Goal: Task Accomplishment & Management: Use online tool/utility

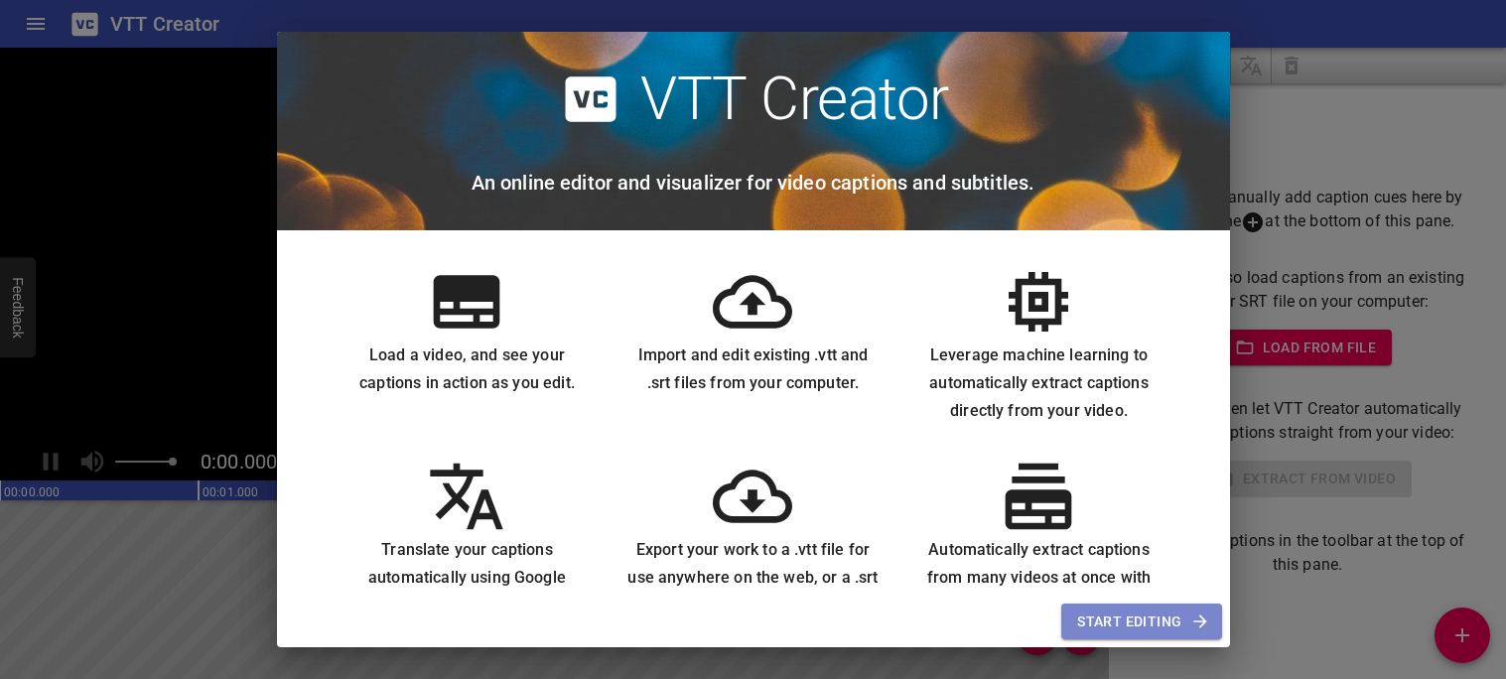
click at [1087, 608] on button "Start Editing" at bounding box center [1141, 622] width 160 height 37
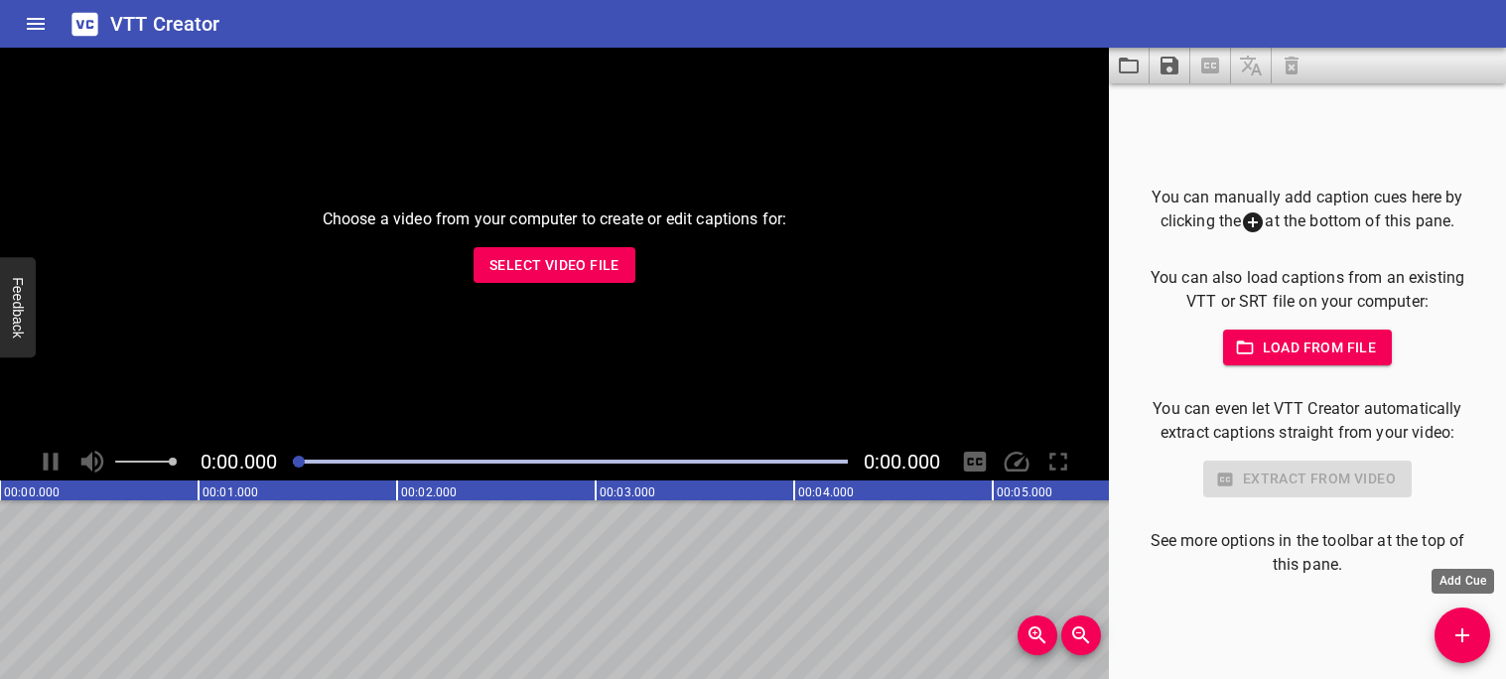
click at [1465, 648] on button "Add Cue" at bounding box center [1463, 636] width 56 height 56
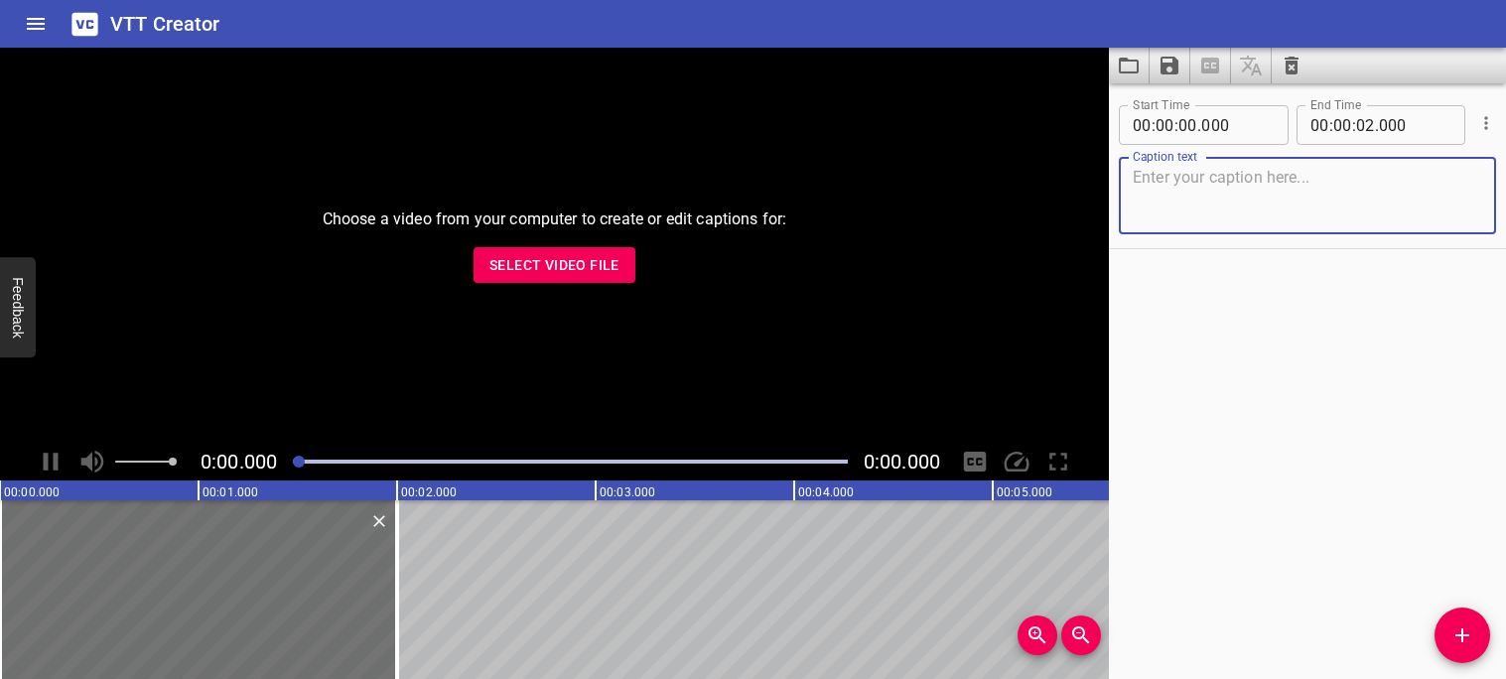
click at [600, 258] on span "Select Video File" at bounding box center [554, 265] width 130 height 25
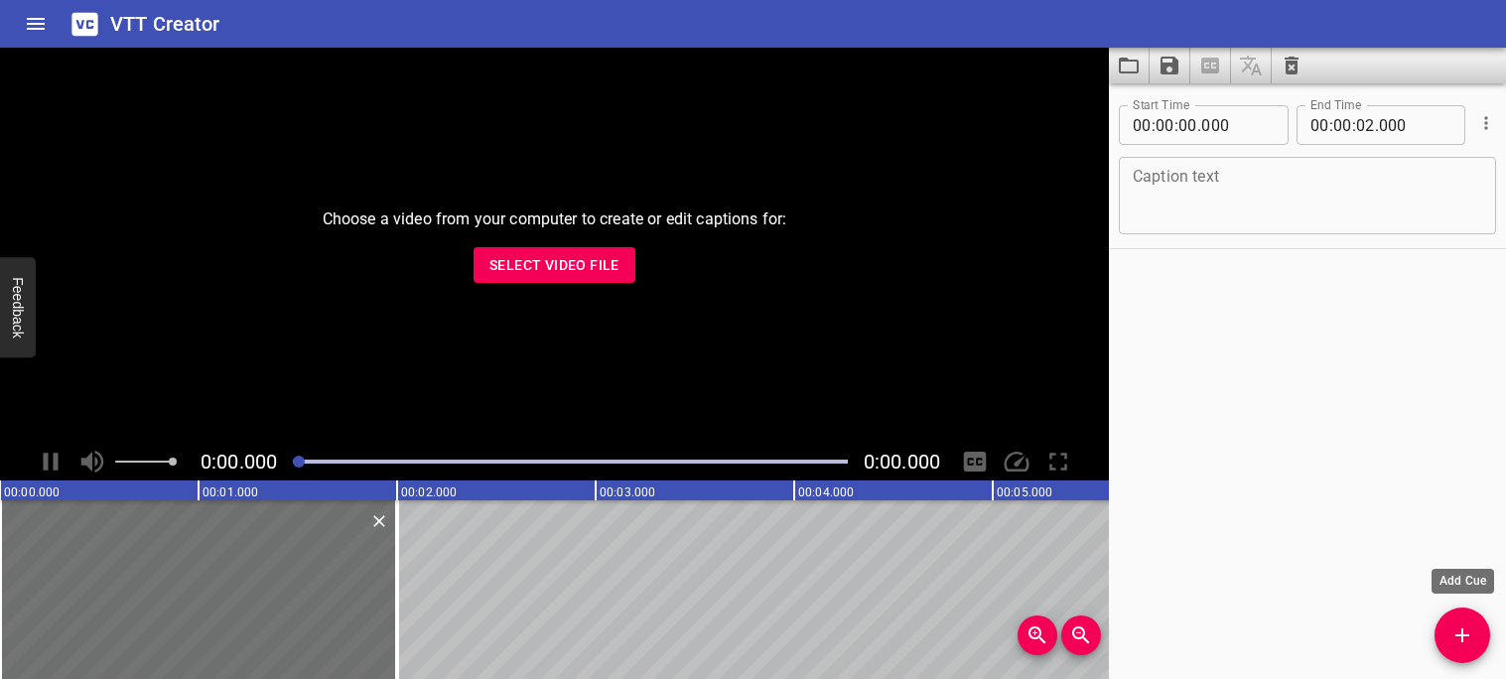
click at [1456, 651] on button "Add Cue" at bounding box center [1463, 636] width 56 height 56
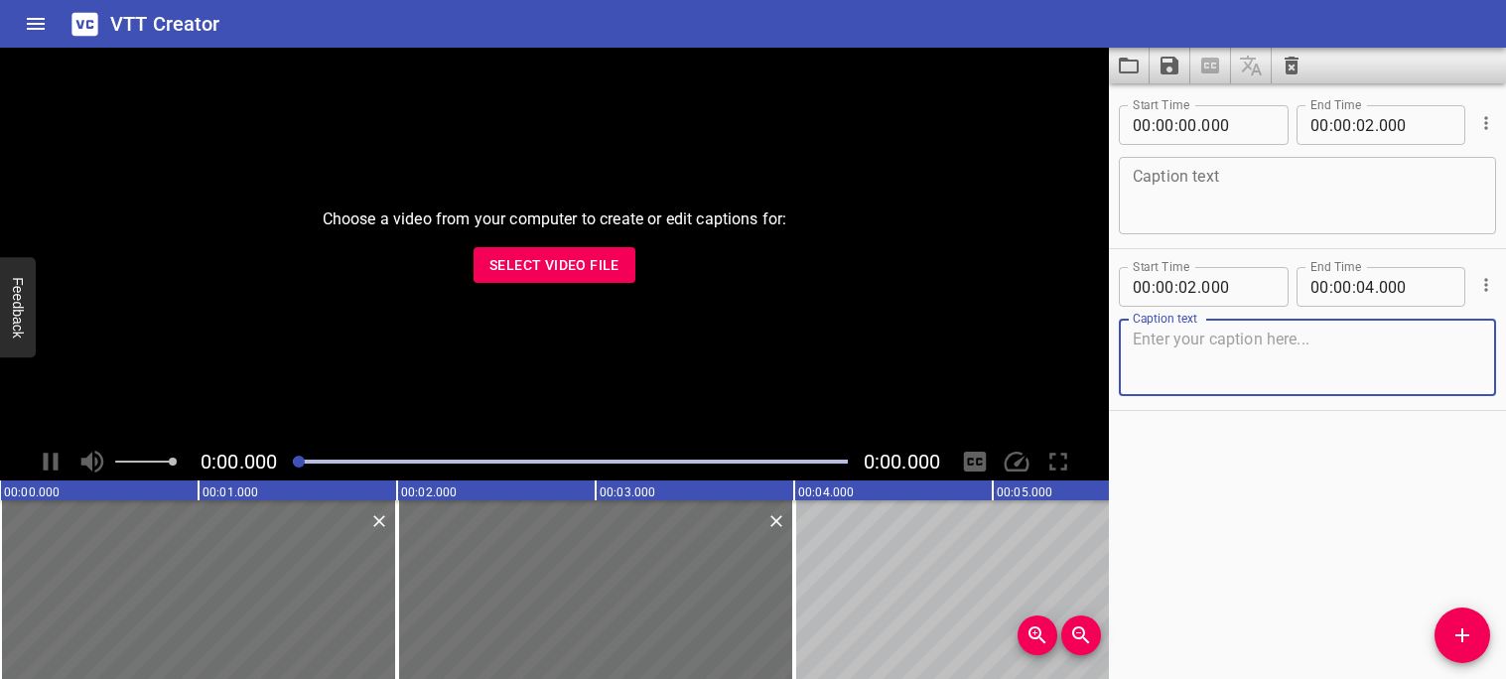
click at [610, 263] on span "Select Video File" at bounding box center [554, 265] width 130 height 25
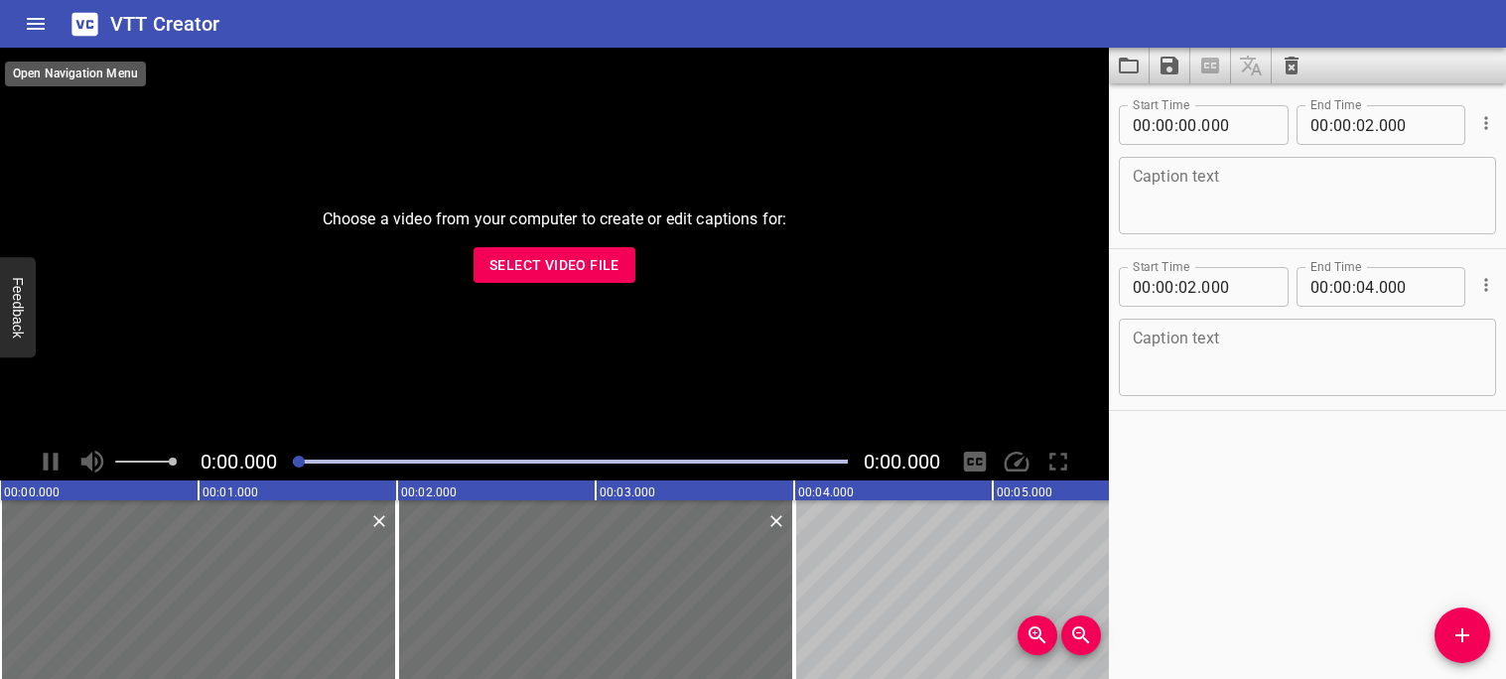
click at [25, 18] on icon "Home" at bounding box center [36, 24] width 24 height 24
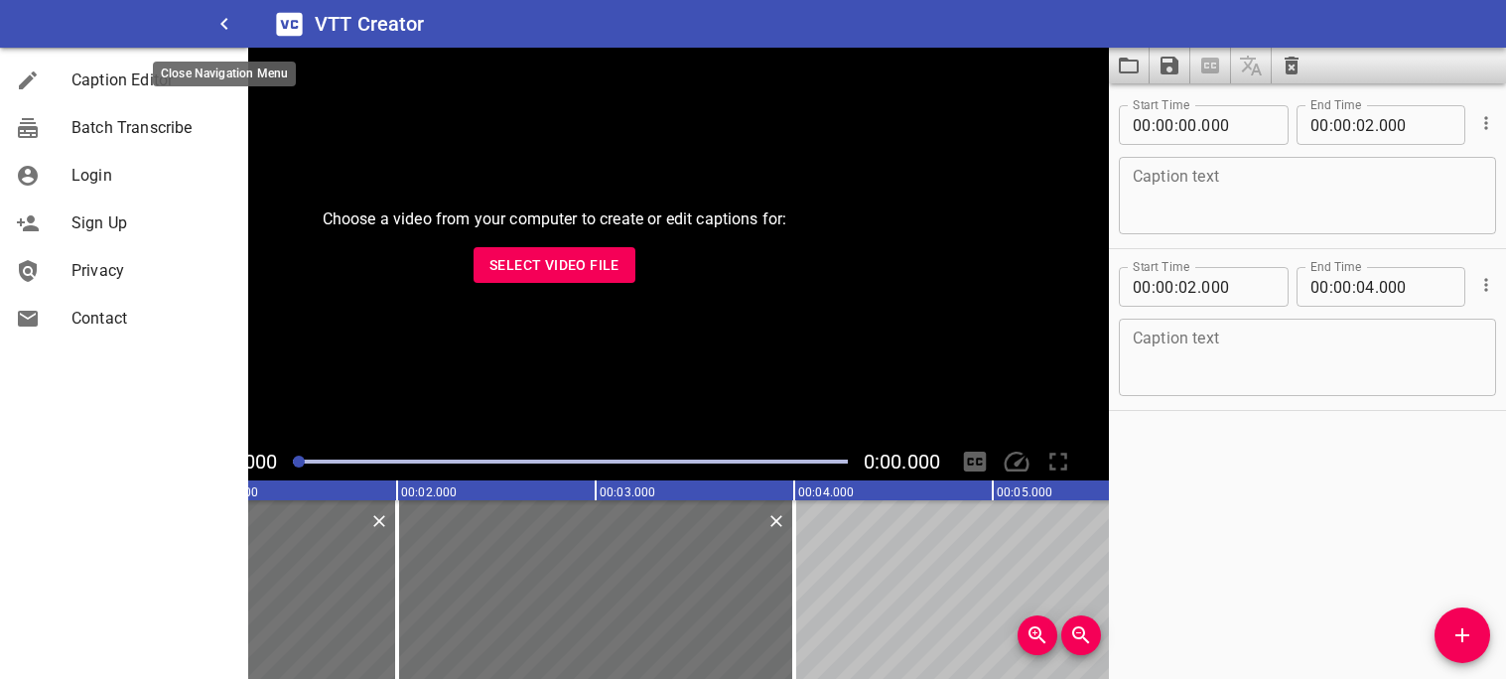
click at [227, 25] on icon "button" at bounding box center [224, 24] width 24 height 24
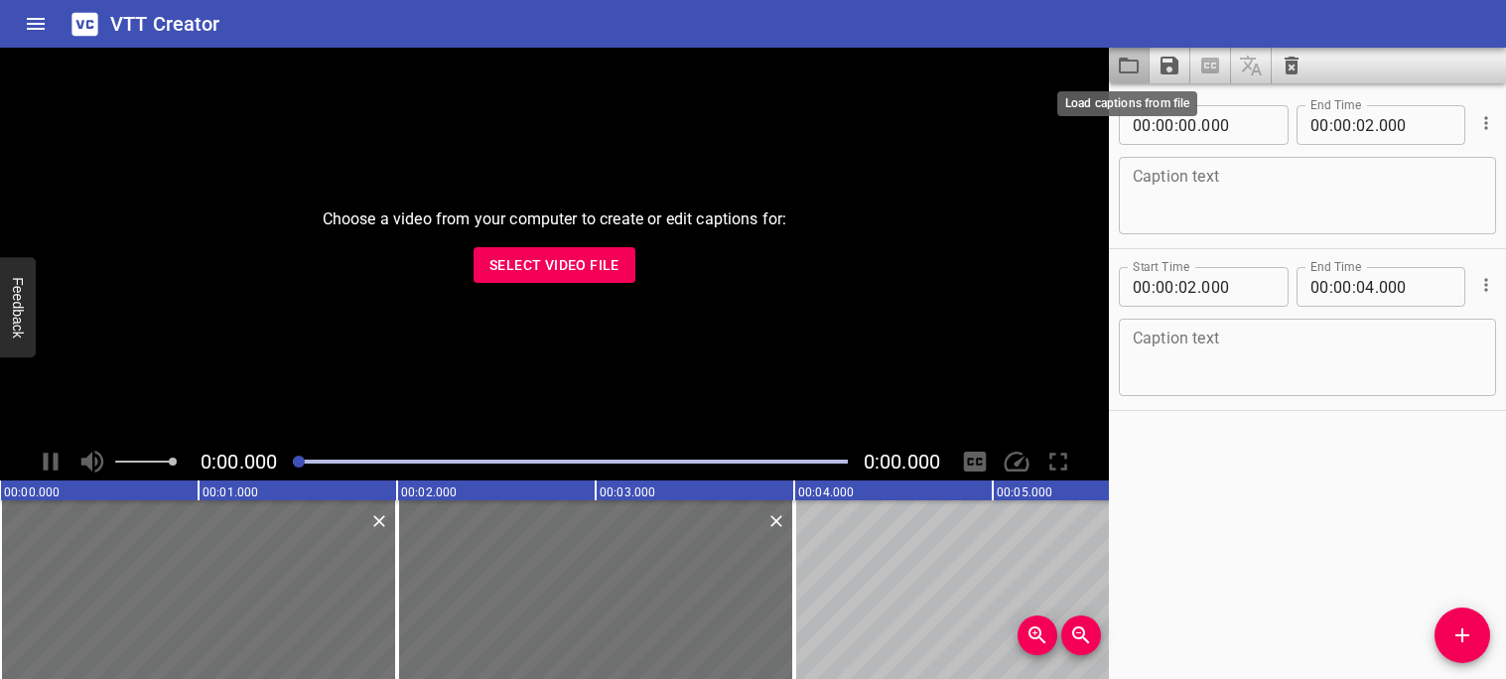
click at [1135, 69] on icon "Load captions from file" at bounding box center [1129, 66] width 24 height 24
click at [1175, 64] on icon "Save captions to file" at bounding box center [1170, 66] width 18 height 18
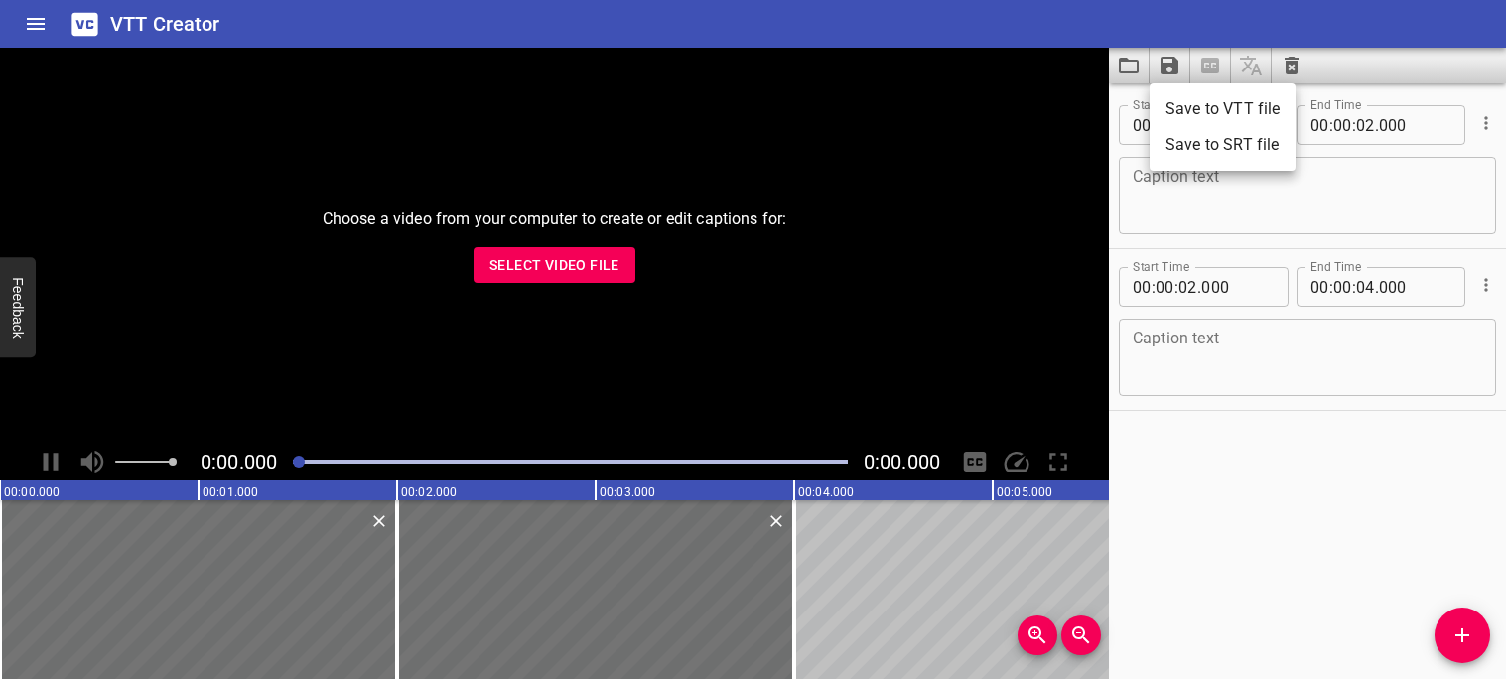
click at [1172, 66] on div at bounding box center [753, 339] width 1506 height 679
click at [577, 256] on span "Select Video File" at bounding box center [554, 265] width 130 height 25
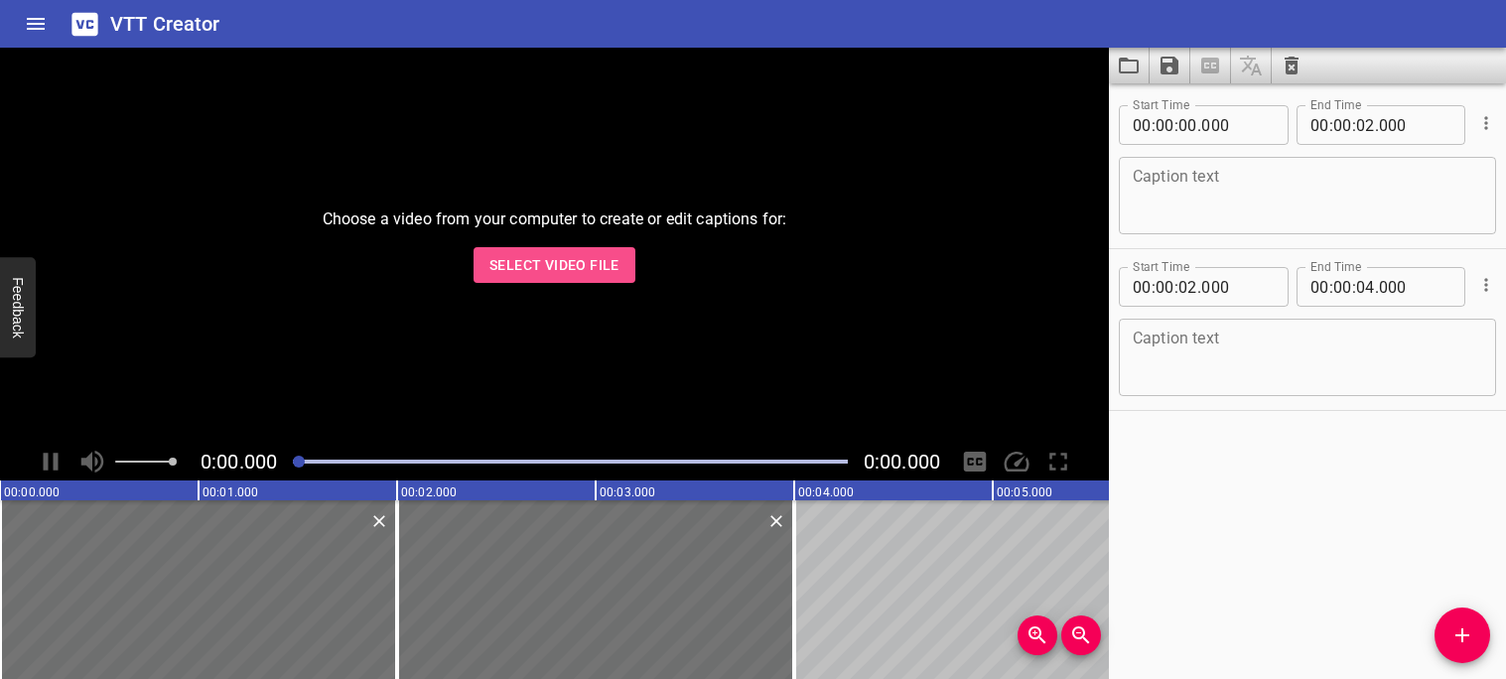
click at [554, 266] on span "Select Video File" at bounding box center [554, 265] width 130 height 25
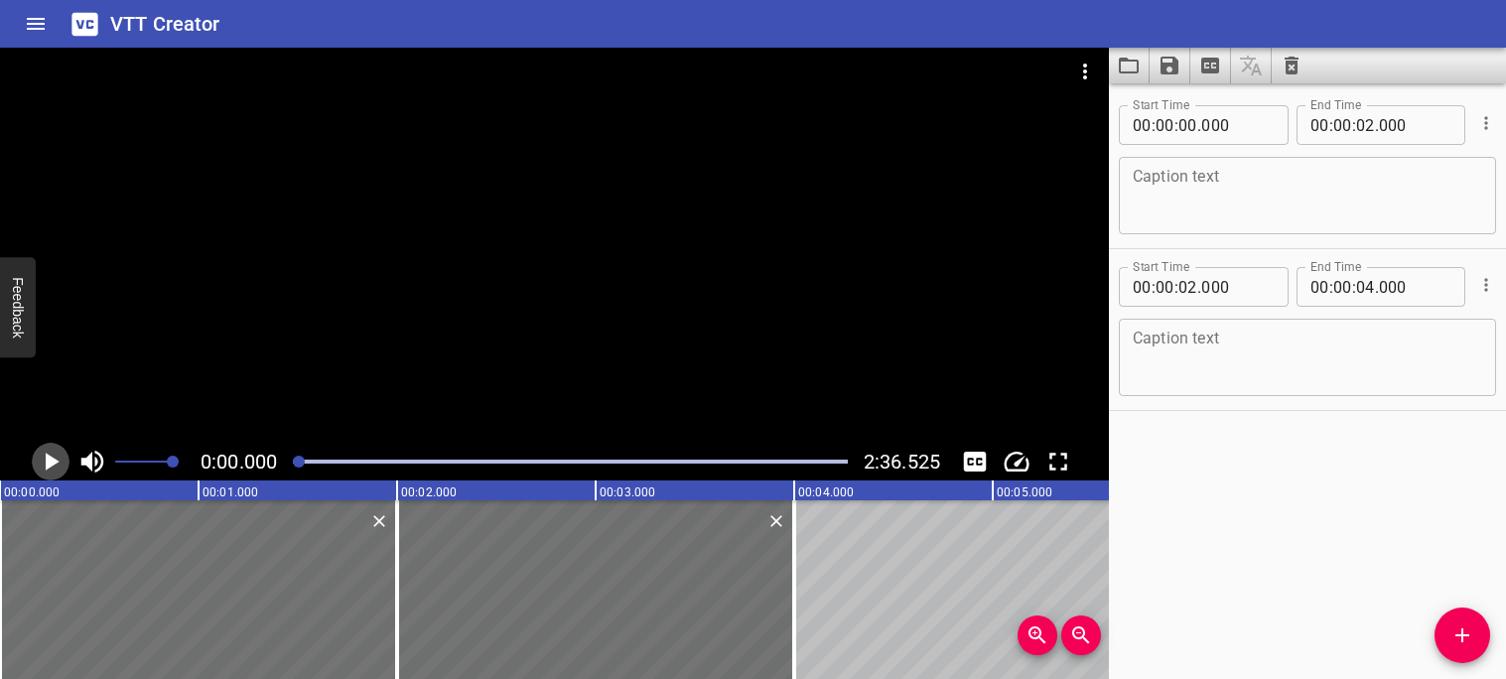
click at [57, 461] on icon "Play/Pause" at bounding box center [53, 462] width 14 height 18
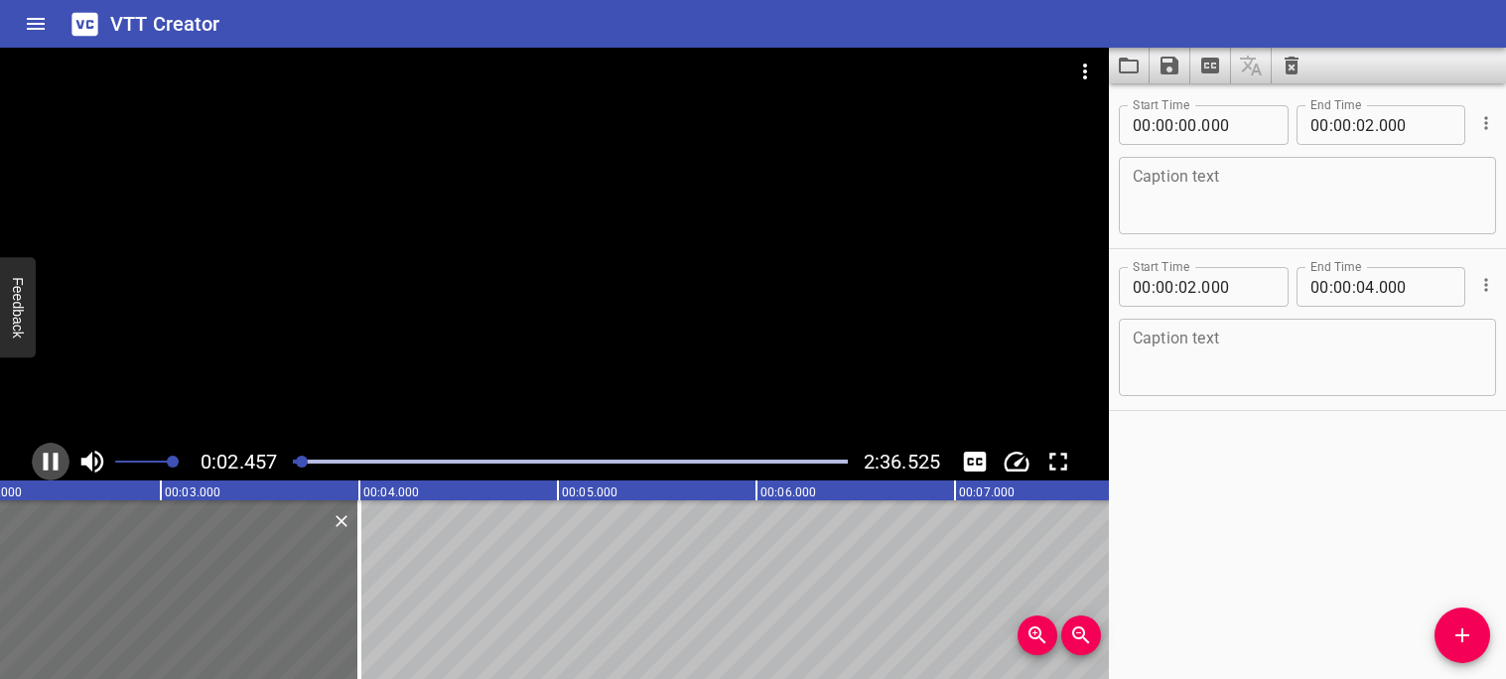
click at [51, 462] on icon "Play/Pause" at bounding box center [51, 462] width 30 height 30
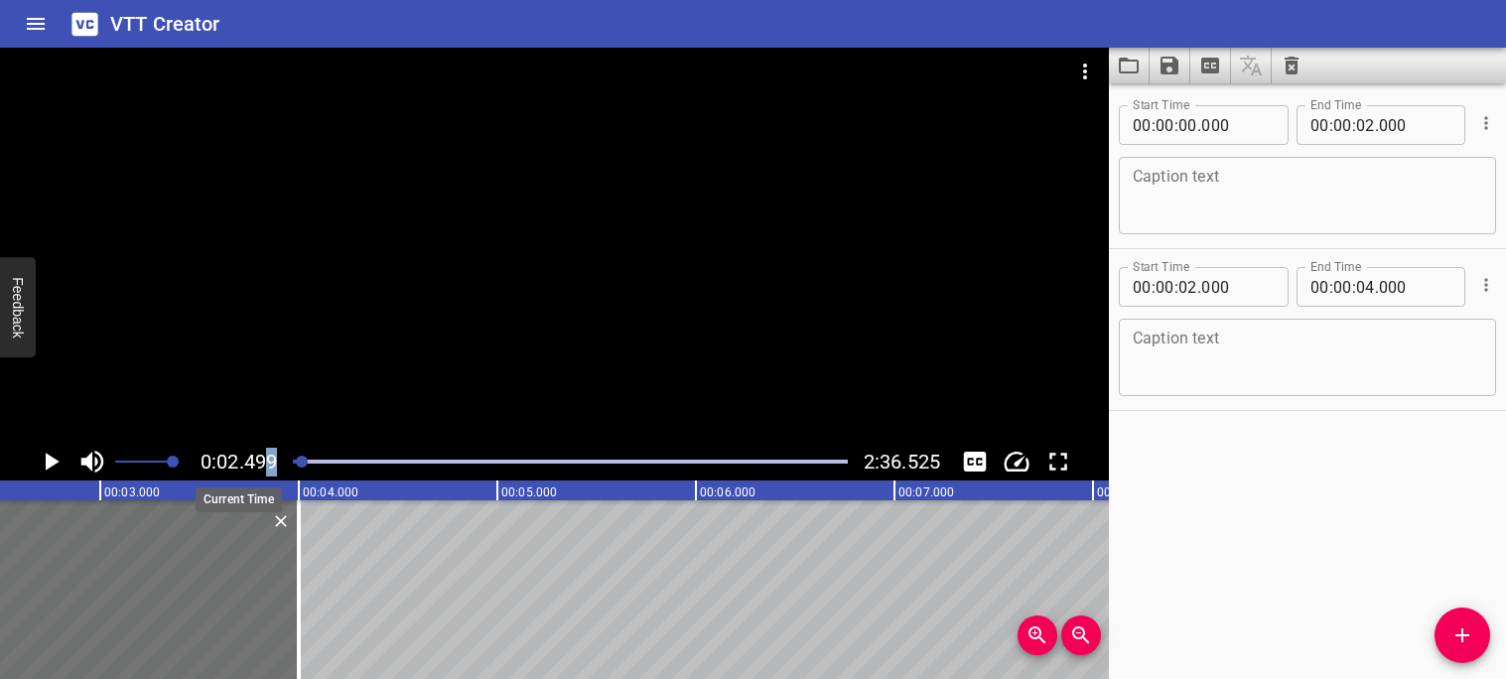
drag, startPoint x: 295, startPoint y: 466, endPoint x: 272, endPoint y: 462, distance: 23.2
click at [272, 462] on div "0:02.499 2:36.525" at bounding box center [554, 462] width 1109 height 38
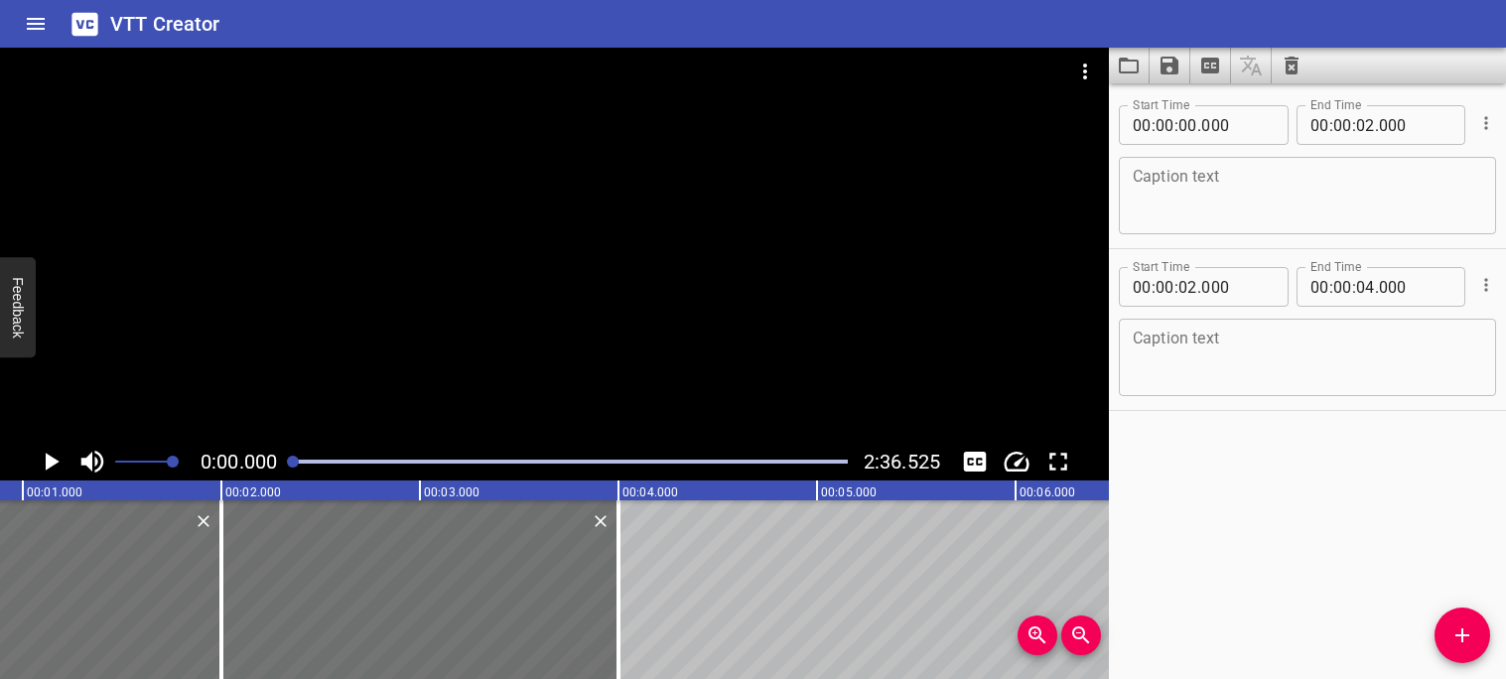
scroll to position [0, 25]
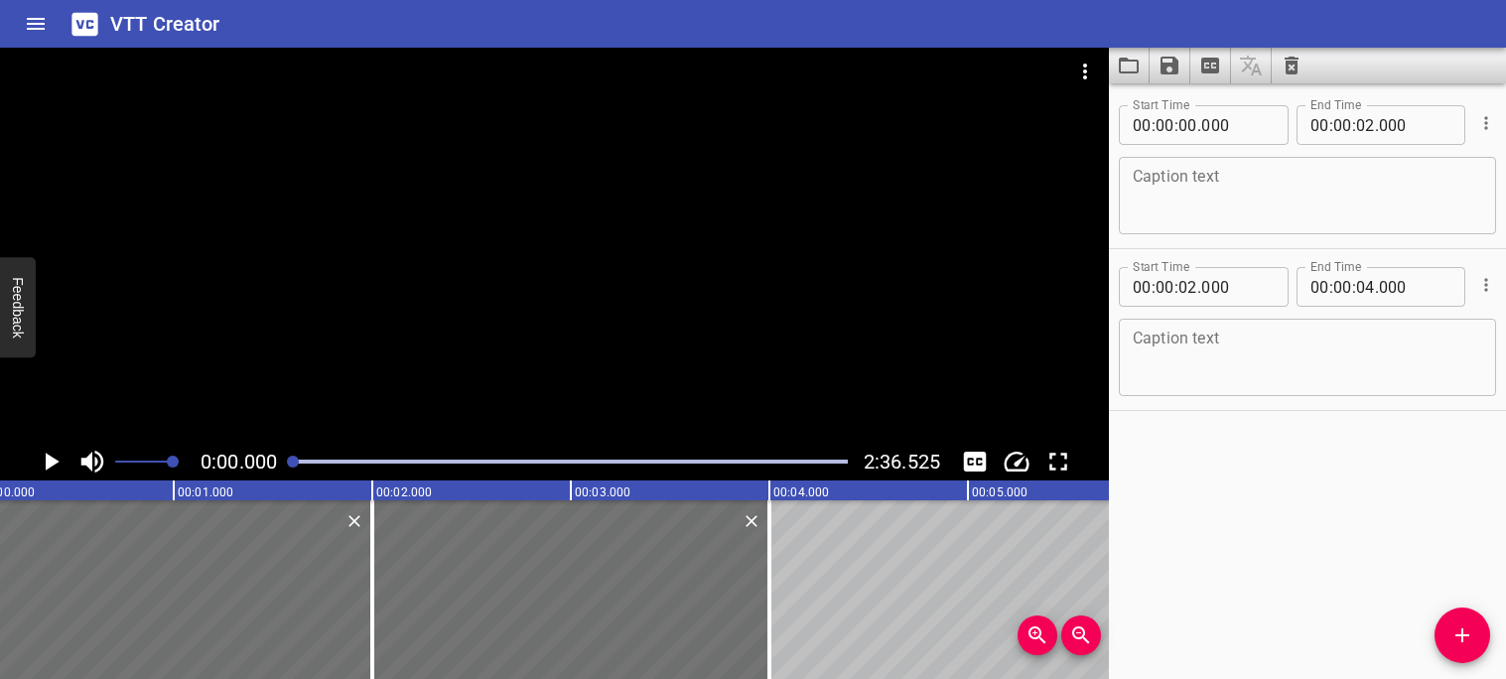
drag, startPoint x: 301, startPoint y: 460, endPoint x: 278, endPoint y: 462, distance: 22.9
click at [278, 462] on div "0:00.000 2:36.525" at bounding box center [554, 462] width 1109 height 38
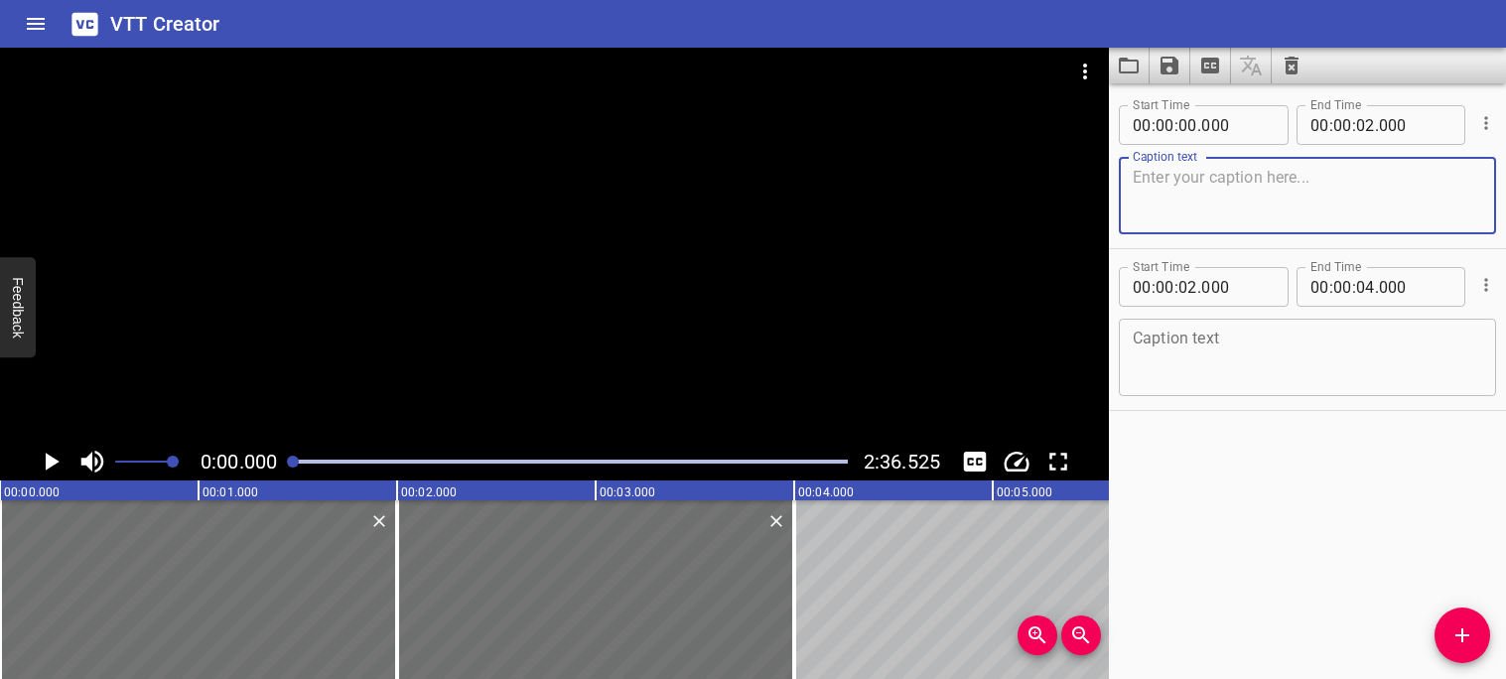
click at [1301, 207] on textarea at bounding box center [1307, 196] width 349 height 57
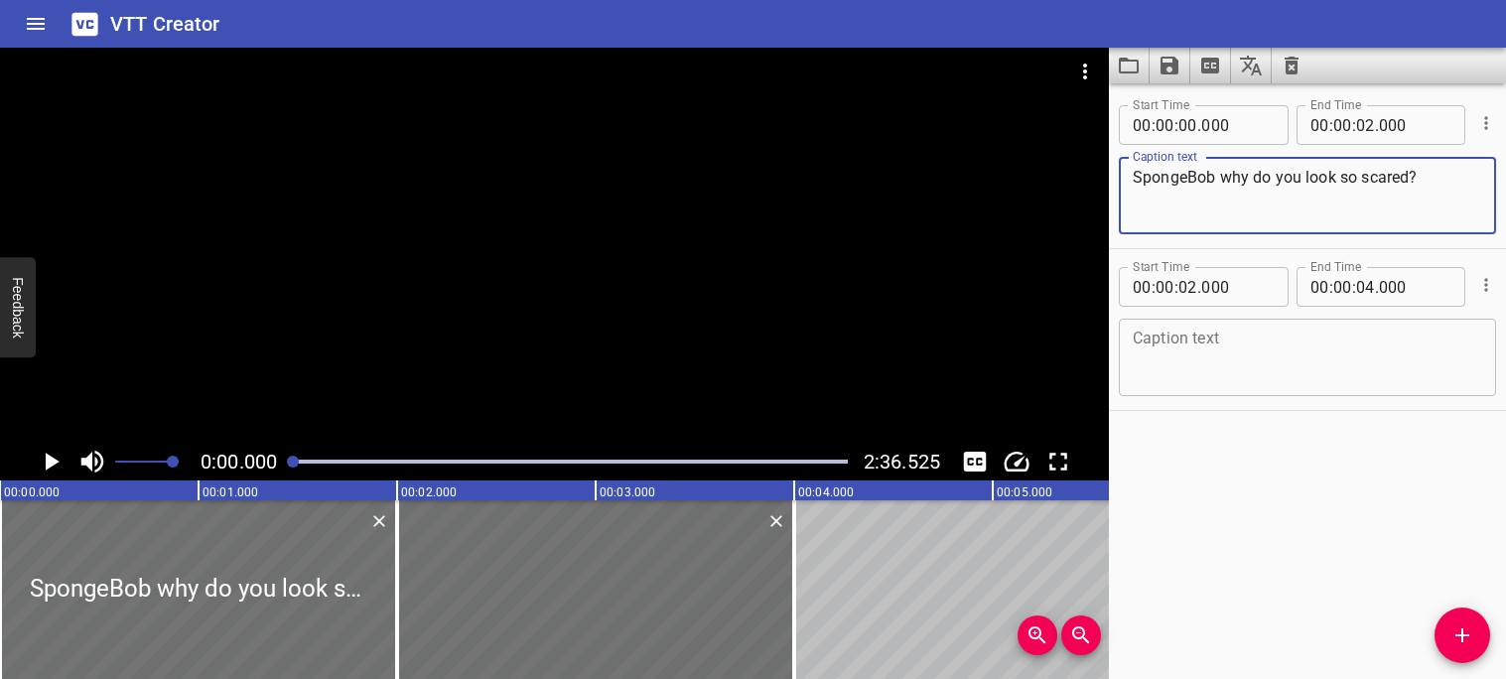
type textarea "SpongeBob why do you look so scared?"
click at [53, 468] on icon "Play/Pause" at bounding box center [51, 462] width 30 height 30
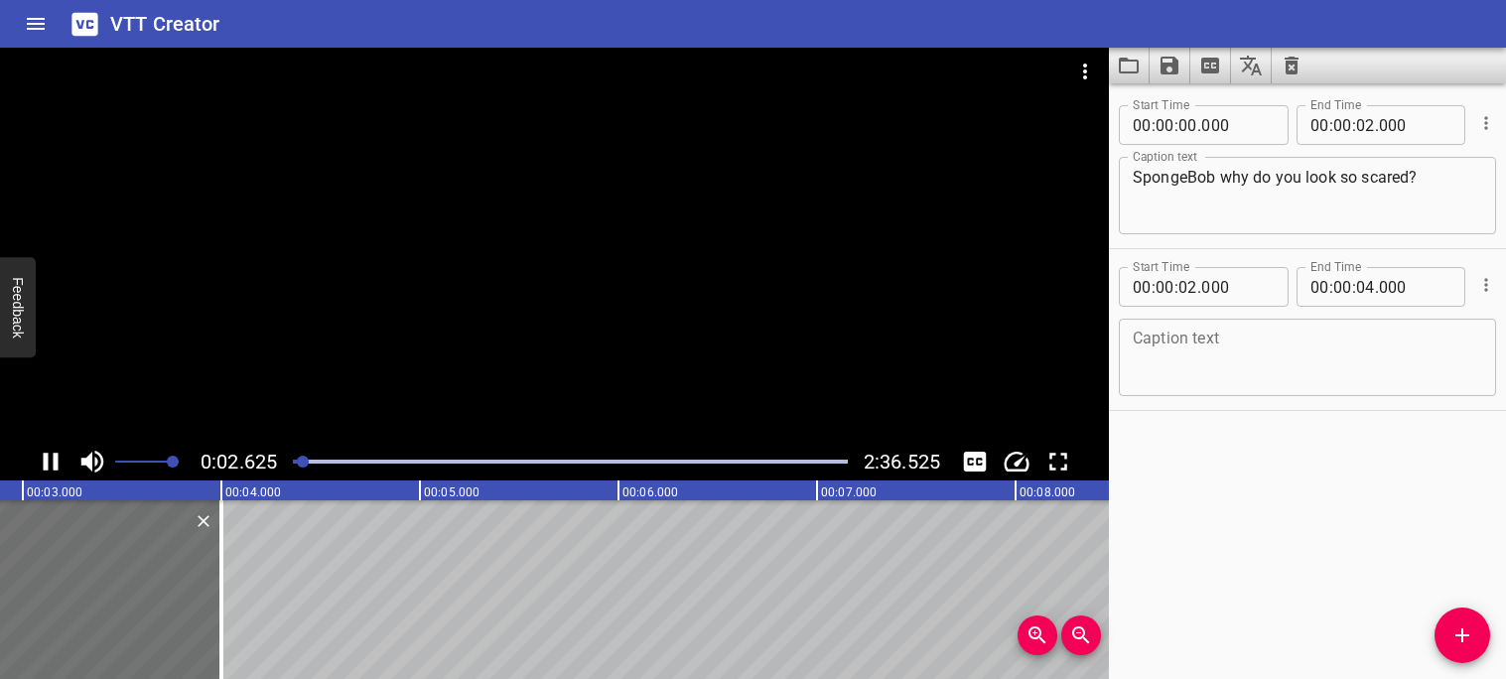
click at [52, 469] on icon "Play/Pause" at bounding box center [51, 462] width 30 height 30
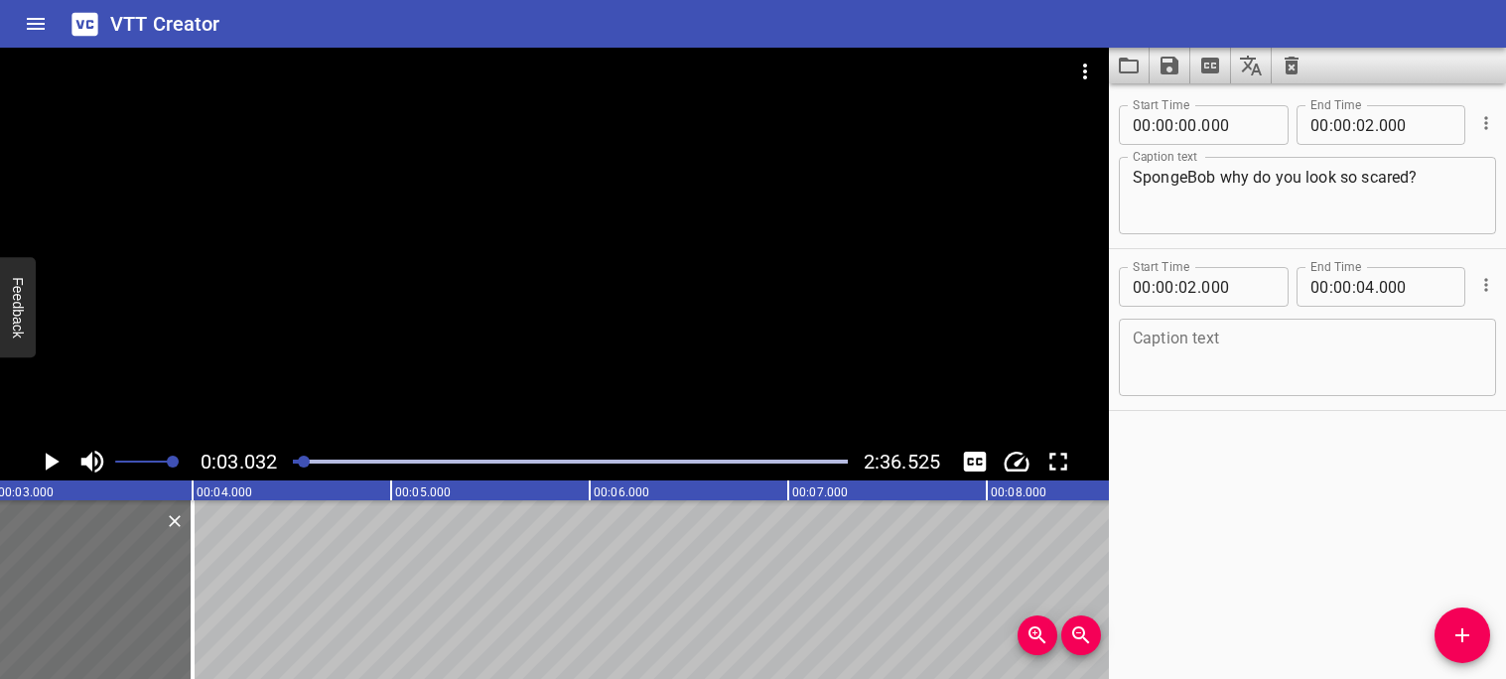
click at [52, 469] on icon "Play/Pause" at bounding box center [51, 462] width 30 height 30
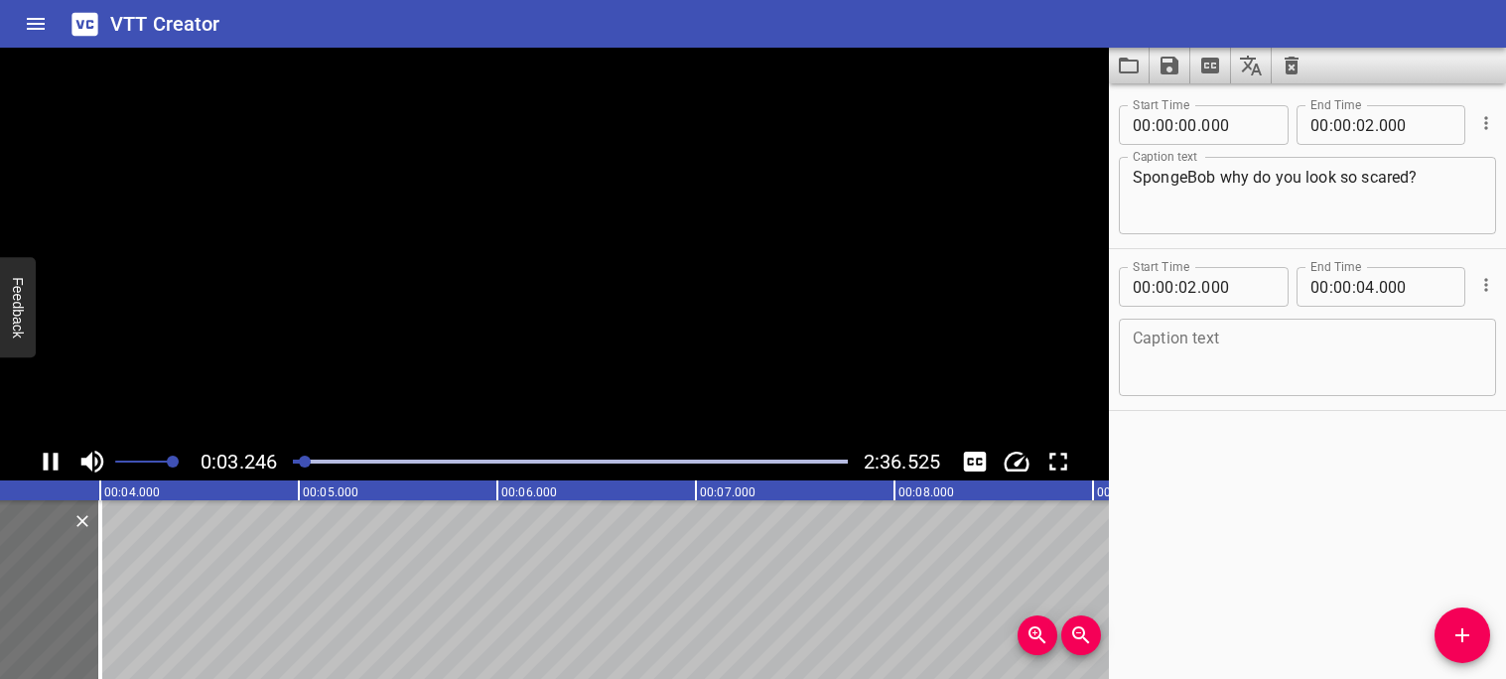
click at [52, 469] on icon "Play/Pause" at bounding box center [51, 462] width 30 height 30
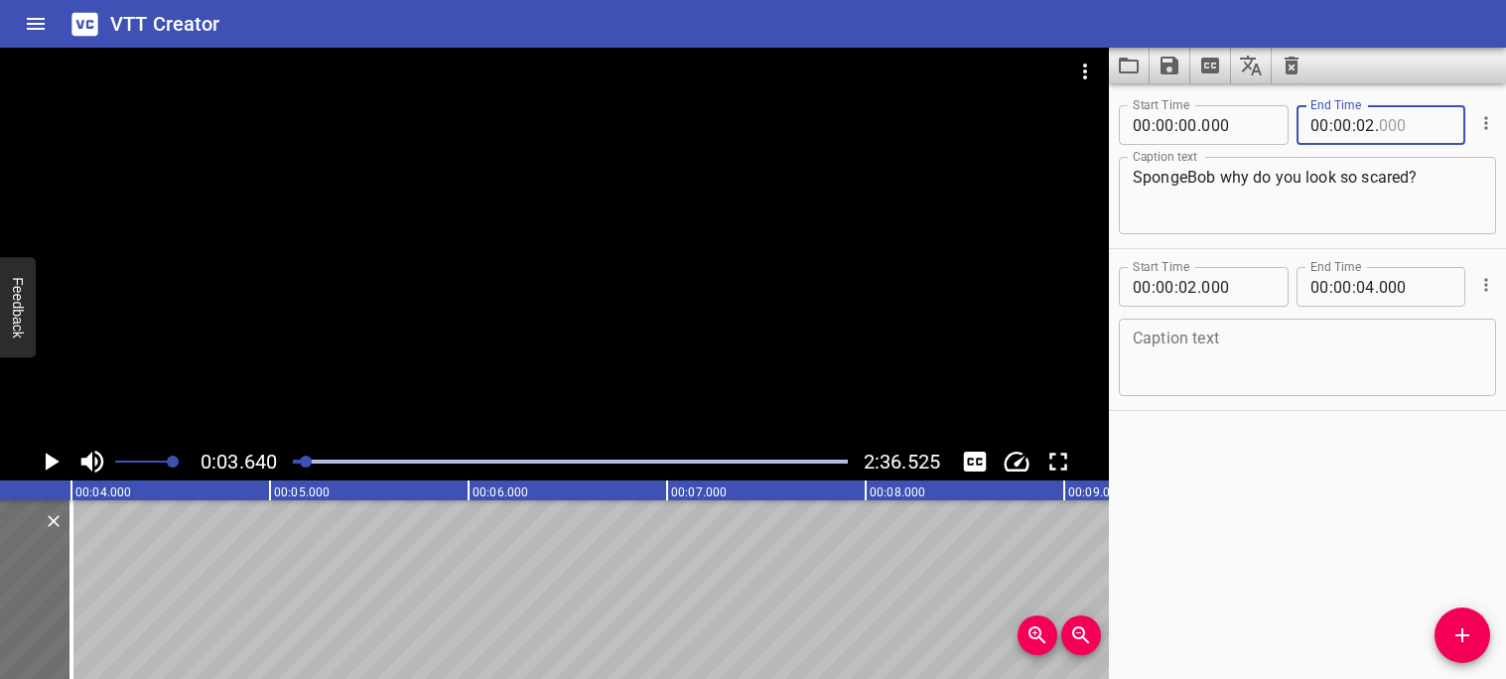
click at [1415, 128] on input "number" at bounding box center [1415, 125] width 72 height 40
type input "000"
click at [1372, 125] on input "number" at bounding box center [1365, 125] width 19 height 40
type input "03"
type input "640"
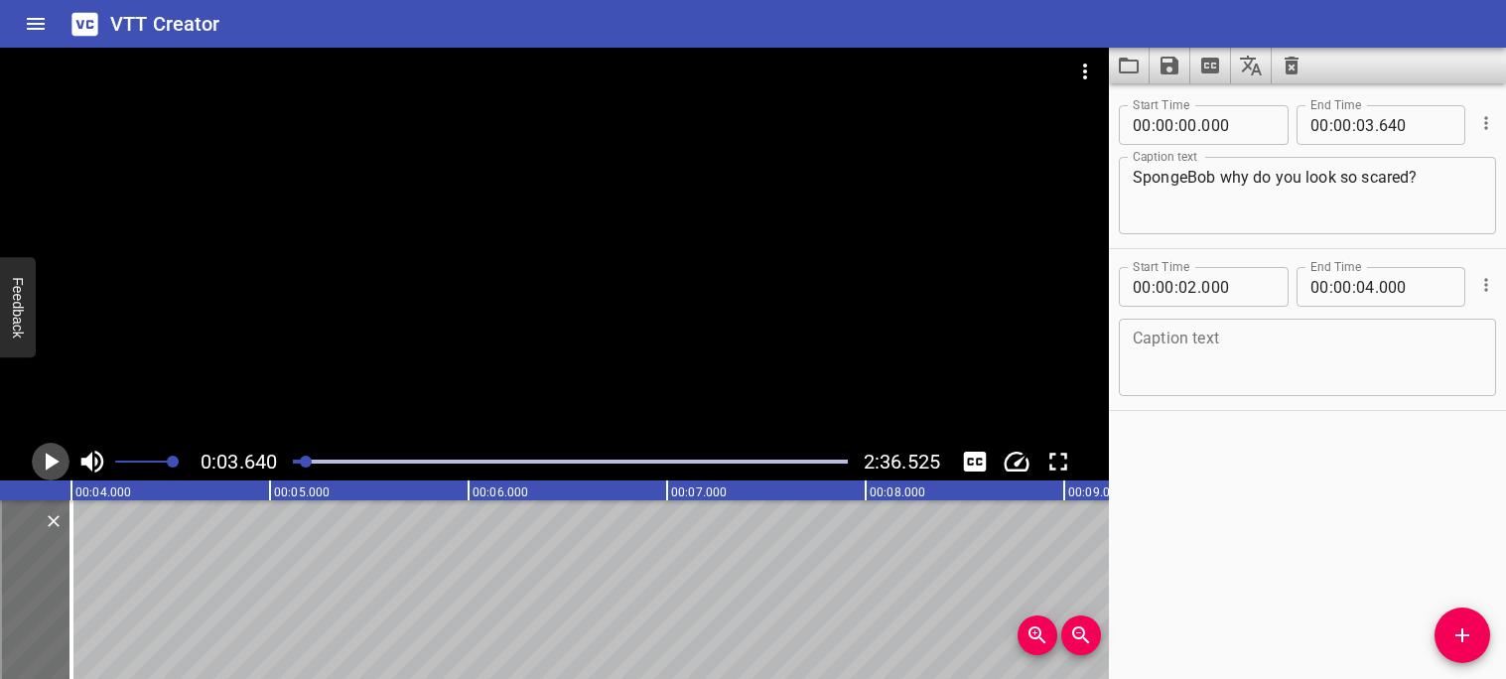
click at [51, 468] on icon "Play/Pause" at bounding box center [51, 462] width 30 height 30
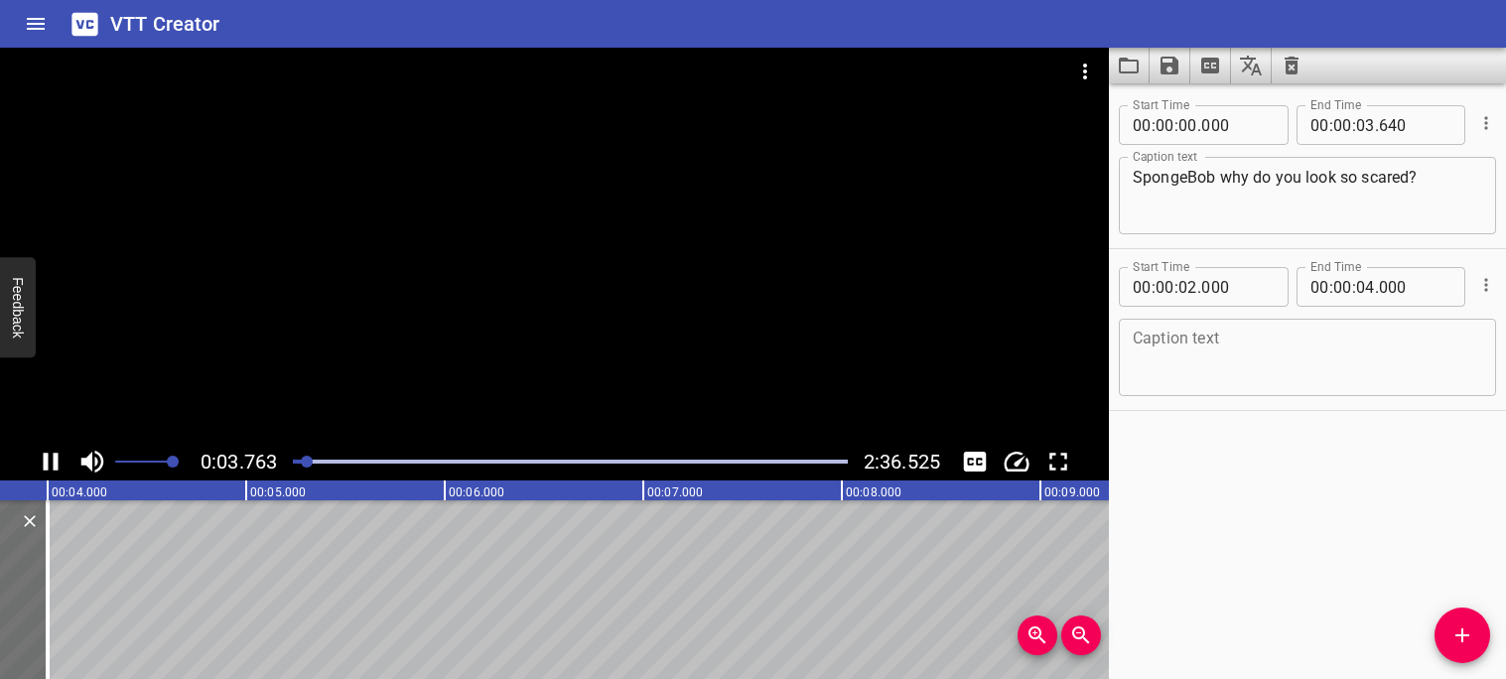
click at [51, 469] on icon "Play/Pause" at bounding box center [51, 462] width 30 height 30
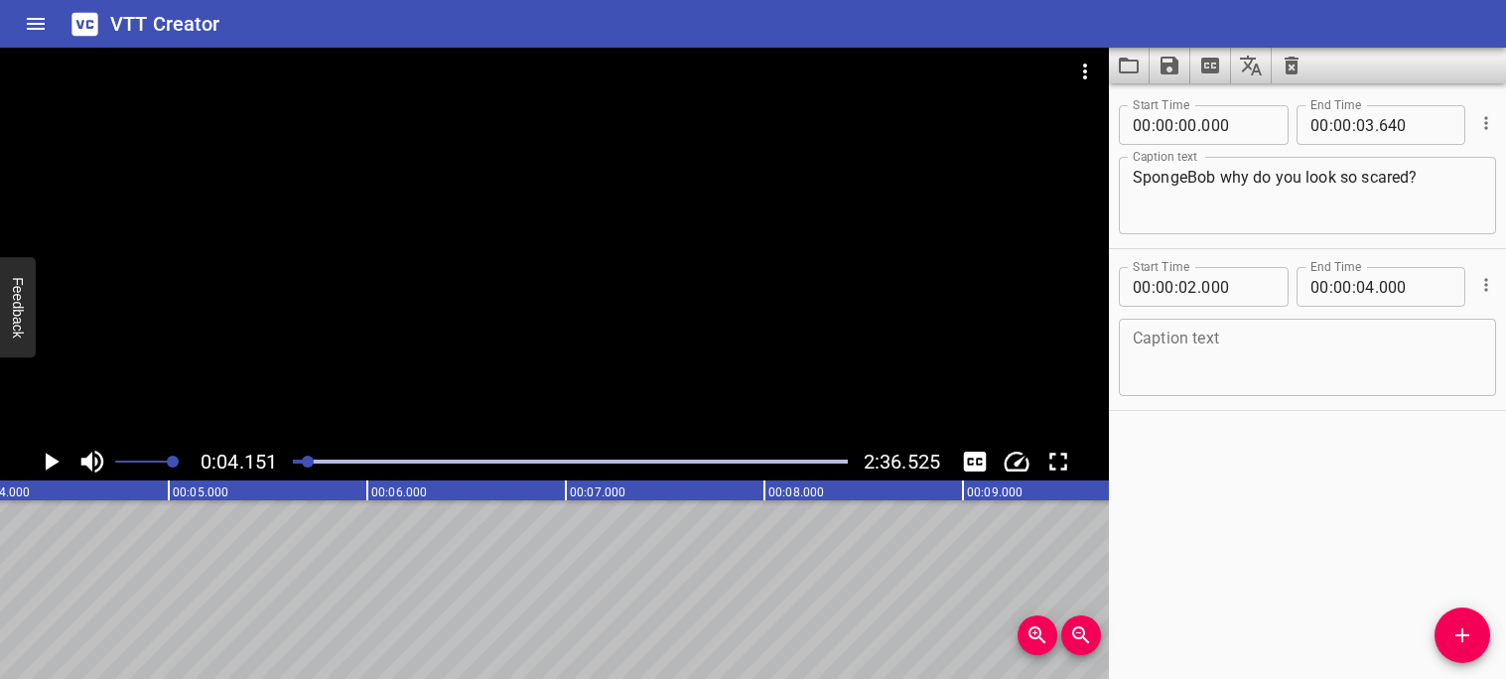
click at [51, 469] on icon "Play/Pause" at bounding box center [51, 462] width 30 height 30
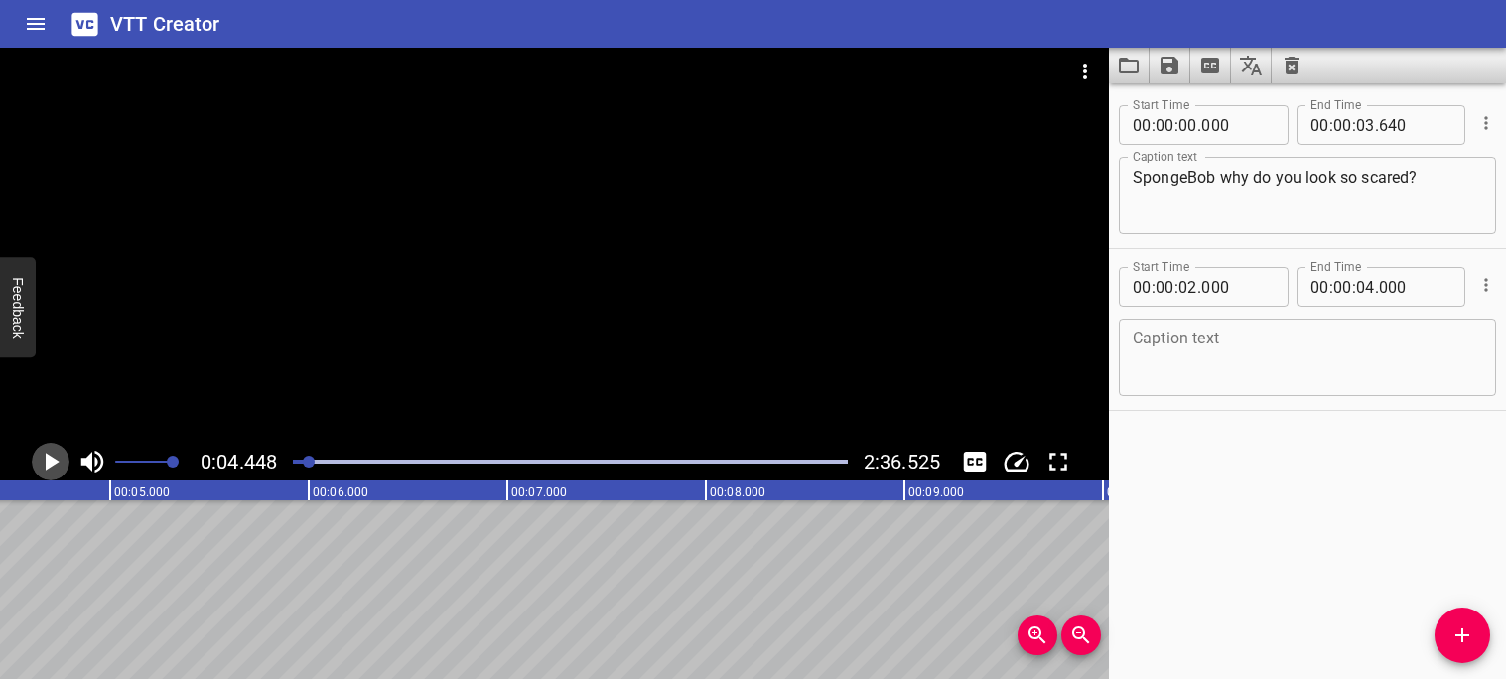
click at [49, 468] on icon "Play/Pause" at bounding box center [53, 462] width 14 height 18
click at [49, 468] on icon "Play/Pause" at bounding box center [51, 462] width 30 height 30
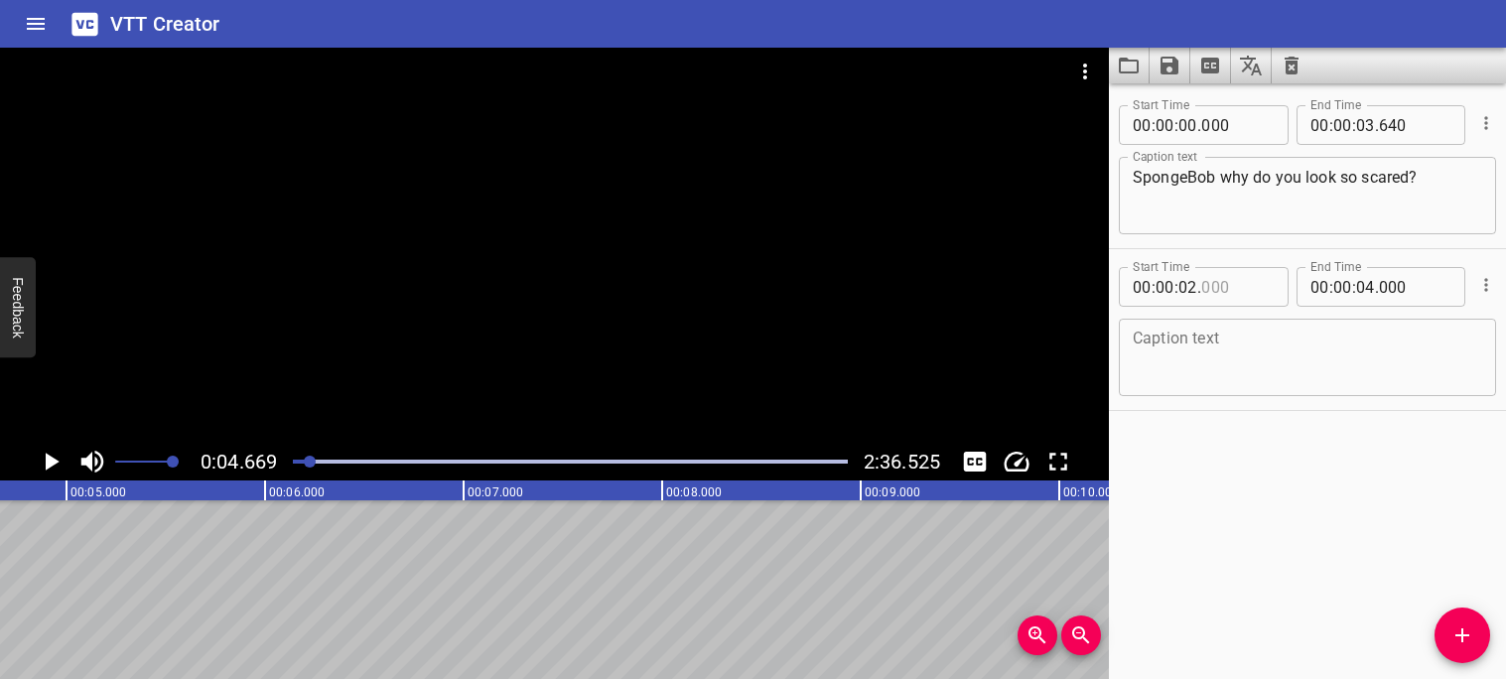
click at [1243, 289] on input "number" at bounding box center [1237, 287] width 72 height 40
type input "000"
click at [1187, 286] on input "number" at bounding box center [1187, 287] width 19 height 40
type input "04"
type input "669"
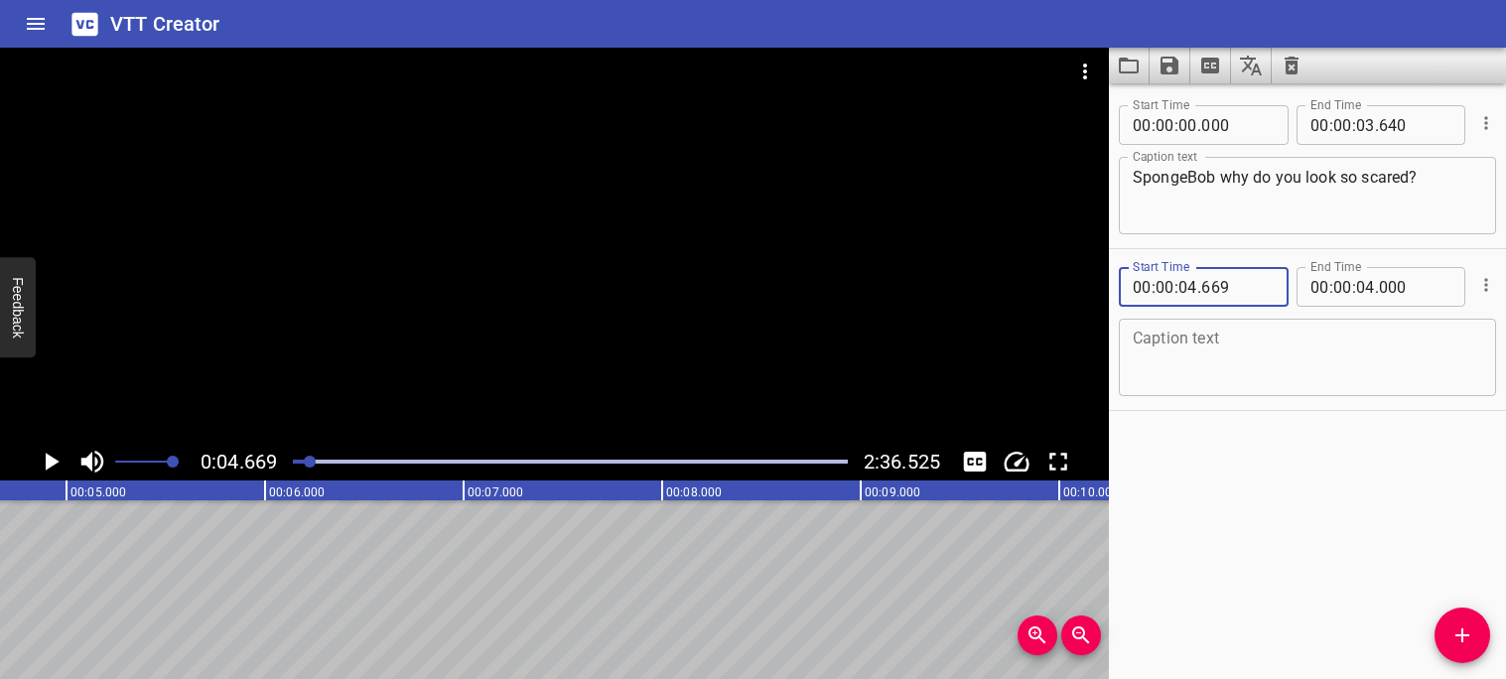
click at [1331, 334] on textarea at bounding box center [1307, 358] width 349 height 57
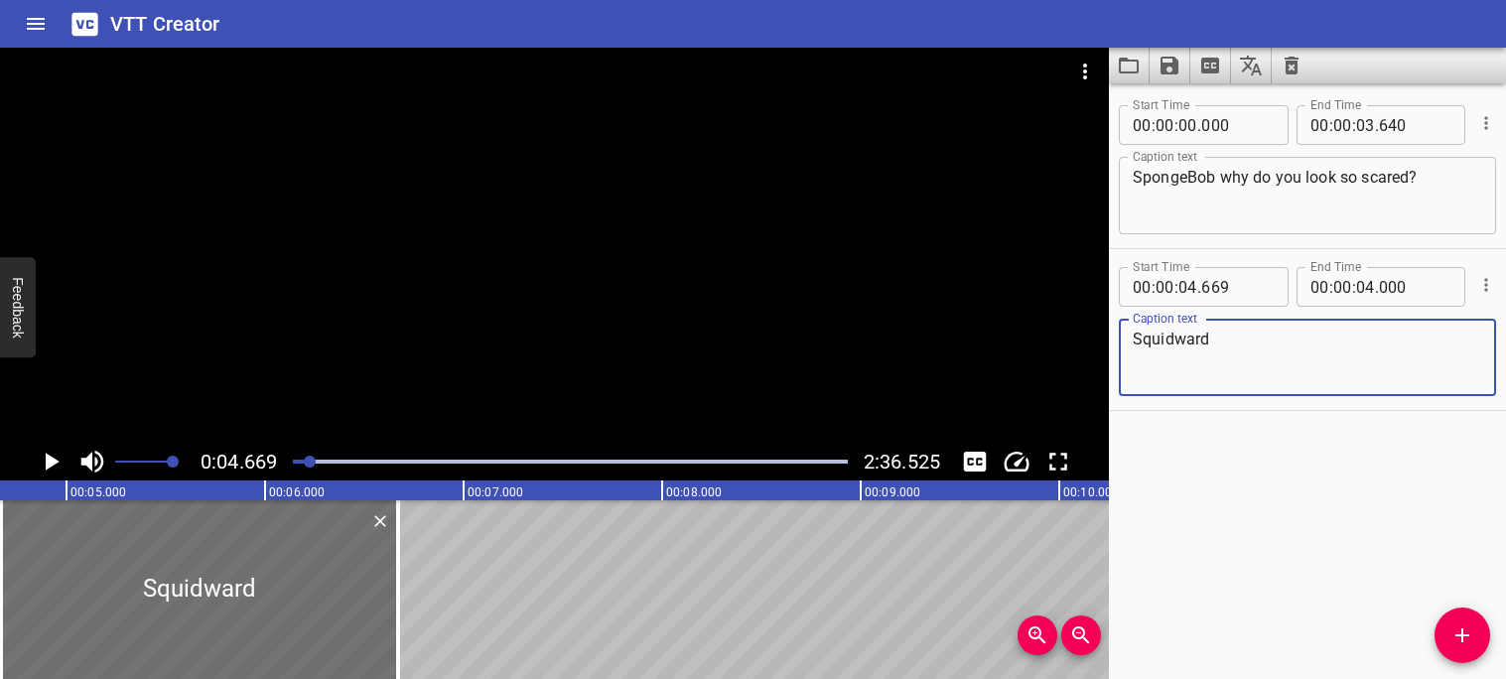
type textarea "Squidward"
click at [53, 463] on icon "Play/Pause" at bounding box center [53, 462] width 14 height 18
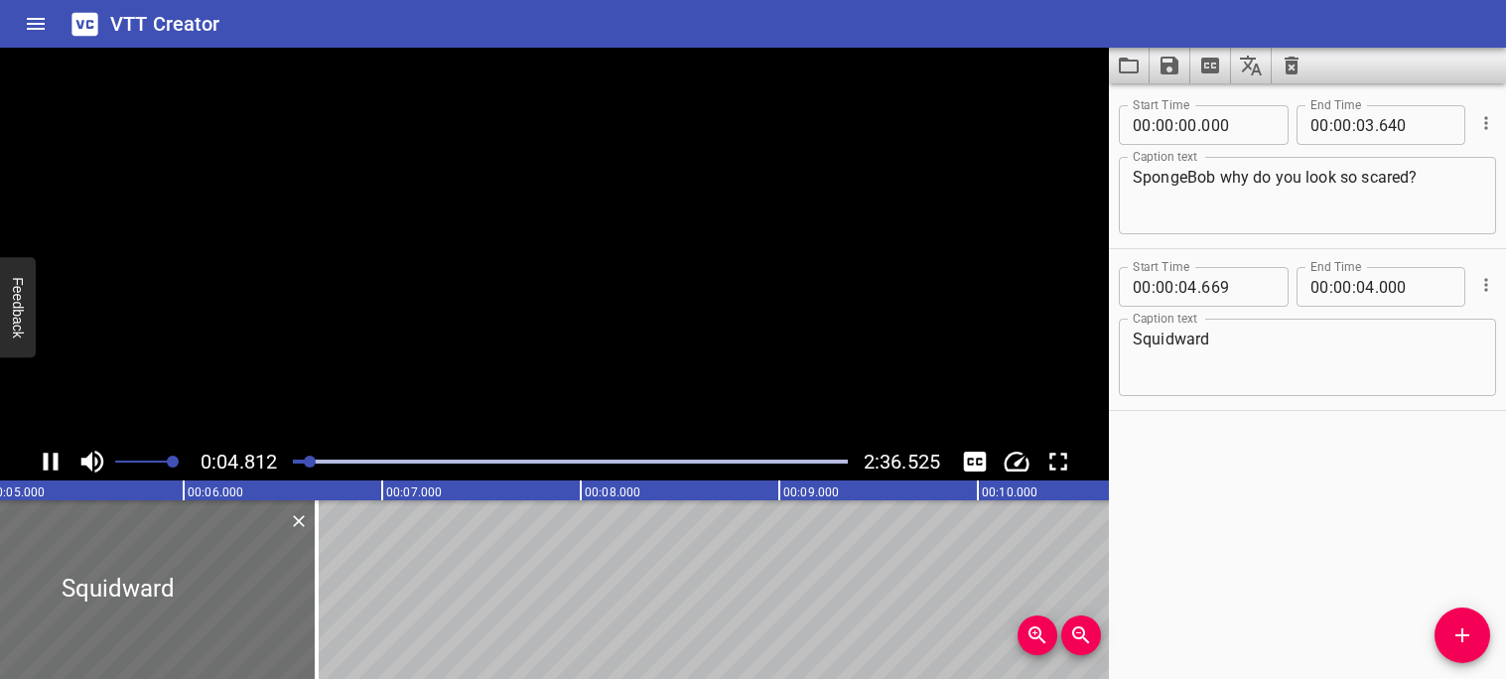
click at [53, 464] on icon "Play/Pause" at bounding box center [51, 462] width 15 height 18
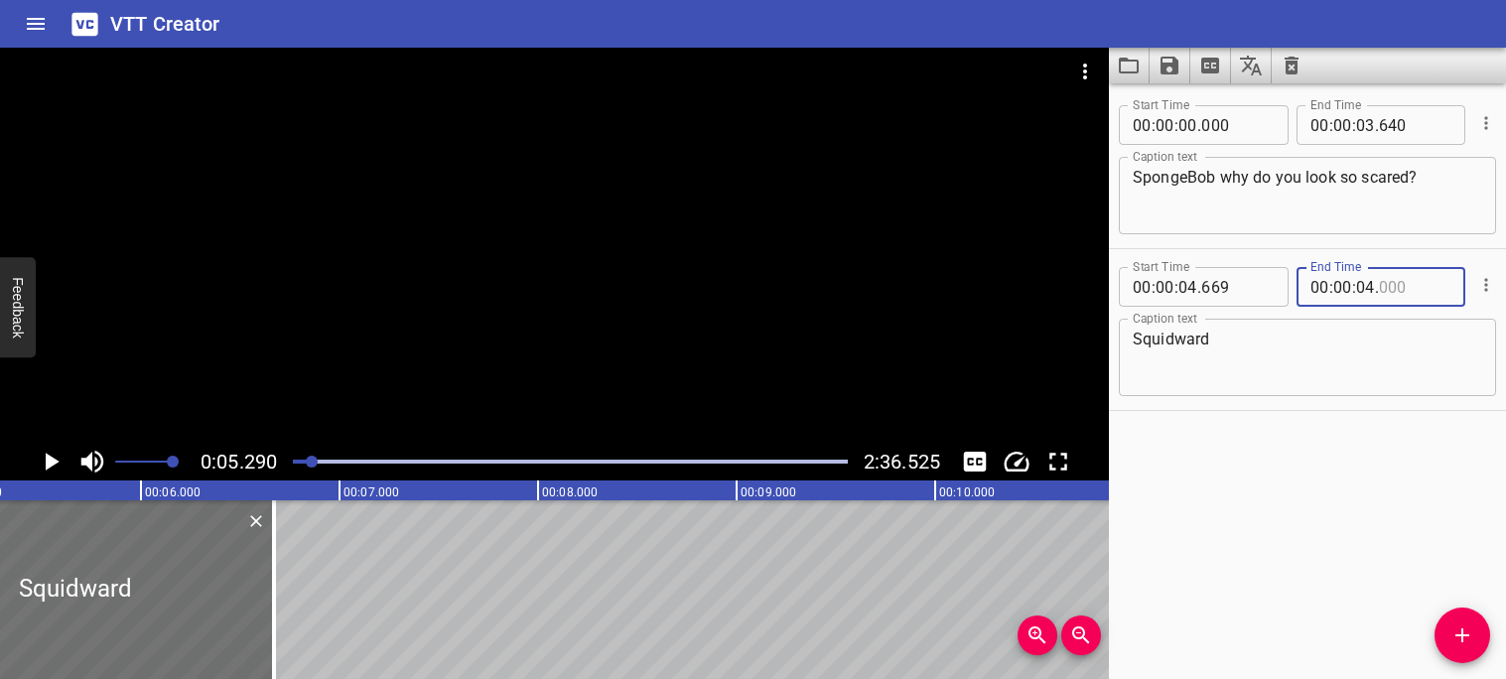
click at [1408, 290] on input "number" at bounding box center [1415, 287] width 72 height 40
type input "000"
click at [1367, 290] on input "number" at bounding box center [1365, 287] width 19 height 40
type input "05"
type input "290"
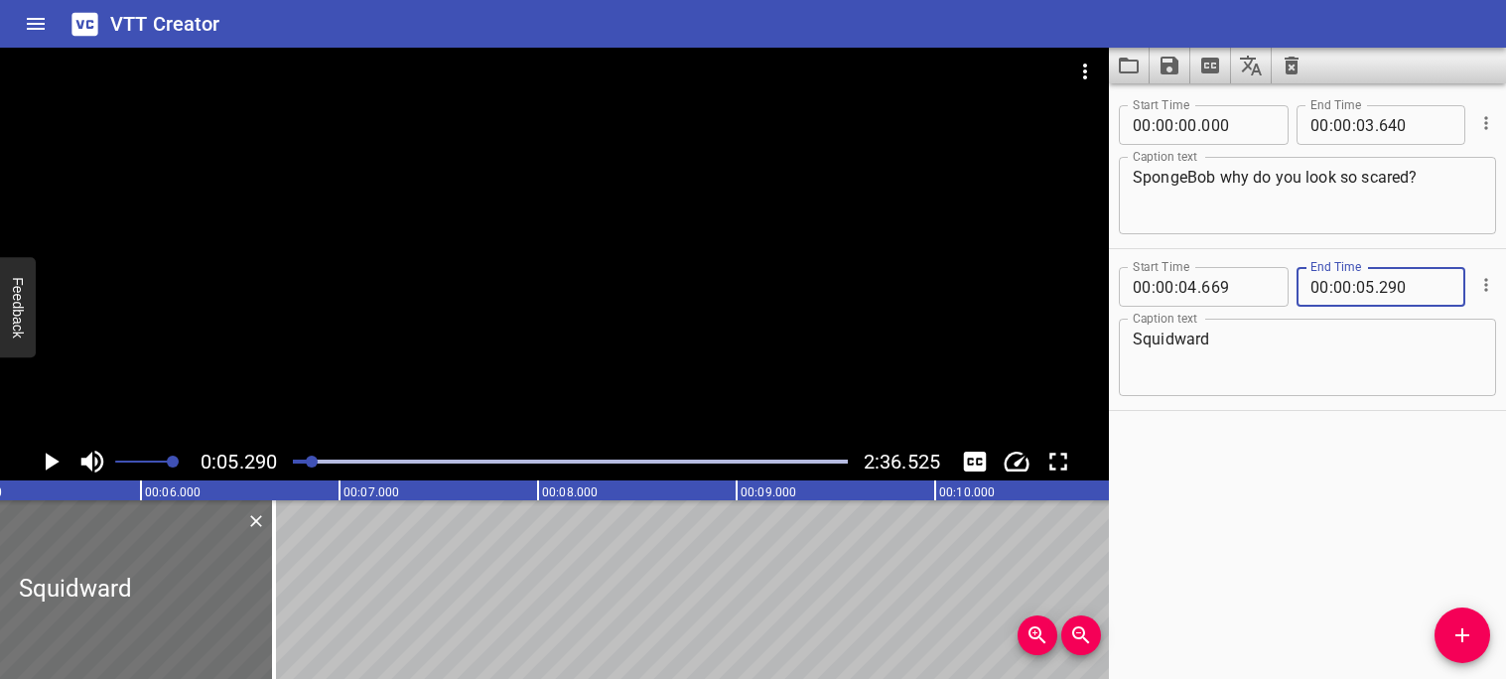
click at [1331, 435] on div "Start Time 00 : 00 : 00 . 000 Start Time End Time 00 : 00 : 03 . 640 End Time C…" at bounding box center [1307, 381] width 397 height 596
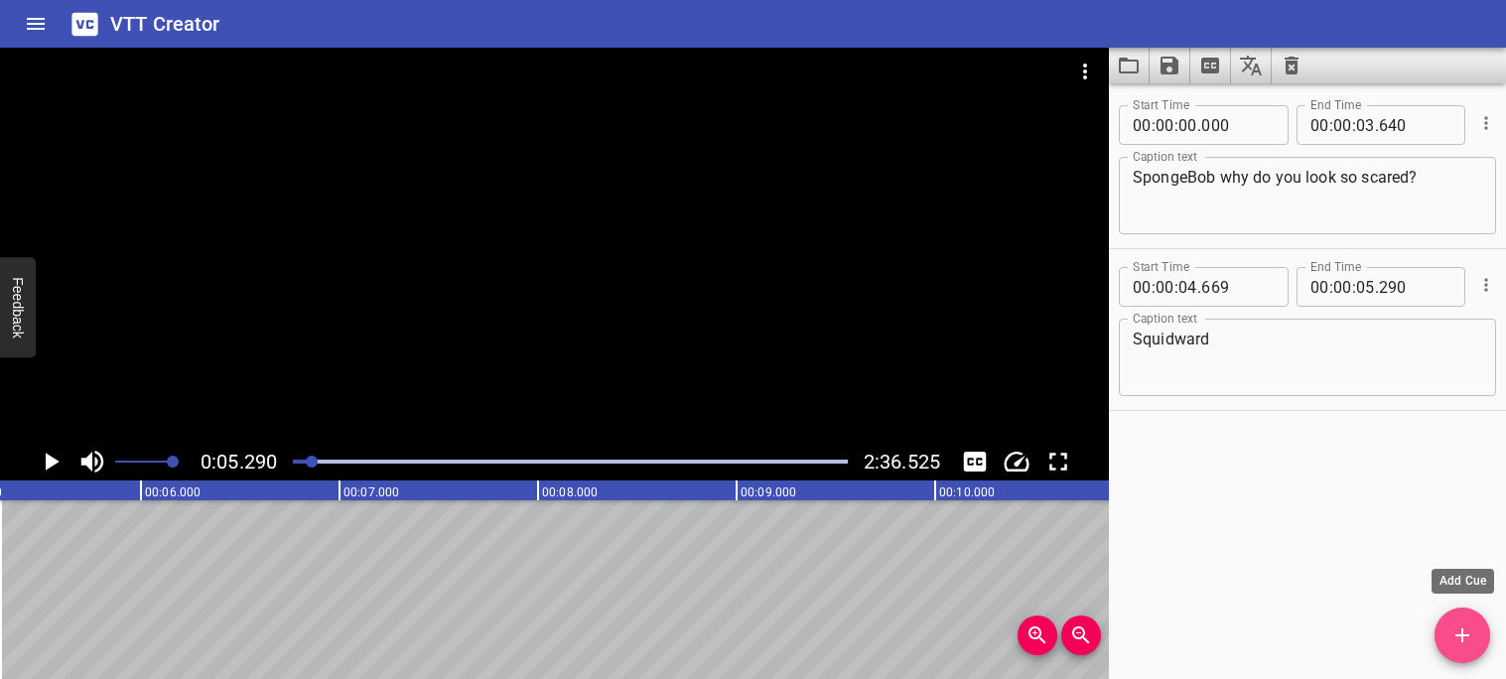
click at [1441, 634] on span "Add Cue" at bounding box center [1463, 635] width 56 height 24
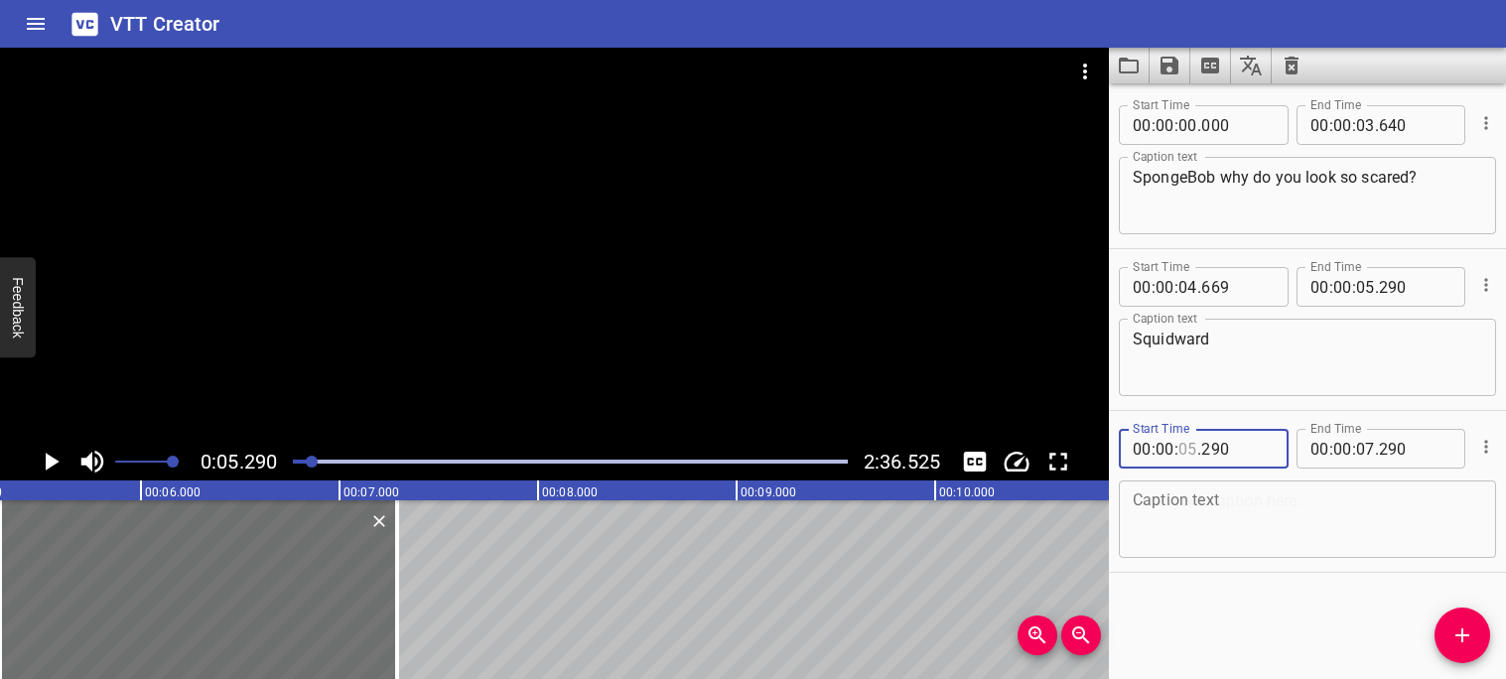
click at [1193, 449] on input "number" at bounding box center [1187, 449] width 19 height 40
type input "05"
click at [977, 462] on icon "Toggle captions" at bounding box center [975, 462] width 30 height 30
click at [1249, 460] on input "number" at bounding box center [1237, 449] width 72 height 40
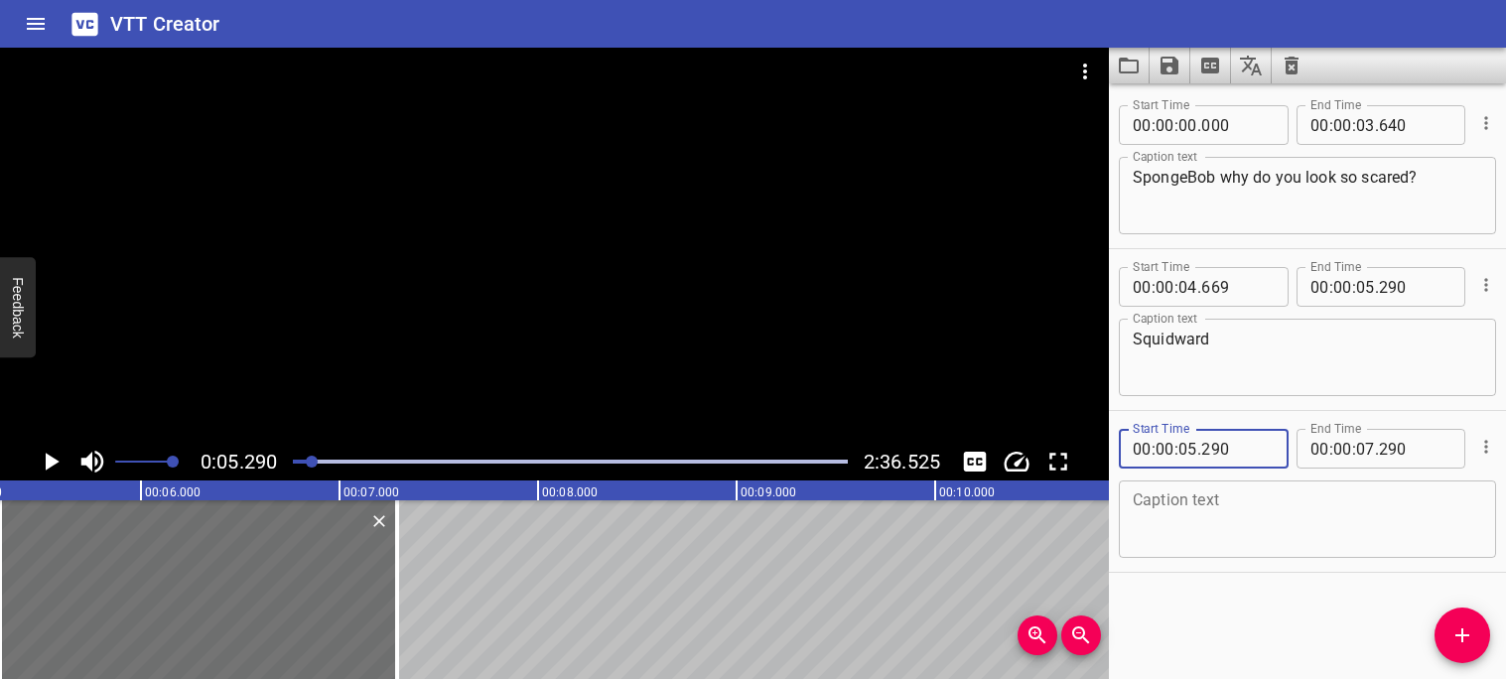
type input "290"
click at [1408, 462] on input "number" at bounding box center [1415, 449] width 72 height 40
type input "290"
click at [49, 460] on icon "Play/Pause" at bounding box center [53, 462] width 14 height 18
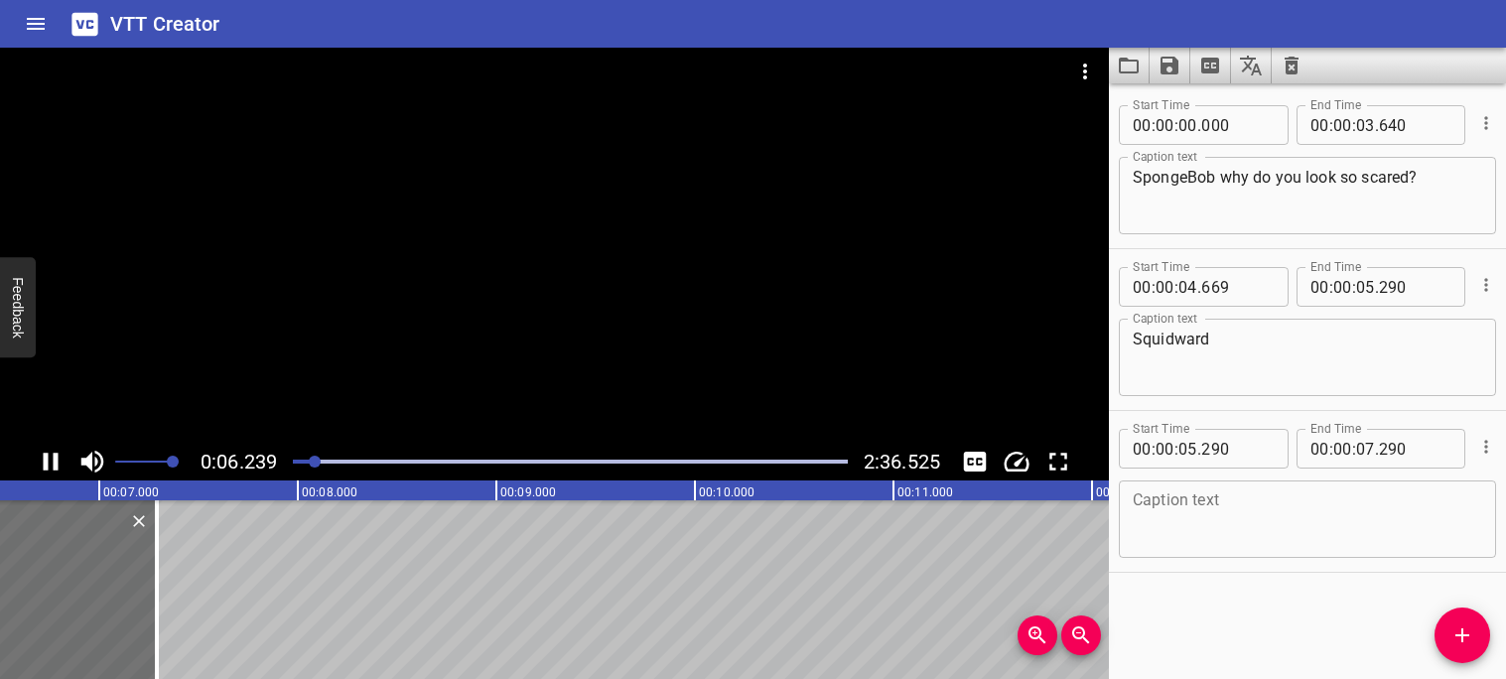
click at [50, 462] on icon "Play/Pause" at bounding box center [51, 462] width 30 height 30
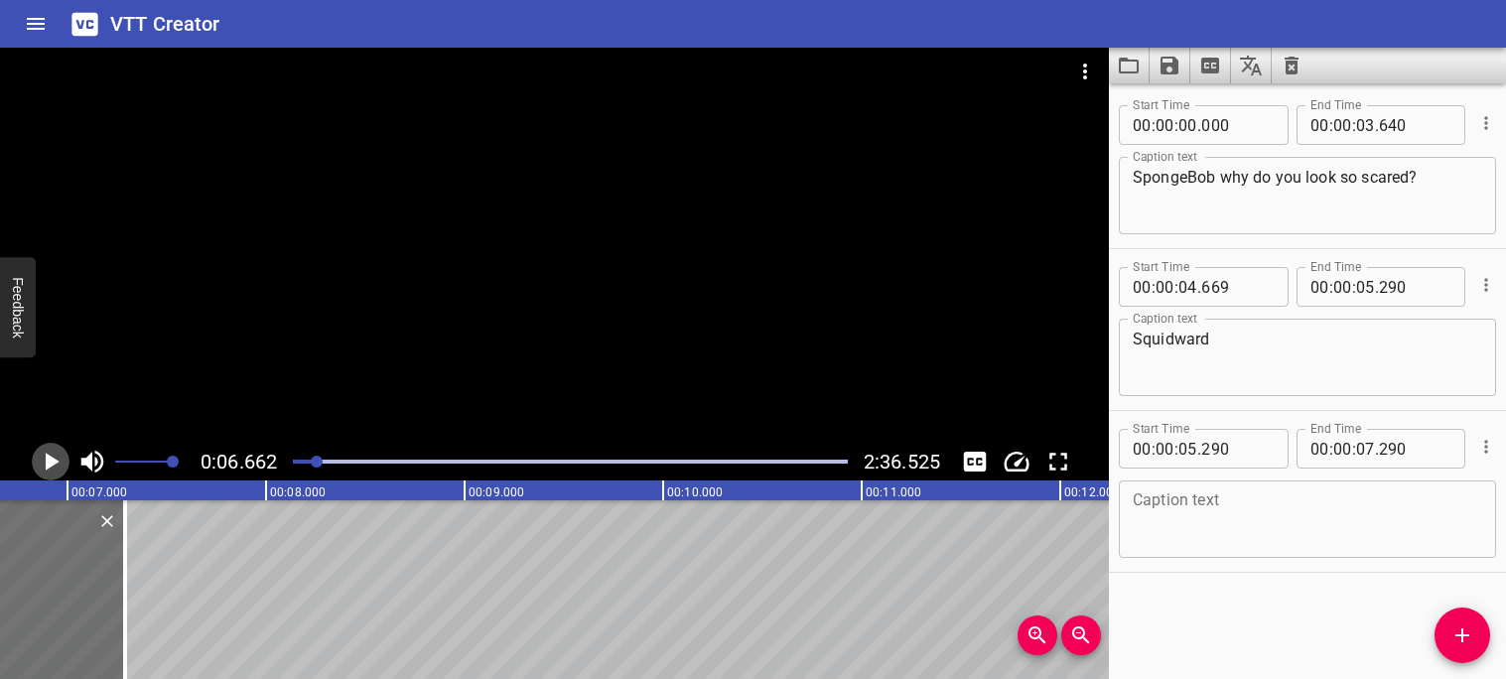
click at [50, 462] on icon "Play/Pause" at bounding box center [53, 462] width 14 height 18
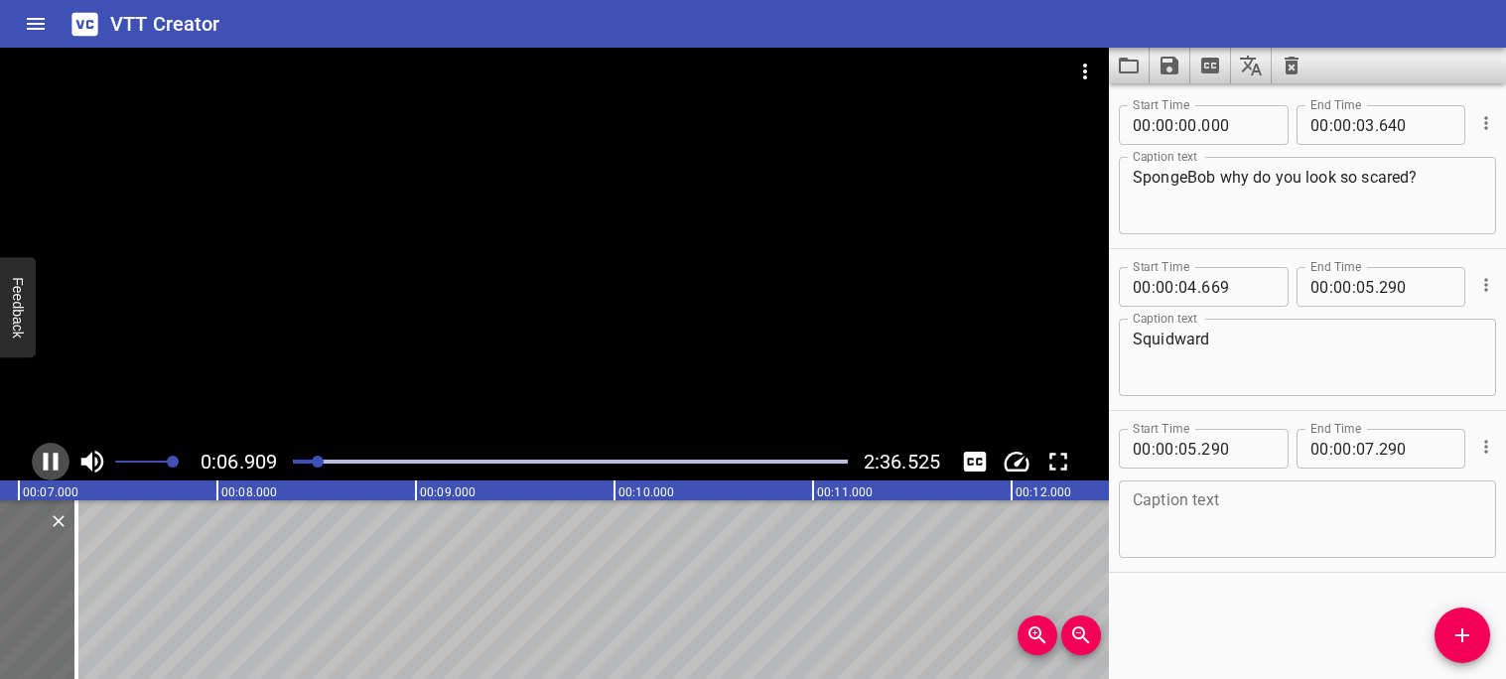
click at [50, 462] on icon "Play/Pause" at bounding box center [51, 462] width 30 height 30
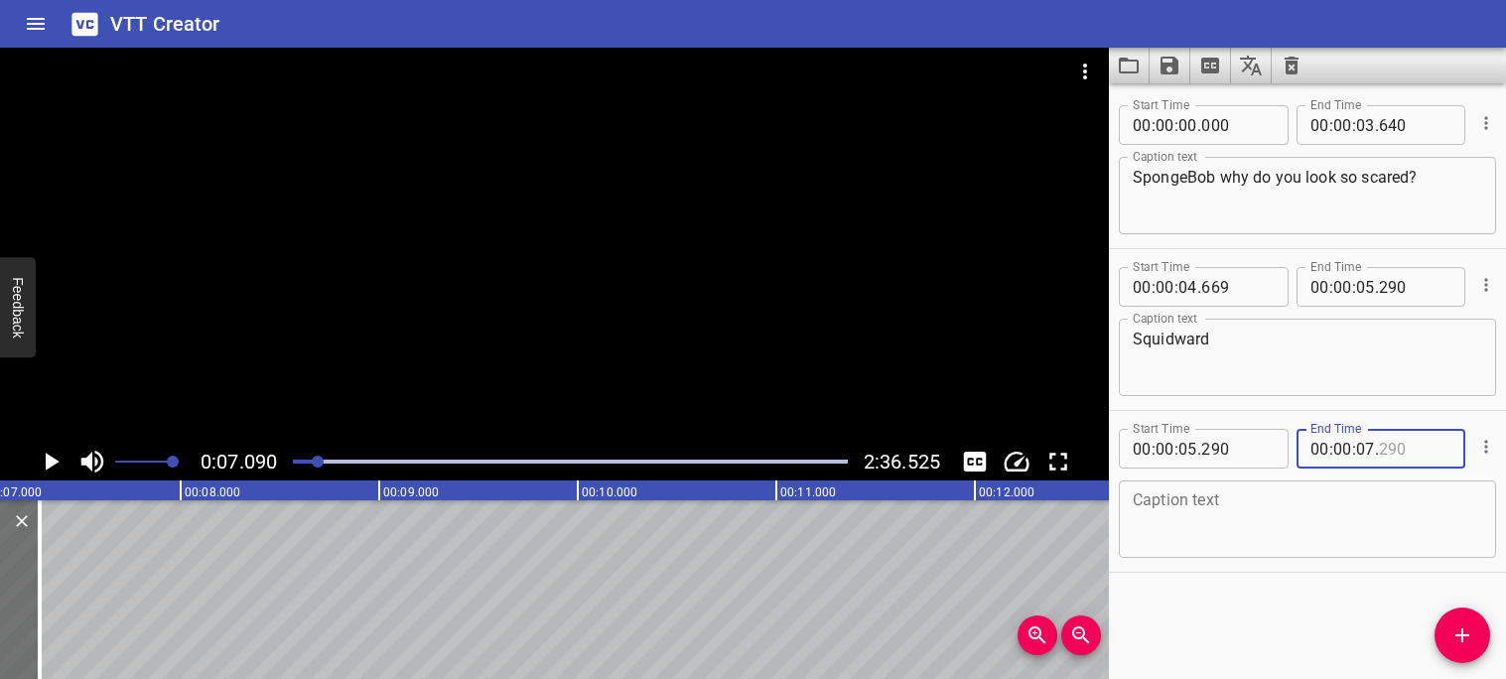
click at [1401, 440] on input "number" at bounding box center [1415, 449] width 72 height 40
type input "090"
click at [1364, 505] on textarea at bounding box center [1307, 519] width 349 height 57
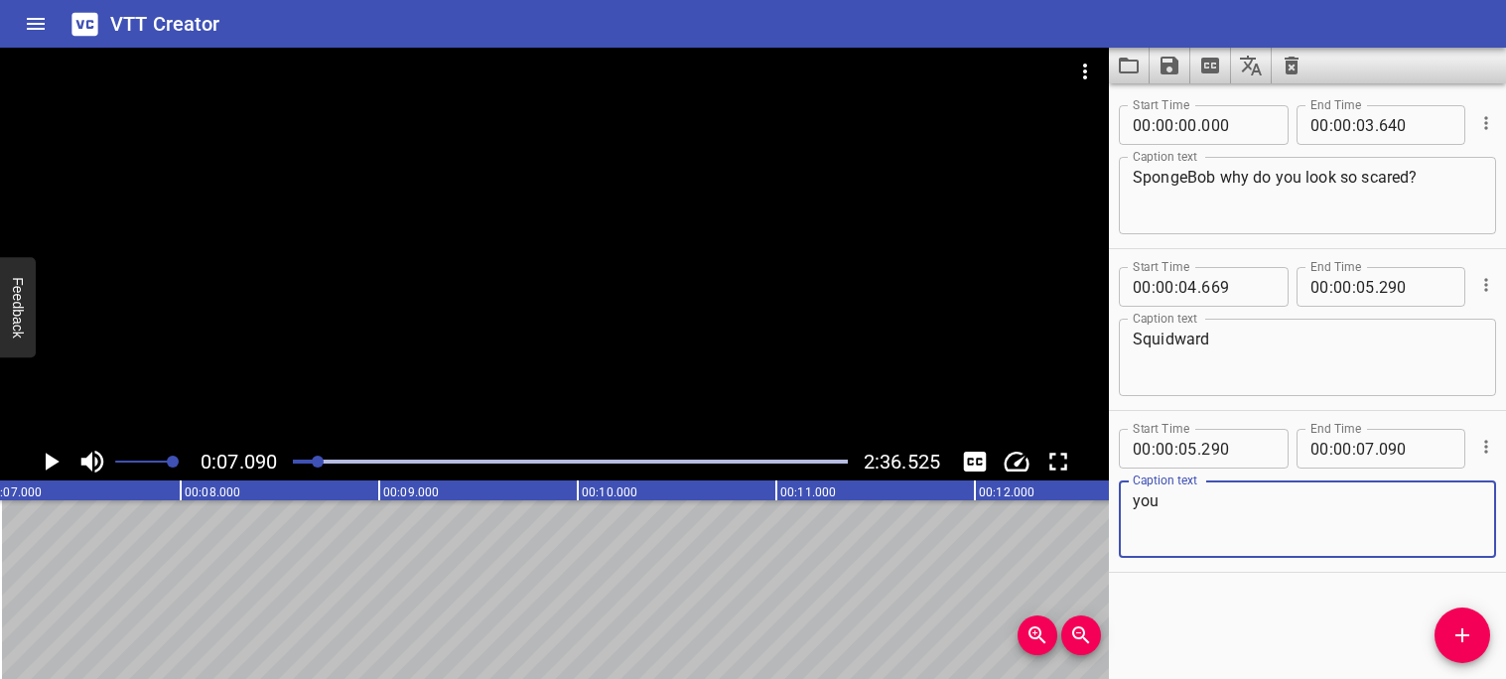
type textarea "you"
click at [1251, 341] on textarea "Squidward" at bounding box center [1307, 358] width 349 height 57
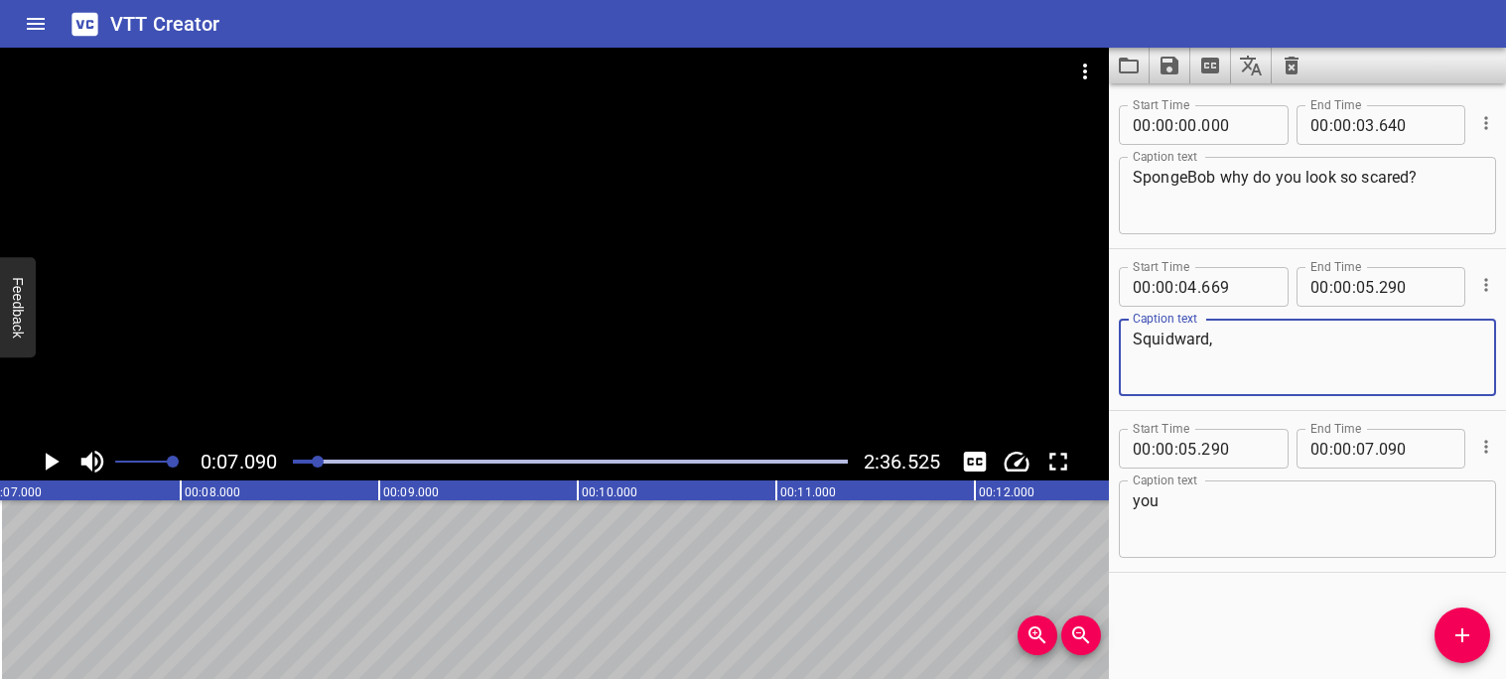
type textarea "Squidward,"
click at [1223, 523] on textarea "you" at bounding box center [1307, 519] width 349 height 57
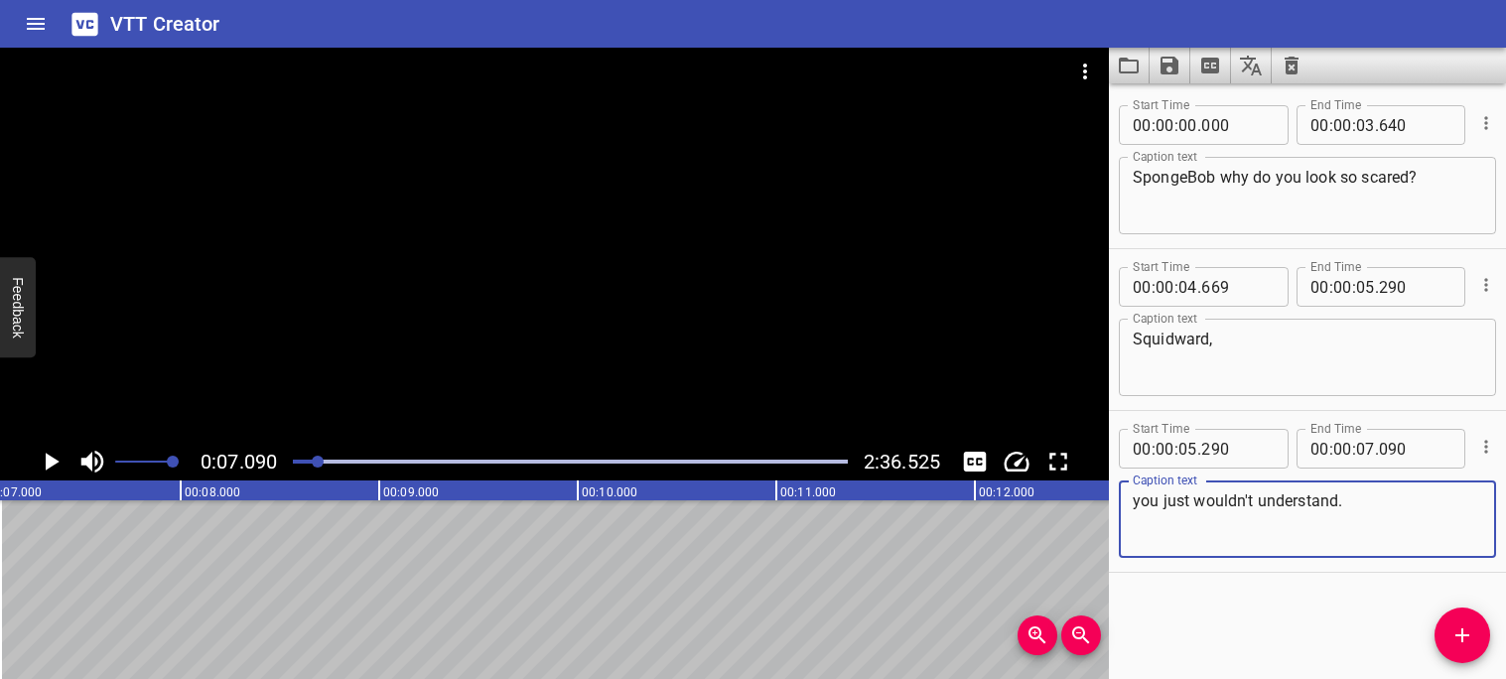
type textarea "you just wouldn't understand."
click at [53, 463] on icon "Play/Pause" at bounding box center [53, 462] width 14 height 18
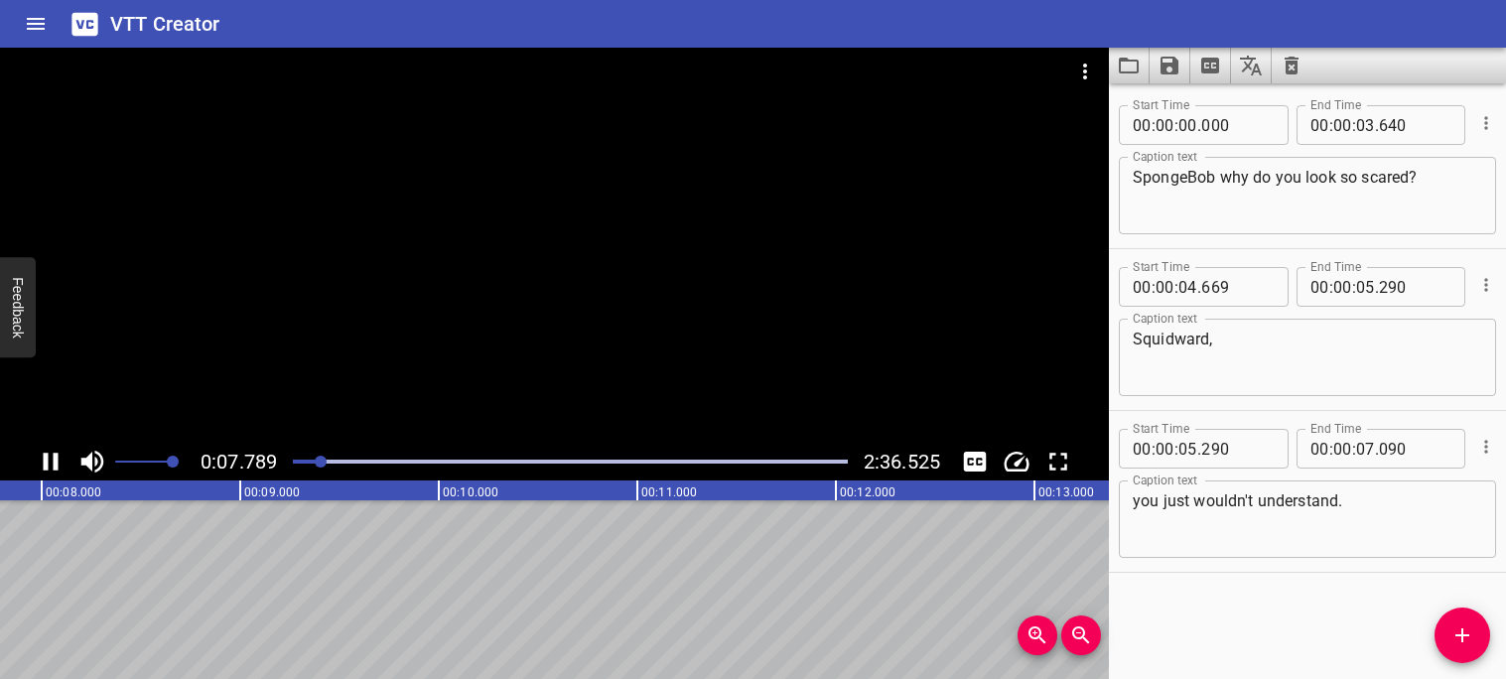
click at [52, 463] on icon "Play/Pause" at bounding box center [51, 462] width 30 height 30
click at [52, 463] on icon "Play/Pause" at bounding box center [53, 462] width 14 height 18
click at [52, 463] on icon "Play/Pause" at bounding box center [51, 462] width 30 height 30
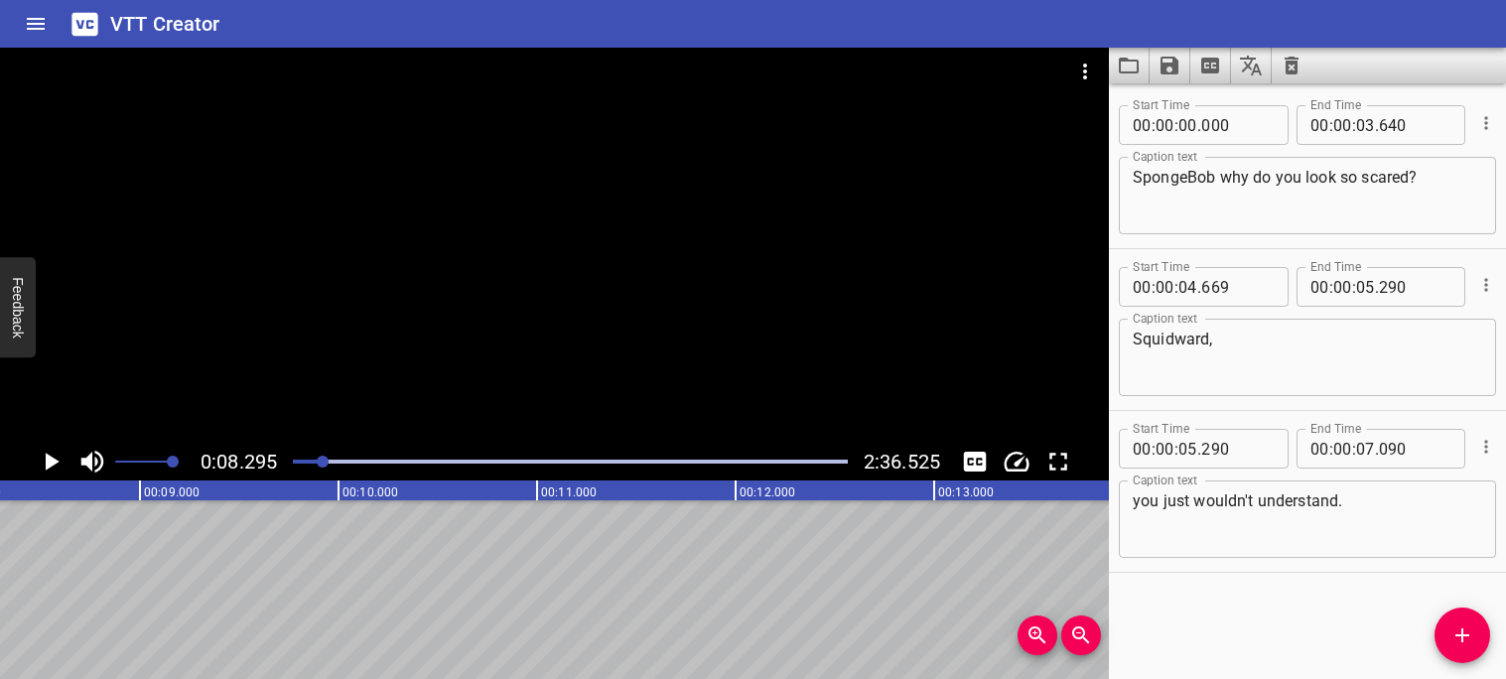
click at [301, 463] on div "Play progress" at bounding box center [45, 462] width 555 height 4
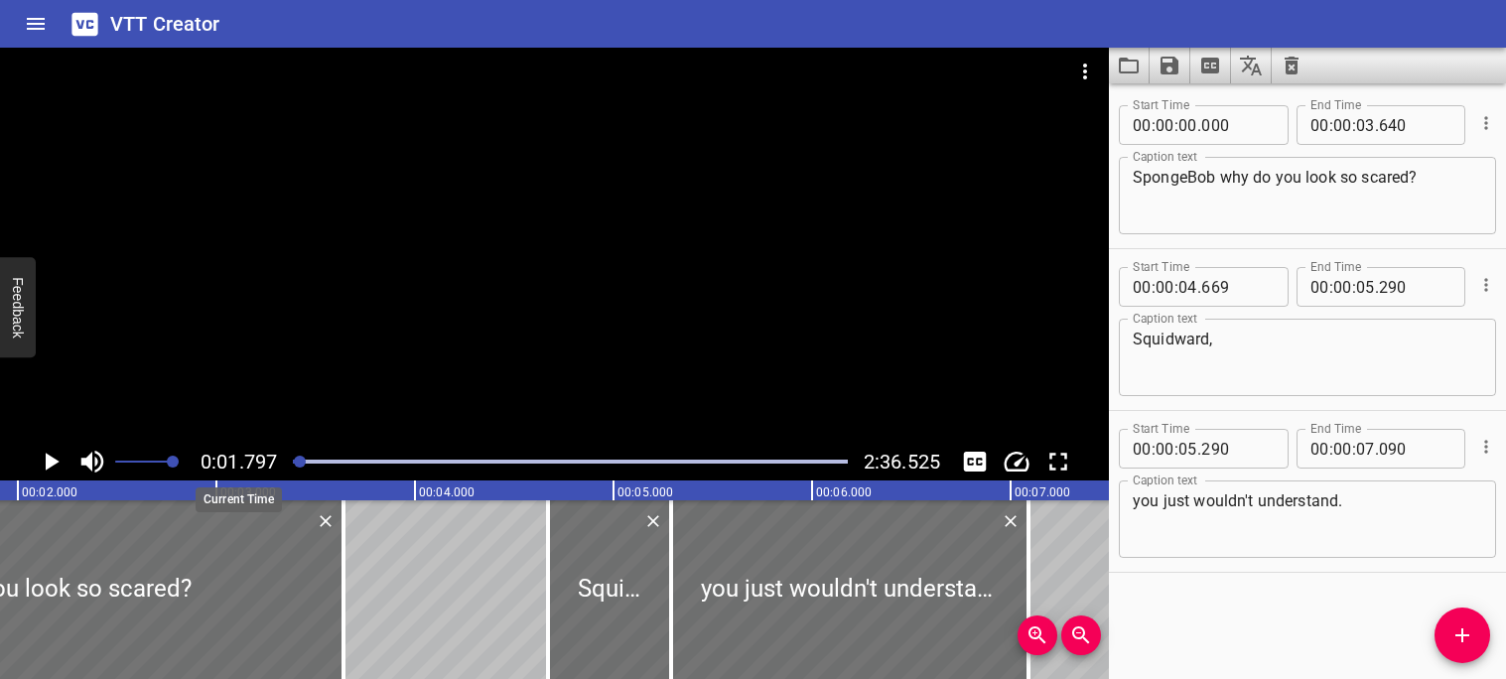
scroll to position [0, 356]
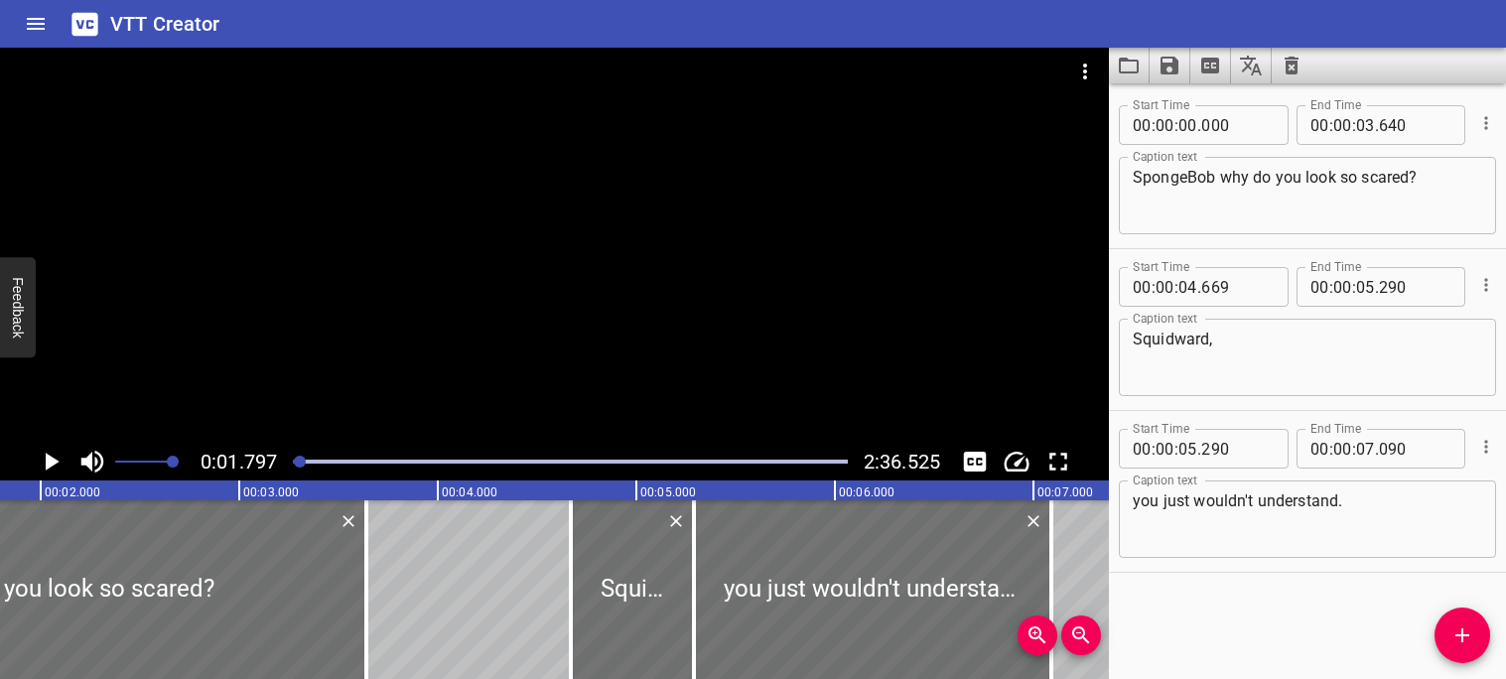
drag, startPoint x: 293, startPoint y: 465, endPoint x: 280, endPoint y: 466, distance: 12.9
click at [280, 466] on div "0:01.797 2:36.525" at bounding box center [554, 462] width 1109 height 38
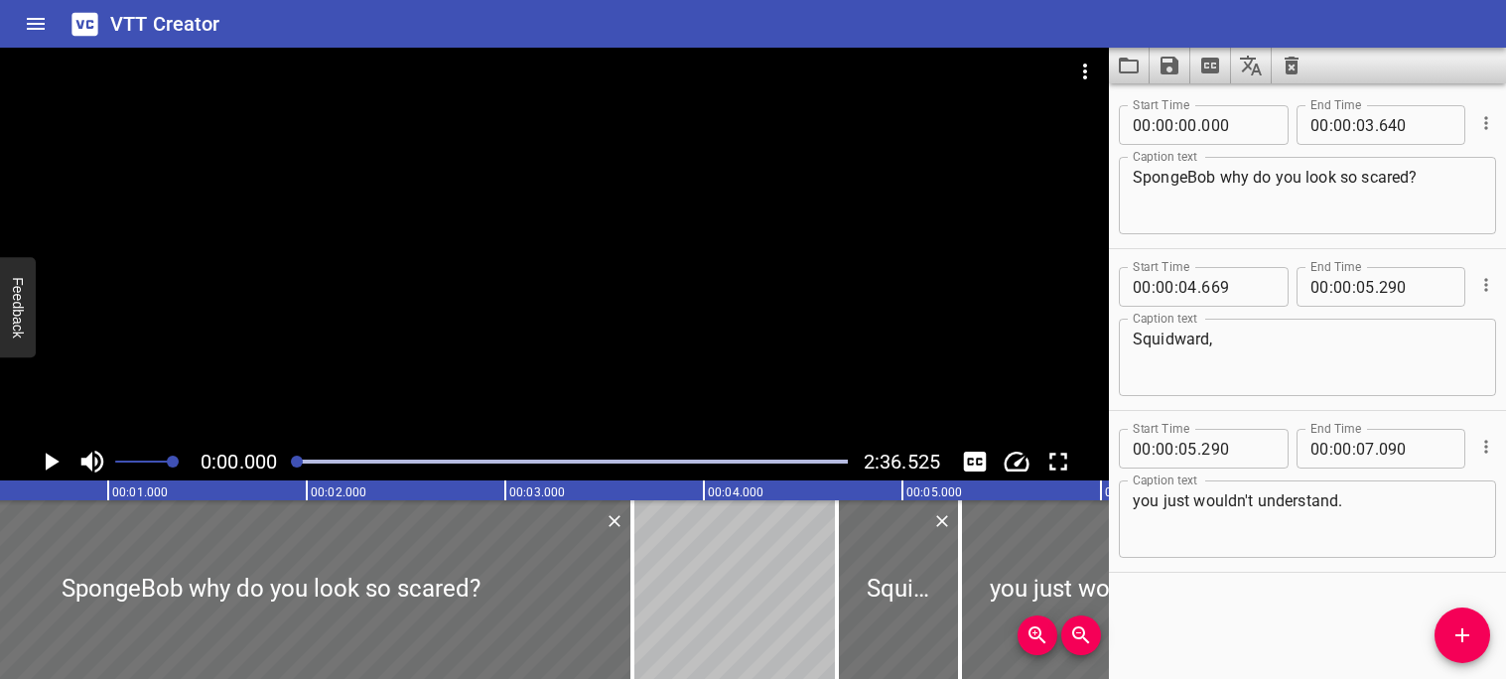
scroll to position [0, 12]
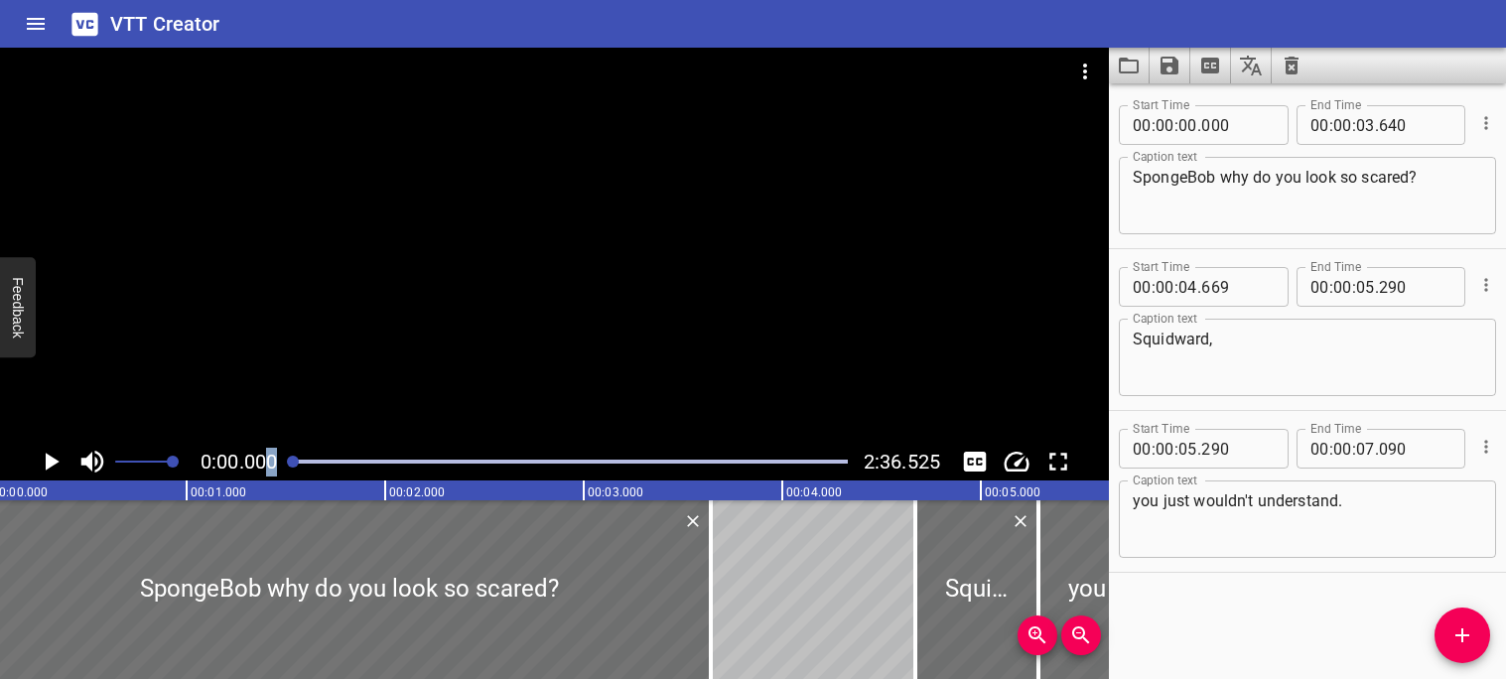
drag, startPoint x: 300, startPoint y: 462, endPoint x: 272, endPoint y: 464, distance: 27.9
click at [272, 464] on div "0:00.000 2:36.525" at bounding box center [554, 462] width 1109 height 38
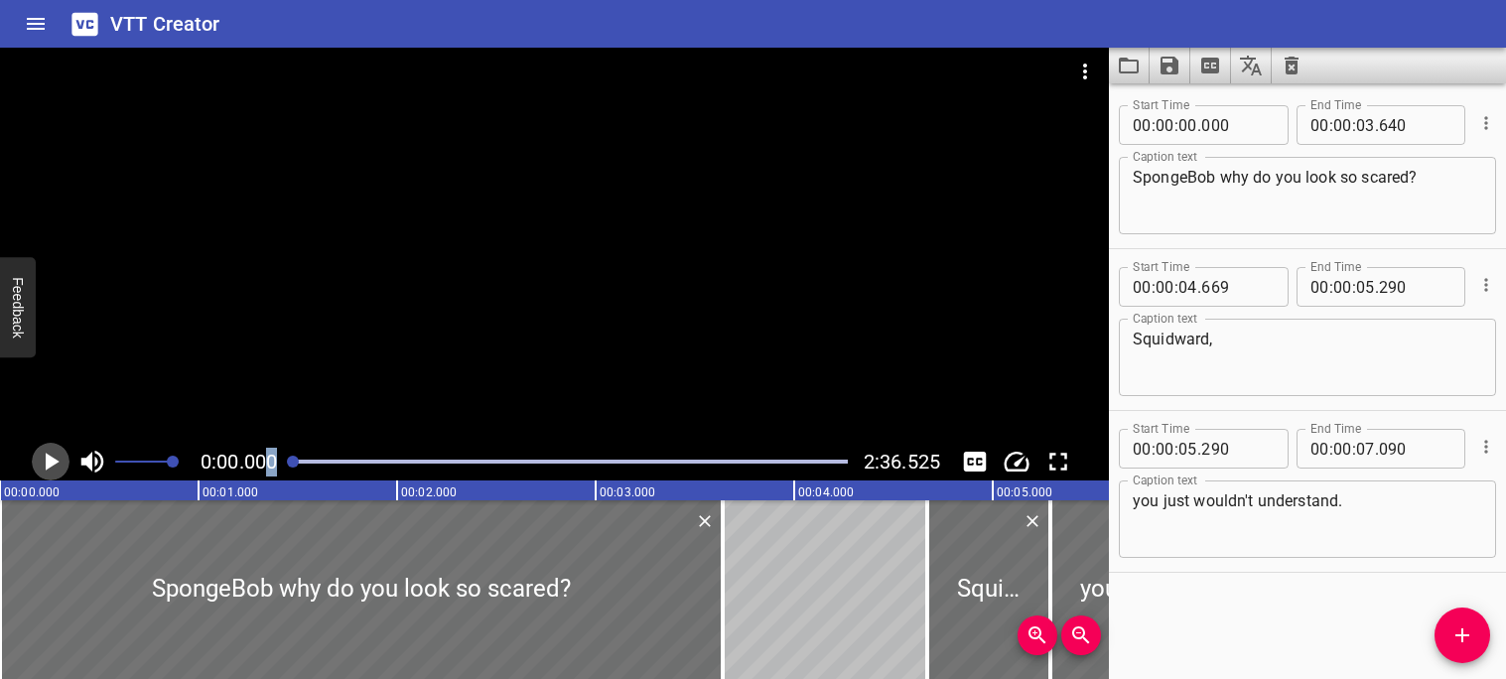
click at [49, 461] on icon "Play/Pause" at bounding box center [53, 462] width 14 height 18
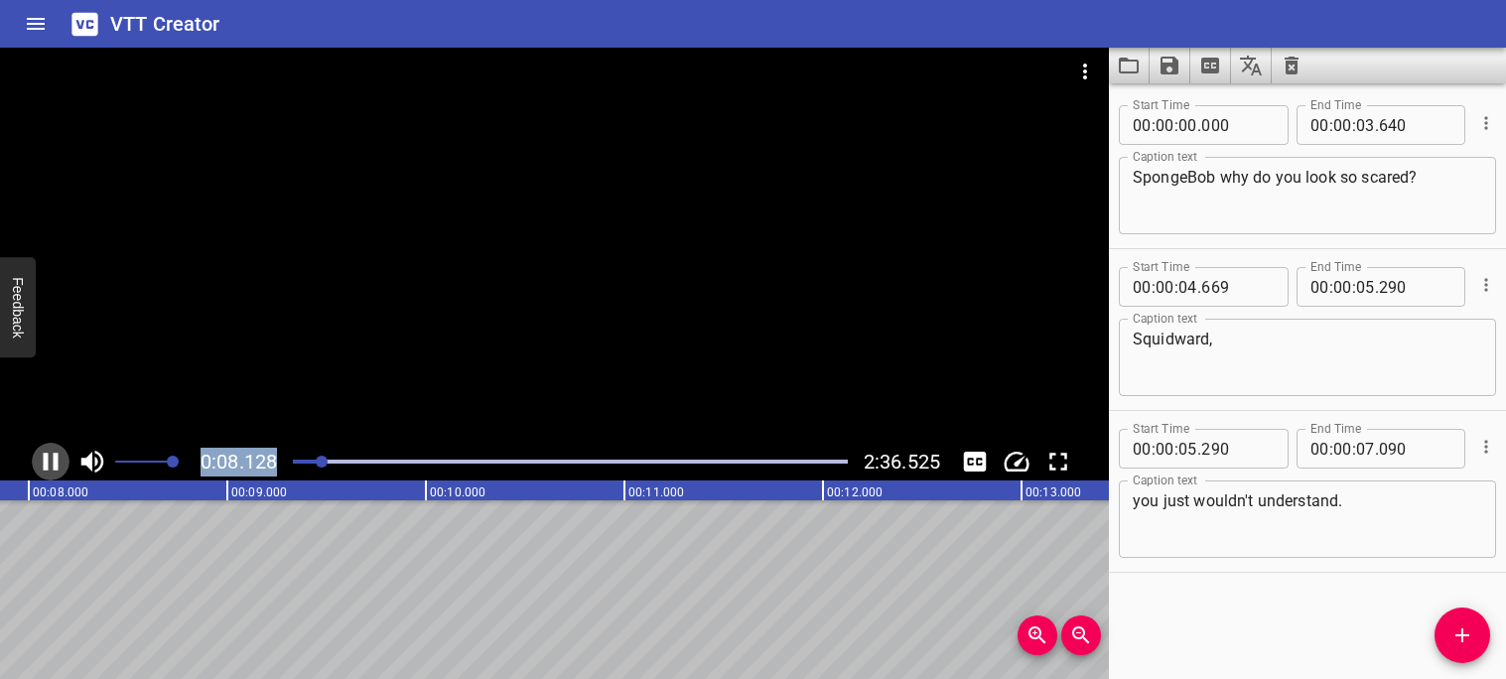
click at [50, 461] on icon "Play/Pause" at bounding box center [51, 462] width 30 height 30
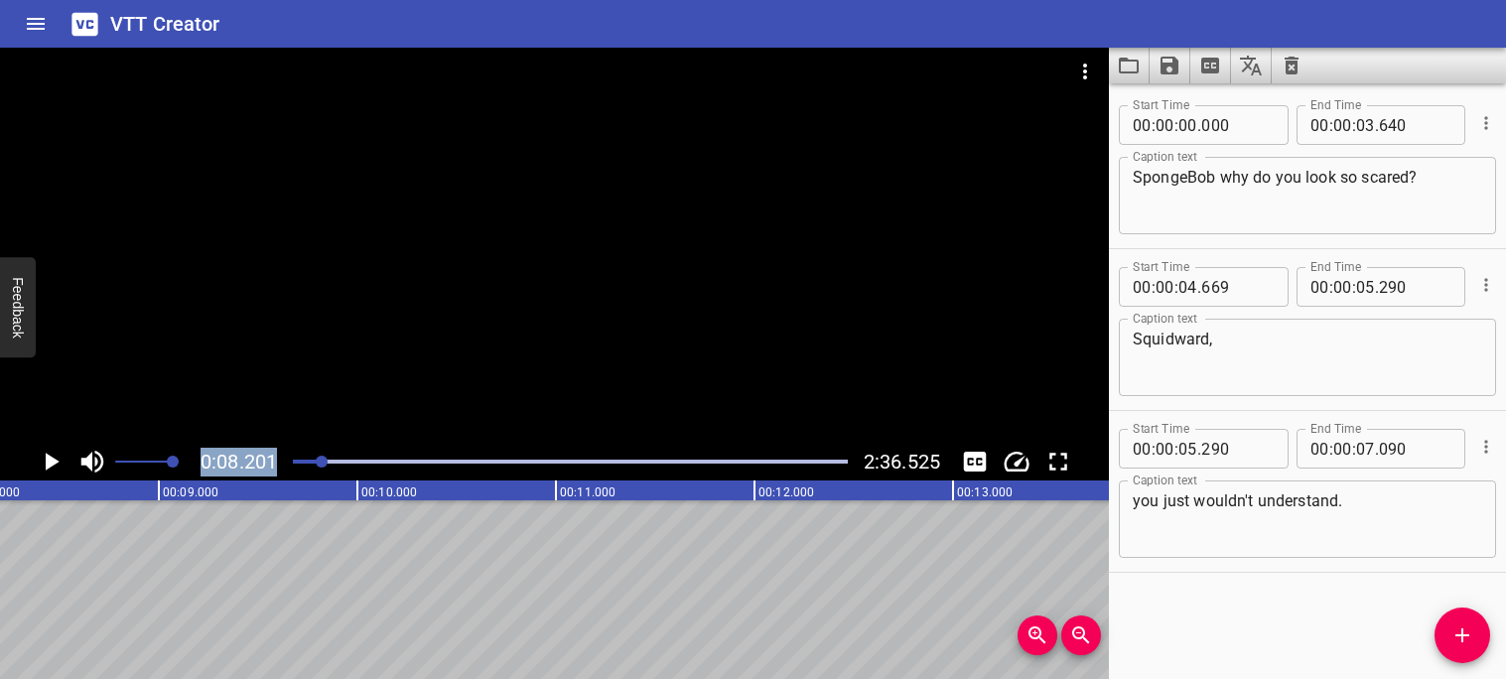
click at [316, 463] on div "Play progress" at bounding box center [45, 462] width 555 height 4
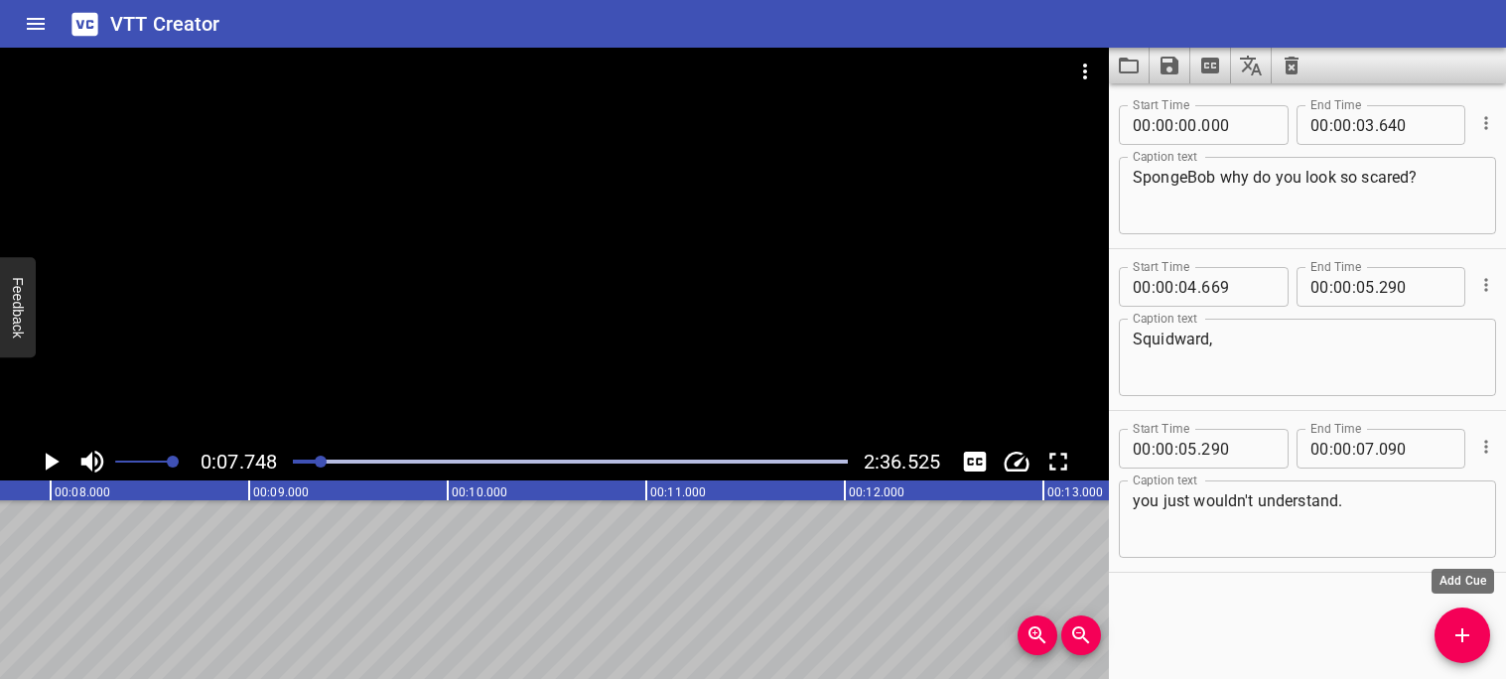
click at [1480, 623] on span "Add Cue" at bounding box center [1463, 635] width 56 height 24
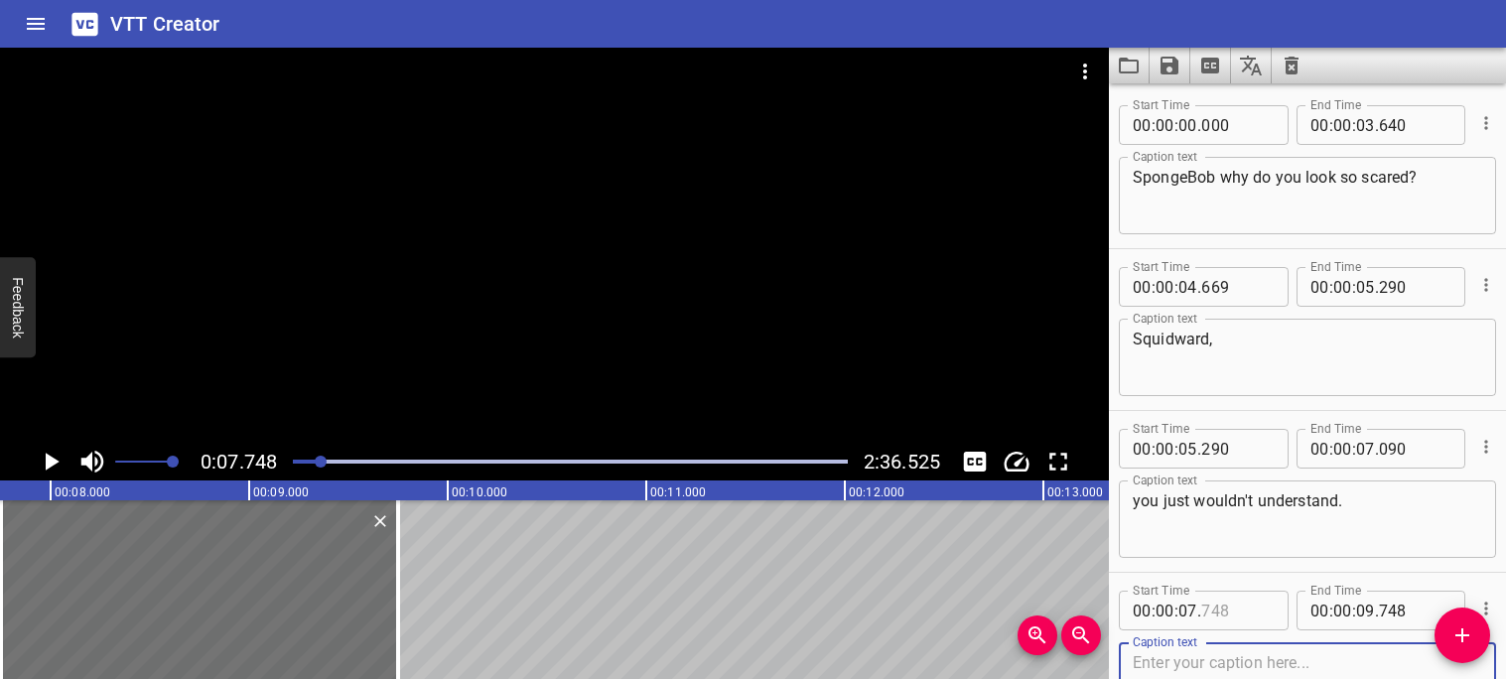
click at [1266, 611] on input "number" at bounding box center [1237, 611] width 72 height 40
type input "748"
click at [1293, 648] on div "Caption text" at bounding box center [1307, 680] width 377 height 77
type textarea "m"
click at [56, 460] on icon "Play/Pause" at bounding box center [53, 462] width 14 height 18
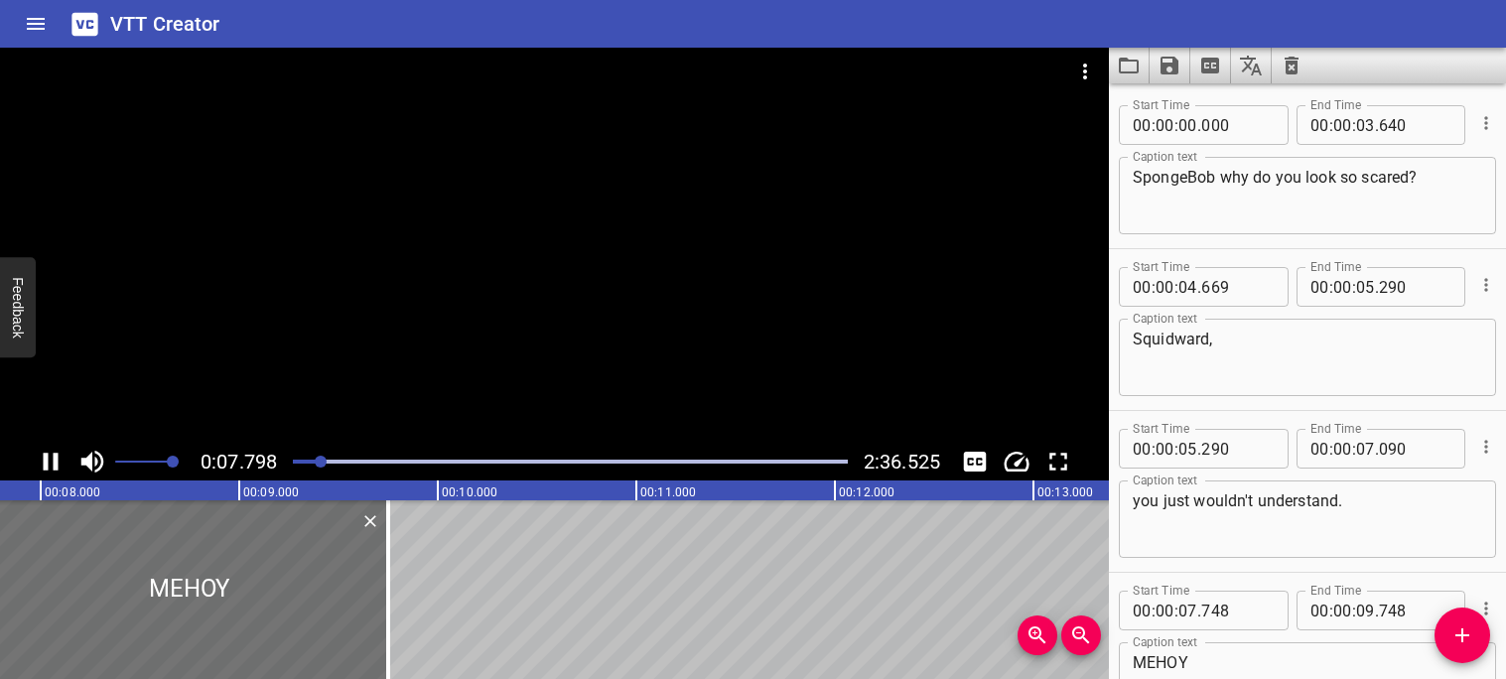
scroll to position [144, 0]
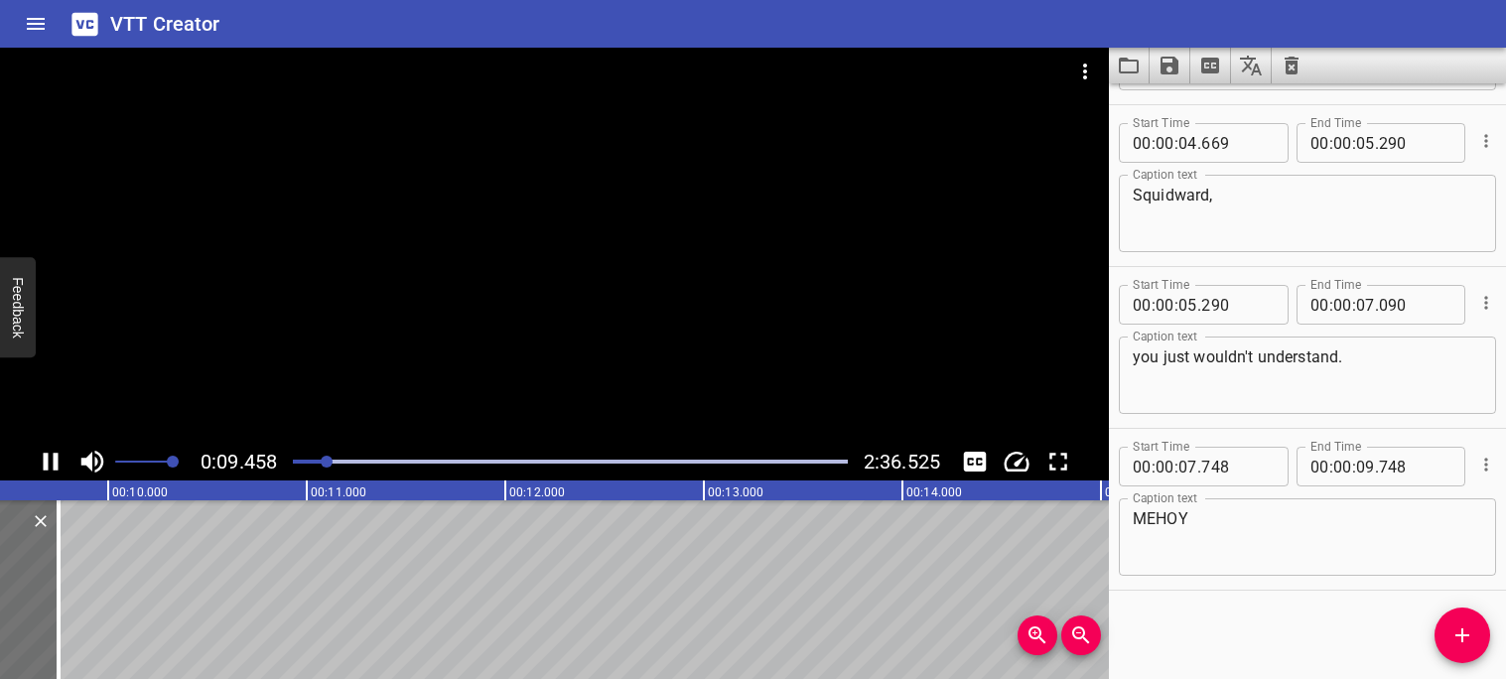
click at [55, 460] on icon "Play/Pause" at bounding box center [51, 462] width 15 height 18
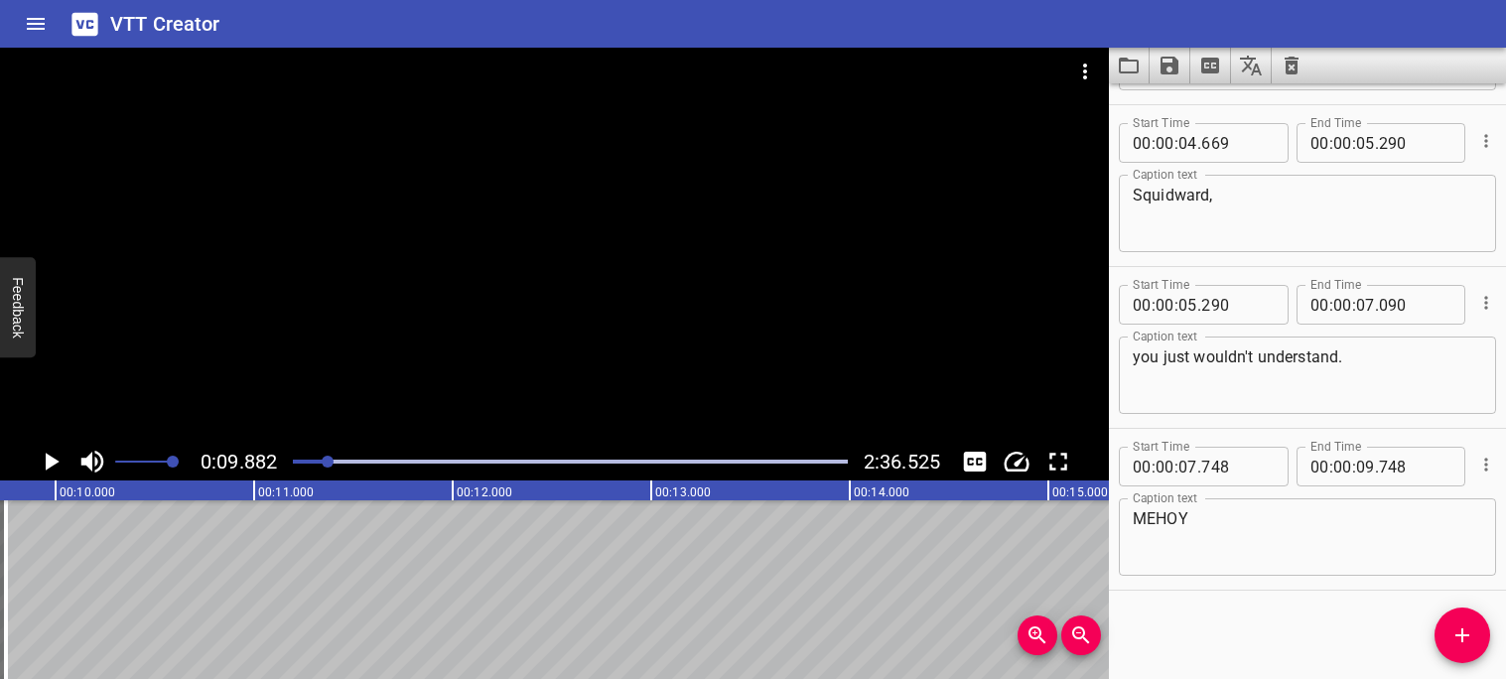
scroll to position [0, 1962]
click at [1193, 519] on textarea "MEHOY" at bounding box center [1307, 537] width 349 height 57
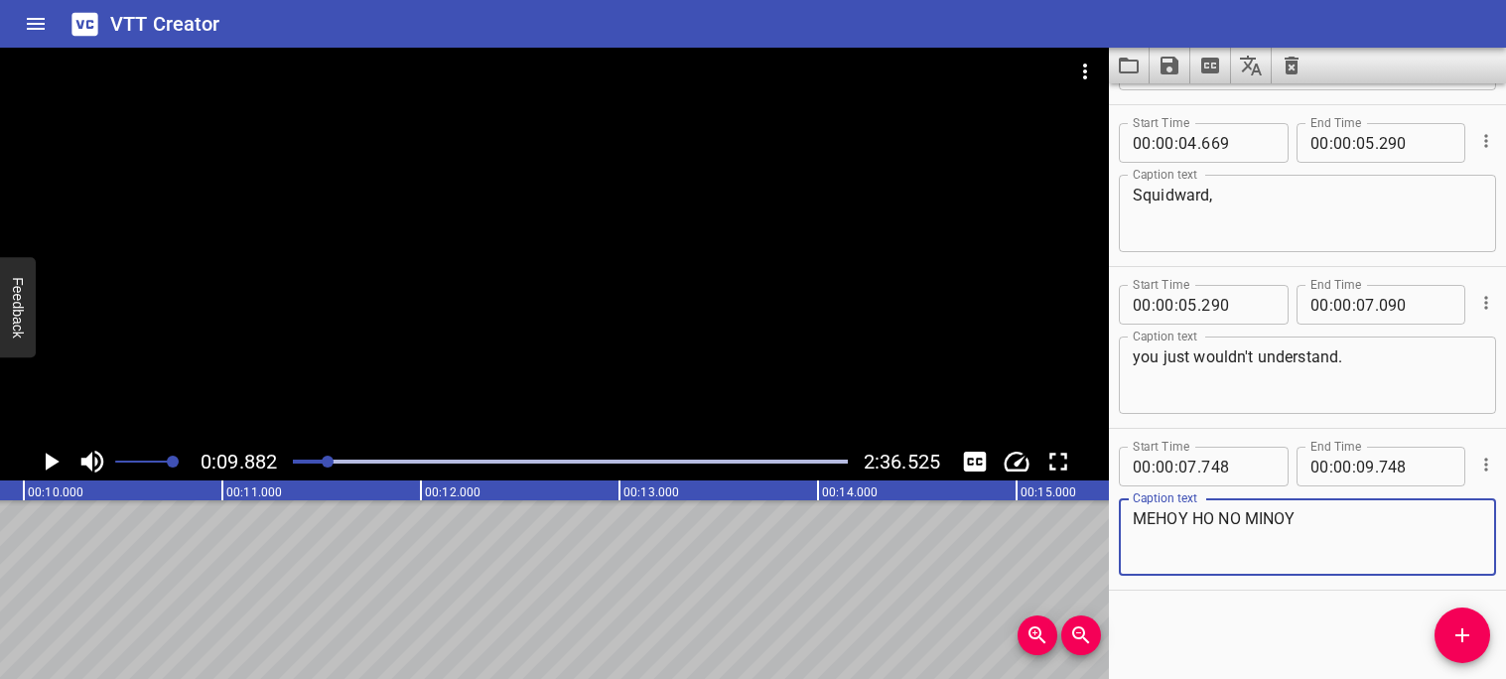
click at [51, 467] on icon "Play/Pause" at bounding box center [51, 462] width 30 height 30
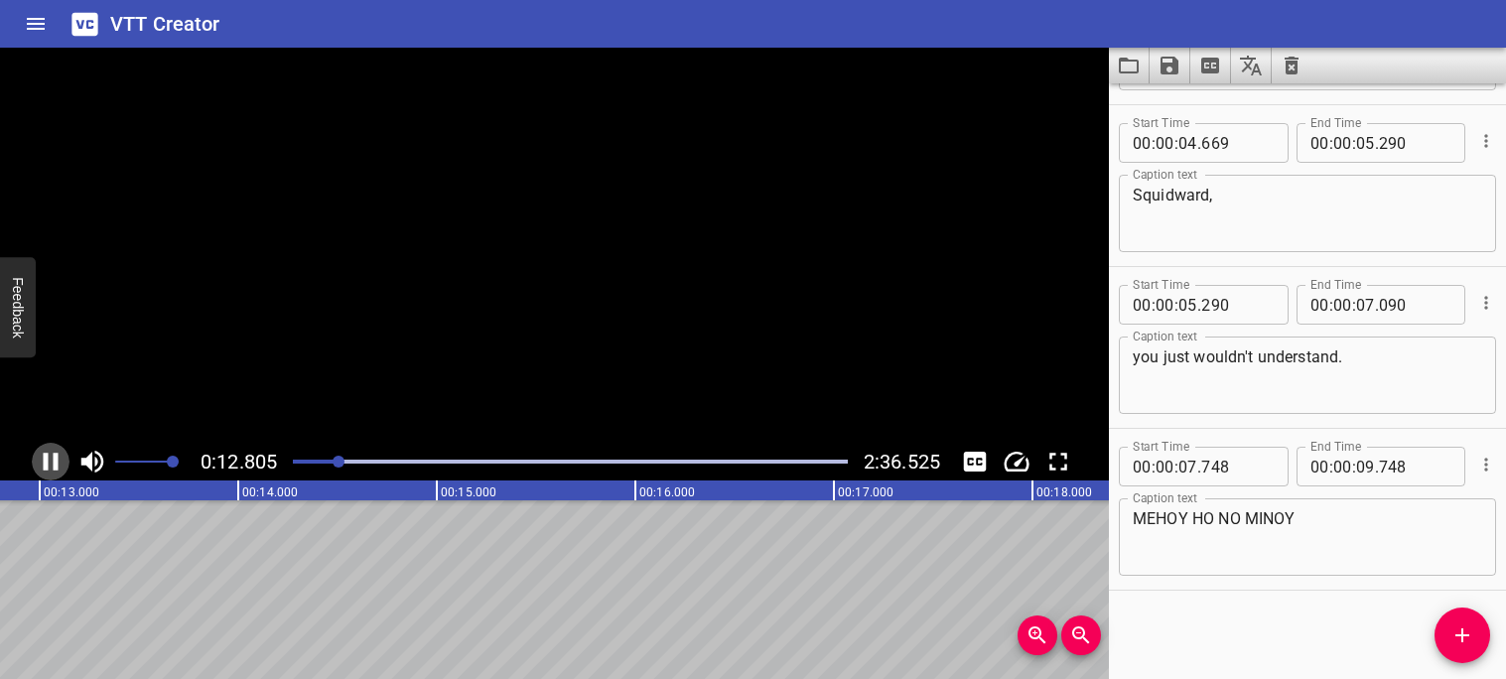
click at [51, 467] on icon "Play/Pause" at bounding box center [51, 462] width 30 height 30
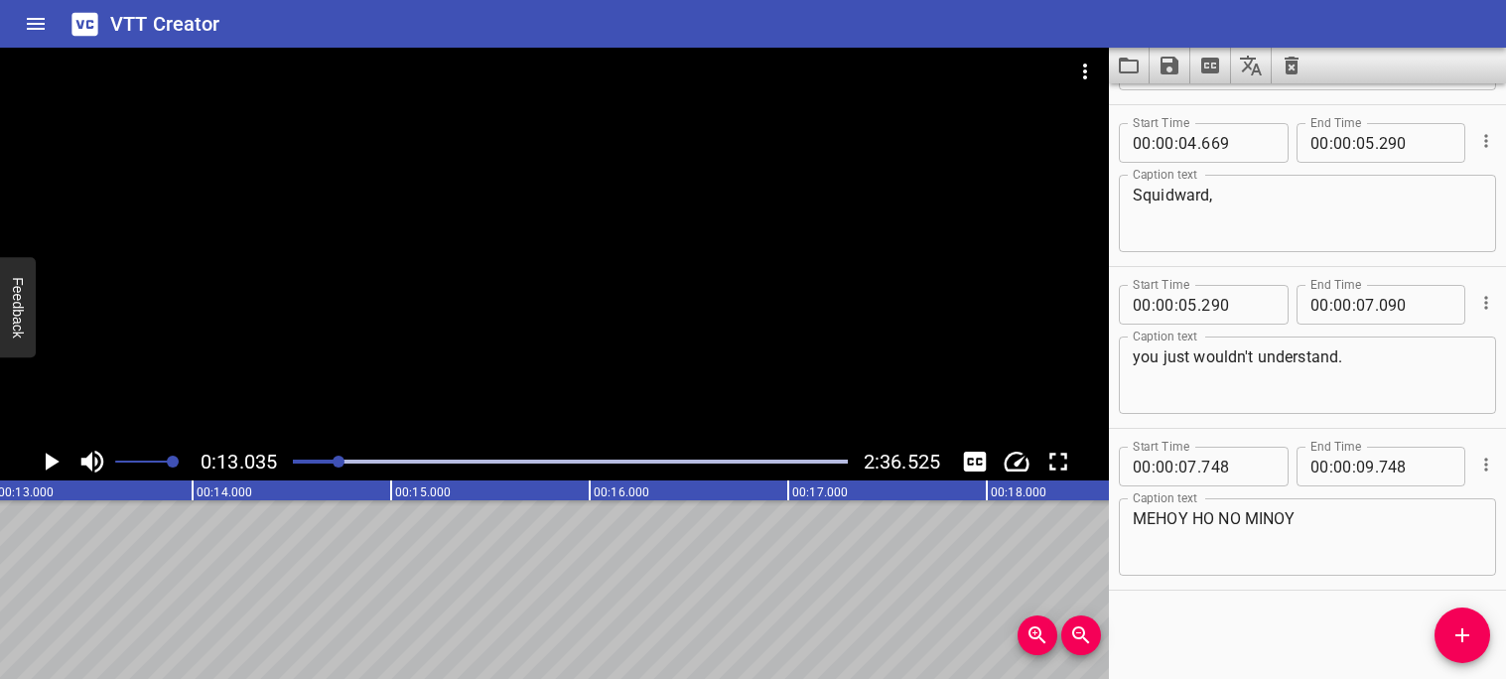
click at [330, 460] on div "Play progress" at bounding box center [62, 462] width 555 height 4
click at [322, 458] on div at bounding box center [570, 462] width 579 height 28
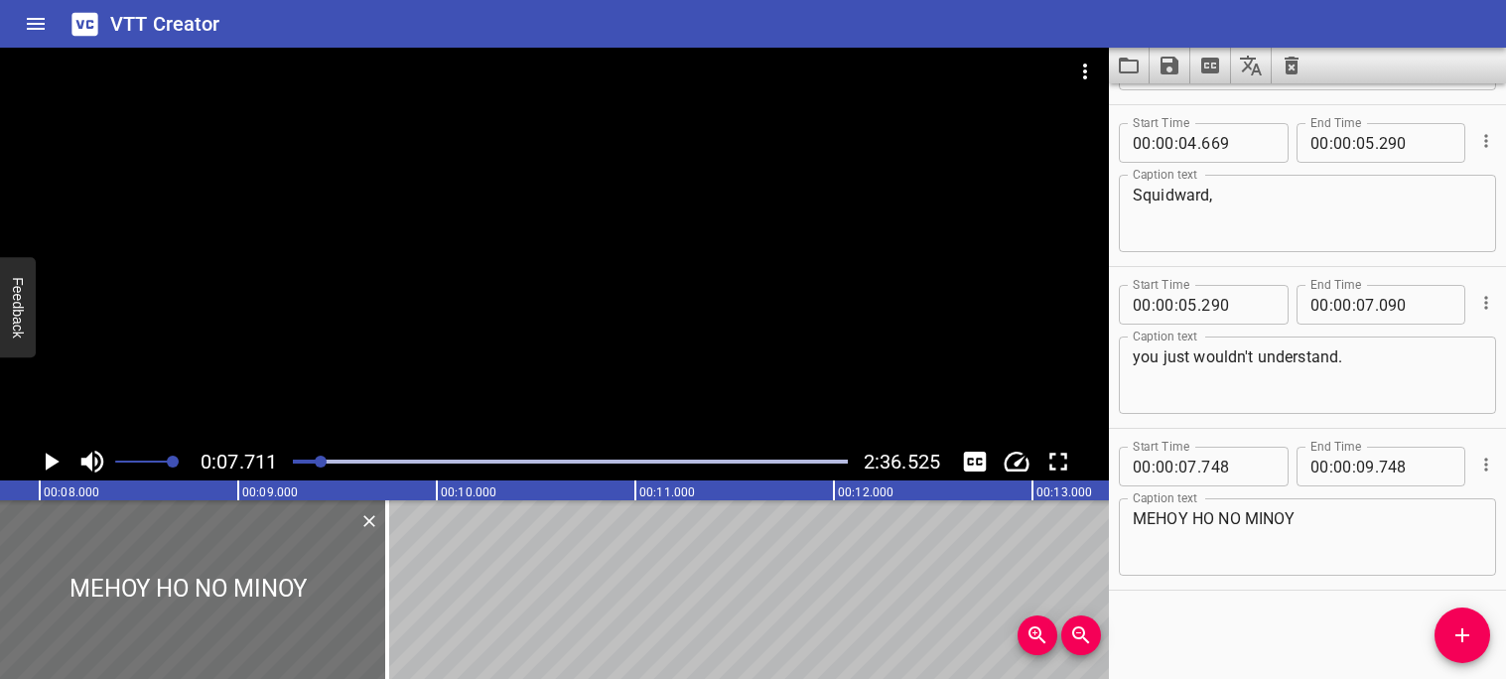
scroll to position [0, 1531]
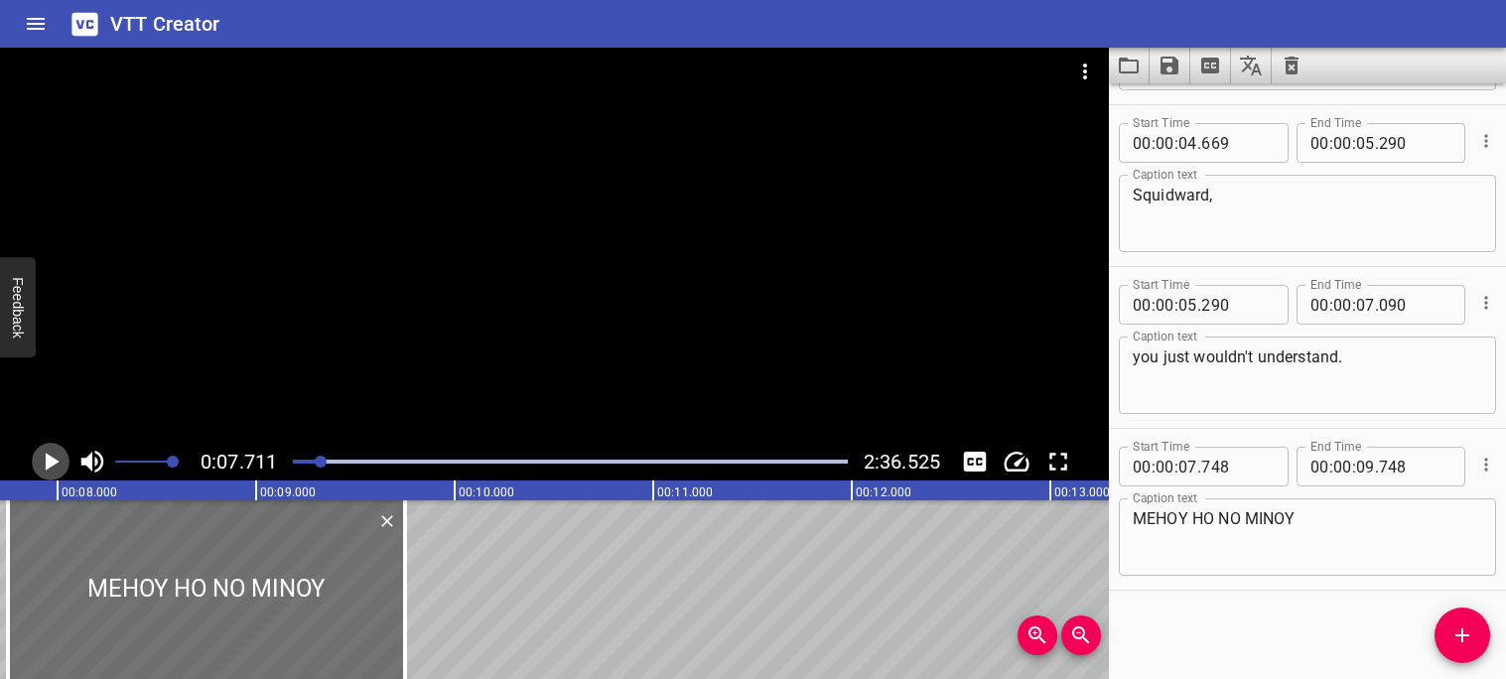
click at [64, 464] on icon "Play/Pause" at bounding box center [51, 462] width 30 height 30
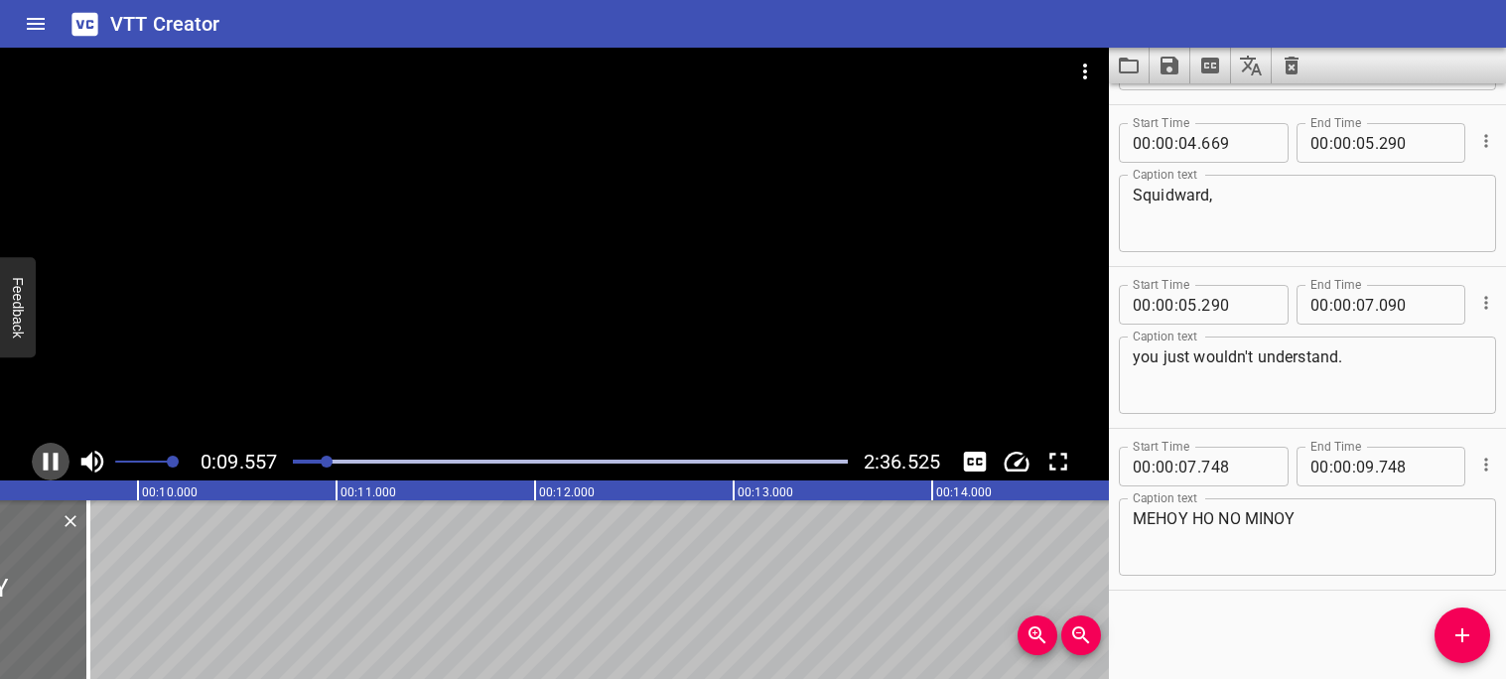
click at [53, 465] on icon "Play/Pause" at bounding box center [51, 462] width 15 height 18
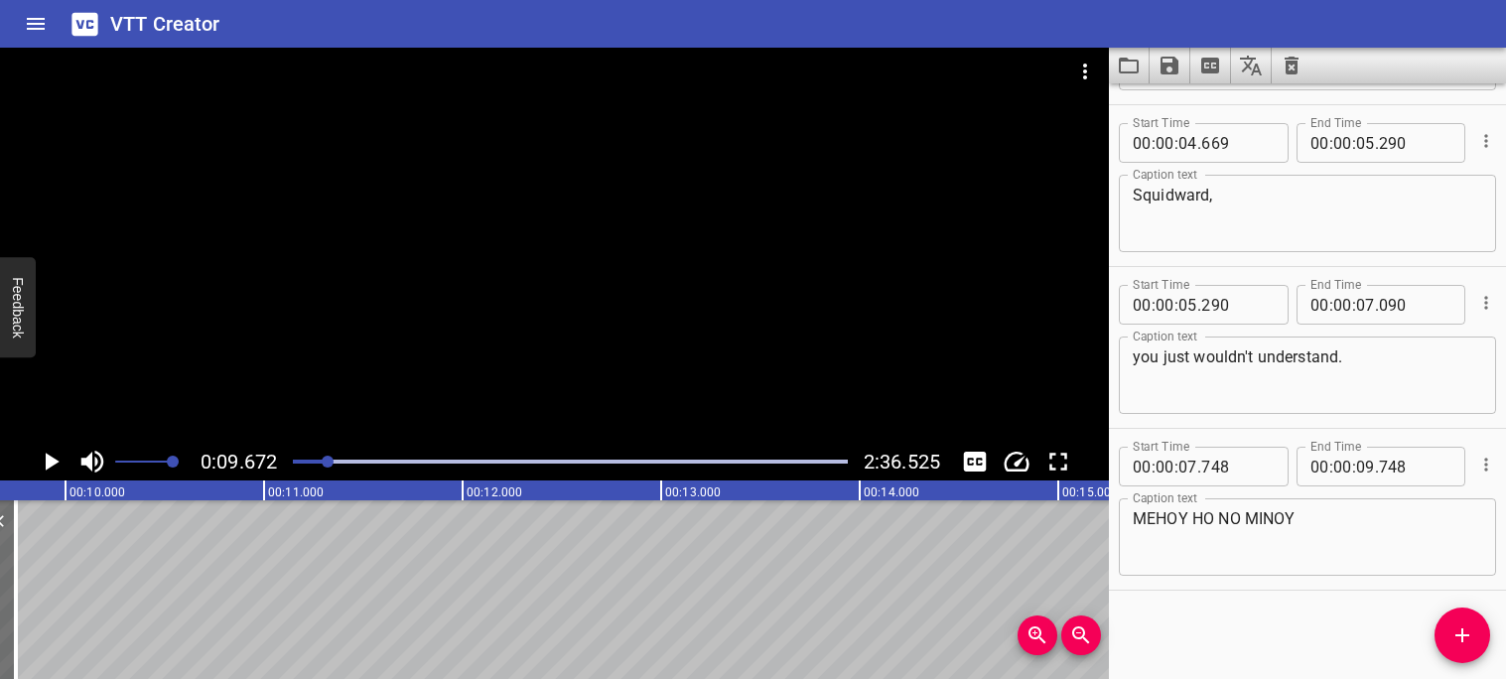
click at [322, 460] on div at bounding box center [328, 462] width 12 height 12
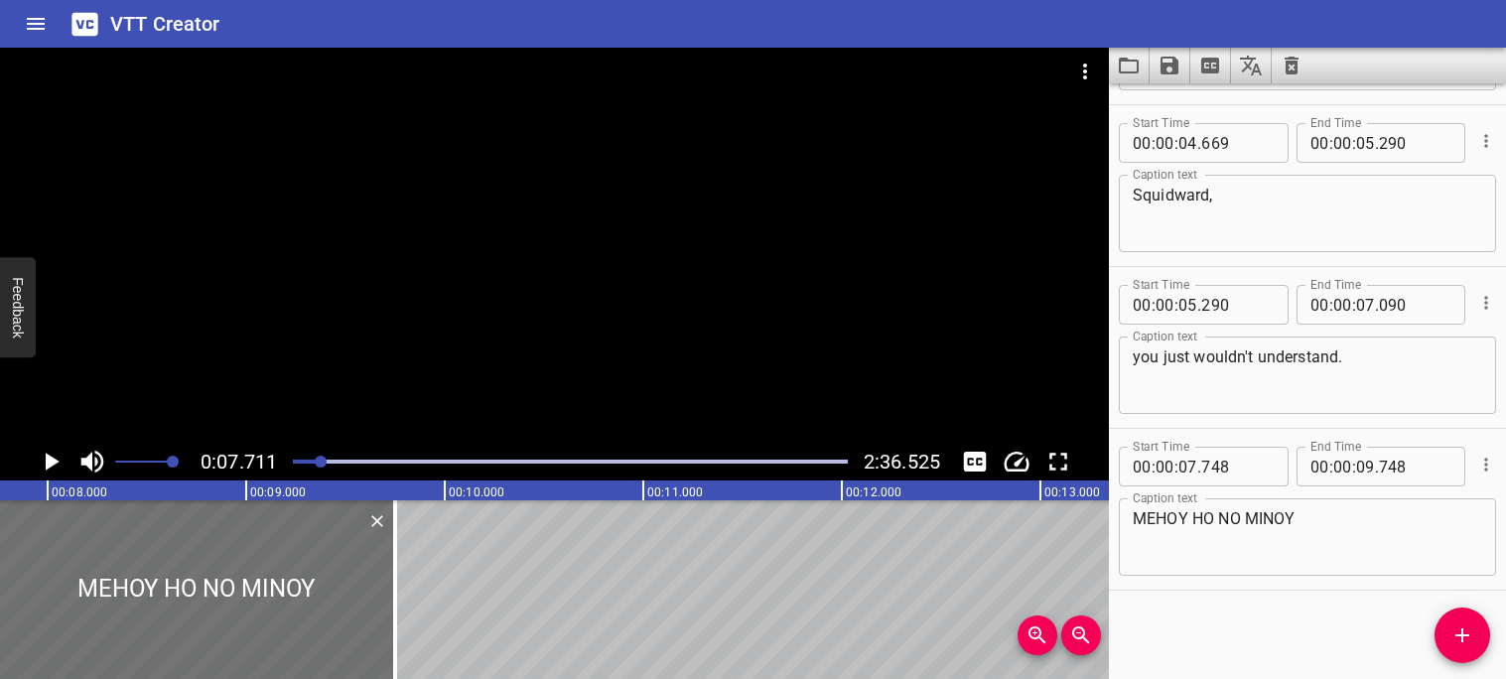
scroll to position [0, 1531]
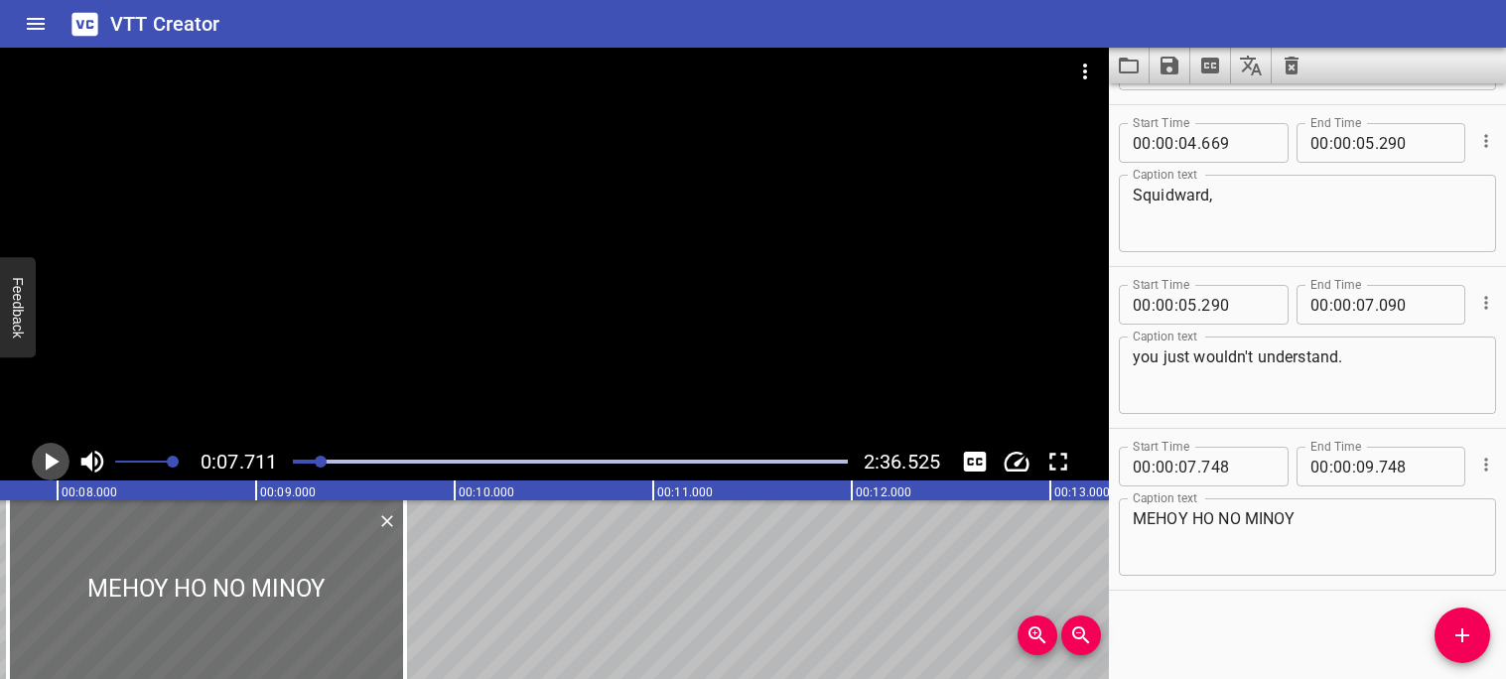
click at [41, 466] on icon "Play/Pause" at bounding box center [51, 462] width 30 height 30
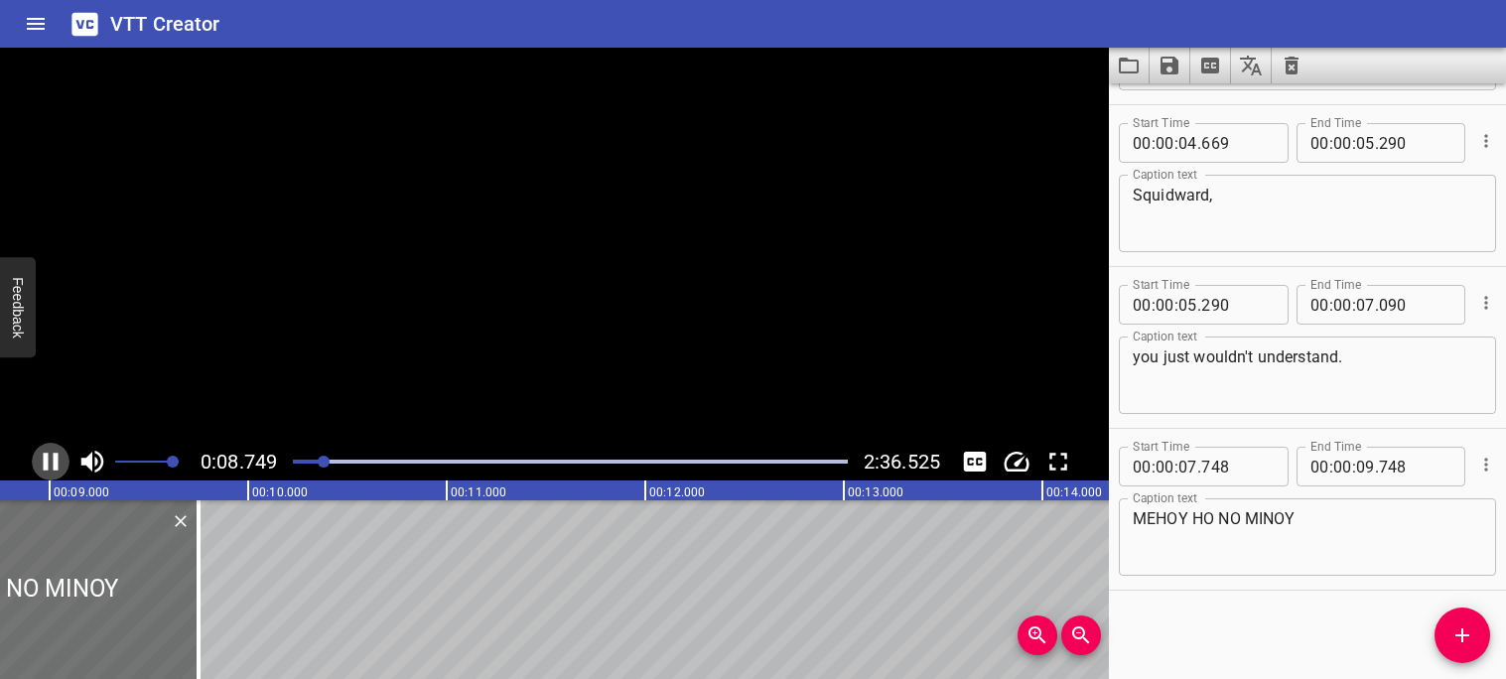
click at [40, 466] on icon "Play/Pause" at bounding box center [51, 462] width 30 height 30
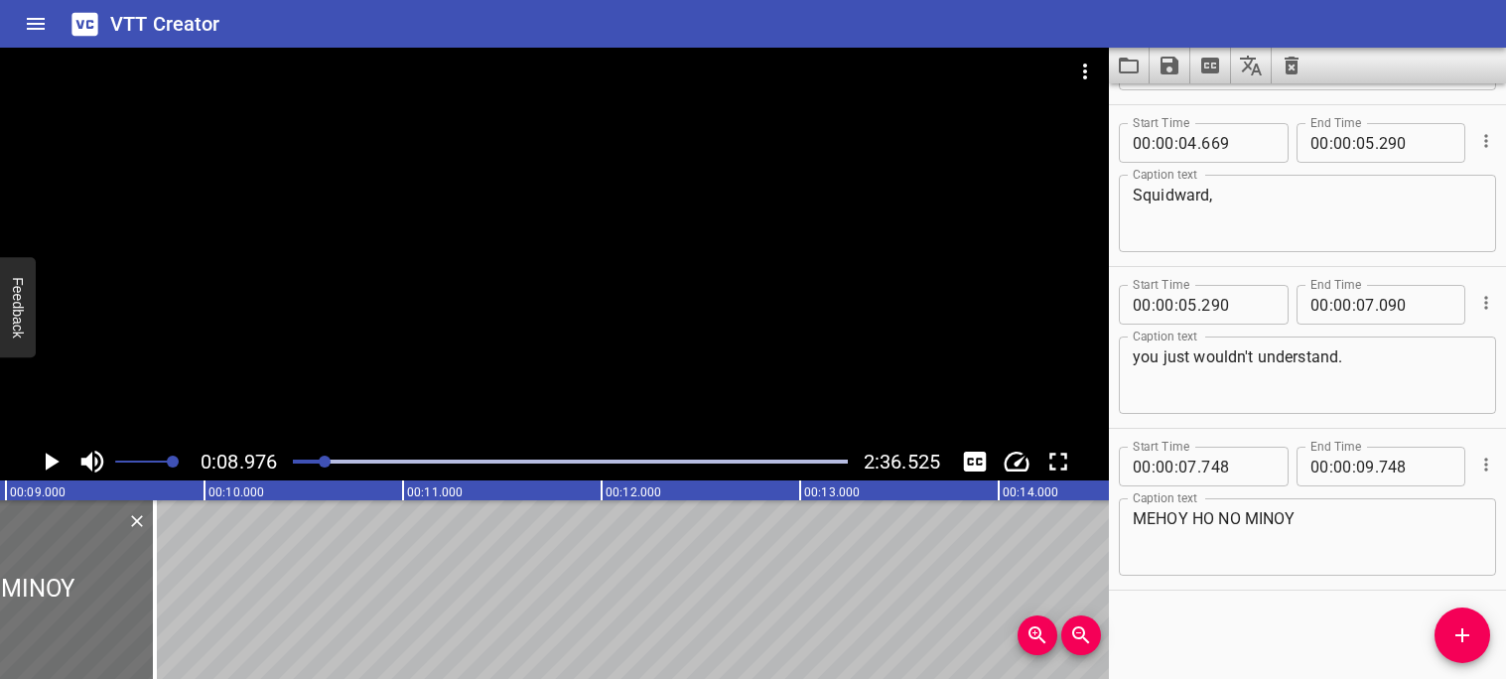
click at [1240, 518] on textarea "MEHOY HO NO MINOY" at bounding box center [1307, 537] width 349 height 57
click at [322, 459] on div at bounding box center [325, 462] width 12 height 12
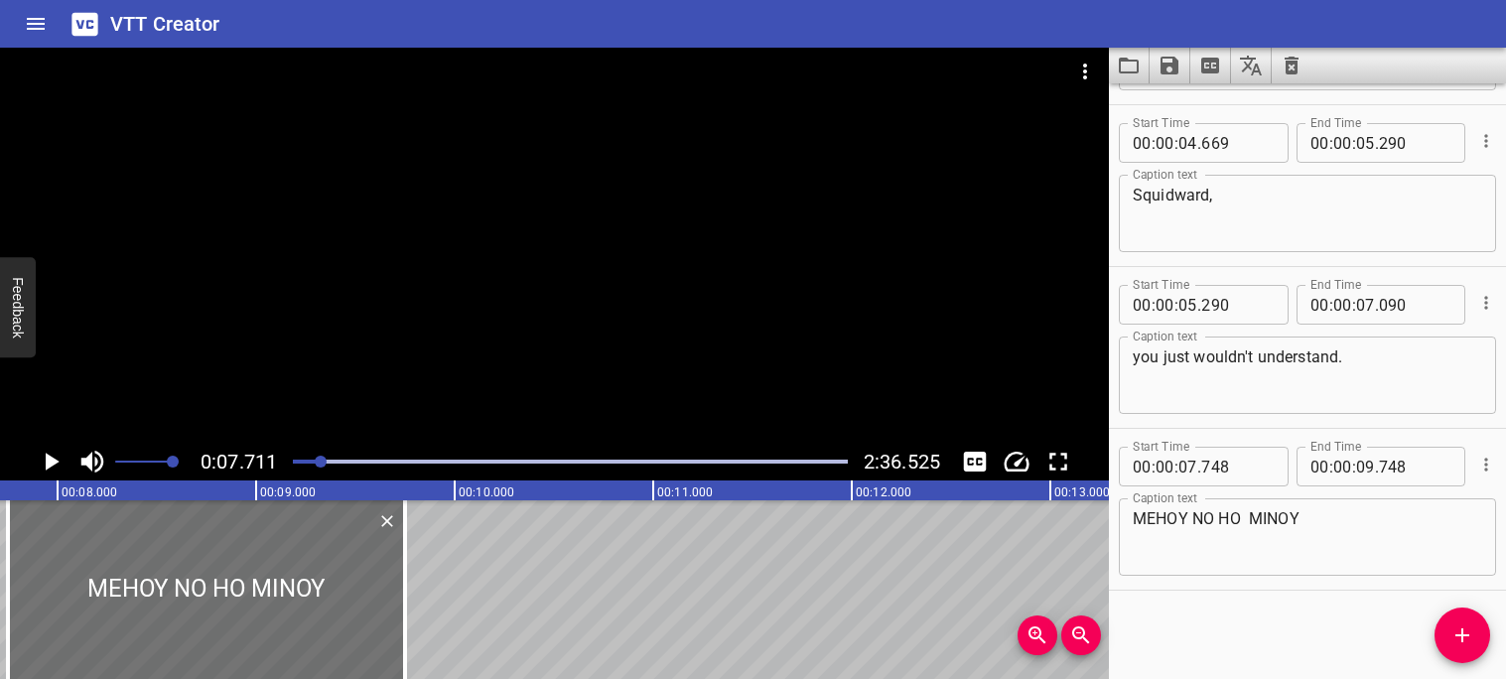
click at [45, 454] on icon "Play/Pause" at bounding box center [51, 462] width 30 height 30
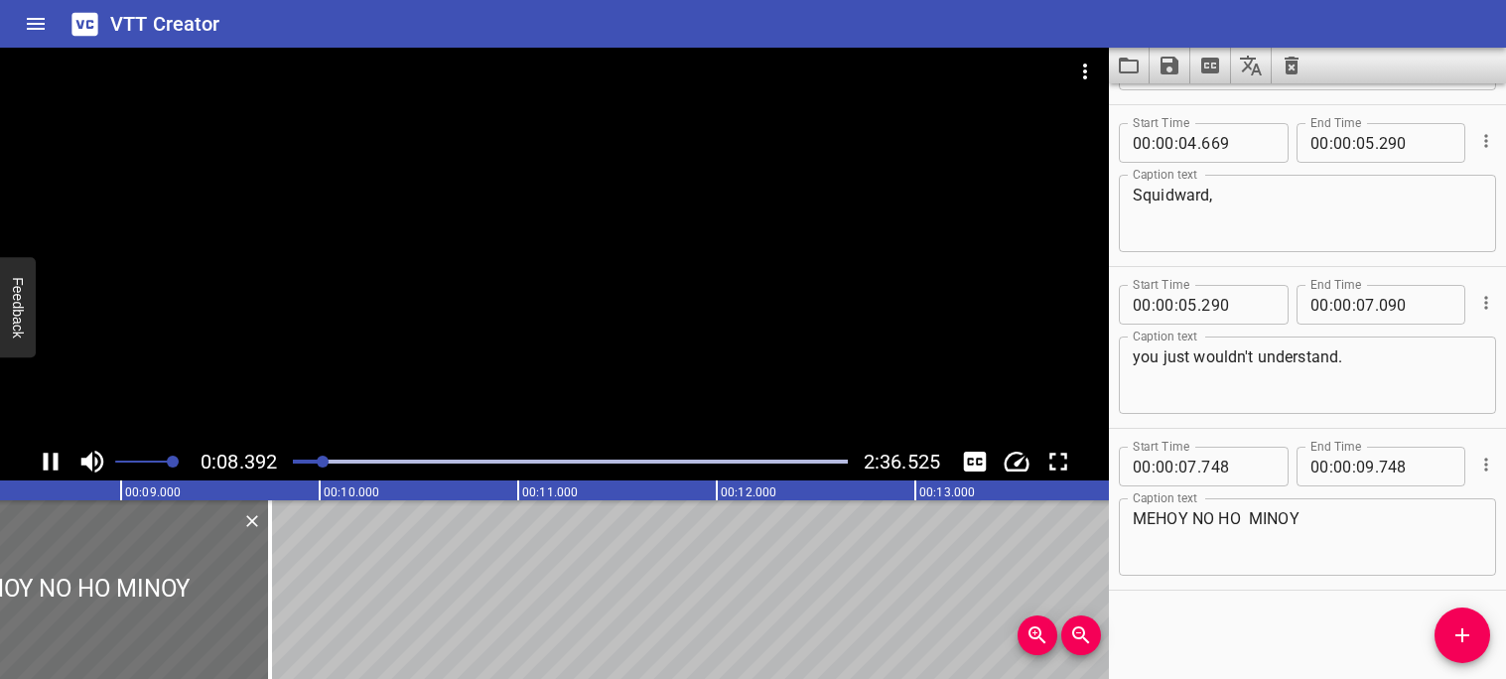
click at [45, 459] on icon "Play/Pause" at bounding box center [51, 462] width 15 height 18
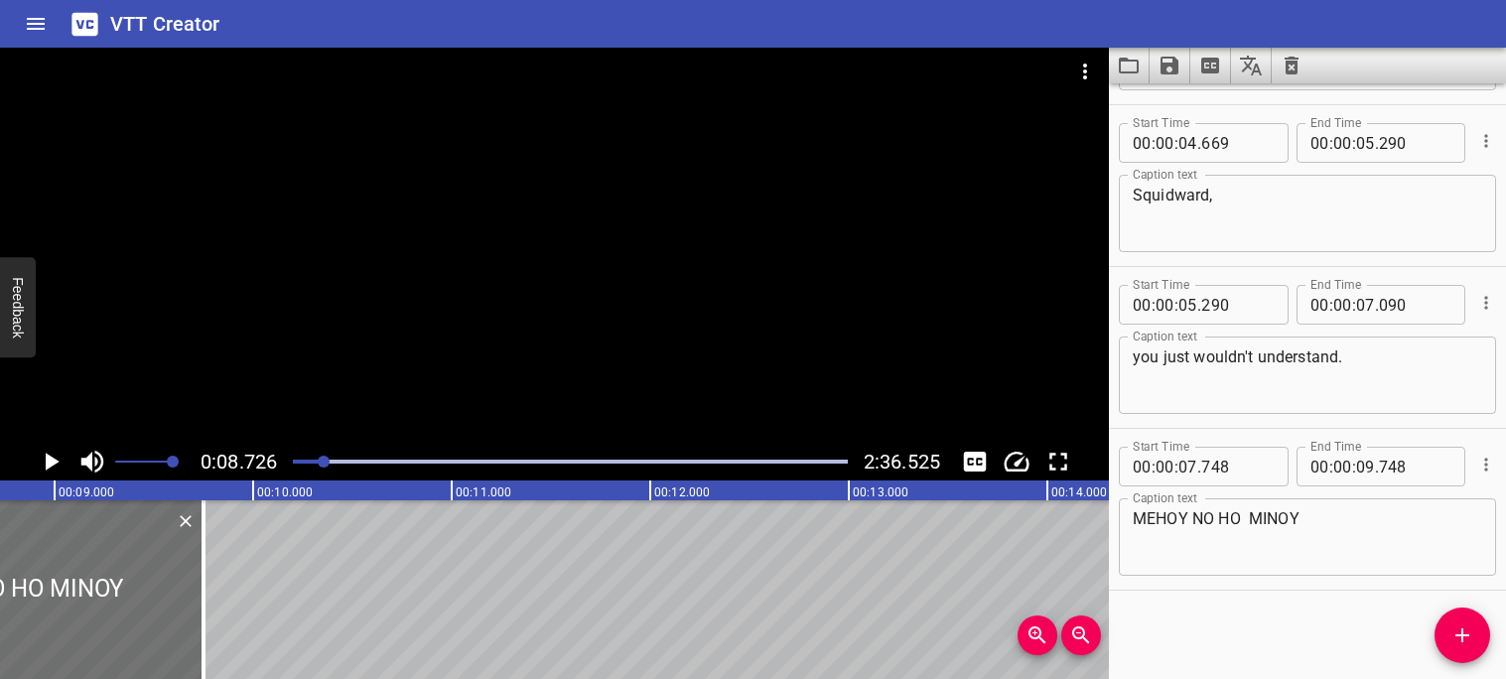
click at [1240, 523] on textarea "MEHOY NO HO MINOY" at bounding box center [1307, 537] width 349 height 57
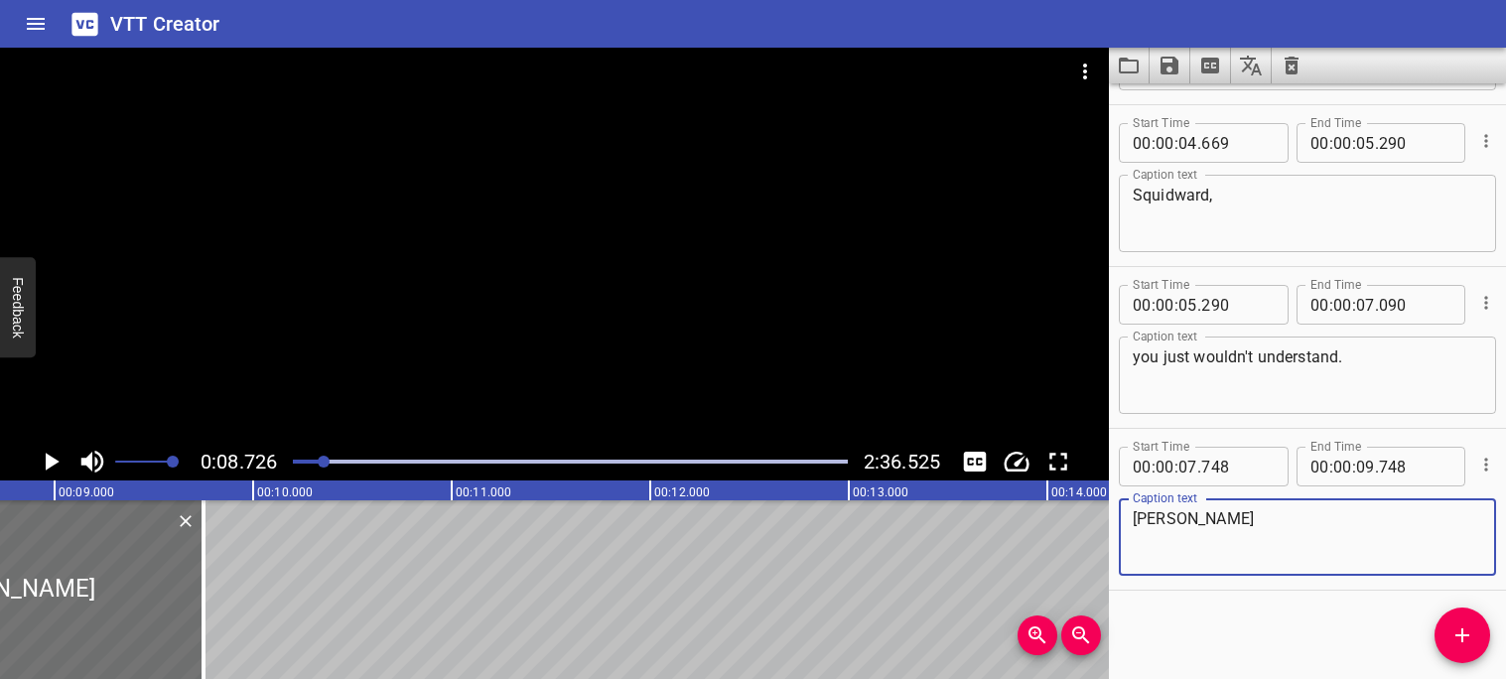
click at [309, 462] on div "Play progress" at bounding box center [47, 462] width 555 height 4
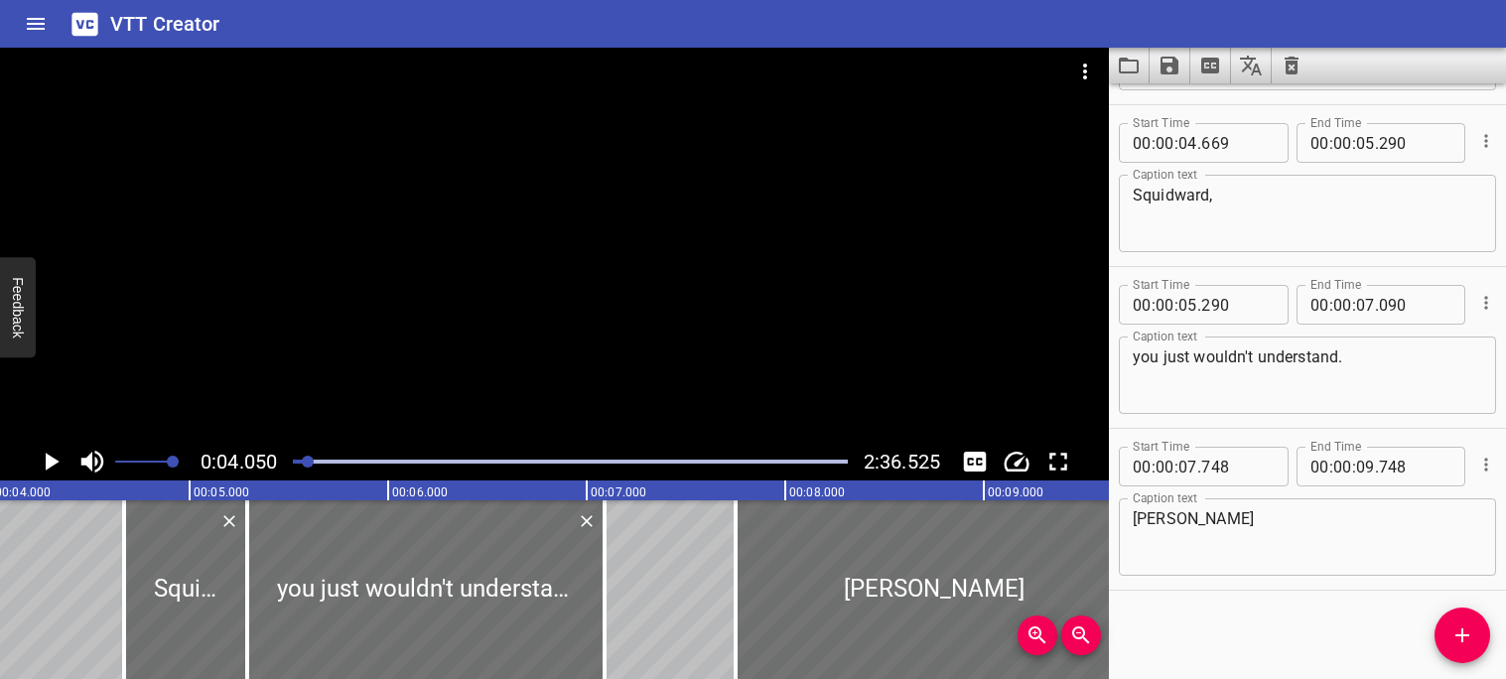
click at [50, 461] on icon "Play/Pause" at bounding box center [53, 462] width 14 height 18
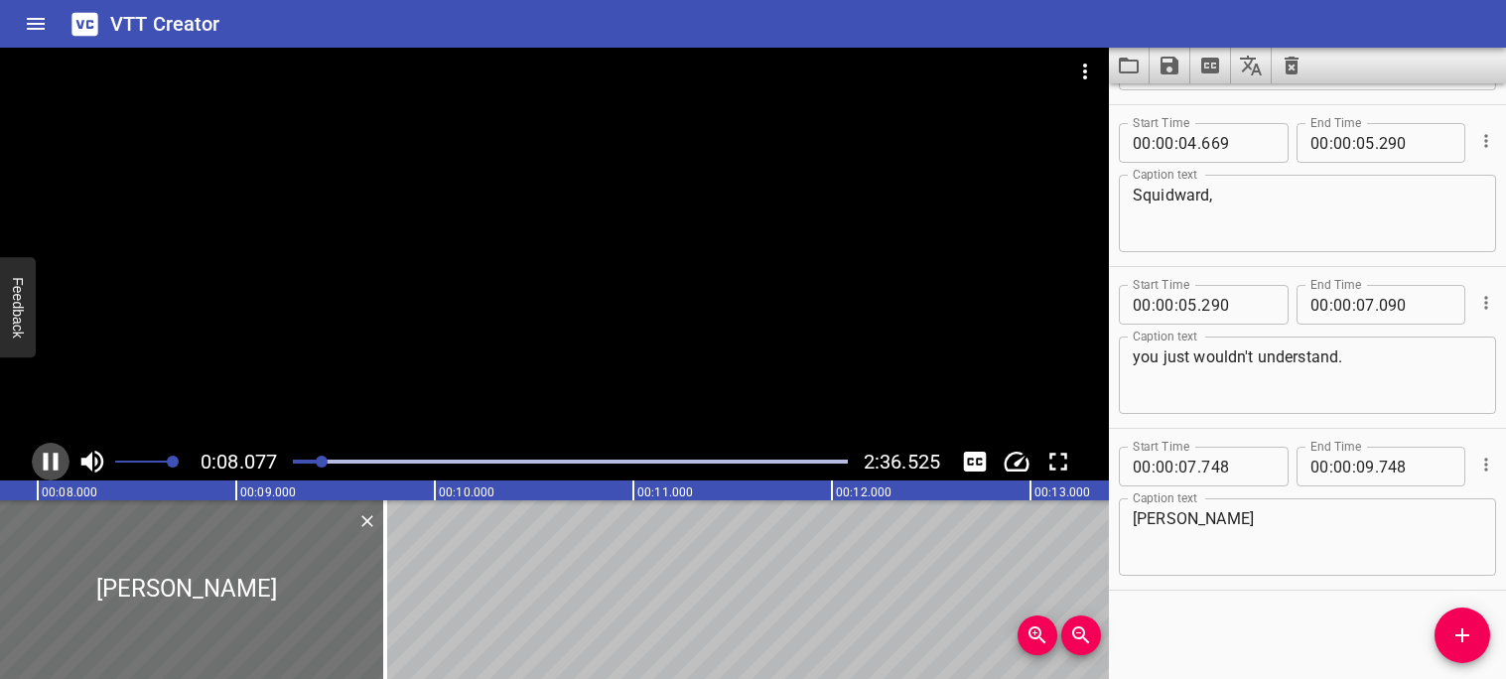
click at [48, 463] on icon "Play/Pause" at bounding box center [51, 462] width 15 height 18
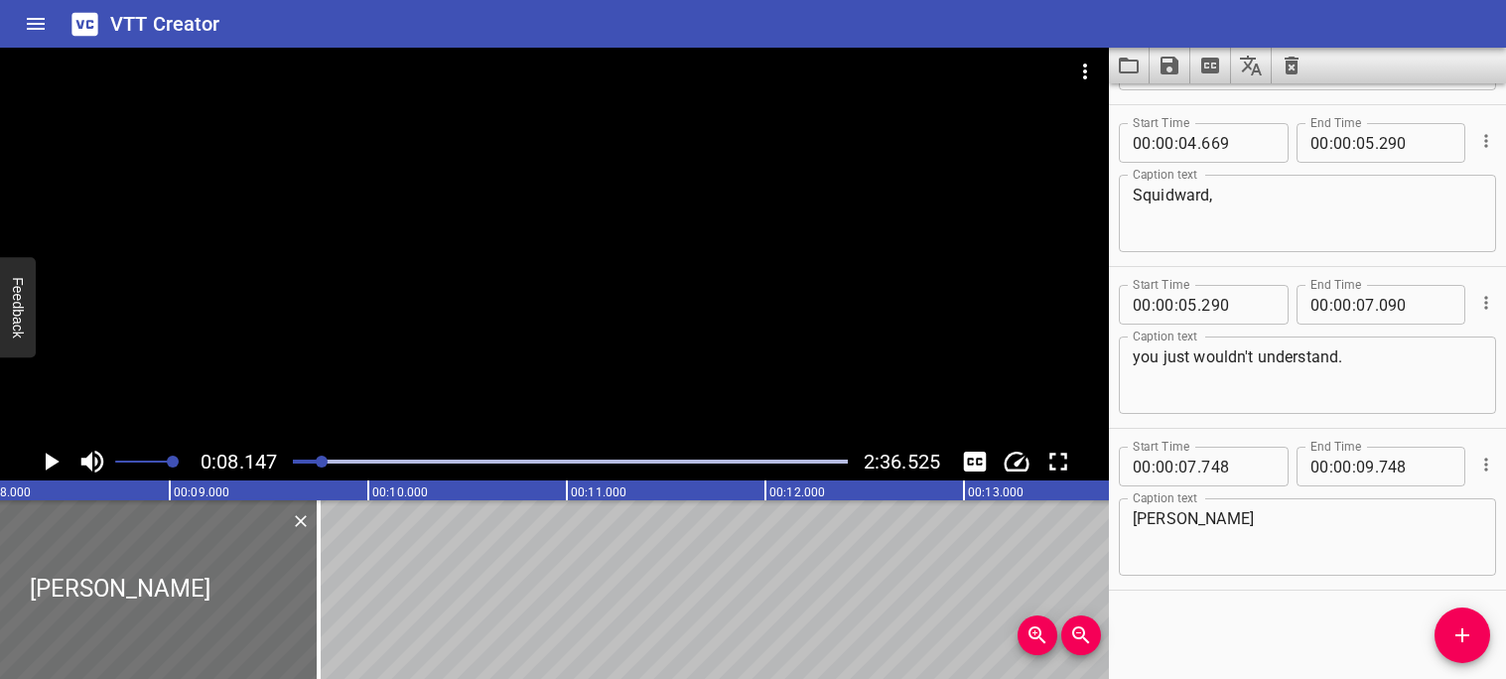
click at [48, 463] on icon "Play/Pause" at bounding box center [53, 462] width 14 height 18
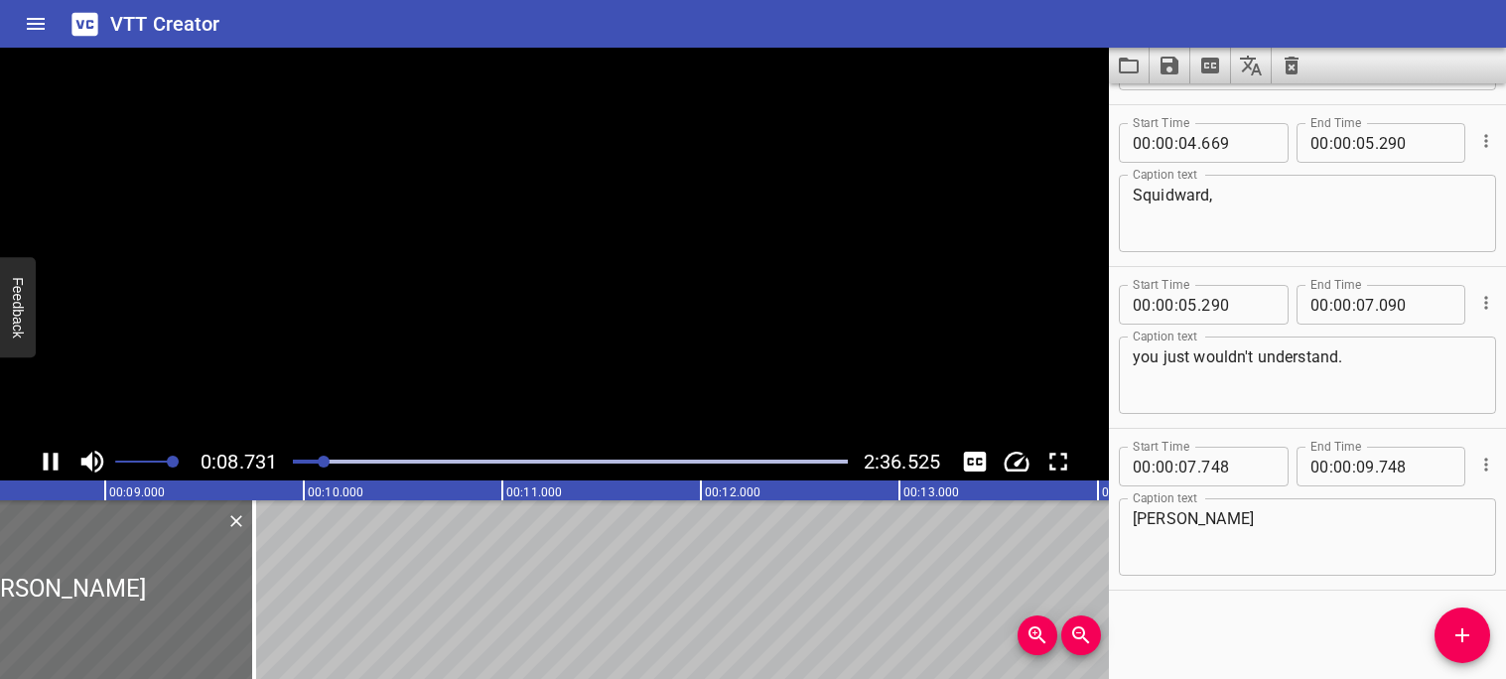
click at [48, 463] on icon "Play/Pause" at bounding box center [51, 462] width 15 height 18
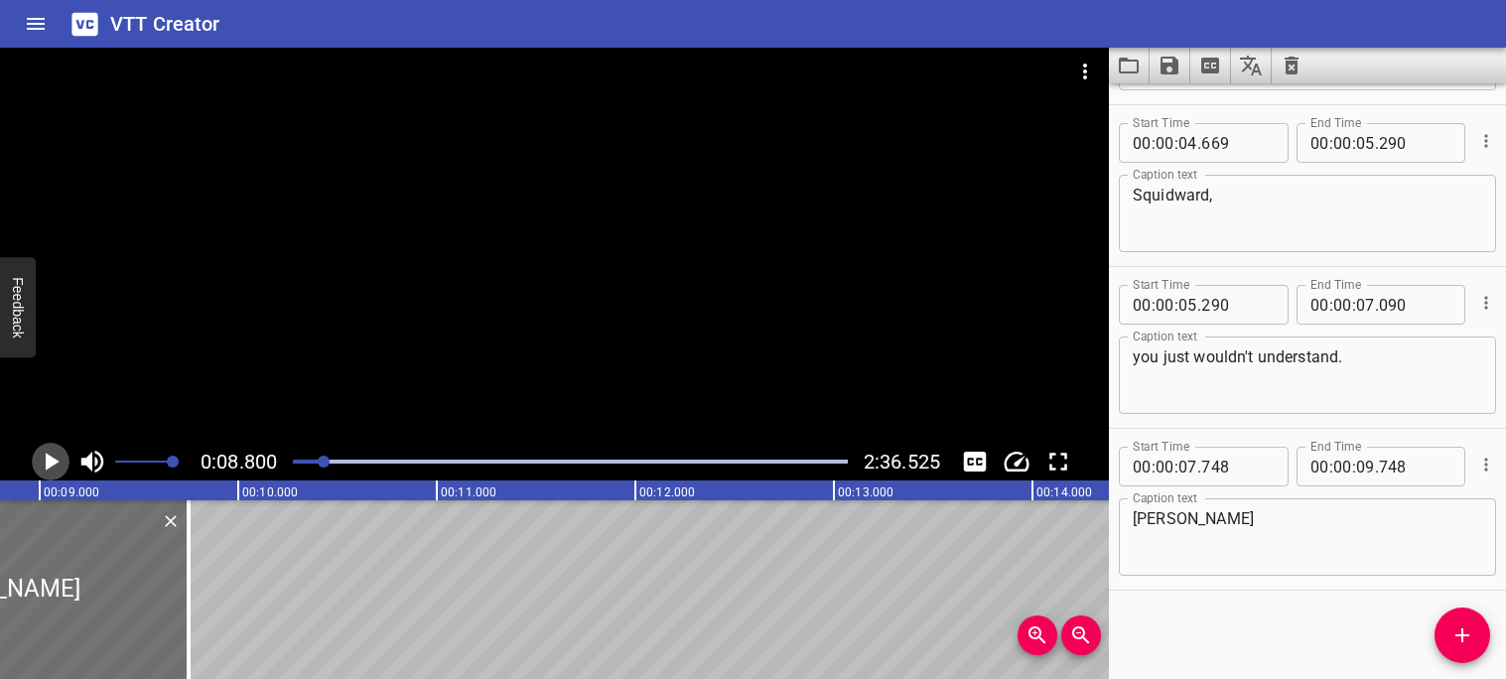
click at [48, 463] on icon "Play/Pause" at bounding box center [53, 462] width 14 height 18
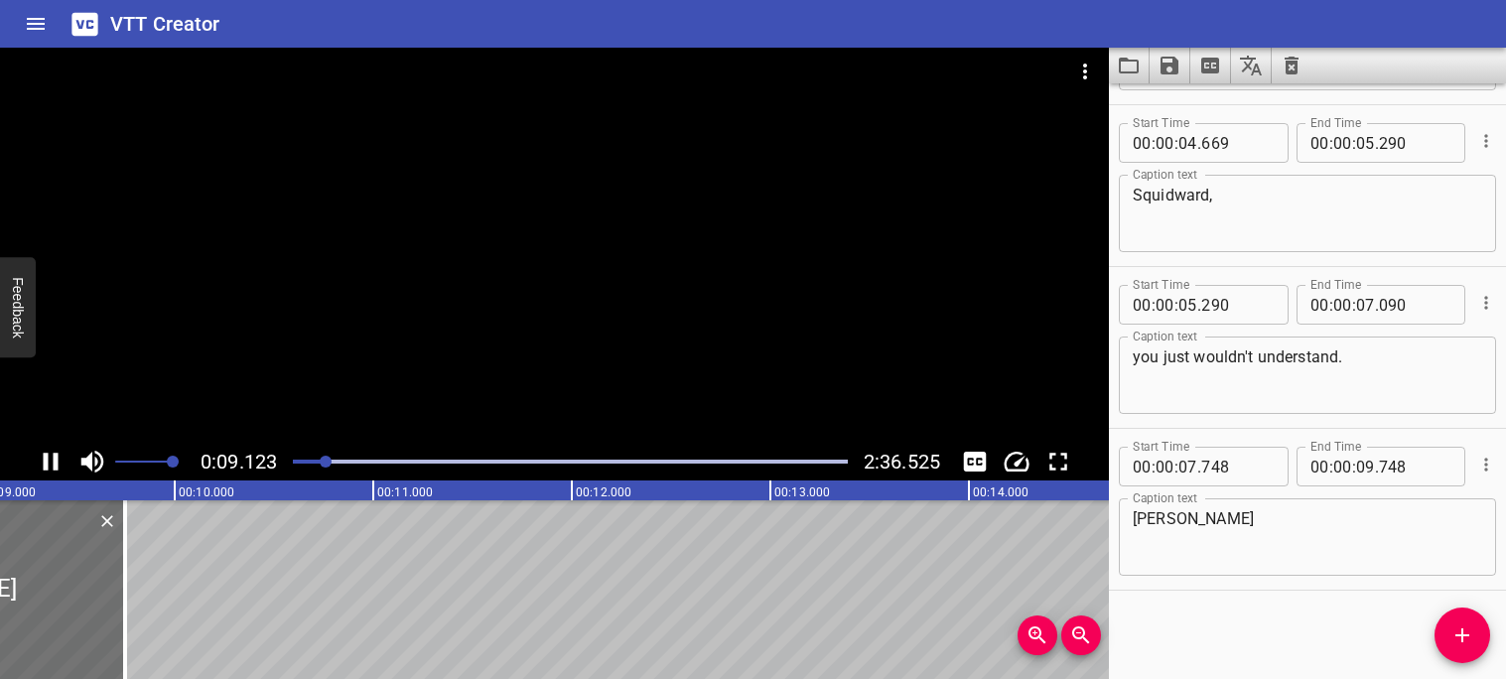
click at [48, 463] on icon "Play/Pause" at bounding box center [51, 462] width 15 height 18
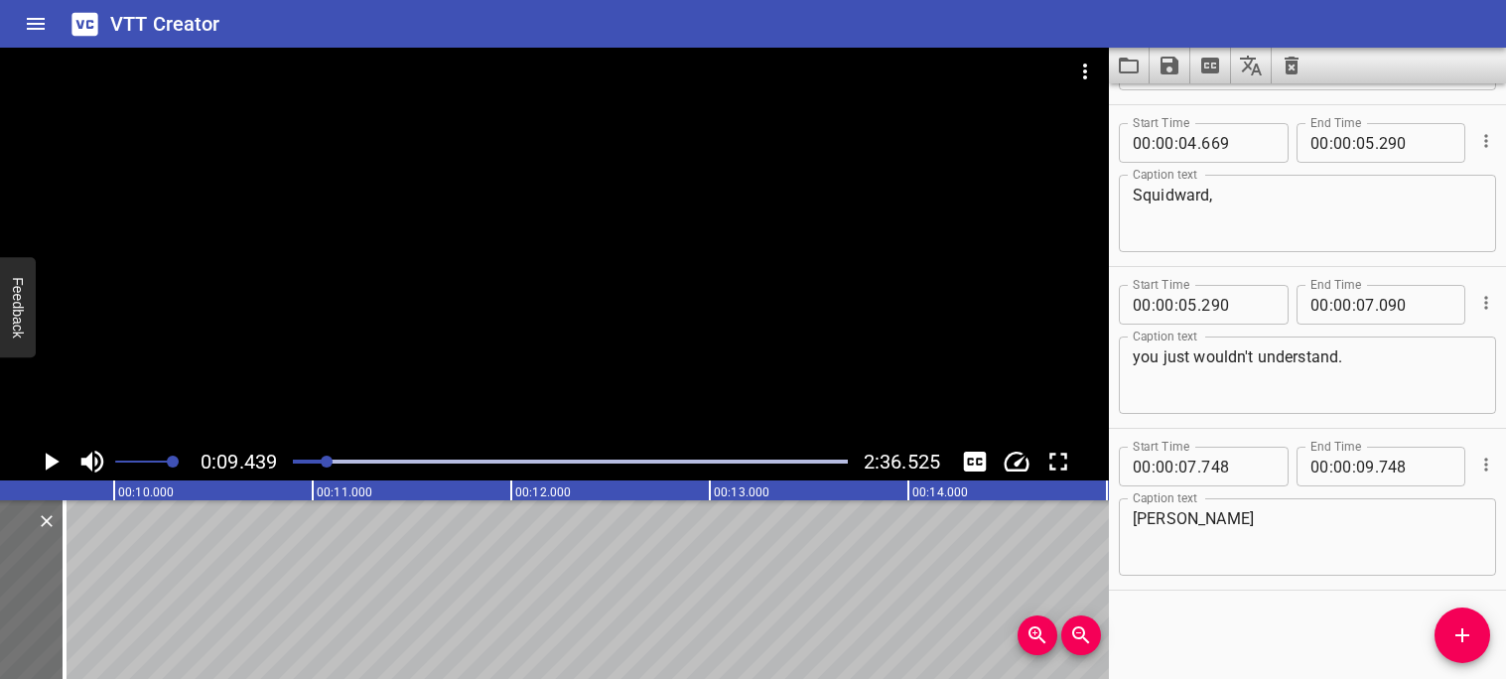
scroll to position [0, 1873]
click at [1250, 528] on textarea "[PERSON_NAME]" at bounding box center [1307, 537] width 349 height 57
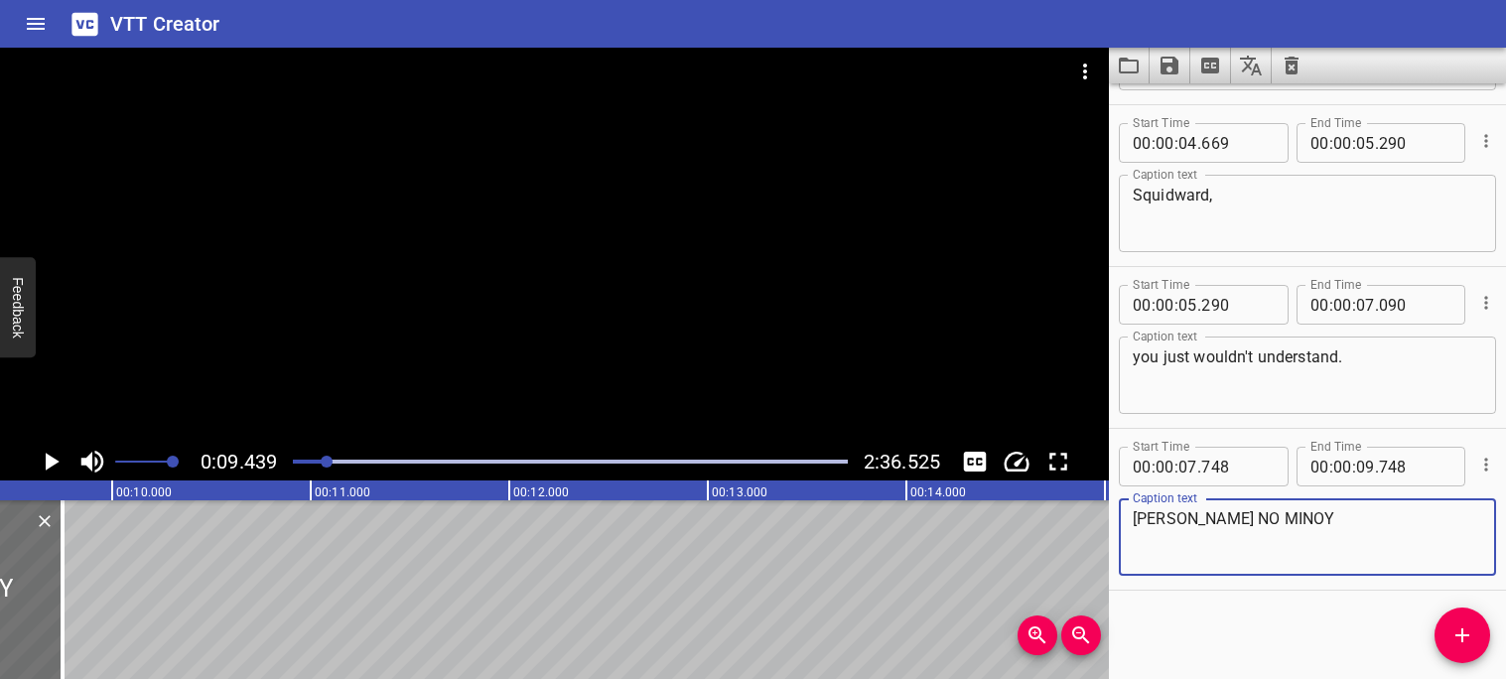
click at [1199, 432] on div "Start Time 00 : 00 : 07 . 748 Start Time End Time 00 : 00 : 09 . 748 End Time C…" at bounding box center [1307, 509] width 397 height 161
click at [1251, 530] on textarea "[PERSON_NAME] NO MINOY" at bounding box center [1307, 537] width 349 height 57
type textarea "[PERSON_NAME] NO MINOY"
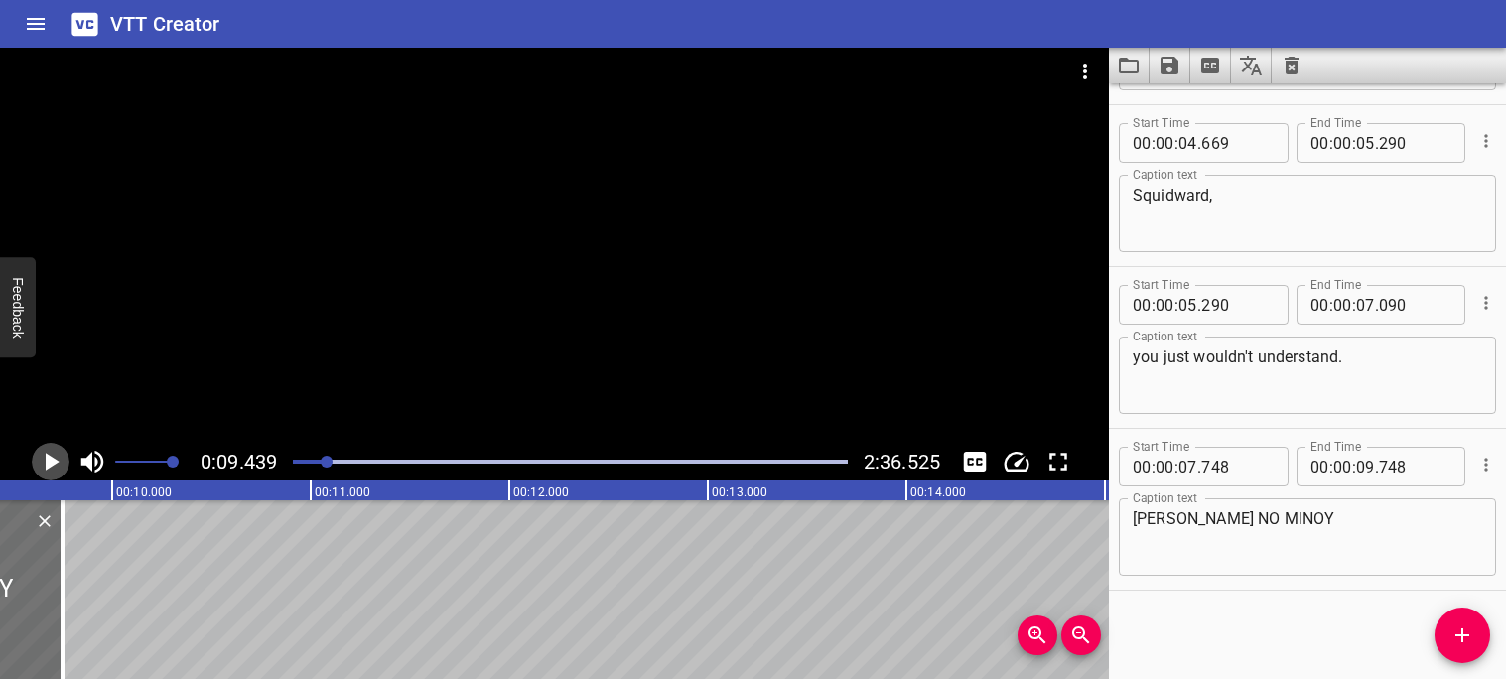
click at [52, 459] on icon "Play/Pause" at bounding box center [53, 462] width 14 height 18
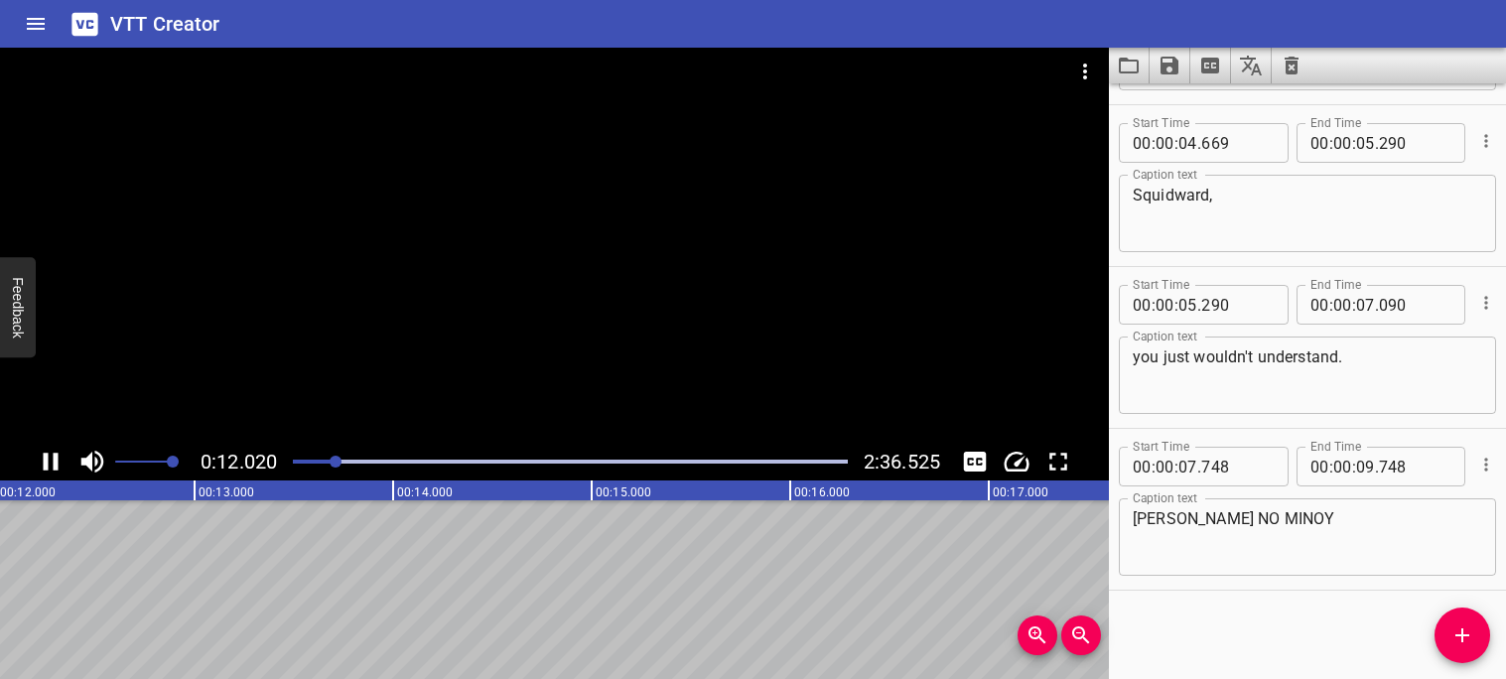
click at [56, 467] on icon "Play/Pause" at bounding box center [51, 462] width 15 height 18
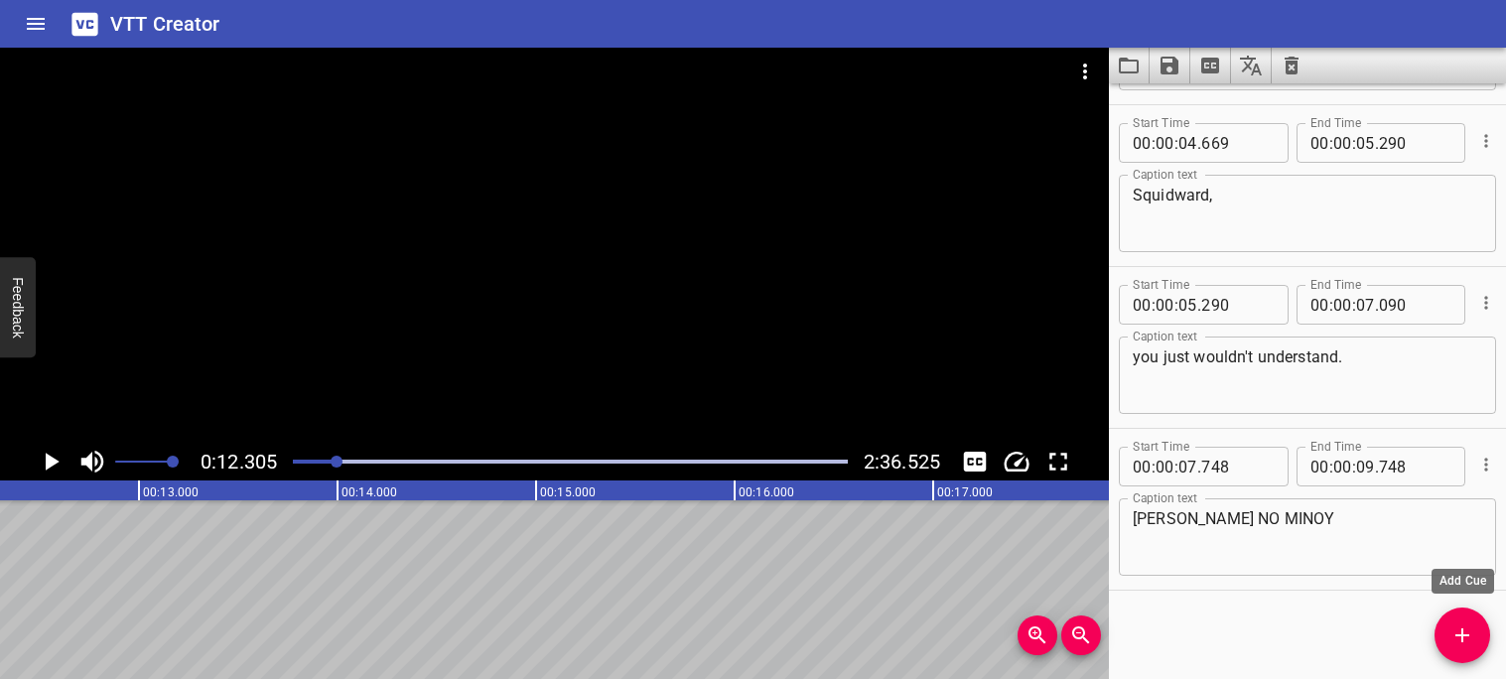
click at [1475, 635] on span "Add Cue" at bounding box center [1463, 635] width 56 height 24
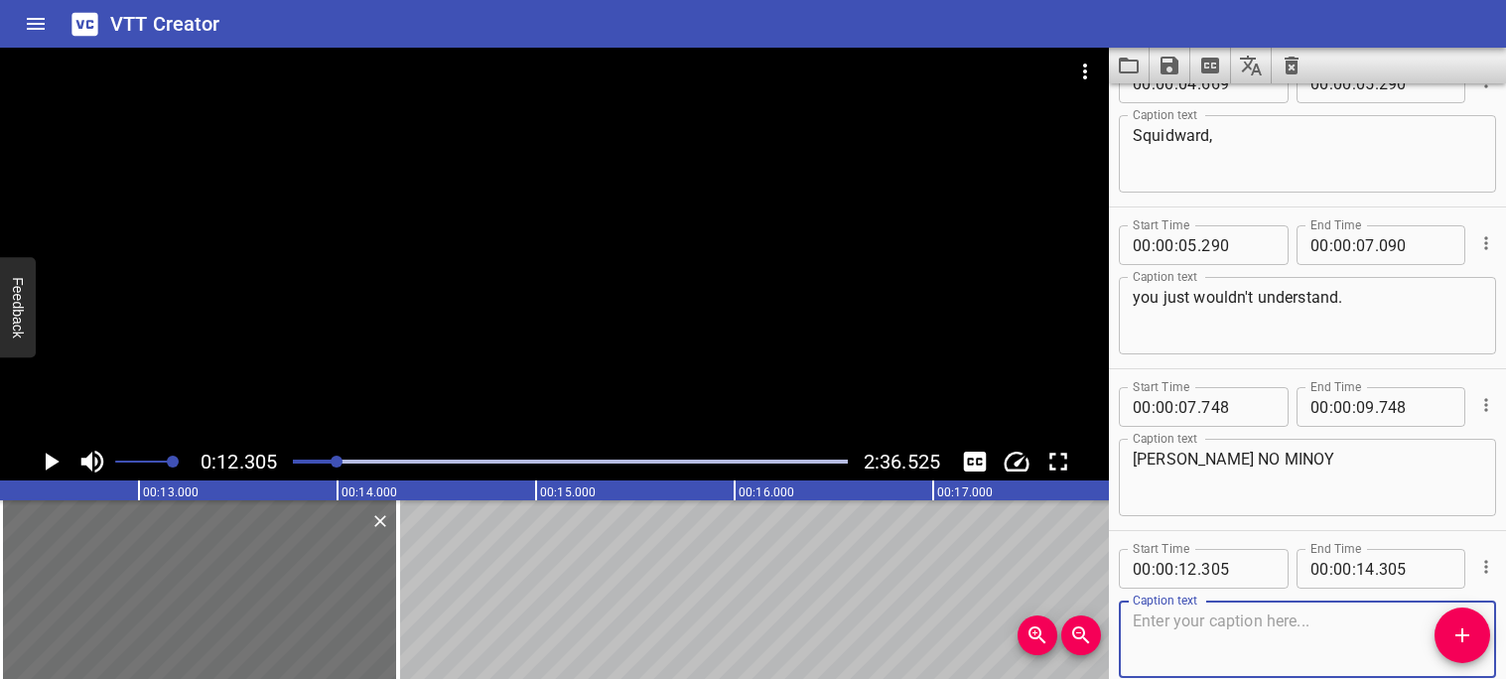
scroll to position [209, 0]
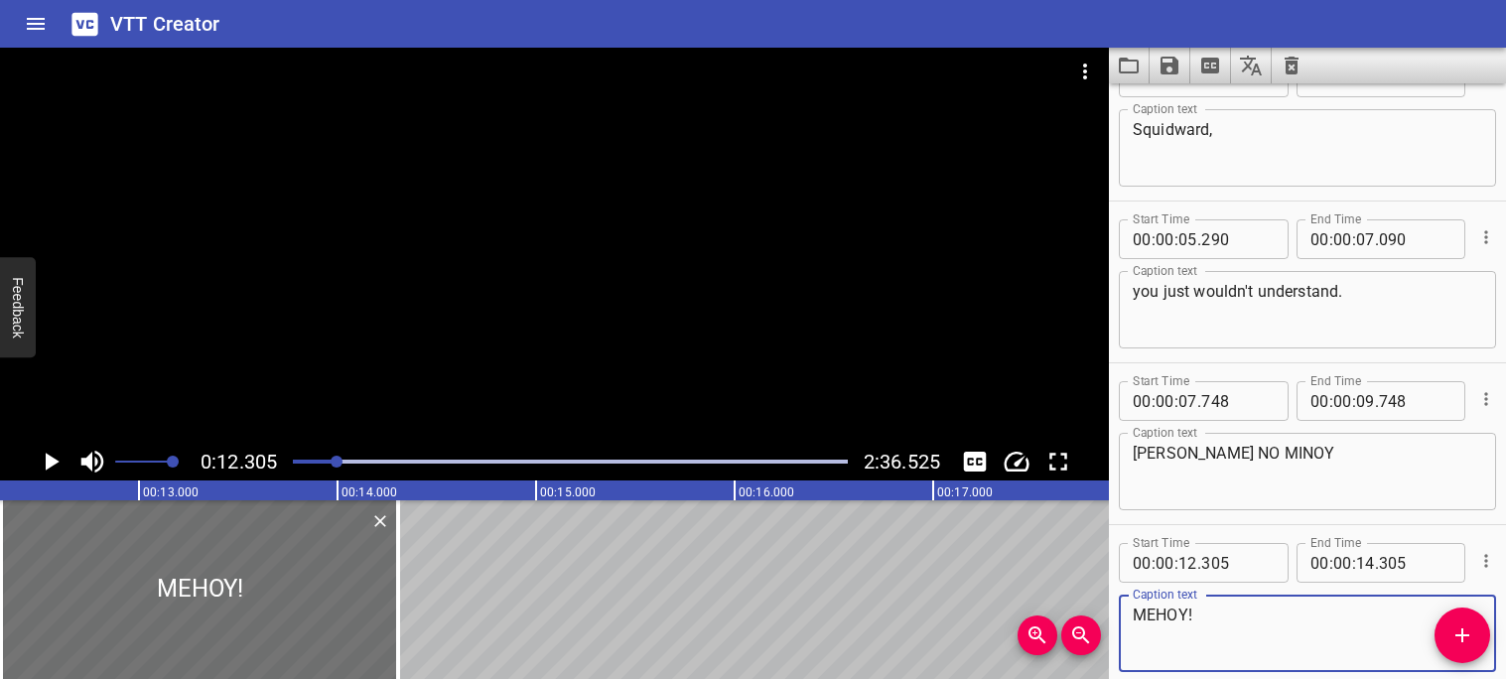
click at [50, 466] on icon "Play/Pause" at bounding box center [53, 462] width 14 height 18
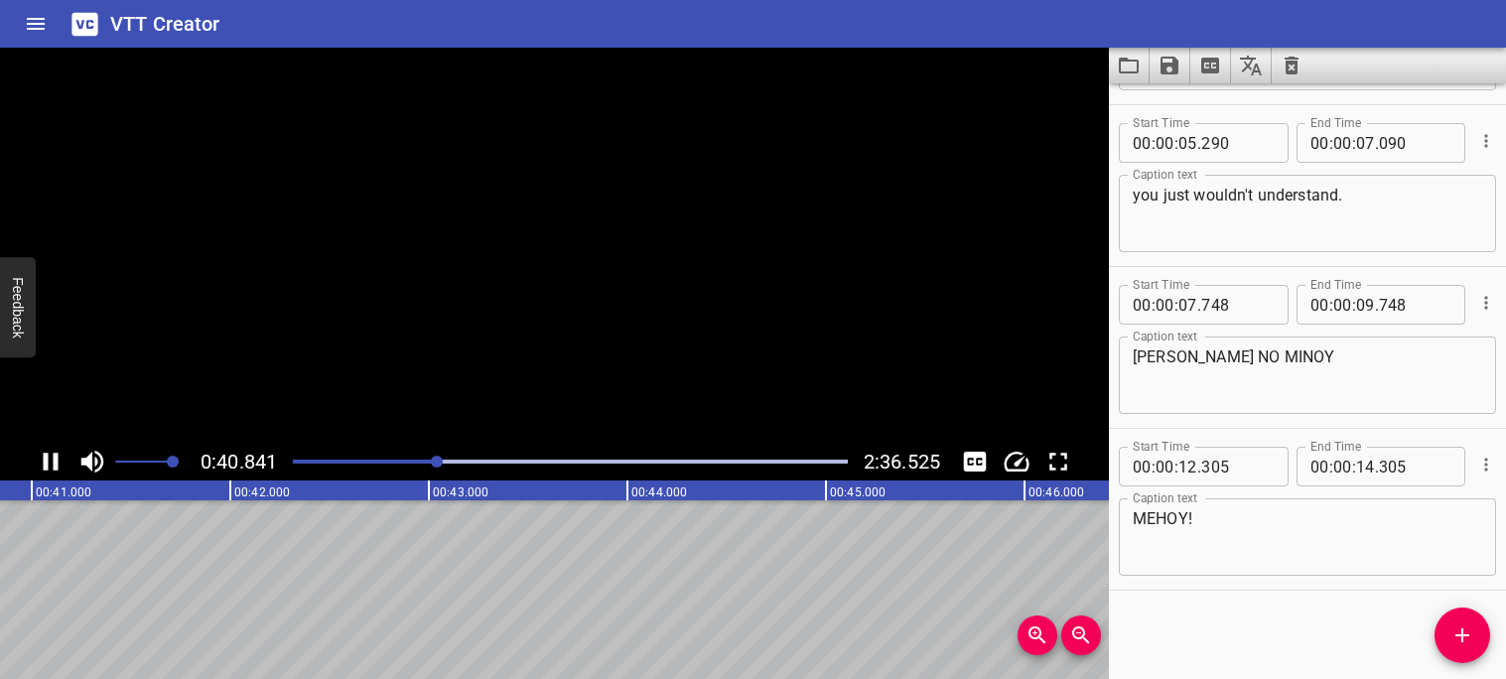
click at [49, 465] on icon "Play/Pause" at bounding box center [51, 462] width 30 height 30
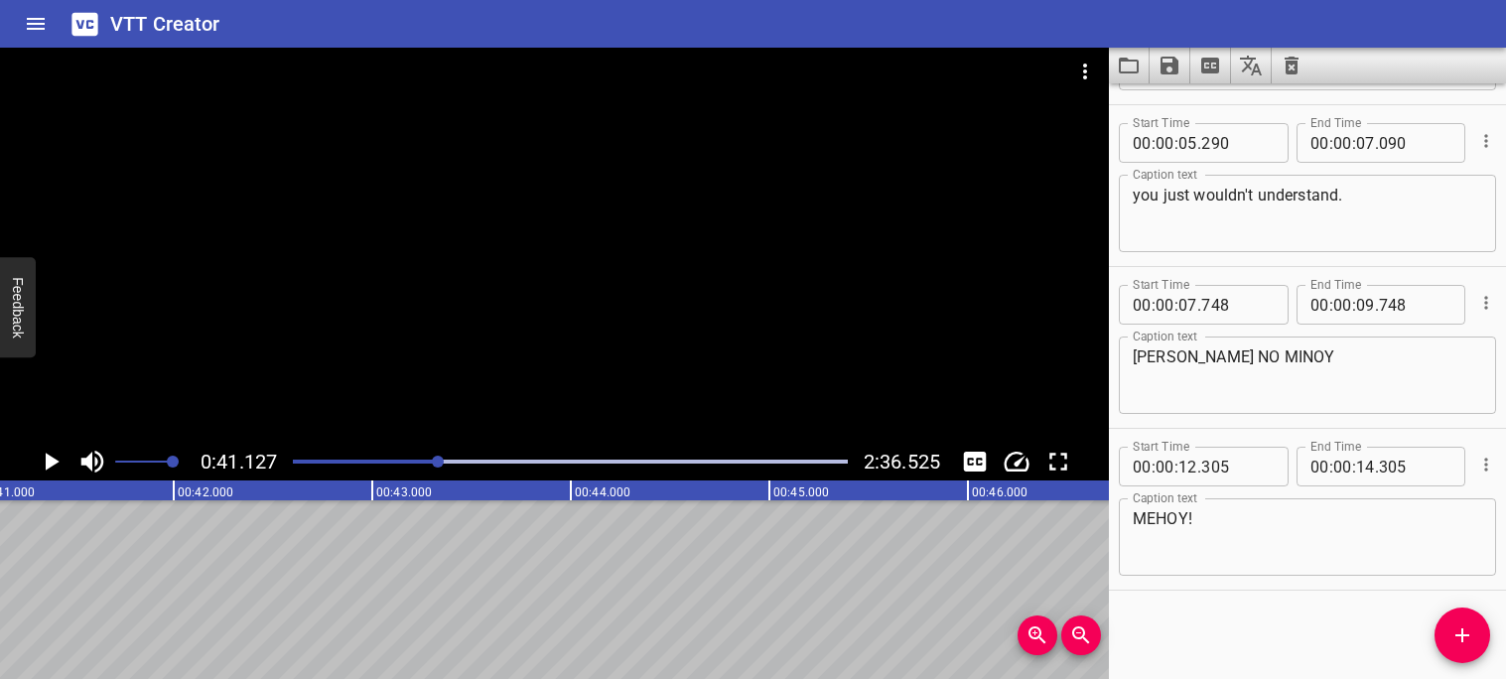
click at [398, 461] on div "Play progress" at bounding box center [161, 462] width 555 height 4
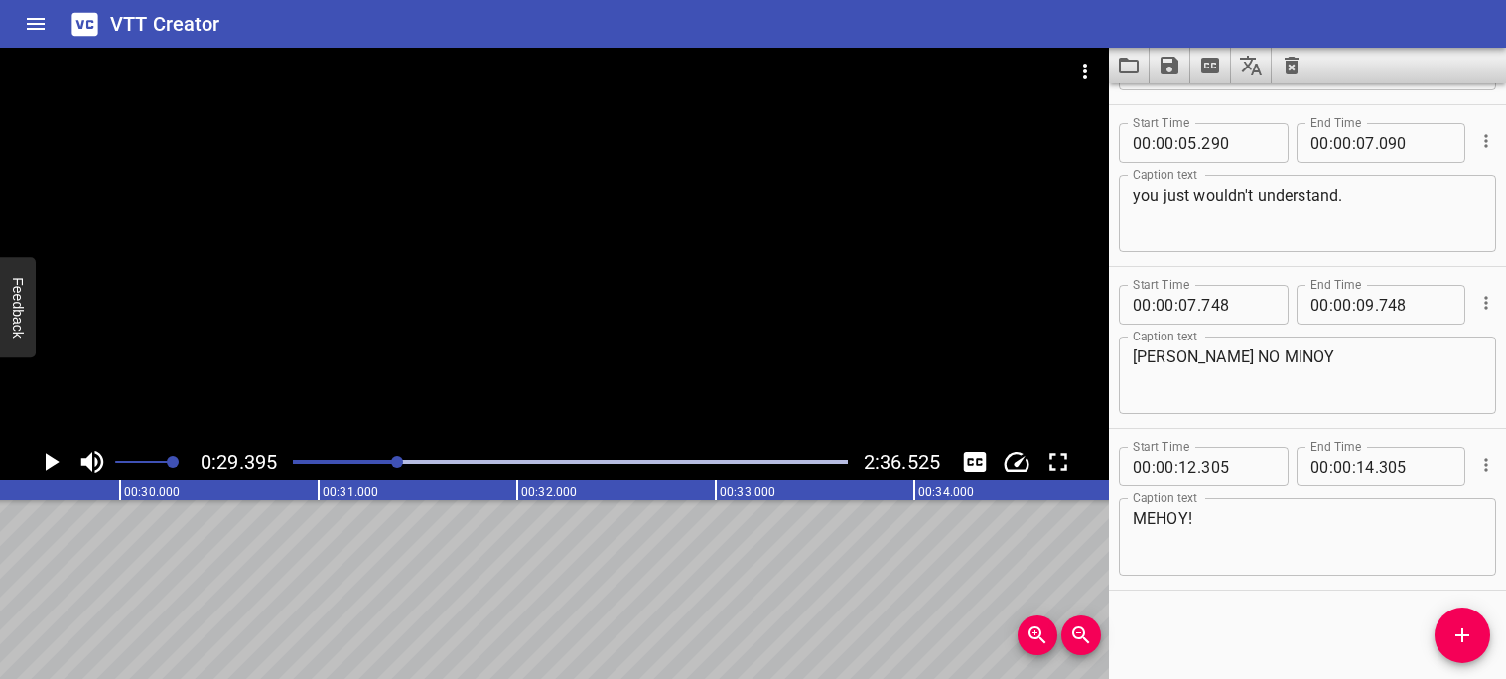
click at [384, 461] on div "Play progress" at bounding box center [120, 462] width 555 height 4
click at [377, 460] on div at bounding box center [383, 462] width 12 height 12
click at [364, 460] on div "Play progress" at bounding box center [98, 462] width 555 height 4
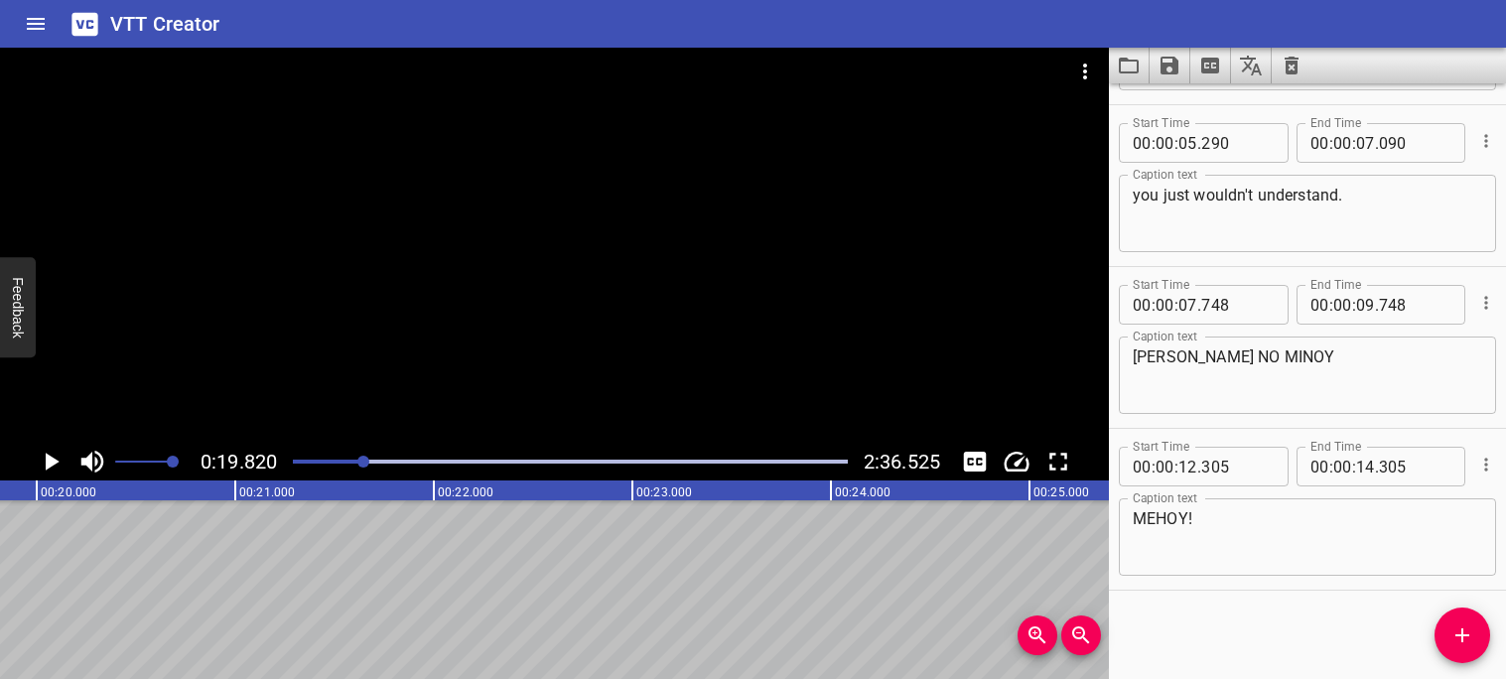
click at [351, 457] on div at bounding box center [570, 462] width 579 height 28
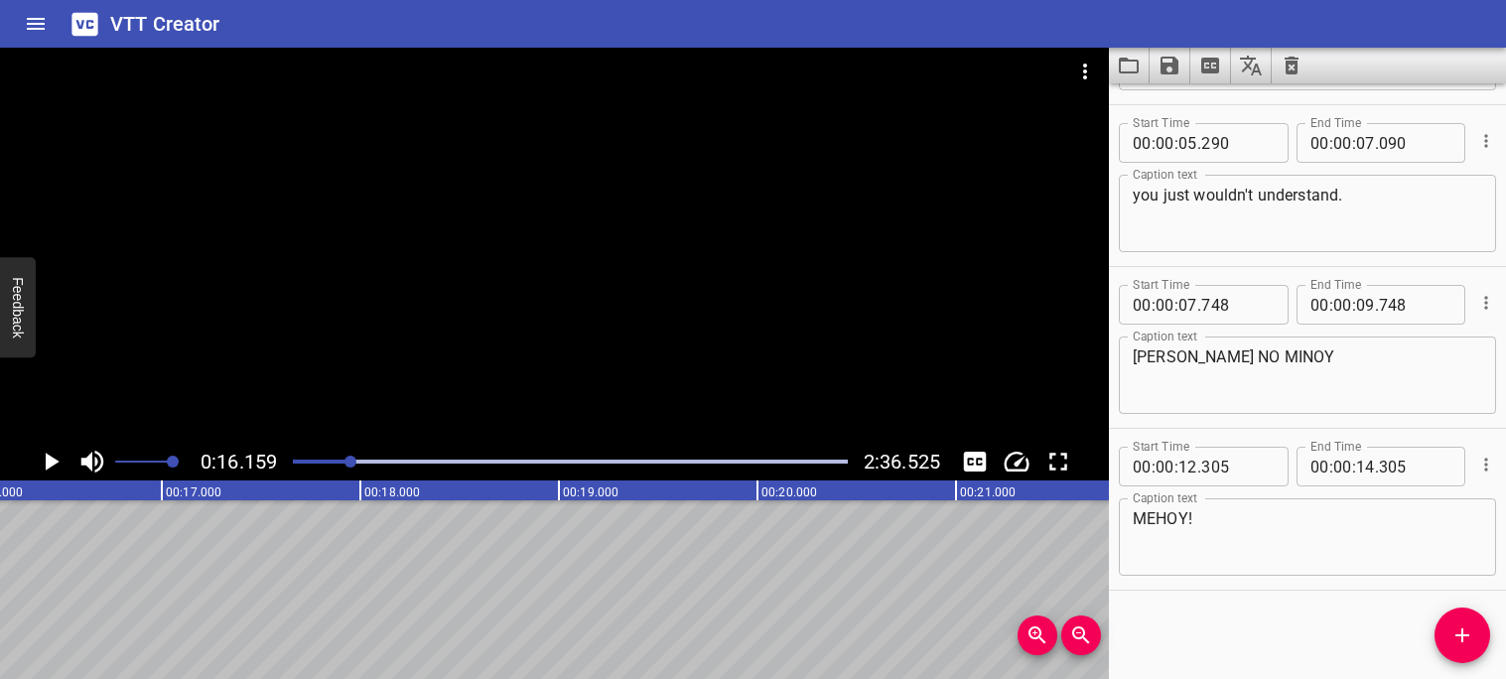
click at [342, 456] on div at bounding box center [570, 462] width 579 height 28
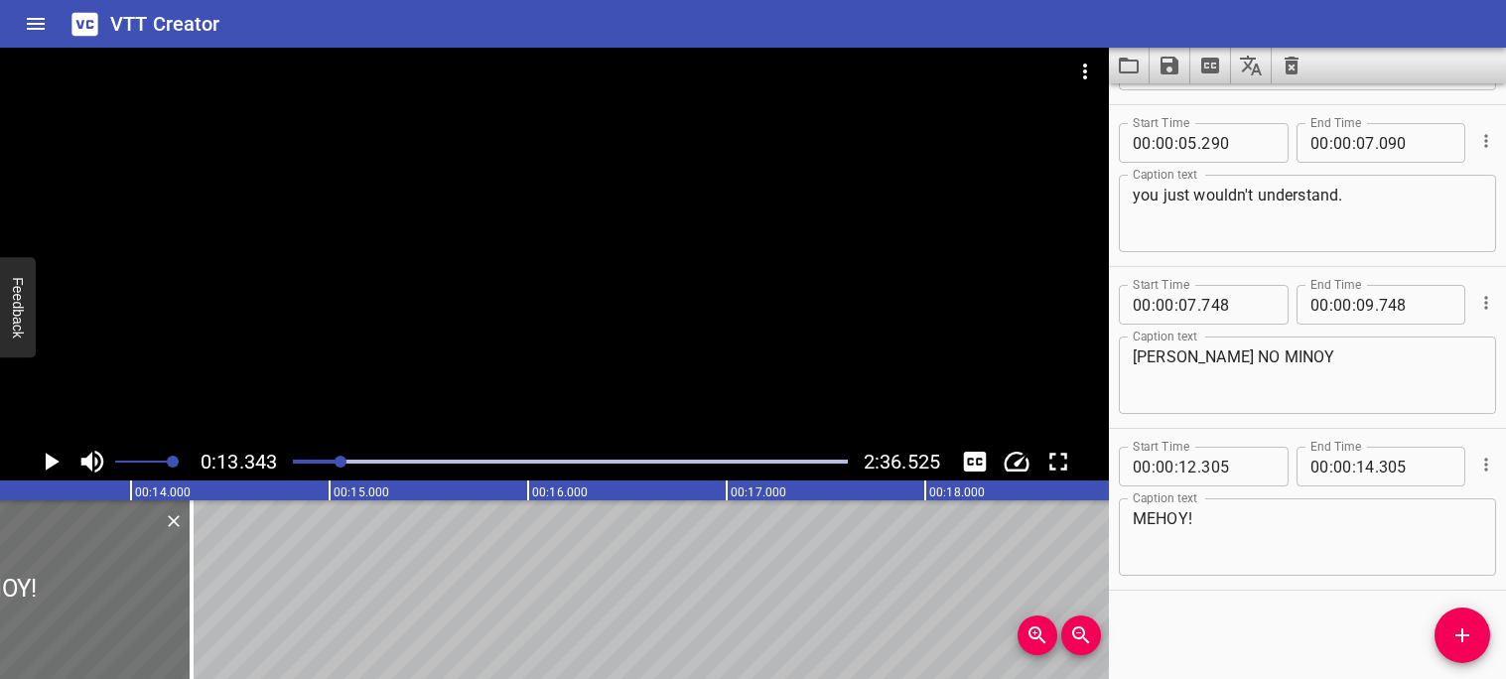
click at [327, 458] on div at bounding box center [570, 462] width 579 height 28
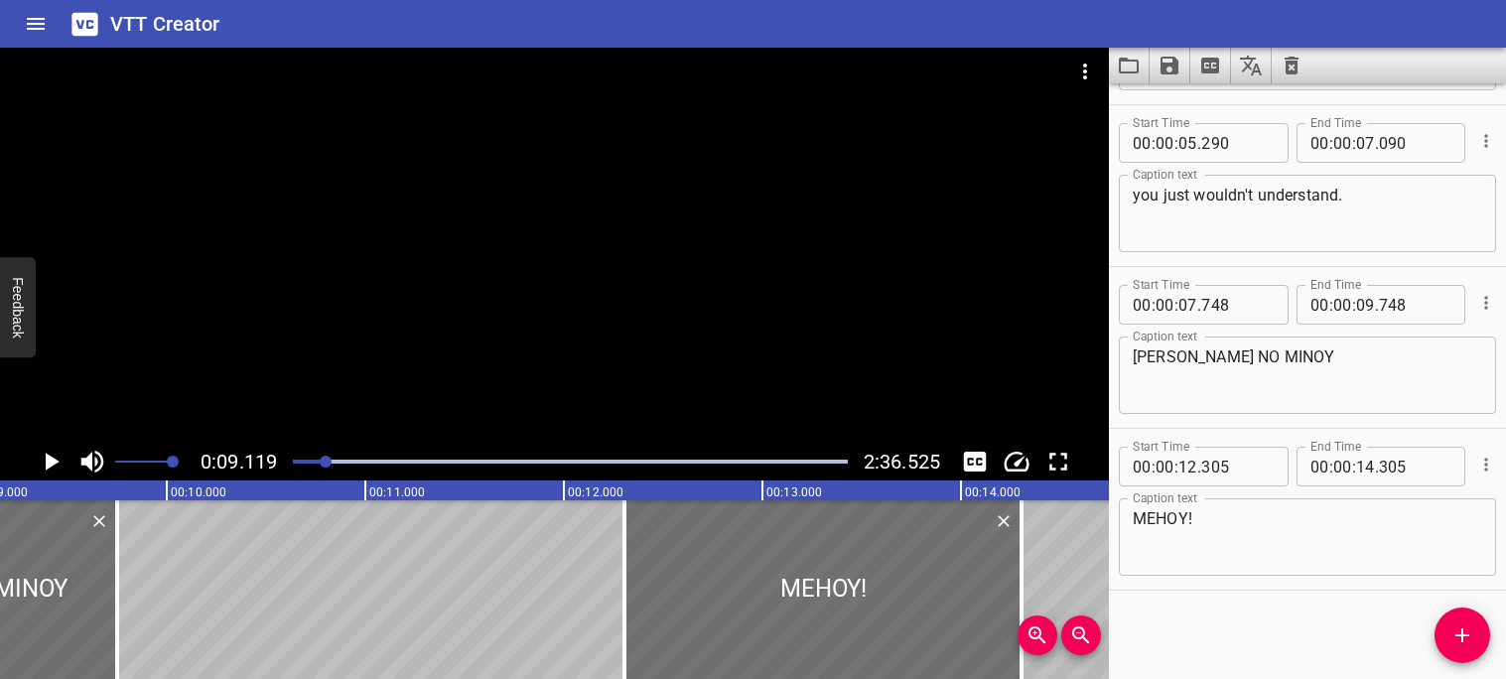
scroll to position [0, 1810]
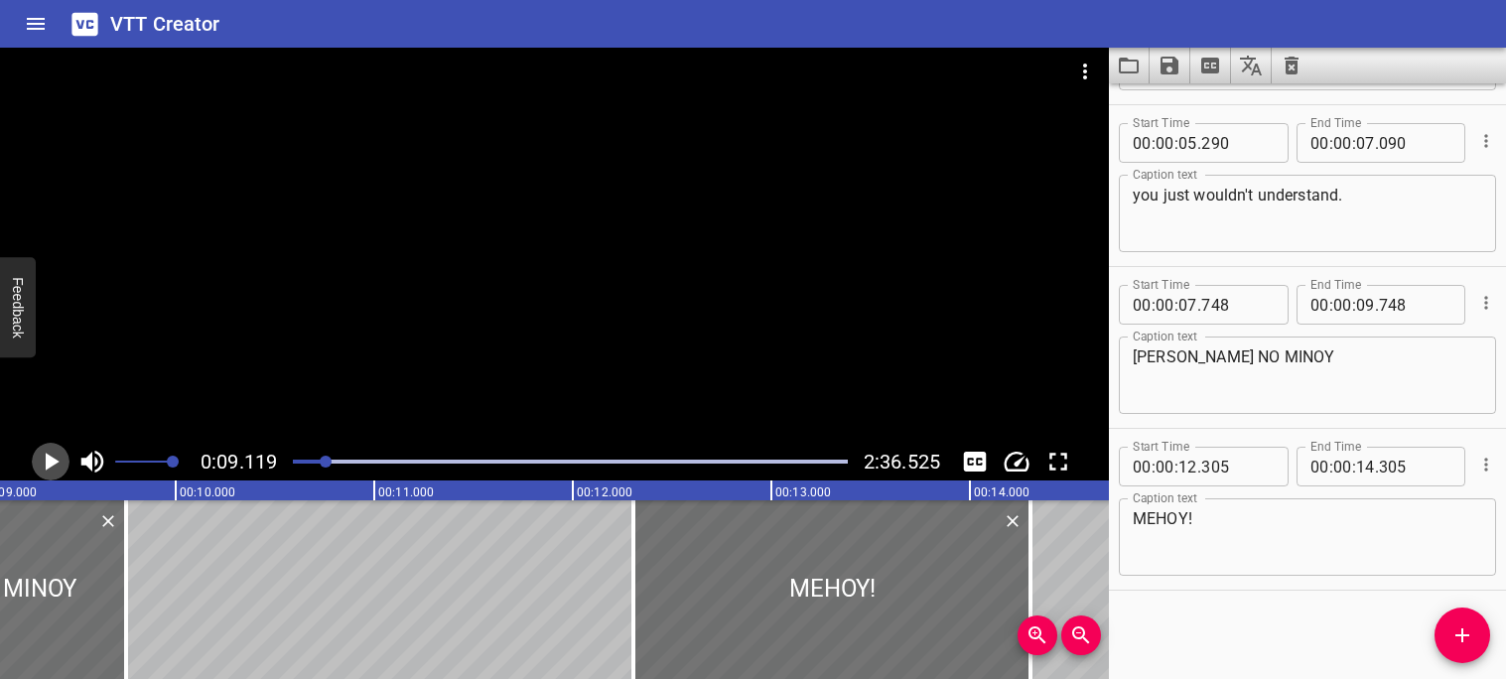
click at [53, 459] on icon "Play/Pause" at bounding box center [53, 462] width 14 height 18
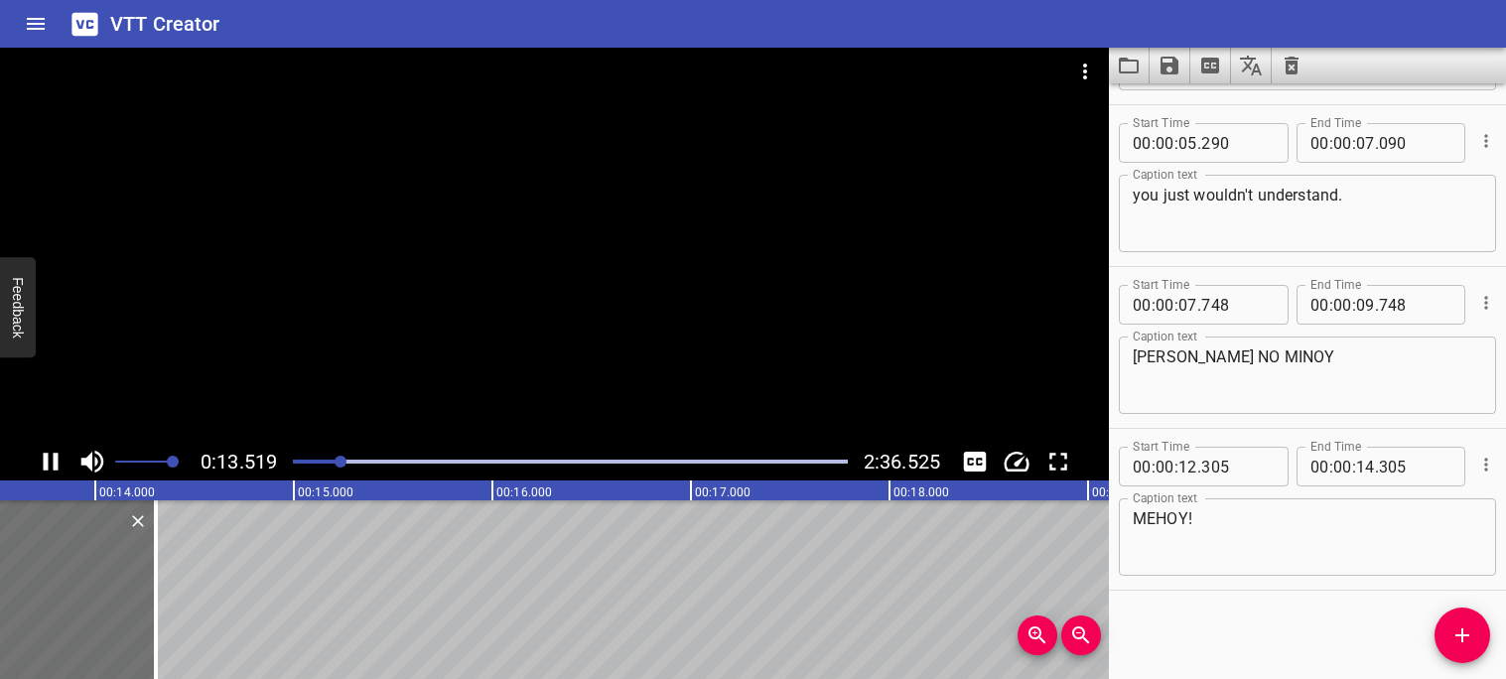
click at [48, 464] on icon "Play/Pause" at bounding box center [51, 462] width 30 height 30
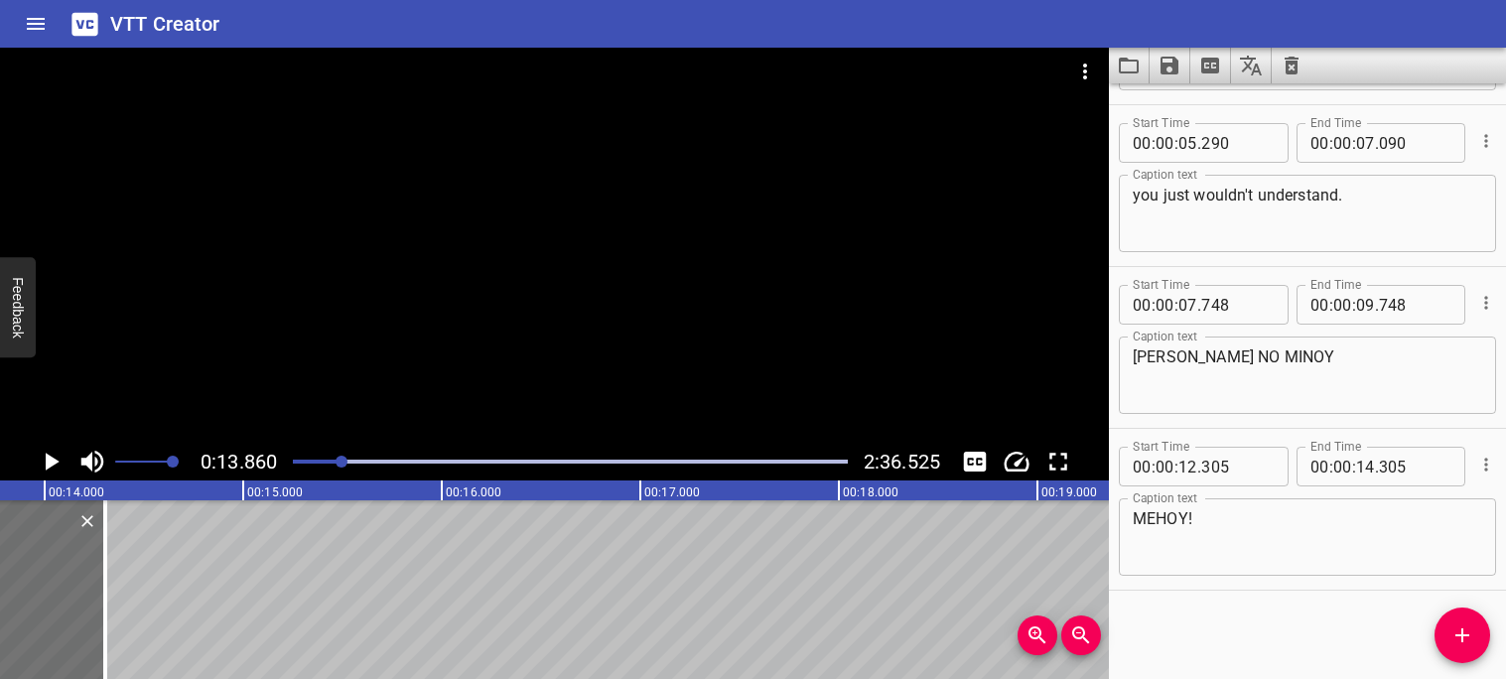
scroll to position [0, 2751]
click at [1260, 515] on textarea "MEHOY!" at bounding box center [1307, 537] width 349 height 57
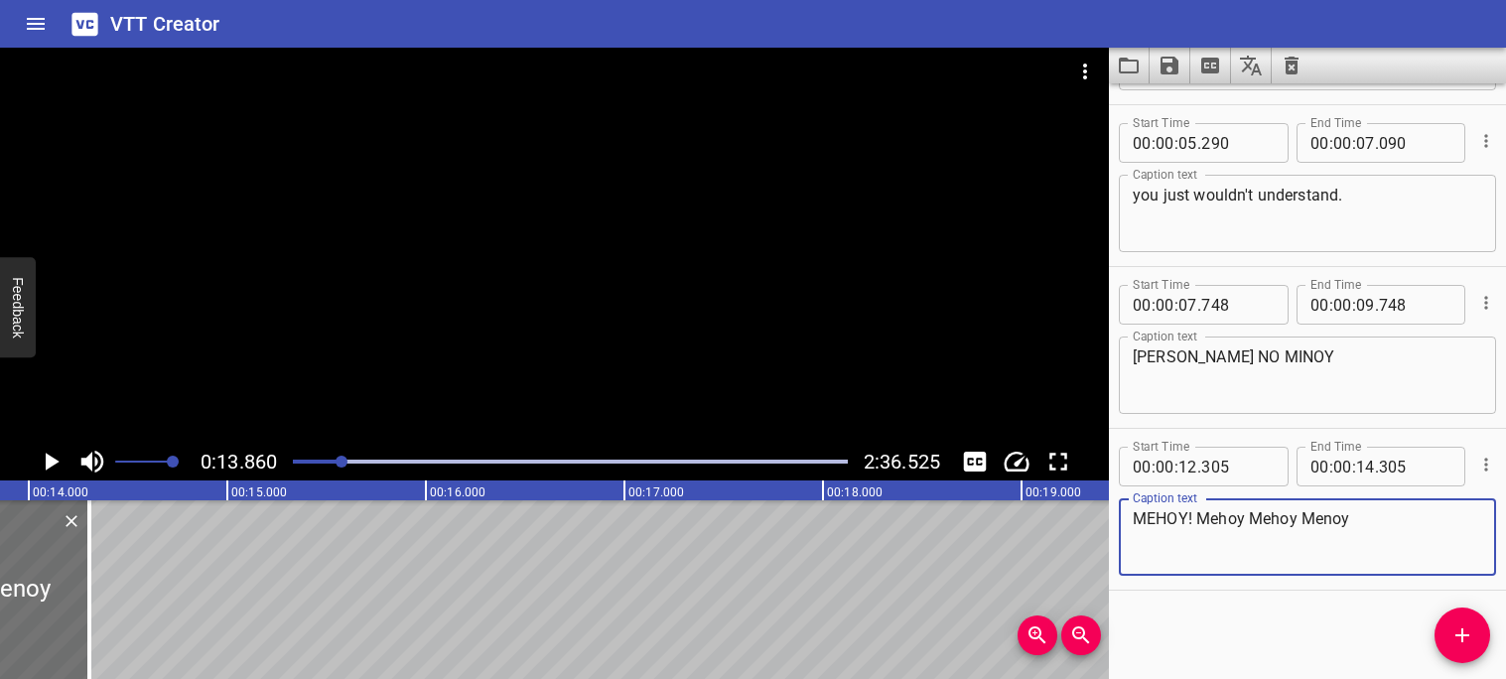
type textarea "MEHOY! Mehoy Mehoy Menoy"
click at [59, 458] on icon "Play/Pause" at bounding box center [51, 462] width 30 height 30
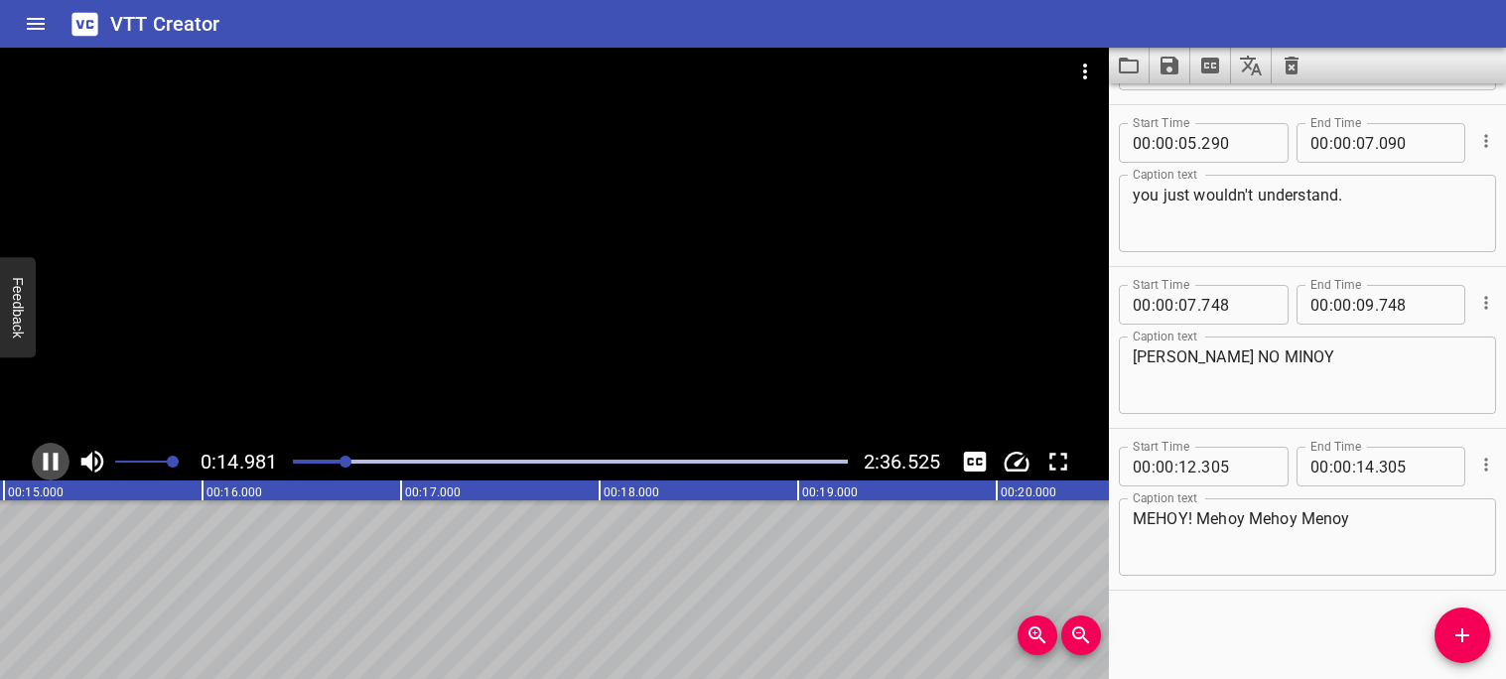
click at [53, 460] on icon "Play/Pause" at bounding box center [51, 462] width 15 height 18
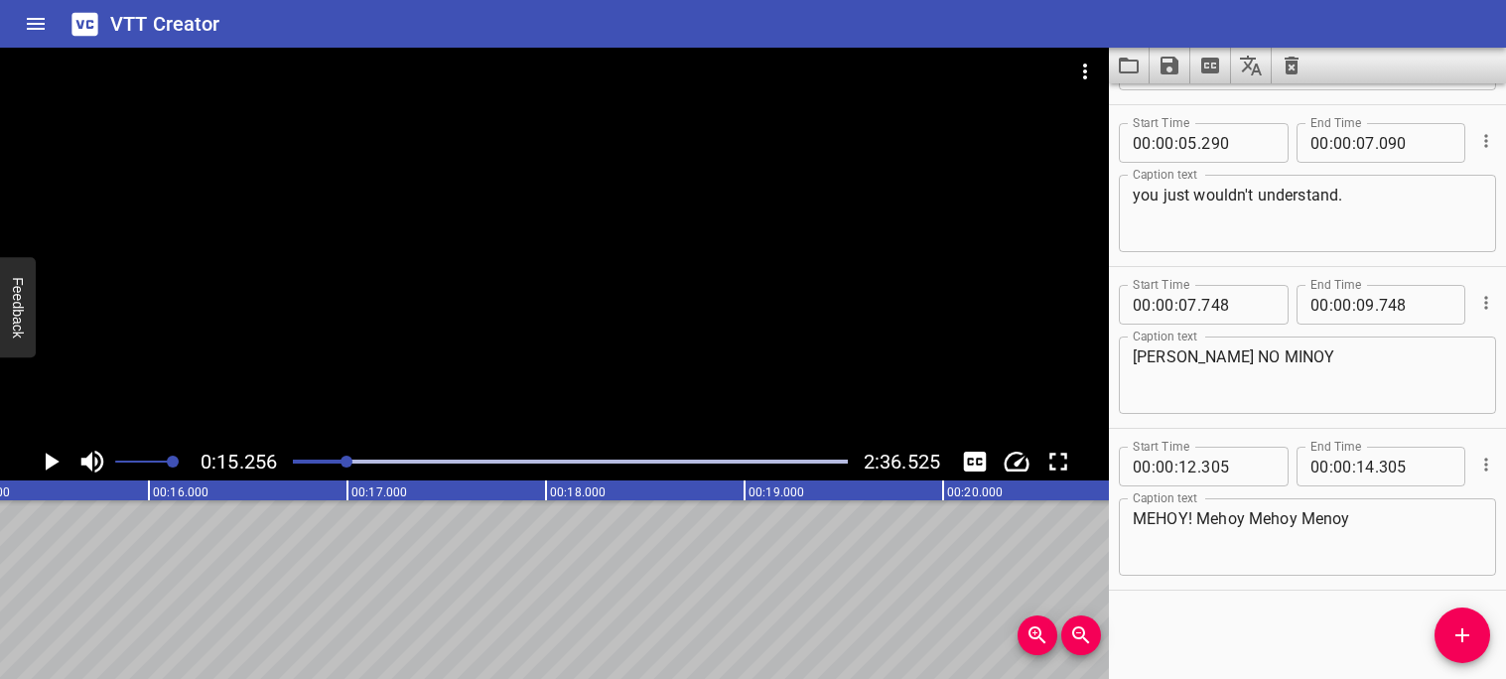
click at [1417, 474] on input "305" at bounding box center [1415, 467] width 72 height 40
type input "305"
click at [1371, 467] on input "number" at bounding box center [1365, 467] width 19 height 40
type input "15"
type input "256"
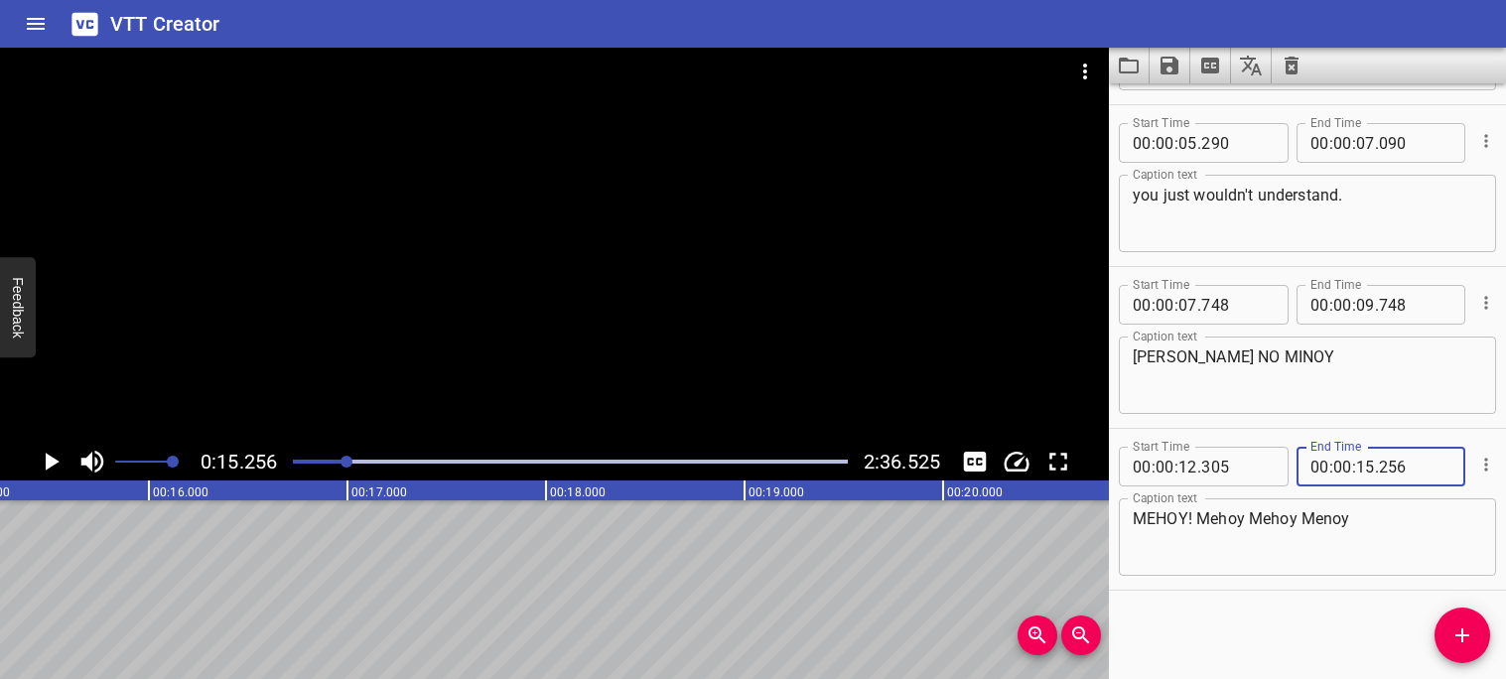
click at [54, 456] on icon "Play/Pause" at bounding box center [51, 462] width 30 height 30
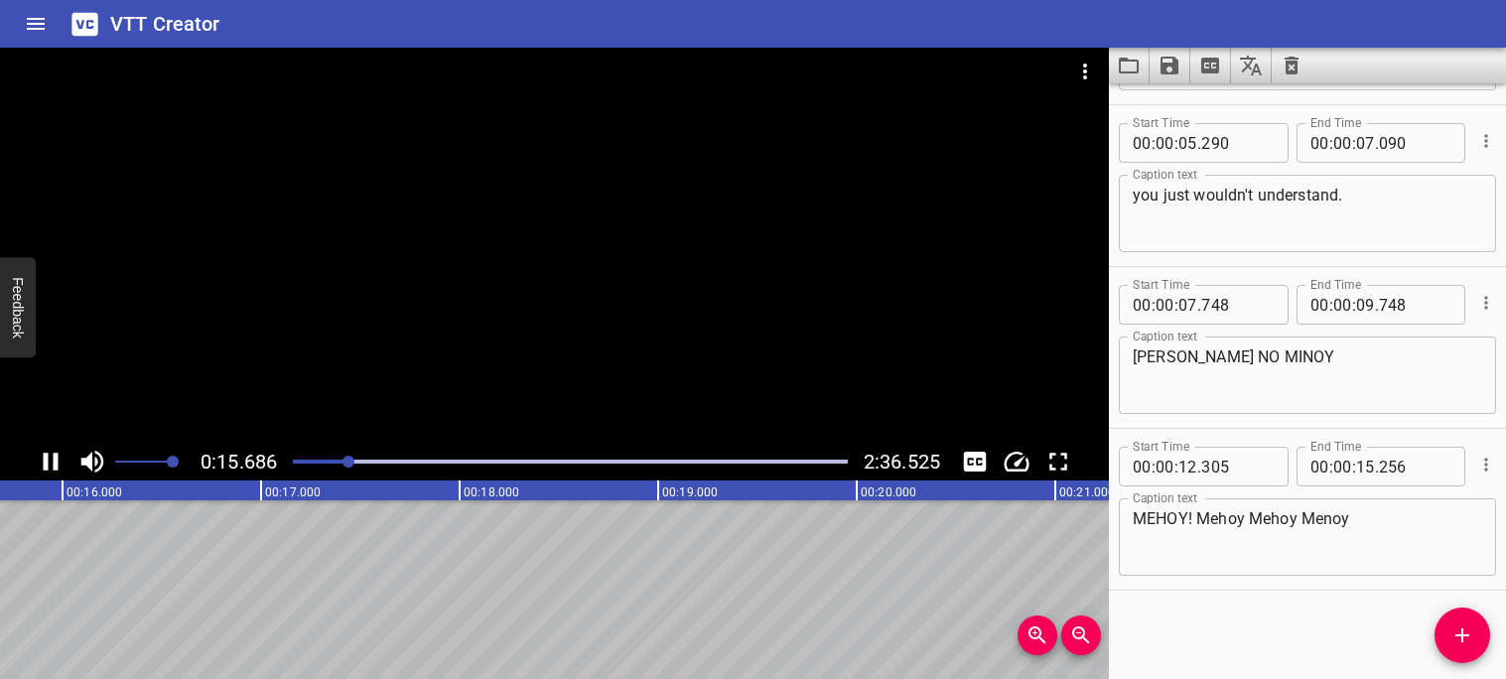
click at [53, 458] on icon "Play/Pause" at bounding box center [51, 462] width 15 height 18
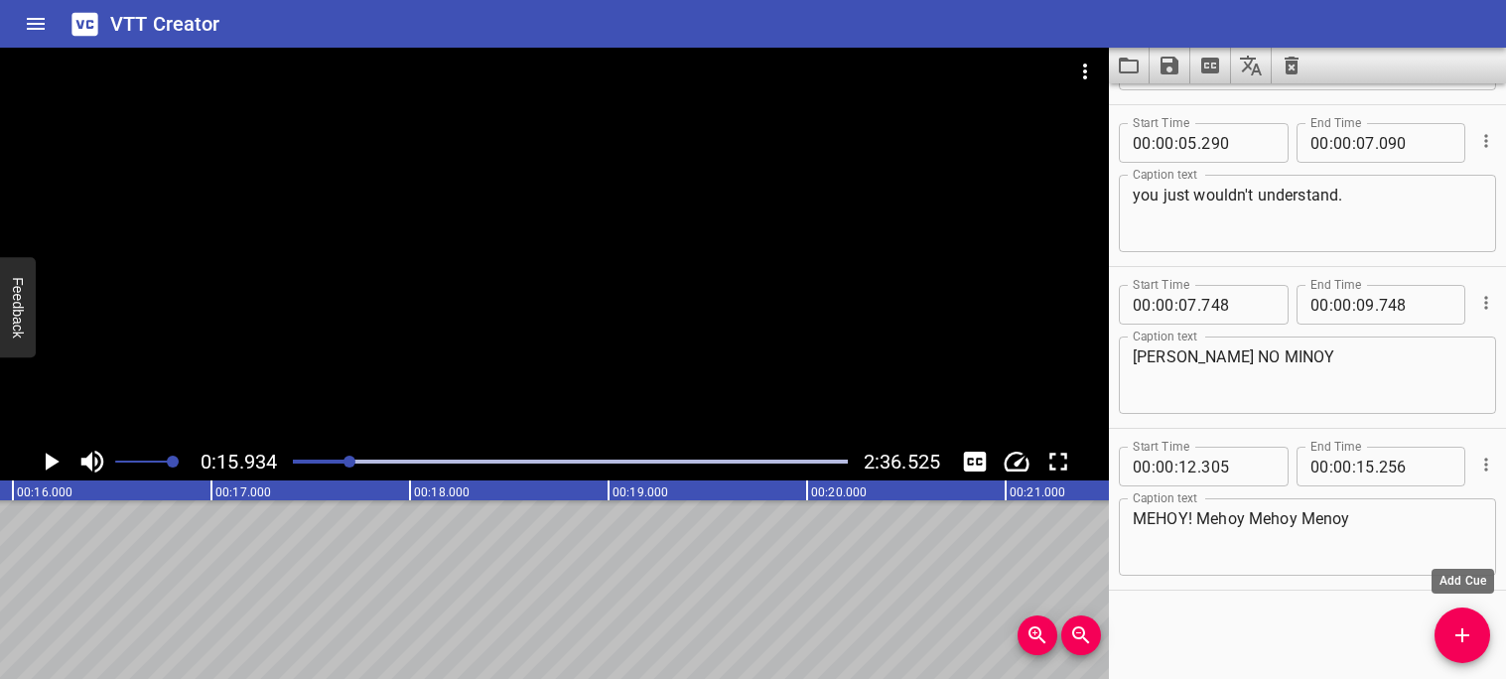
click at [1457, 626] on icon "Add Cue" at bounding box center [1463, 635] width 24 height 24
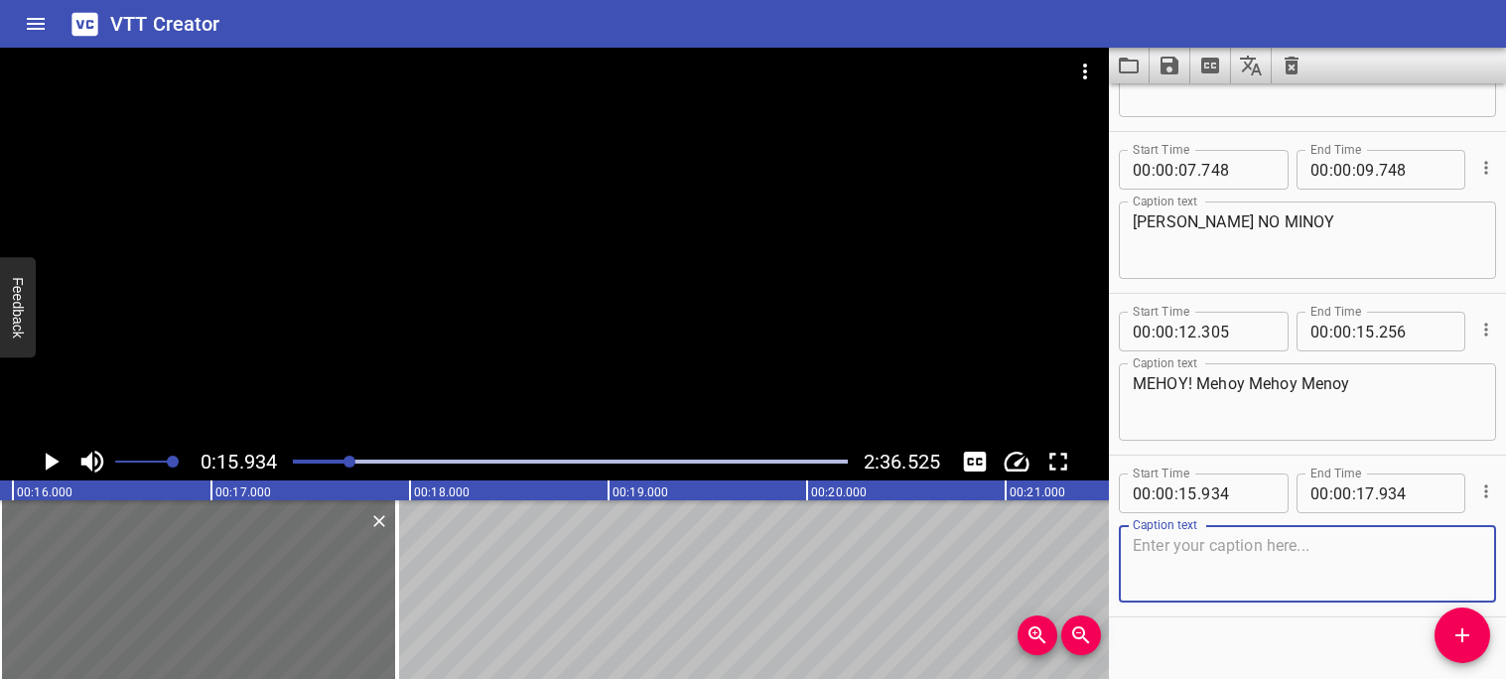
scroll to position [445, 0]
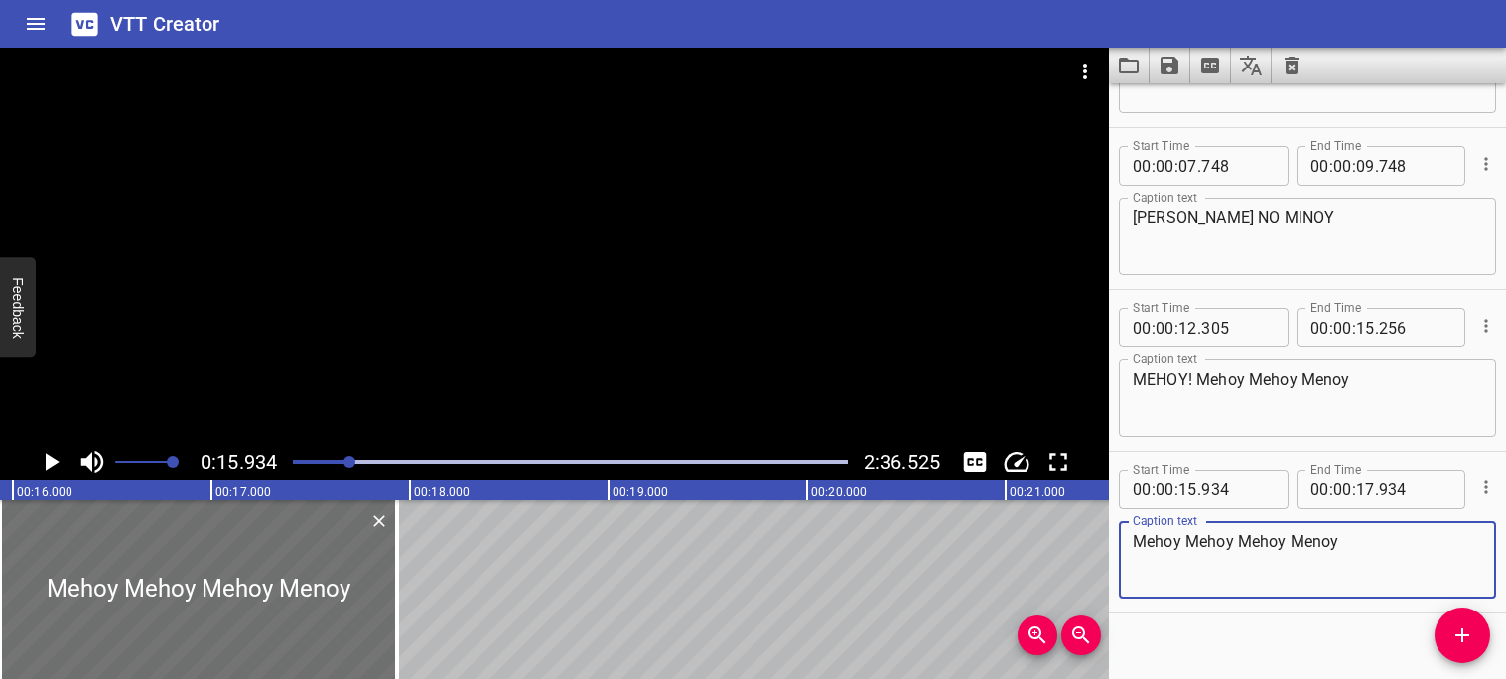
type textarea "Mehoy Mehoy Mehoy Menoy"
click at [58, 466] on icon "Play/Pause" at bounding box center [51, 462] width 30 height 30
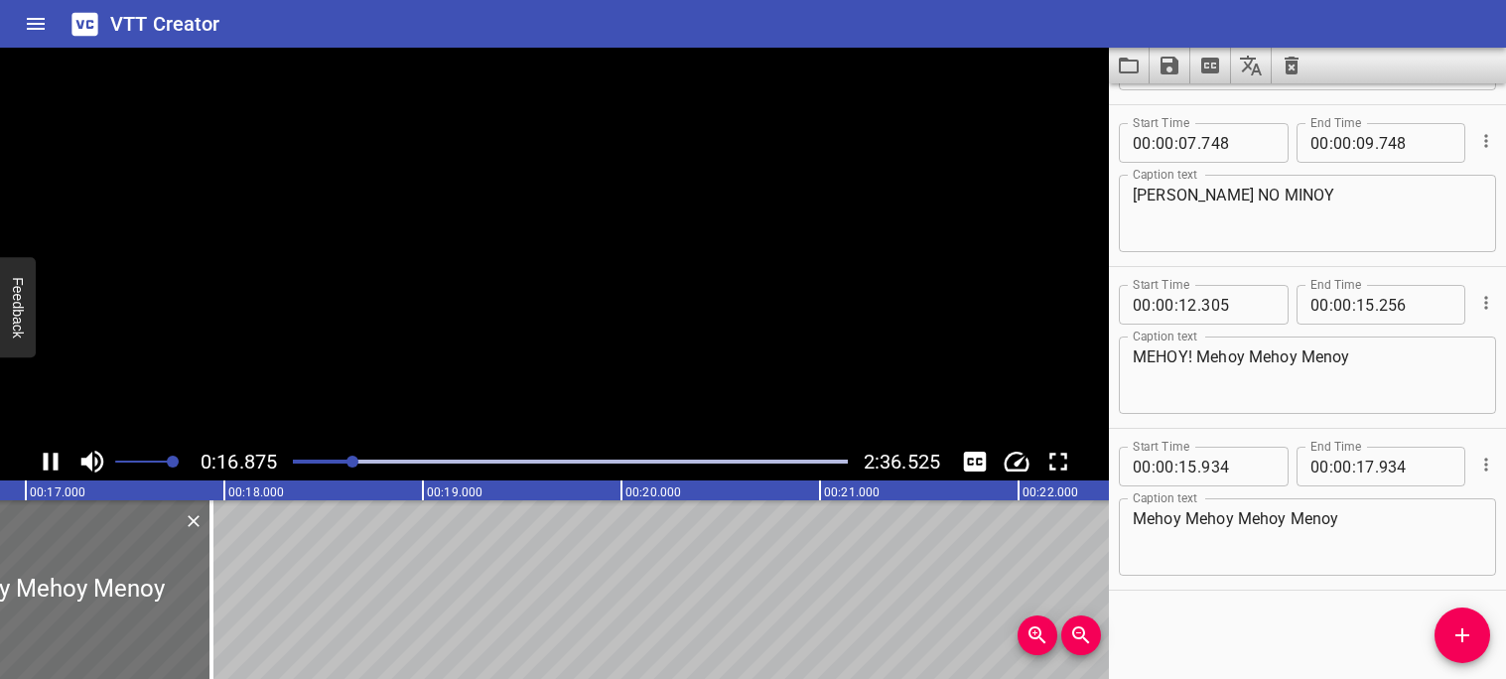
click at [58, 466] on icon "Play/Pause" at bounding box center [51, 462] width 15 height 18
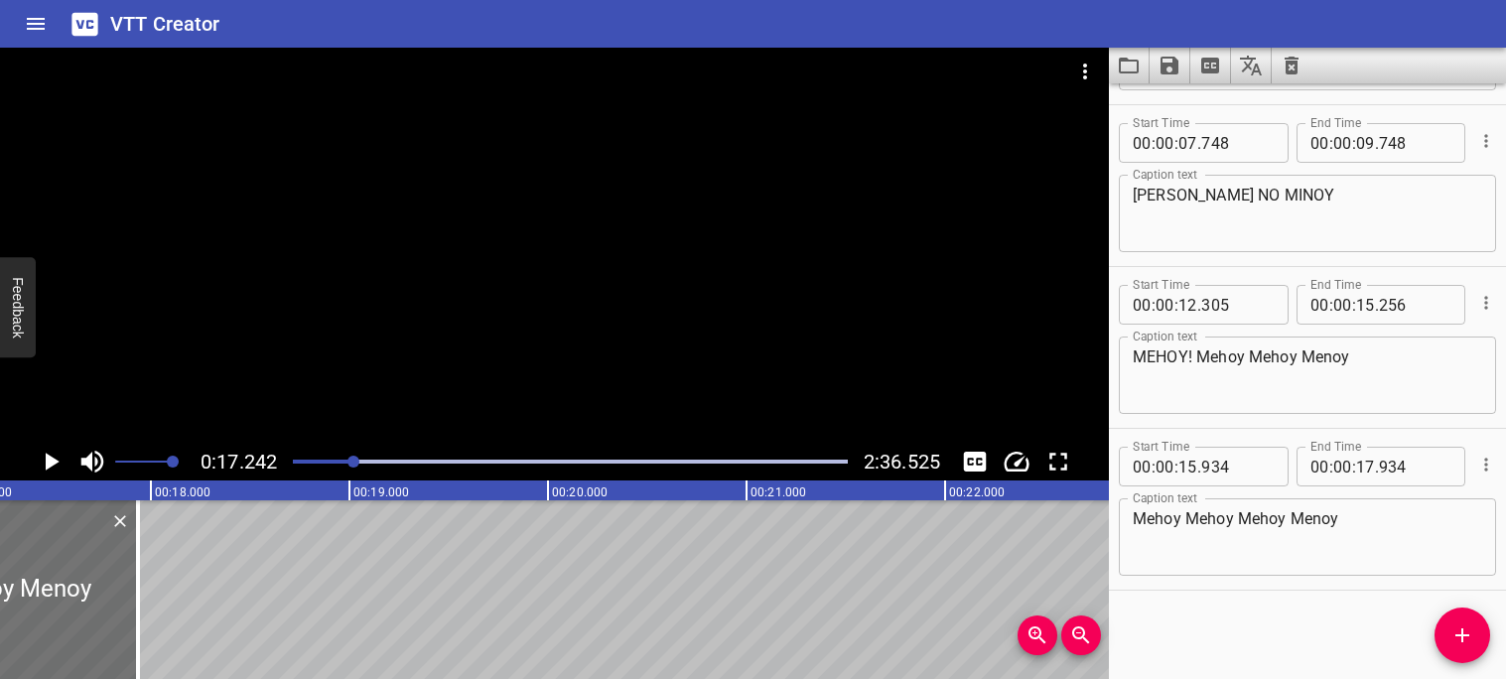
click at [53, 462] on icon "Play/Pause" at bounding box center [53, 462] width 14 height 18
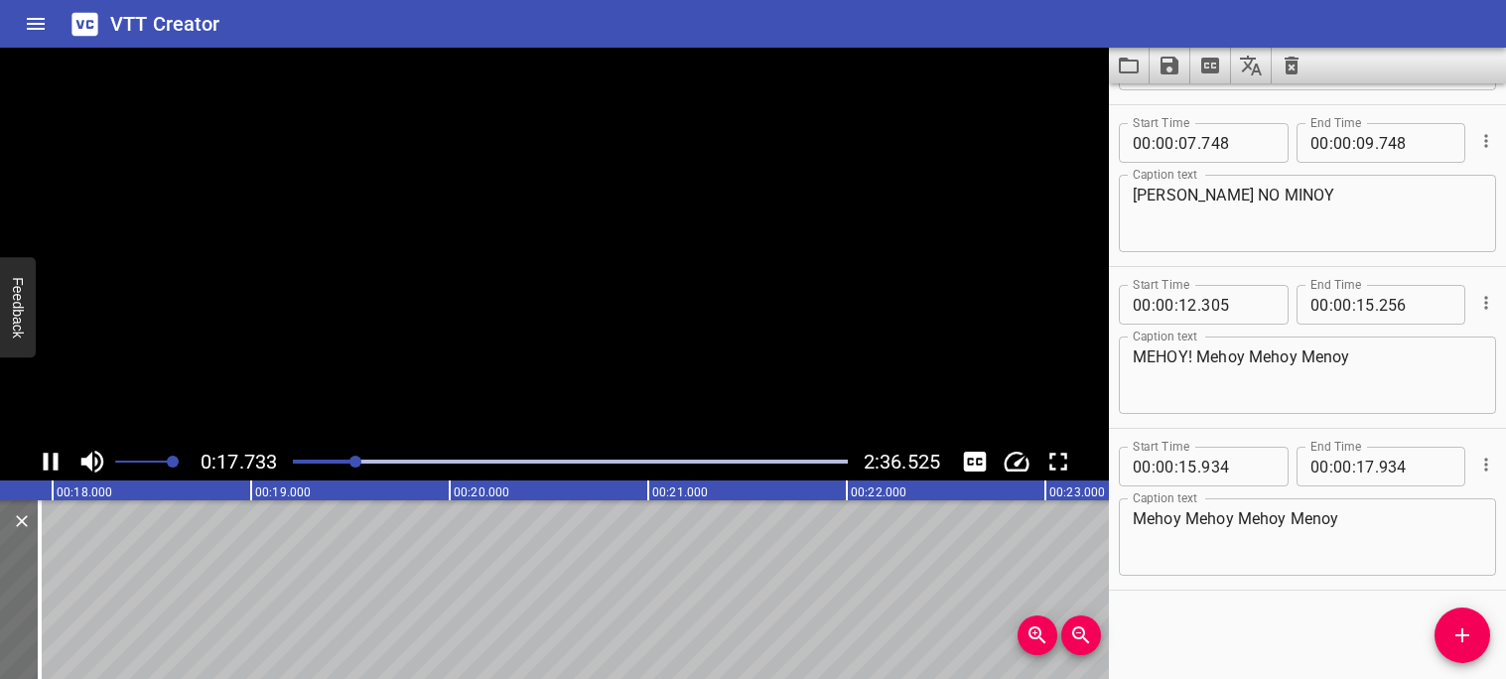
click at [53, 462] on icon "Play/Pause" at bounding box center [51, 462] width 15 height 18
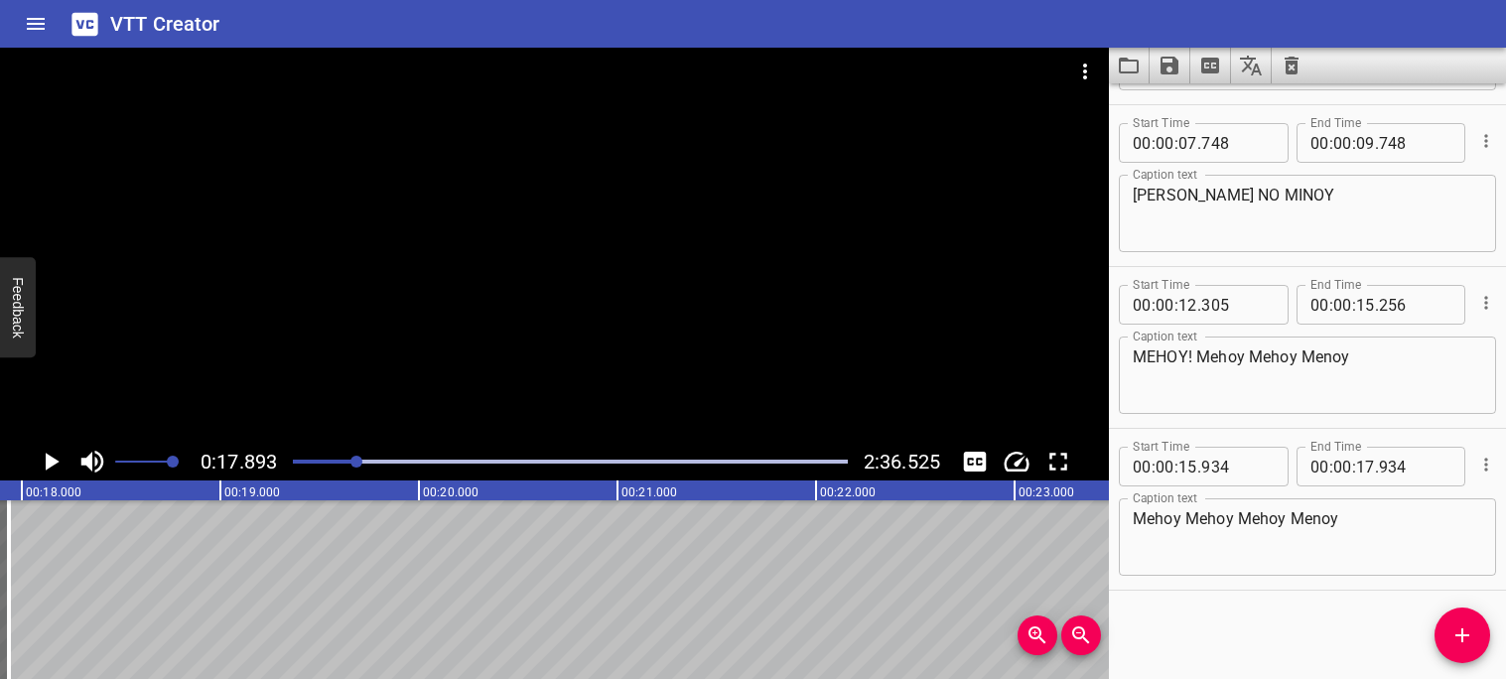
click at [335, 460] on div "Play progress" at bounding box center [78, 462] width 555 height 4
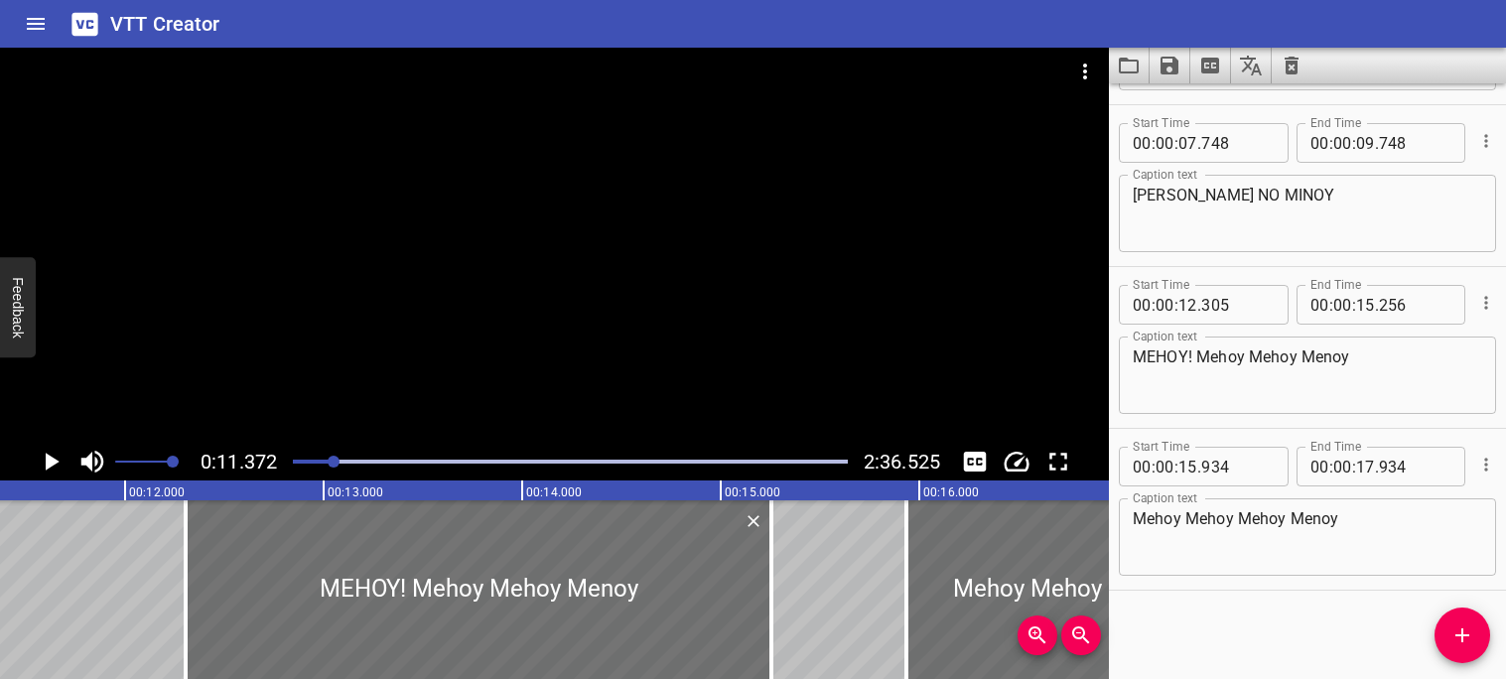
click at [63, 466] on icon "Play/Pause" at bounding box center [51, 462] width 30 height 30
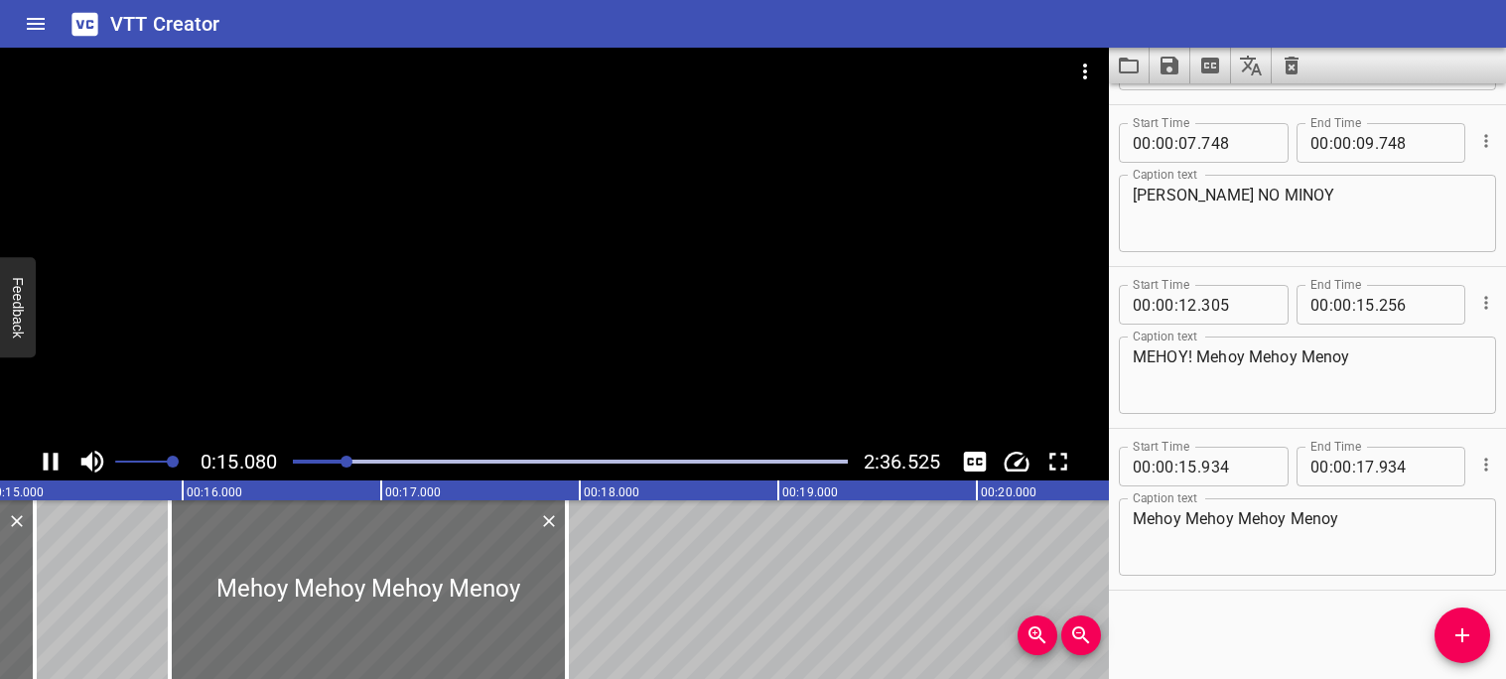
click at [62, 466] on icon "Play/Pause" at bounding box center [51, 462] width 30 height 30
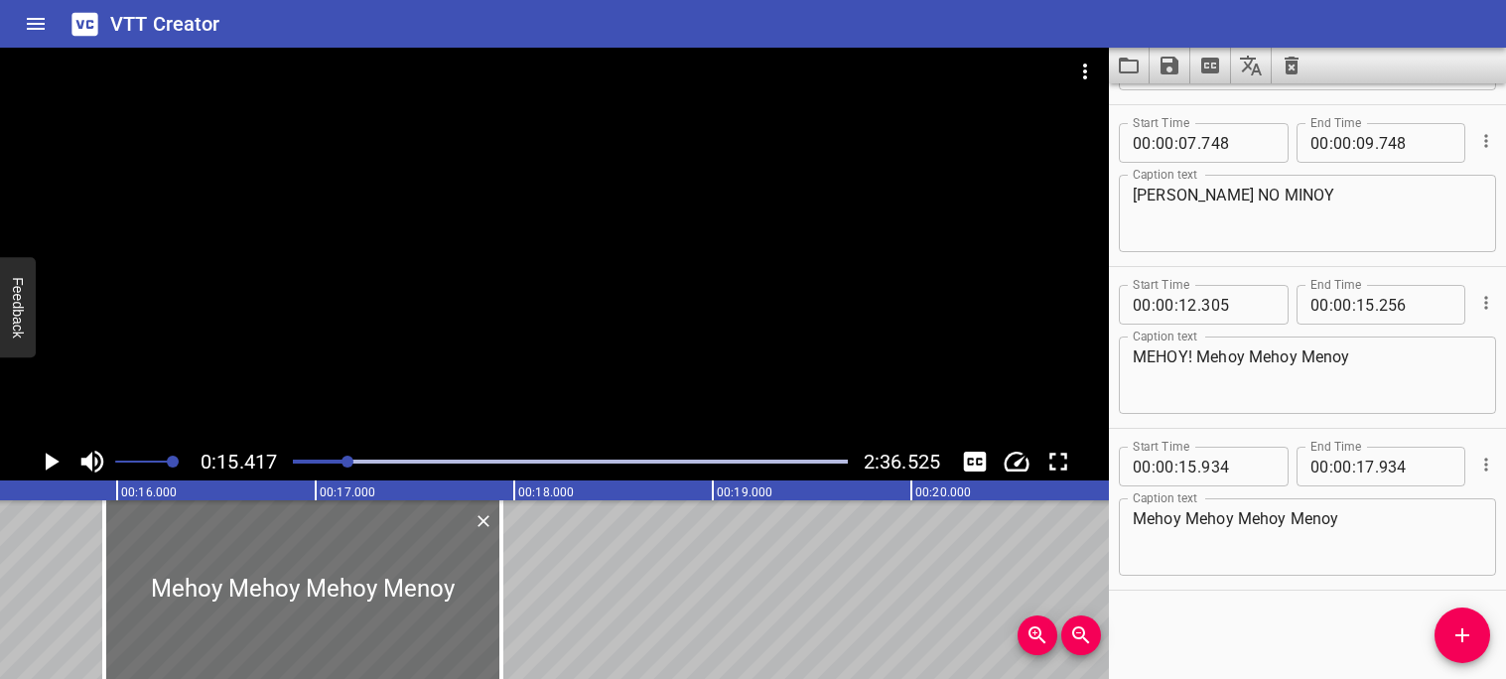
click at [62, 466] on icon "Play/Pause" at bounding box center [51, 462] width 30 height 30
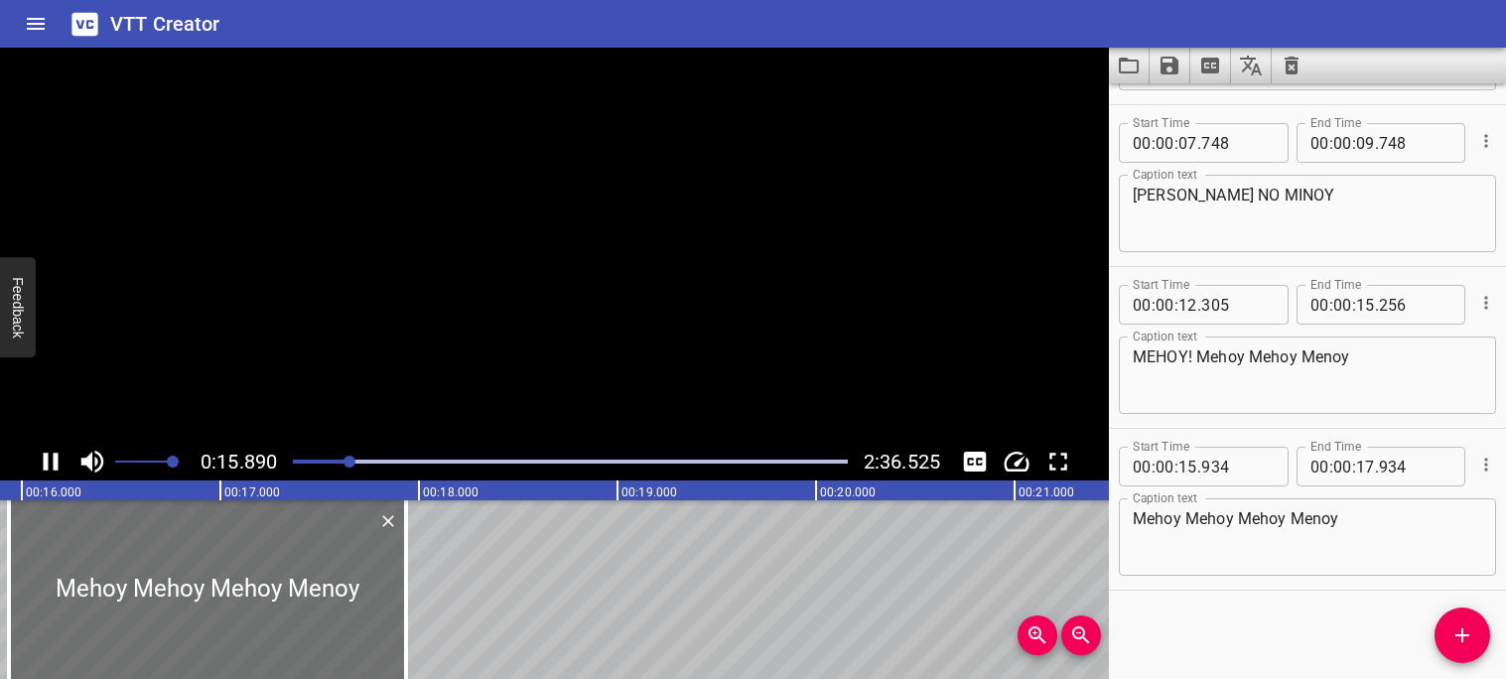
click at [62, 466] on icon "Play/Pause" at bounding box center [51, 462] width 30 height 30
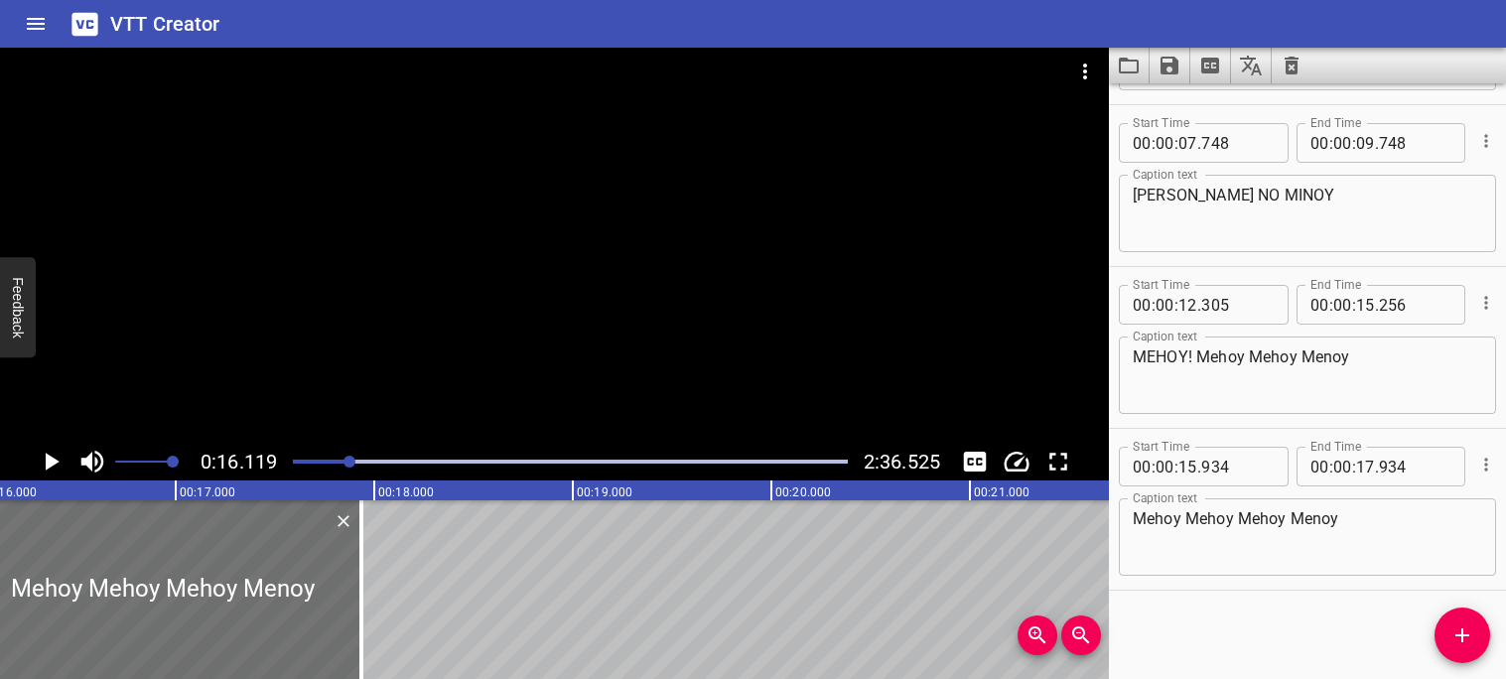
click at [339, 462] on div "Play progress" at bounding box center [72, 462] width 555 height 4
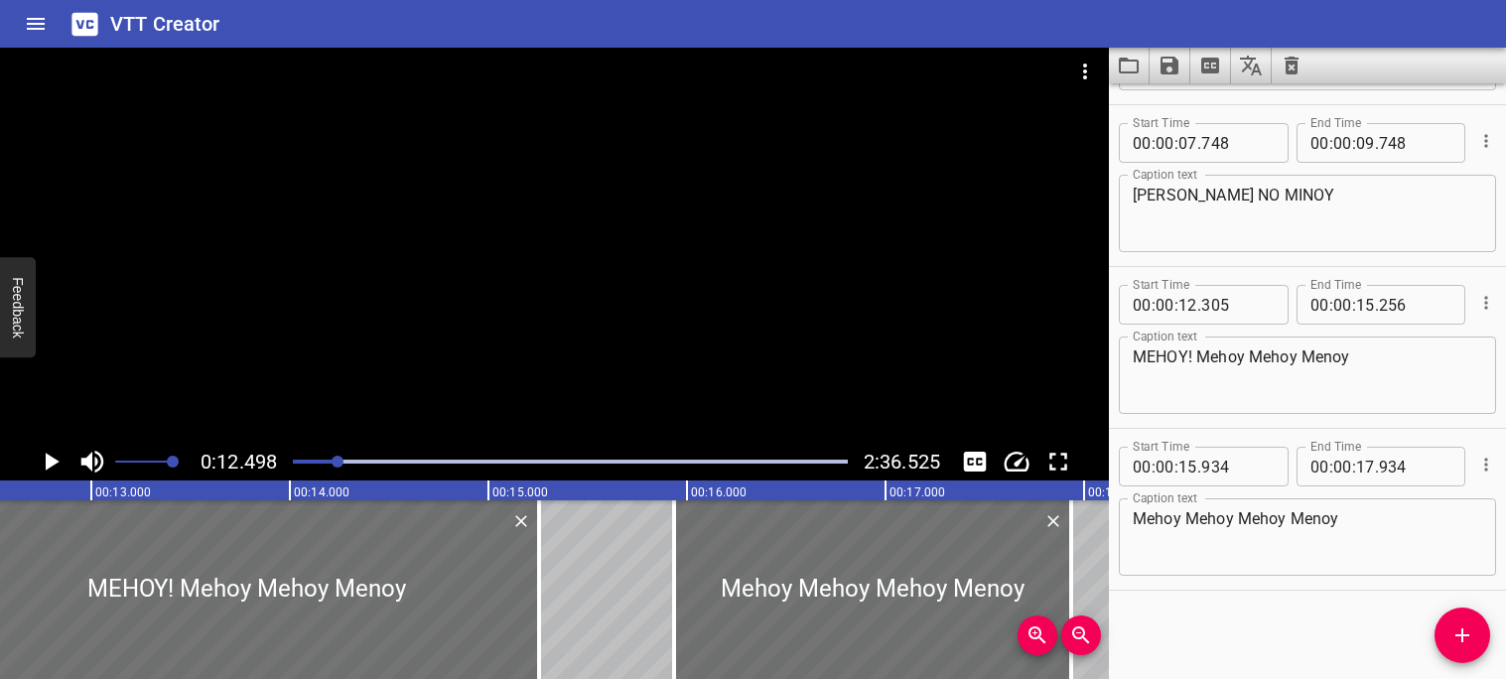
scroll to position [0, 2481]
click at [57, 461] on icon "Play/Pause" at bounding box center [53, 462] width 14 height 18
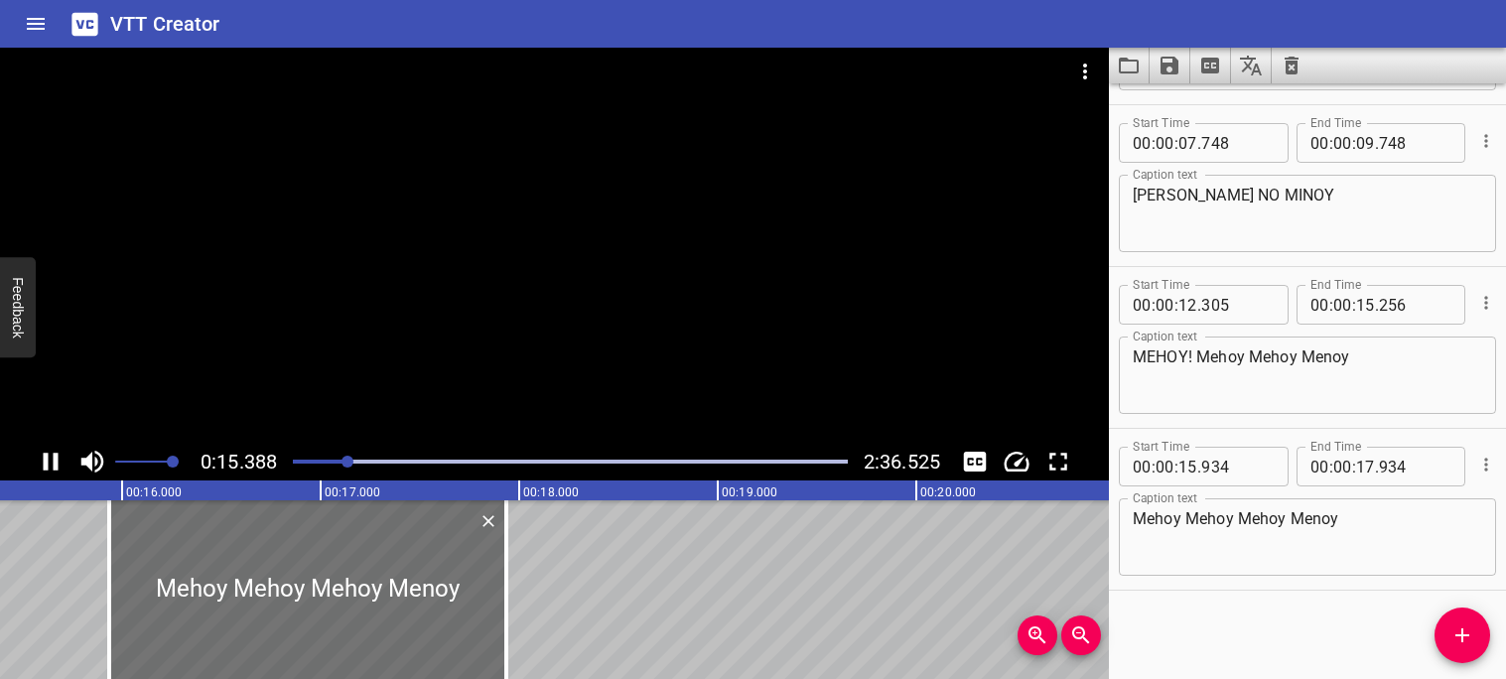
click at [49, 460] on icon "Play/Pause" at bounding box center [51, 462] width 30 height 30
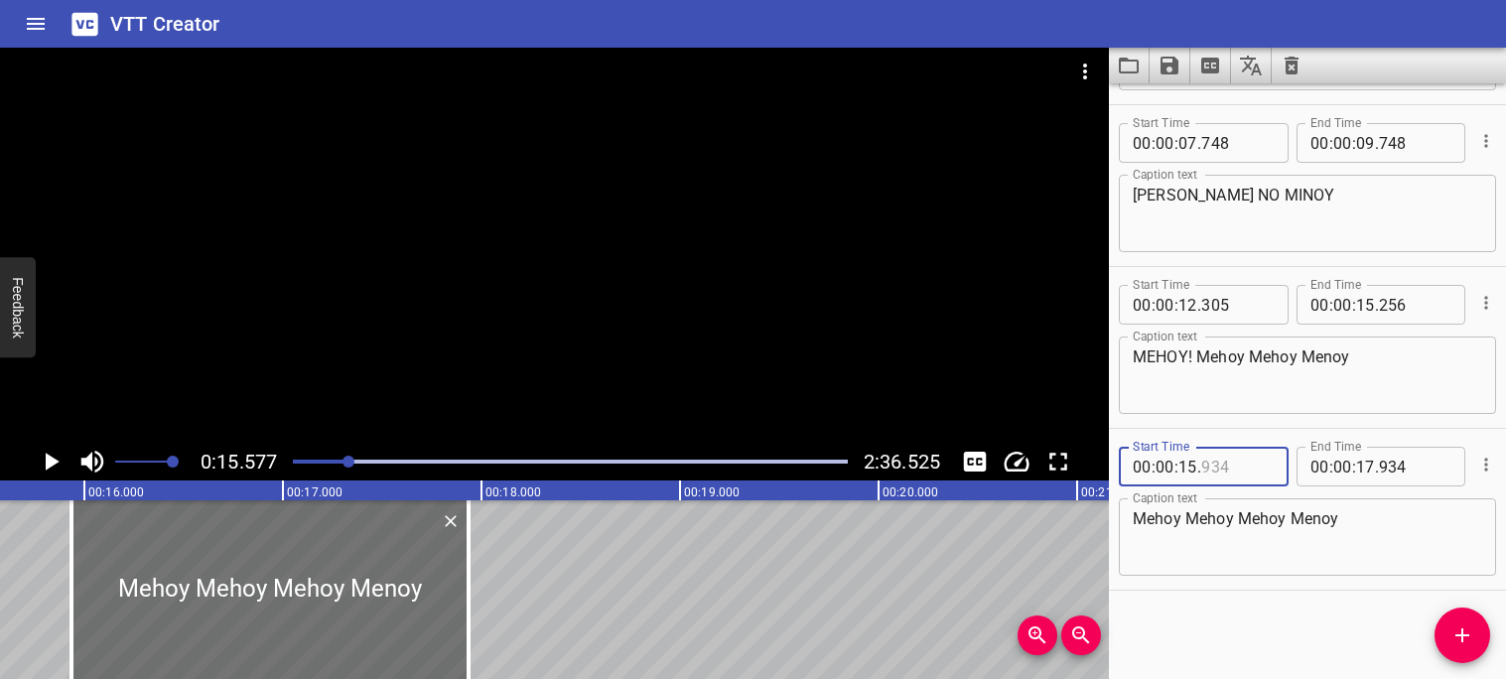
click at [1255, 469] on input "number" at bounding box center [1237, 467] width 72 height 40
type input "1"
type input "934"
type input "15"
type input "577"
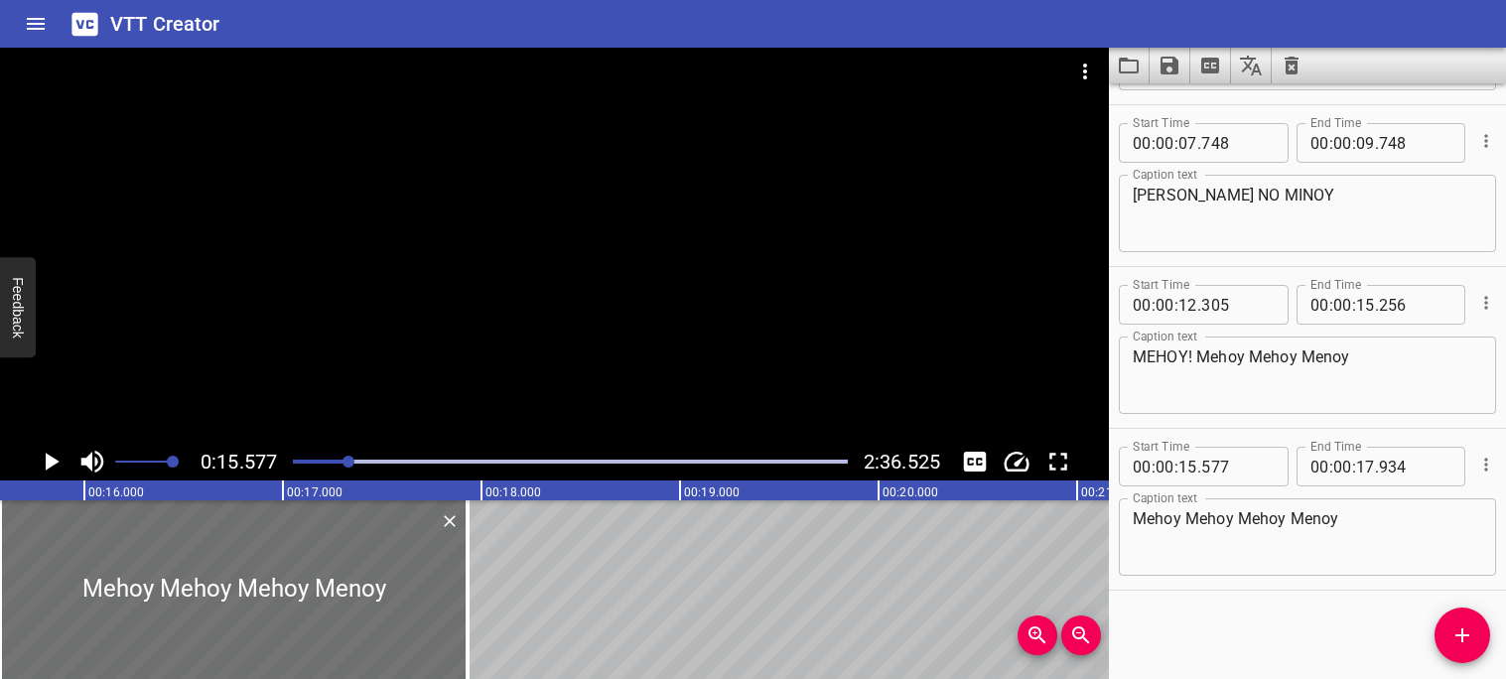
click at [53, 467] on icon "Play/Pause" at bounding box center [51, 462] width 30 height 30
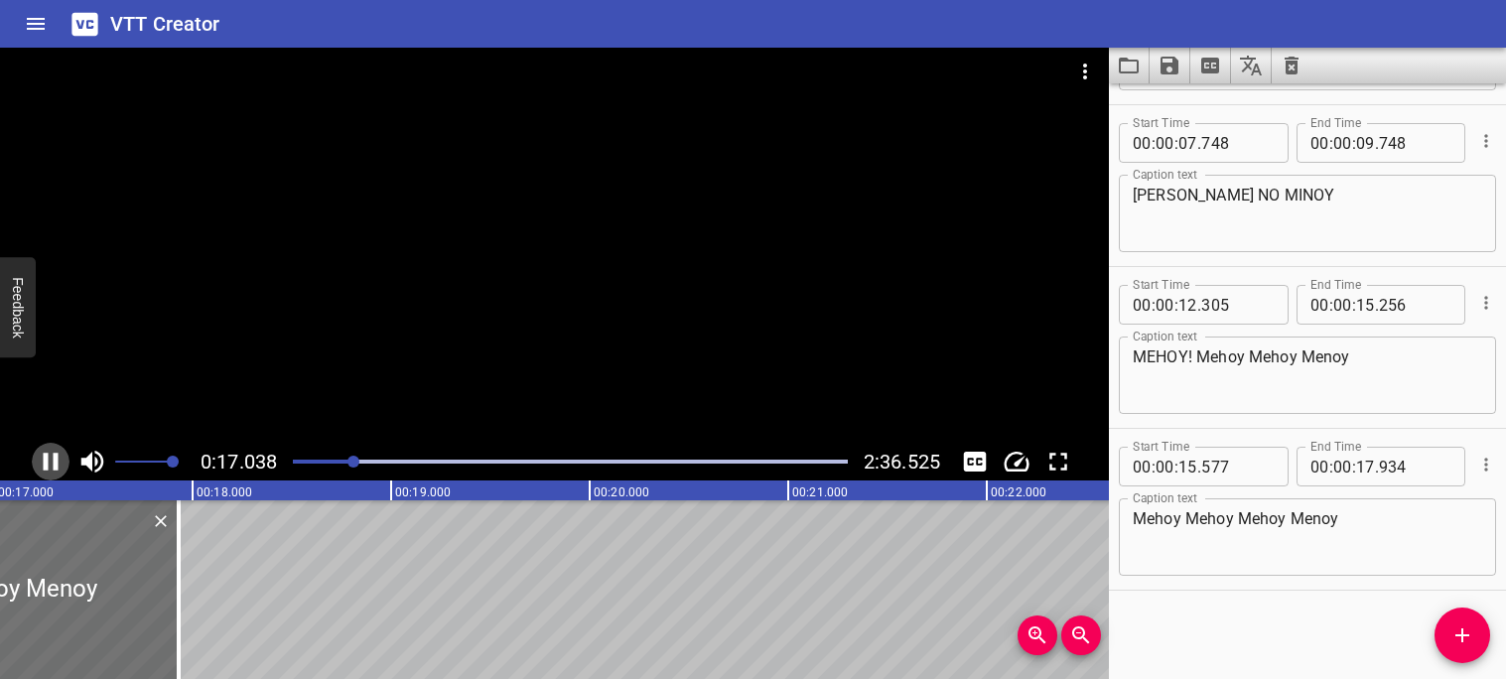
click at [51, 467] on icon "Play/Pause" at bounding box center [51, 462] width 30 height 30
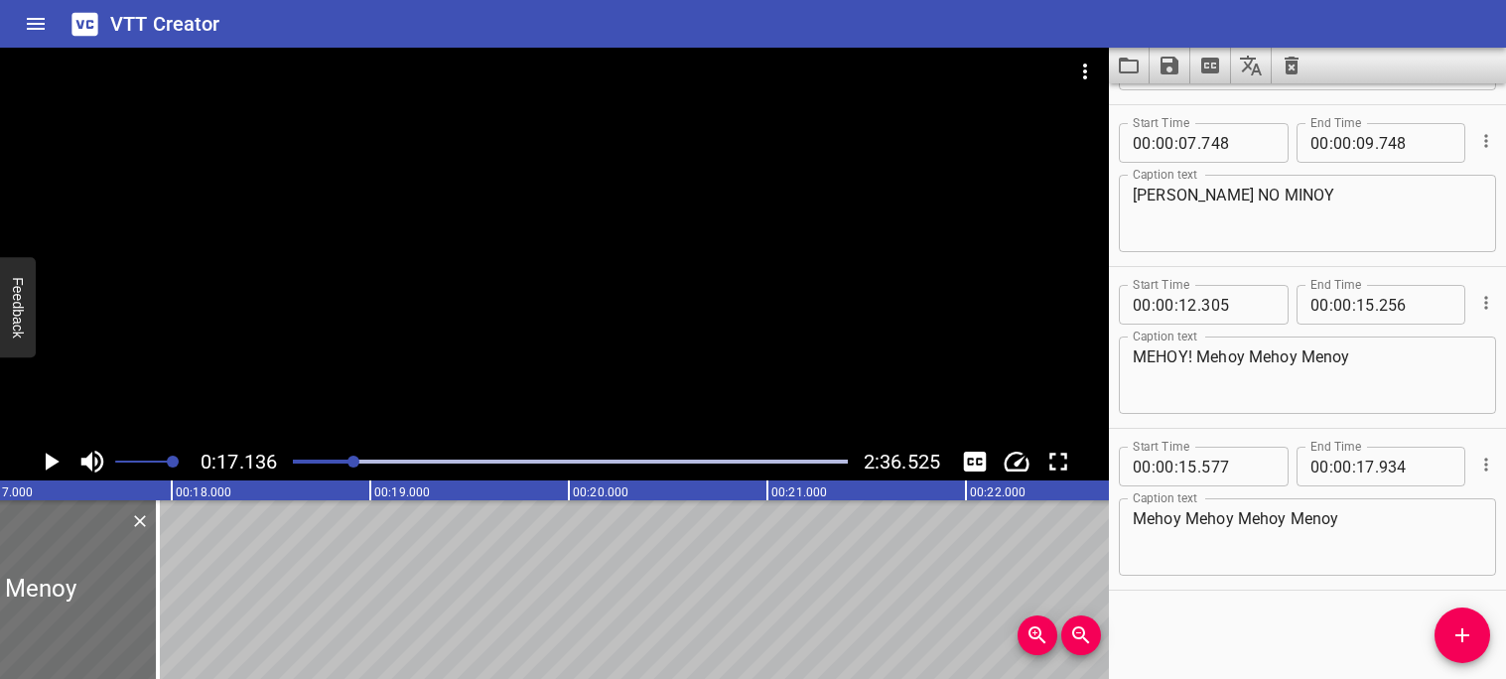
click at [51, 467] on icon "Play/Pause" at bounding box center [53, 462] width 14 height 18
click at [51, 467] on icon "Play/Pause" at bounding box center [51, 462] width 30 height 30
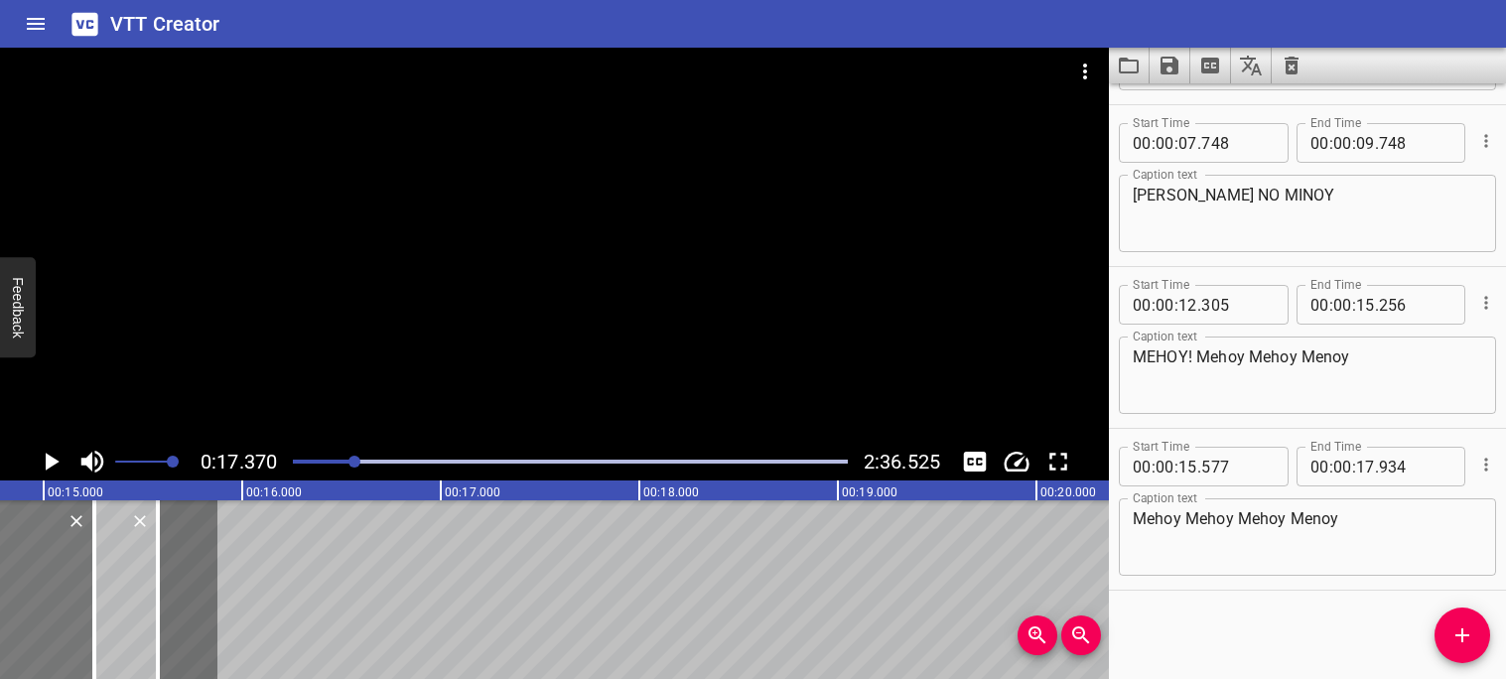
scroll to position [0, 2754]
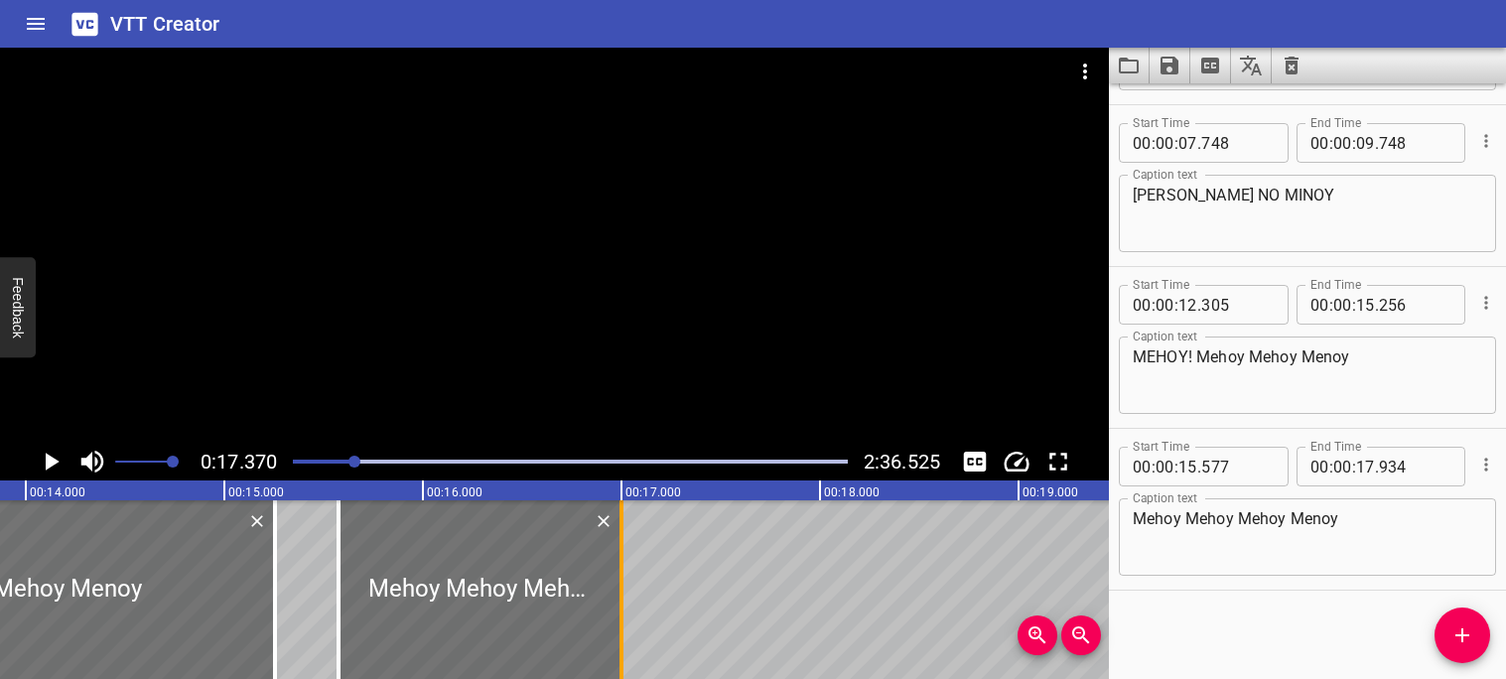
drag, startPoint x: 108, startPoint y: 565, endPoint x: 618, endPoint y: 615, distance: 511.7
click at [620, 615] on div at bounding box center [622, 589] width 4 height 179
type input "001"
click at [58, 459] on icon "Play/Pause" at bounding box center [51, 462] width 30 height 30
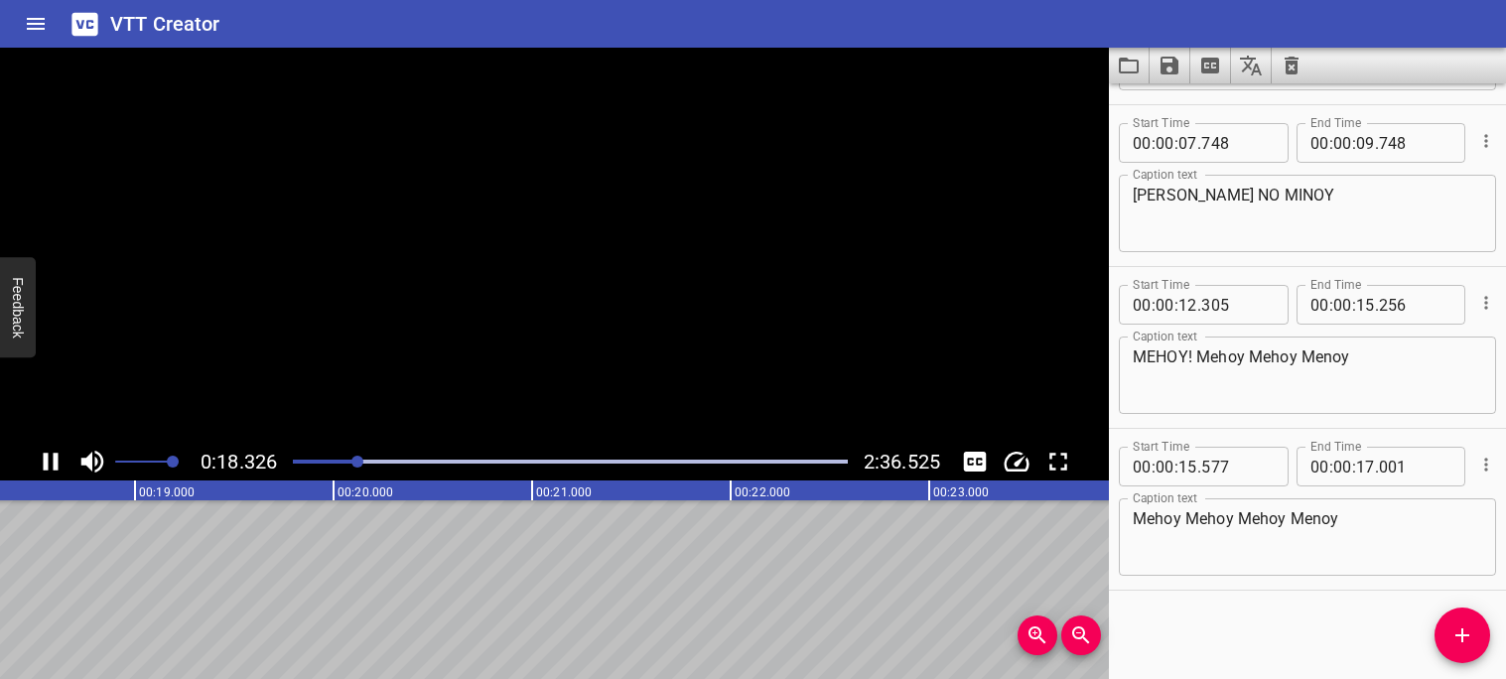
click at [59, 459] on icon "Play/Pause" at bounding box center [51, 462] width 30 height 30
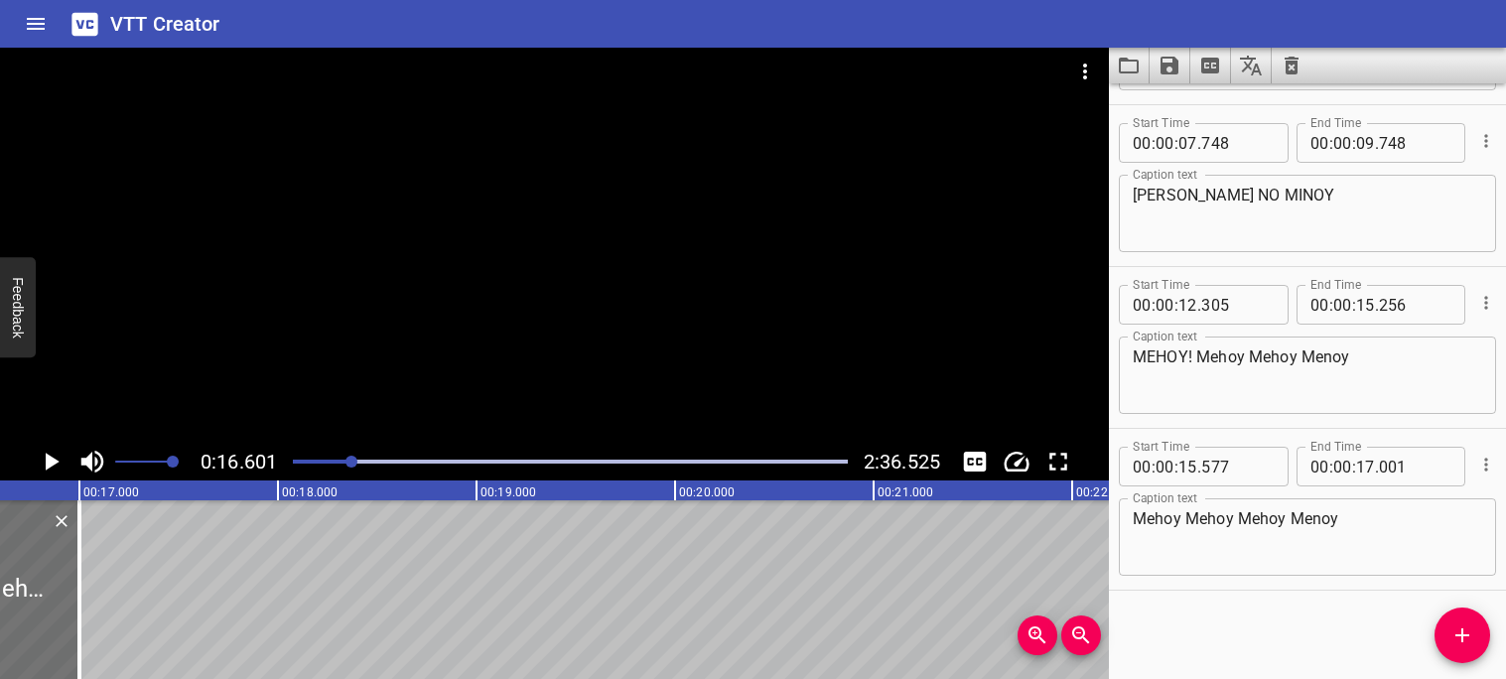
click at [50, 461] on icon "Play/Pause" at bounding box center [53, 462] width 14 height 18
click at [50, 461] on icon "Play/Pause" at bounding box center [51, 462] width 30 height 30
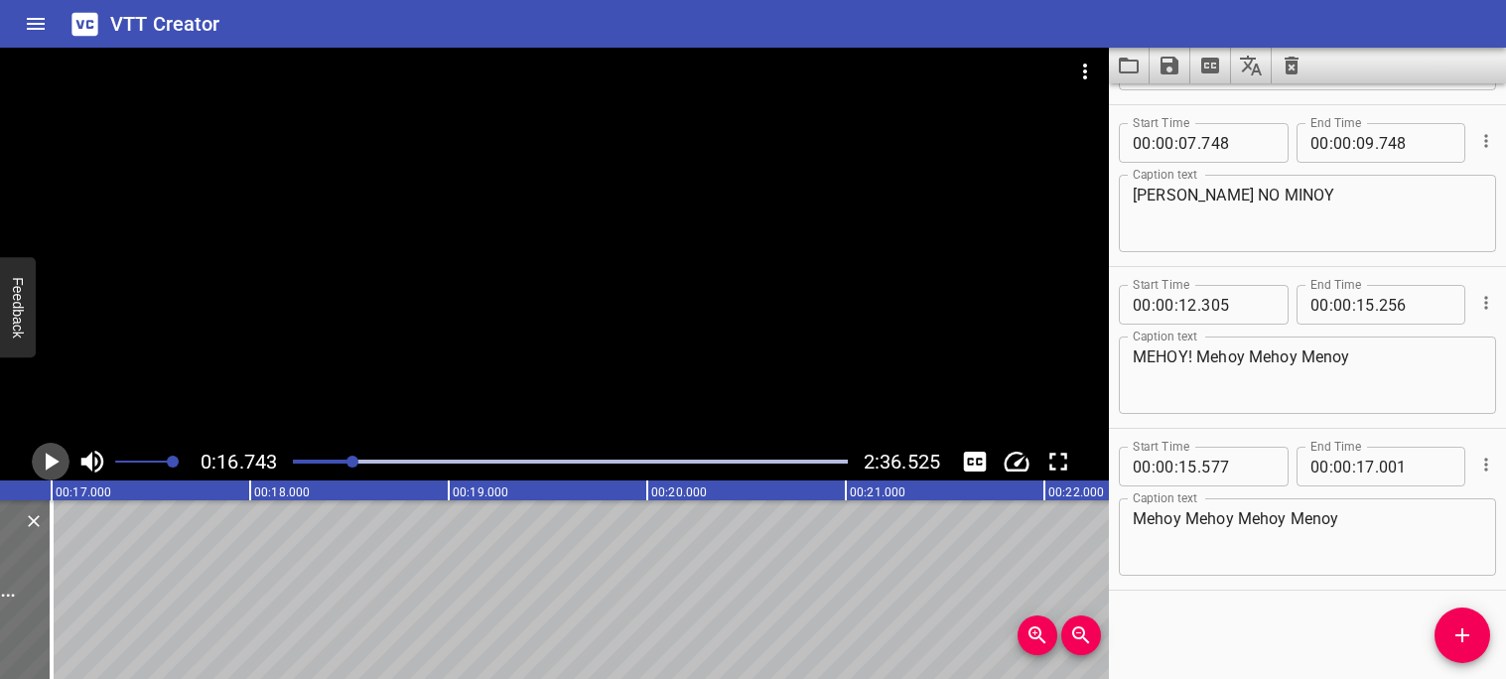
click at [50, 462] on icon "Play/Pause" at bounding box center [53, 462] width 14 height 18
click at [50, 462] on icon "Play/Pause" at bounding box center [51, 462] width 30 height 30
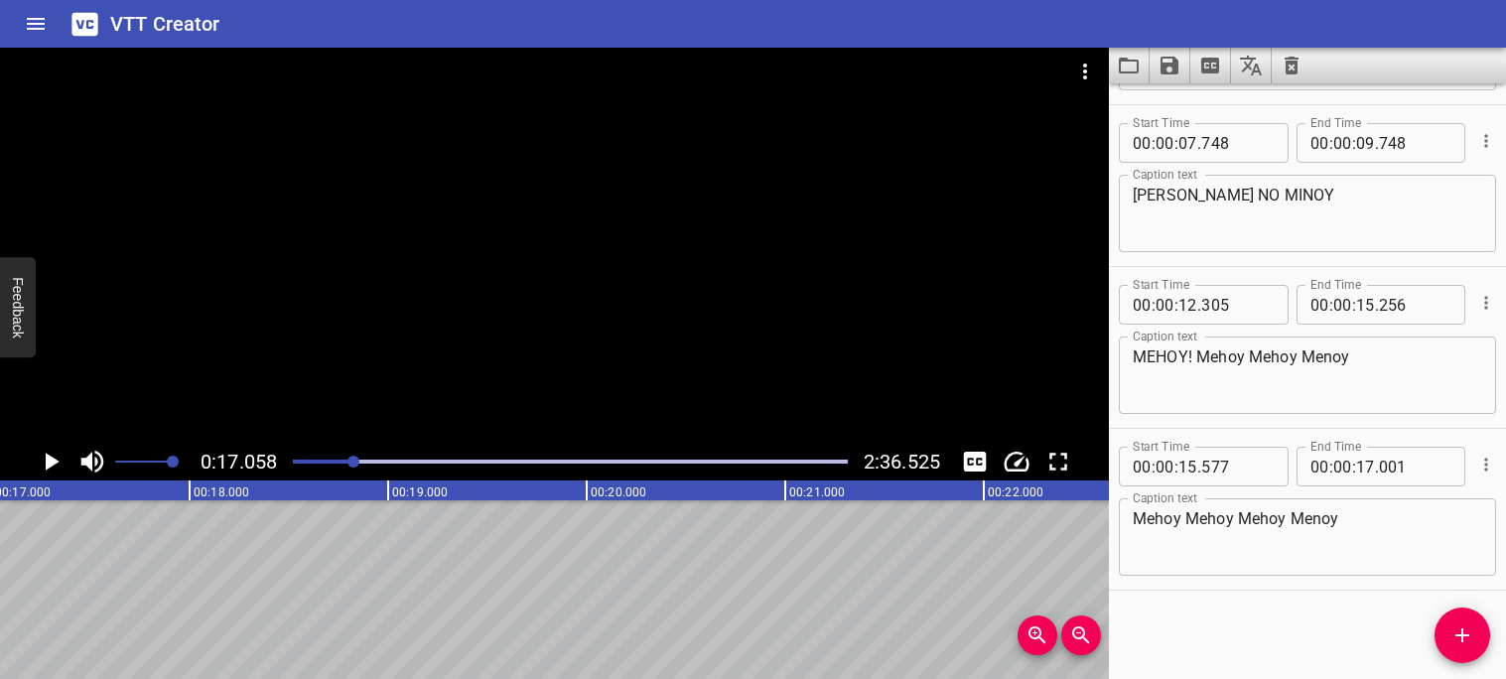
scroll to position [0, 3387]
click at [50, 462] on icon "Play/Pause" at bounding box center [53, 462] width 14 height 18
click at [50, 462] on icon "Play/Pause" at bounding box center [51, 462] width 30 height 30
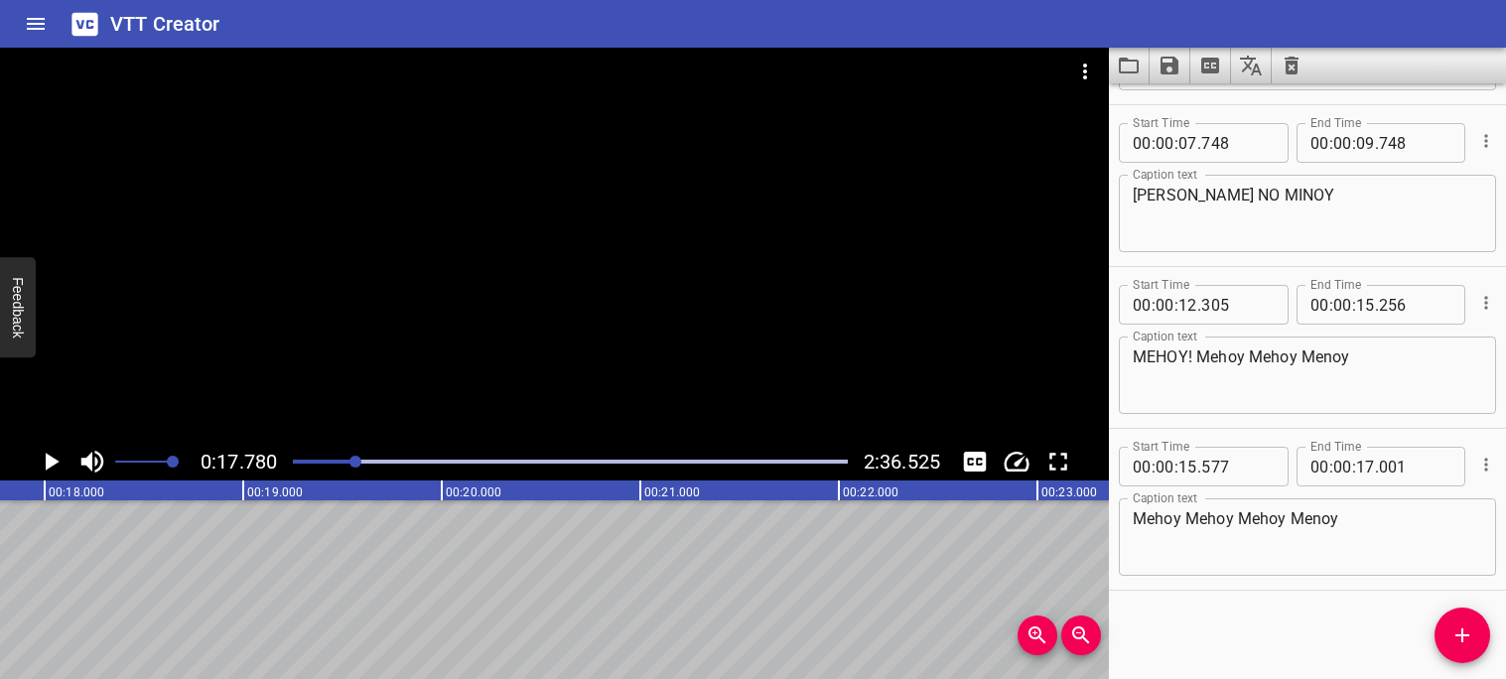
click at [349, 462] on div "Play progress" at bounding box center [78, 462] width 555 height 4
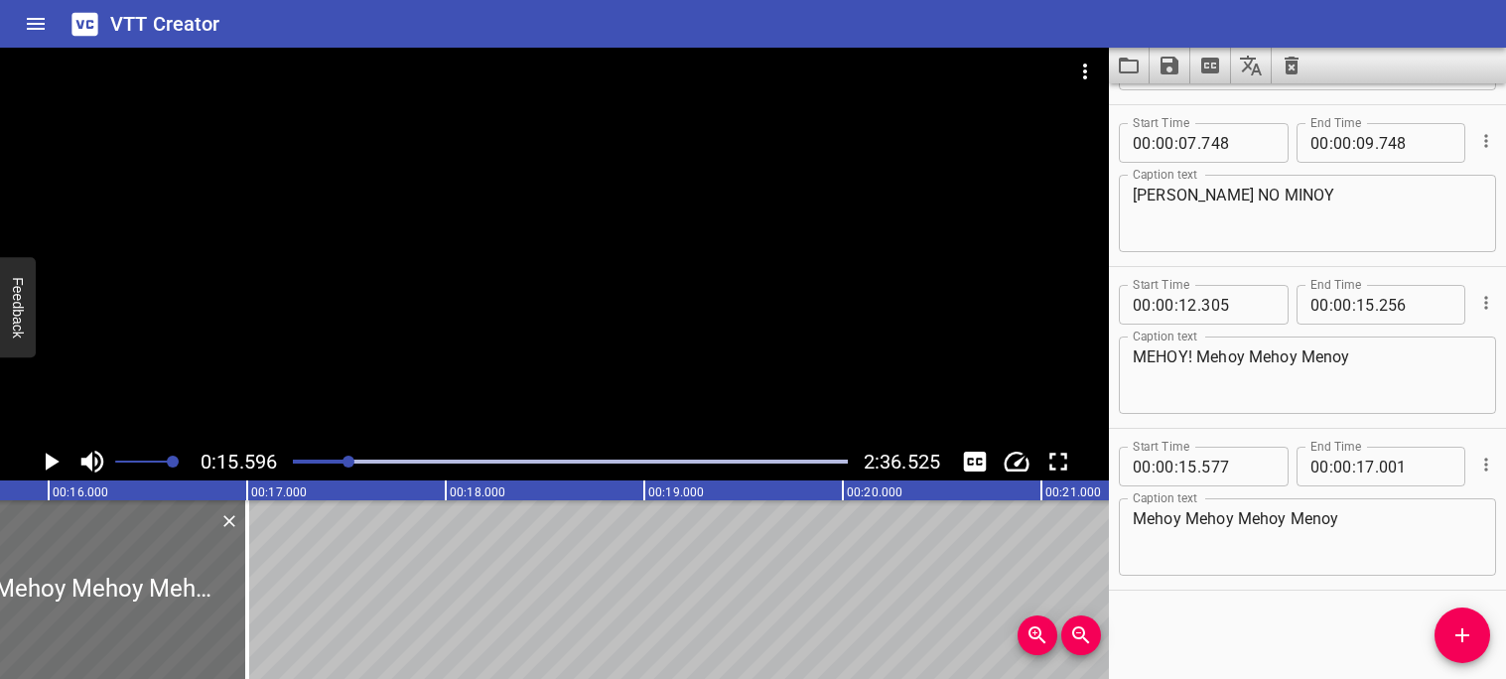
scroll to position [0, 3097]
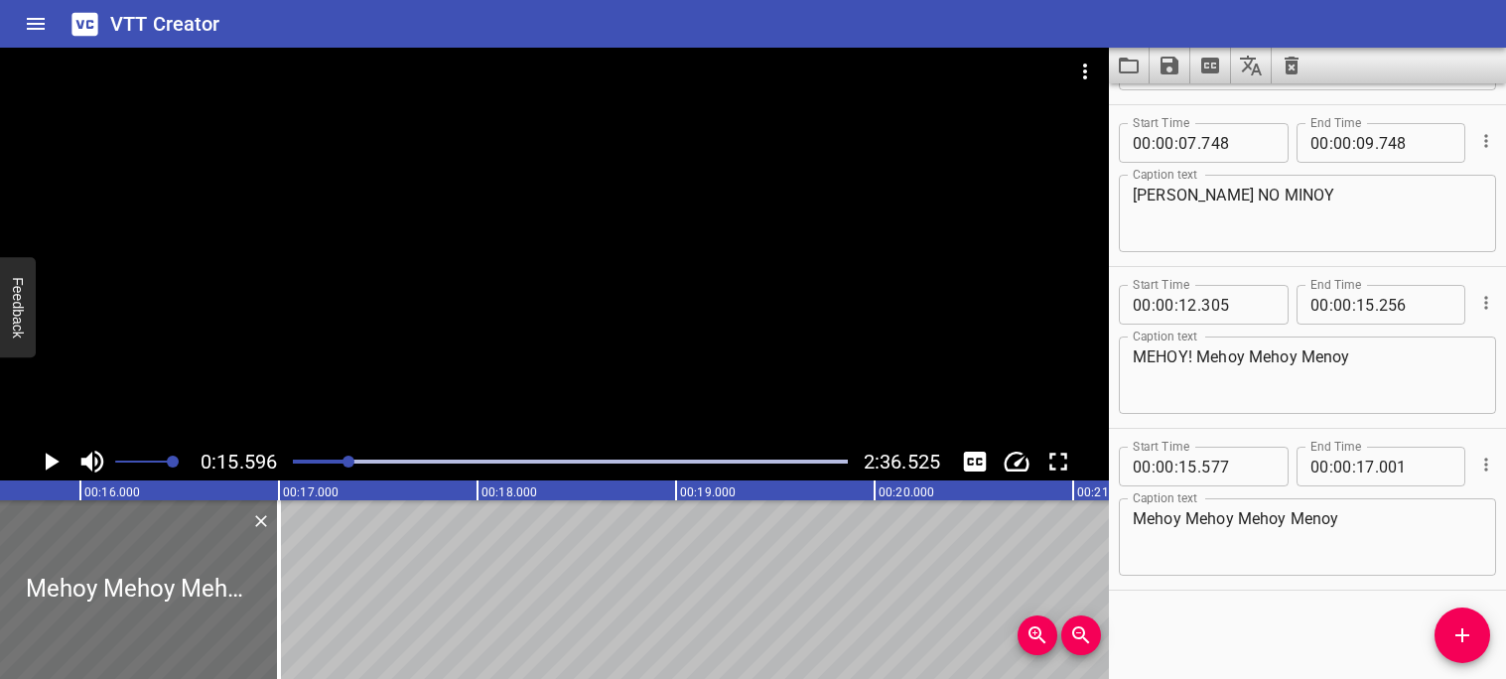
click at [62, 466] on icon "Play/Pause" at bounding box center [51, 462] width 30 height 30
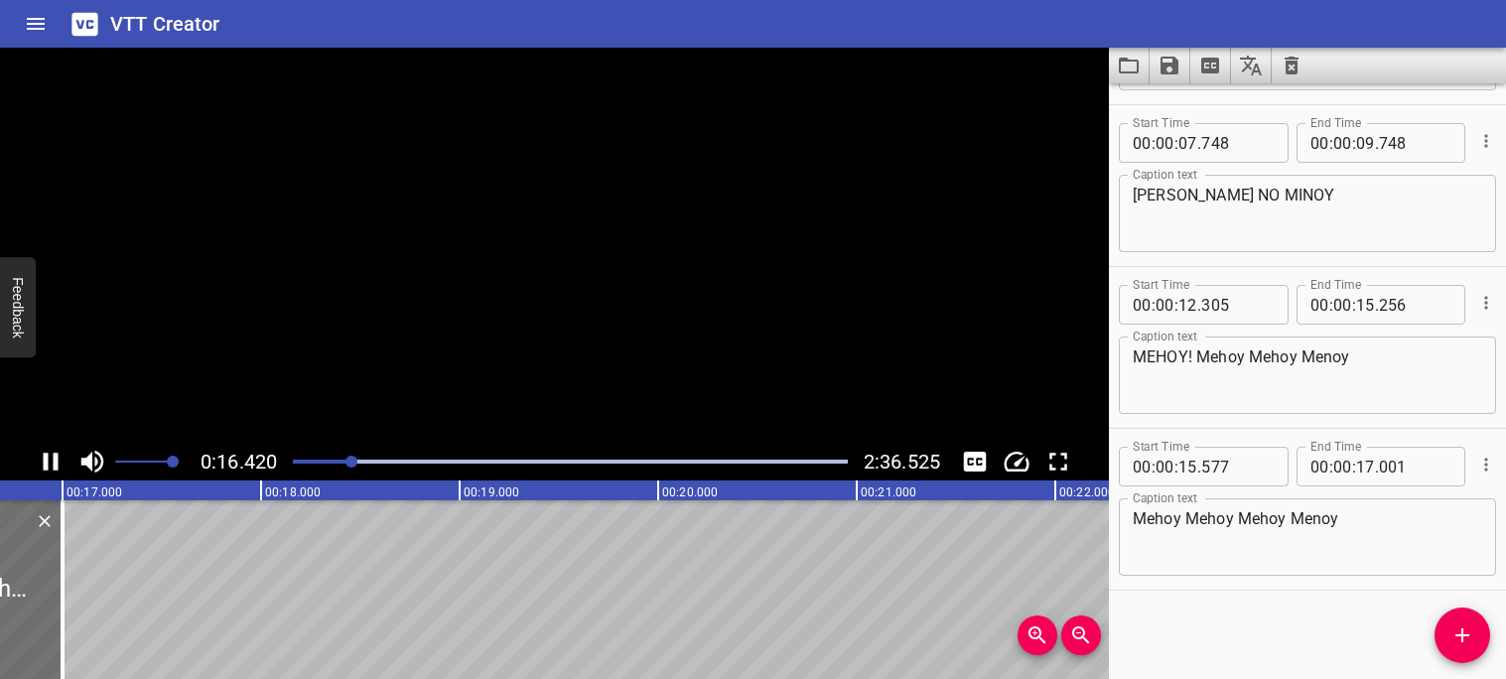
click at [62, 466] on icon "Play/Pause" at bounding box center [51, 462] width 30 height 30
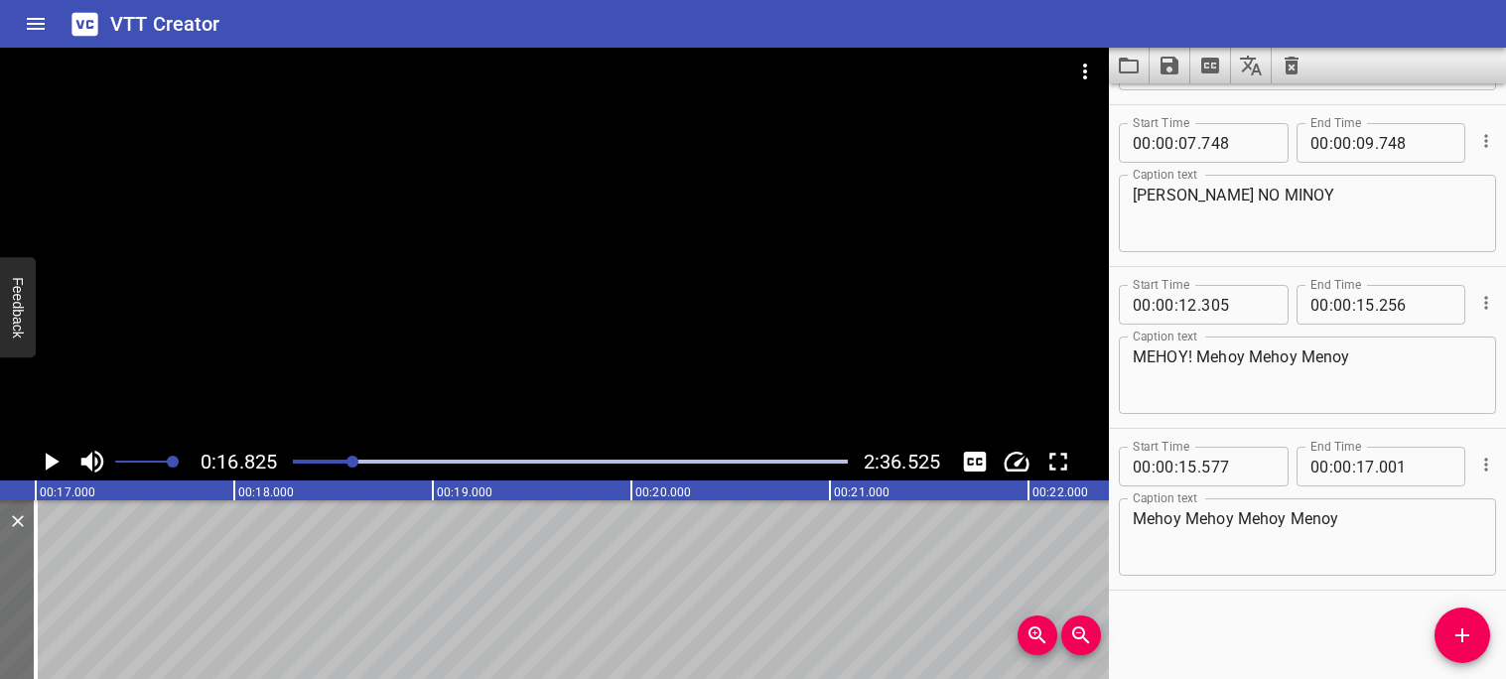
click at [62, 466] on icon "Play/Pause" at bounding box center [51, 462] width 30 height 30
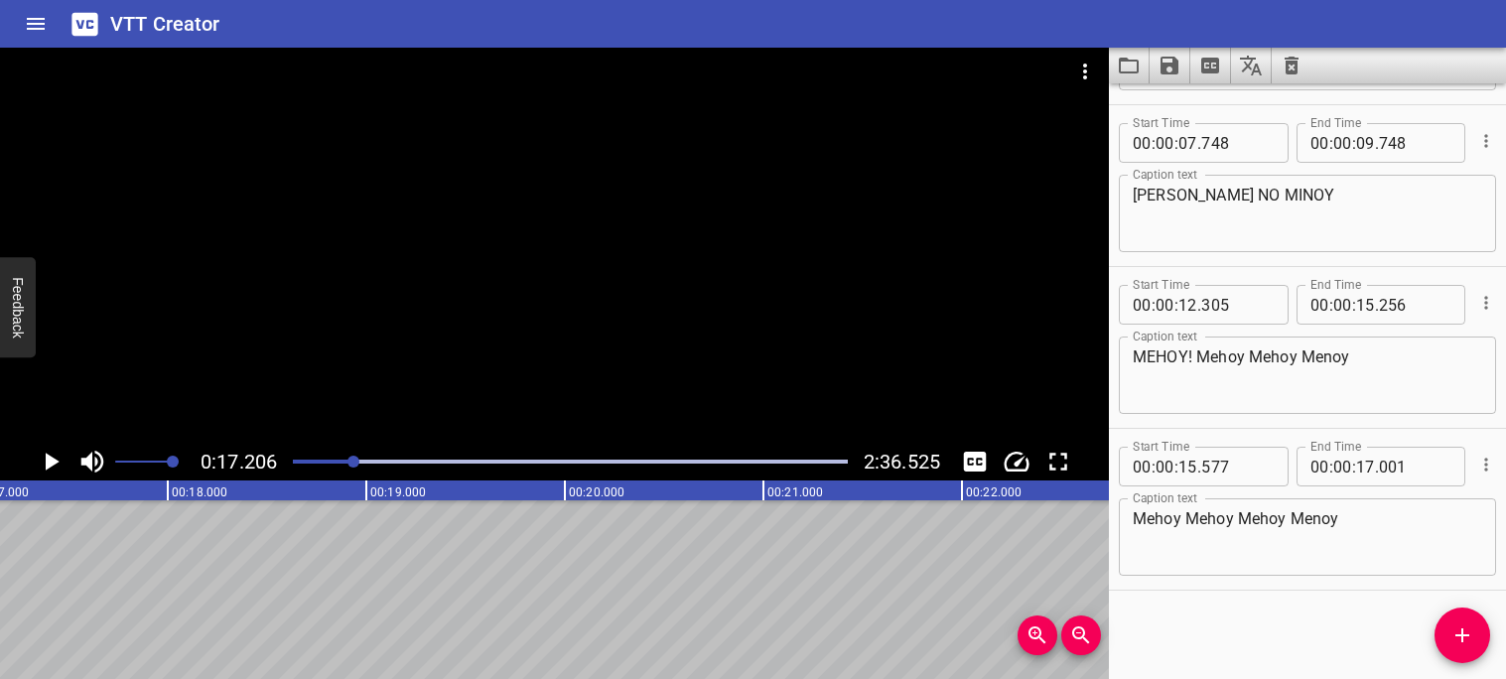
scroll to position [0, 3416]
click at [62, 466] on icon "Play/Pause" at bounding box center [51, 462] width 30 height 30
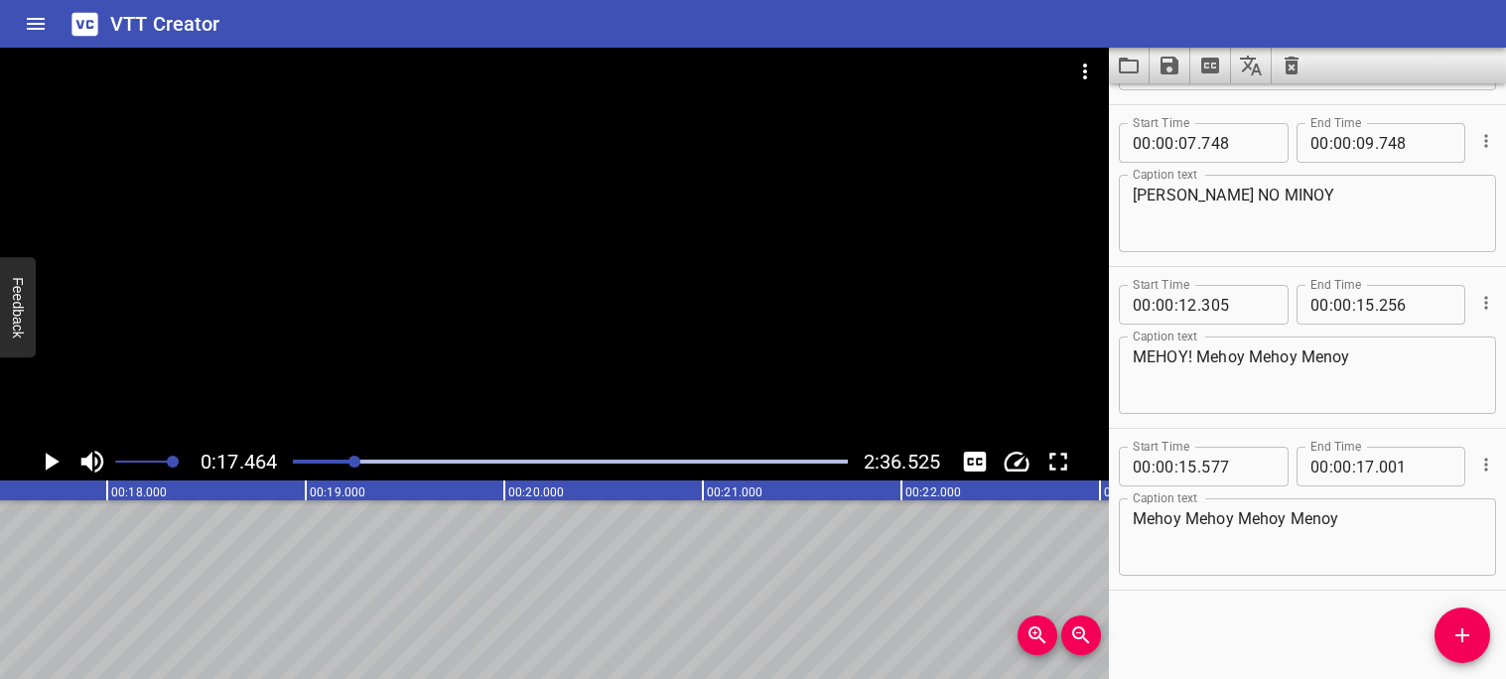
click at [345, 462] on div "Play progress" at bounding box center [77, 462] width 555 height 4
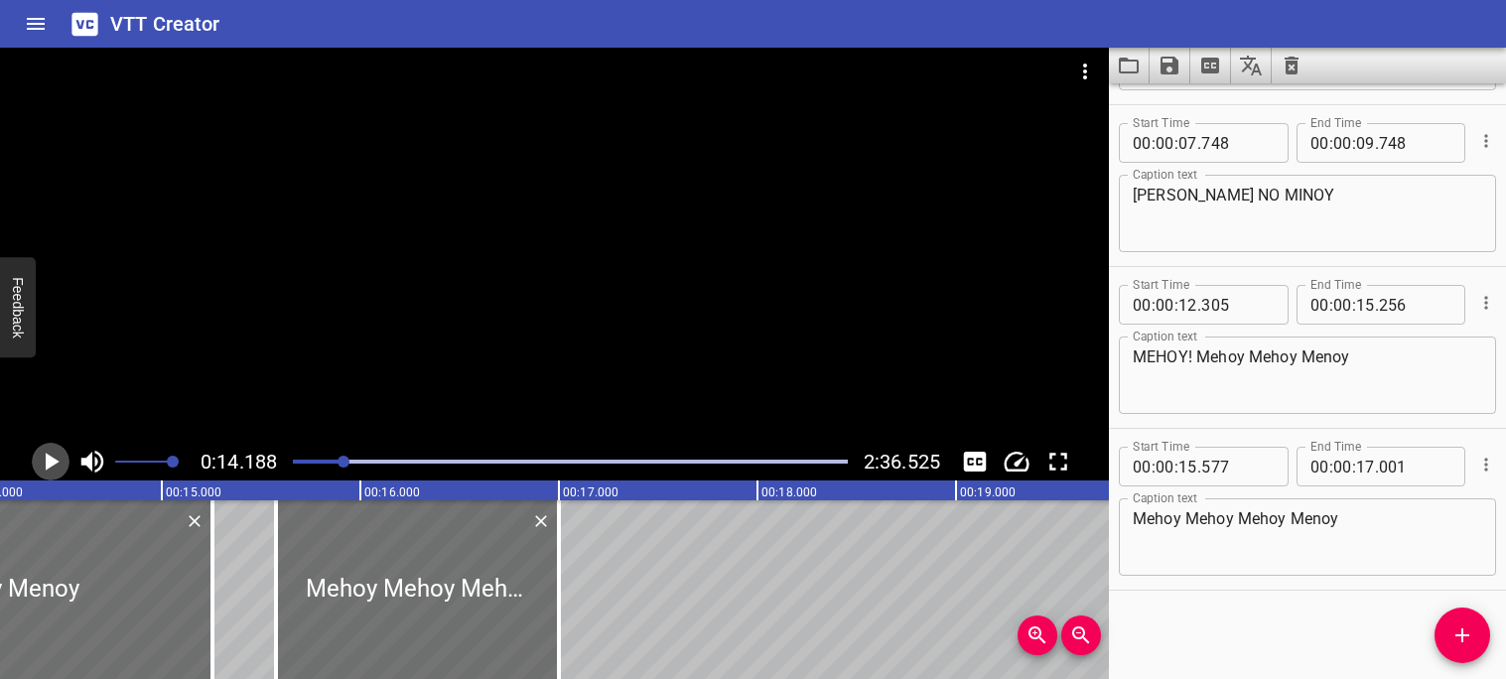
click at [50, 460] on icon "Play/Pause" at bounding box center [53, 462] width 14 height 18
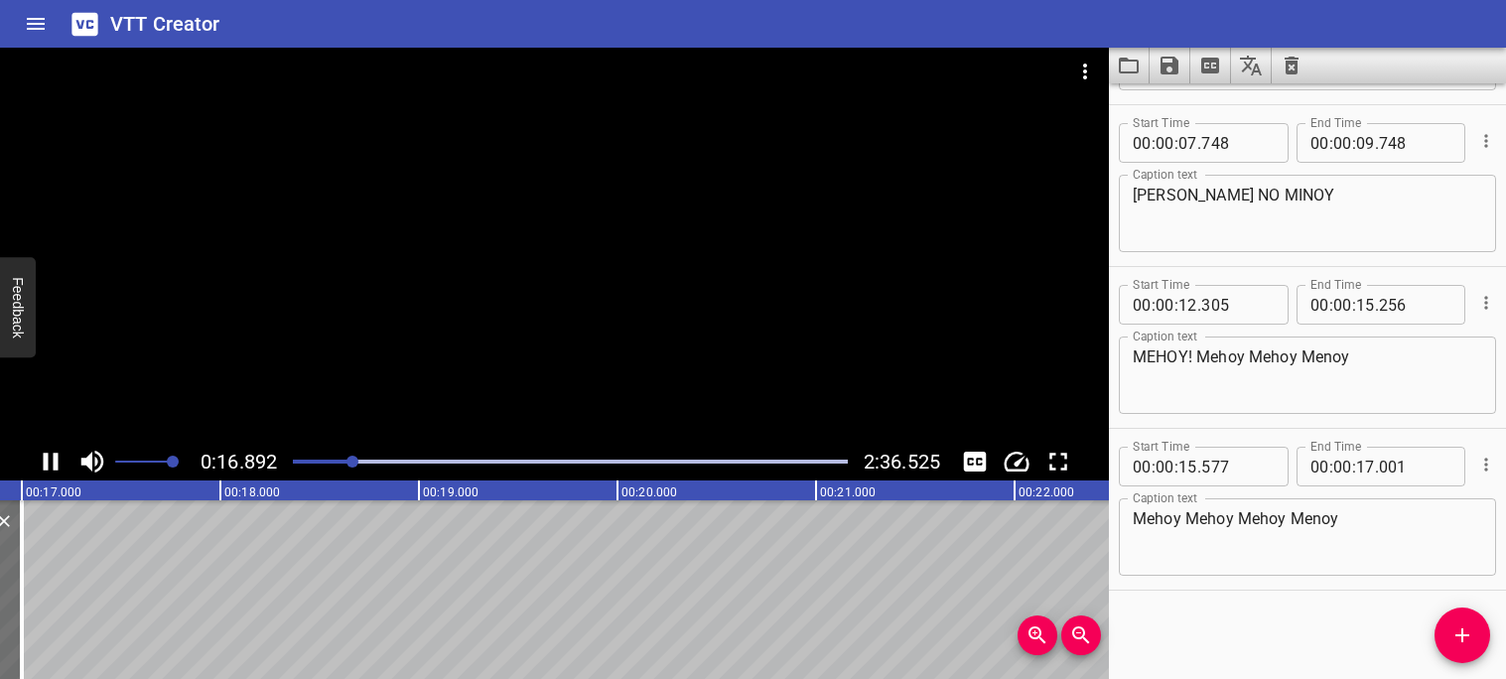
click at [47, 464] on icon "Play/Pause" at bounding box center [51, 462] width 15 height 18
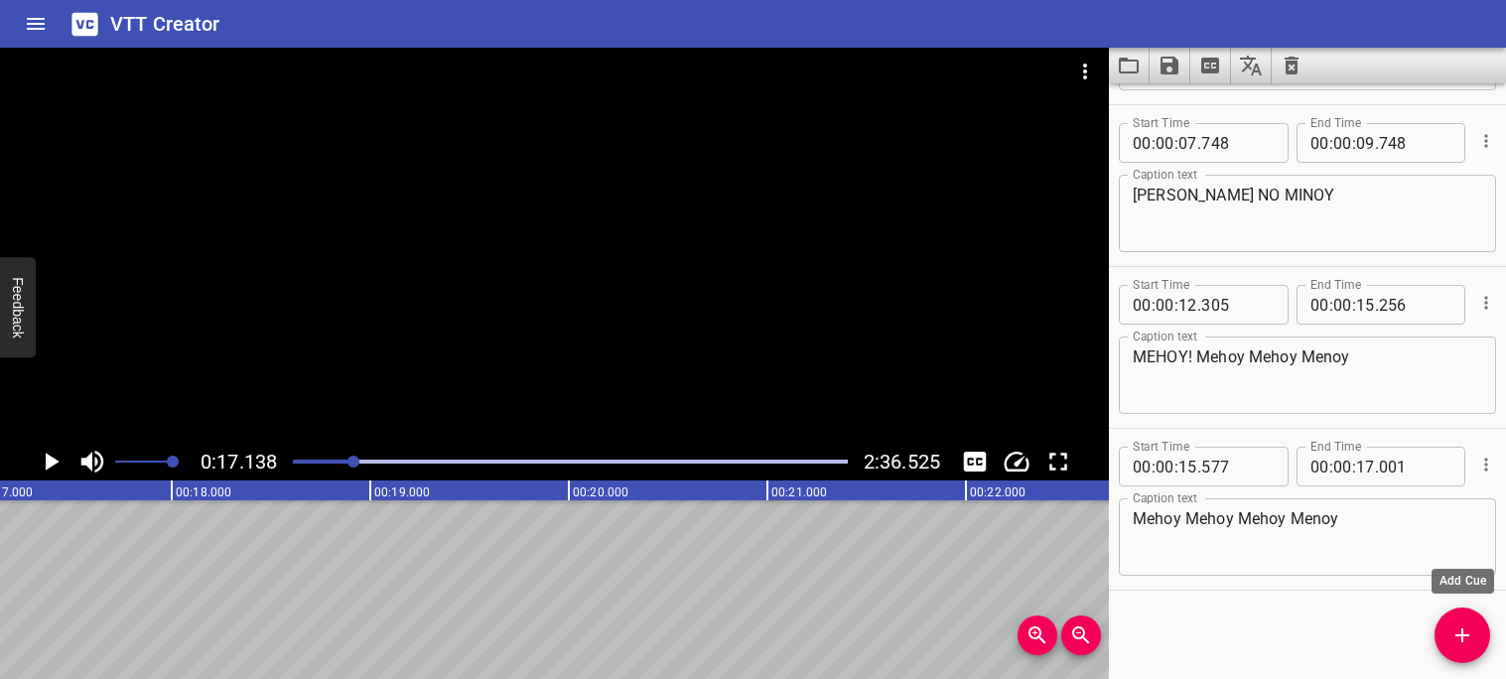
click at [1452, 648] on button "Add Cue" at bounding box center [1463, 636] width 56 height 56
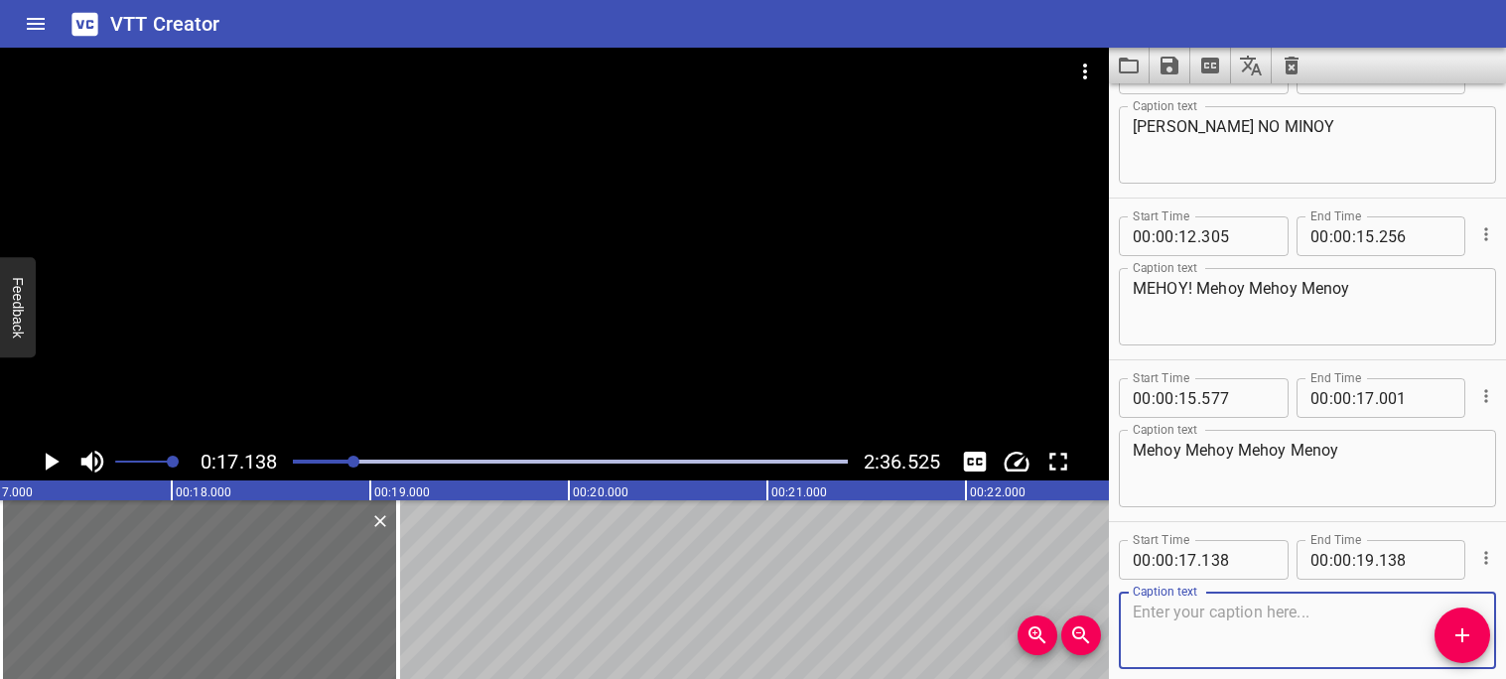
scroll to position [544, 0]
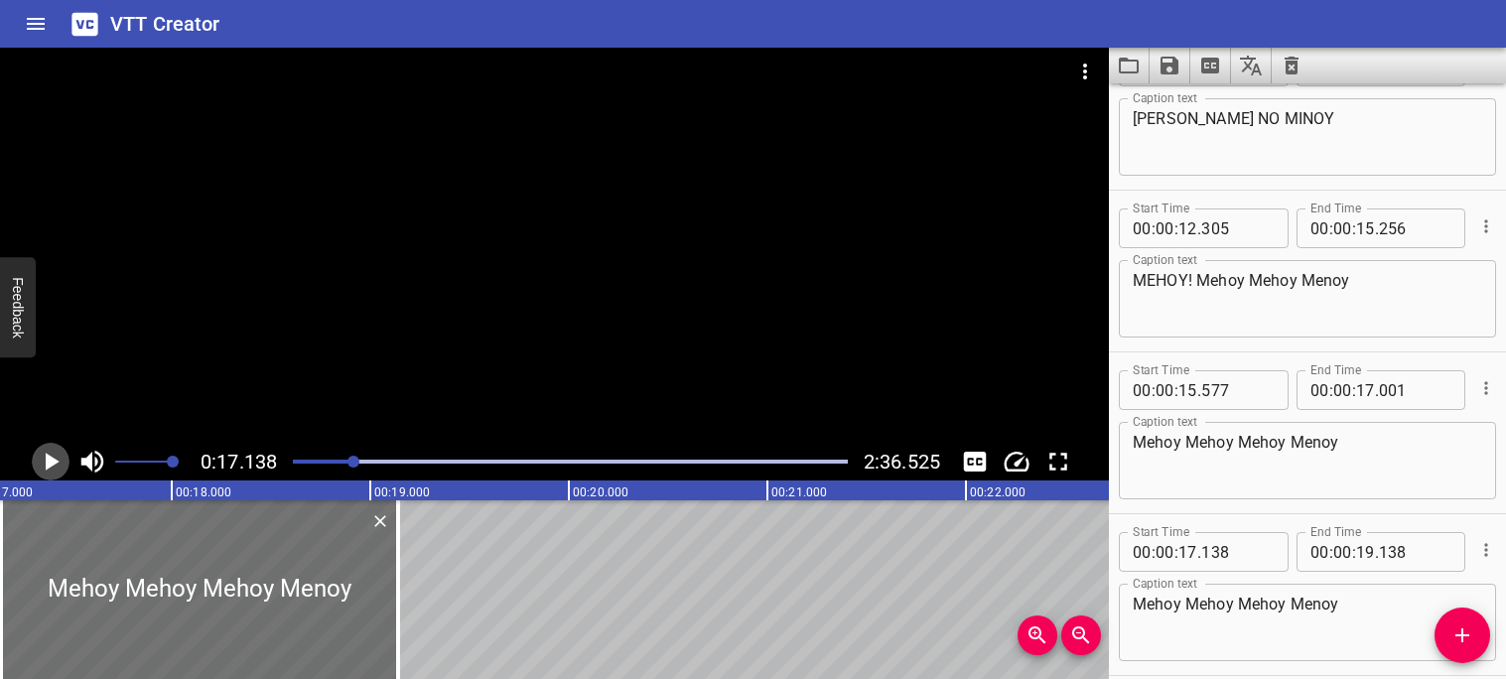
click at [52, 461] on icon "Play/Pause" at bounding box center [53, 462] width 14 height 18
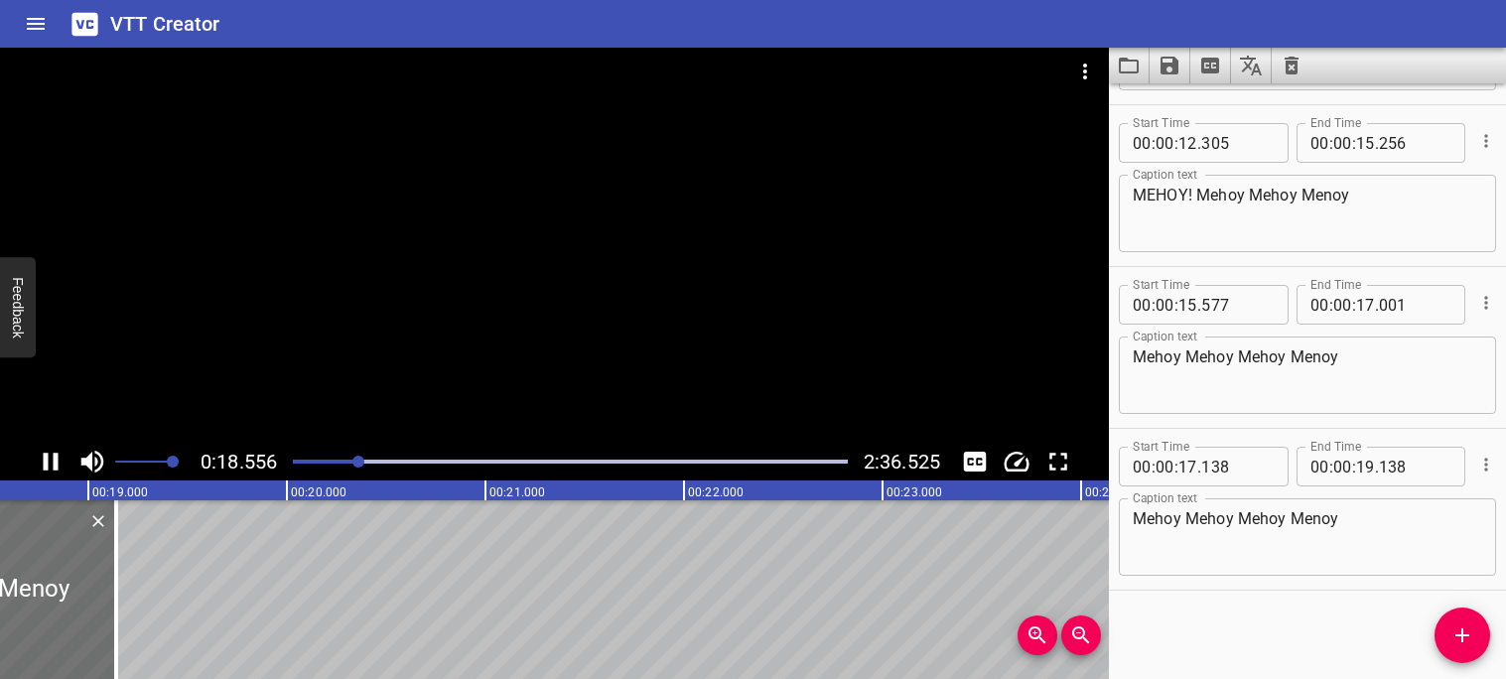
click at [52, 466] on icon "Play/Pause" at bounding box center [51, 462] width 30 height 30
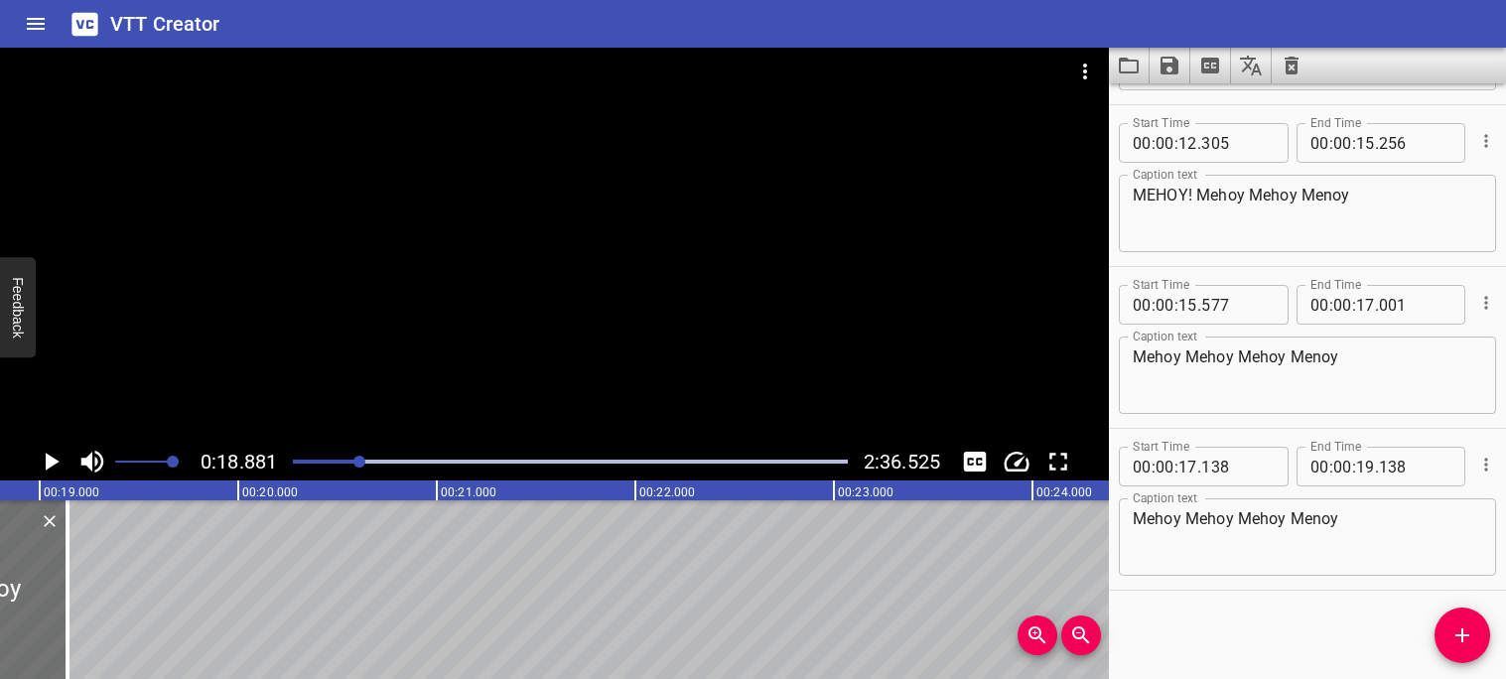
scroll to position [0, 3748]
click at [1413, 516] on textarea "Mehoy Mehoy Mehoy Menoy" at bounding box center [1307, 537] width 349 height 57
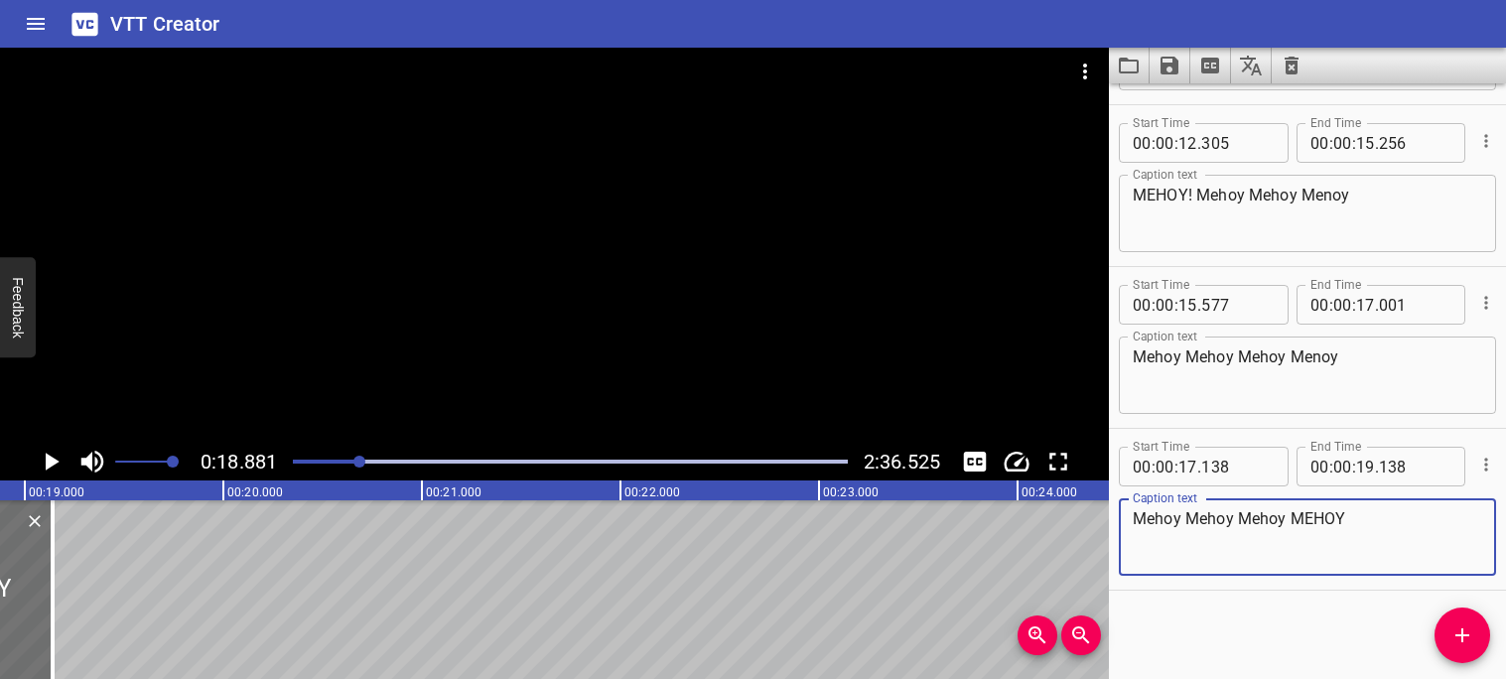
click at [1216, 517] on textarea "Mehoy Mehoy Mehoy MEHOY" at bounding box center [1307, 537] width 349 height 57
click at [1291, 523] on textarea "Mehoy Menoy Mehoy MEHOY" at bounding box center [1307, 537] width 349 height 57
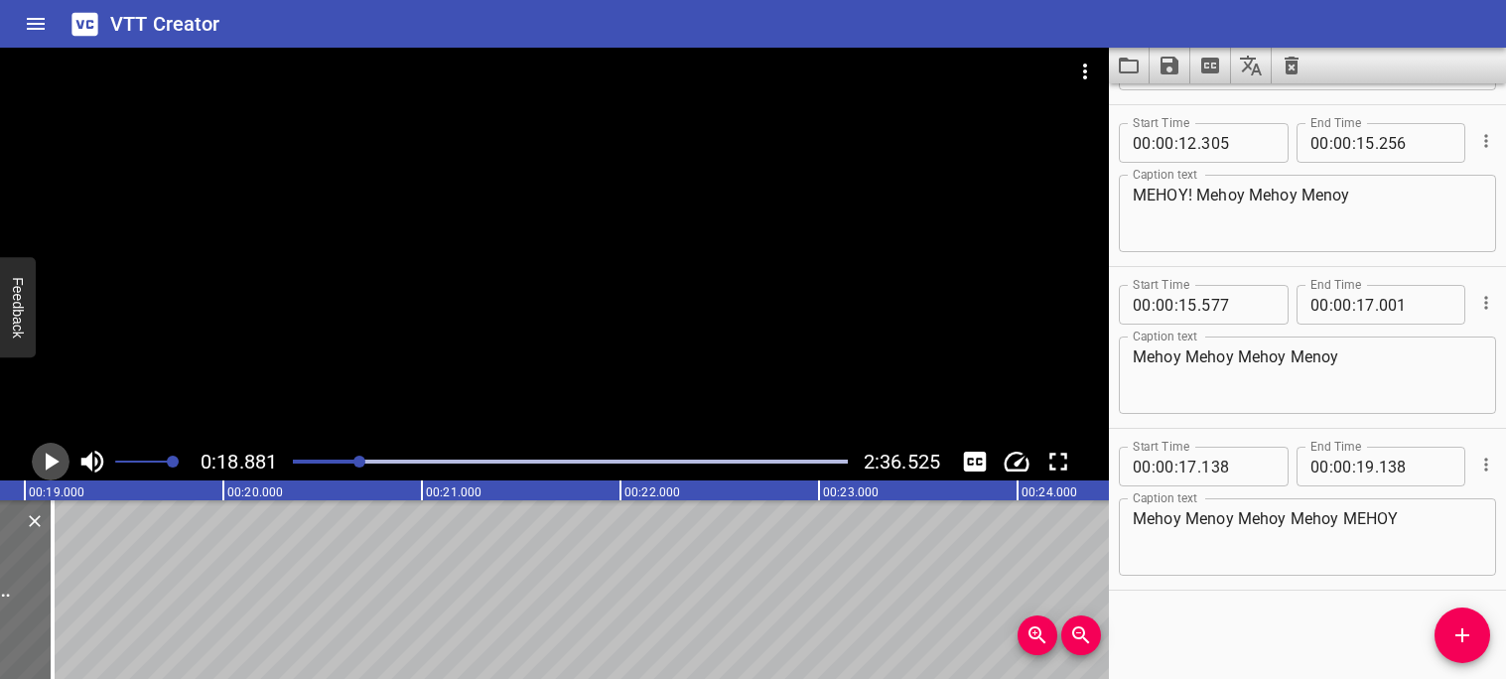
click at [58, 461] on icon "Play/Pause" at bounding box center [53, 462] width 14 height 18
click at [58, 461] on icon "Play/Pause" at bounding box center [51, 462] width 30 height 30
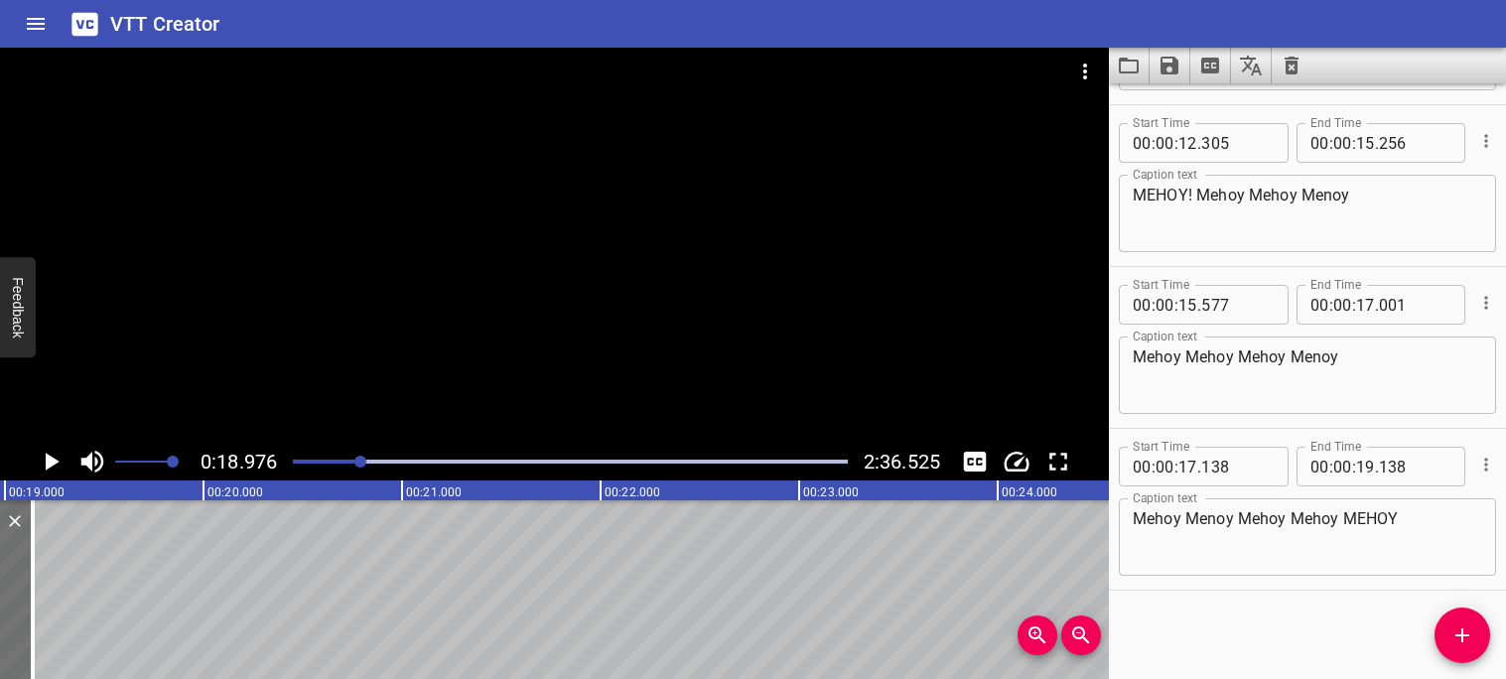
click at [57, 461] on icon "Play/Pause" at bounding box center [53, 462] width 14 height 18
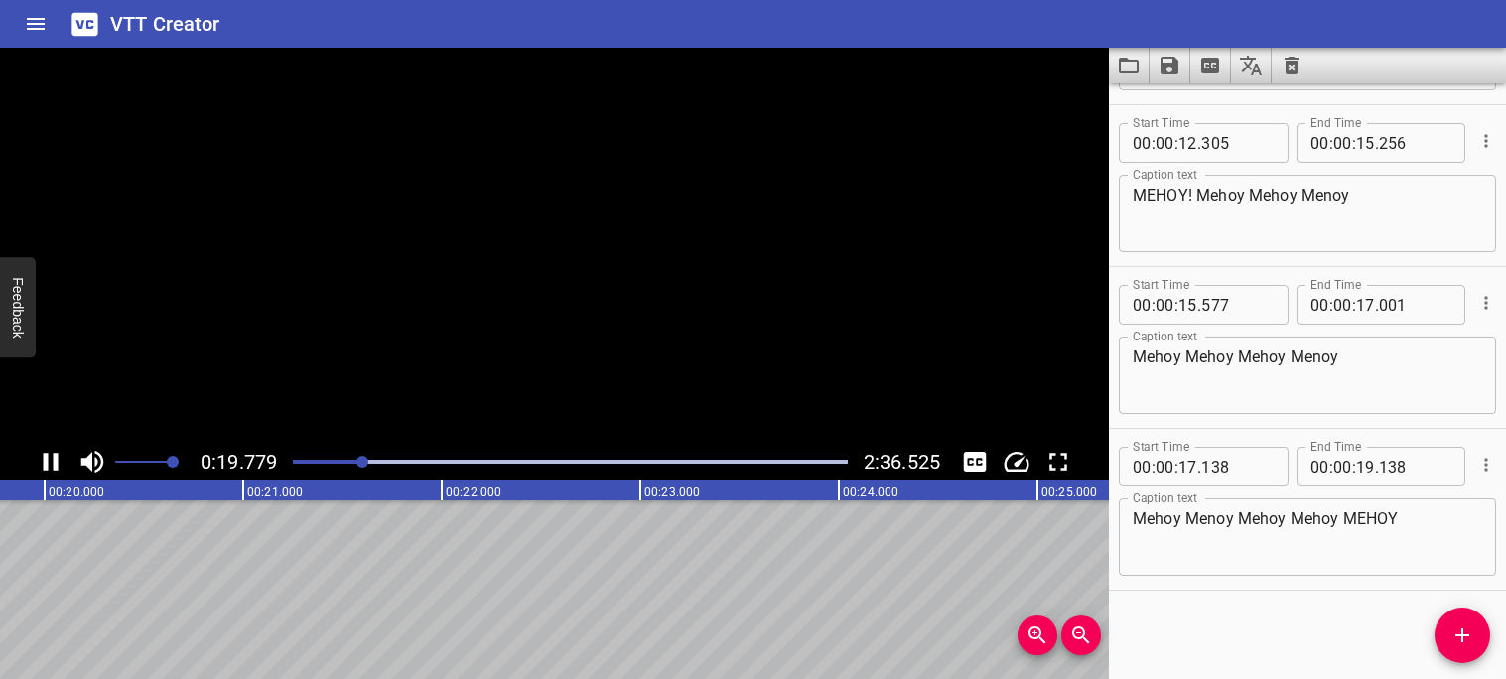
click at [57, 461] on icon "Play/Pause" at bounding box center [51, 462] width 15 height 18
click at [347, 461] on div "Play progress" at bounding box center [86, 462] width 555 height 4
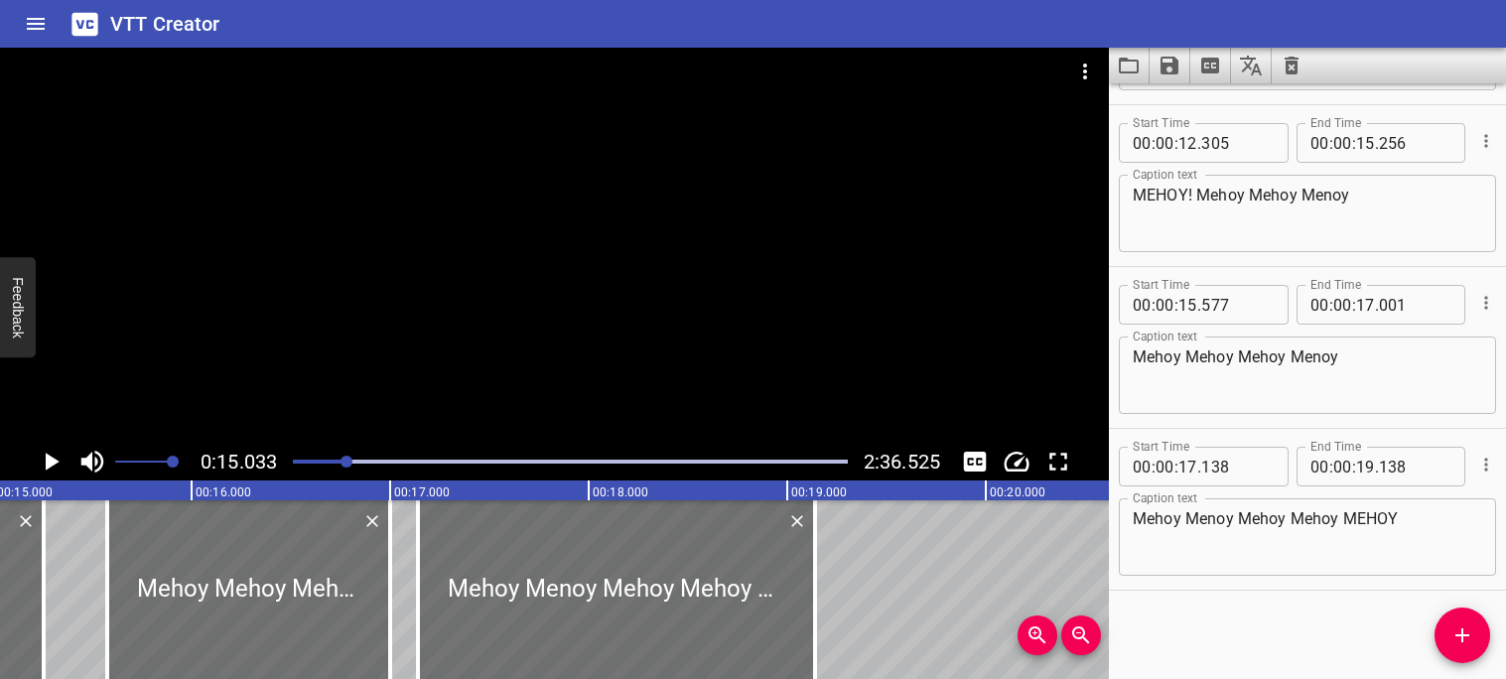
scroll to position [0, 2984]
click at [51, 465] on icon "Play/Pause" at bounding box center [53, 462] width 14 height 18
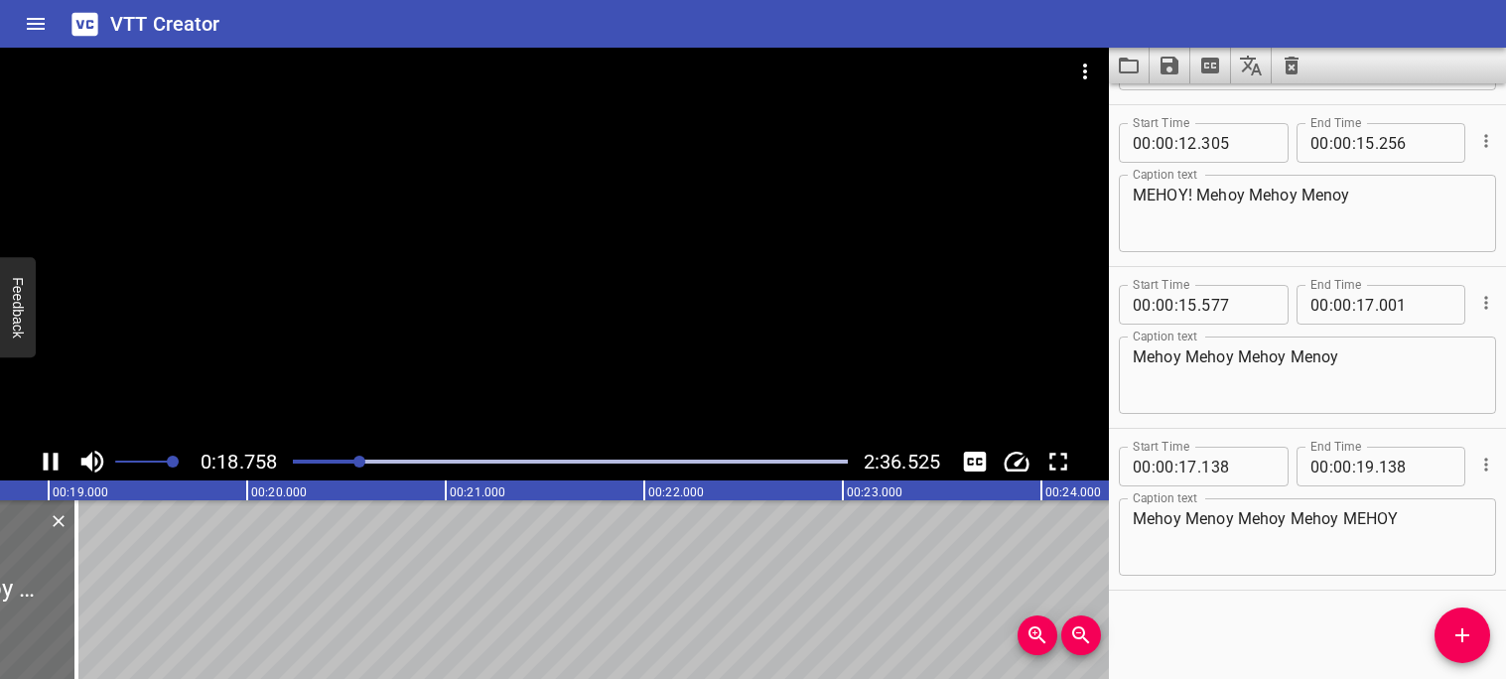
click at [53, 471] on icon "Play/Pause" at bounding box center [51, 462] width 30 height 30
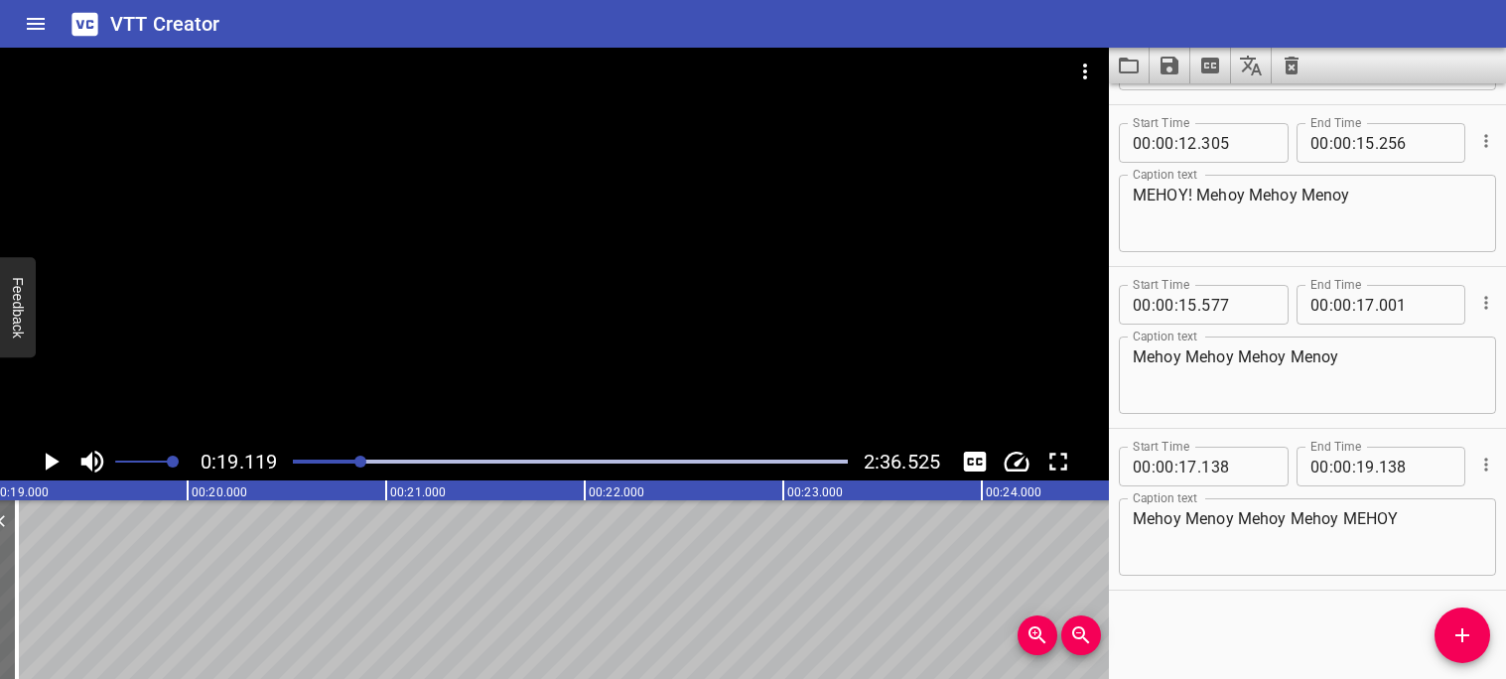
scroll to position [0, 3796]
click at [321, 465] on div at bounding box center [570, 462] width 579 height 28
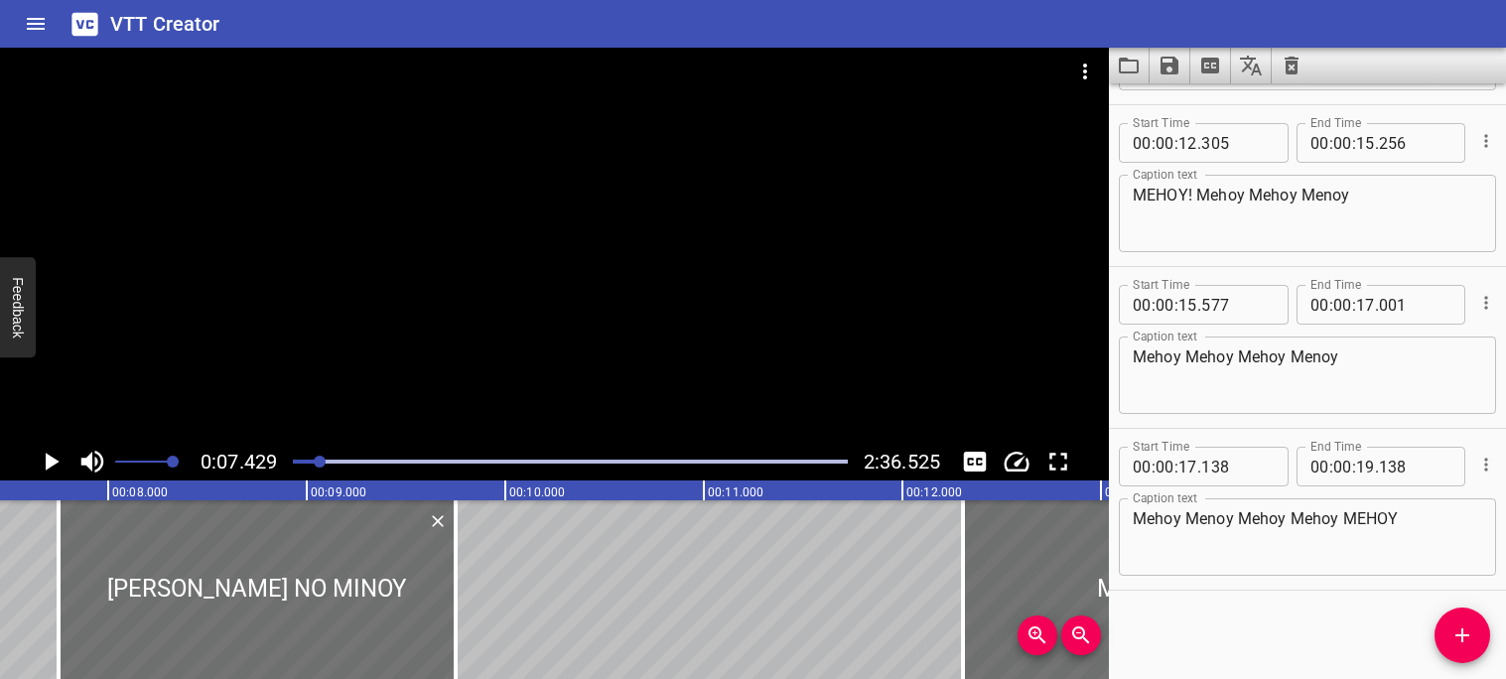
scroll to position [0, 1474]
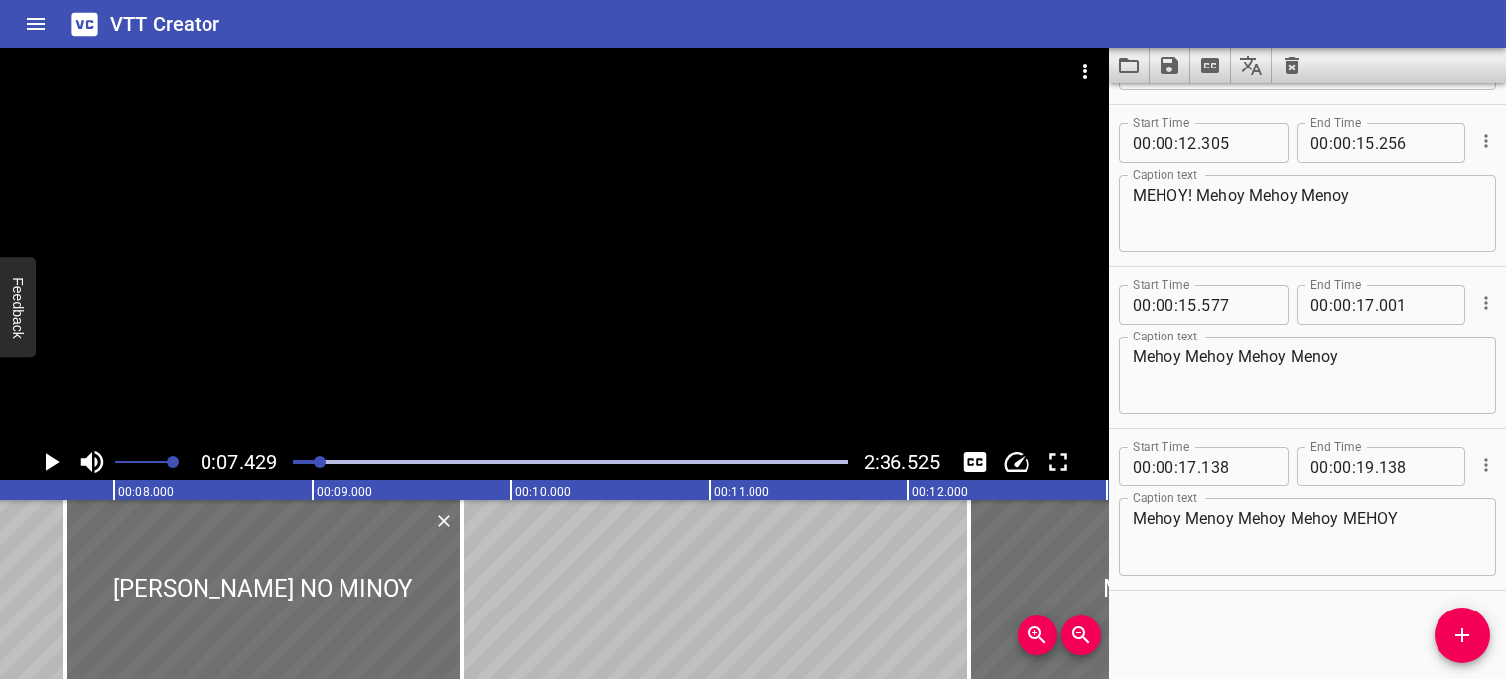
click at [58, 460] on icon "Play/Pause" at bounding box center [51, 462] width 30 height 30
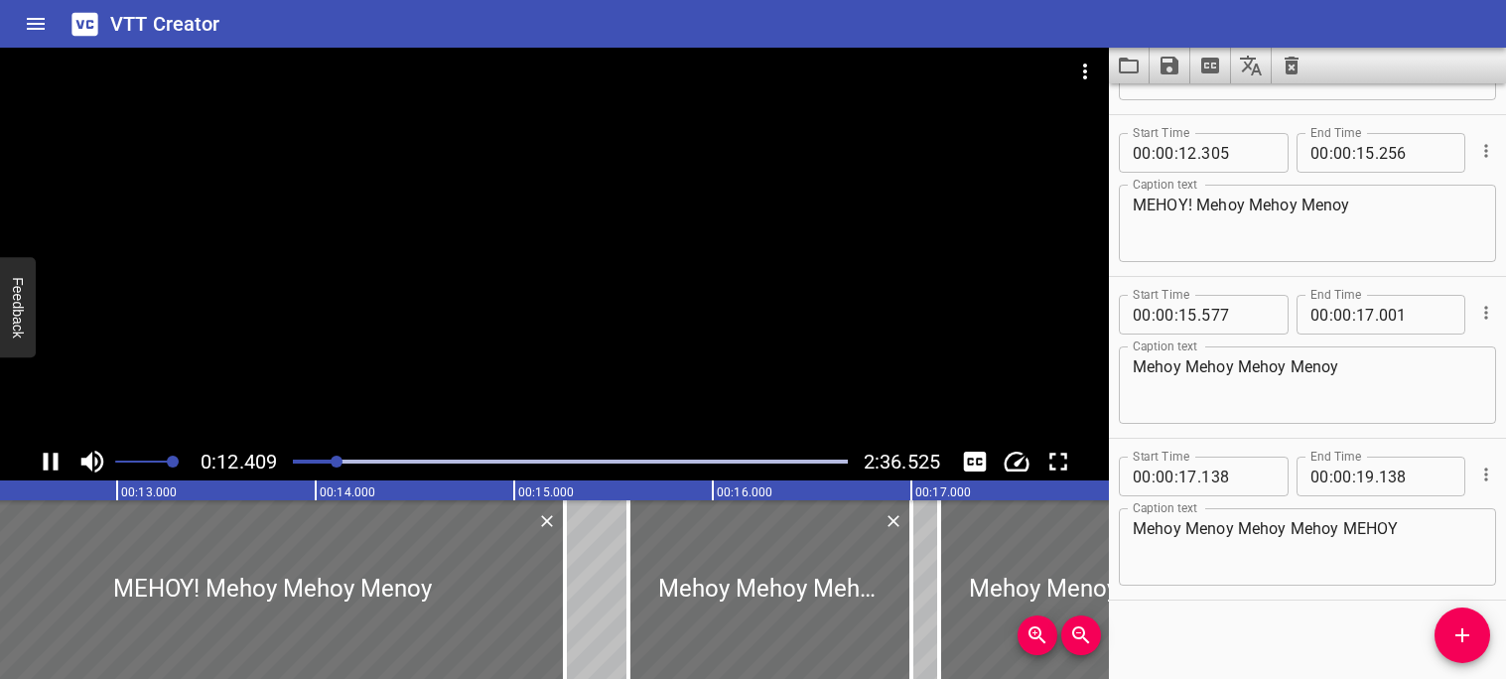
scroll to position [629, 0]
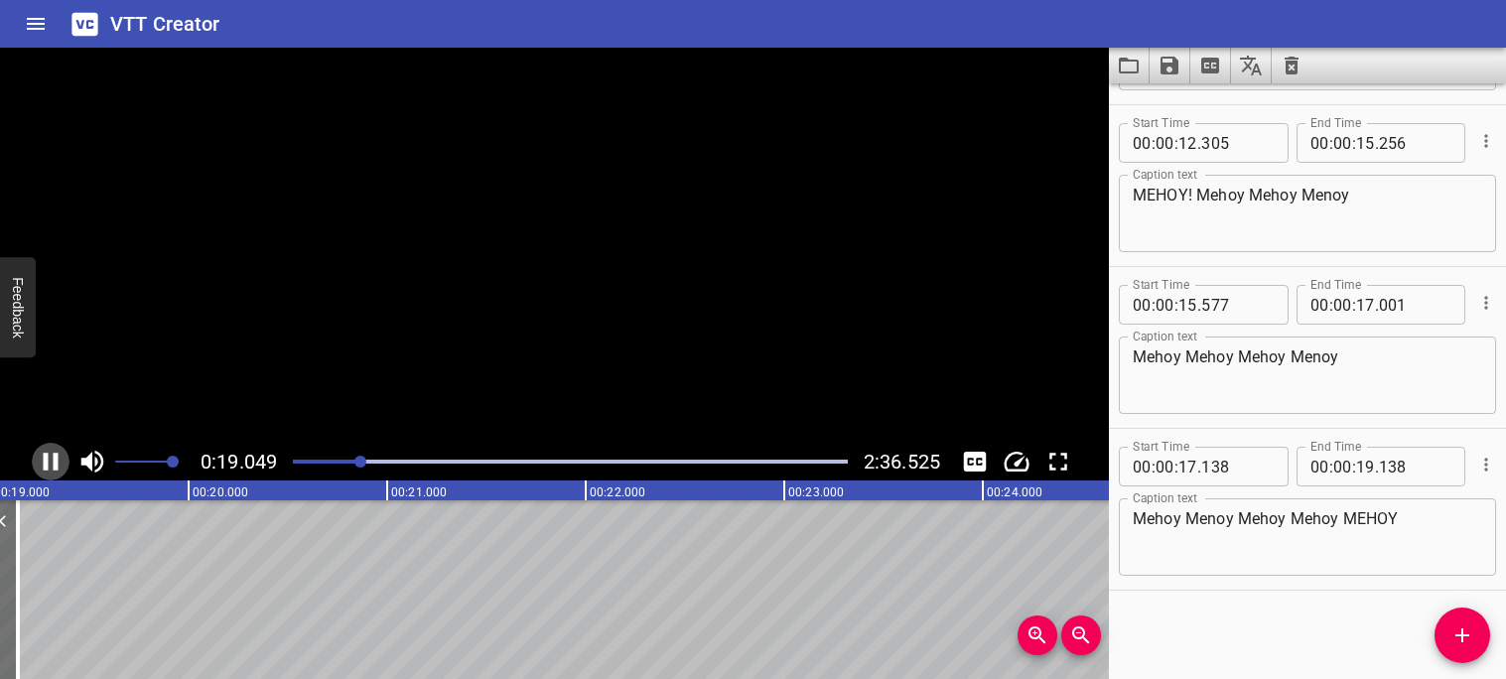
click at [57, 460] on icon "Play/Pause" at bounding box center [51, 462] width 15 height 18
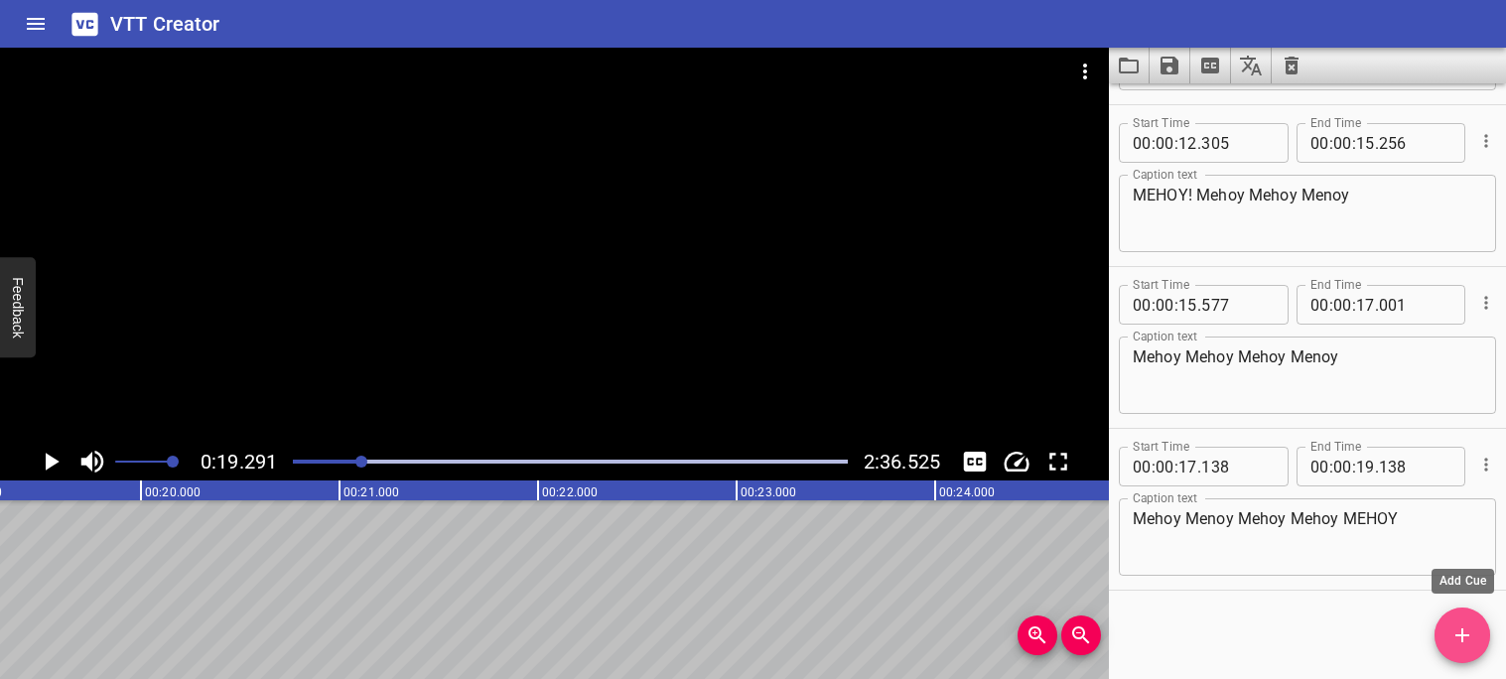
click at [1478, 635] on span "Add Cue" at bounding box center [1463, 635] width 56 height 24
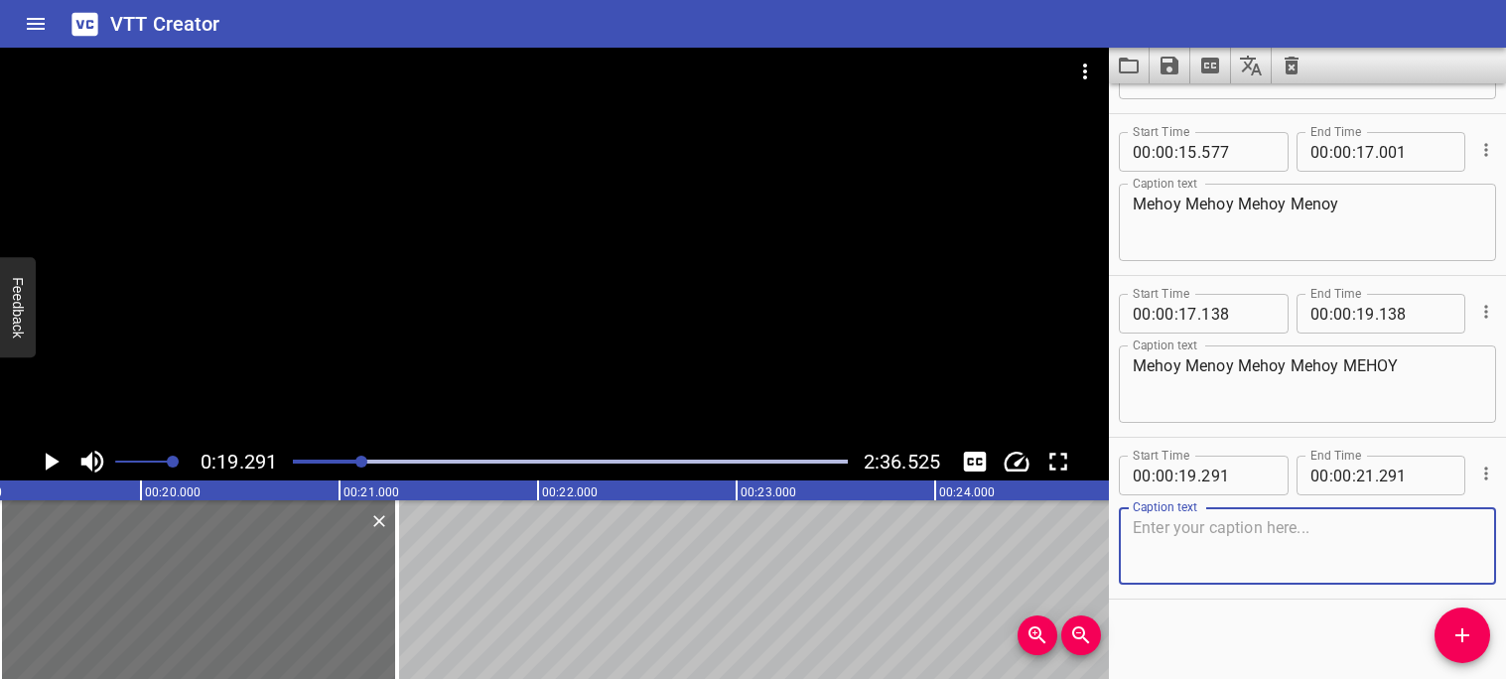
scroll to position [791, 0]
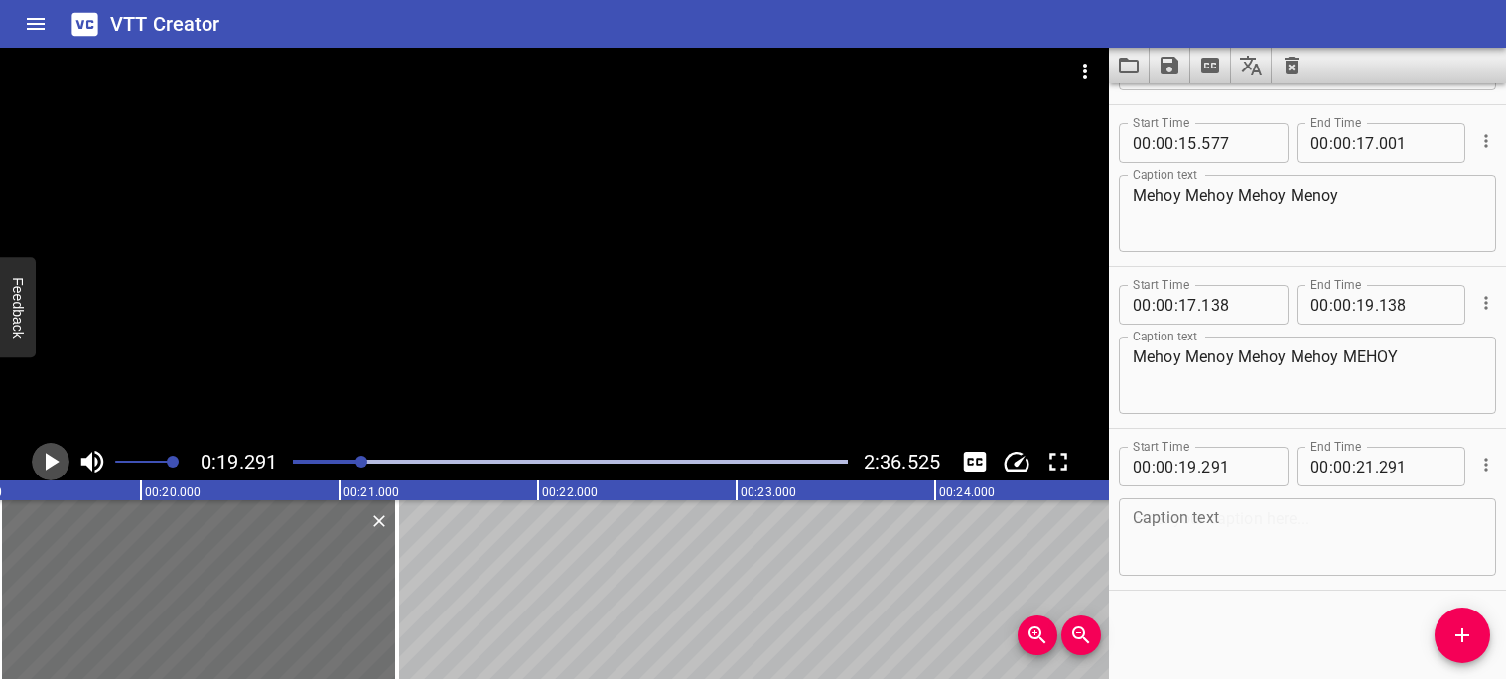
click at [54, 461] on icon "Play/Pause" at bounding box center [53, 462] width 14 height 18
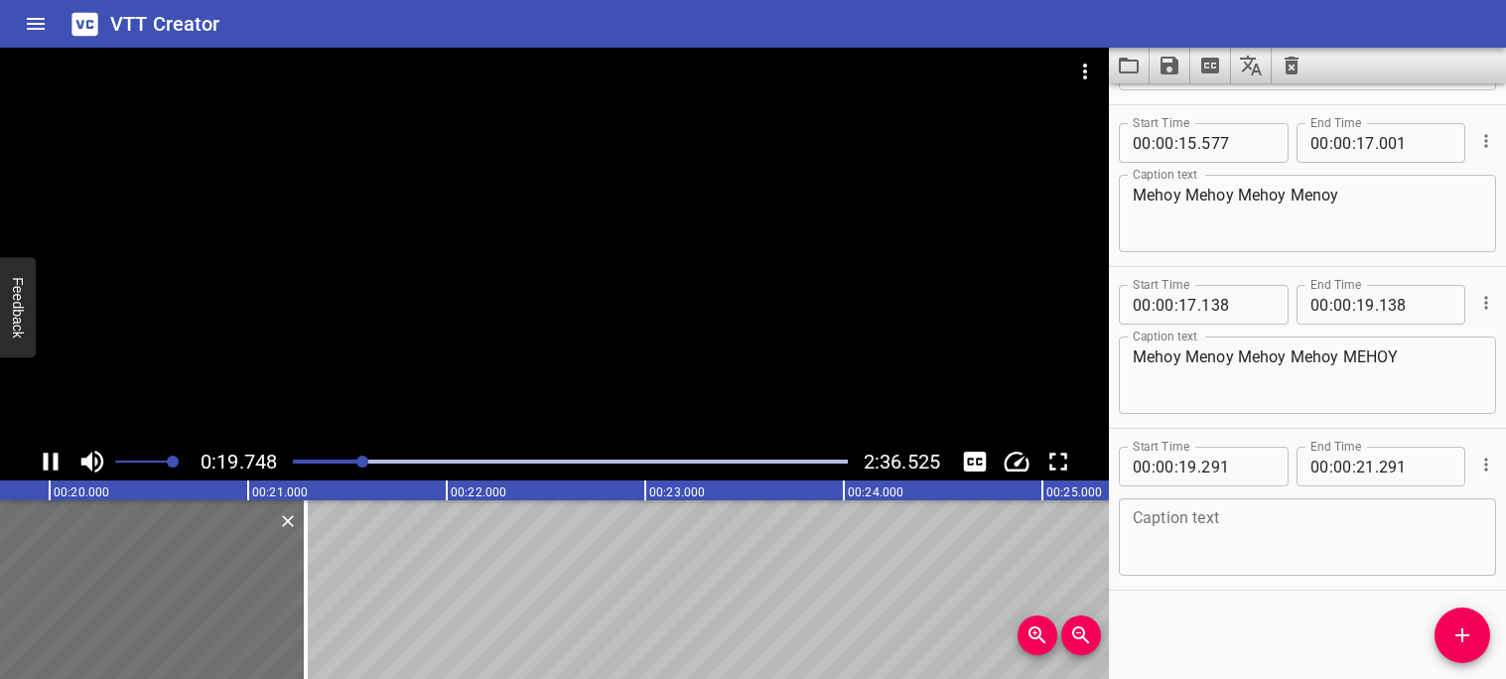
click at [54, 465] on icon "Play/Pause" at bounding box center [51, 462] width 15 height 18
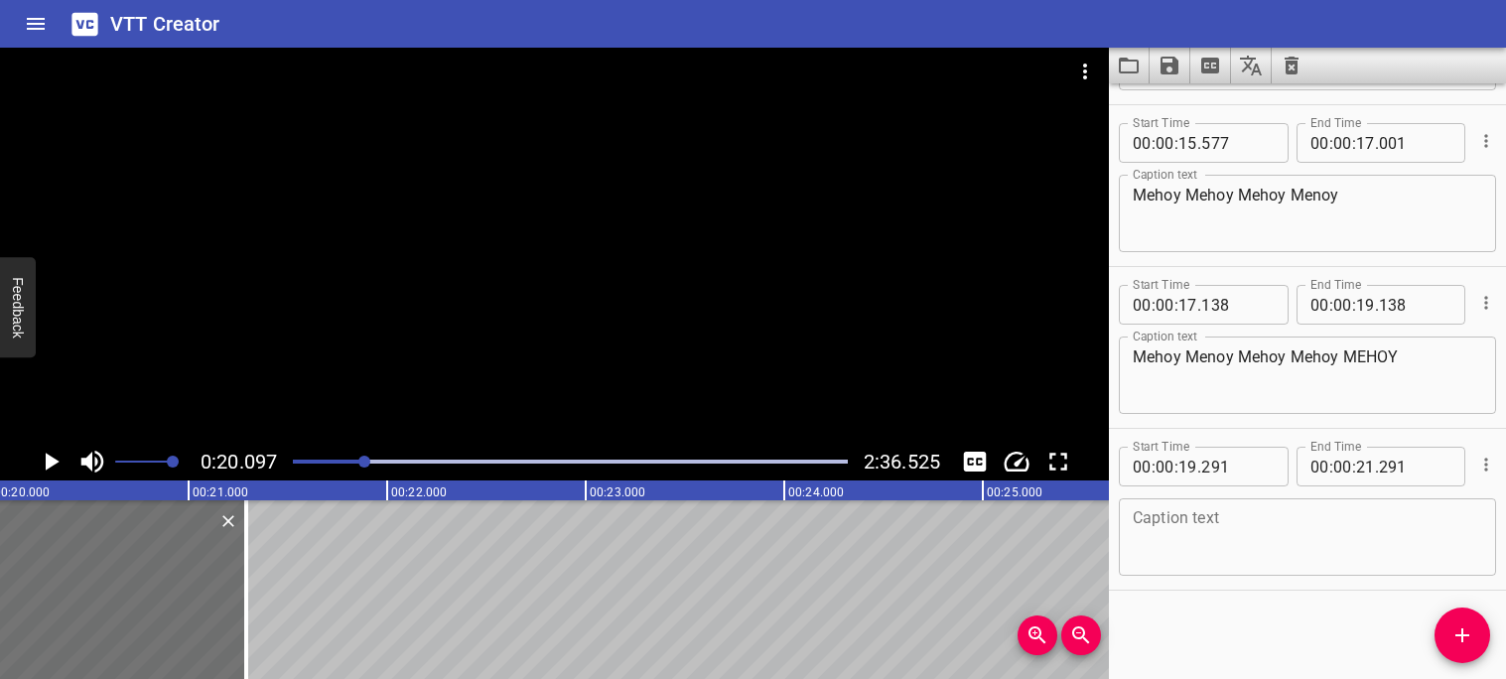
scroll to position [0, 3990]
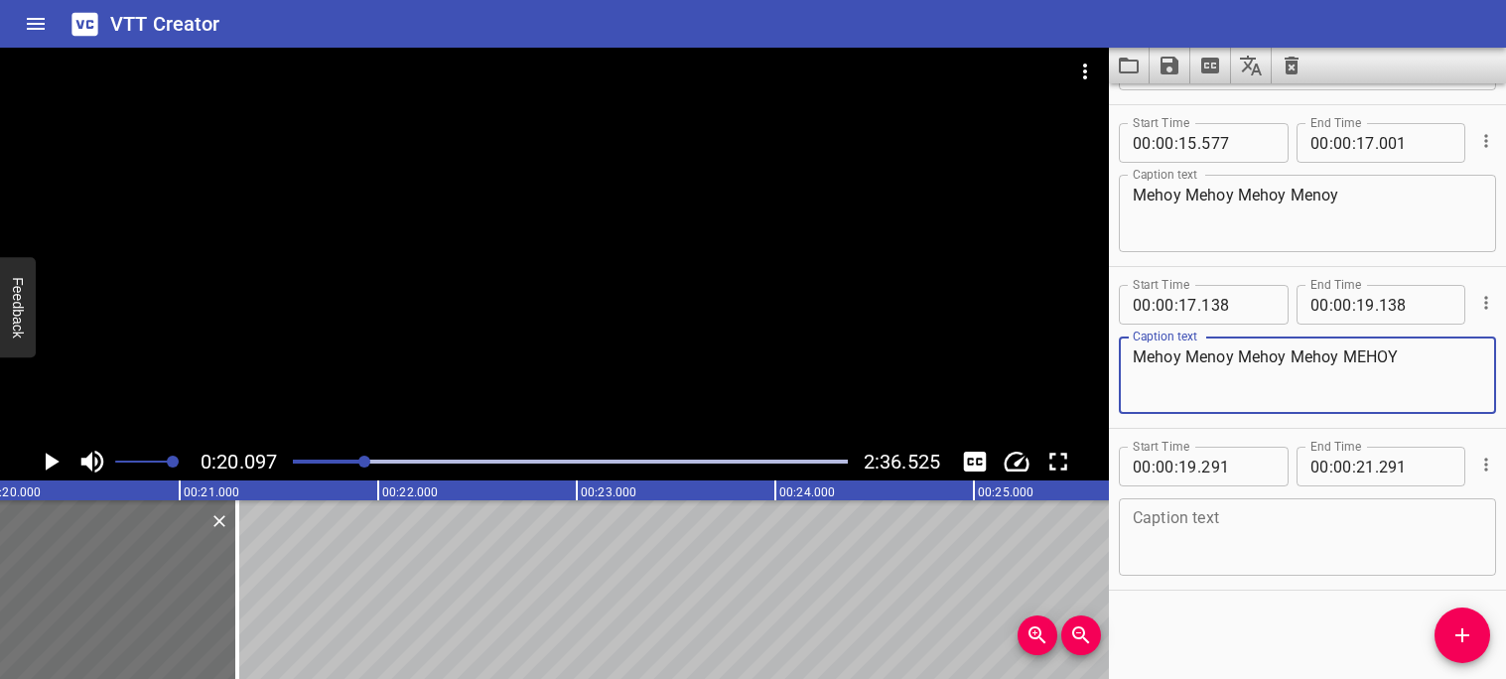
click at [1416, 363] on textarea "Mehoy Menoy Mehoy Mehoy MEHOY" at bounding box center [1307, 375] width 349 height 57
type textarea "Mehoy Mehoy Mehoy Menoy"
click at [1314, 558] on textarea at bounding box center [1307, 537] width 349 height 57
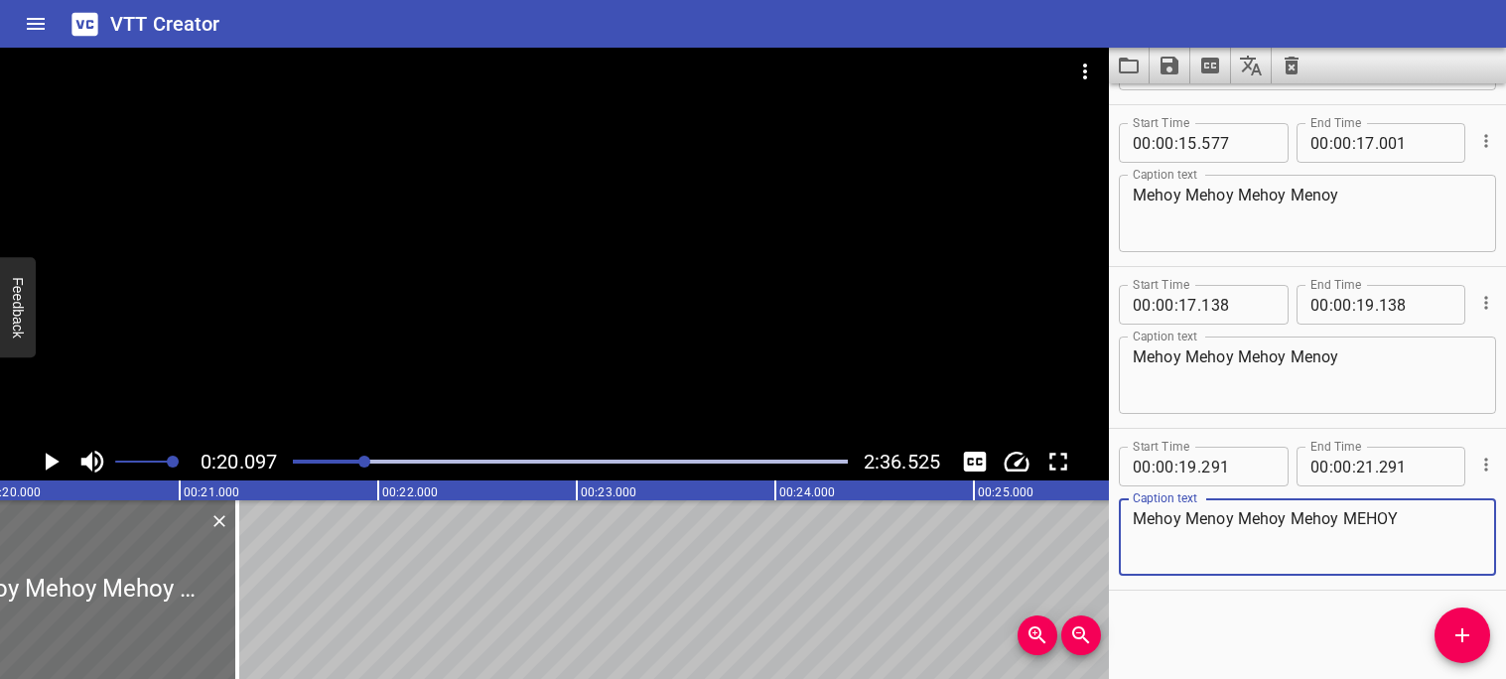
type textarea "Mehoy Menoy Mehoy Mehoy MEHOY"
click at [1306, 606] on div "Start Time 00 : 00 : 00 . 000 Start Time End Time 00 : 00 : 03 . 640 End Time C…" at bounding box center [1307, 381] width 397 height 596
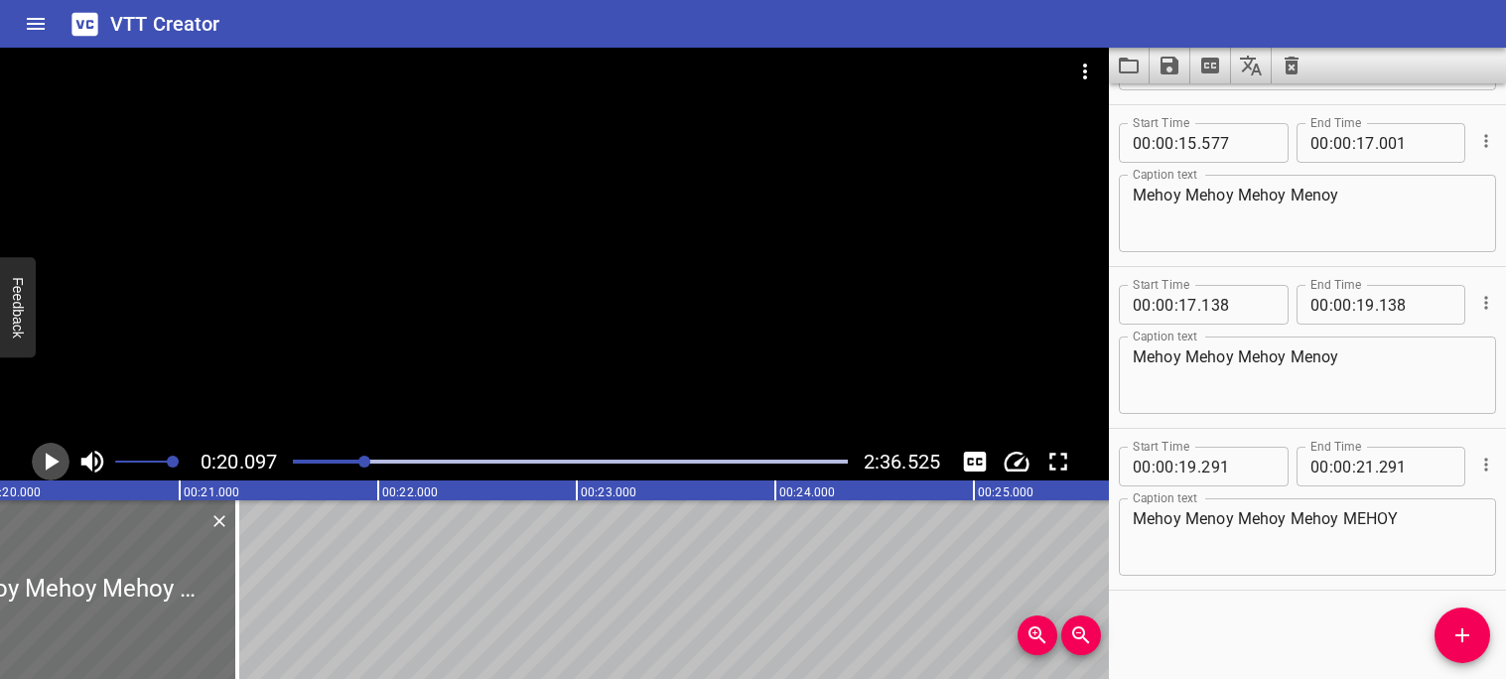
click at [53, 455] on icon "Play/Pause" at bounding box center [51, 462] width 30 height 30
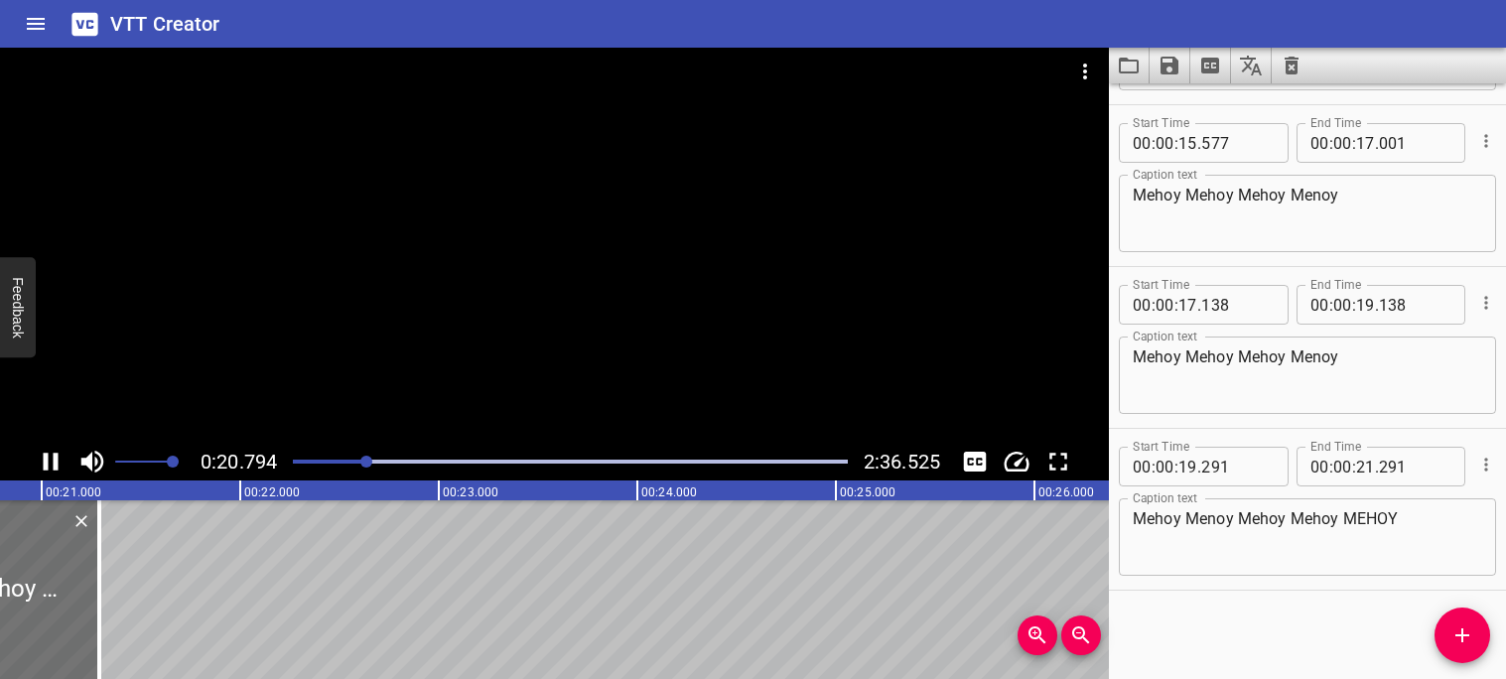
click at [52, 457] on icon "Play/Pause" at bounding box center [51, 462] width 30 height 30
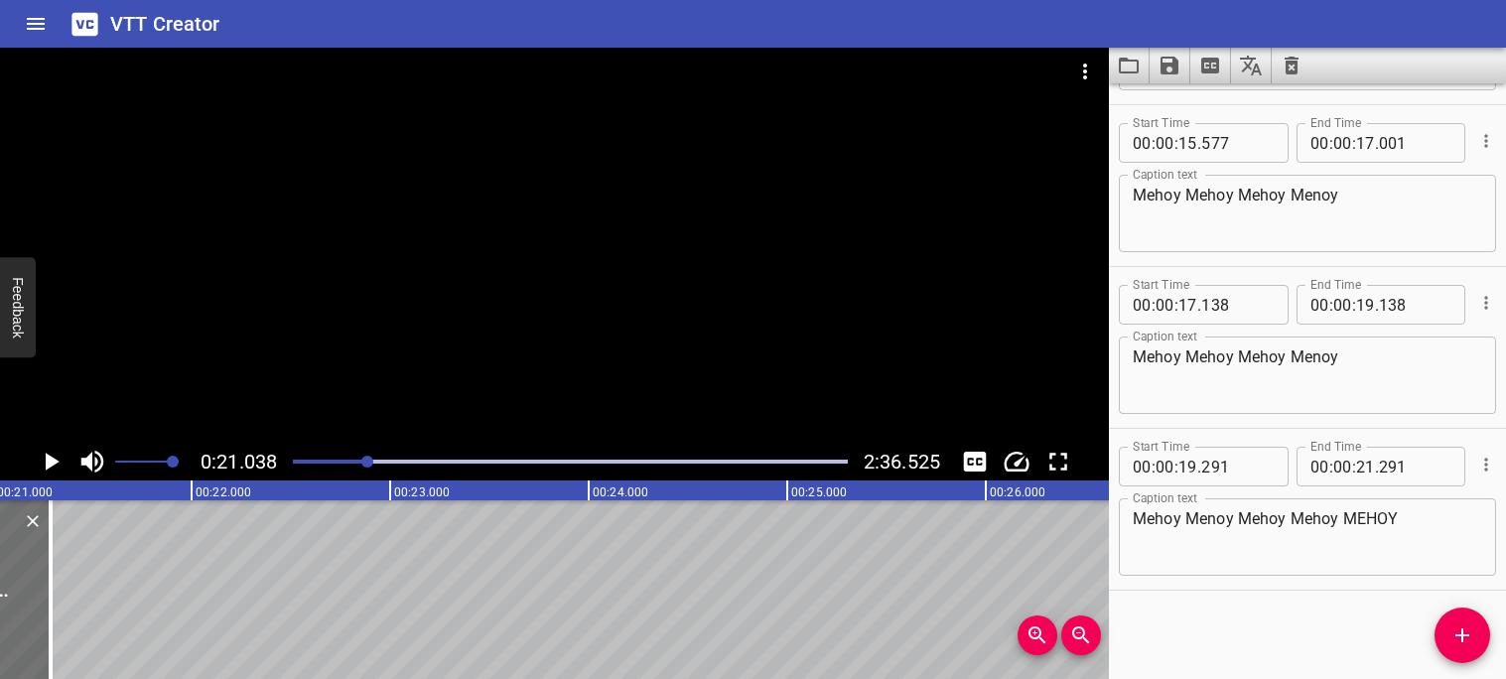
click at [353, 460] on div "Play progress" at bounding box center [90, 462] width 555 height 4
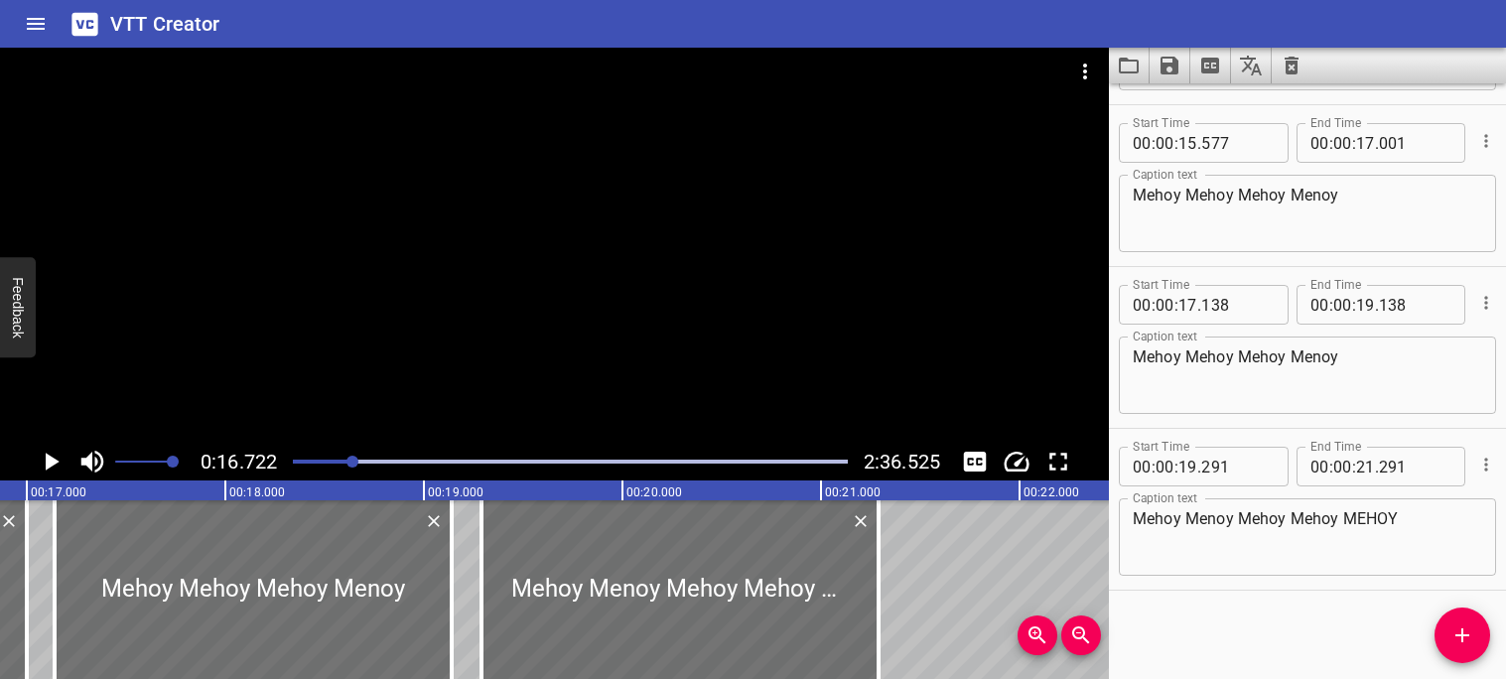
scroll to position [0, 3320]
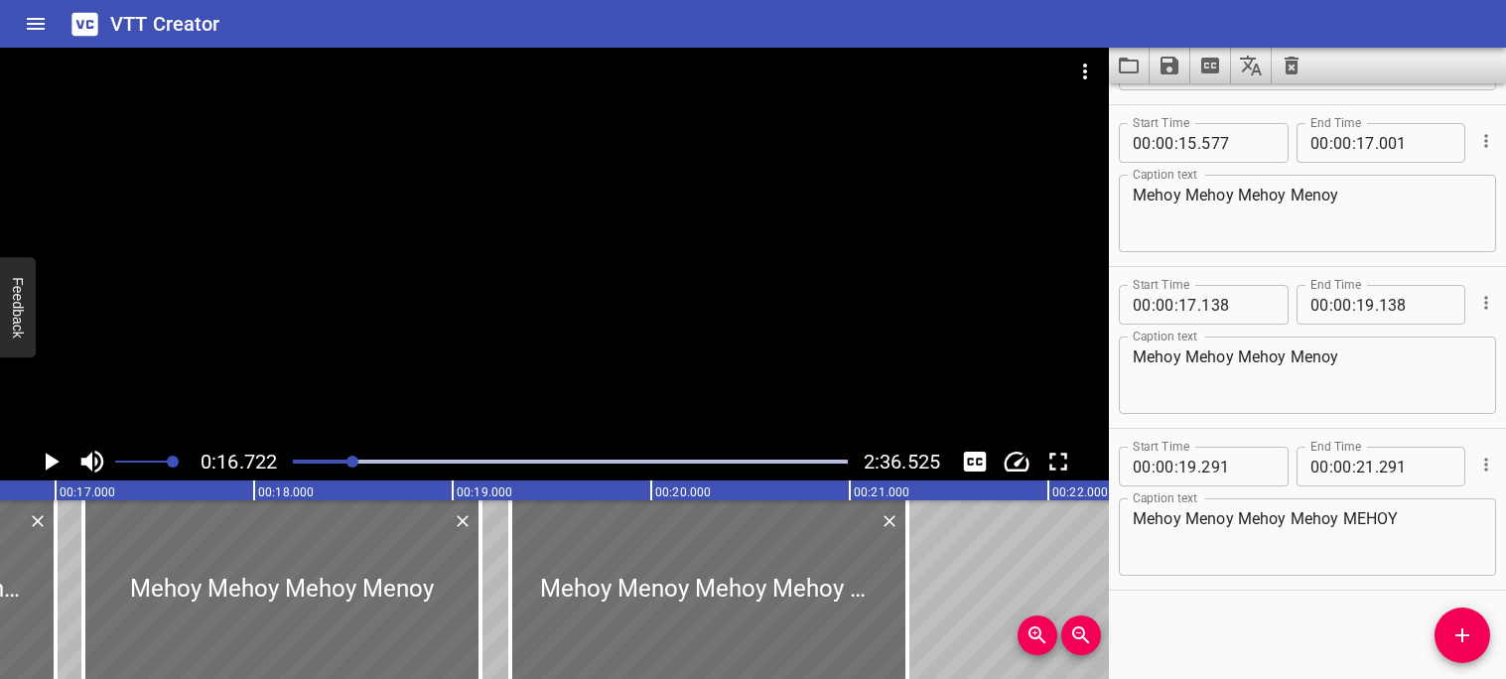
click at [66, 459] on button "Play/Pause" at bounding box center [51, 462] width 38 height 38
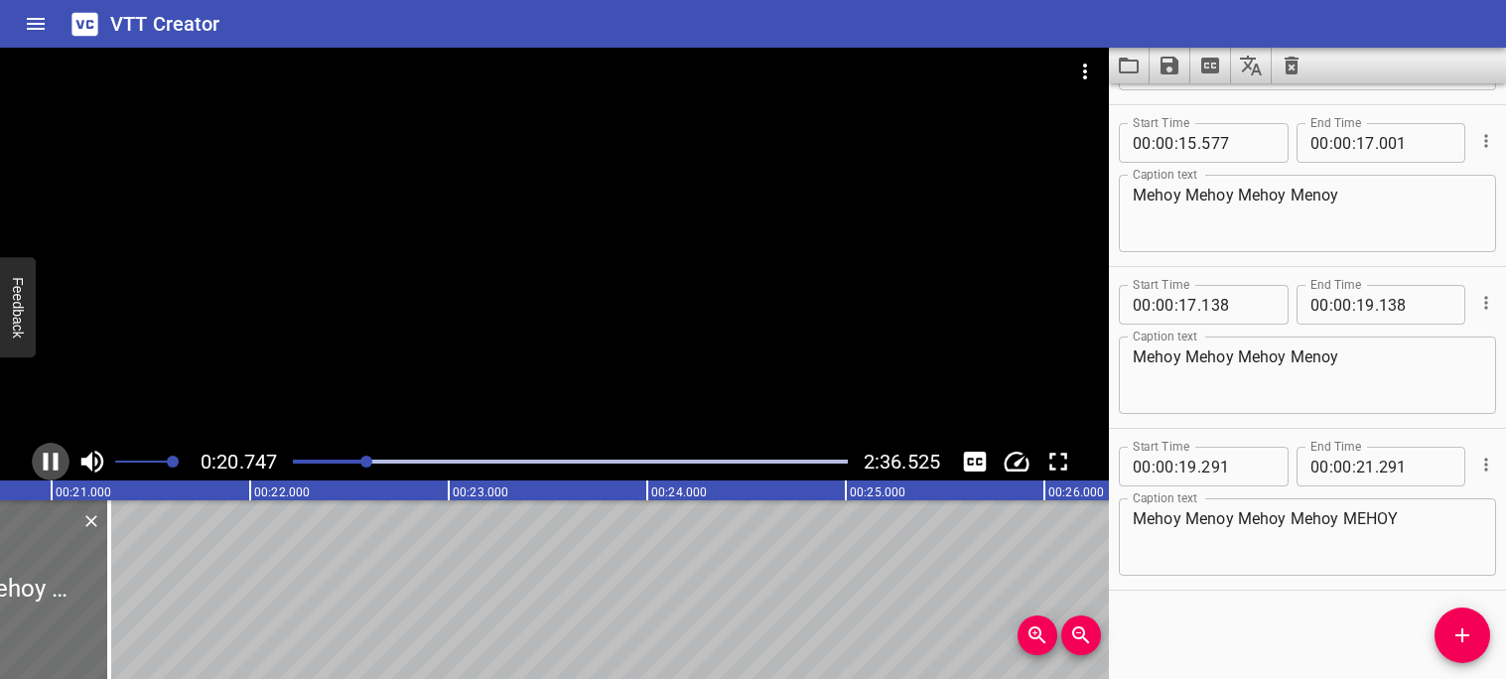
click at [65, 461] on icon "Play/Pause" at bounding box center [51, 462] width 30 height 30
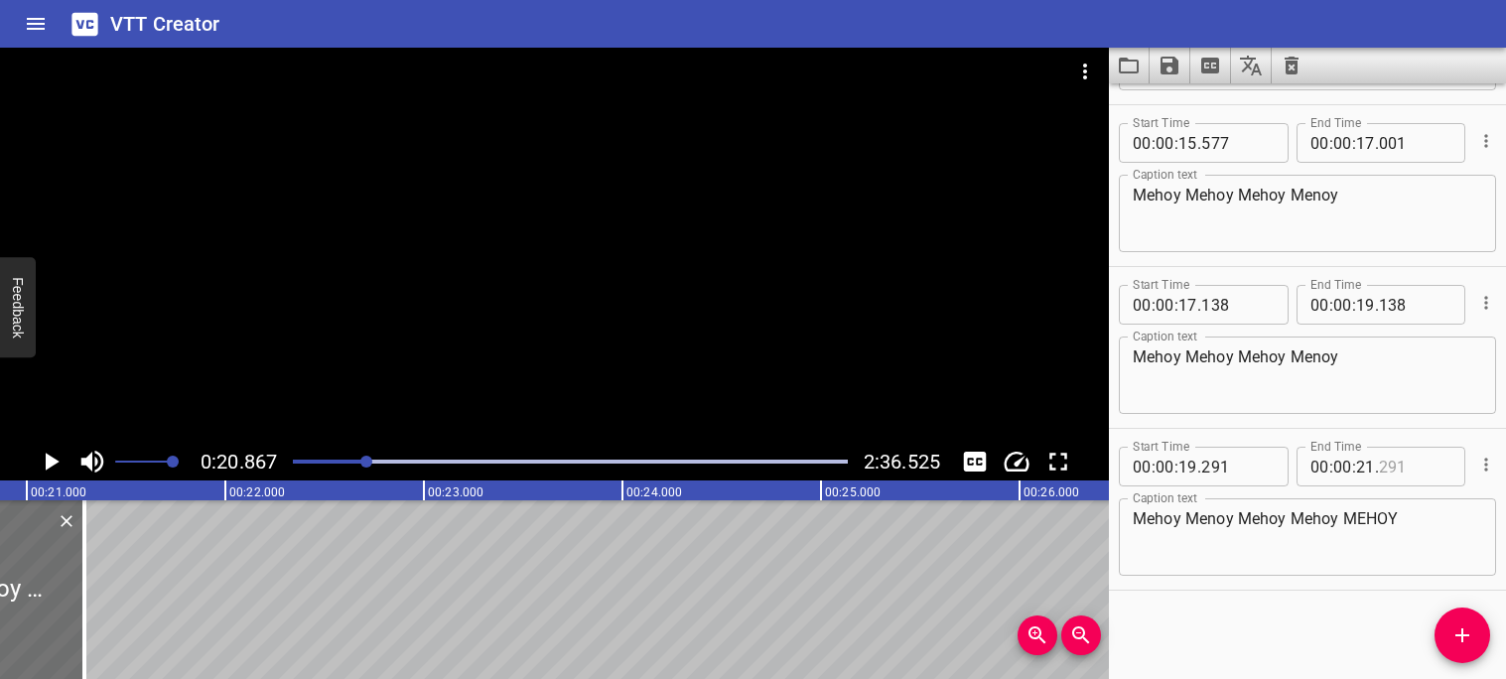
click at [1416, 470] on input "number" at bounding box center [1415, 467] width 72 height 40
type input "291"
click at [1370, 467] on input "number" at bounding box center [1365, 467] width 19 height 40
type input "20"
type input "867"
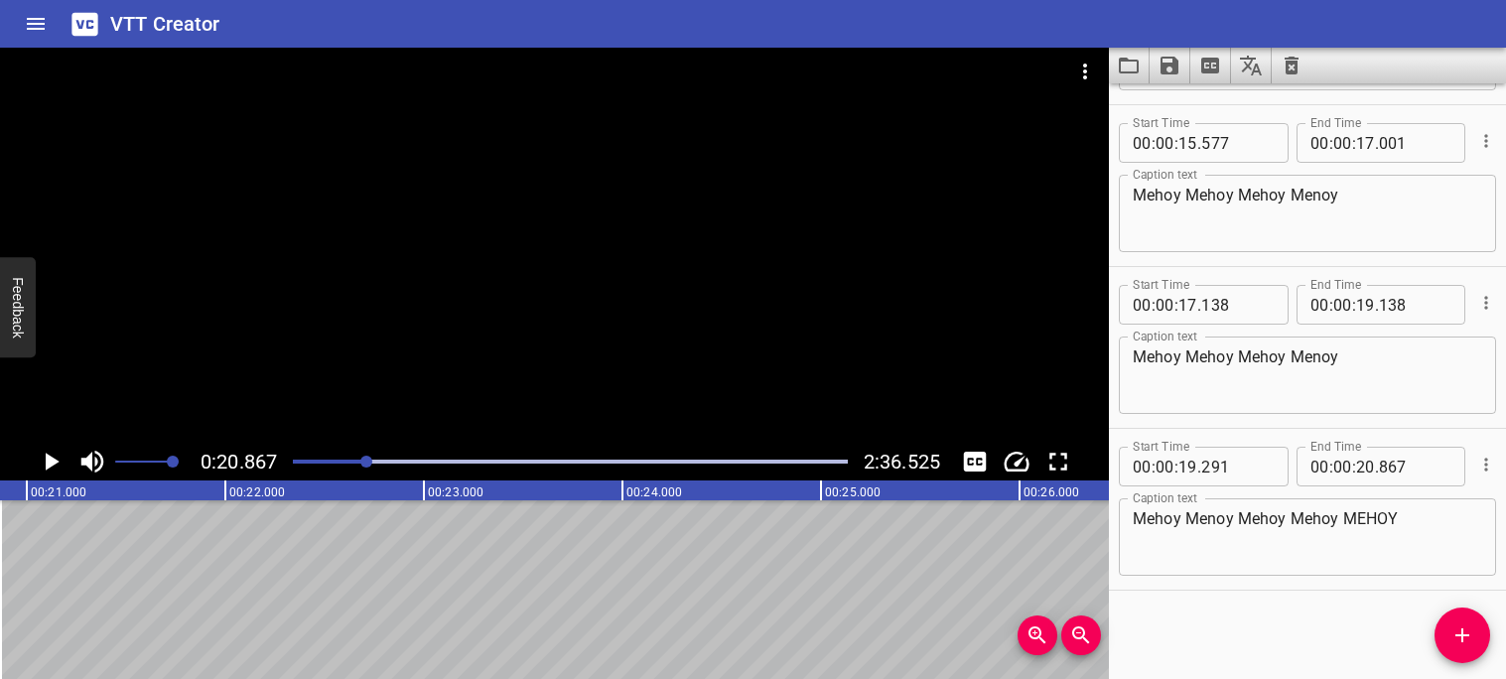
click at [354, 461] on div "Play progress" at bounding box center [89, 462] width 555 height 4
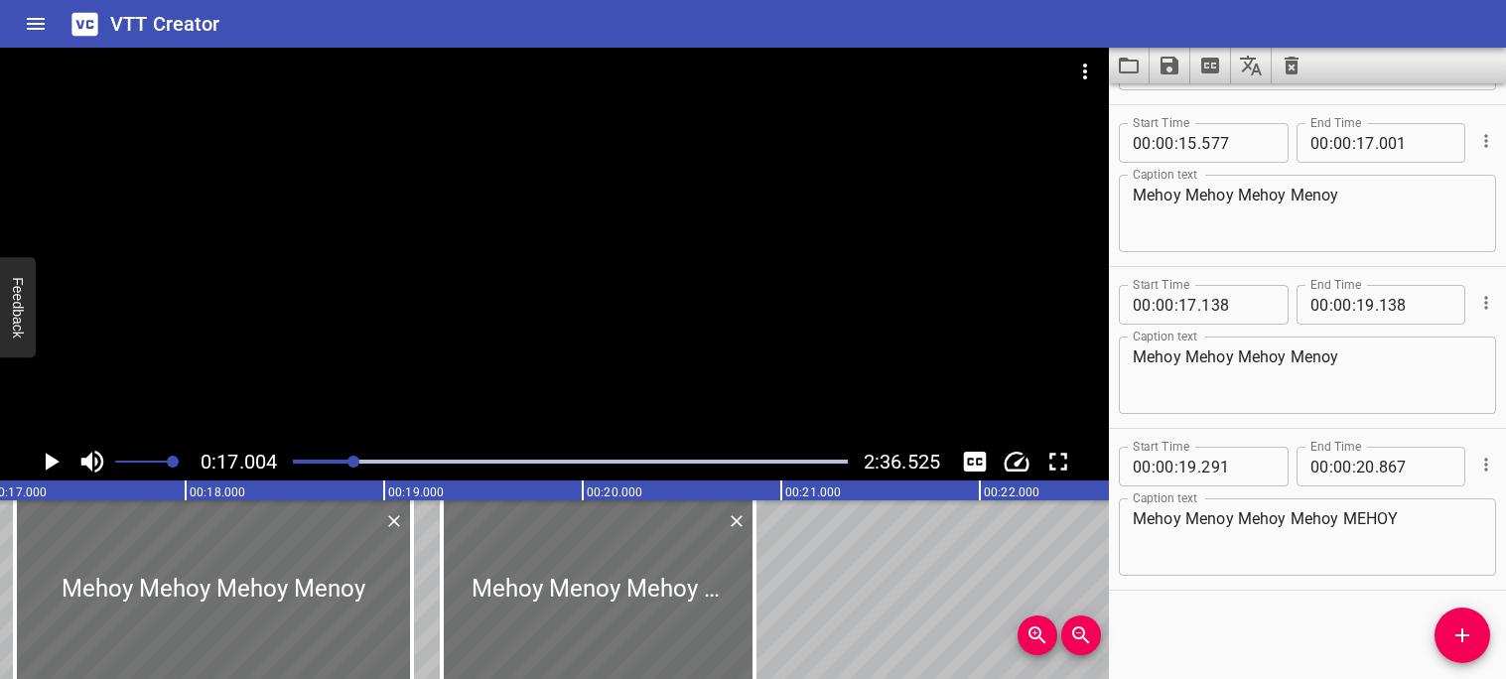
scroll to position [0, 3376]
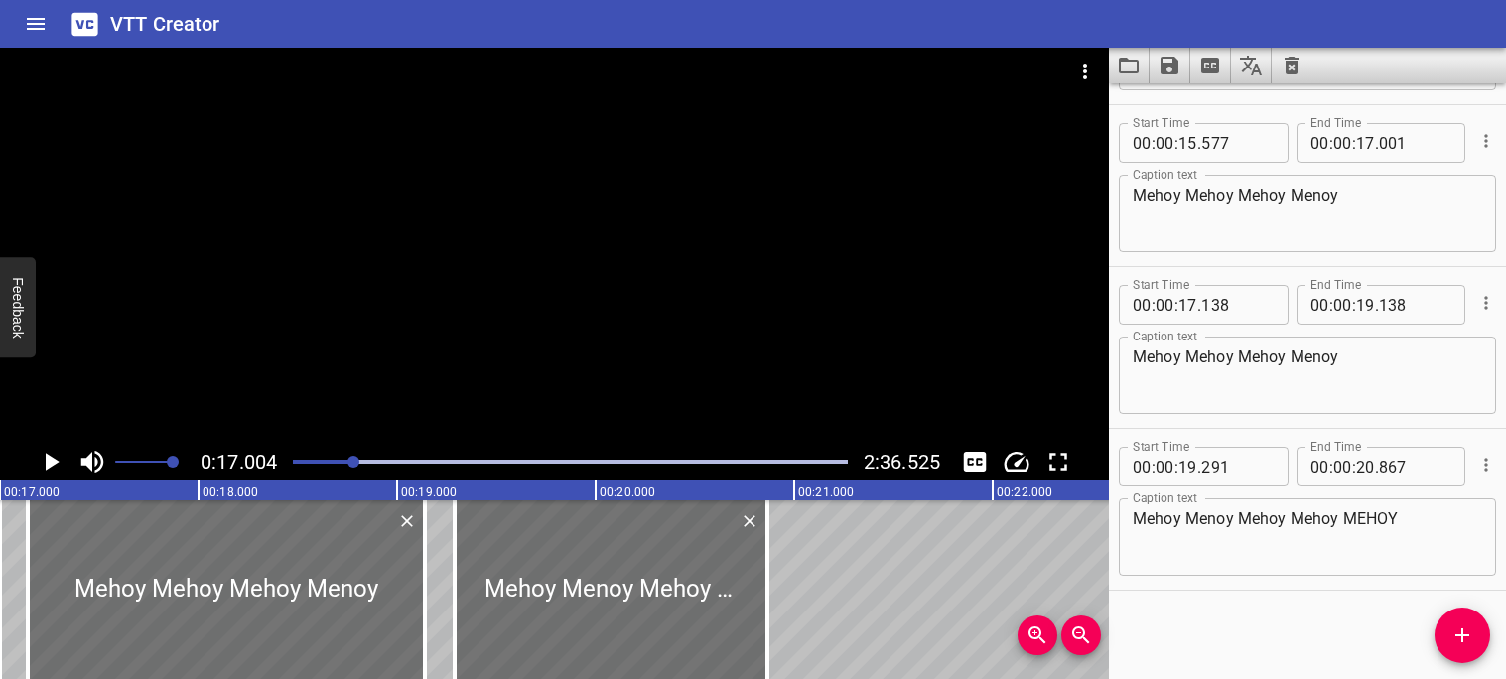
click at [49, 466] on icon "Play/Pause" at bounding box center [53, 462] width 14 height 18
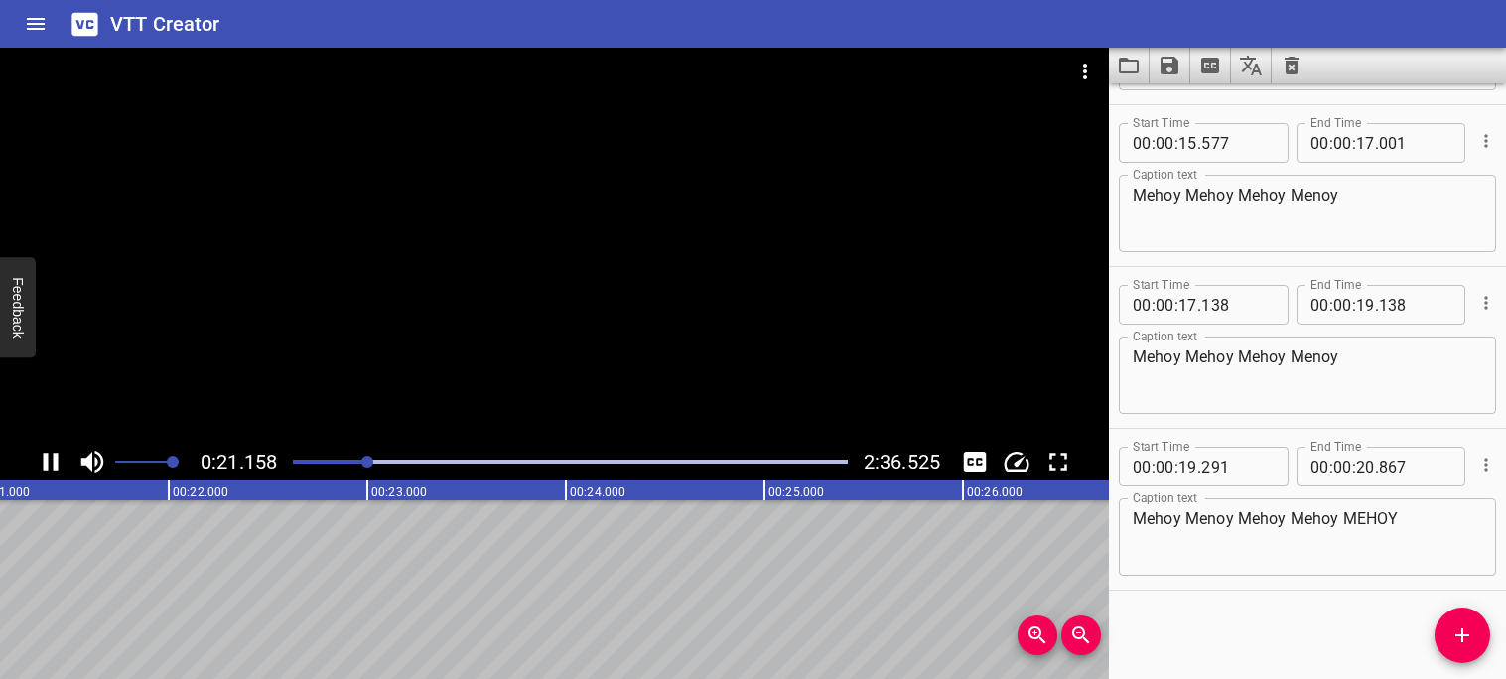
click at [54, 463] on icon "Play/Pause" at bounding box center [51, 462] width 15 height 18
click at [362, 462] on div "Play progress" at bounding box center [91, 462] width 555 height 4
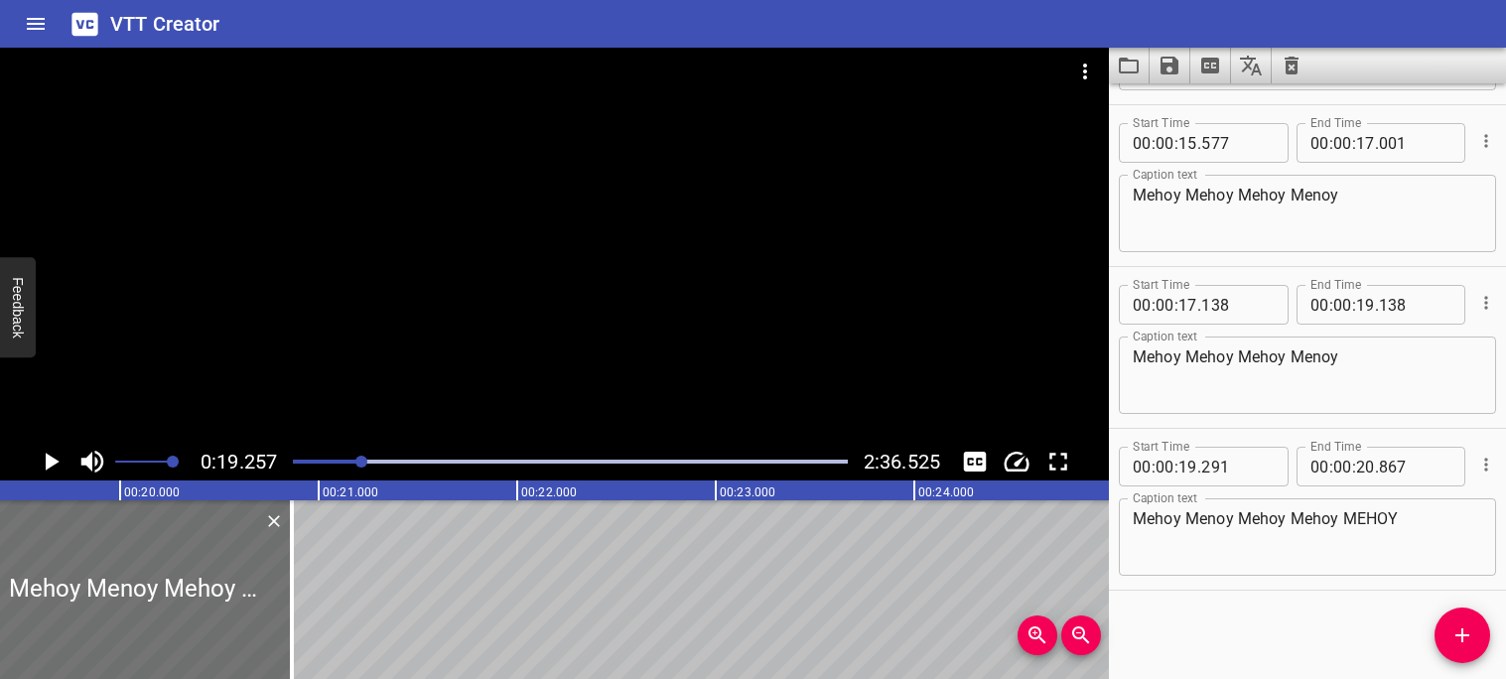
scroll to position [0, 3823]
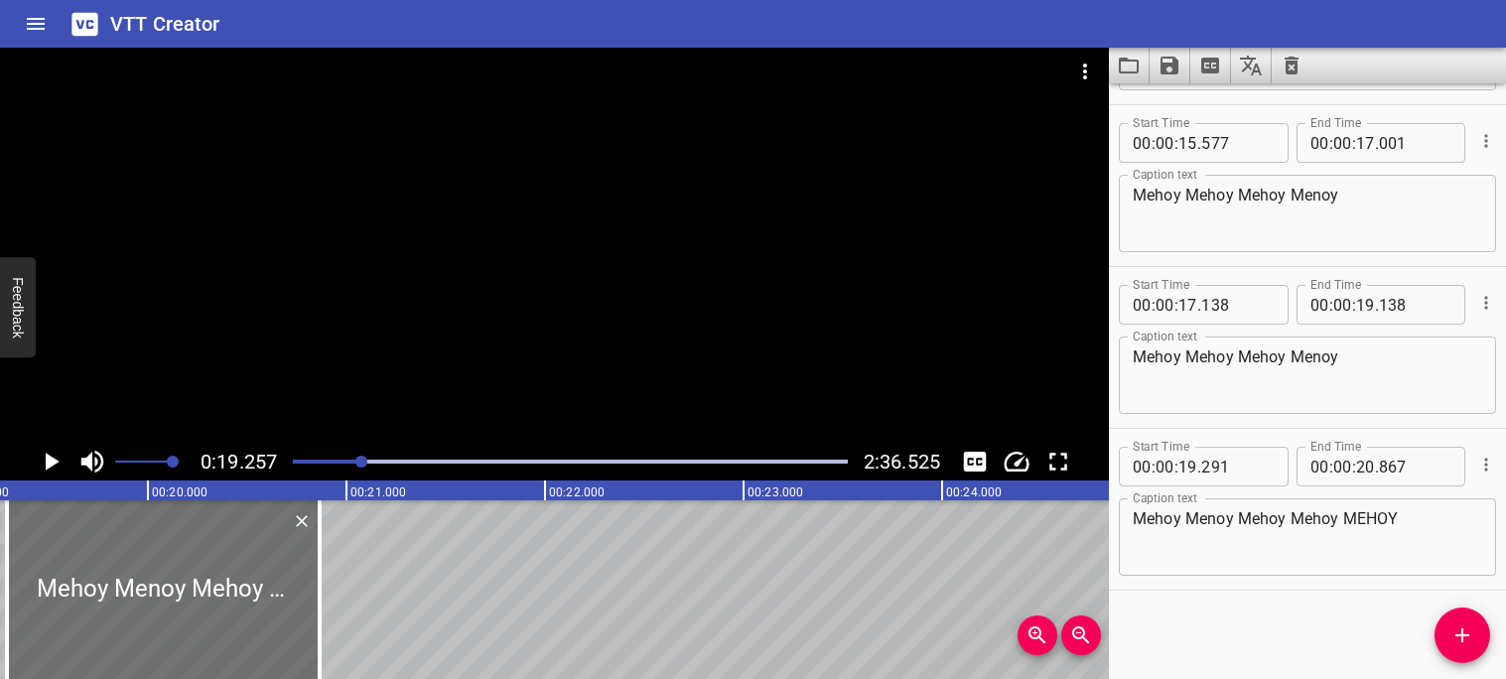
click at [51, 470] on icon "Play/Pause" at bounding box center [51, 462] width 30 height 30
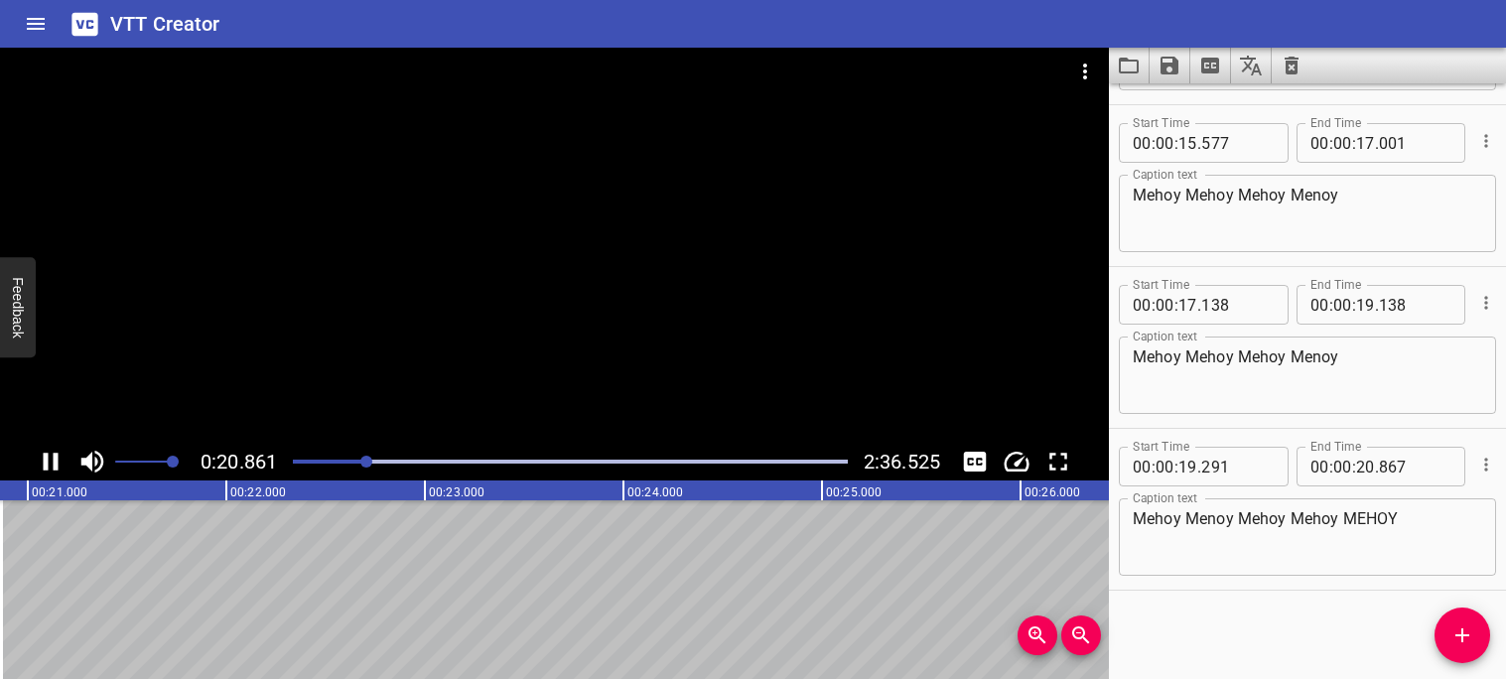
click at [54, 468] on icon "Play/Pause" at bounding box center [51, 462] width 15 height 18
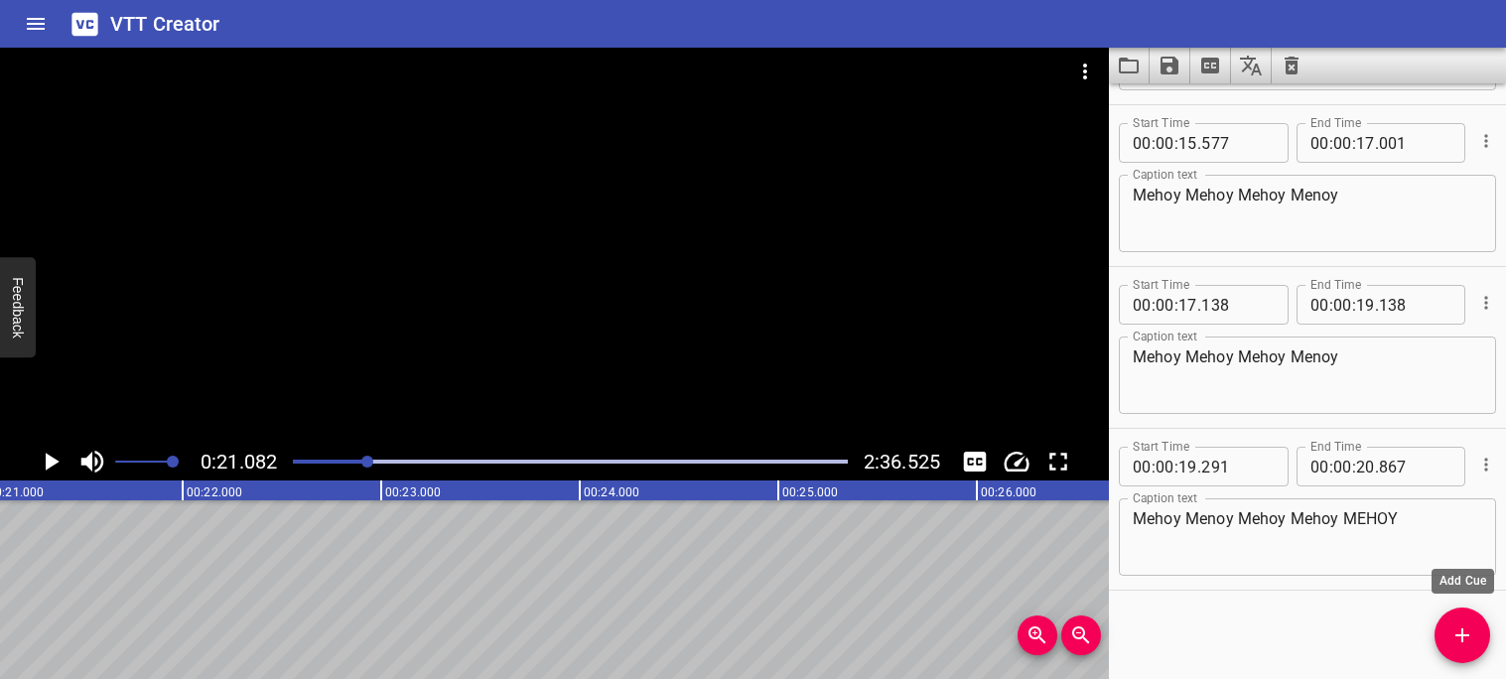
click at [1463, 639] on icon "Add Cue" at bounding box center [1463, 635] width 24 height 24
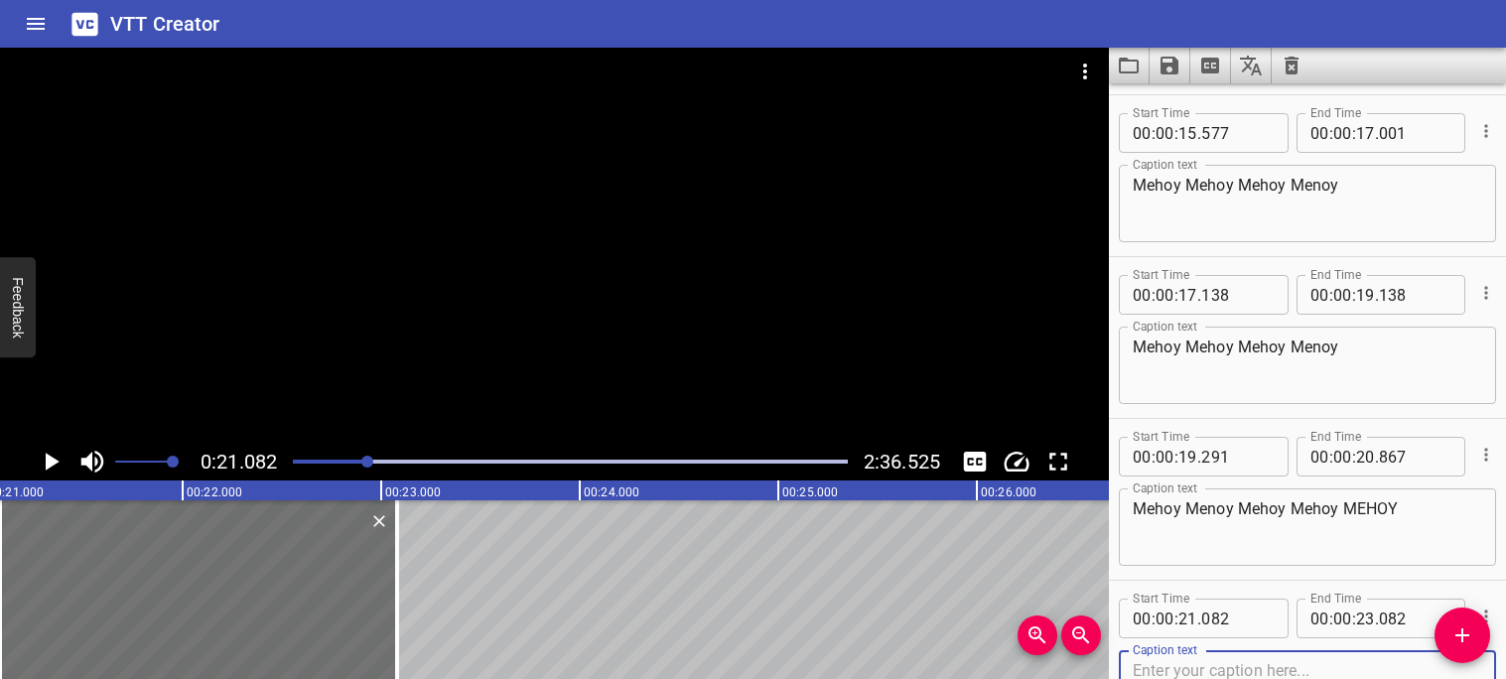
scroll to position [953, 0]
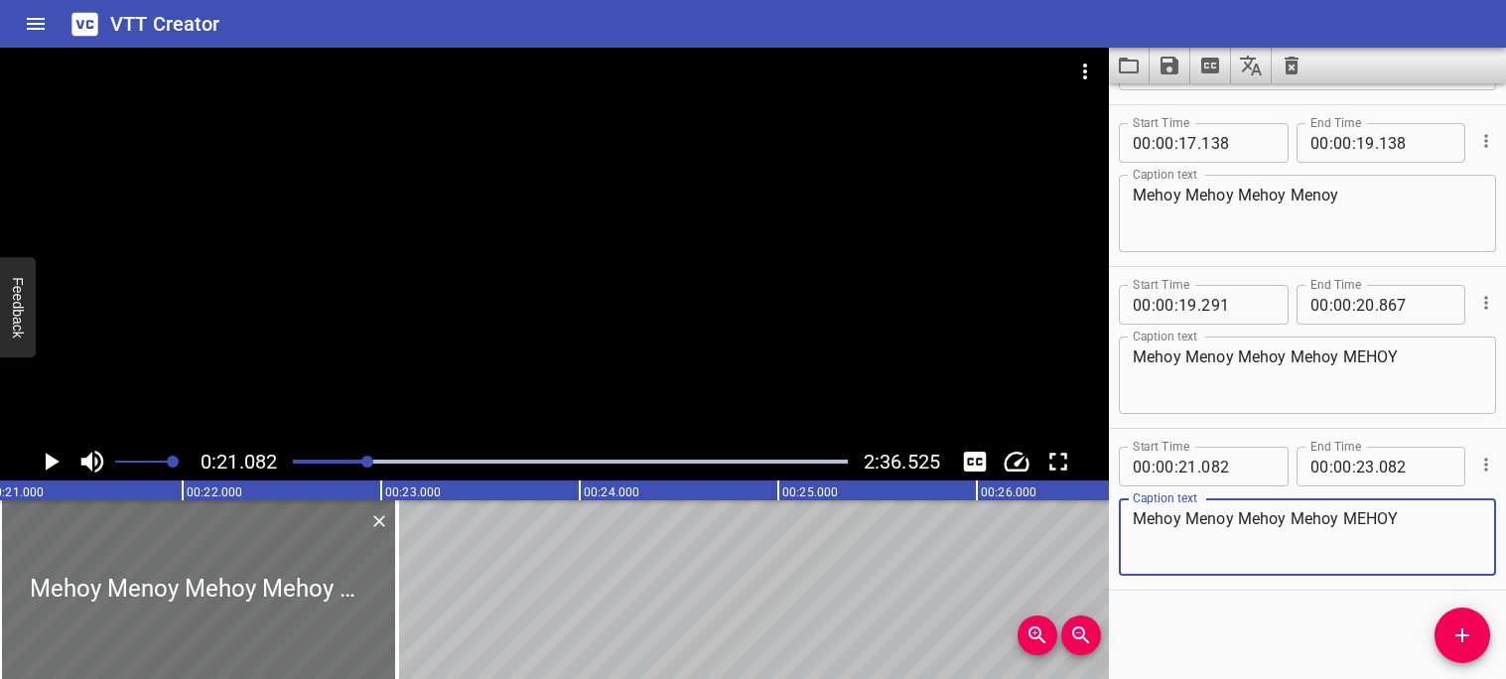
type textarea "Mehoy Menoy Mehoy Mehoy MEHOY"
click at [1334, 643] on div "Start Time 00 : 00 : 00 . 000 Start Time End Time 00 : 00 : 03 . 640 End Time C…" at bounding box center [1307, 381] width 397 height 596
click at [59, 463] on icon "Play/Pause" at bounding box center [51, 462] width 30 height 30
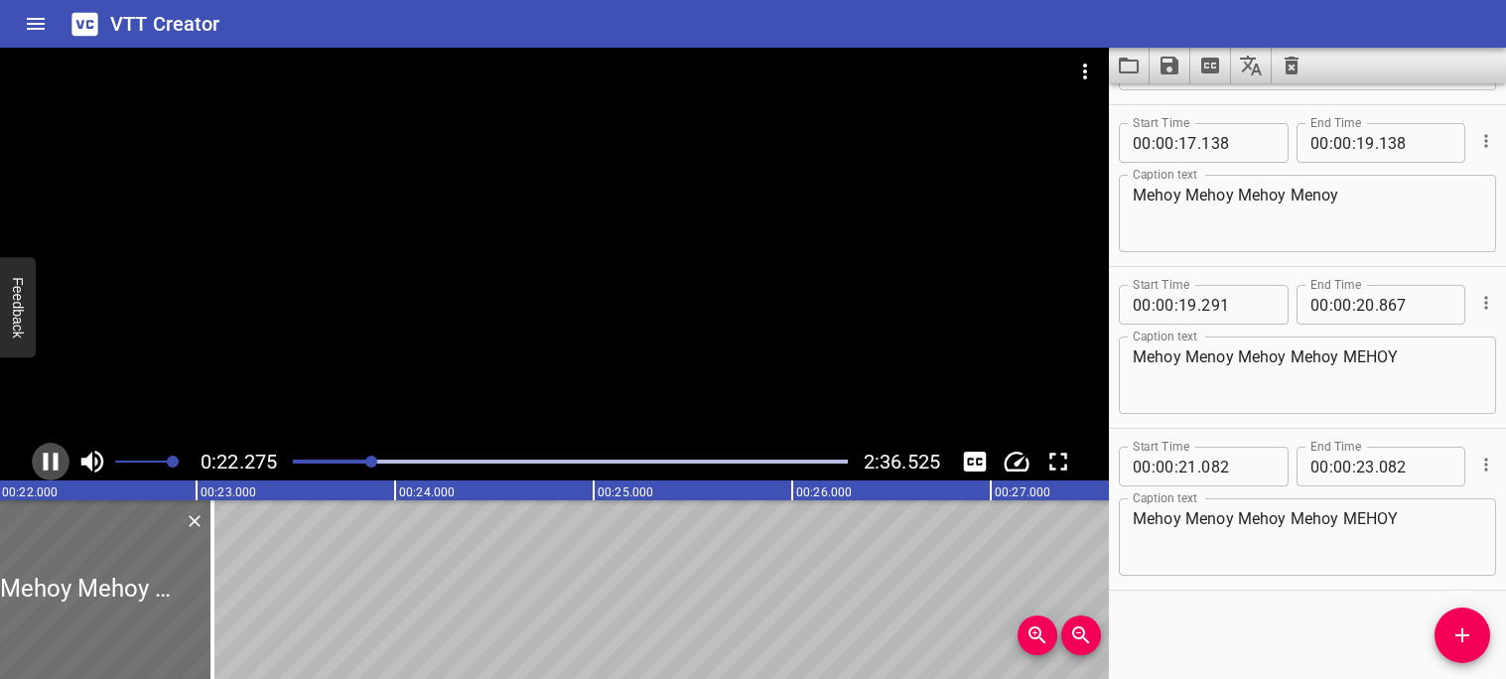
click at [59, 463] on icon "Play/Pause" at bounding box center [51, 462] width 30 height 30
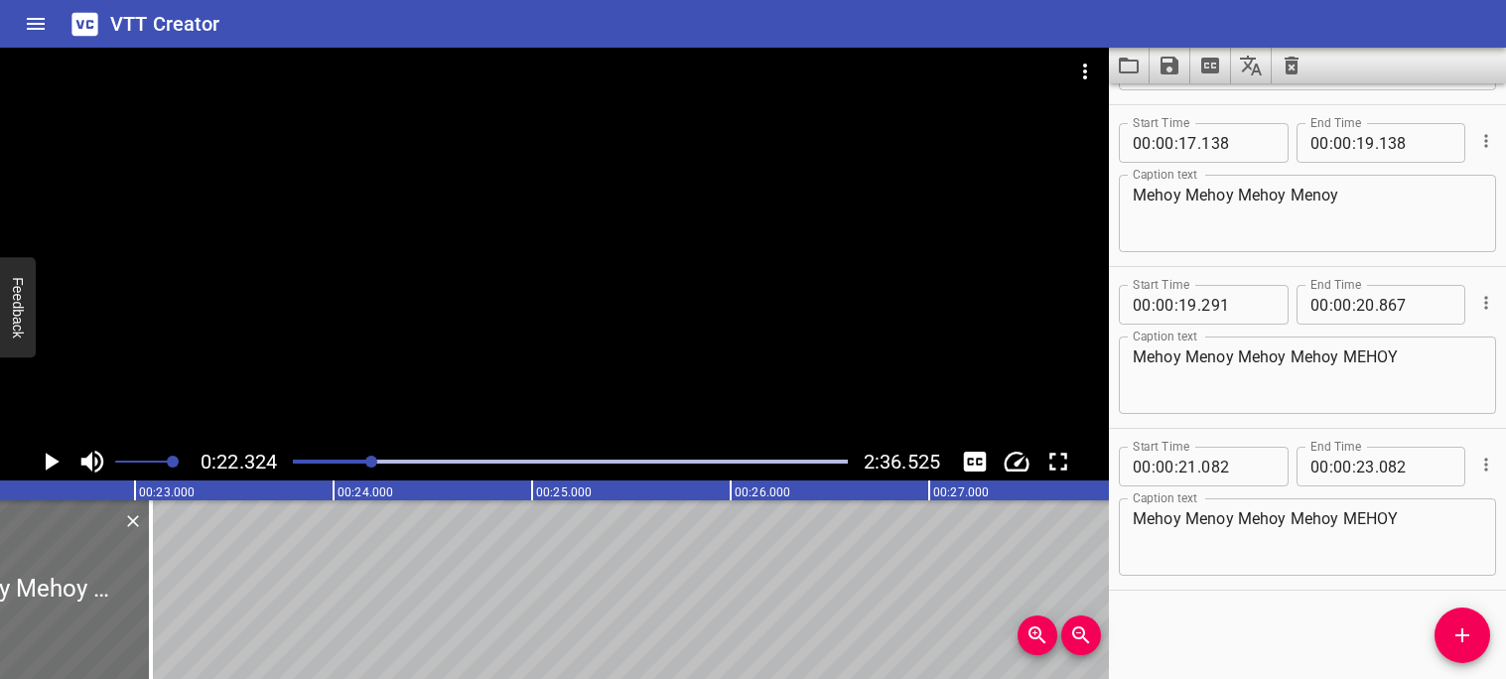
click at [59, 462] on icon "Play/Pause" at bounding box center [51, 462] width 30 height 30
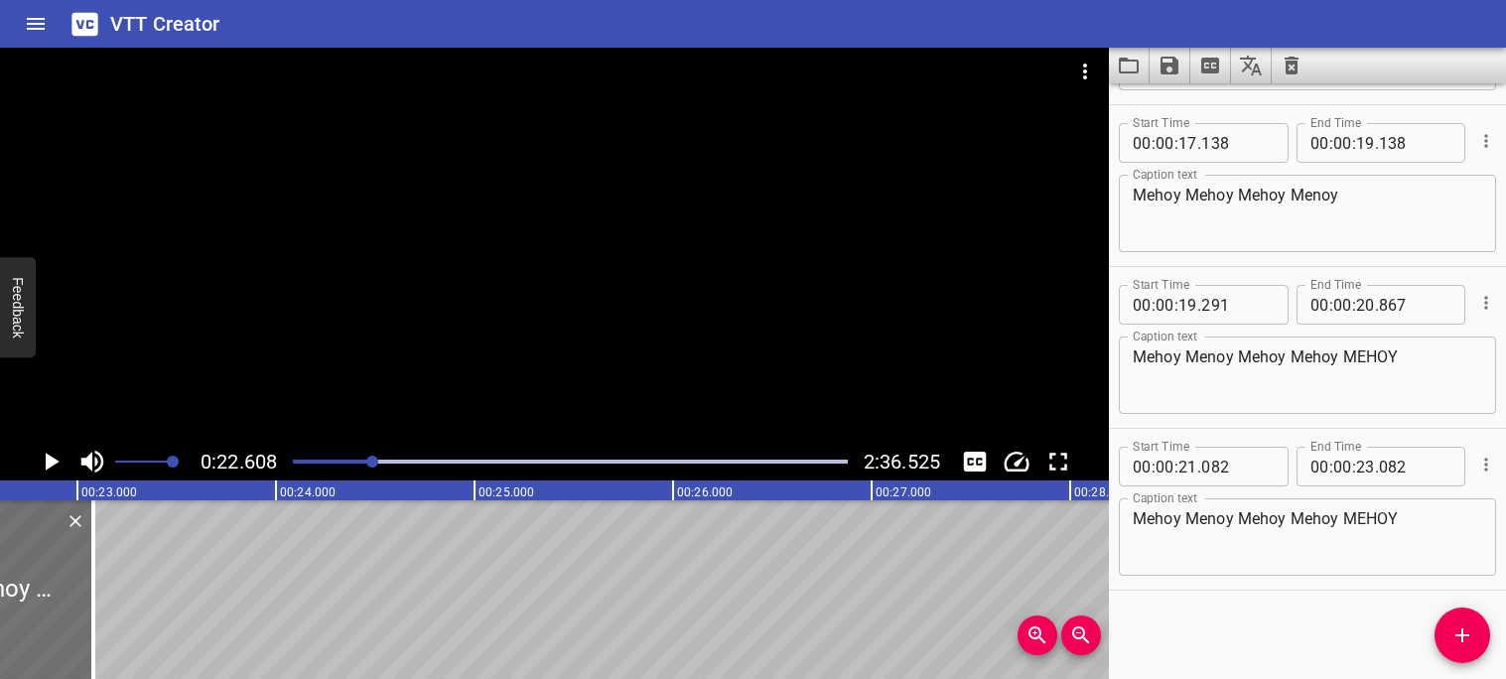
click at [55, 462] on icon "Play/Pause" at bounding box center [53, 462] width 14 height 18
click at [55, 462] on icon "Play/Pause" at bounding box center [51, 462] width 15 height 18
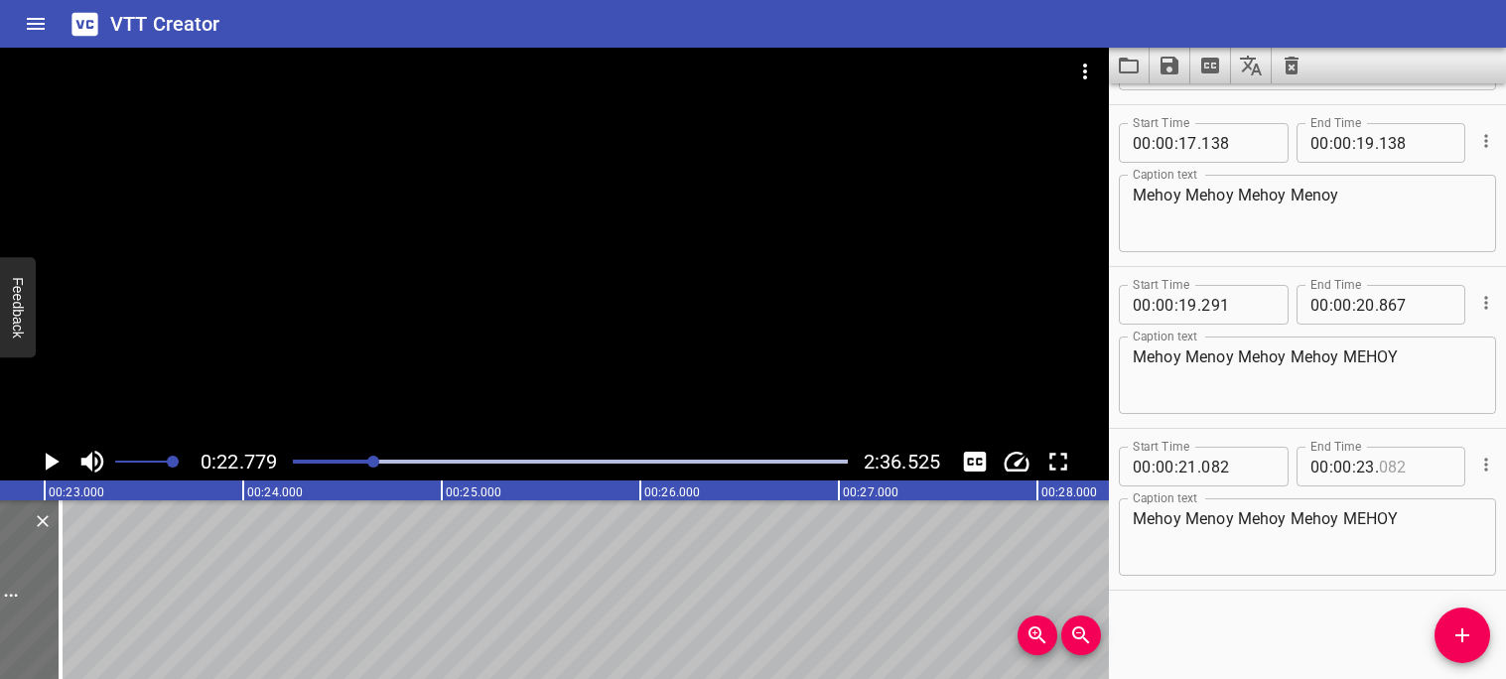
click at [1409, 461] on input "number" at bounding box center [1415, 467] width 72 height 40
type input "082"
click at [1372, 466] on input "number" at bounding box center [1365, 467] width 19 height 40
type input "22"
type input "779"
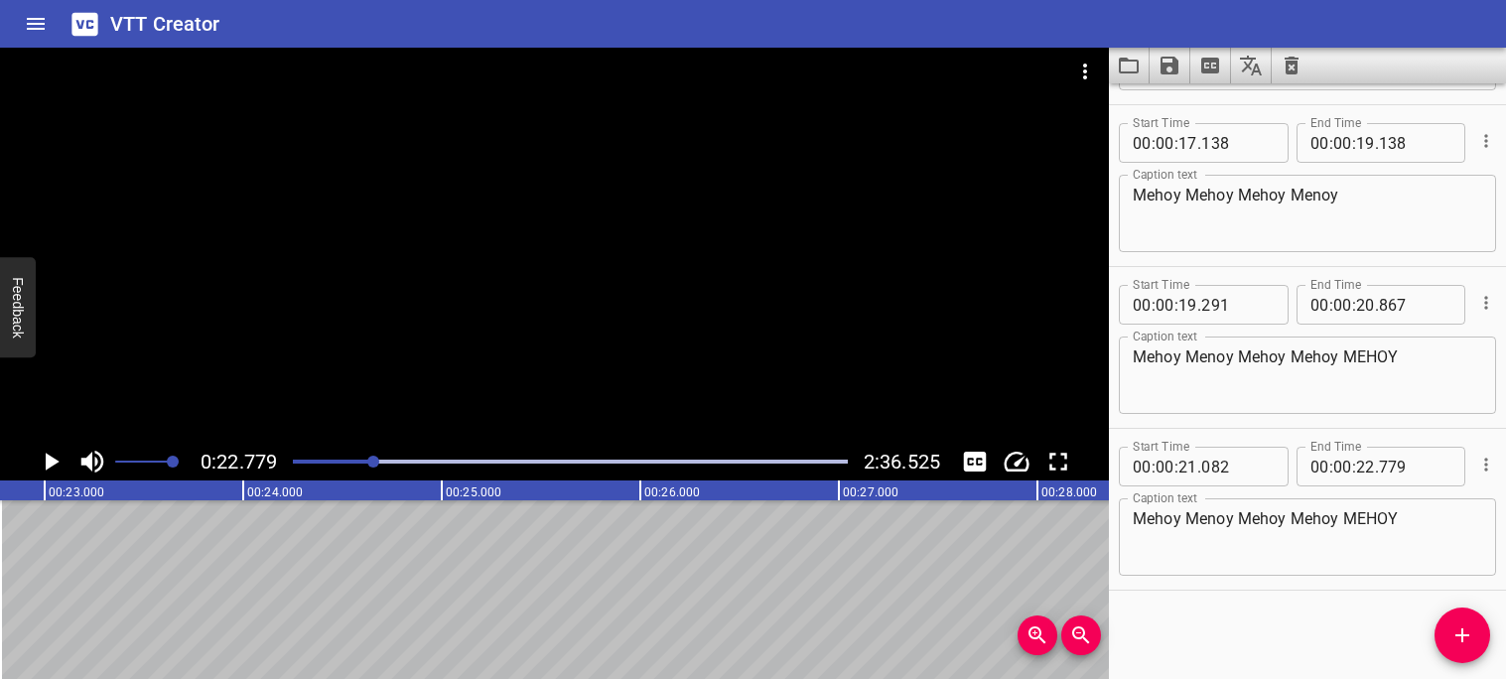
click at [371, 458] on div at bounding box center [373, 462] width 12 height 12
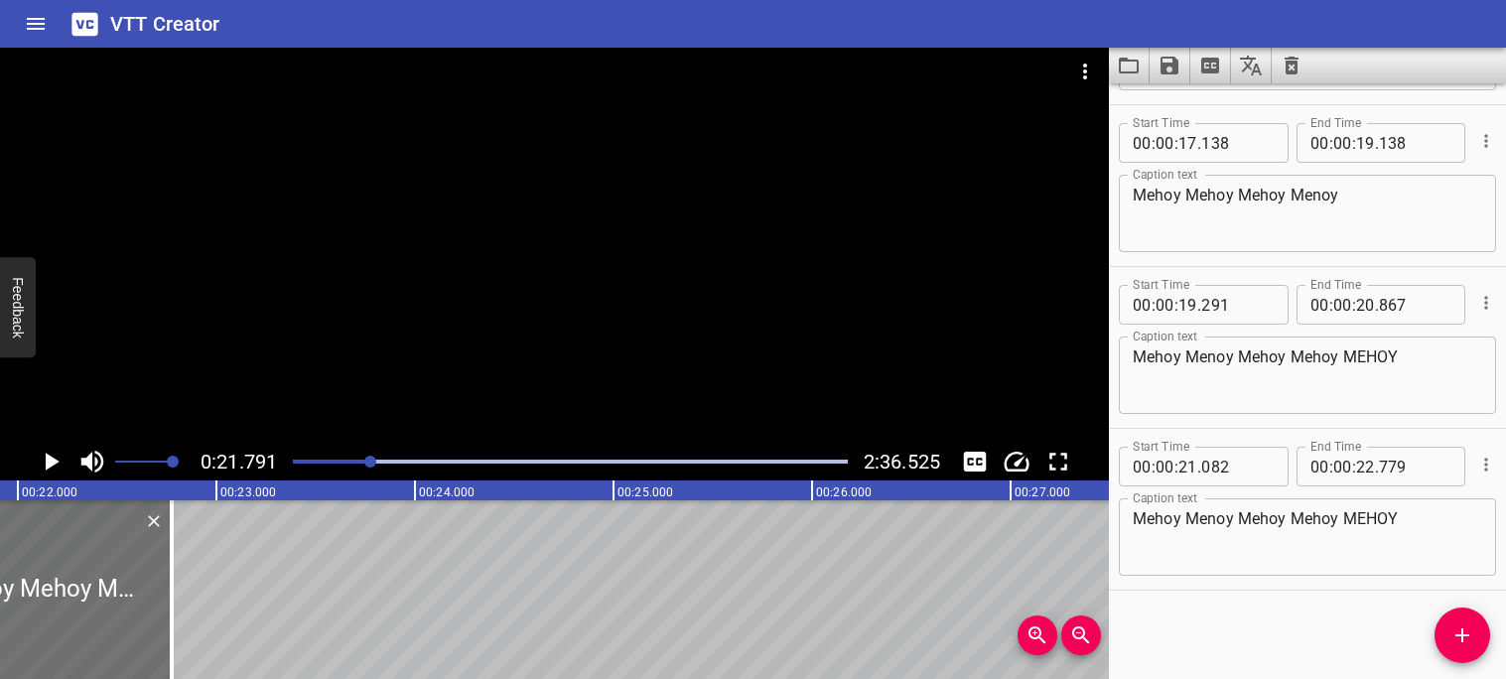
scroll to position [0, 4326]
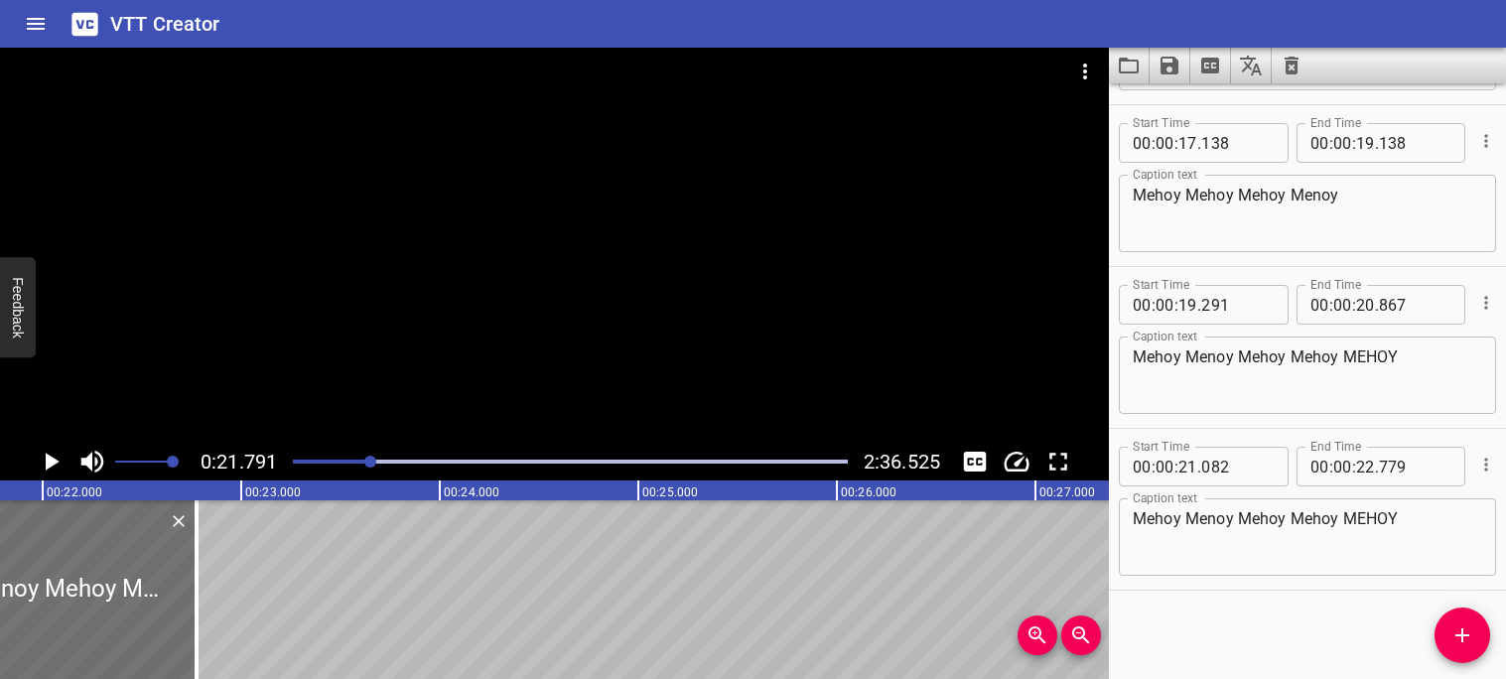
click at [51, 466] on icon "Play/Pause" at bounding box center [53, 462] width 14 height 18
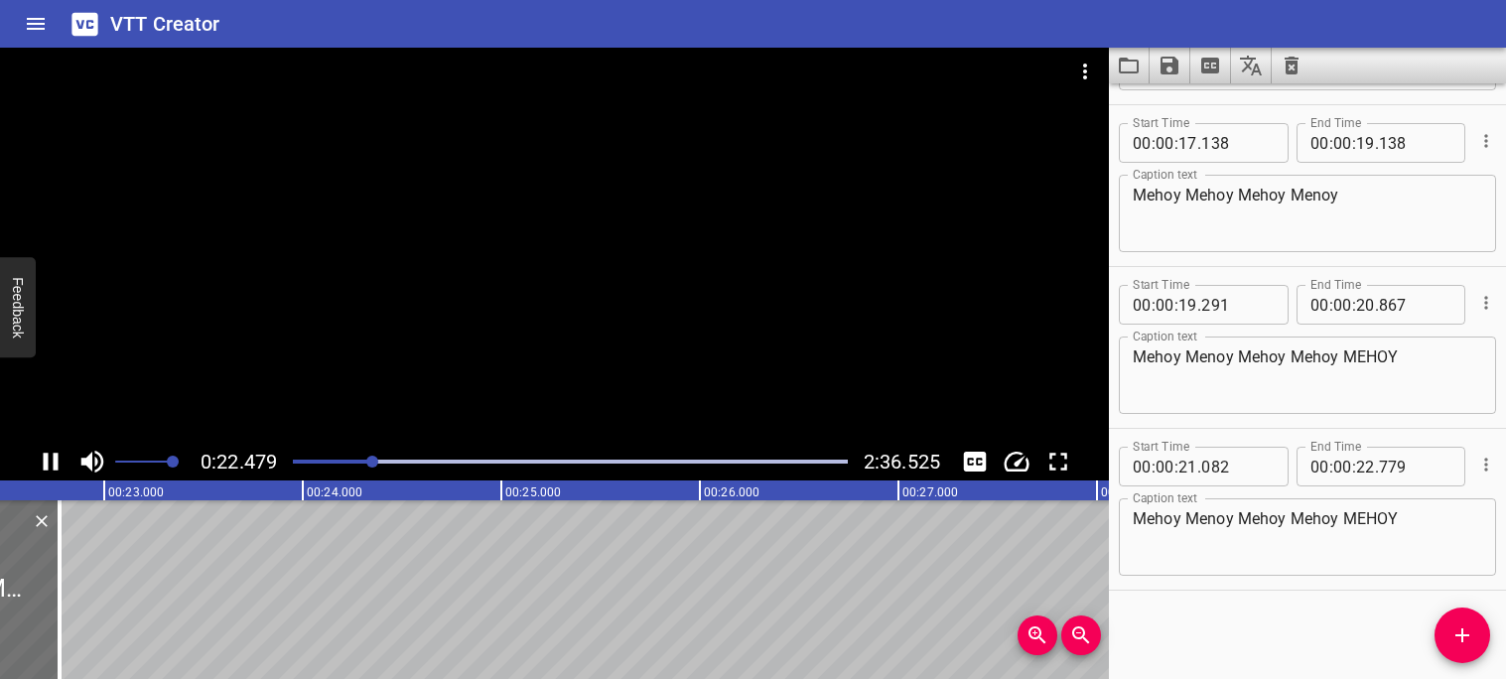
click at [50, 466] on icon "Play/Pause" at bounding box center [51, 462] width 30 height 30
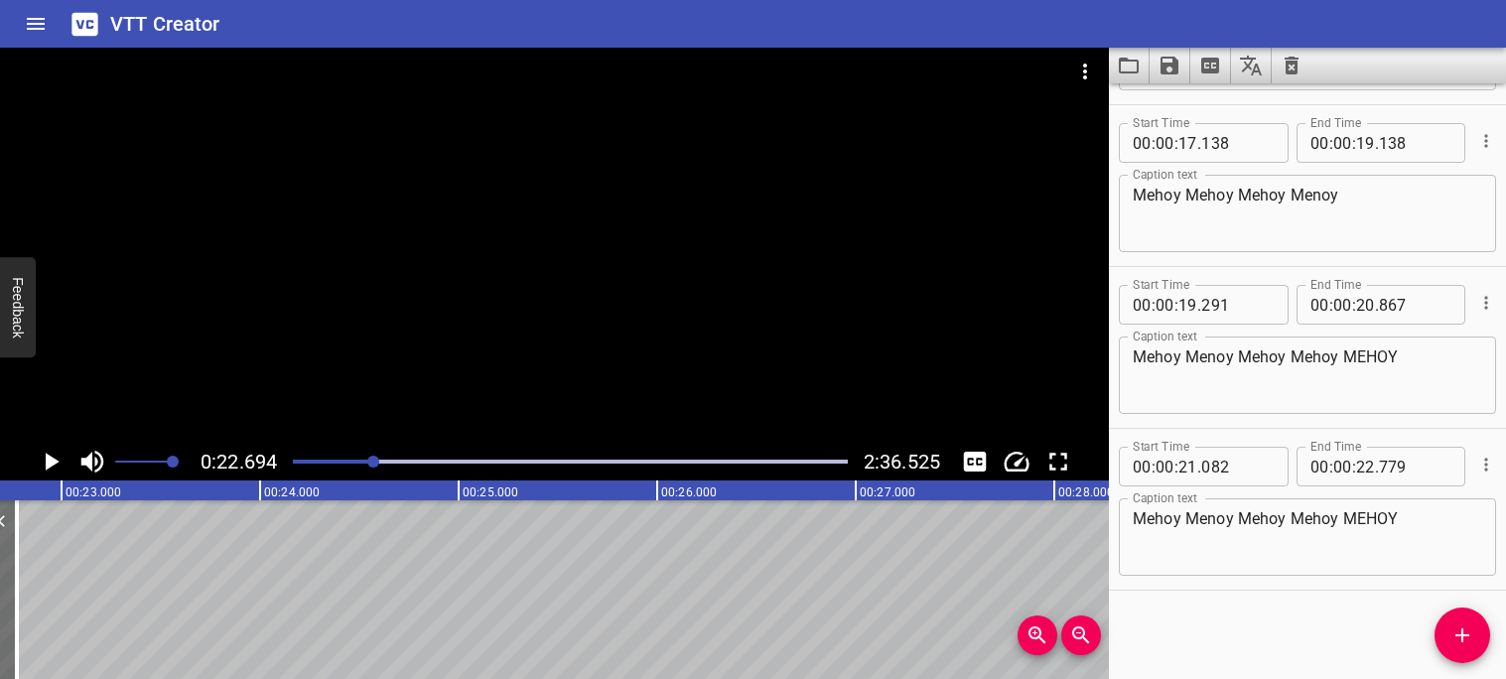
click at [367, 461] on div "Play progress" at bounding box center [96, 462] width 555 height 4
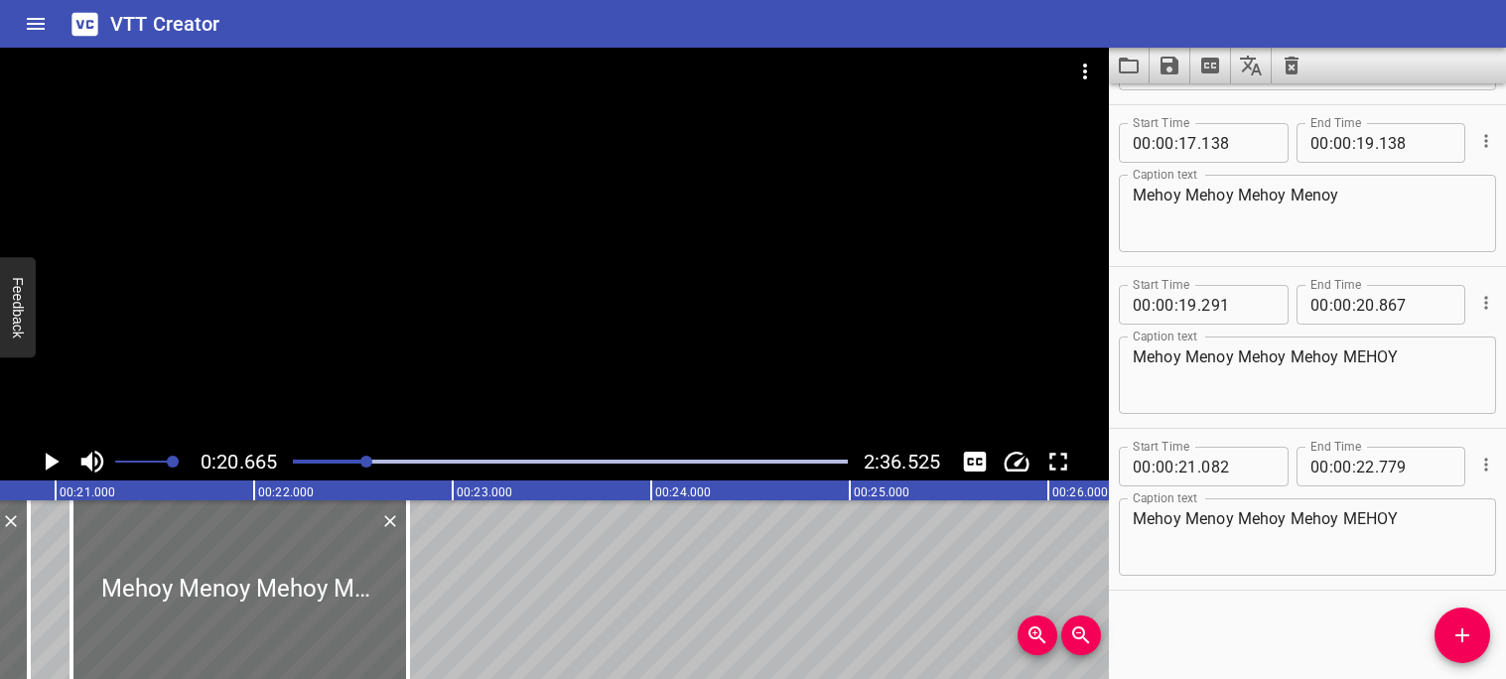
scroll to position [0, 4103]
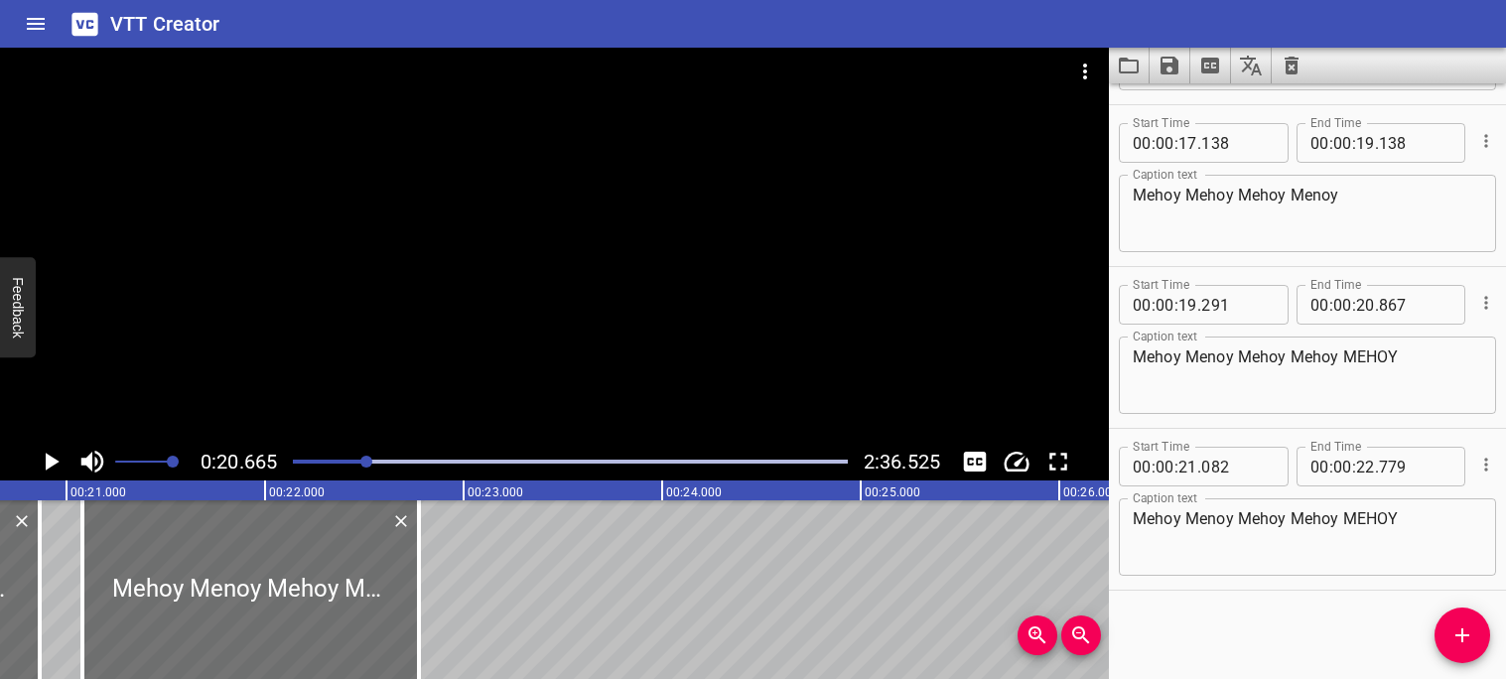
click at [41, 464] on icon "Play/Pause" at bounding box center [51, 462] width 30 height 30
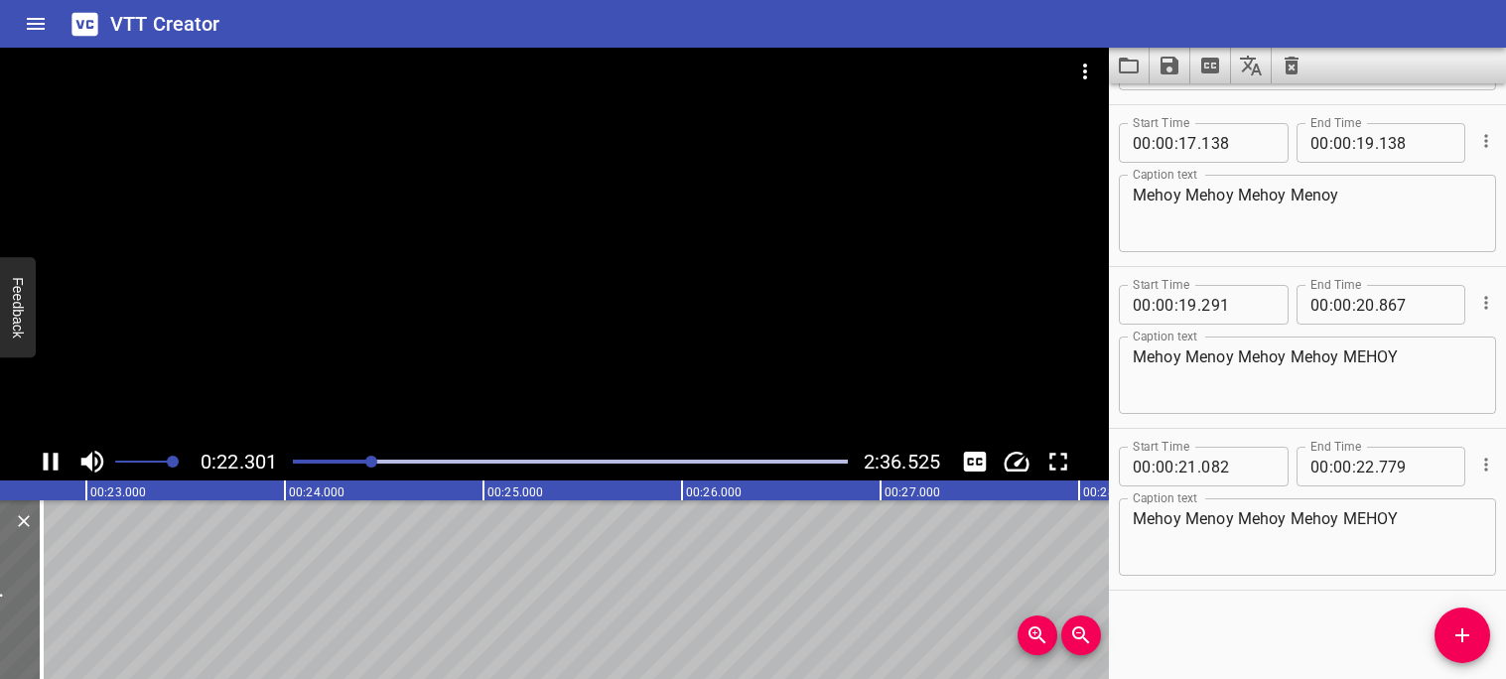
click at [52, 464] on icon "Play/Pause" at bounding box center [51, 462] width 30 height 30
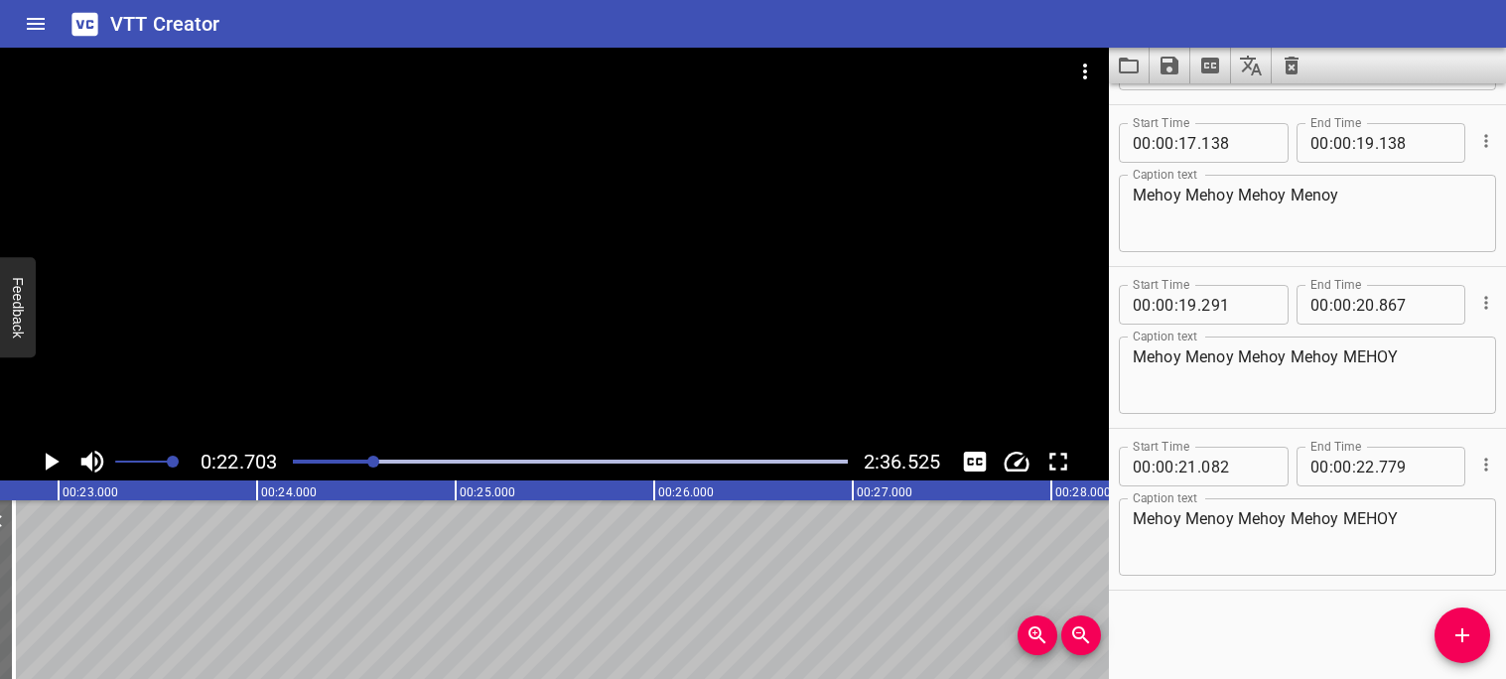
click at [364, 461] on div "Play progress" at bounding box center [96, 462] width 555 height 4
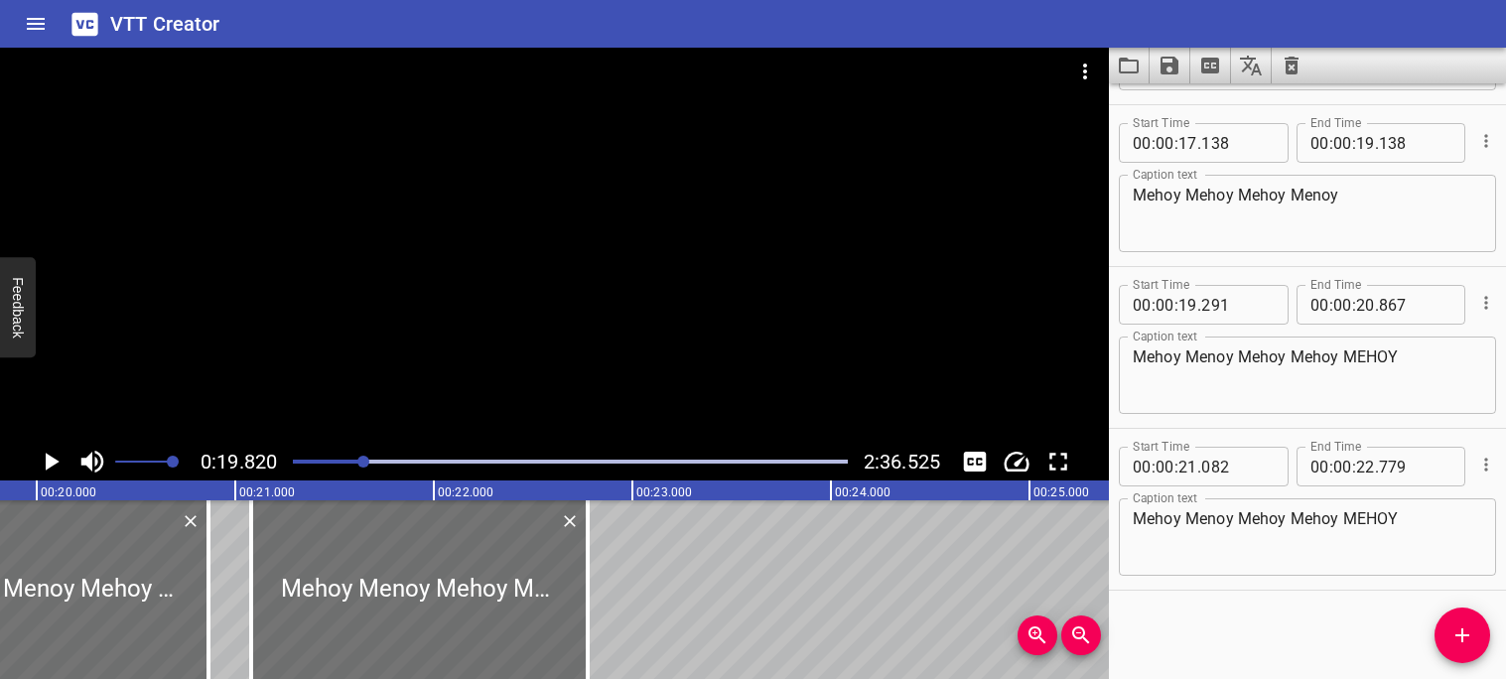
click at [55, 466] on icon "Play/Pause" at bounding box center [51, 462] width 30 height 30
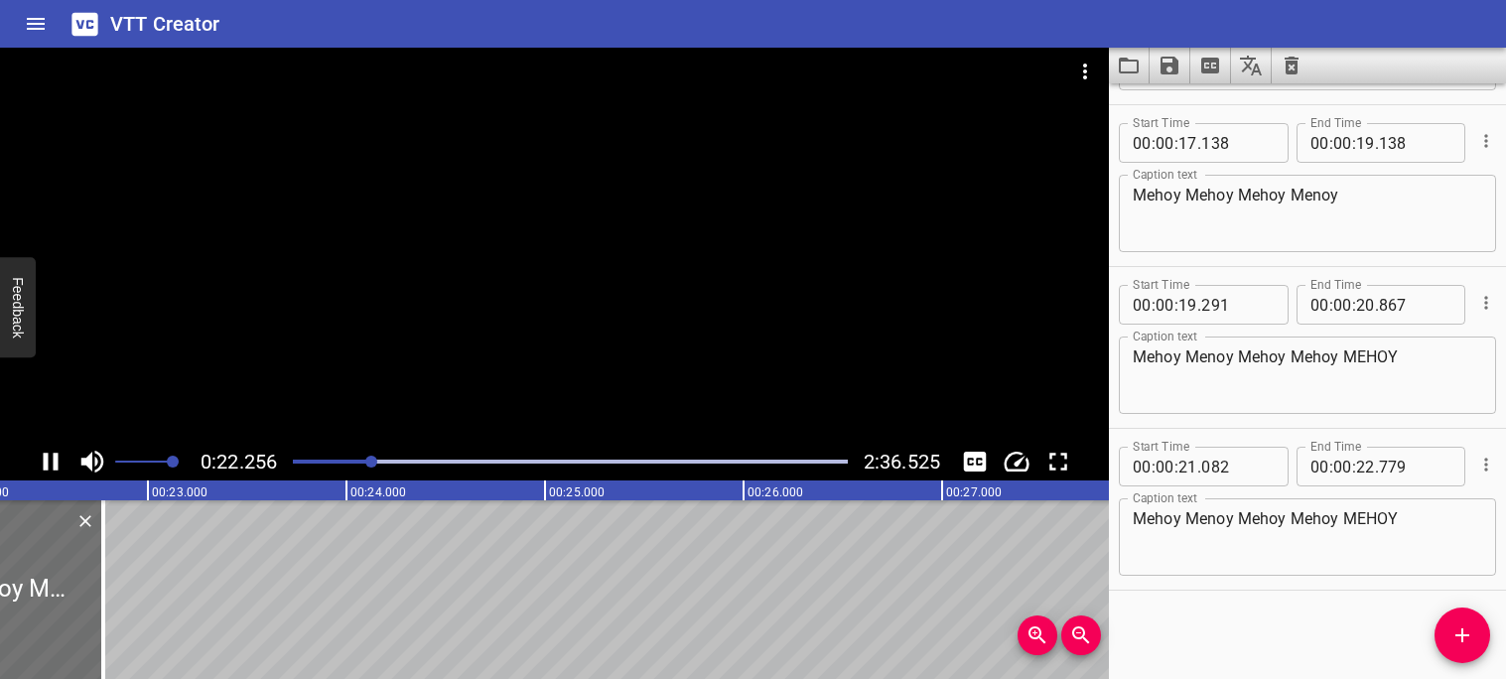
click at [53, 465] on icon "Play/Pause" at bounding box center [51, 462] width 30 height 30
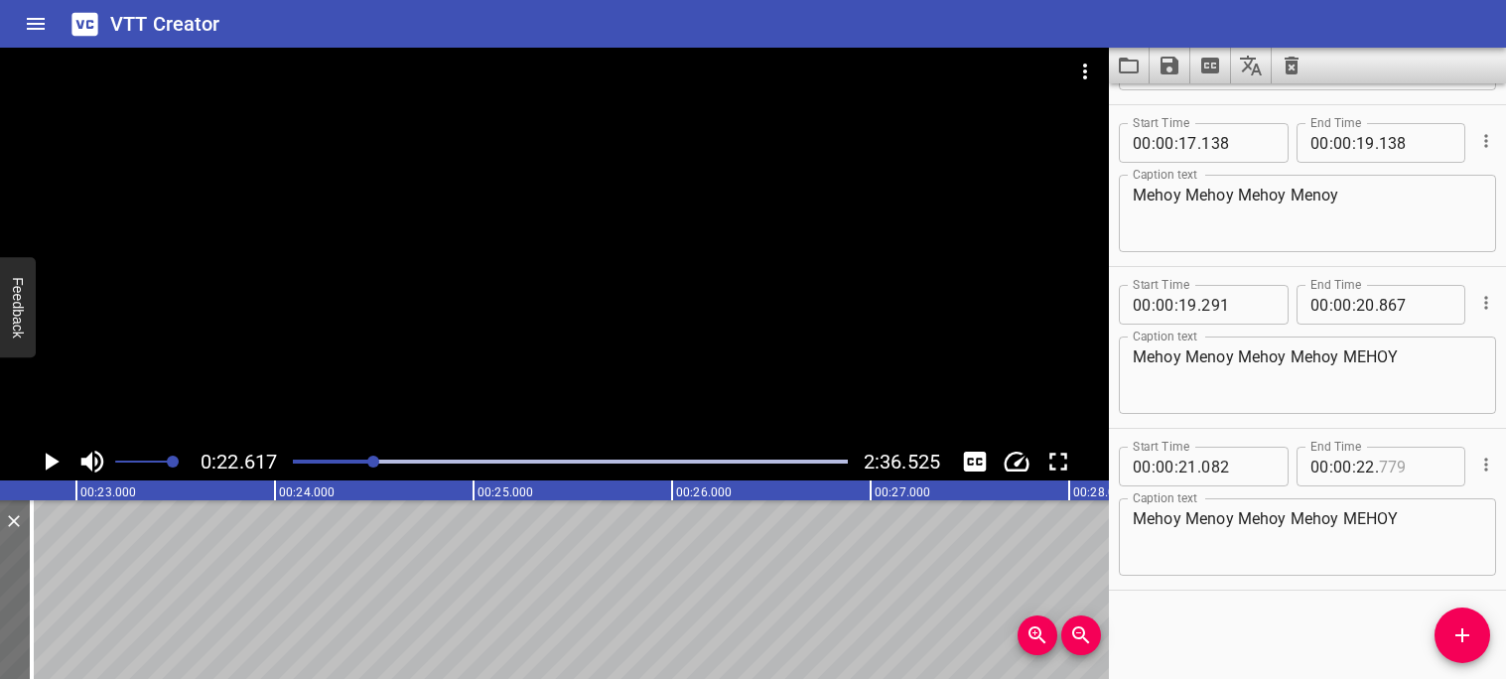
click at [1447, 468] on input "number" at bounding box center [1415, 467] width 72 height 40
type input "617"
click at [368, 464] on div at bounding box center [373, 462] width 12 height 12
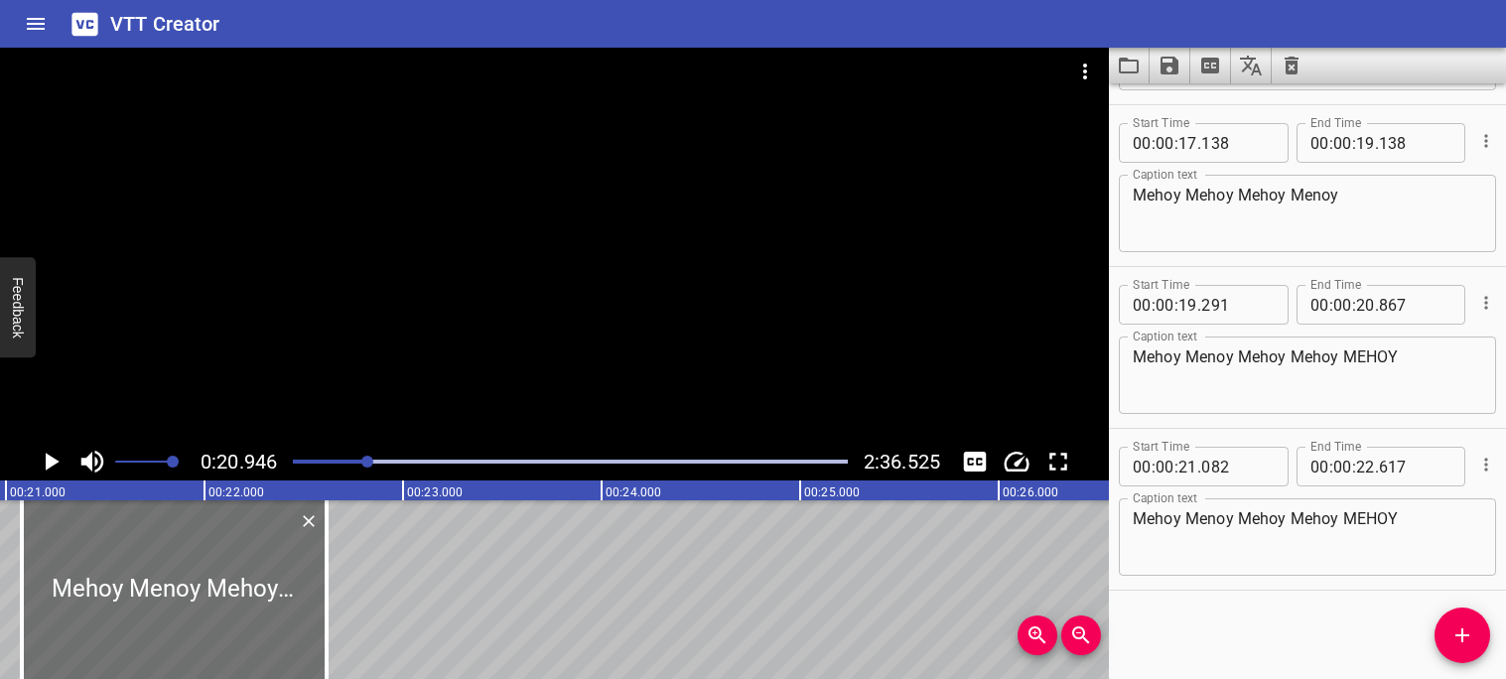
scroll to position [0, 4158]
click at [49, 461] on icon "Play/Pause" at bounding box center [53, 462] width 14 height 18
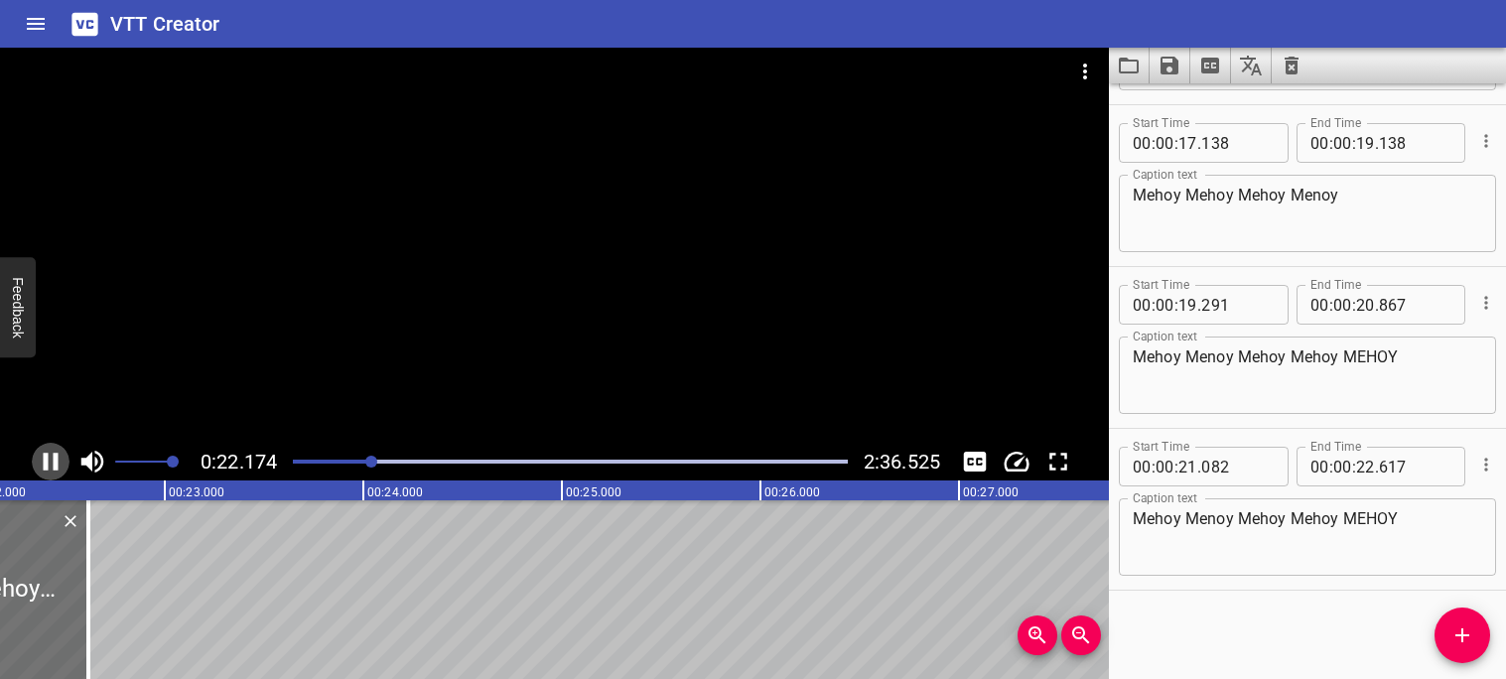
click at [49, 466] on icon "Play/Pause" at bounding box center [51, 462] width 30 height 30
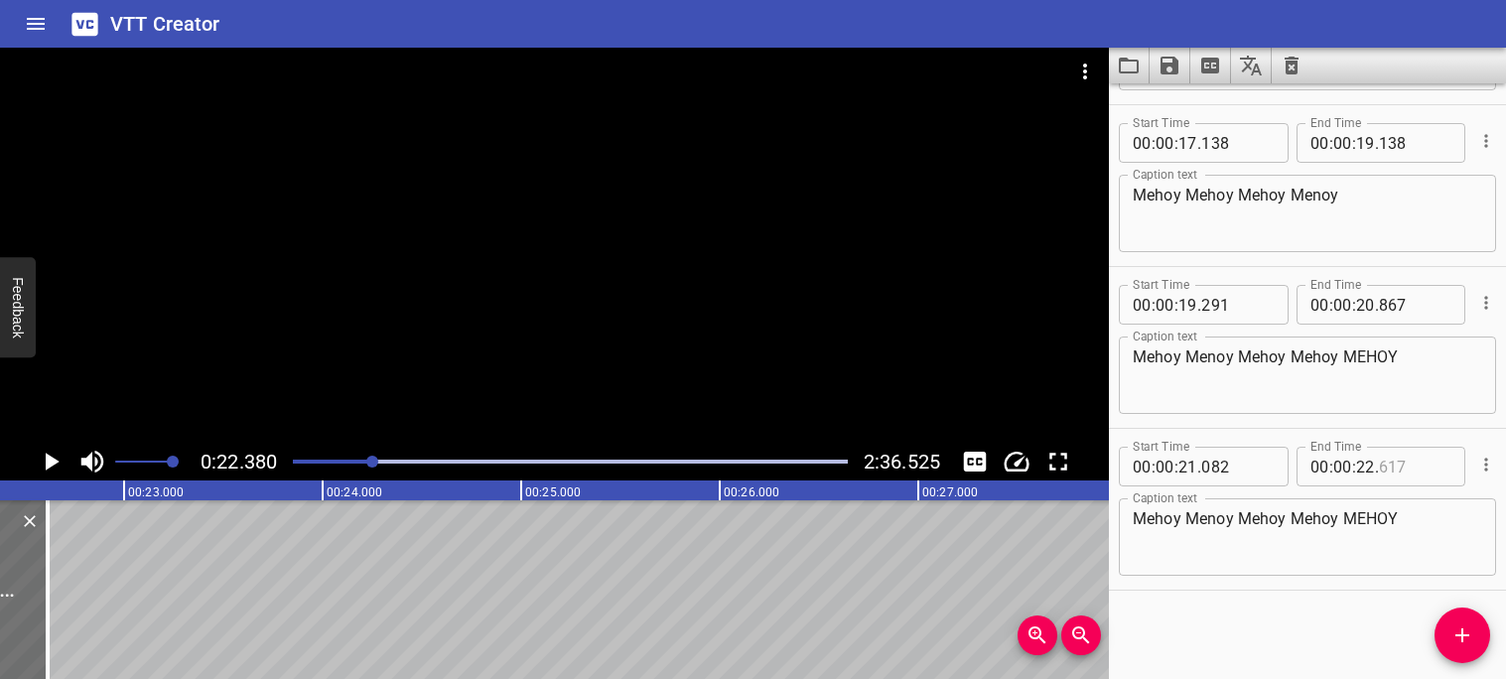
click at [1433, 473] on input "number" at bounding box center [1415, 467] width 72 height 40
type input "380"
click at [53, 463] on icon "Play/Pause" at bounding box center [53, 462] width 14 height 18
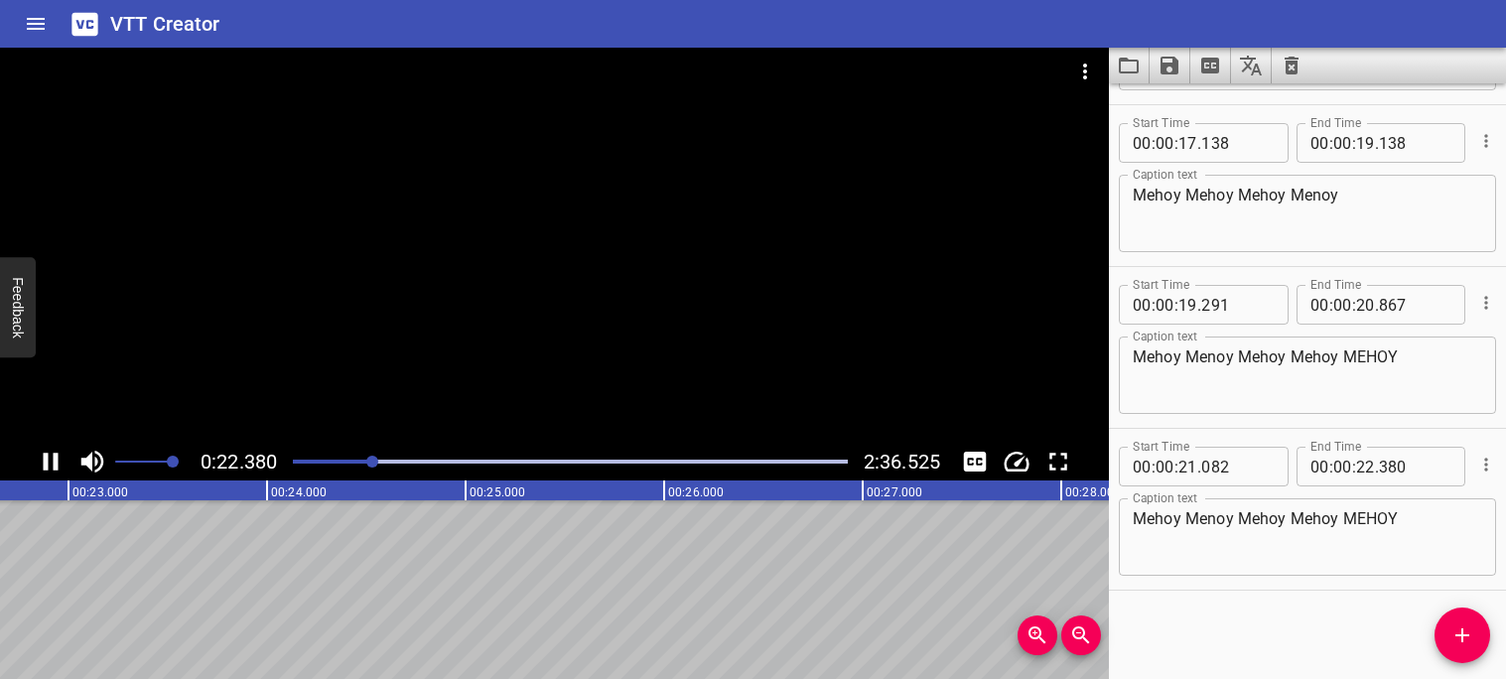
click at [53, 463] on icon "Play/Pause" at bounding box center [51, 462] width 15 height 18
click at [1470, 646] on icon "Add Cue" at bounding box center [1463, 635] width 24 height 24
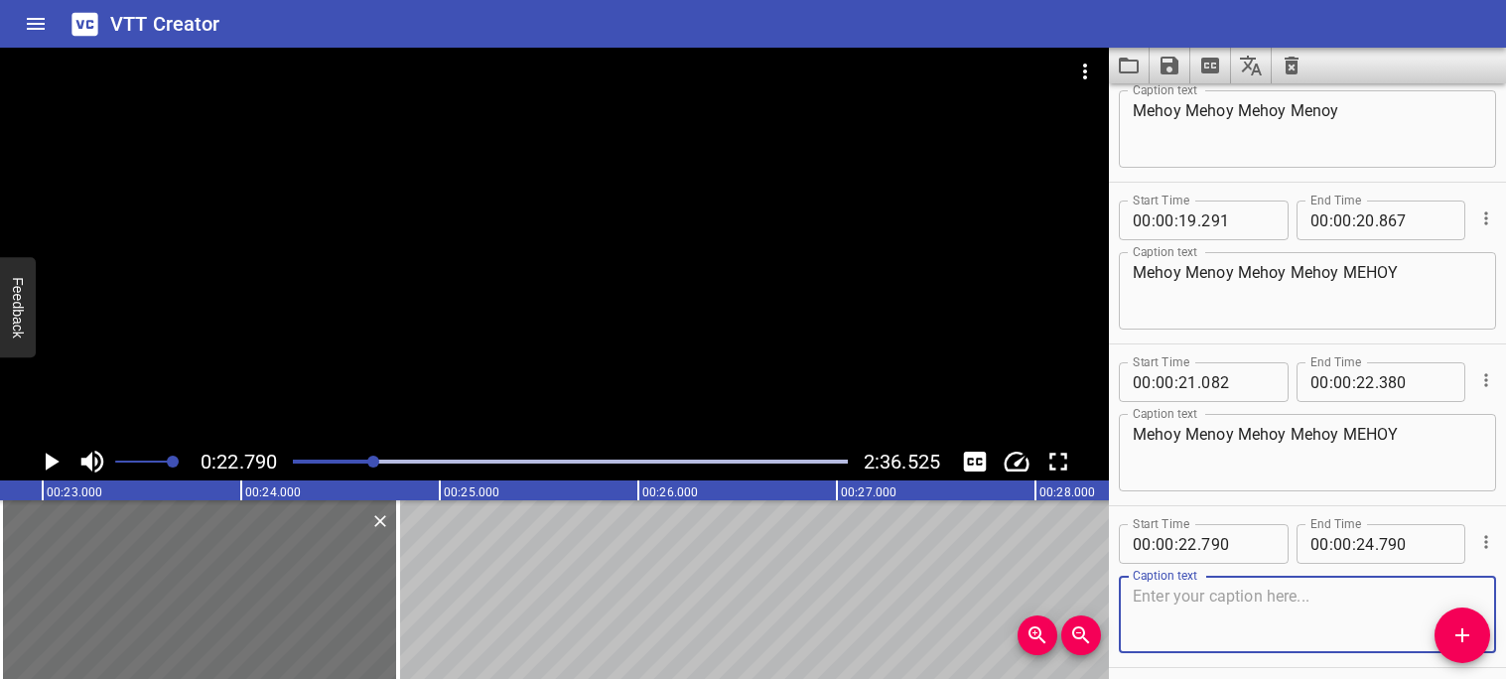
scroll to position [1038, 0]
click at [44, 464] on icon "Play/Pause" at bounding box center [51, 462] width 30 height 30
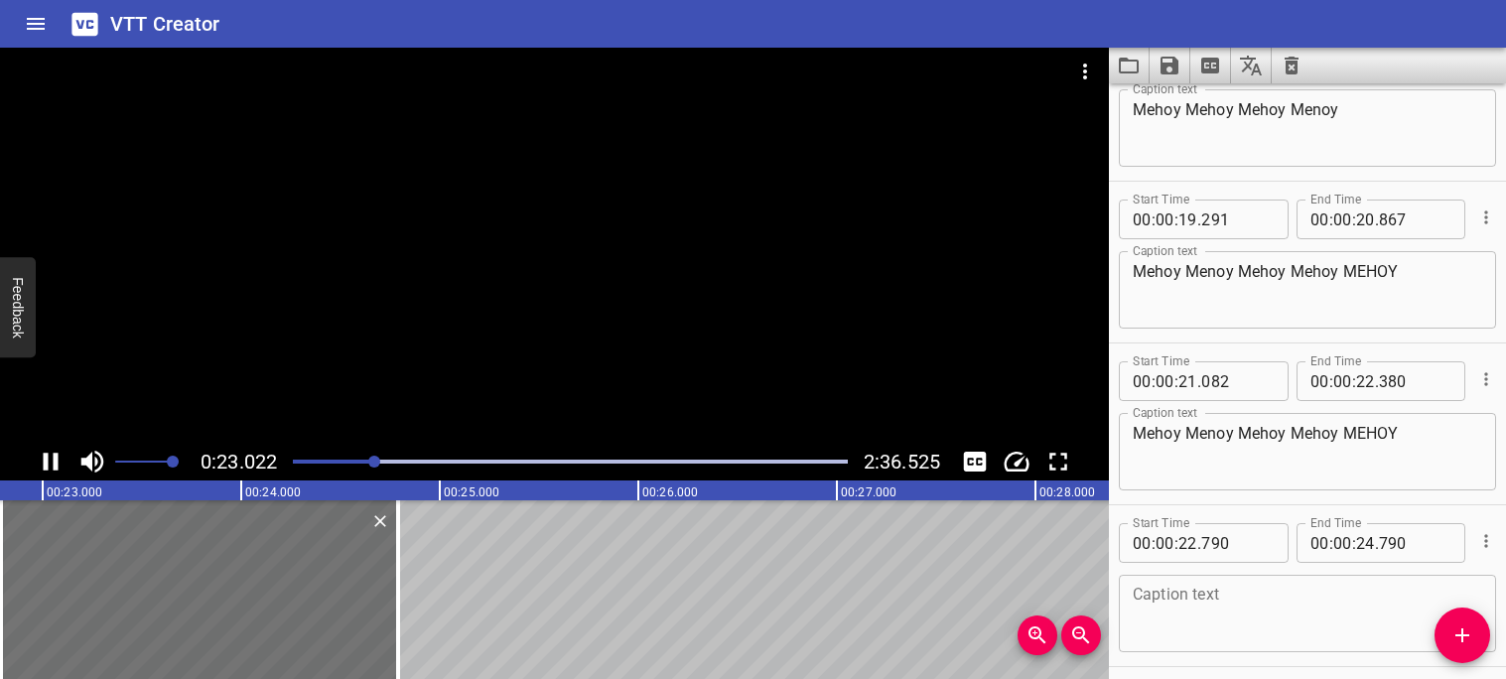
scroll to position [1115, 0]
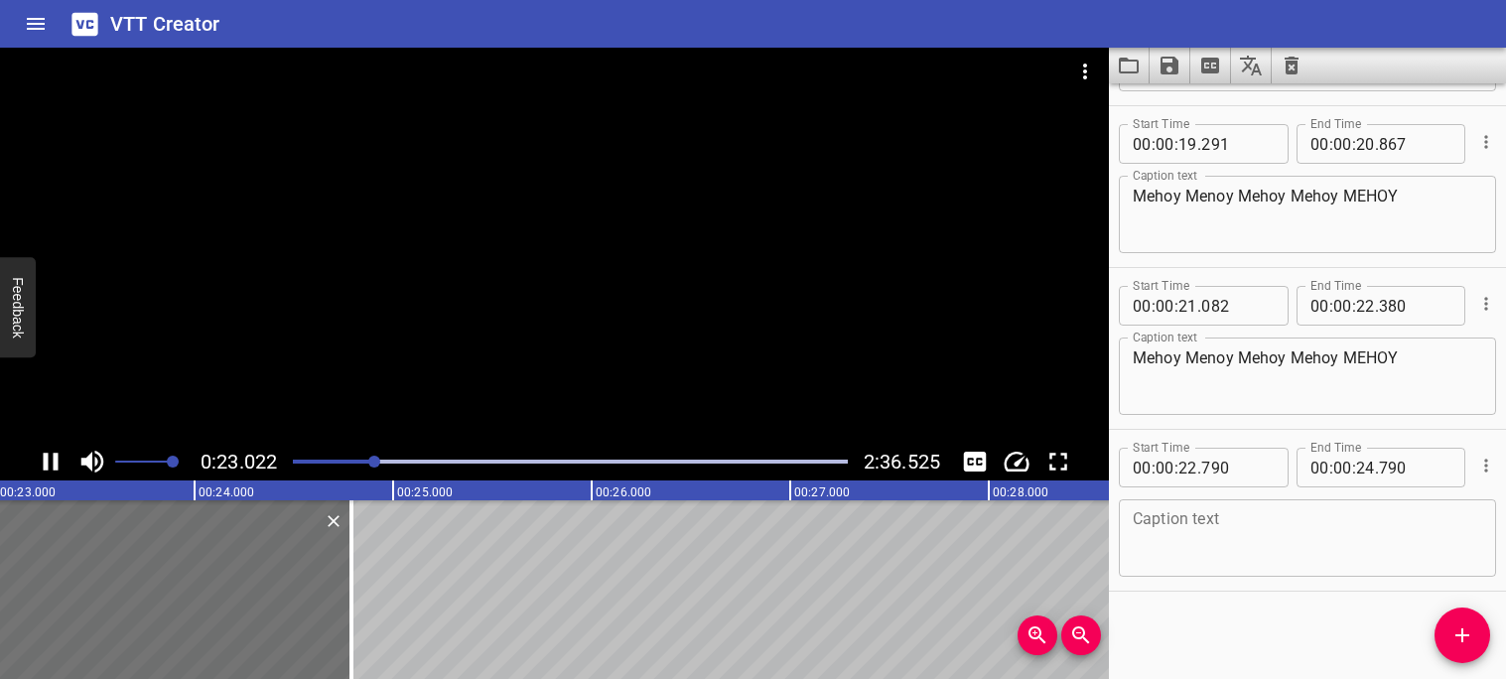
click at [48, 465] on icon "Play/Pause" at bounding box center [51, 462] width 15 height 18
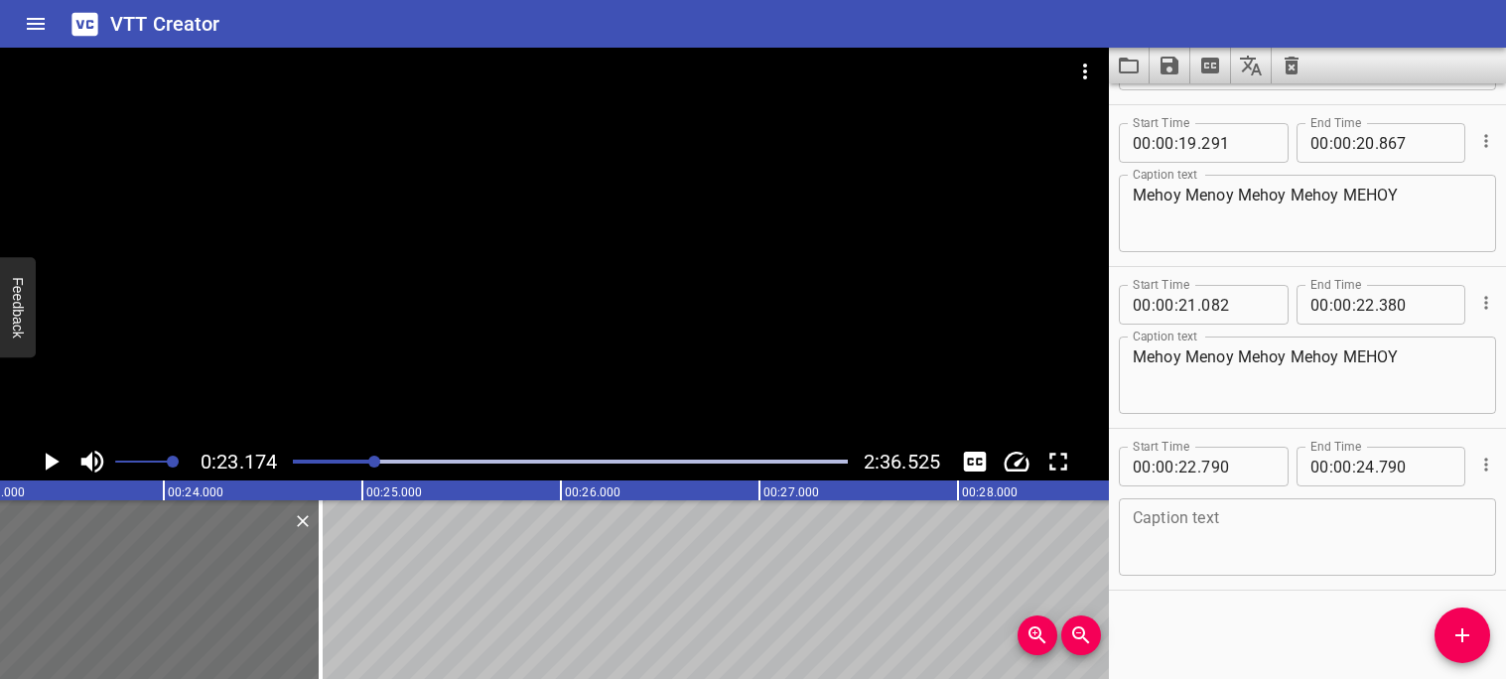
click at [1352, 514] on textarea at bounding box center [1307, 537] width 349 height 57
click at [54, 458] on icon "Play/Pause" at bounding box center [51, 462] width 30 height 30
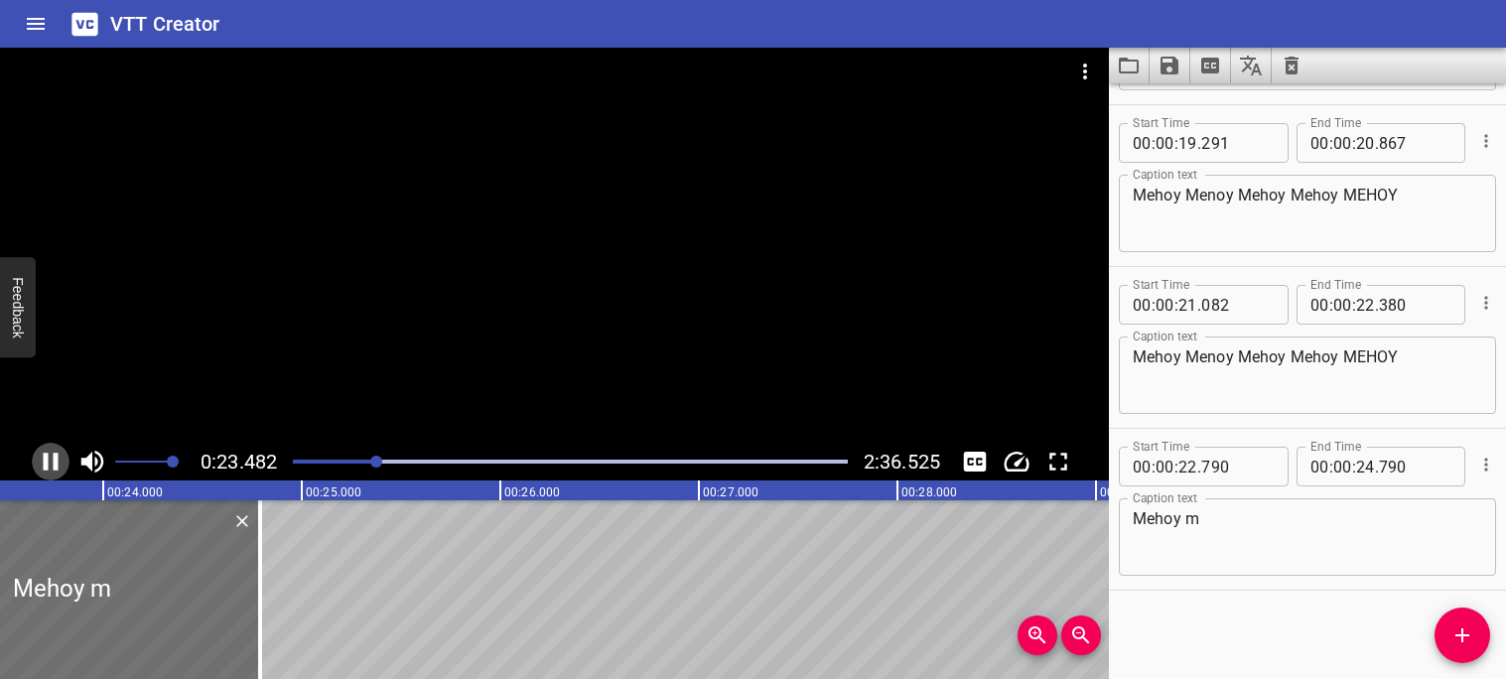
click at [54, 458] on icon "Play/Pause" at bounding box center [51, 462] width 15 height 18
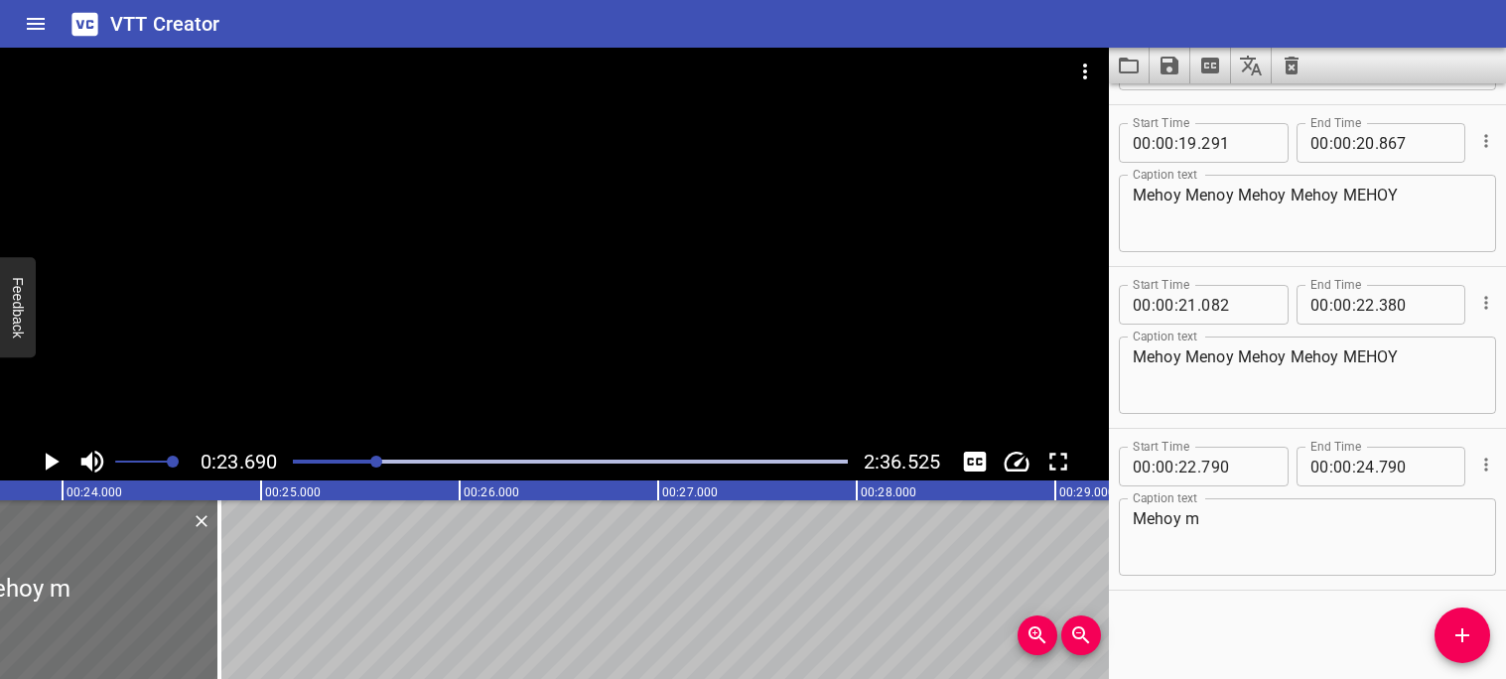
click at [1279, 532] on textarea "Mehoy m" at bounding box center [1307, 537] width 349 height 57
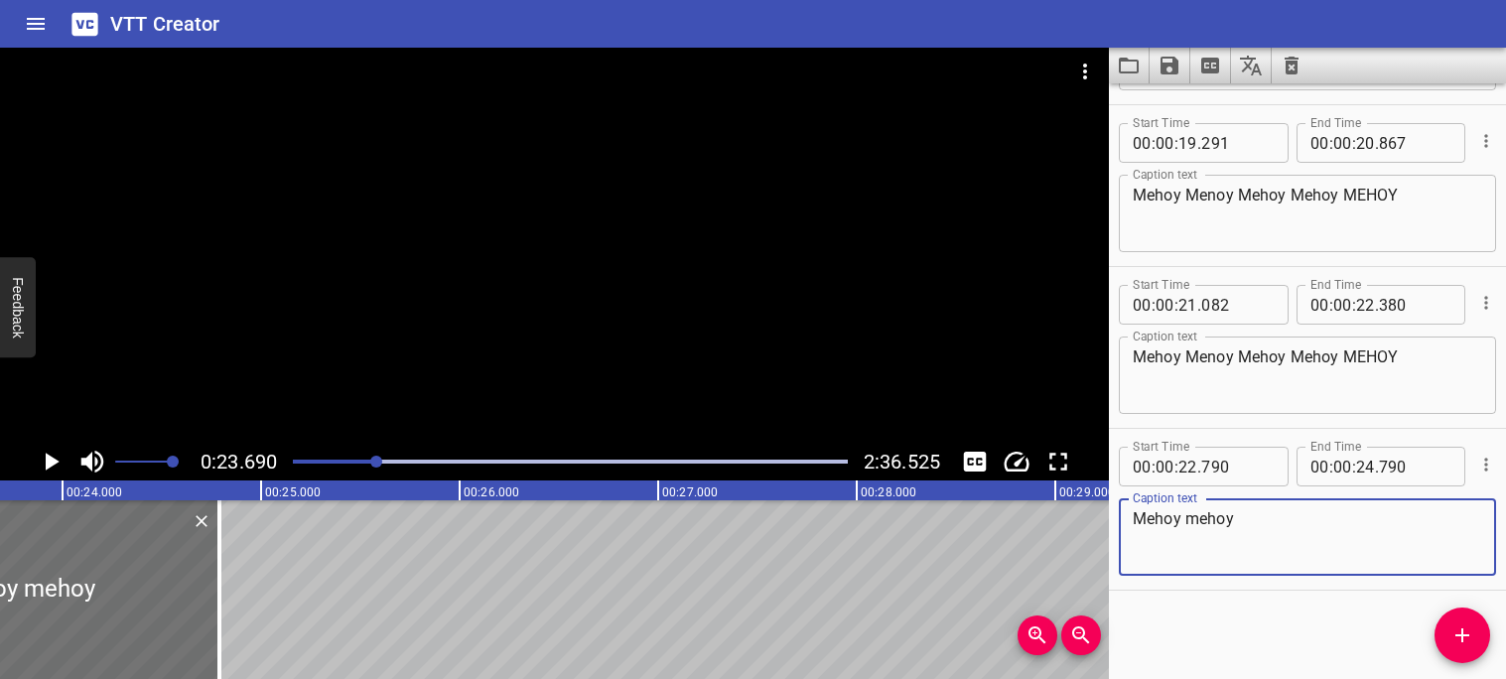
type textarea "Mehoy mehoy"
click at [46, 452] on icon "Play/Pause" at bounding box center [51, 462] width 30 height 30
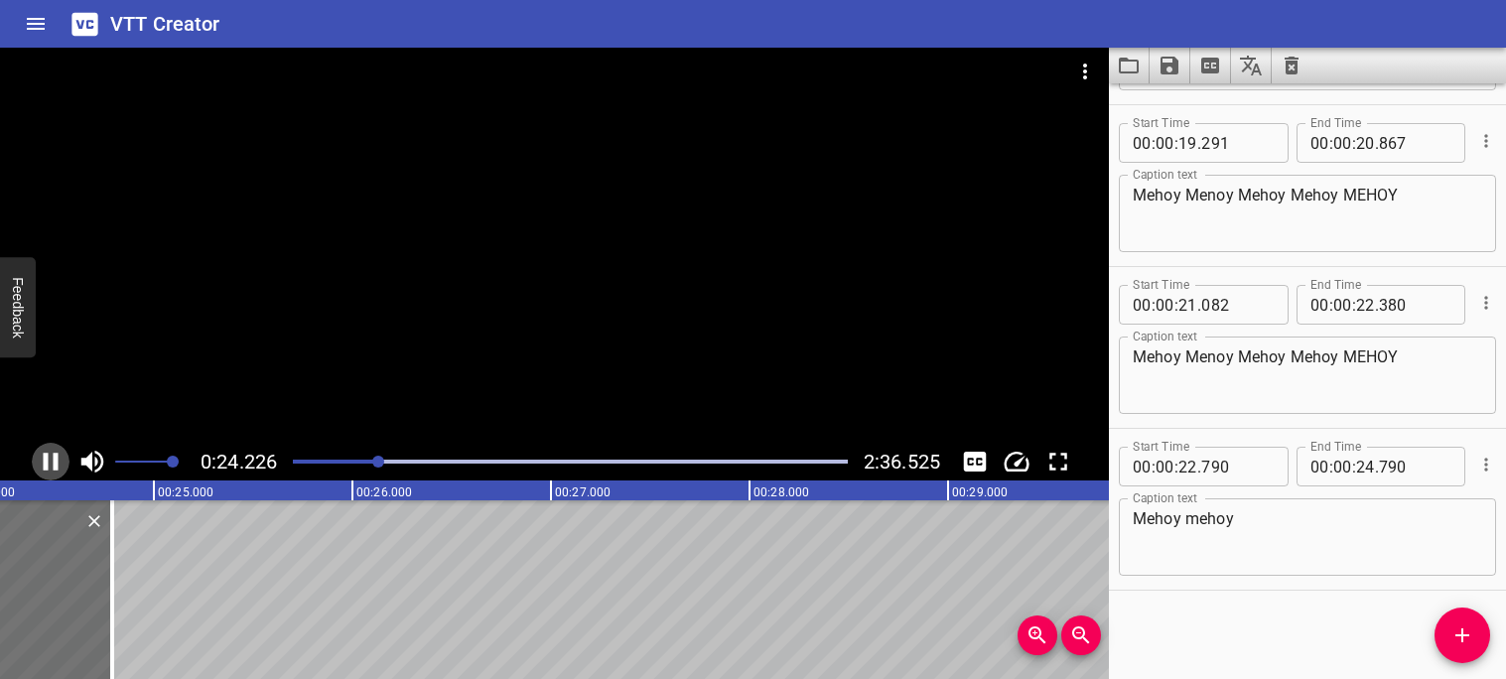
click at [50, 460] on icon "Play/Pause" at bounding box center [51, 462] width 30 height 30
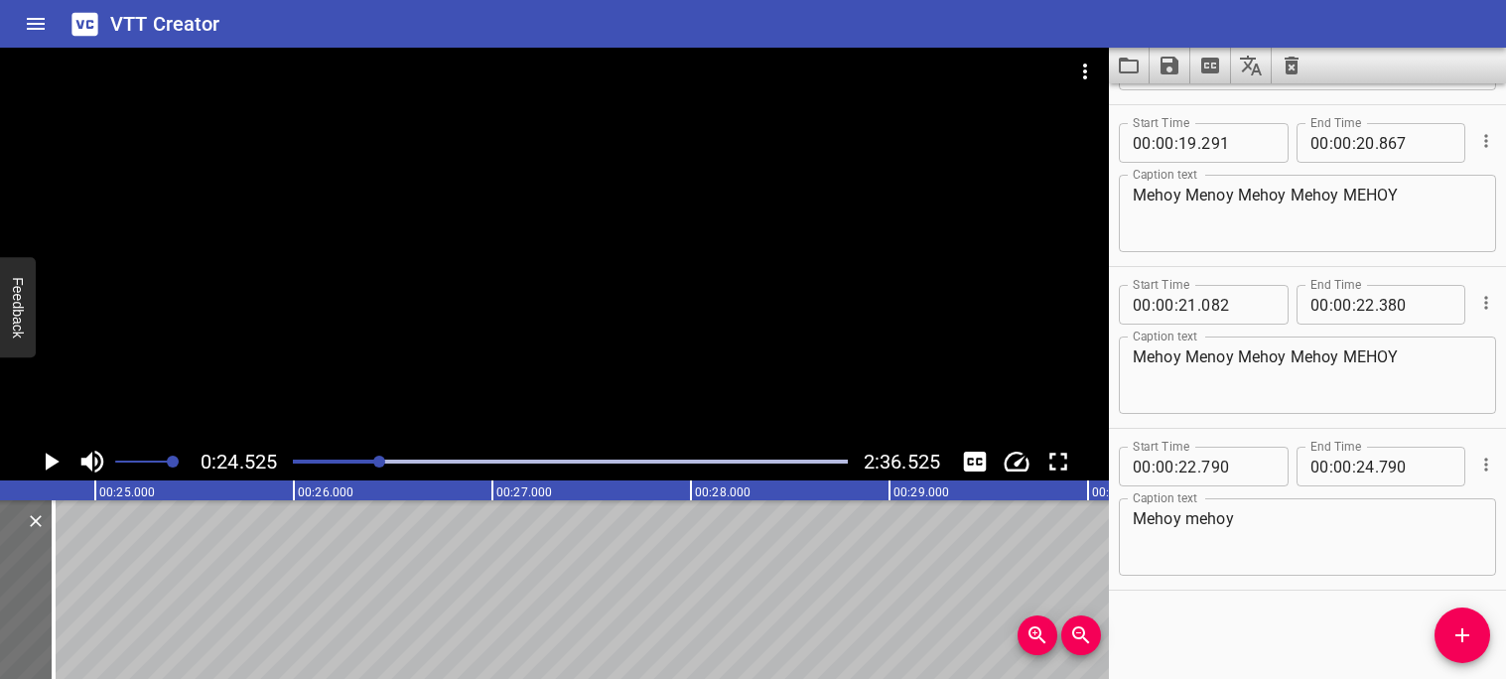
scroll to position [0, 4870]
click at [50, 460] on icon "Play/Pause" at bounding box center [53, 462] width 14 height 18
click at [50, 460] on icon "Play/Pause" at bounding box center [51, 462] width 30 height 30
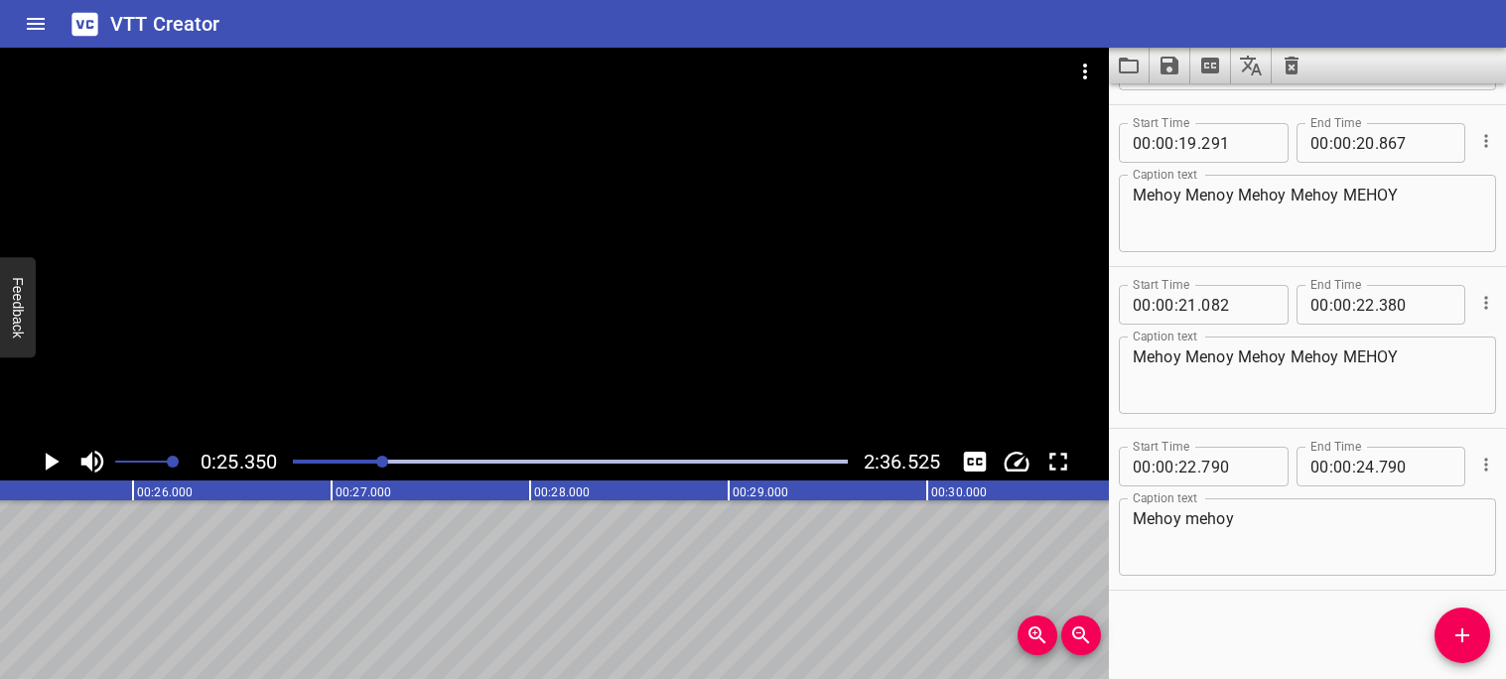
scroll to position [0, 5033]
click at [50, 460] on icon "Play/Pause" at bounding box center [53, 462] width 14 height 18
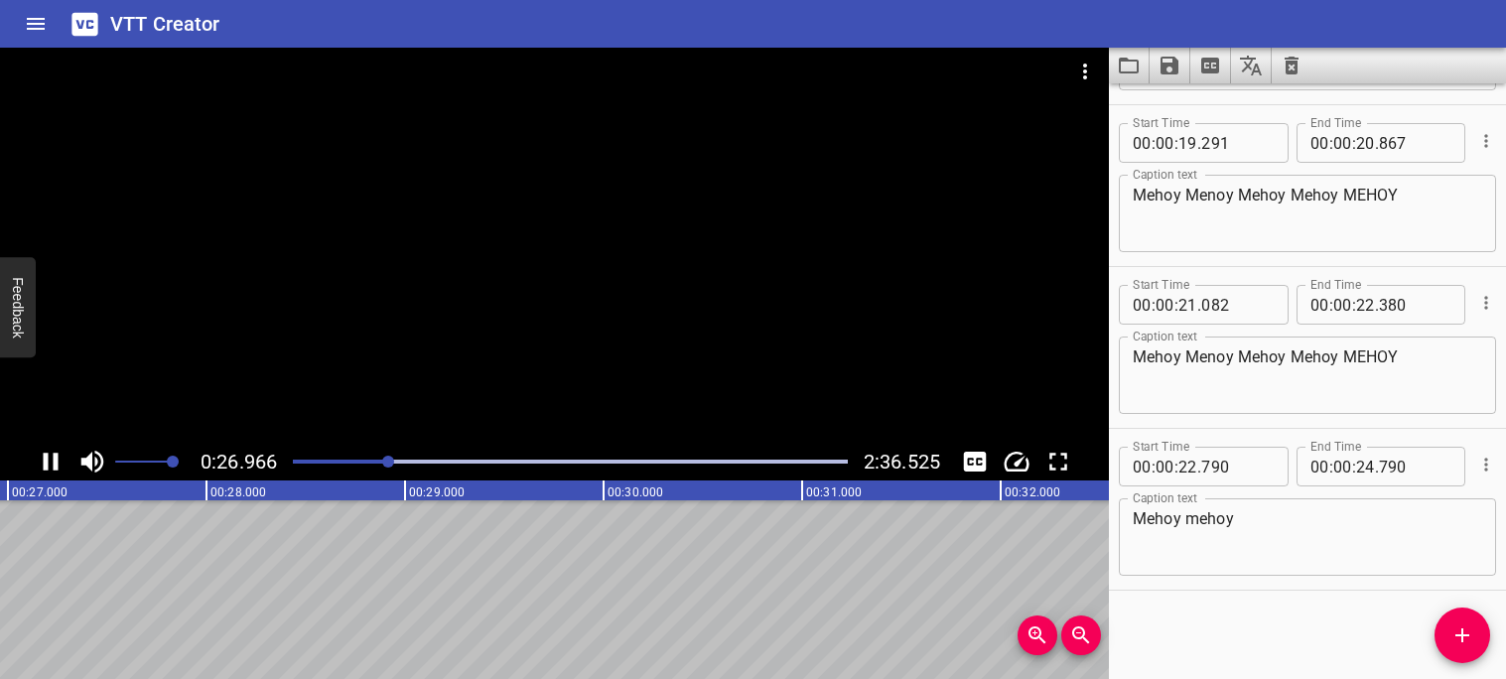
click at [50, 460] on icon "Play/Pause" at bounding box center [51, 462] width 30 height 30
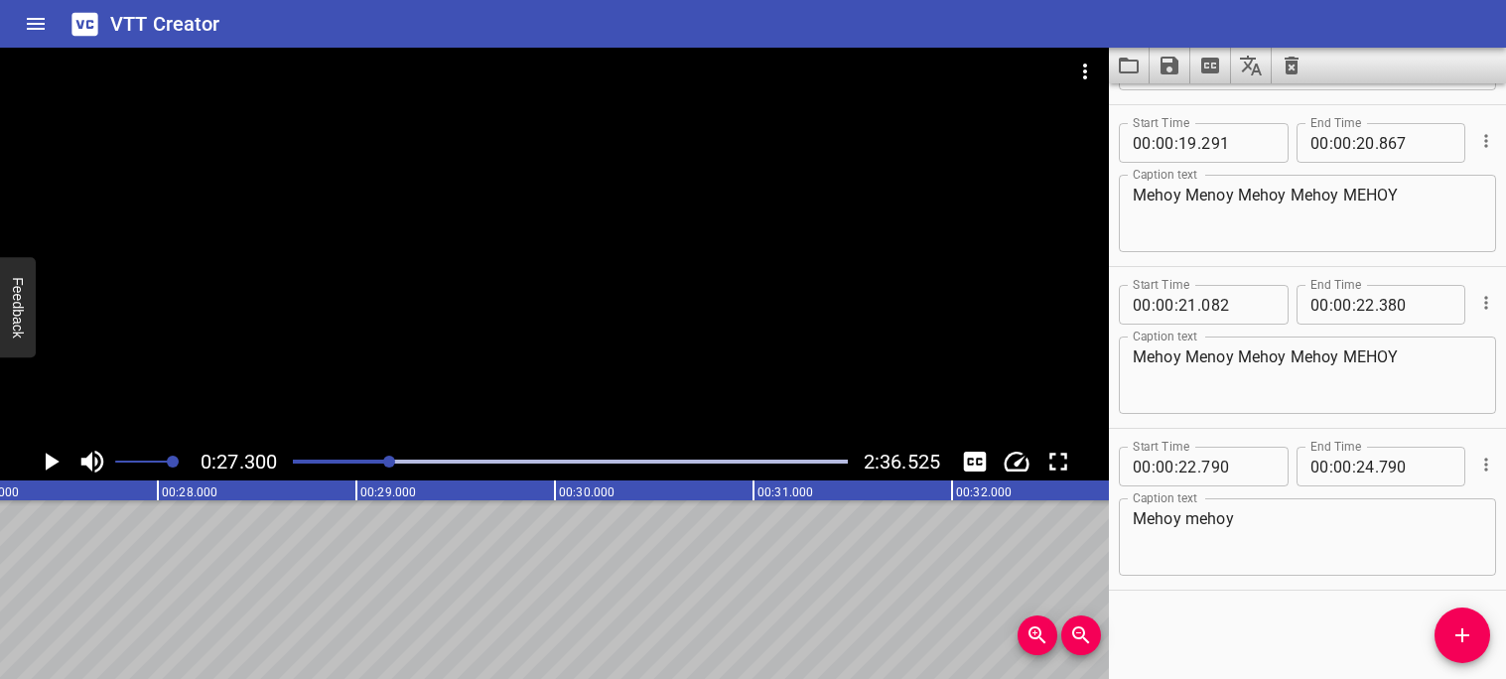
scroll to position [0, 5420]
click at [374, 458] on div at bounding box center [570, 462] width 579 height 28
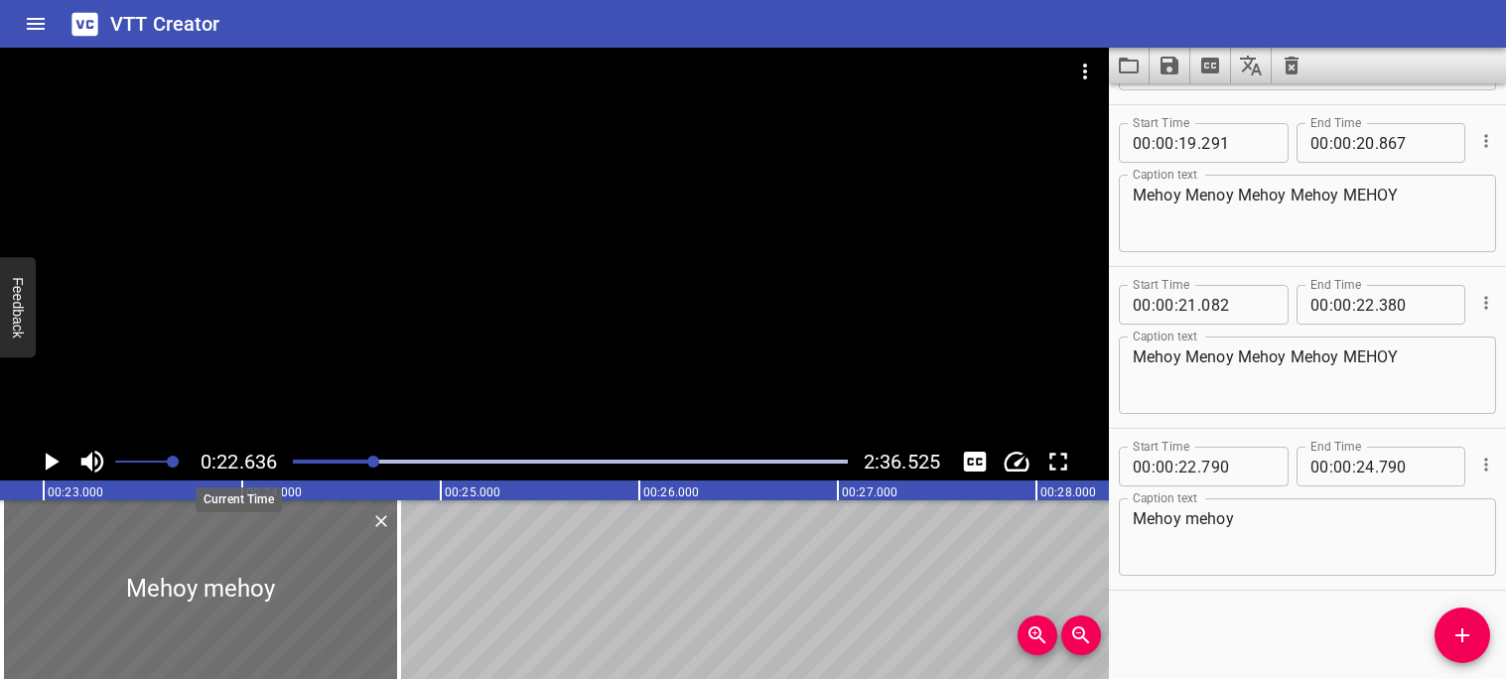
scroll to position [0, 4494]
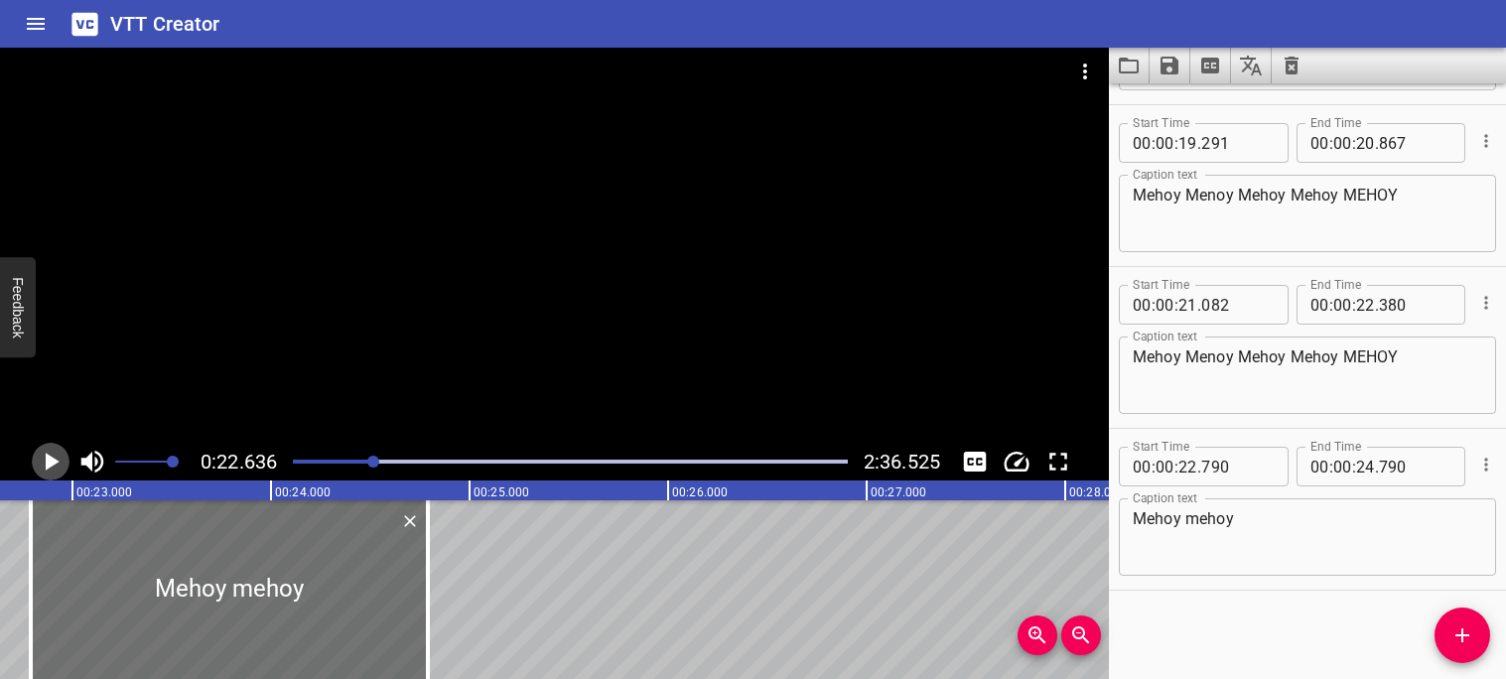
click at [53, 462] on icon "Play/Pause" at bounding box center [53, 462] width 14 height 18
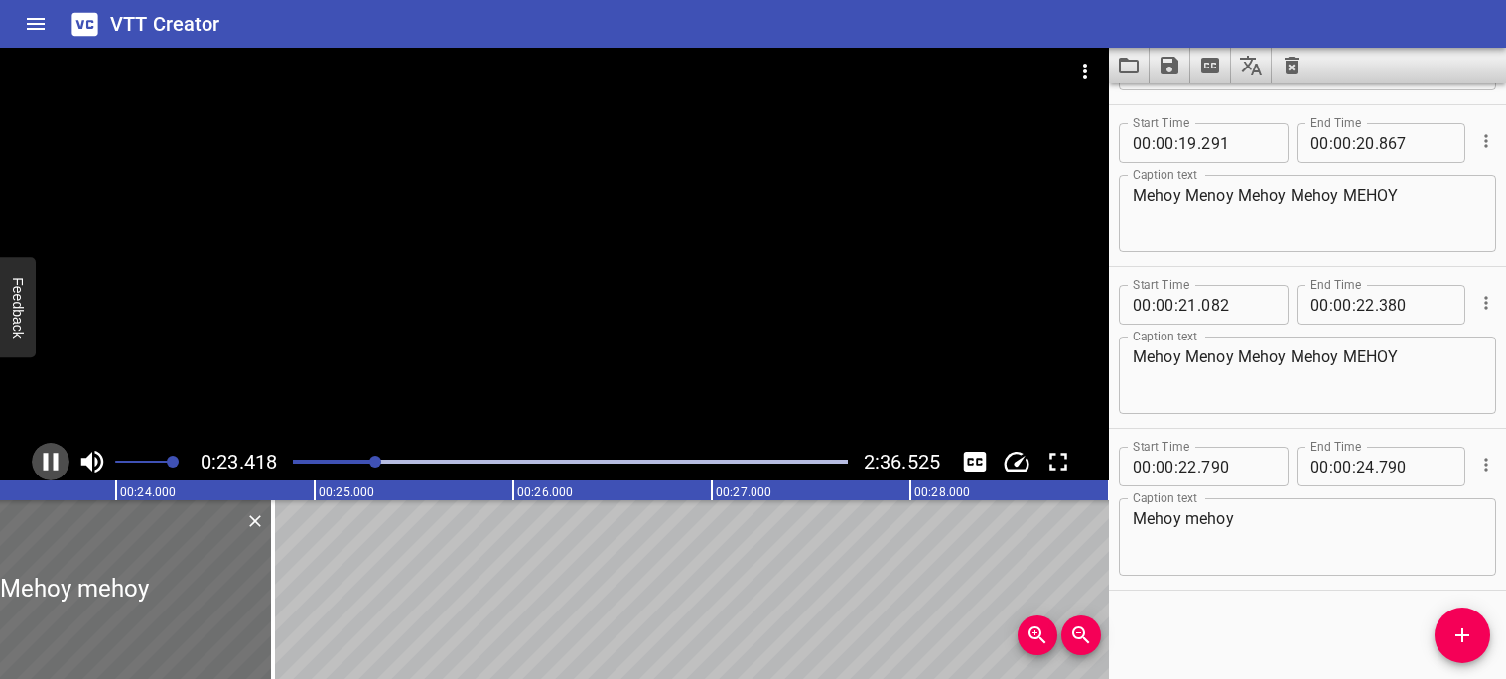
click at [49, 464] on icon "Play/Pause" at bounding box center [51, 462] width 30 height 30
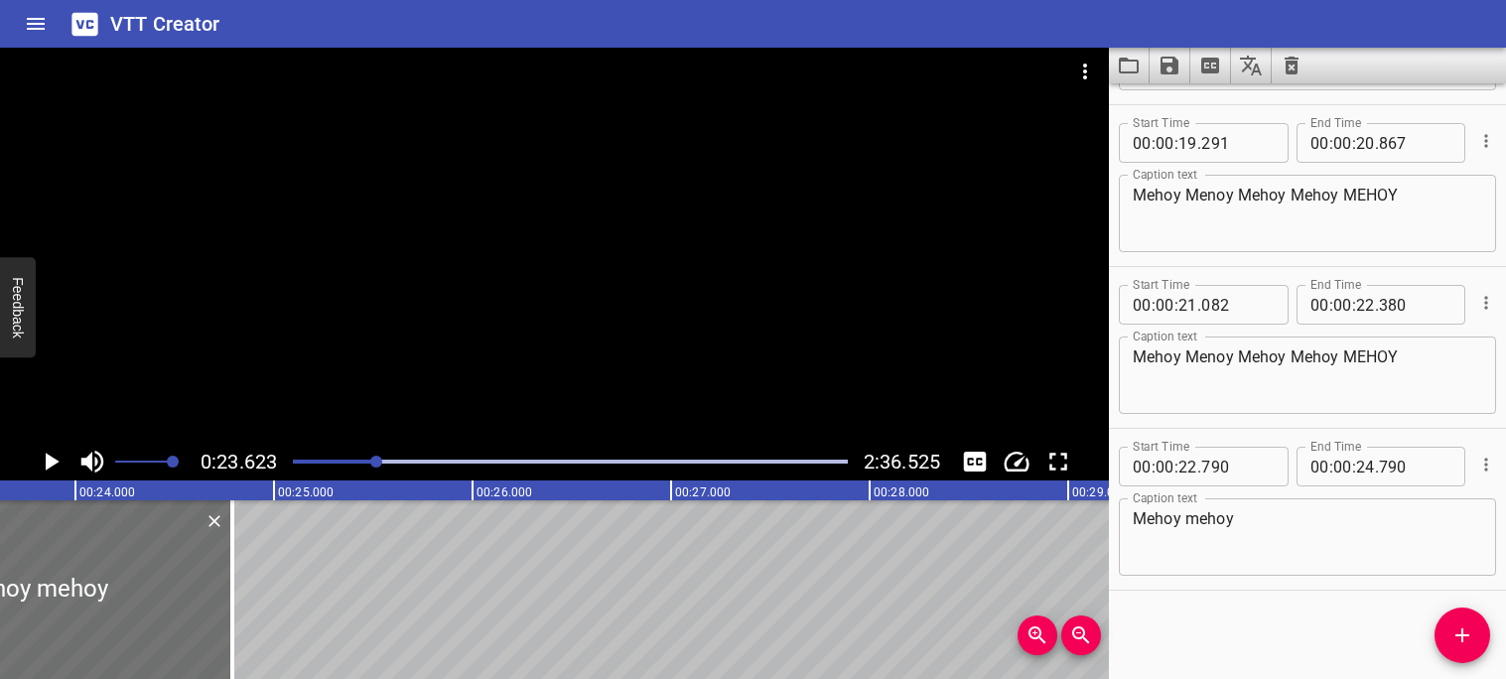
click at [49, 464] on icon "Play/Pause" at bounding box center [53, 462] width 14 height 18
click at [49, 464] on icon "Play/Pause" at bounding box center [51, 462] width 30 height 30
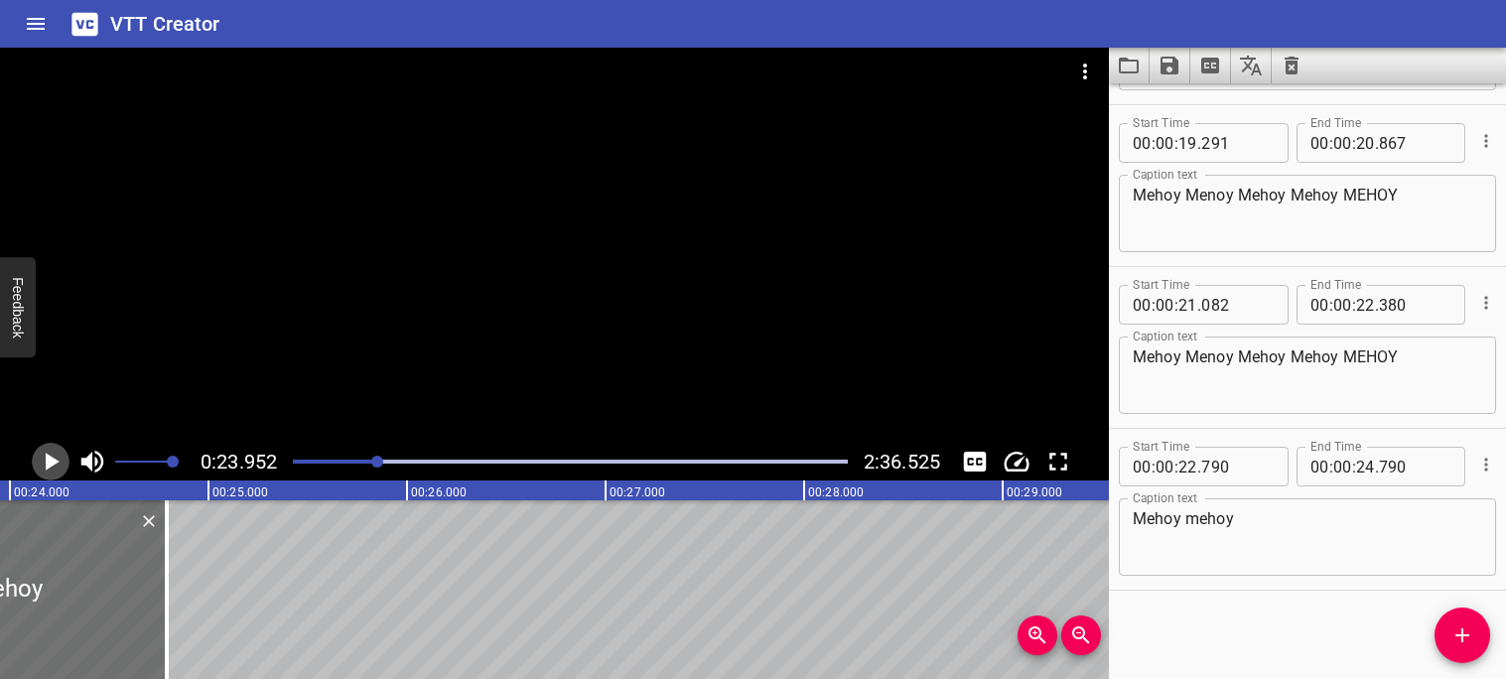
click at [49, 464] on icon "Play/Pause" at bounding box center [53, 462] width 14 height 18
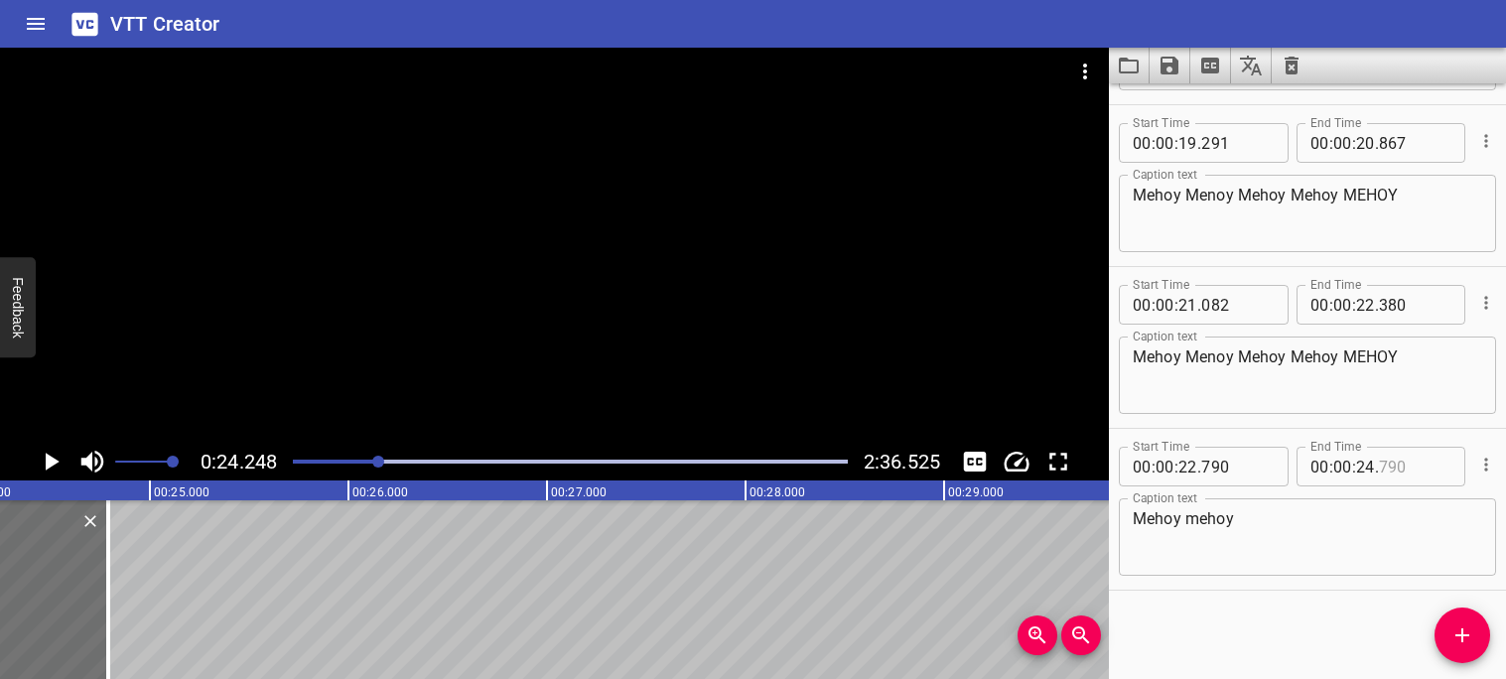
click at [1415, 464] on input "number" at bounding box center [1415, 467] width 72 height 40
type input "790"
click at [1373, 468] on input "number" at bounding box center [1365, 467] width 19 height 40
type input "24"
type input "248"
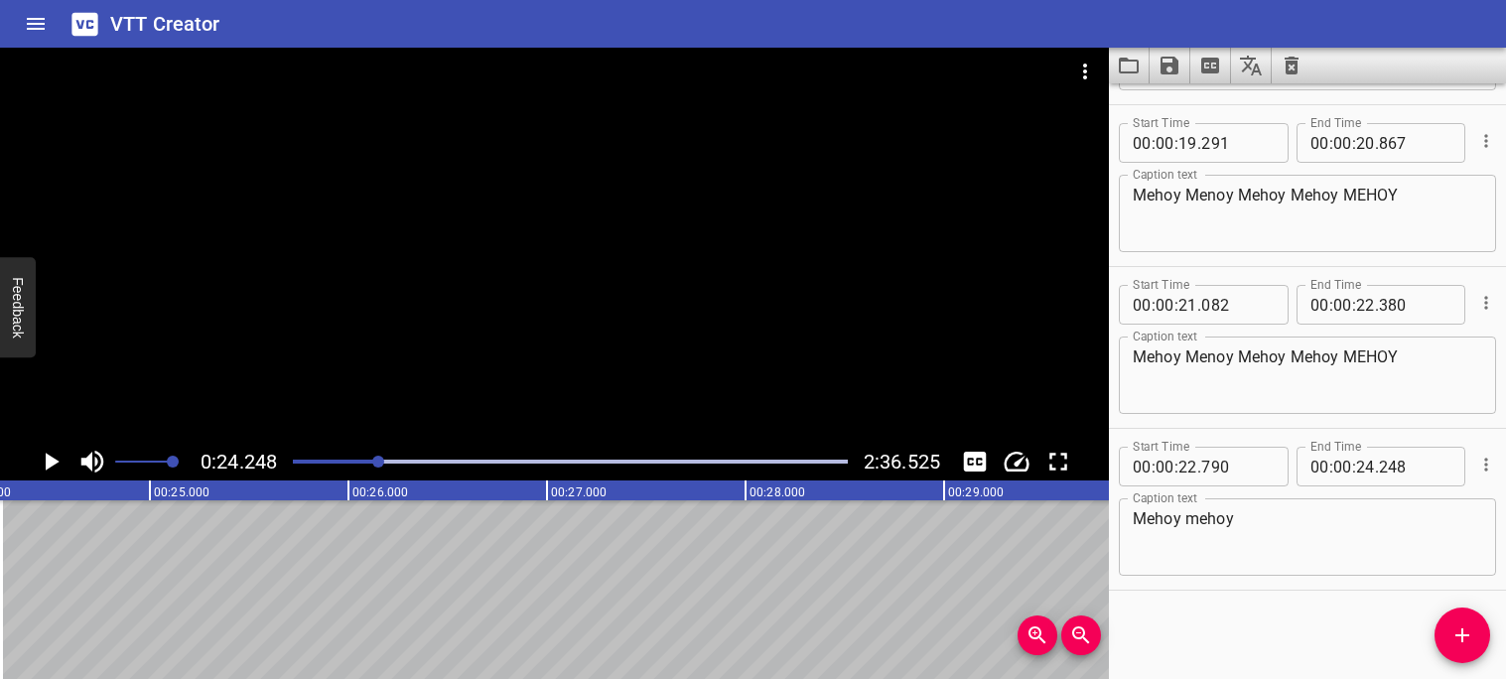
click at [46, 463] on icon "Play/Pause" at bounding box center [53, 462] width 14 height 18
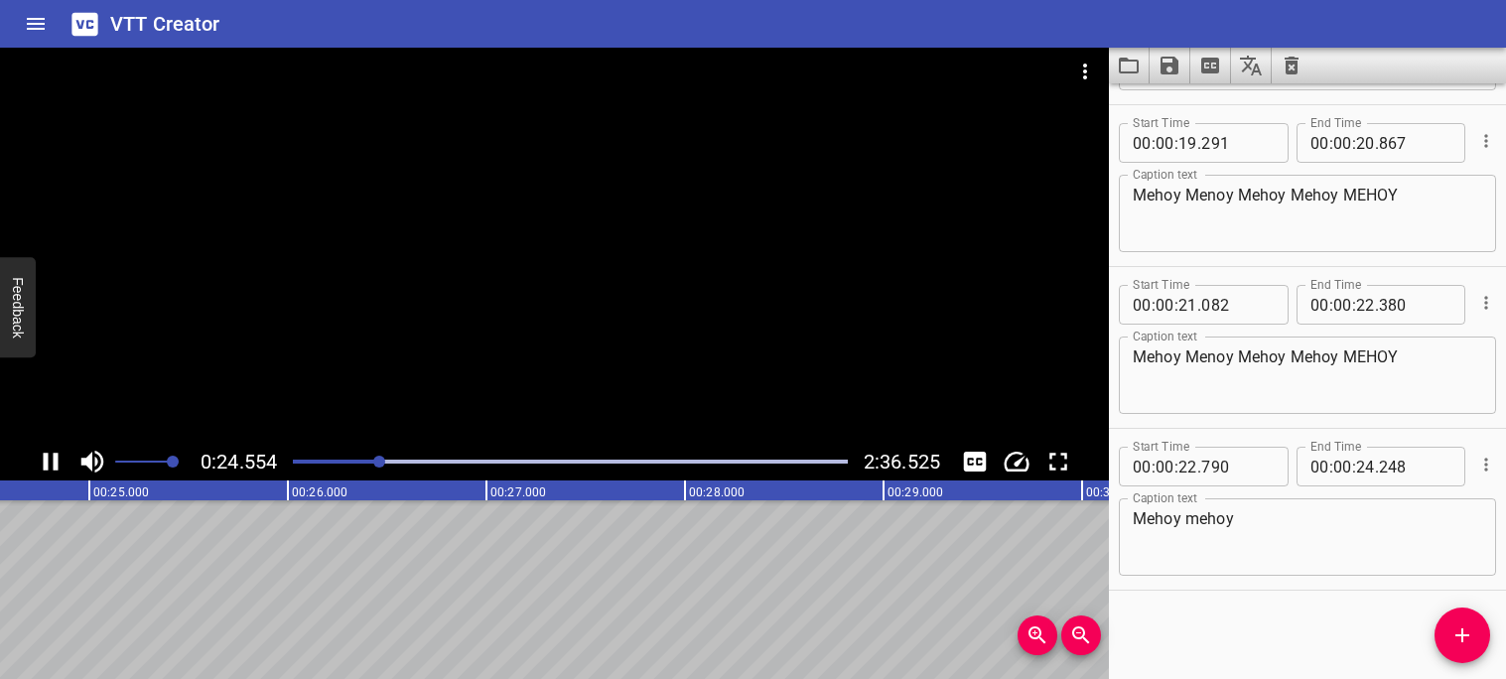
click at [46, 463] on icon "Play/Pause" at bounding box center [51, 462] width 15 height 18
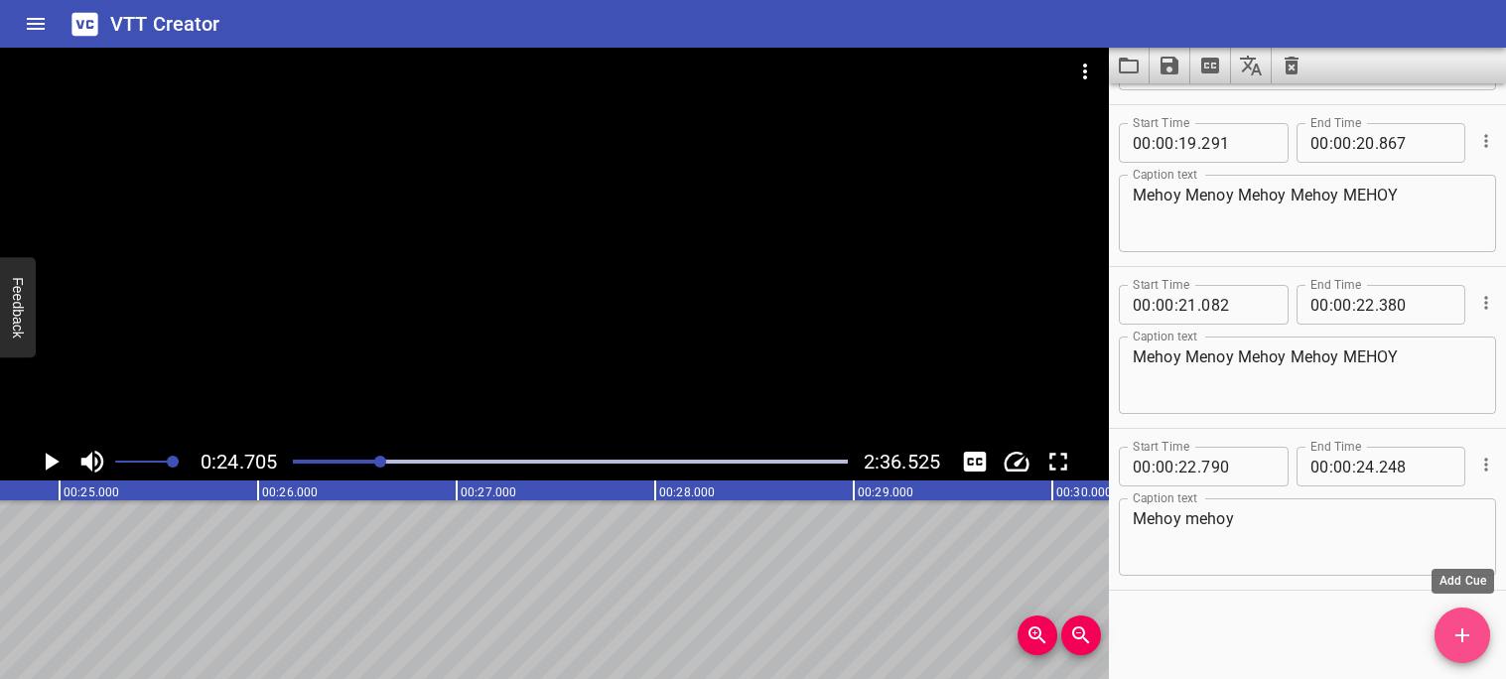
click at [1477, 632] on span "Add Cue" at bounding box center [1463, 635] width 56 height 24
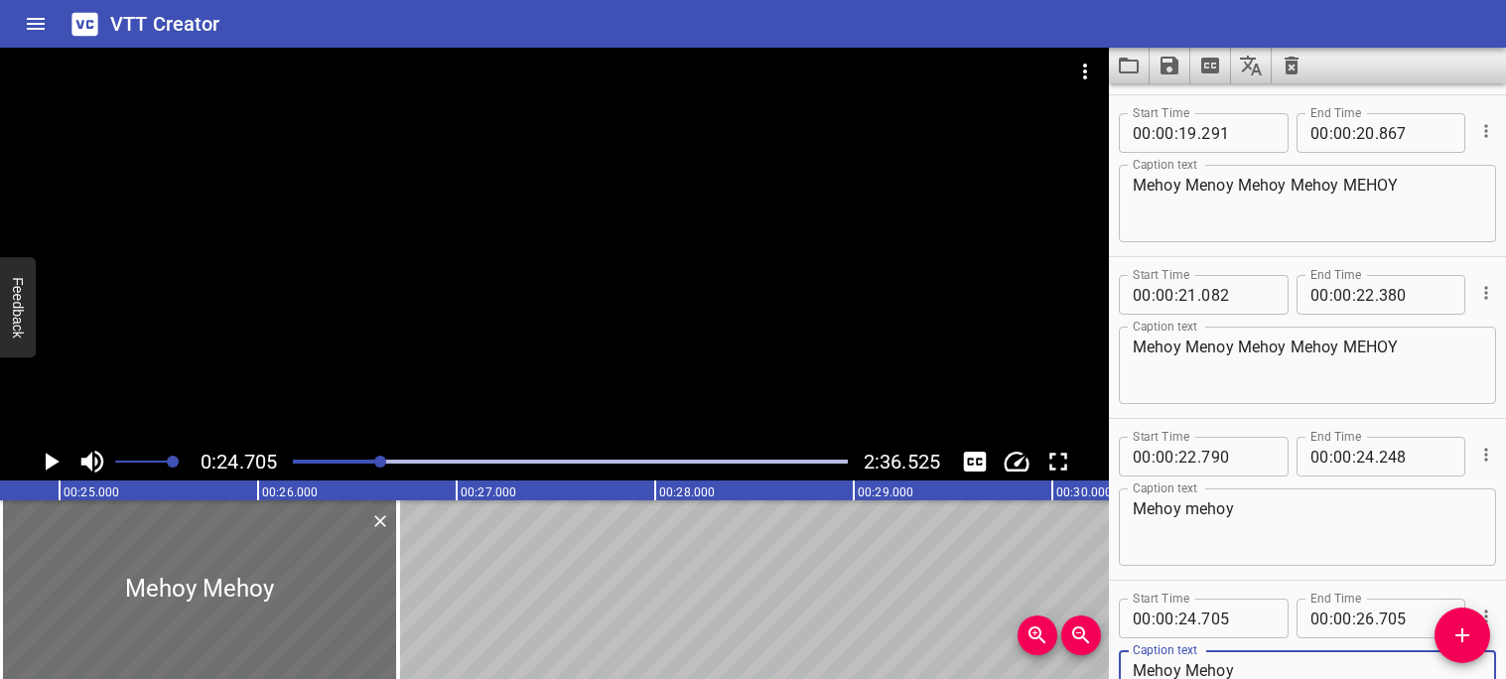
type textarea "Mehoy Mehoy"
click at [54, 458] on icon "Play/Pause" at bounding box center [51, 462] width 30 height 30
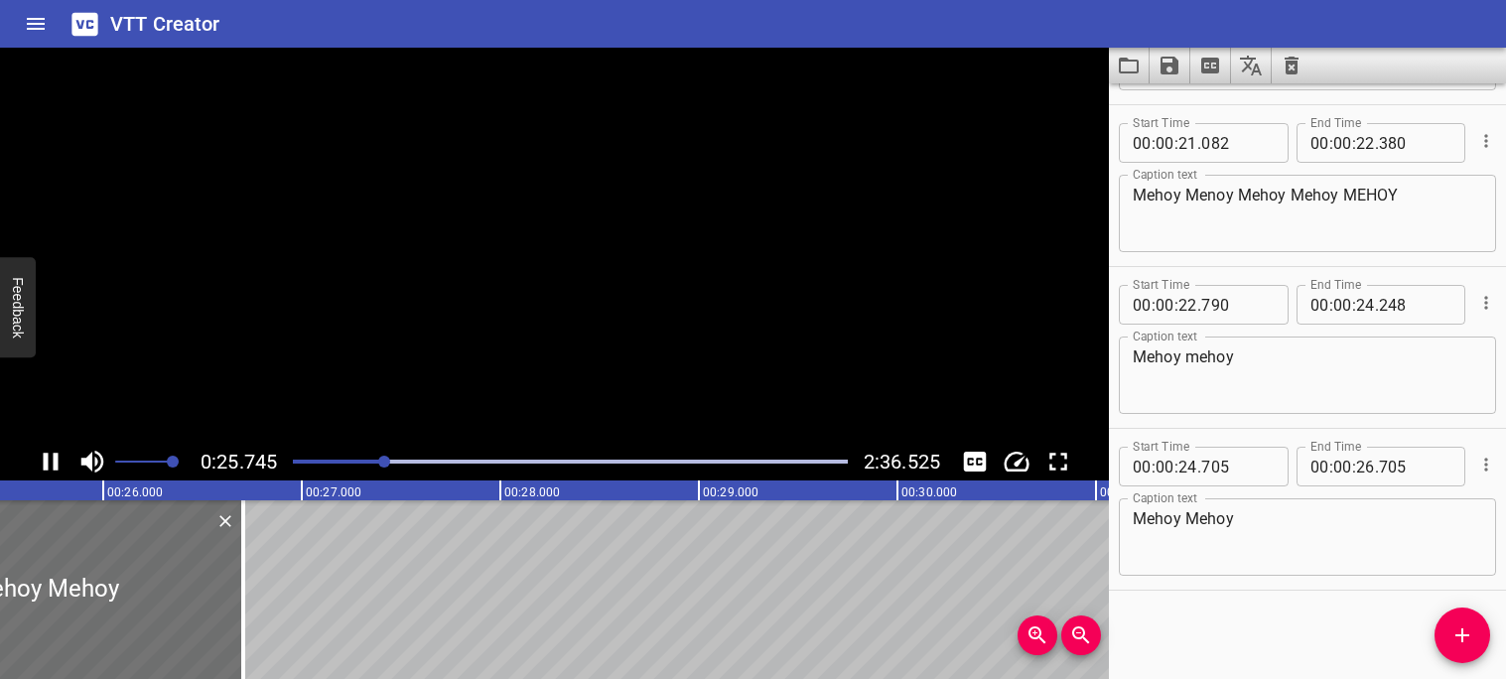
click at [54, 458] on icon "Play/Pause" at bounding box center [51, 462] width 15 height 18
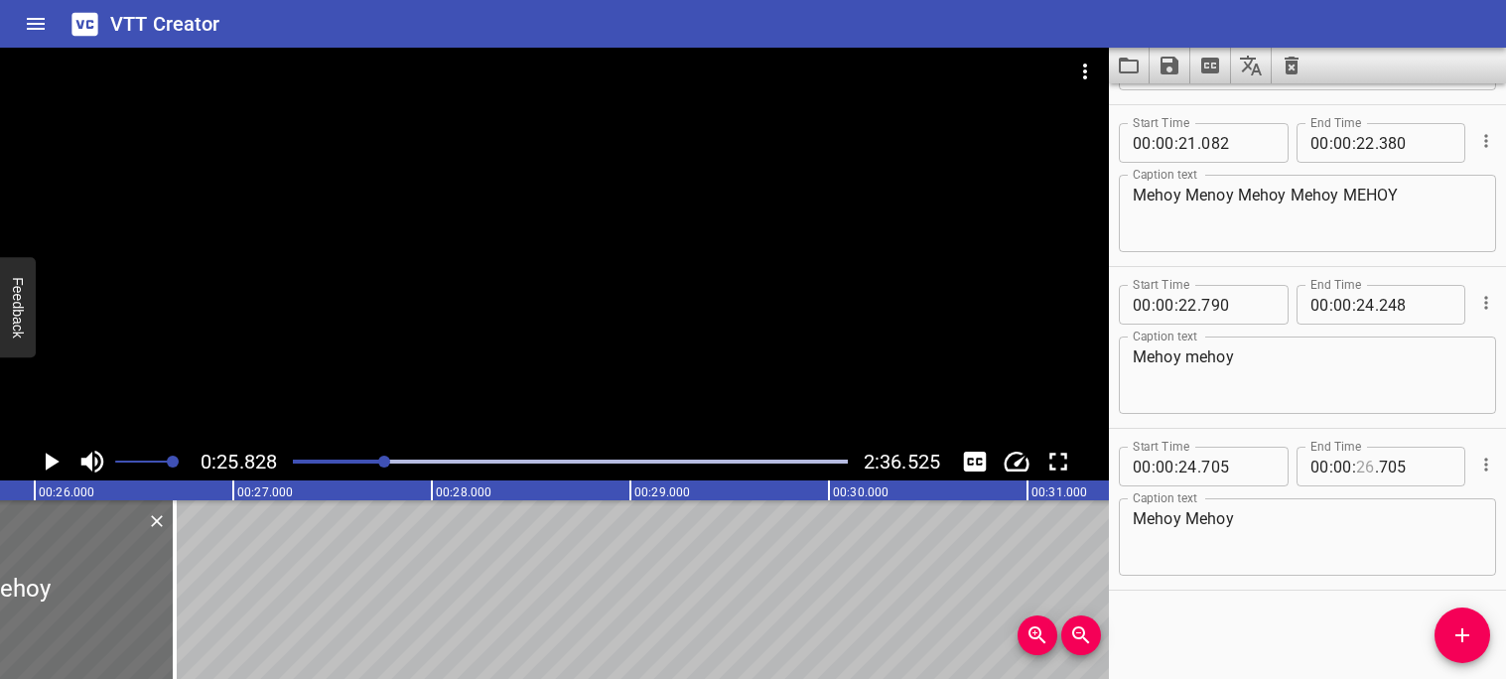
click at [1372, 469] on input "number" at bounding box center [1365, 467] width 19 height 40
type input "25"
type input "828"
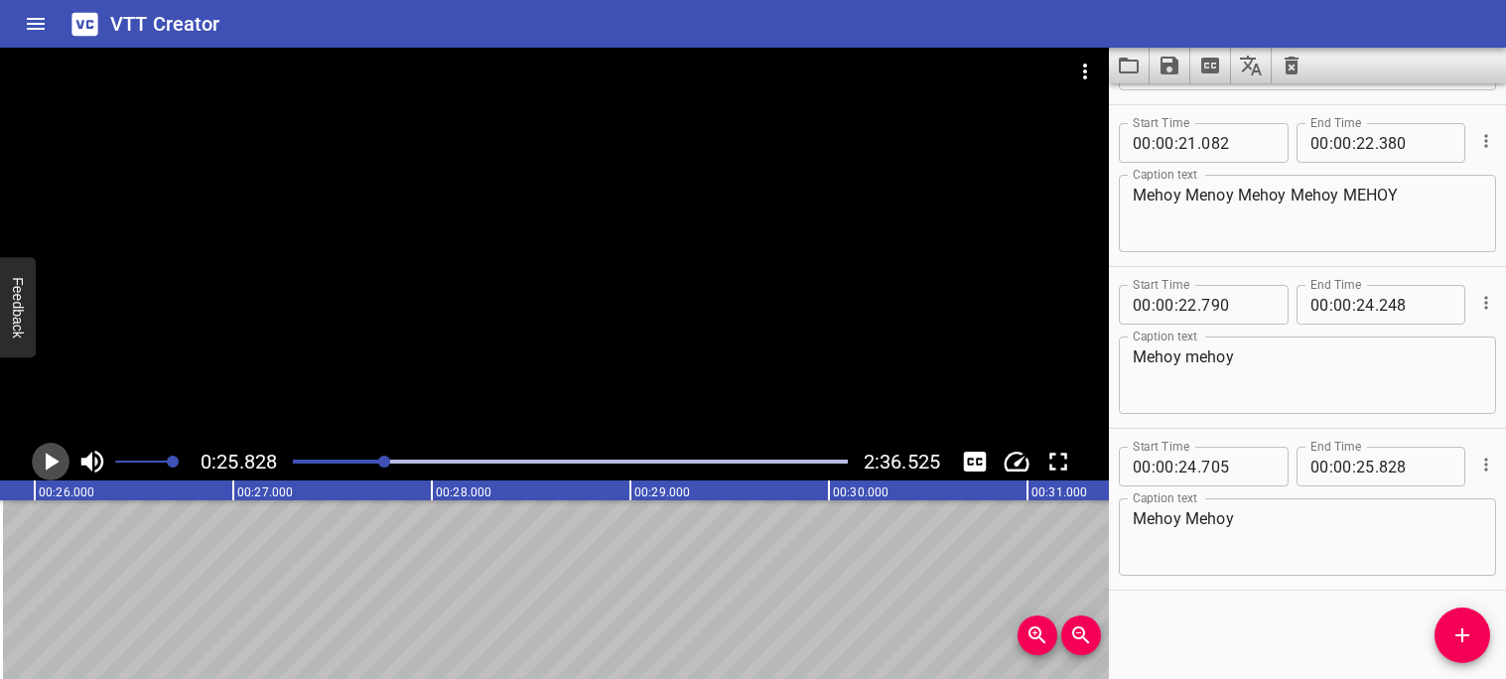
click at [48, 466] on icon "Play/Pause" at bounding box center [53, 462] width 14 height 18
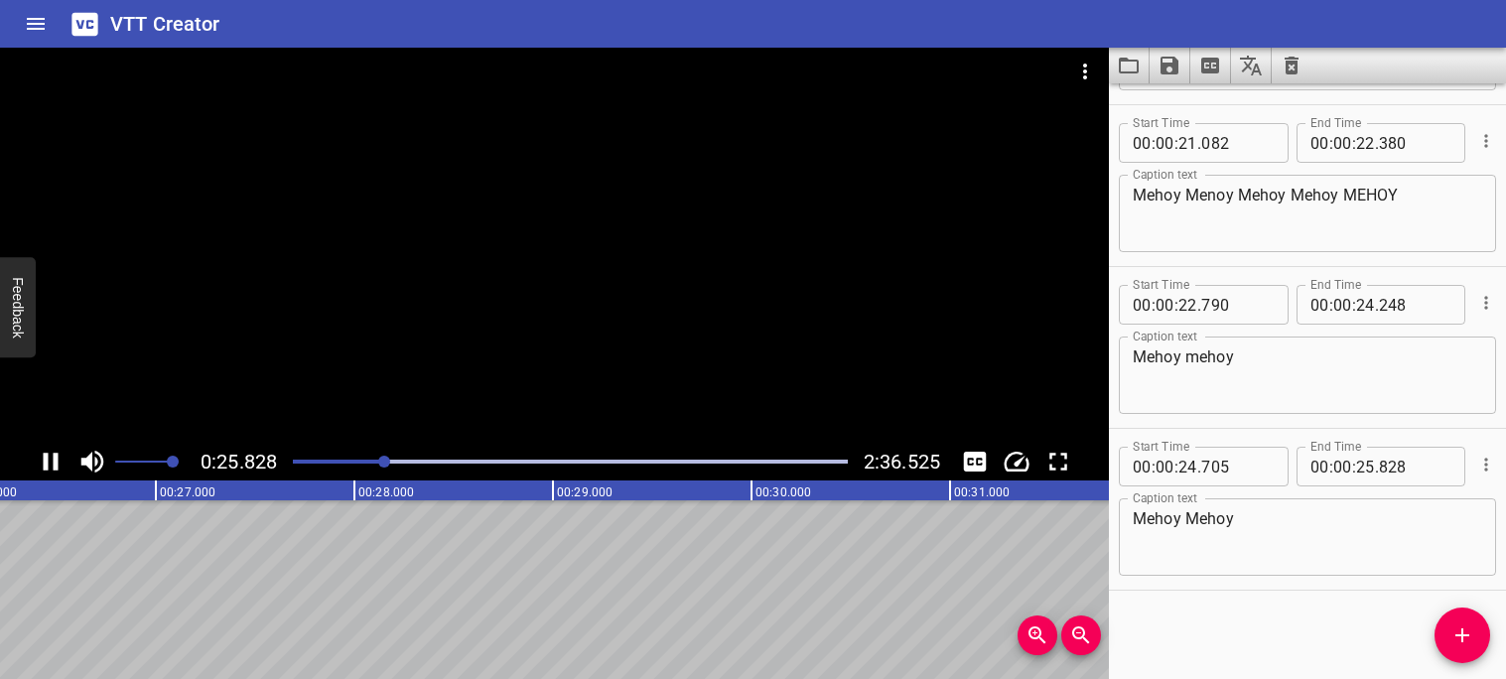
click at [48, 466] on icon "Play/Pause" at bounding box center [51, 462] width 15 height 18
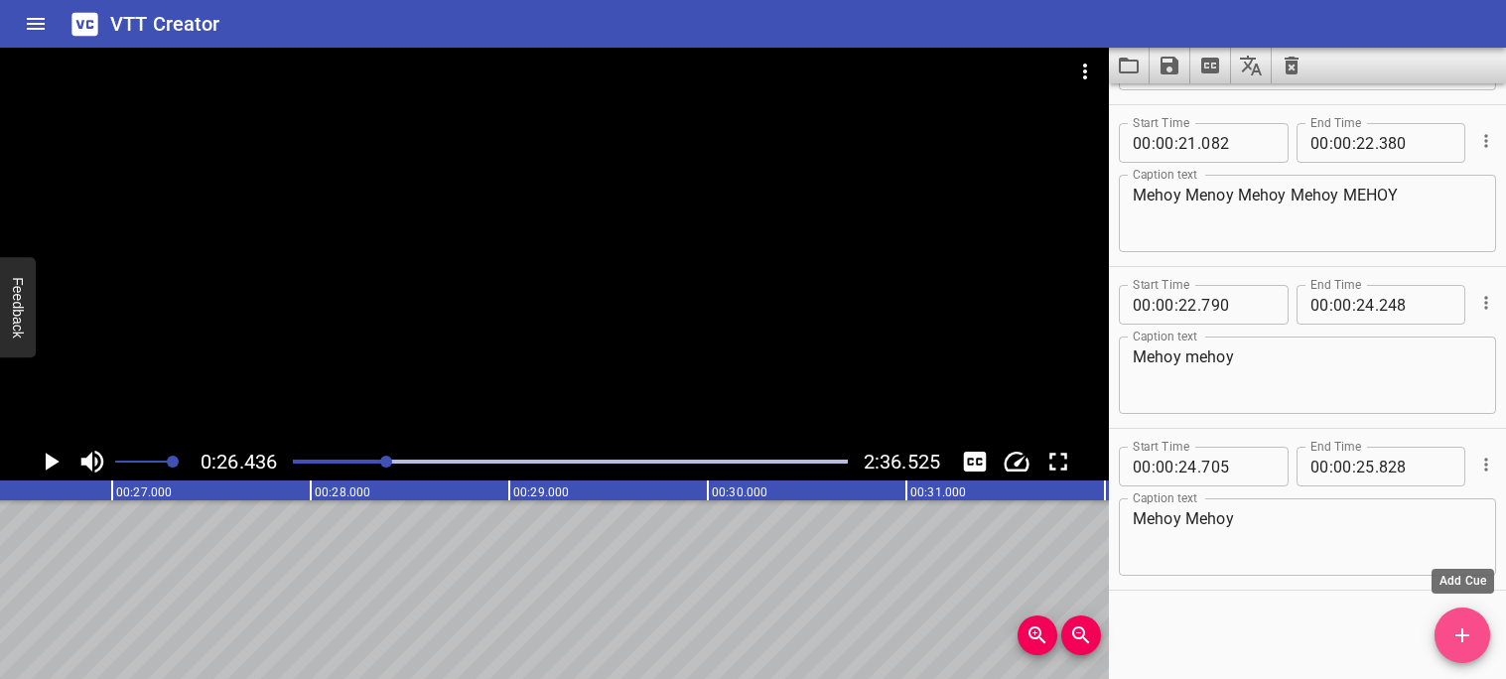
click at [1463, 635] on icon "Add Cue" at bounding box center [1462, 635] width 14 height 14
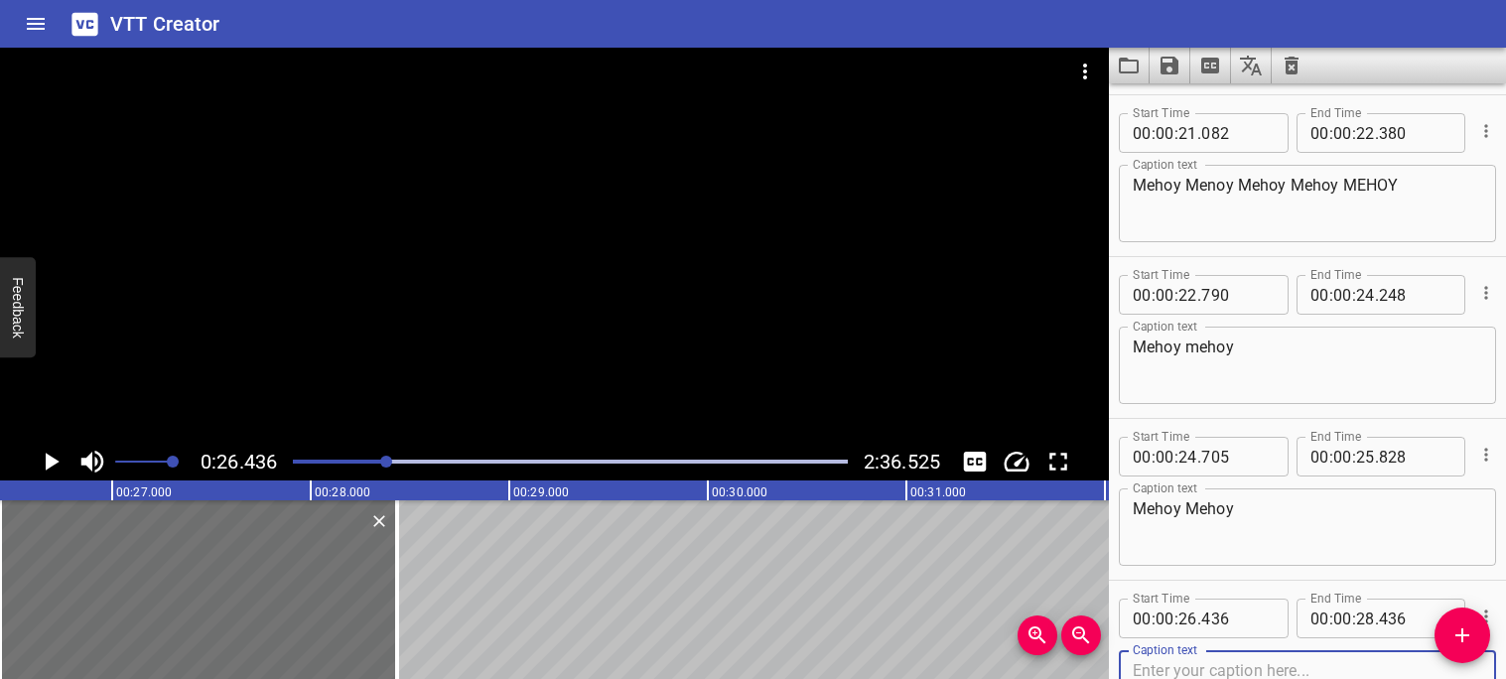
scroll to position [1439, 0]
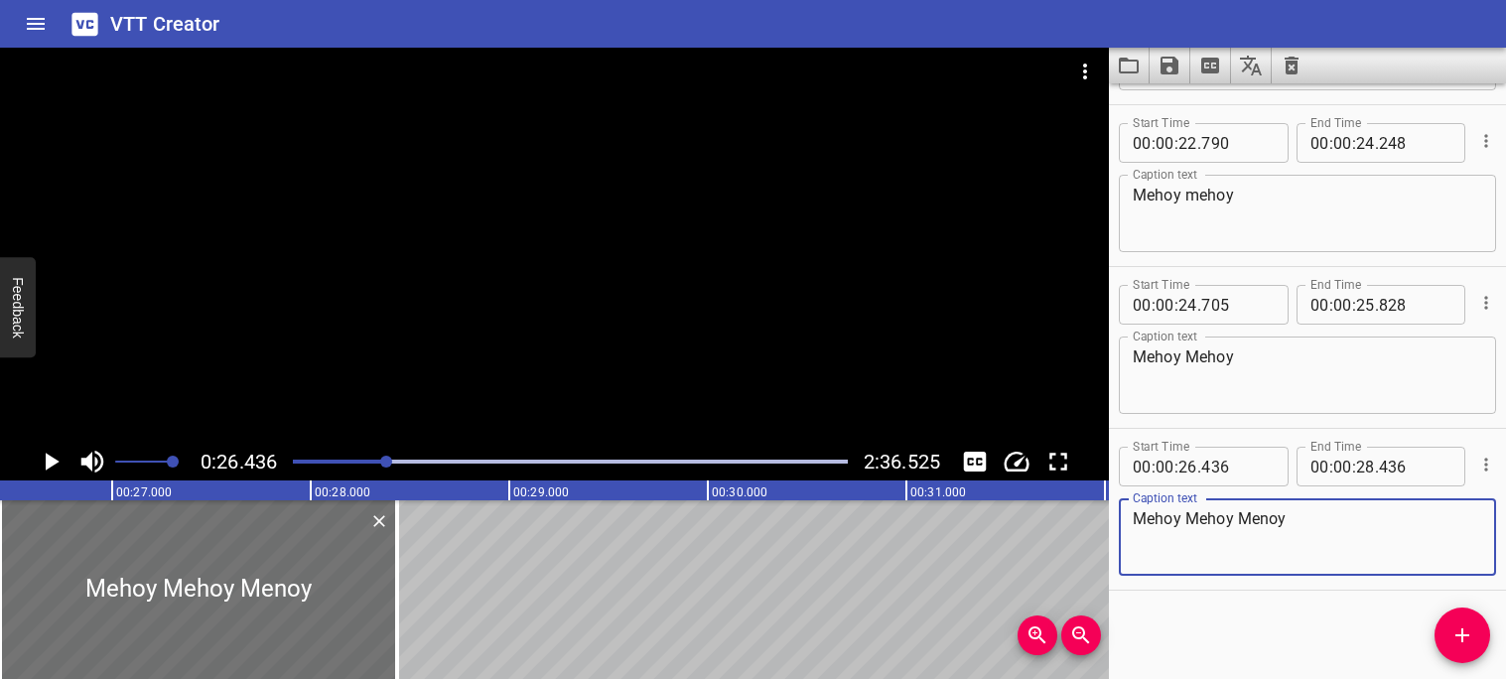
type textarea "Mehoy Mehoy Menoy"
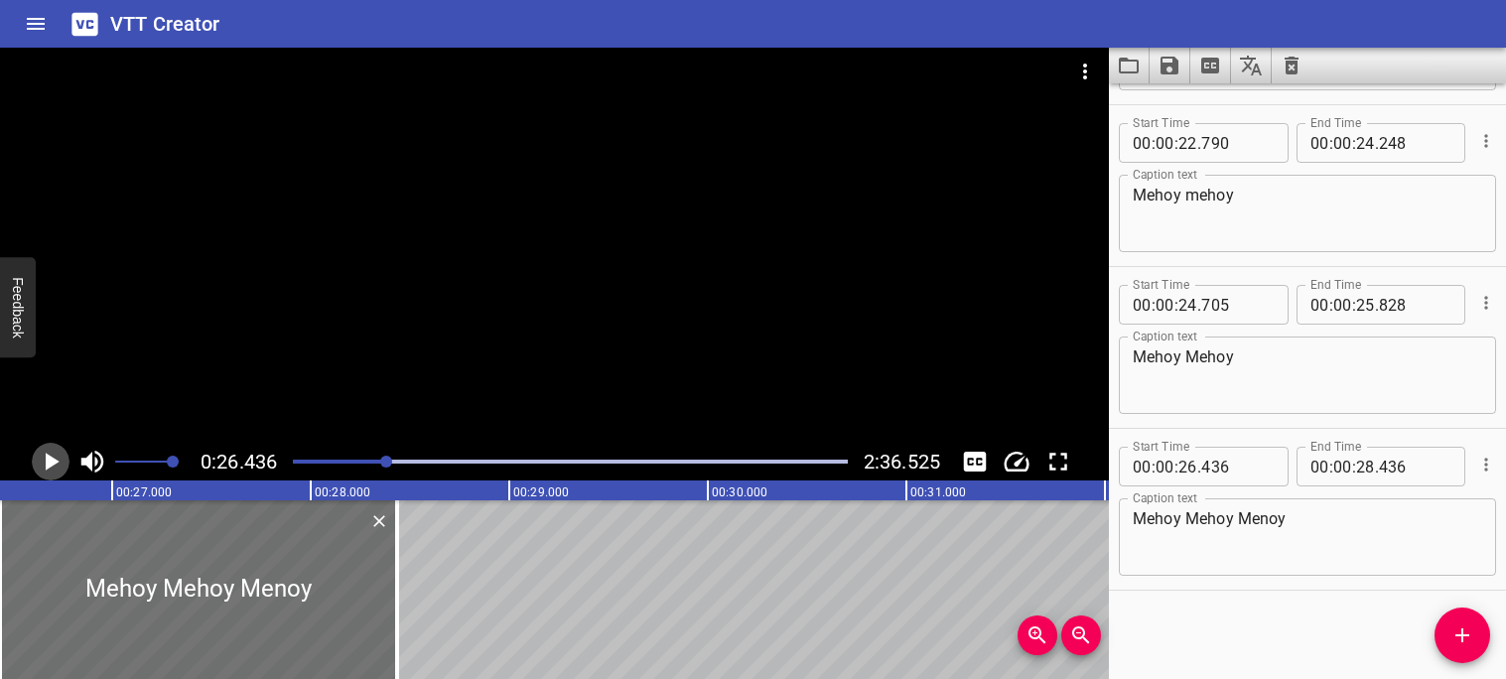
click at [52, 464] on icon "Play/Pause" at bounding box center [53, 462] width 14 height 18
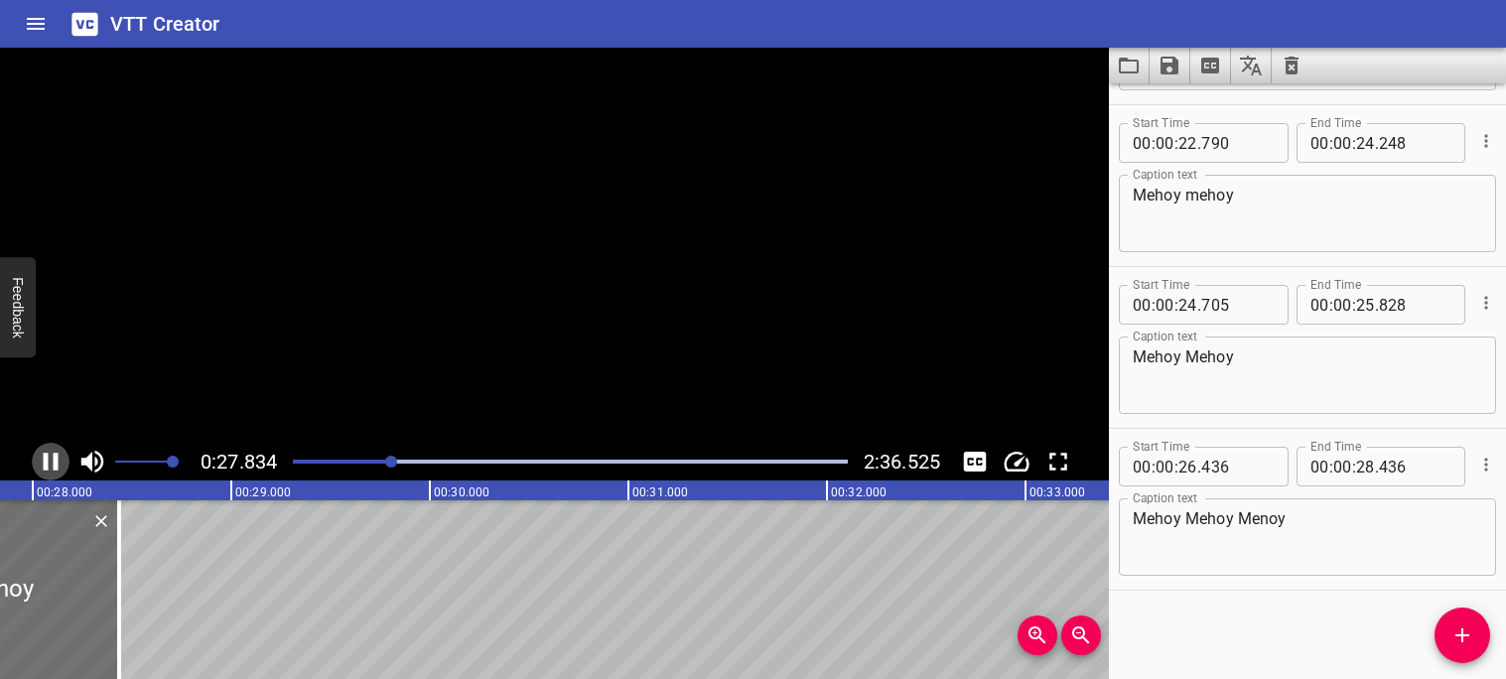
click at [52, 464] on icon "Play/Pause" at bounding box center [51, 462] width 30 height 30
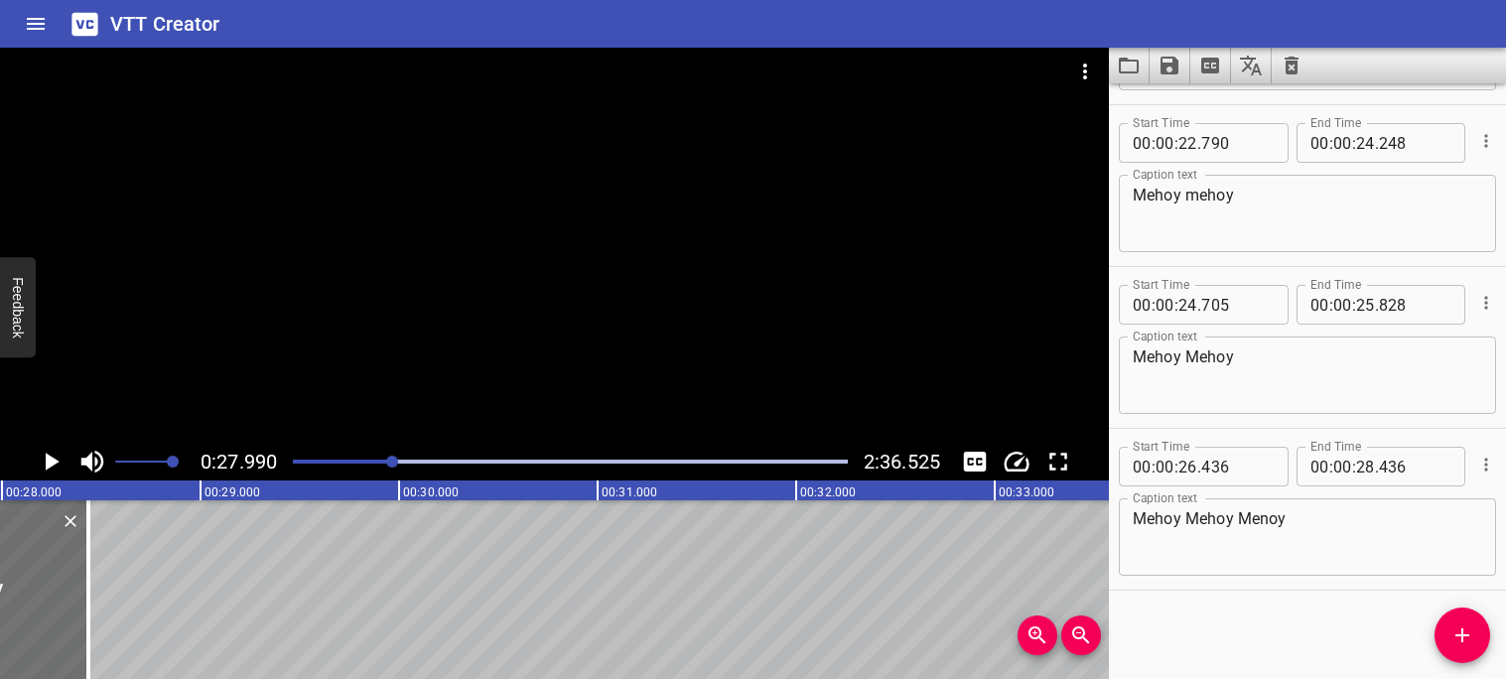
click at [52, 464] on icon "Play/Pause" at bounding box center [53, 462] width 14 height 18
click at [52, 464] on icon "Play/Pause" at bounding box center [51, 462] width 30 height 30
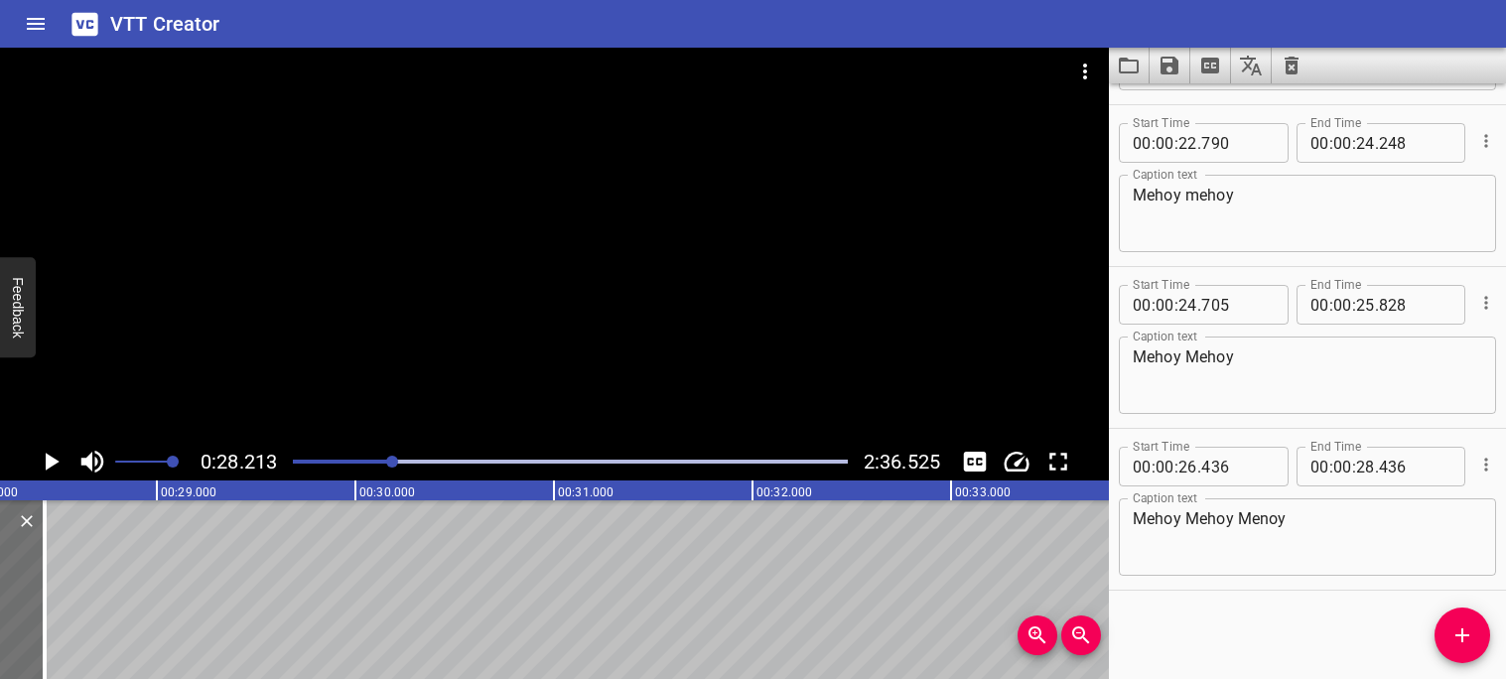
click at [52, 464] on icon "Play/Pause" at bounding box center [53, 462] width 14 height 18
click at [52, 464] on icon "Play/Pause" at bounding box center [51, 462] width 30 height 30
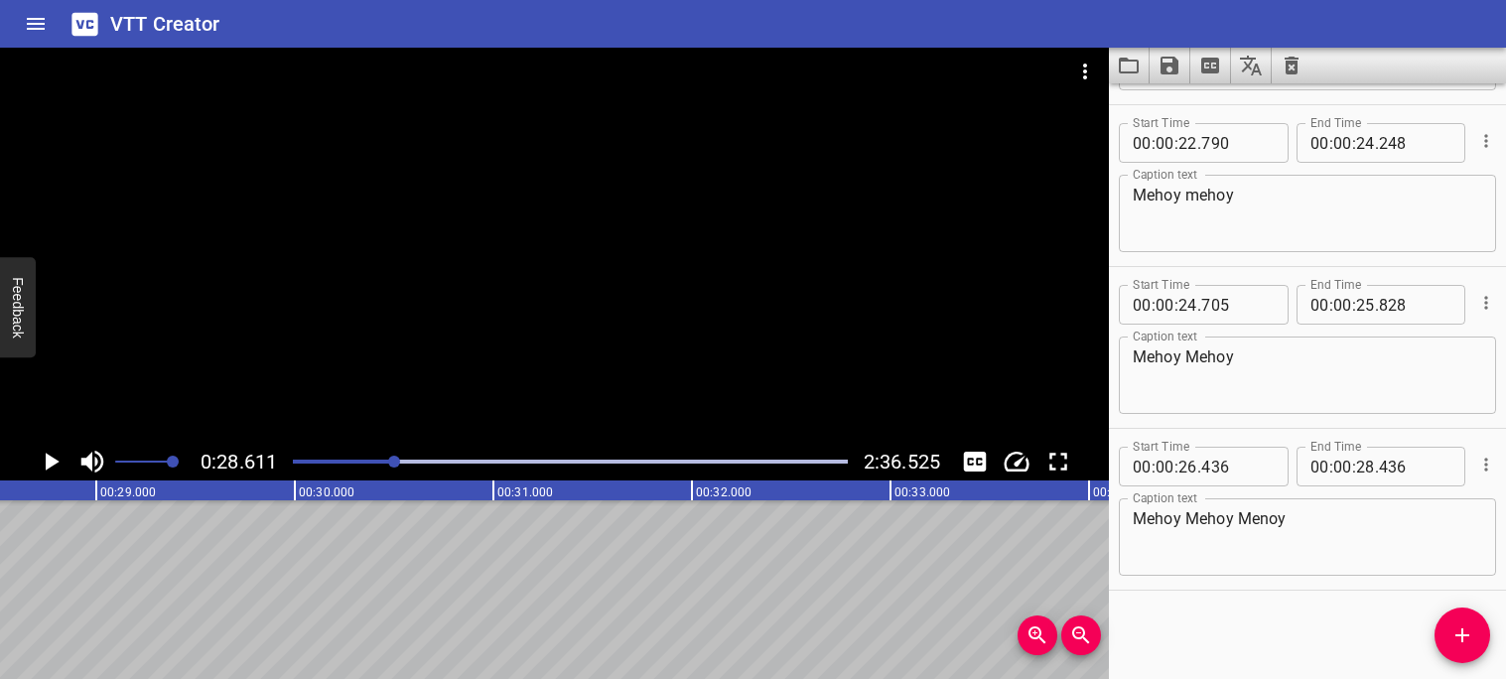
scroll to position [0, 5681]
click at [52, 464] on icon "Play/Pause" at bounding box center [53, 462] width 14 height 18
click at [52, 464] on icon "Play/Pause" at bounding box center [51, 462] width 30 height 30
click at [52, 464] on icon "Play/Pause" at bounding box center [53, 462] width 14 height 18
click at [52, 464] on icon "Play/Pause" at bounding box center [51, 462] width 30 height 30
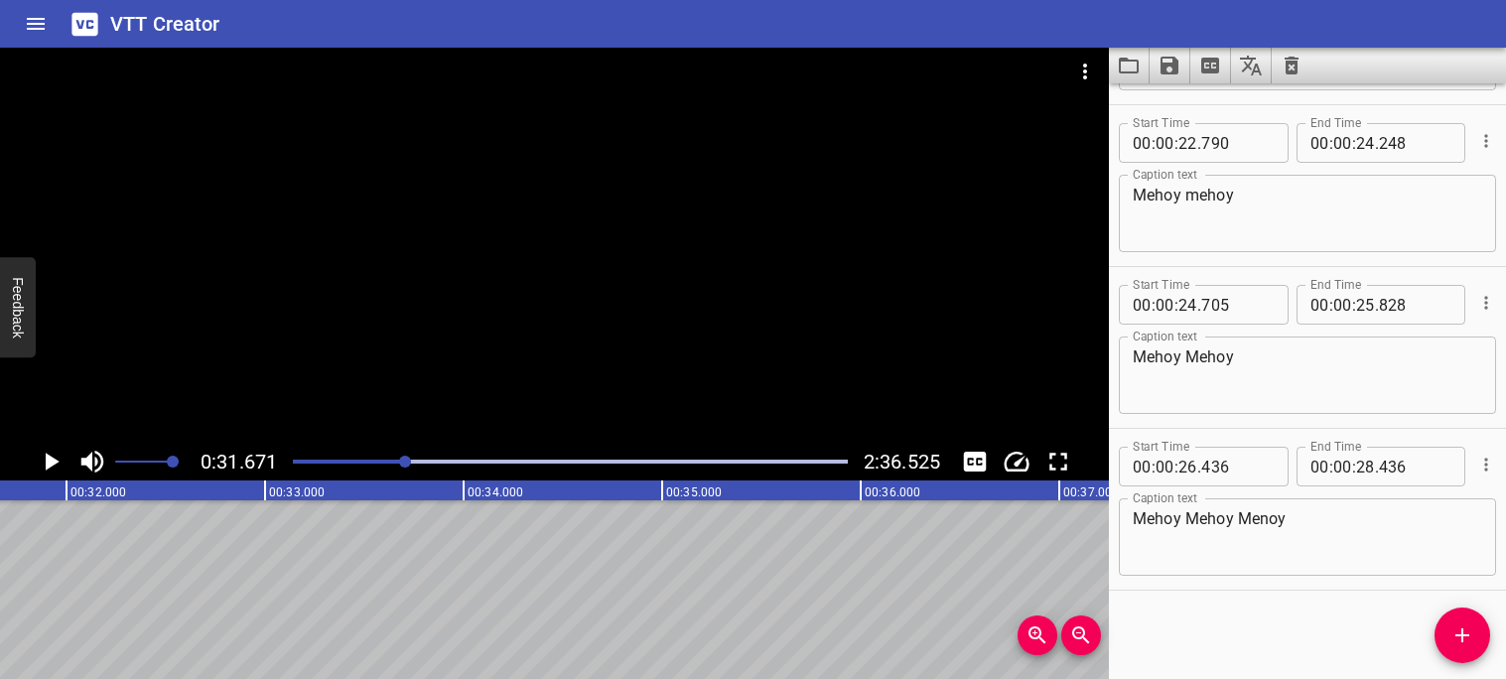
scroll to position [0, 6289]
click at [396, 460] on div "Play progress" at bounding box center [128, 462] width 555 height 4
click at [380, 460] on div "Play progress" at bounding box center [118, 462] width 555 height 4
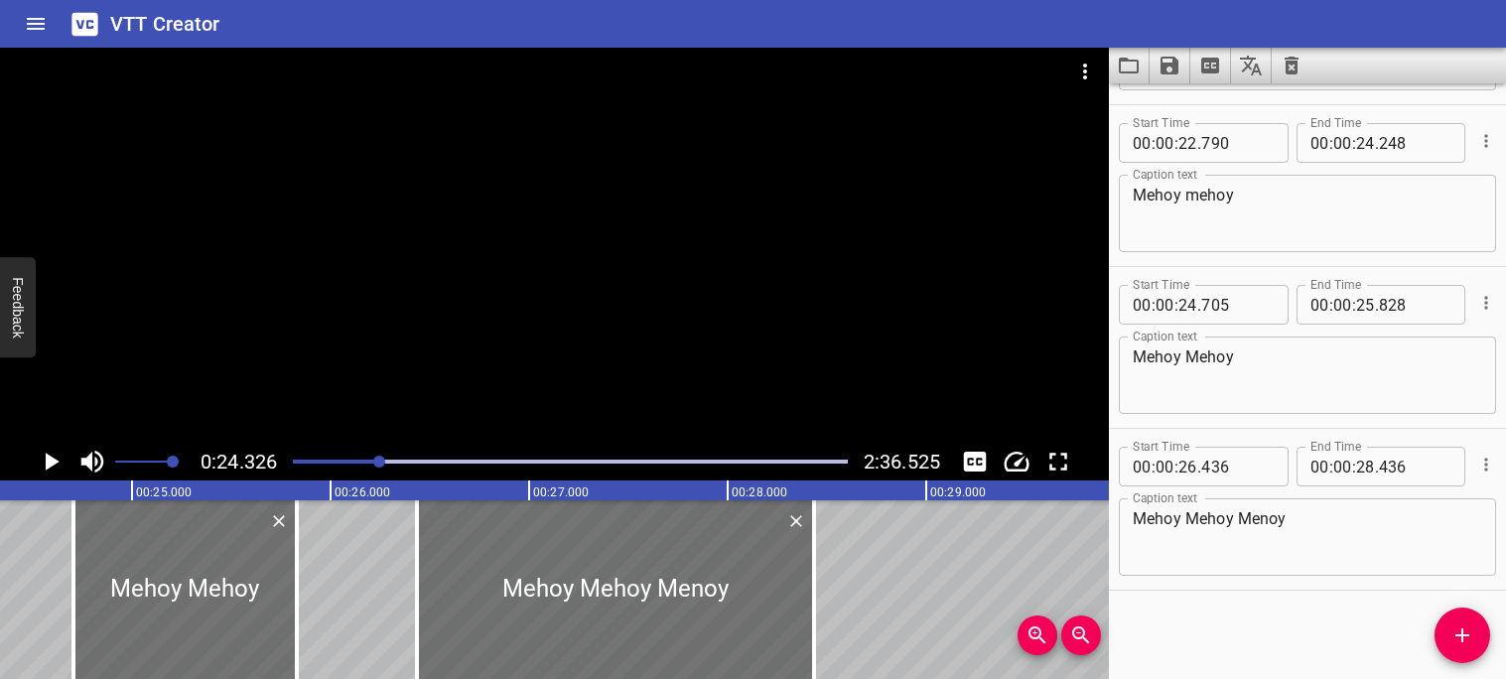
scroll to position [0, 4830]
click at [49, 460] on icon "Play/Pause" at bounding box center [53, 462] width 14 height 18
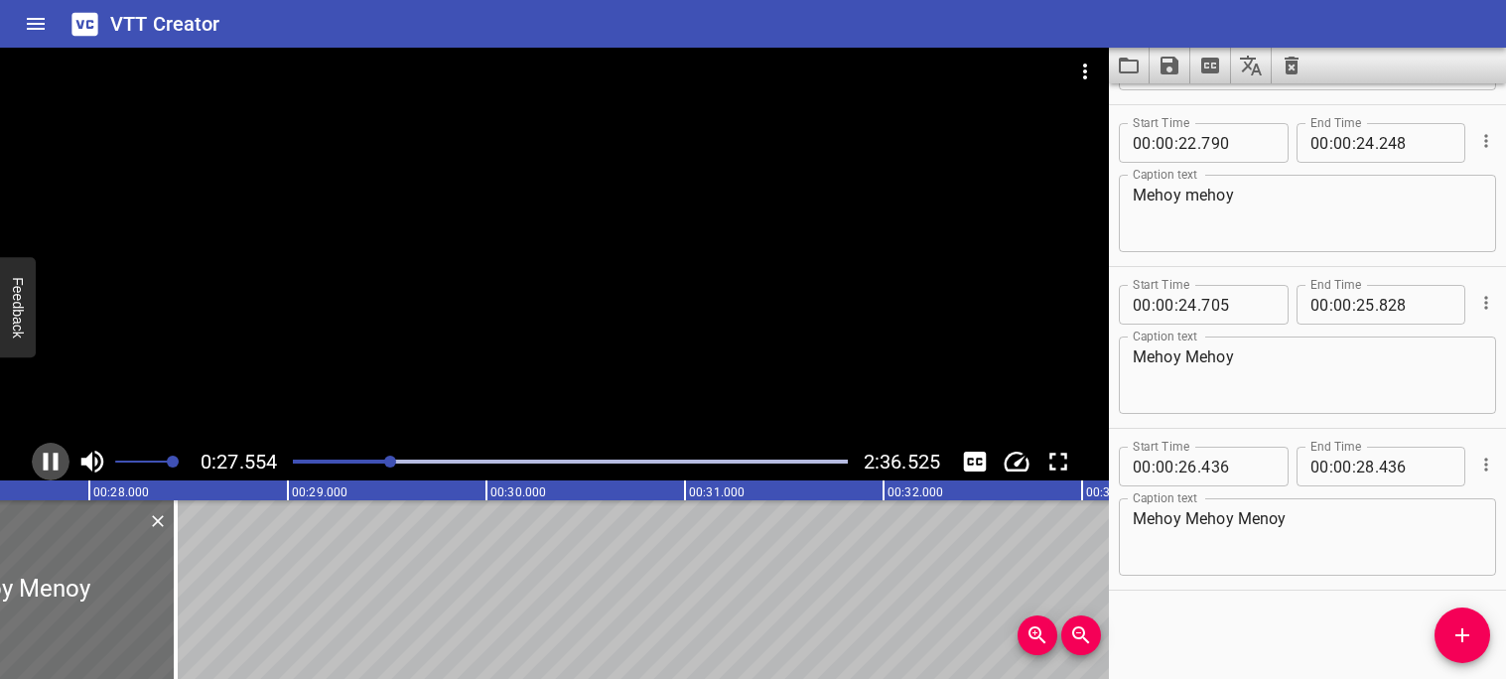
click at [47, 461] on icon "Play/Pause" at bounding box center [51, 462] width 15 height 18
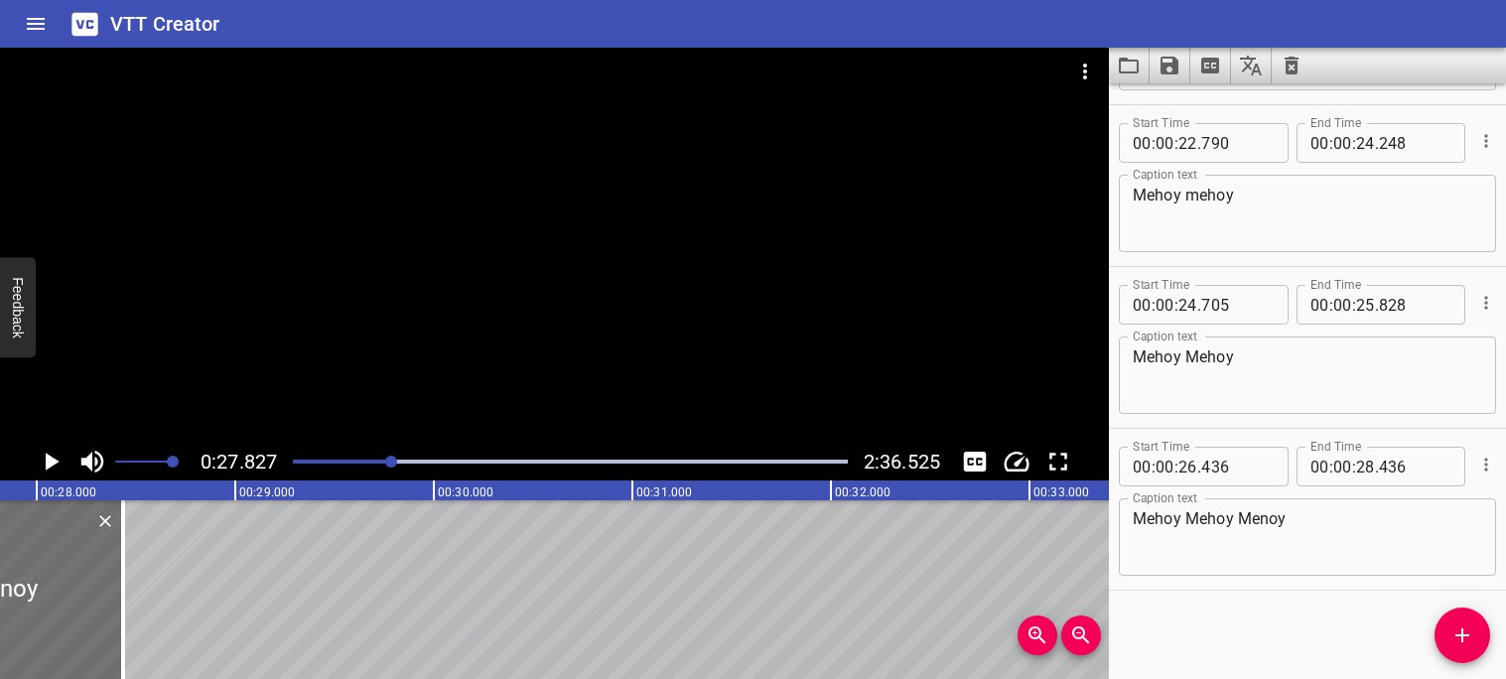
scroll to position [0, 5524]
click at [1420, 463] on input "number" at bounding box center [1415, 467] width 72 height 40
type input "436"
click at [1374, 469] on input "number" at bounding box center [1365, 467] width 19 height 40
type input "27"
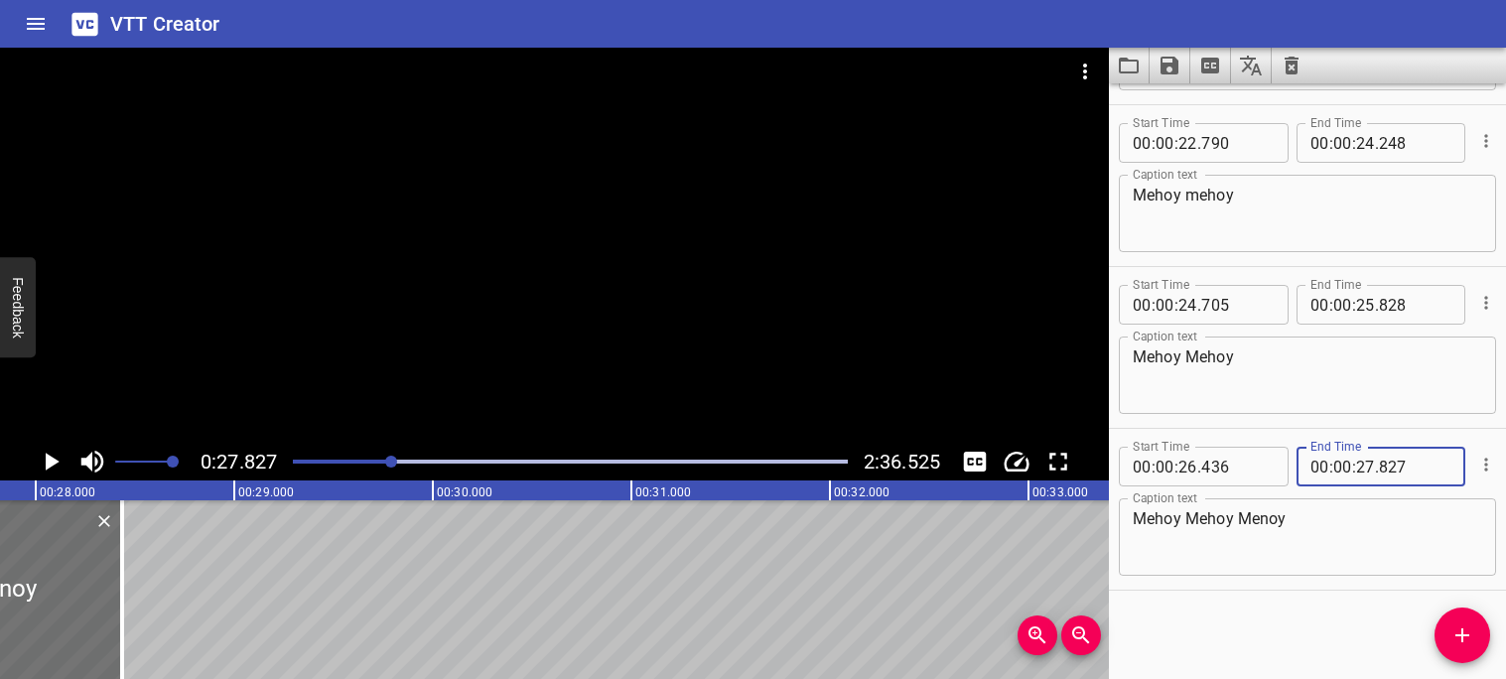
type input "827"
click at [54, 460] on icon "Play/Pause" at bounding box center [53, 462] width 14 height 18
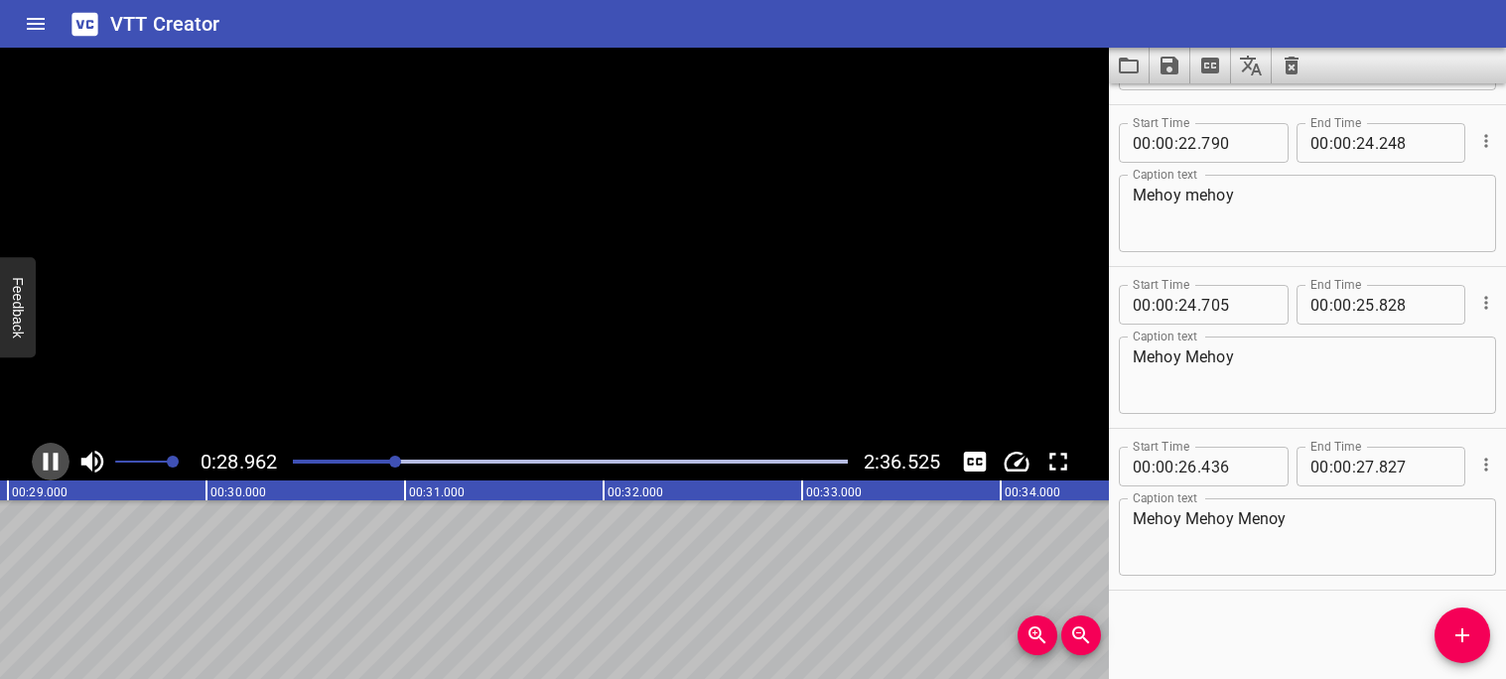
click at [54, 460] on icon "Play/Pause" at bounding box center [51, 462] width 15 height 18
click at [380, 460] on div "Play progress" at bounding box center [119, 462] width 555 height 4
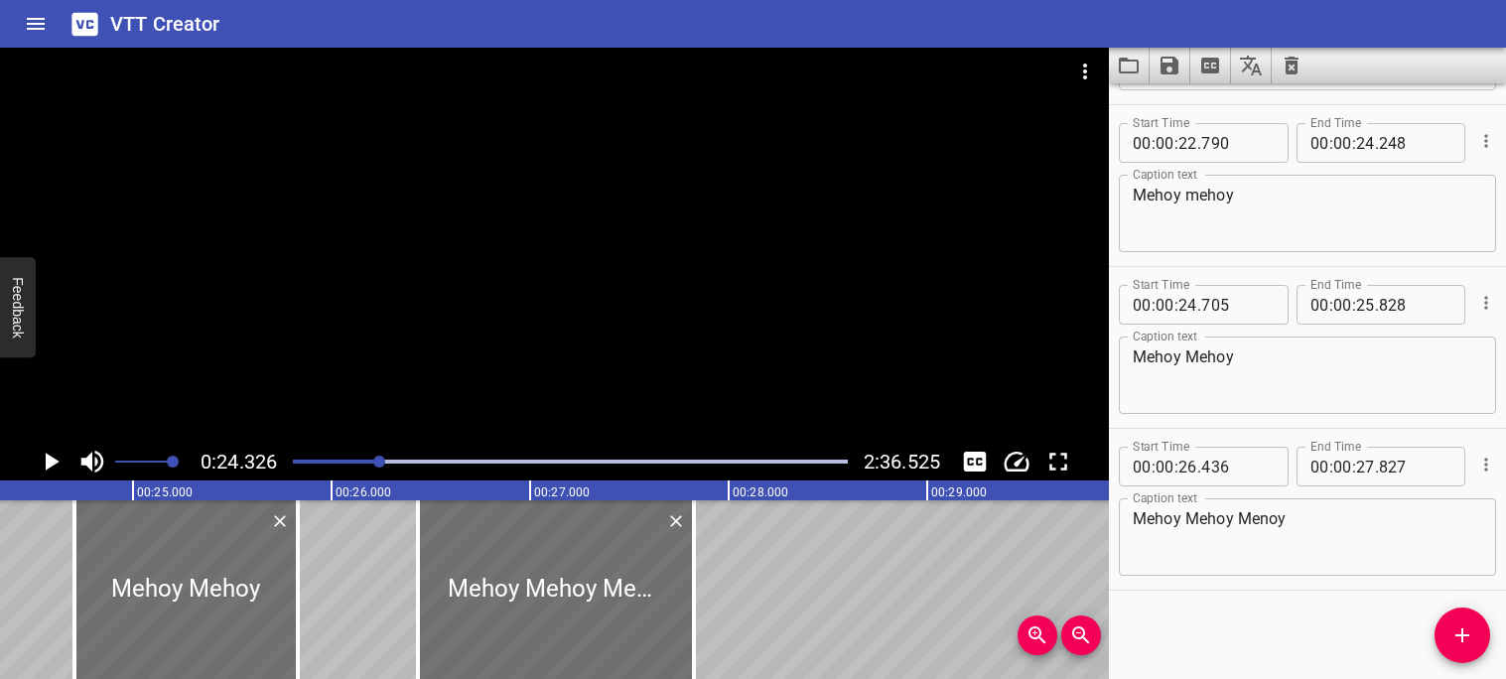
scroll to position [0, 4830]
click at [54, 459] on icon "Play/Pause" at bounding box center [53, 462] width 14 height 18
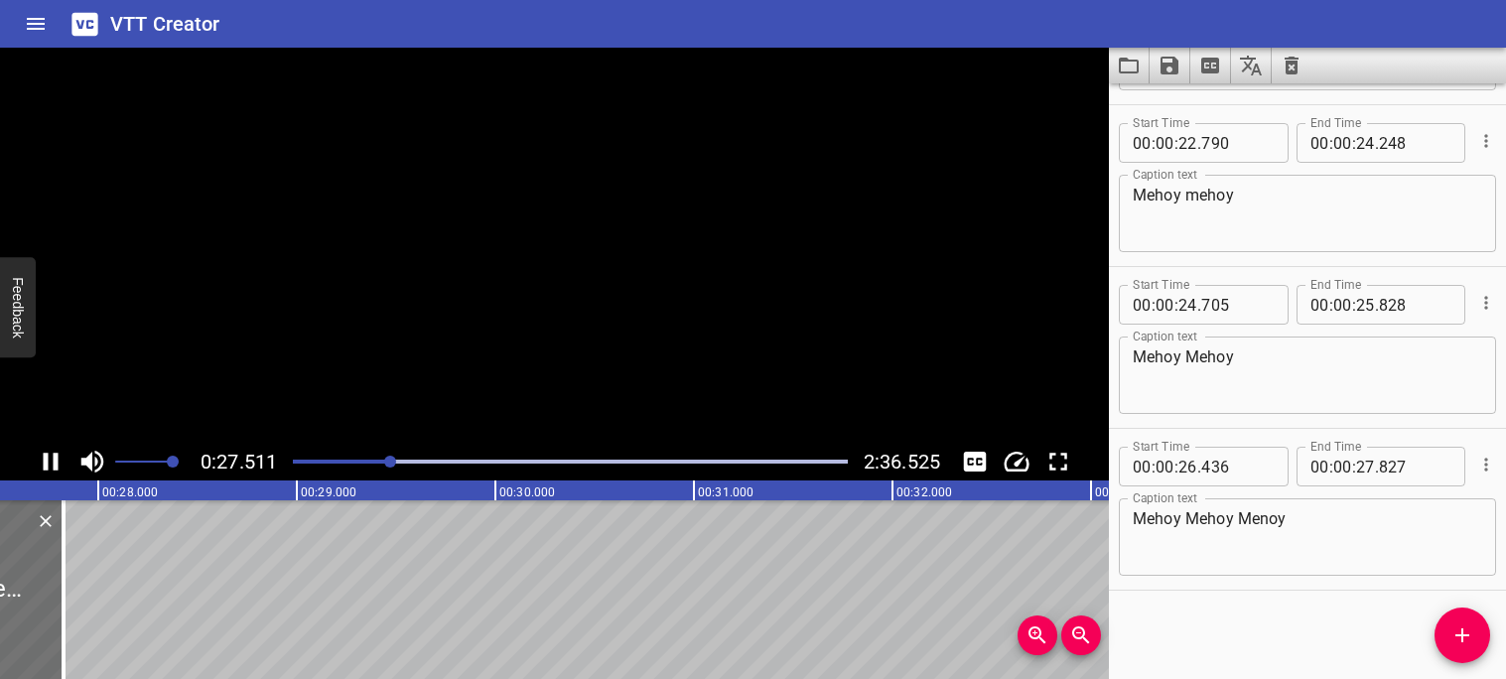
click at [54, 459] on icon "Play/Pause" at bounding box center [51, 462] width 15 height 18
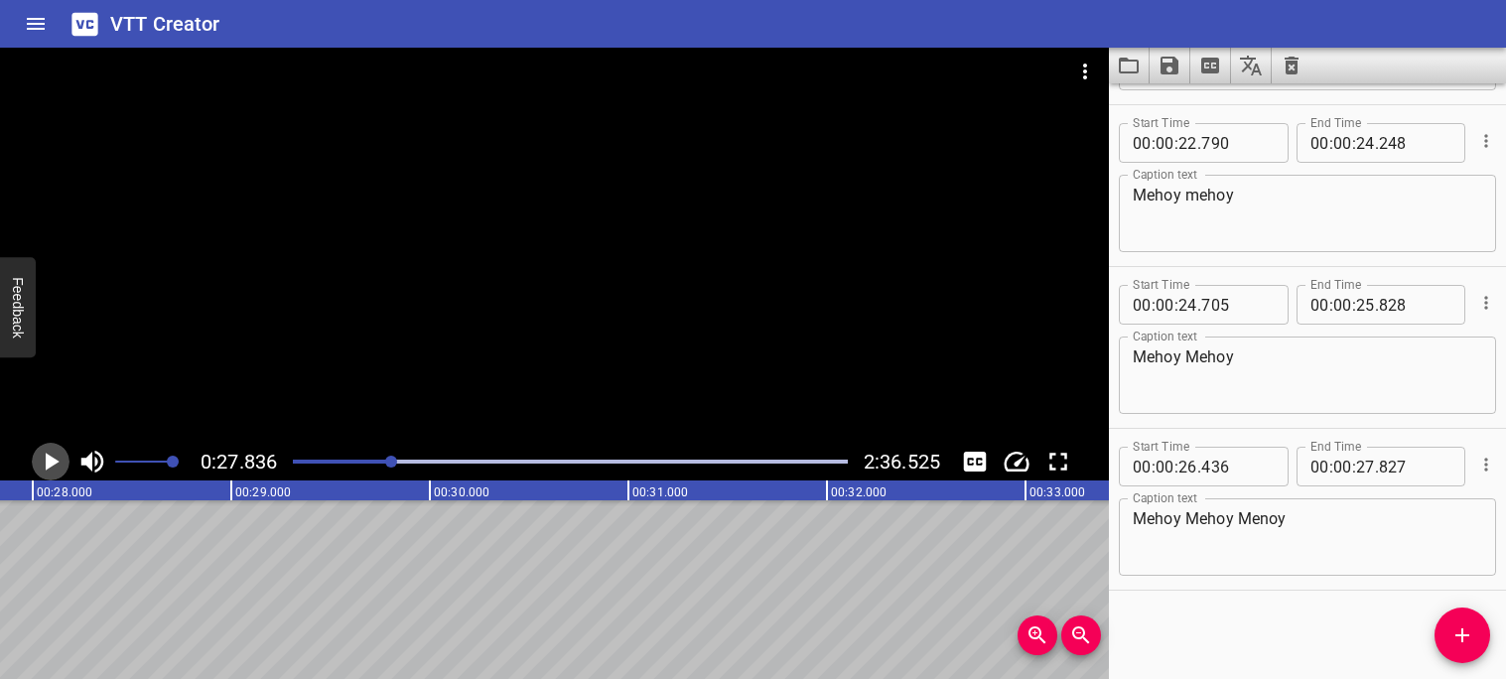
click at [52, 461] on icon "Play/Pause" at bounding box center [53, 462] width 14 height 18
click at [52, 461] on icon "Play/Pause" at bounding box center [51, 462] width 30 height 30
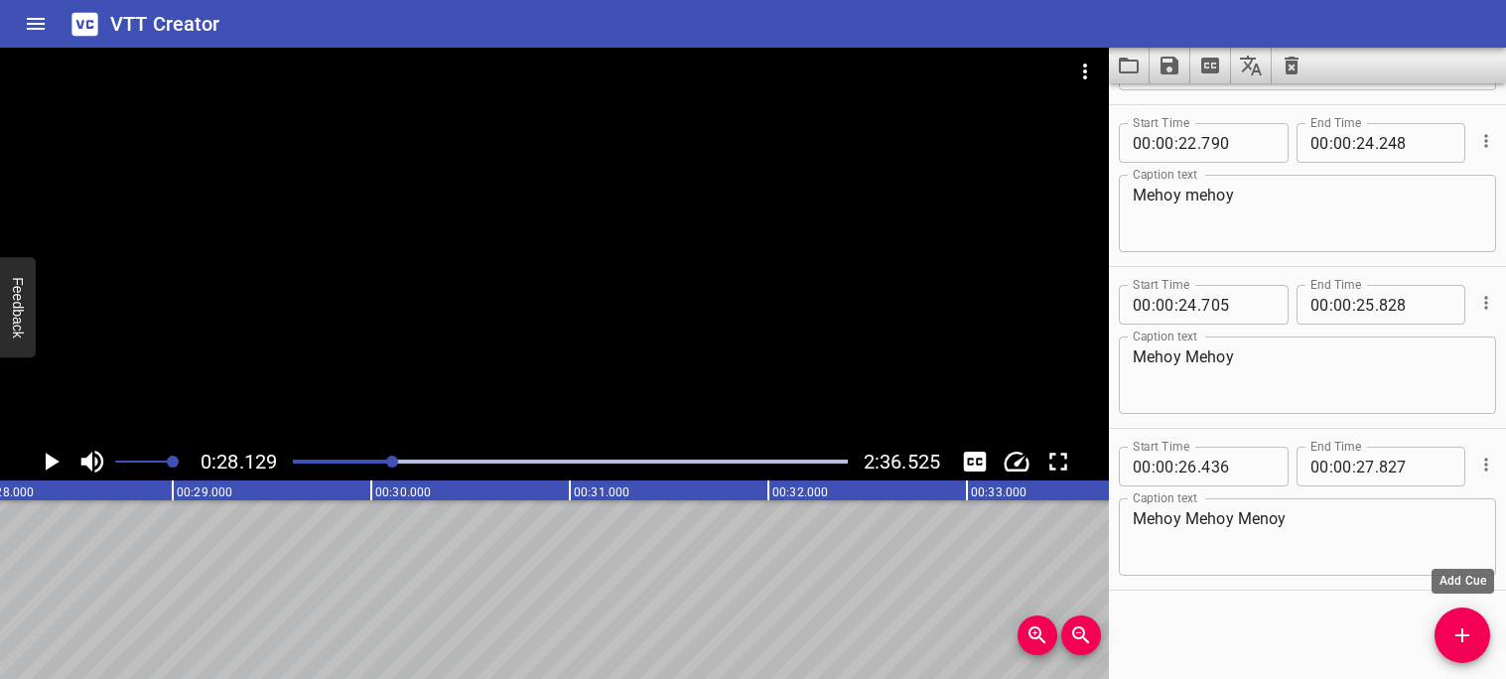
click at [1474, 642] on span "Add Cue" at bounding box center [1463, 635] width 56 height 24
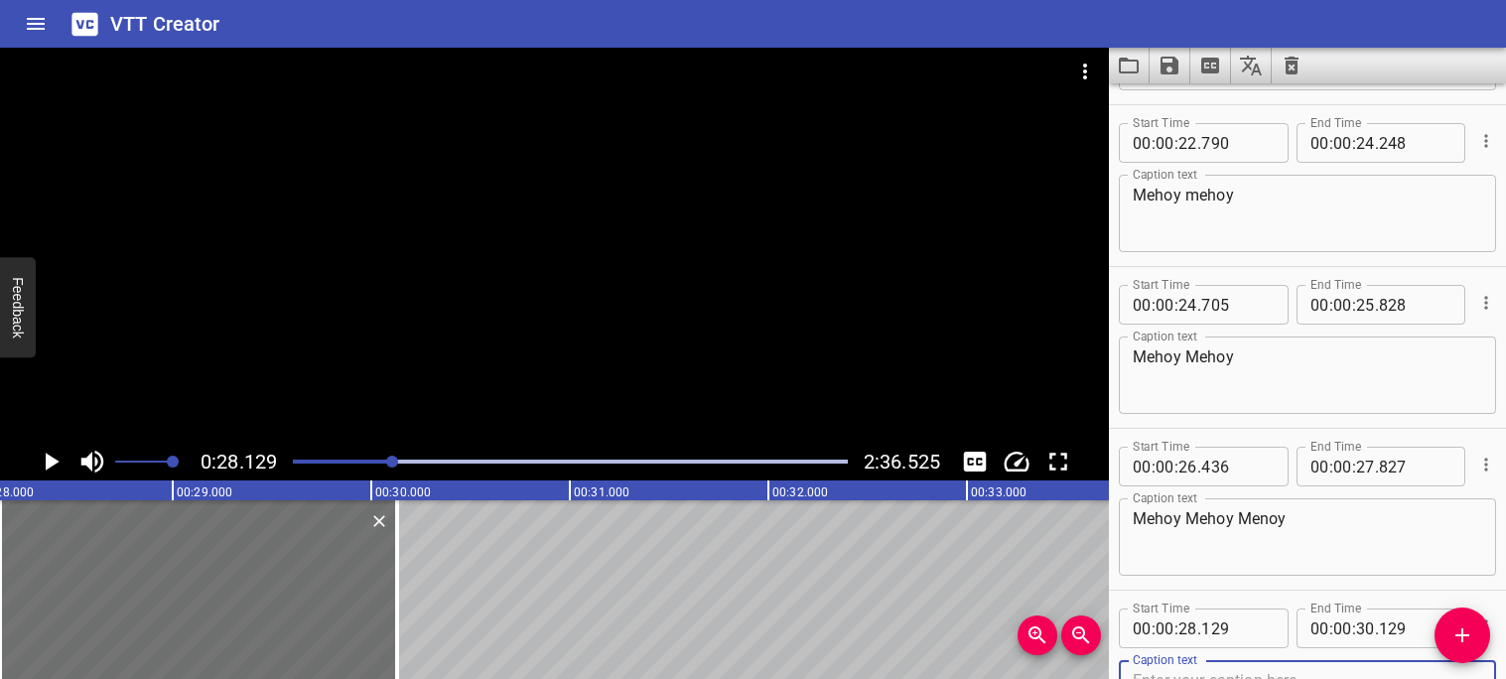
scroll to position [1449, 0]
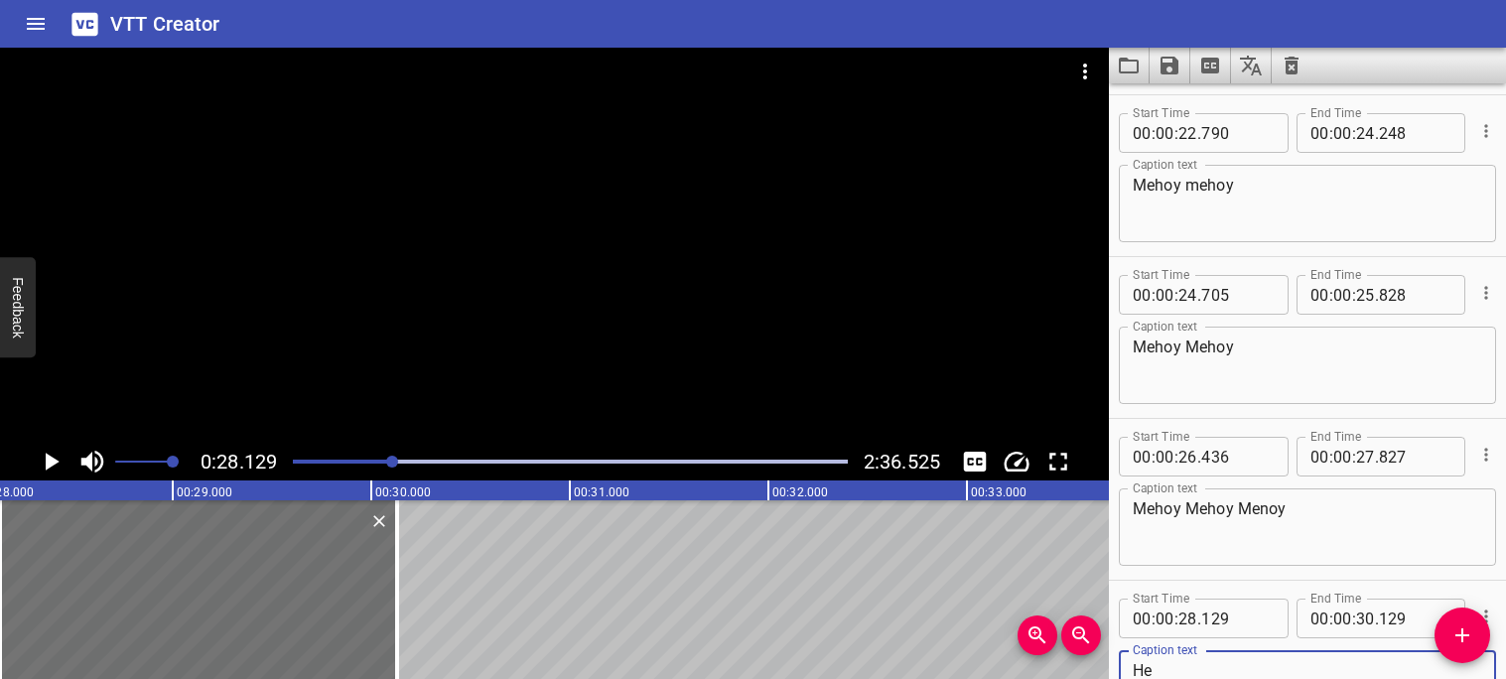
type textarea "H"
type textarea "Mehoy [PERSON_NAME]"
click at [46, 466] on icon "Play/Pause" at bounding box center [53, 462] width 14 height 18
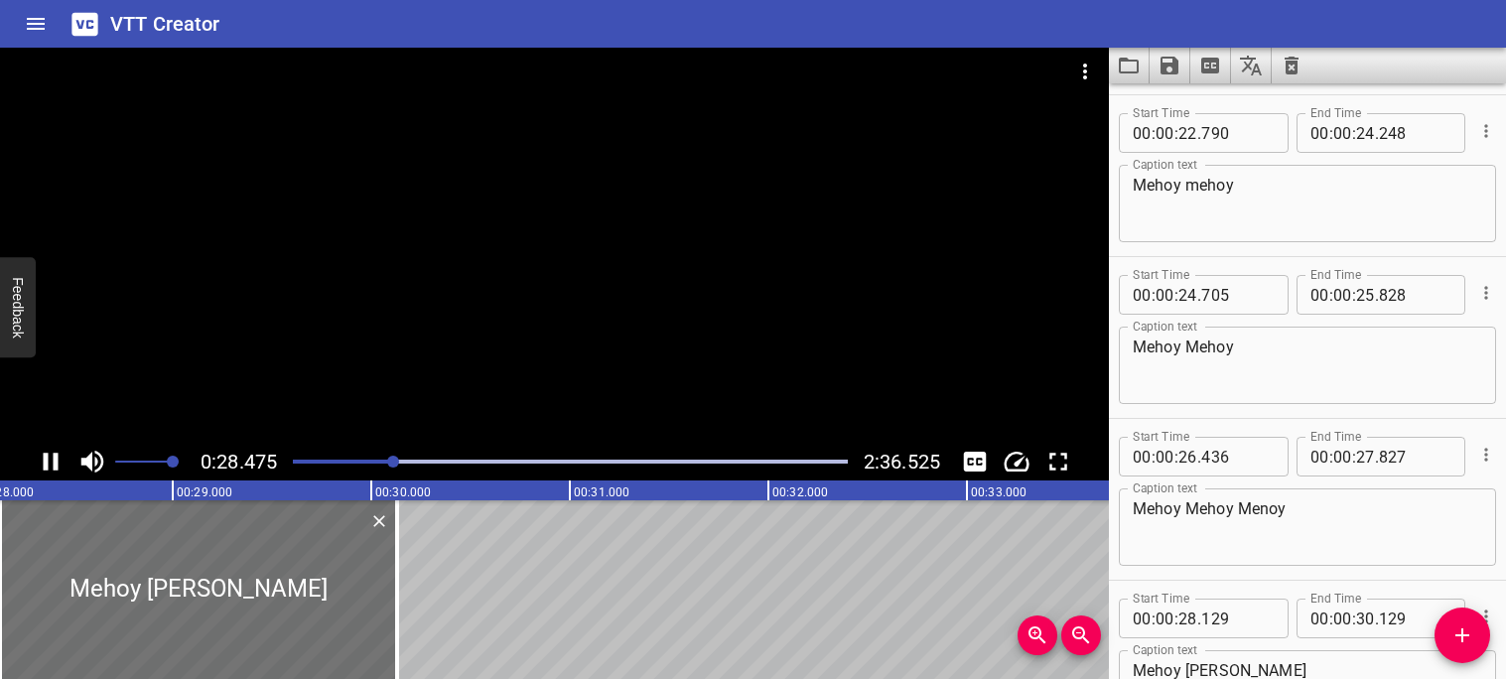
scroll to position [1600, 0]
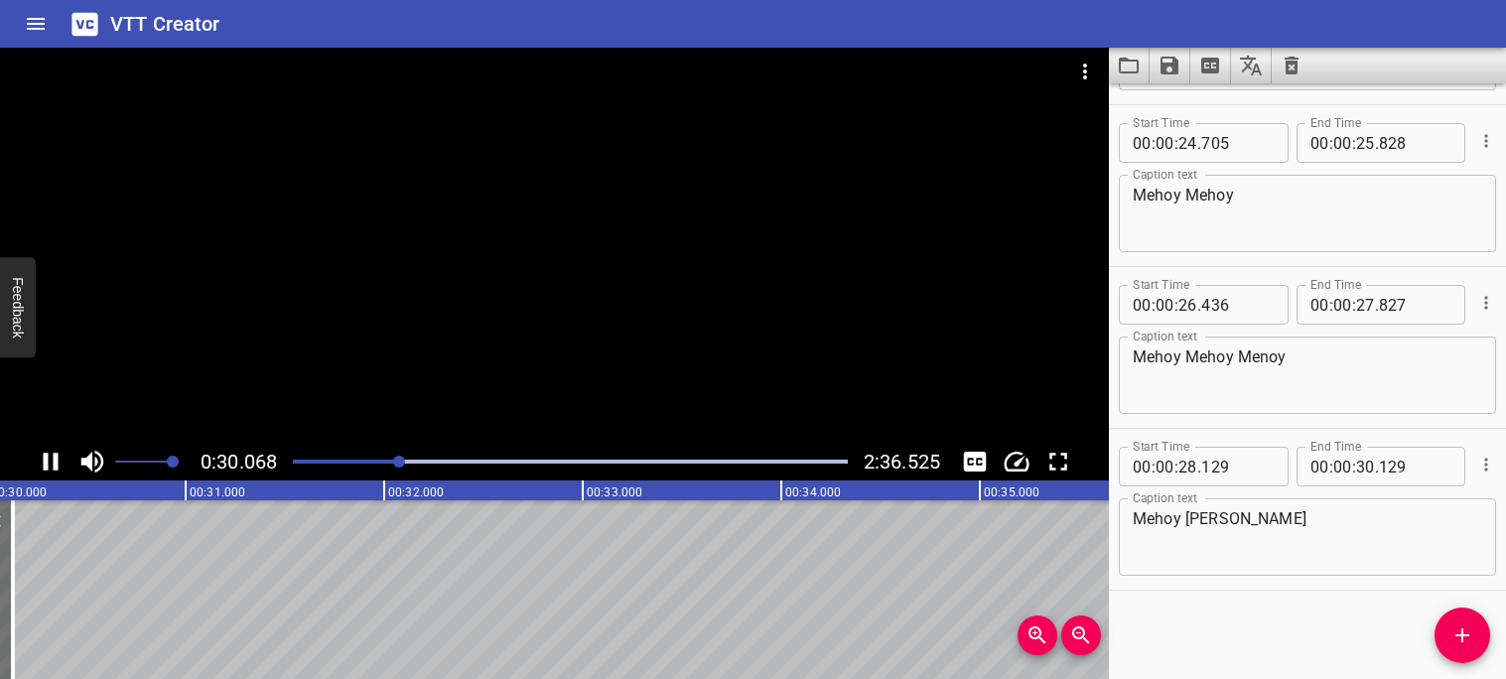
click at [50, 466] on icon "Play/Pause" at bounding box center [51, 462] width 30 height 30
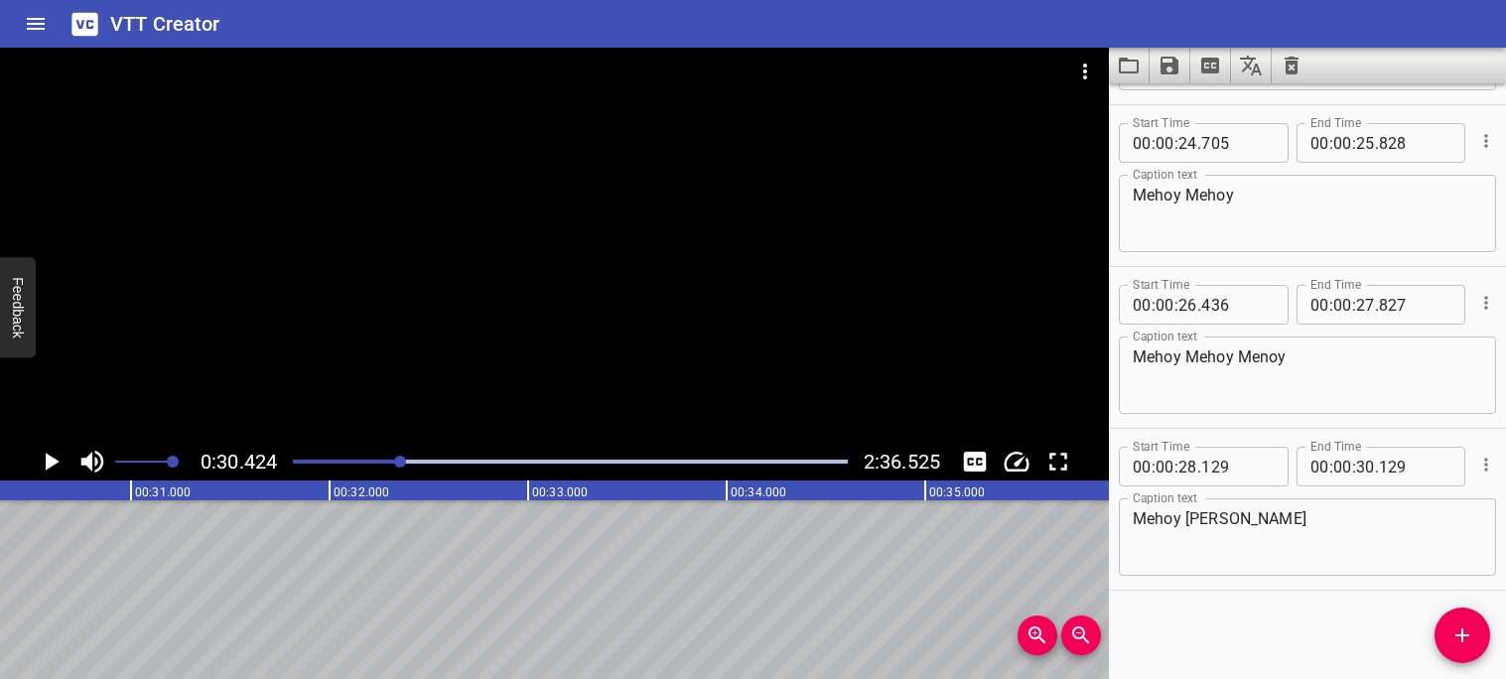
scroll to position [0, 6040]
click at [50, 466] on icon "Play/Pause" at bounding box center [53, 462] width 14 height 18
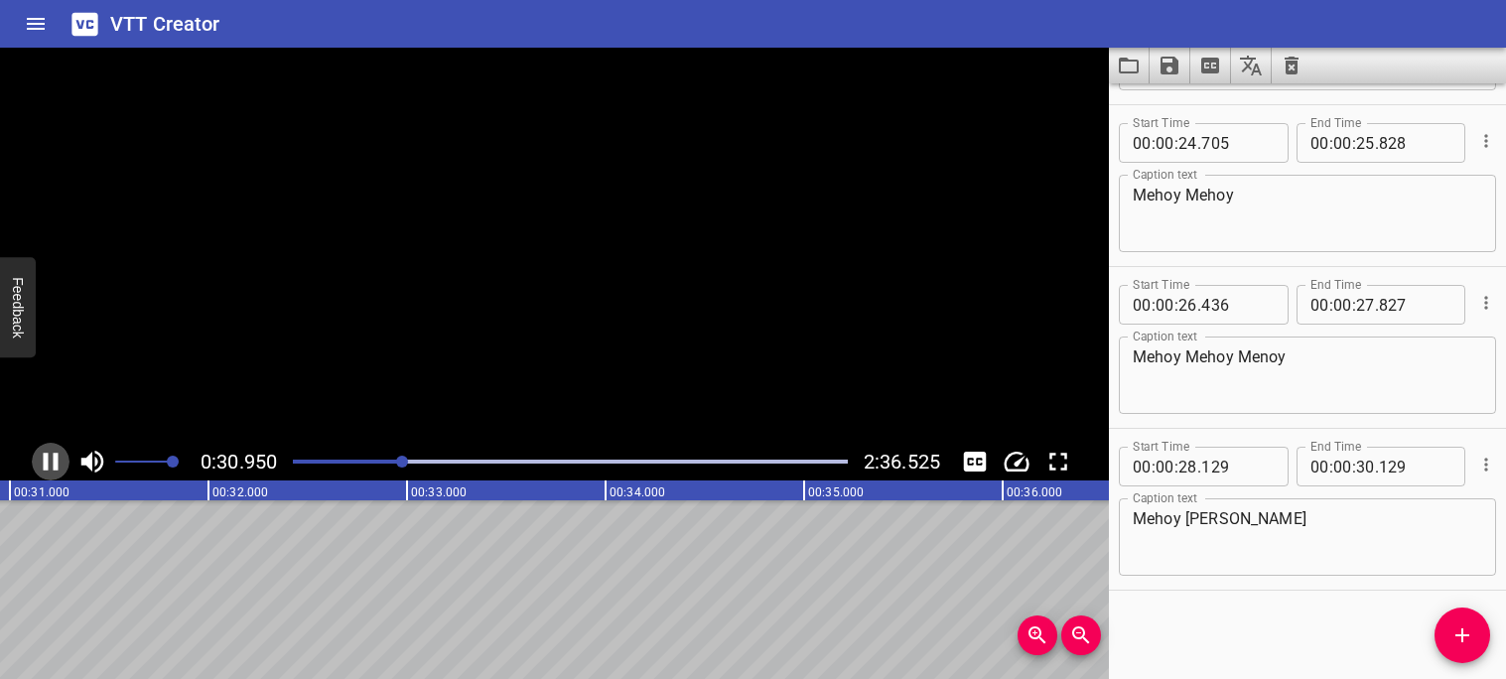
click at [50, 466] on icon "Play/Pause" at bounding box center [51, 462] width 30 height 30
click at [1443, 634] on span "Add Cue" at bounding box center [1463, 635] width 56 height 24
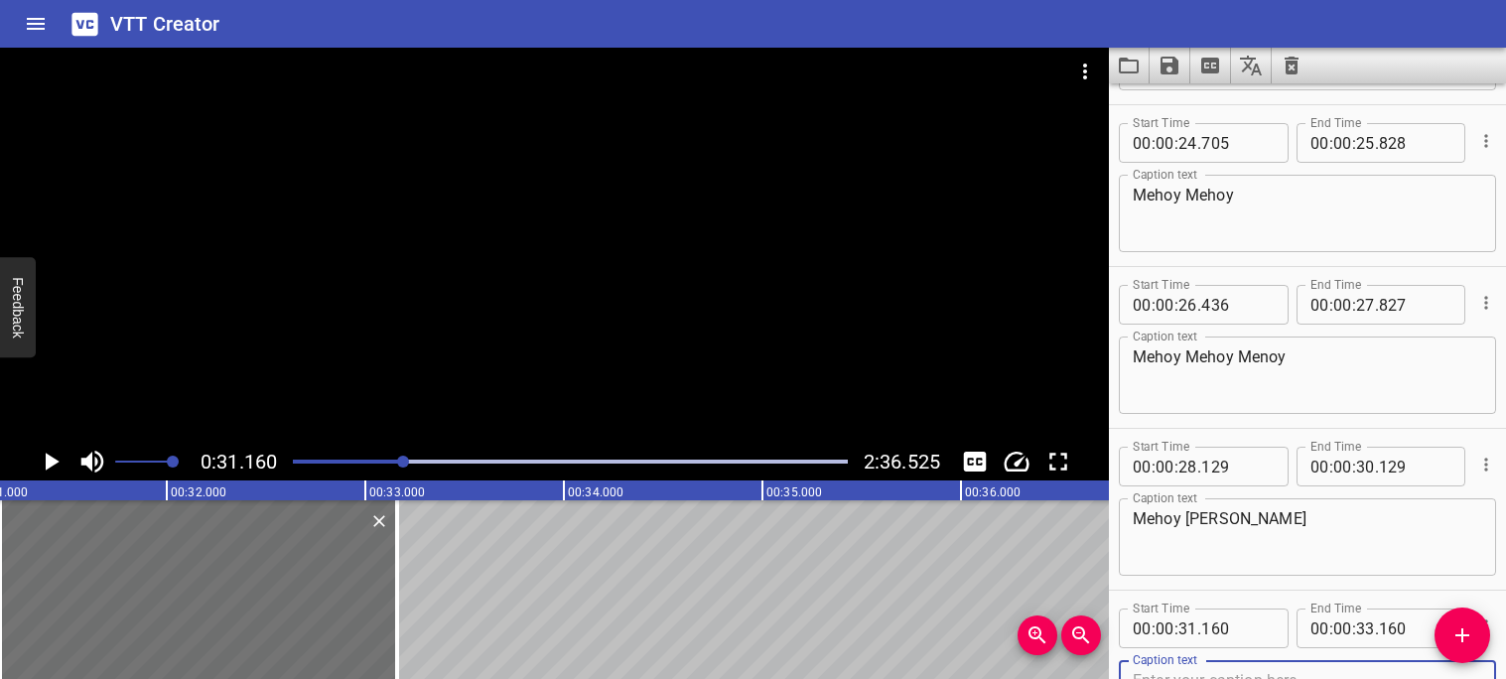
scroll to position [1610, 0]
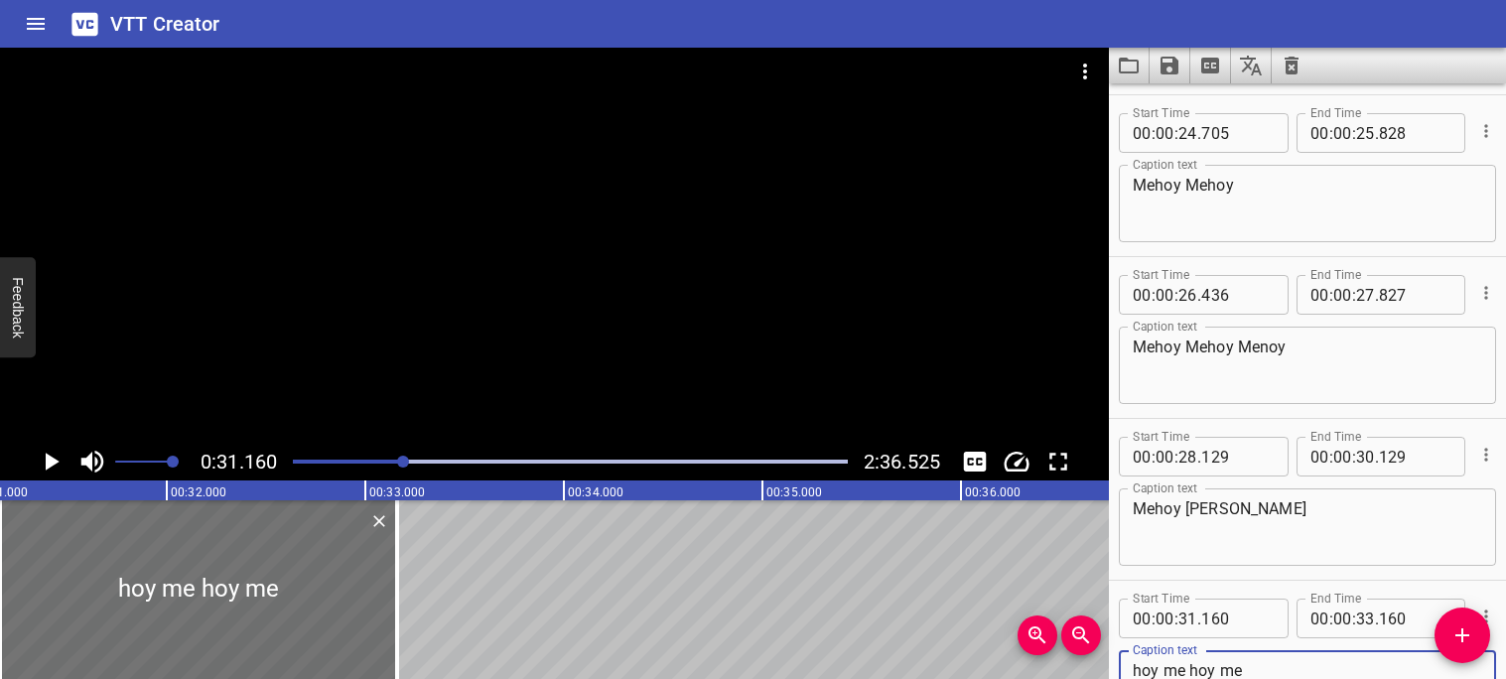
type textarea "hoy me hoy me"
click at [50, 465] on icon "Play/Pause" at bounding box center [53, 462] width 14 height 18
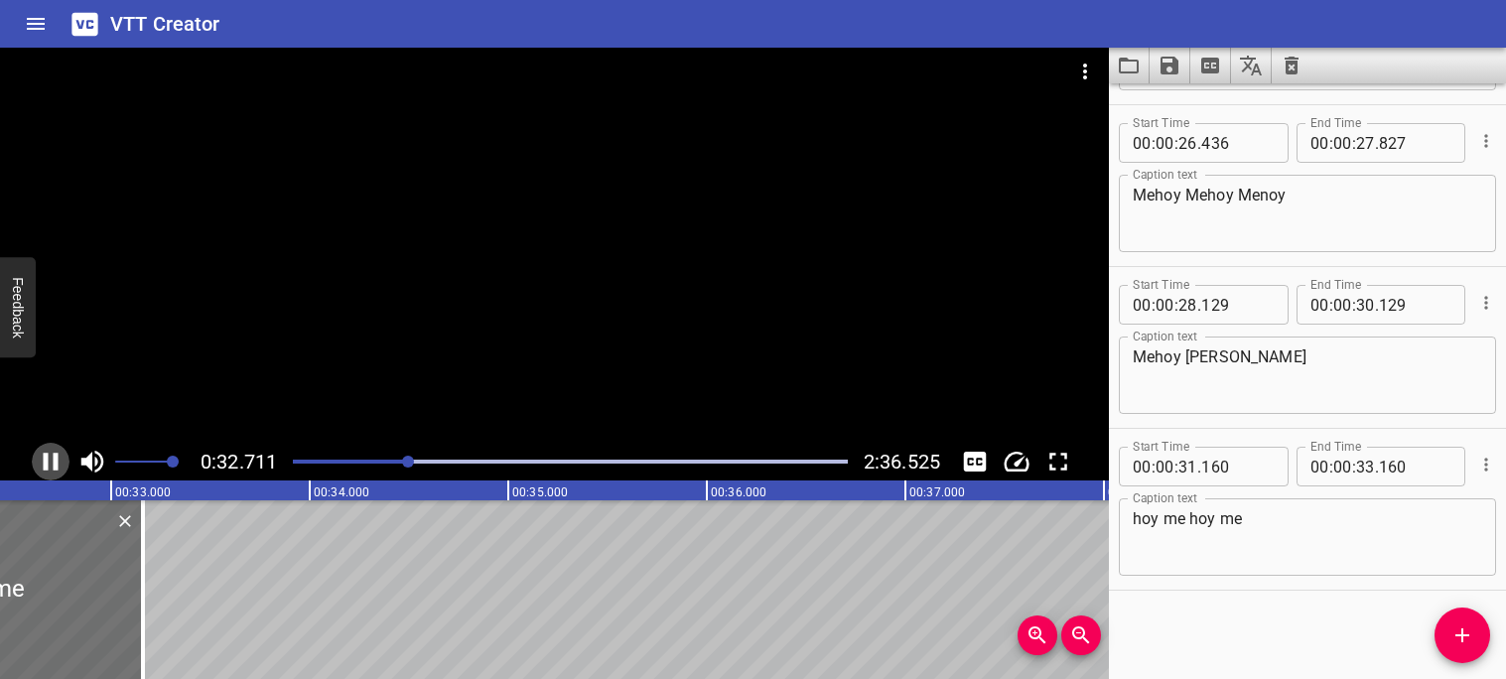
click at [50, 466] on icon "Play/Pause" at bounding box center [51, 462] width 30 height 30
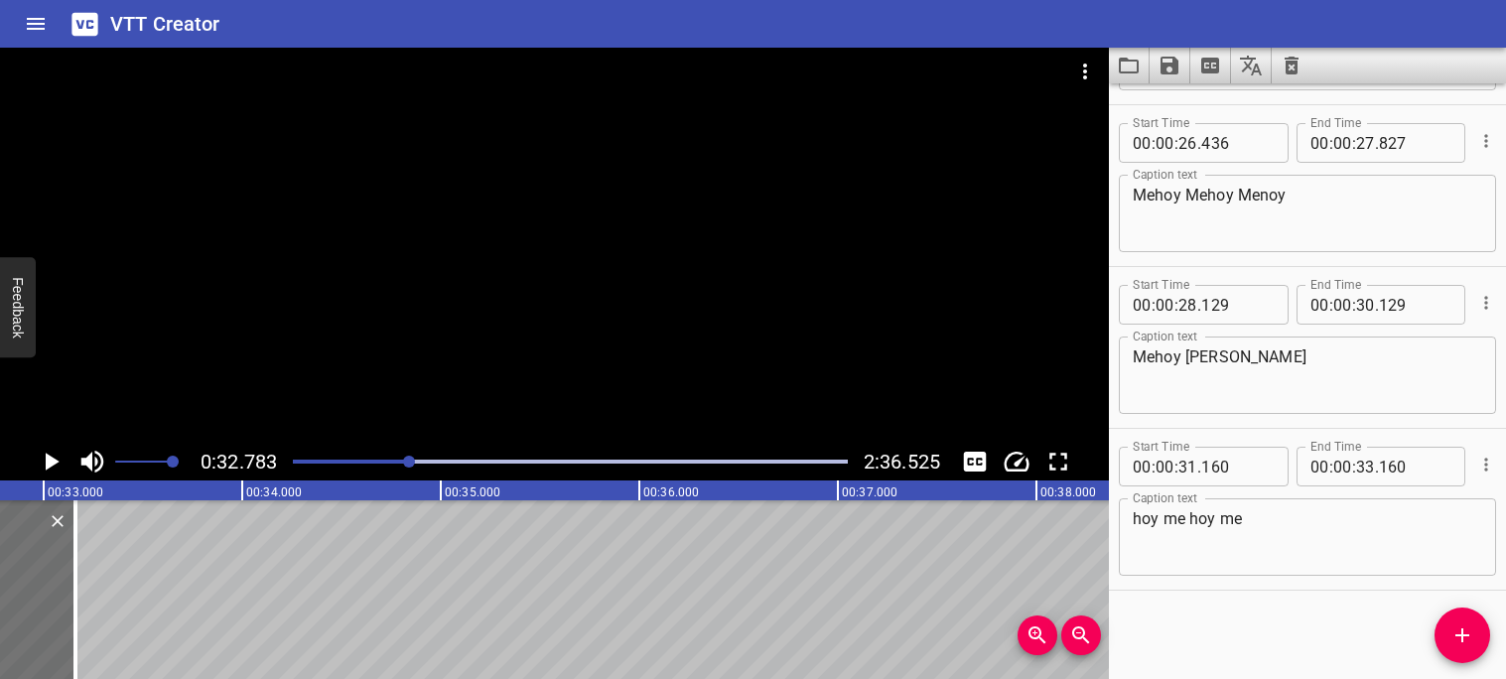
click at [401, 461] on div "Play progress" at bounding box center [132, 462] width 555 height 4
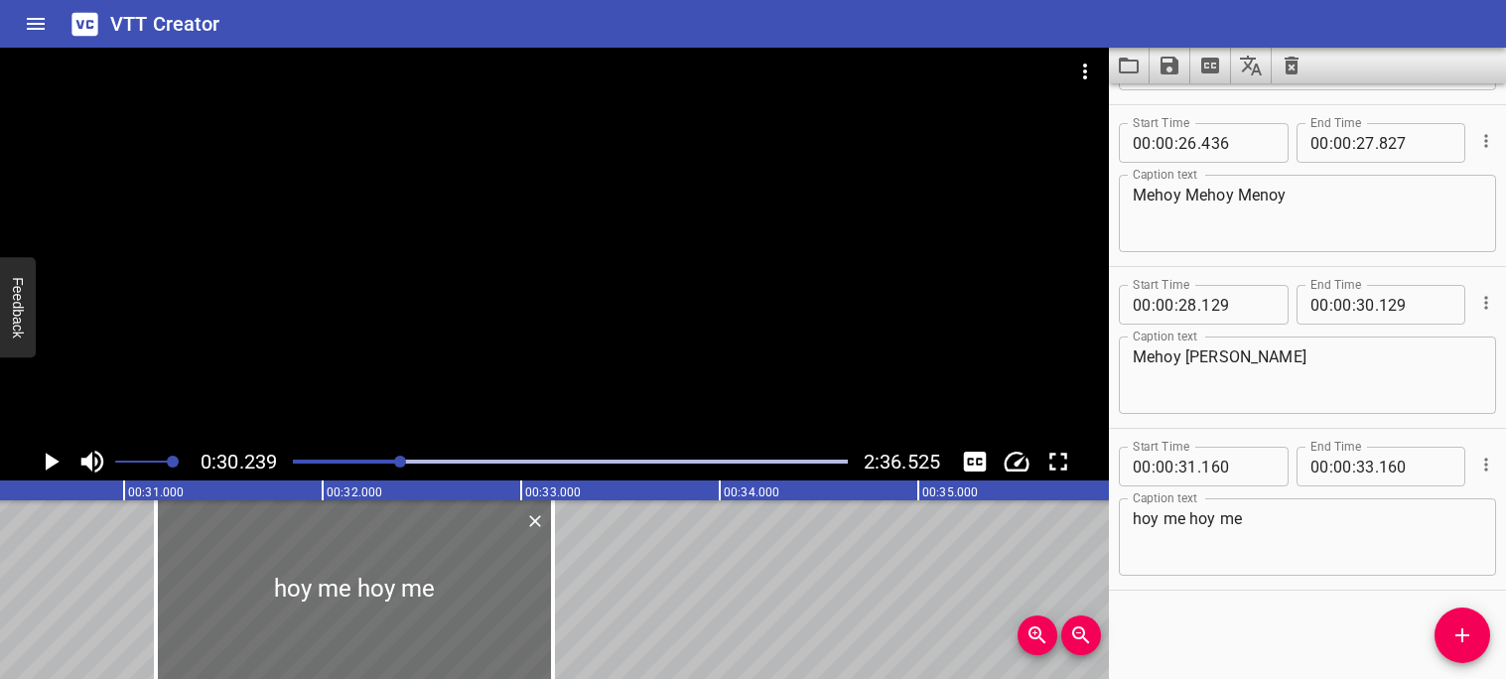
scroll to position [0, 6005]
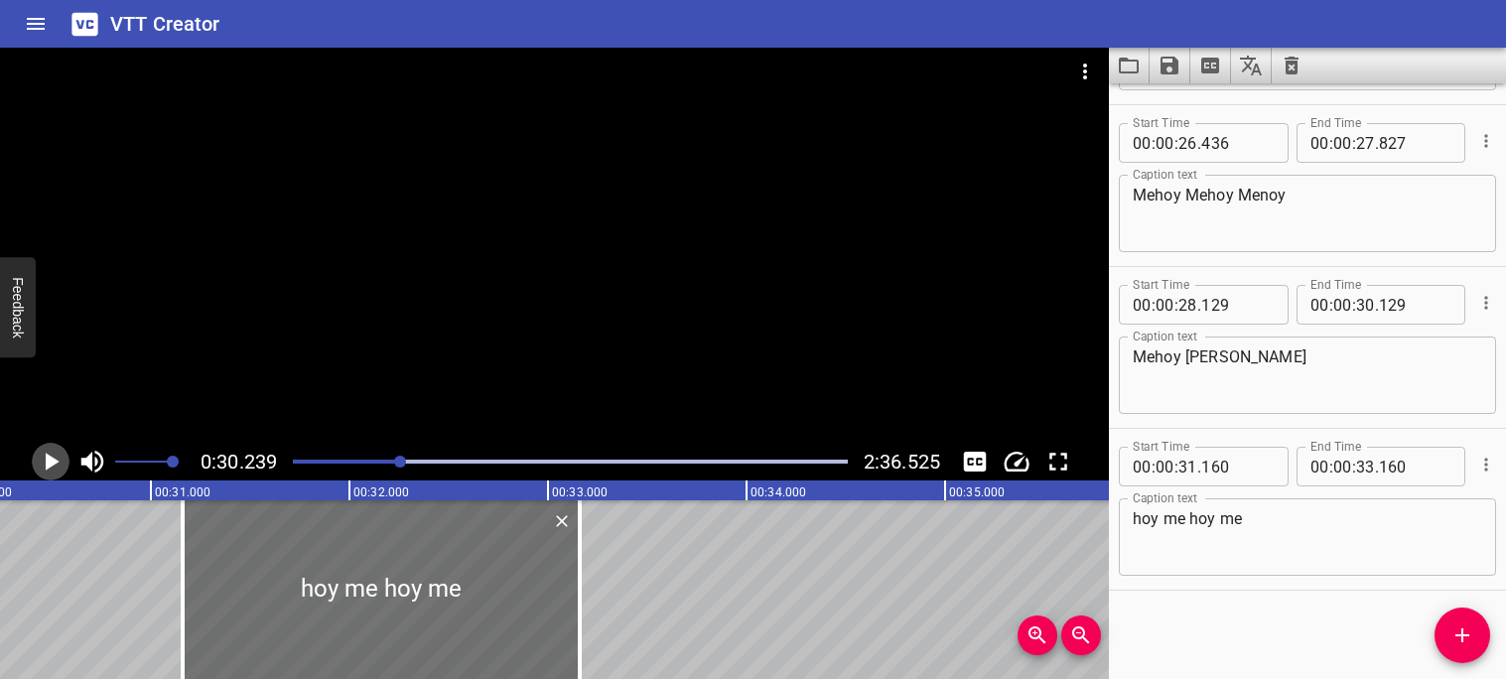
click at [58, 459] on icon "Play/Pause" at bounding box center [51, 462] width 30 height 30
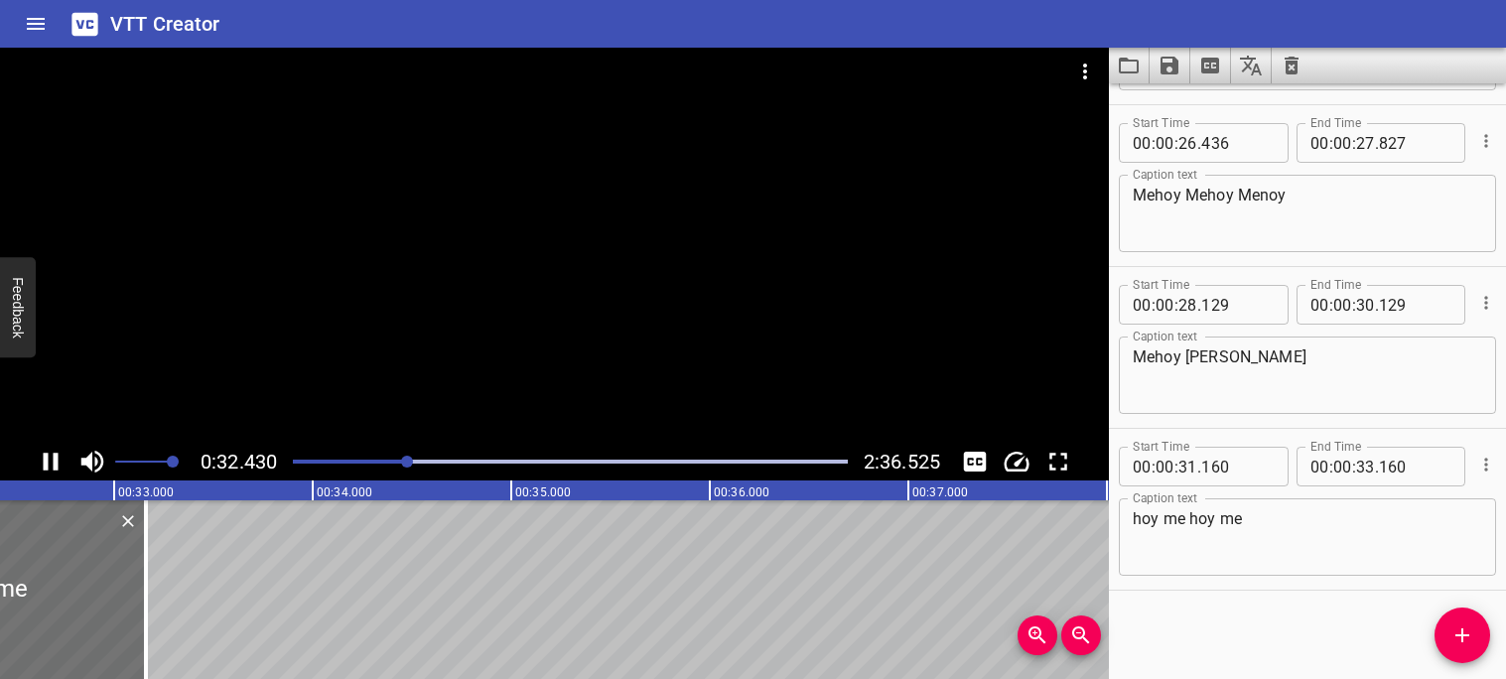
click at [55, 460] on icon "Play/Pause" at bounding box center [51, 462] width 15 height 18
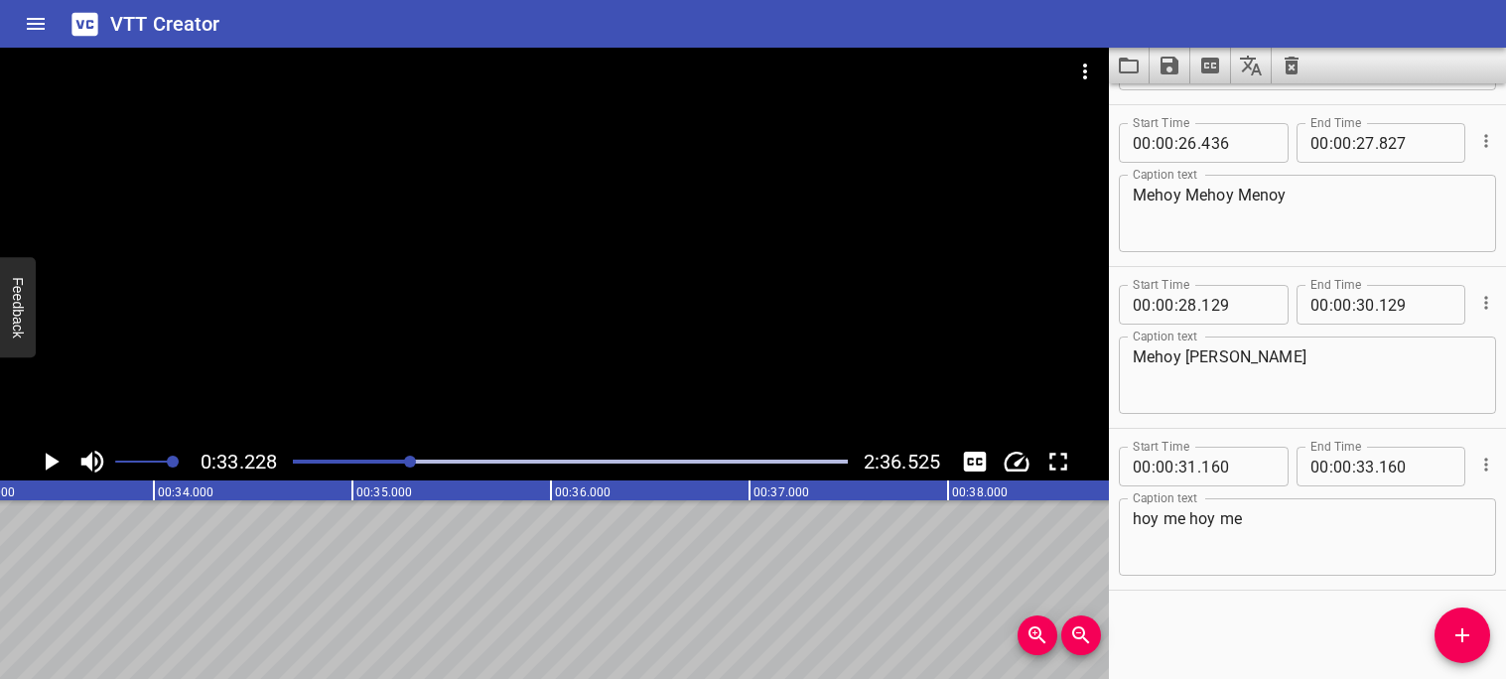
click at [395, 454] on div at bounding box center [570, 462] width 579 height 28
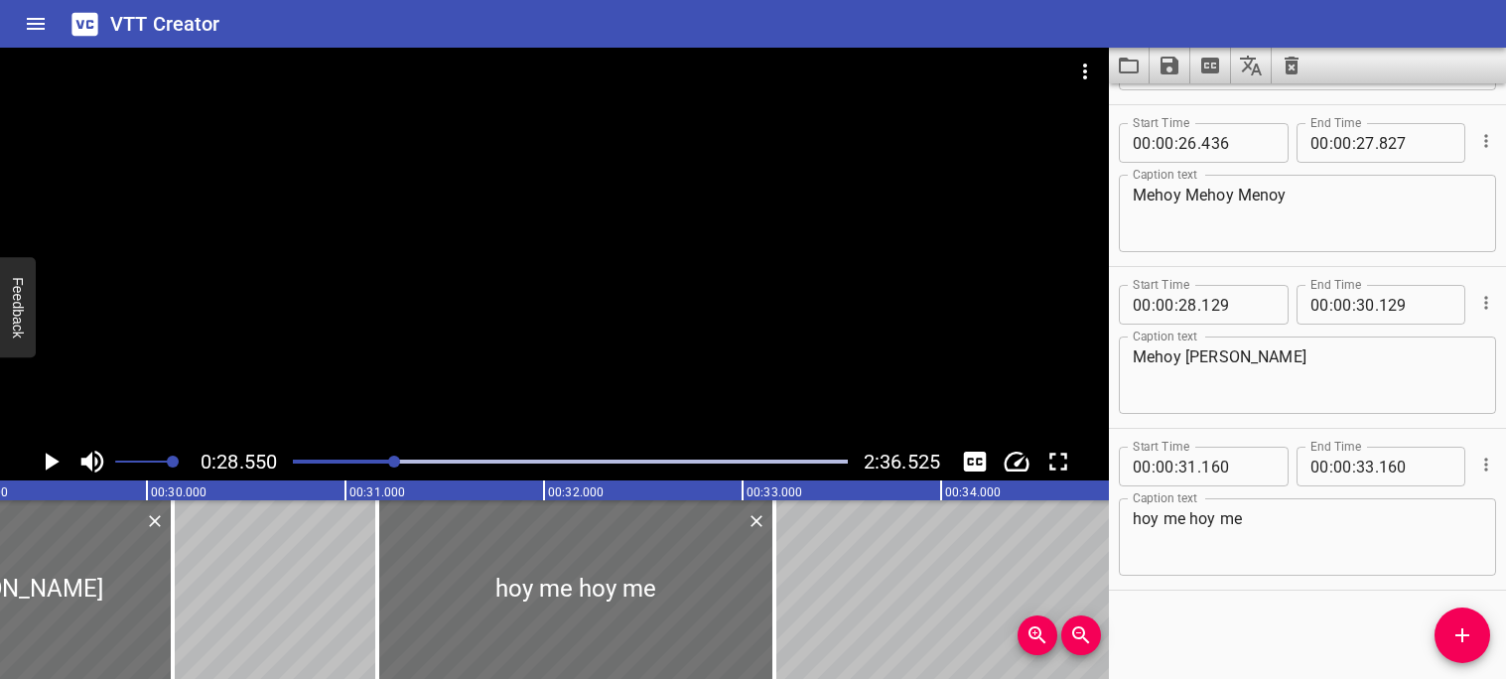
scroll to position [0, 5669]
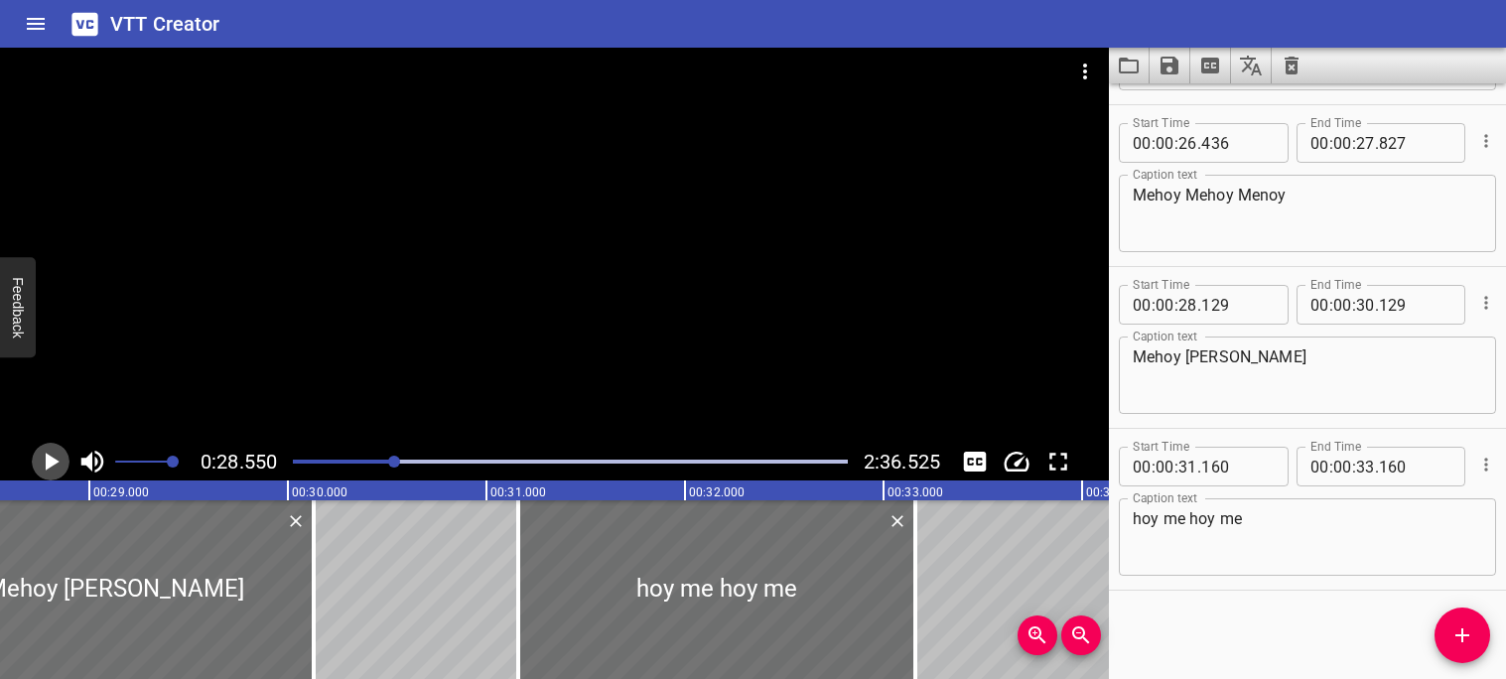
click at [57, 462] on icon "Play/Pause" at bounding box center [53, 462] width 14 height 18
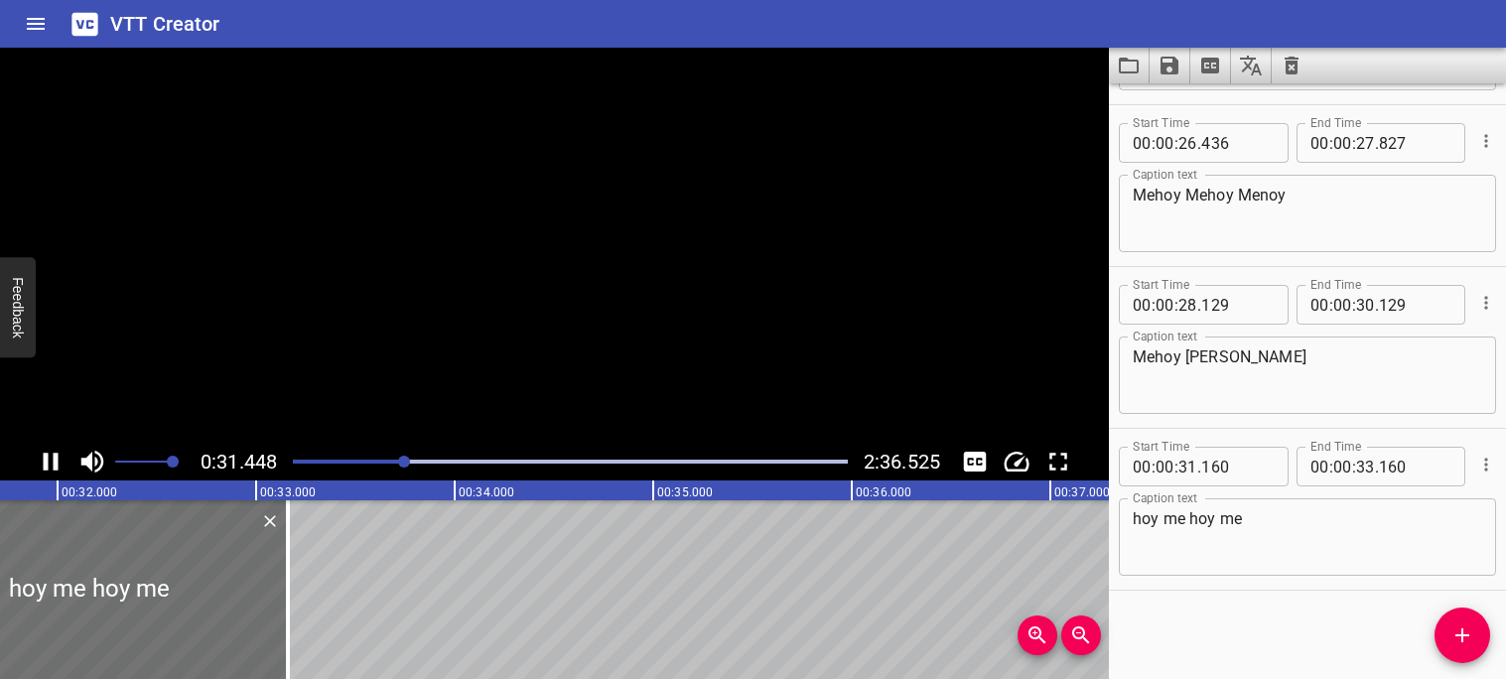
click at [57, 462] on icon "Play/Pause" at bounding box center [51, 462] width 15 height 18
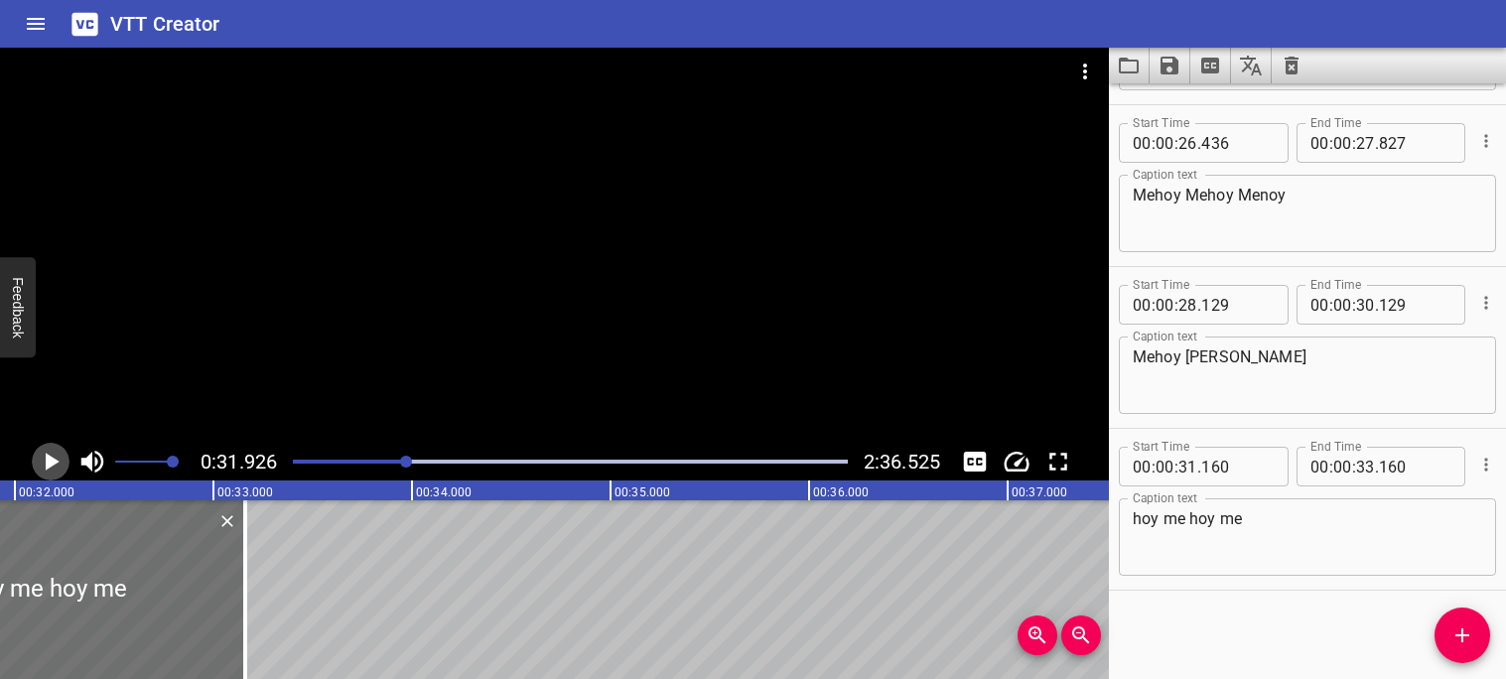
click at [57, 462] on icon "Play/Pause" at bounding box center [53, 462] width 14 height 18
click at [57, 462] on icon "Play/Pause" at bounding box center [51, 462] width 15 height 18
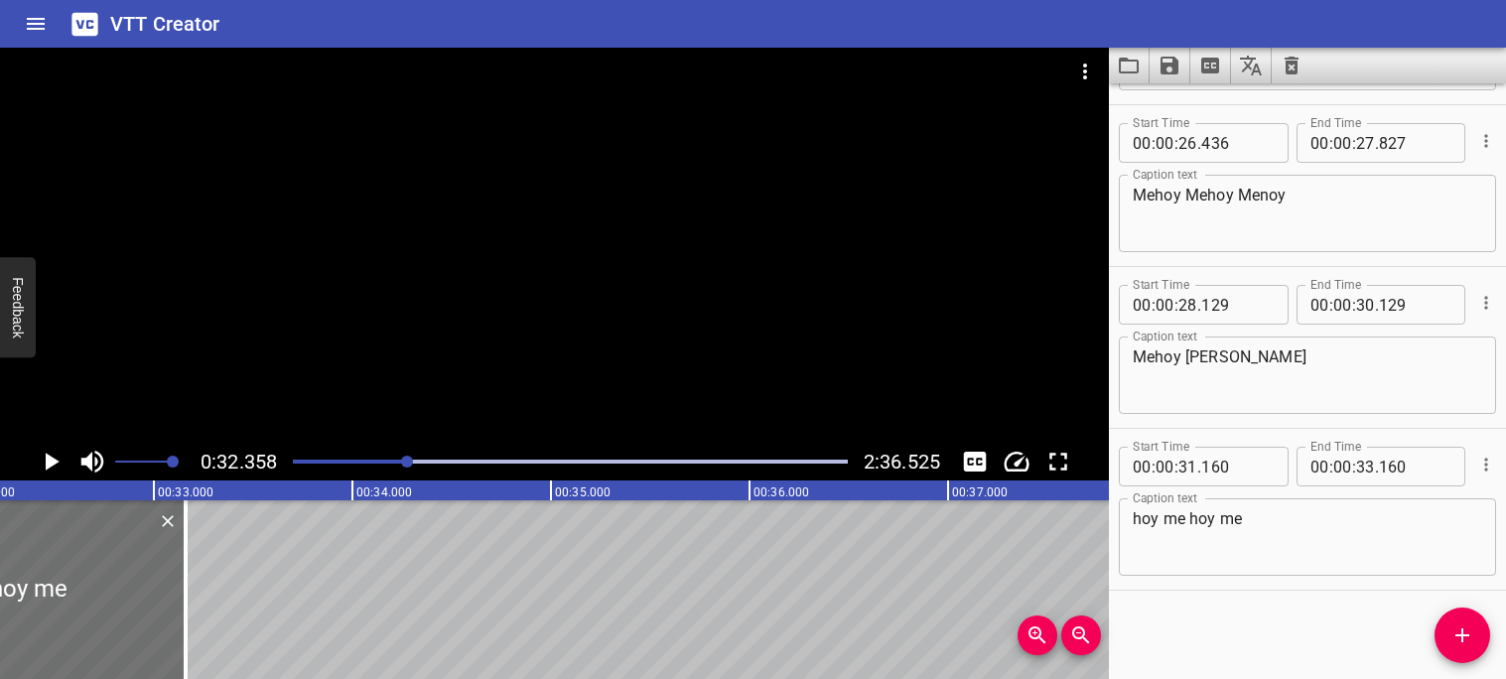
scroll to position [0, 6425]
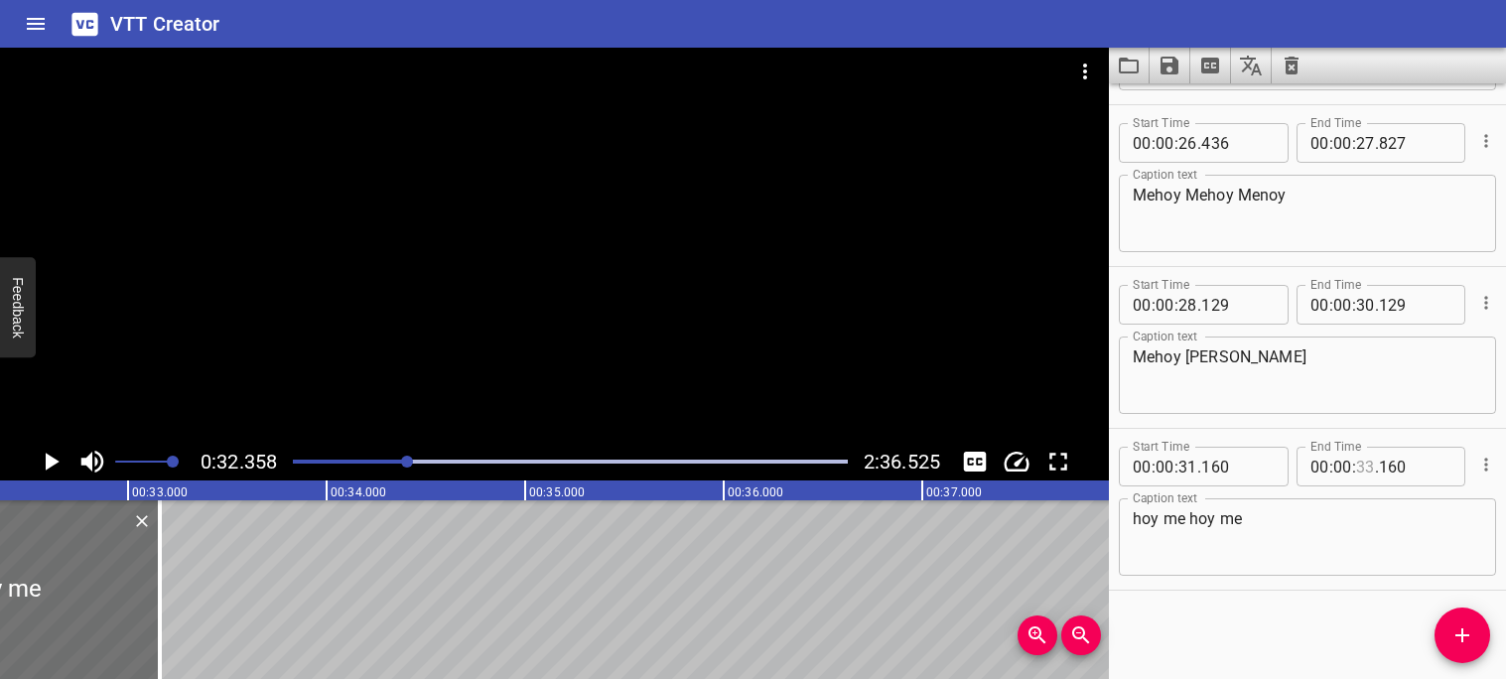
click at [1374, 462] on input "number" at bounding box center [1365, 467] width 19 height 40
type input "32"
type input "358"
click at [1466, 624] on icon "Add Cue" at bounding box center [1463, 635] width 24 height 24
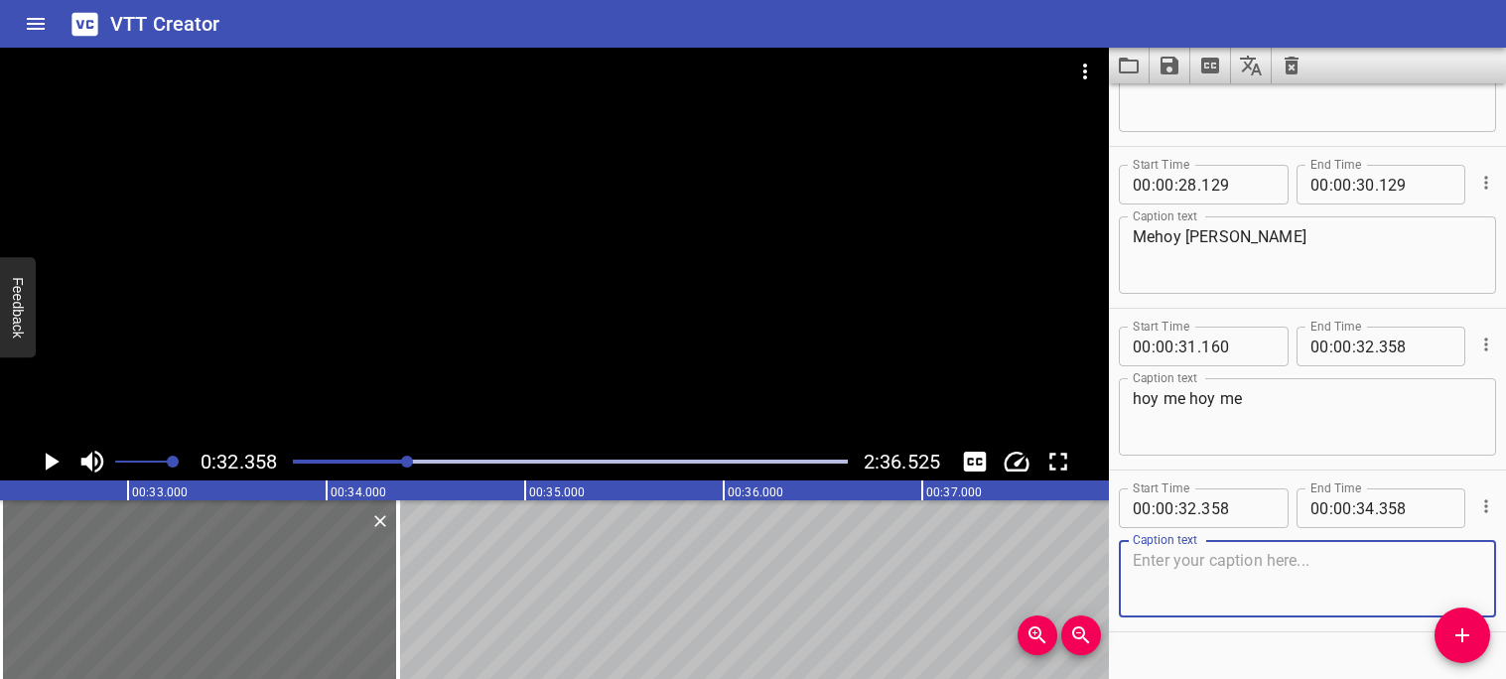
scroll to position [1892, 0]
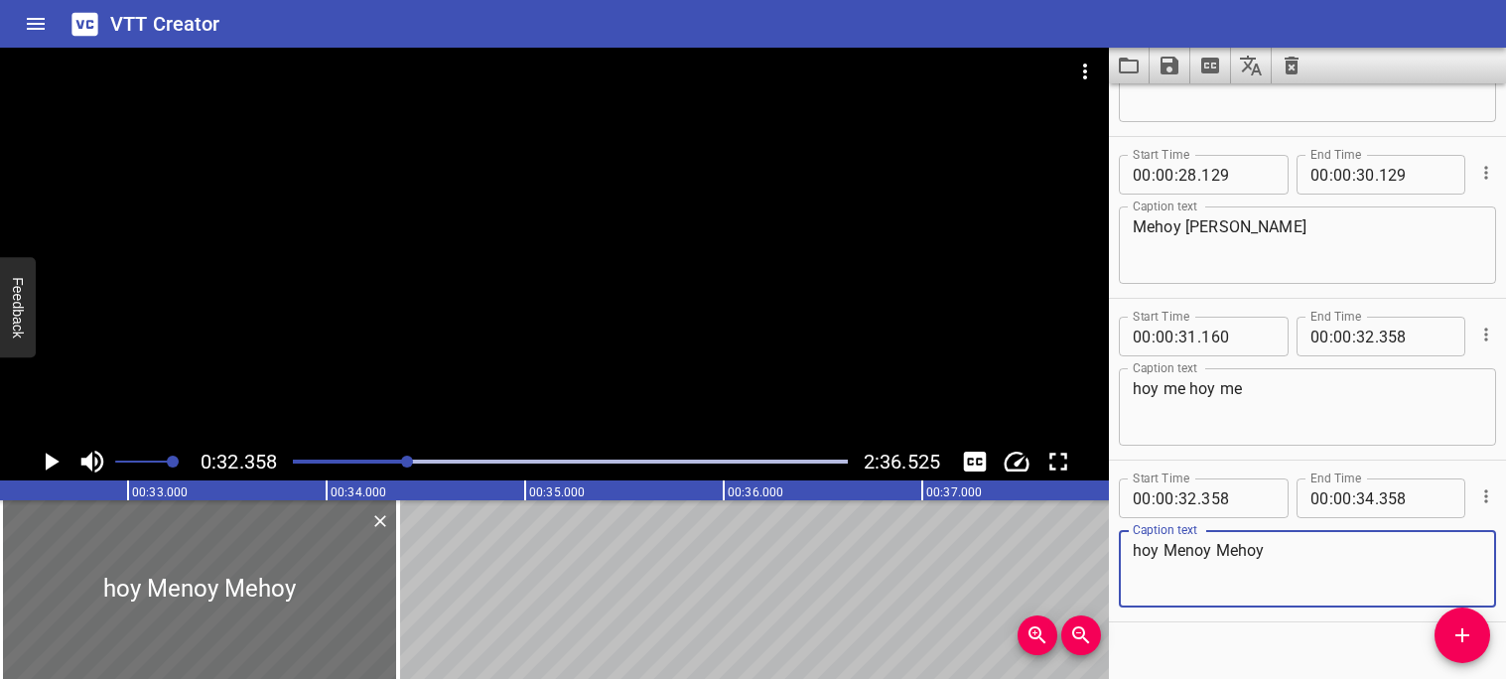
type textarea "hoy Menoy Mehoy"
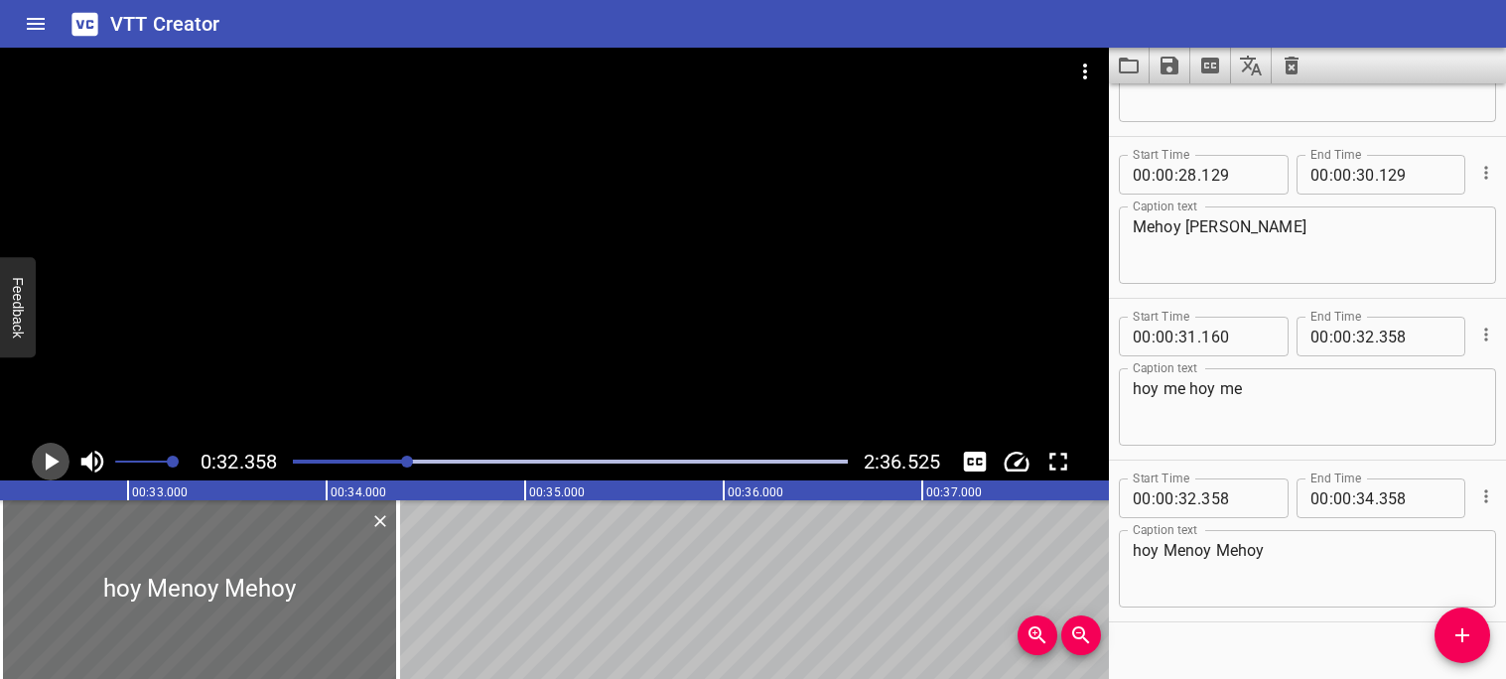
click at [49, 463] on icon "Play/Pause" at bounding box center [53, 462] width 14 height 18
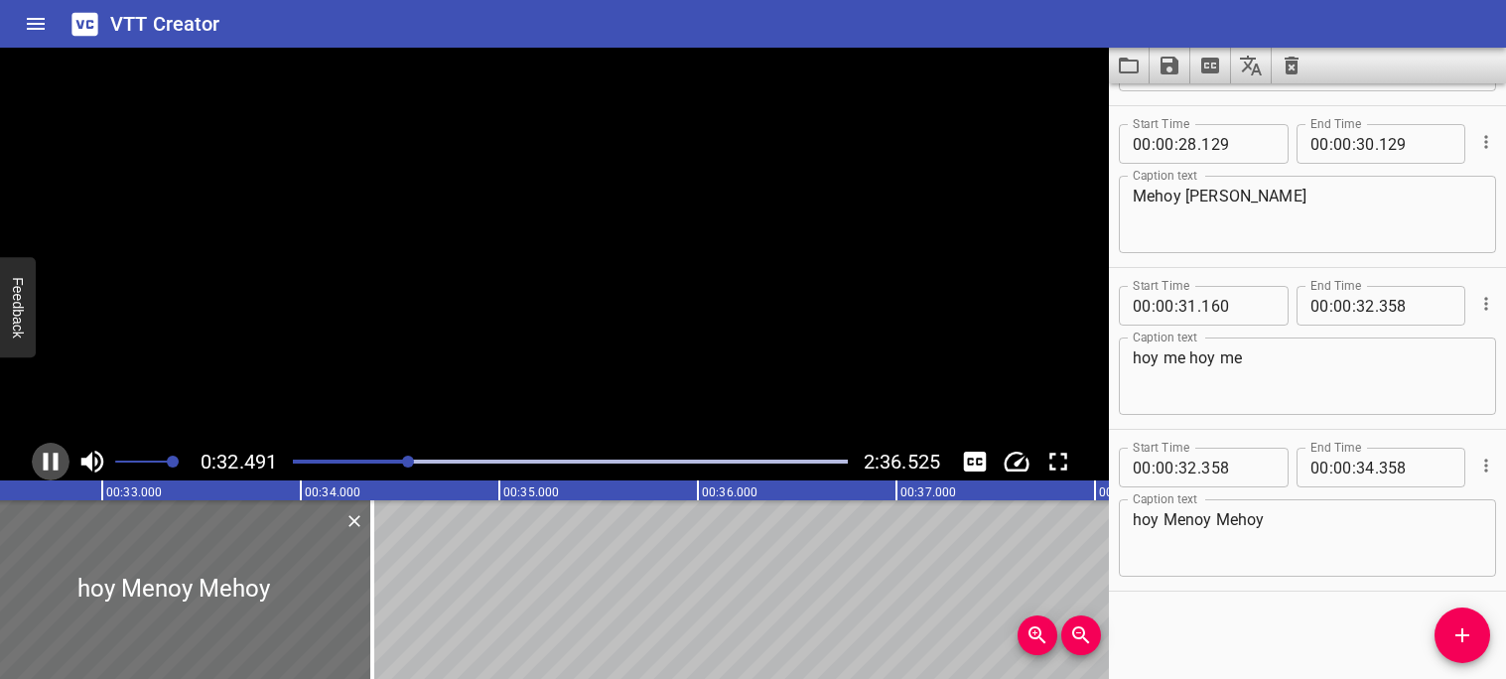
click at [49, 463] on icon "Play/Pause" at bounding box center [51, 462] width 30 height 30
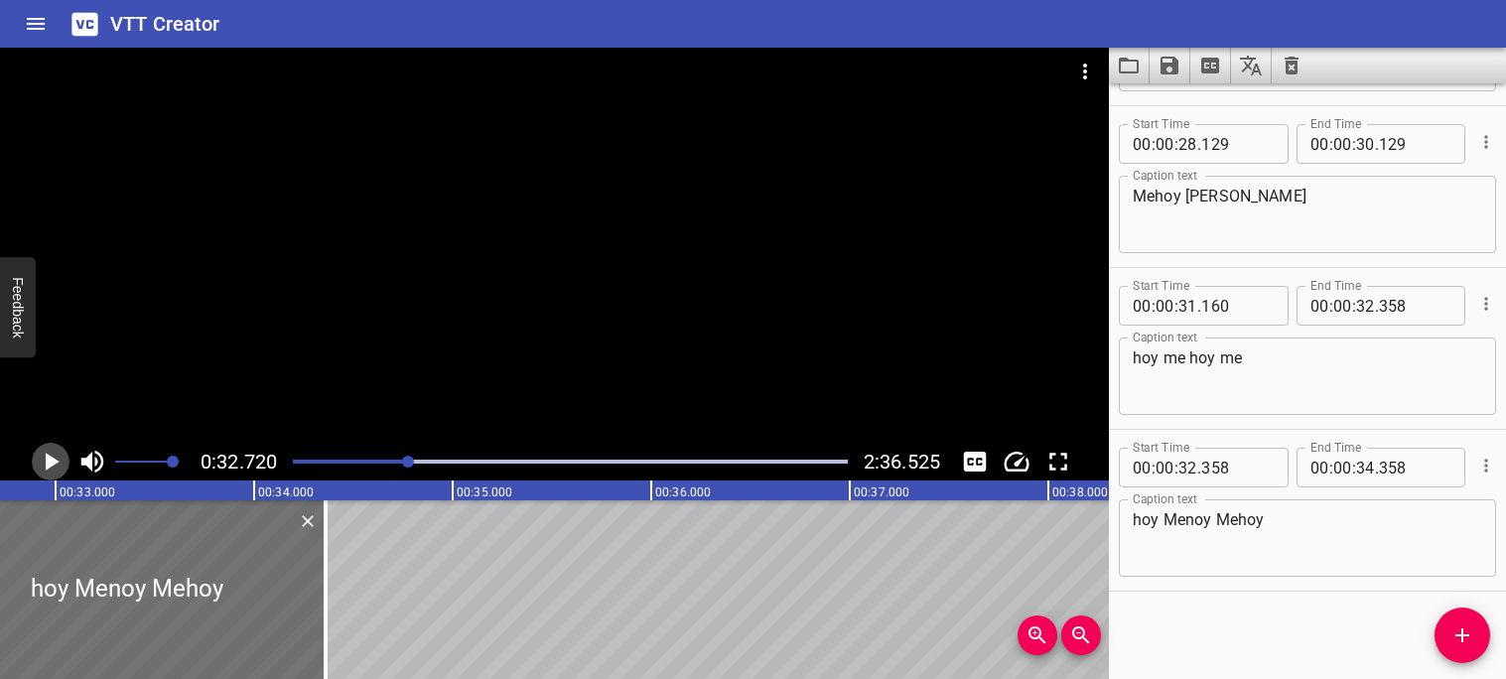
click at [49, 463] on icon "Play/Pause" at bounding box center [53, 462] width 14 height 18
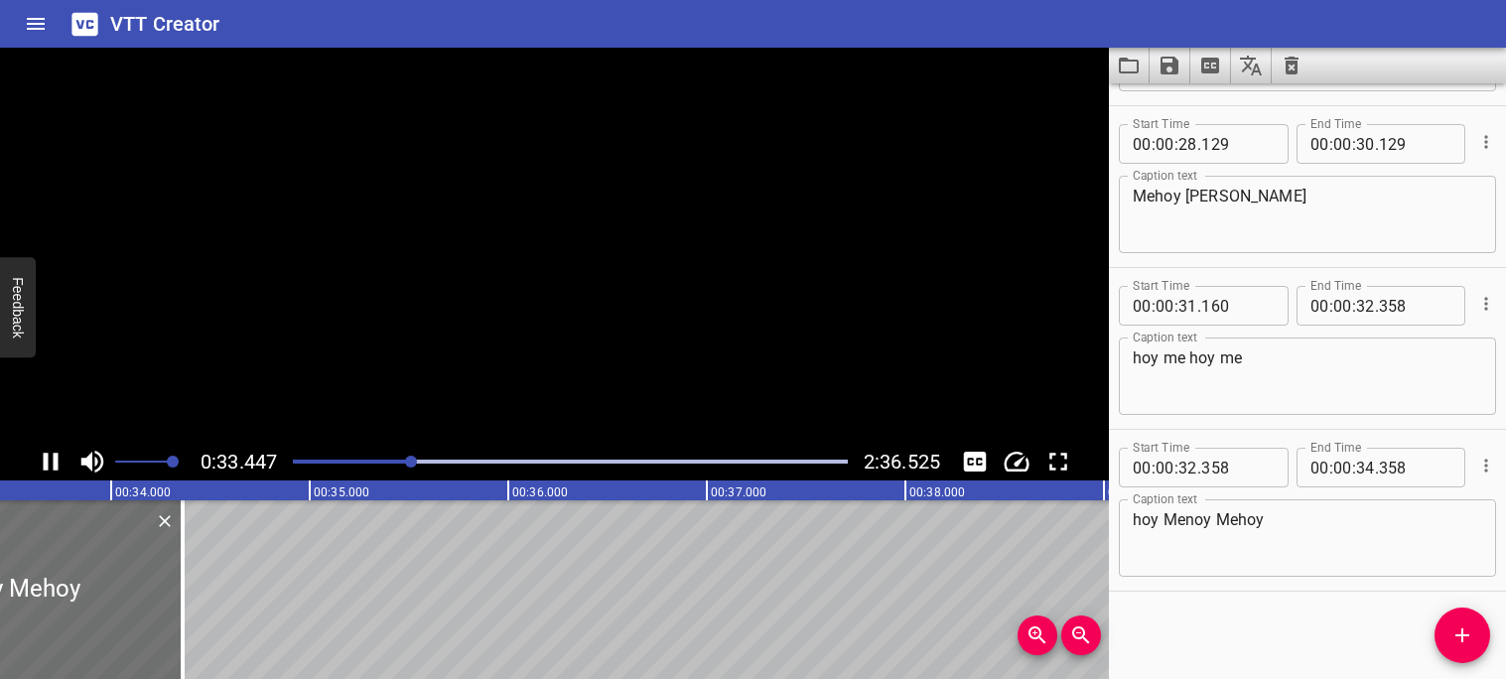
click at [49, 463] on icon "Play/Pause" at bounding box center [51, 462] width 30 height 30
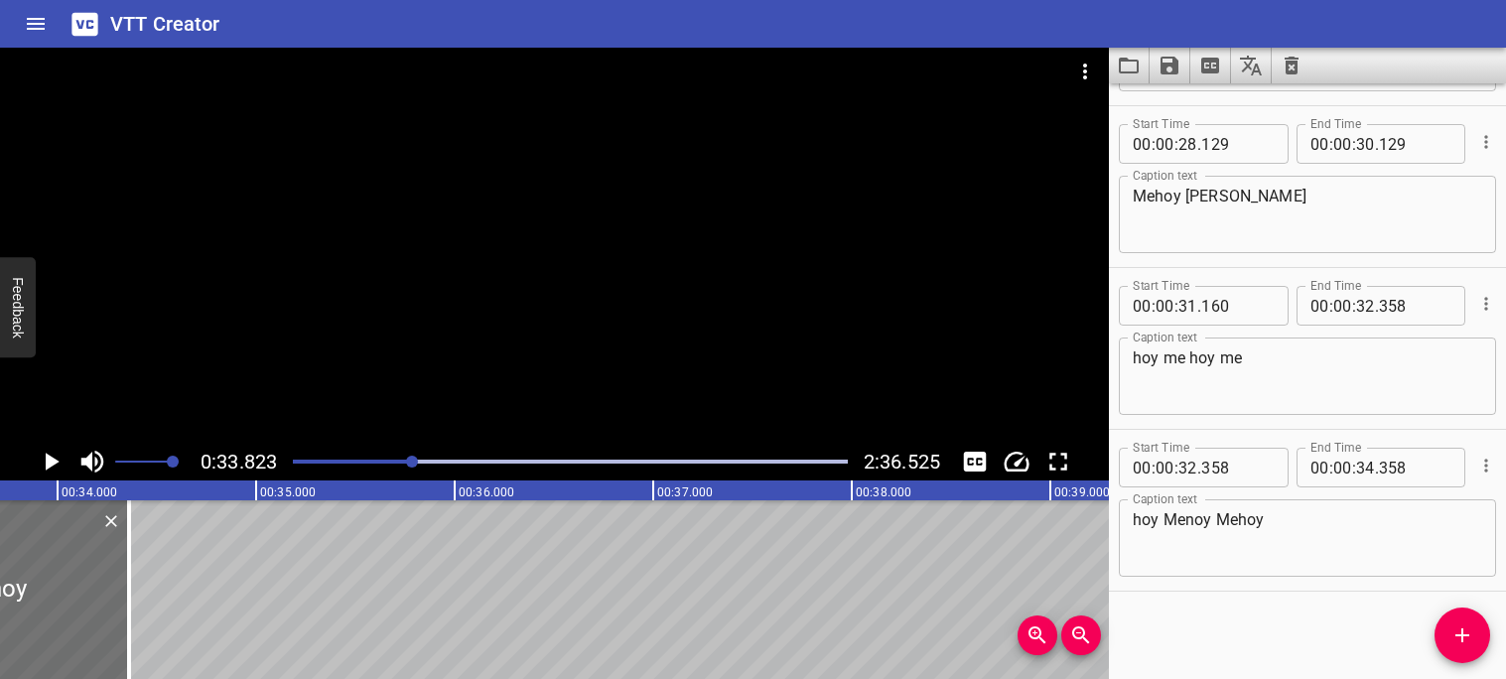
scroll to position [0, 6715]
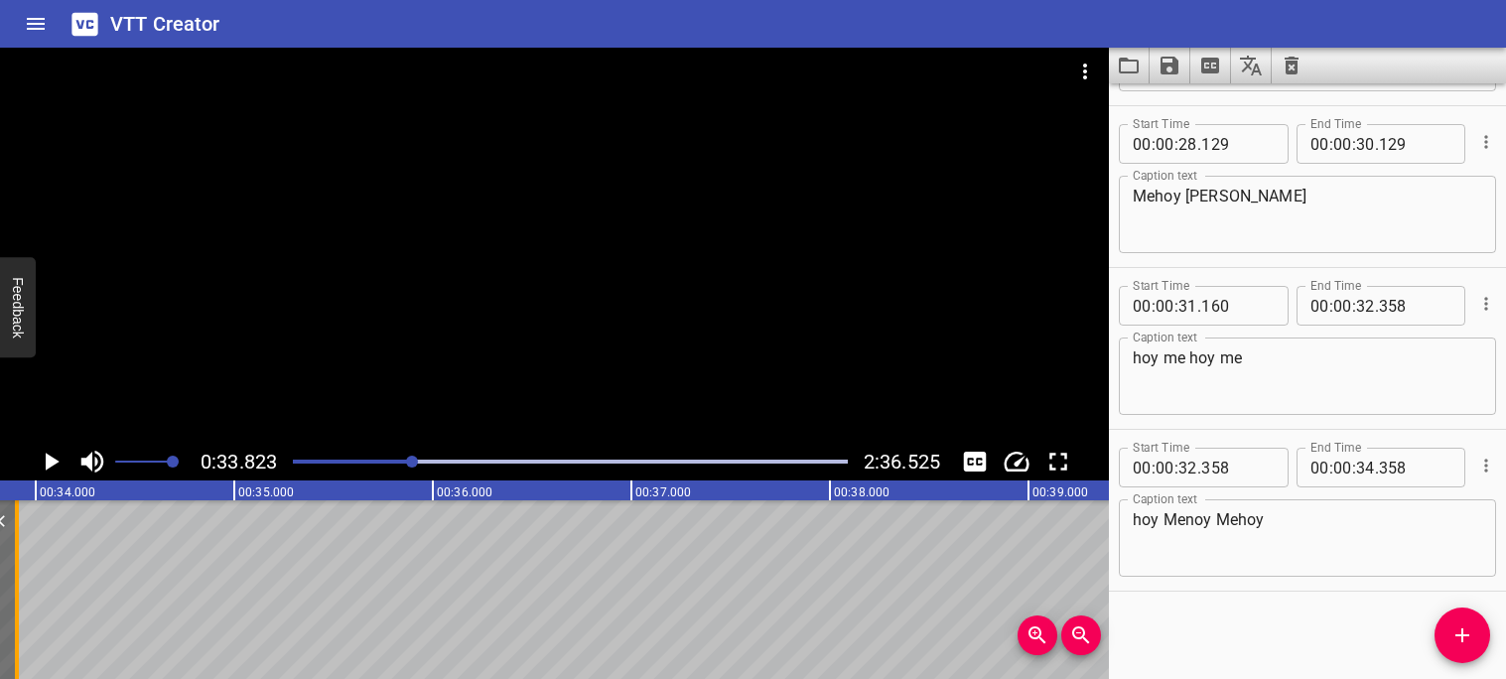
drag, startPoint x: 101, startPoint y: 547, endPoint x: 9, endPoint y: 547, distance: 92.3
click at [9, 547] on div at bounding box center [17, 589] width 20 height 179
type input "33"
type input "893"
click at [53, 460] on icon "Play/Pause" at bounding box center [53, 462] width 14 height 18
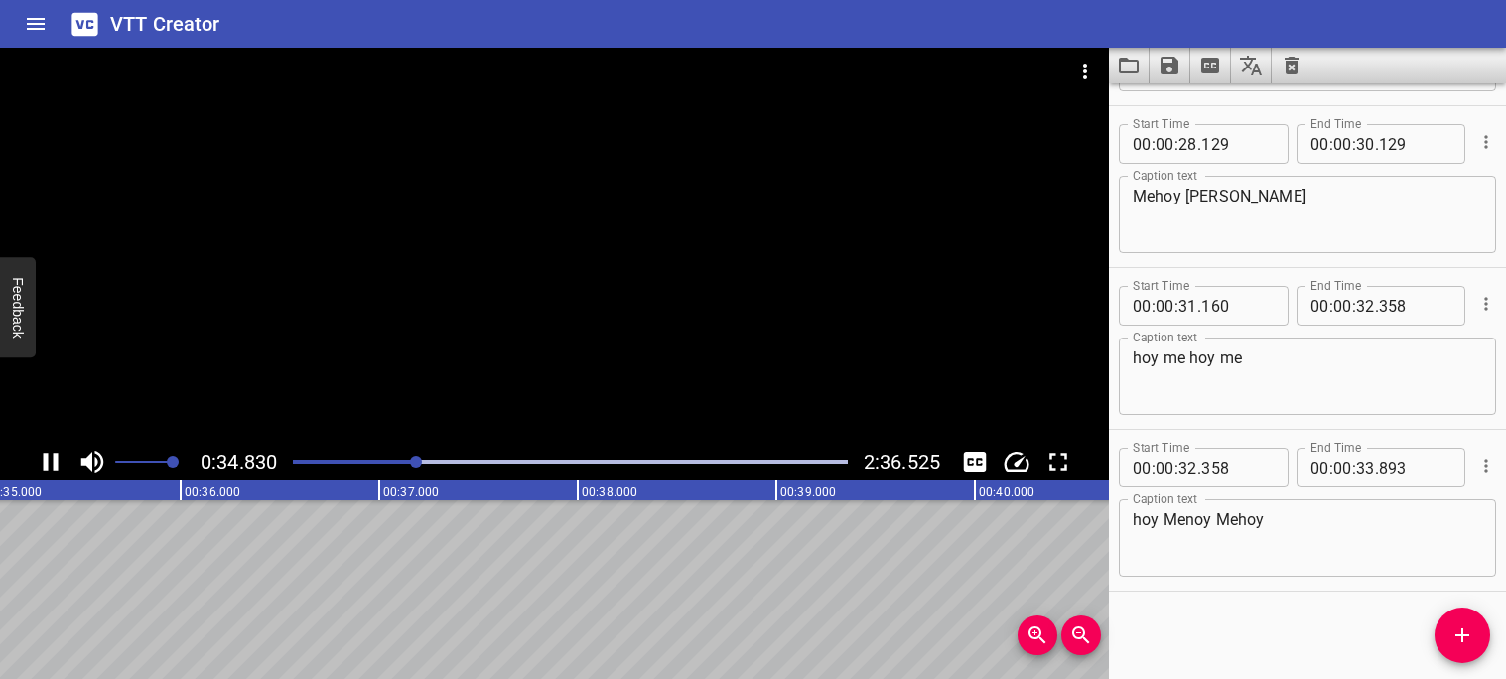
click at [52, 464] on icon "Play/Pause" at bounding box center [51, 462] width 30 height 30
click at [408, 461] on div "Play progress" at bounding box center [140, 462] width 555 height 4
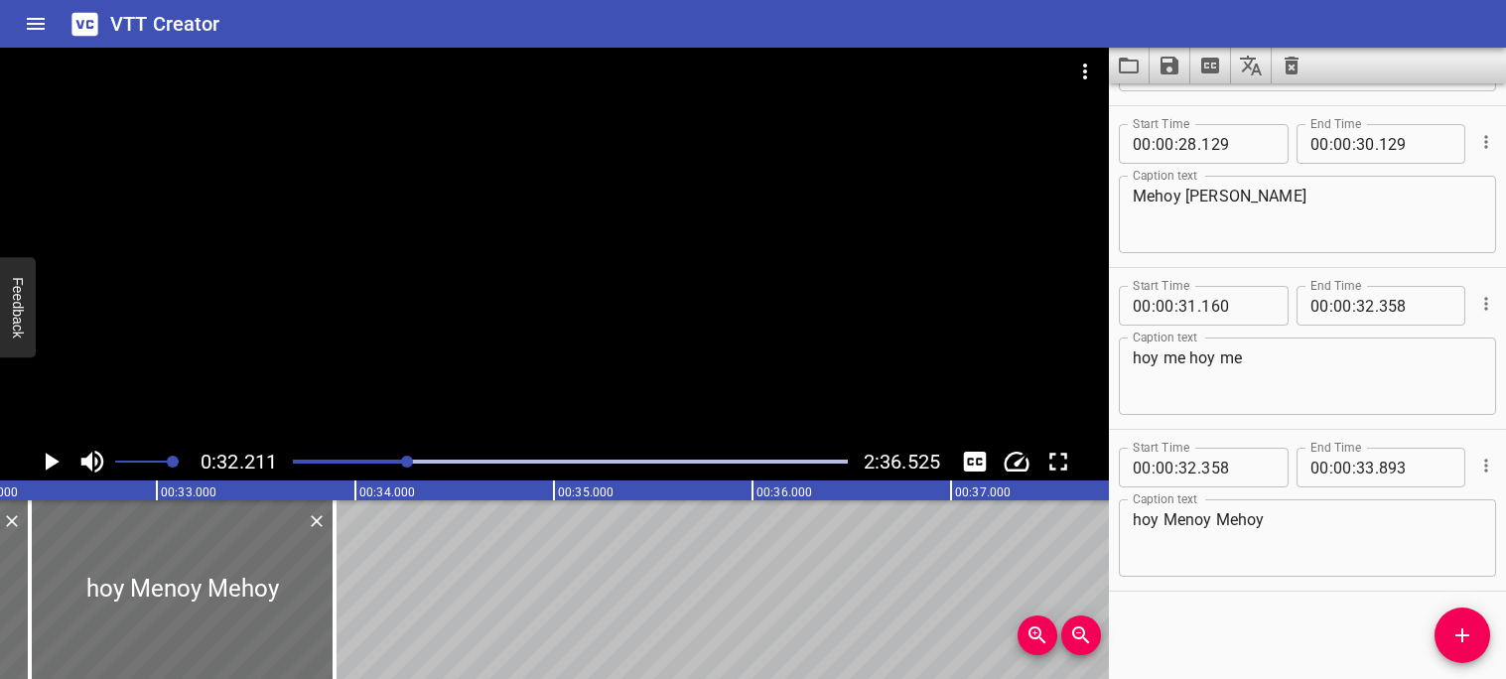
click at [415, 461] on div "Play progress" at bounding box center [570, 462] width 555 height 4
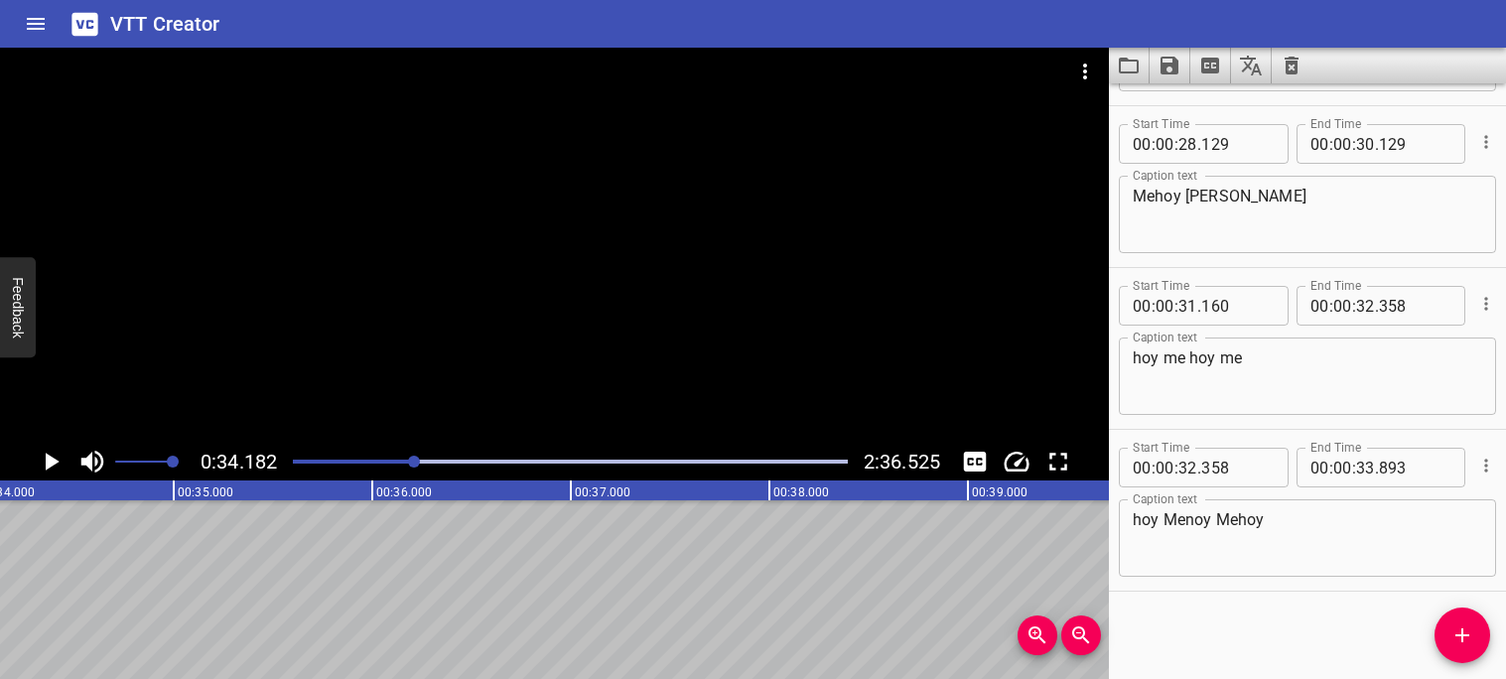
scroll to position [0, 6787]
click at [1441, 635] on span "Add Cue" at bounding box center [1463, 635] width 56 height 24
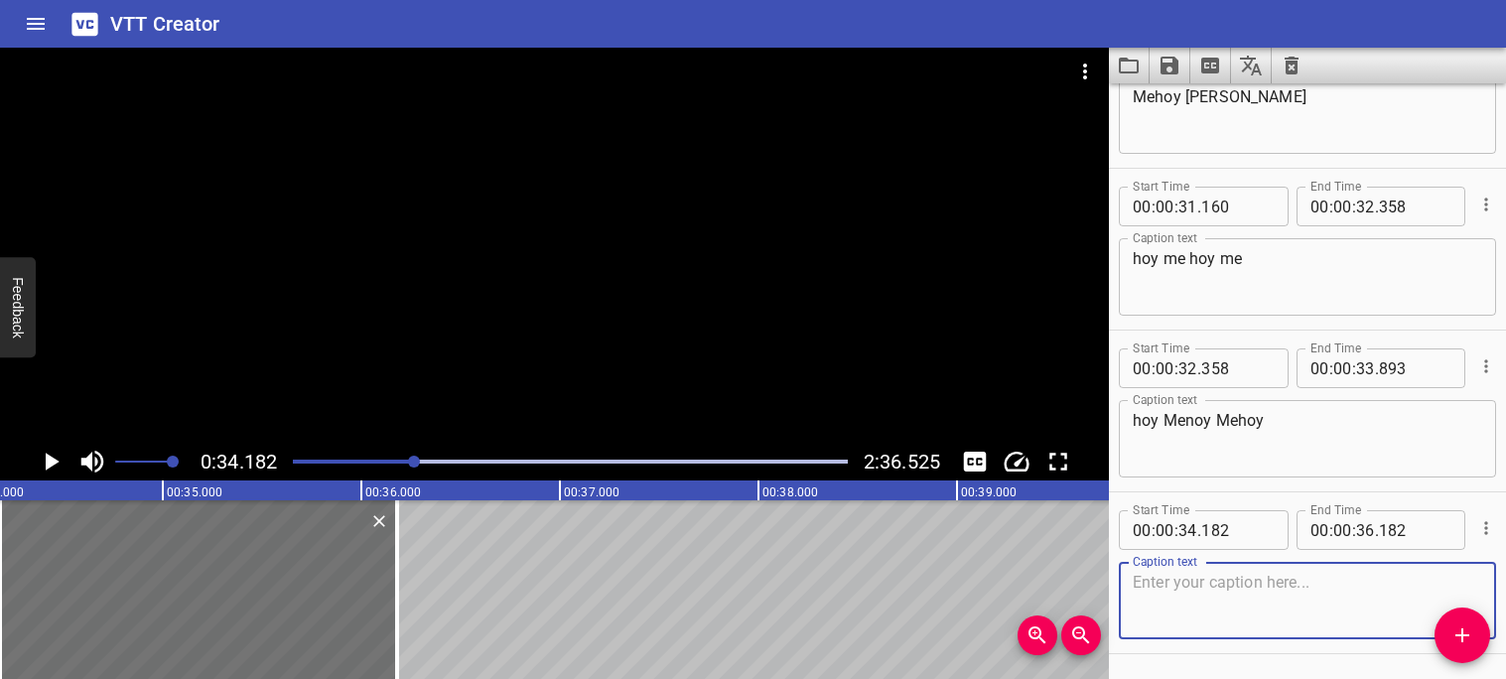
scroll to position [2027, 0]
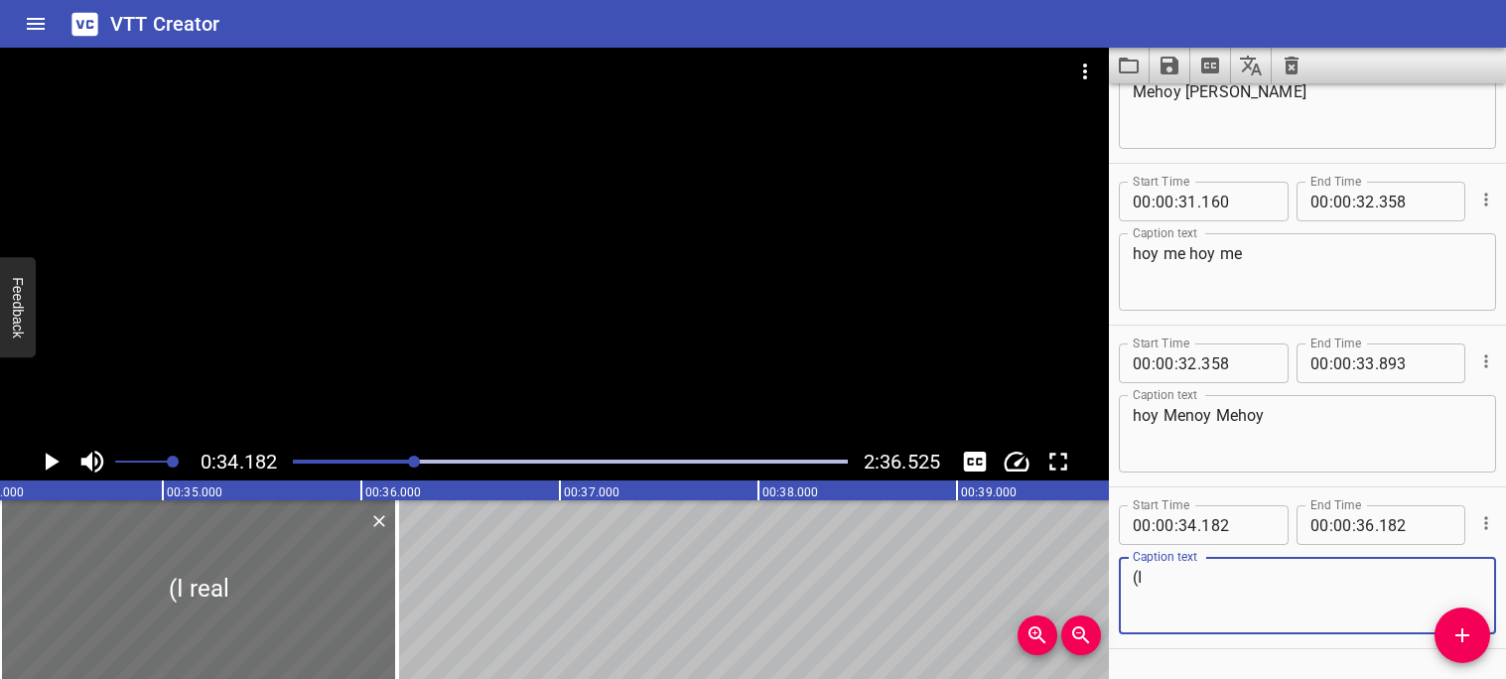
type textarea "("
type textarea "hoy me hoy me"
click at [51, 461] on icon "Play/Pause" at bounding box center [53, 462] width 14 height 18
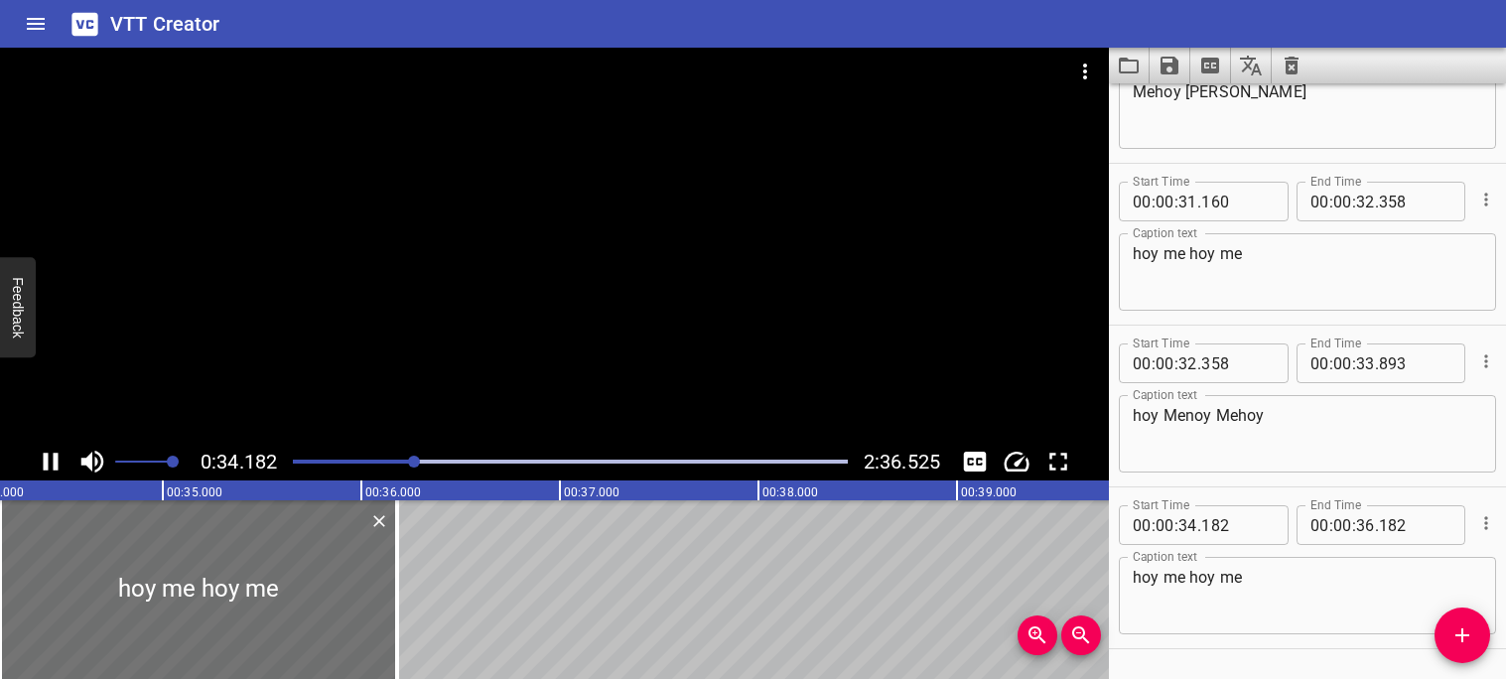
scroll to position [2086, 0]
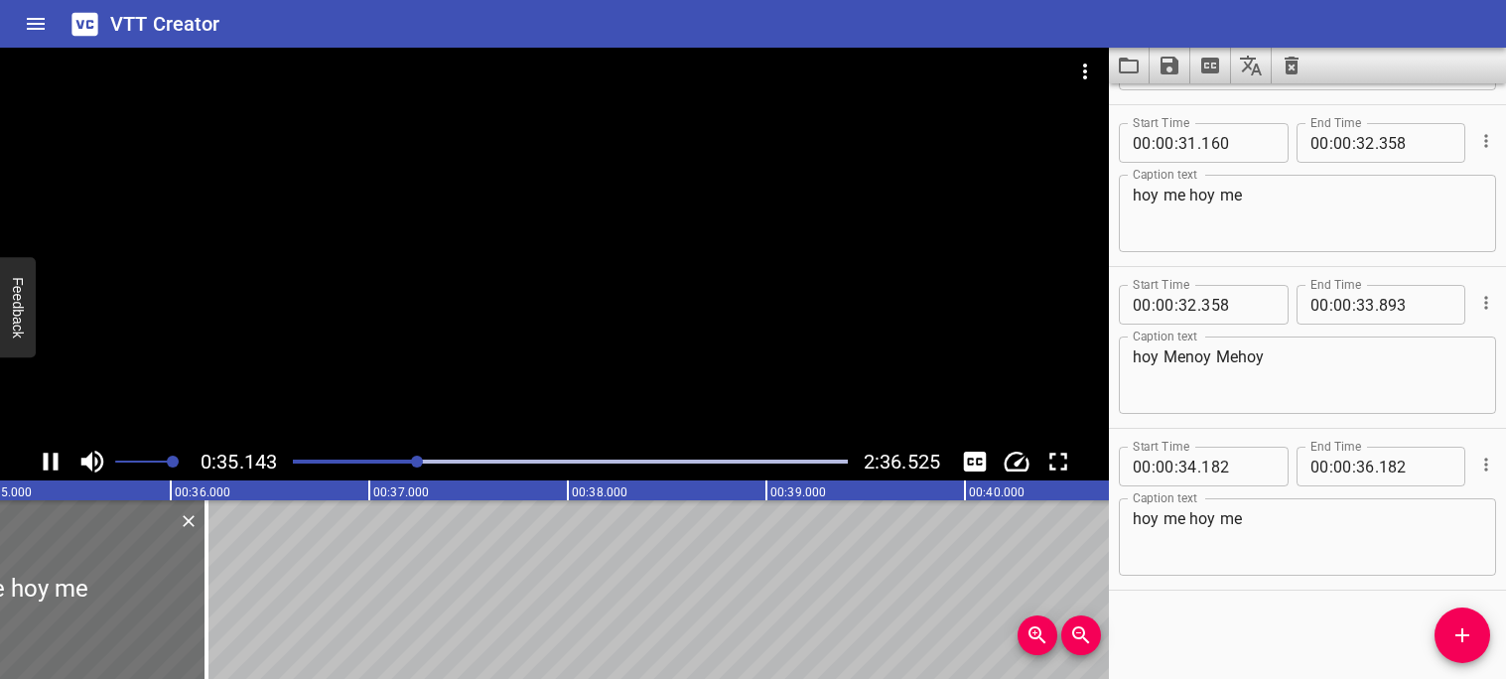
click at [50, 463] on icon "Play/Pause" at bounding box center [51, 462] width 30 height 30
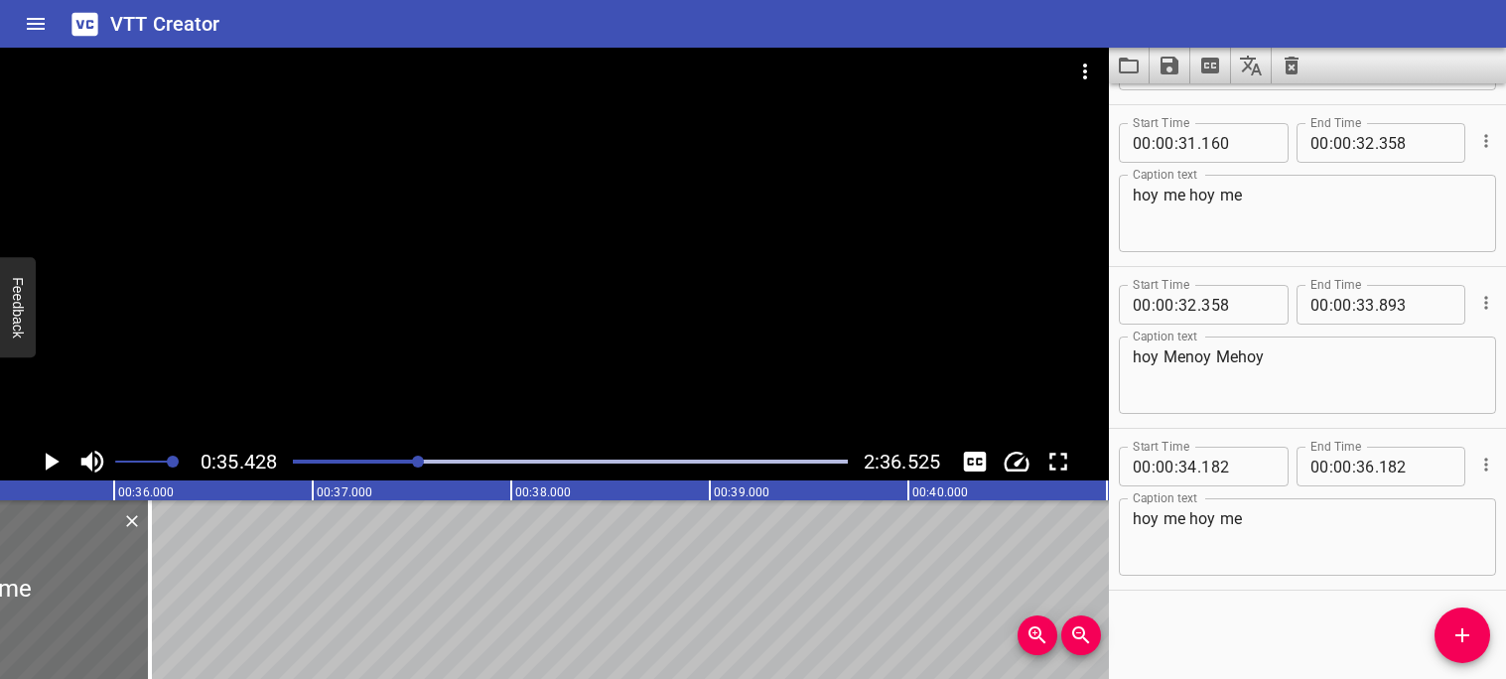
click at [50, 463] on icon "Play/Pause" at bounding box center [53, 462] width 14 height 18
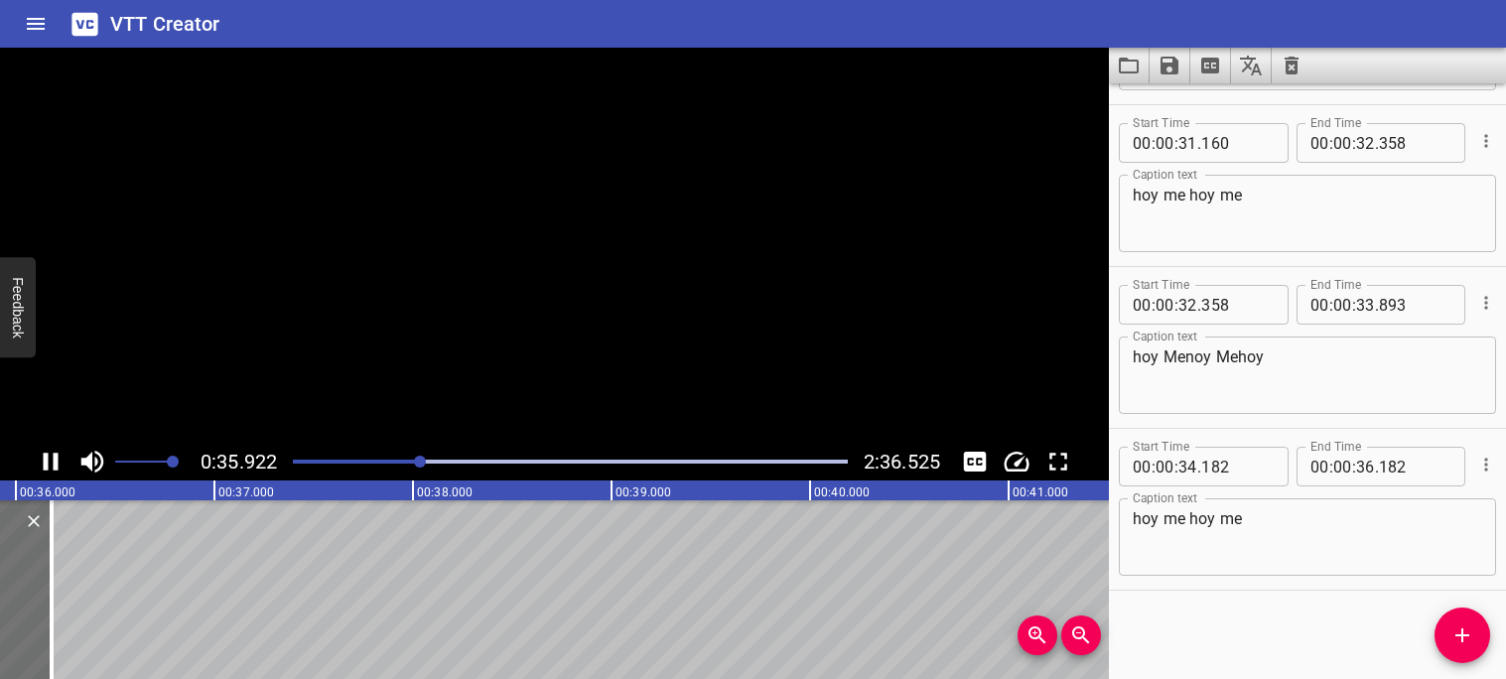
click at [50, 463] on icon "Play/Pause" at bounding box center [51, 462] width 30 height 30
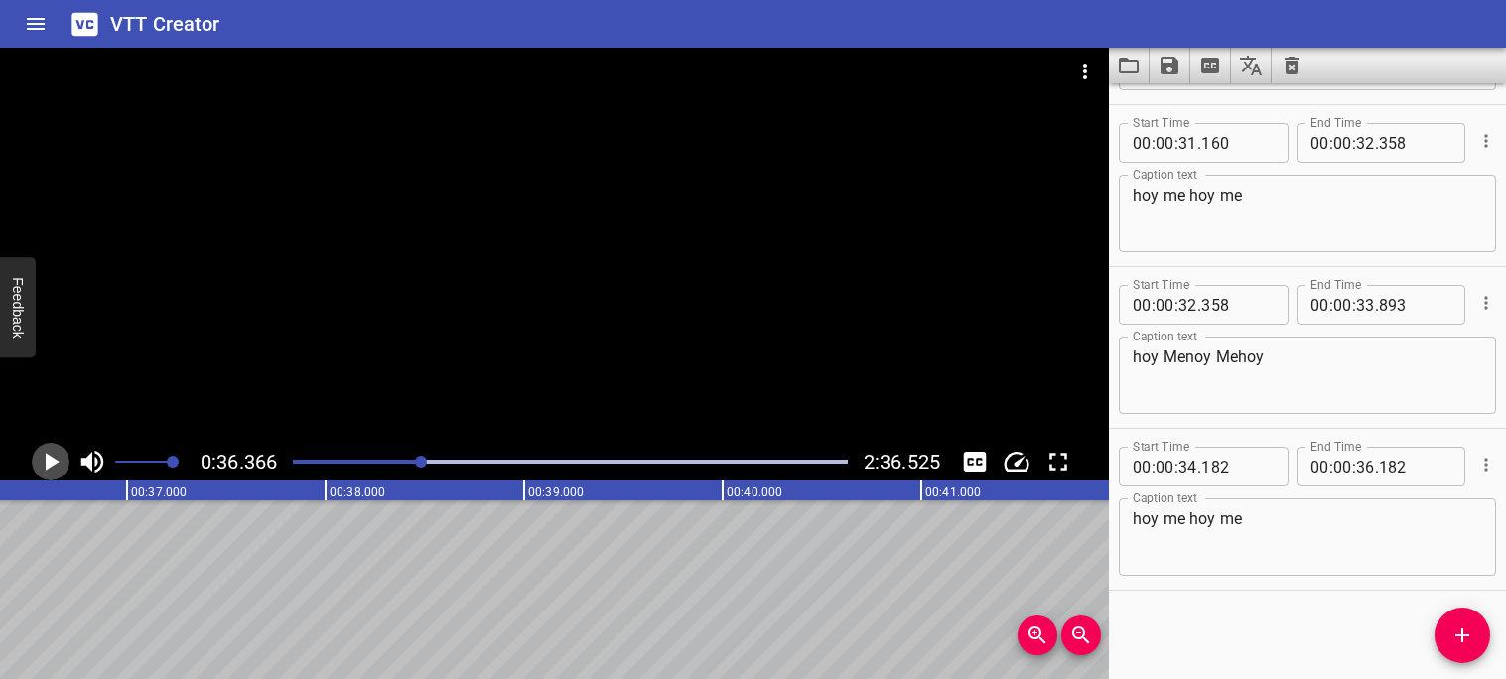
click at [50, 463] on icon "Play/Pause" at bounding box center [53, 462] width 14 height 18
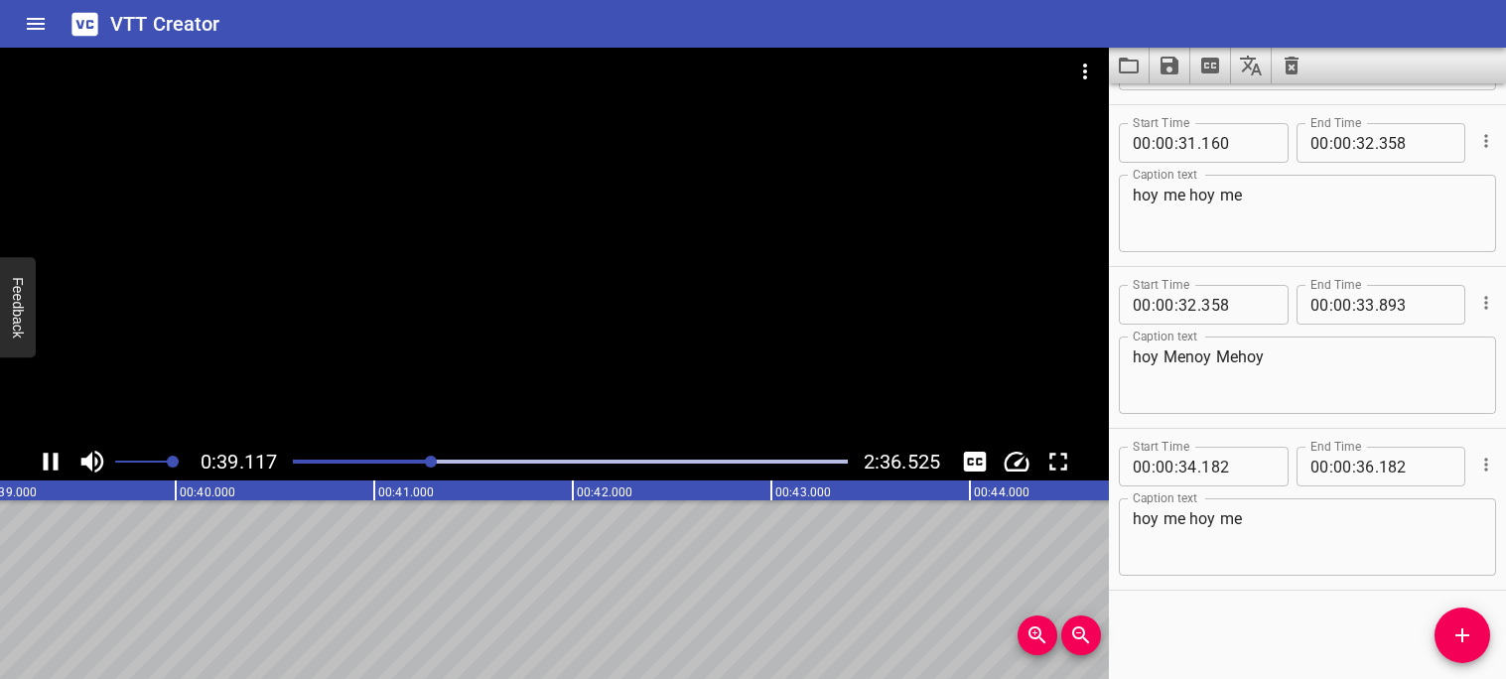
click at [411, 464] on div at bounding box center [570, 462] width 579 height 28
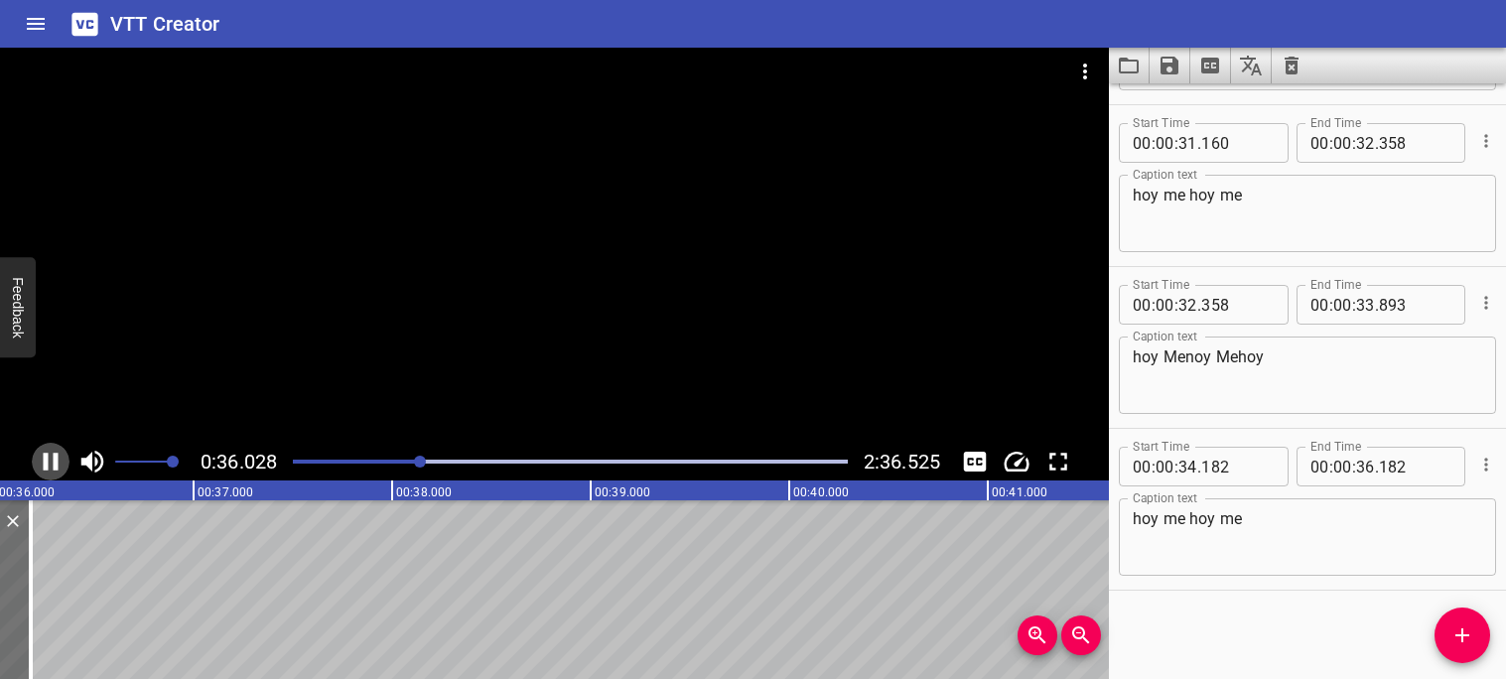
click at [46, 460] on icon "Play/Pause" at bounding box center [51, 462] width 15 height 18
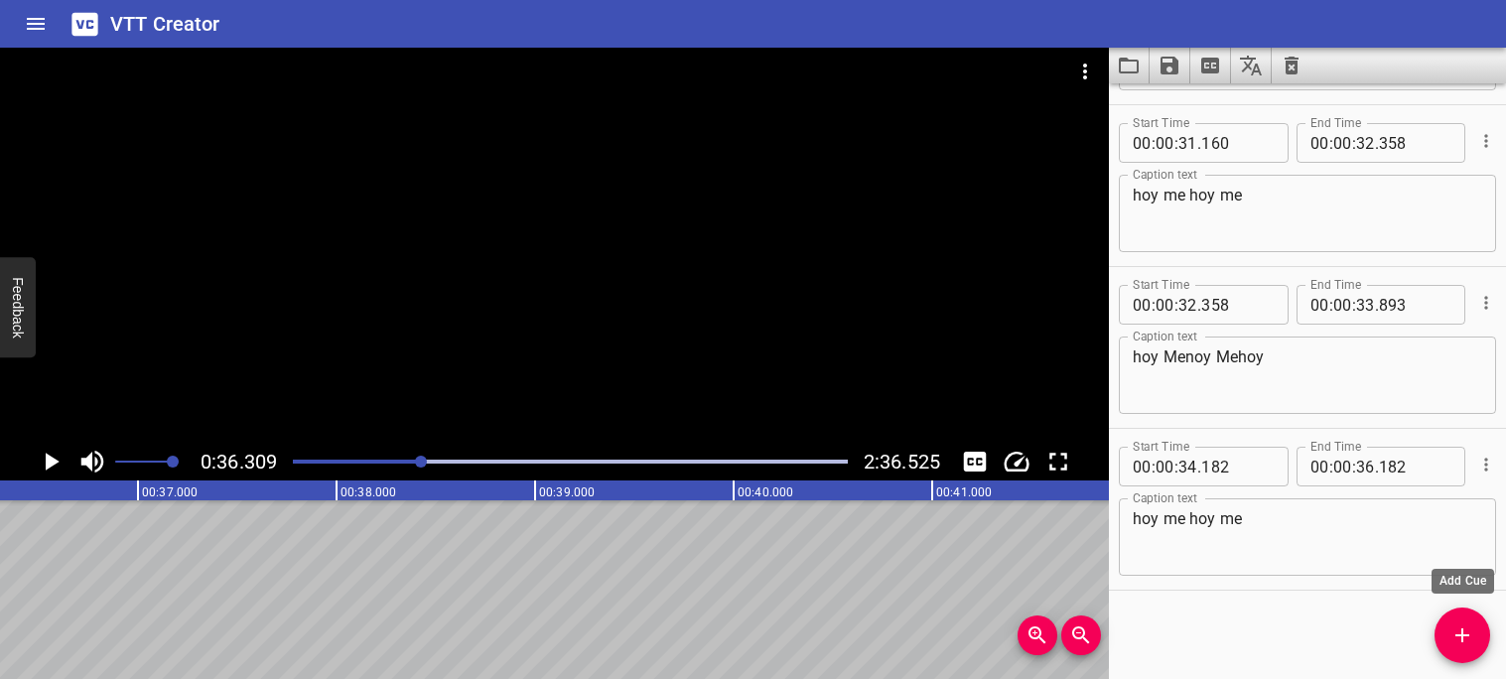
click at [1463, 626] on icon "Add Cue" at bounding box center [1463, 635] width 24 height 24
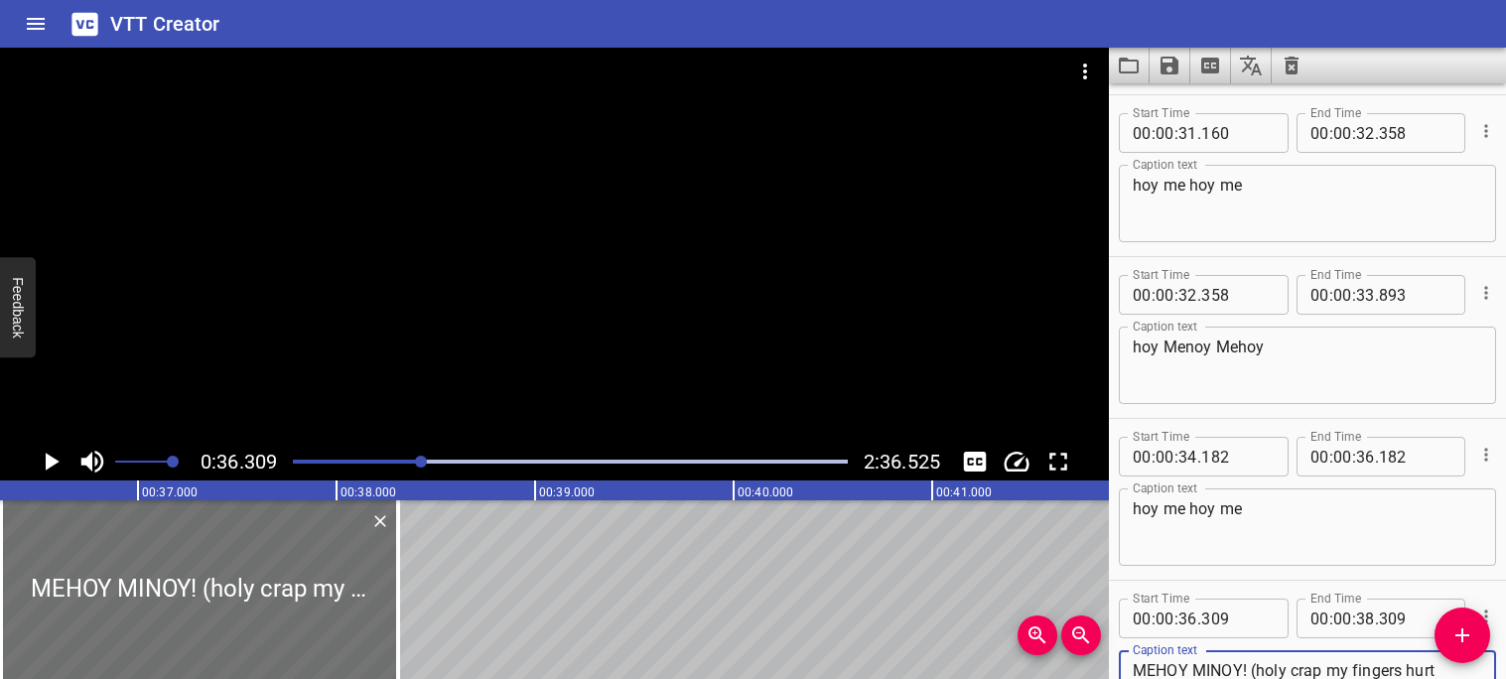
scroll to position [2115, 0]
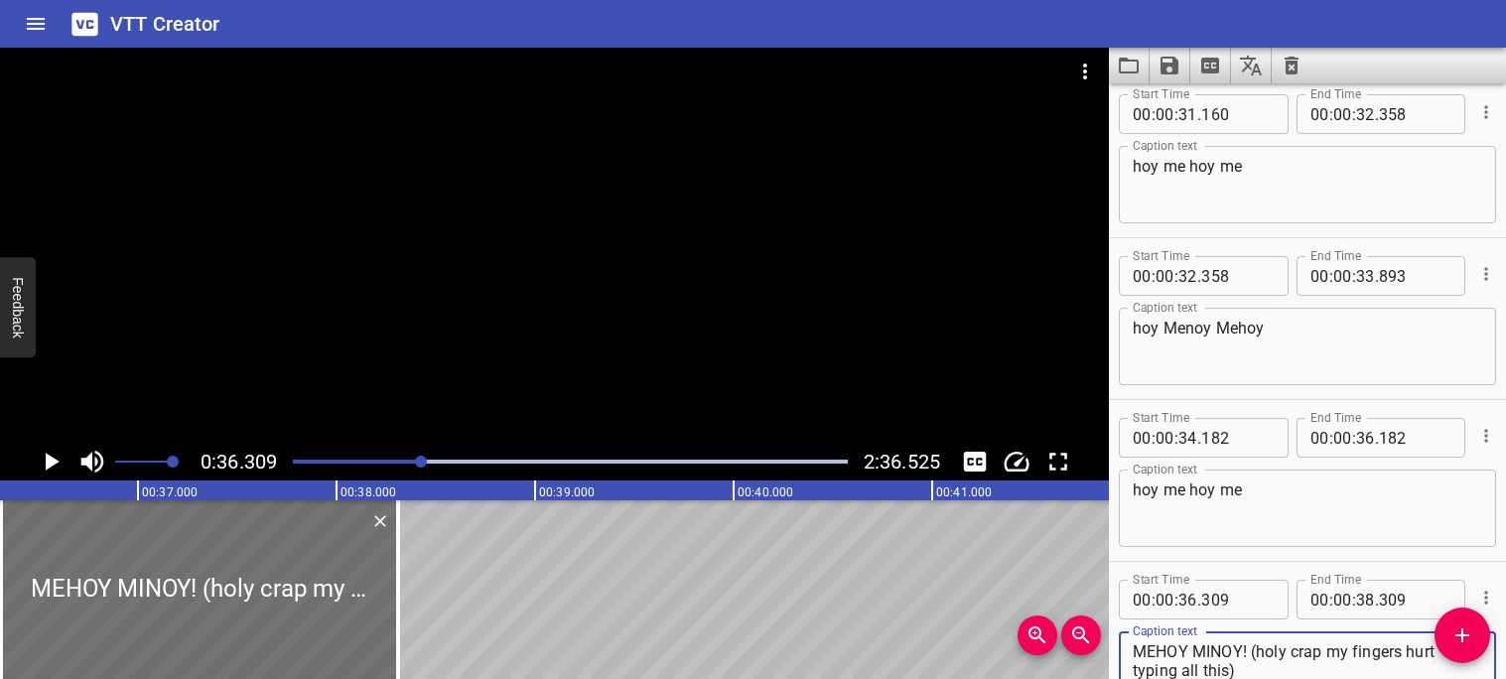
type textarea "MEHOY MINOY! (holy crap my fingers hurt typing all this)"
click at [53, 463] on icon "Play/Pause" at bounding box center [53, 462] width 14 height 18
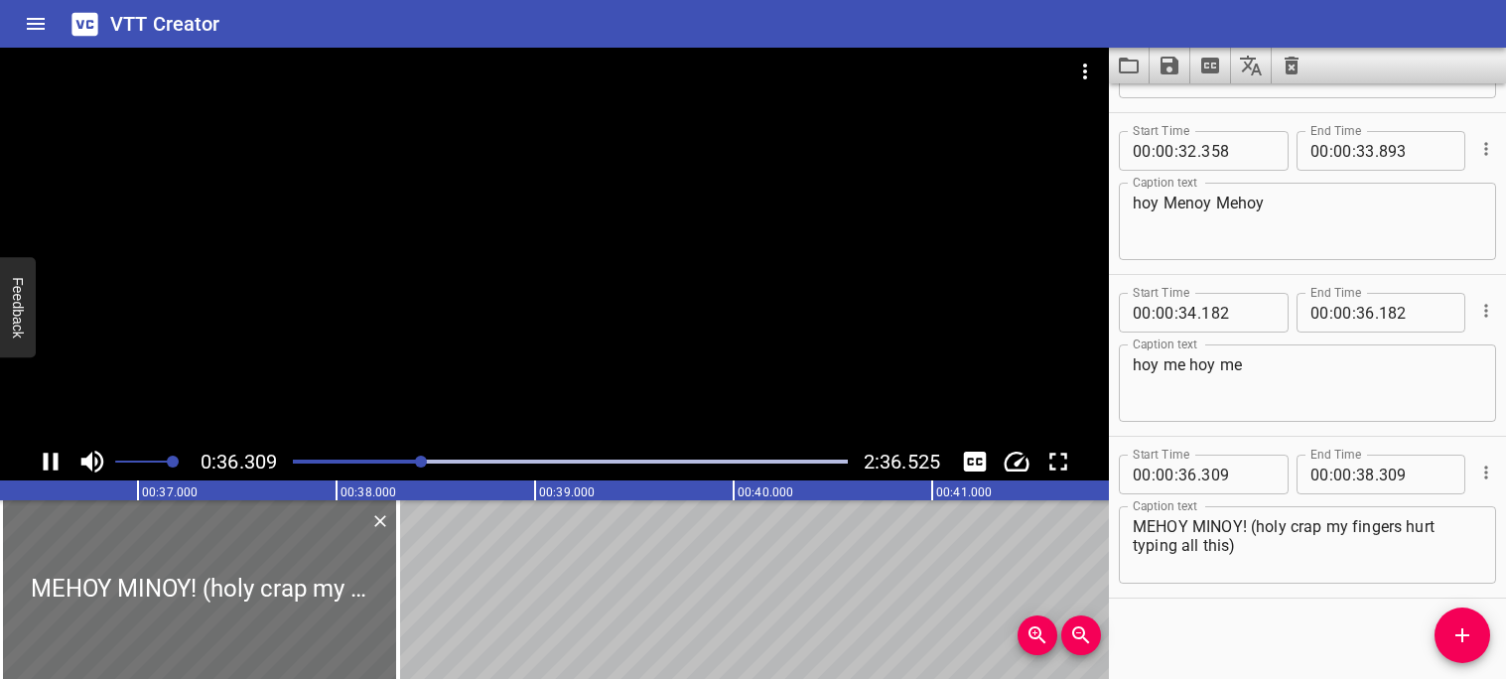
scroll to position [2248, 0]
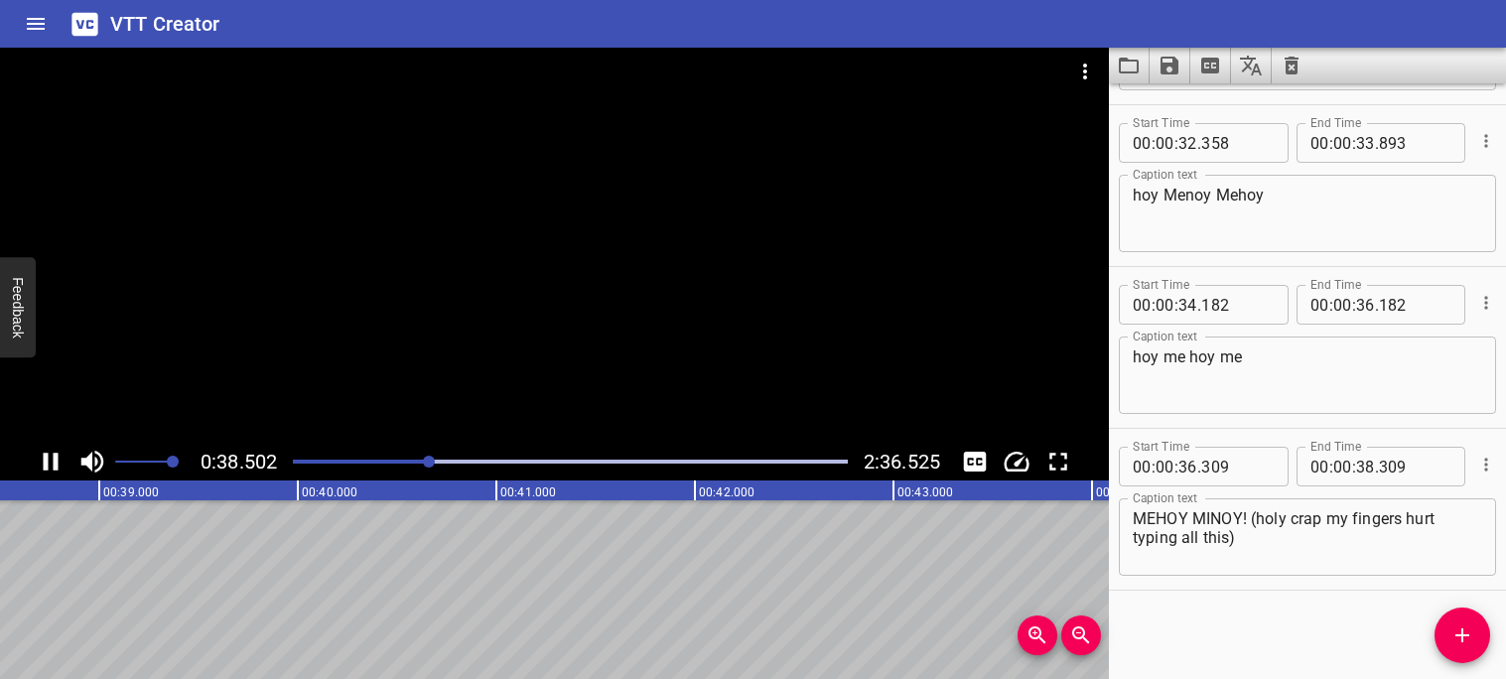
click at [53, 463] on icon "Play/Pause" at bounding box center [51, 462] width 15 height 18
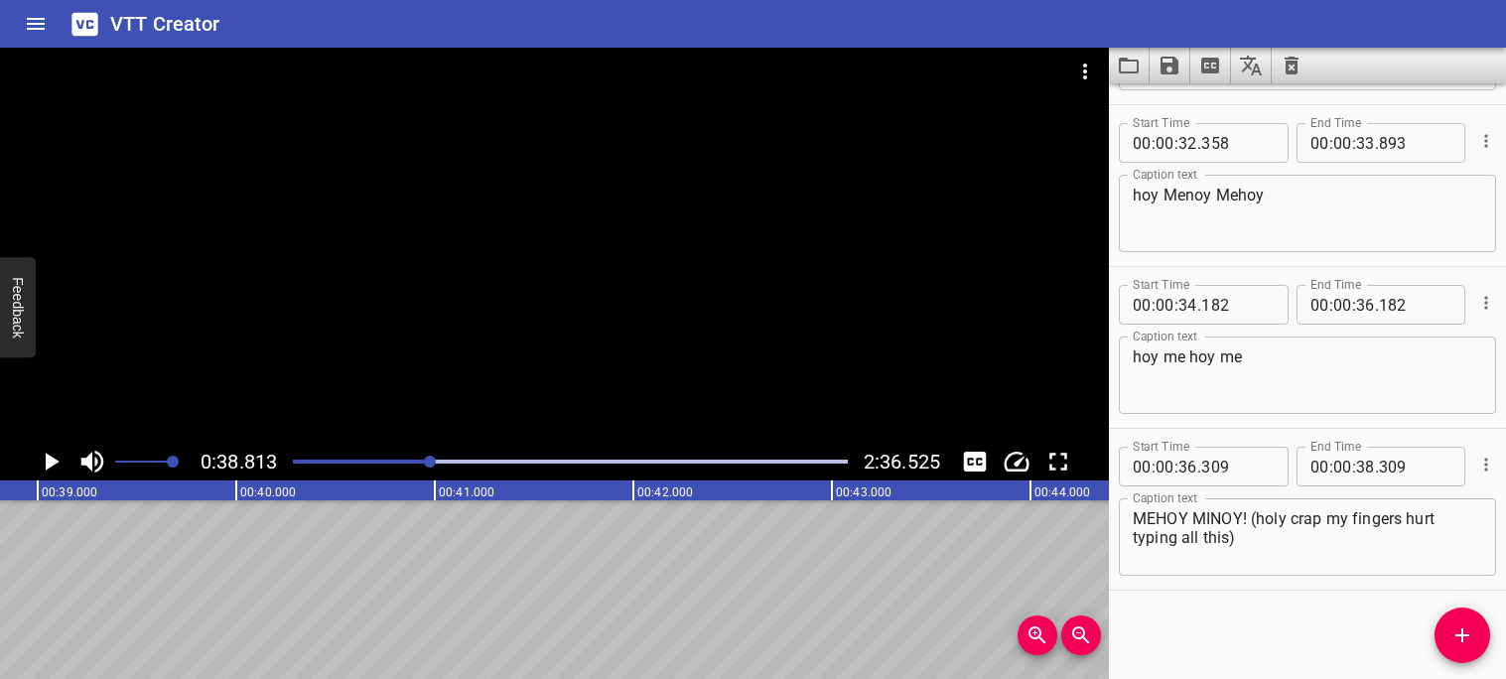
click at [53, 463] on icon "Play/Pause" at bounding box center [53, 462] width 14 height 18
click at [53, 463] on icon "Play/Pause" at bounding box center [51, 462] width 30 height 30
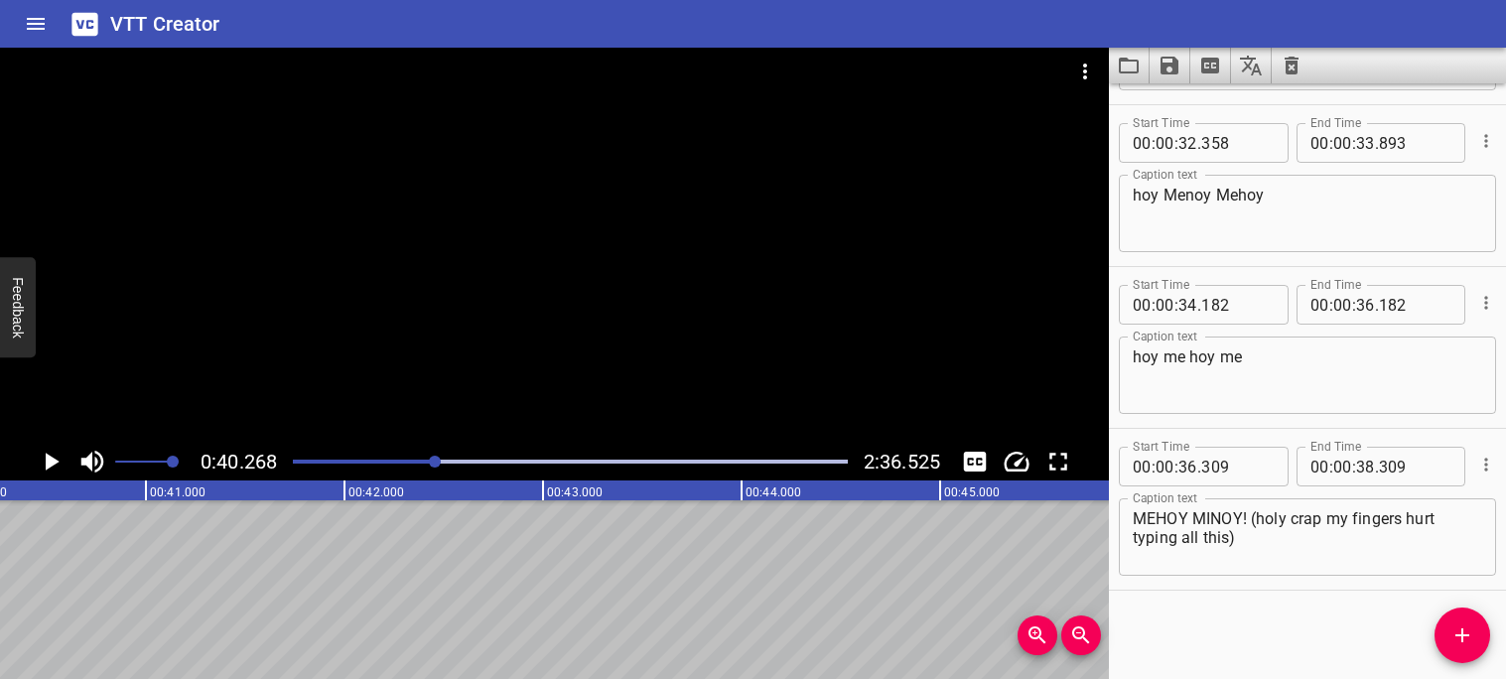
click at [53, 463] on icon "Play/Pause" at bounding box center [53, 462] width 14 height 18
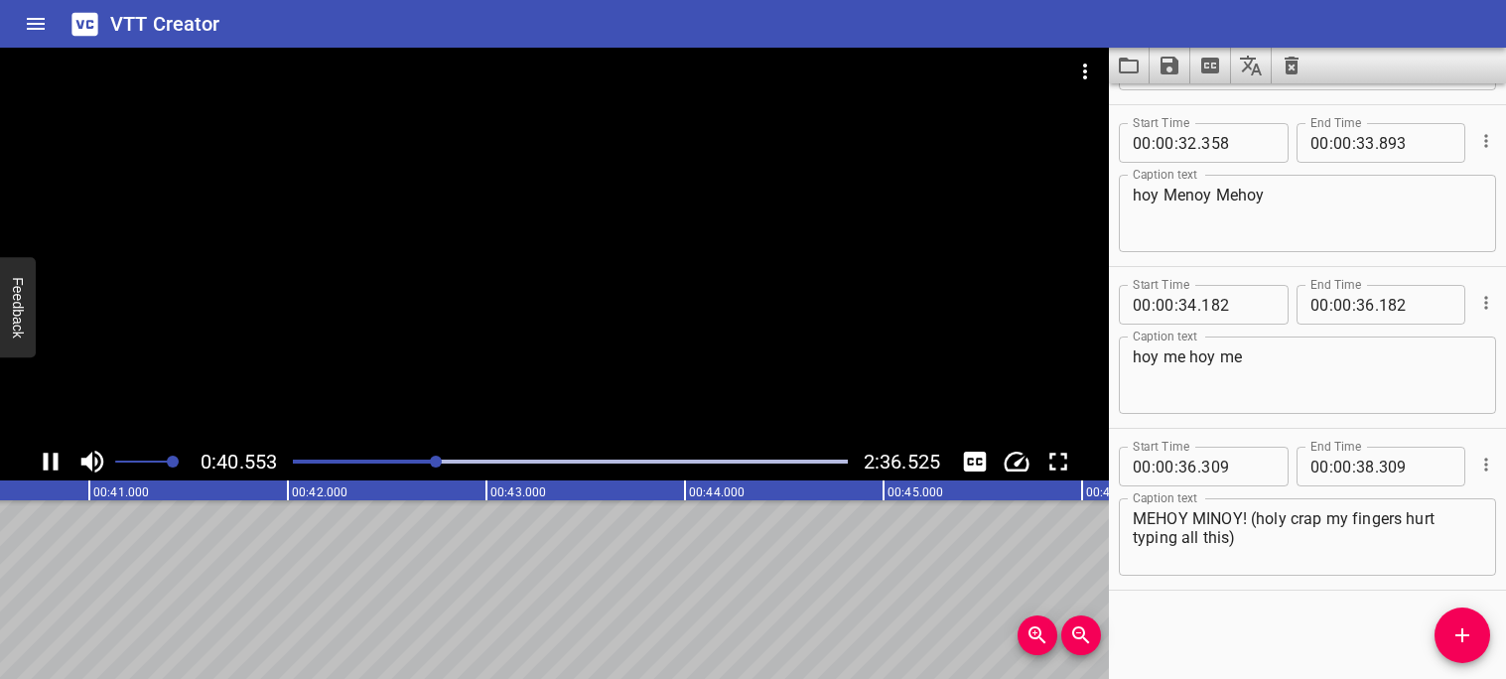
click at [53, 463] on icon "Play/Pause" at bounding box center [51, 462] width 30 height 30
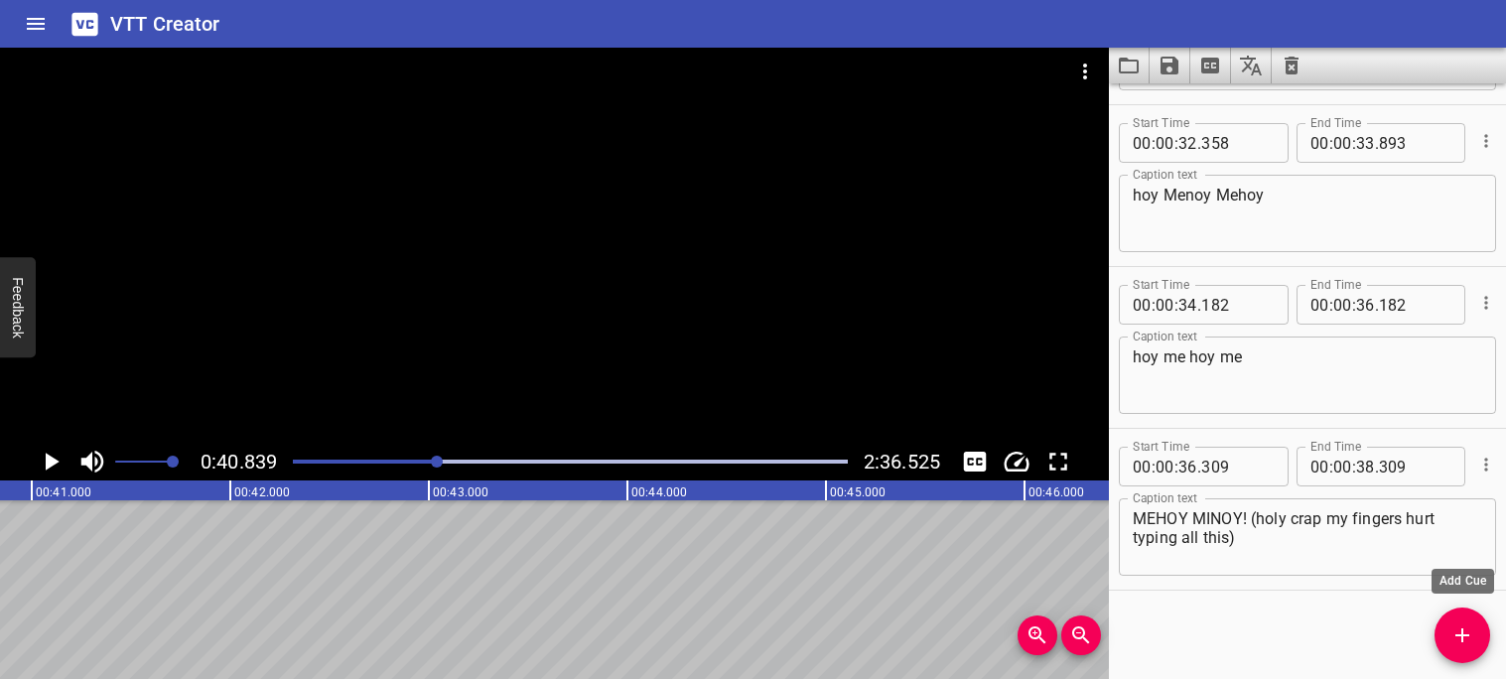
click at [1462, 629] on icon "Add Cue" at bounding box center [1462, 635] width 14 height 14
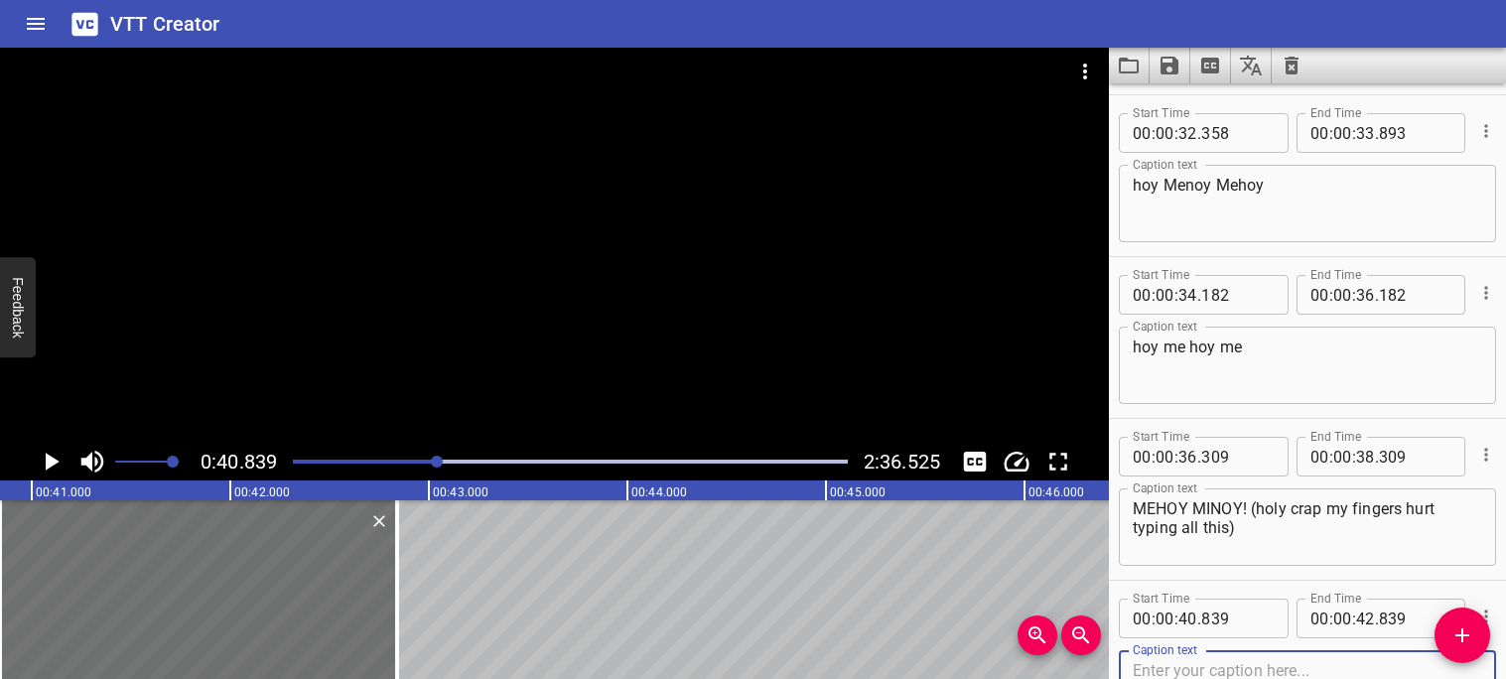
scroll to position [2409, 0]
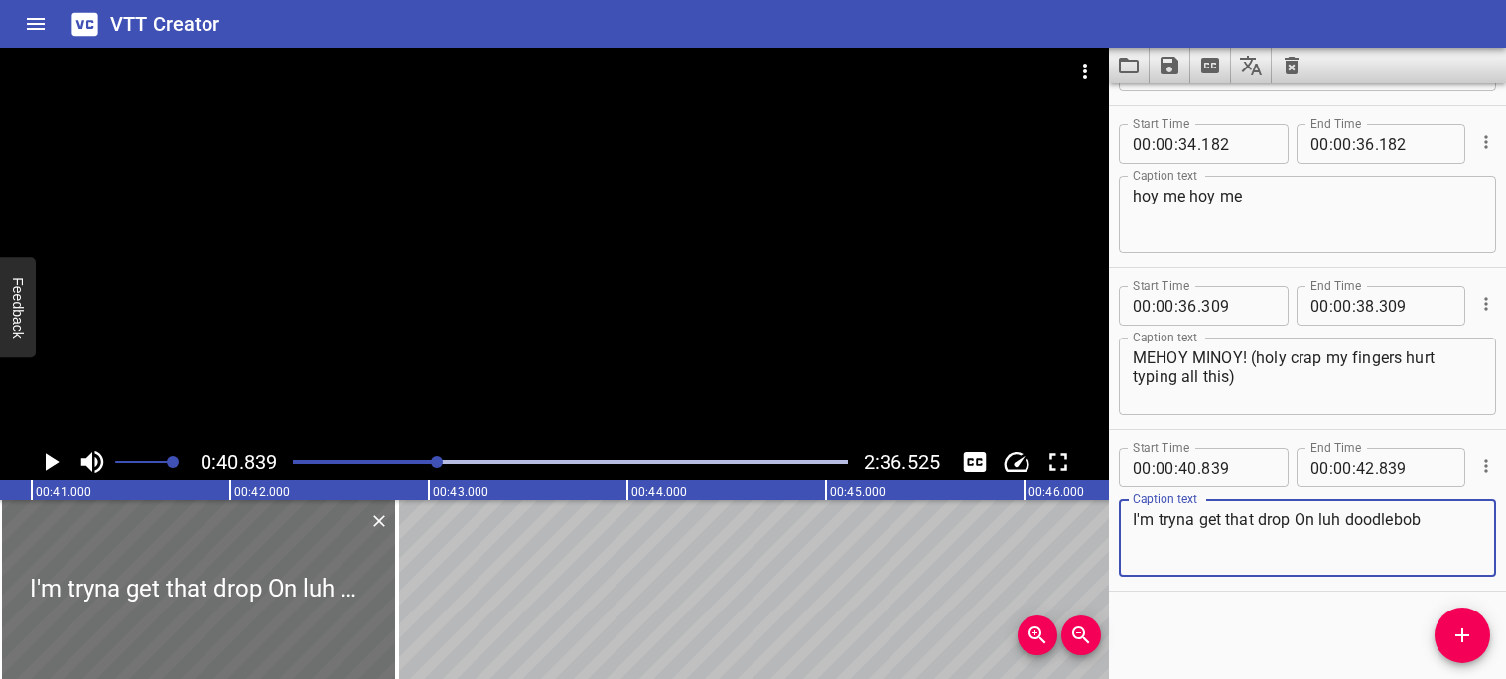
click at [51, 451] on icon "Play/Pause" at bounding box center [51, 462] width 30 height 30
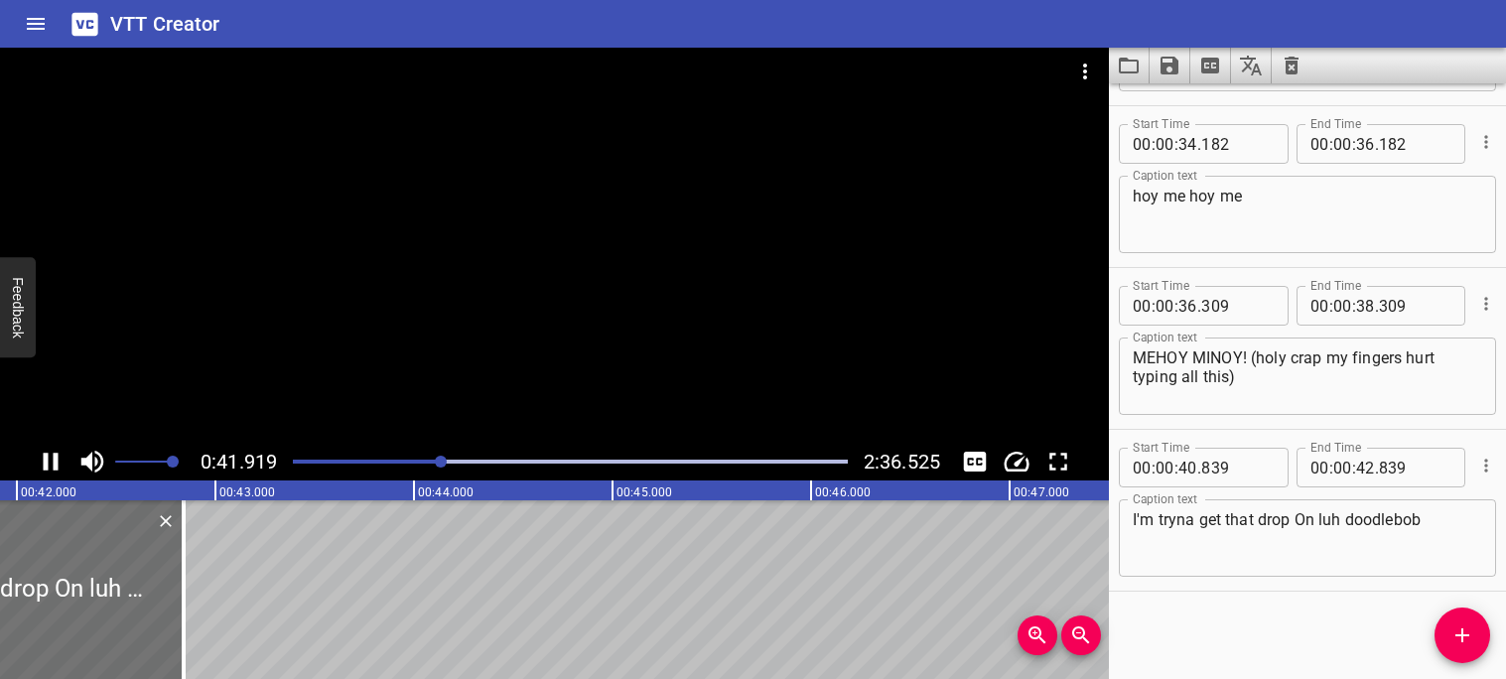
click at [49, 461] on icon "Play/Pause" at bounding box center [51, 462] width 30 height 30
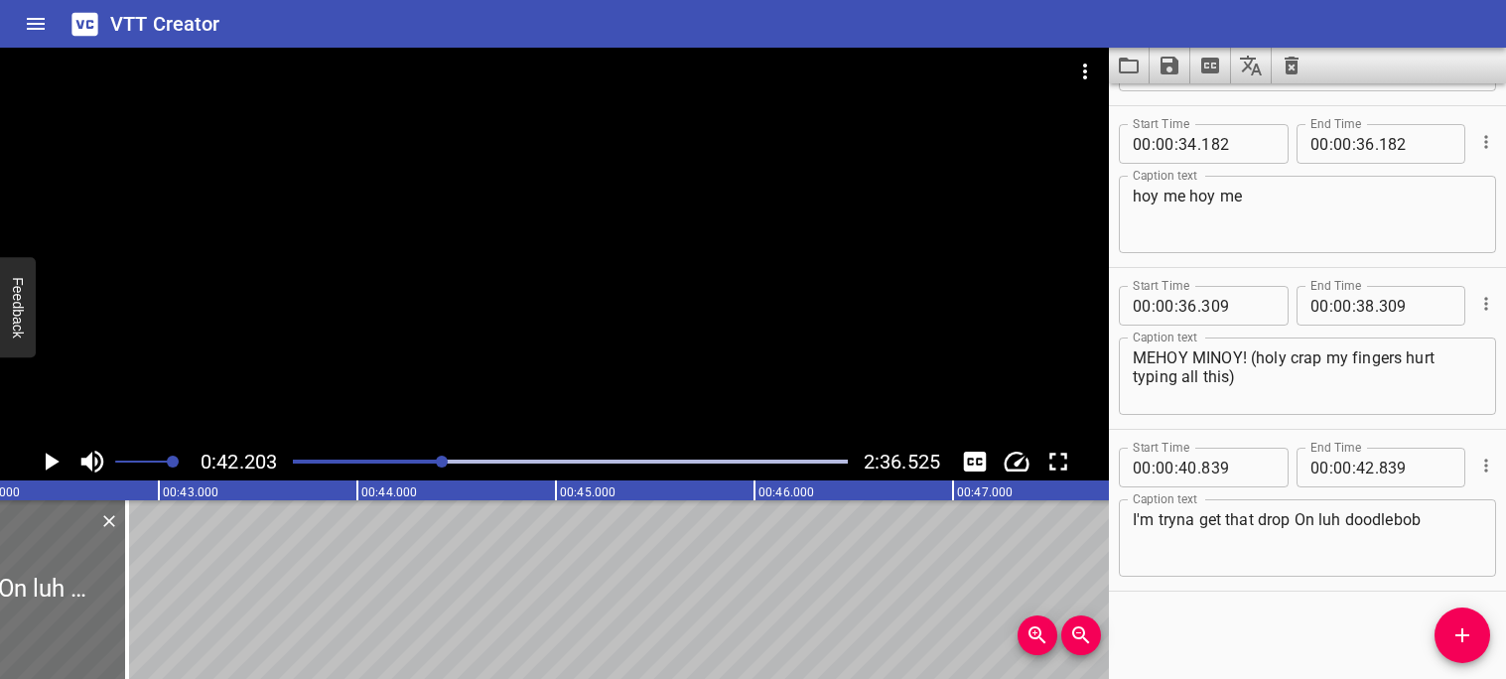
click at [1445, 532] on textarea "I'm tryna get that drop On luh doodlebob" at bounding box center [1307, 538] width 349 height 57
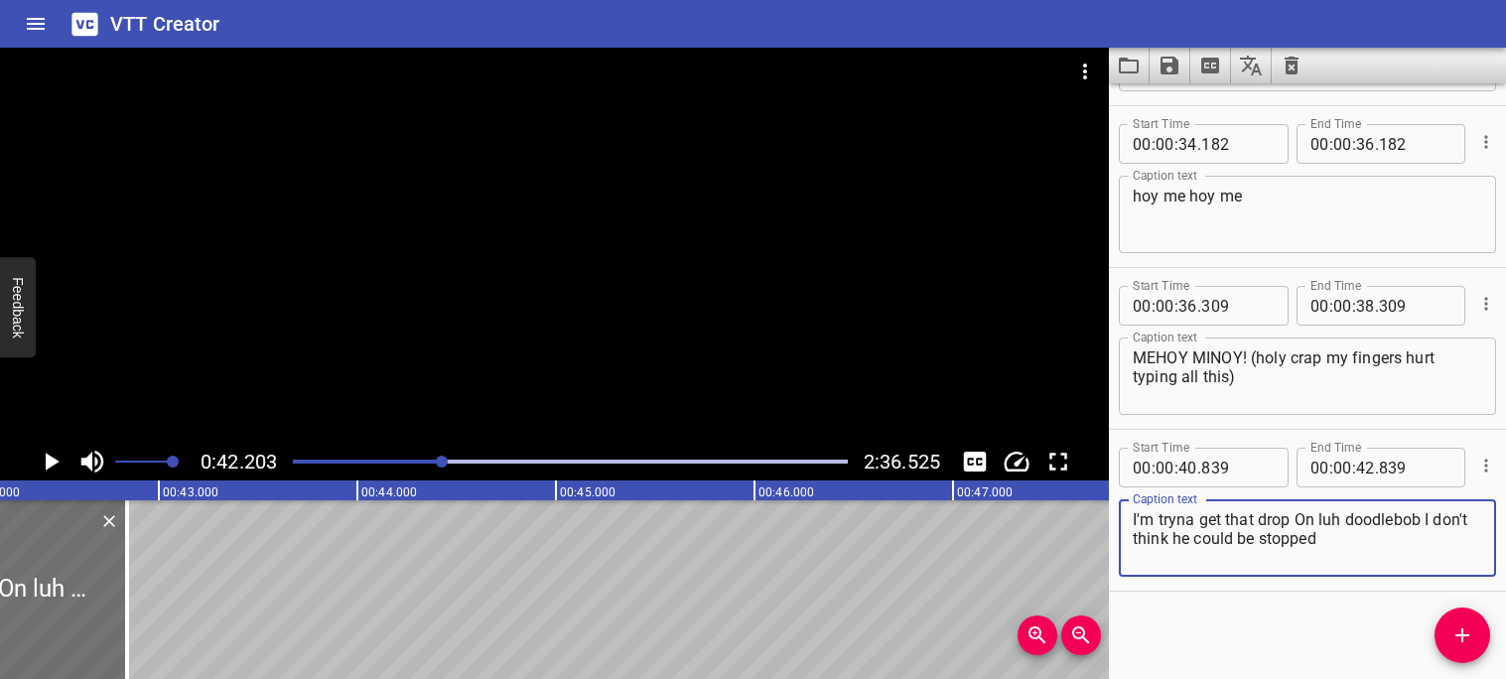
type textarea "I'm tryna get that drop On luh doodlebob I don't think he could be stopped"
click at [55, 462] on icon "Play/Pause" at bounding box center [53, 462] width 14 height 18
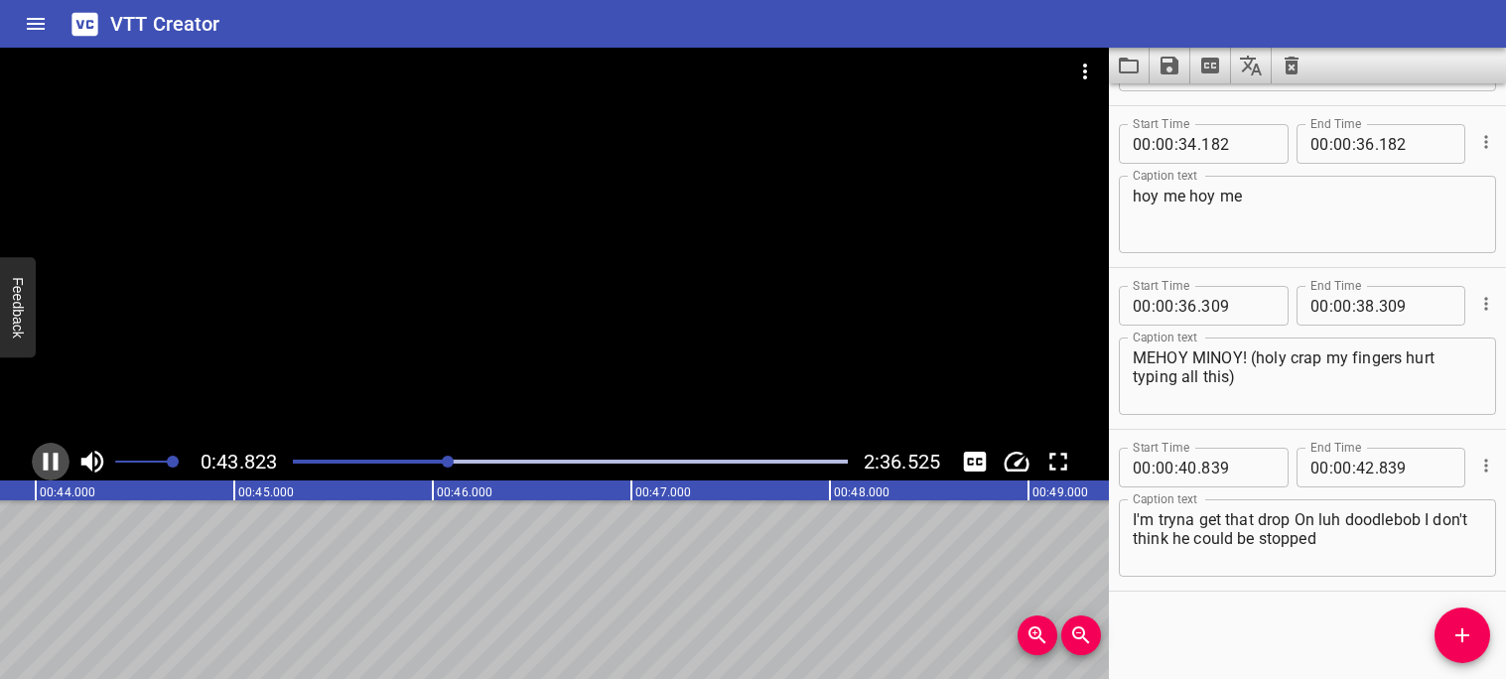
click at [54, 462] on icon "Play/Pause" at bounding box center [51, 462] width 15 height 18
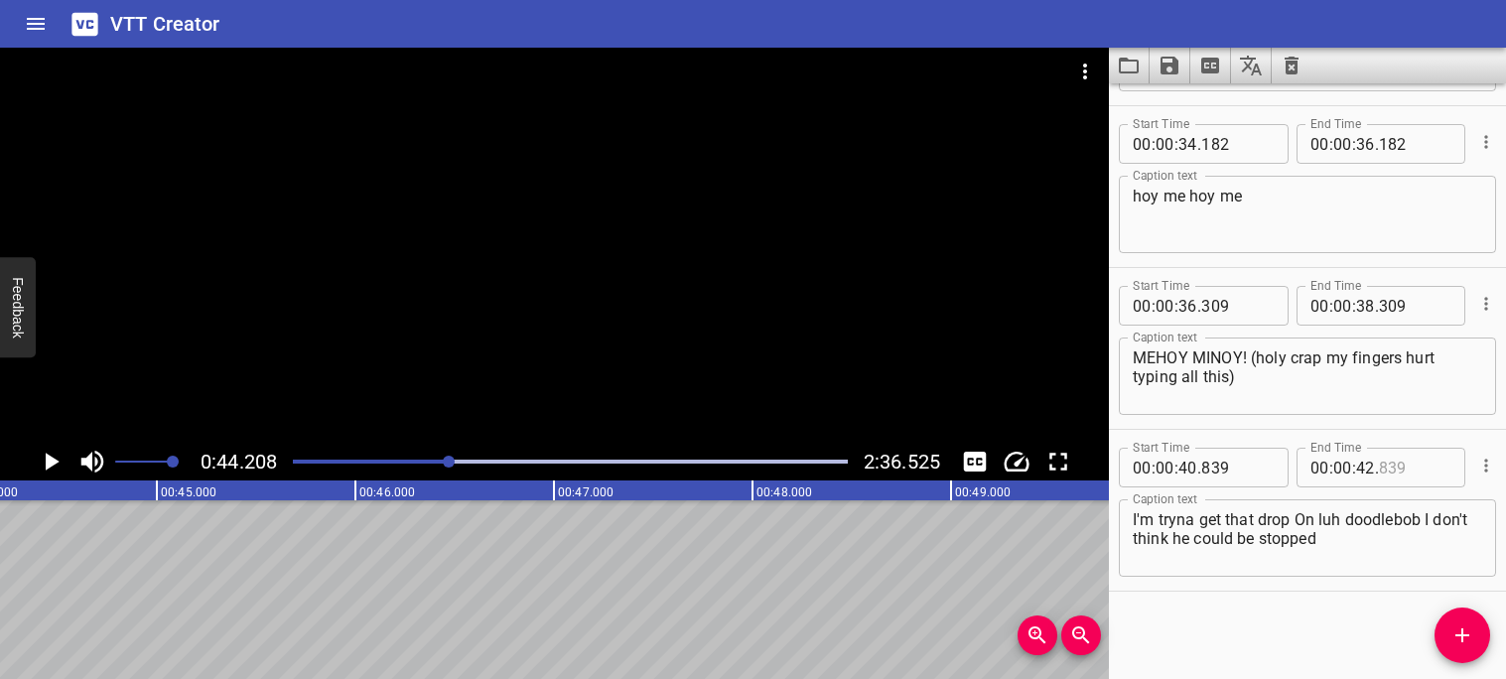
click at [1407, 469] on input "number" at bounding box center [1415, 468] width 72 height 40
type input "839"
click at [1376, 466] on span "." at bounding box center [1377, 468] width 4 height 40
click at [1373, 466] on input "number" at bounding box center [1365, 468] width 19 height 40
type input "44"
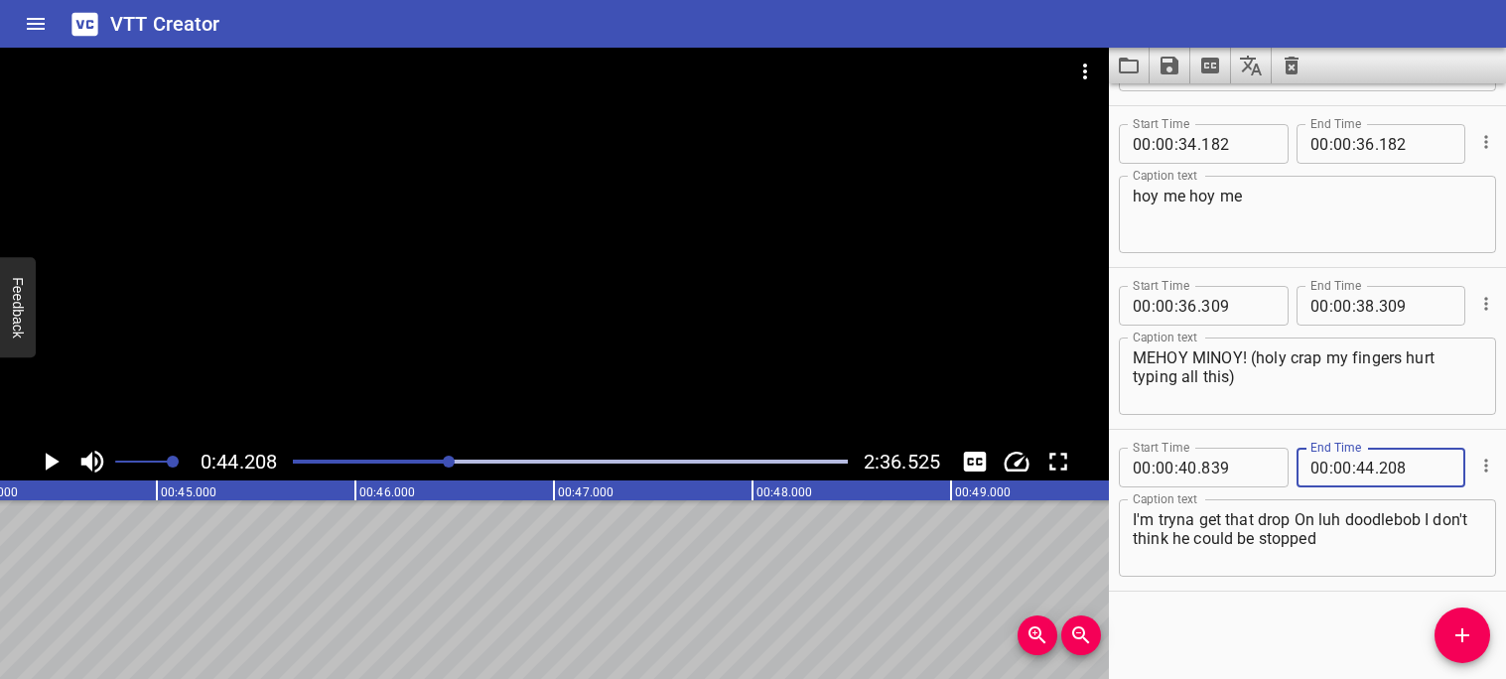
type input "208"
click at [1321, 430] on div "Start Time 00 : 00 : 40 . 839 Start Time End Time 00 : 00 : 44 . 208 End Time C…" at bounding box center [1307, 510] width 397 height 161
click at [1460, 620] on button "Add Cue" at bounding box center [1463, 636] width 56 height 56
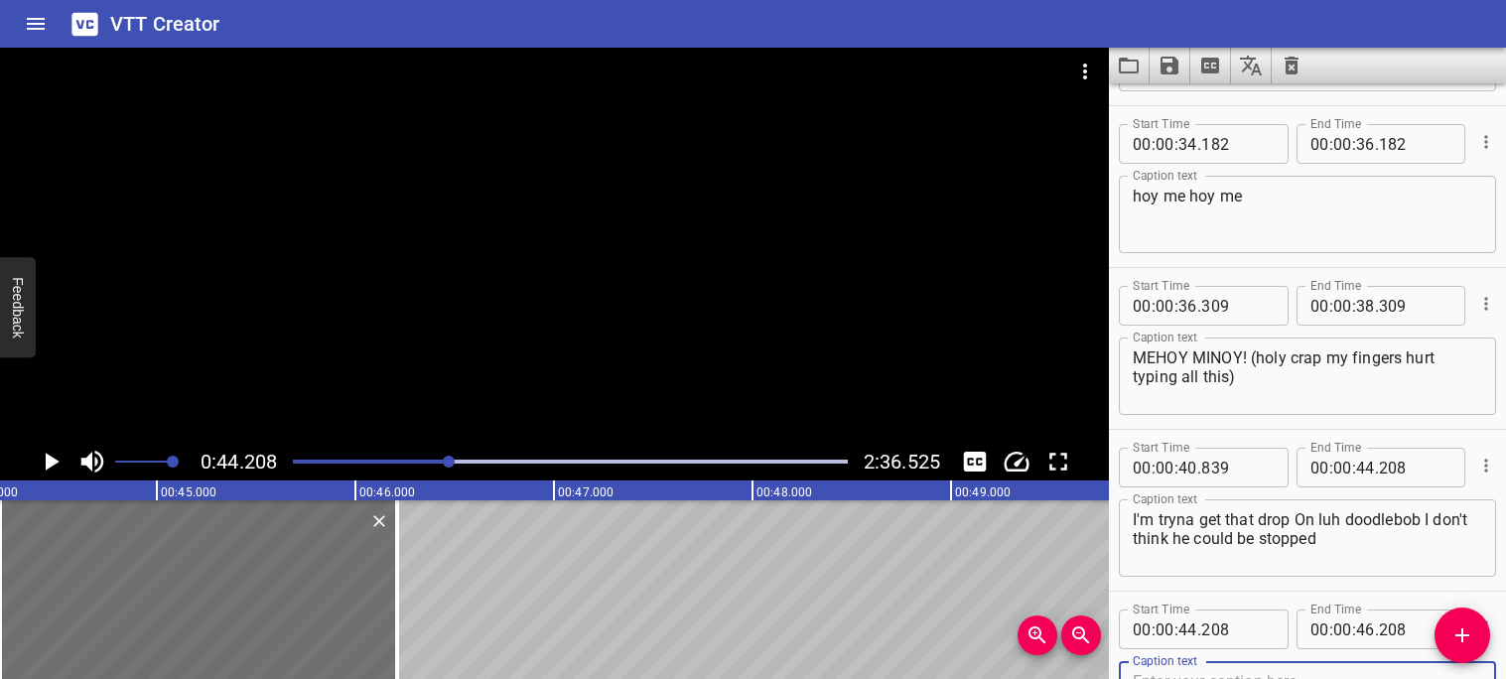
scroll to position [2419, 0]
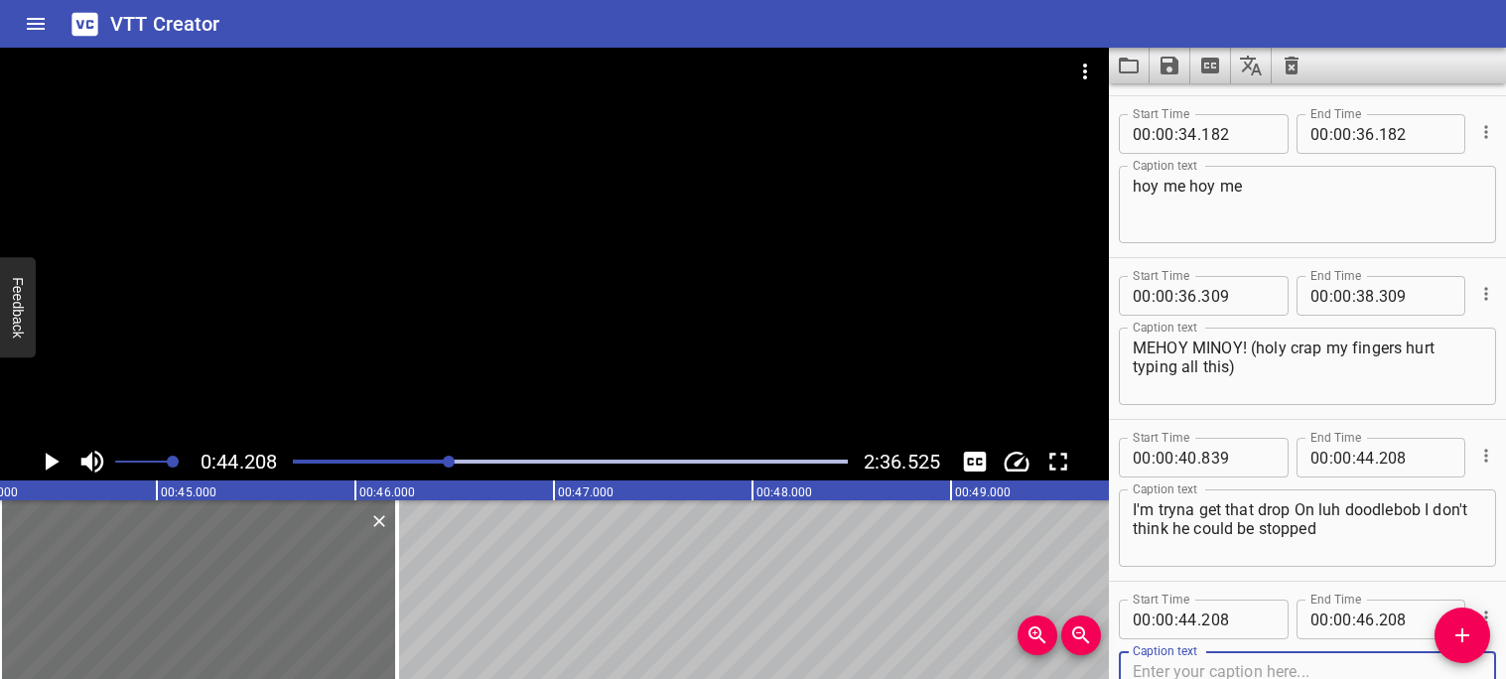
click at [43, 467] on icon "Play/Pause" at bounding box center [51, 462] width 30 height 30
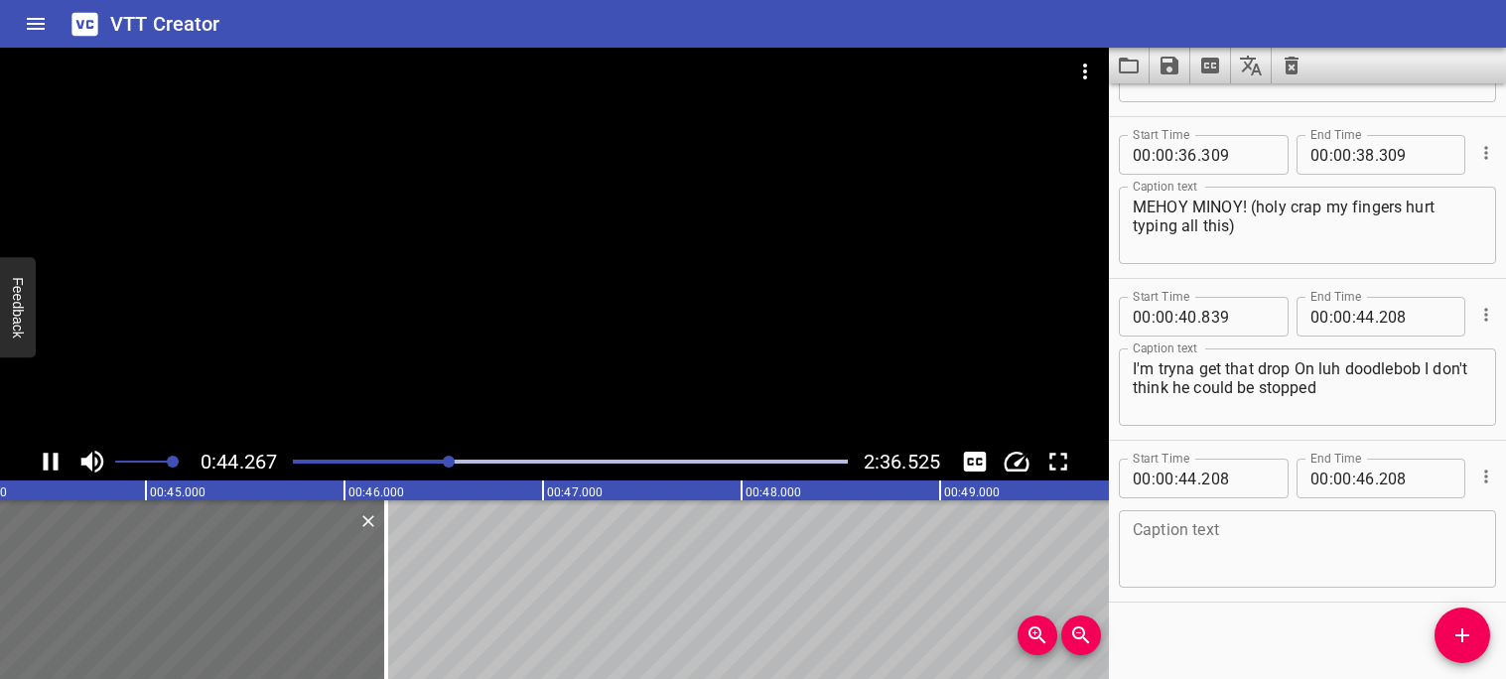
scroll to position [2570, 0]
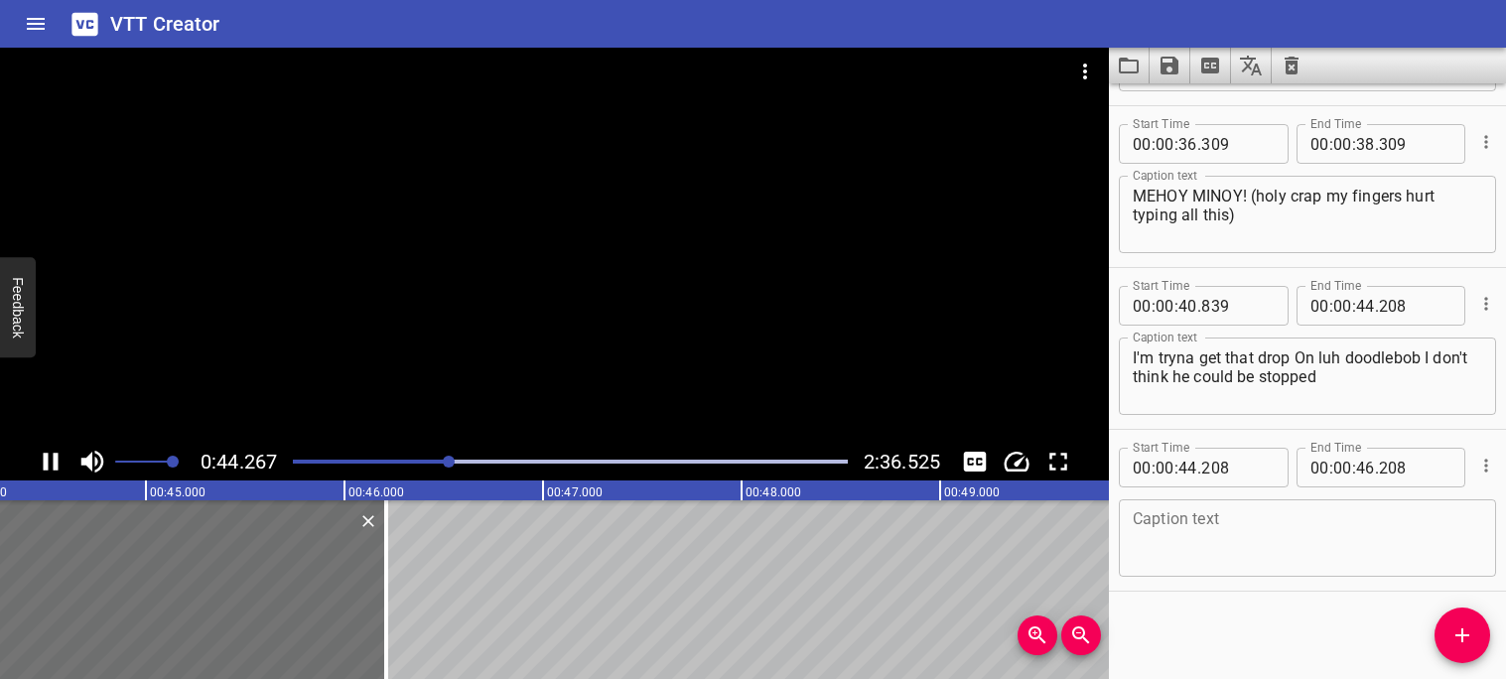
click at [44, 467] on icon "Play/Pause" at bounding box center [51, 462] width 15 height 18
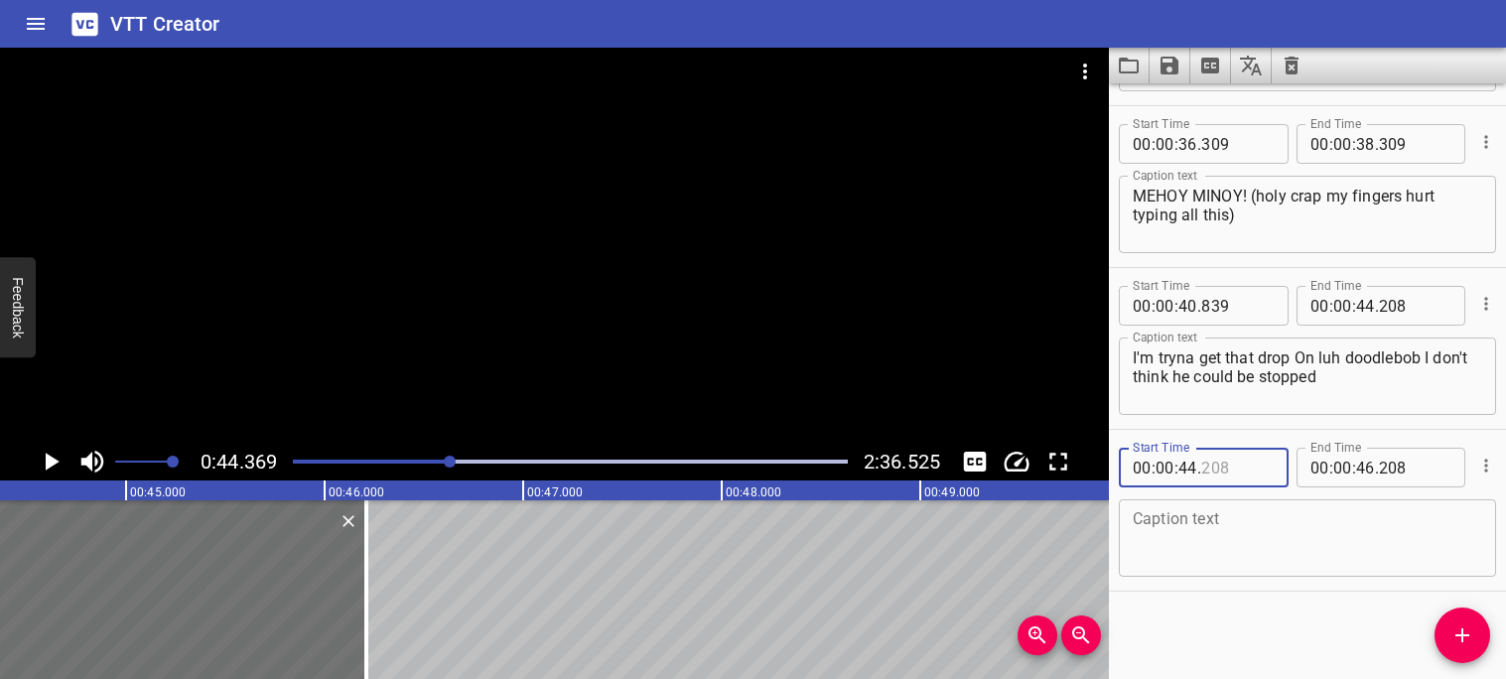
click at [1231, 467] on input "number" at bounding box center [1237, 468] width 72 height 40
type input "369"
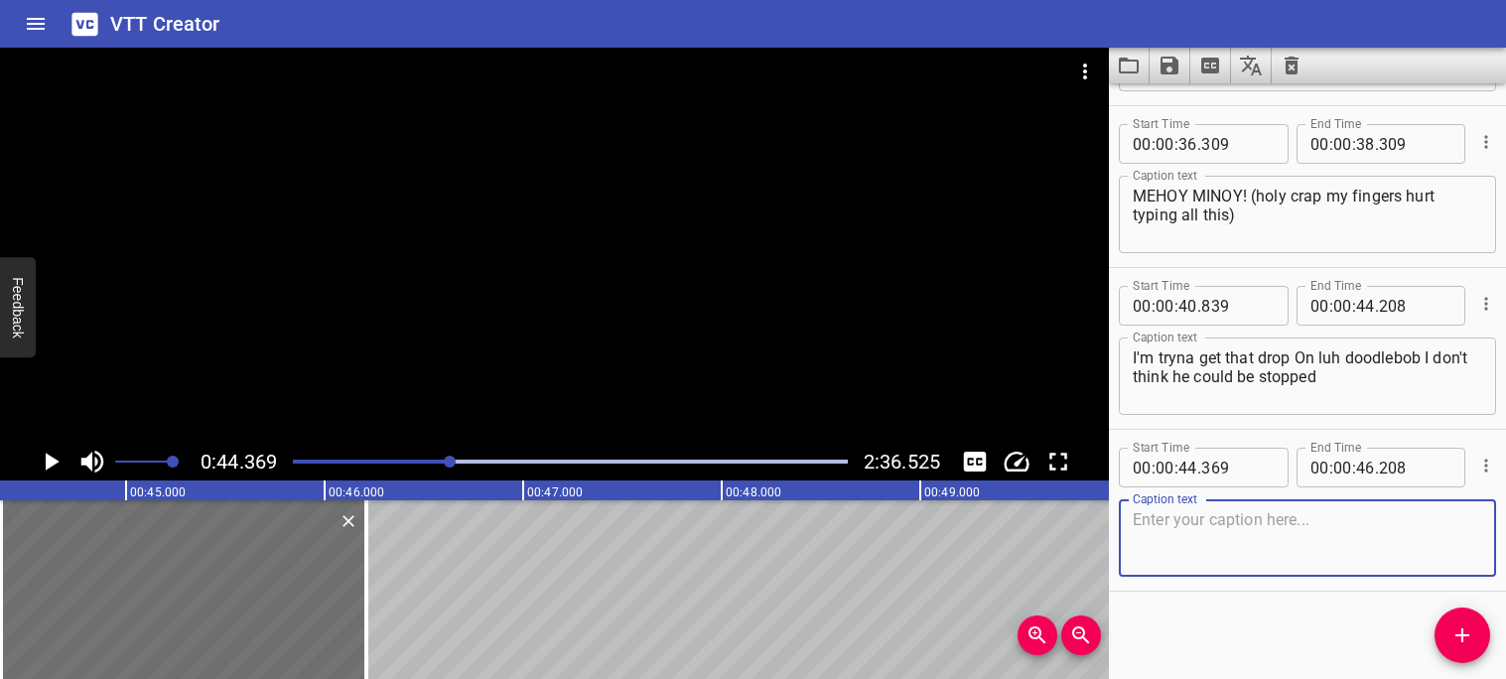
click at [1232, 512] on textarea at bounding box center [1307, 538] width 349 height 57
type textarea "He tryna raise me I don't give a fuck"
click at [53, 462] on icon "Play/Pause" at bounding box center [53, 462] width 14 height 18
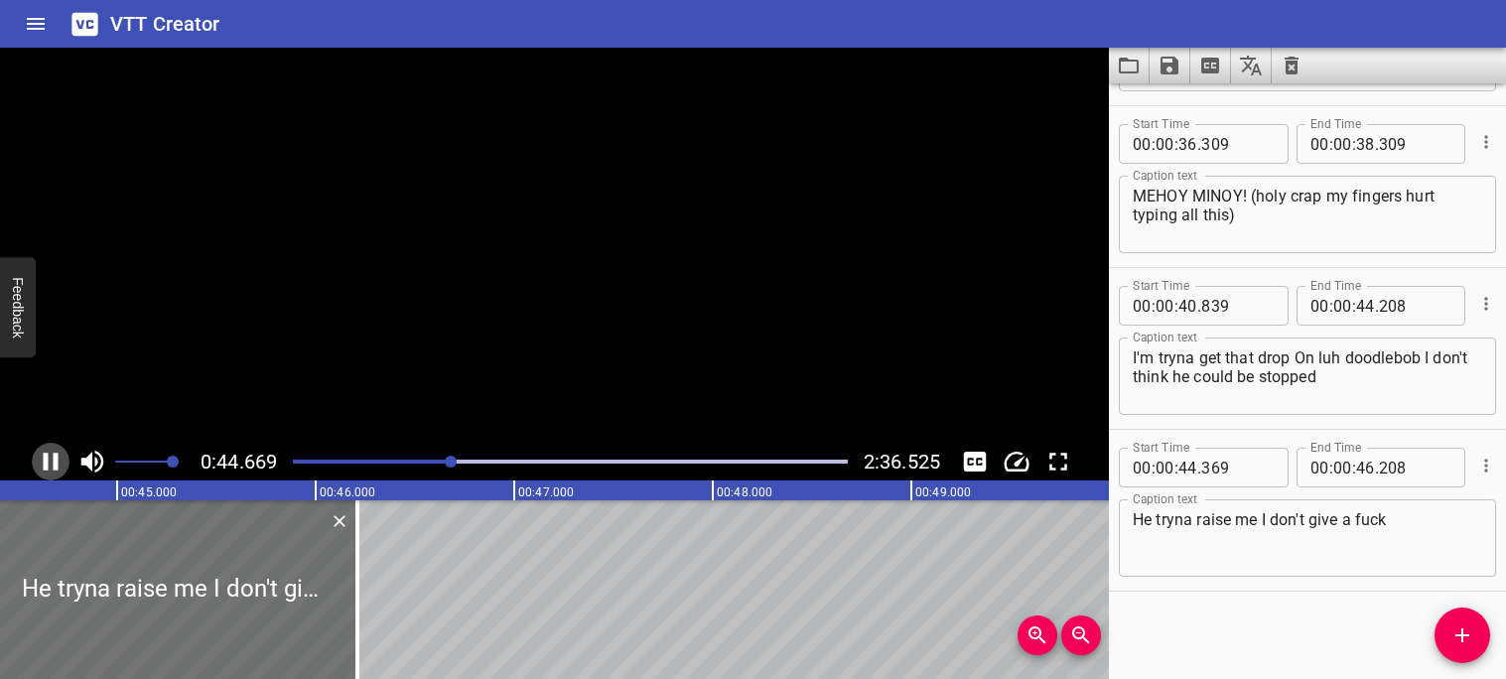
click at [53, 462] on icon "Play/Pause" at bounding box center [51, 462] width 30 height 30
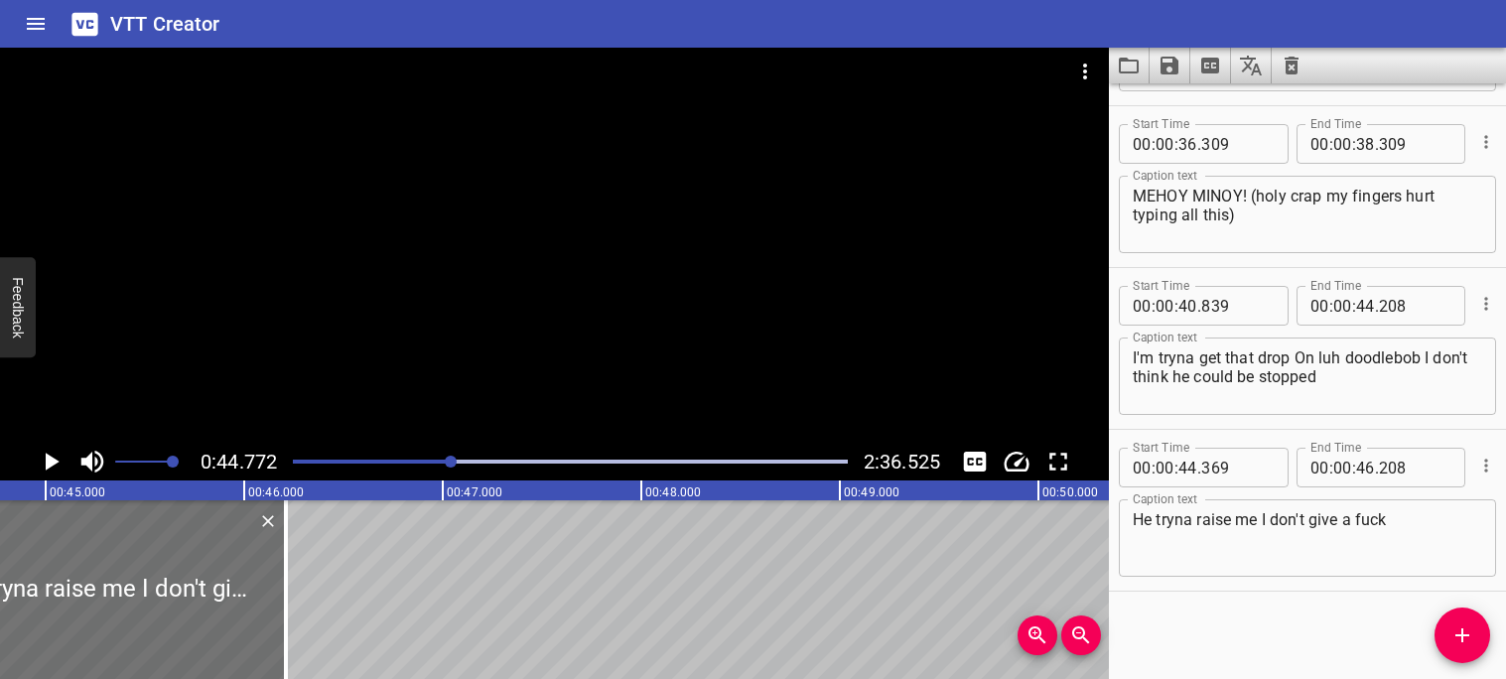
click at [52, 462] on icon "Play/Pause" at bounding box center [53, 462] width 14 height 18
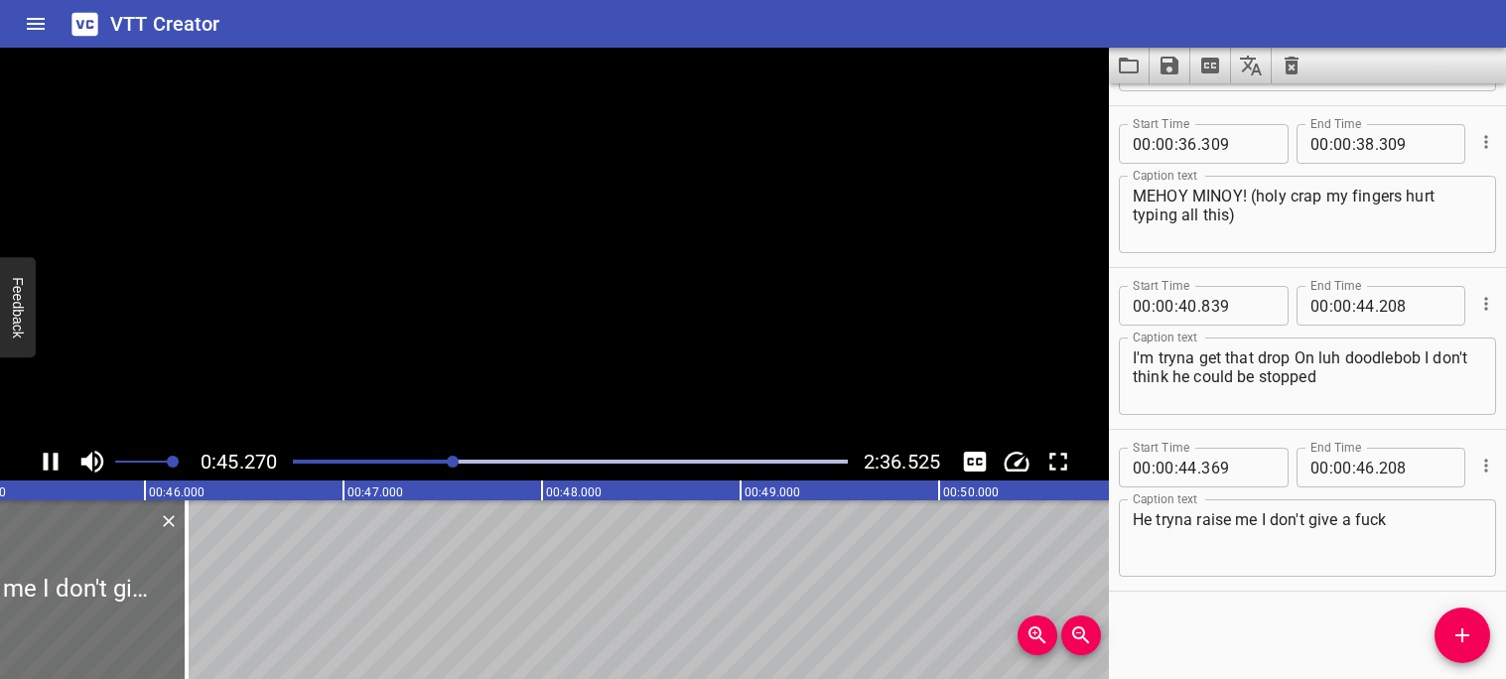
click at [52, 462] on icon "Play/Pause" at bounding box center [51, 462] width 30 height 30
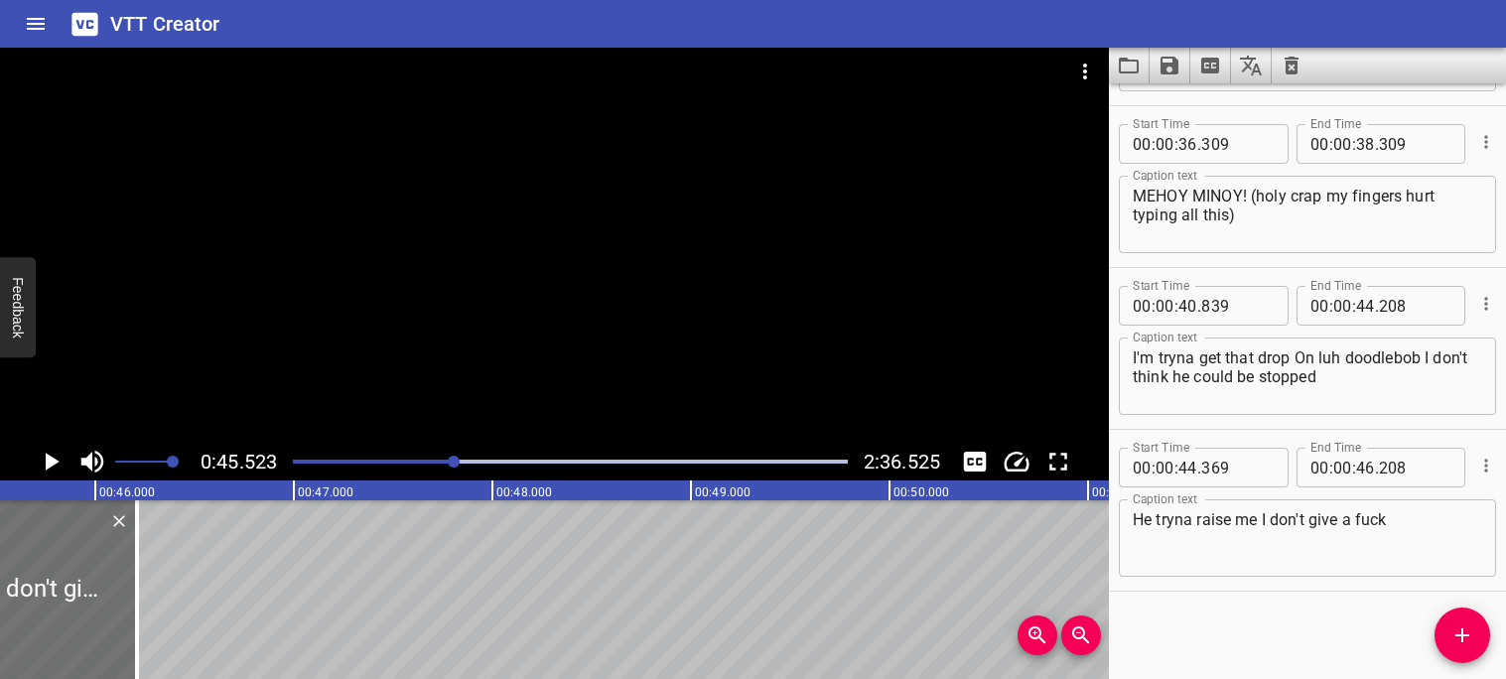
click at [52, 462] on icon "Play/Pause" at bounding box center [53, 462] width 14 height 18
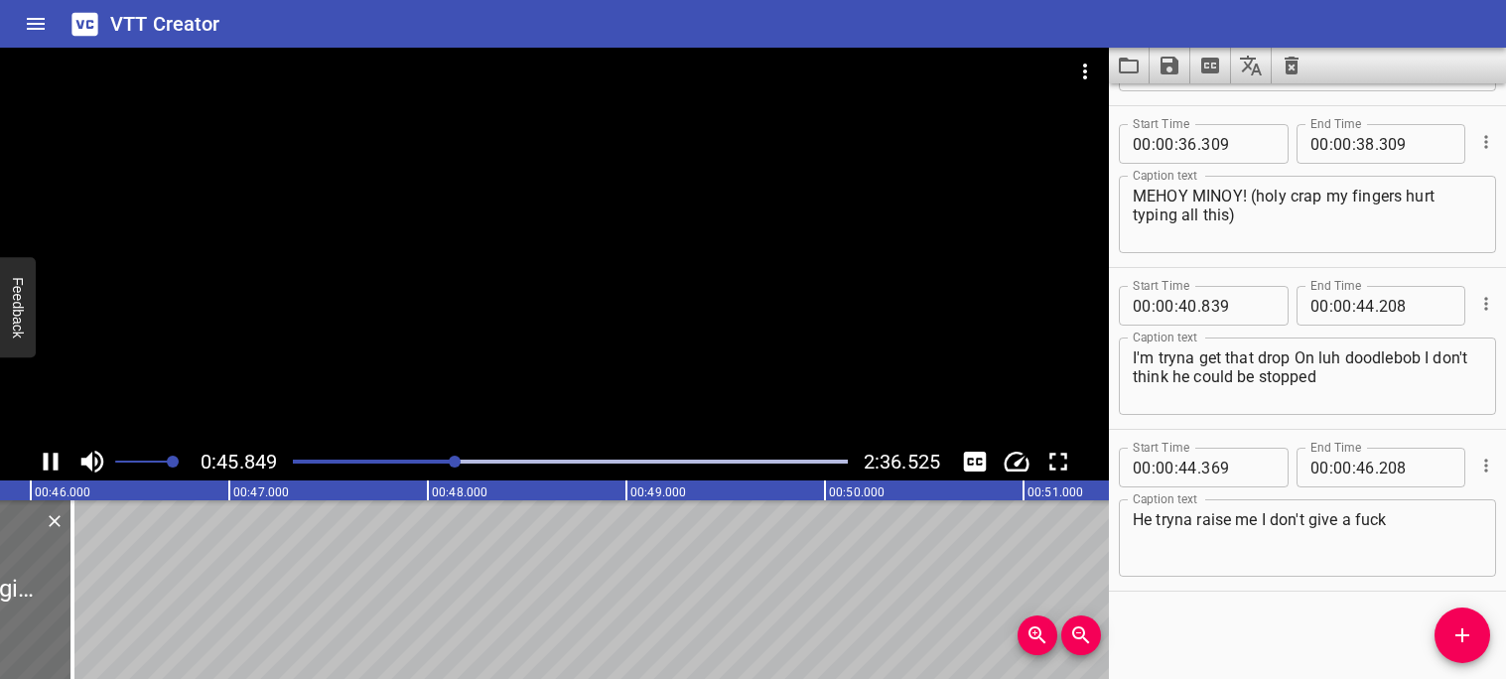
click at [52, 462] on icon "Play/Pause" at bounding box center [51, 462] width 30 height 30
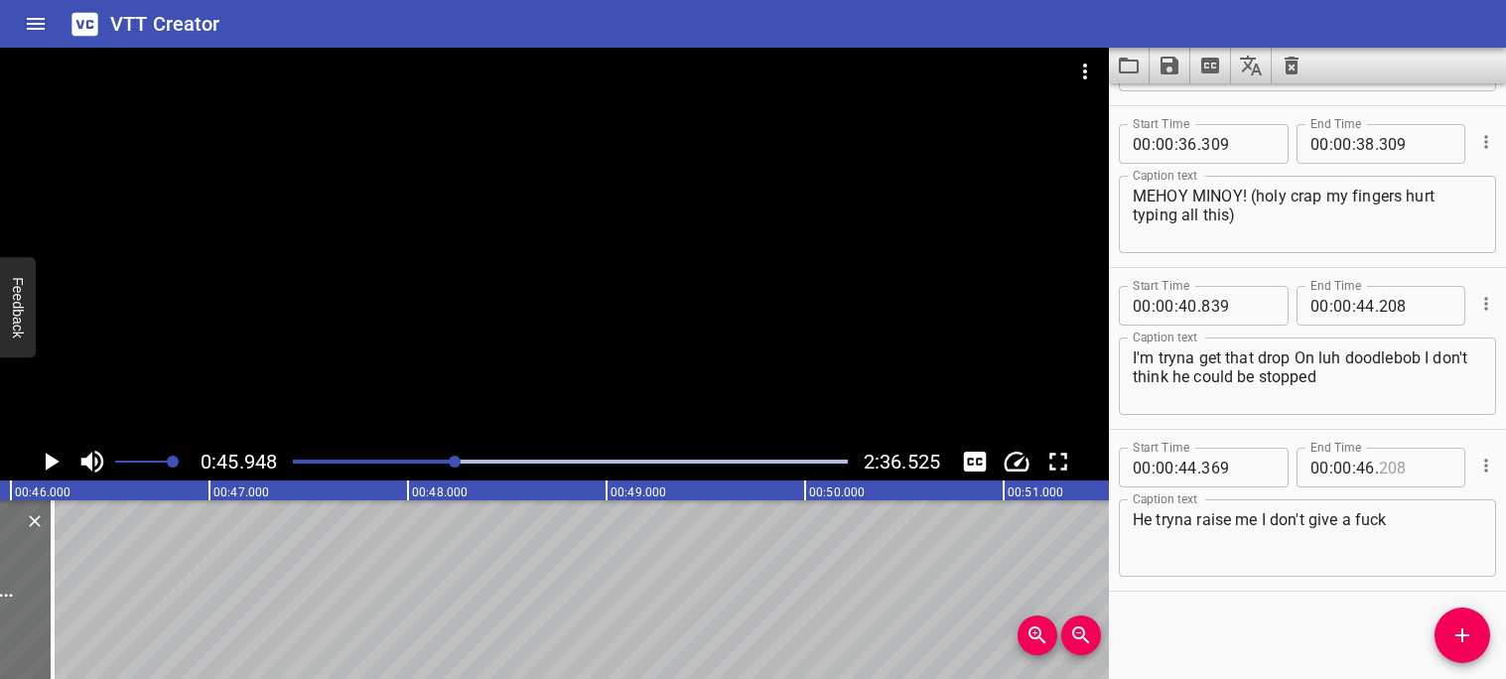
click at [1415, 466] on input "number" at bounding box center [1415, 468] width 72 height 40
type input "208"
click at [1373, 467] on input "number" at bounding box center [1365, 468] width 19 height 40
type input "45"
click at [1416, 474] on input "number" at bounding box center [1415, 468] width 72 height 40
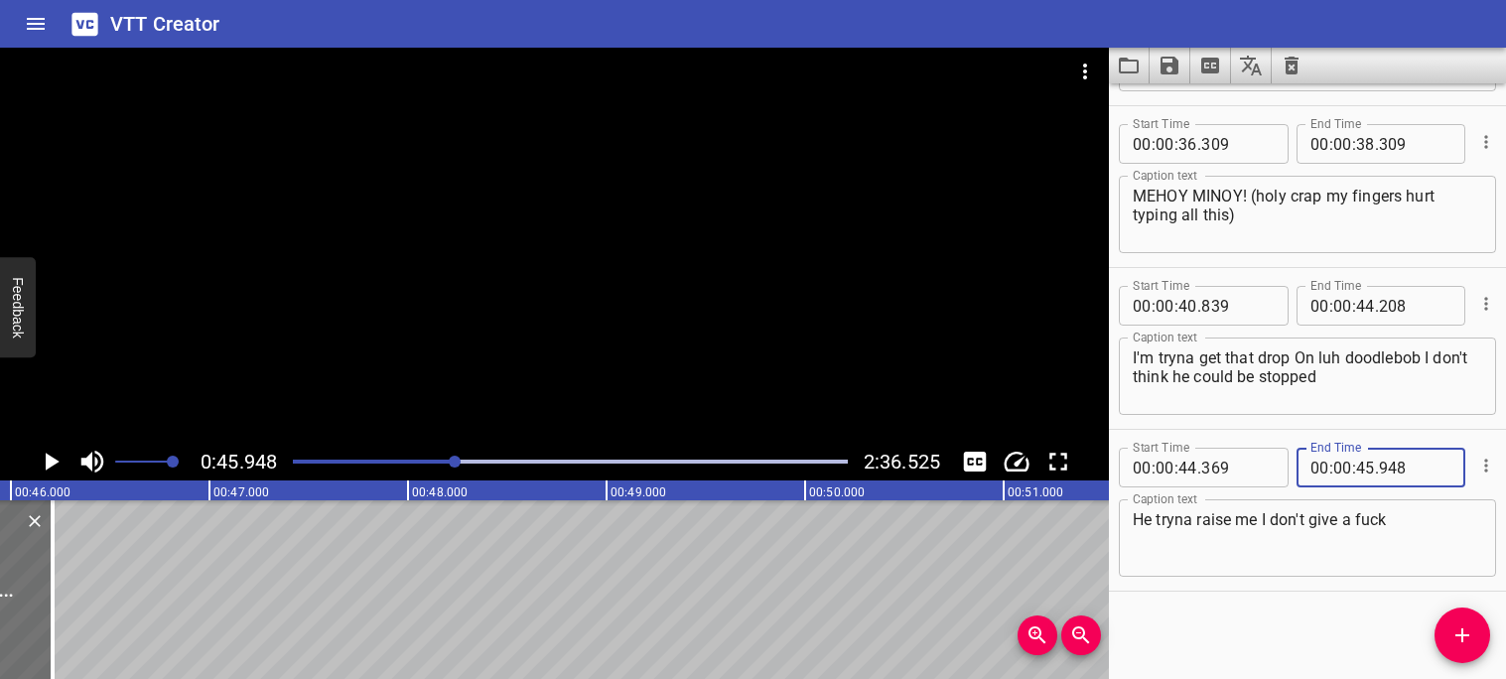
type input "948"
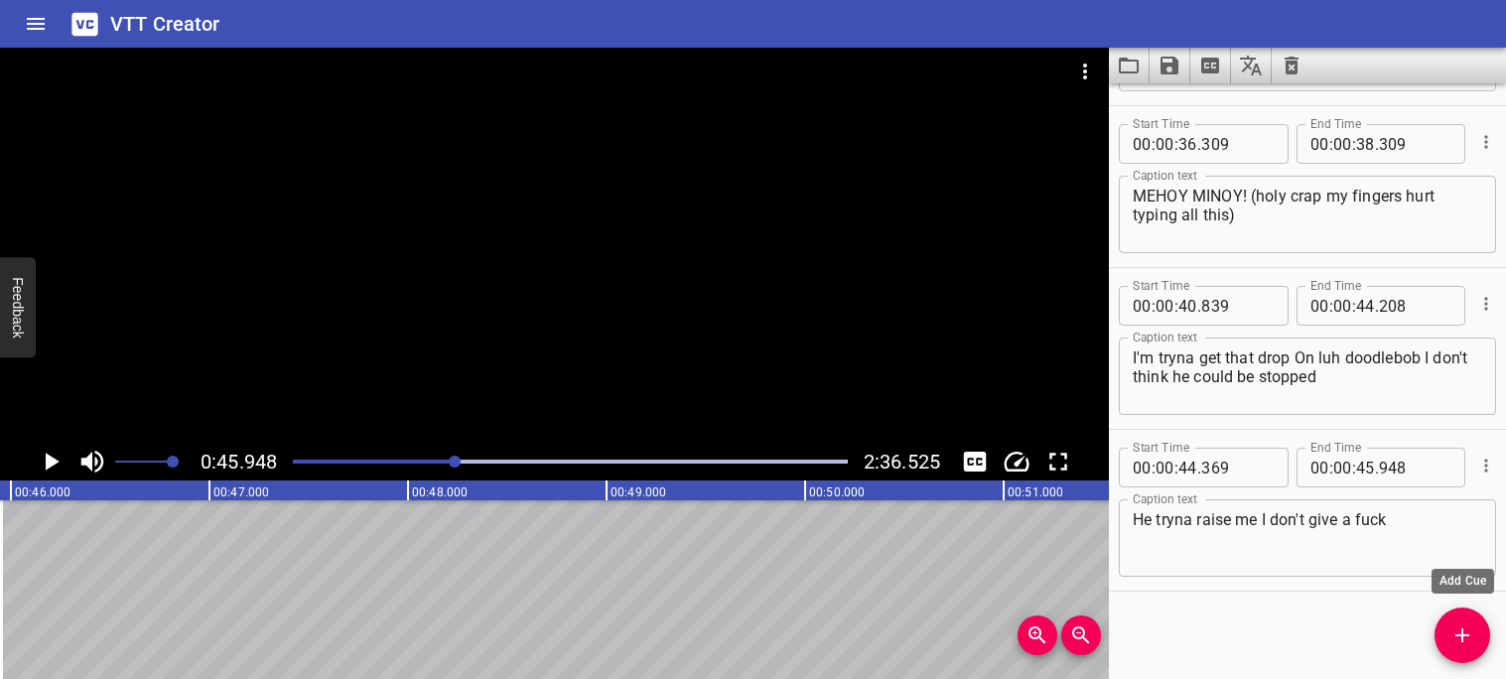
click at [1454, 623] on icon "Add Cue" at bounding box center [1463, 635] width 24 height 24
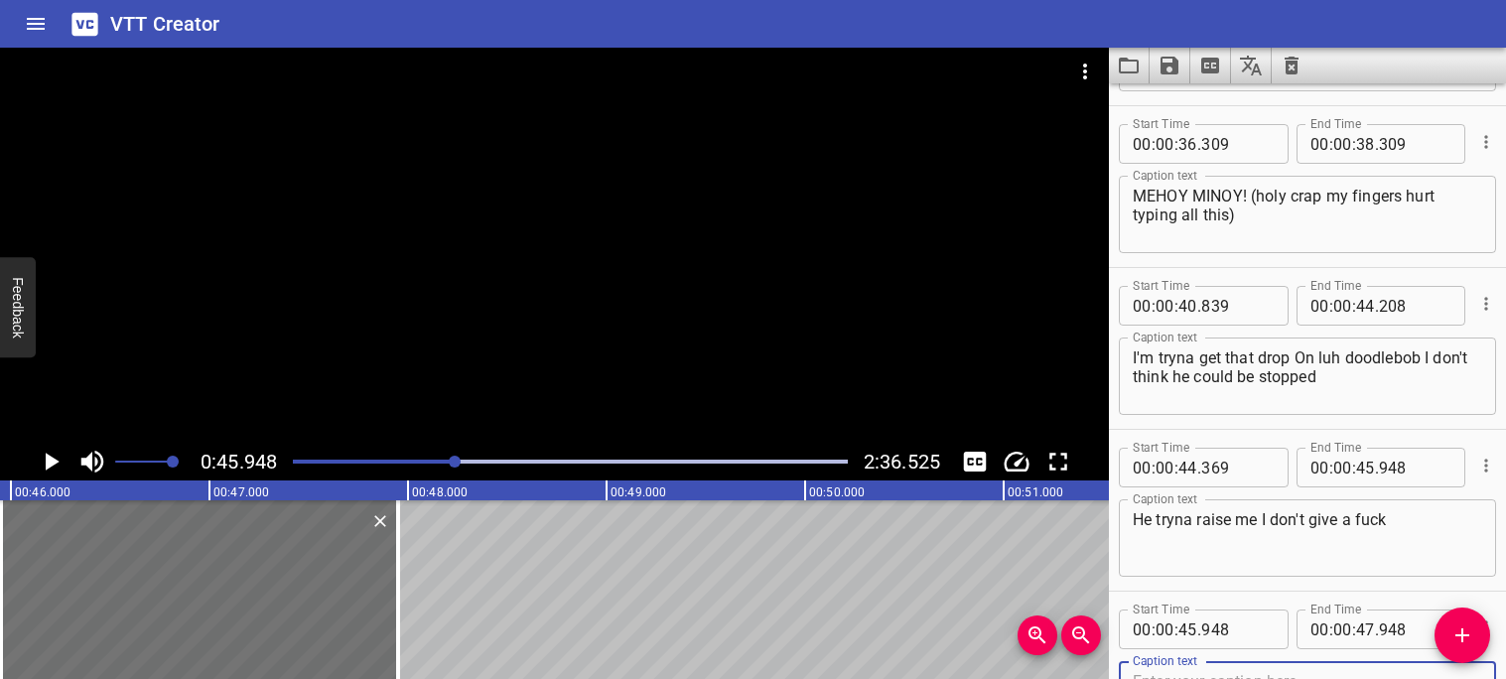
scroll to position [2580, 0]
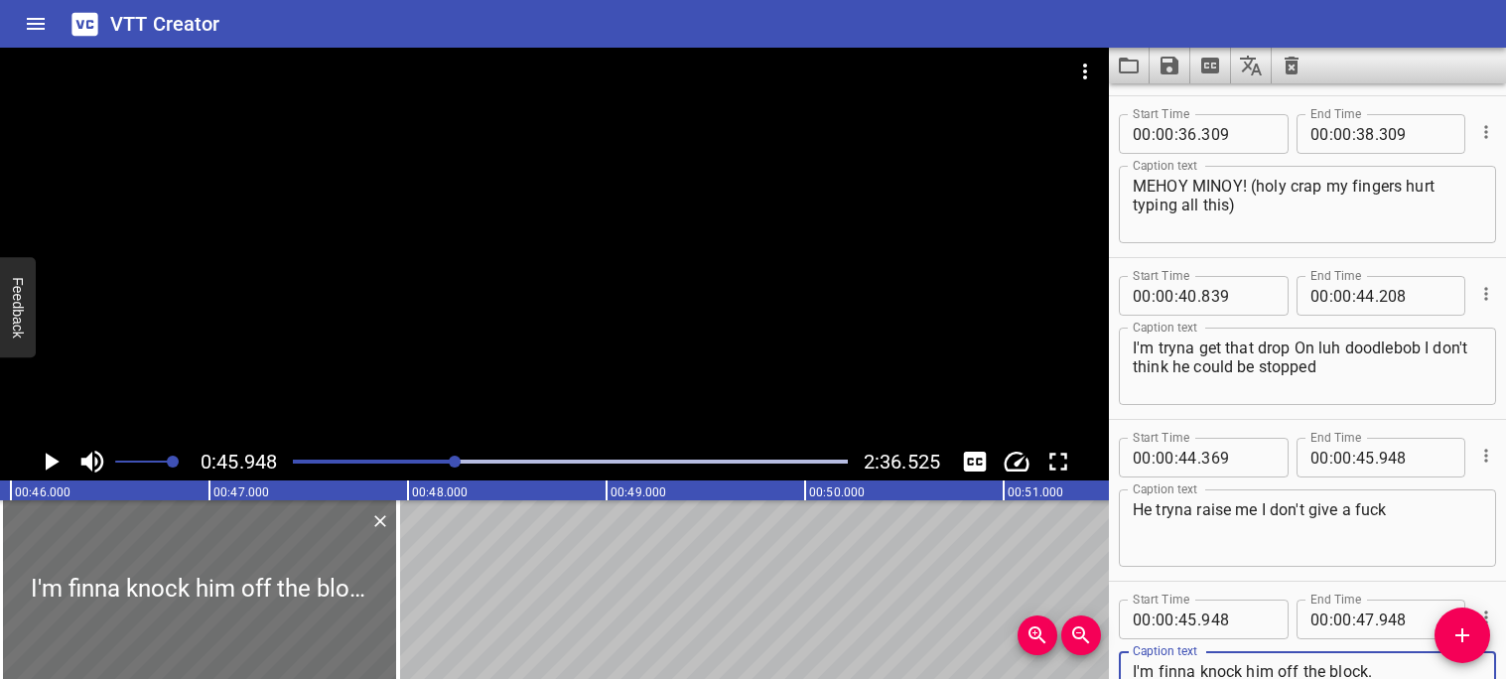
type textarea "I'm finna knock him off the block."
click at [40, 459] on icon "Play/Pause" at bounding box center [51, 462] width 30 height 30
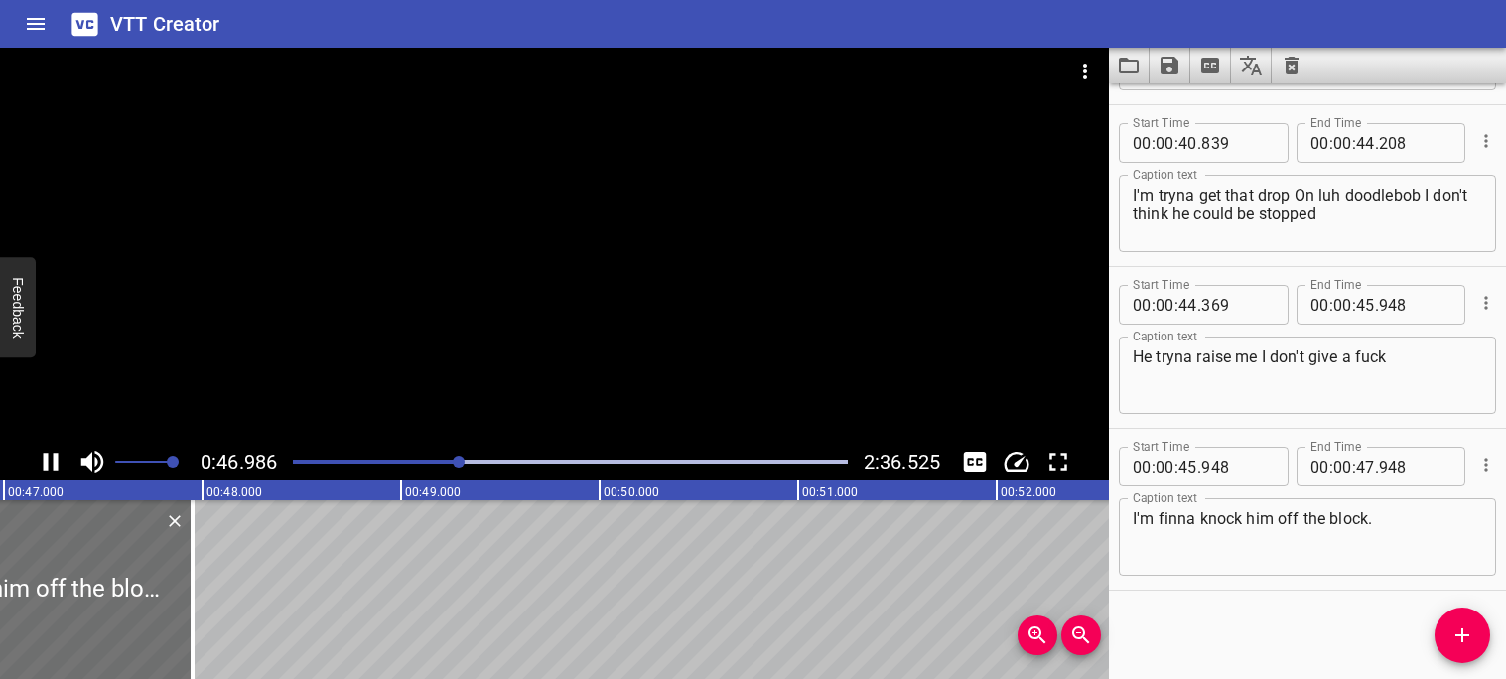
click at [45, 461] on icon "Play/Pause" at bounding box center [51, 462] width 15 height 18
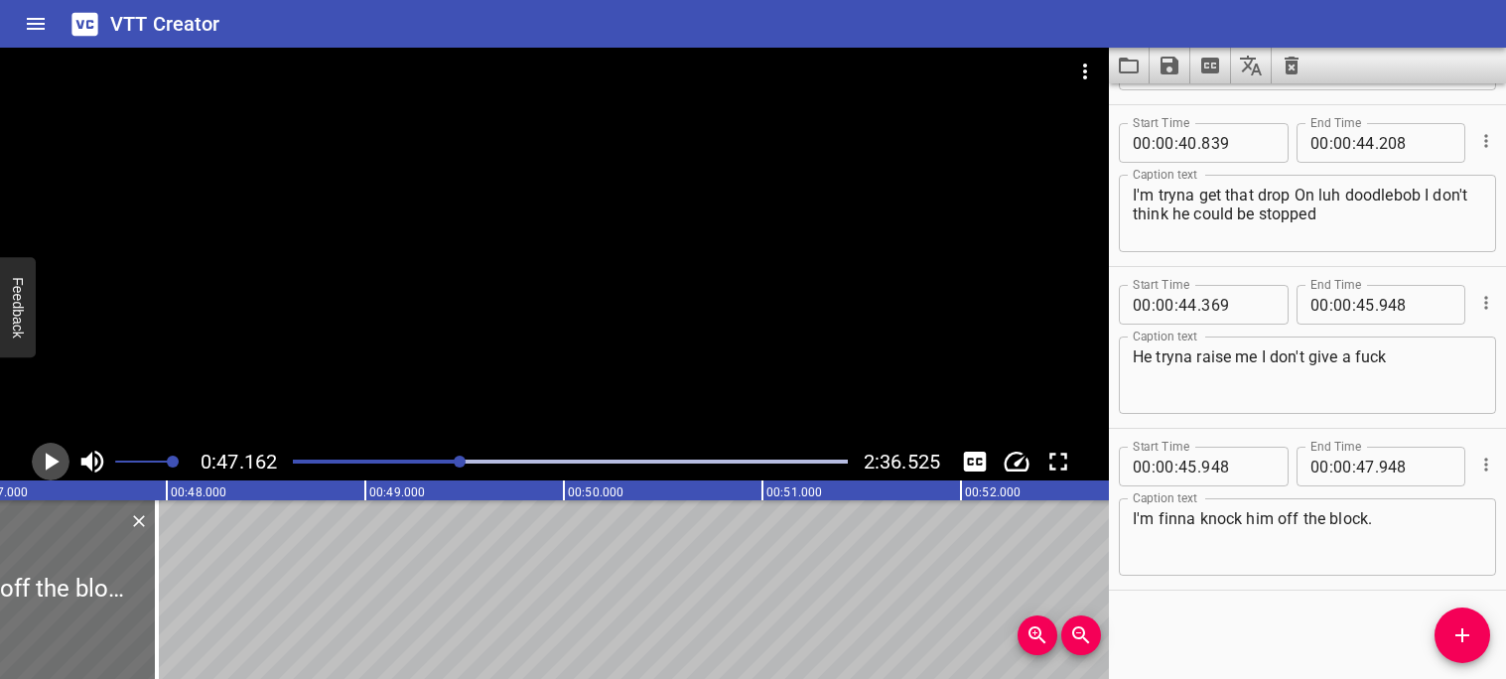
click at [45, 461] on icon "Play/Pause" at bounding box center [51, 462] width 30 height 30
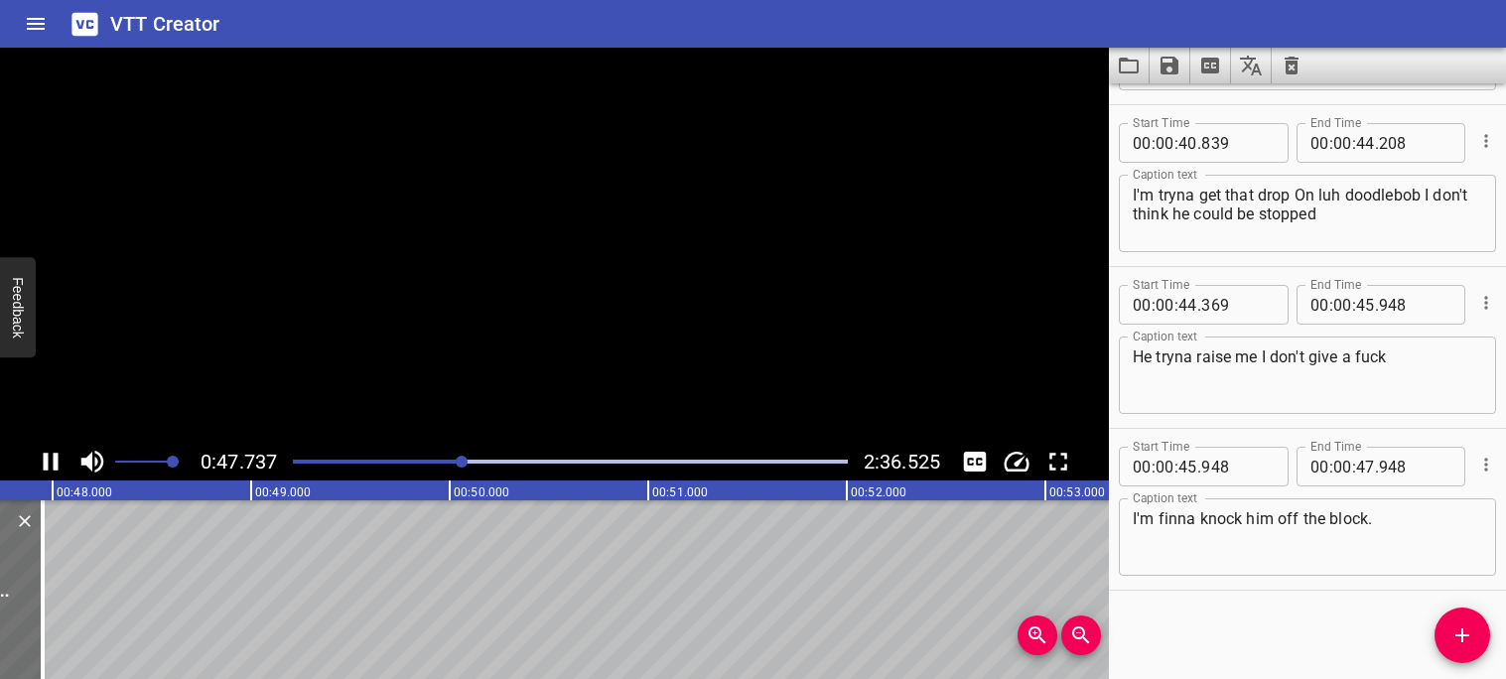
click at [45, 461] on icon "Play/Pause" at bounding box center [51, 462] width 15 height 18
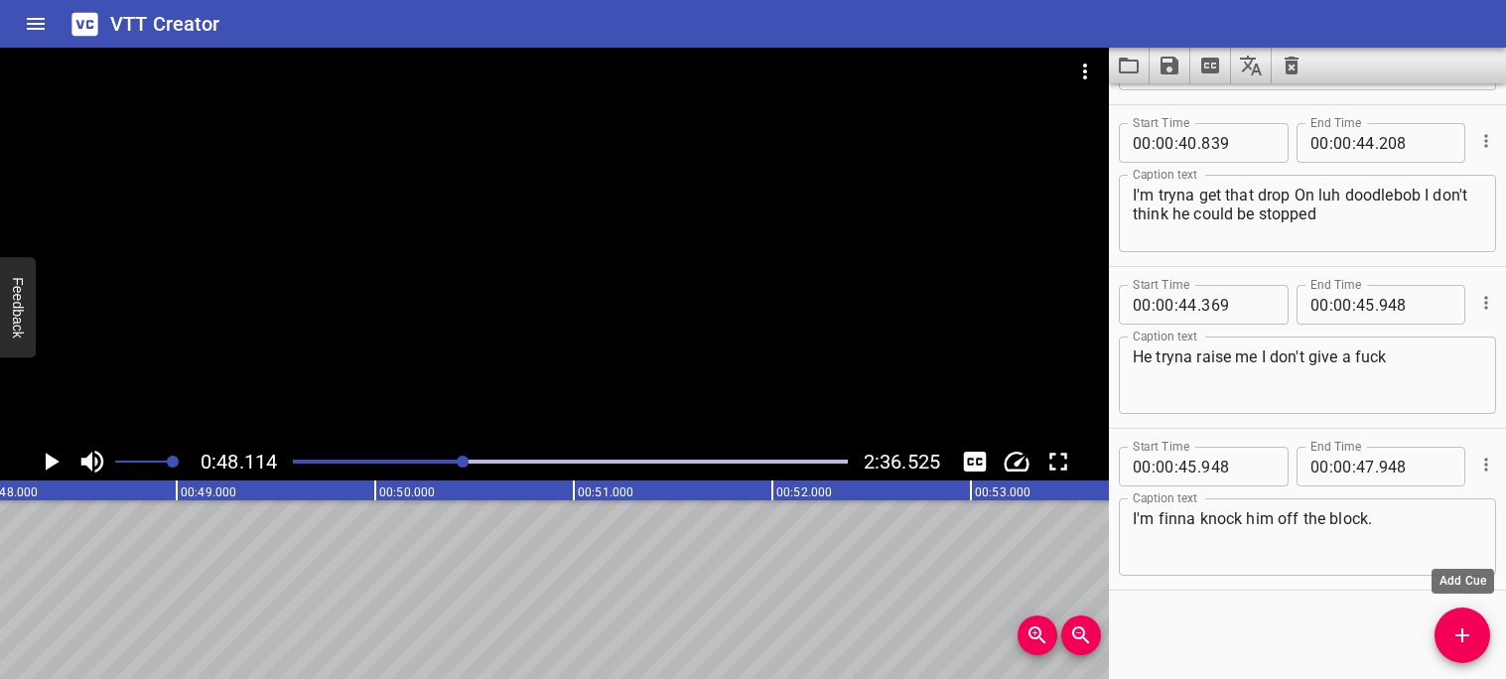
click at [1477, 640] on span "Add Cue" at bounding box center [1463, 635] width 56 height 24
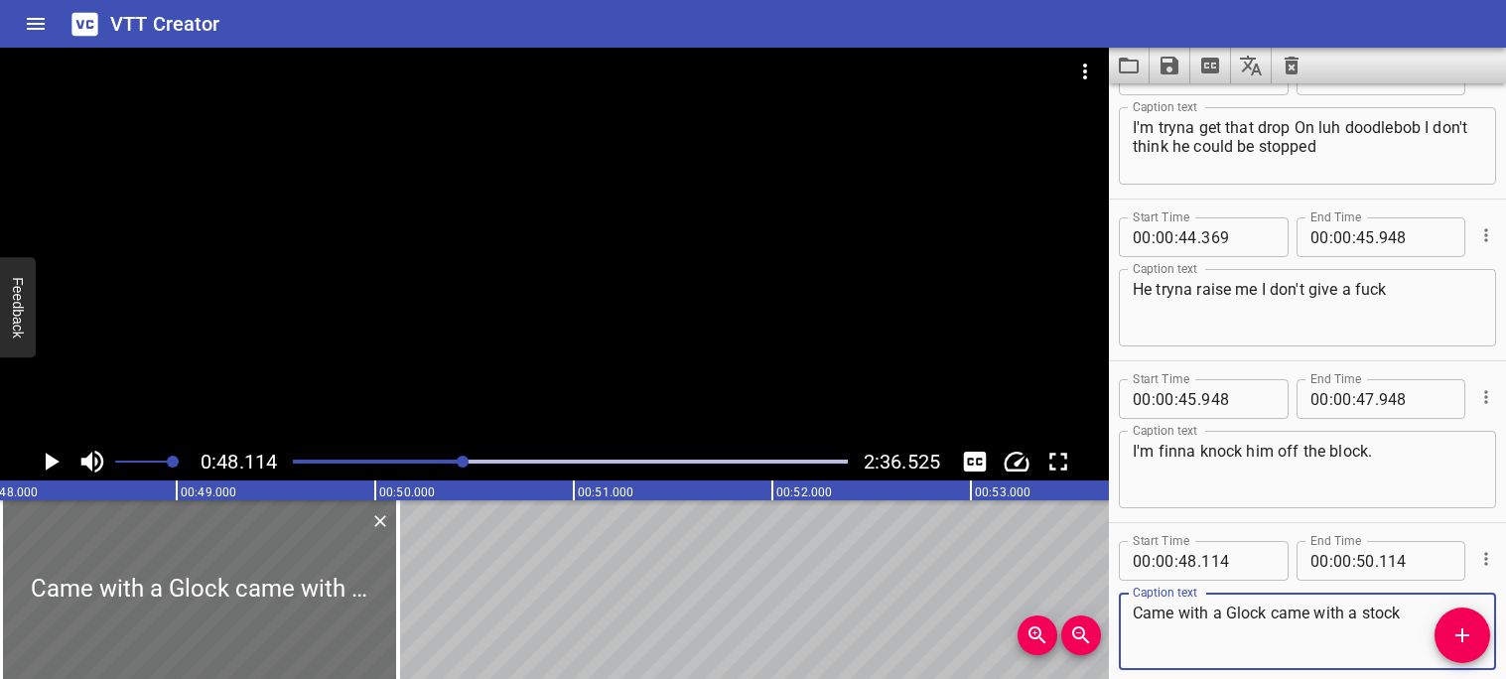
scroll to position [2895, 0]
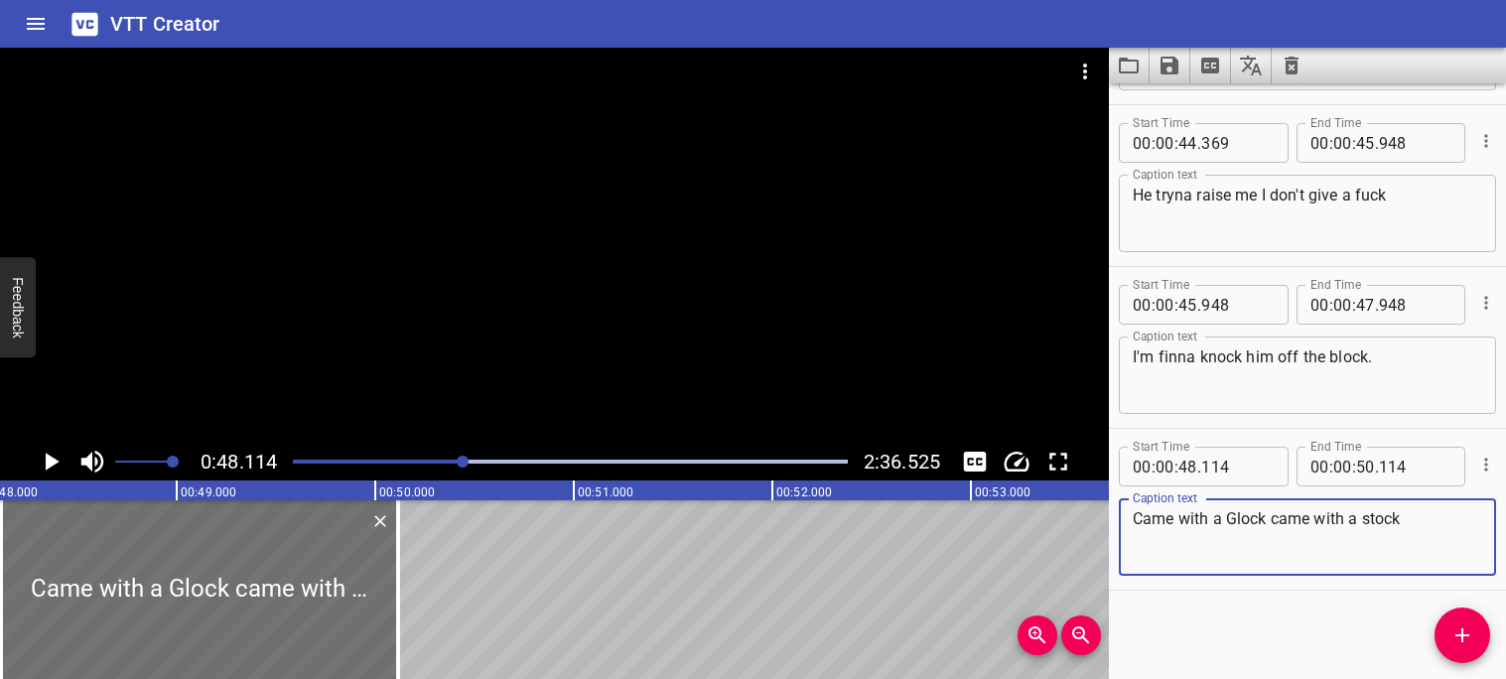
type textarea "Came with a Glock came with a stock"
click at [53, 460] on icon "Play/Pause" at bounding box center [53, 462] width 14 height 18
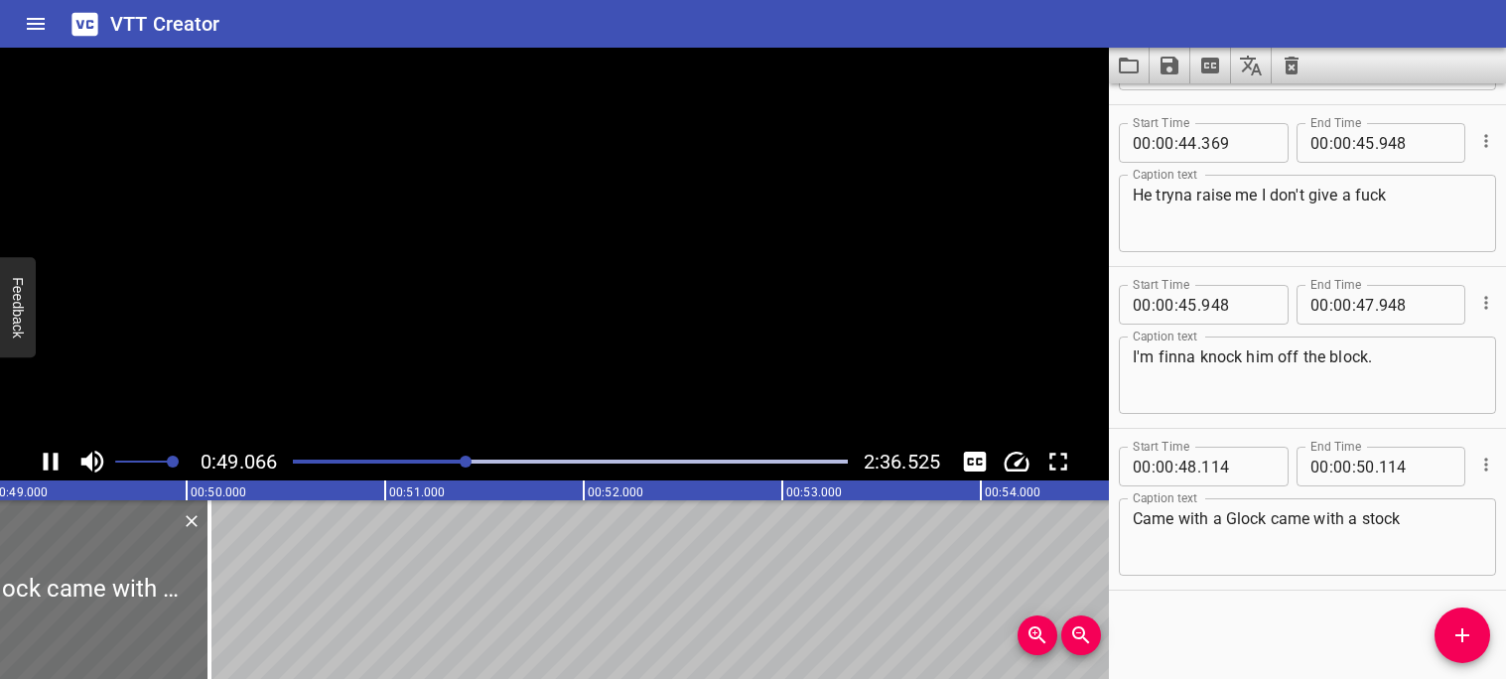
click at [53, 460] on icon "Play/Pause" at bounding box center [51, 462] width 30 height 30
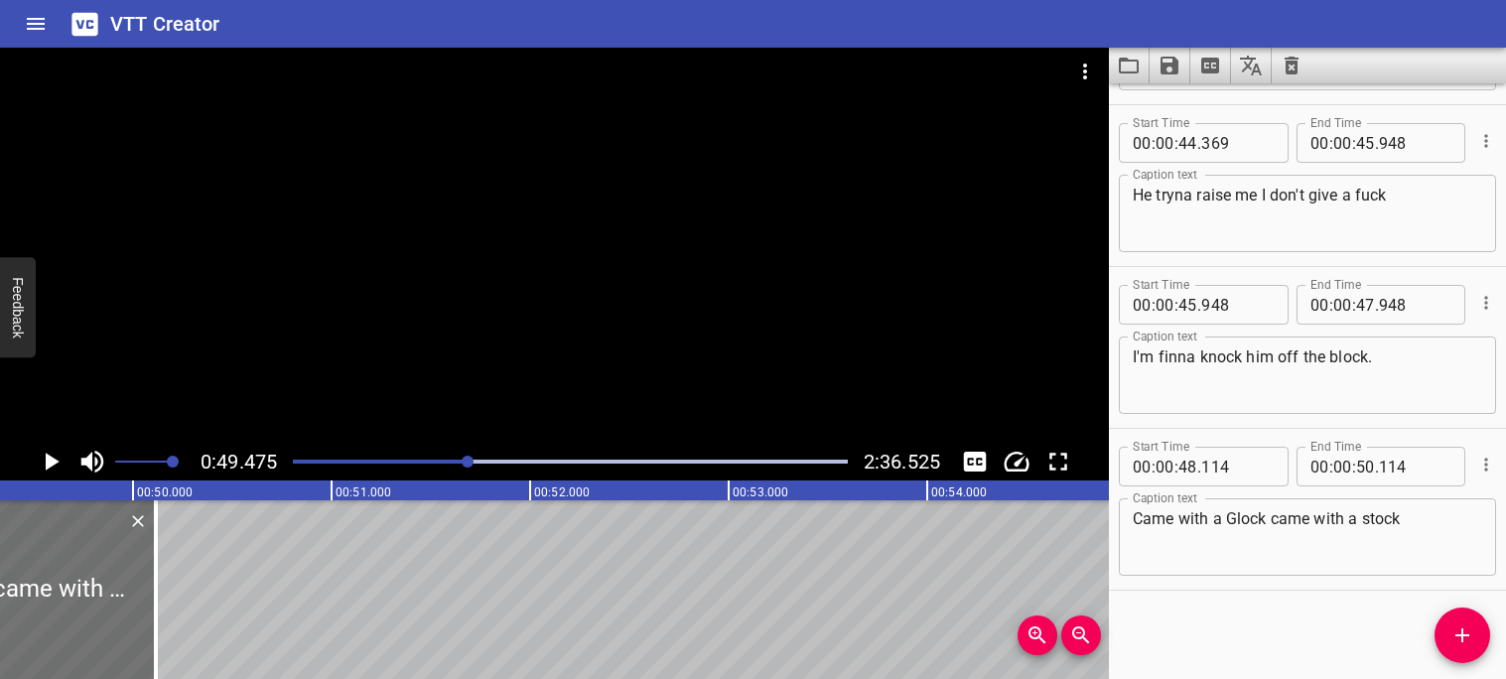
scroll to position [0, 9823]
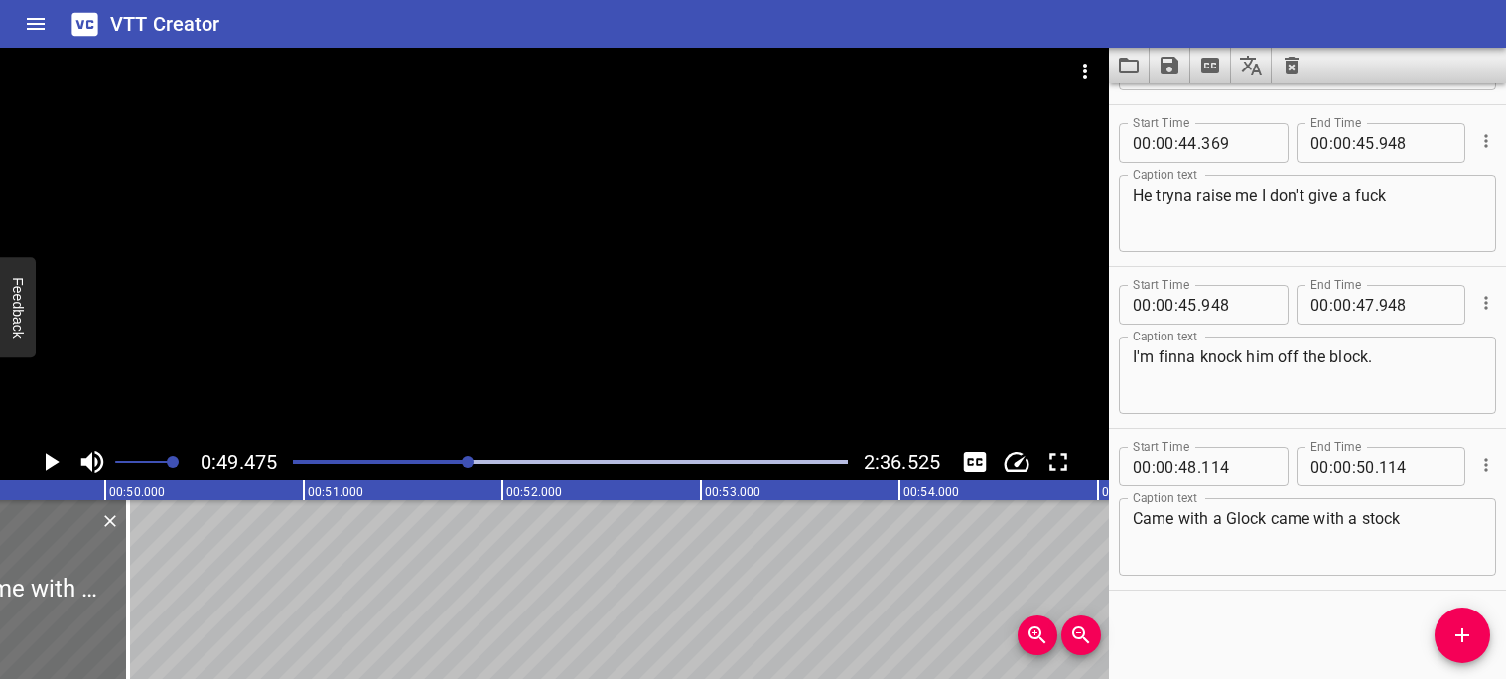
click at [54, 464] on icon "Play/Pause" at bounding box center [53, 462] width 14 height 18
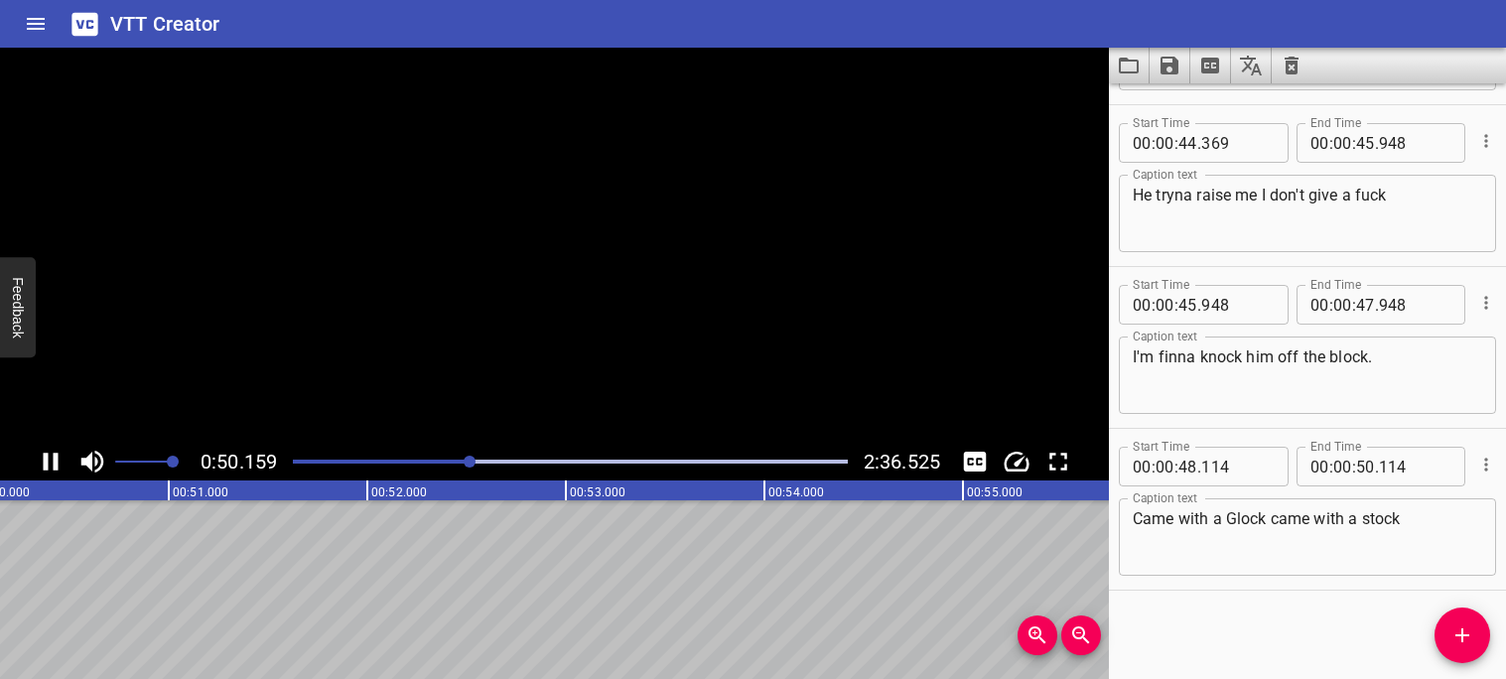
click at [54, 464] on icon "Play/Pause" at bounding box center [51, 462] width 15 height 18
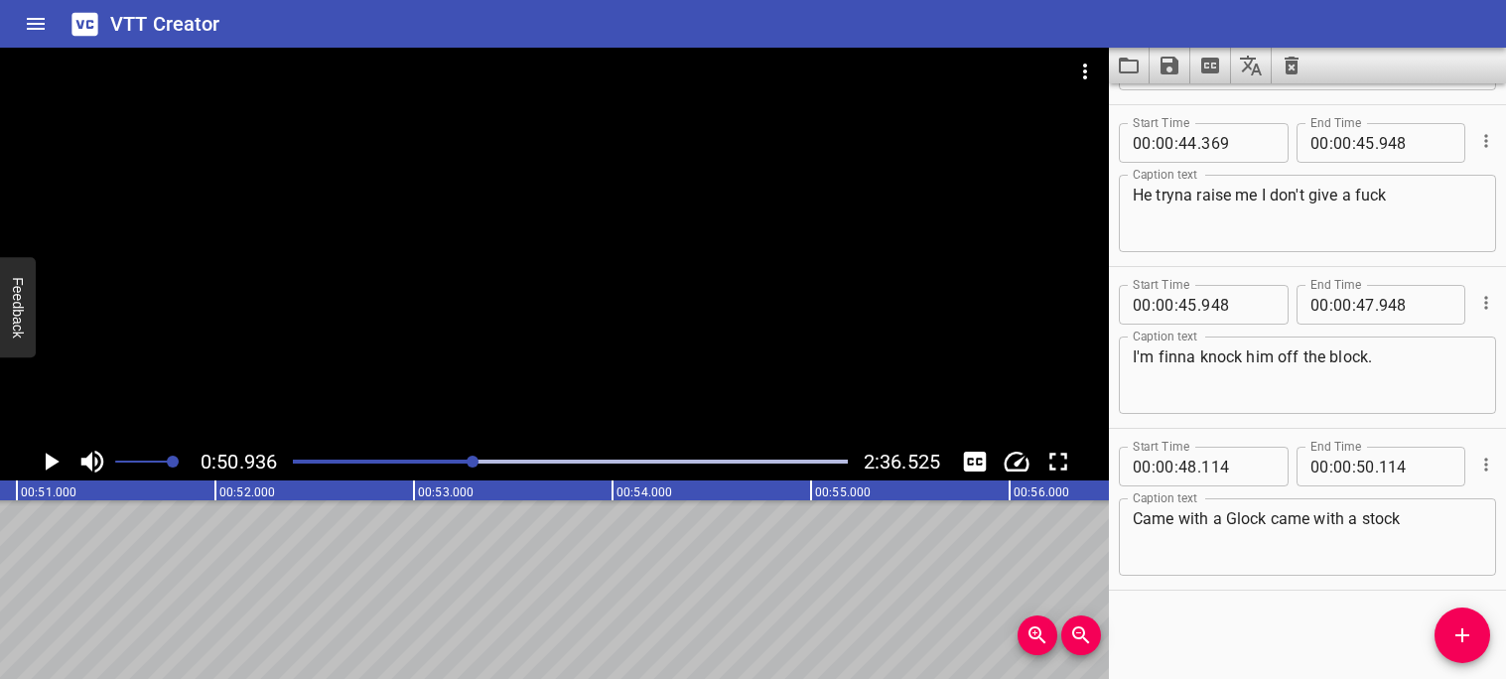
scroll to position [0, 10113]
click at [462, 454] on div at bounding box center [570, 462] width 579 height 28
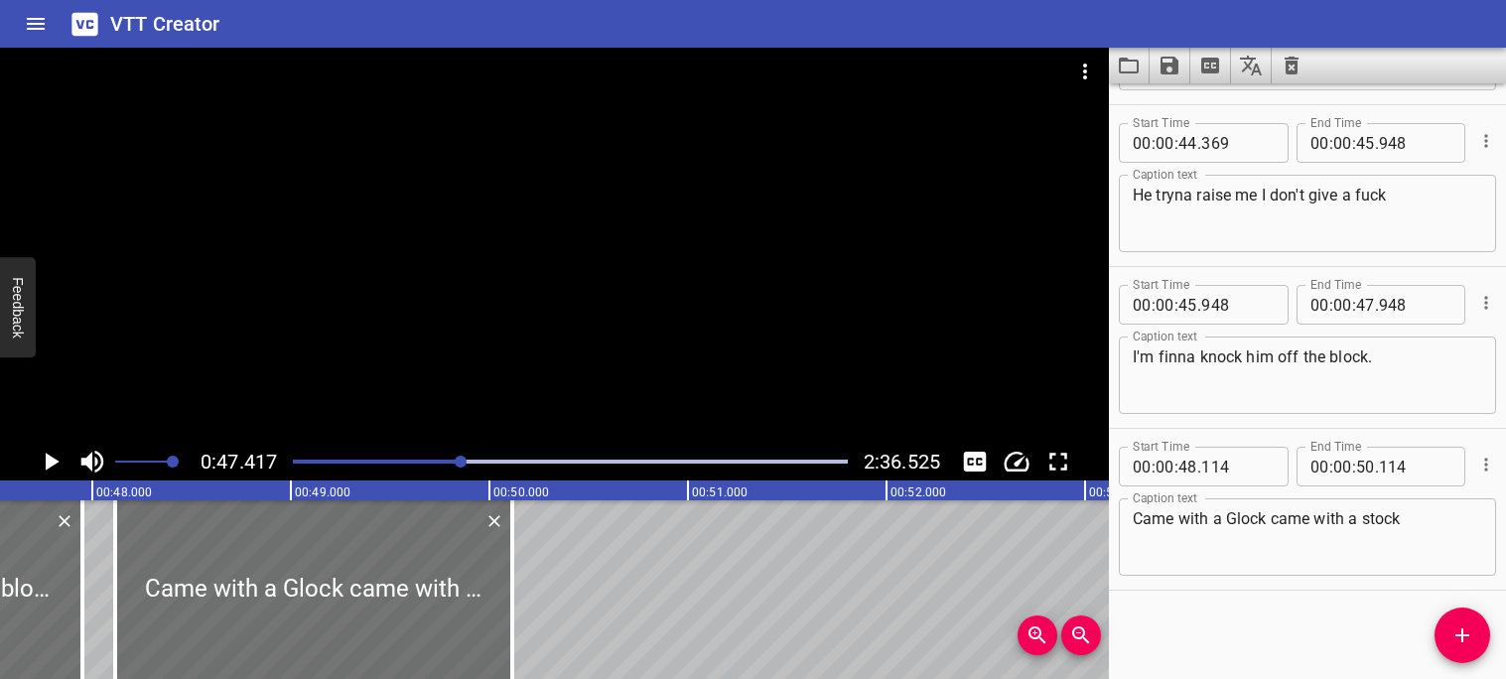
scroll to position [0, 9416]
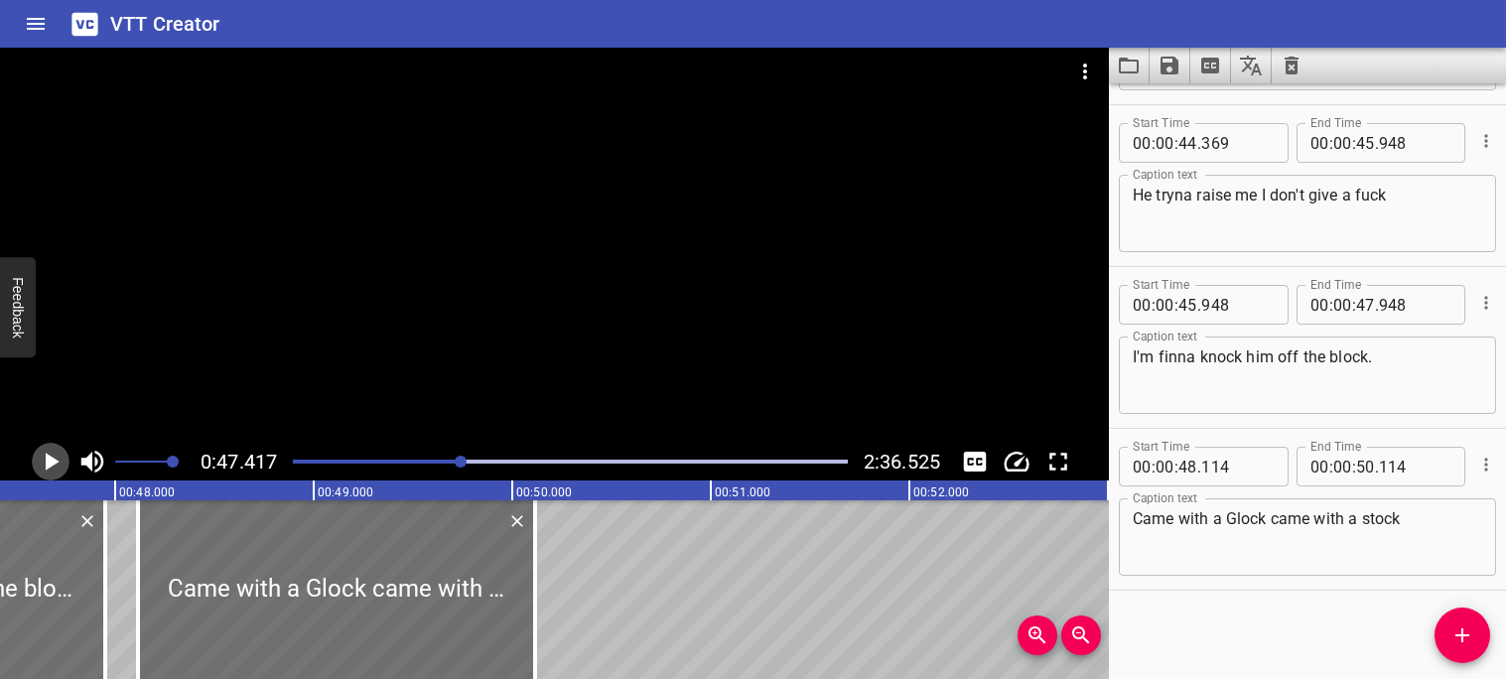
click at [55, 466] on icon "Play/Pause" at bounding box center [51, 462] width 30 height 30
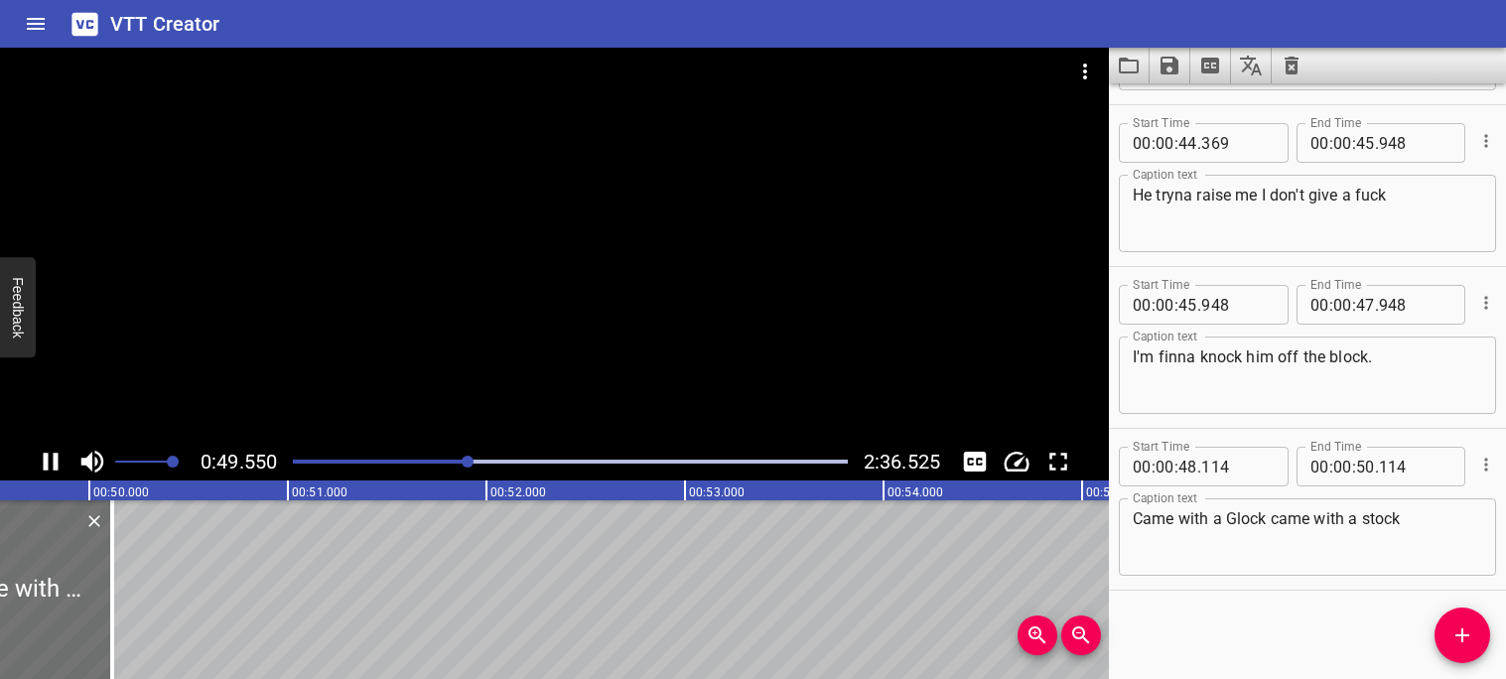
click at [56, 466] on icon "Play/Pause" at bounding box center [51, 462] width 15 height 18
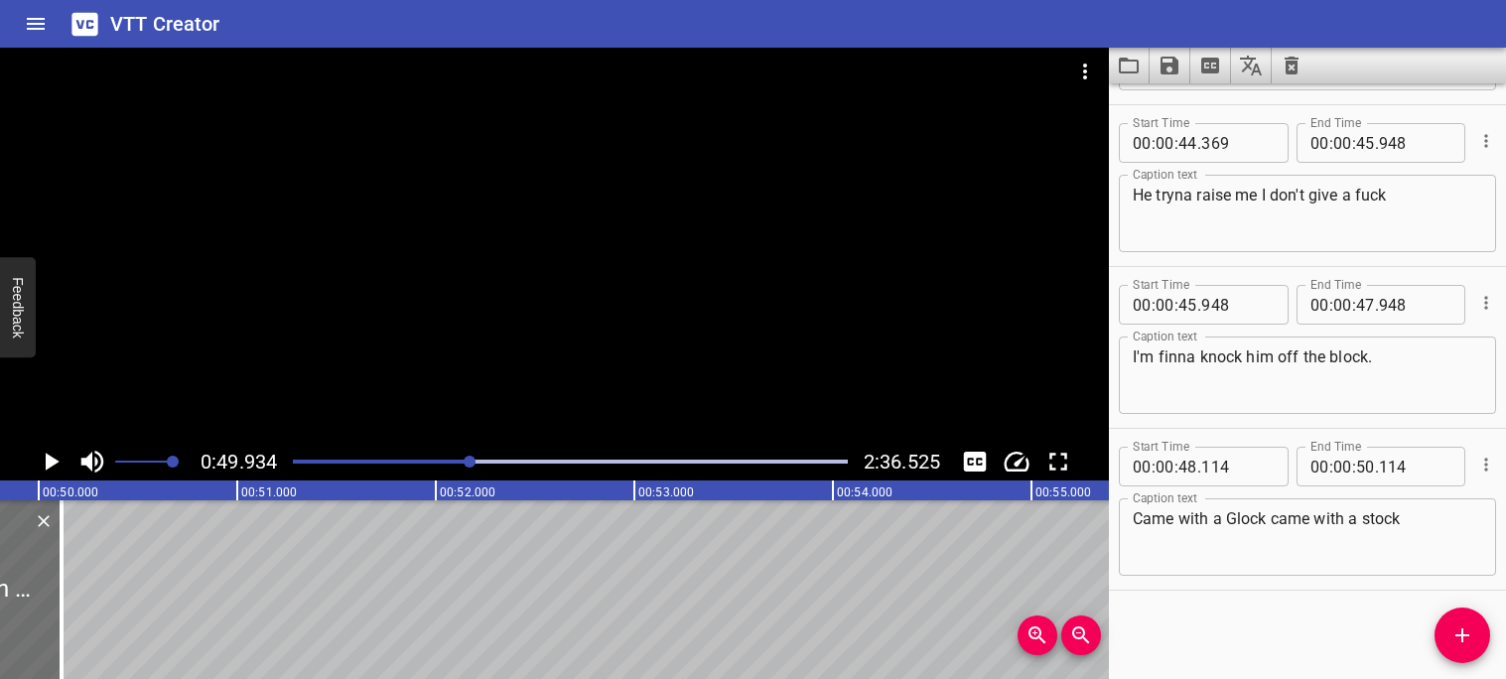
scroll to position [0, 9915]
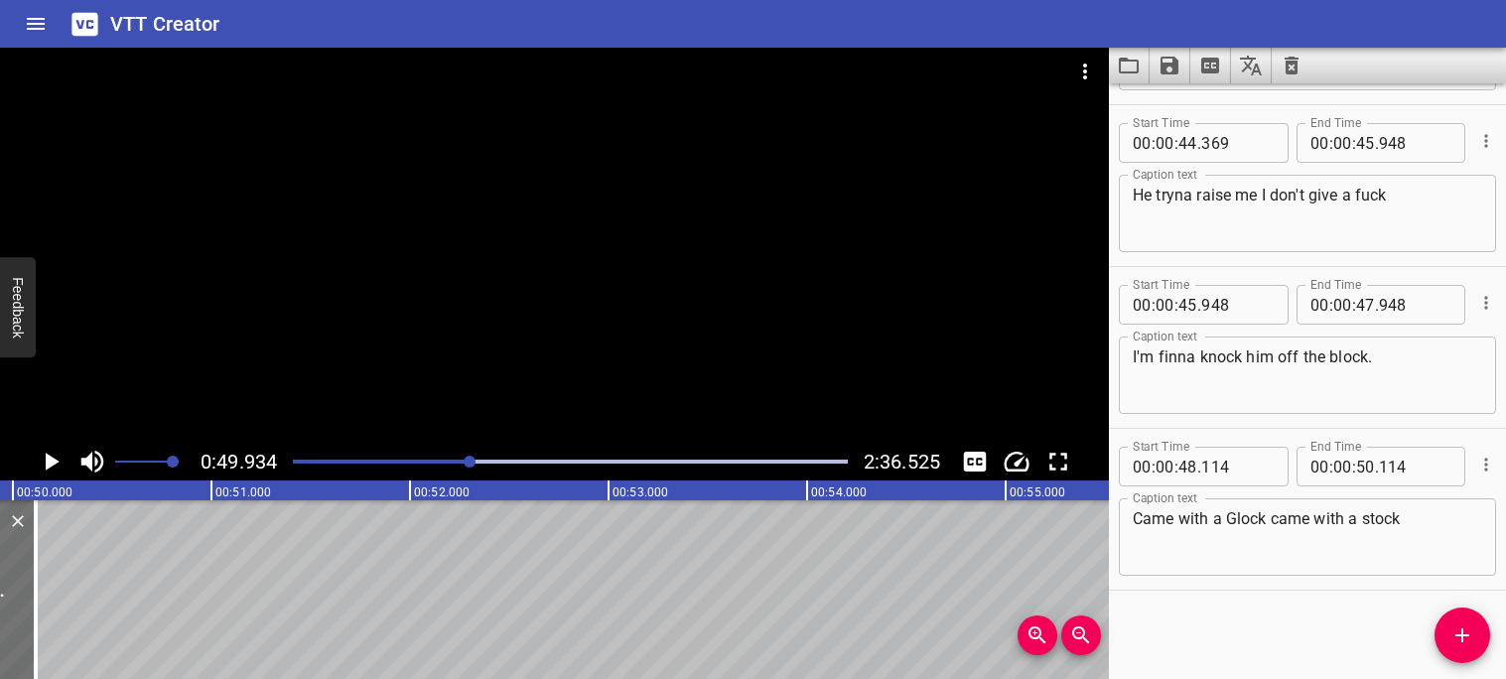
click at [1412, 467] on input "114" at bounding box center [1415, 467] width 72 height 40
click at [1396, 465] on input "114" at bounding box center [1415, 467] width 72 height 40
type input "114"
click at [1368, 463] on input "number" at bounding box center [1365, 467] width 19 height 40
type input "49"
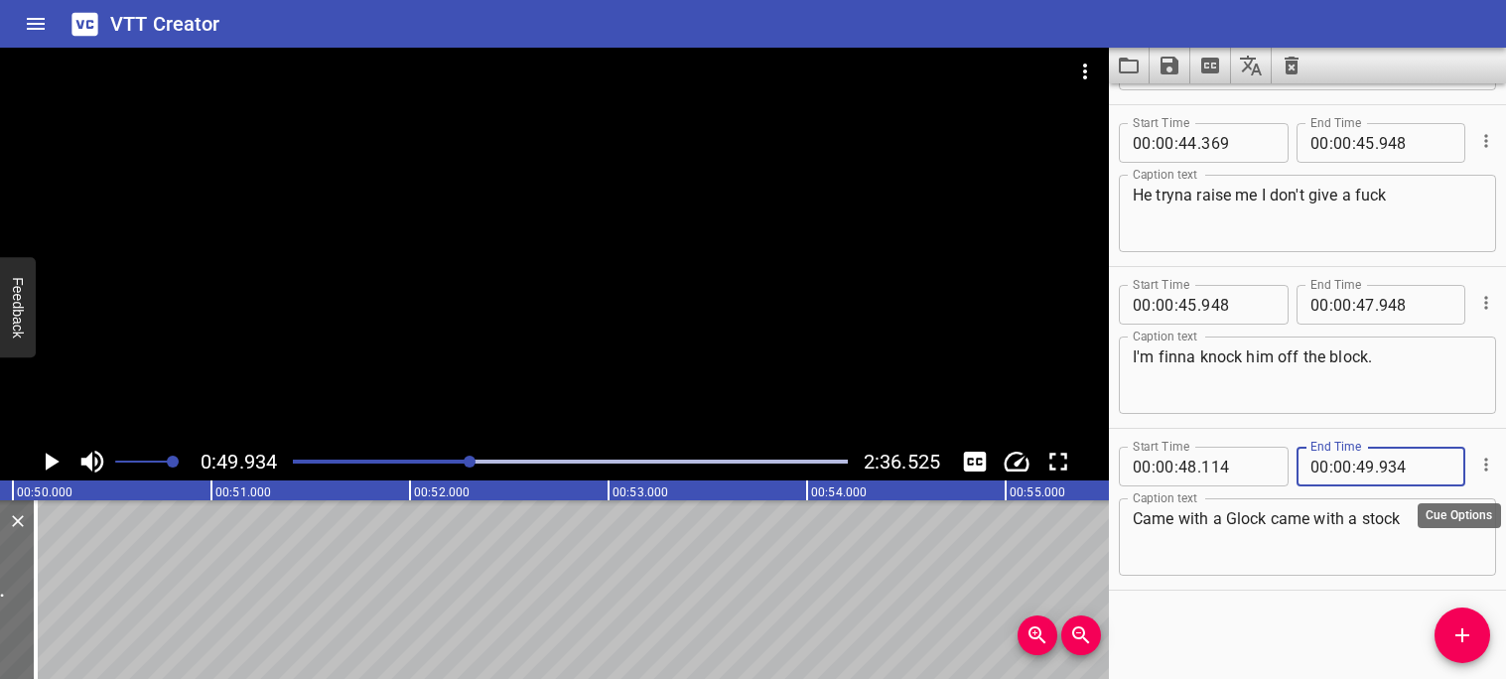
type input "934"
click at [1486, 460] on icon "Cue Options" at bounding box center [1486, 465] width 20 height 20
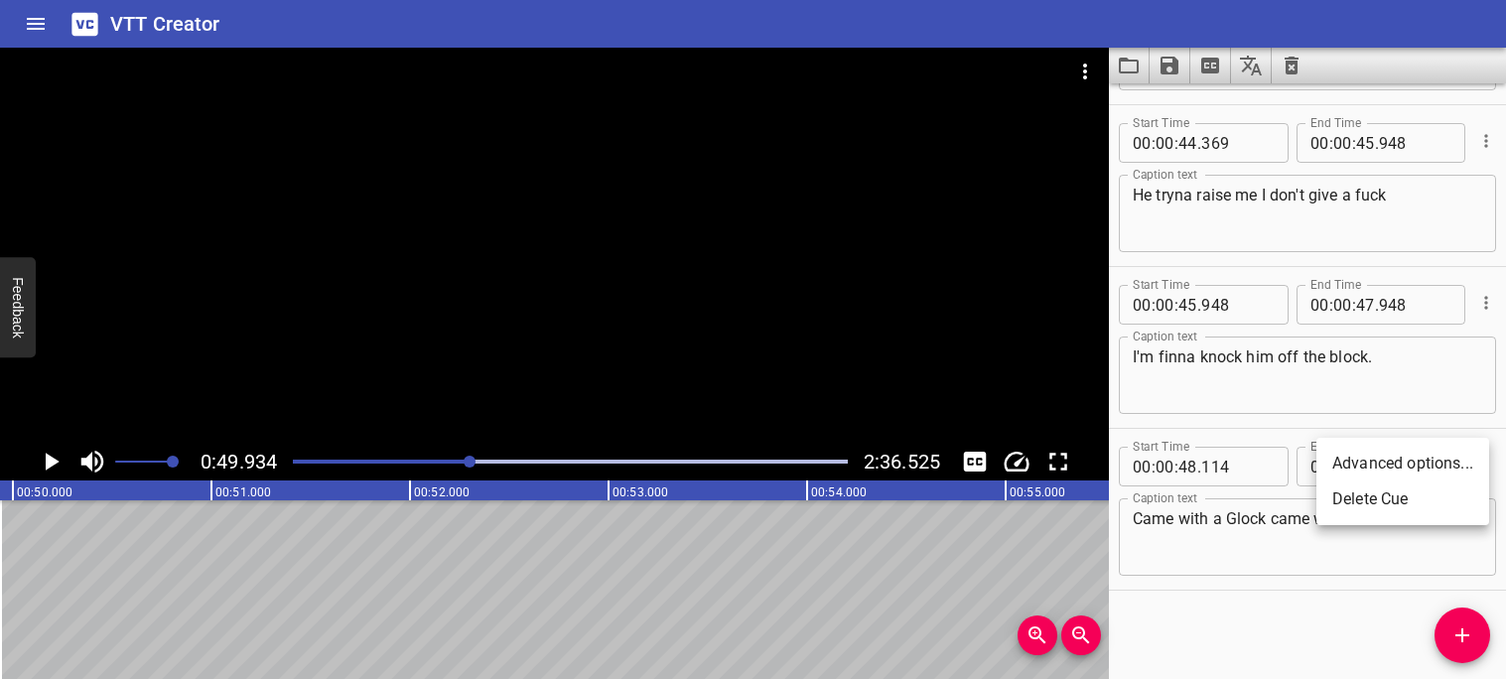
click at [1465, 451] on li "Advanced options..." at bounding box center [1402, 464] width 173 height 36
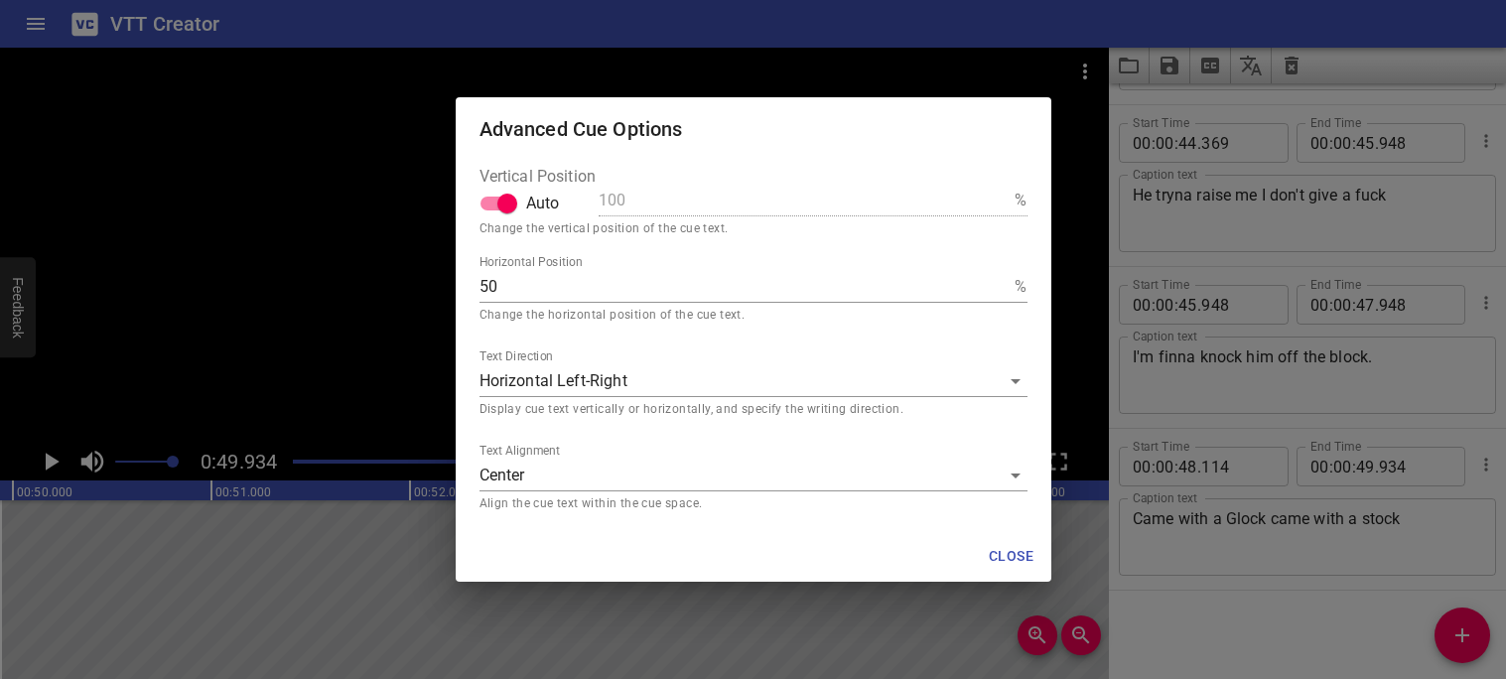
click at [1419, 426] on div "Advanced Cue Options Vertical Position Auto 100 % Change the vertical position …" at bounding box center [753, 339] width 1506 height 679
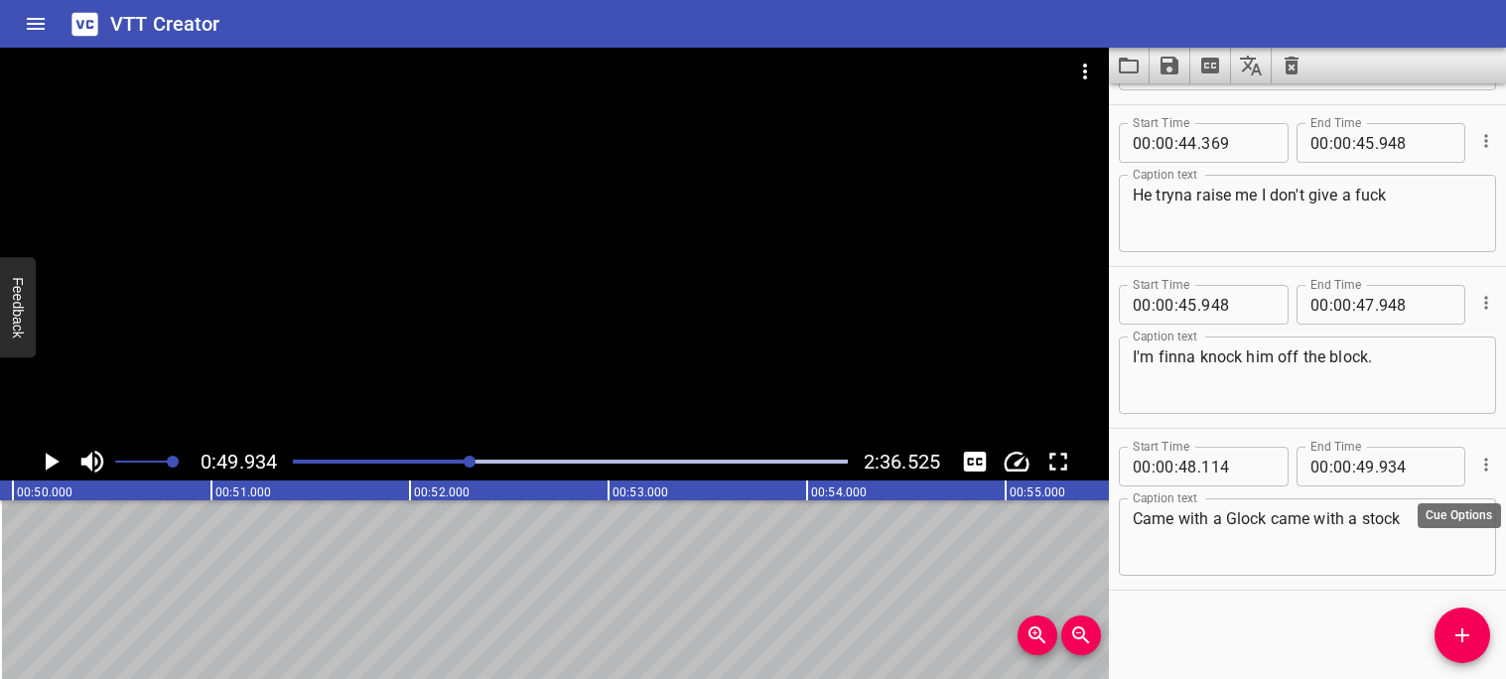
click at [1487, 470] on icon "Cue Options" at bounding box center [1486, 465] width 20 height 20
click at [1450, 471] on li "Advanced options..." at bounding box center [1402, 464] width 173 height 36
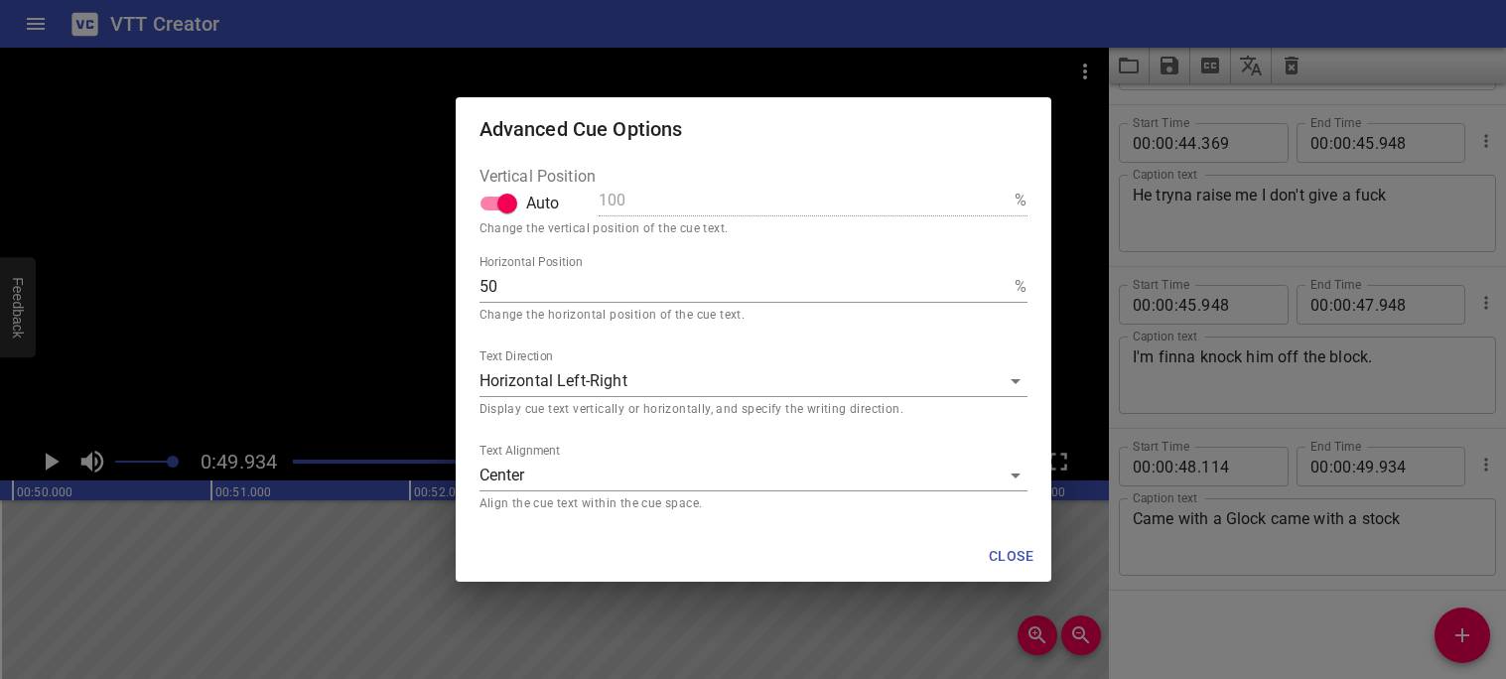
click at [1015, 553] on span "Close" at bounding box center [1012, 556] width 48 height 25
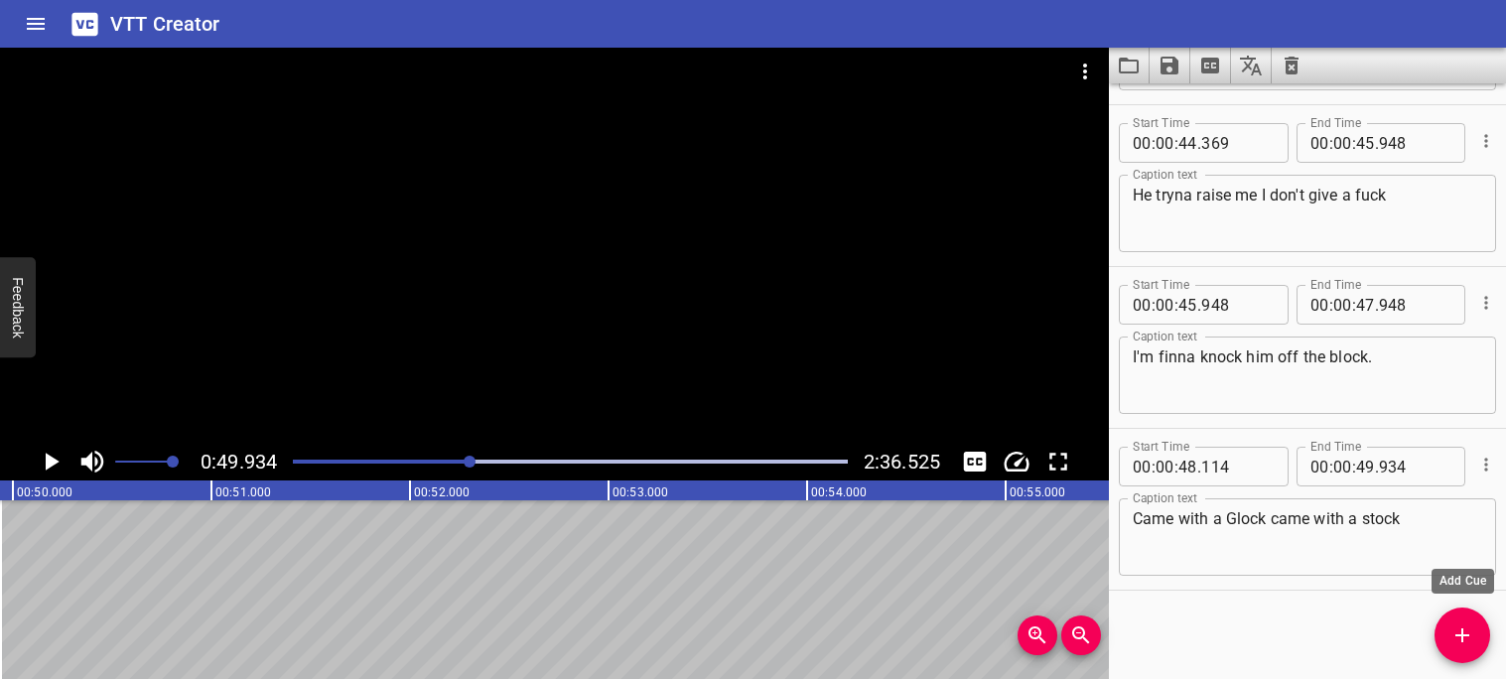
click at [1470, 623] on icon "Add Cue" at bounding box center [1463, 635] width 24 height 24
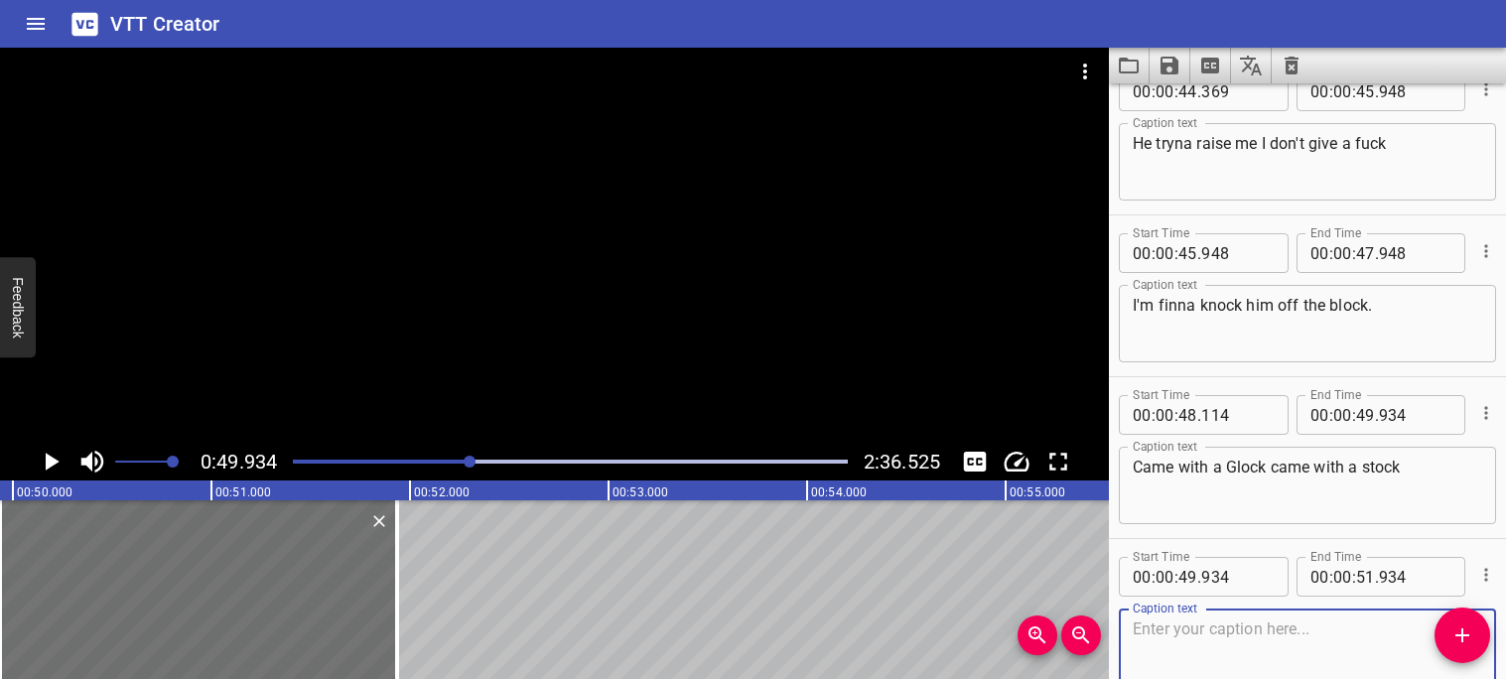
scroll to position [2949, 0]
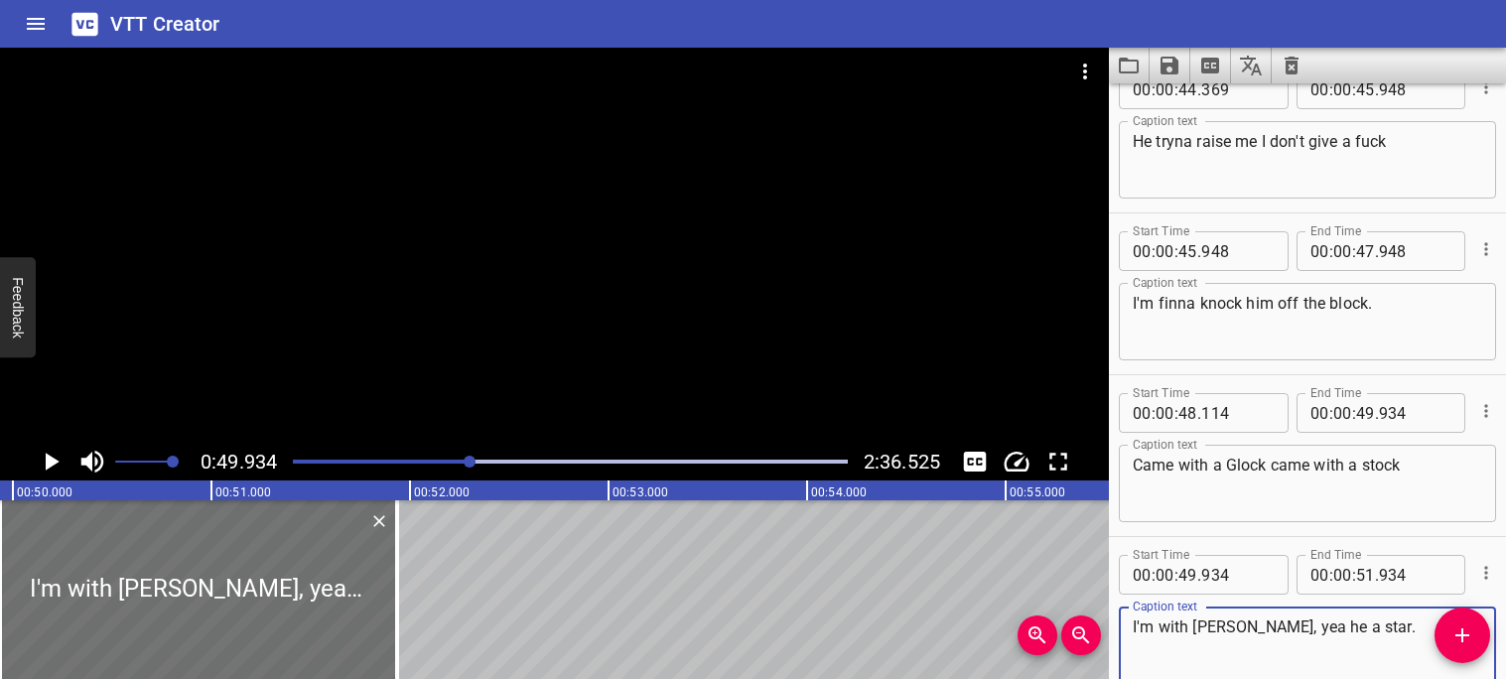
type textarea "I'm with [PERSON_NAME], yea he a star."
click at [58, 462] on icon "Play/Pause" at bounding box center [53, 462] width 14 height 18
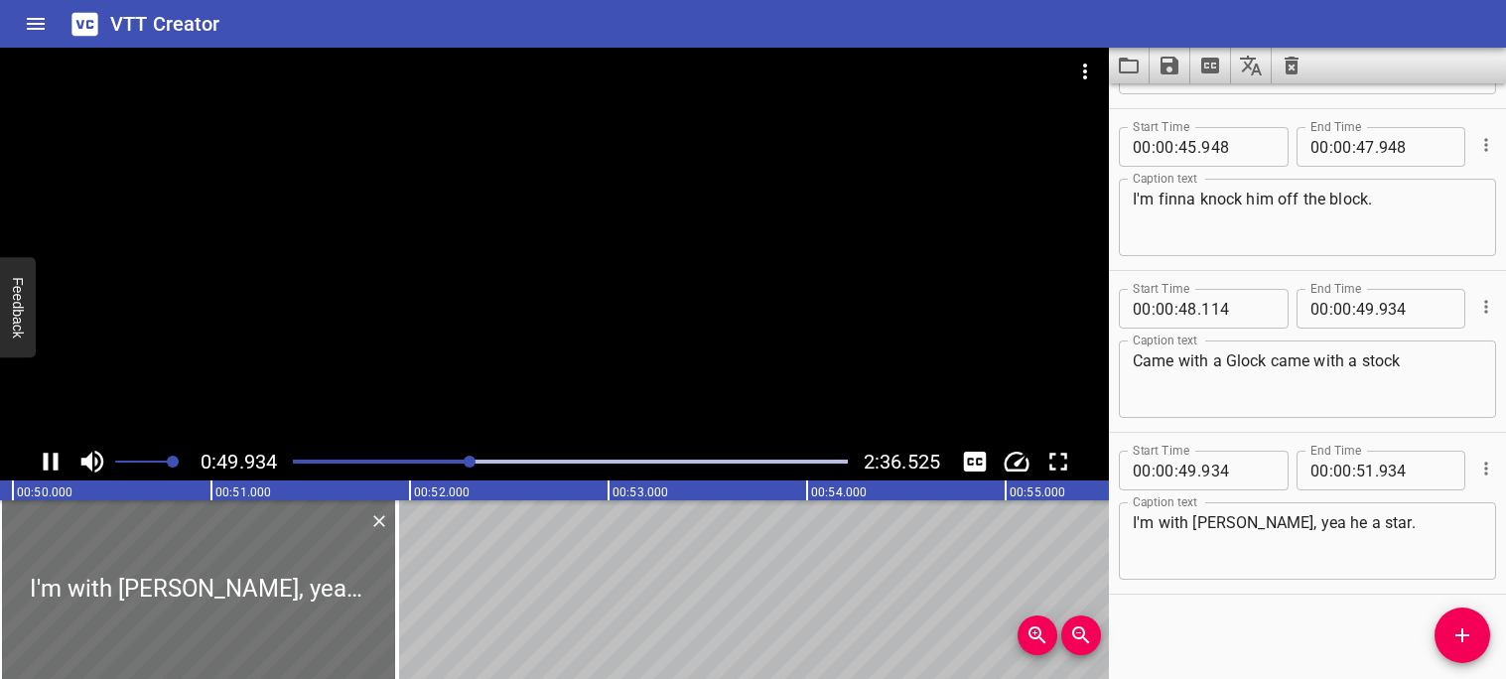
scroll to position [3056, 0]
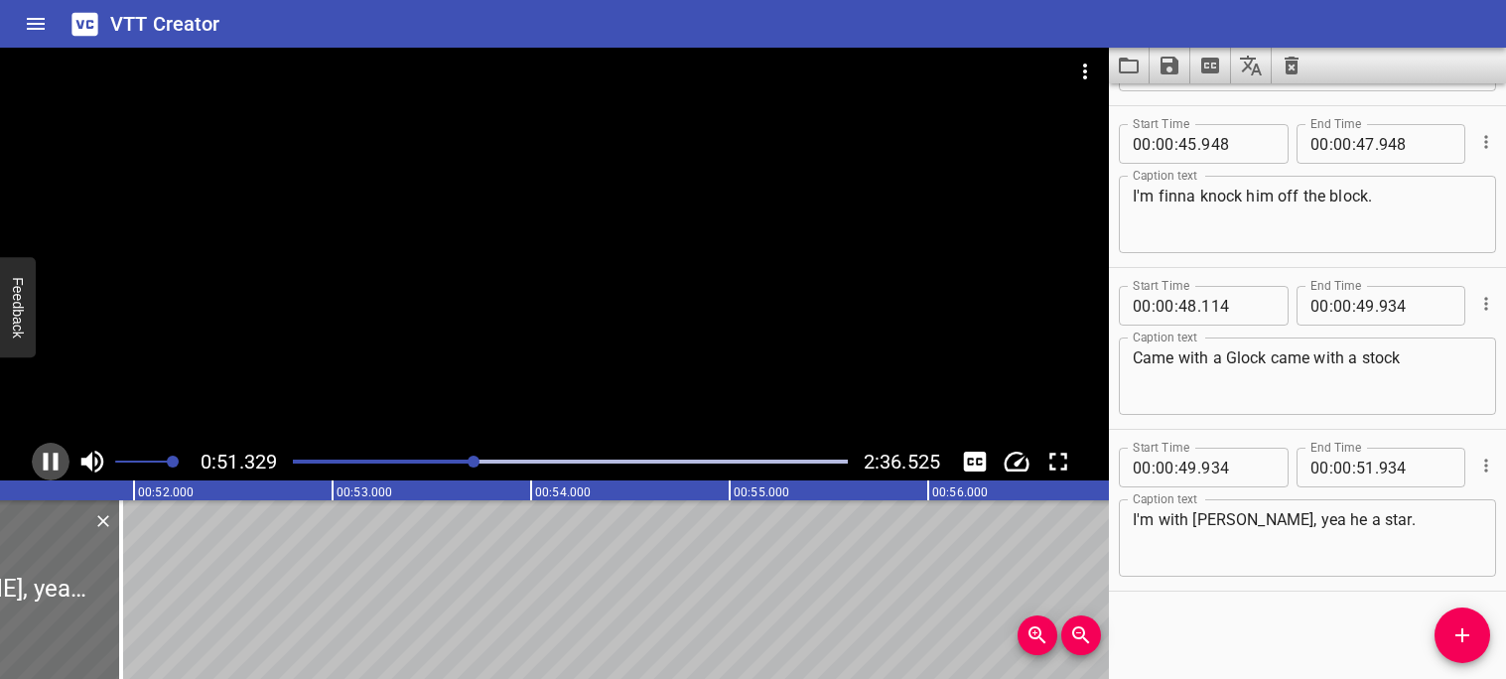
click at [52, 463] on icon "Play/Pause" at bounding box center [51, 462] width 30 height 30
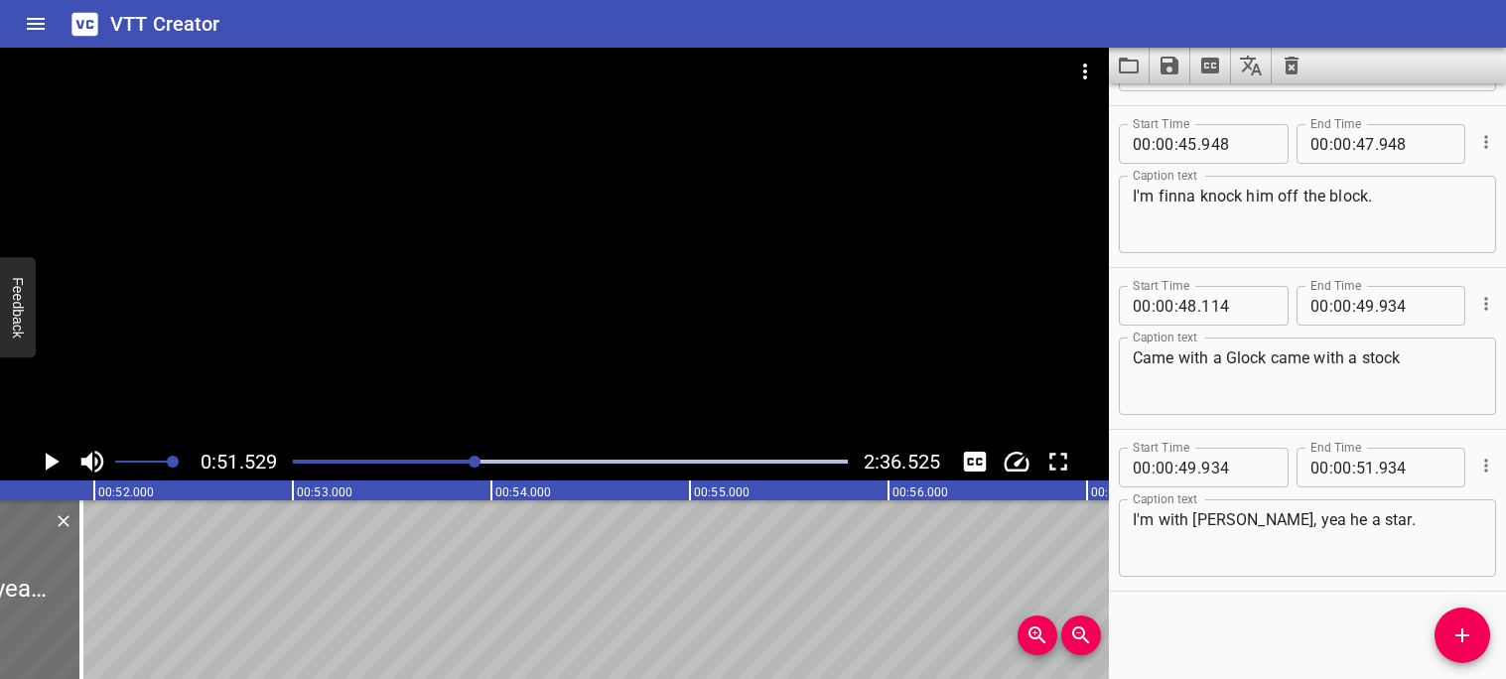
click at [1375, 464] on span "." at bounding box center [1377, 468] width 4 height 40
click at [1387, 477] on input "number" at bounding box center [1415, 468] width 72 height 40
type input "934"
click at [1369, 469] on input "number" at bounding box center [1365, 468] width 19 height 40
type input "51"
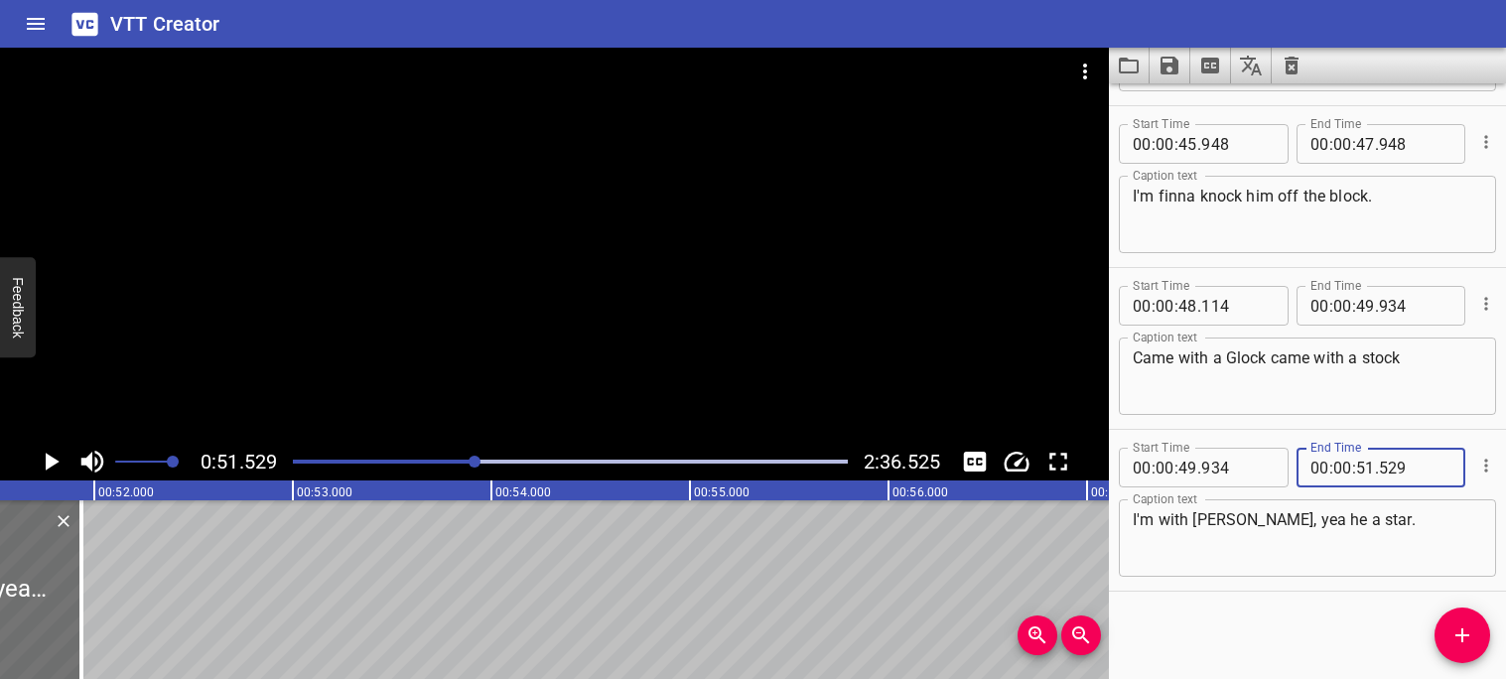
type input "529"
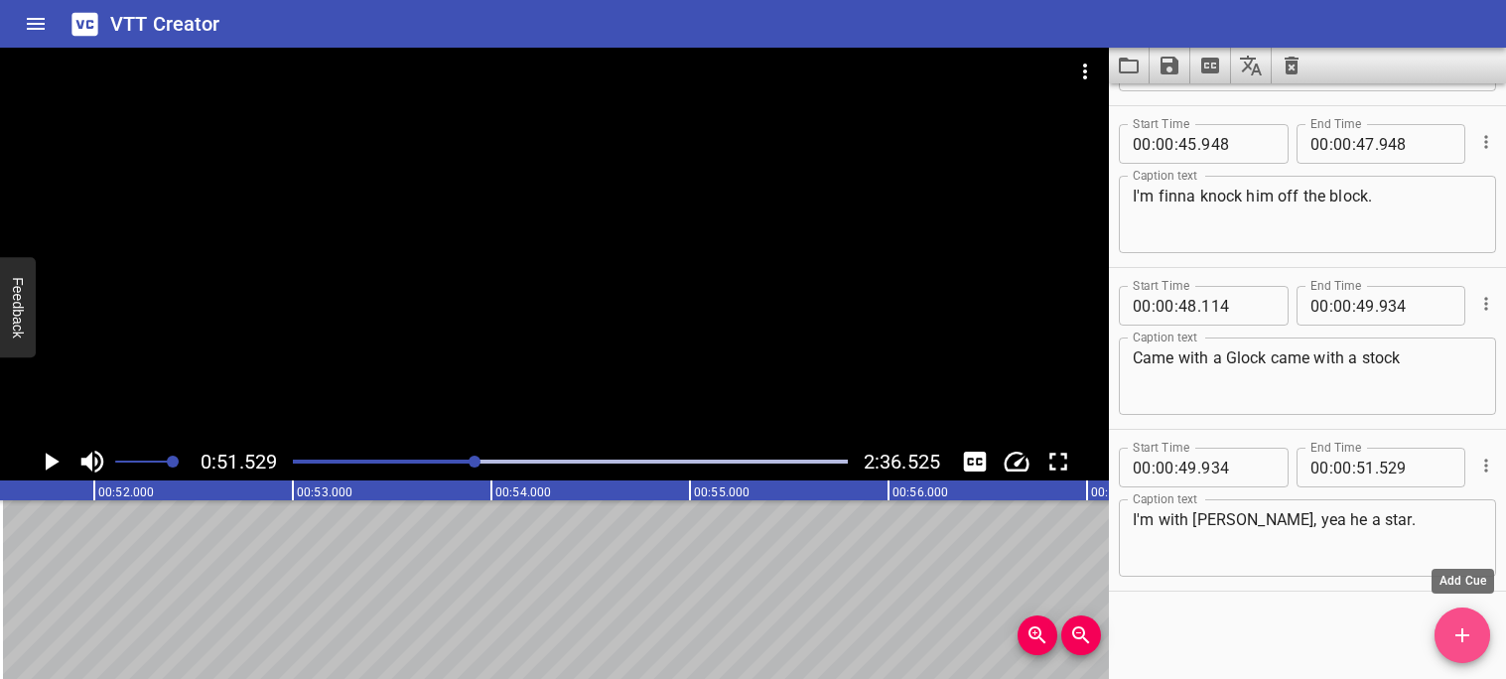
click at [1463, 630] on icon "Add Cue" at bounding box center [1463, 635] width 24 height 24
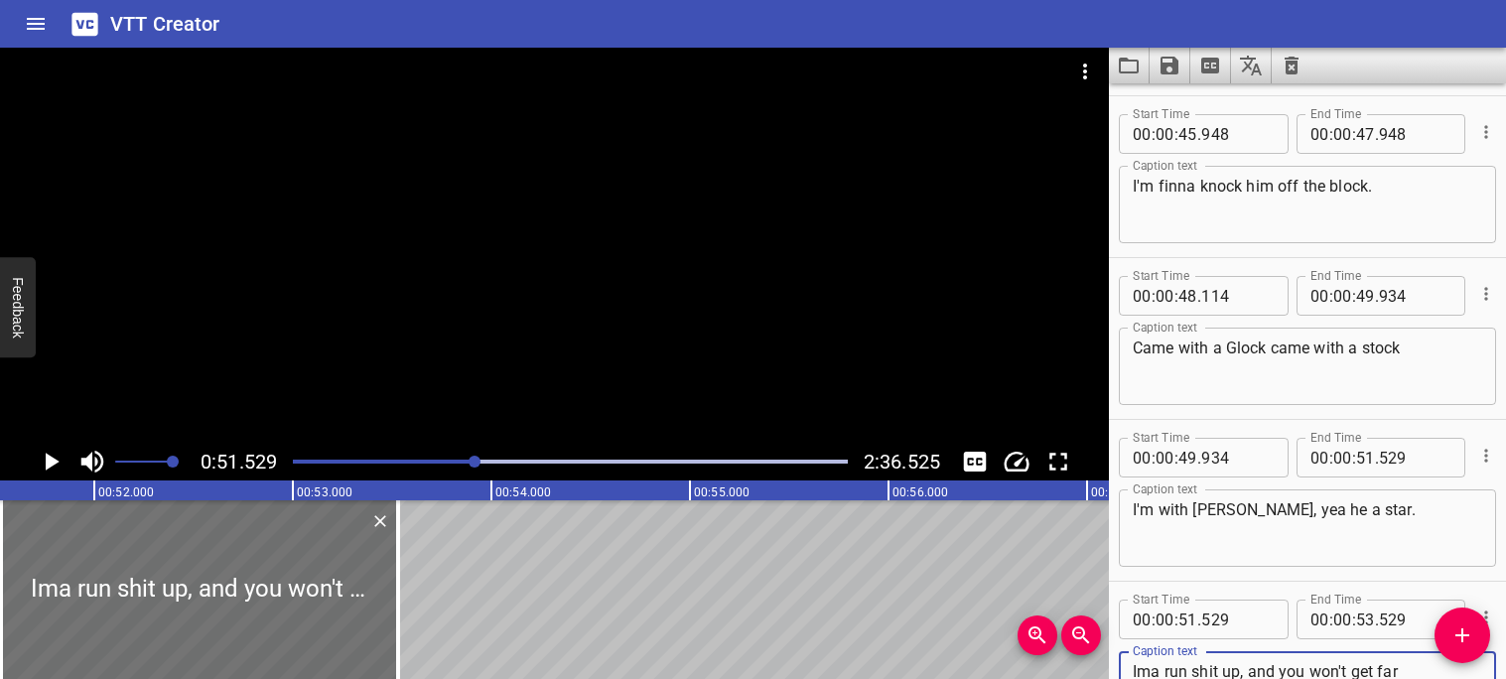
click at [1142, 671] on textarea "Ima run shit up, and you won't get far" at bounding box center [1307, 690] width 349 height 57
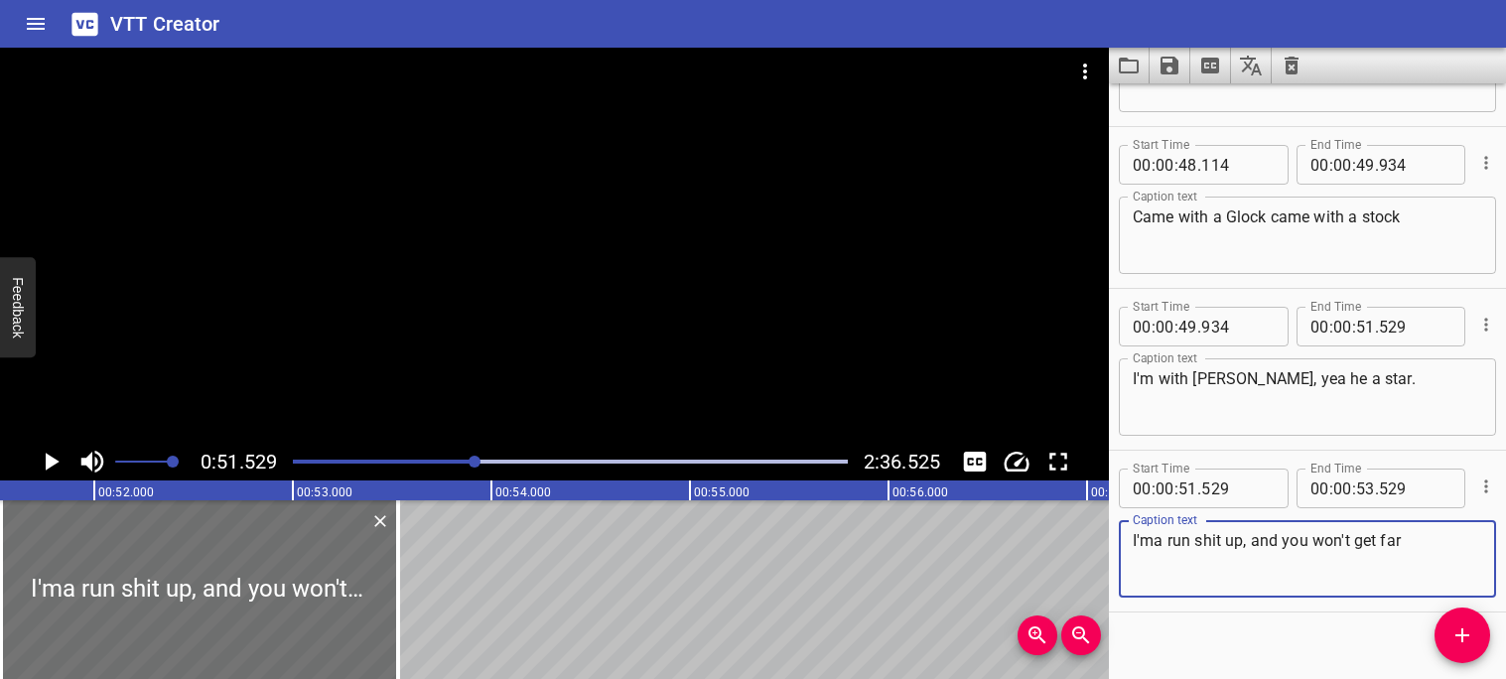
scroll to position [3218, 0]
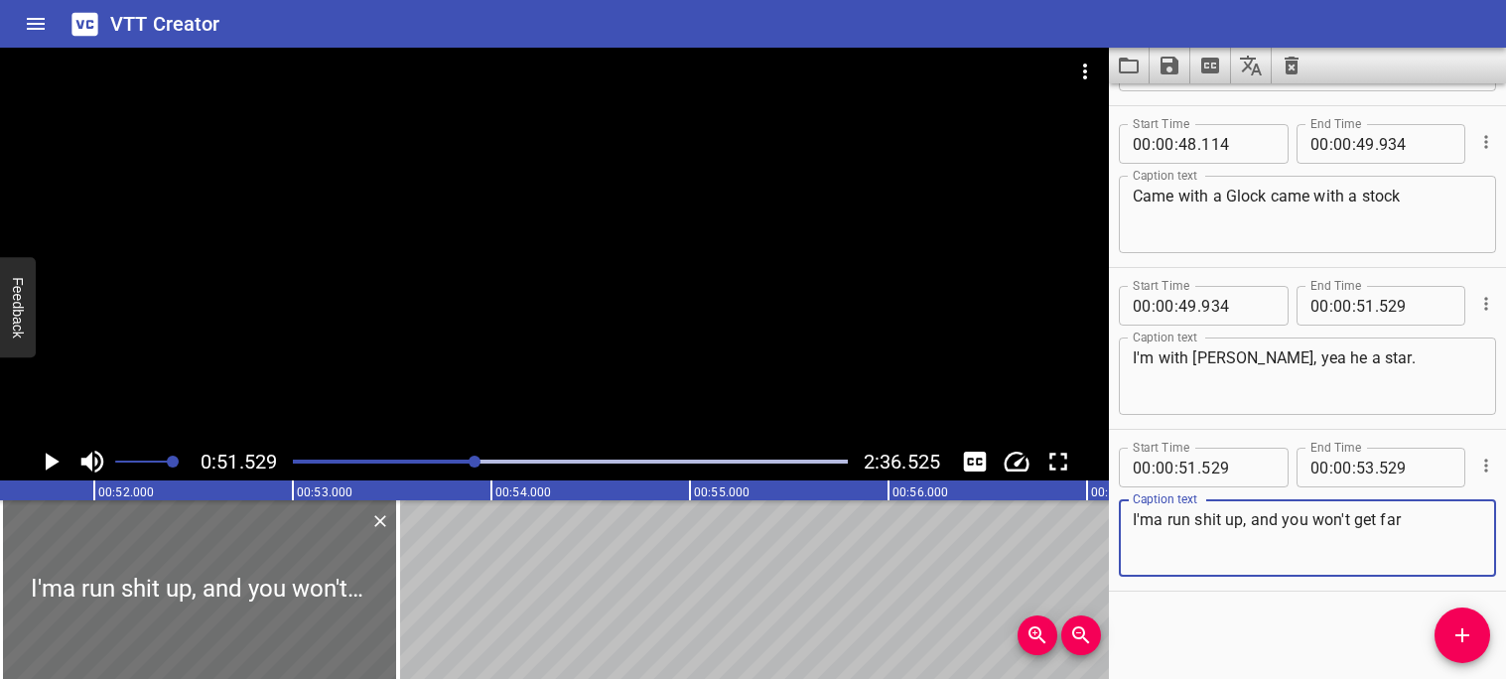
type textarea "I'ma run shit up, and you won't get far"
click at [1146, 599] on div "Start Time 00 : 00 : 00 . 000 Start Time End Time 00 : 00 : 03 . 640 End Time C…" at bounding box center [1307, 381] width 397 height 596
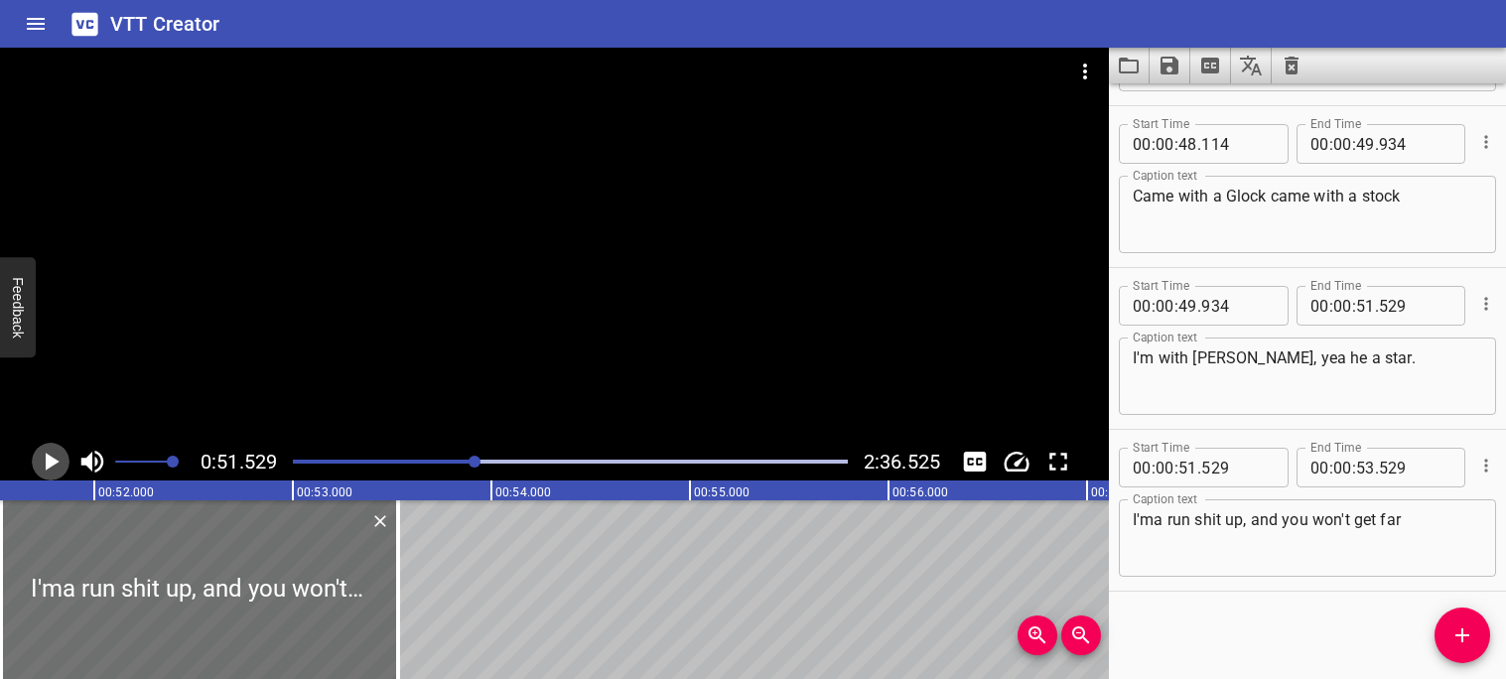
click at [48, 468] on icon "Play/Pause" at bounding box center [53, 462] width 14 height 18
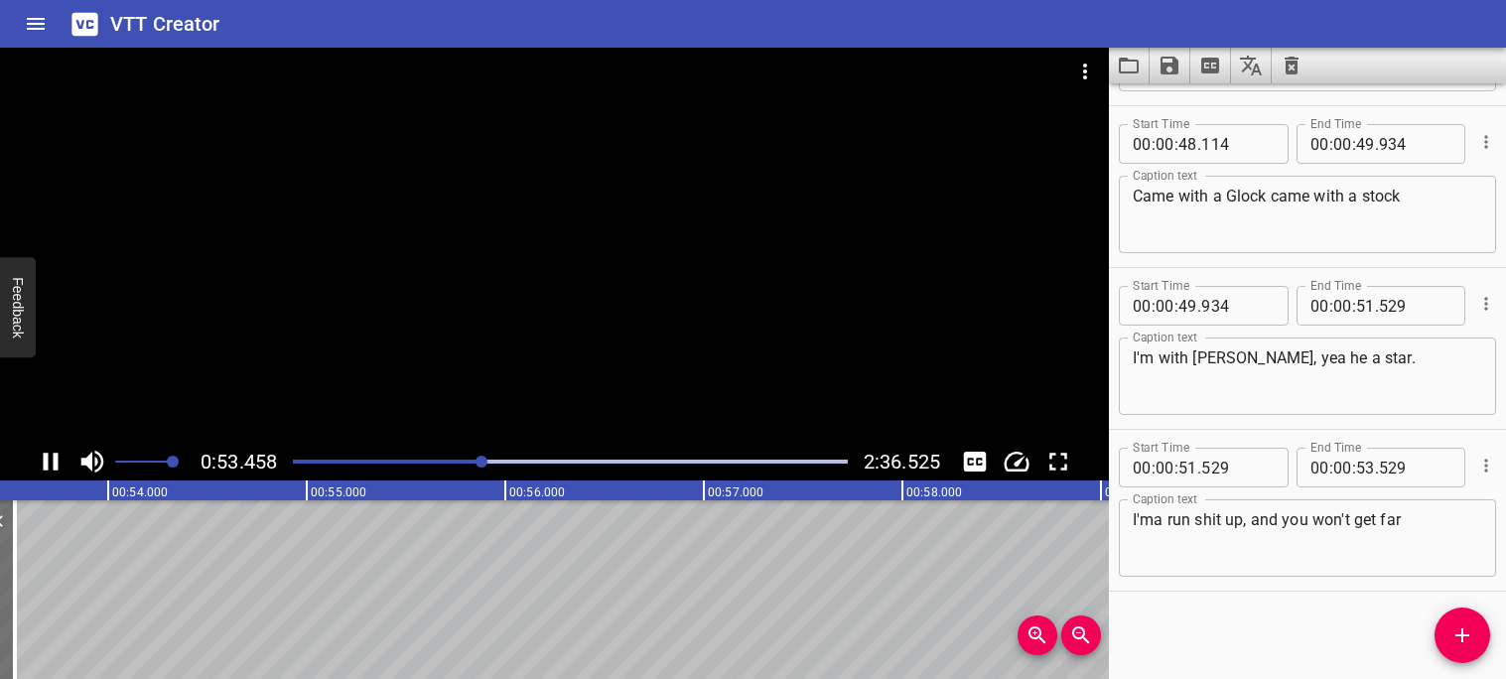
click at [41, 467] on icon "Play/Pause" at bounding box center [51, 462] width 30 height 30
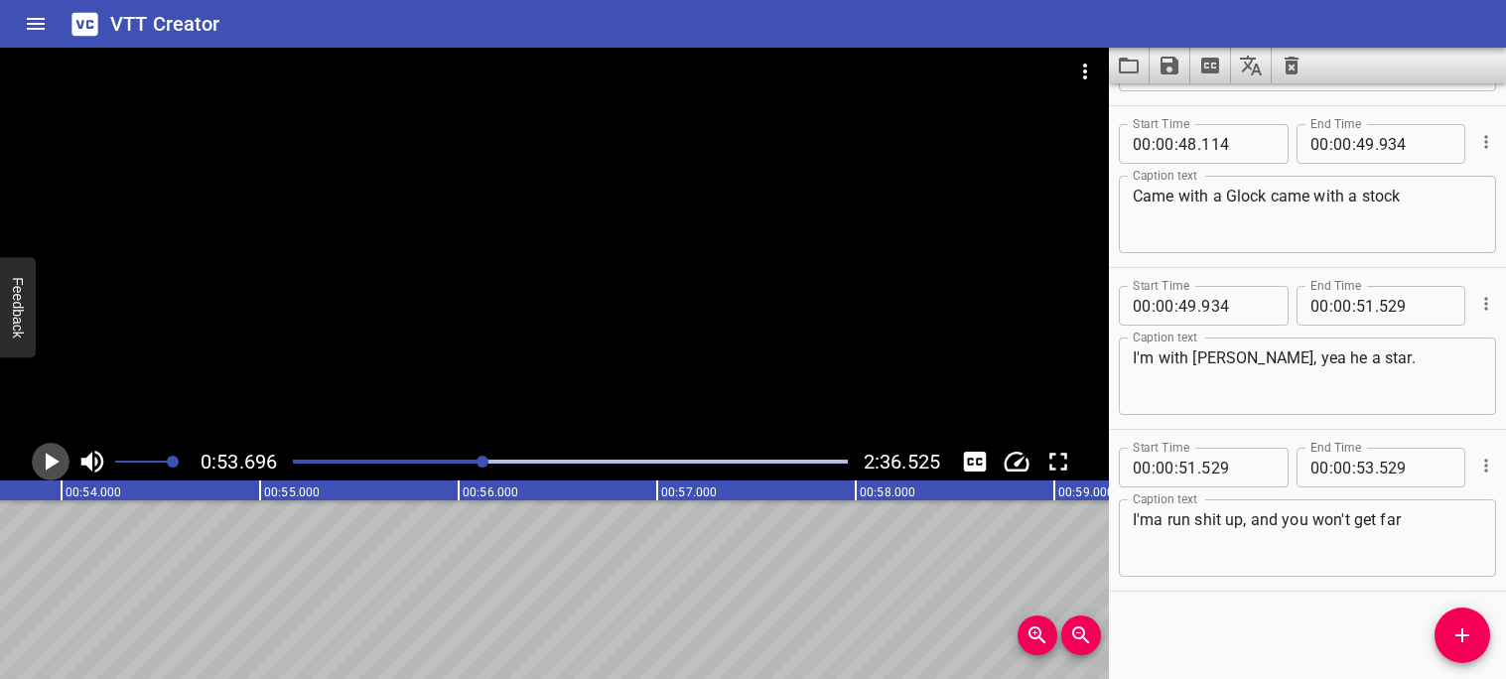
click at [48, 464] on icon "Play/Pause" at bounding box center [53, 462] width 14 height 18
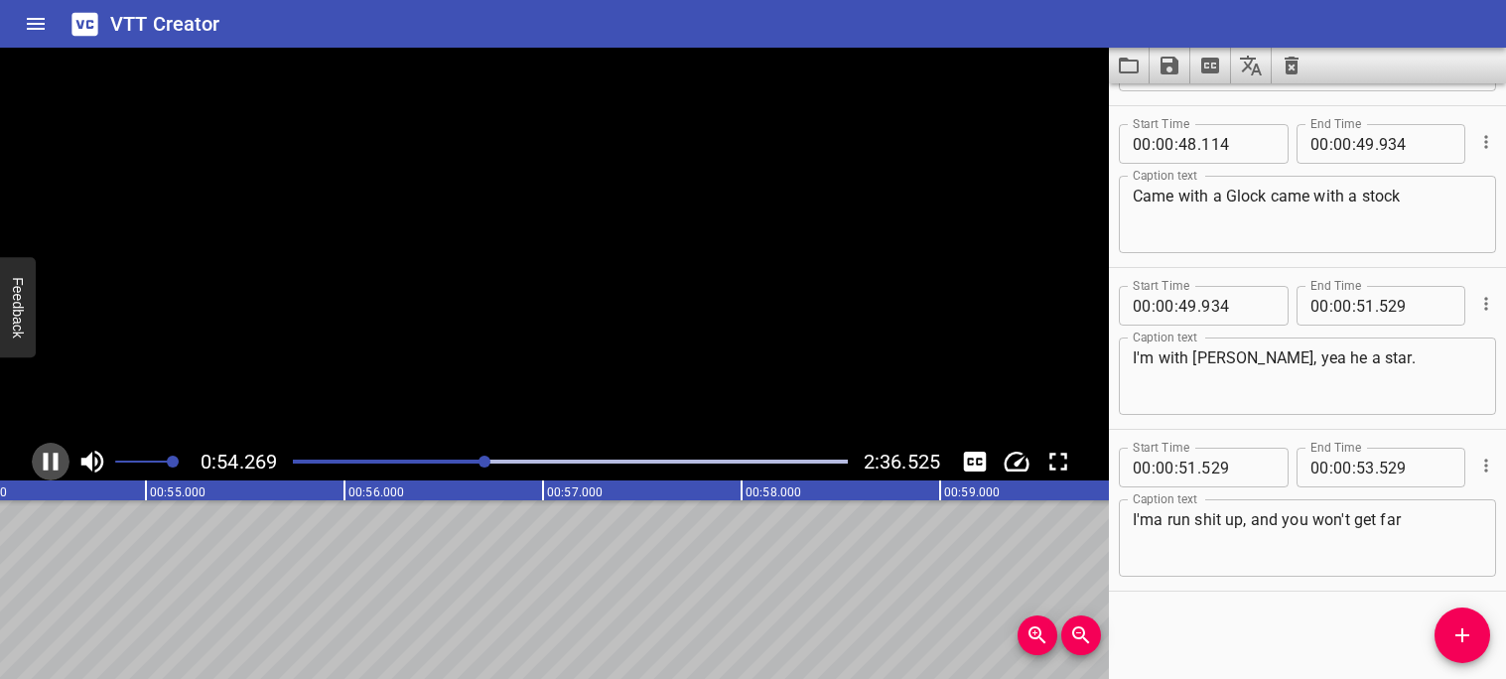
click at [48, 464] on icon "Play/Pause" at bounding box center [51, 462] width 30 height 30
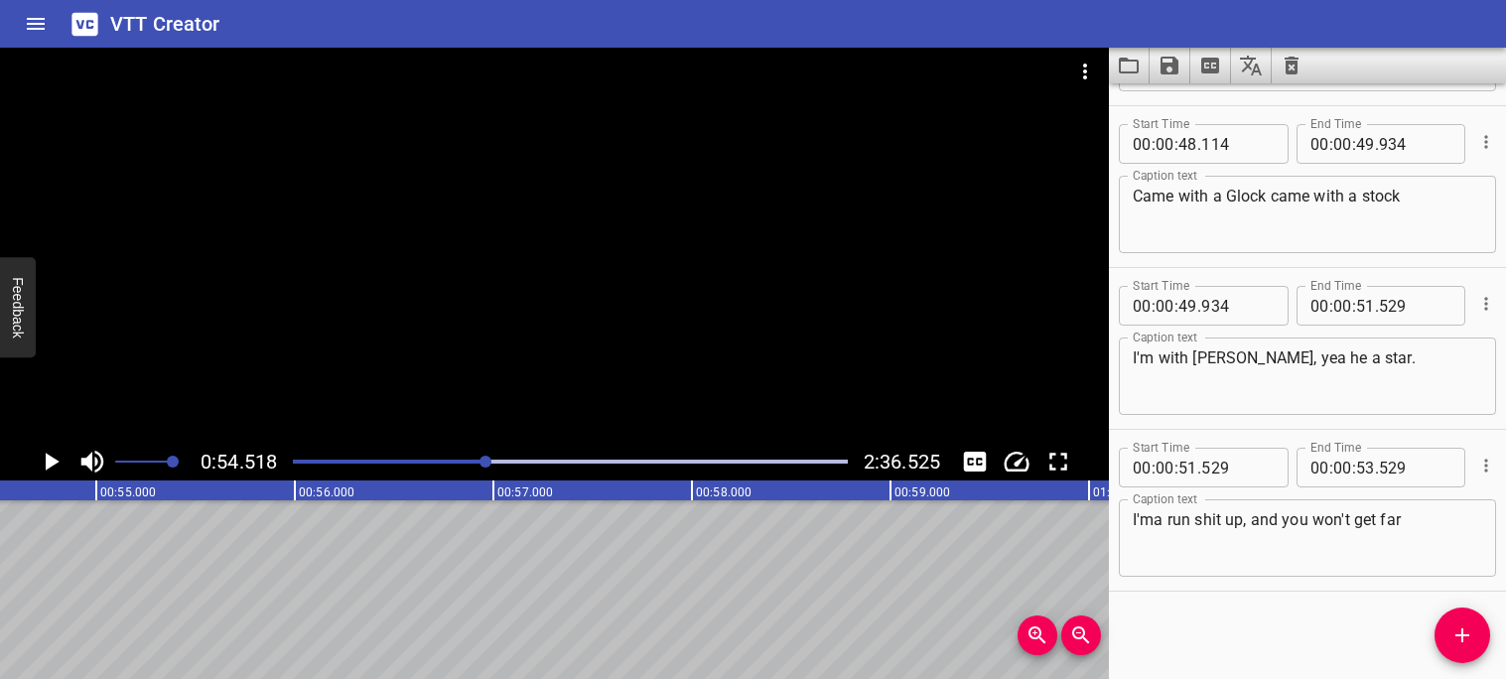
click at [48, 464] on icon "Play/Pause" at bounding box center [53, 462] width 14 height 18
click at [48, 464] on icon "Play/Pause" at bounding box center [51, 462] width 30 height 30
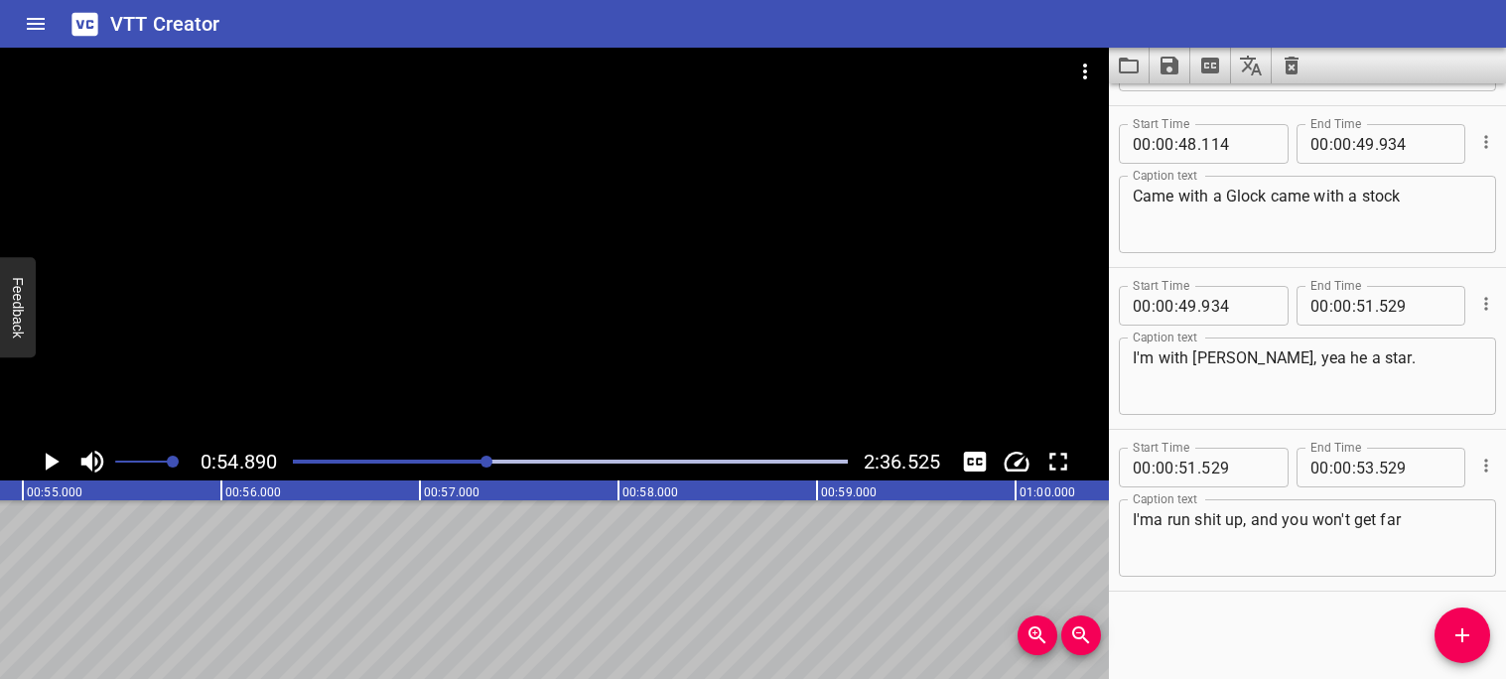
click at [475, 460] on div "Play progress" at bounding box center [209, 462] width 555 height 4
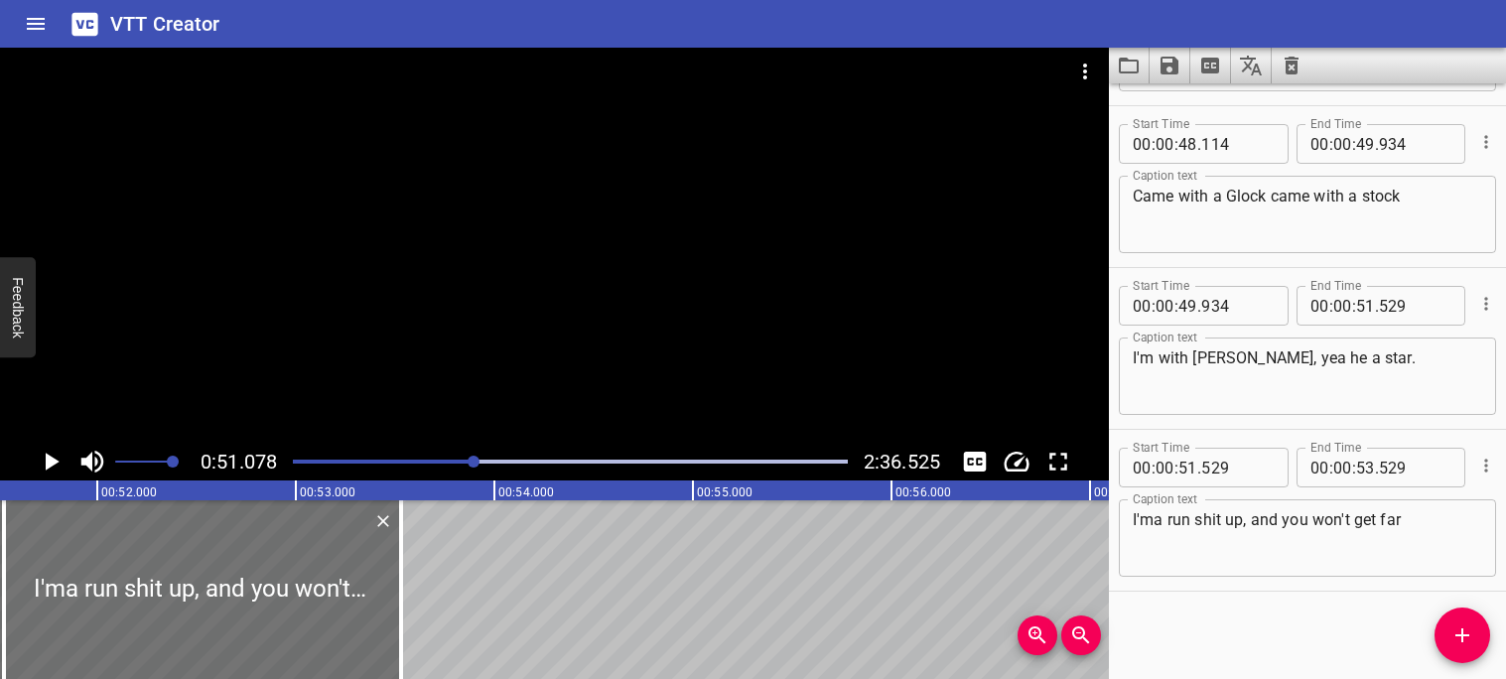
scroll to position [0, 10142]
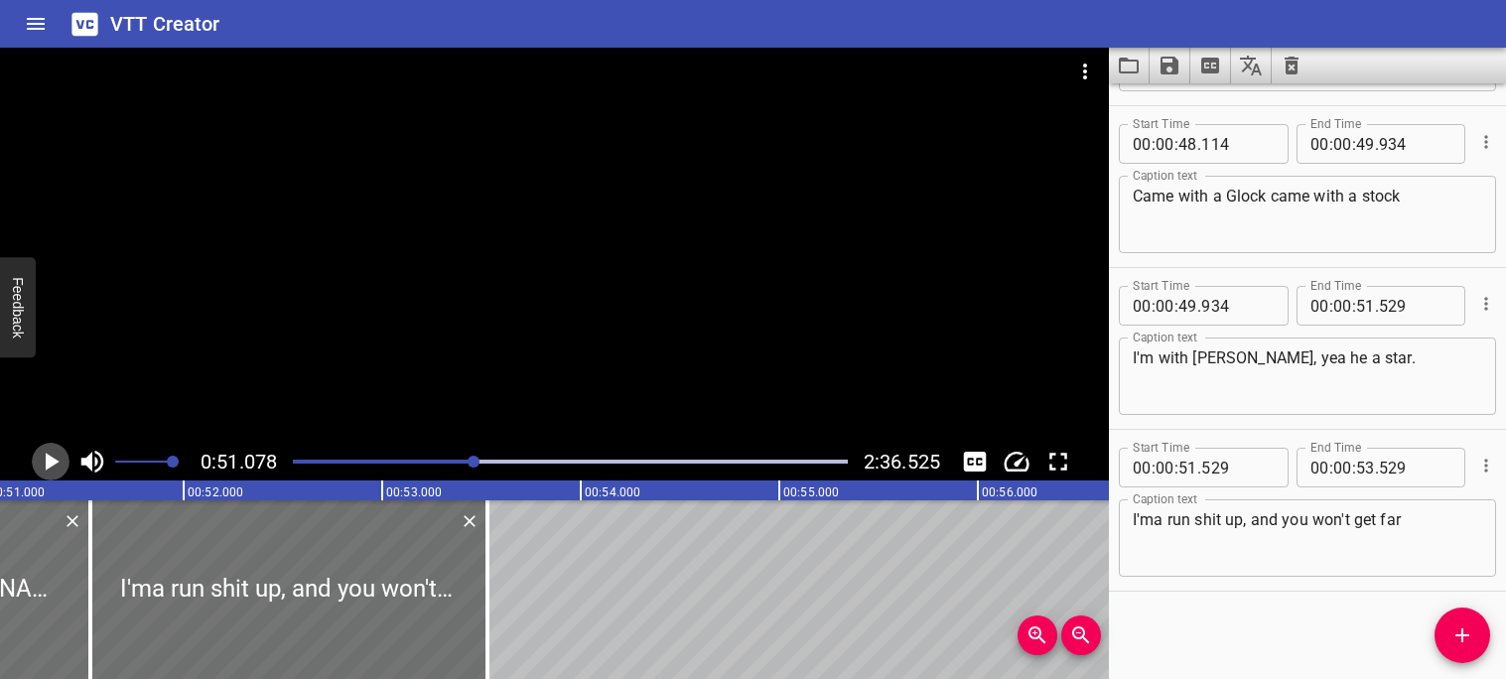
click at [45, 463] on icon "Play/Pause" at bounding box center [51, 462] width 30 height 30
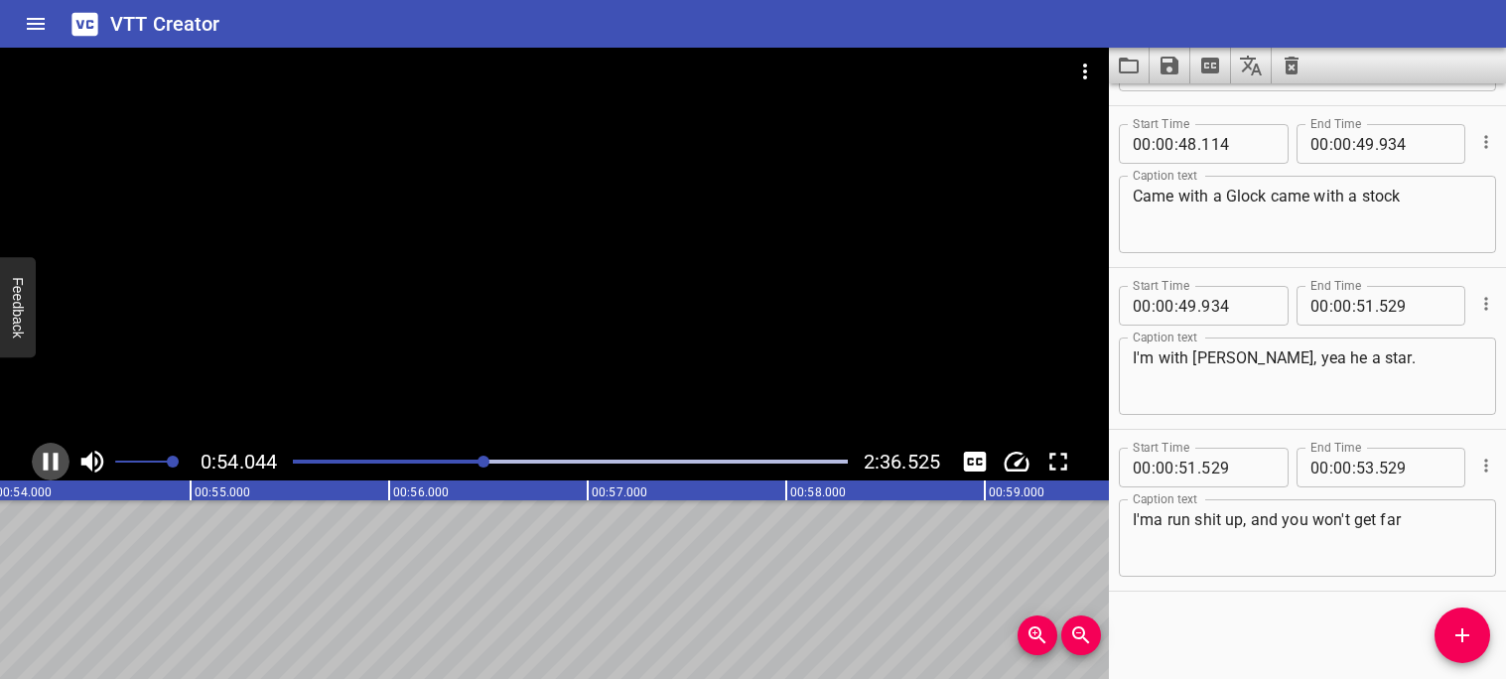
click at [52, 461] on icon "Play/Pause" at bounding box center [51, 462] width 30 height 30
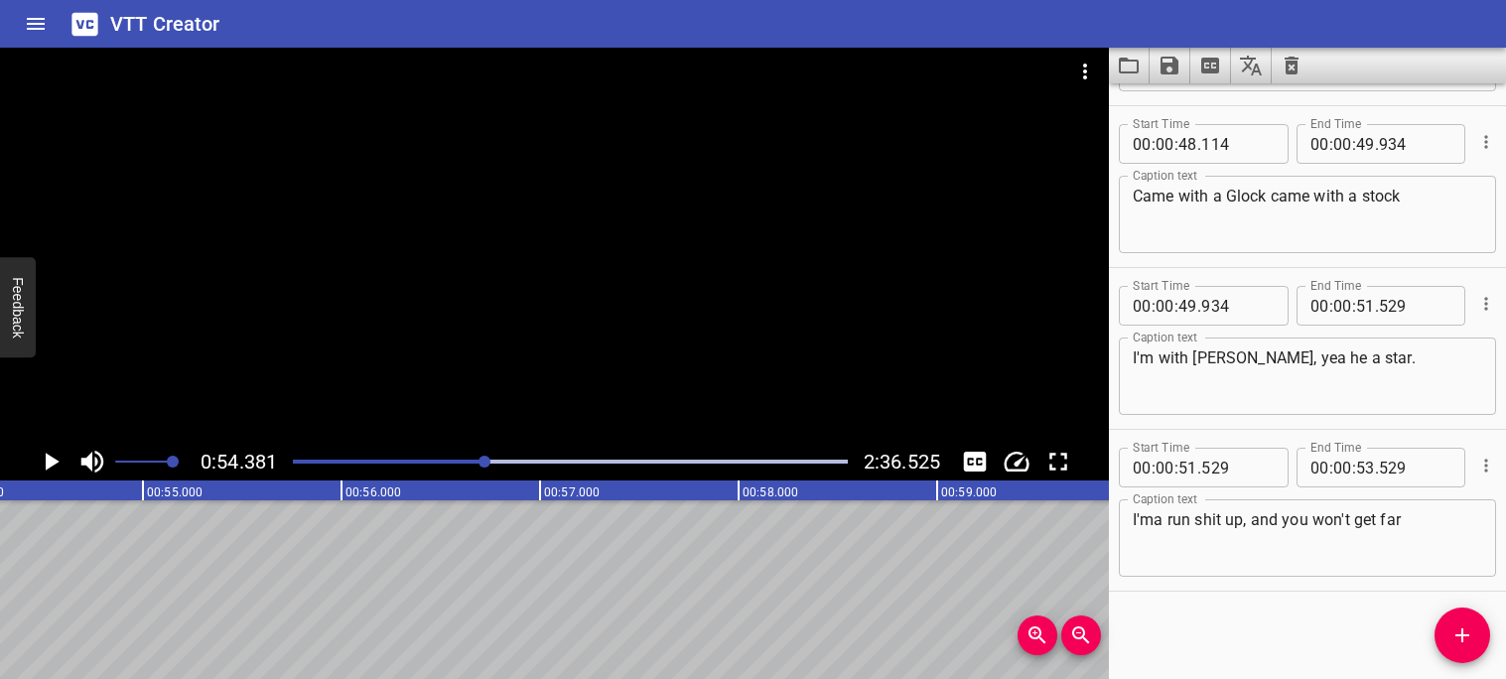
scroll to position [0, 10798]
click at [1379, 459] on input "number" at bounding box center [1415, 468] width 72 height 40
type input "529"
click at [1368, 460] on input "number" at bounding box center [1365, 468] width 19 height 40
type input "54"
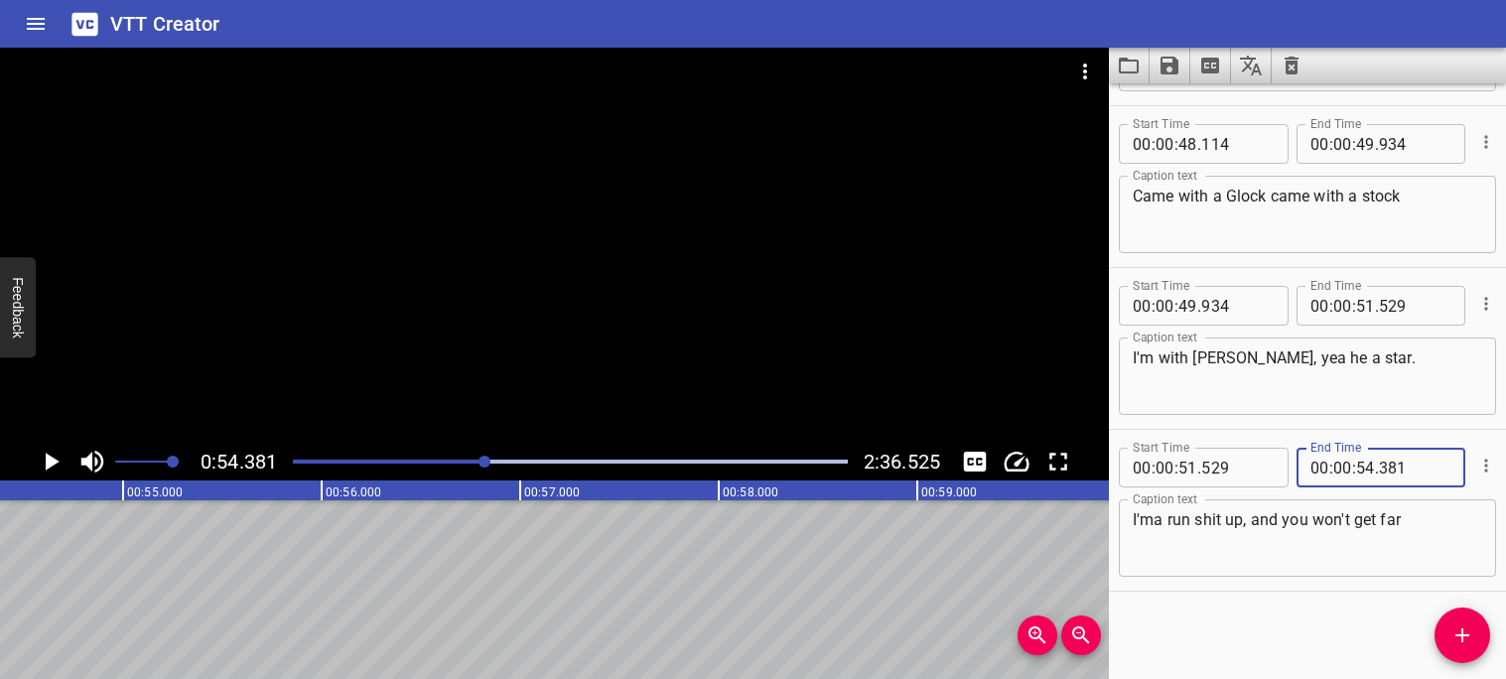
type input "381"
click at [45, 466] on icon "Play/Pause" at bounding box center [51, 462] width 30 height 30
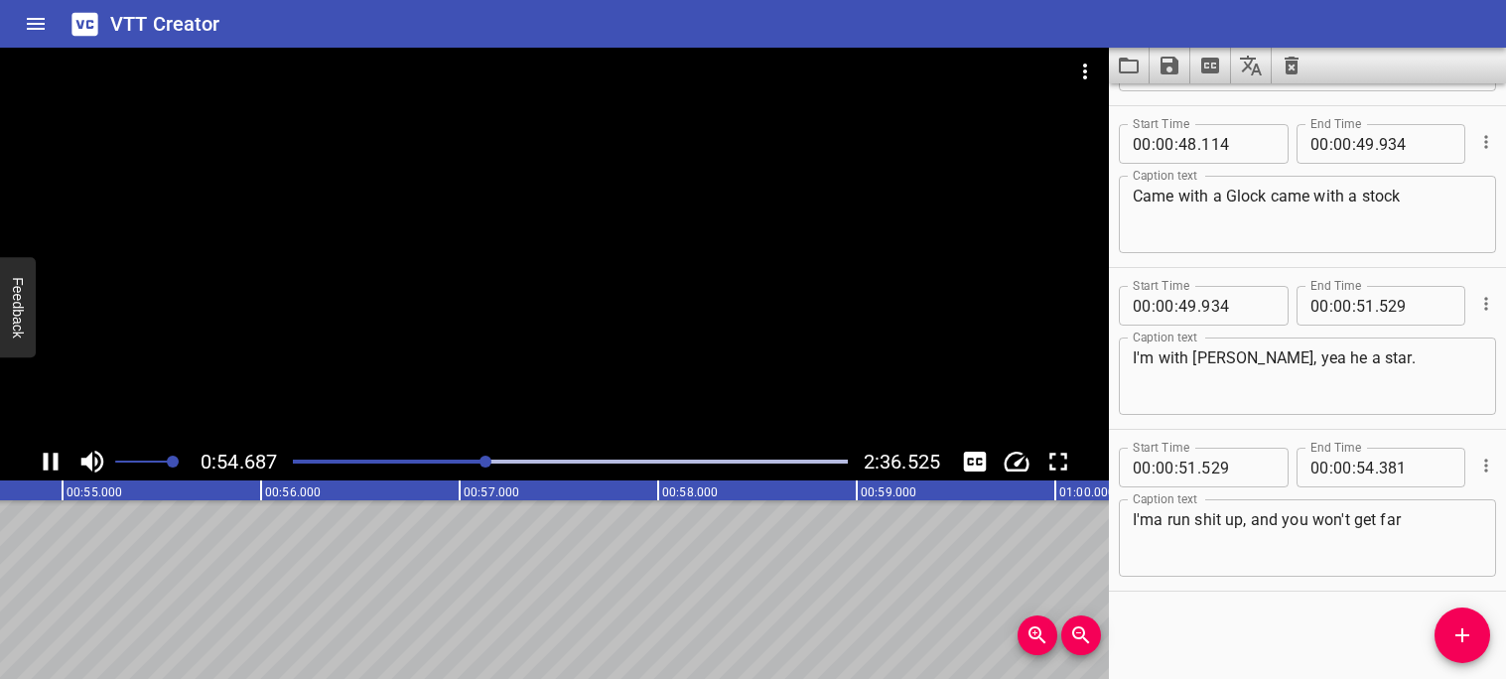
click at [45, 466] on icon "Play/Pause" at bounding box center [51, 462] width 15 height 18
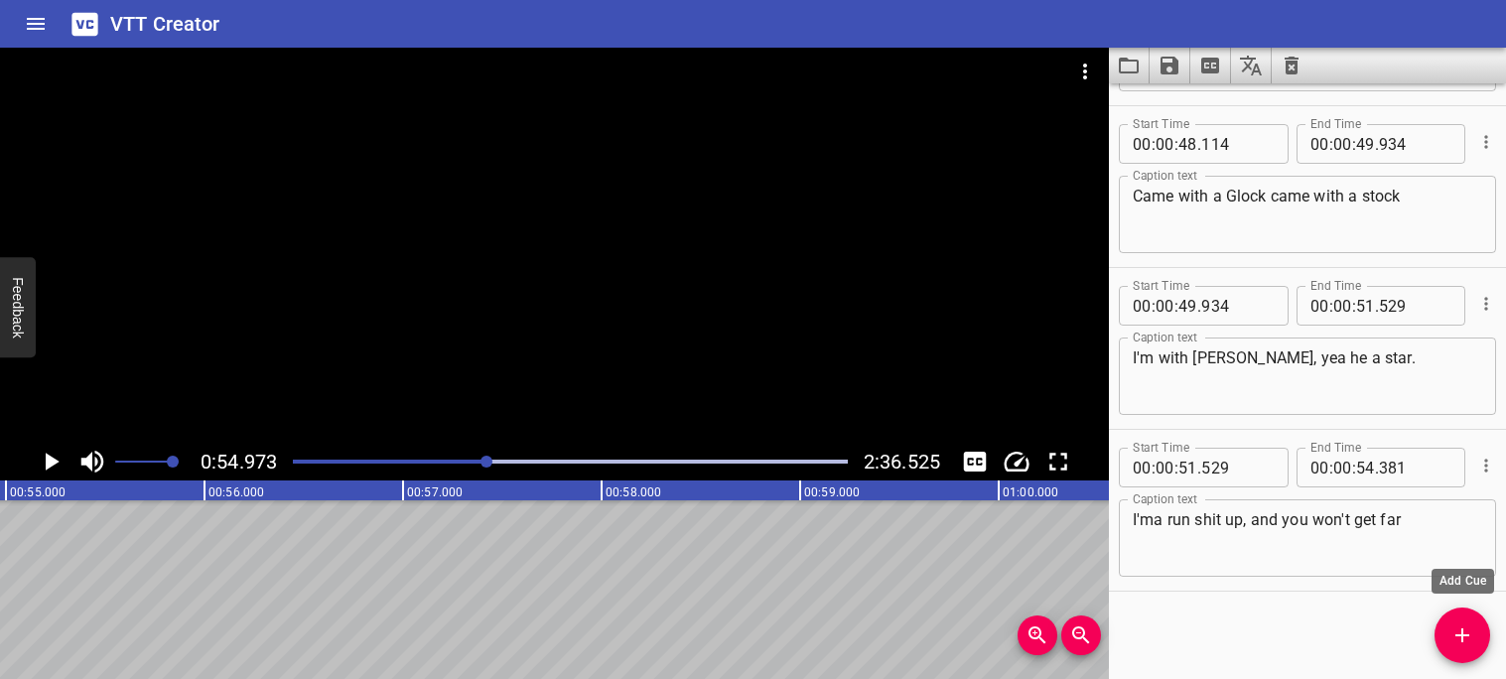
click at [1456, 619] on button "Add Cue" at bounding box center [1463, 636] width 56 height 56
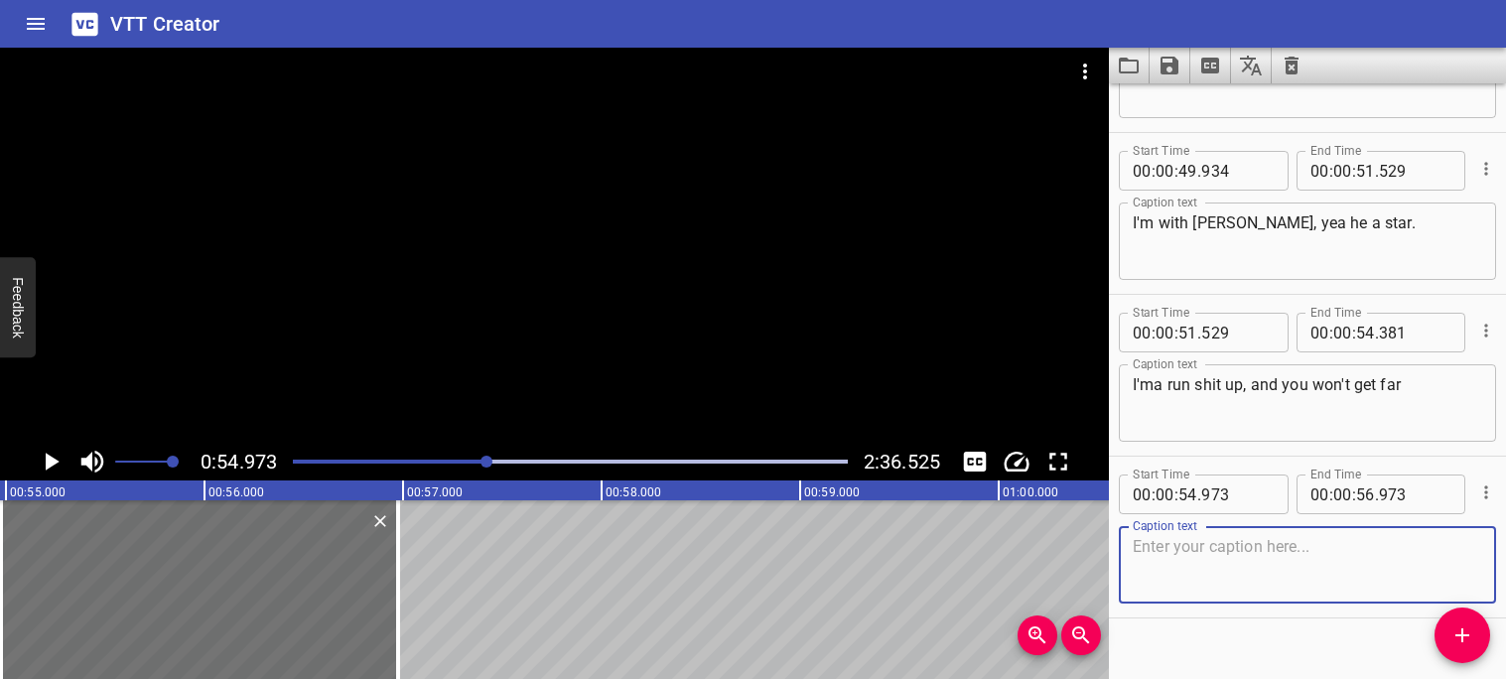
scroll to position [3355, 0]
type textarea "C"
type textarea "c"
type textarea "Catch luh doodlebob, whenever he outta bounds!"
click at [59, 464] on icon "Play/Pause" at bounding box center [51, 462] width 30 height 30
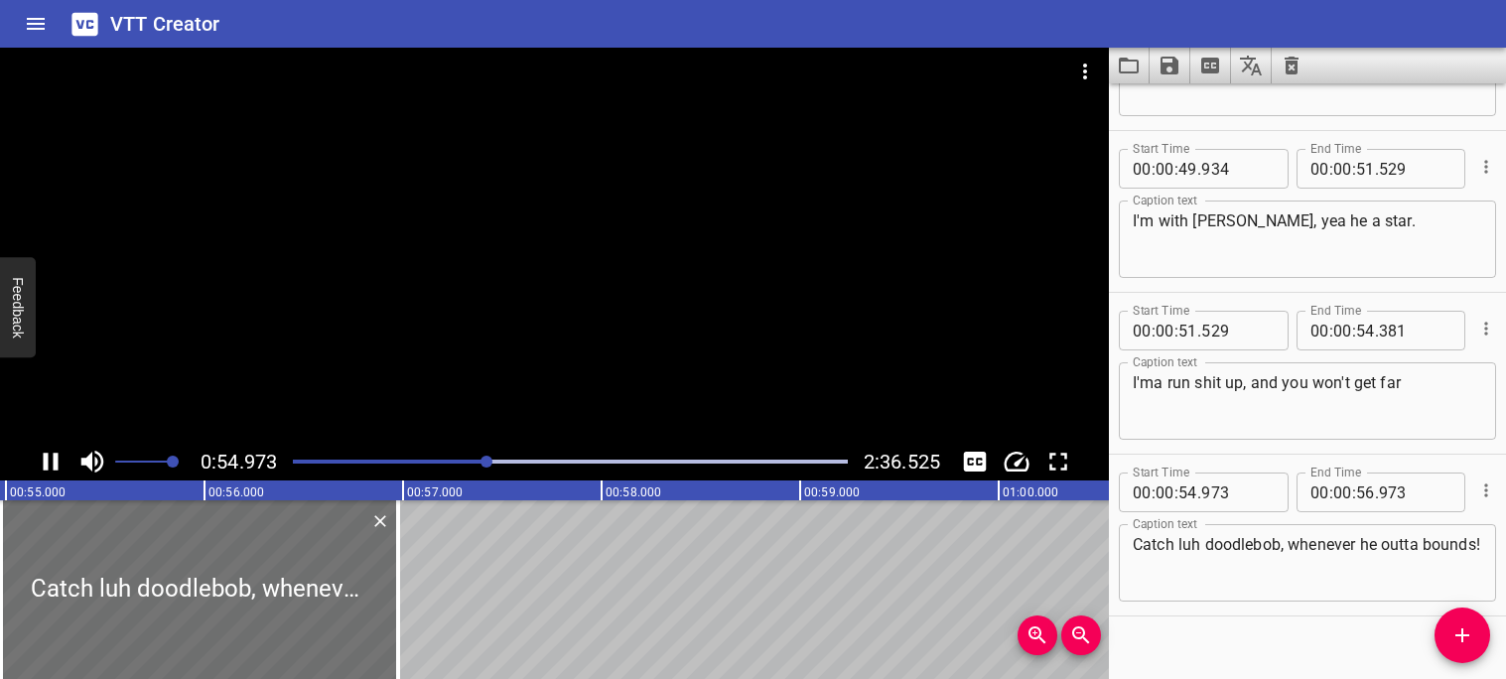
scroll to position [3380, 0]
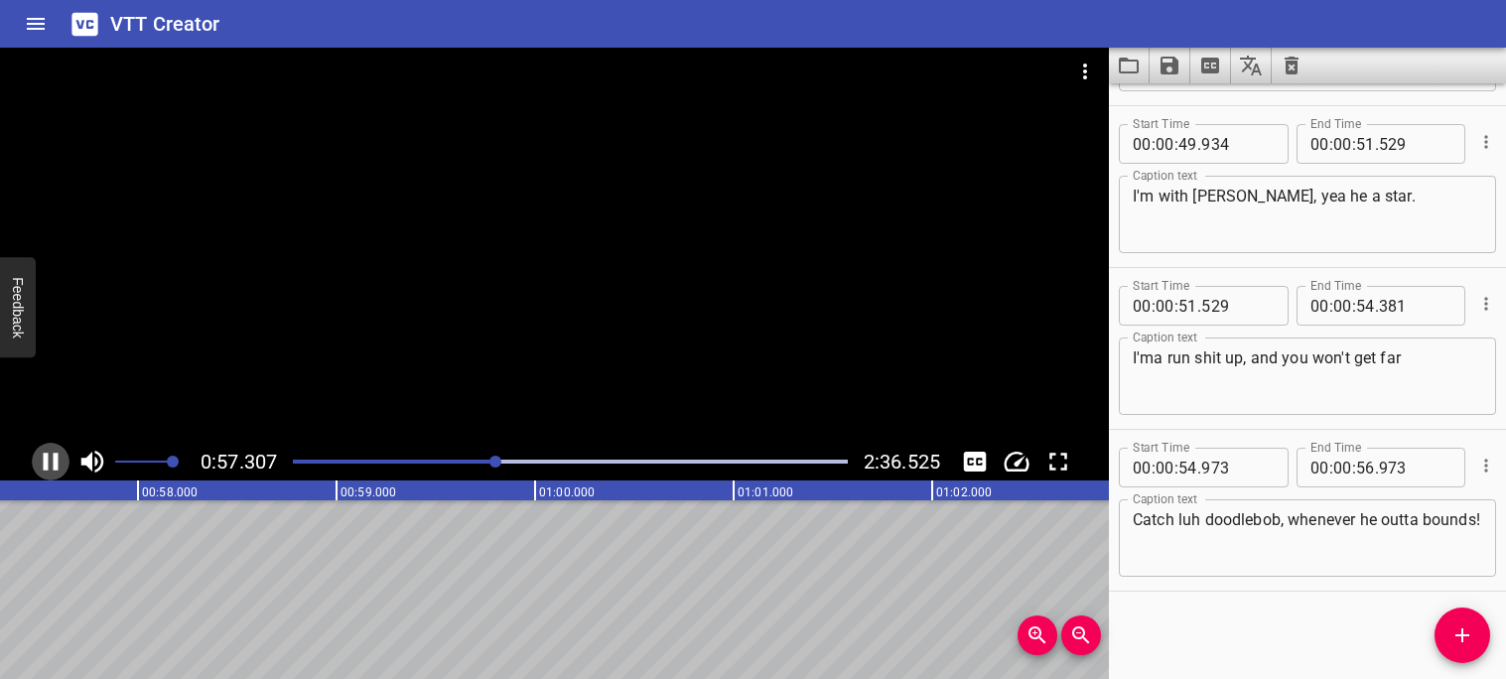
click at [54, 464] on icon "Play/Pause" at bounding box center [51, 462] width 15 height 18
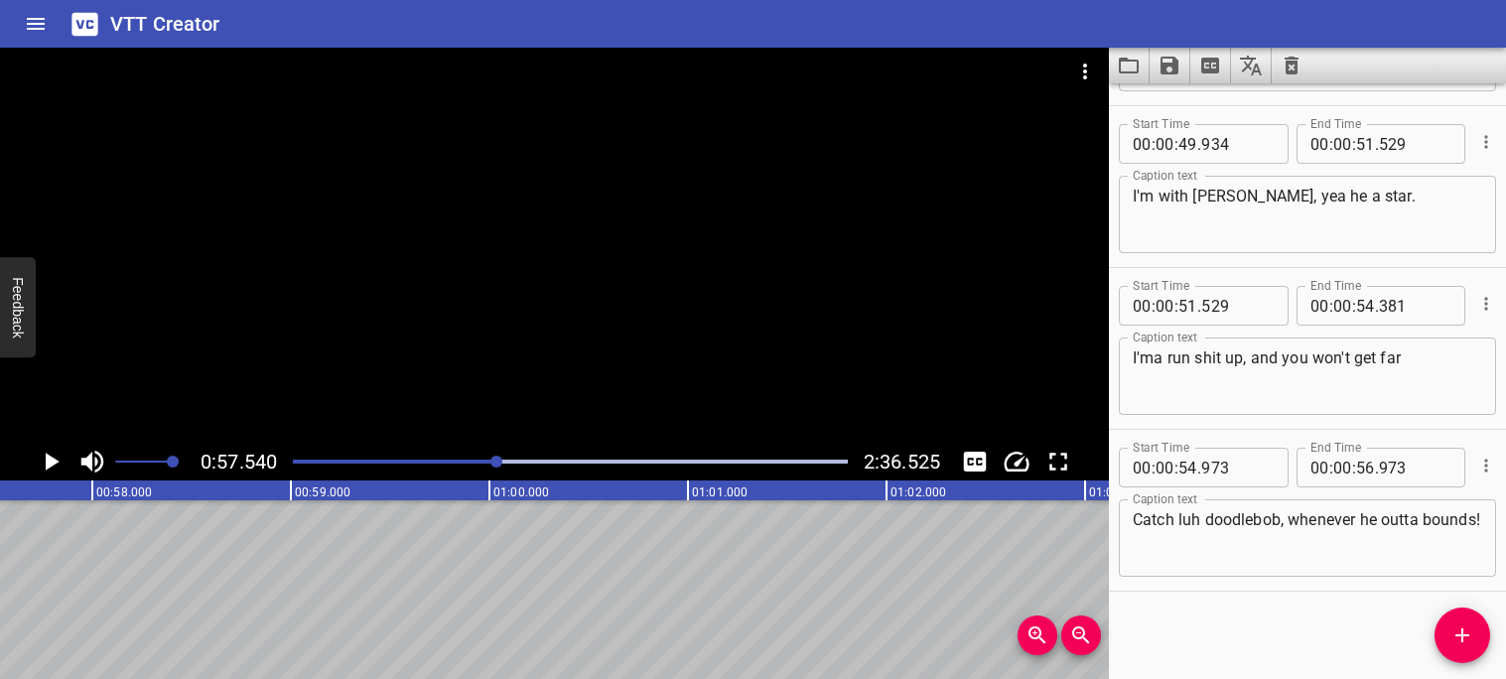
click at [54, 464] on icon "Play/Pause" at bounding box center [53, 462] width 14 height 18
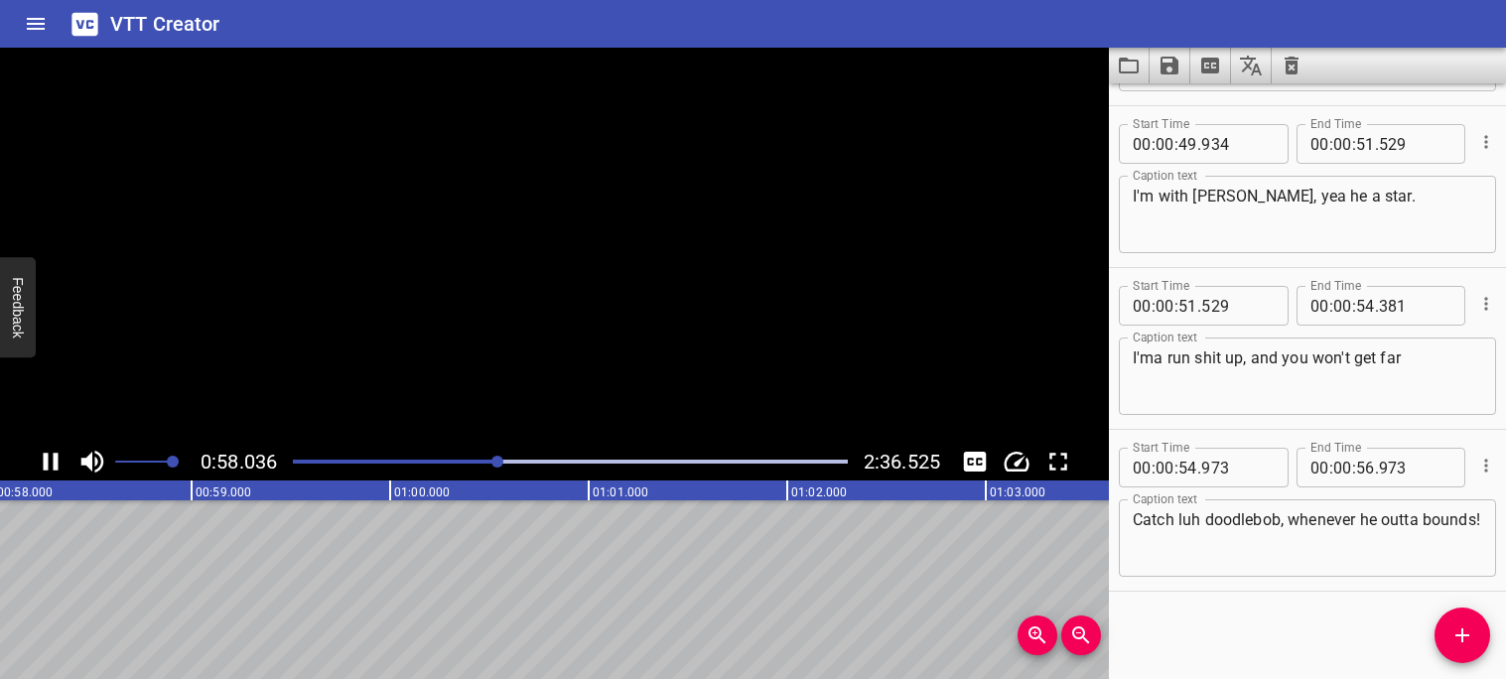
click at [54, 464] on icon "Play/Pause" at bounding box center [51, 462] width 15 height 18
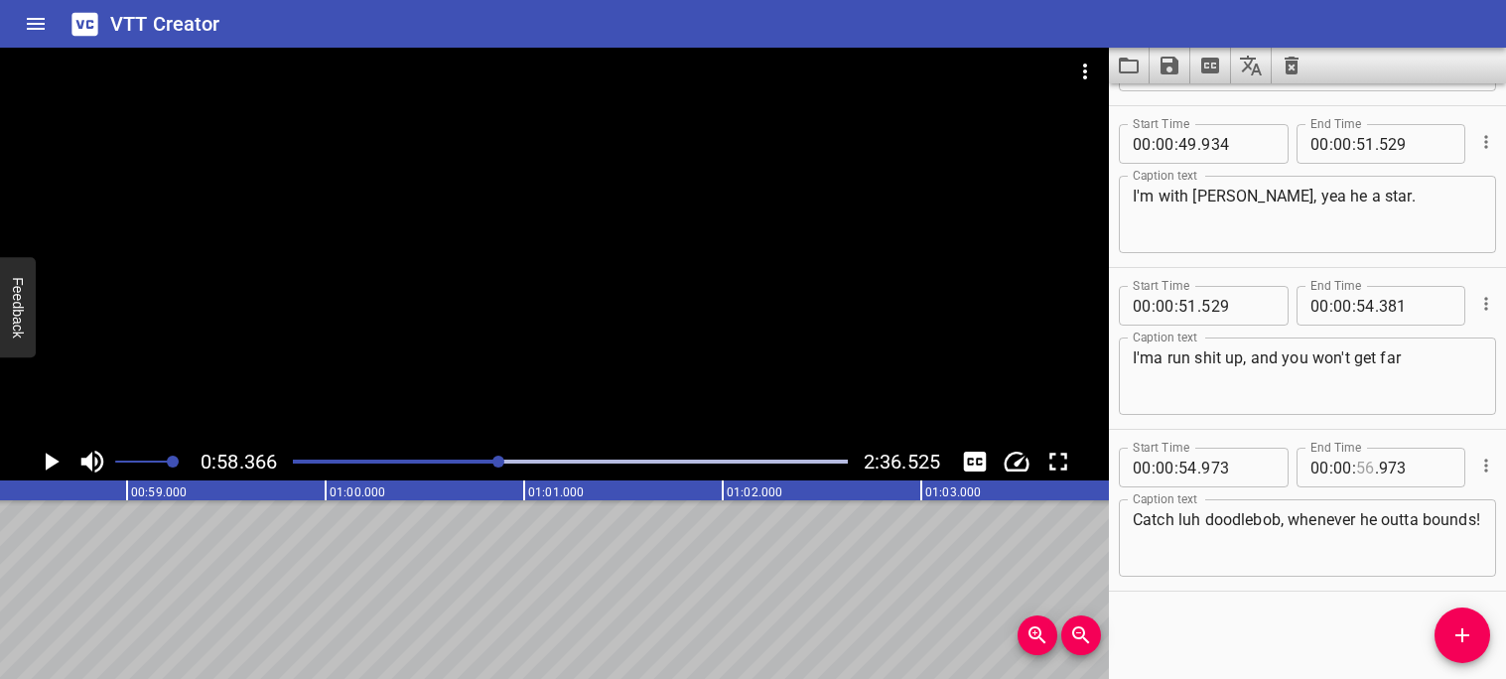
click at [1367, 472] on input "number" at bounding box center [1365, 468] width 19 height 40
type input "58"
type input "366"
click at [1457, 645] on icon "Add Cue" at bounding box center [1463, 635] width 24 height 24
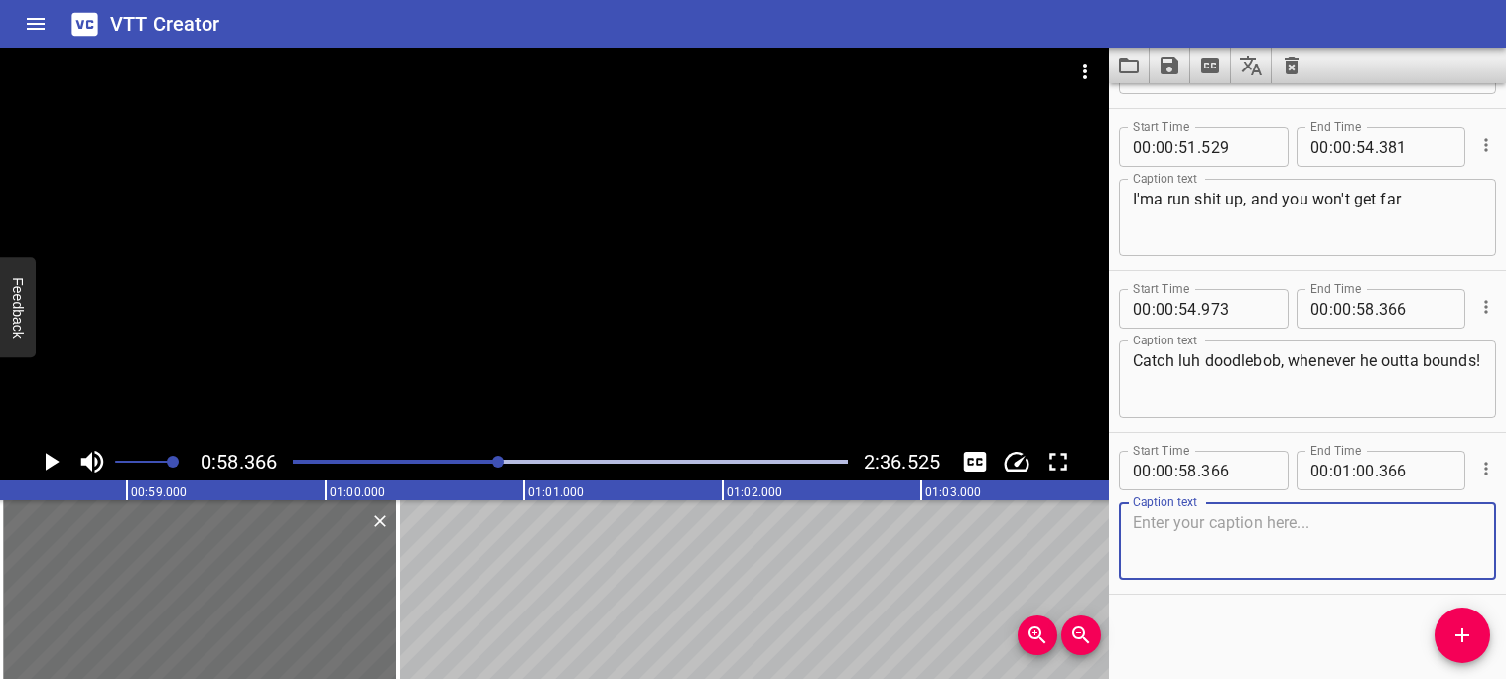
scroll to position [3542, 0]
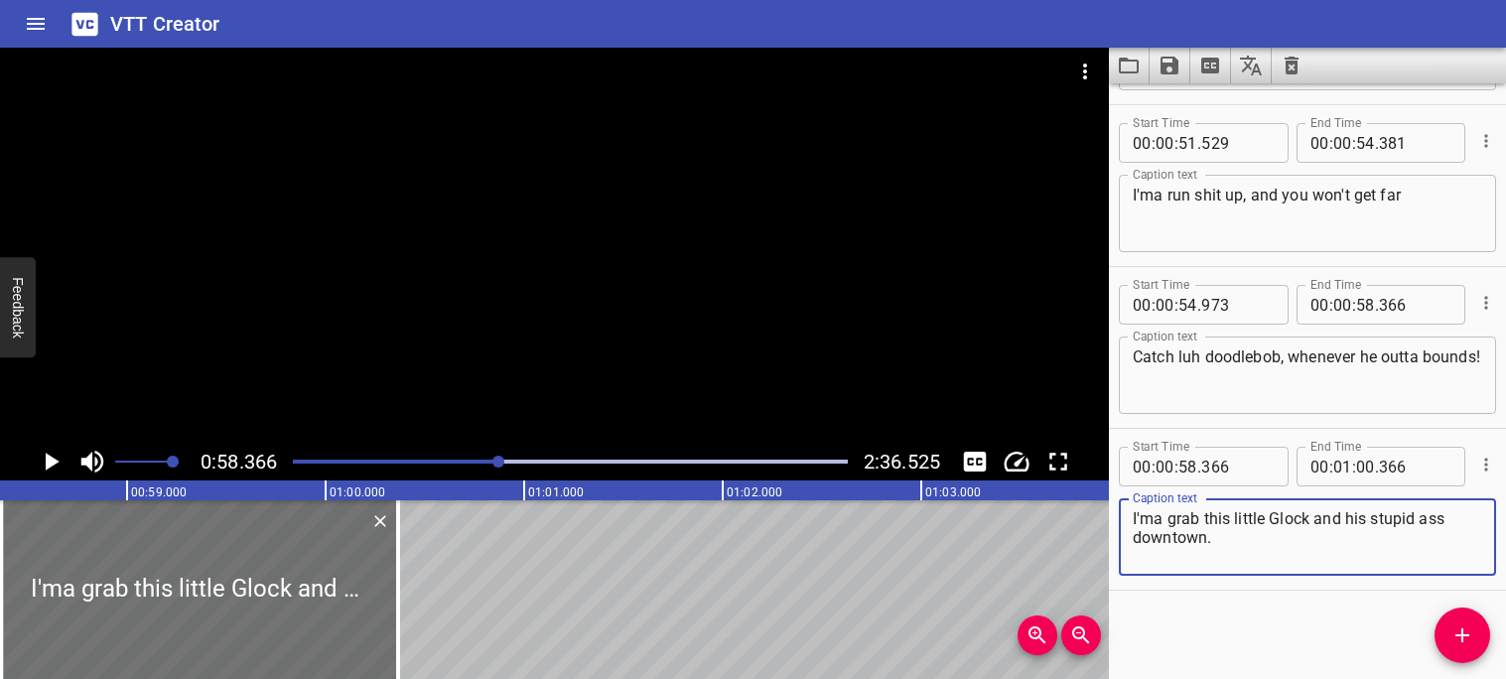
type textarea "I'ma grab this little Glock and his stupid ass downtown."
click at [50, 466] on icon "Play/Pause" at bounding box center [53, 462] width 14 height 18
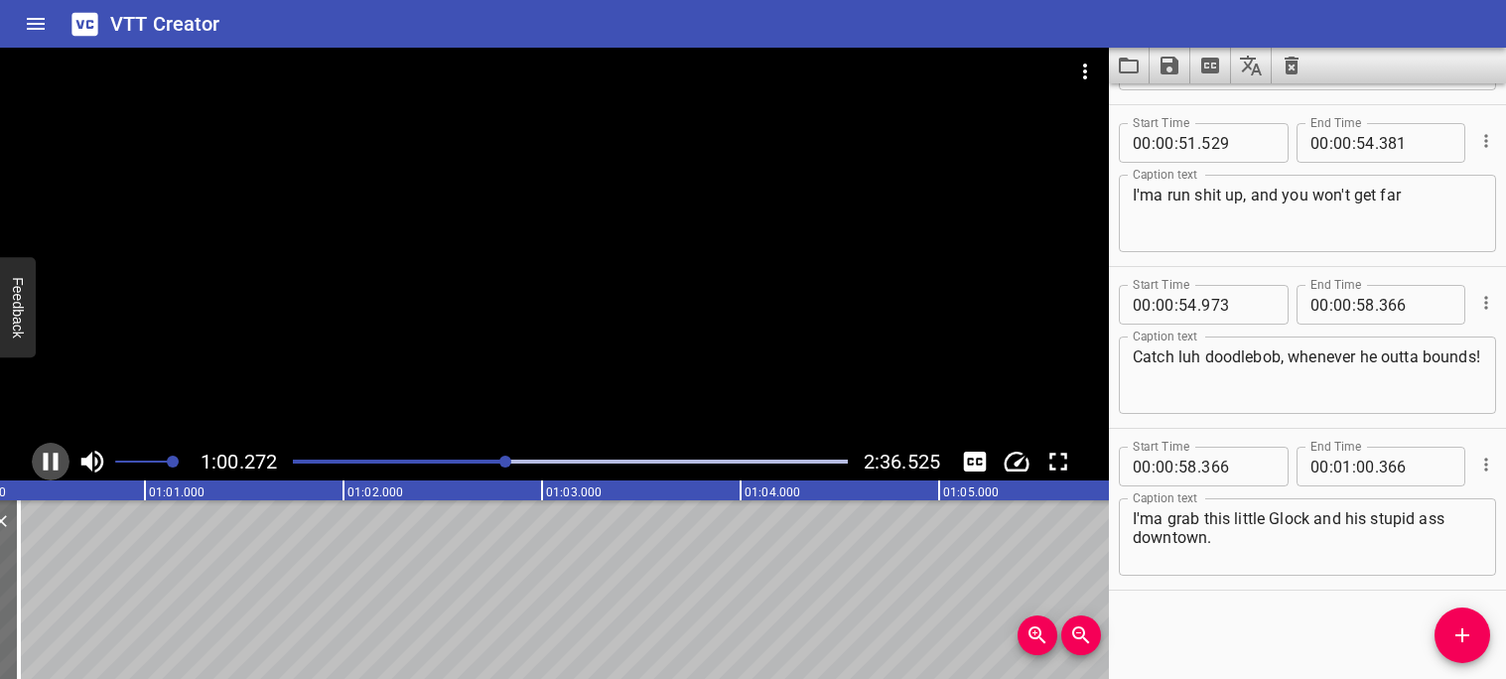
click at [53, 465] on icon "Play/Pause" at bounding box center [51, 462] width 30 height 30
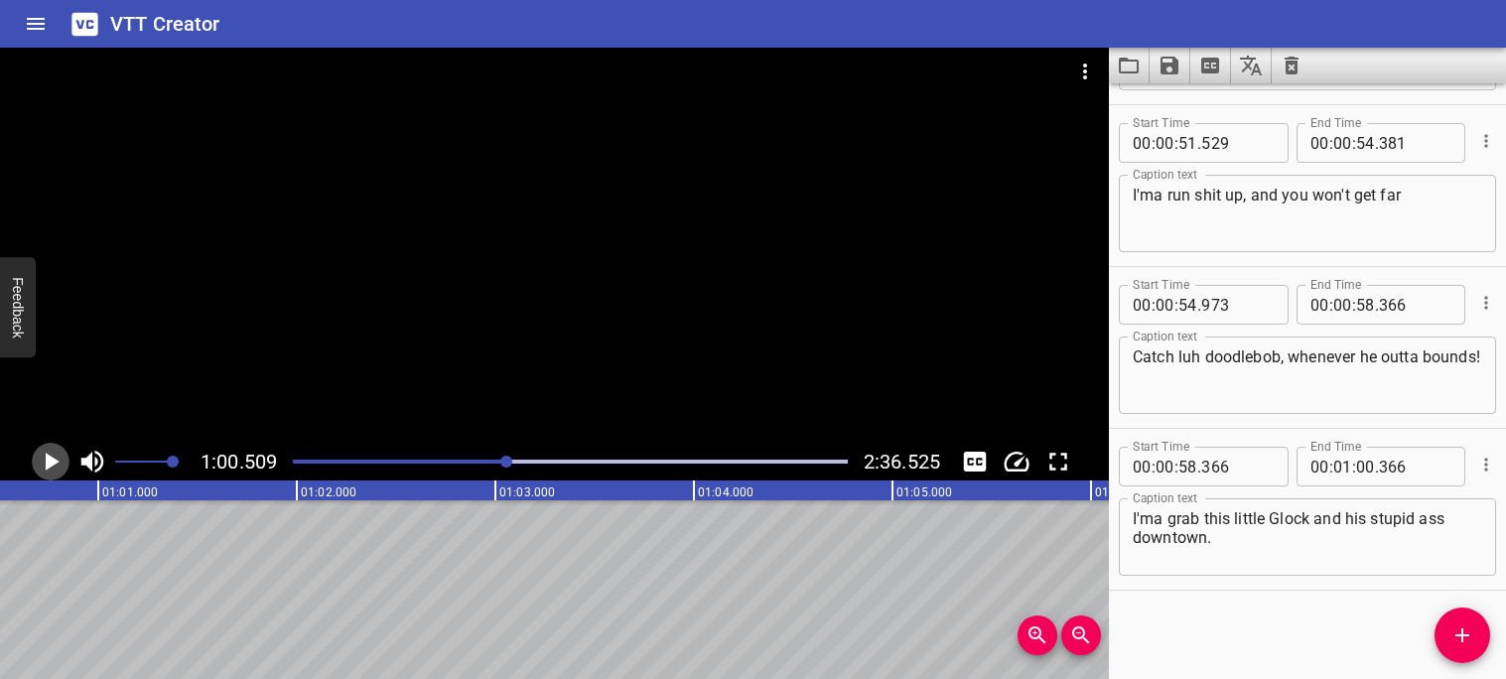
click at [53, 465] on icon "Play/Pause" at bounding box center [53, 462] width 14 height 18
click at [53, 465] on icon "Play/Pause" at bounding box center [51, 462] width 30 height 30
click at [1410, 471] on input "number" at bounding box center [1415, 467] width 72 height 40
type input "366"
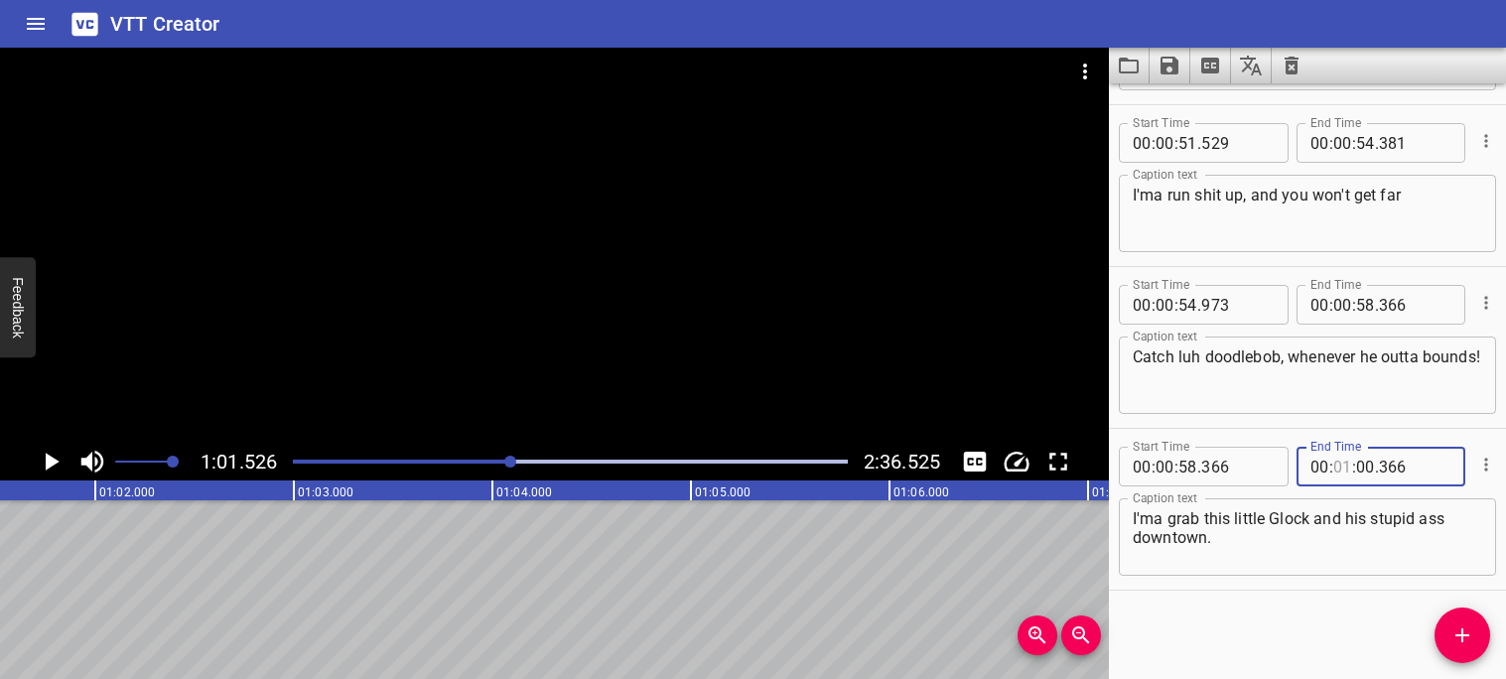
click at [1346, 465] on input "number" at bounding box center [1342, 467] width 19 height 40
type input "1"
type input "01"
type input "0"
type input "00"
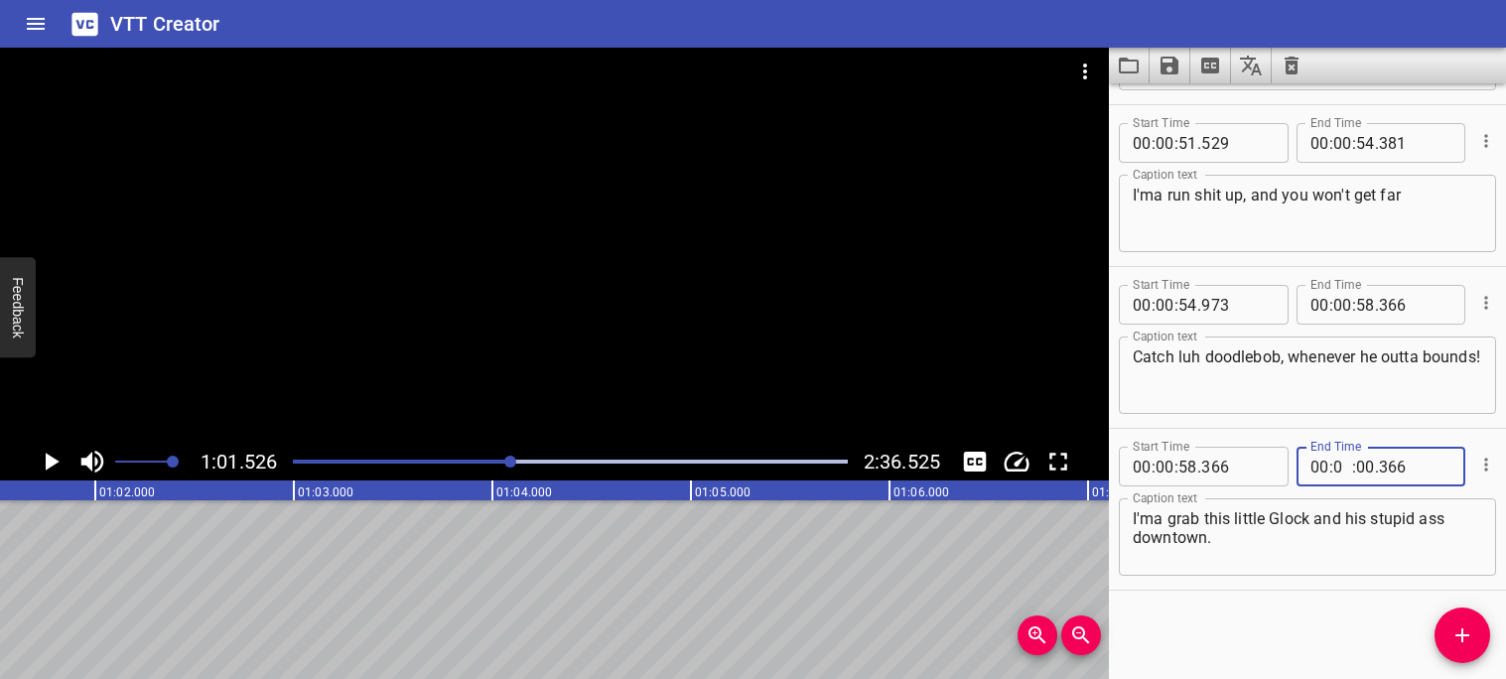
type input "01"
type input "526"
click at [1318, 599] on div "Start Time 00 : 00 : 00 . 000 Start Time End Time 00 : 00 : 03 . 640 End Time C…" at bounding box center [1307, 381] width 397 height 596
click at [45, 464] on icon "Play/Pause" at bounding box center [51, 462] width 30 height 30
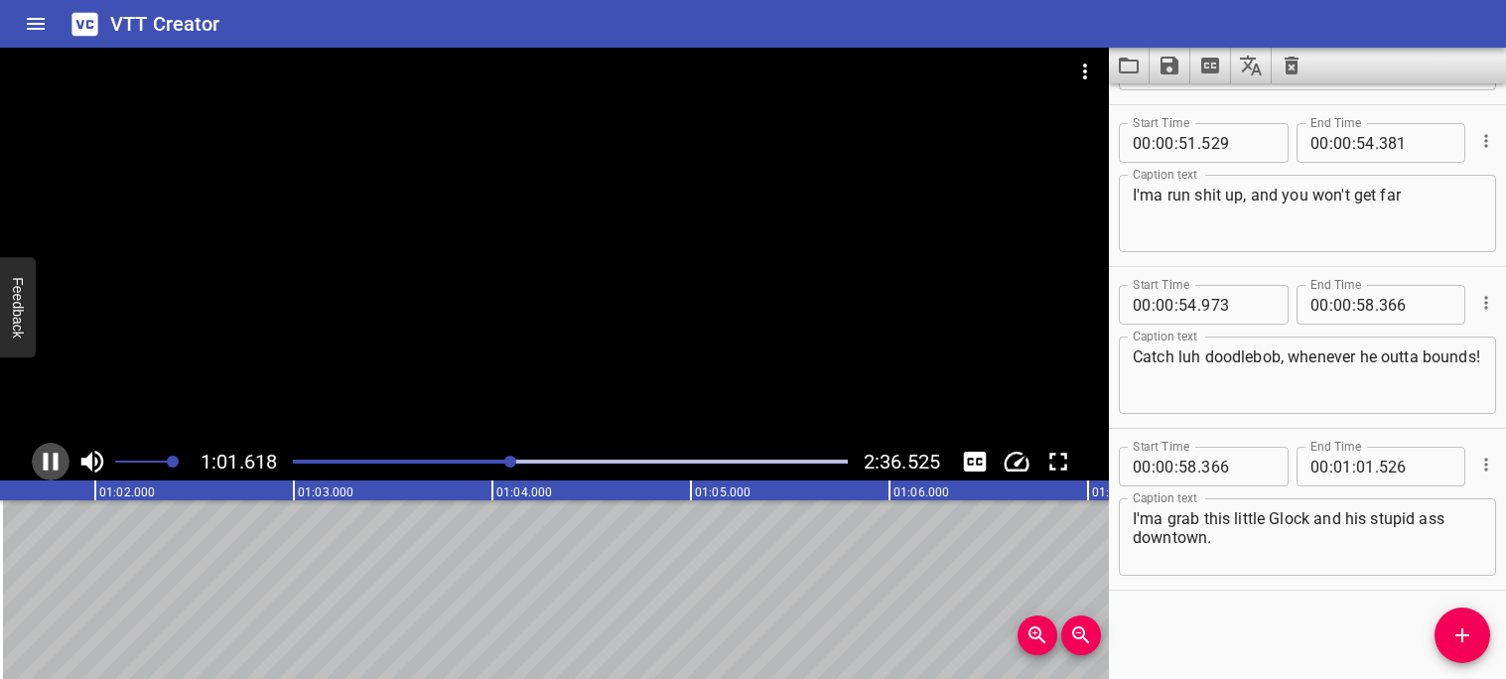
click at [45, 464] on icon "Play/Pause" at bounding box center [51, 462] width 15 height 18
click at [45, 464] on icon "Play/Pause" at bounding box center [51, 462] width 30 height 30
click at [45, 464] on icon "Play/Pause" at bounding box center [51, 462] width 15 height 18
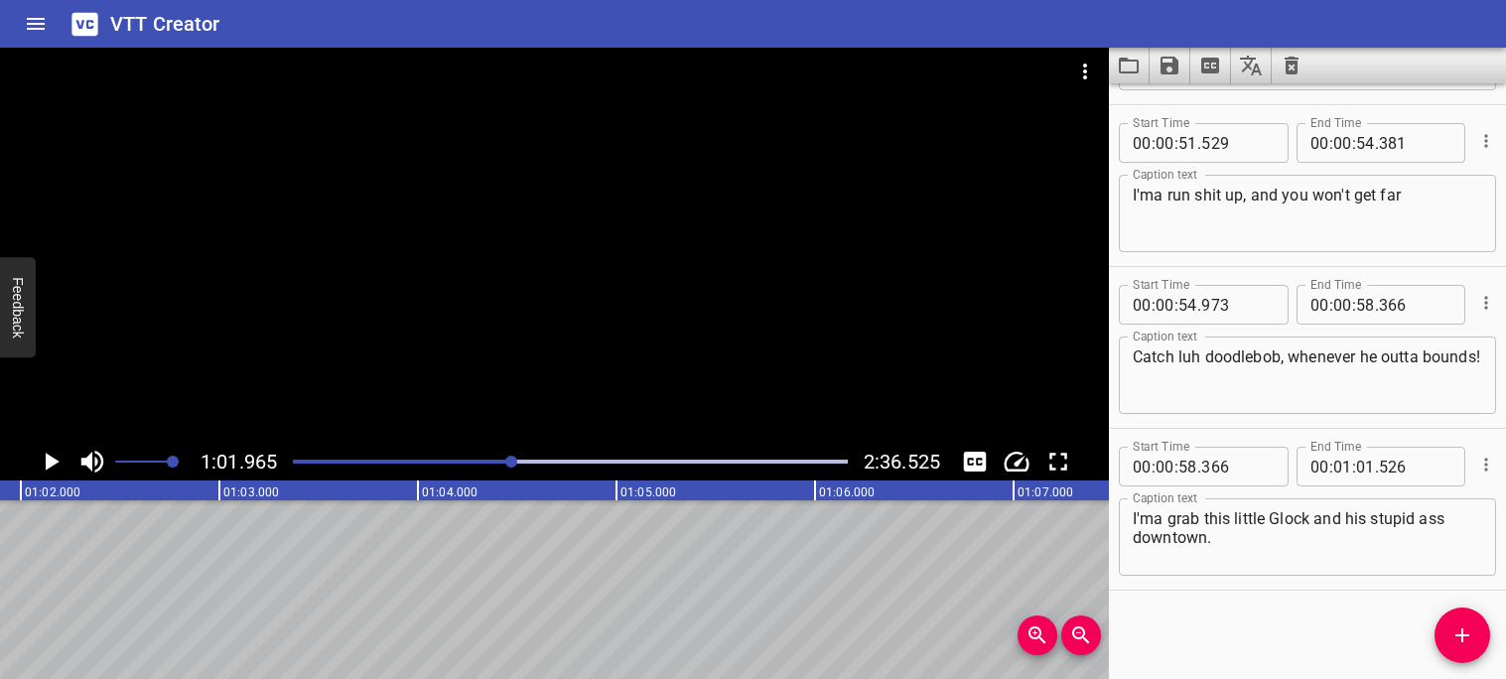
scroll to position [0, 12303]
click at [1475, 634] on span "Add Cue" at bounding box center [1463, 635] width 56 height 24
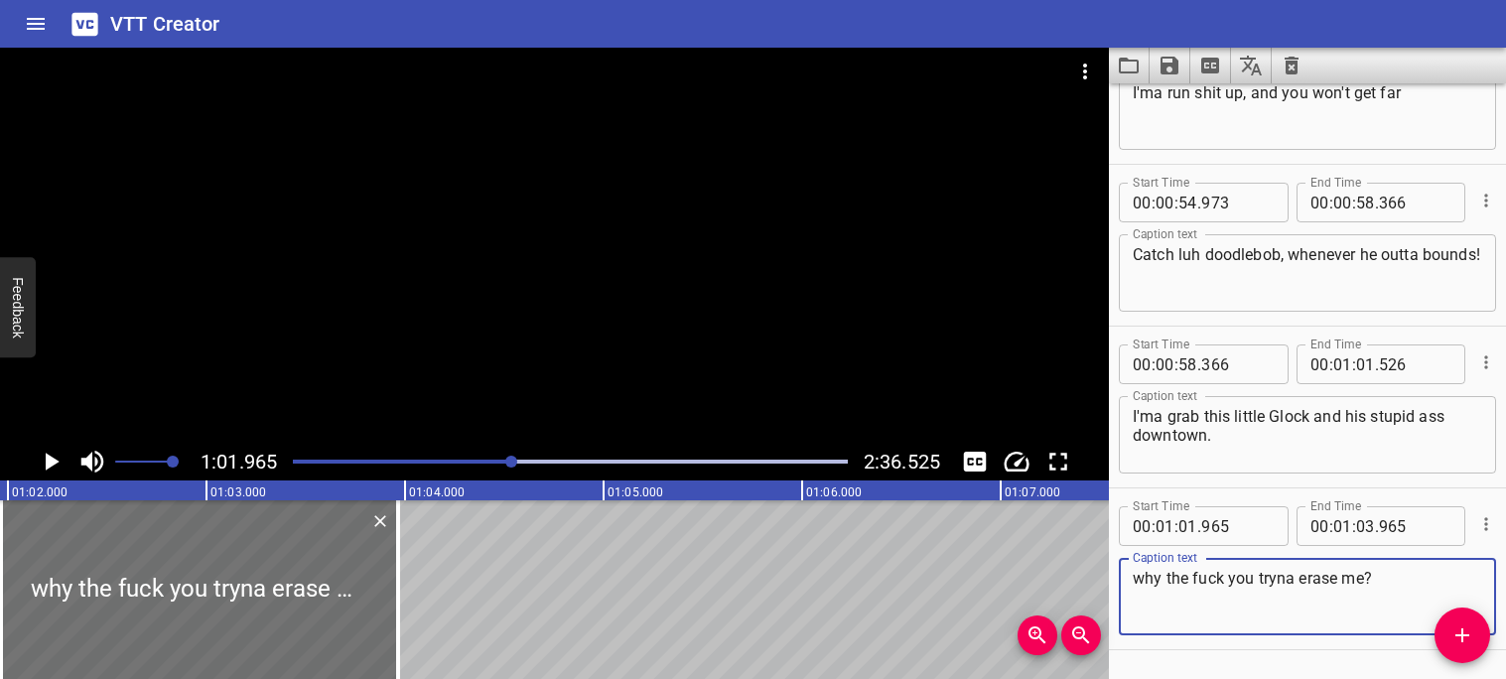
scroll to position [3703, 0]
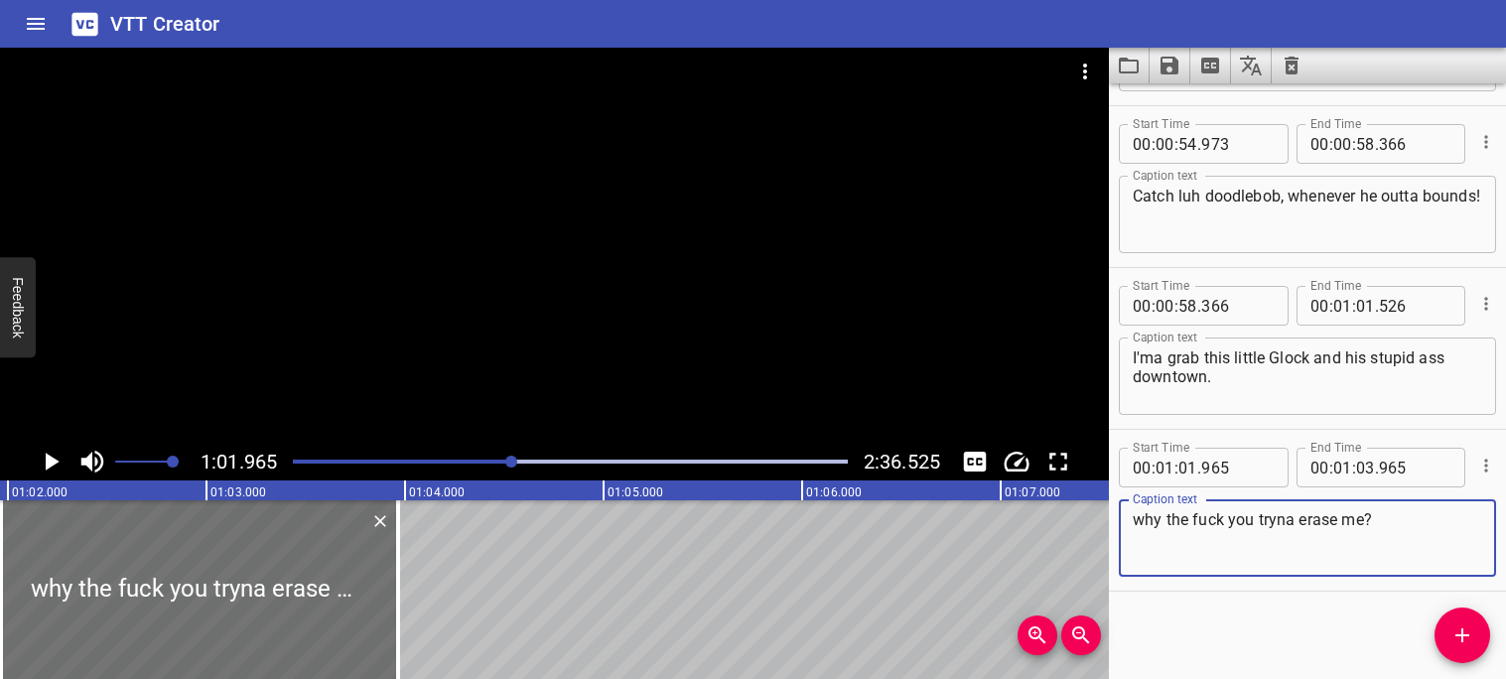
type textarea "why the fuck you tryna erase me?"
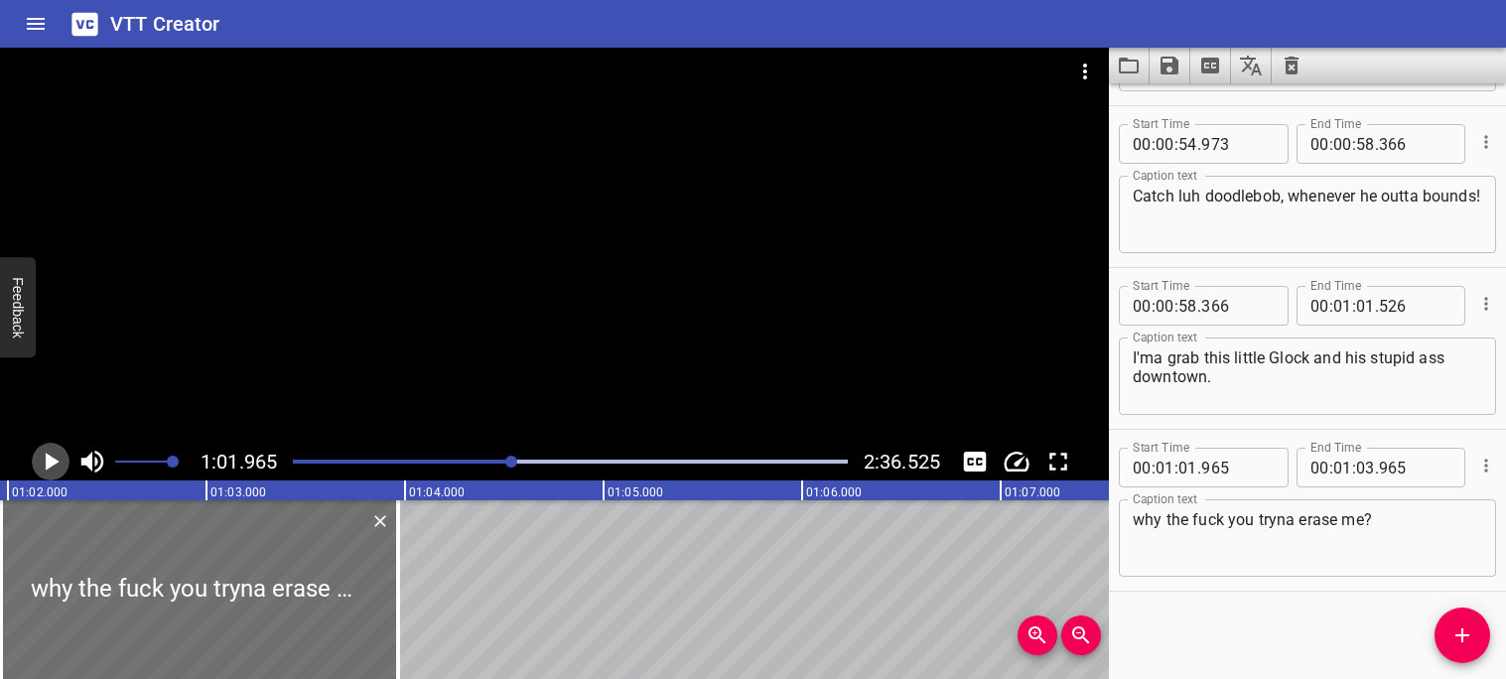
click at [52, 468] on icon "Play/Pause" at bounding box center [51, 462] width 30 height 30
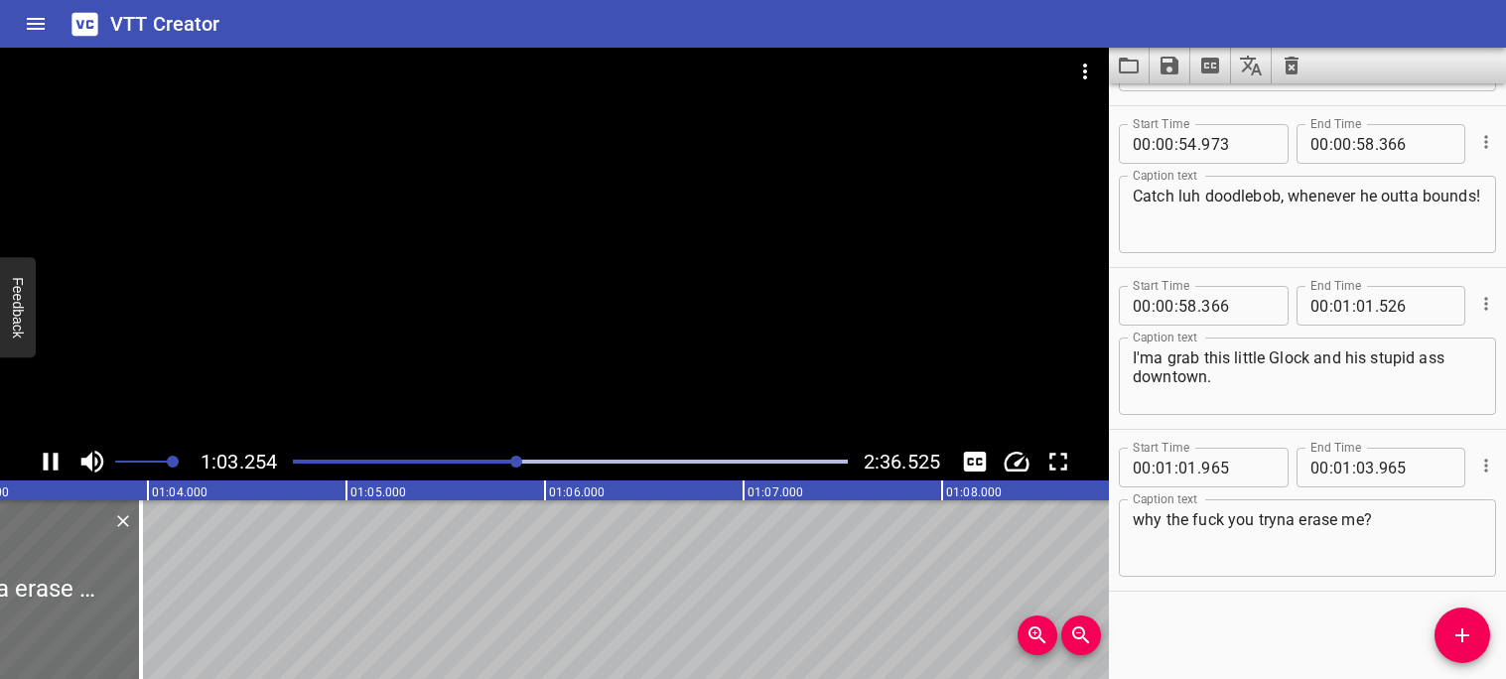
click at [50, 464] on icon "Play/Pause" at bounding box center [51, 462] width 30 height 30
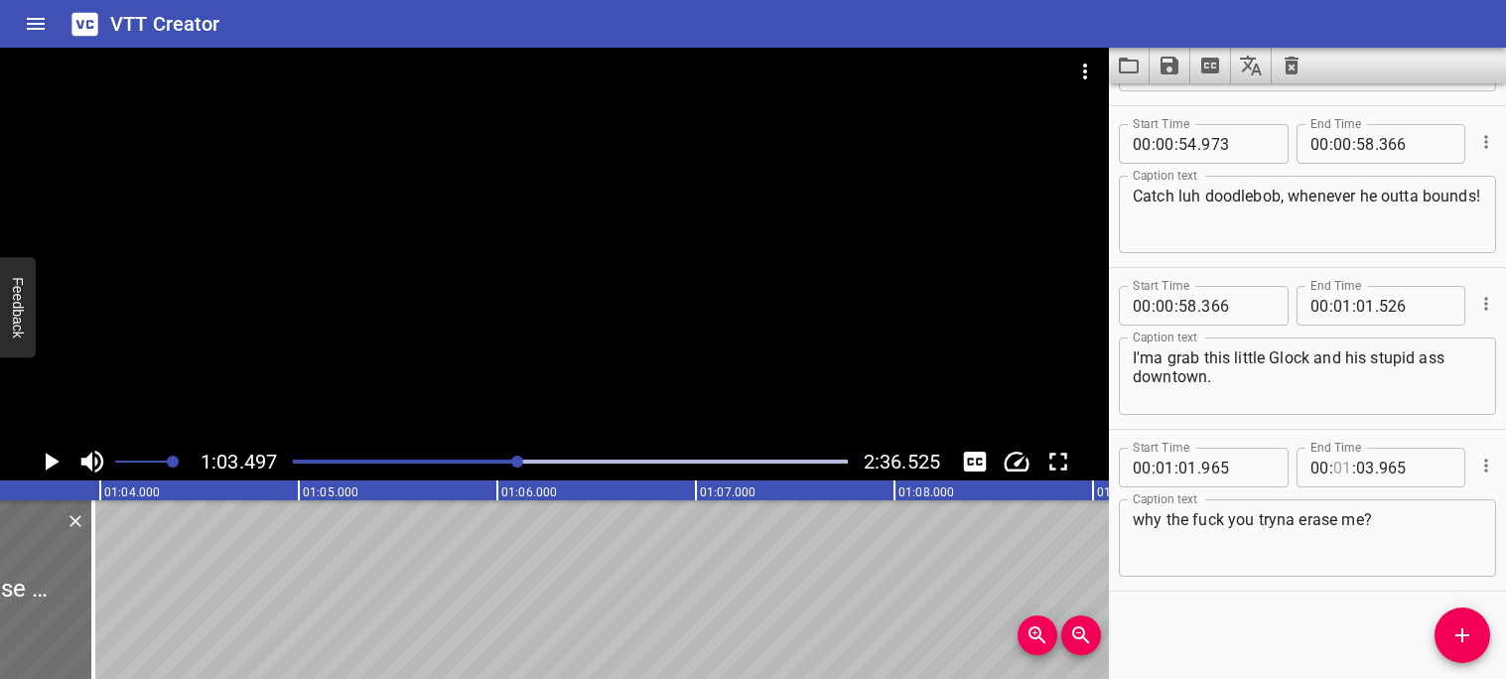
click at [1347, 470] on input "number" at bounding box center [1342, 468] width 19 height 40
type input "10"
type input "3"
type input "03"
type input "1"
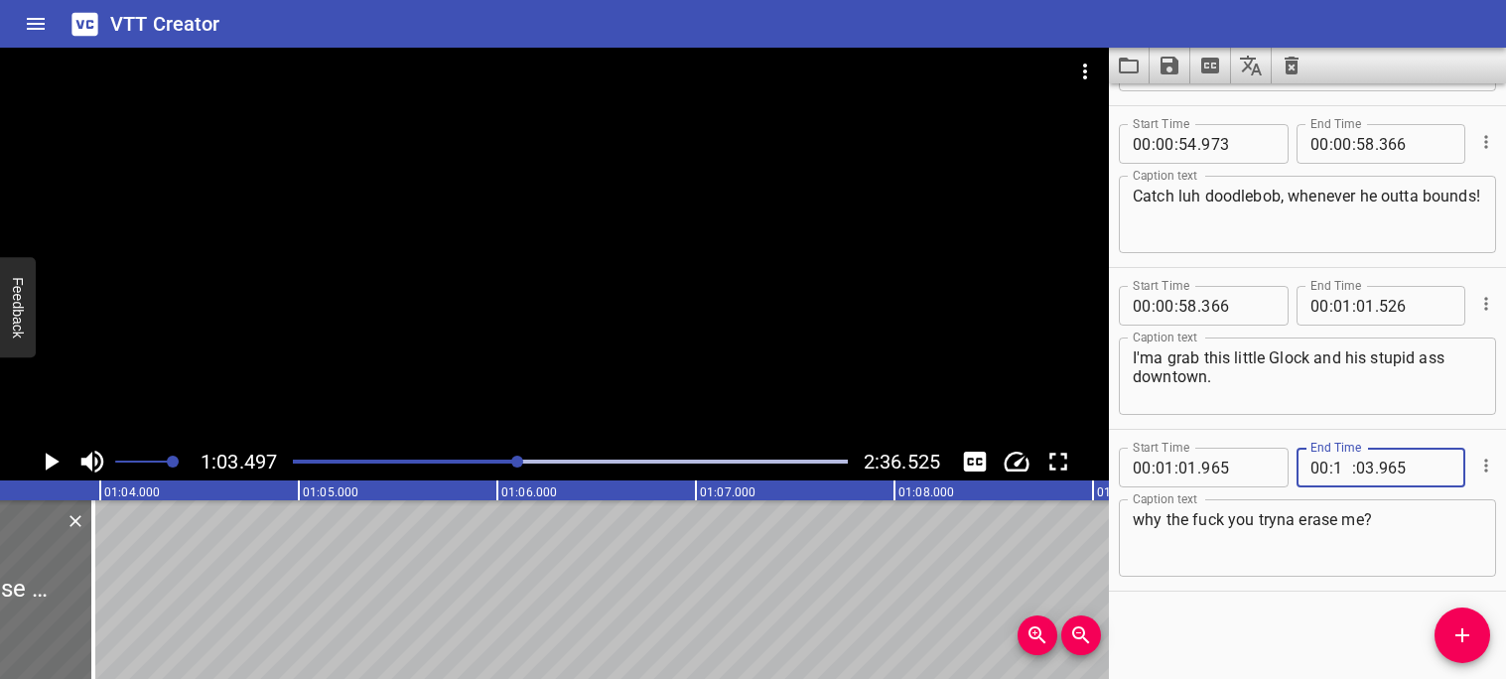
type input "10"
type input "00"
type input "01"
type input "03"
type input "497"
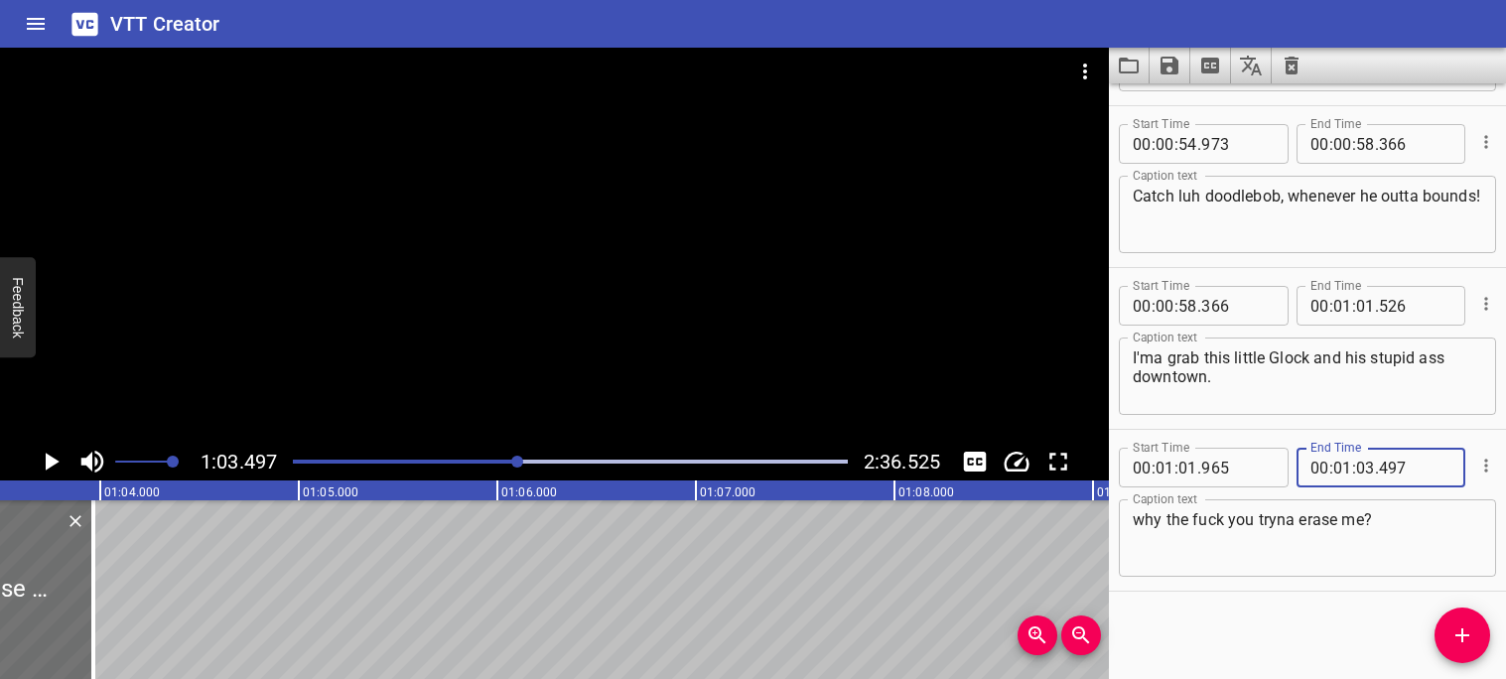
click at [1351, 595] on div "Start Time 00 : 00 : 00 . 000 Start Time End Time 00 : 00 : 03 . 640 End Time C…" at bounding box center [1307, 381] width 397 height 596
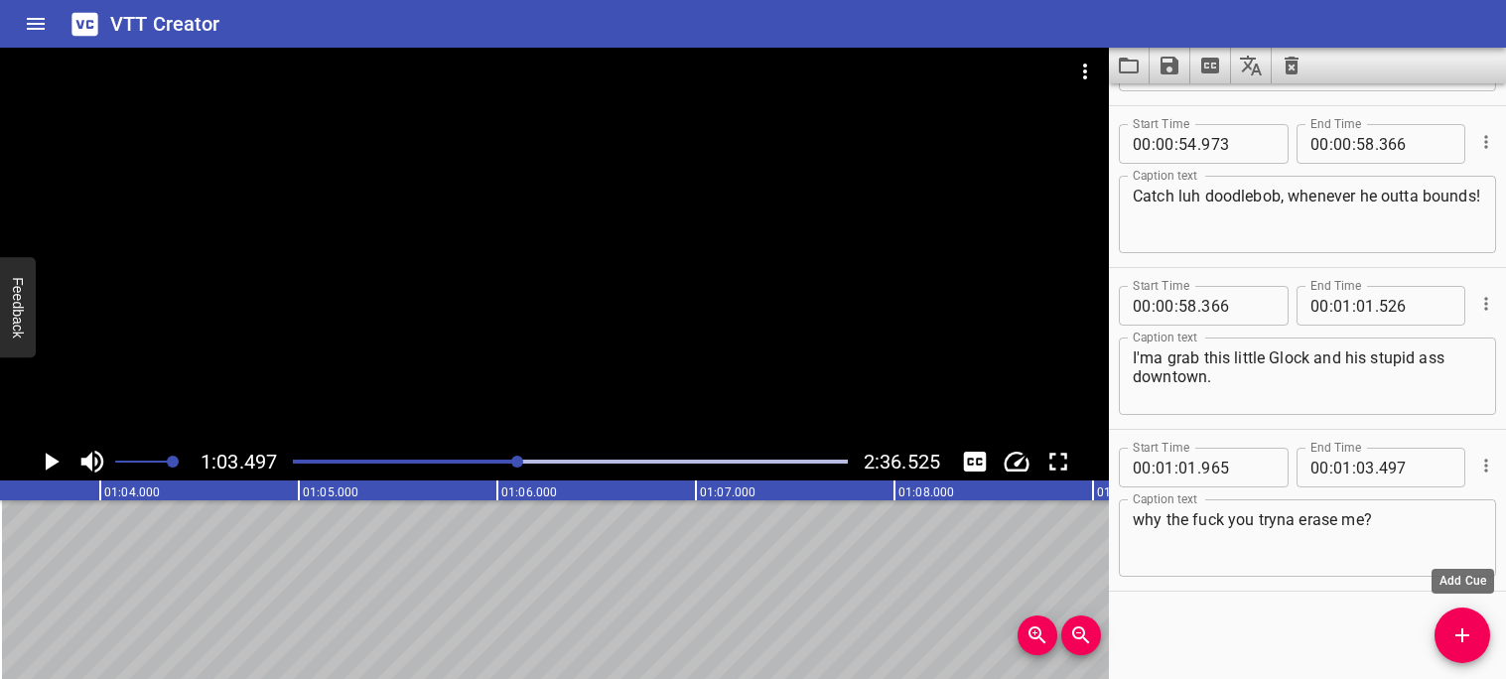
click at [1460, 631] on icon "Add Cue" at bounding box center [1463, 635] width 24 height 24
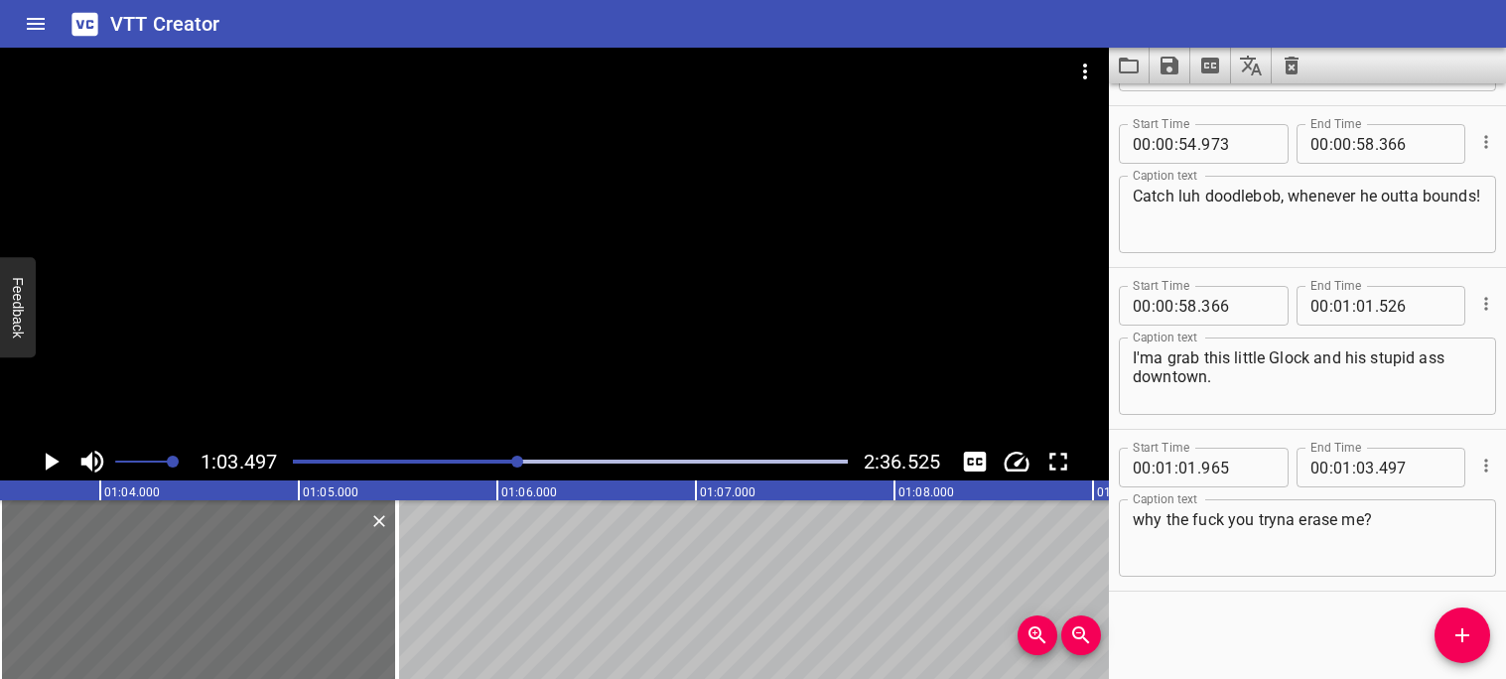
scroll to position [3713, 0]
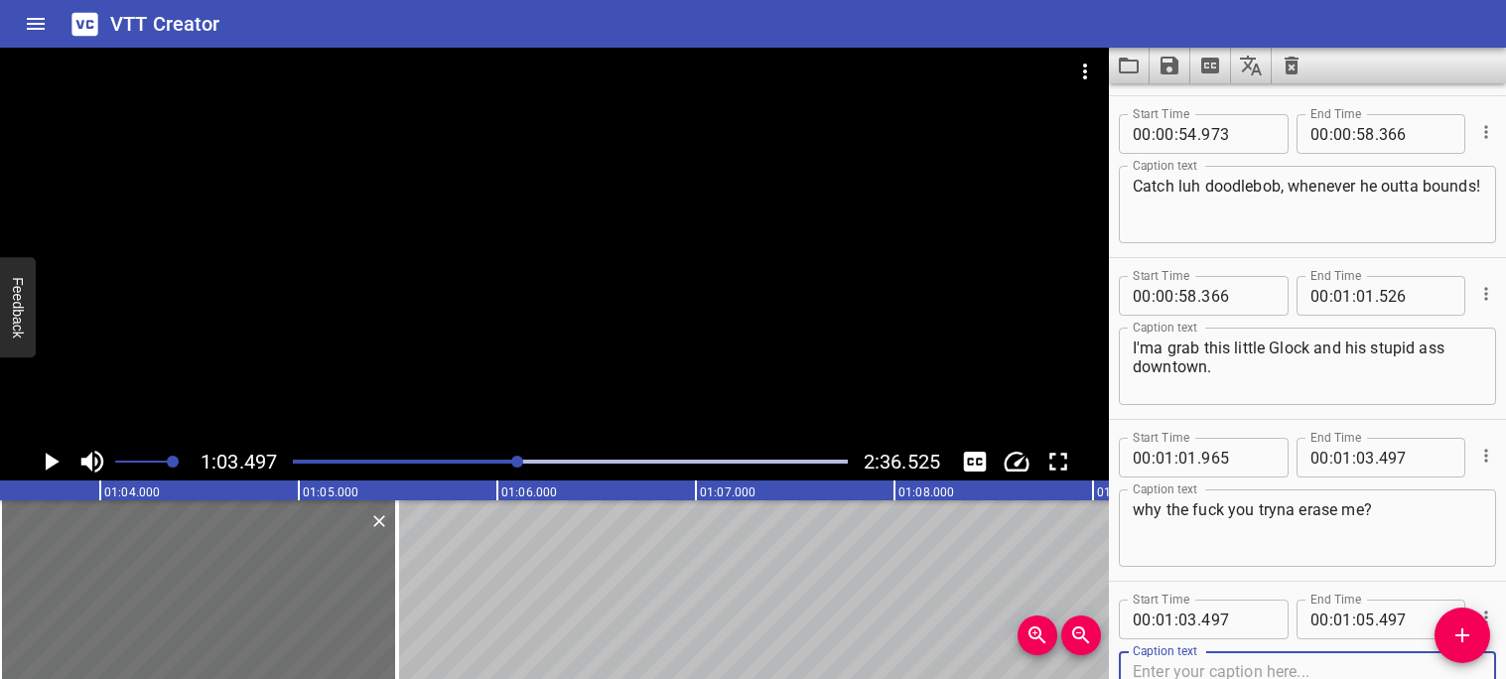
click at [58, 461] on icon "Play/Pause" at bounding box center [53, 462] width 14 height 18
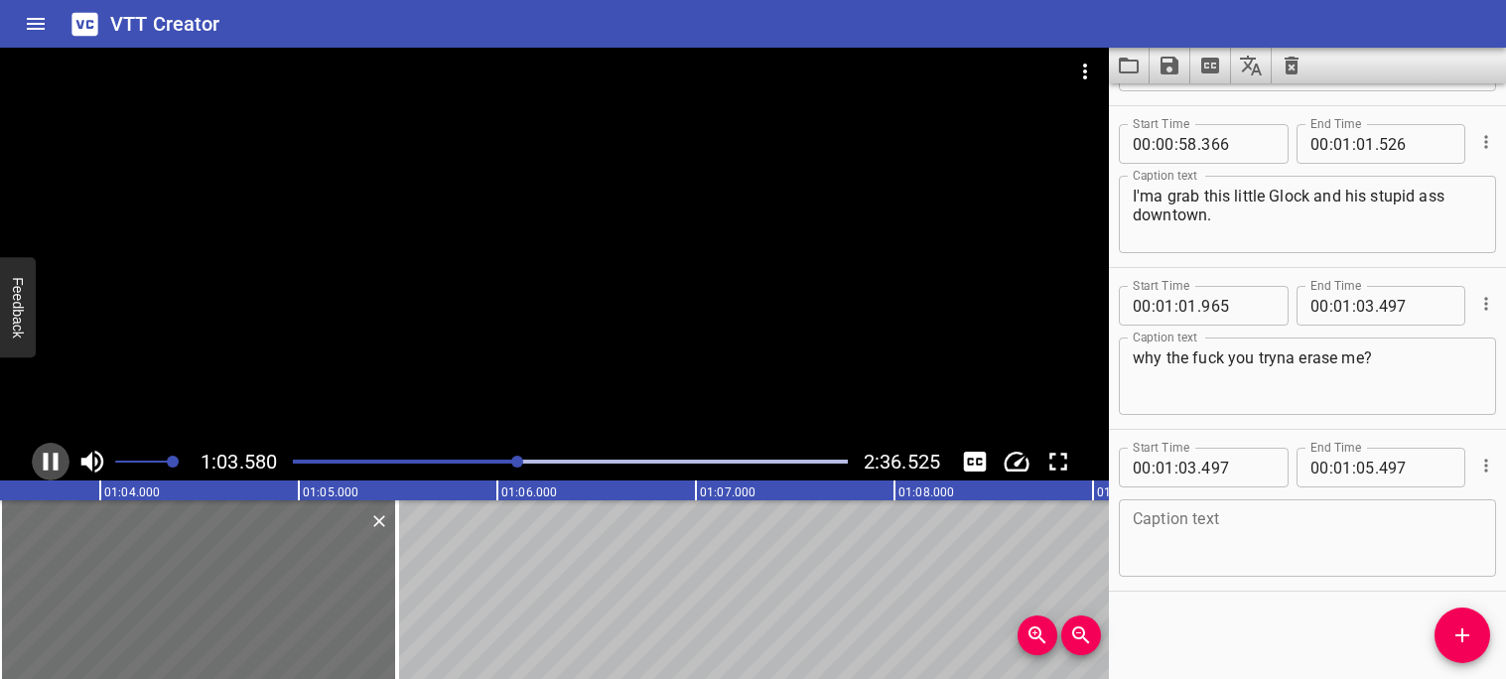
click at [57, 463] on icon "Play/Pause" at bounding box center [51, 462] width 15 height 18
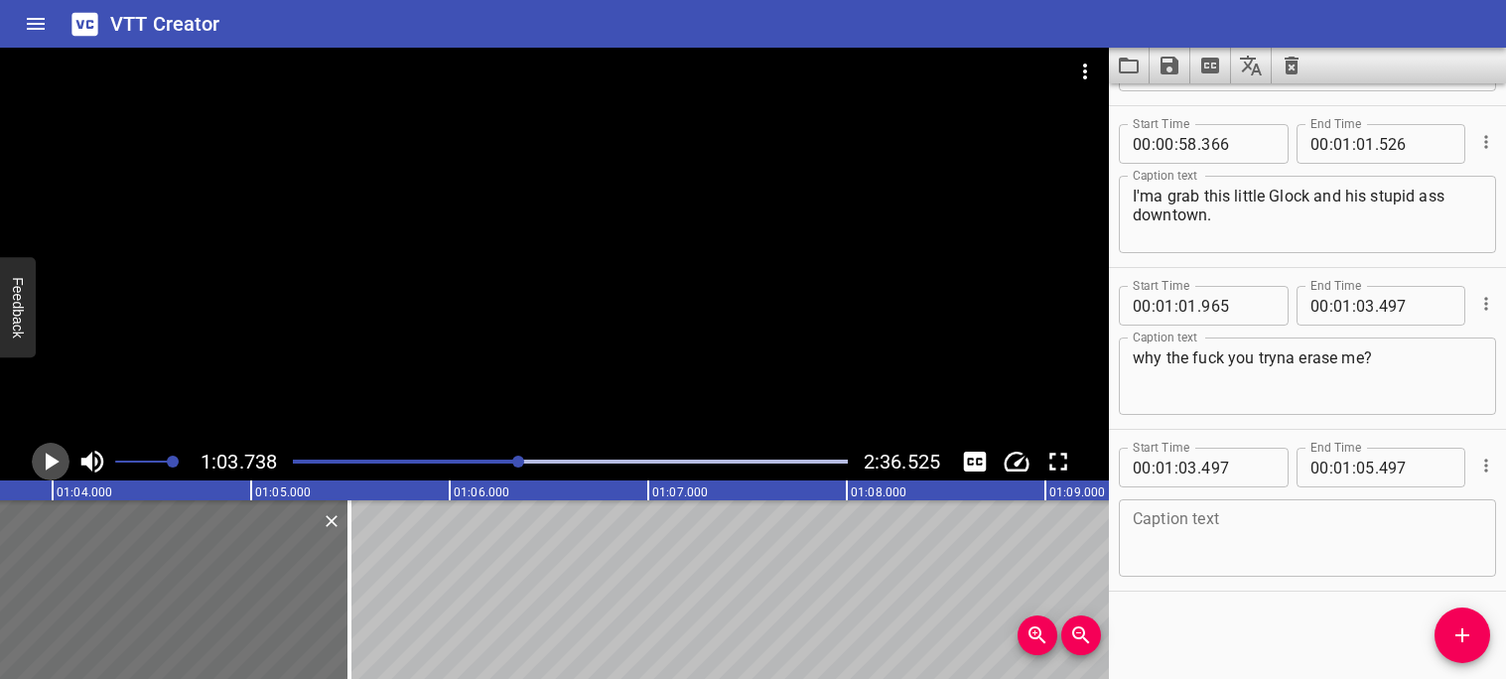
click at [59, 460] on icon "Play/Pause" at bounding box center [51, 462] width 30 height 30
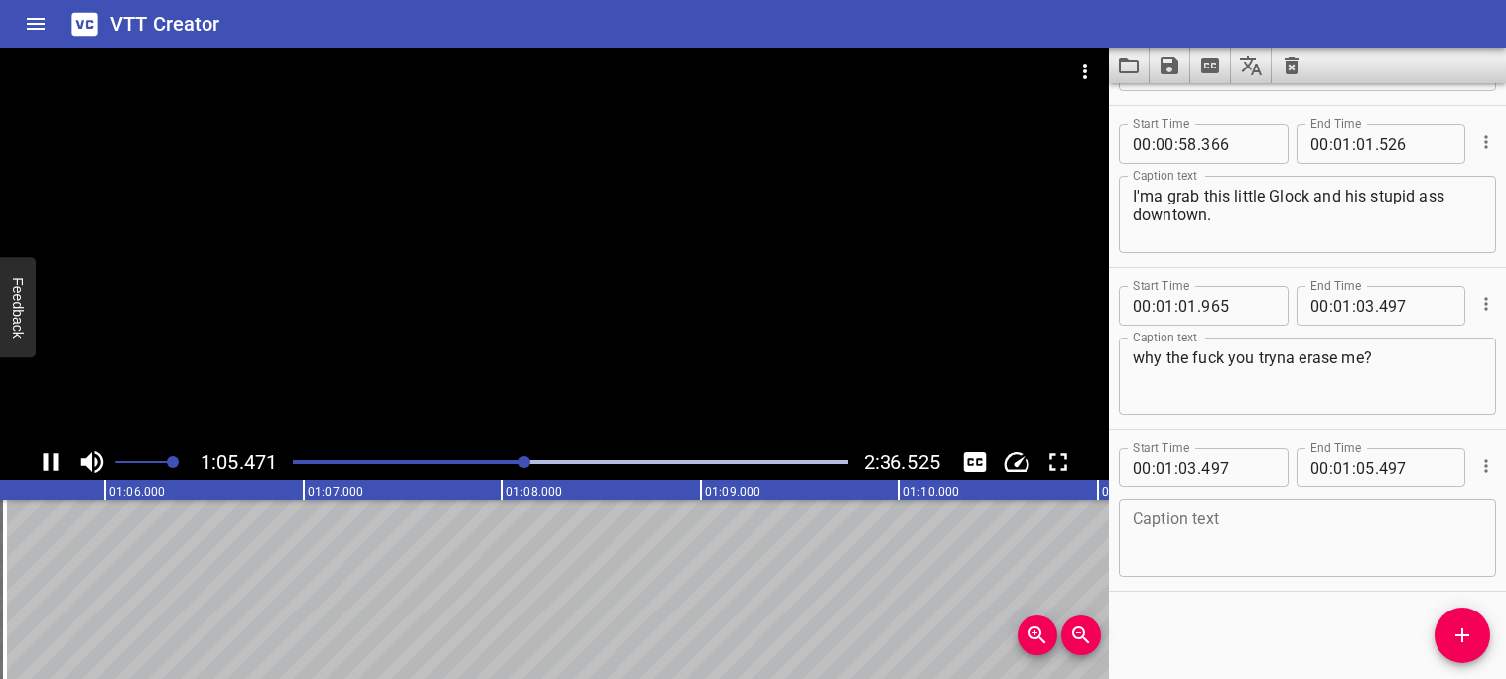
click at [509, 458] on div at bounding box center [570, 462] width 579 height 28
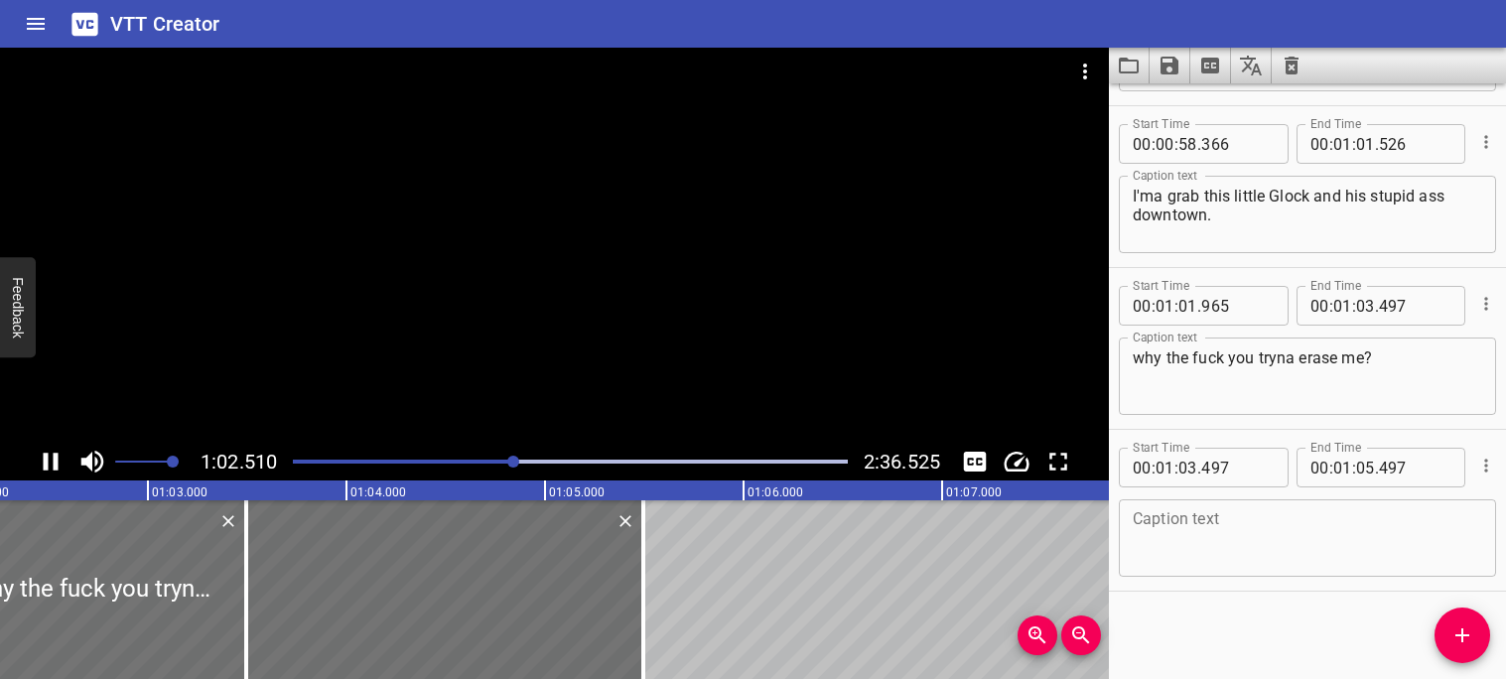
scroll to position [0, 12412]
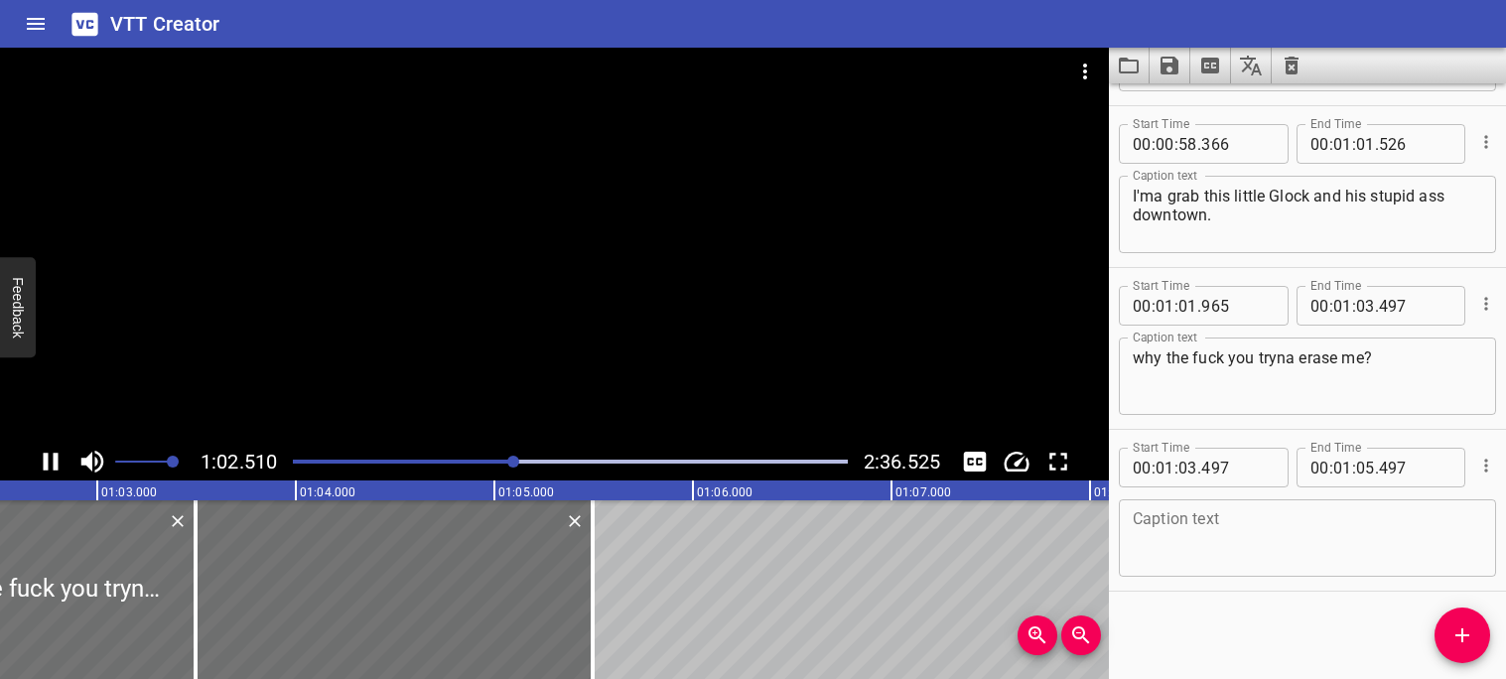
click at [54, 463] on icon "Play/Pause" at bounding box center [51, 462] width 15 height 18
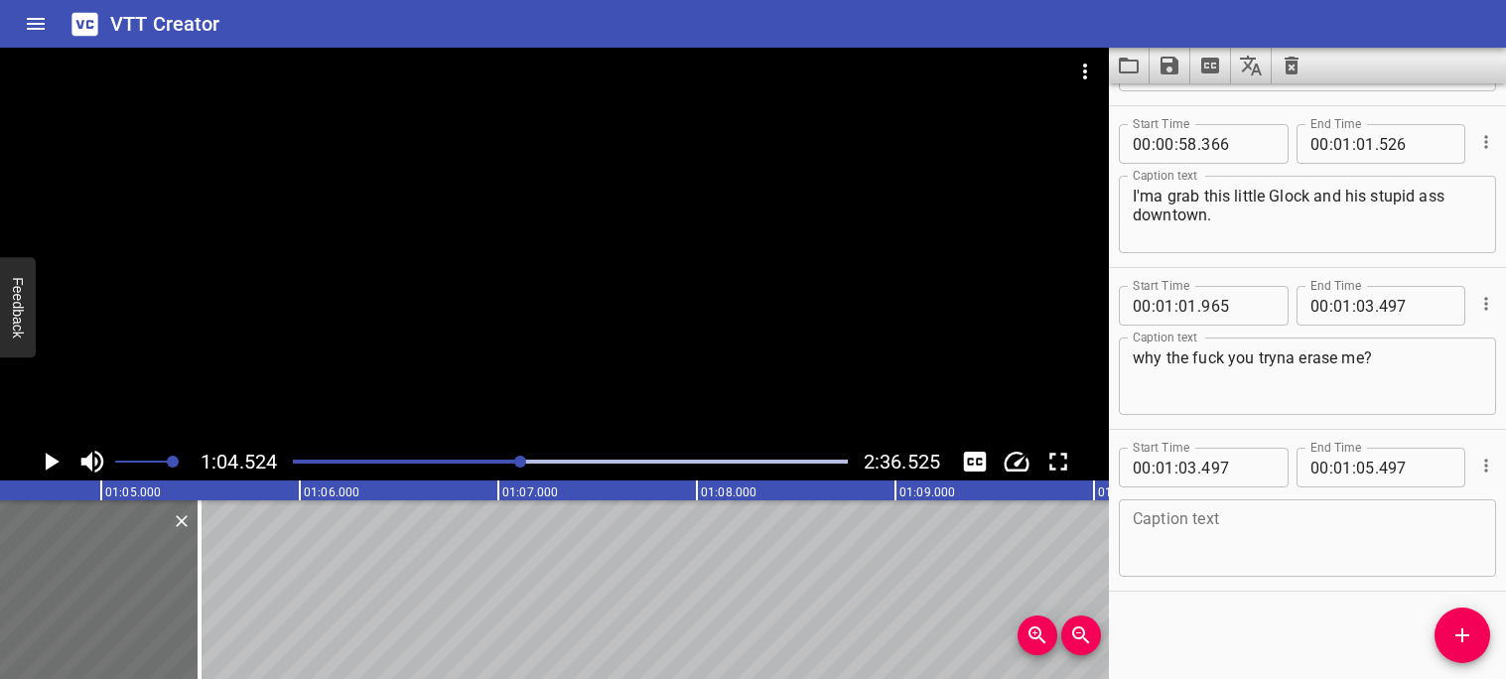
scroll to position [0, 12811]
click at [510, 464] on div at bounding box center [570, 462] width 579 height 28
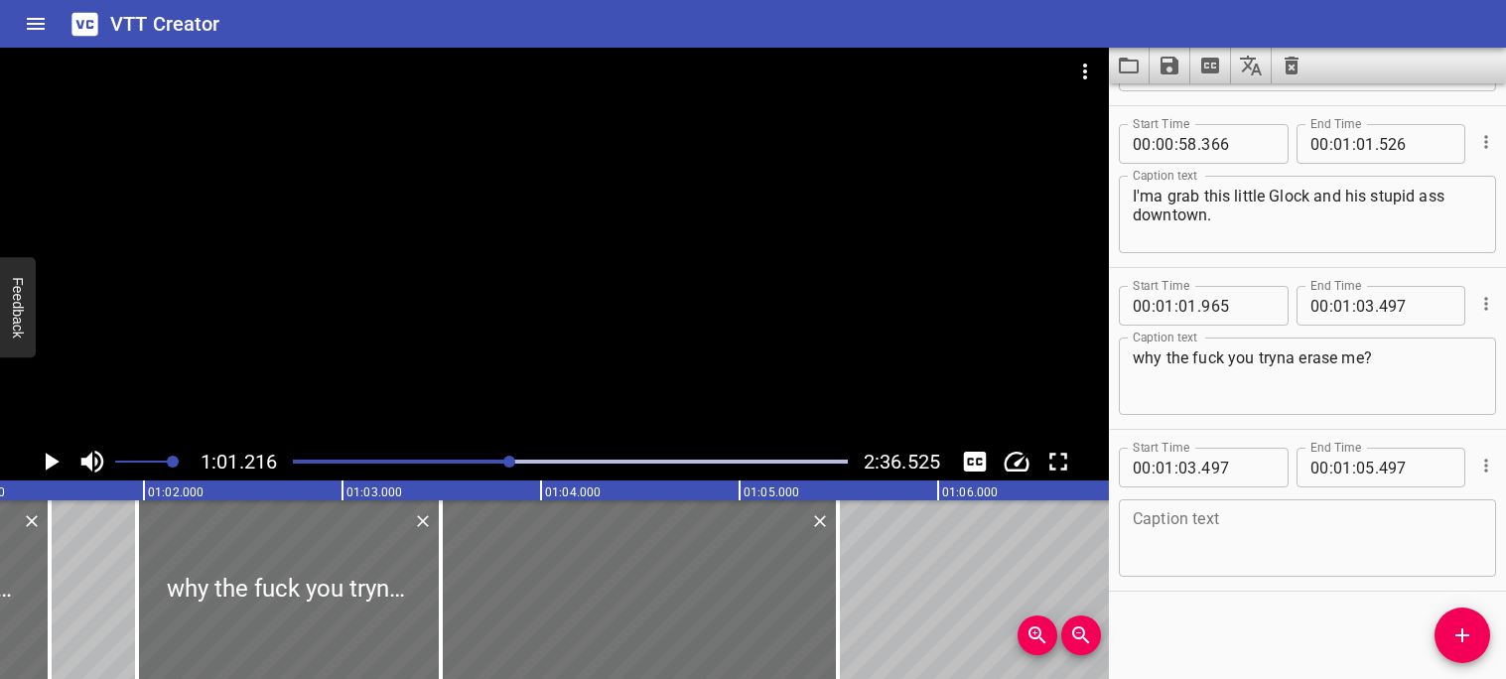
scroll to position [0, 12155]
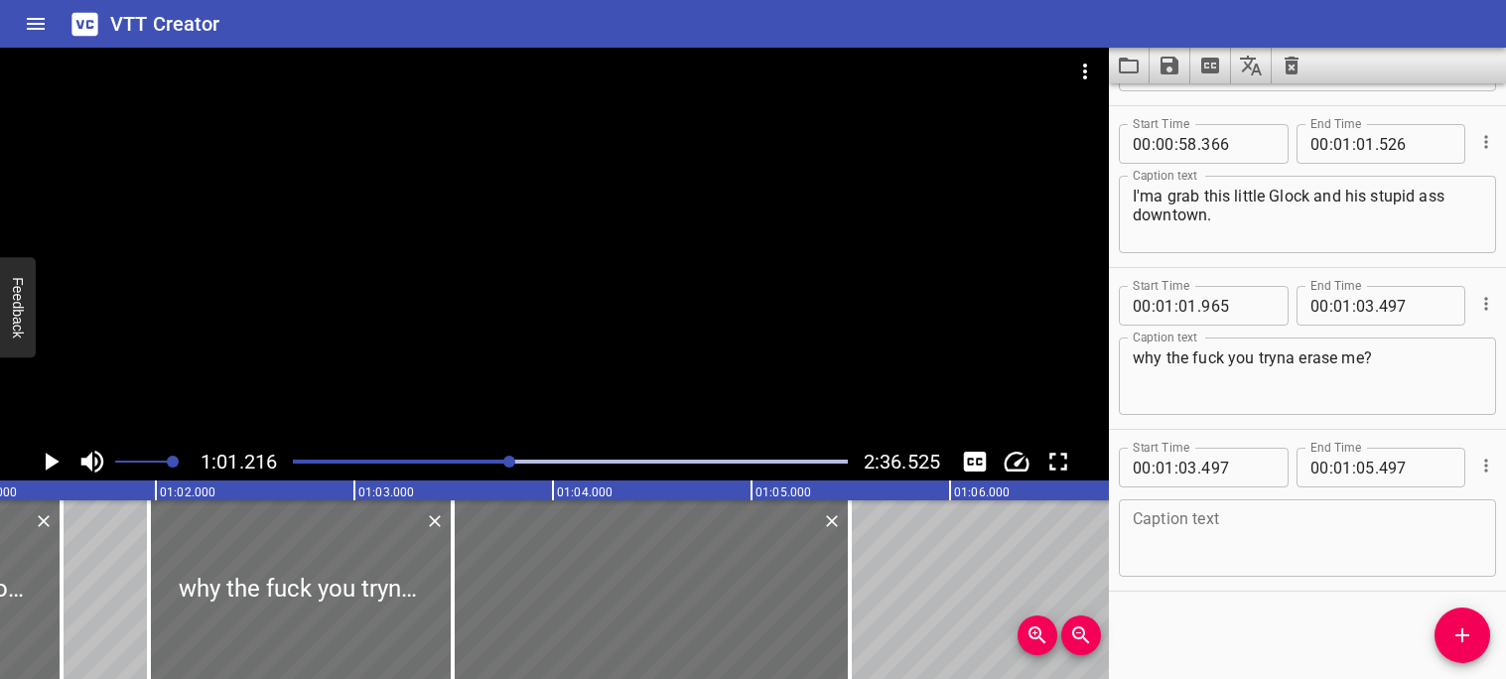
click at [57, 465] on icon "Play/Pause" at bounding box center [51, 462] width 30 height 30
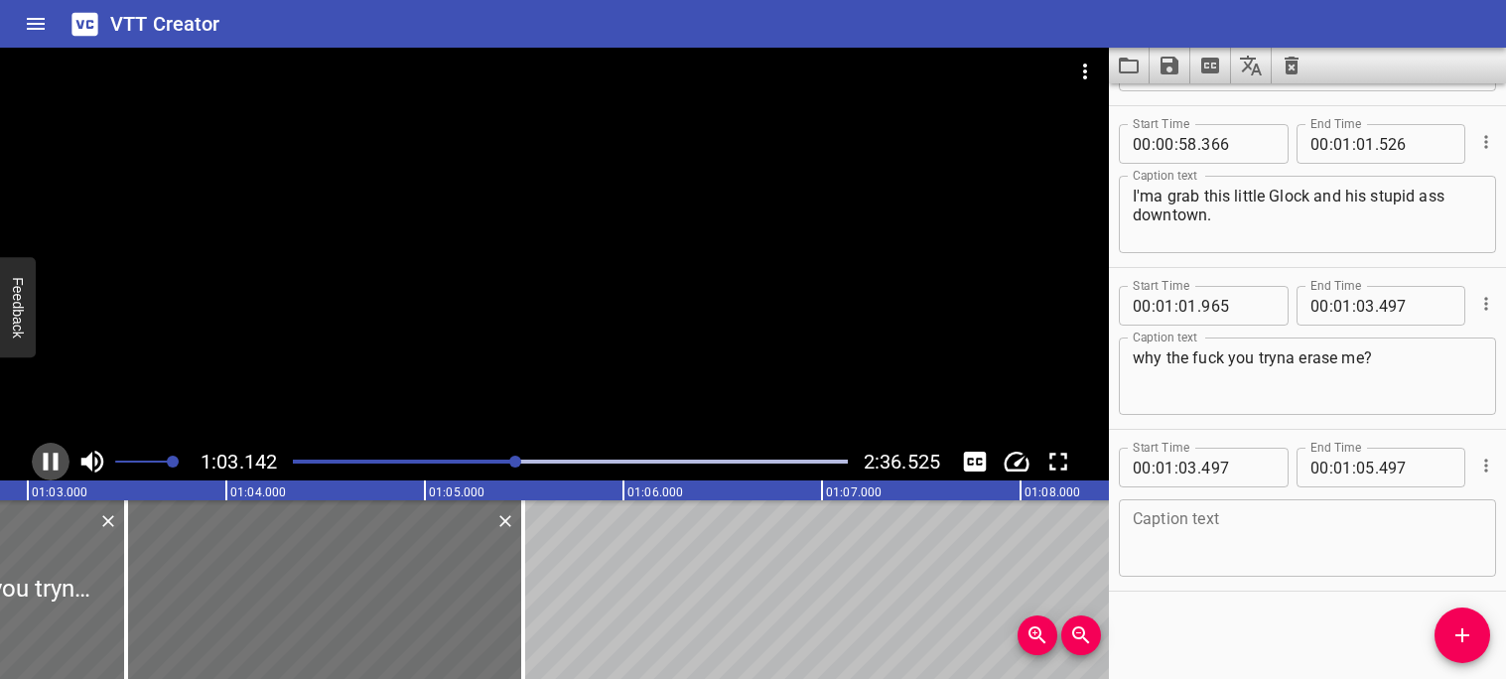
click at [51, 464] on icon "Play/Pause" at bounding box center [51, 462] width 30 height 30
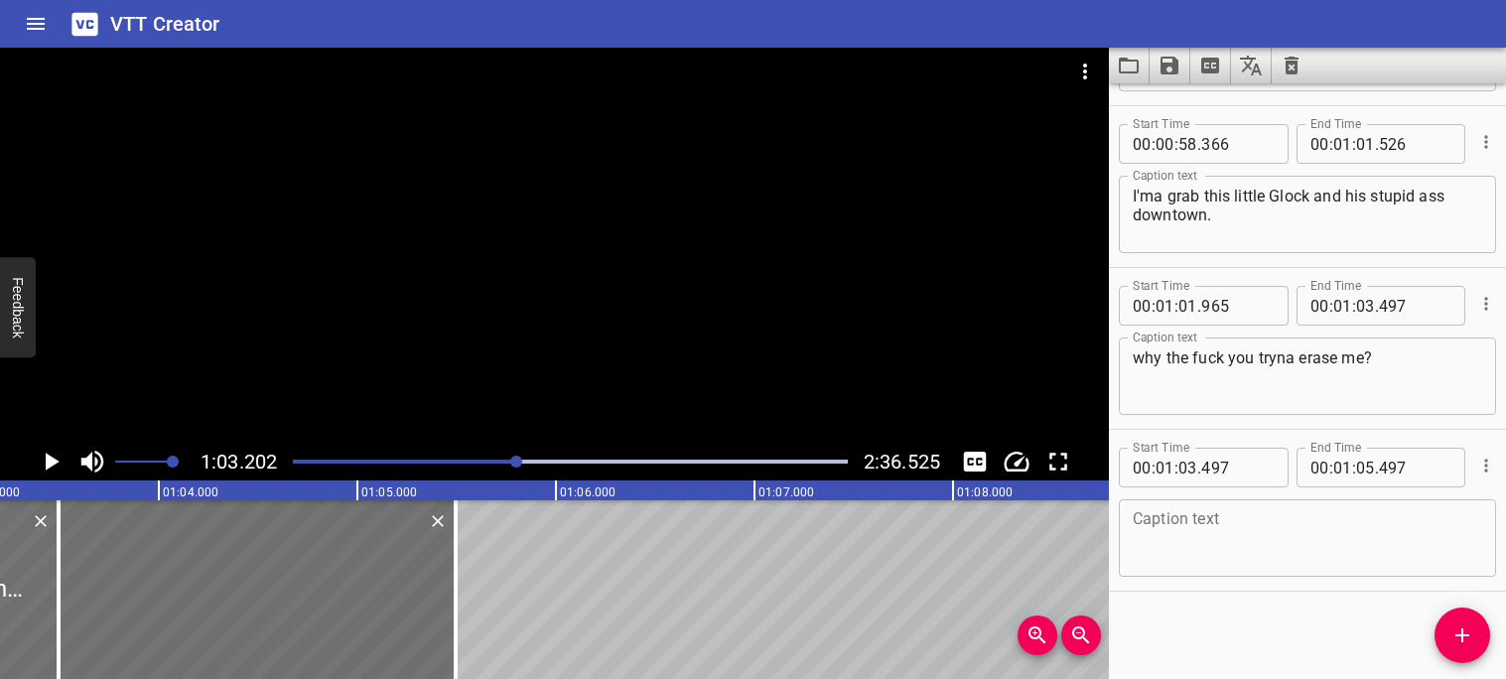
click at [51, 464] on icon "Play/Pause" at bounding box center [53, 462] width 14 height 18
click at [51, 464] on icon "Play/Pause" at bounding box center [51, 462] width 30 height 30
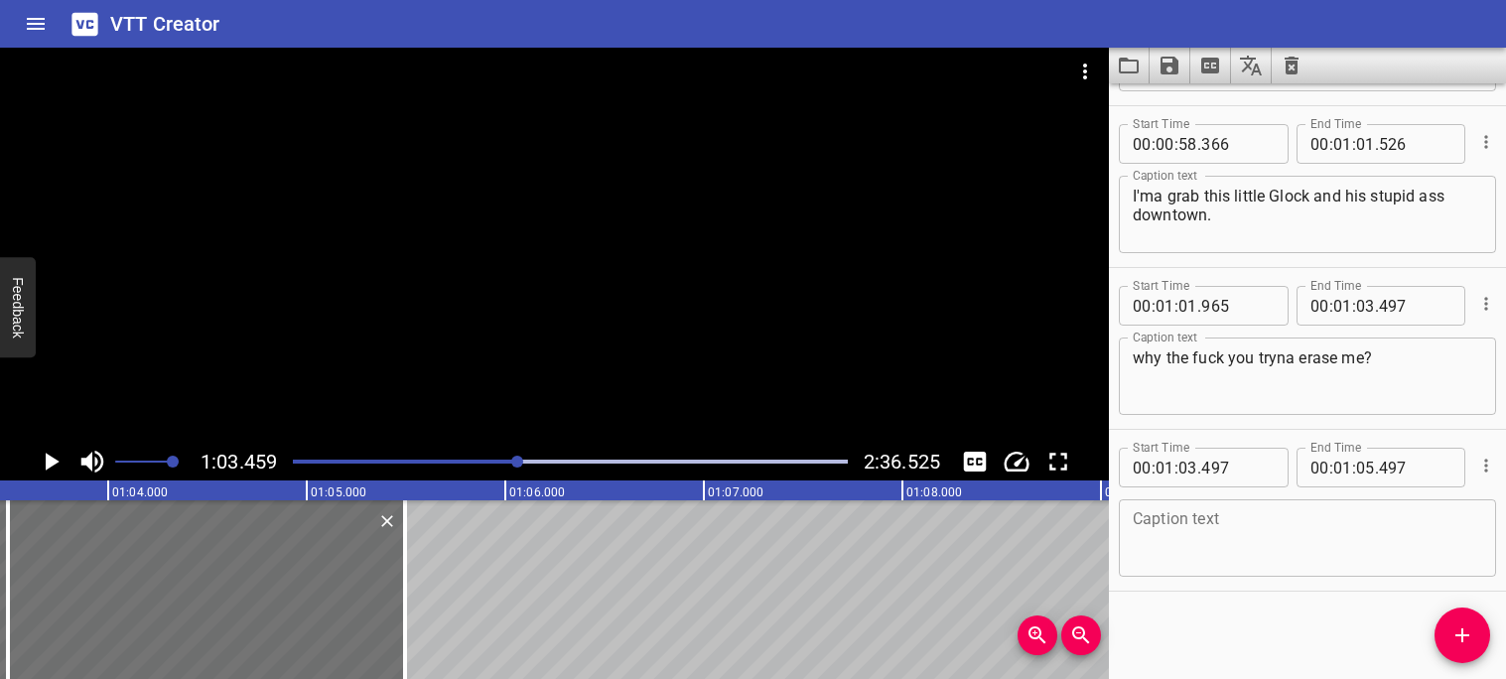
click at [1179, 517] on textarea at bounding box center [1307, 538] width 349 height 57
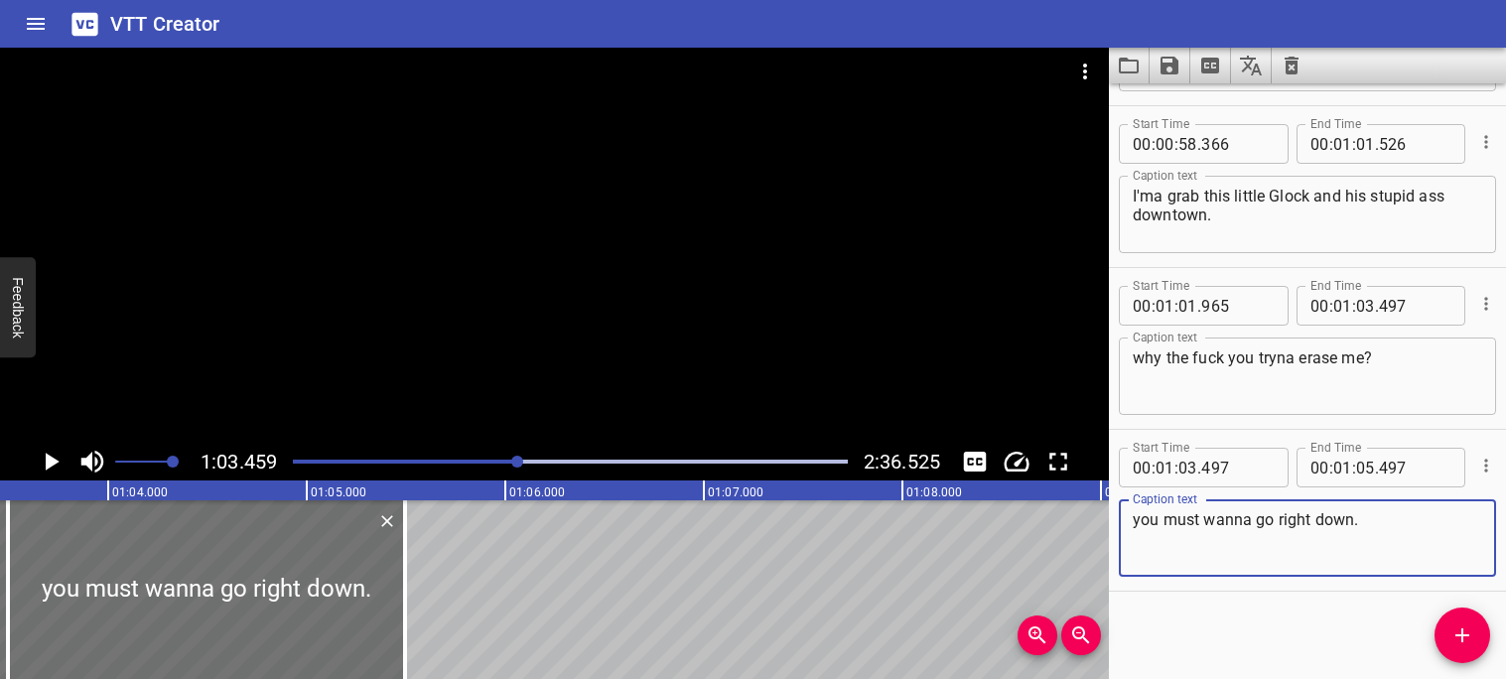
type textarea "you must wanna go right down."
click at [1201, 603] on div "Start Time 00 : 00 : 00 . 000 Start Time End Time 00 : 00 : 03 . 640 End Time C…" at bounding box center [1307, 381] width 397 height 596
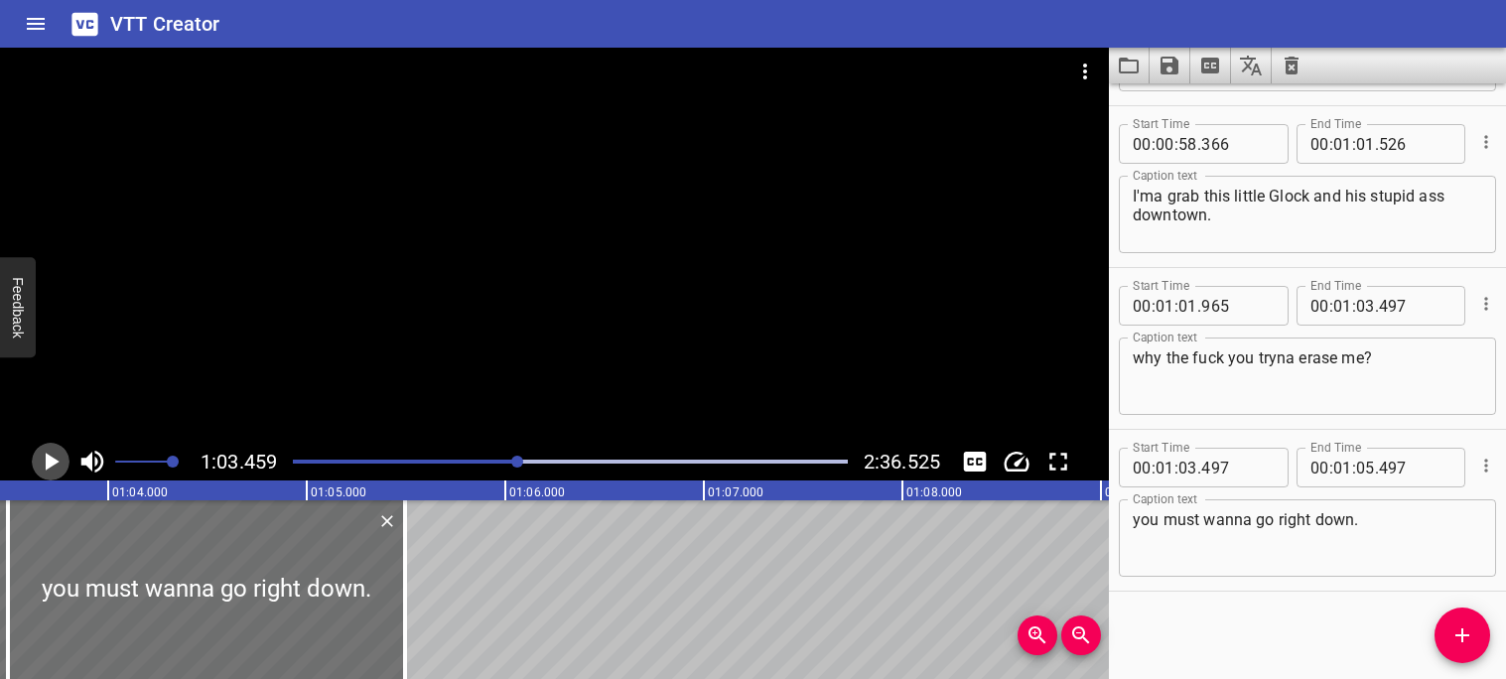
click at [50, 464] on icon "Play/Pause" at bounding box center [53, 462] width 14 height 18
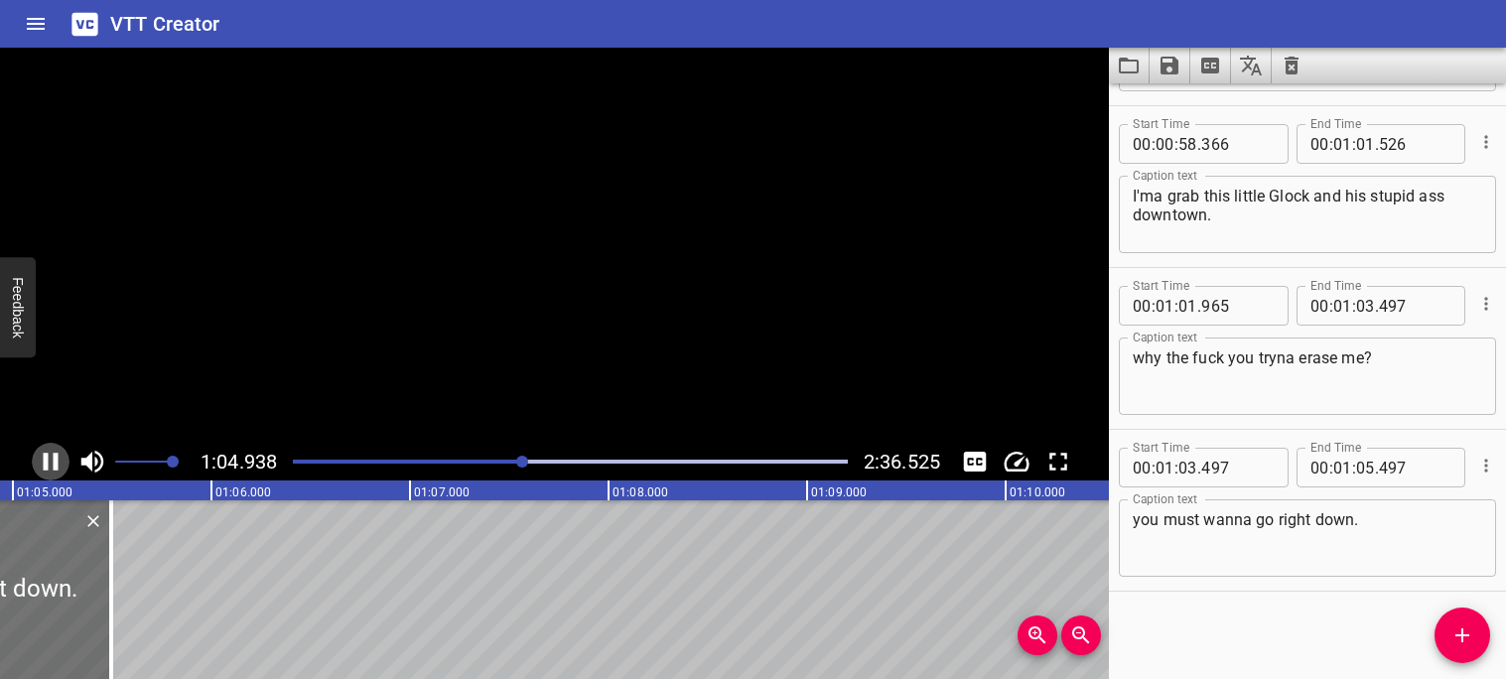
click at [50, 465] on icon "Play/Pause" at bounding box center [51, 462] width 30 height 30
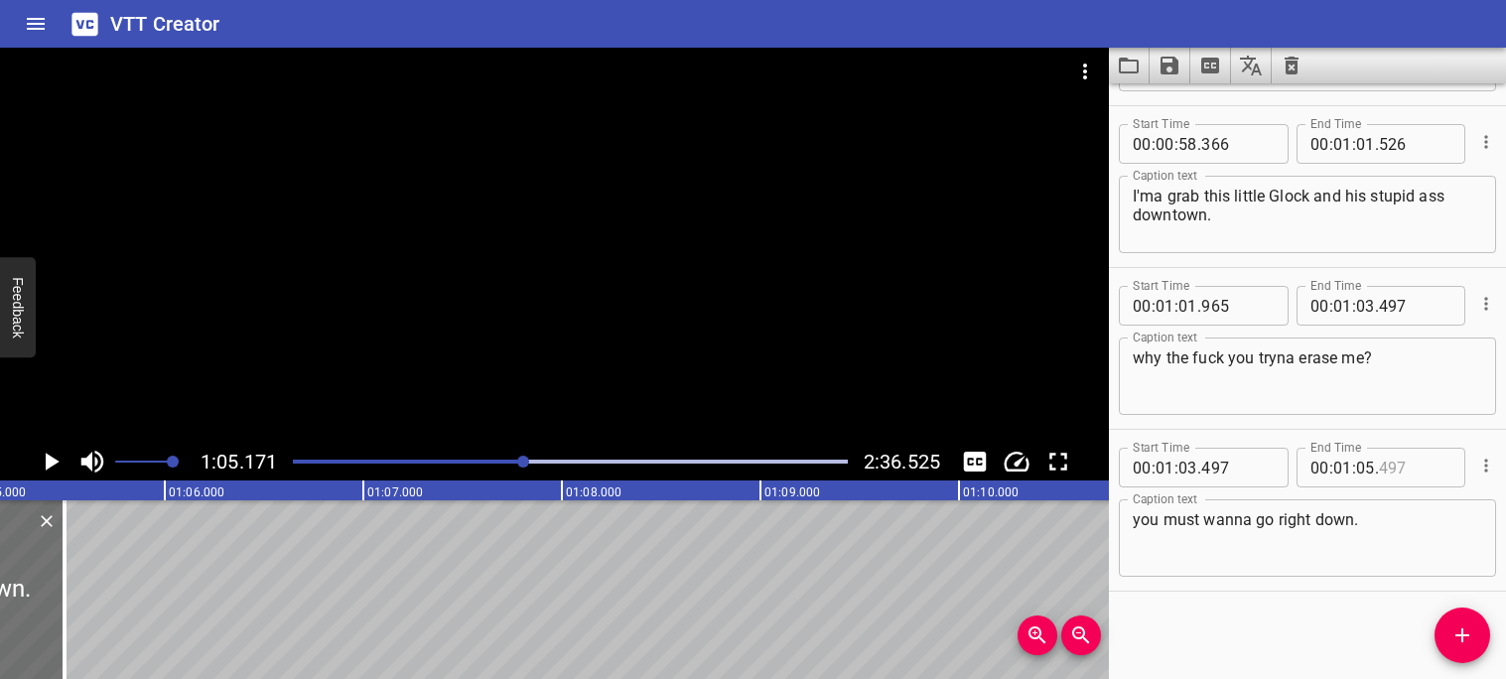
click at [1437, 469] on input "number" at bounding box center [1415, 468] width 72 height 40
click at [1367, 467] on input "05" at bounding box center [1365, 468] width 19 height 40
type input "497"
type input "05"
type input "171"
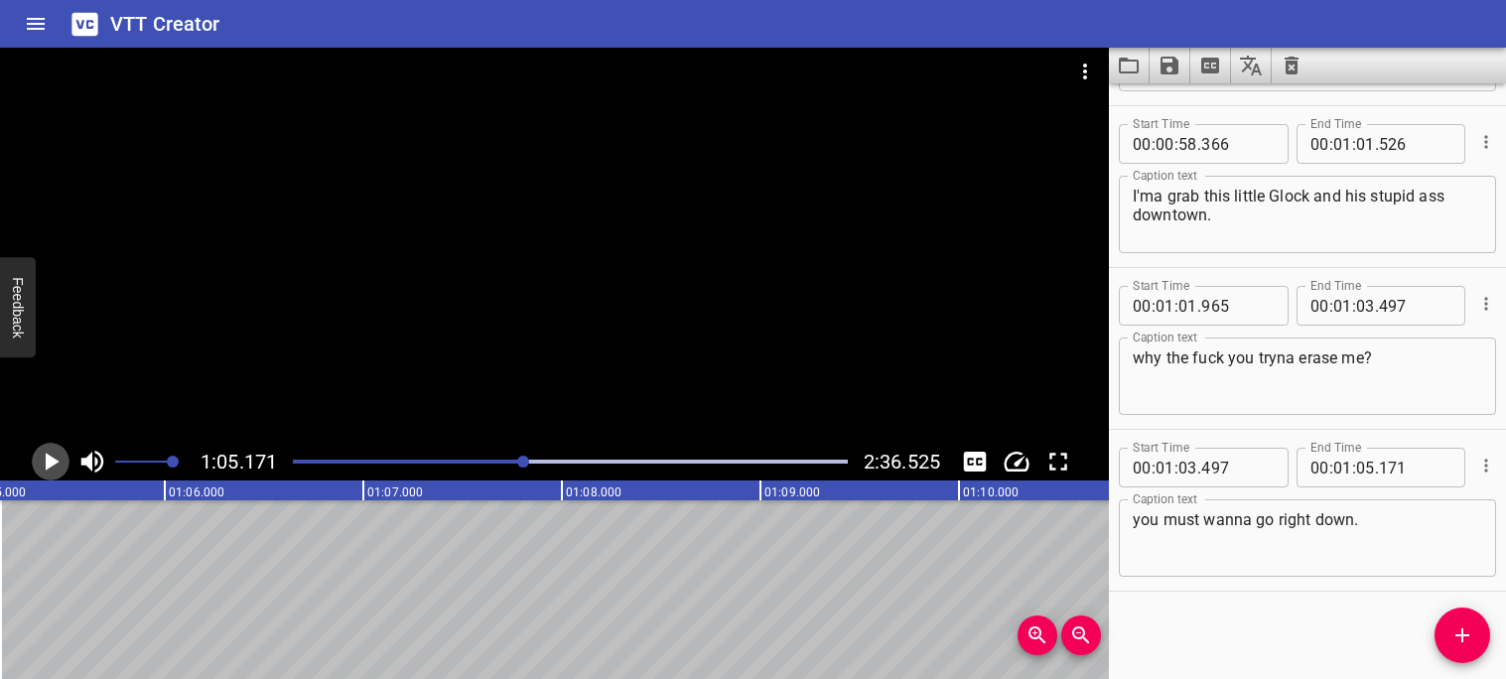
click at [58, 462] on icon "Play/Pause" at bounding box center [53, 462] width 14 height 18
click at [58, 462] on icon "Play/Pause" at bounding box center [51, 462] width 15 height 18
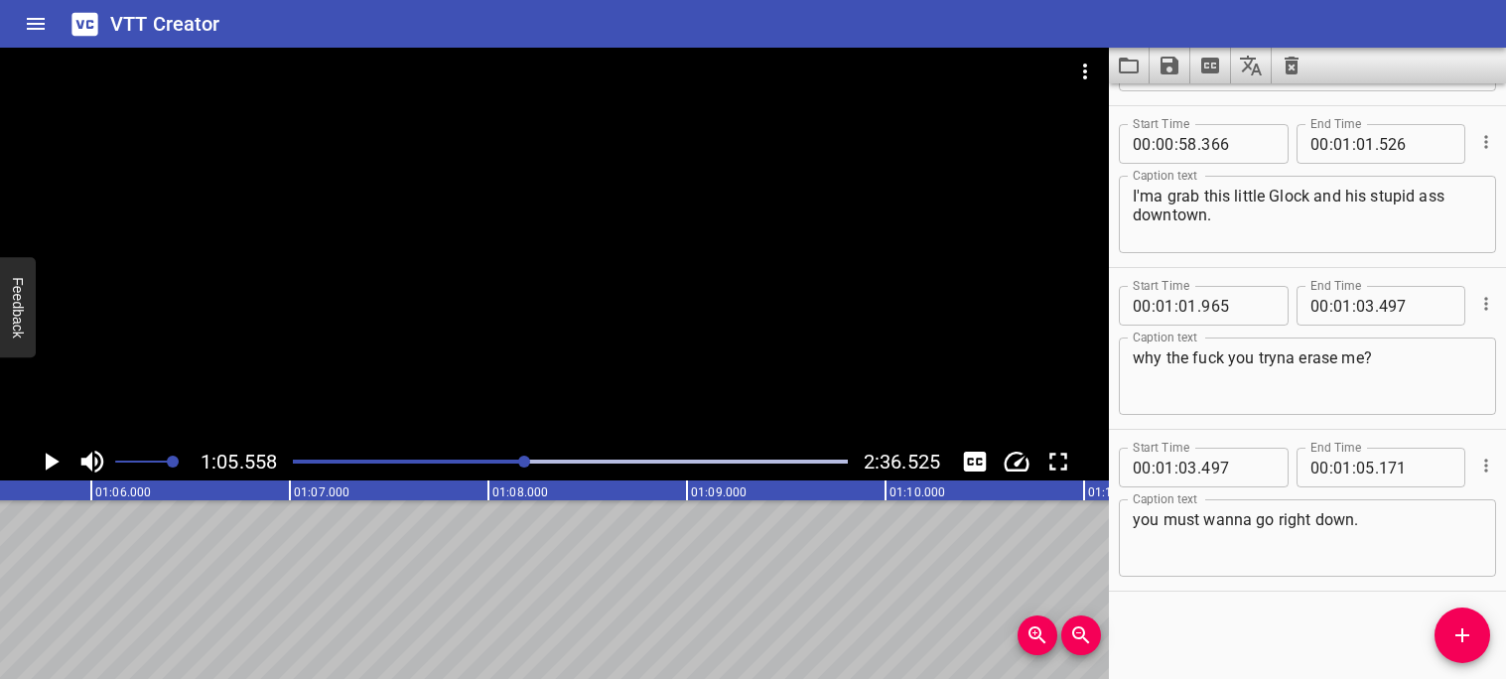
scroll to position [0, 13018]
click at [1452, 624] on icon "Add Cue" at bounding box center [1463, 635] width 24 height 24
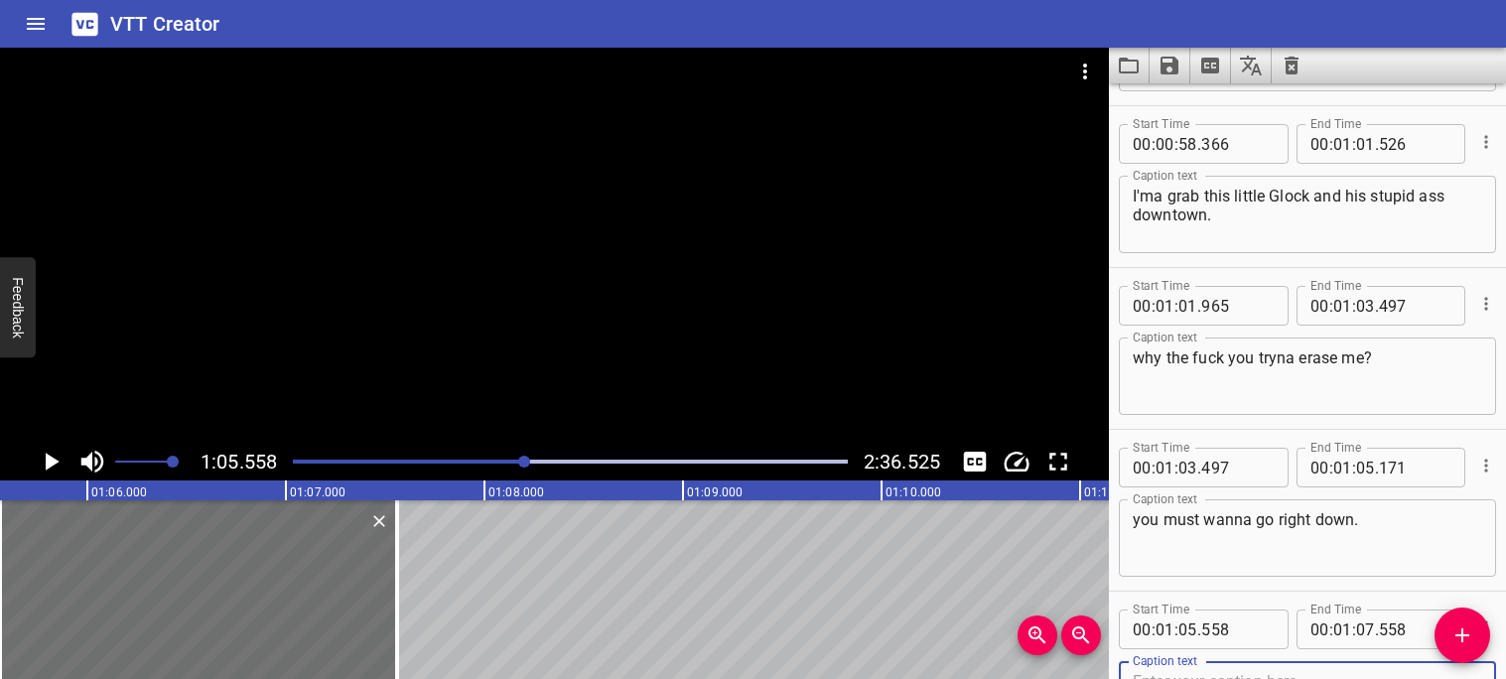
scroll to position [3875, 0]
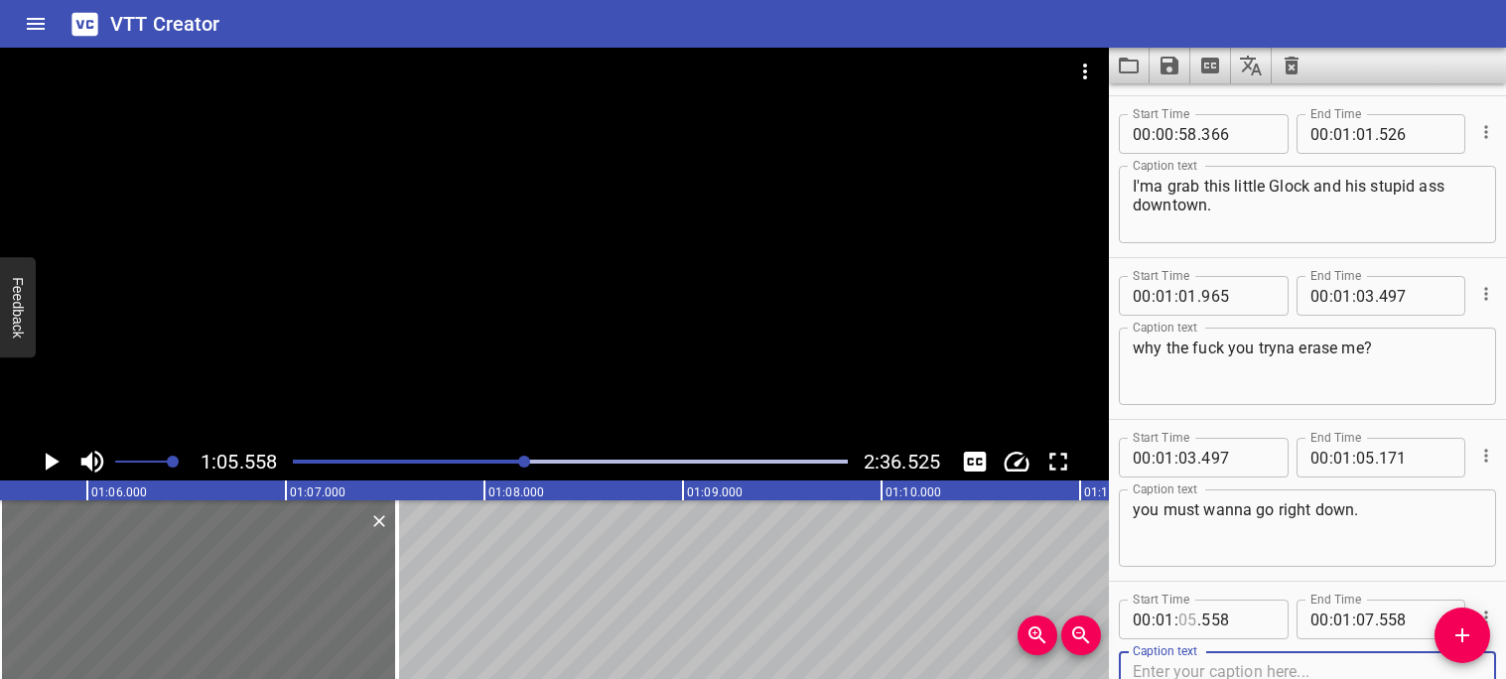
click at [1193, 618] on input "number" at bounding box center [1187, 620] width 19 height 40
type input "05"
type input "171"
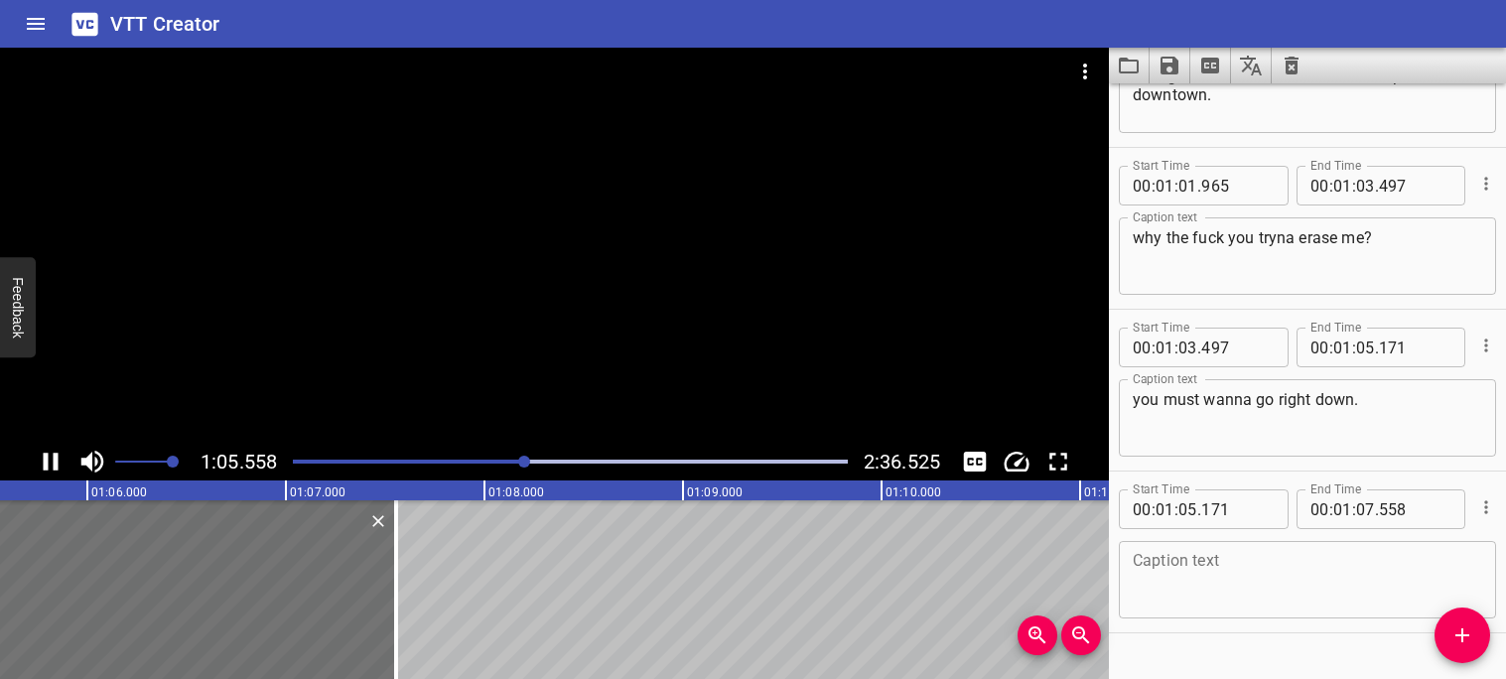
scroll to position [4027, 0]
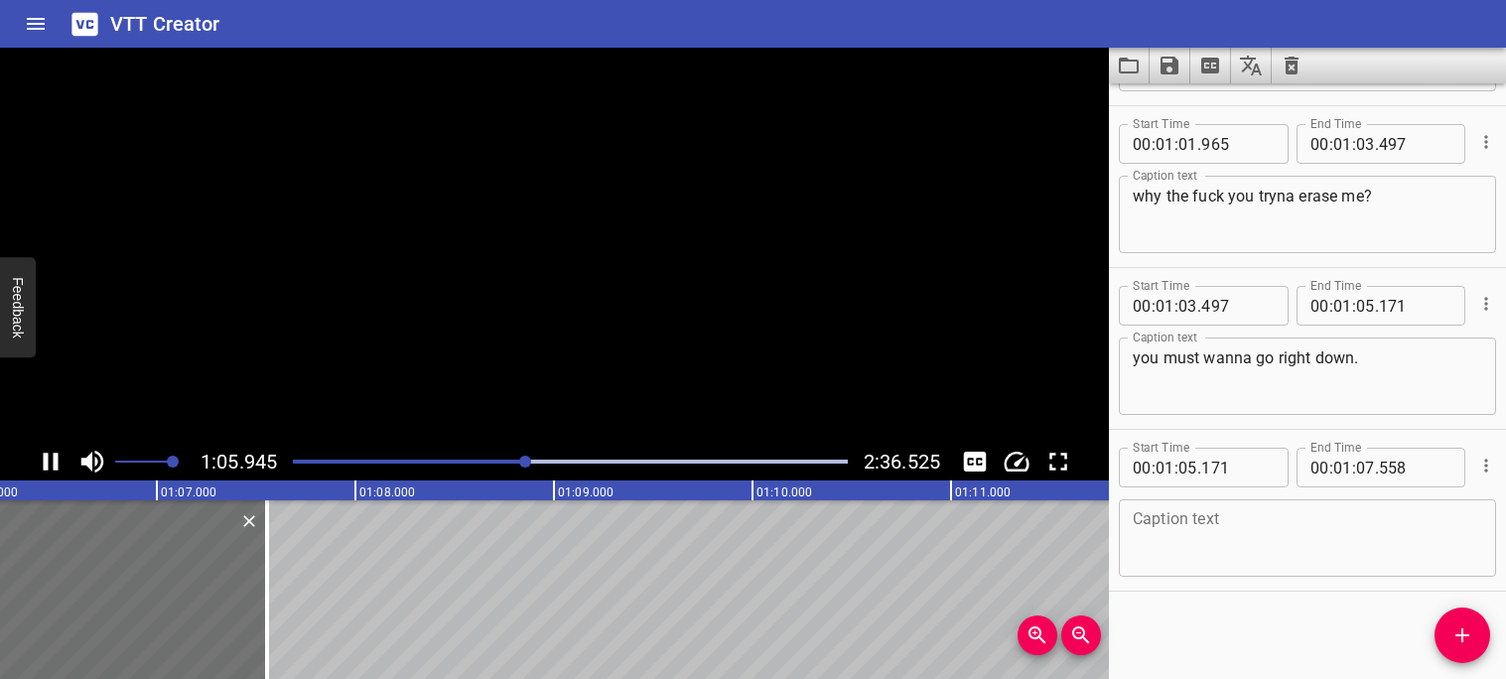
click at [1231, 535] on textarea at bounding box center [1307, 538] width 349 height 57
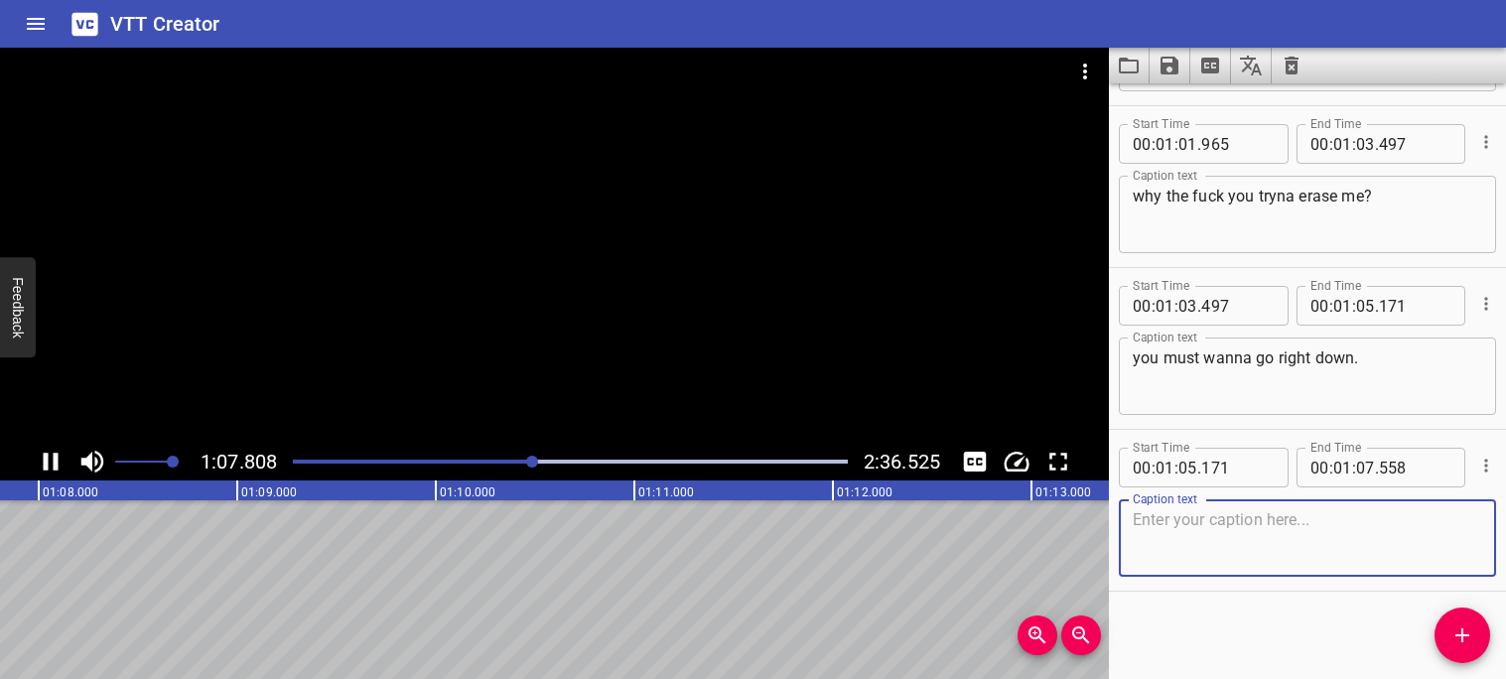
click at [63, 457] on icon "Play/Pause" at bounding box center [51, 462] width 30 height 30
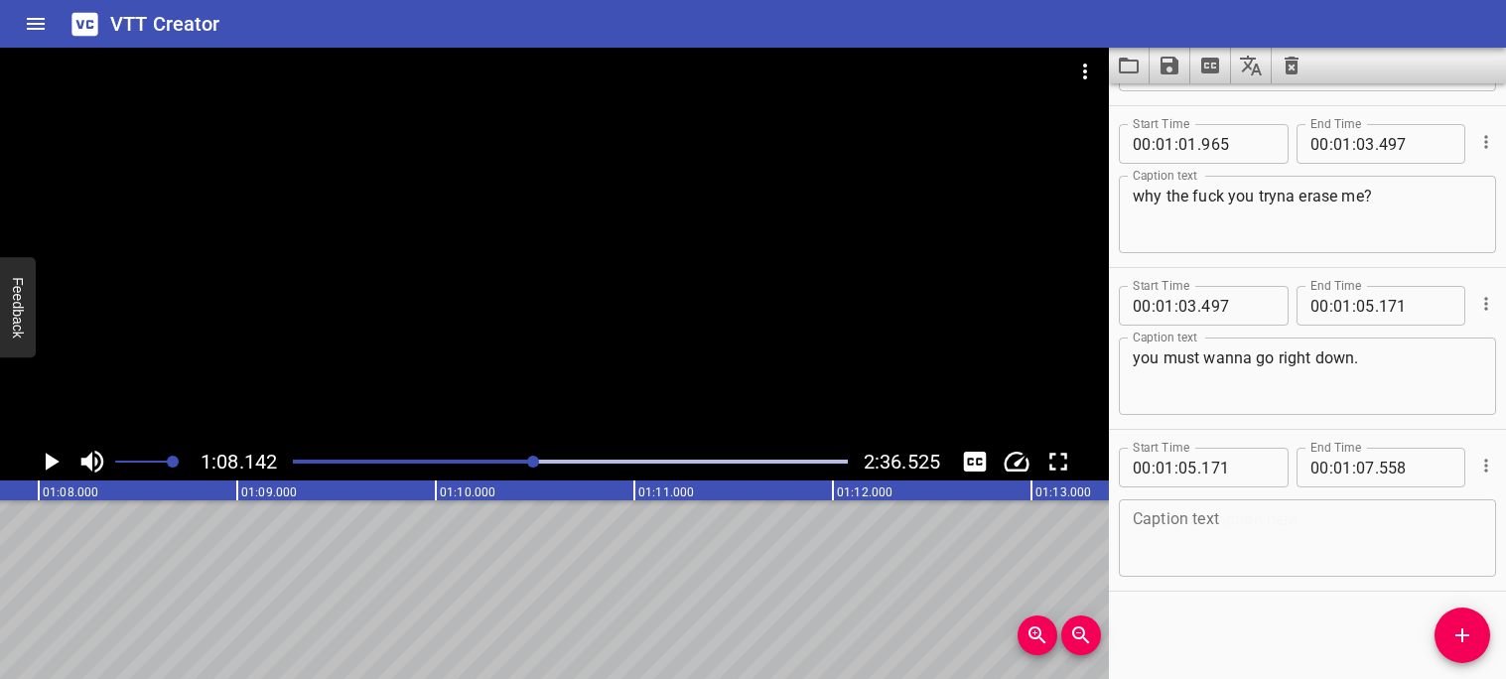
scroll to position [0, 13530]
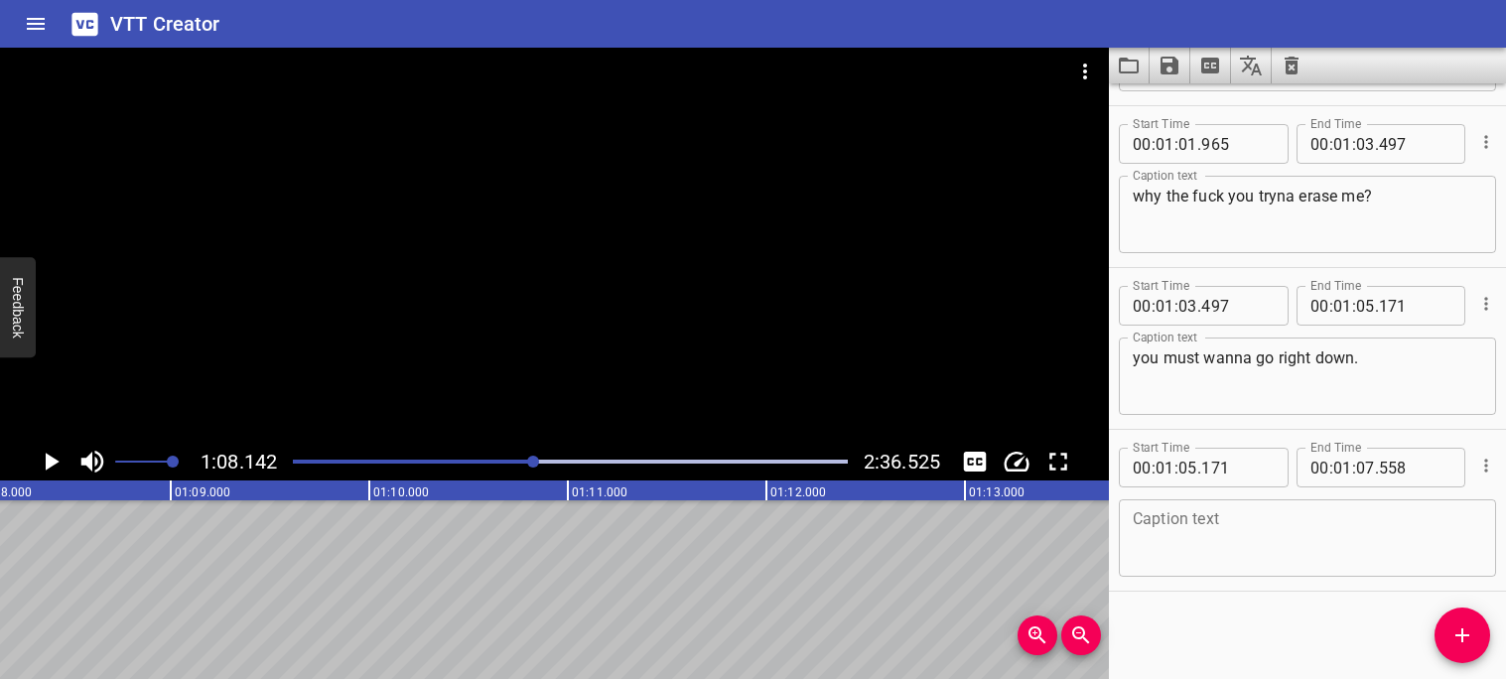
click at [1152, 552] on textarea at bounding box center [1307, 538] width 349 height 57
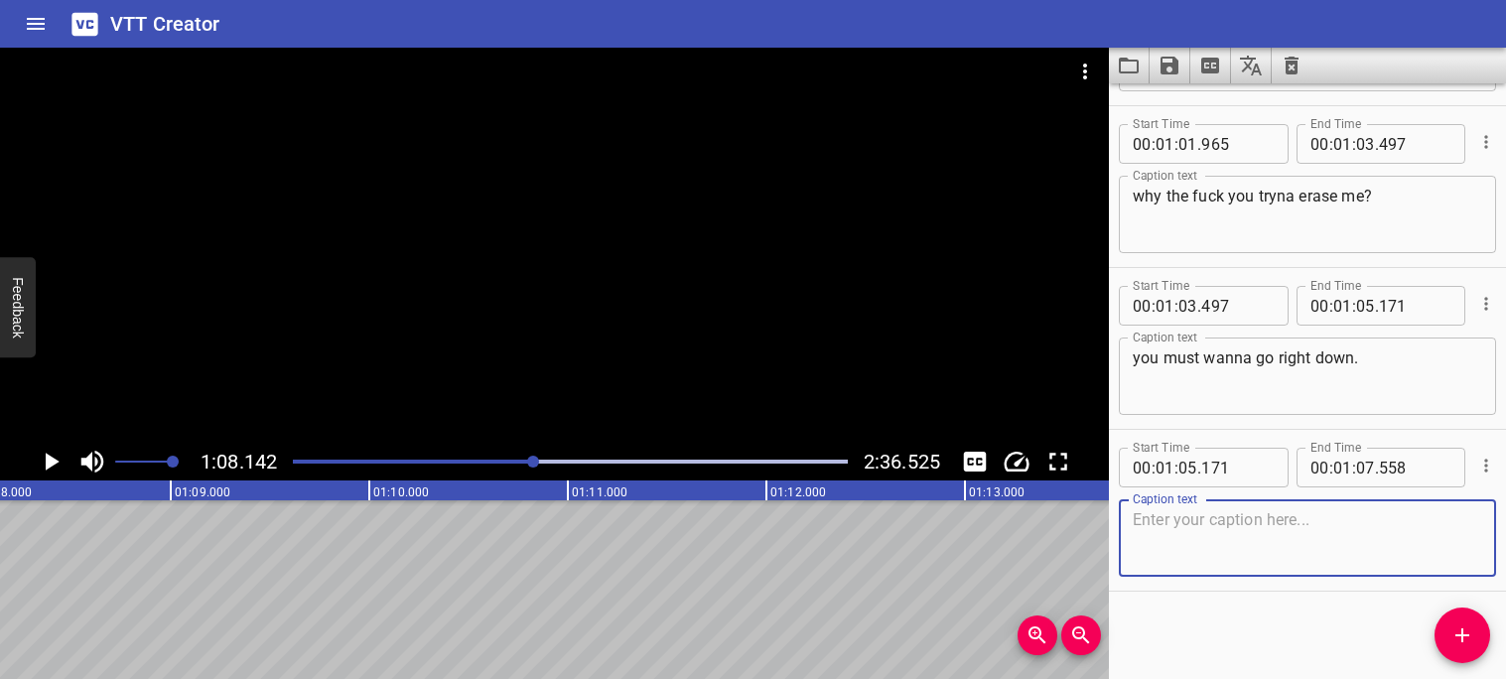
type textarea "i"
type textarea "I don't think he understand, go to [DEMOGRAPHIC_DATA] right now."
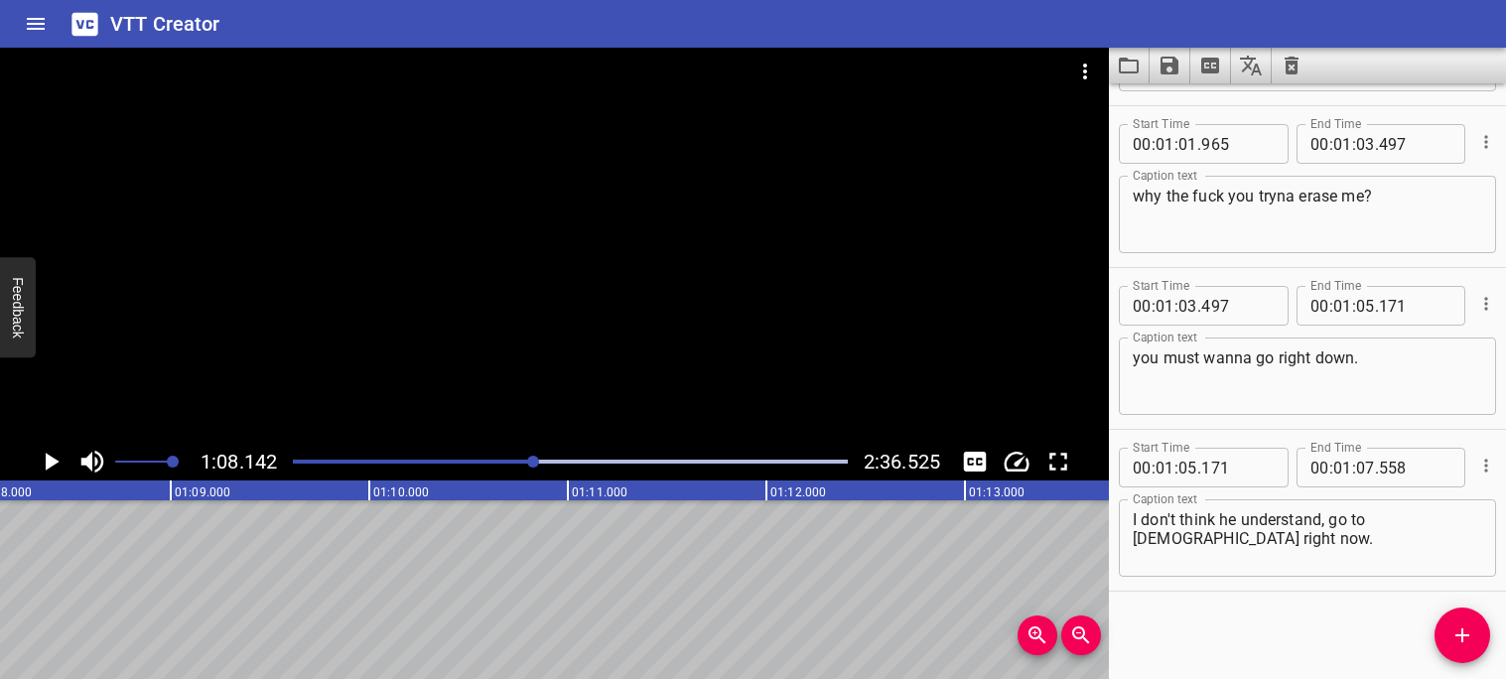
click at [1206, 596] on div "Start Time 00 : 00 : 00 . 000 Start Time End Time 00 : 00 : 03 . 640 End Time C…" at bounding box center [1307, 381] width 397 height 596
click at [61, 474] on icon "Play/Pause" at bounding box center [51, 462] width 30 height 30
click at [59, 470] on icon "Play/Pause" at bounding box center [51, 462] width 30 height 30
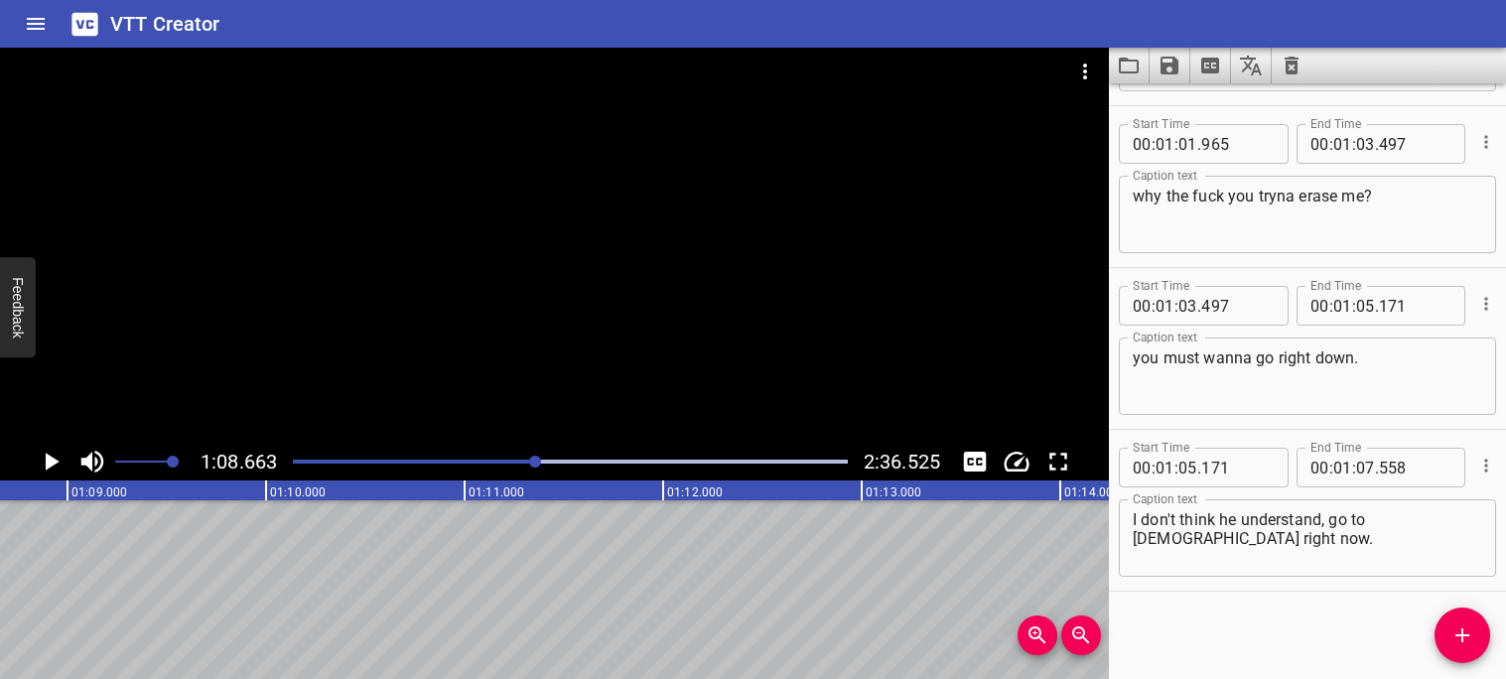
click at [525, 460] on div "Play progress" at bounding box center [259, 462] width 555 height 4
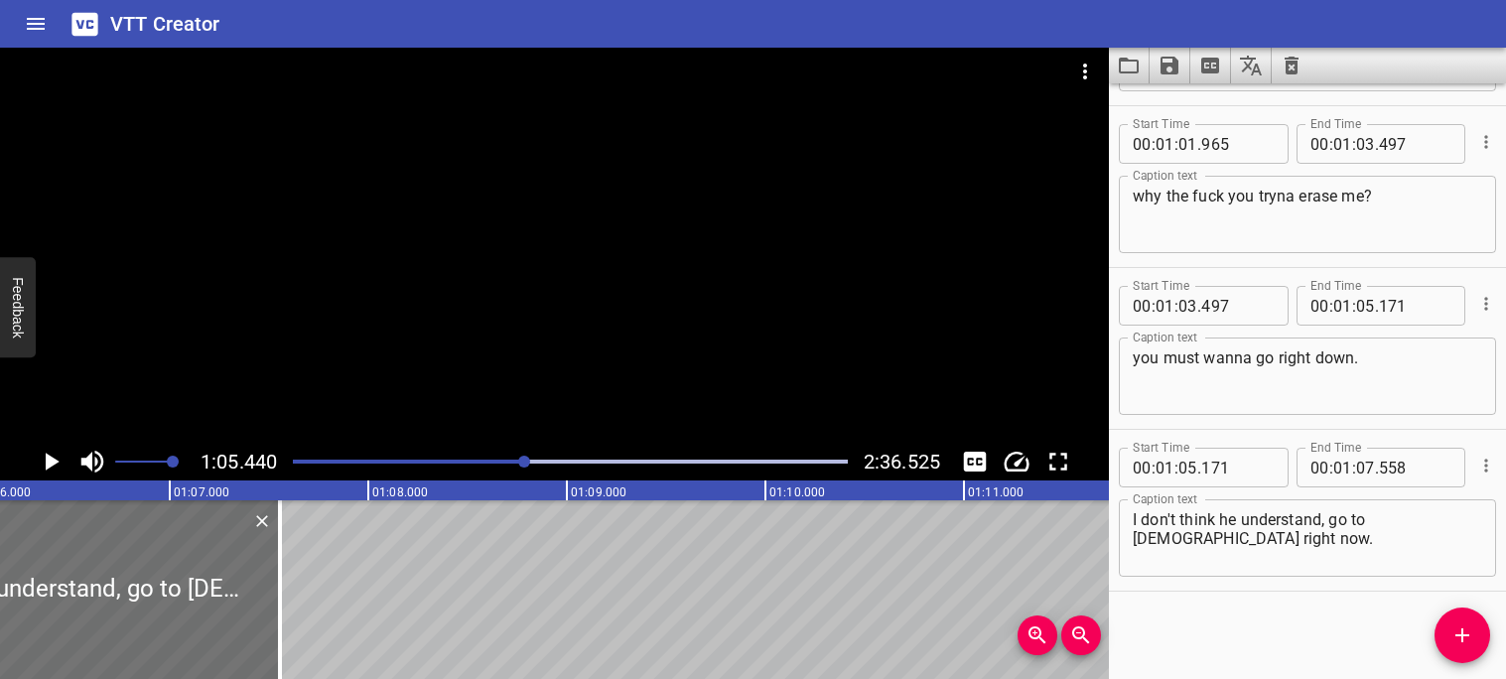
scroll to position [0, 12993]
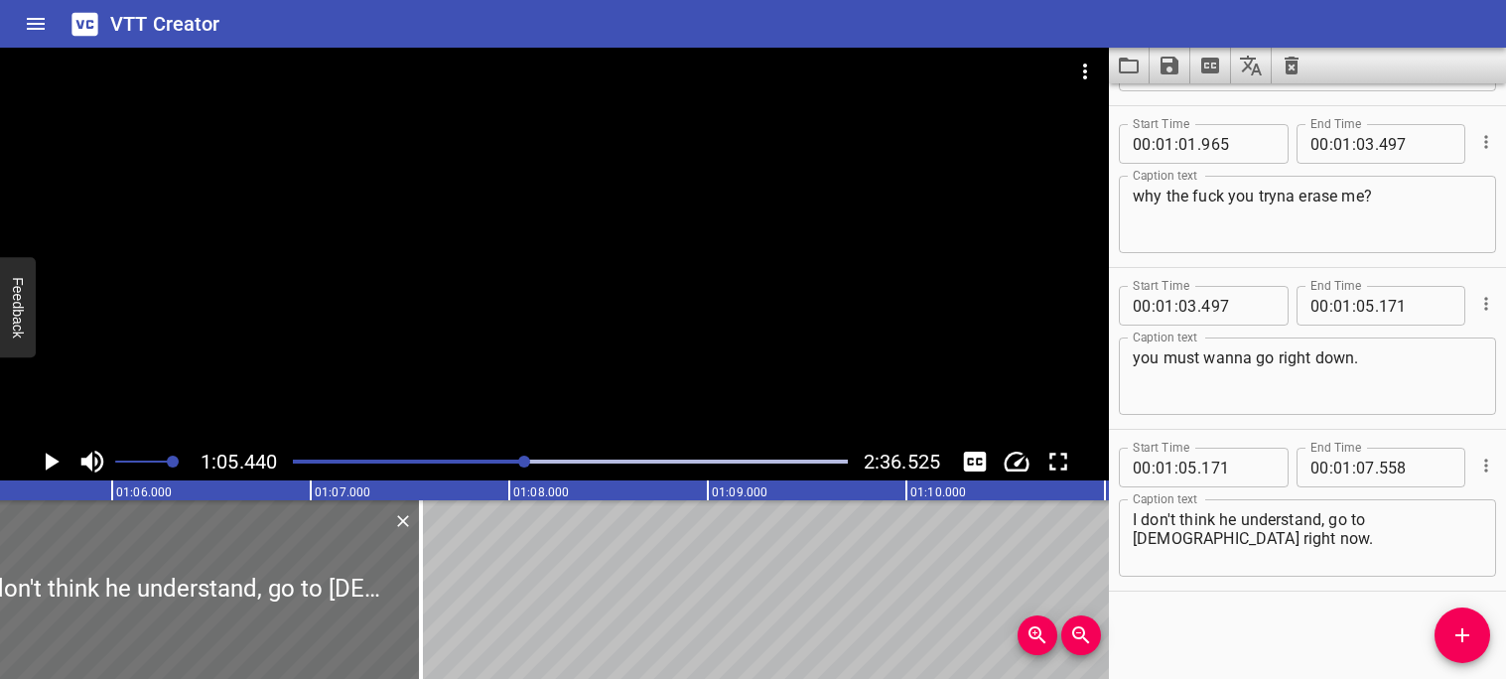
click at [56, 460] on icon "Play/Pause" at bounding box center [53, 462] width 14 height 18
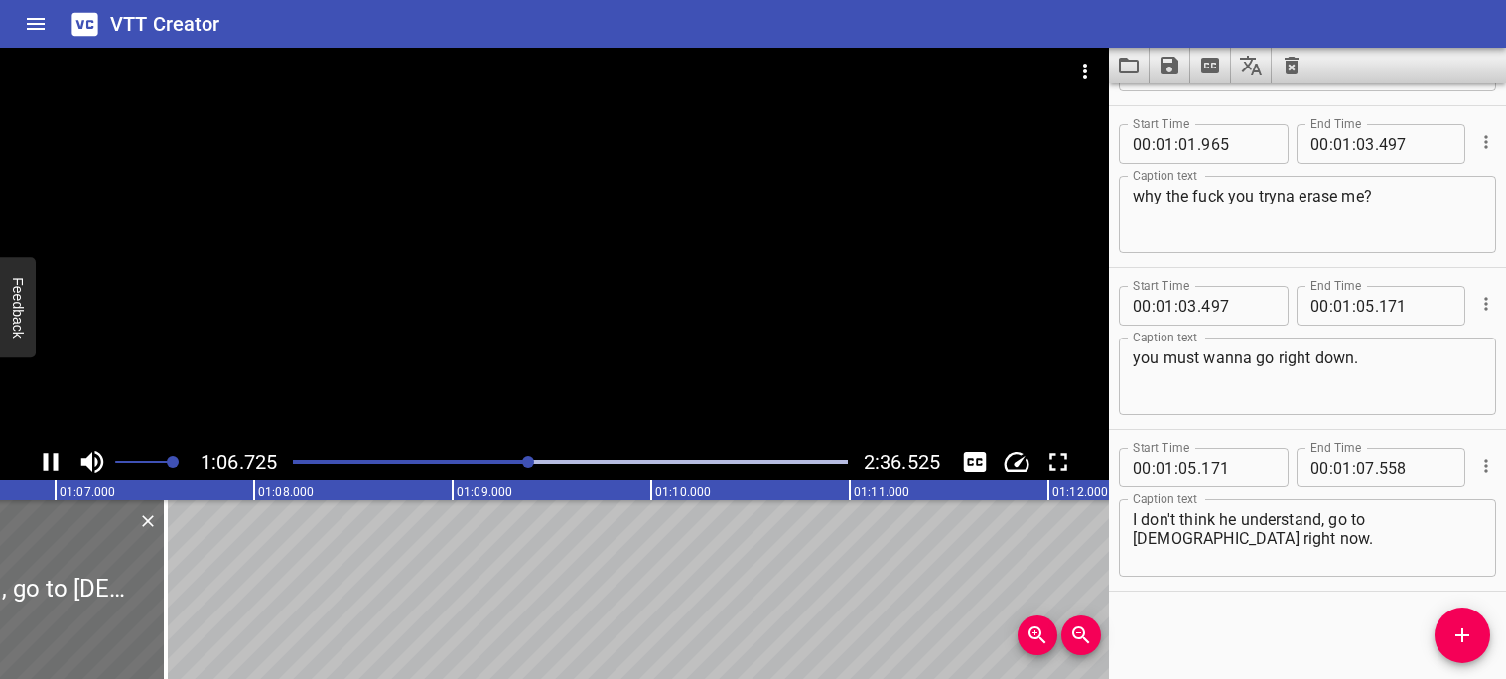
click at [50, 462] on icon "Play/Pause" at bounding box center [51, 462] width 30 height 30
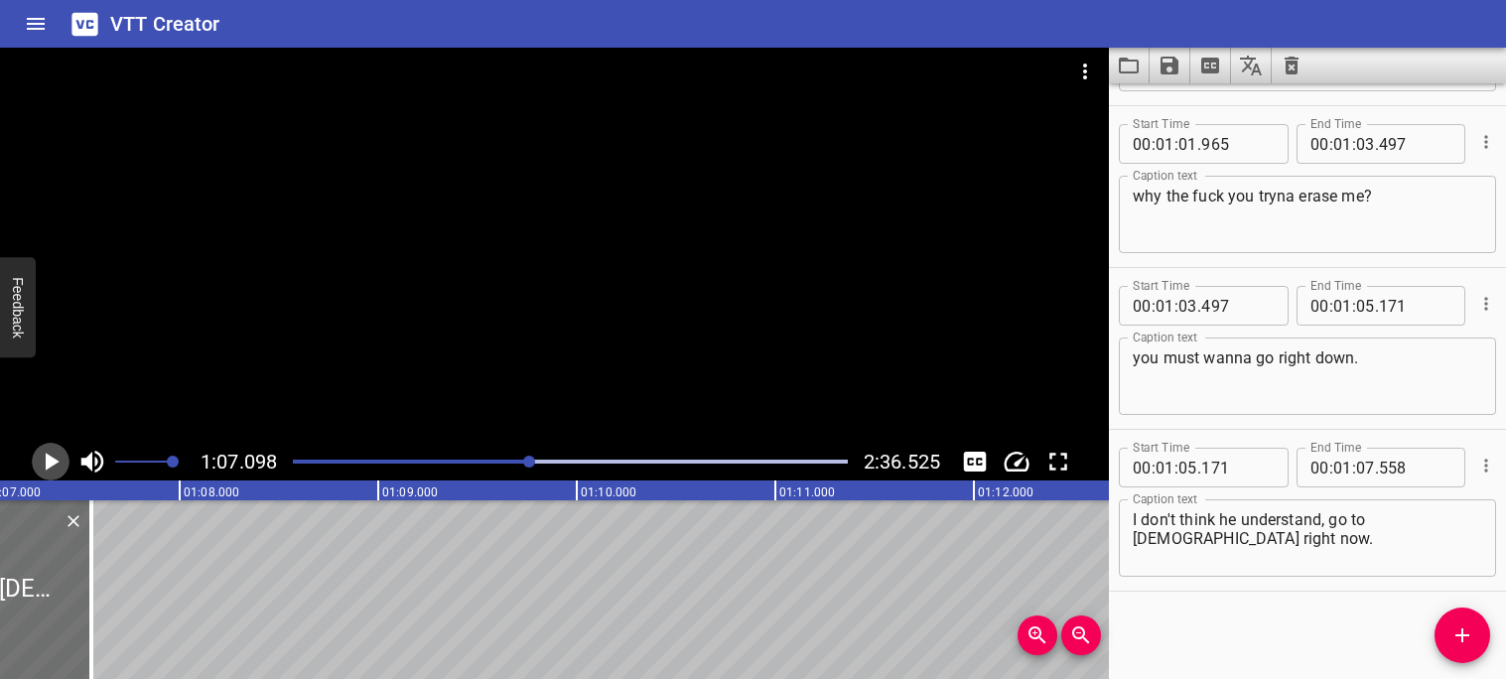
click at [50, 462] on icon "Play/Pause" at bounding box center [53, 462] width 14 height 18
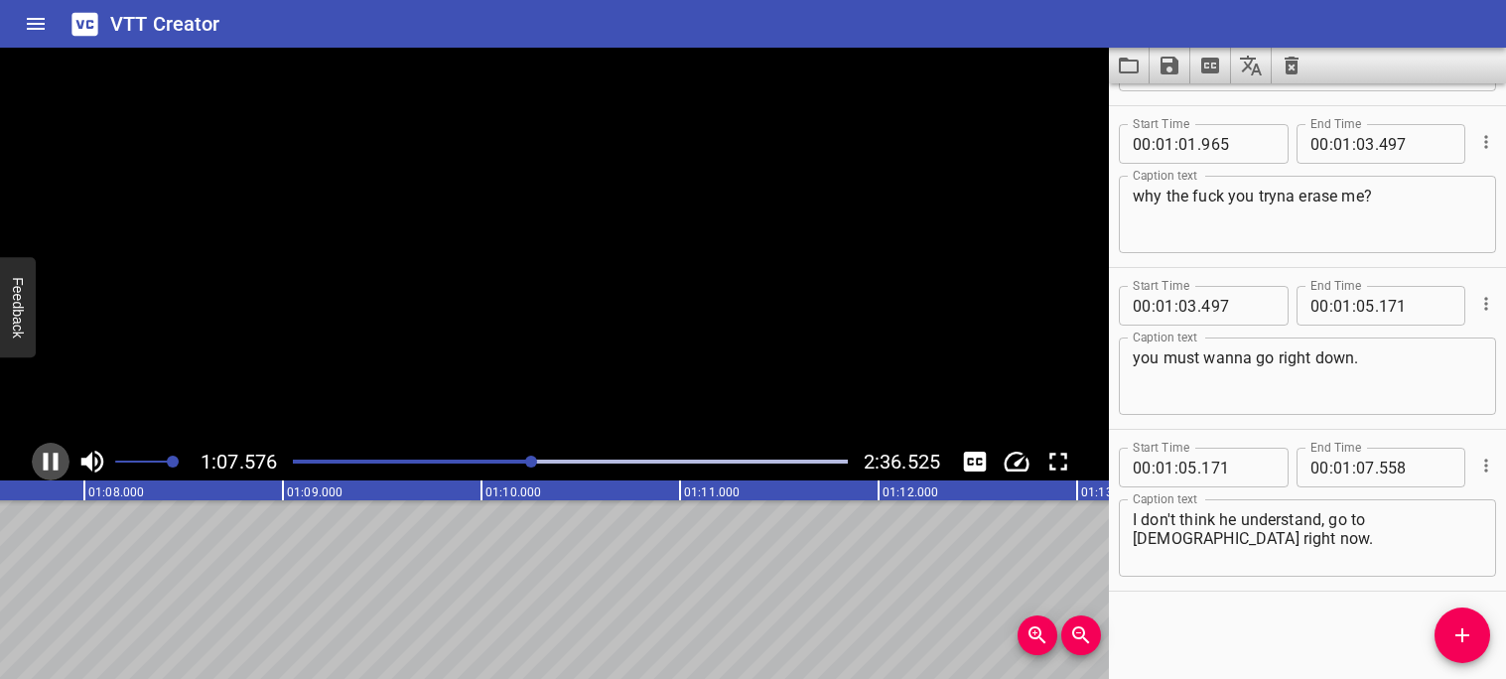
click at [50, 462] on icon "Play/Pause" at bounding box center [51, 462] width 30 height 30
click at [50, 462] on icon "Play/Pause" at bounding box center [53, 462] width 14 height 18
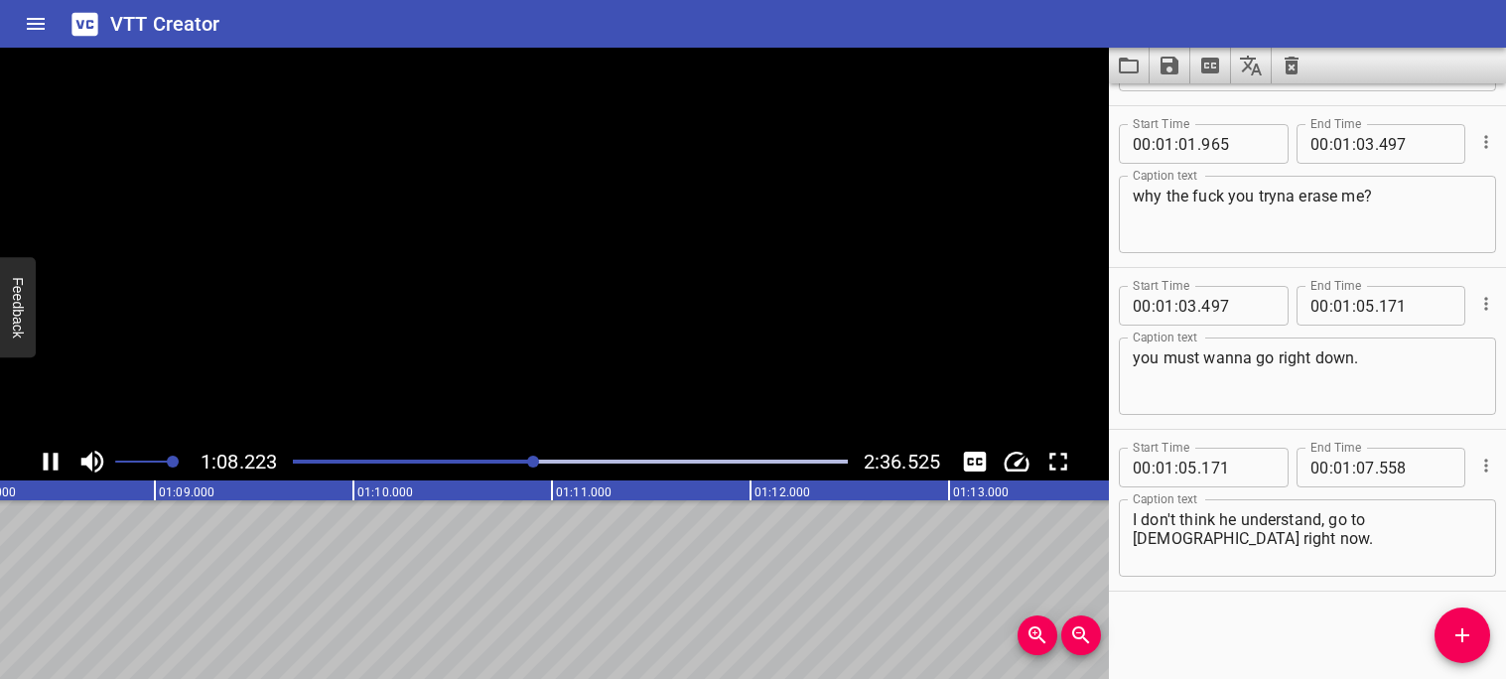
click at [50, 462] on icon "Play/Pause" at bounding box center [51, 462] width 30 height 30
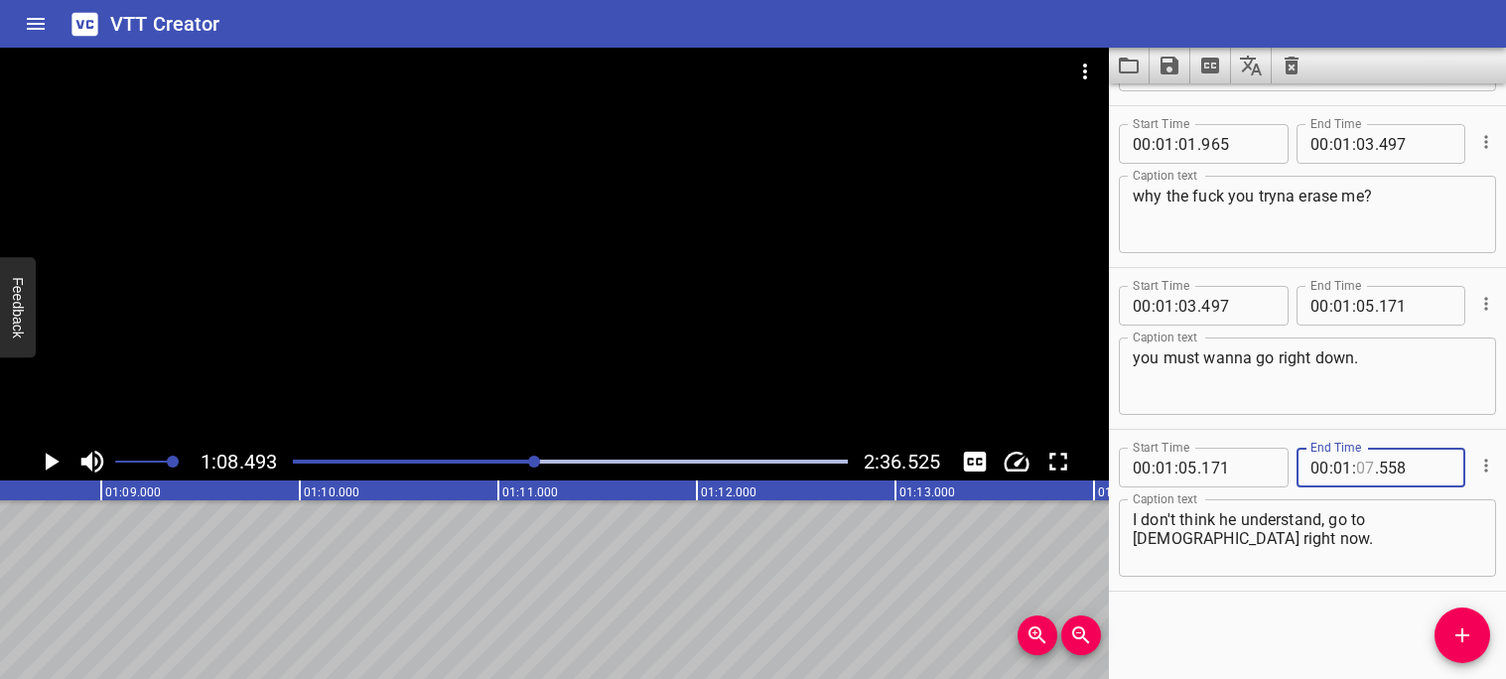
click at [1369, 469] on input "number" at bounding box center [1365, 468] width 19 height 40
type input "08"
type input "493"
click at [1340, 614] on div "Start Time 00 : 00 : 00 . 000 Start Time End Time 00 : 00 : 03 . 640 End Time C…" at bounding box center [1307, 381] width 397 height 596
click at [46, 463] on icon "Play/Pause" at bounding box center [53, 462] width 14 height 18
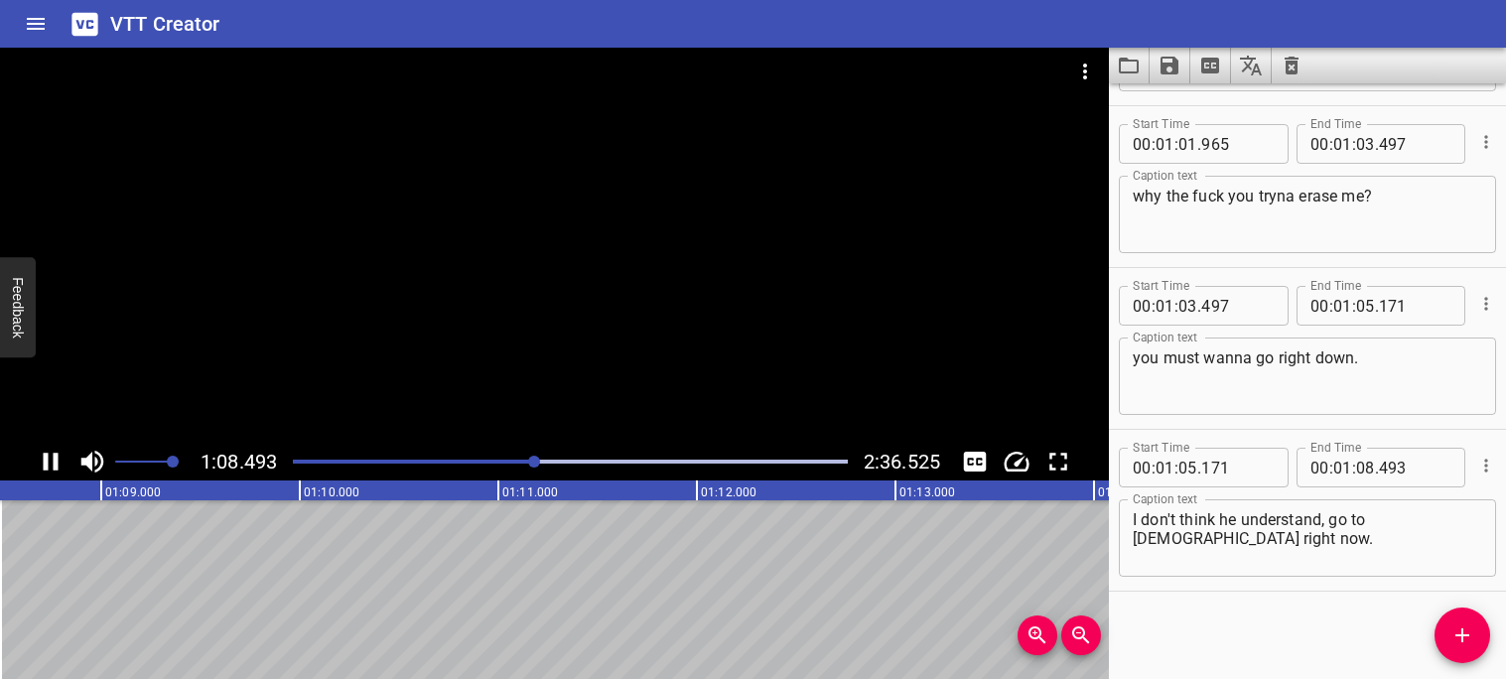
click at [46, 463] on icon "Play/Pause" at bounding box center [51, 462] width 15 height 18
click at [46, 463] on icon "Play/Pause" at bounding box center [53, 462] width 14 height 18
click at [46, 463] on icon "Play/Pause" at bounding box center [51, 462] width 15 height 18
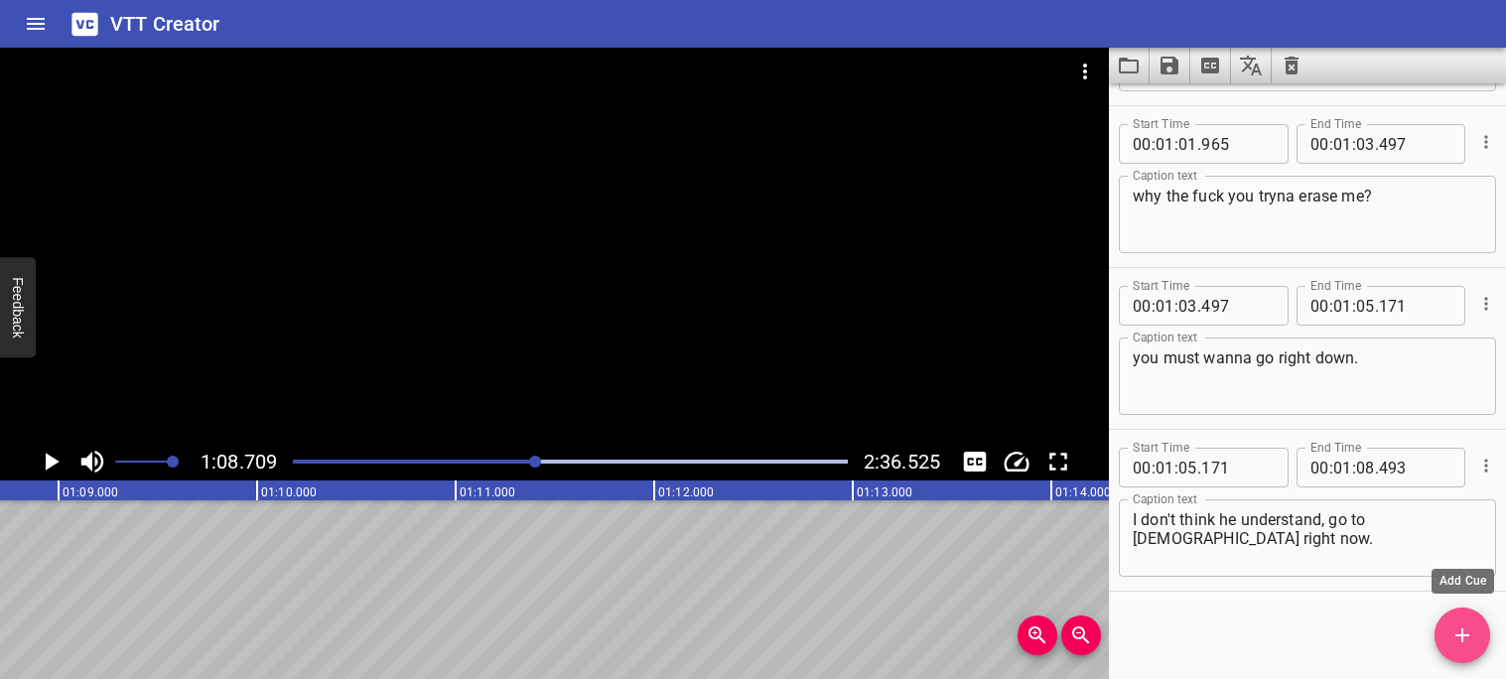
click at [1442, 631] on span "Add Cue" at bounding box center [1463, 635] width 56 height 24
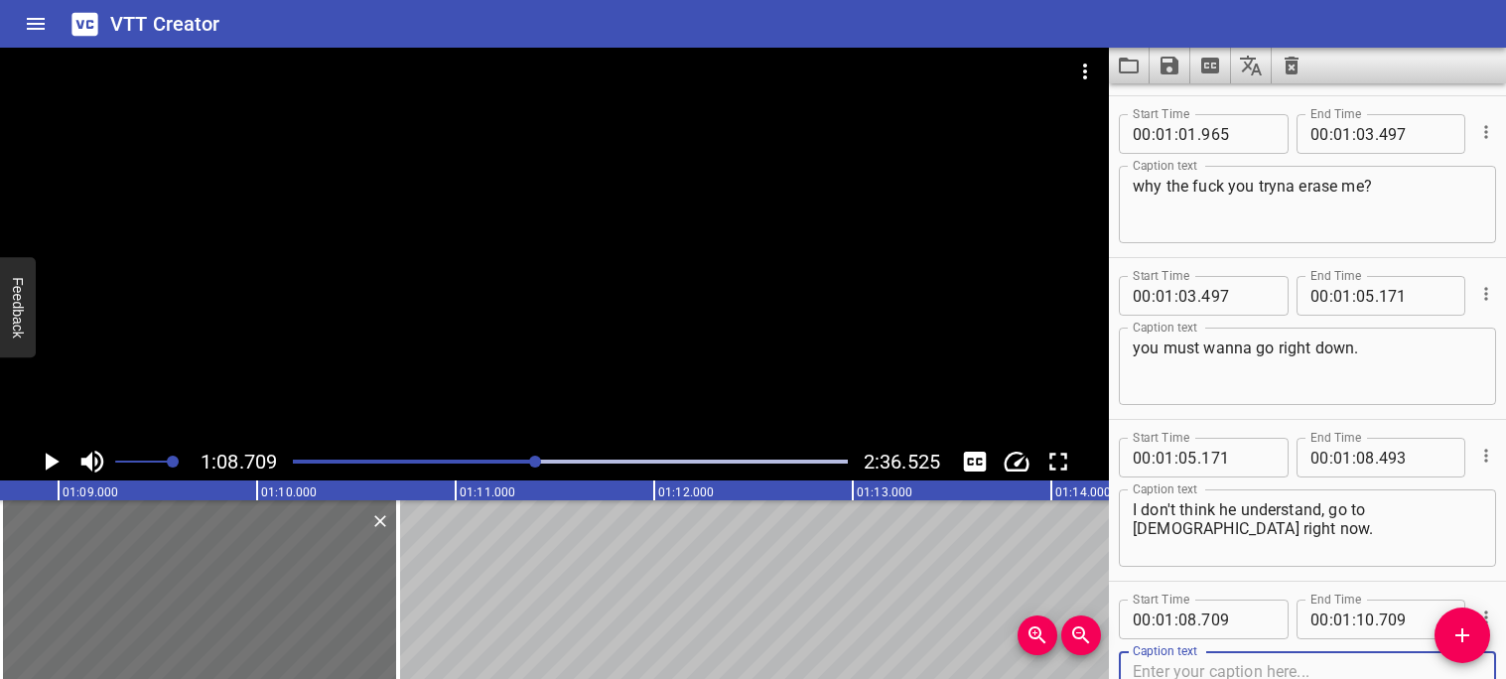
scroll to position [4190, 0]
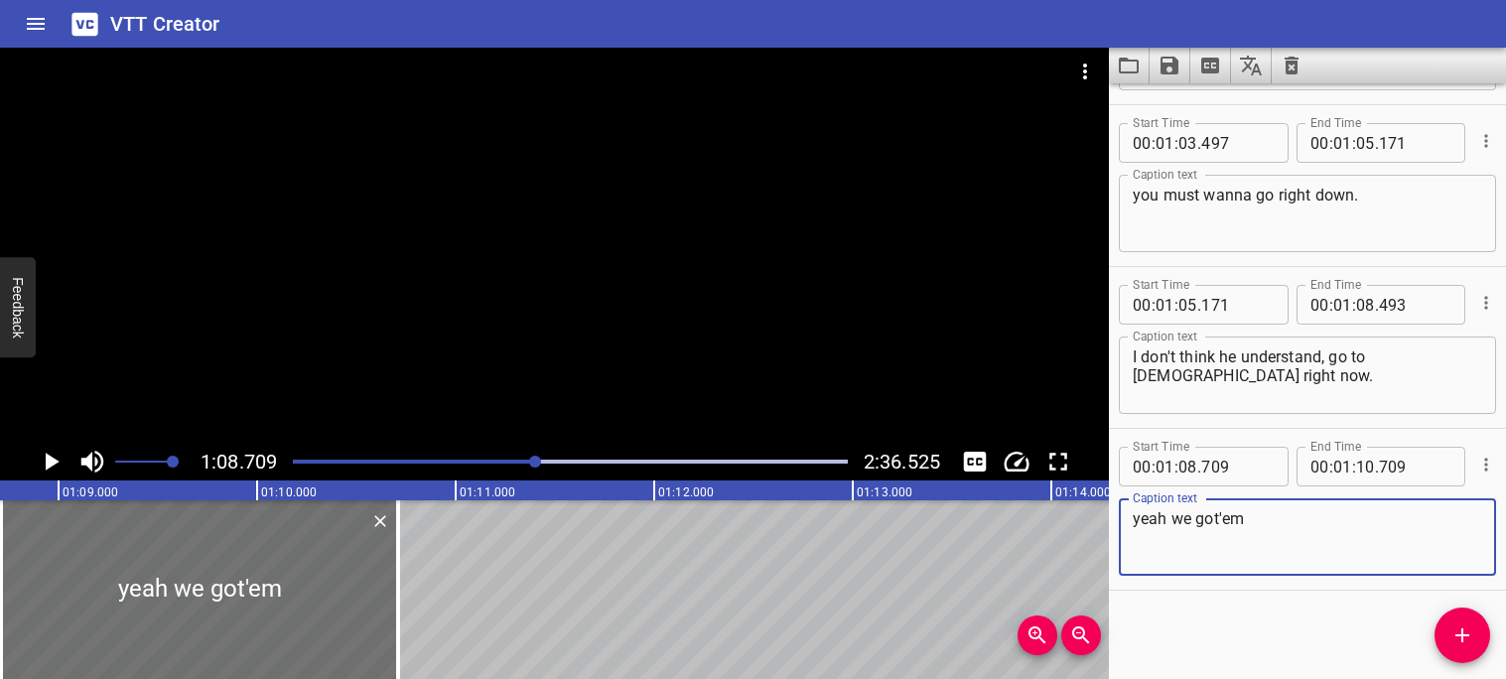
type textarea "yeah we got'em"
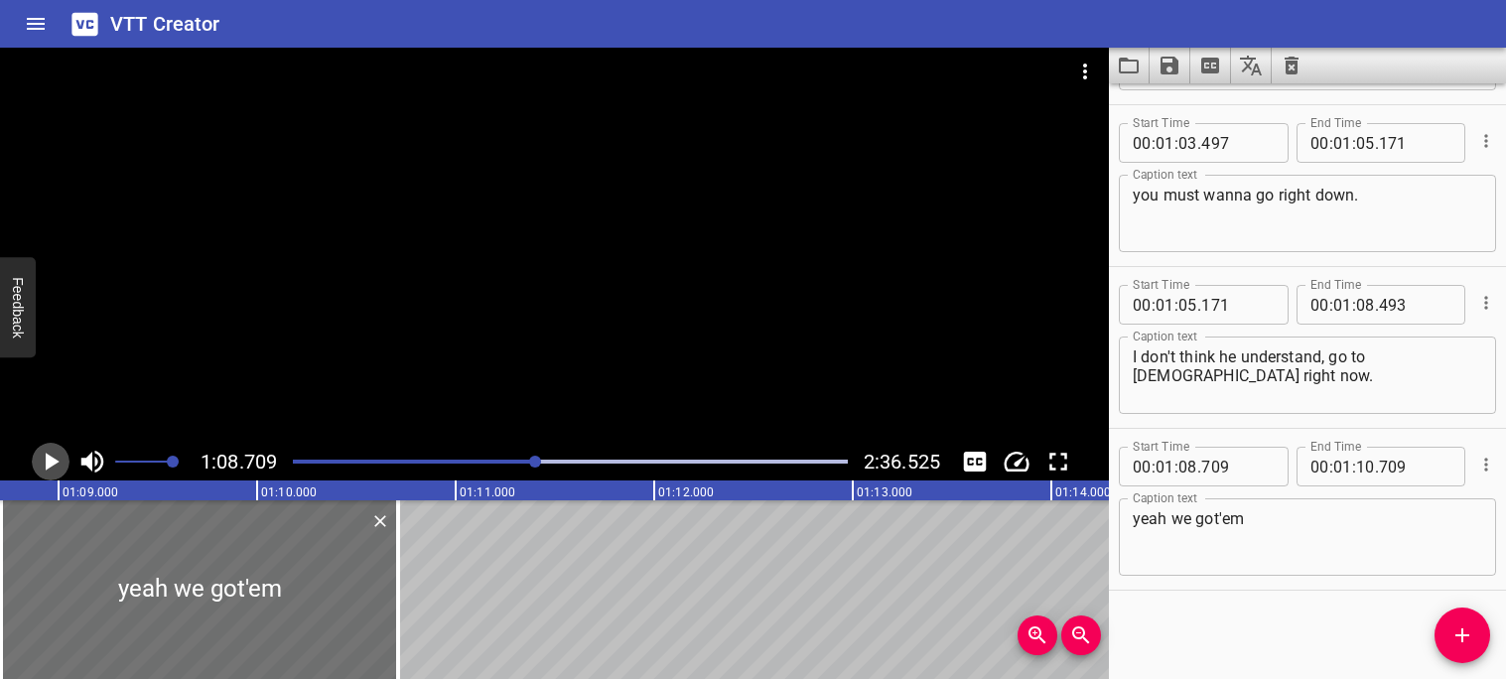
click at [50, 466] on icon "Play/Pause" at bounding box center [53, 462] width 14 height 18
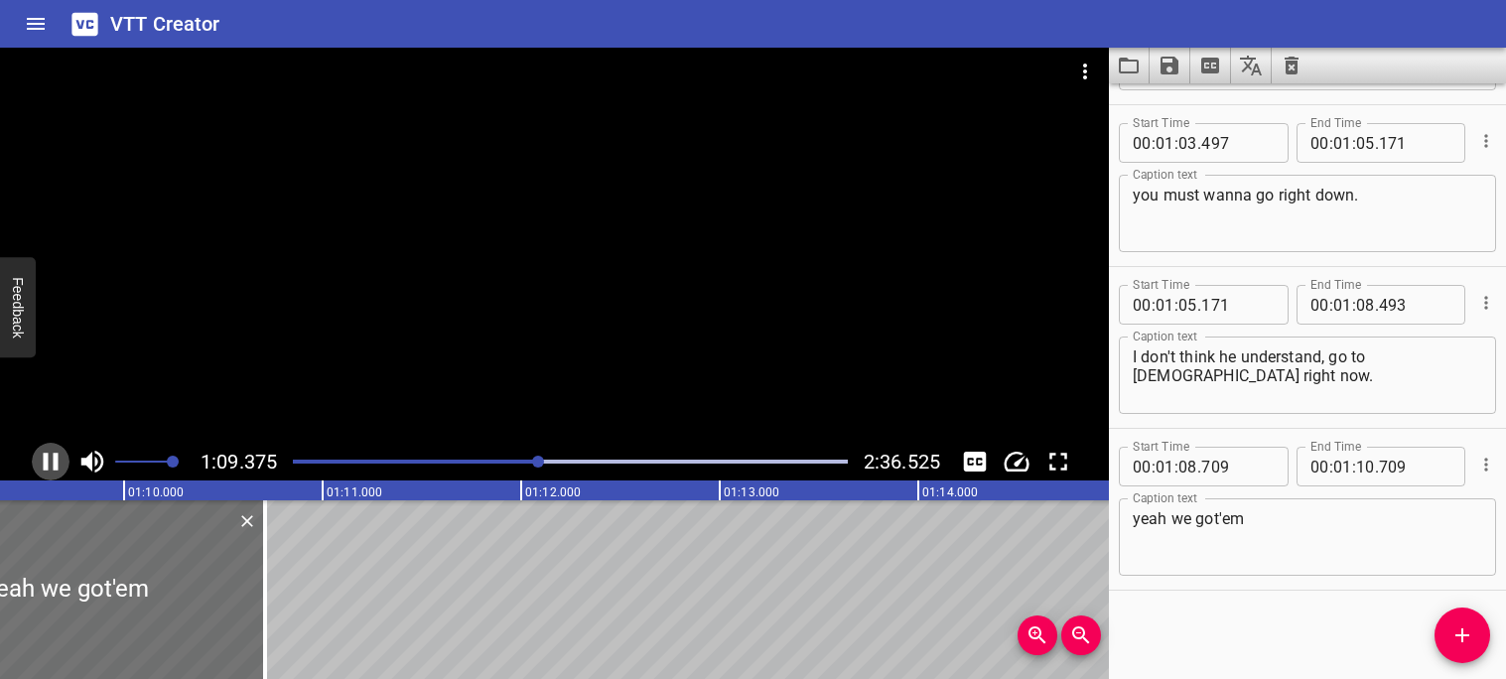
click at [50, 465] on icon "Play/Pause" at bounding box center [51, 462] width 30 height 30
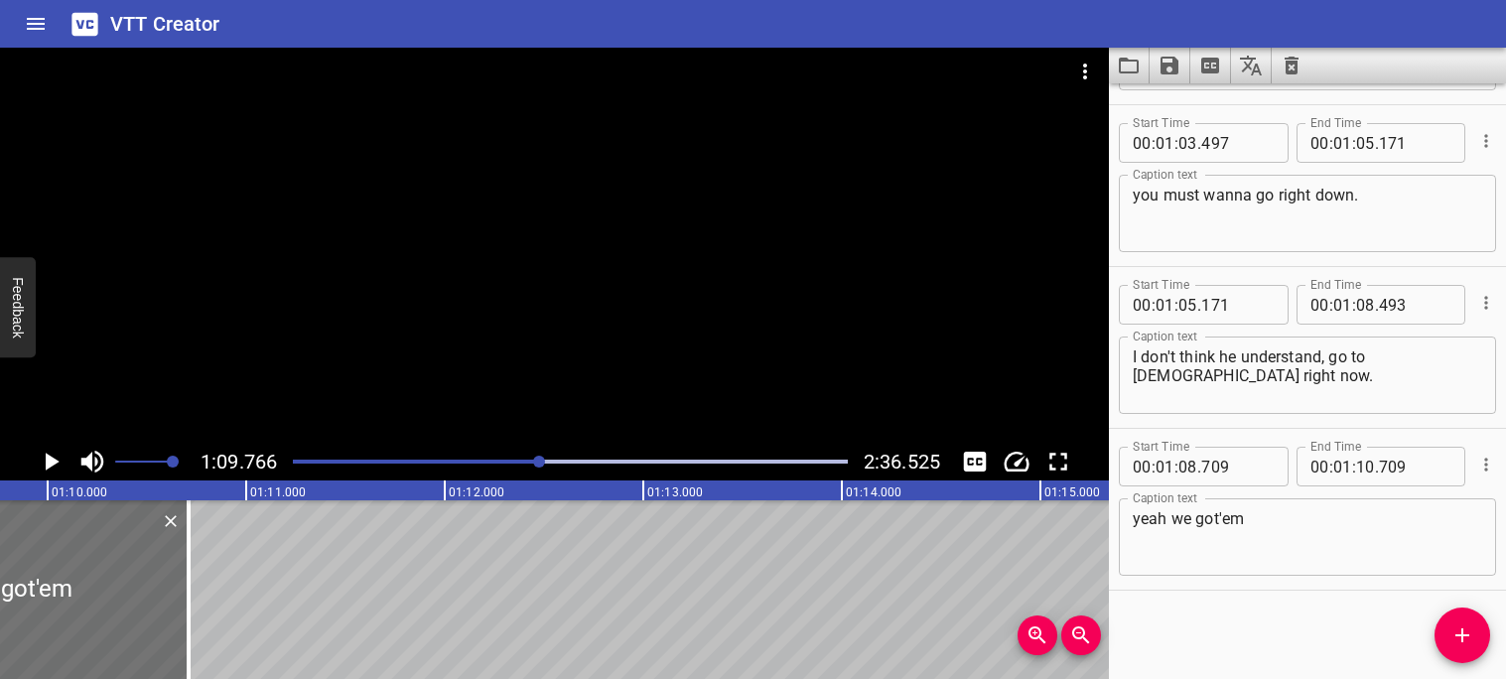
click at [50, 465] on icon "Play/Pause" at bounding box center [53, 462] width 14 height 18
click at [50, 465] on icon "Play/Pause" at bounding box center [51, 462] width 30 height 30
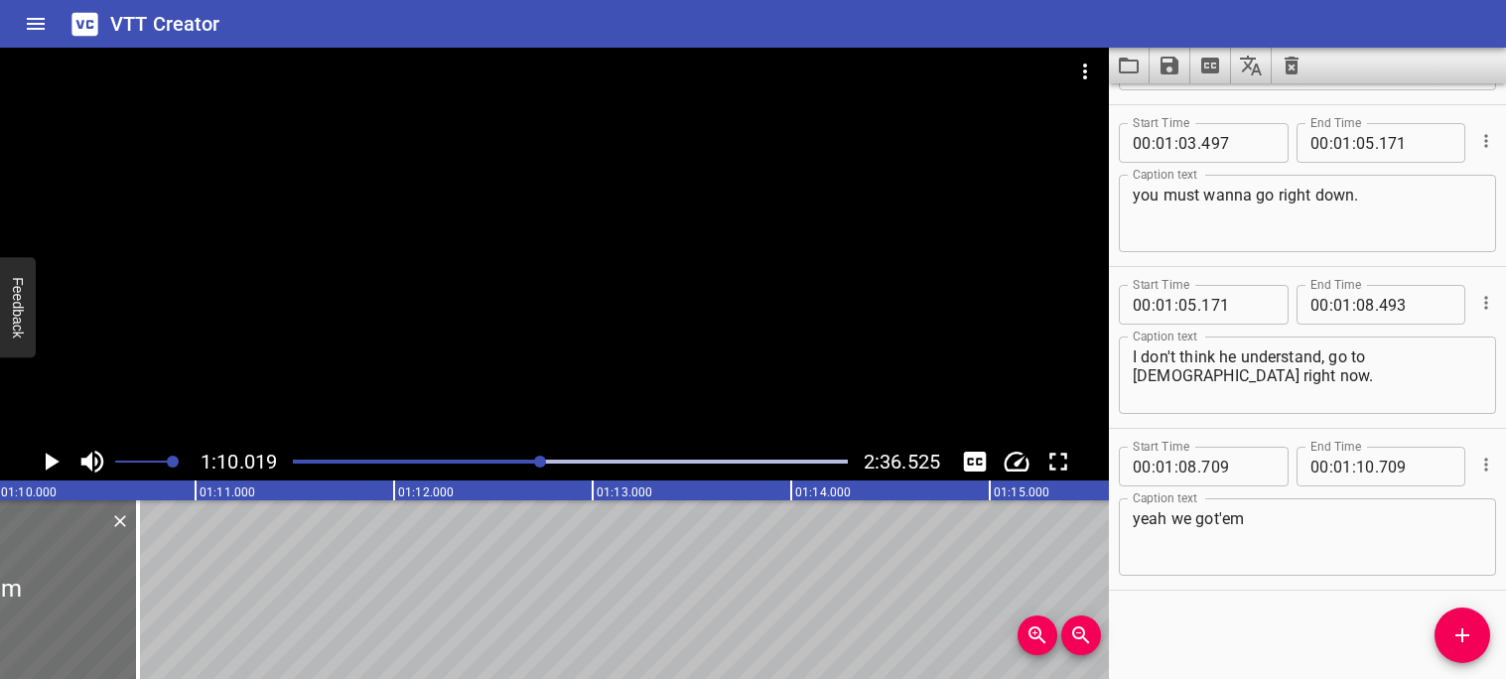
click at [532, 460] on div "Play progress" at bounding box center [263, 462] width 555 height 4
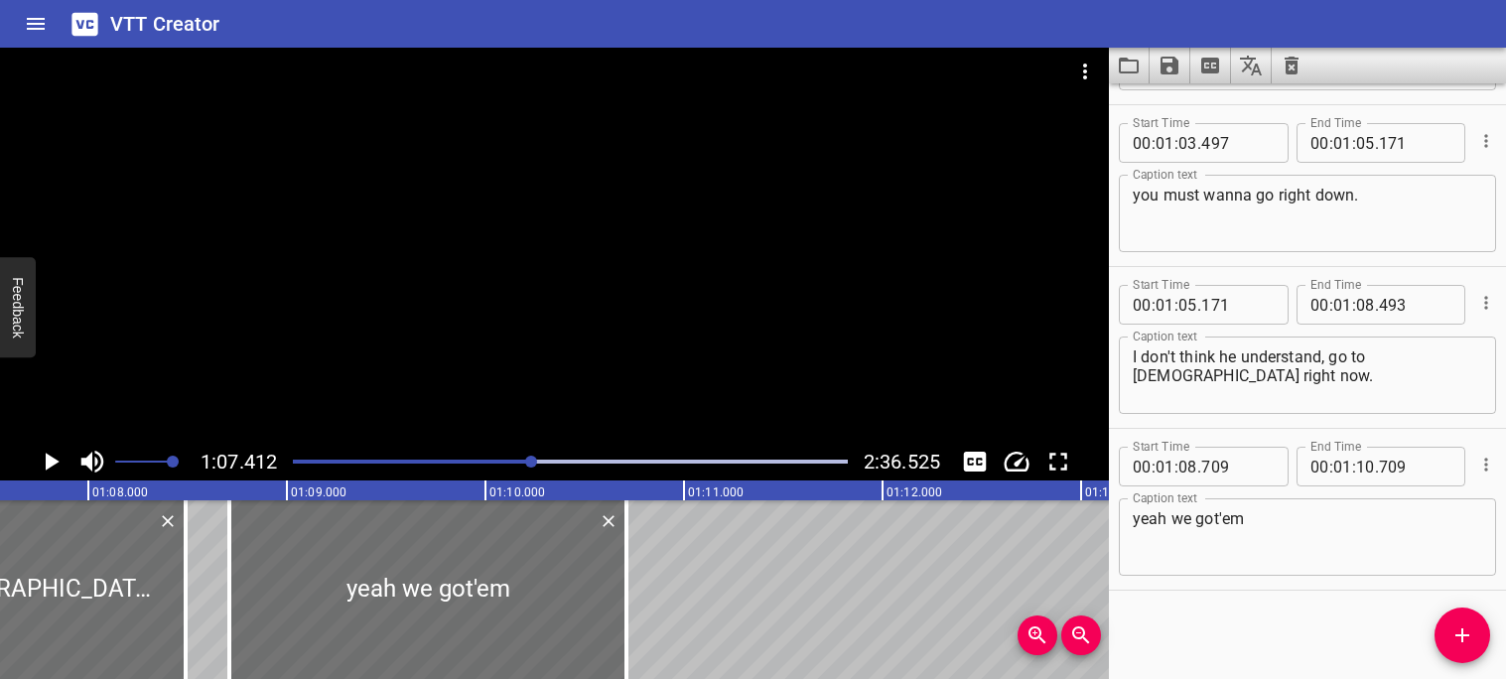
scroll to position [0, 13384]
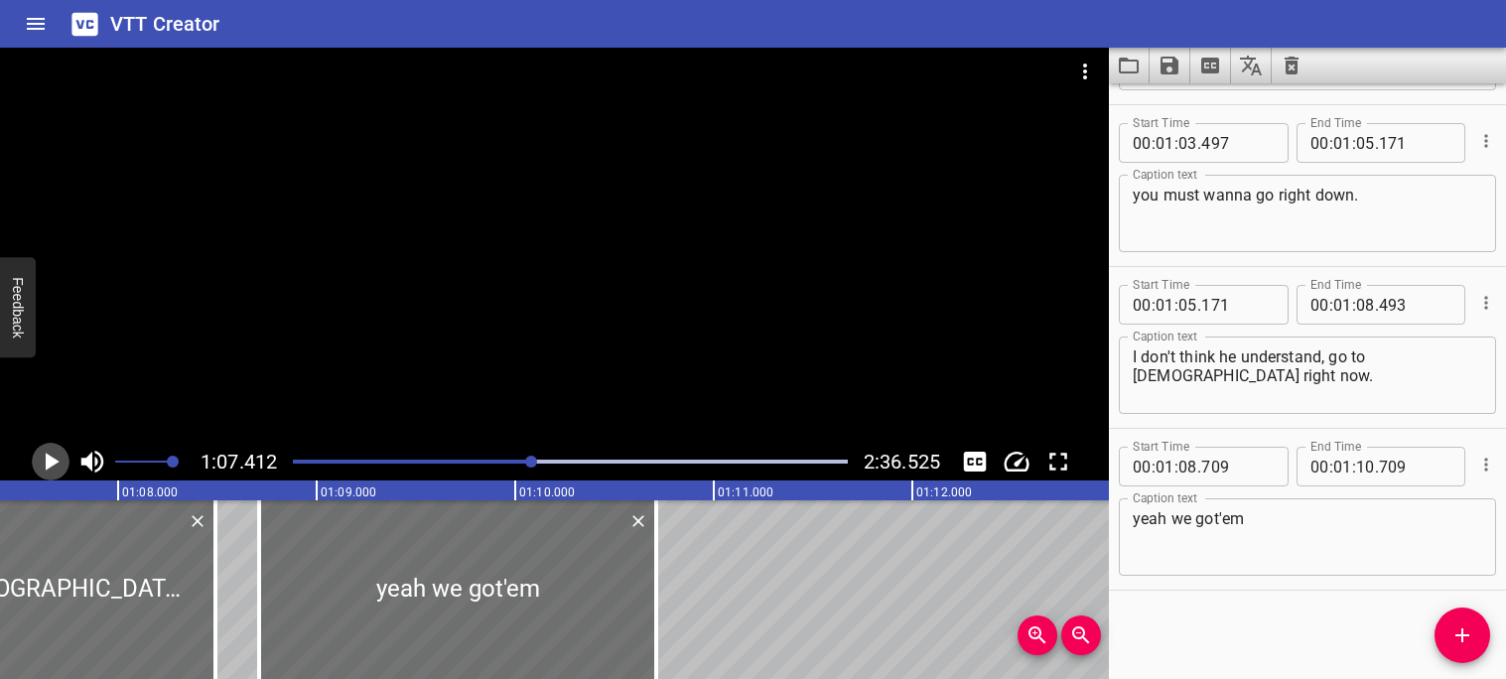
click at [46, 468] on icon "Play/Pause" at bounding box center [53, 462] width 14 height 18
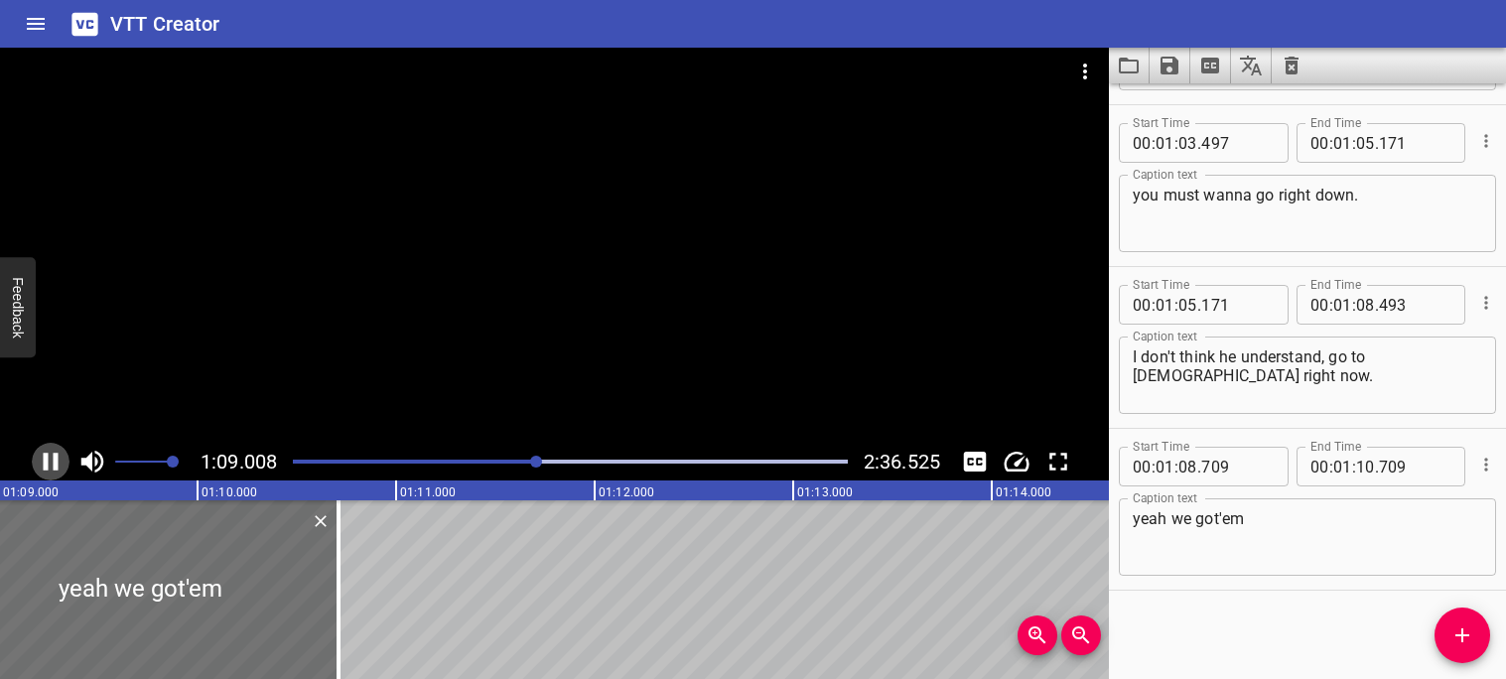
click at [45, 464] on icon "Play/Pause" at bounding box center [51, 462] width 15 height 18
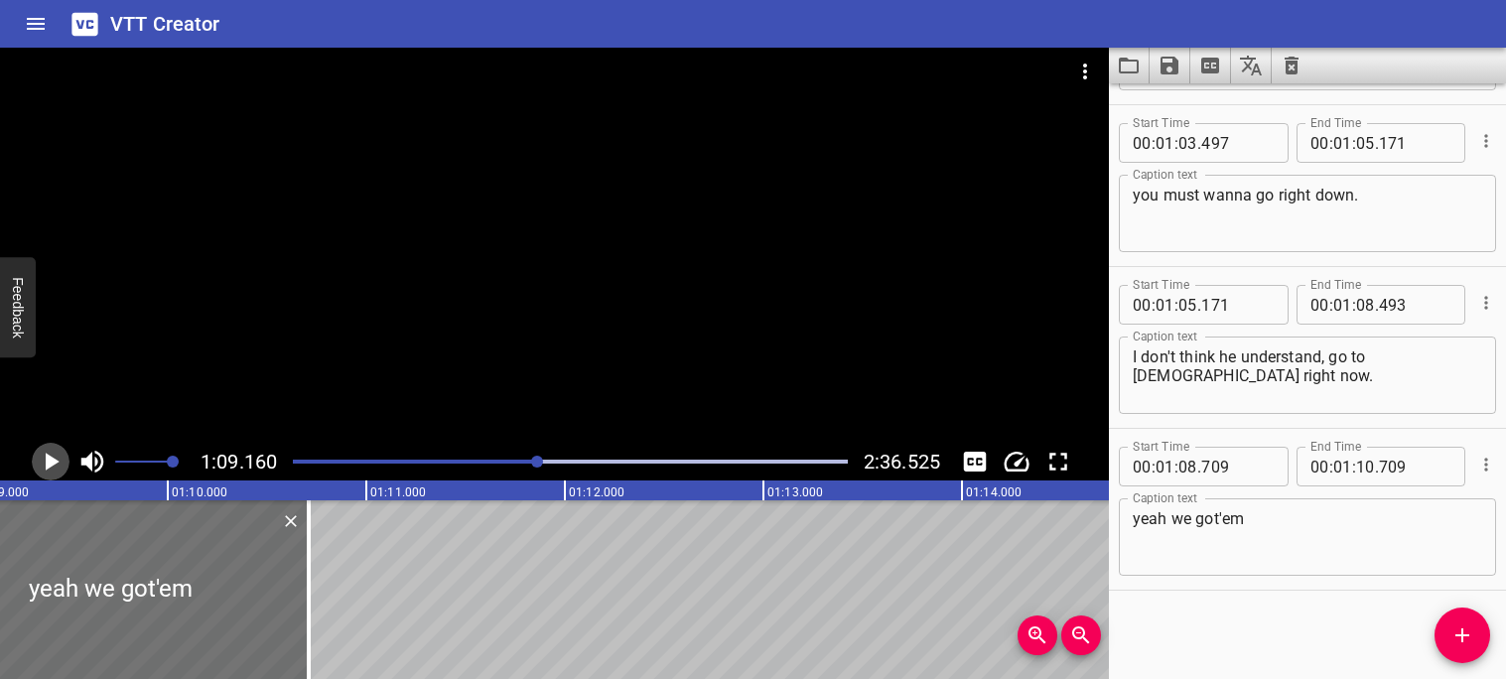
click at [48, 466] on icon "Play/Pause" at bounding box center [53, 462] width 14 height 18
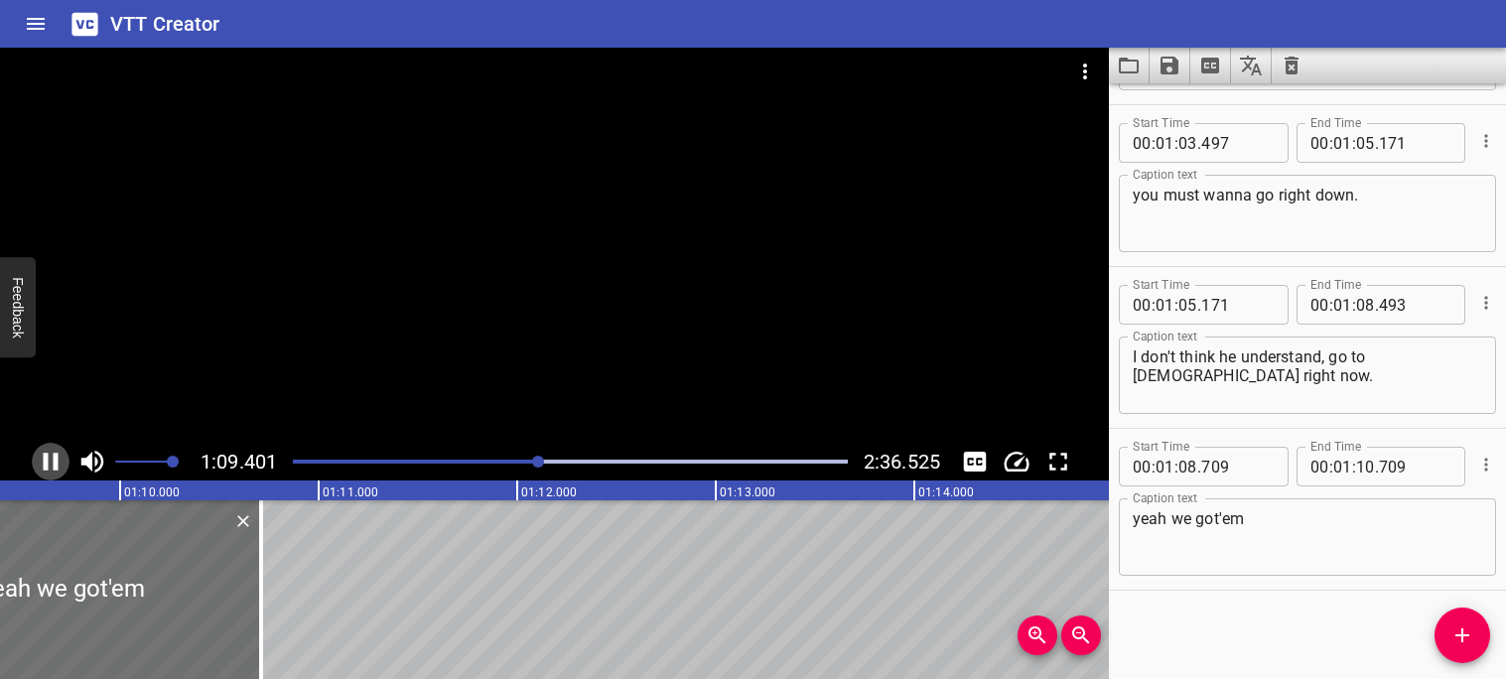
click at [48, 466] on icon "Play/Pause" at bounding box center [51, 462] width 30 height 30
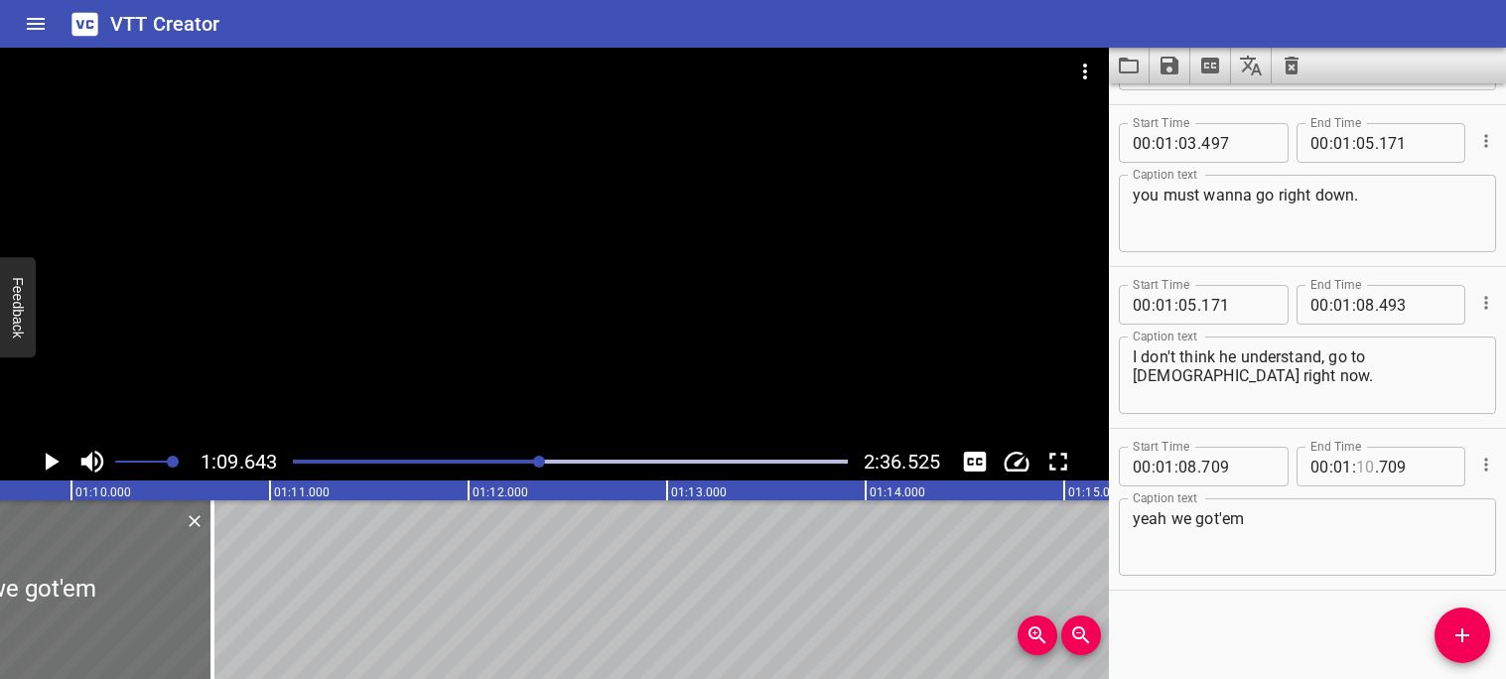
click at [1374, 463] on input "number" at bounding box center [1365, 467] width 19 height 40
type input "09"
type input "643"
click at [1474, 633] on span "Add Cue" at bounding box center [1463, 635] width 56 height 24
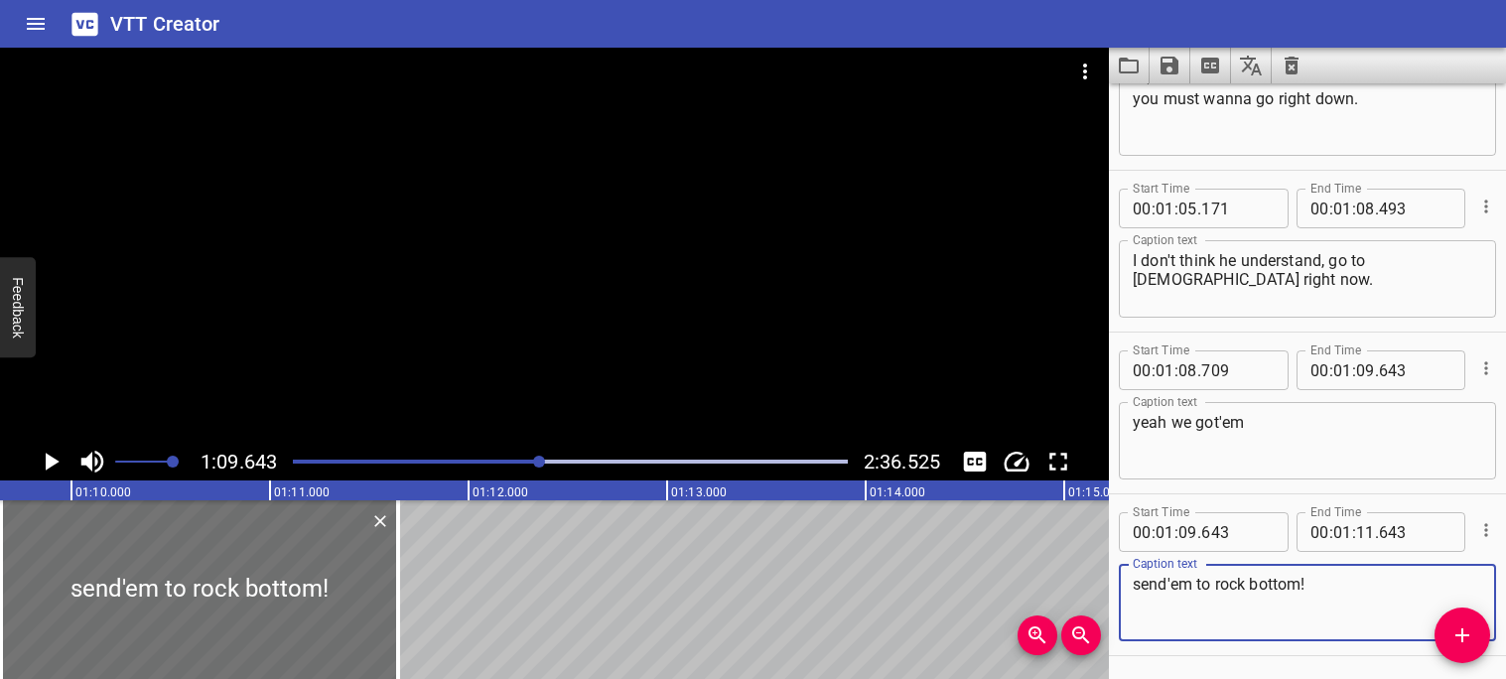
scroll to position [4294, 0]
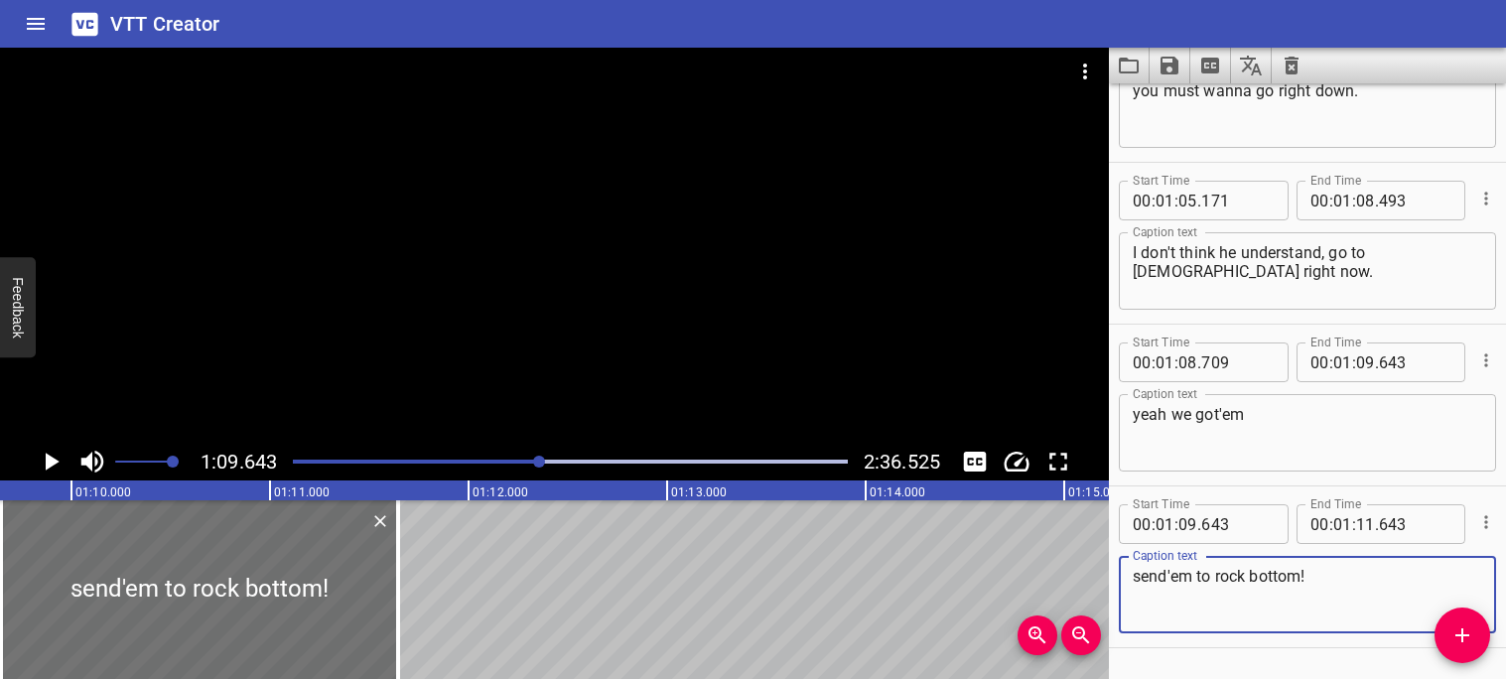
type textarea "send'em to rock bottom!"
click at [50, 458] on icon "Play/Pause" at bounding box center [53, 462] width 14 height 18
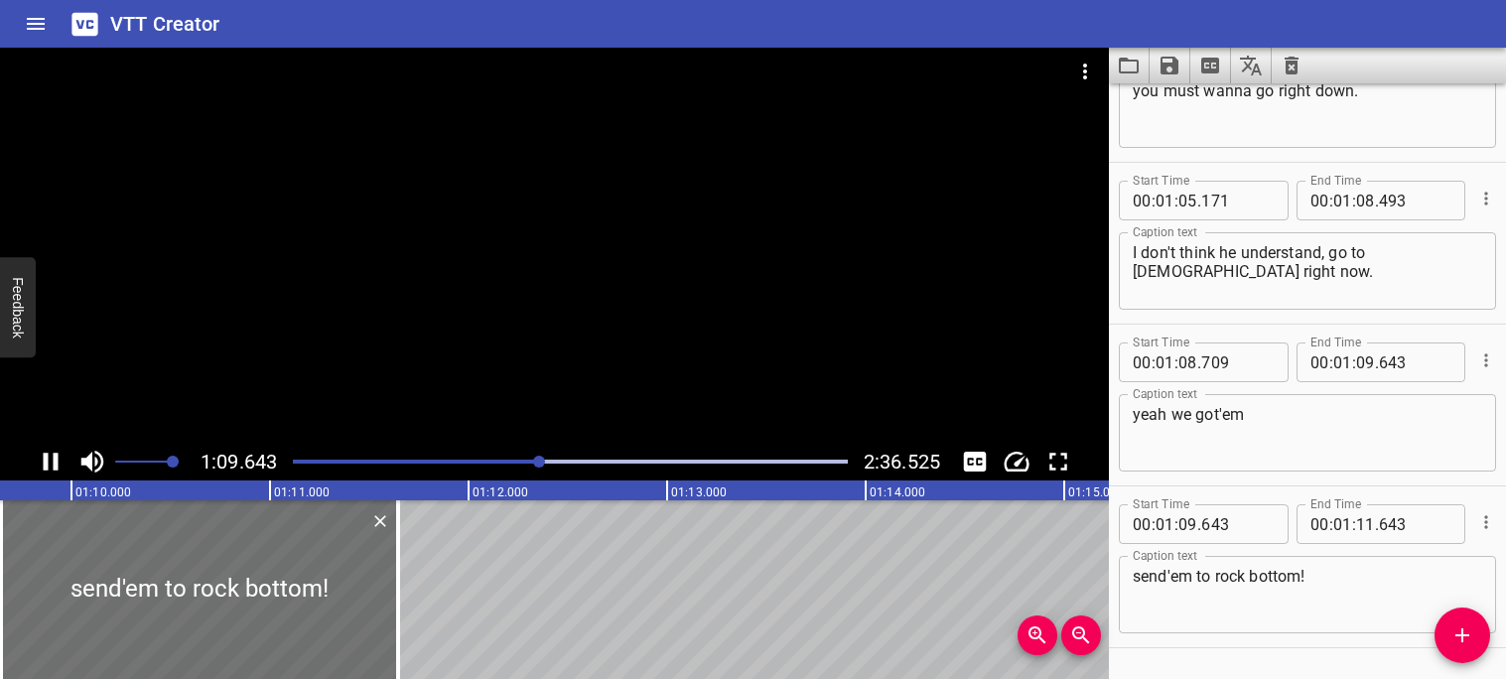
scroll to position [4351, 0]
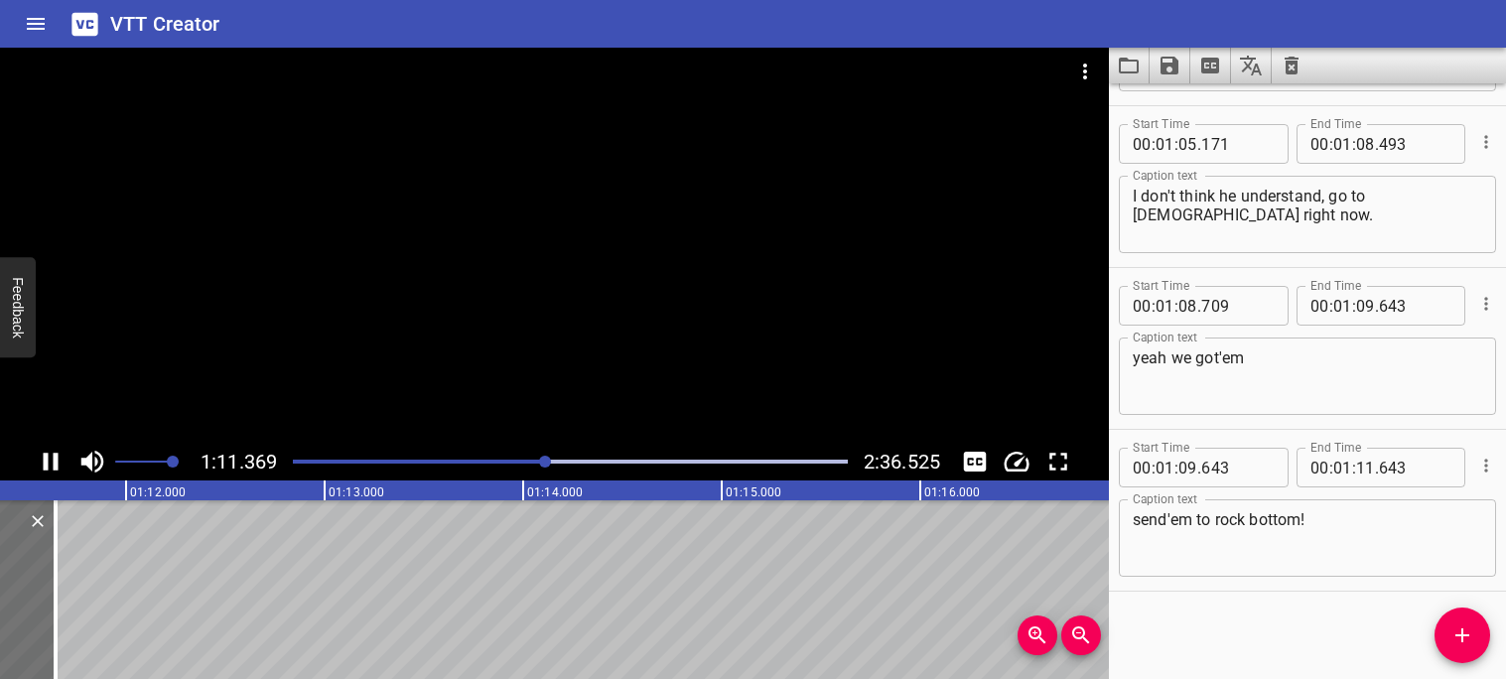
click at [50, 466] on icon "Play/Pause" at bounding box center [51, 462] width 30 height 30
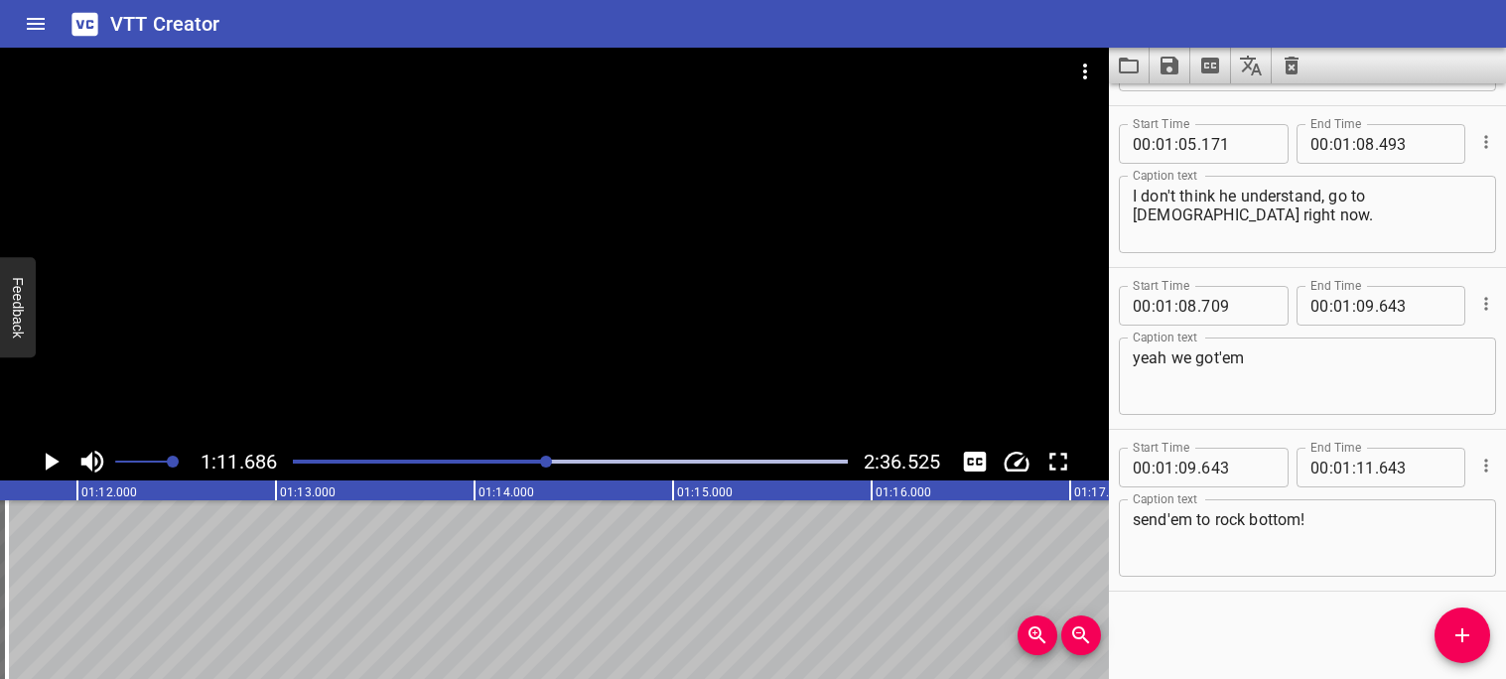
scroll to position [0, 14234]
click at [50, 466] on icon "Play/Pause" at bounding box center [53, 462] width 14 height 18
click at [50, 466] on icon "Play/Pause" at bounding box center [51, 462] width 30 height 30
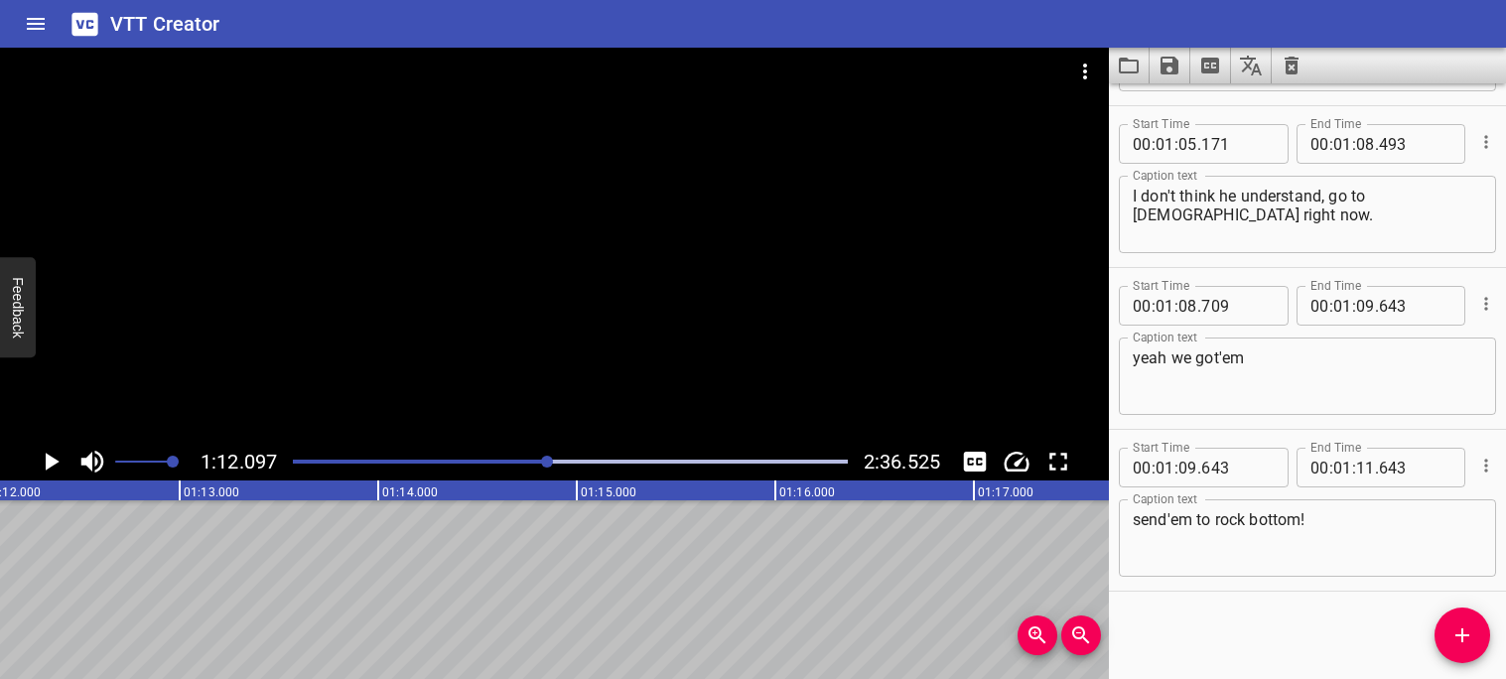
click at [543, 458] on div at bounding box center [547, 462] width 12 height 12
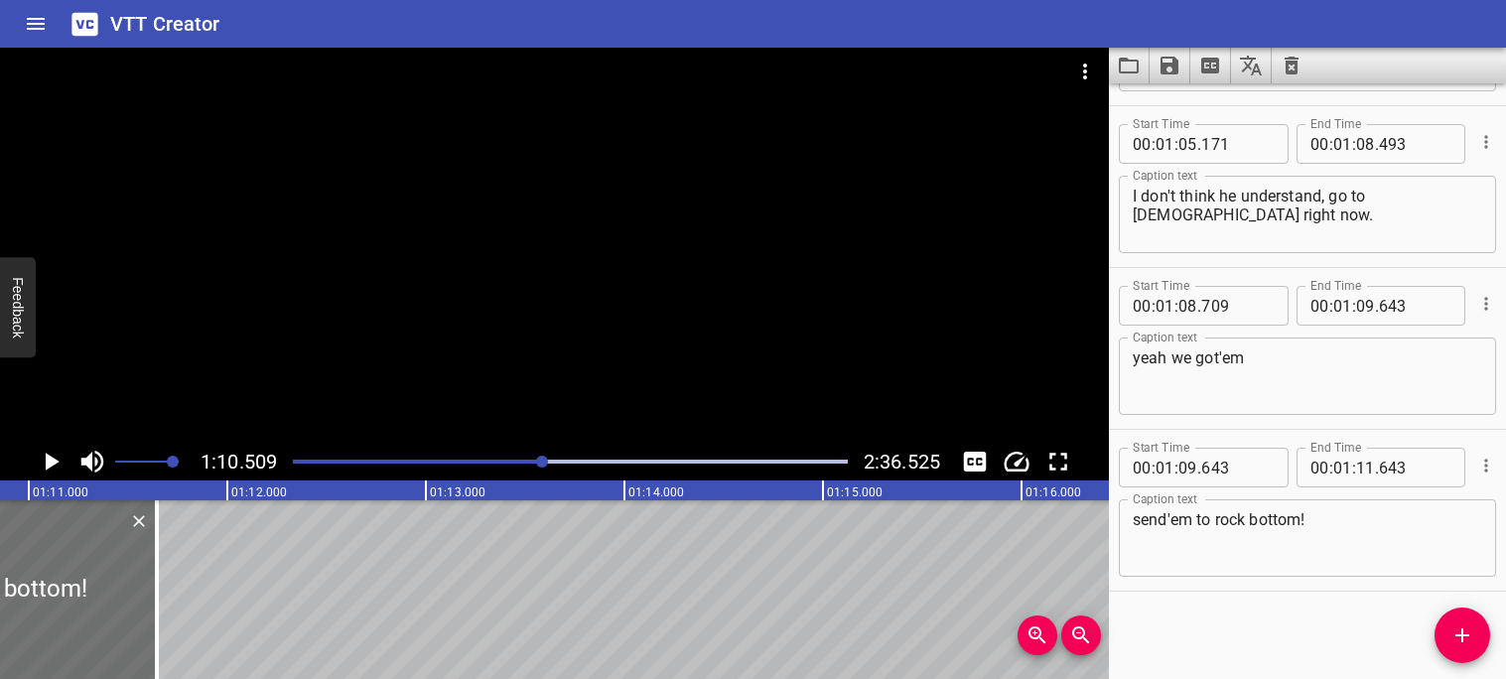
scroll to position [0, 14000]
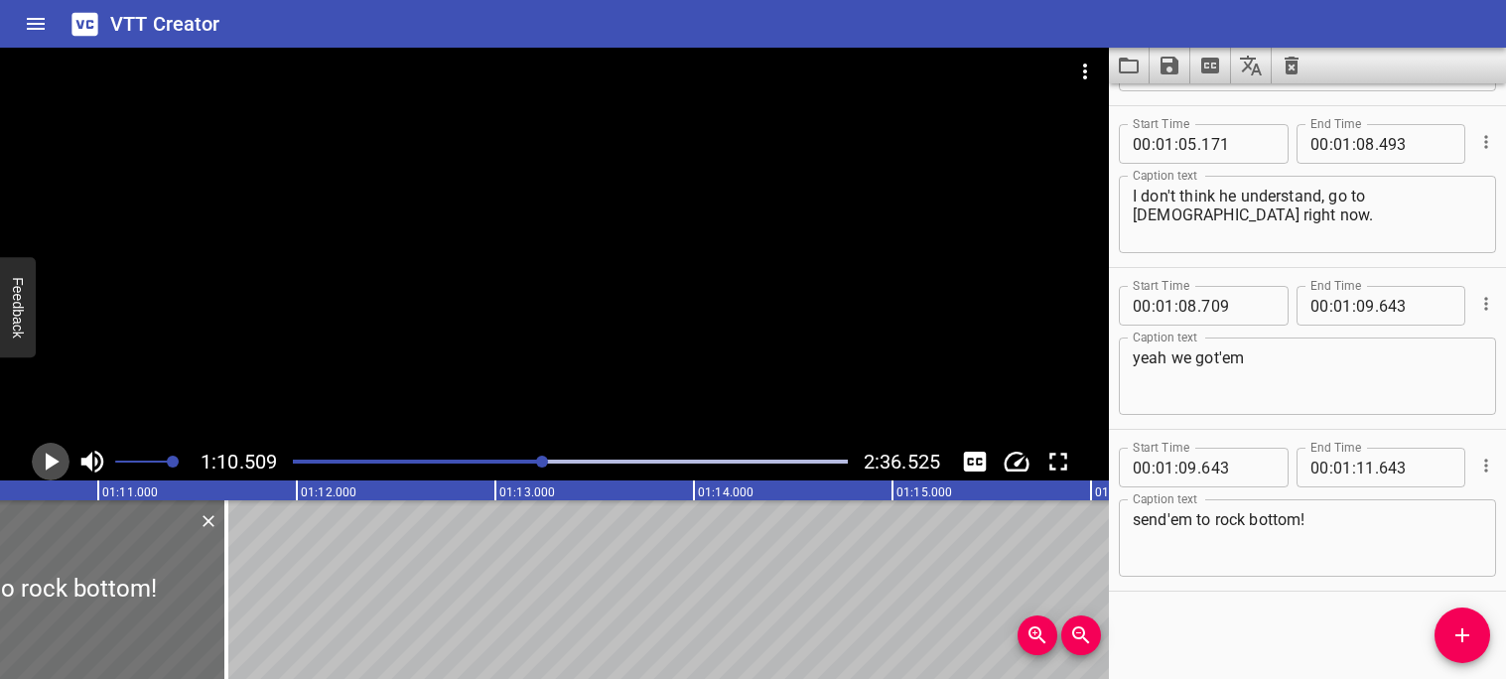
click at [58, 463] on icon "Play/Pause" at bounding box center [51, 462] width 30 height 30
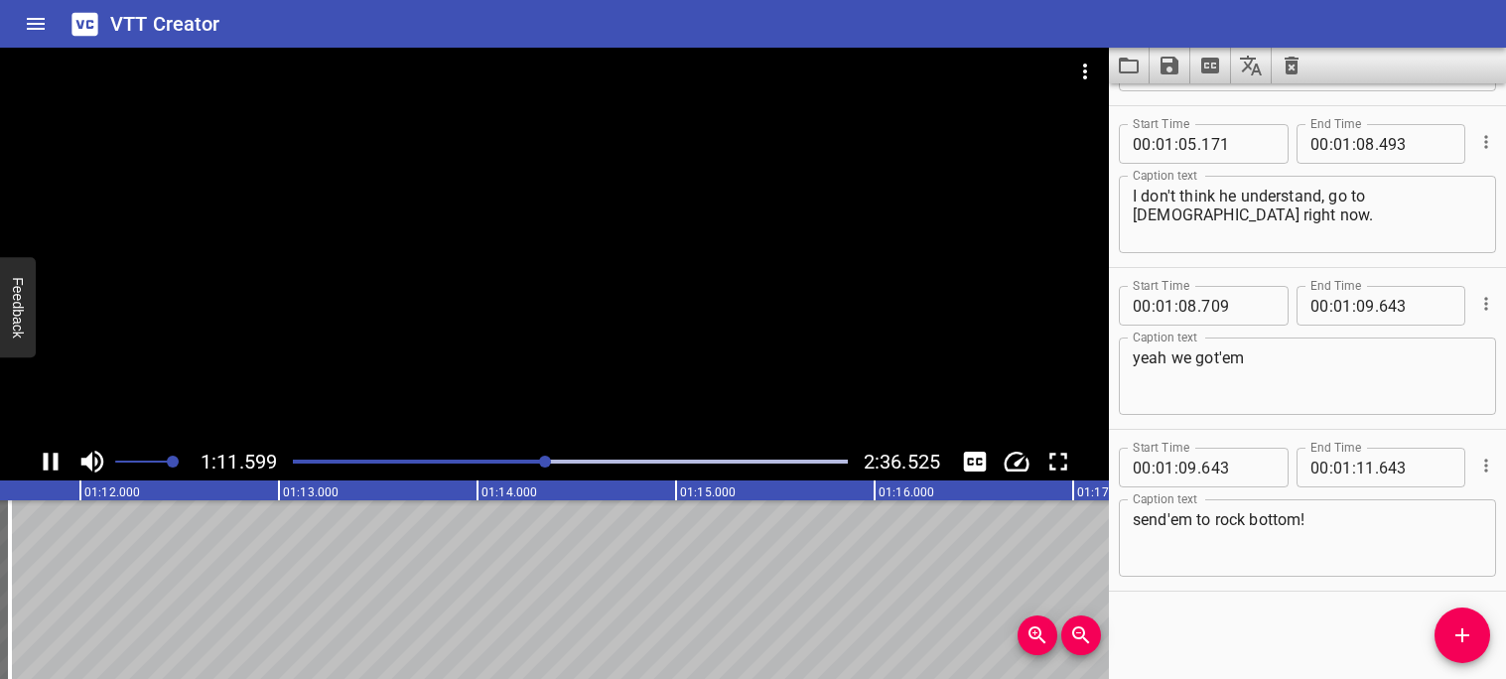
click at [56, 463] on icon "Play/Pause" at bounding box center [51, 462] width 15 height 18
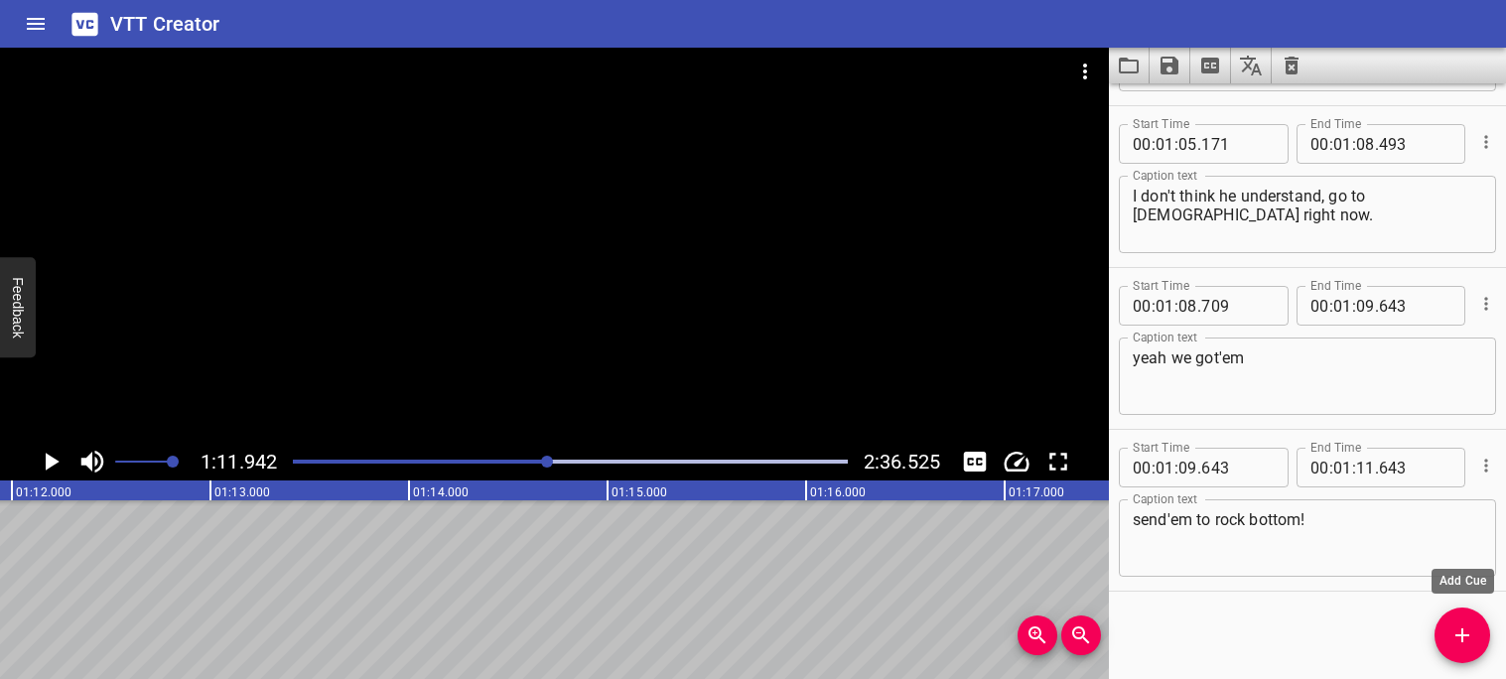
click at [1467, 631] on icon "Add Cue" at bounding box center [1463, 635] width 24 height 24
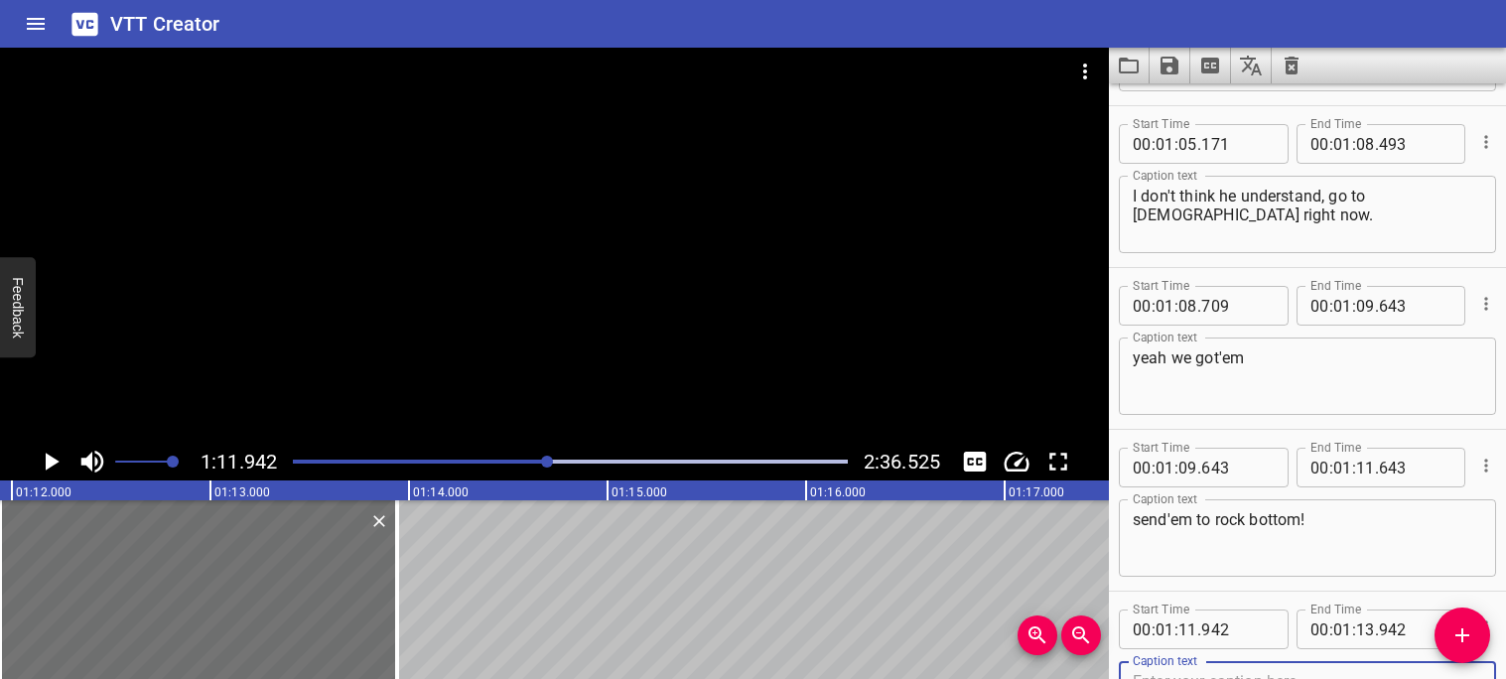
scroll to position [4360, 0]
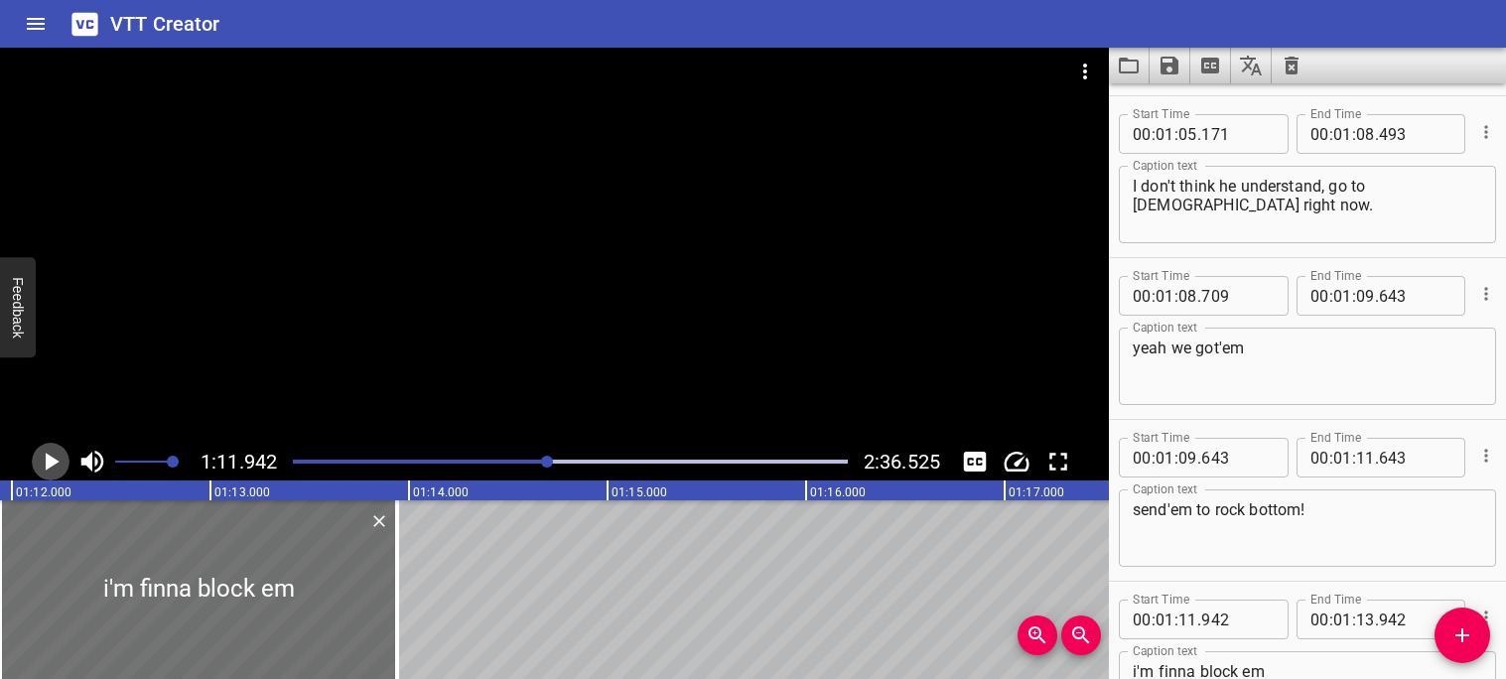
click at [57, 469] on icon "Play/Pause" at bounding box center [51, 462] width 30 height 30
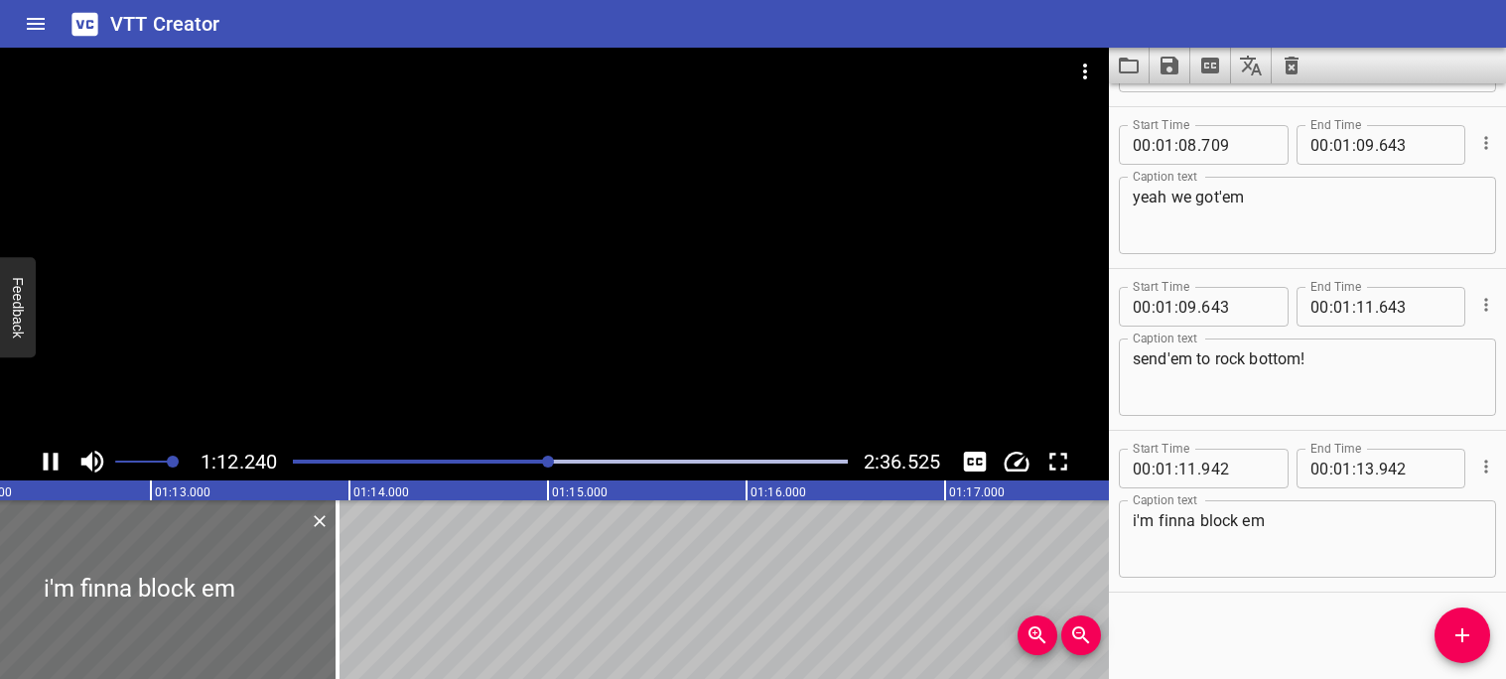
scroll to position [4512, 0]
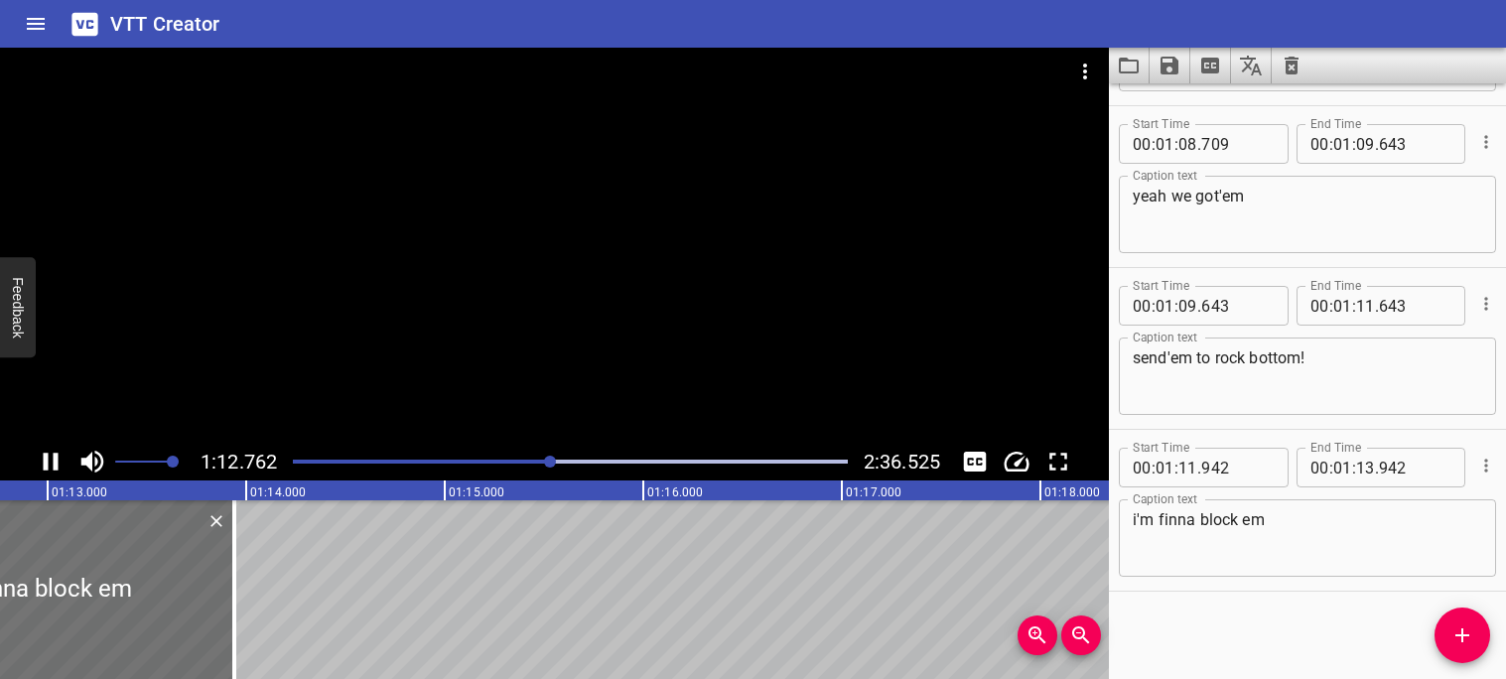
click at [56, 468] on icon "Play/Pause" at bounding box center [51, 462] width 15 height 18
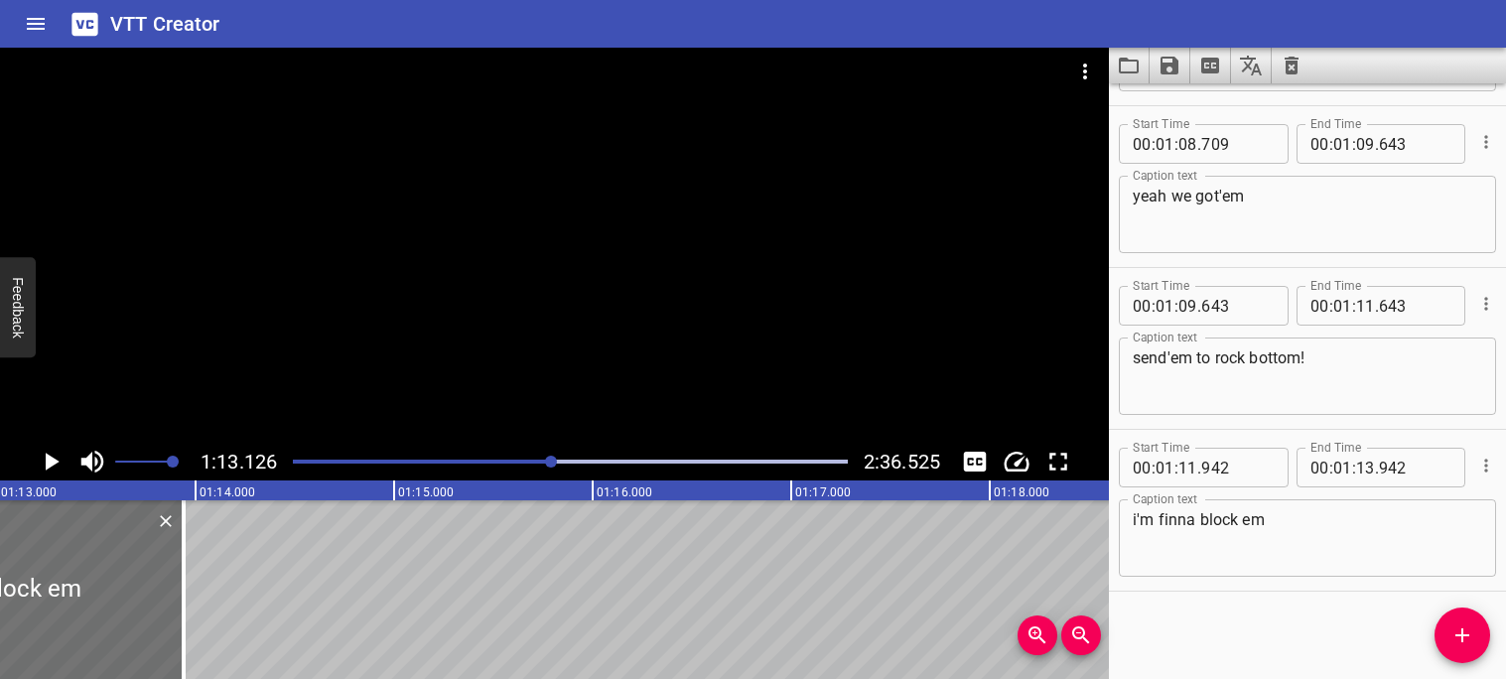
scroll to position [0, 14519]
click at [1221, 512] on textarea "i'm finna block em" at bounding box center [1307, 538] width 349 height 57
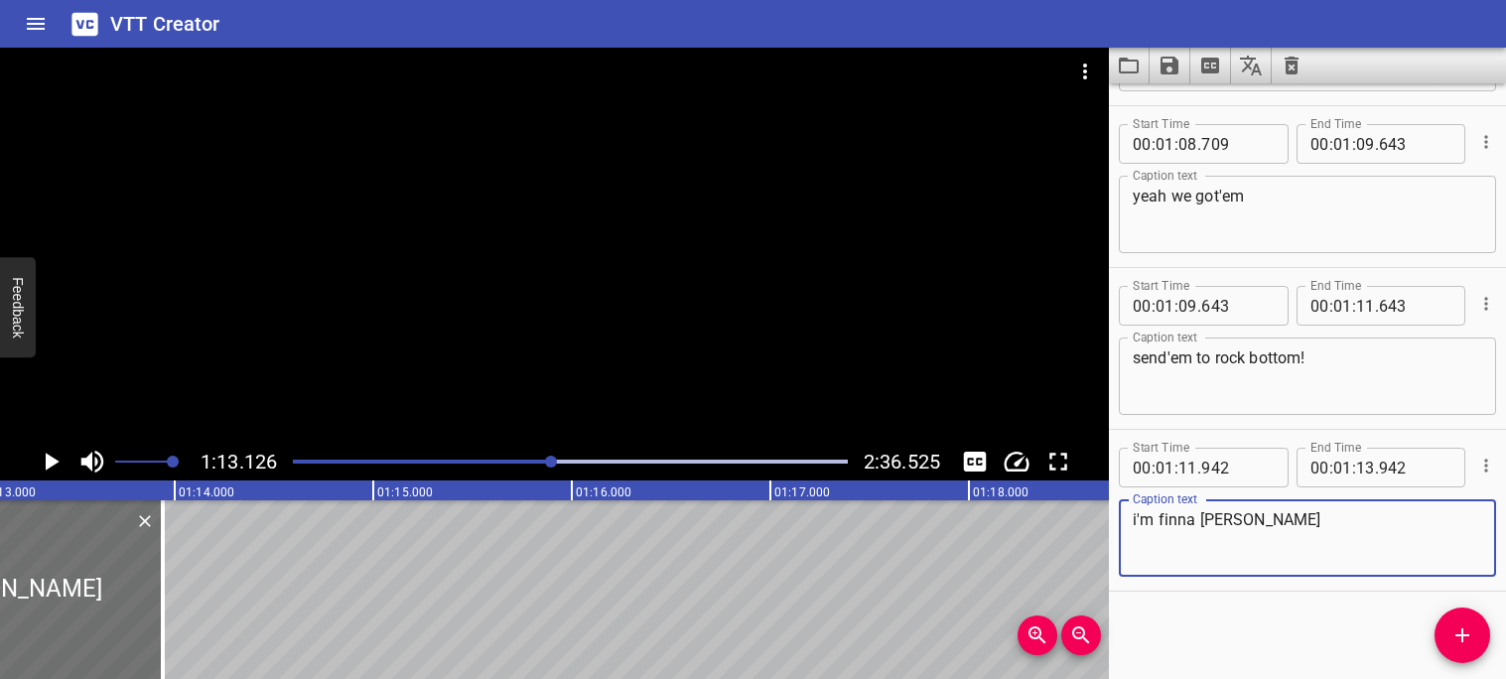
type textarea "i'm finna [PERSON_NAME]"
click at [1273, 591] on div "Start Time 00 : 00 : 00 . 000 Start Time End Time 00 : 00 : 03 . 640 End Time C…" at bounding box center [1307, 381] width 397 height 596
click at [1417, 466] on input "number" at bounding box center [1415, 468] width 72 height 40
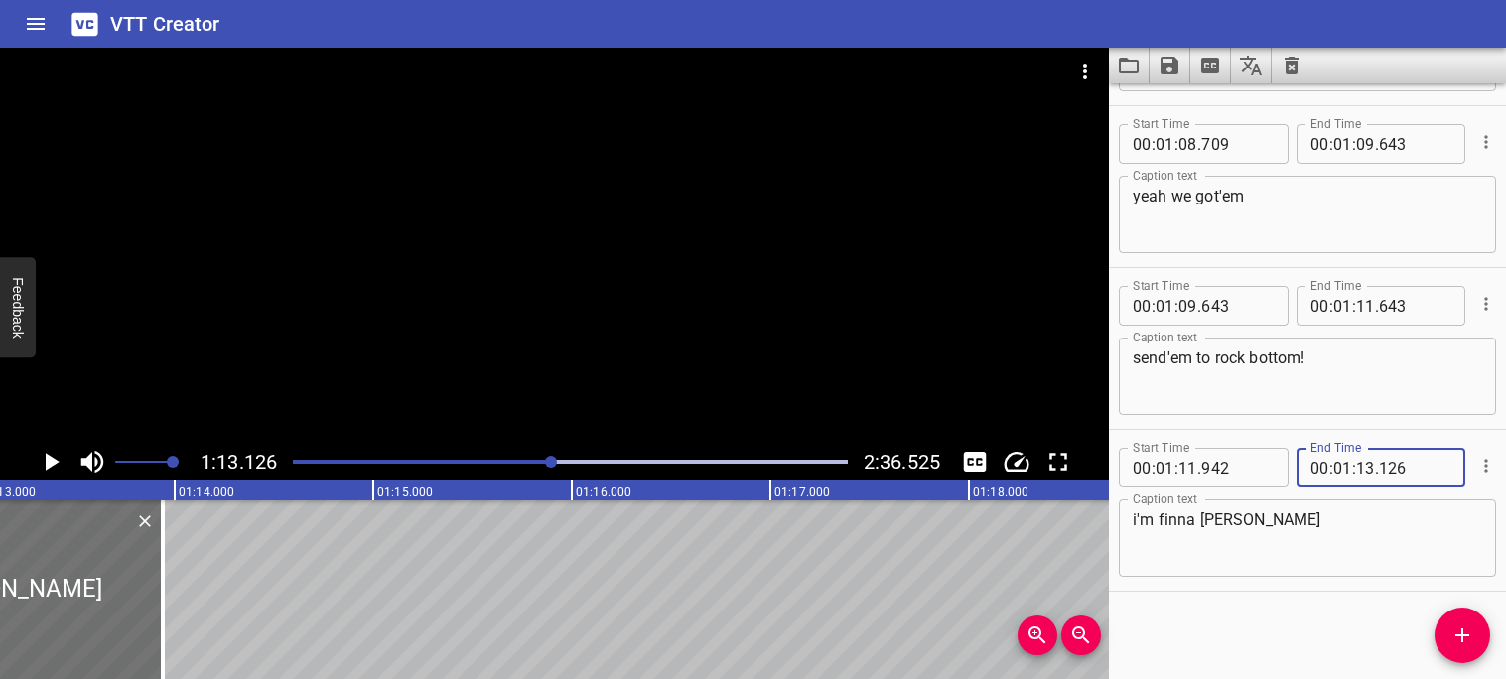
type input "126"
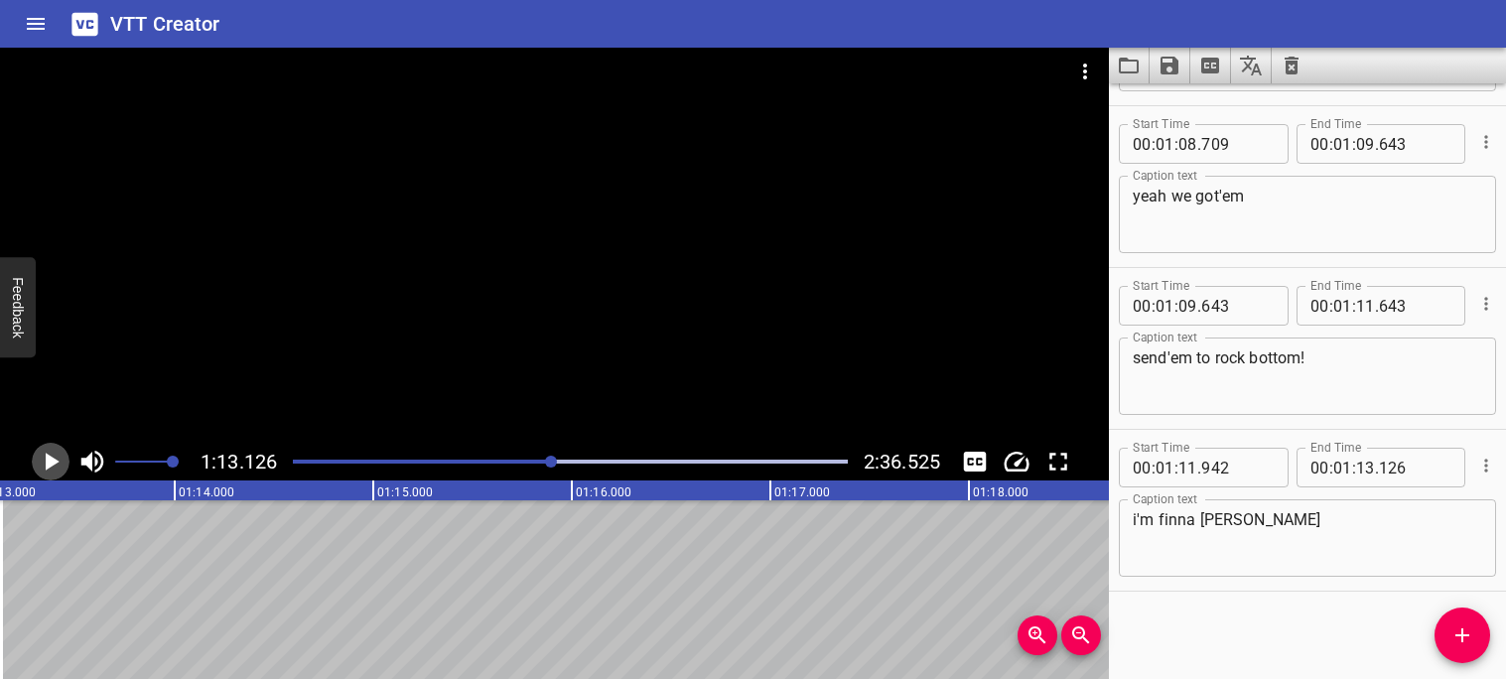
click at [55, 455] on icon "Play/Pause" at bounding box center [51, 462] width 30 height 30
click at [55, 455] on icon "Play/Pause" at bounding box center [51, 462] width 15 height 18
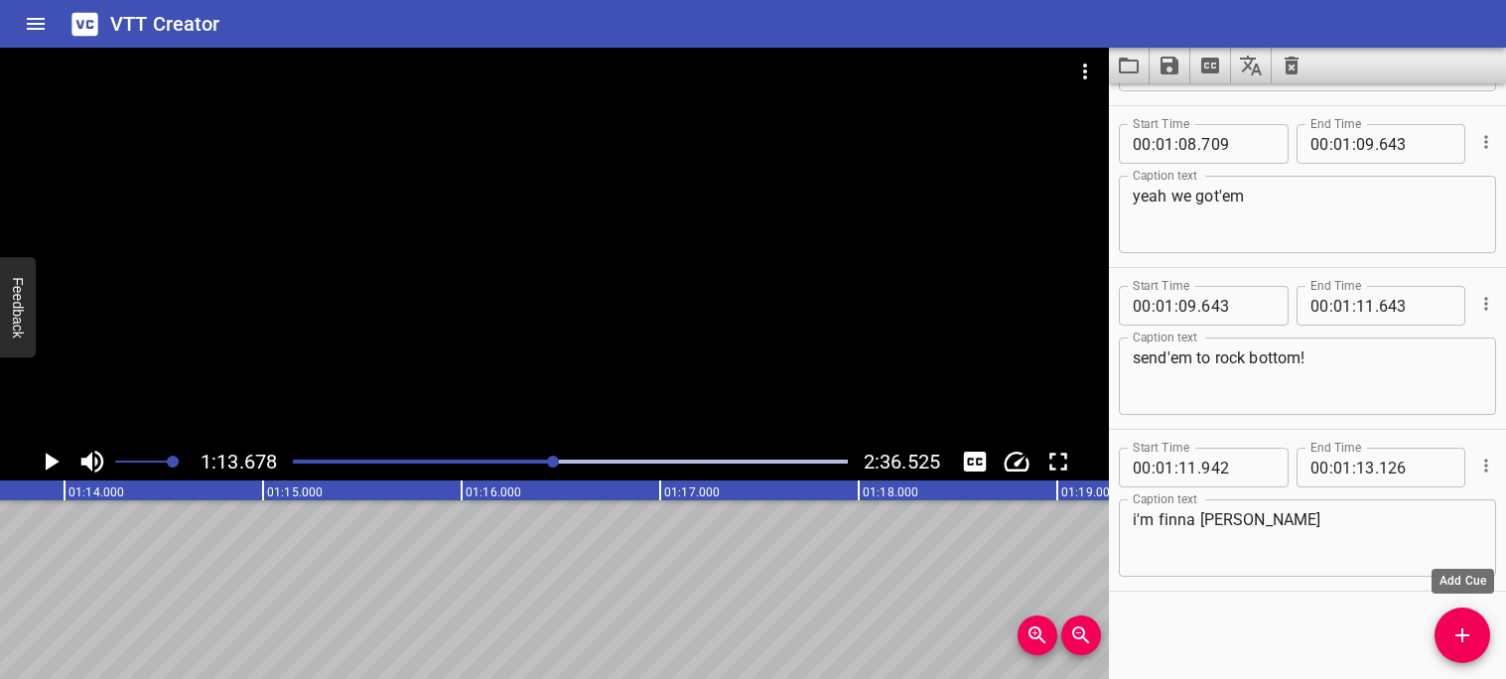
click at [1485, 624] on span "Add Cue" at bounding box center [1463, 635] width 56 height 24
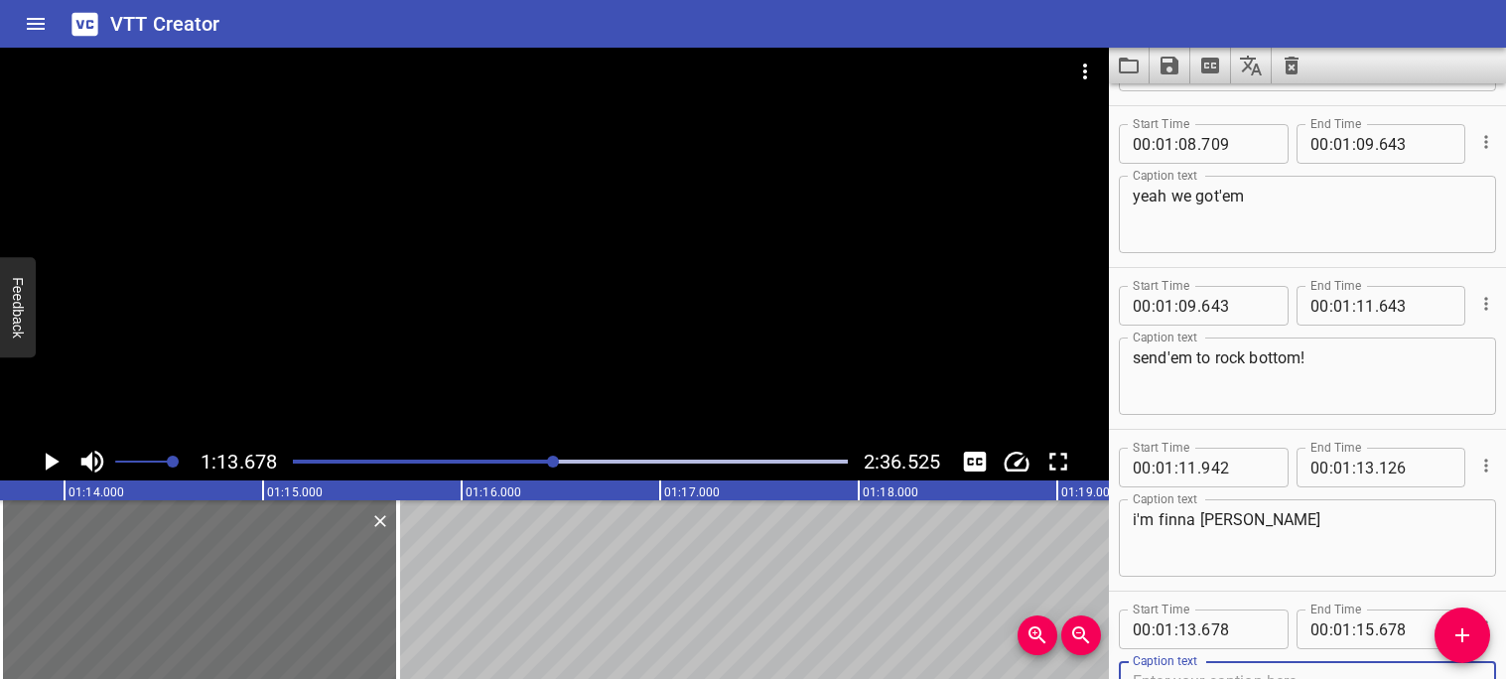
scroll to position [4522, 0]
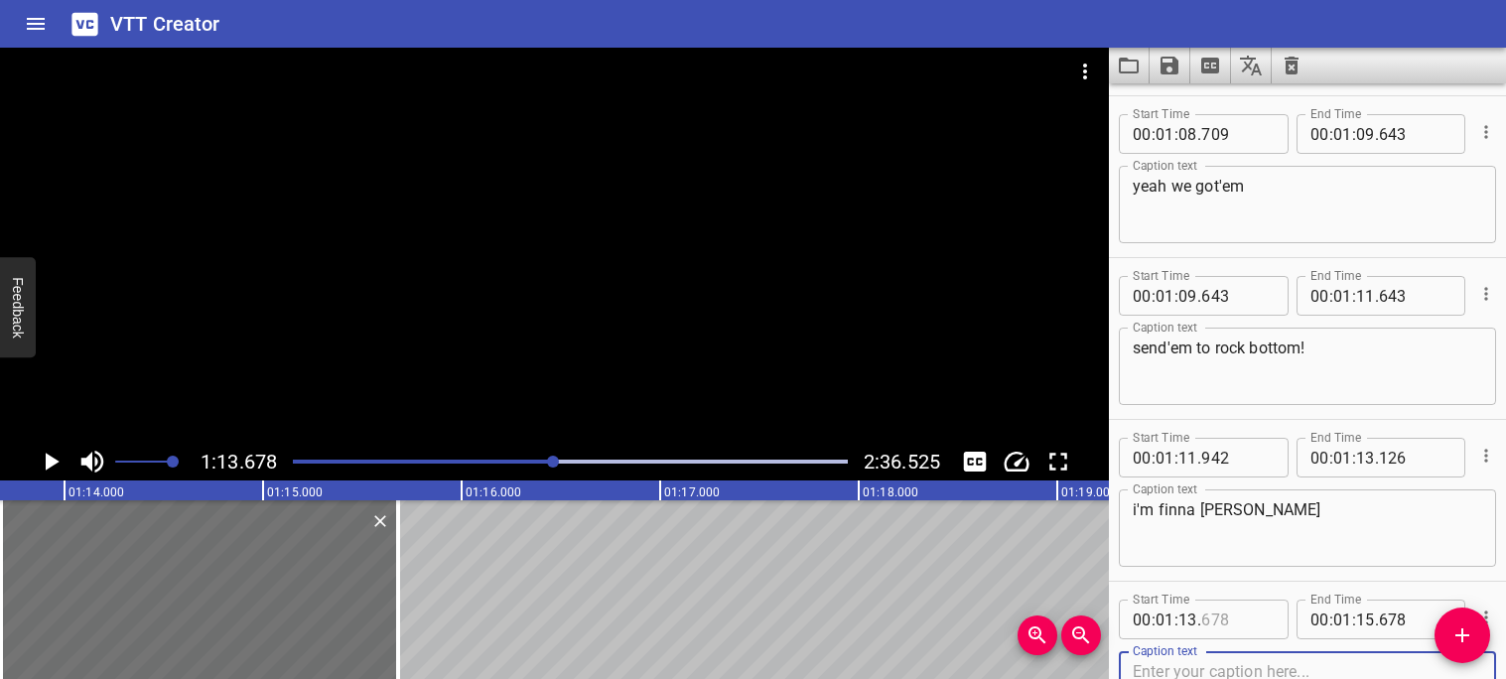
click at [1229, 621] on input "number" at bounding box center [1237, 620] width 72 height 40
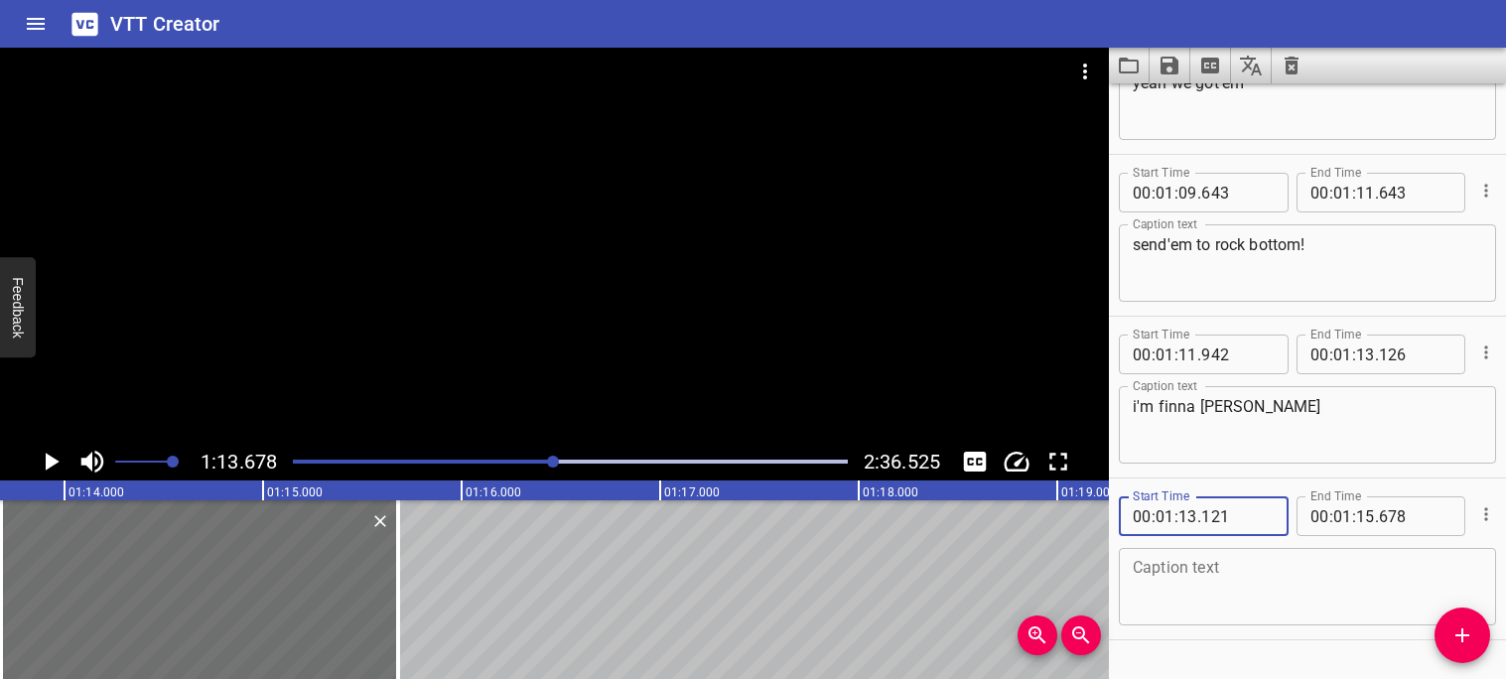
scroll to position [4629, 0]
type input "121"
click at [1291, 566] on textarea at bounding box center [1307, 584] width 349 height 57
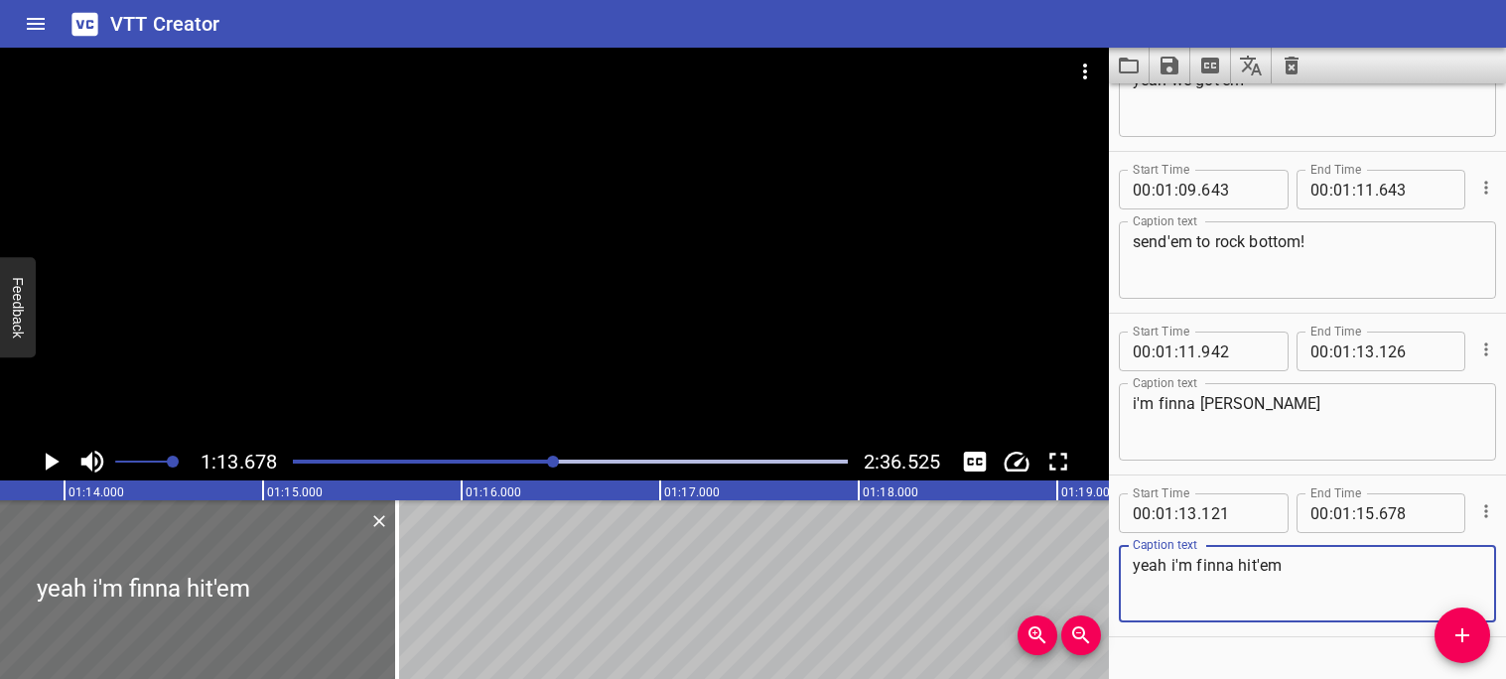
type textarea "yeah i'm finna hit'em"
click at [45, 464] on icon "Play/Pause" at bounding box center [51, 462] width 30 height 30
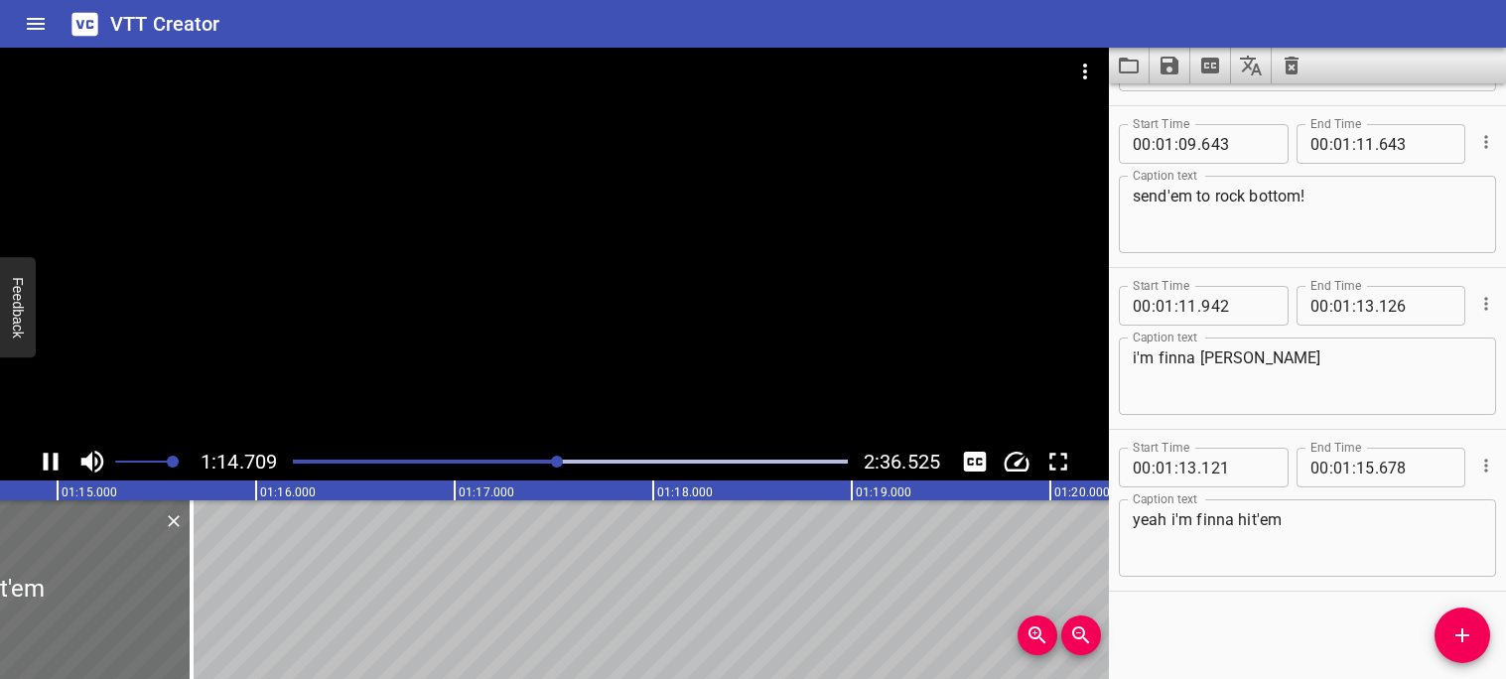
click at [45, 462] on icon "Play/Pause" at bounding box center [51, 462] width 15 height 18
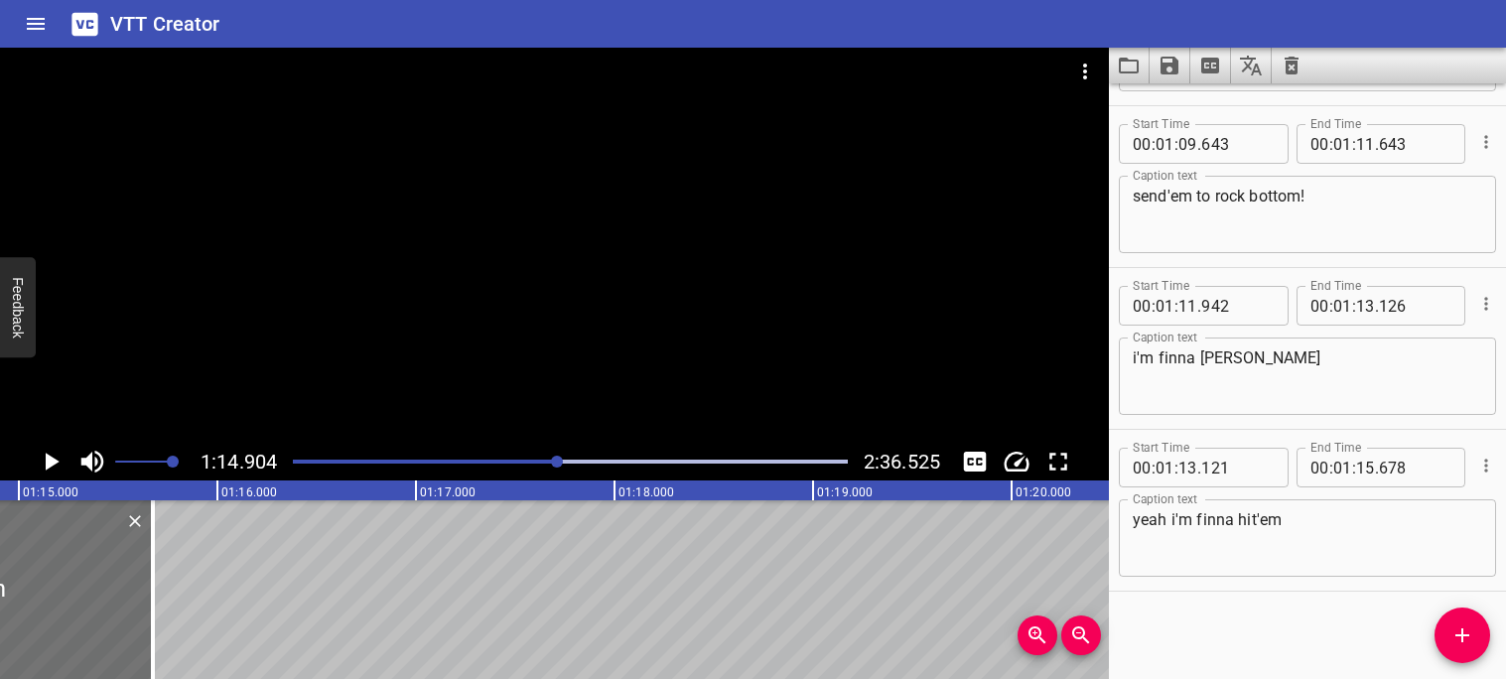
click at [1377, 465] on span "." at bounding box center [1377, 468] width 4 height 40
click at [1370, 463] on input "number" at bounding box center [1365, 468] width 19 height 40
type input "14"
type input "904"
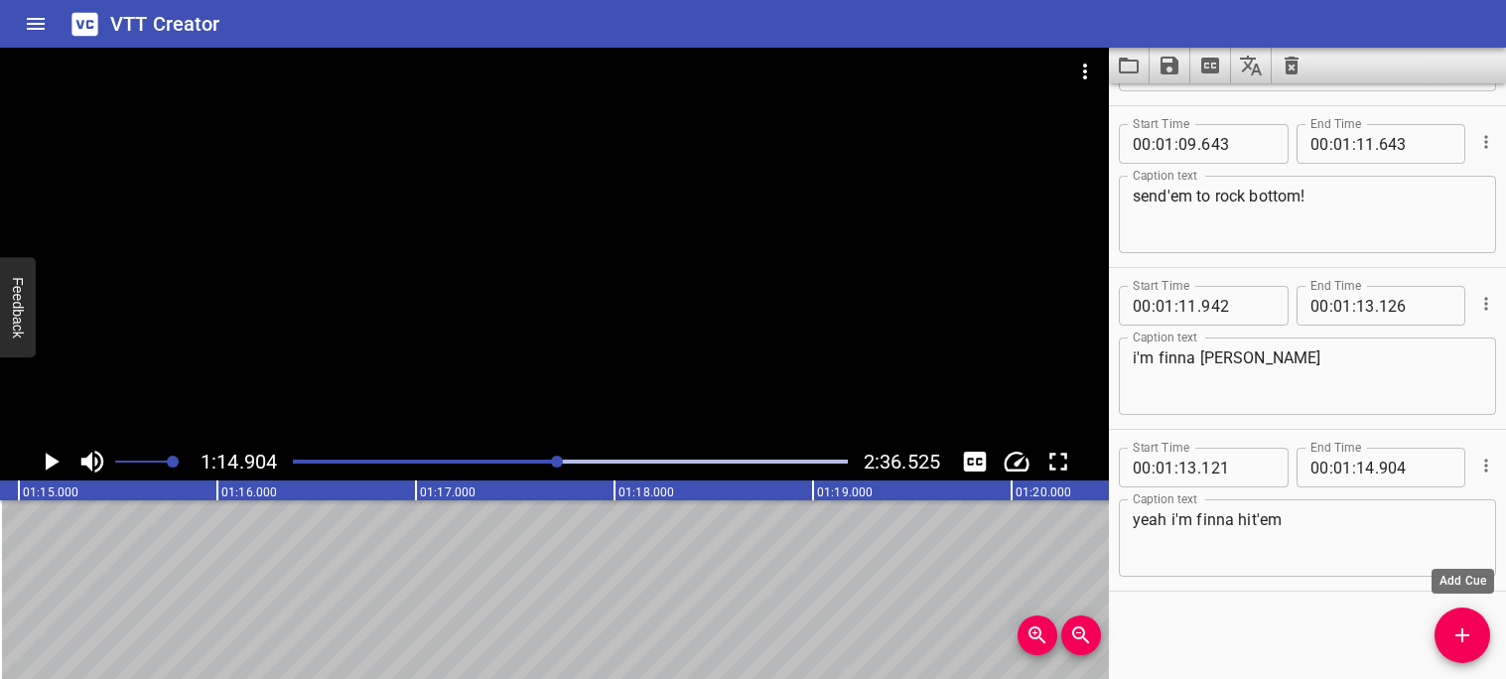
click at [1453, 629] on icon "Add Cue" at bounding box center [1463, 635] width 24 height 24
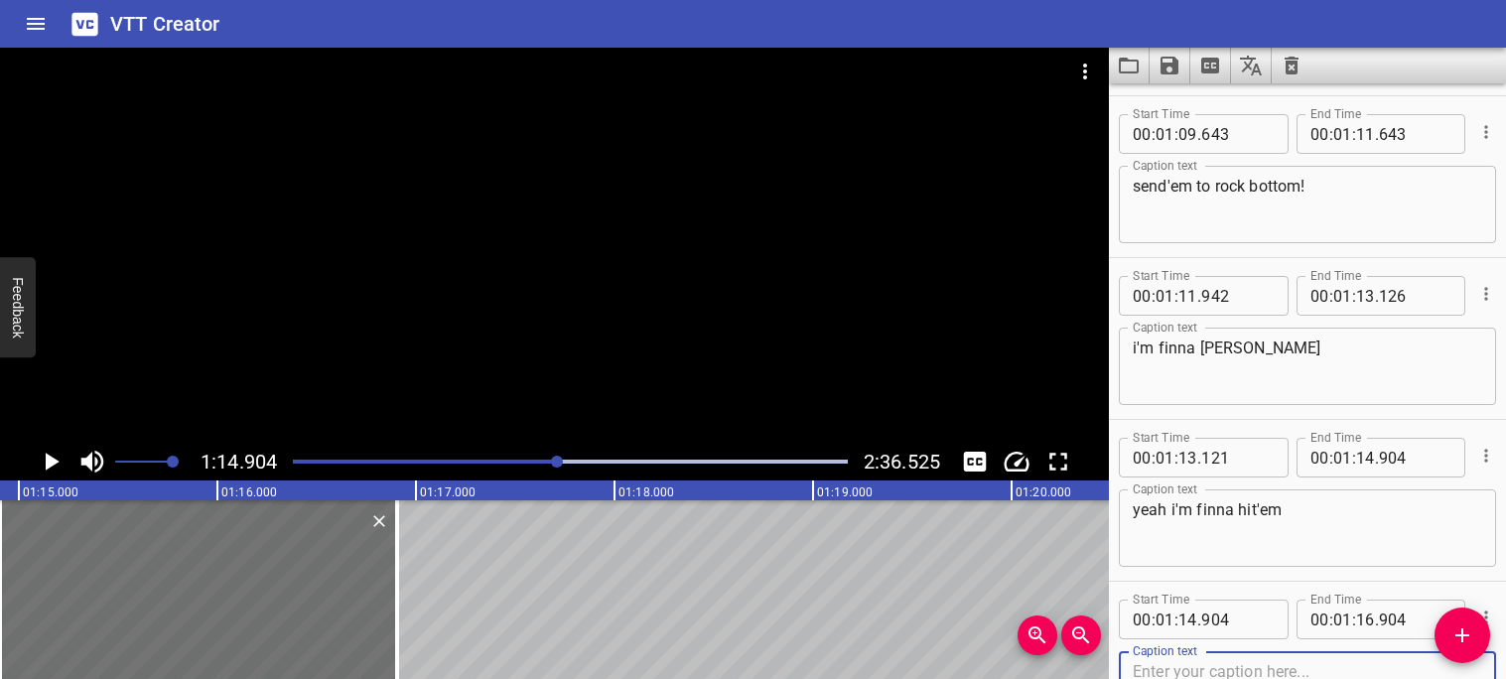
scroll to position [4835, 0]
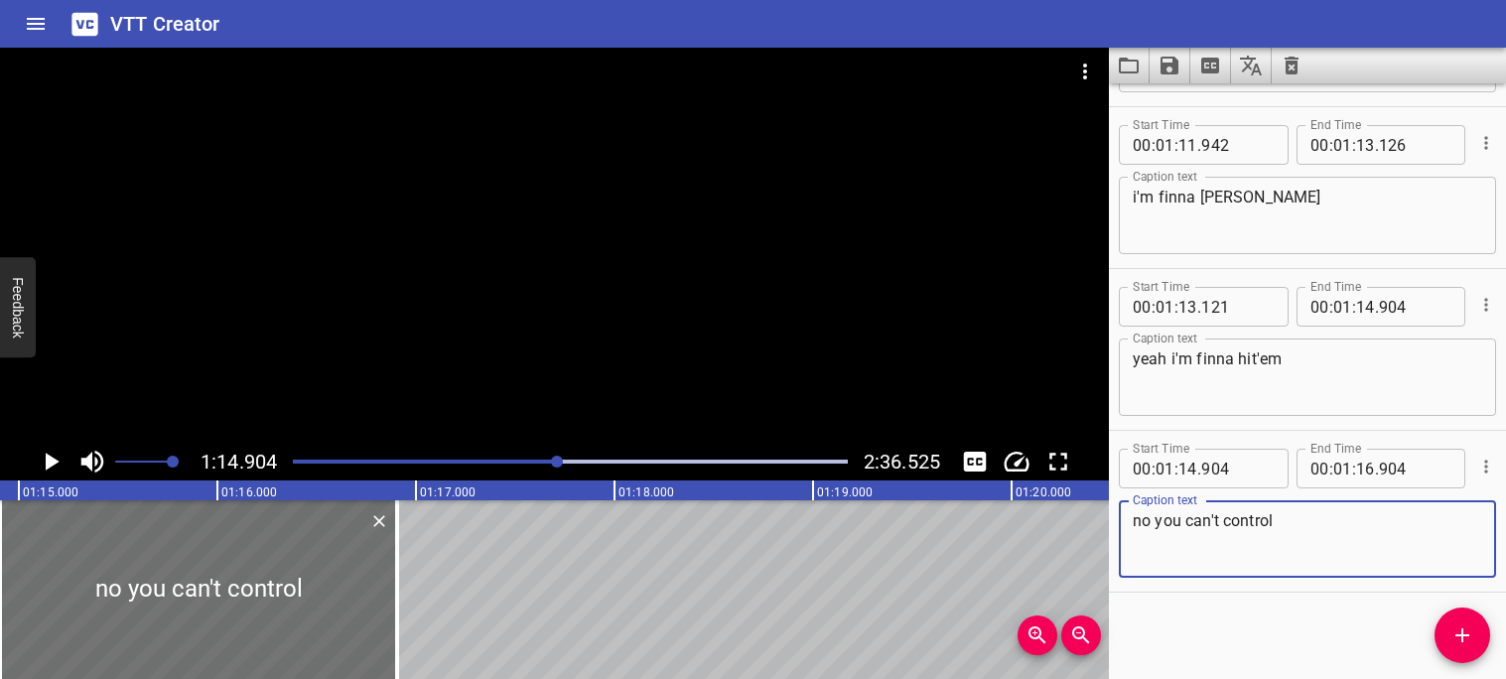
type textarea "no you can't control"
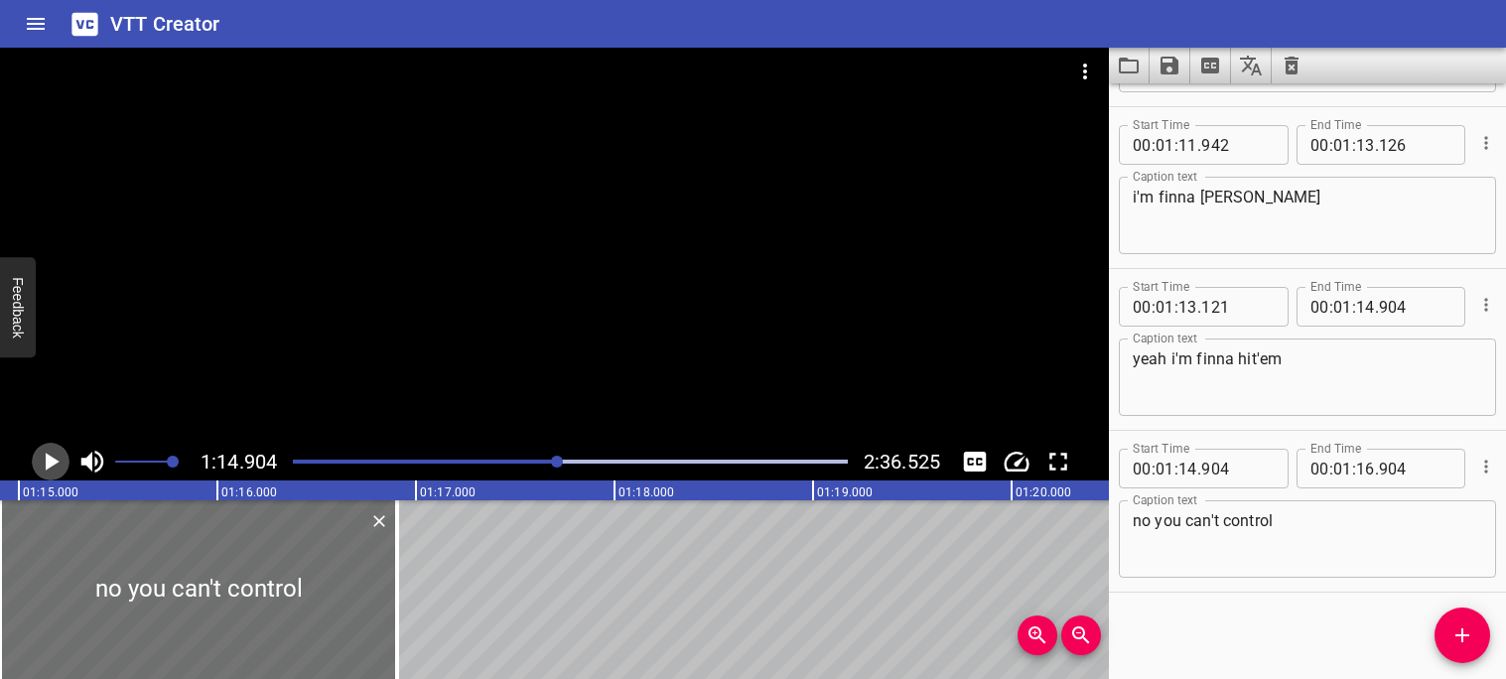
click at [52, 456] on icon "Play/Pause" at bounding box center [51, 462] width 30 height 30
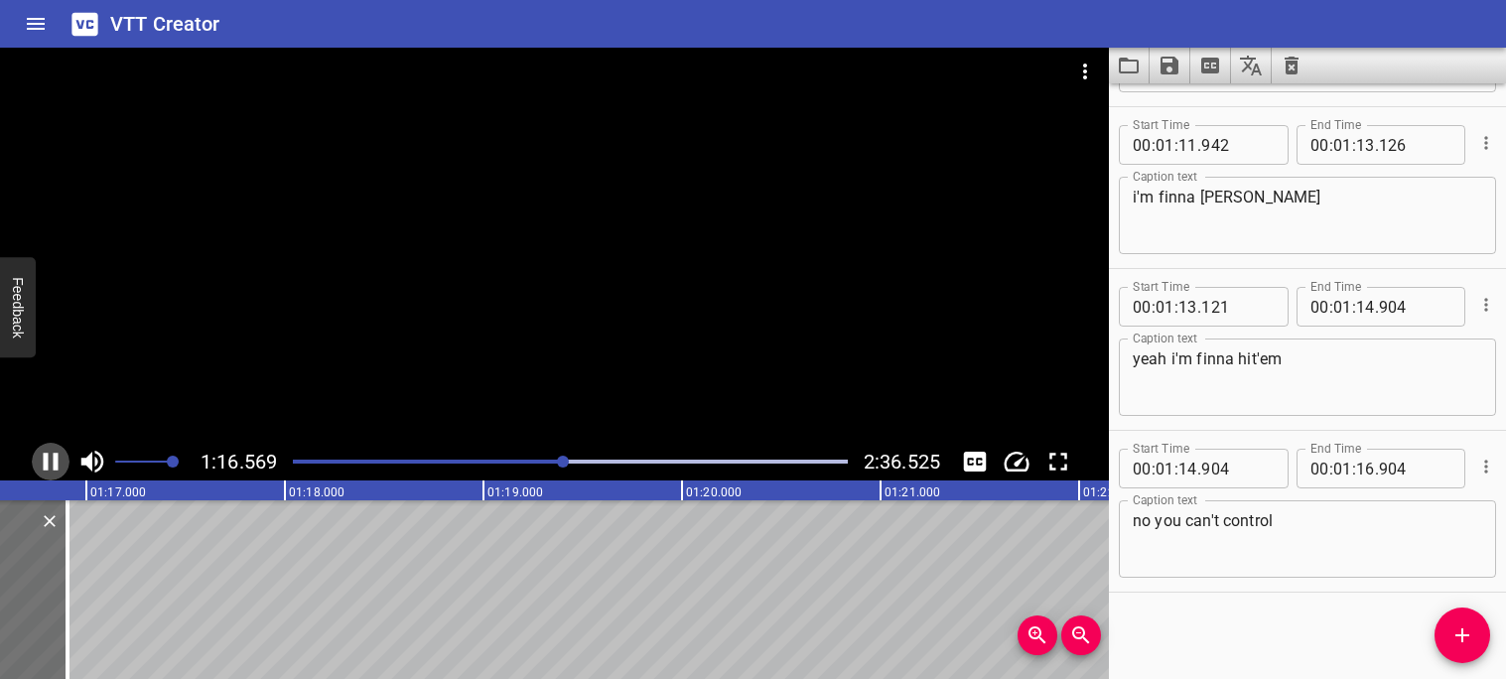
click at [52, 458] on icon "Play/Pause" at bounding box center [51, 462] width 30 height 30
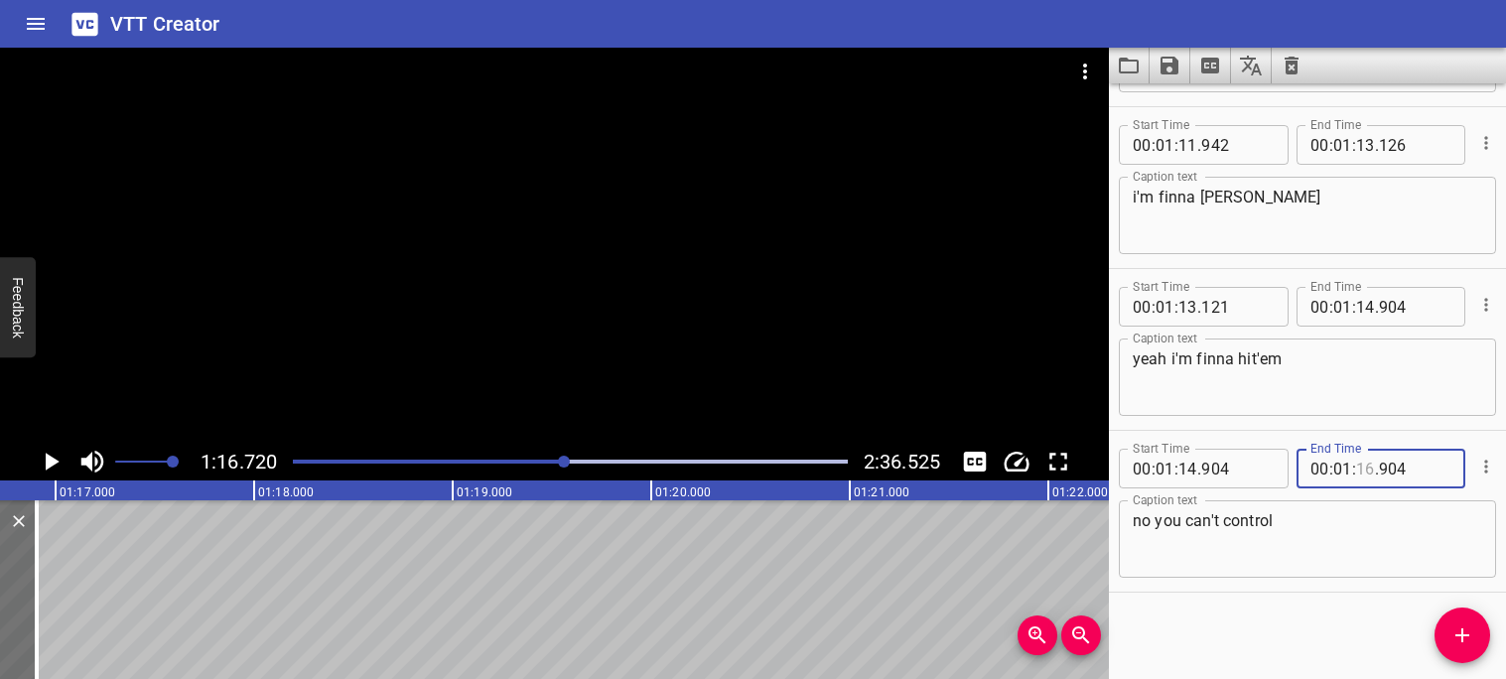
click at [1369, 472] on input "number" at bounding box center [1365, 469] width 19 height 40
type input "16"
type input "720"
click at [1321, 605] on div "Start Time 00 : 00 : 00 . 000 Start Time End Time 00 : 00 : 03 . 640 End Time C…" at bounding box center [1307, 381] width 397 height 596
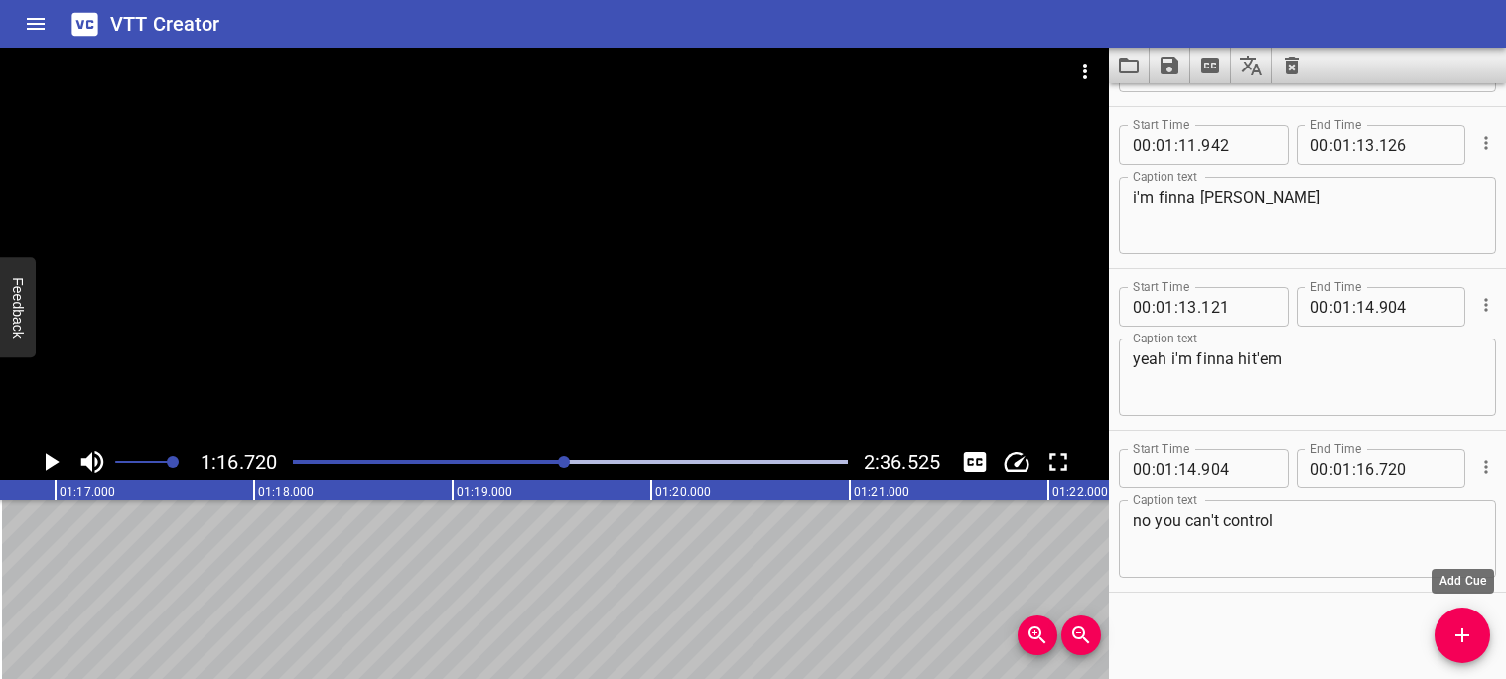
click at [1457, 631] on icon "Add Cue" at bounding box center [1463, 635] width 24 height 24
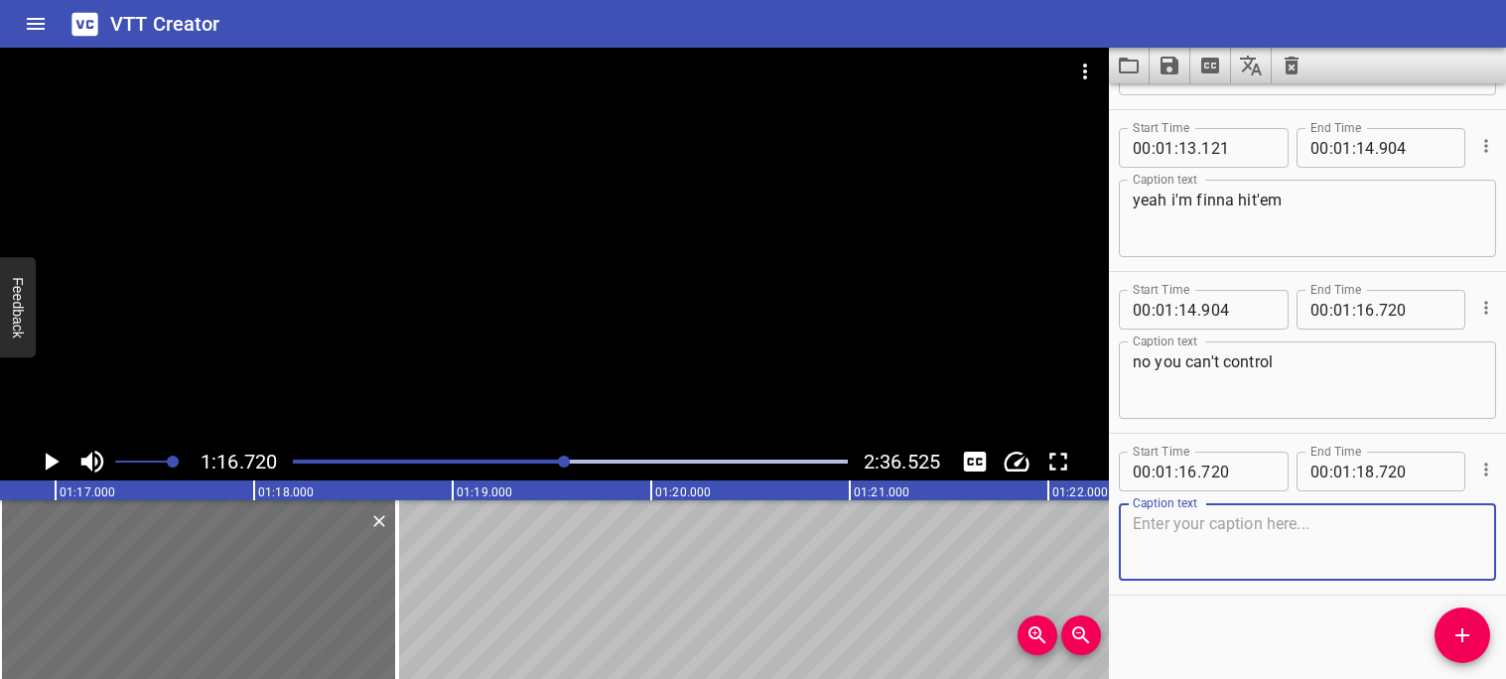
scroll to position [4998, 0]
type textarea "ooh we finna wet'em up"
click at [1194, 595] on div "Start Time 00 : 00 : 00 . 000 Start Time End Time 00 : 00 : 03 . 640 End Time C…" at bounding box center [1307, 381] width 397 height 596
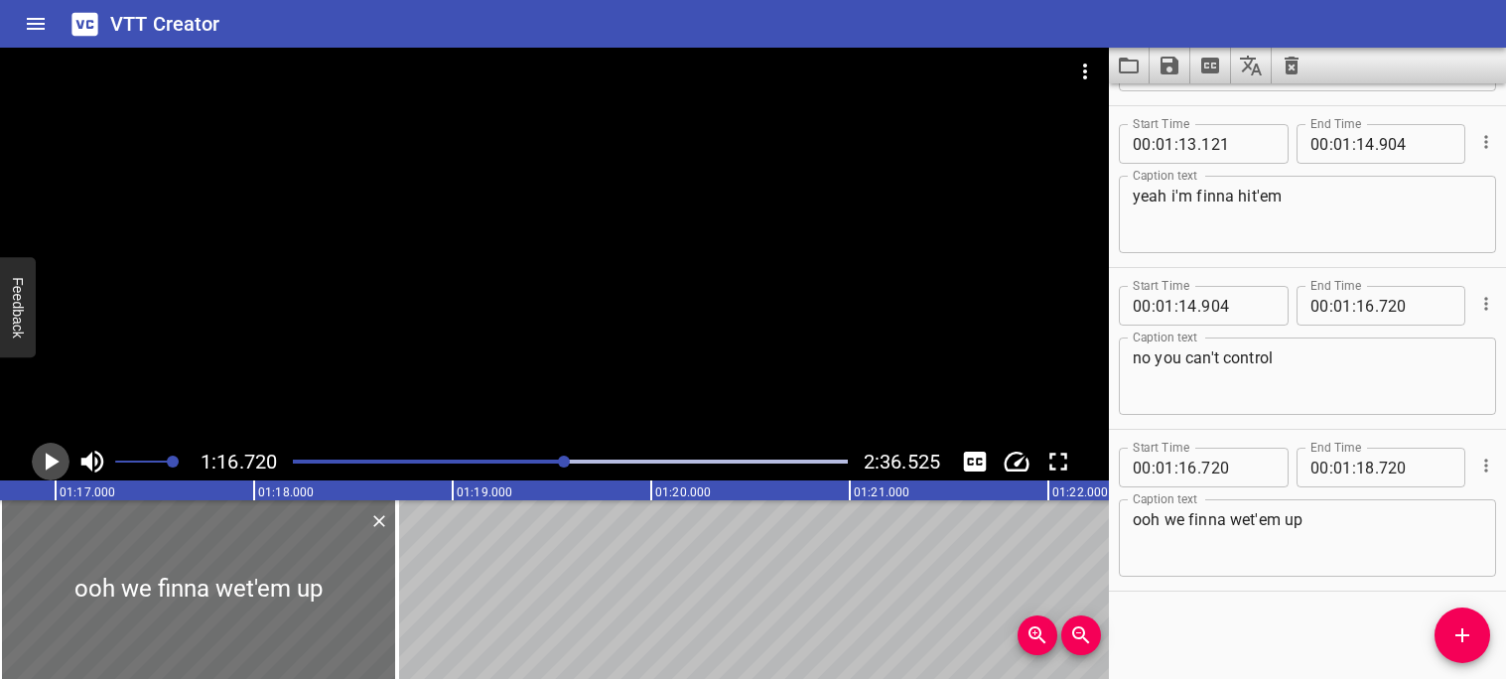
click at [41, 462] on icon "Play/Pause" at bounding box center [51, 462] width 30 height 30
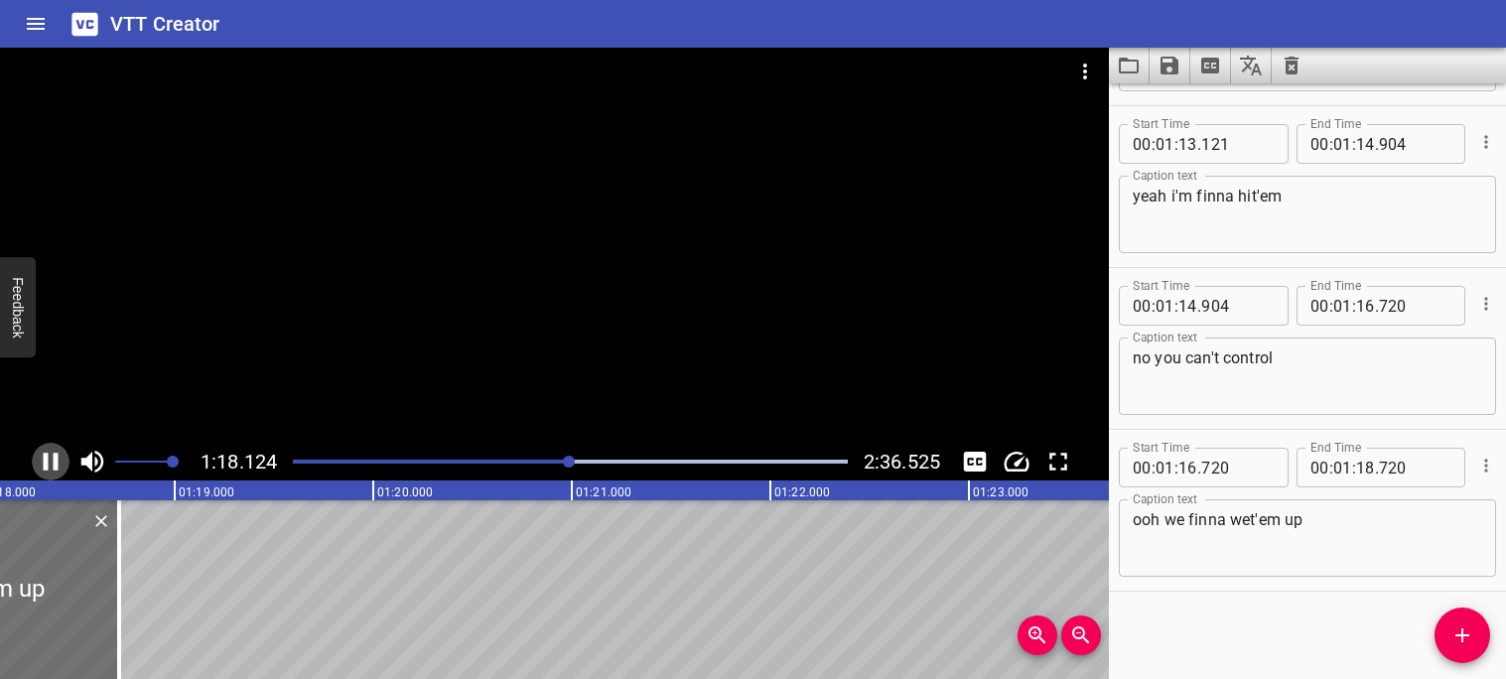
click at [50, 463] on icon "Play/Pause" at bounding box center [51, 462] width 30 height 30
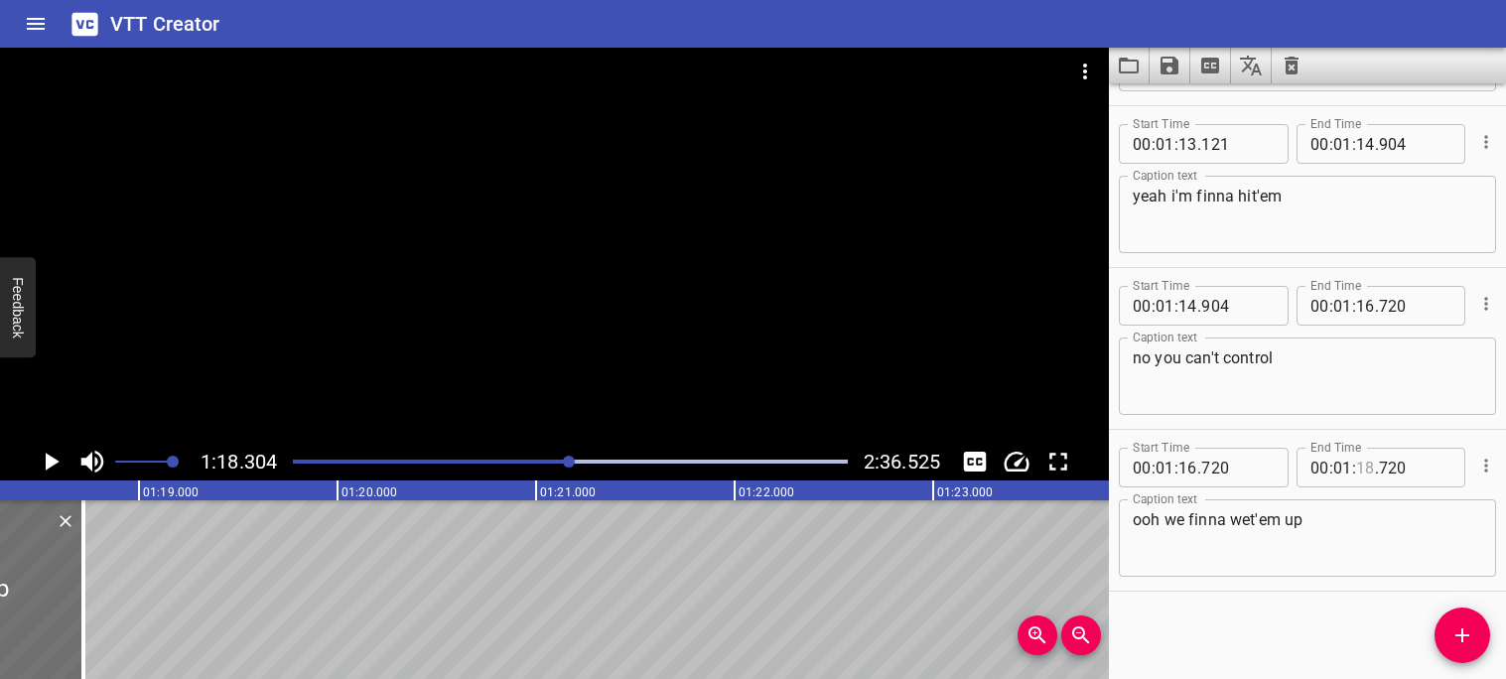
click at [1369, 467] on input "number" at bounding box center [1365, 468] width 19 height 40
type input "18"
type input "304"
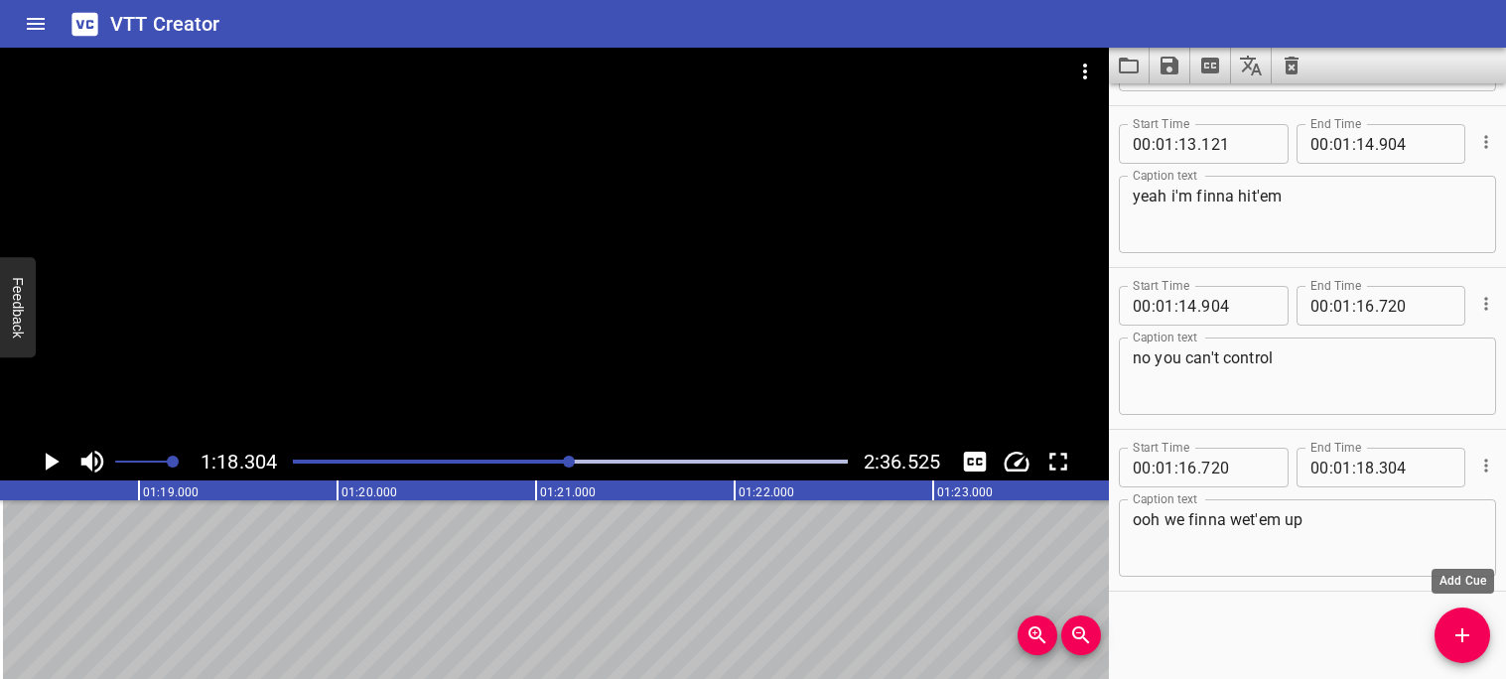
click at [1454, 613] on button "Add Cue" at bounding box center [1463, 636] width 56 height 56
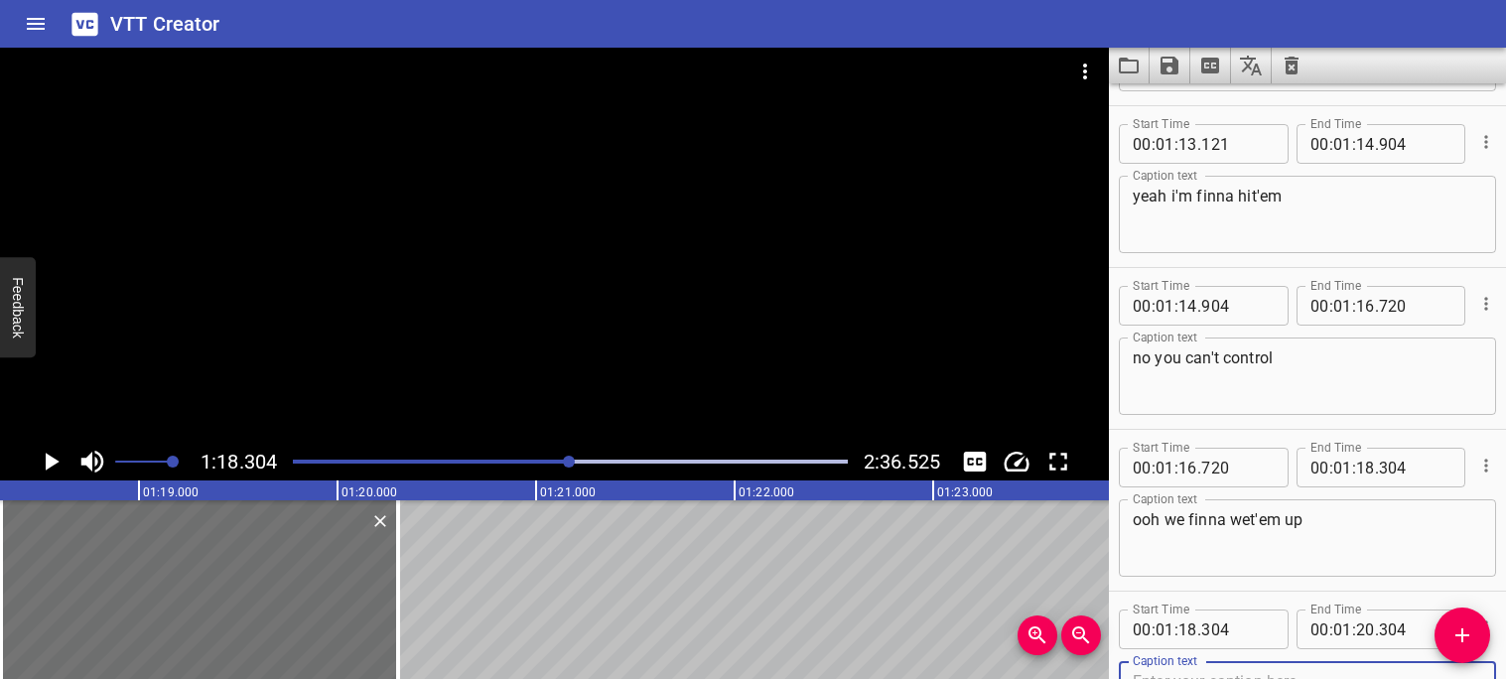
scroll to position [5008, 0]
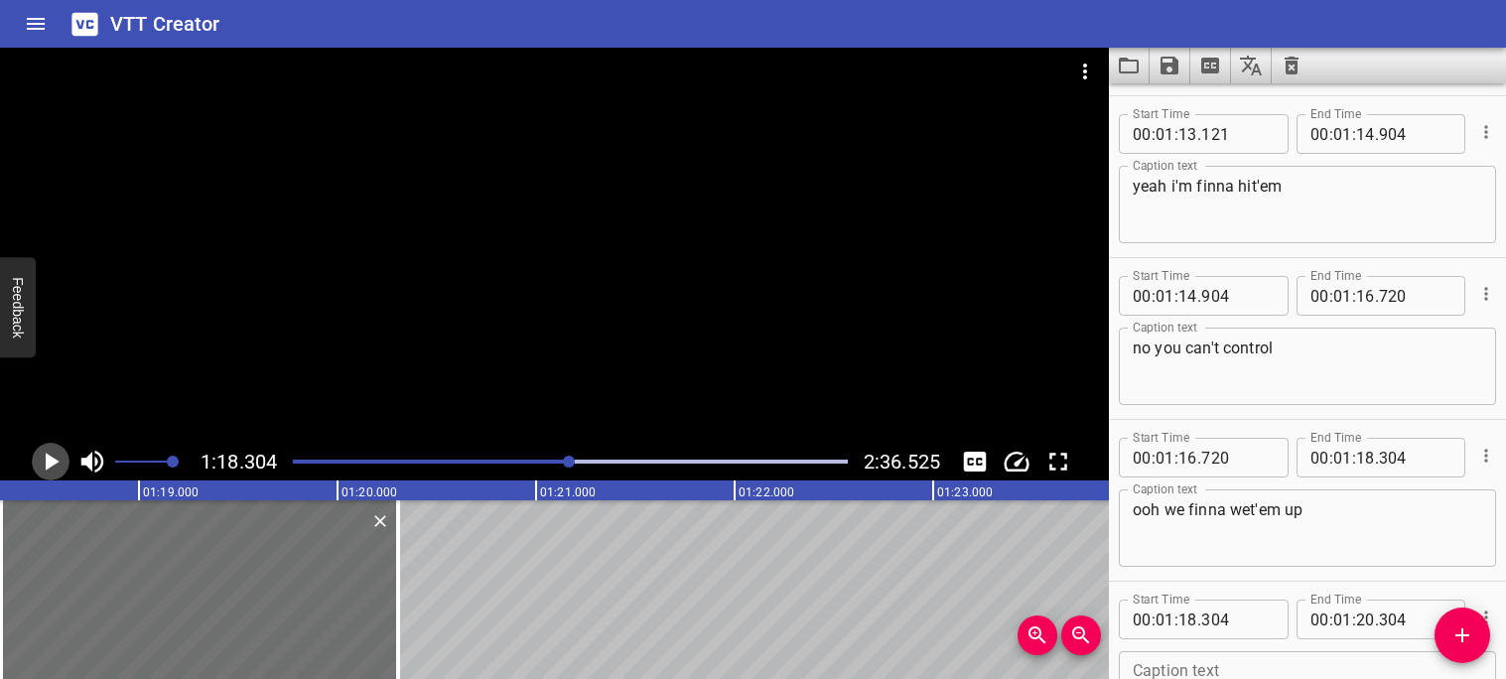
click at [53, 465] on icon "Play/Pause" at bounding box center [53, 462] width 14 height 18
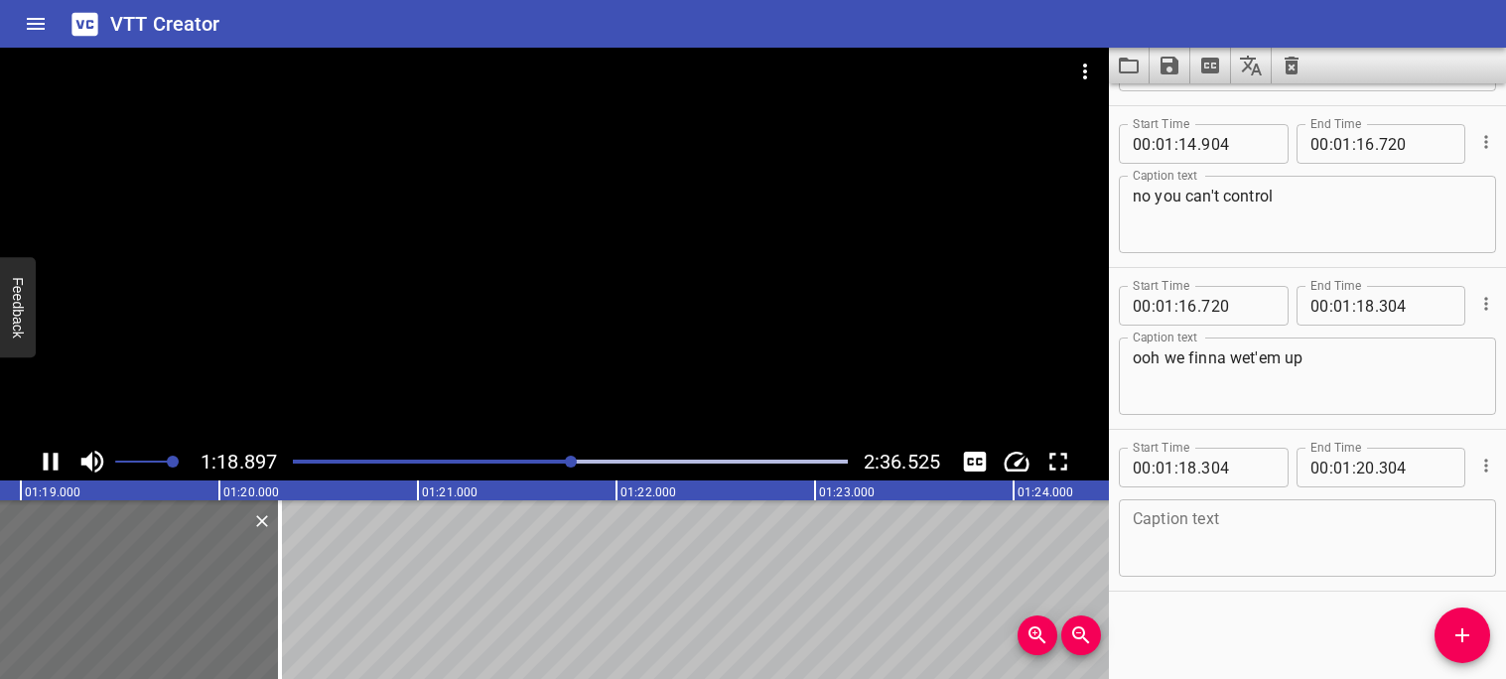
click at [50, 465] on icon "Play/Pause" at bounding box center [51, 462] width 30 height 30
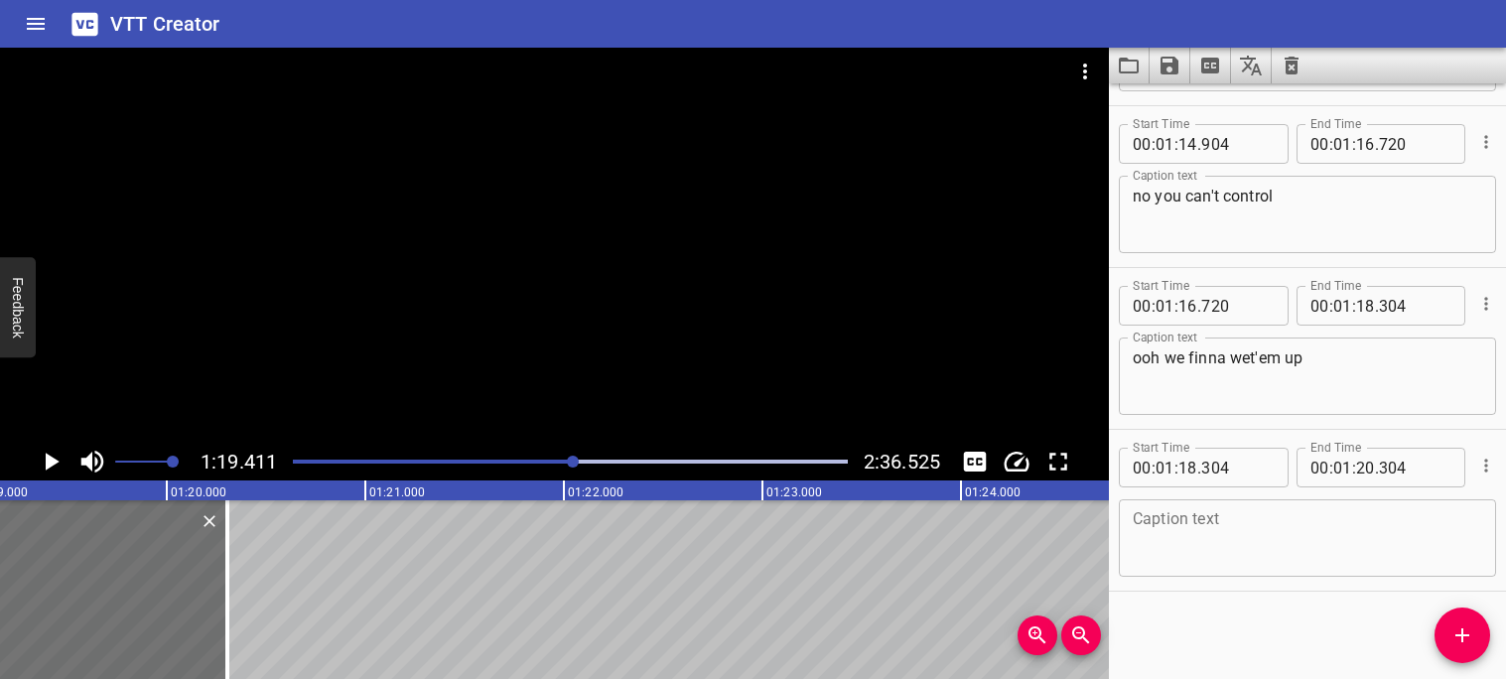
scroll to position [0, 15767]
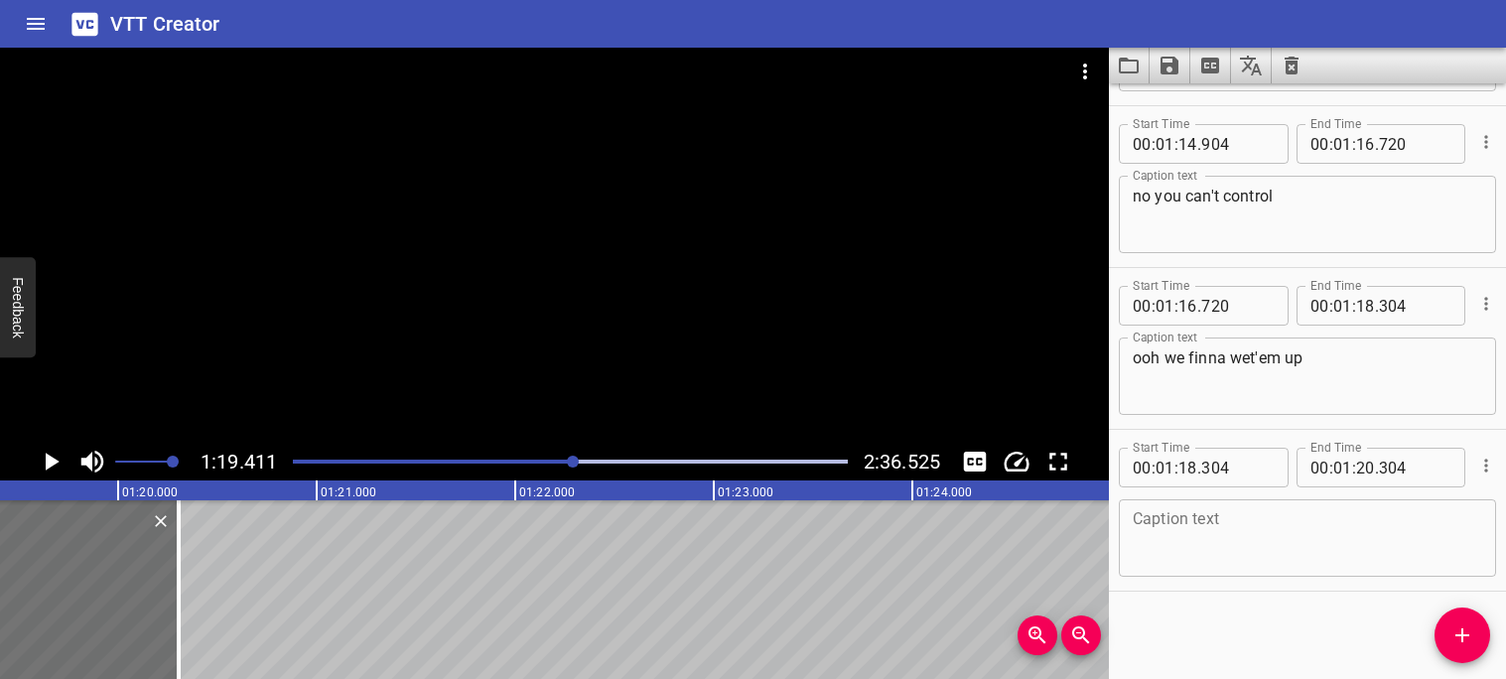
click at [1177, 530] on textarea at bounding box center [1307, 538] width 349 height 57
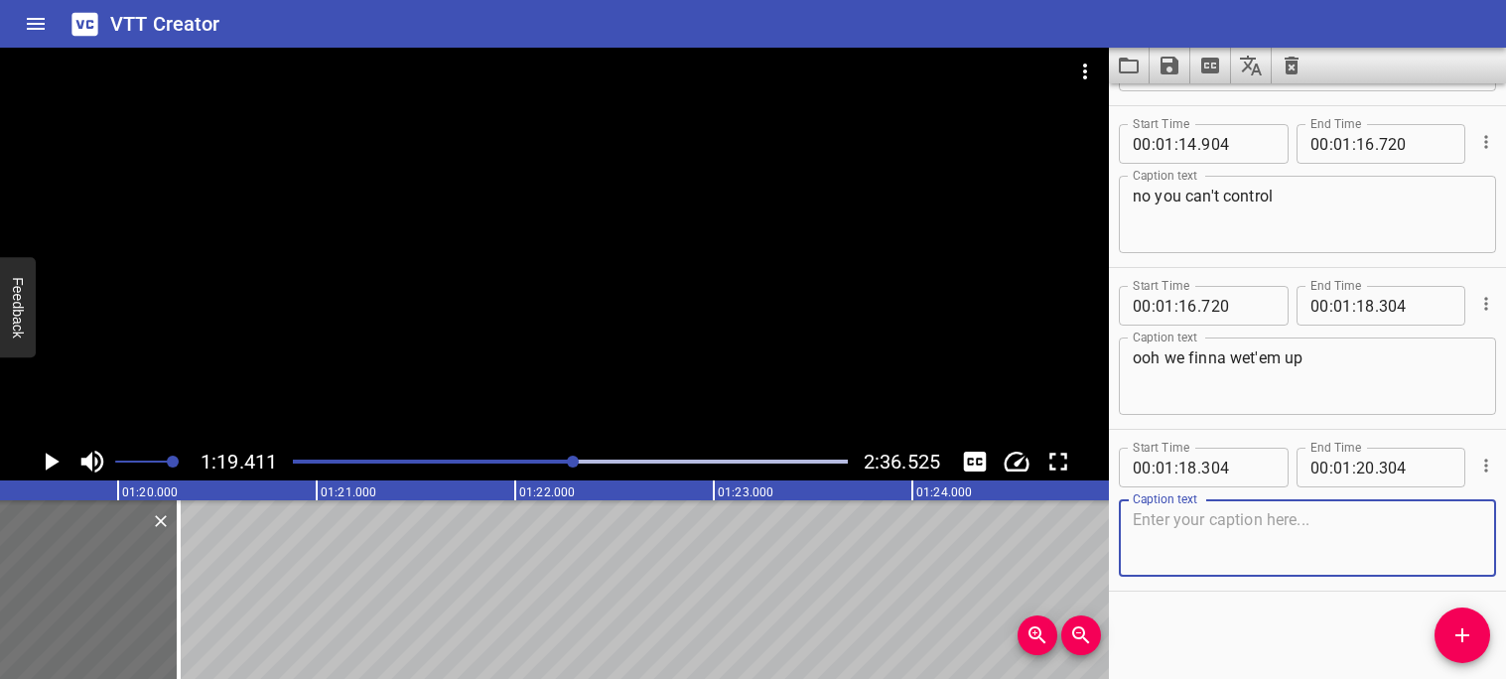
click at [1190, 515] on textarea at bounding box center [1307, 538] width 349 height 57
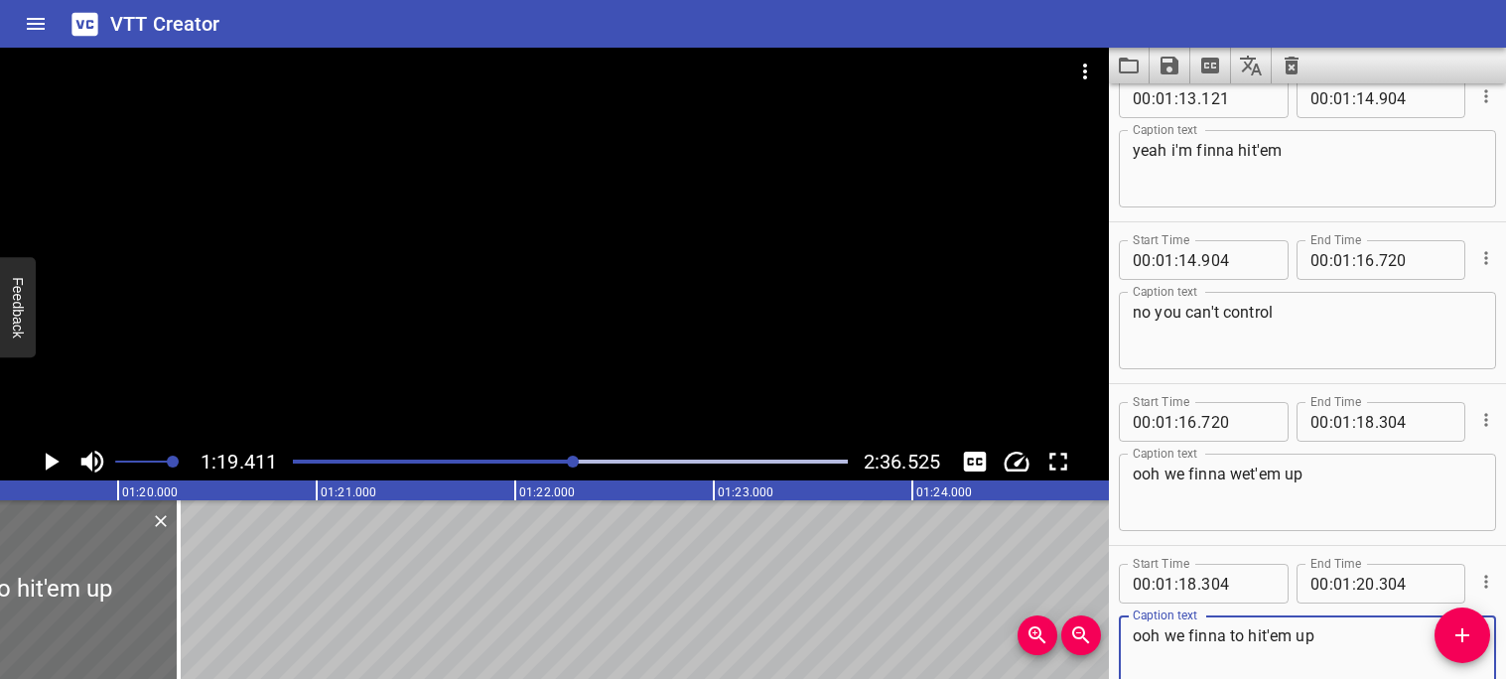
scroll to position [5160, 0]
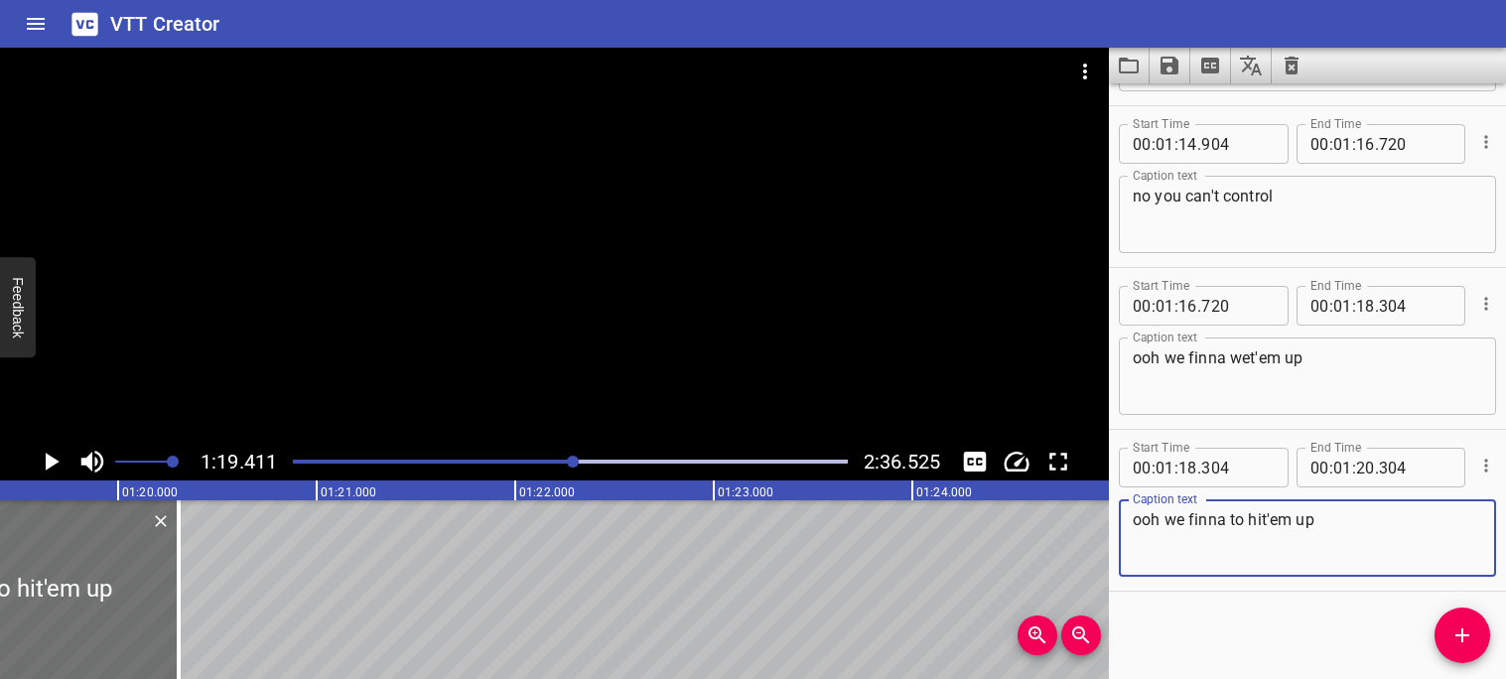
type textarea "ooh we finna to hit'em up"
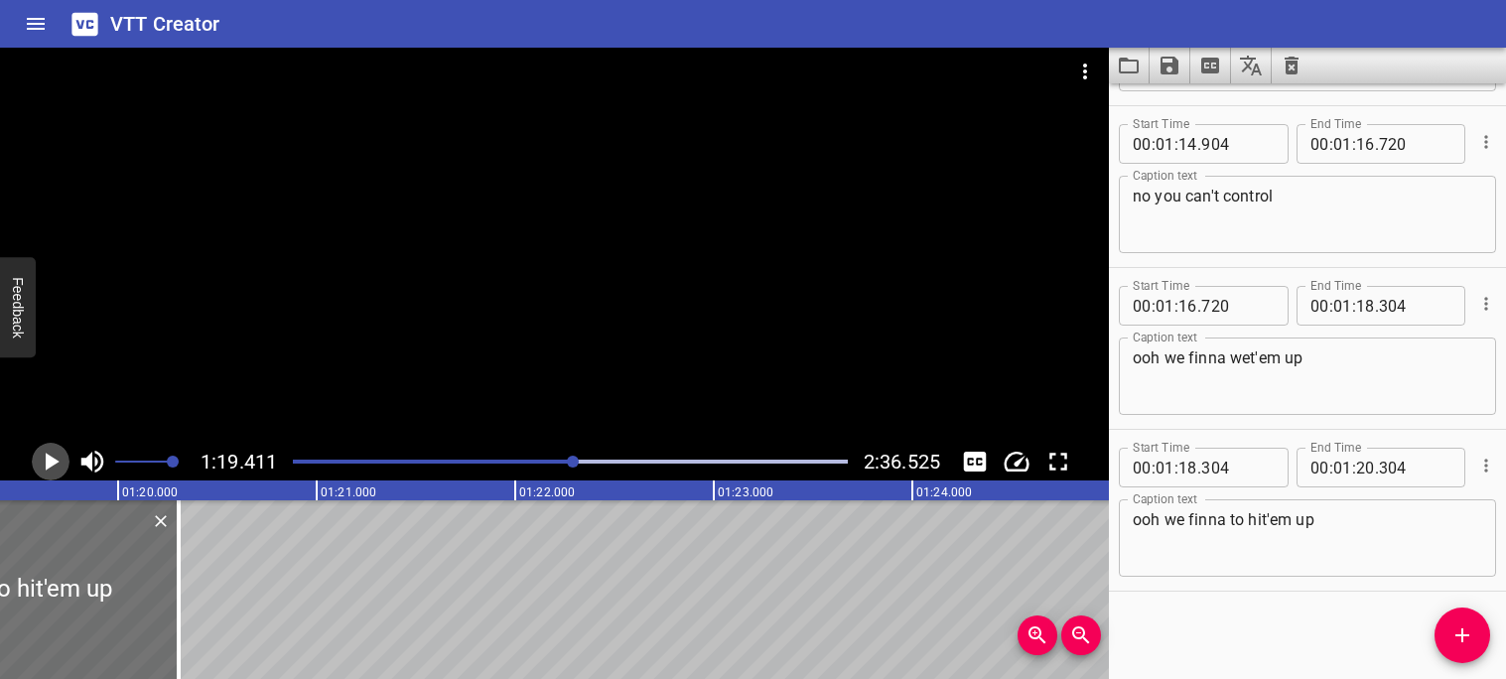
click at [47, 462] on icon "Play/Pause" at bounding box center [53, 462] width 14 height 18
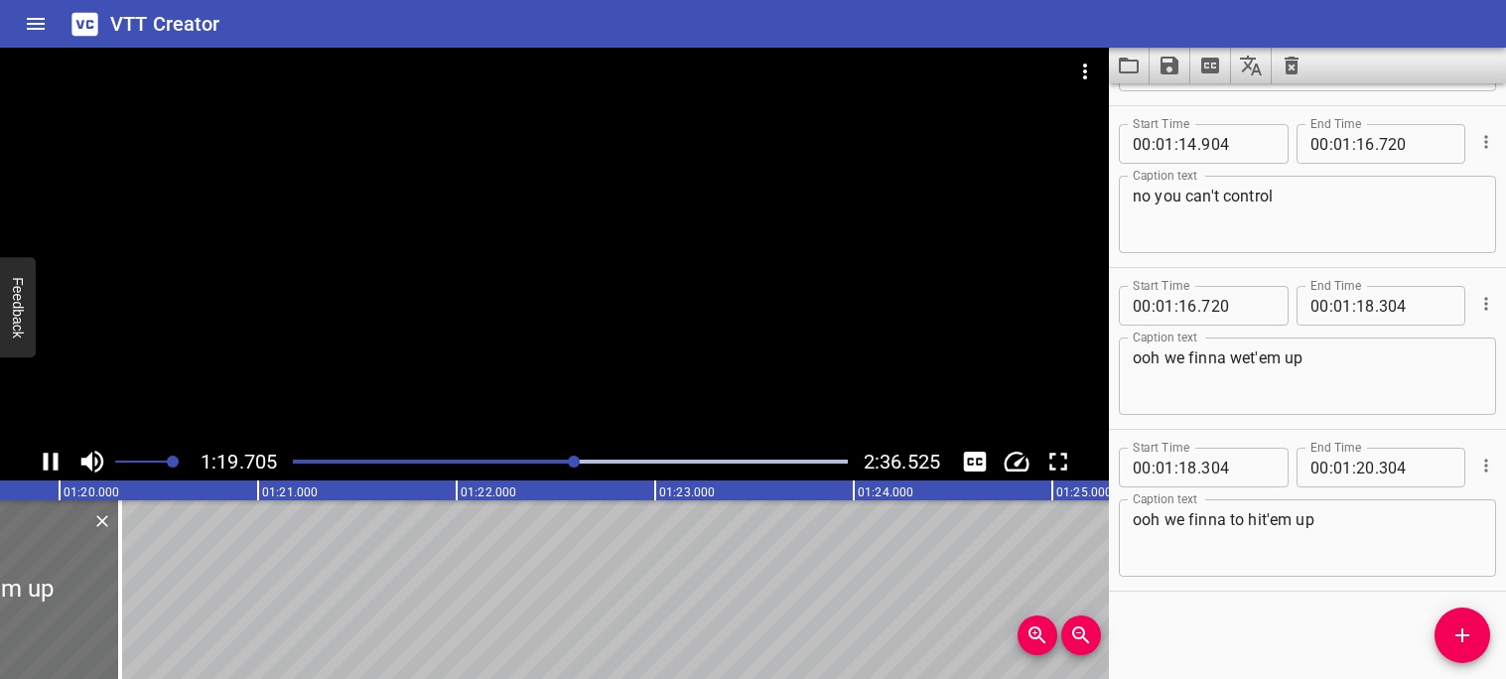
click at [49, 463] on icon "Play/Pause" at bounding box center [51, 462] width 30 height 30
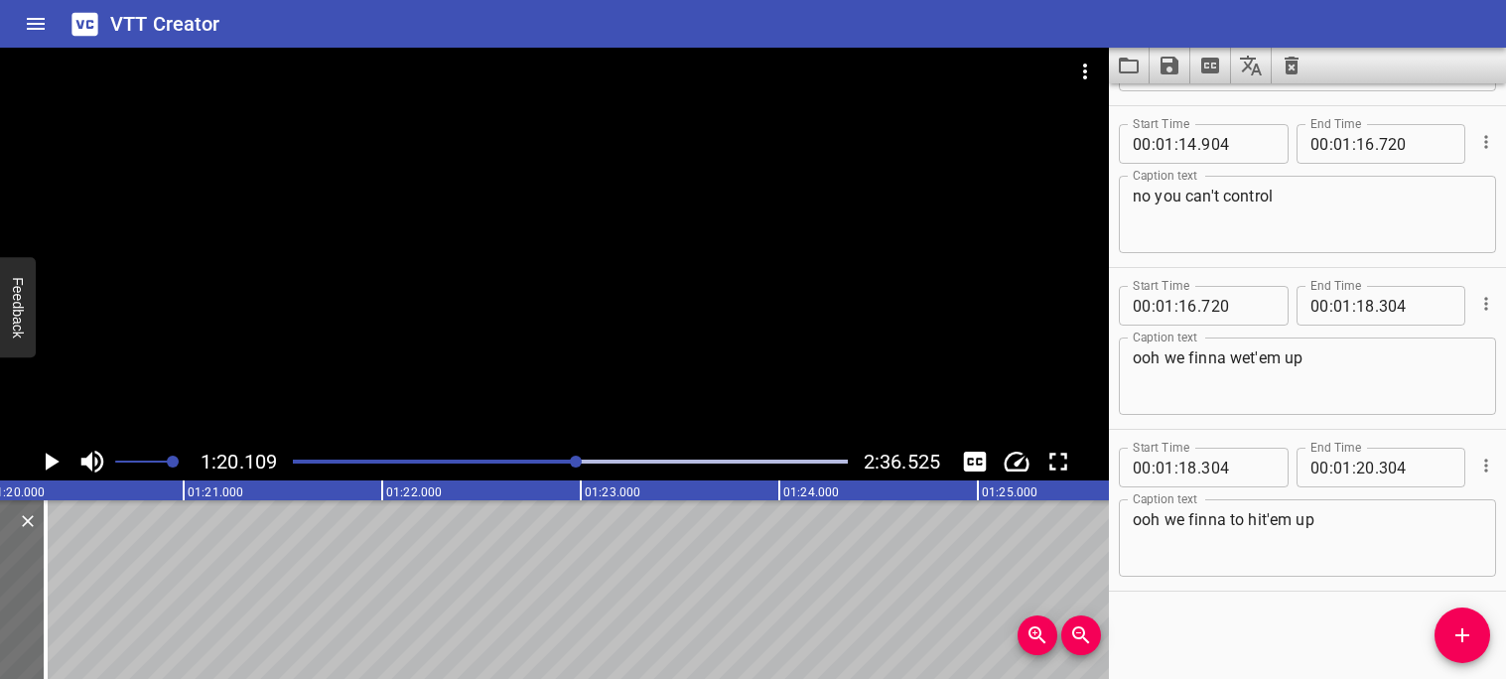
scroll to position [0, 15906]
click at [50, 467] on icon "Play/Pause" at bounding box center [53, 462] width 14 height 18
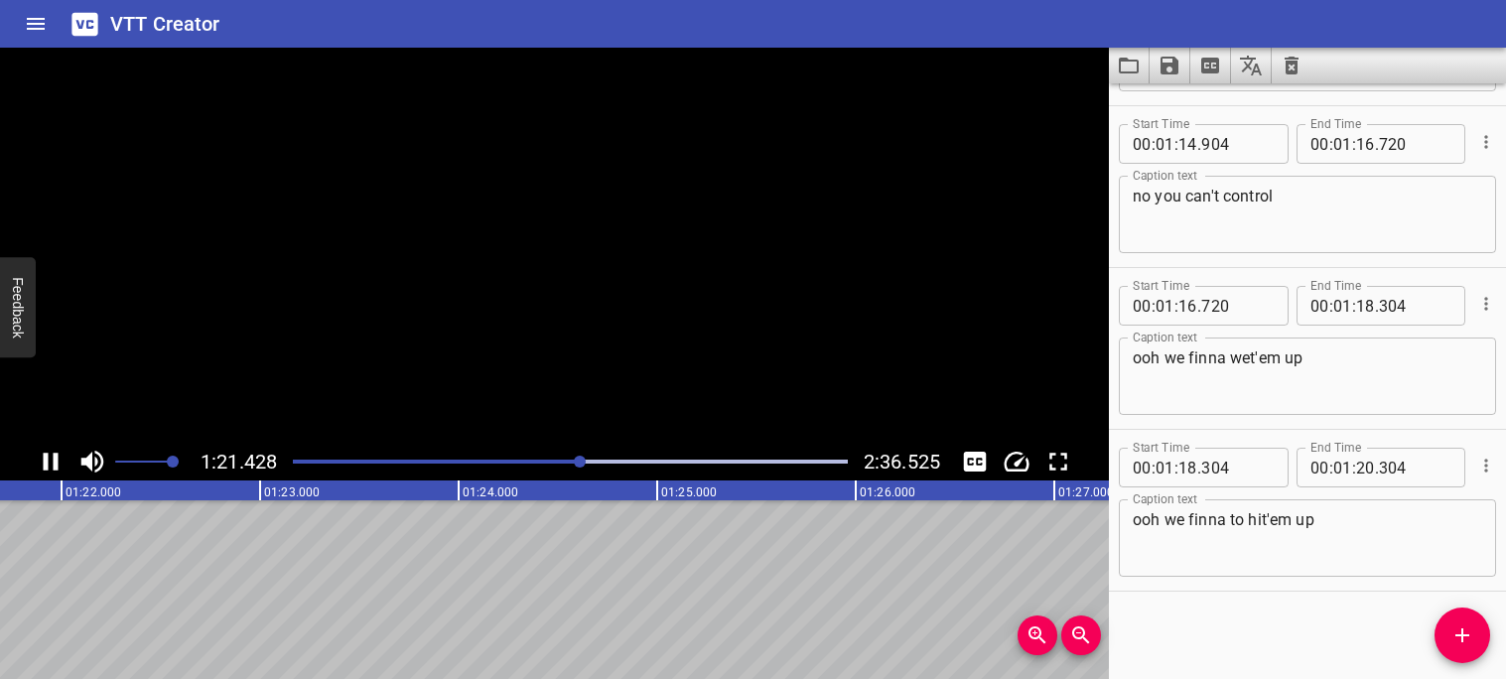
click at [50, 467] on icon "Play/Pause" at bounding box center [51, 462] width 30 height 30
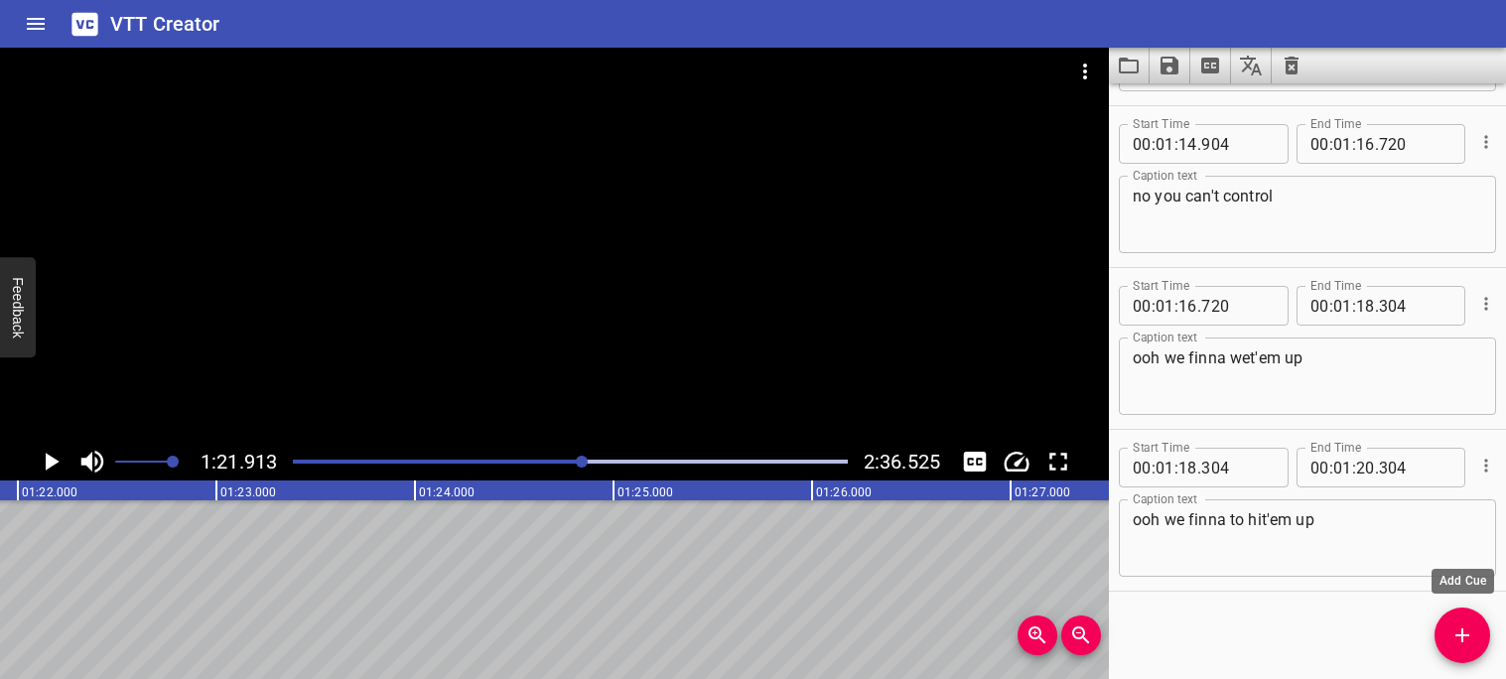
click at [1451, 623] on icon "Add Cue" at bounding box center [1463, 635] width 24 height 24
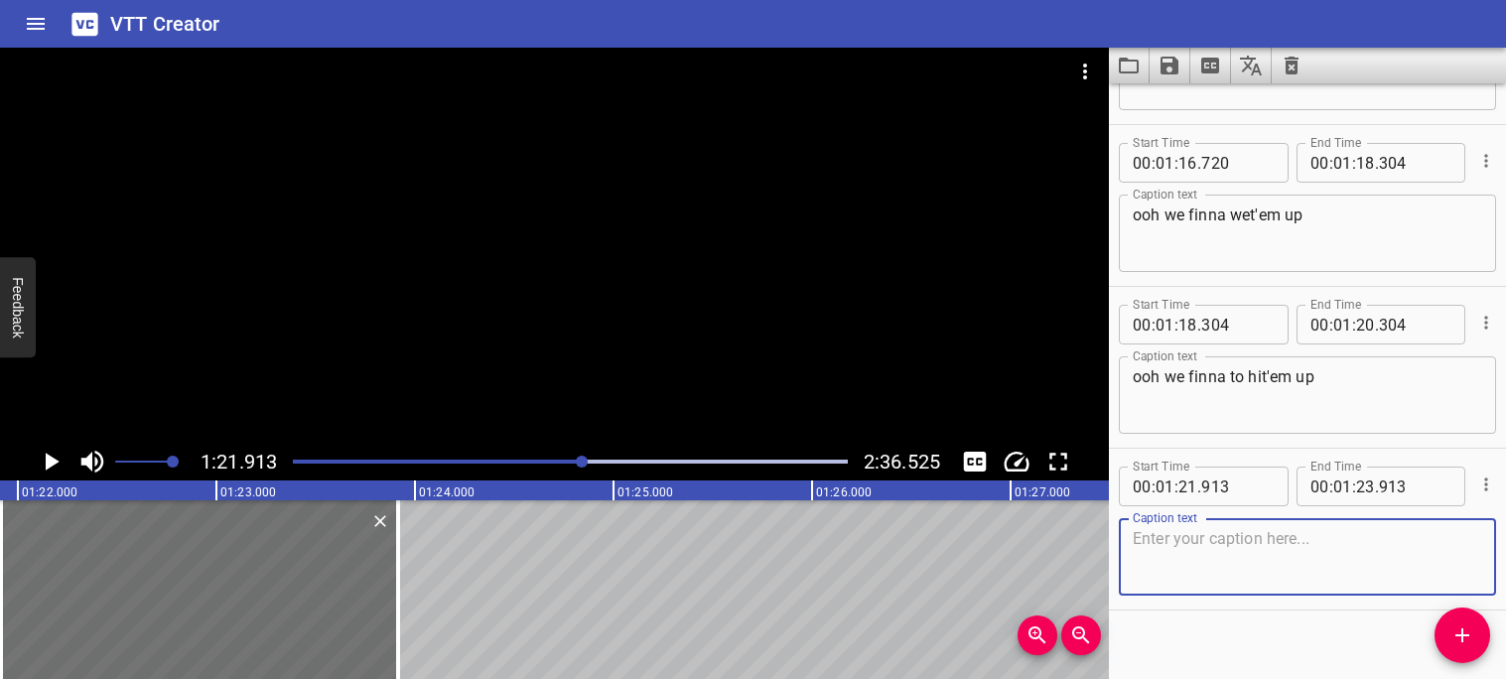
scroll to position [5322, 0]
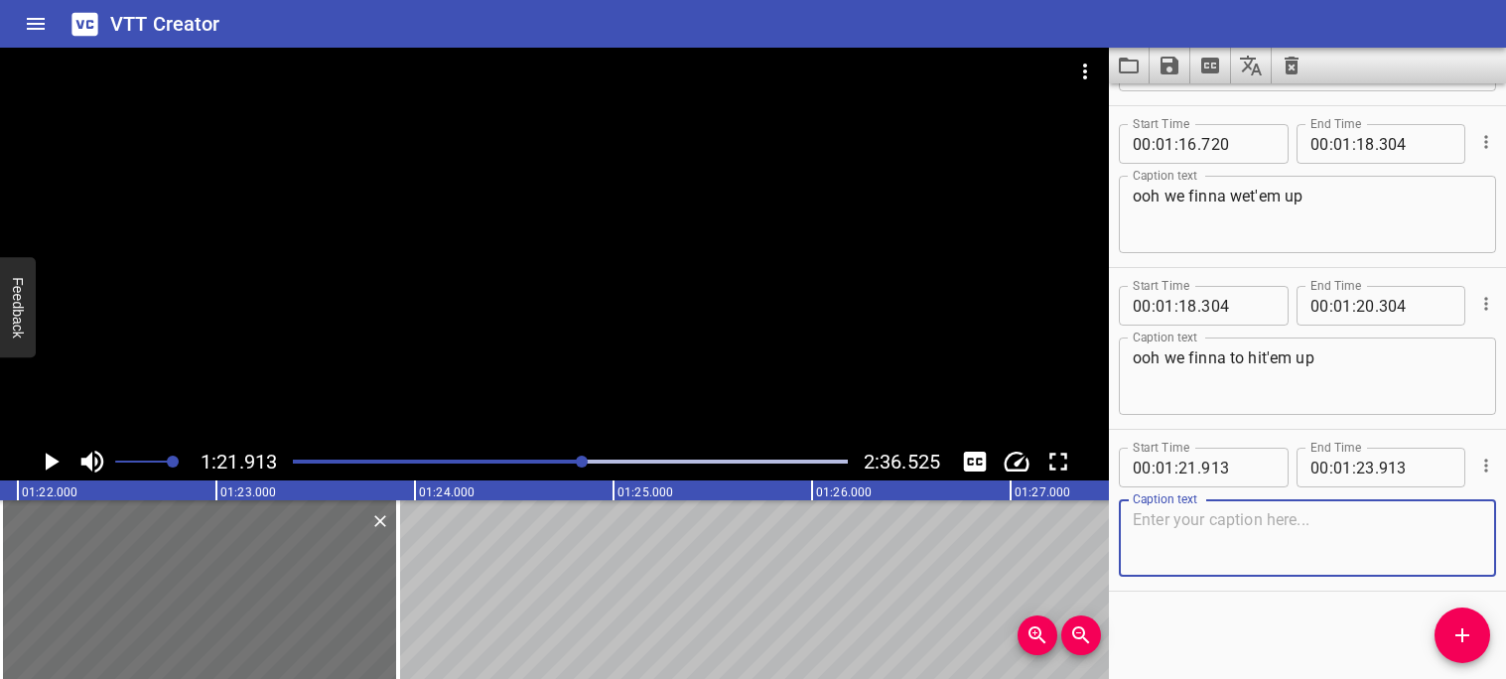
paste textarea "M"
type textarea "M"
click at [1129, 66] on icon "Load captions from file" at bounding box center [1129, 66] width 24 height 24
click at [1473, 463] on button "Cue Options" at bounding box center [1486, 466] width 26 height 26
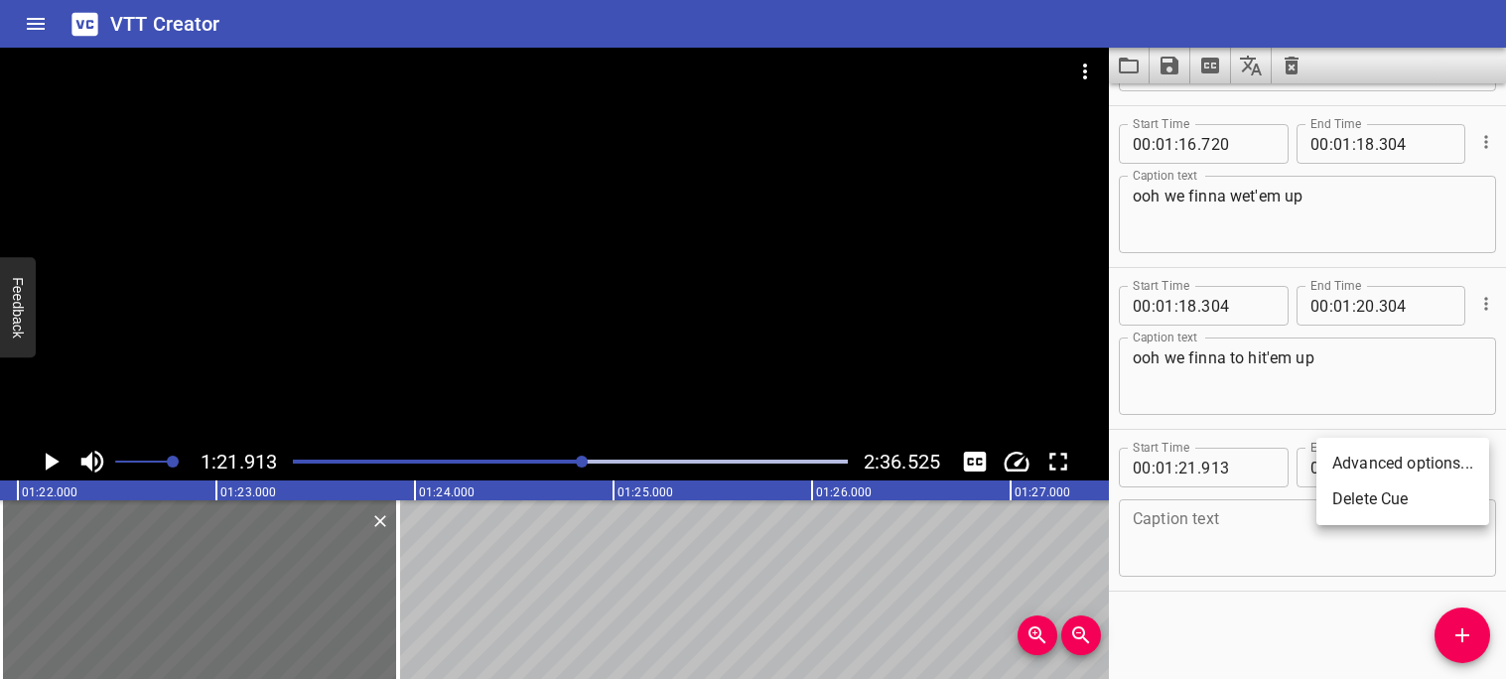
click at [1460, 465] on li "Advanced options..." at bounding box center [1402, 464] width 173 height 36
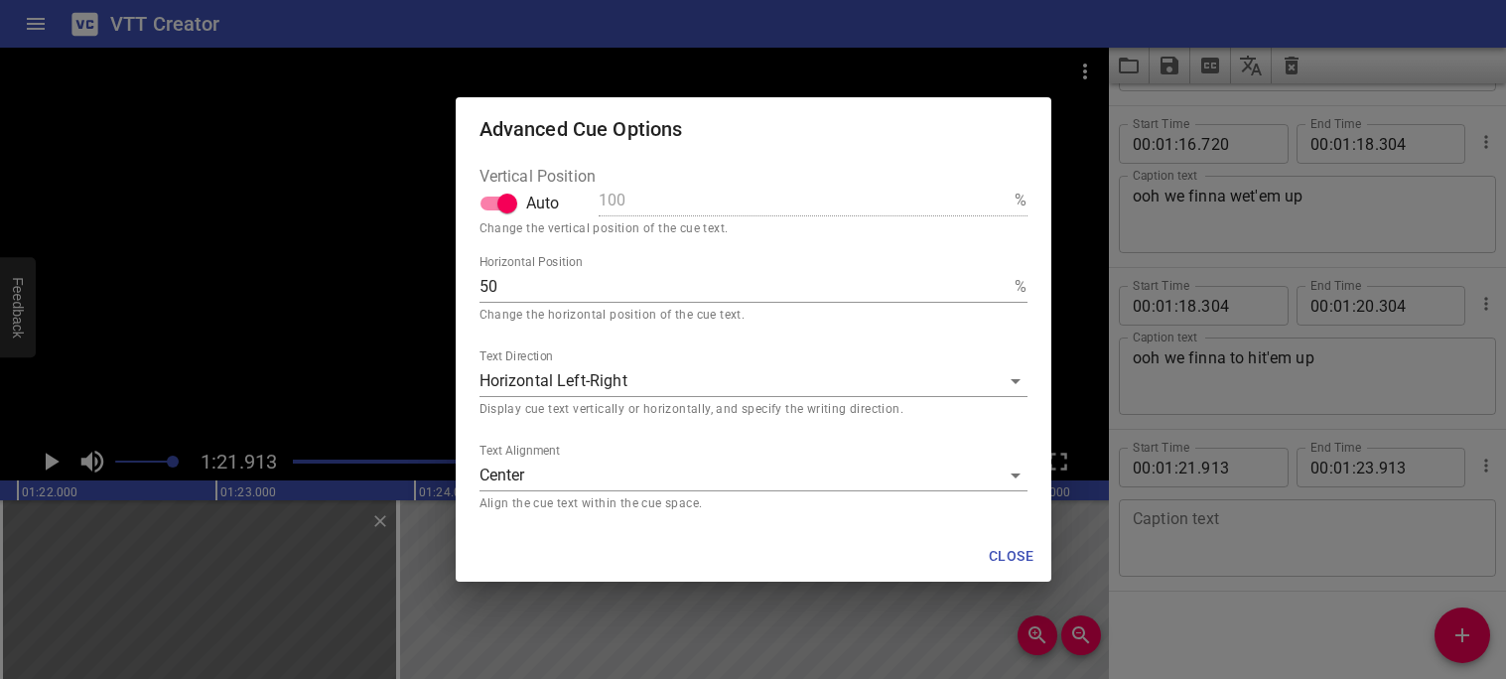
click at [1003, 548] on span "Close" at bounding box center [1012, 556] width 48 height 25
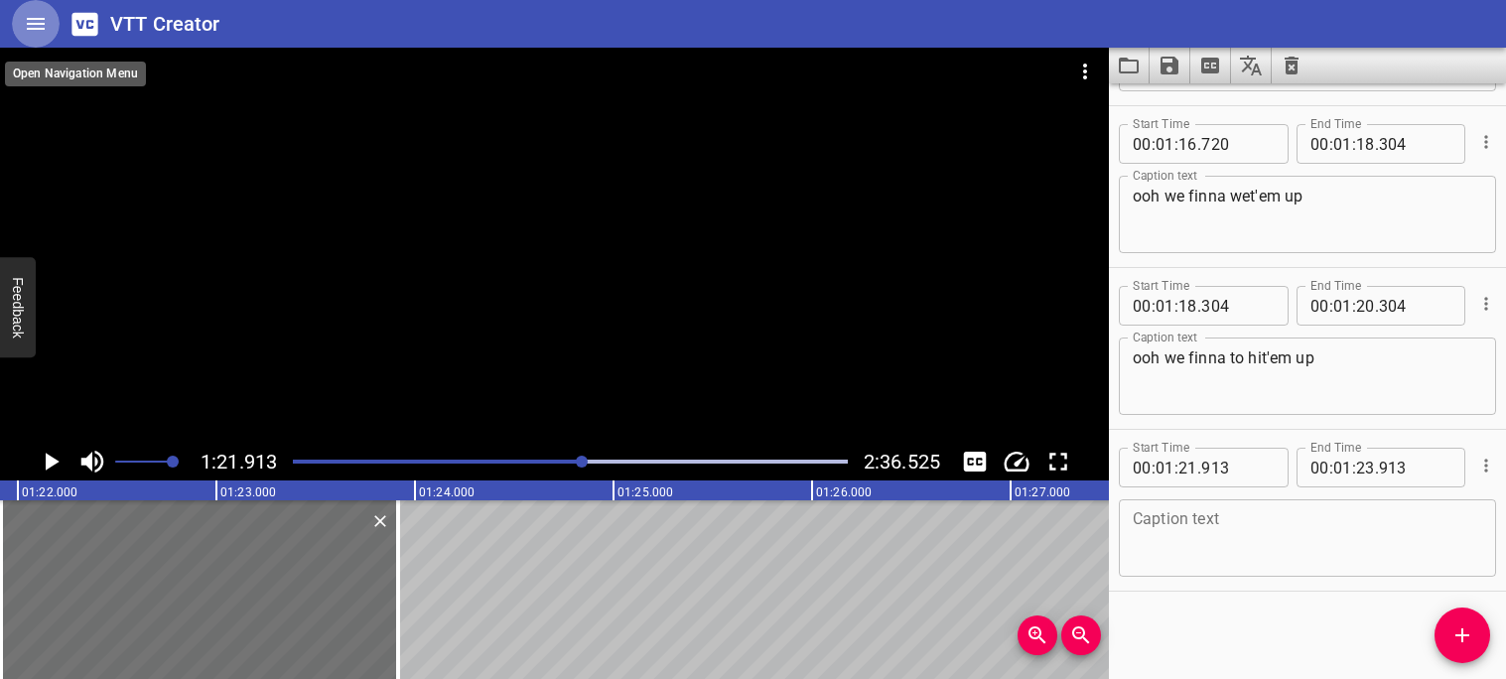
click at [32, 16] on icon "Home" at bounding box center [36, 24] width 24 height 24
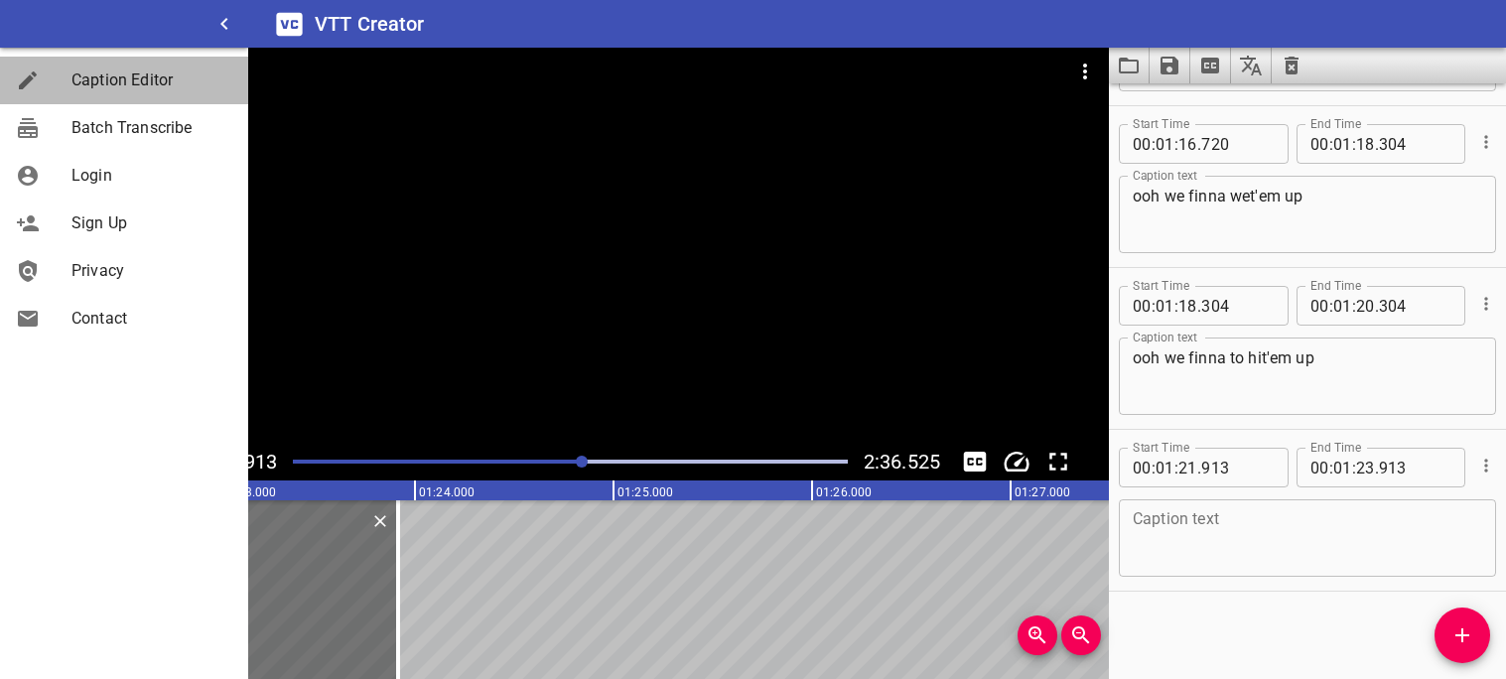
click at [101, 81] on span "Caption Editor" at bounding box center [151, 81] width 161 height 24
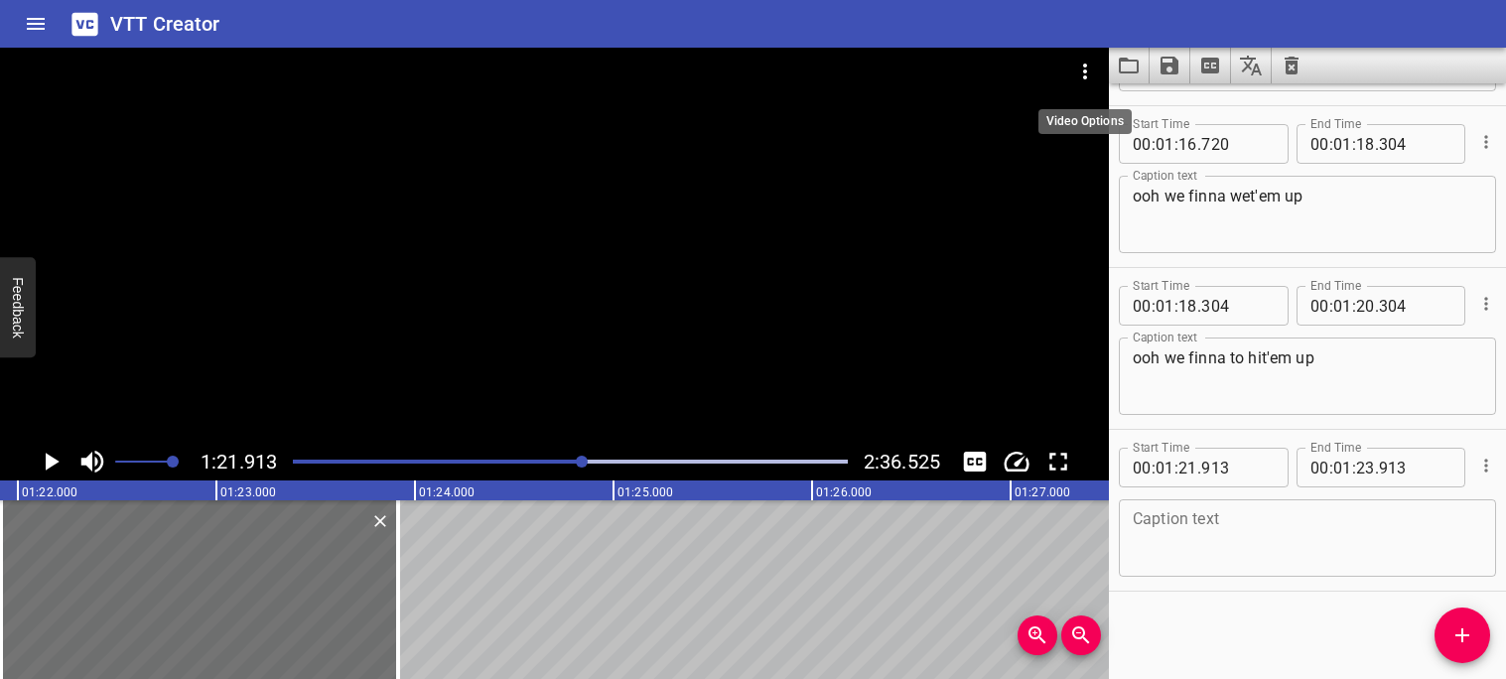
click at [1090, 78] on icon "Video Options" at bounding box center [1085, 72] width 24 height 24
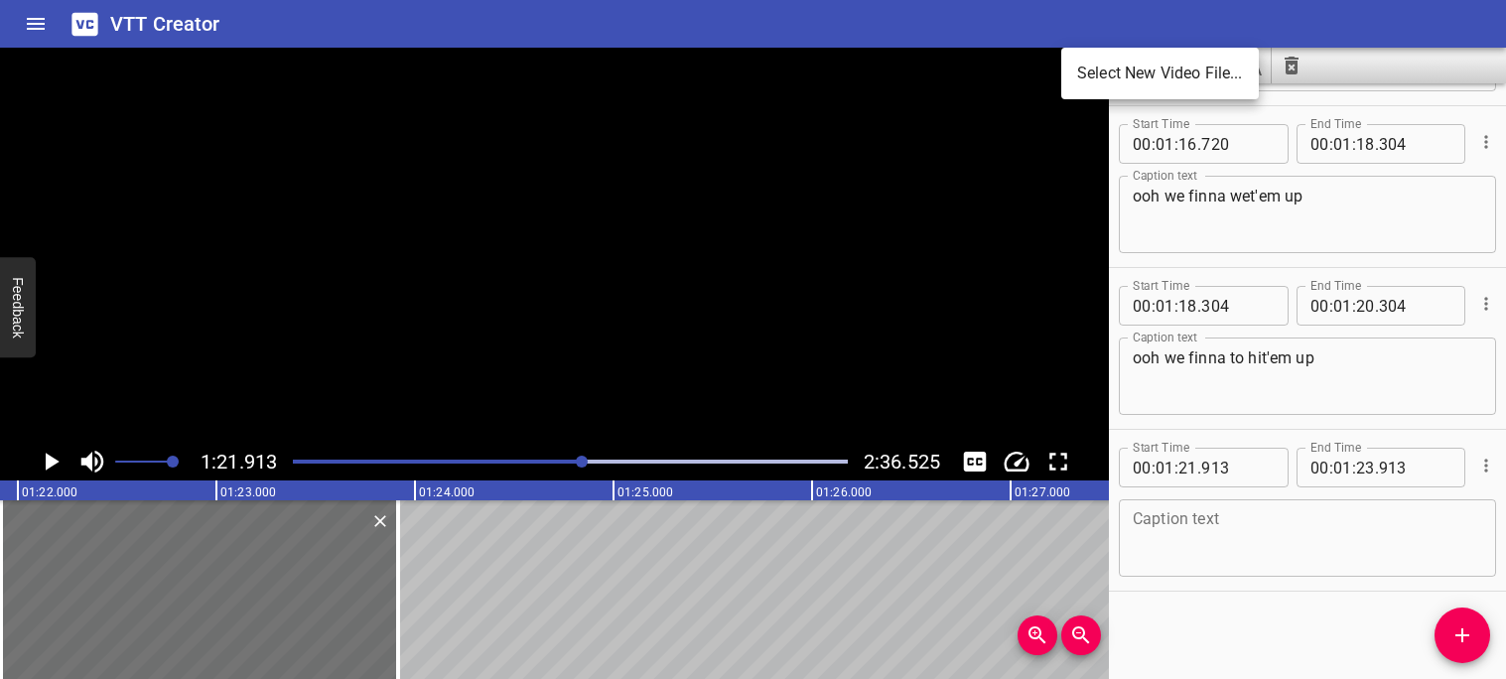
click at [1209, 551] on div at bounding box center [753, 339] width 1506 height 679
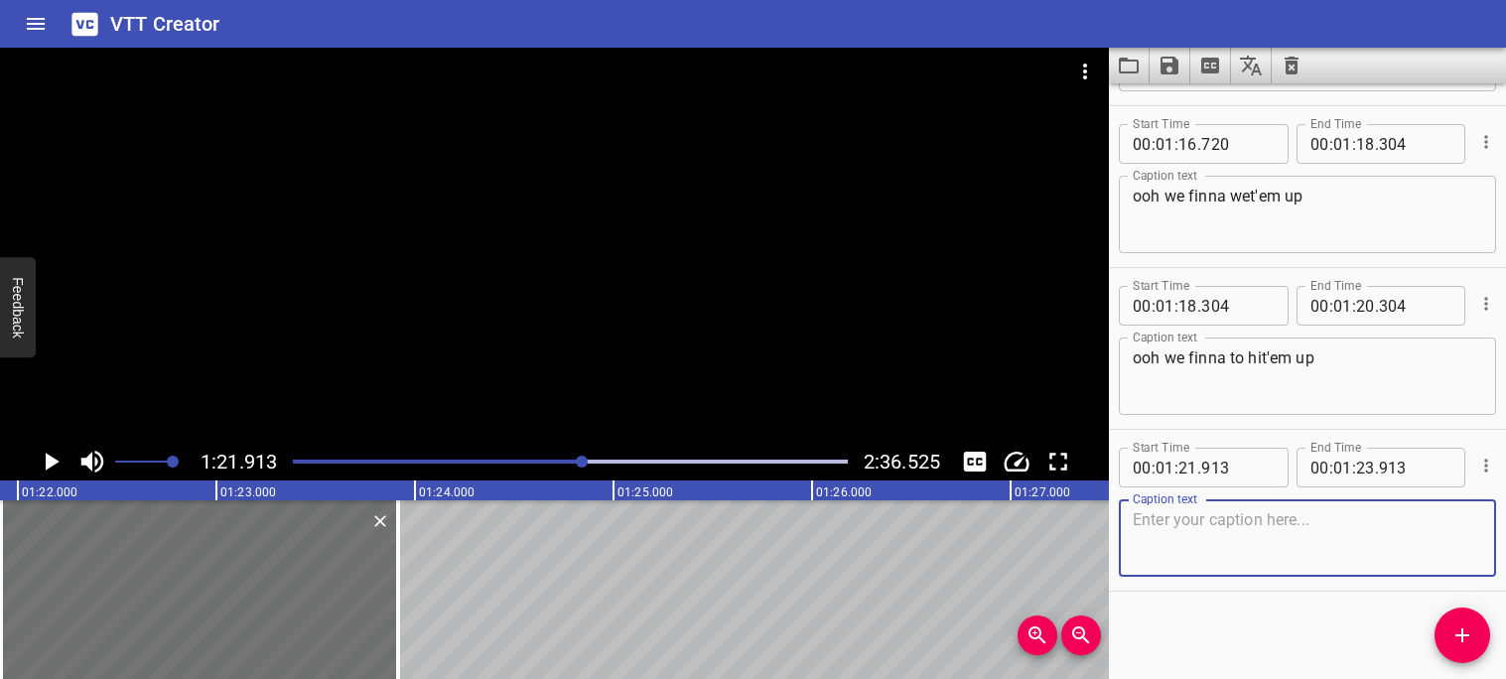
click at [1204, 549] on textarea at bounding box center [1307, 538] width 349 height 57
click at [1092, 70] on icon "Video Options" at bounding box center [1085, 72] width 24 height 24
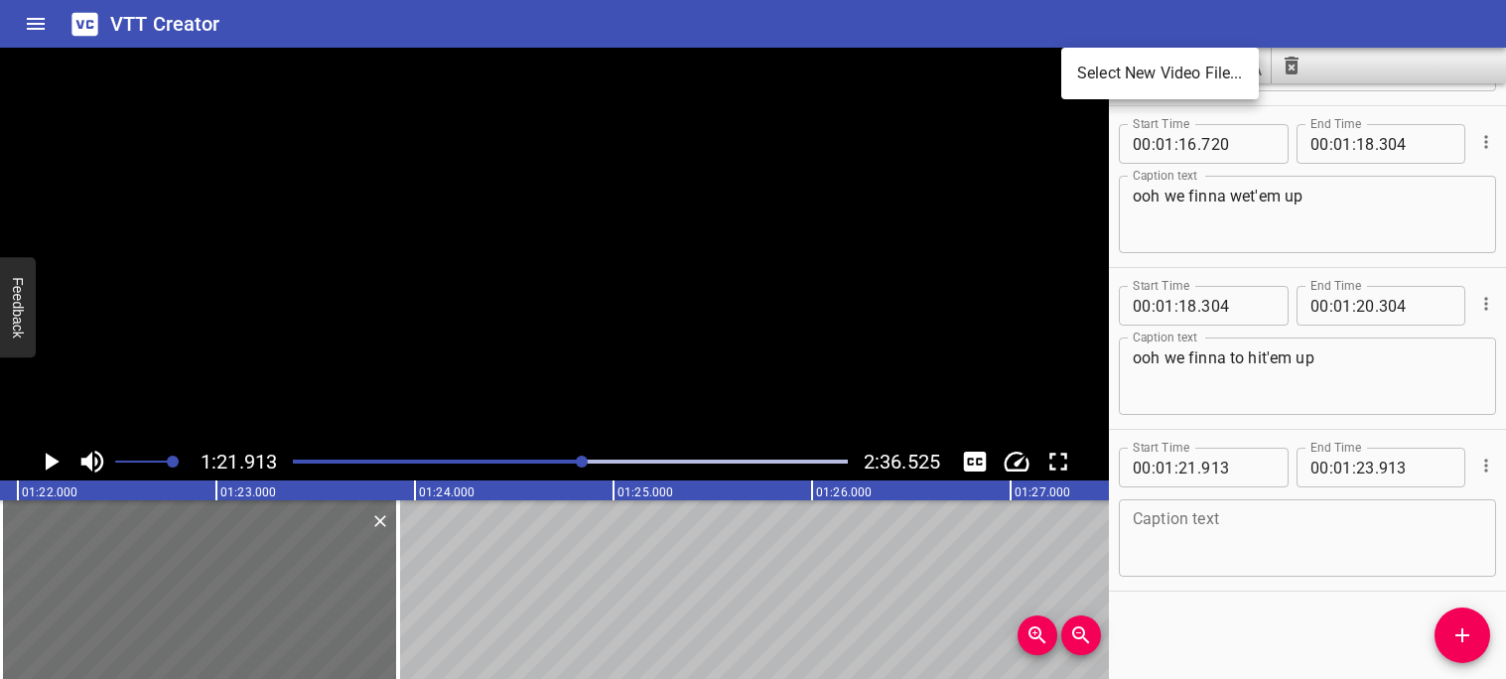
click at [1452, 79] on div at bounding box center [753, 339] width 1506 height 679
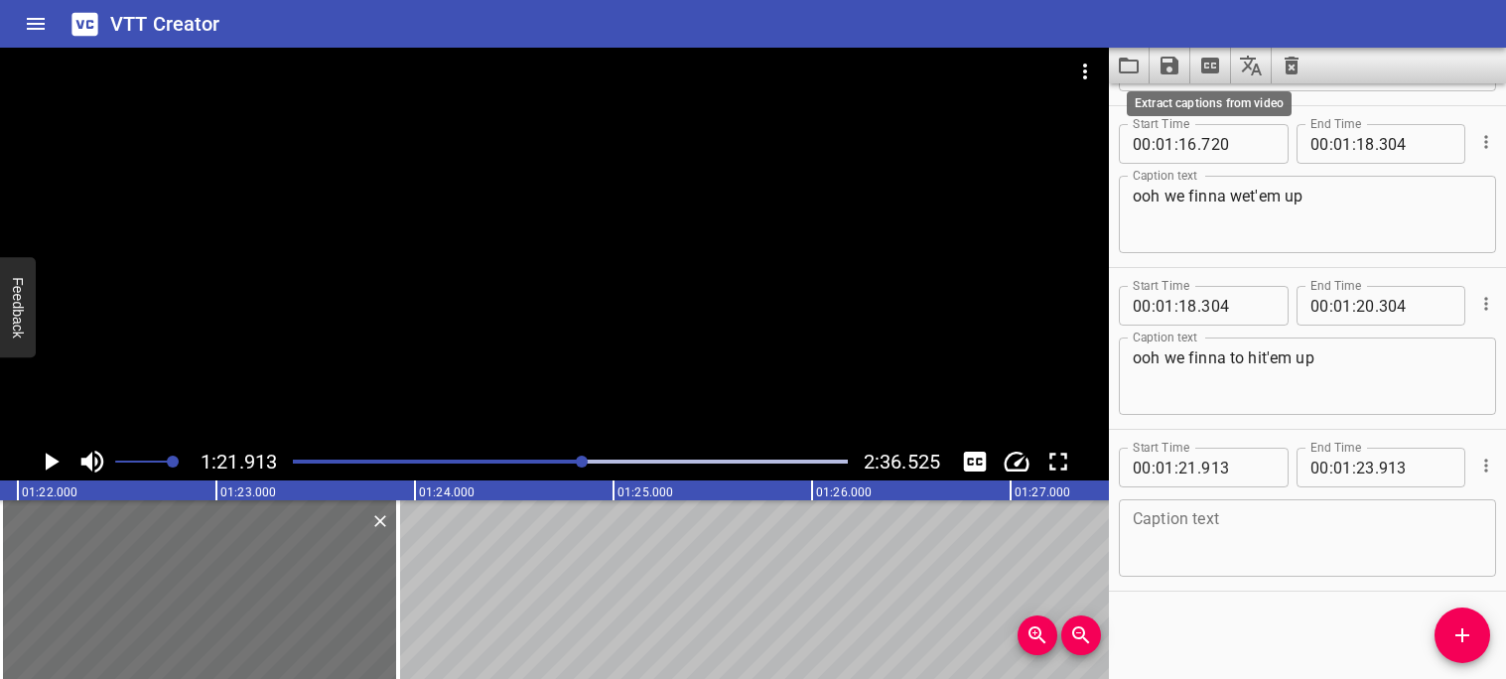
click at [1213, 69] on icon "Extract captions from video" at bounding box center [1210, 66] width 18 height 16
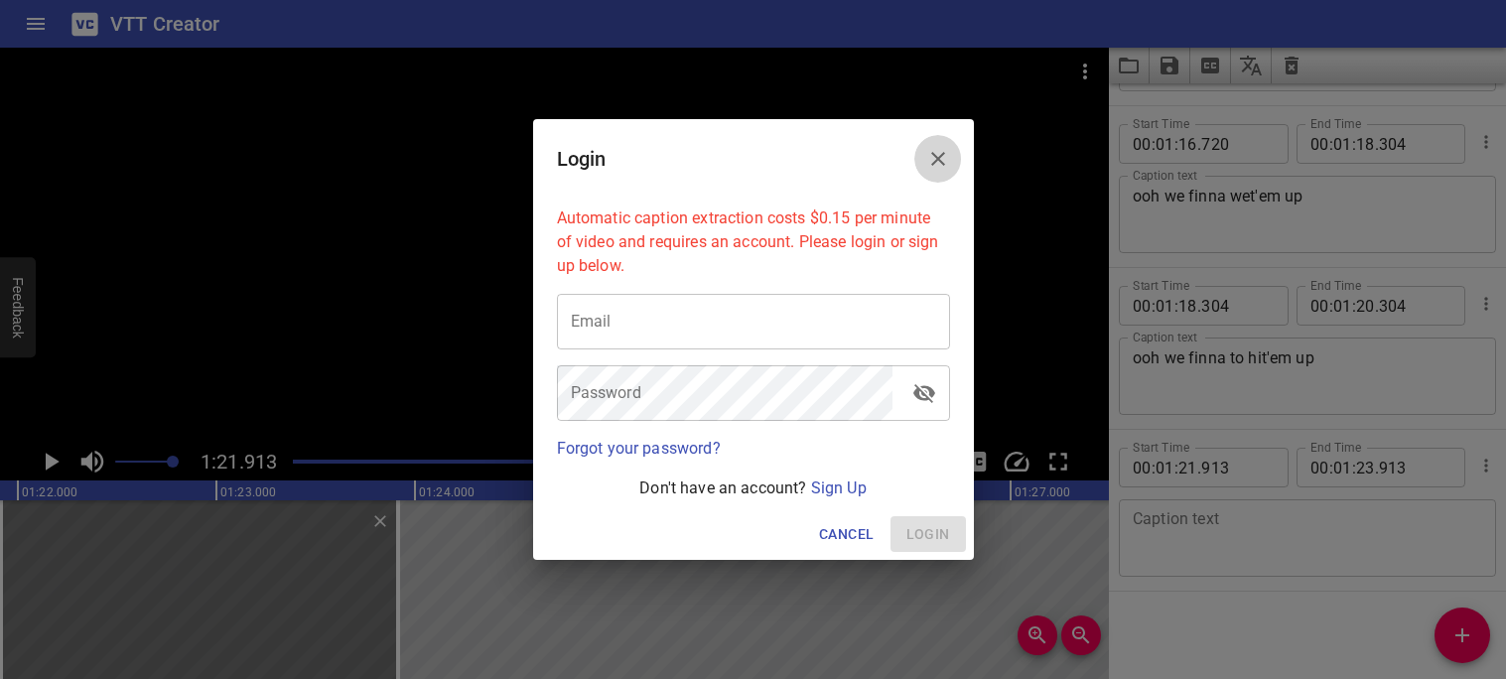
click at [940, 156] on icon "Close" at bounding box center [938, 159] width 14 height 14
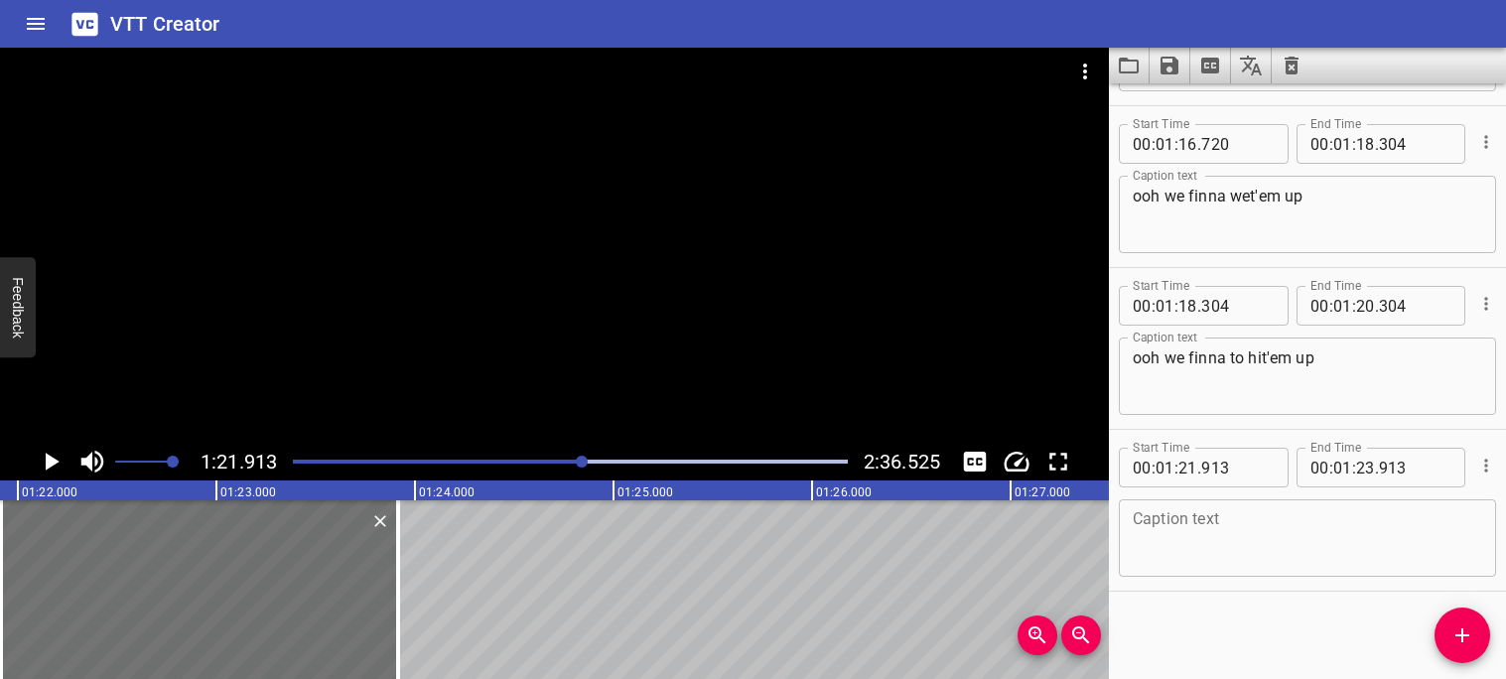
click at [1274, 555] on textarea at bounding box center [1307, 538] width 349 height 57
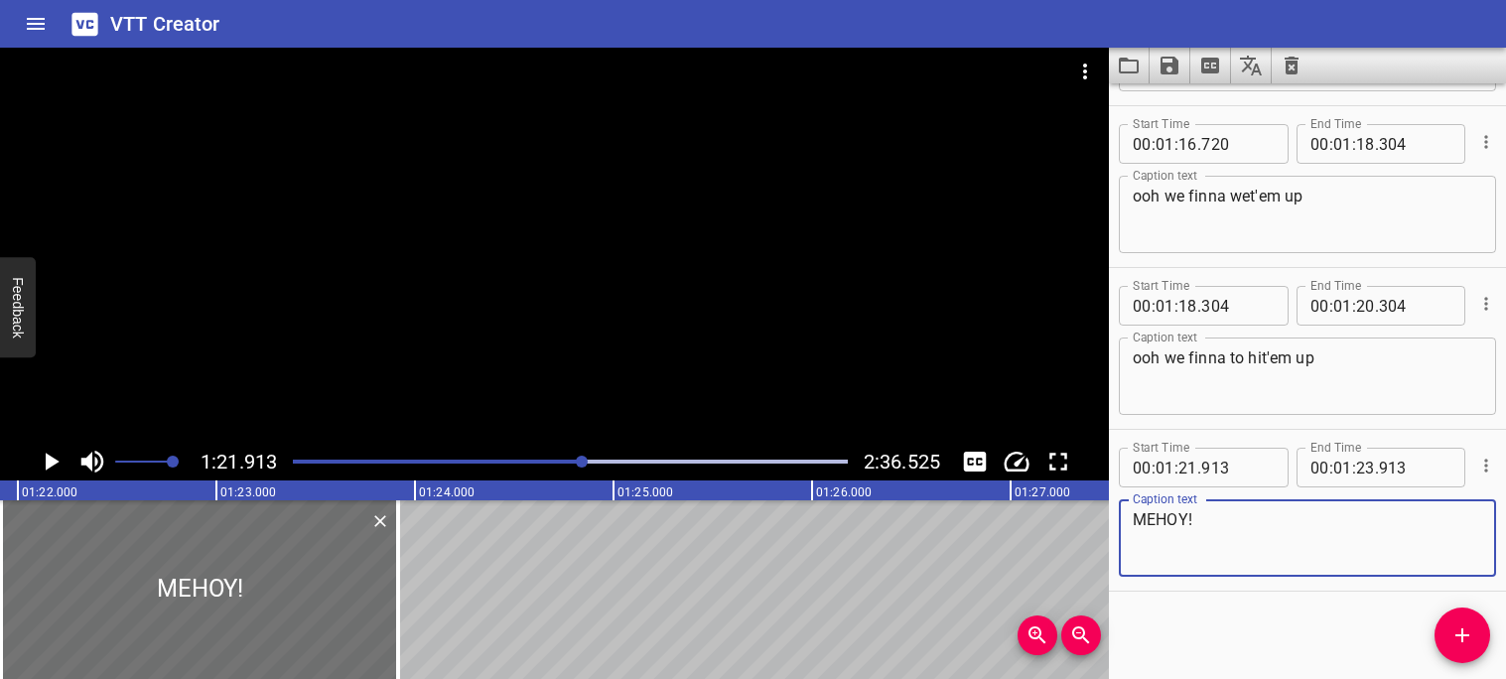
type textarea "MEHOY!"
click at [57, 461] on icon "Play/Pause" at bounding box center [53, 462] width 14 height 18
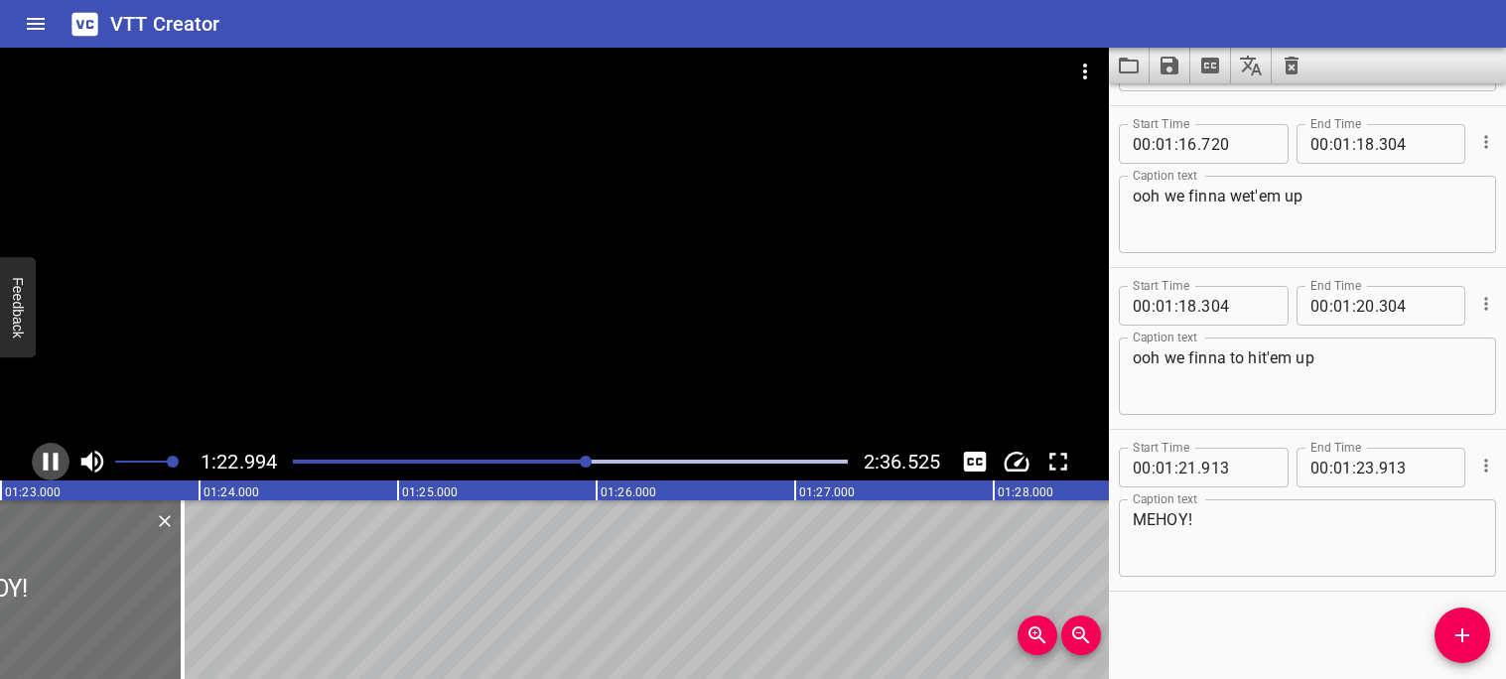
click at [57, 462] on icon "Play/Pause" at bounding box center [51, 462] width 15 height 18
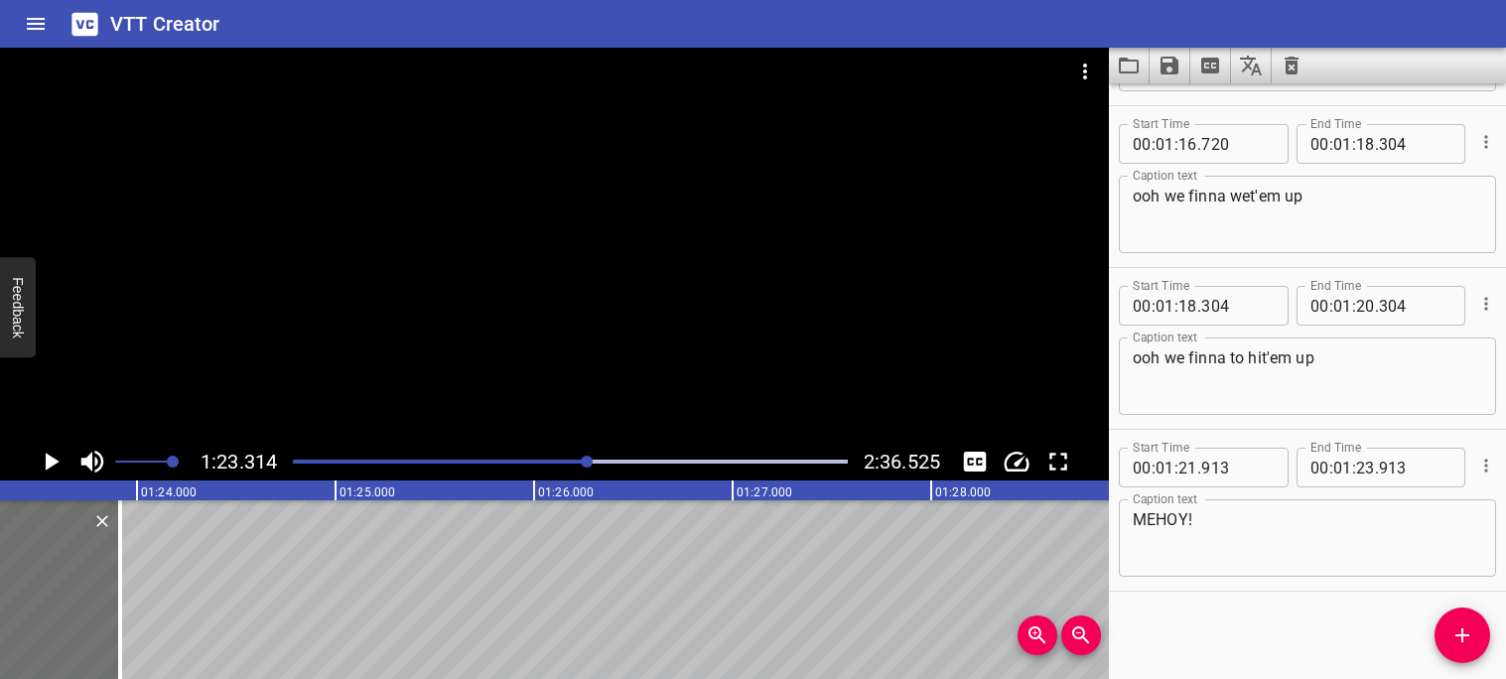
click at [57, 462] on icon "Play/Pause" at bounding box center [53, 462] width 14 height 18
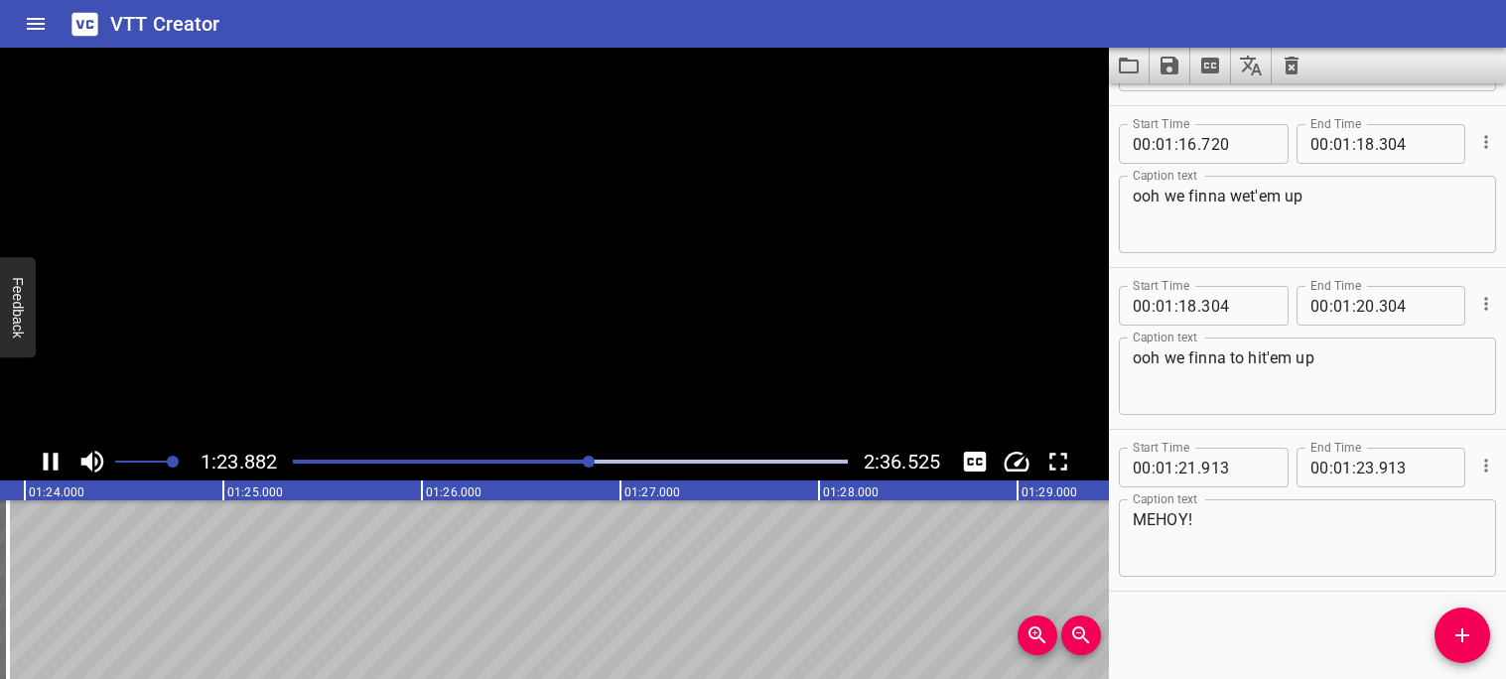
click at [57, 462] on icon "Play/Pause" at bounding box center [51, 462] width 15 height 18
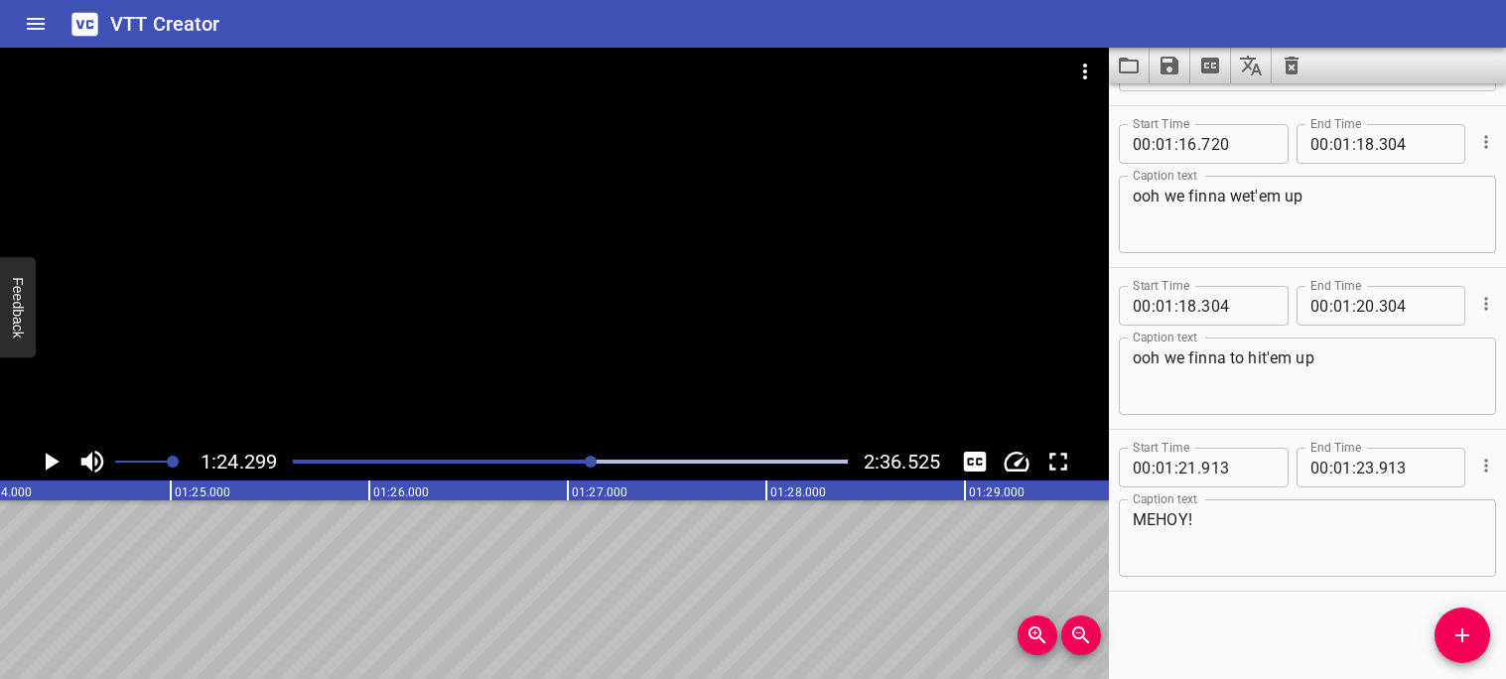
scroll to position [0, 16739]
click at [1467, 633] on icon "Add Cue" at bounding box center [1463, 635] width 24 height 24
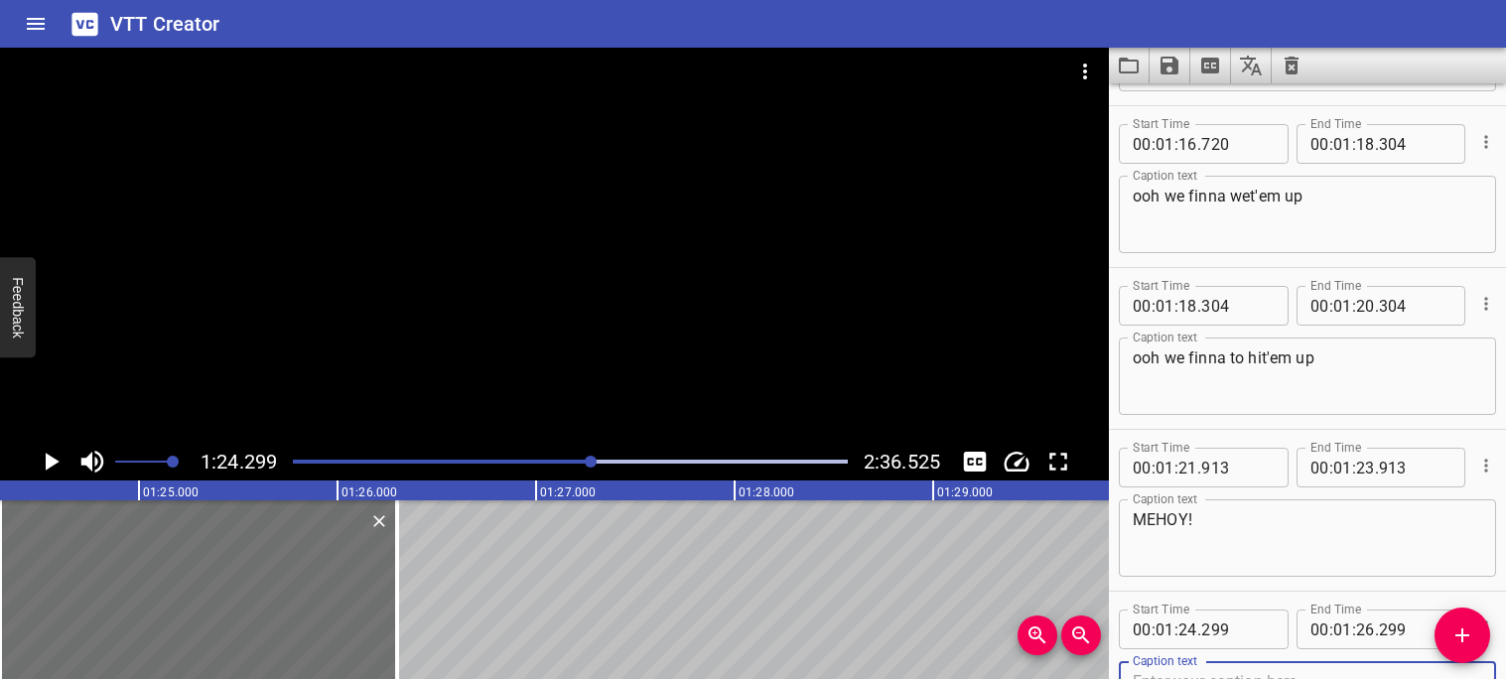
scroll to position [5331, 0]
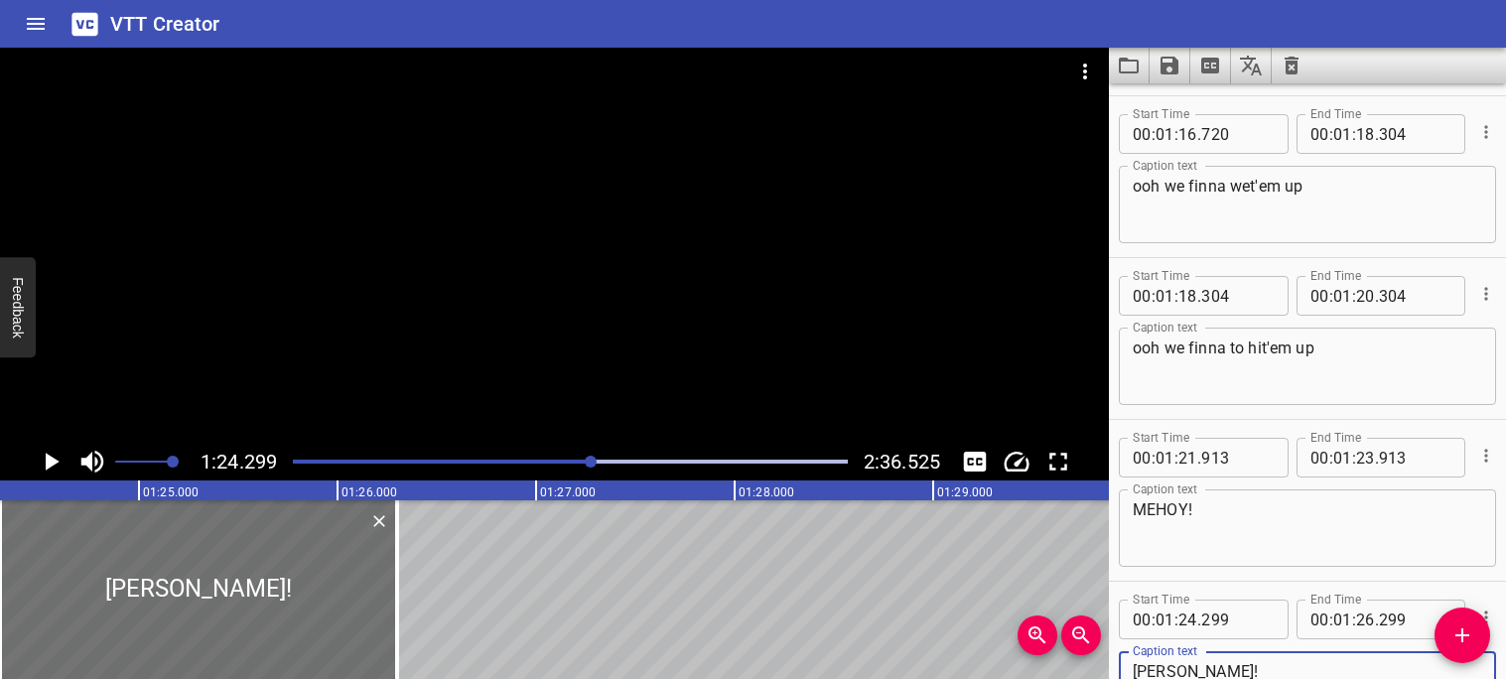
type textarea "[PERSON_NAME]!"
click at [47, 464] on icon "Play/Pause" at bounding box center [53, 462] width 14 height 18
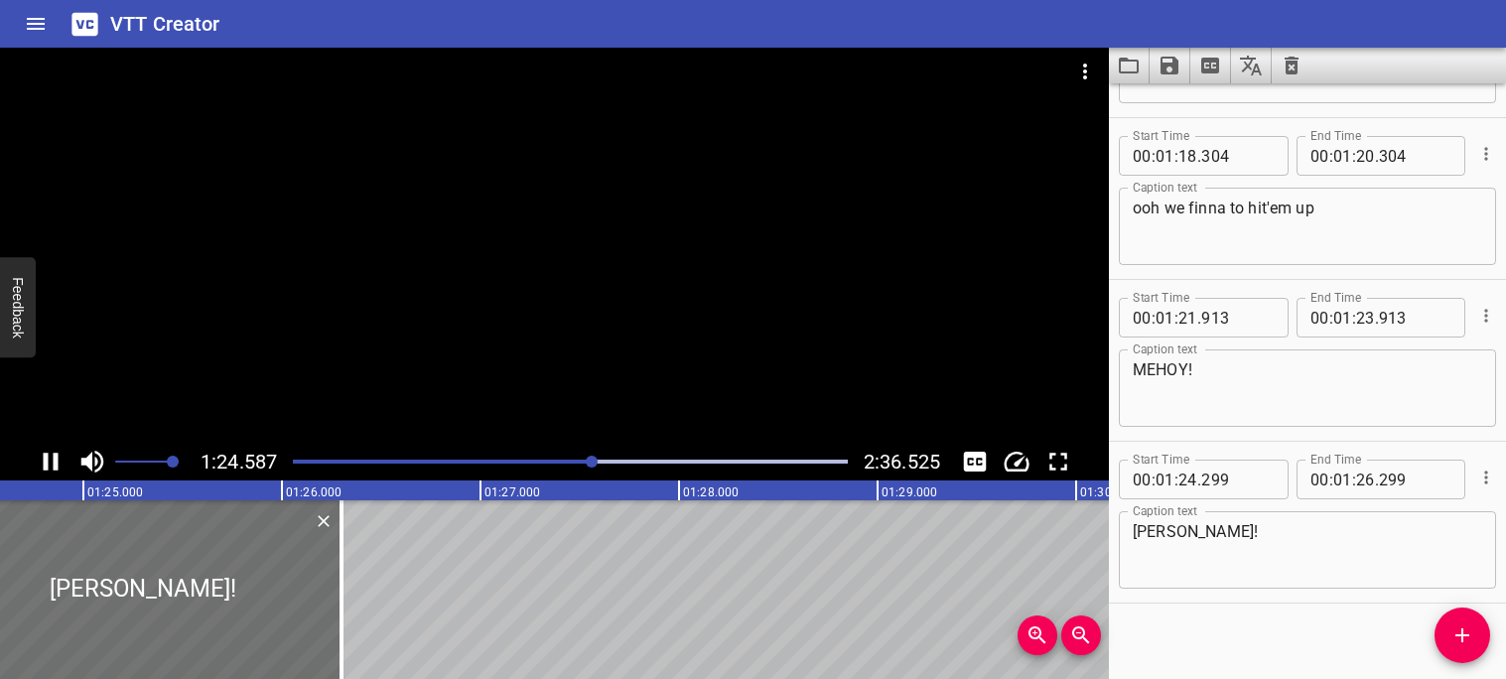
scroll to position [5482, 0]
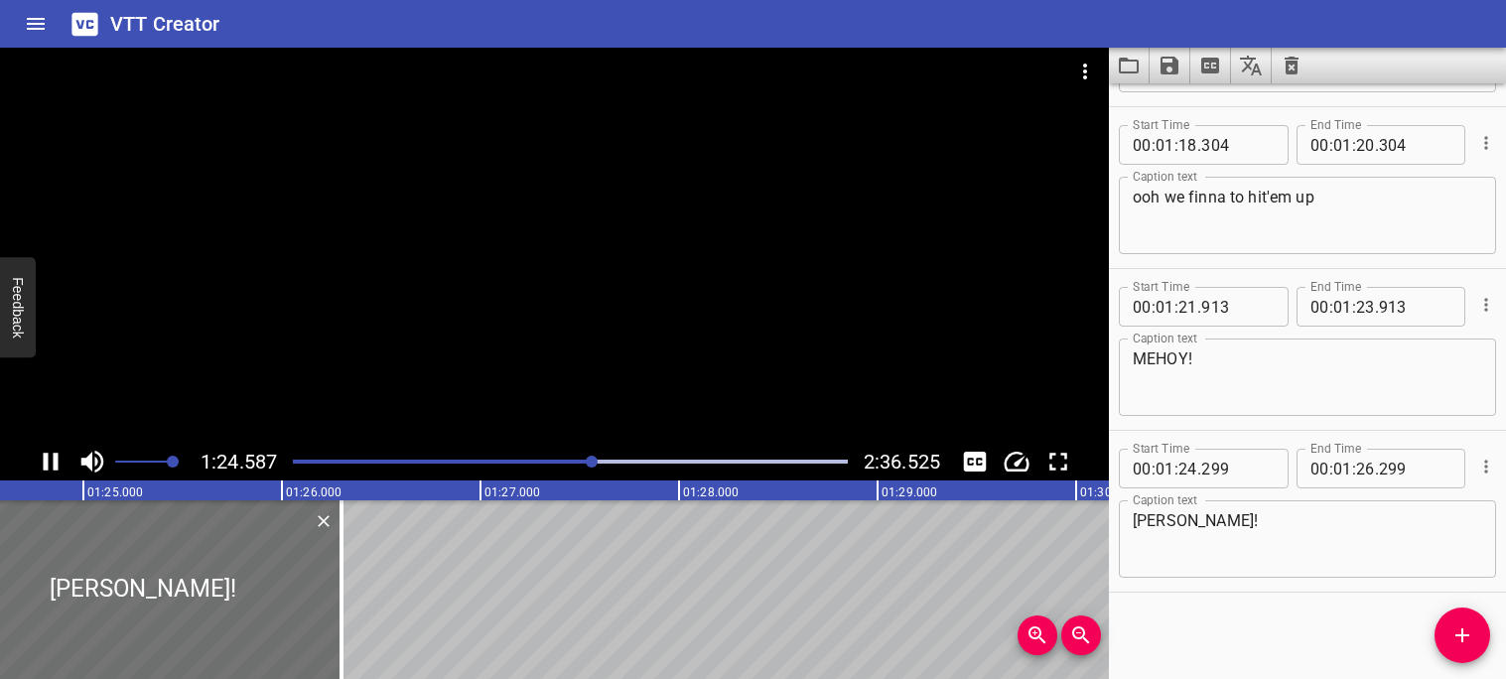
click at [47, 464] on icon "Play/Pause" at bounding box center [51, 462] width 15 height 18
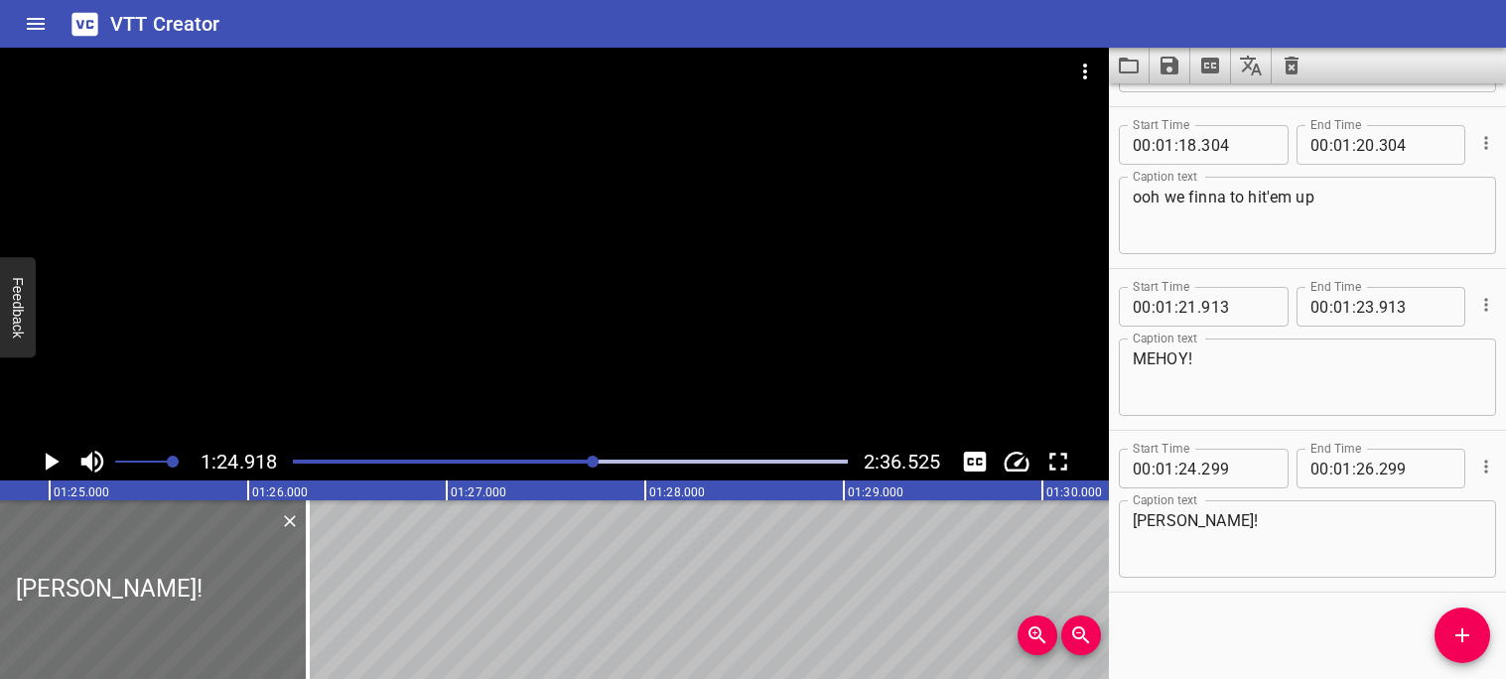
scroll to position [0, 16861]
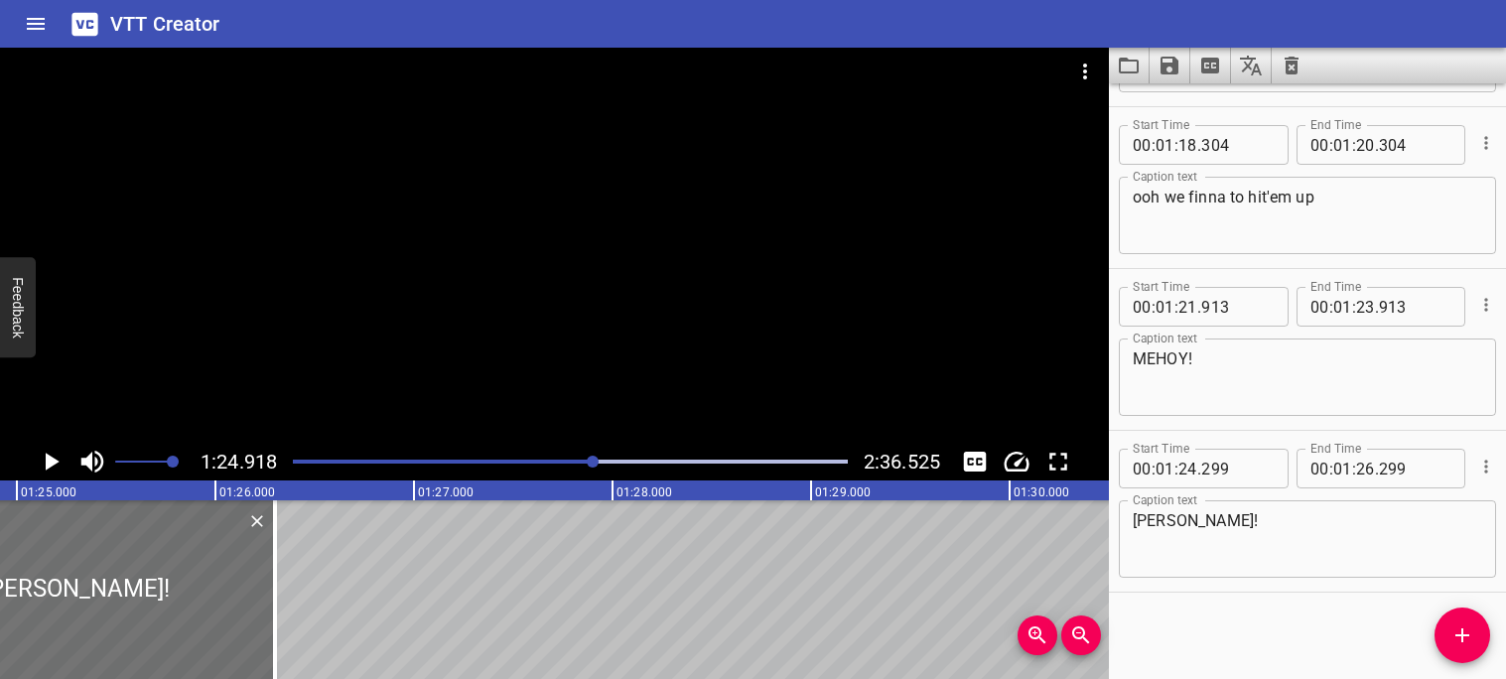
click at [50, 465] on icon "Play/Pause" at bounding box center [53, 462] width 14 height 18
click at [50, 465] on icon "Play/Pause" at bounding box center [51, 462] width 30 height 30
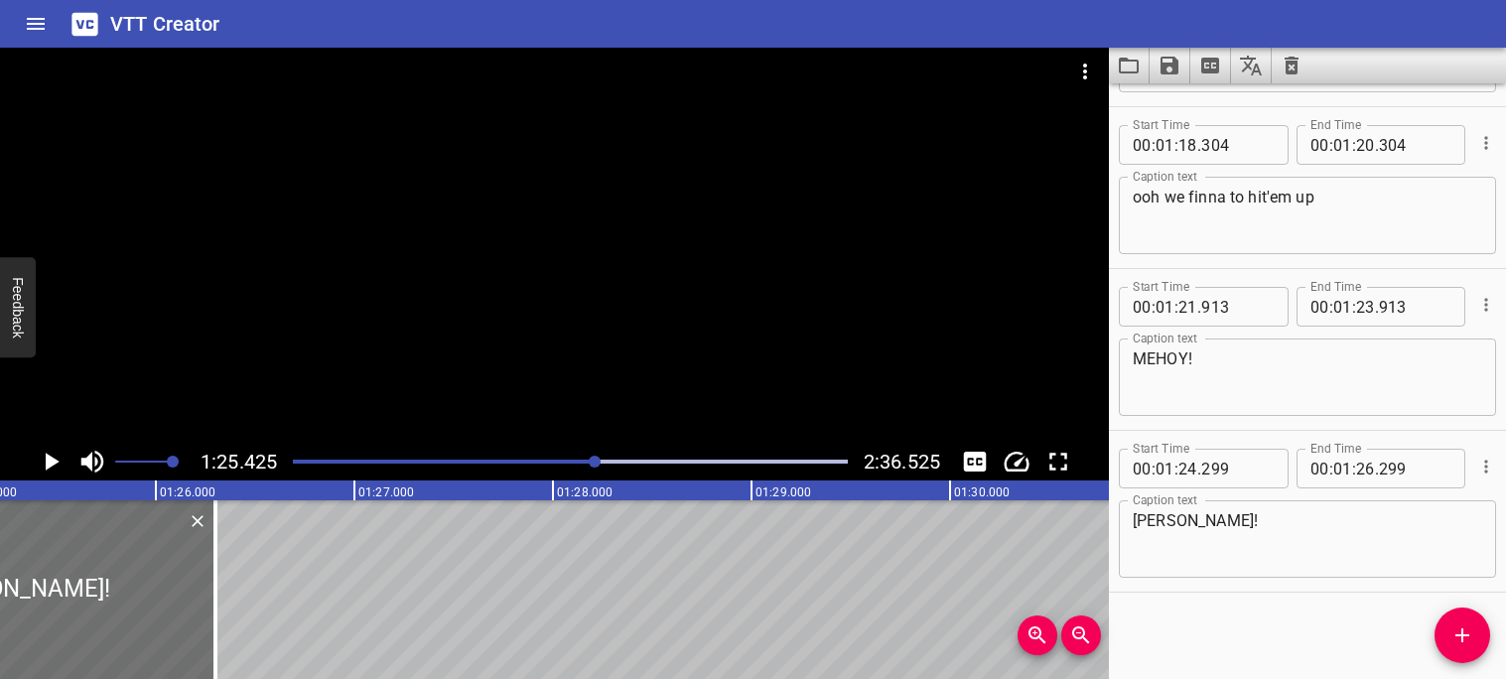
scroll to position [0, 16961]
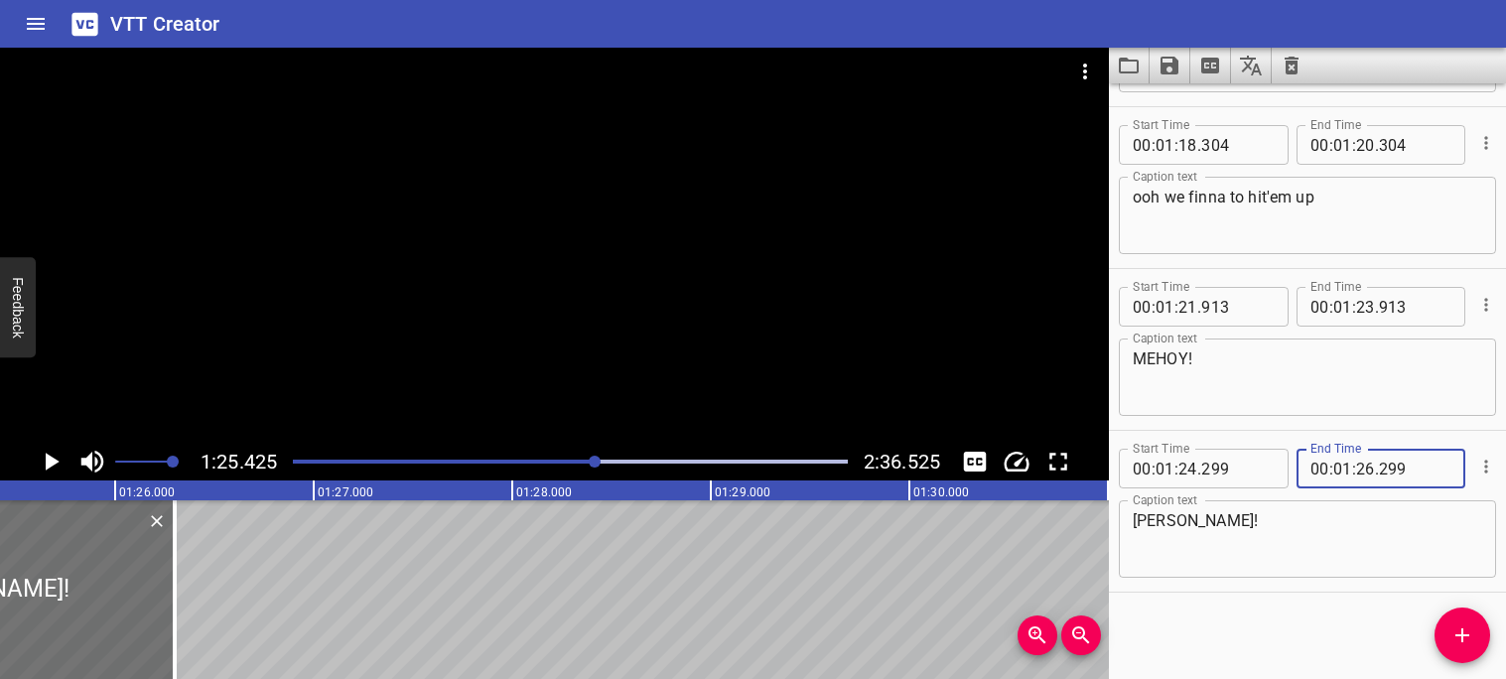
click at [1400, 469] on input "299" at bounding box center [1415, 469] width 72 height 40
type input "299"
click at [1369, 470] on input "number" at bounding box center [1365, 469] width 19 height 40
type input "25"
click at [1406, 465] on input "number" at bounding box center [1415, 469] width 72 height 40
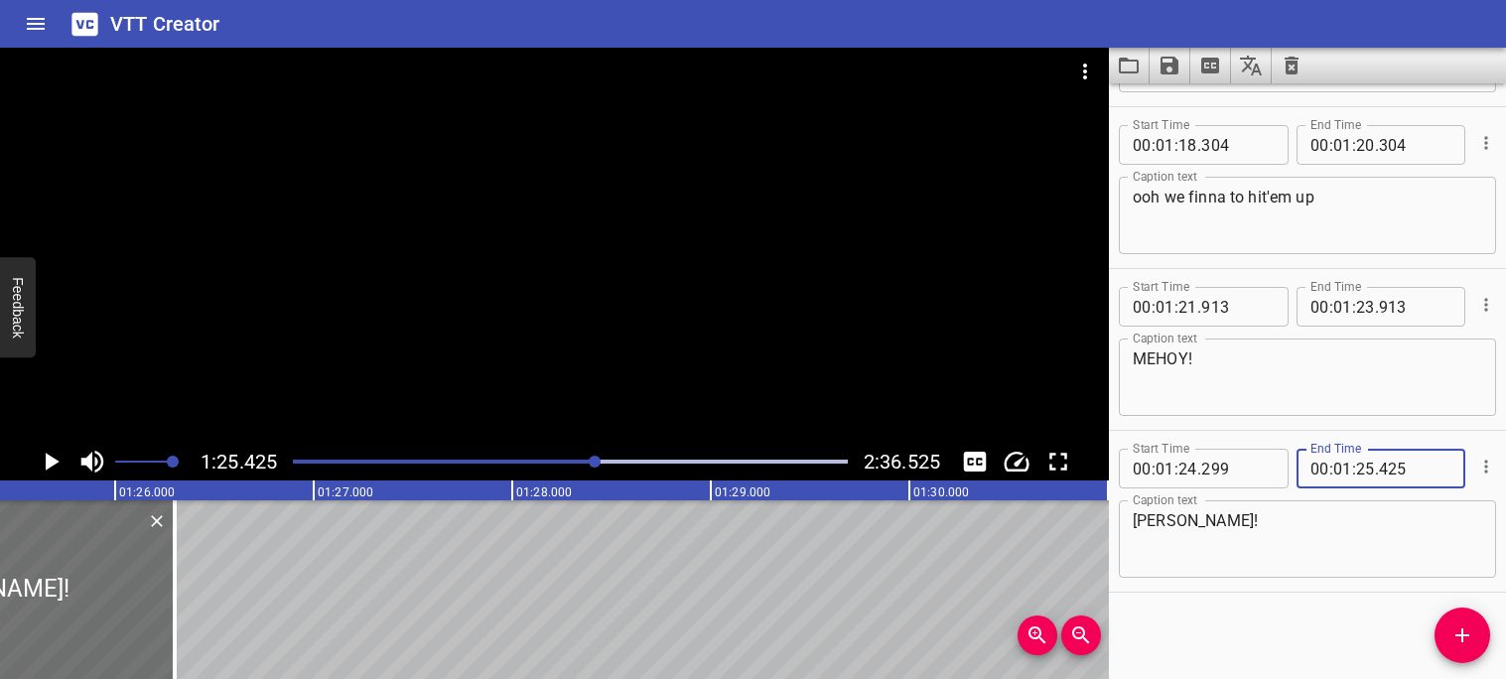
type input "425"
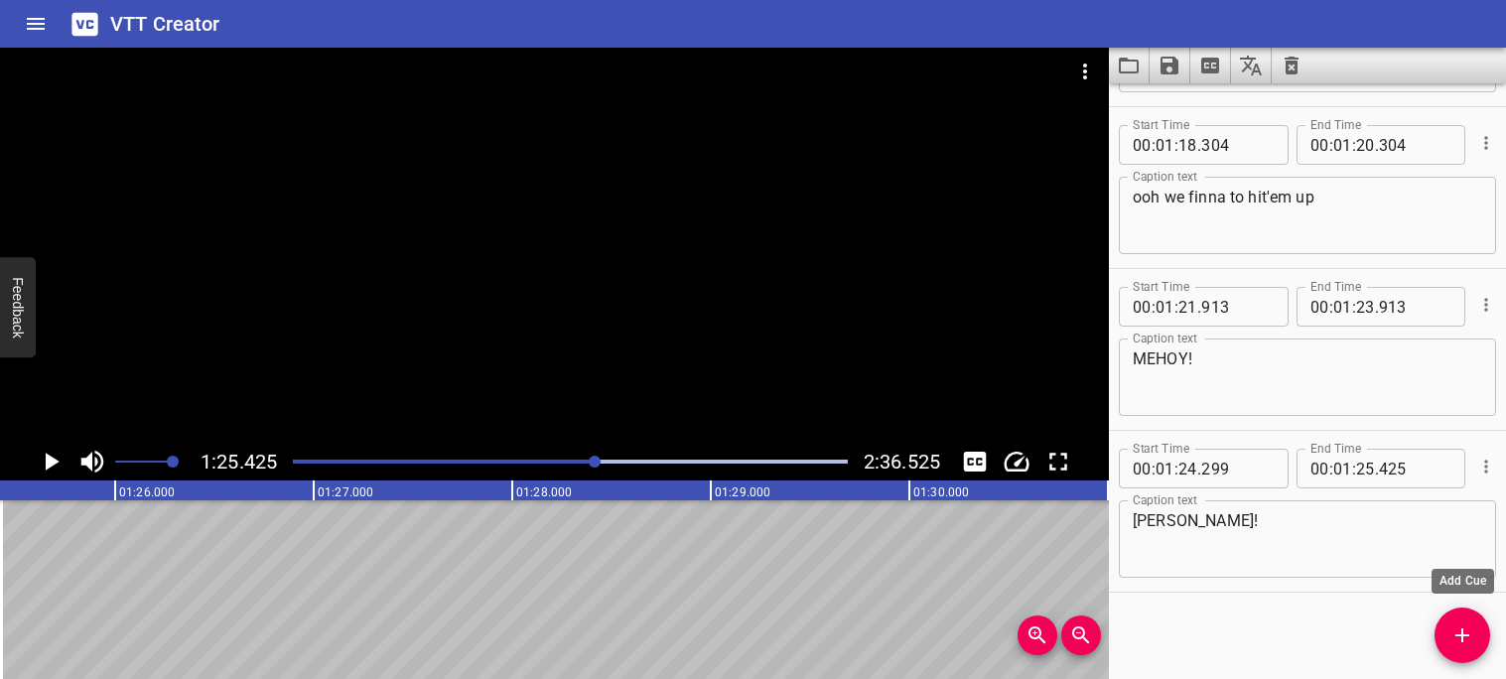
click at [1452, 623] on icon "Add Cue" at bounding box center [1463, 635] width 24 height 24
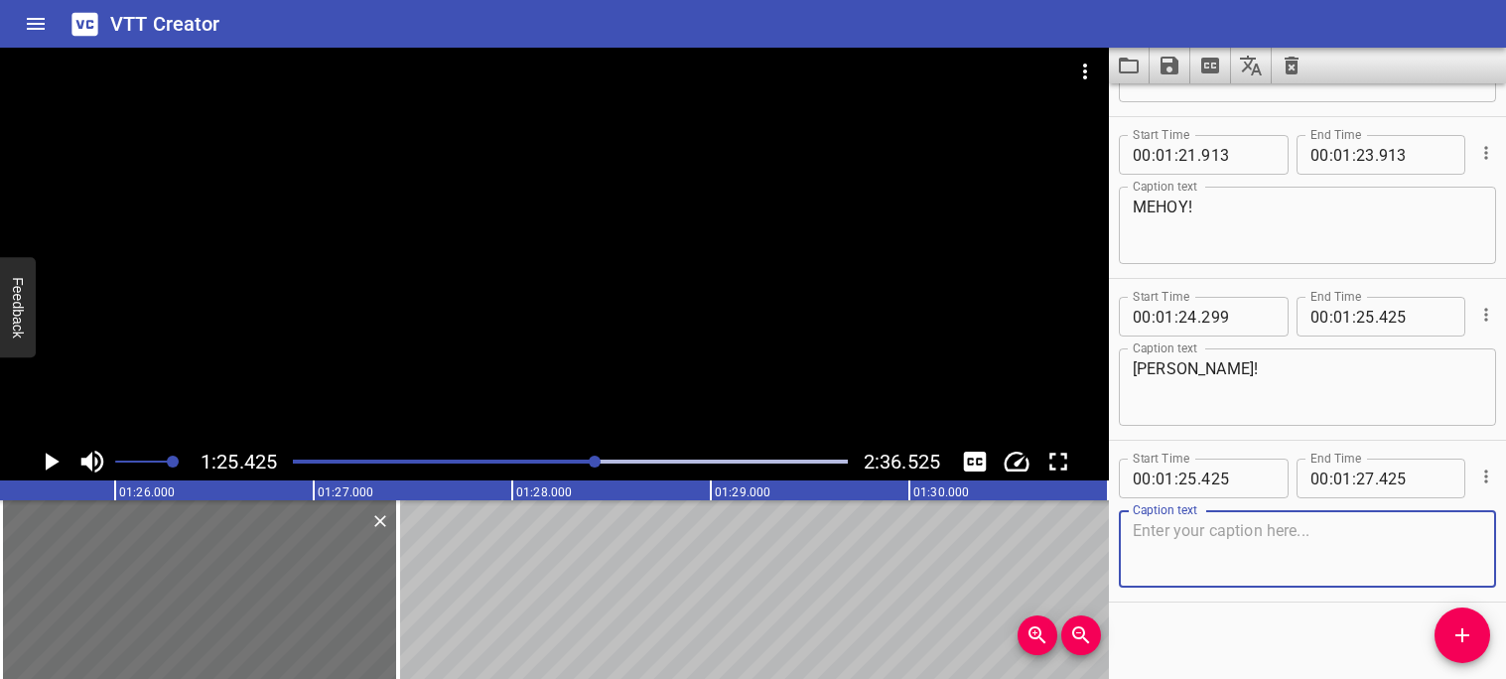
scroll to position [5644, 0]
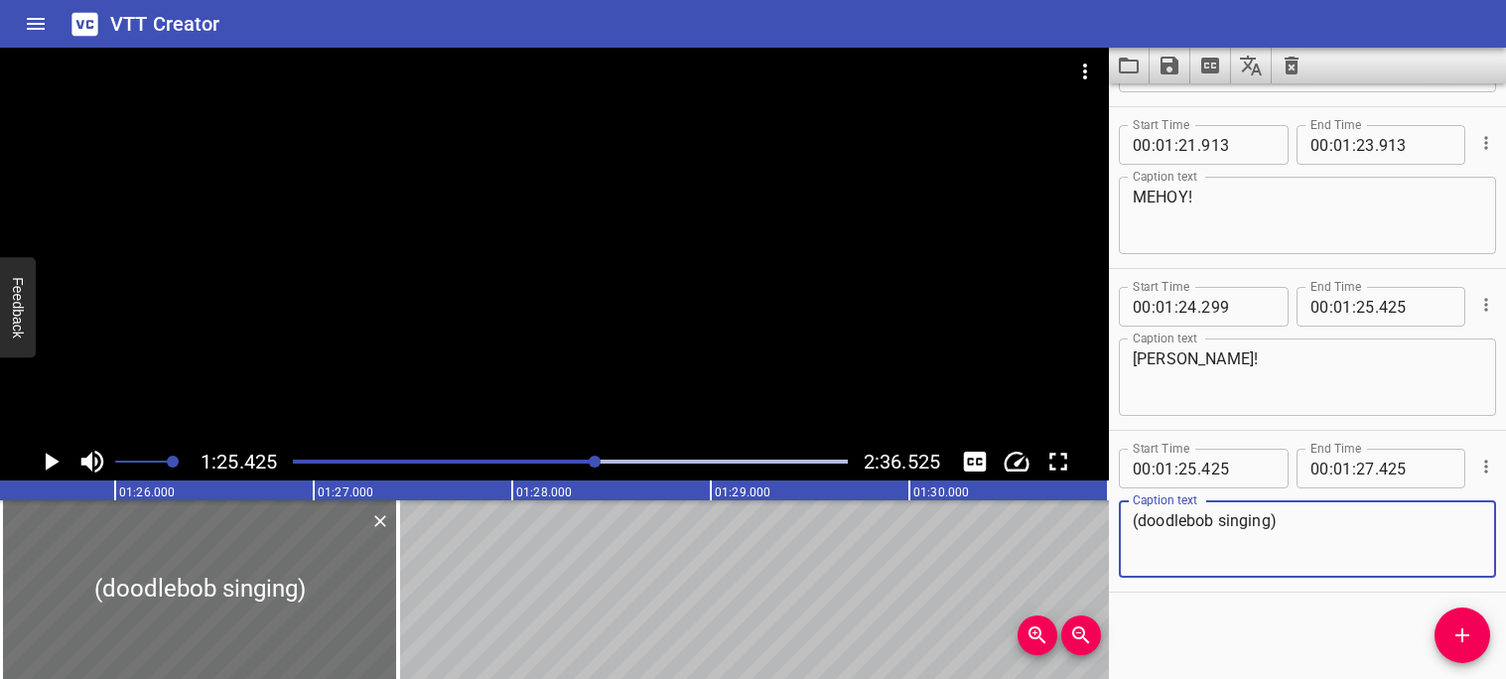
type textarea "(doodlebob singing)"
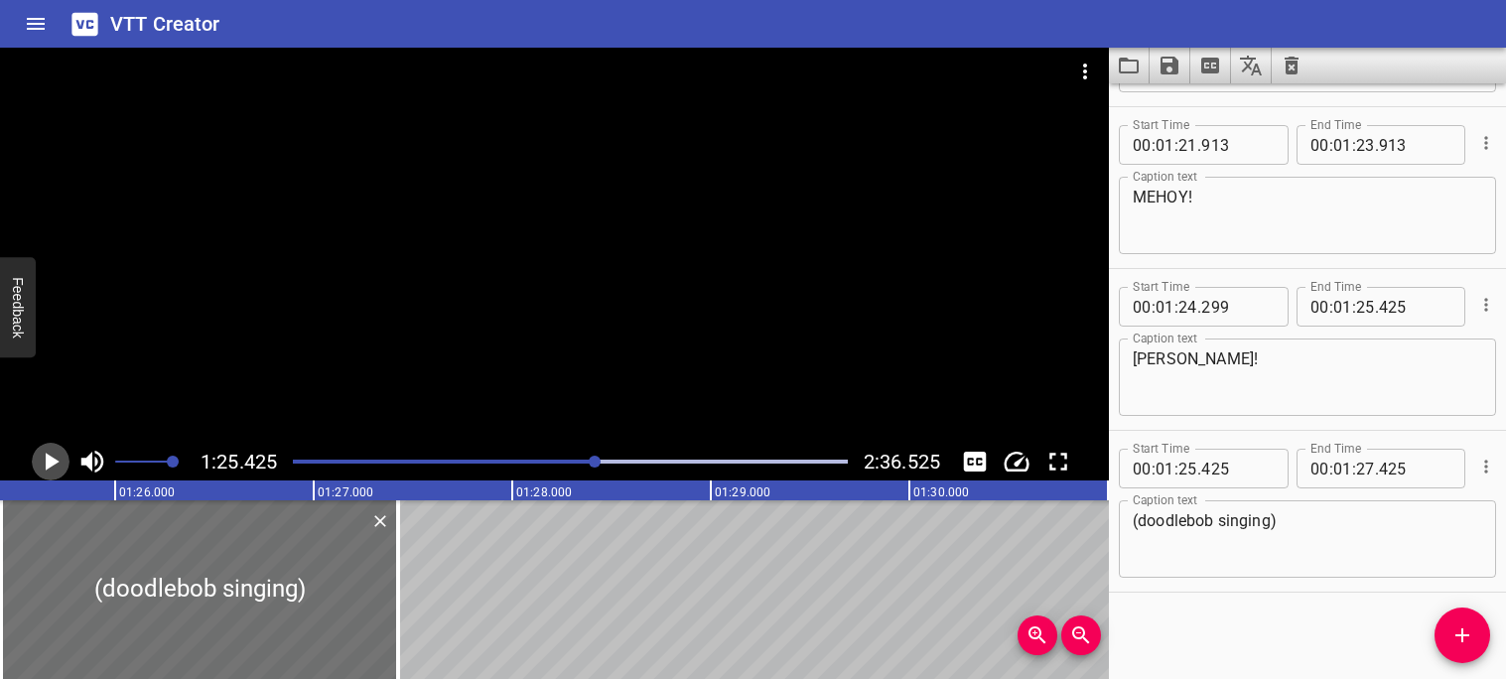
click at [50, 459] on icon "Play/Pause" at bounding box center [53, 462] width 14 height 18
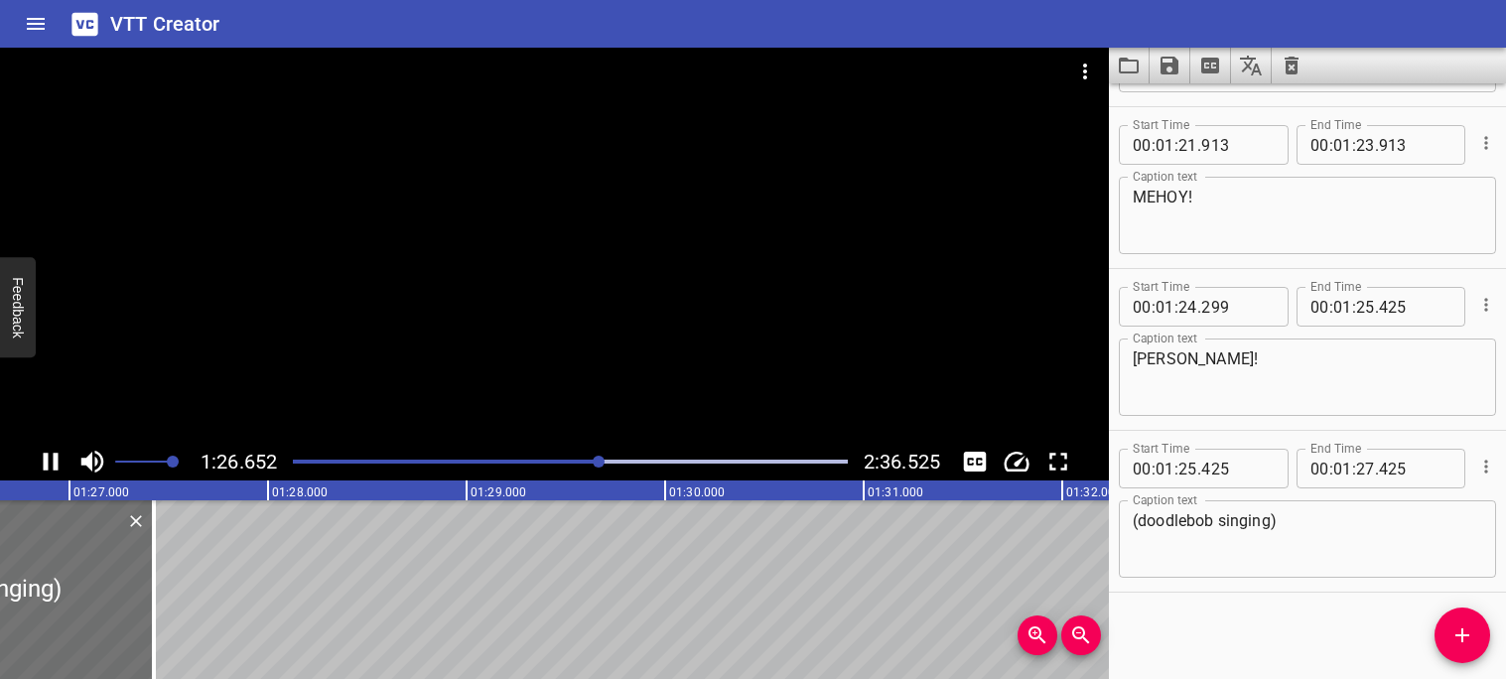
click at [46, 463] on icon "Play/Pause" at bounding box center [51, 462] width 15 height 18
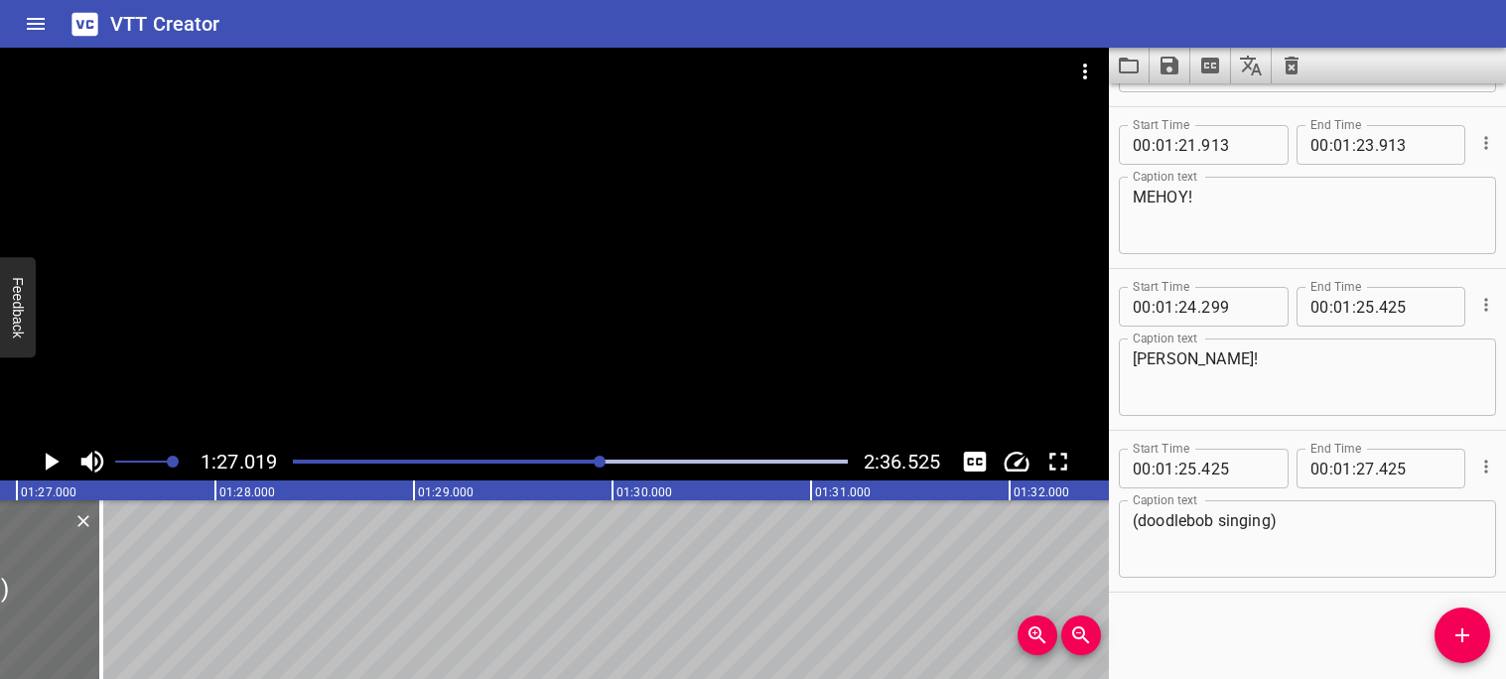
scroll to position [0, 17279]
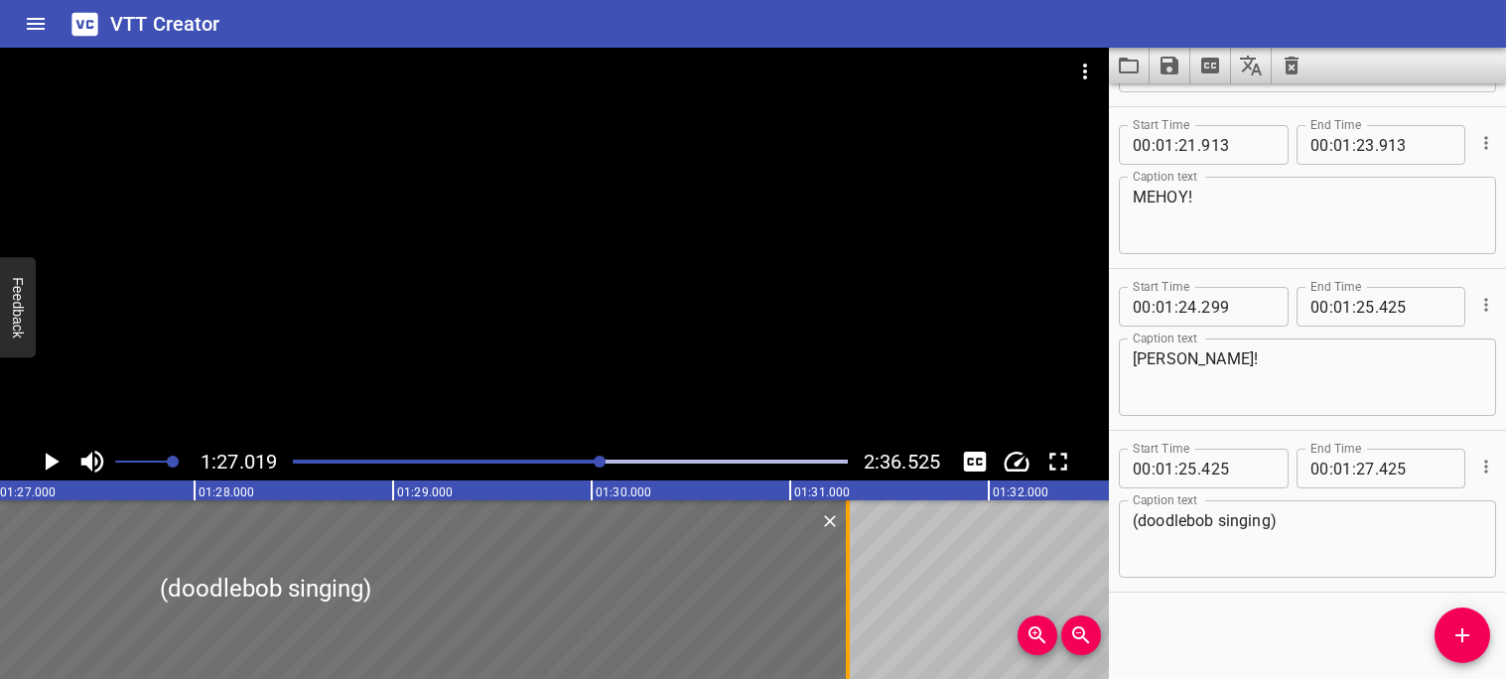
drag, startPoint x: 78, startPoint y: 564, endPoint x: 846, endPoint y: 541, distance: 767.8
click at [846, 541] on div at bounding box center [848, 589] width 4 height 179
type input "31"
type input "290"
click at [46, 459] on icon "Play/Pause" at bounding box center [53, 462] width 14 height 18
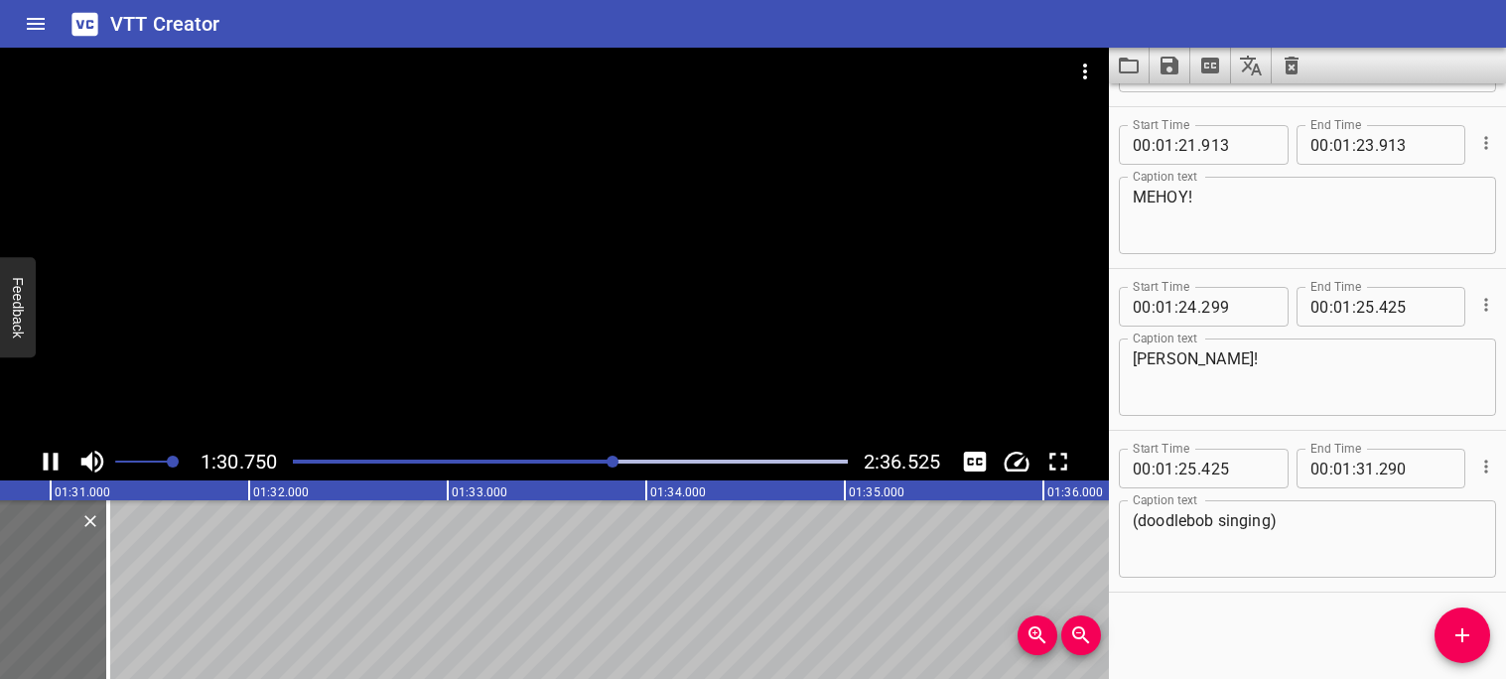
click at [59, 469] on icon "Play/Pause" at bounding box center [51, 462] width 30 height 30
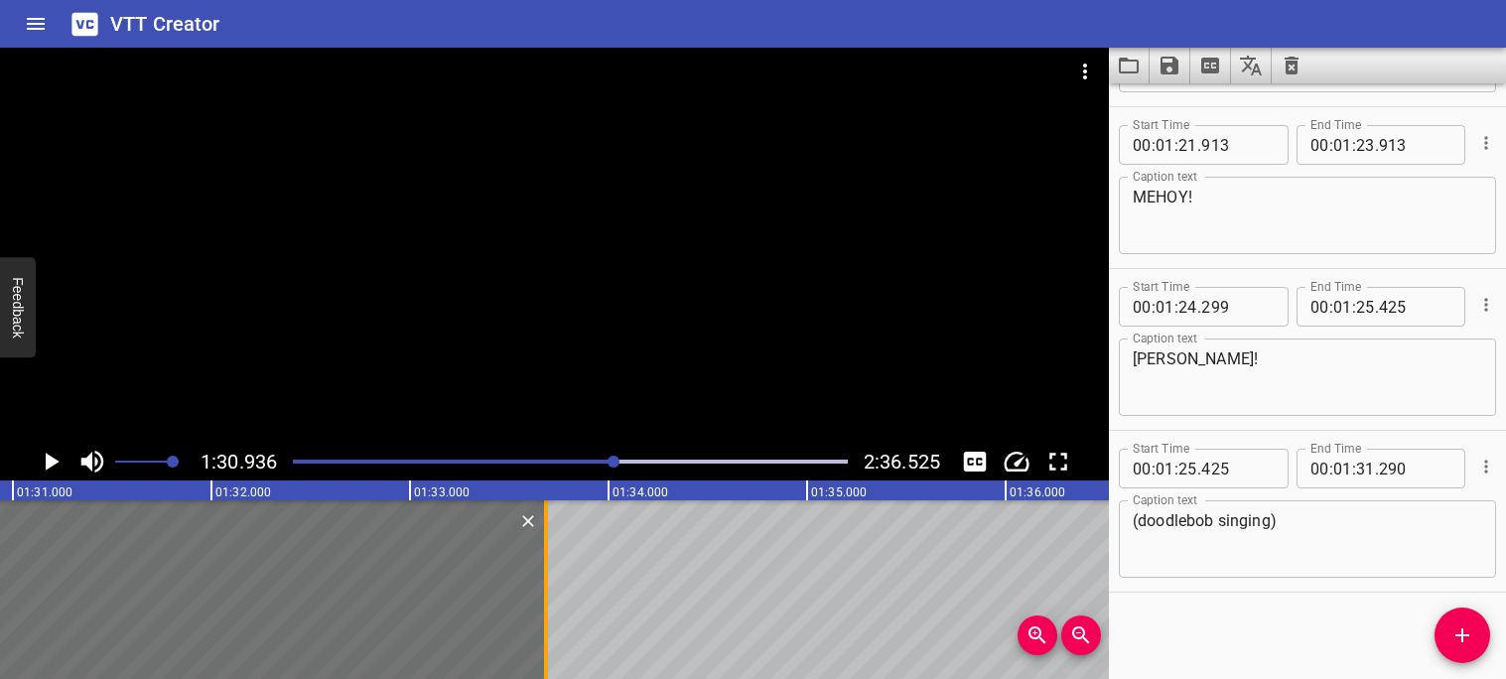
drag, startPoint x: 70, startPoint y: 566, endPoint x: 546, endPoint y: 587, distance: 476.0
click at [546, 587] on div at bounding box center [546, 589] width 4 height 179
type input "33"
type input "685"
click at [43, 459] on icon "Play/Pause" at bounding box center [51, 462] width 30 height 30
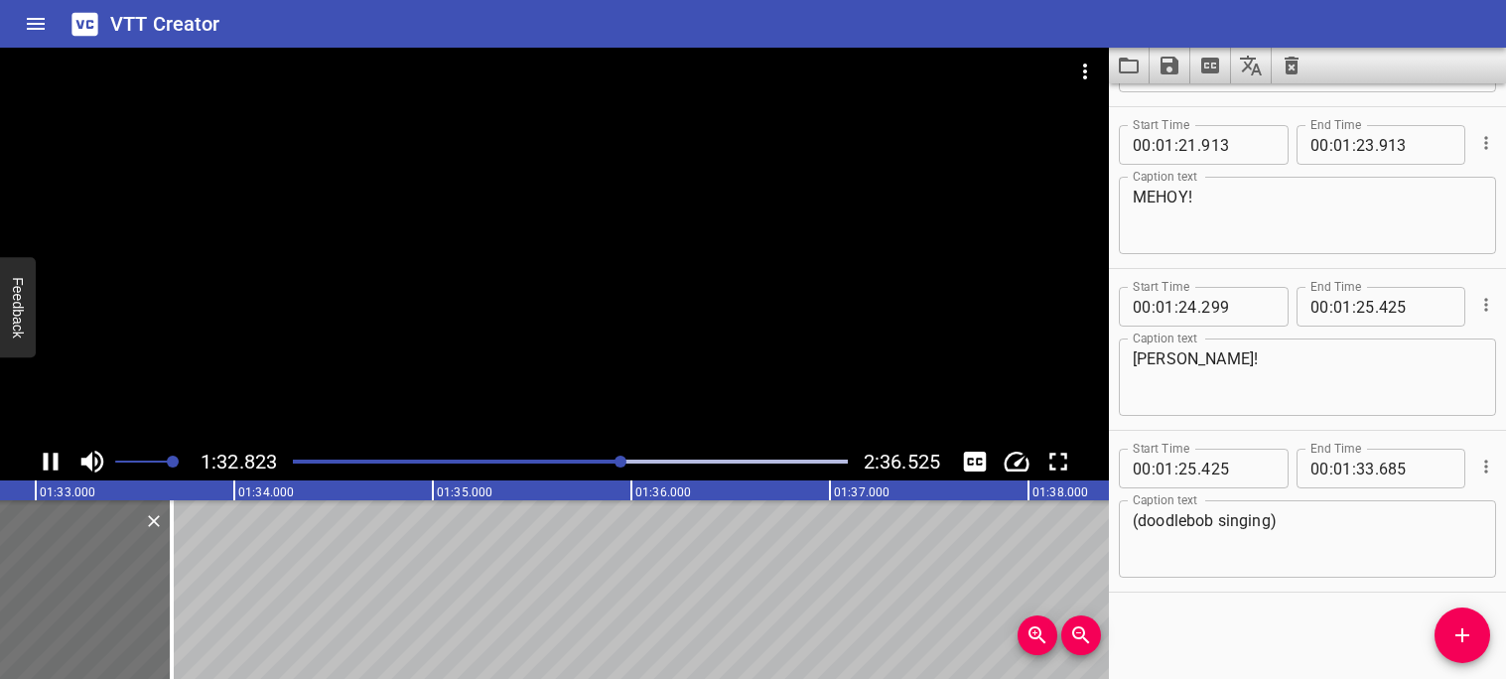
click at [44, 466] on icon "Play/Pause" at bounding box center [51, 462] width 15 height 18
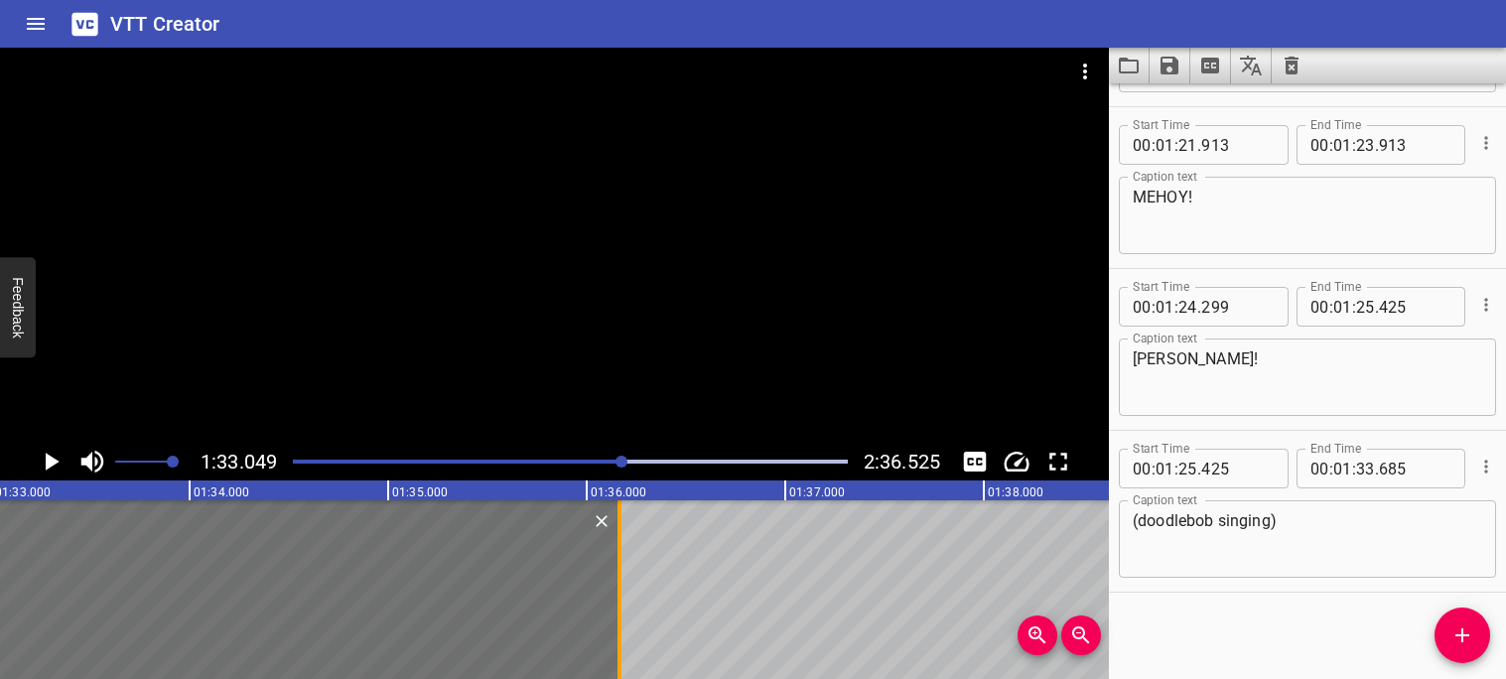
drag, startPoint x: 128, startPoint y: 569, endPoint x: 620, endPoint y: 581, distance: 491.6
click at [620, 581] on div at bounding box center [620, 589] width 20 height 179
type input "36"
type input "160"
click at [48, 473] on icon "Play/Pause" at bounding box center [51, 462] width 30 height 30
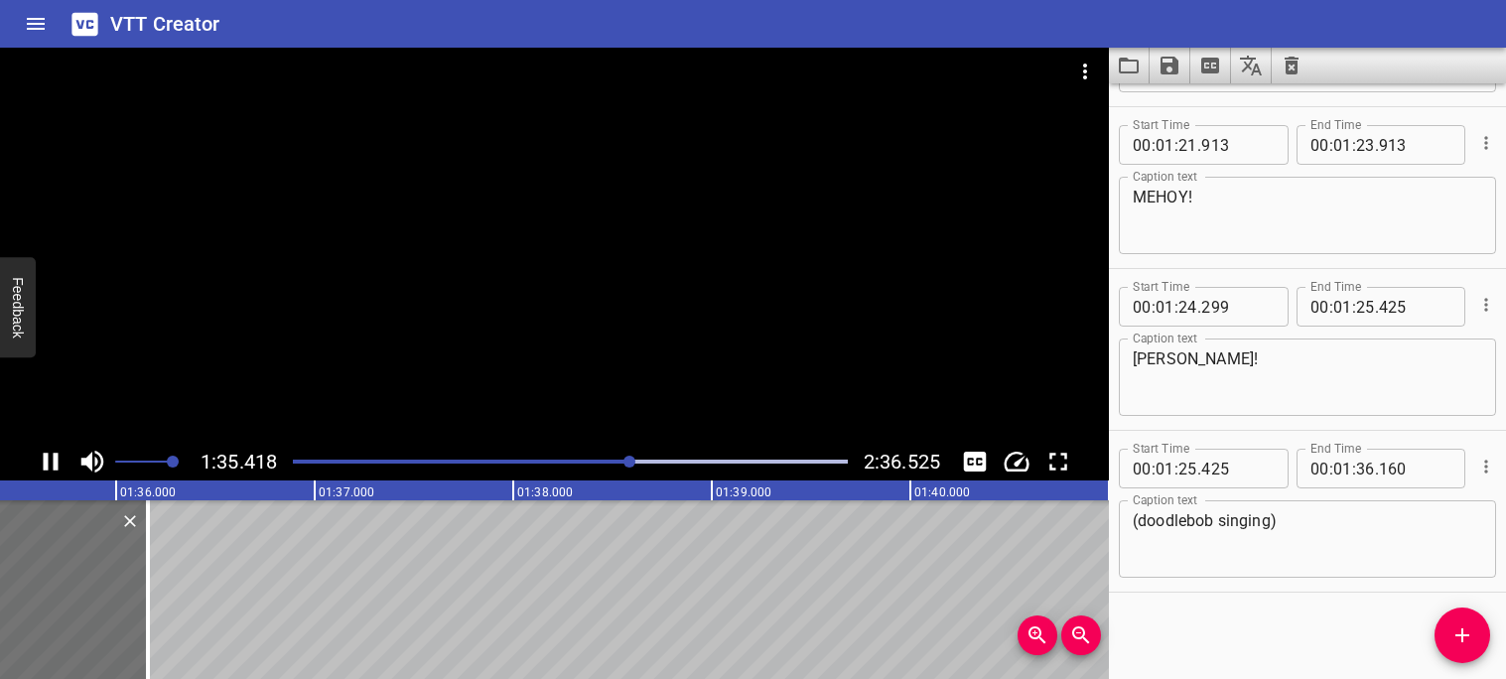
click at [50, 460] on icon "Play/Pause" at bounding box center [51, 462] width 30 height 30
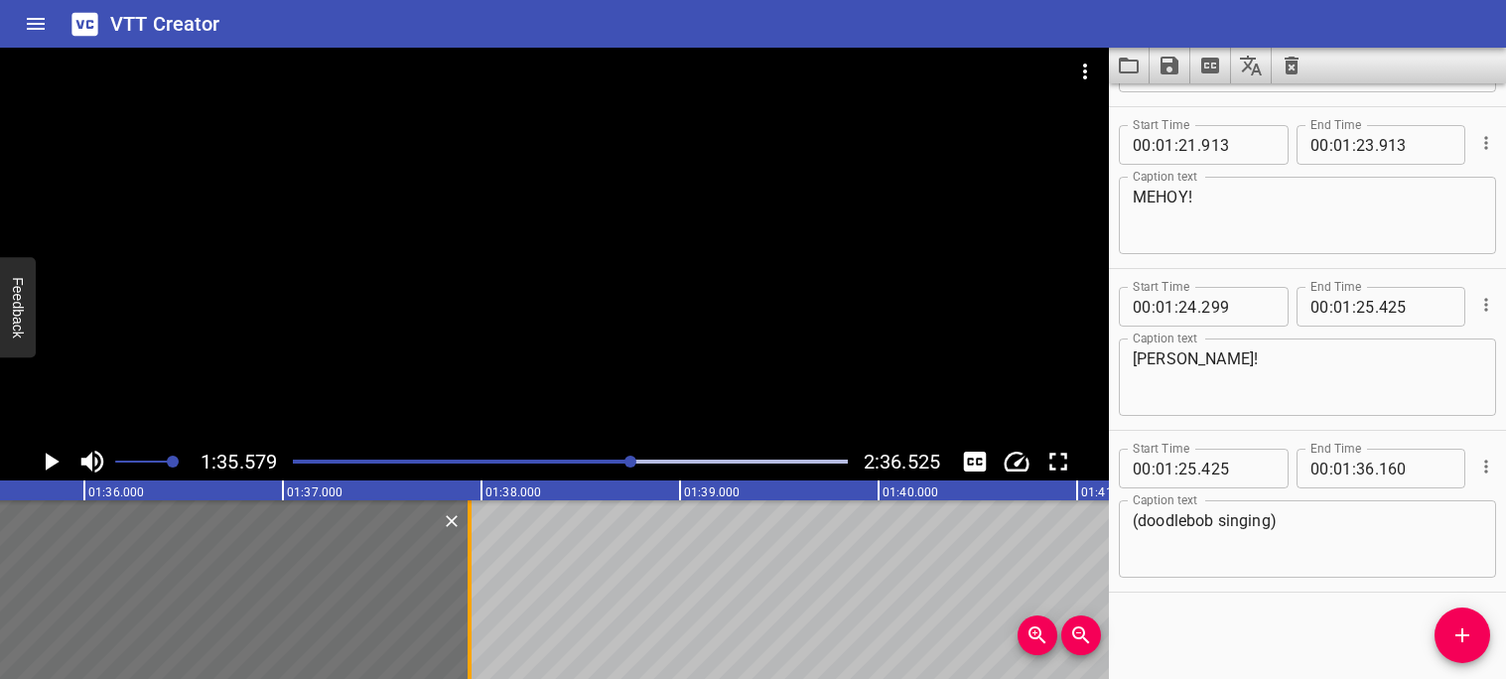
drag, startPoint x: 114, startPoint y: 639, endPoint x: 483, endPoint y: 639, distance: 368.3
click at [472, 639] on div at bounding box center [470, 589] width 4 height 179
type input "38"
type input "015"
click at [43, 461] on icon "Play/Pause" at bounding box center [51, 462] width 30 height 30
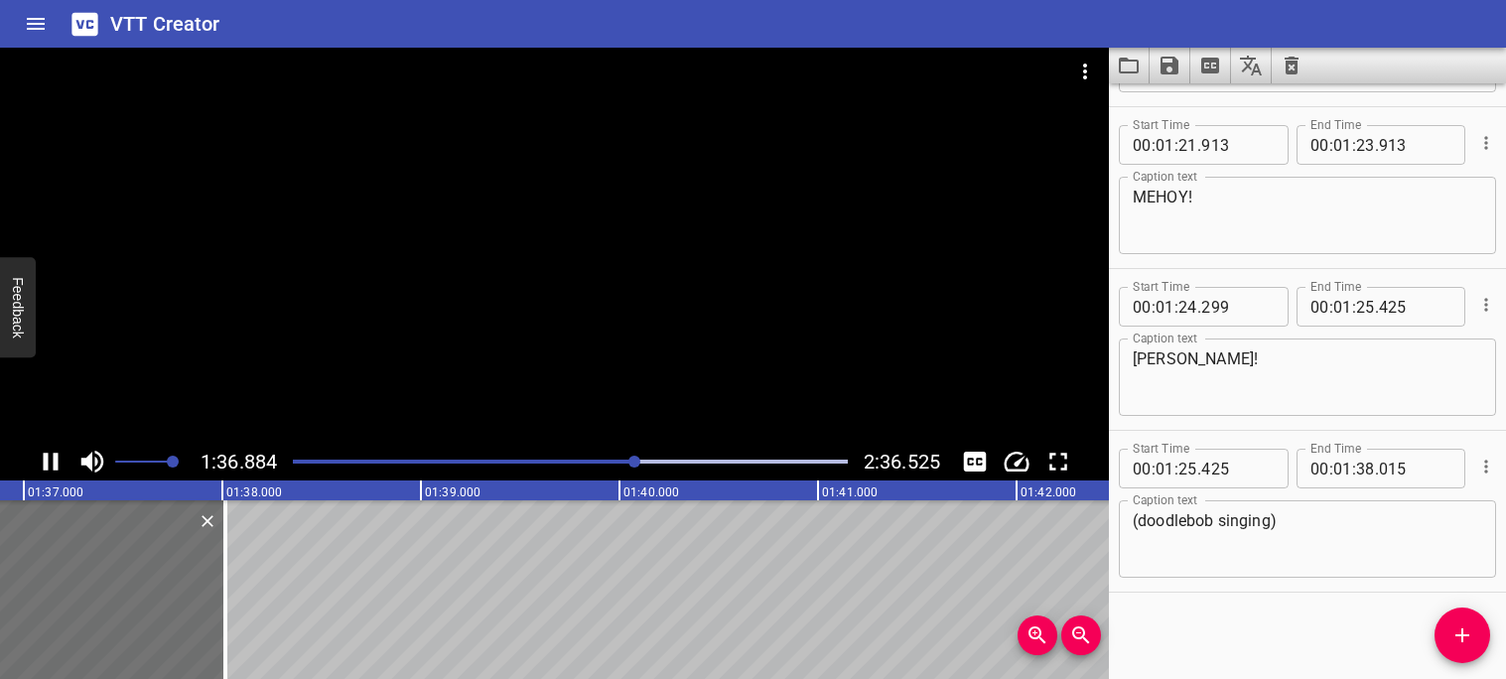
click at [44, 466] on icon "Play/Pause" at bounding box center [51, 462] width 15 height 18
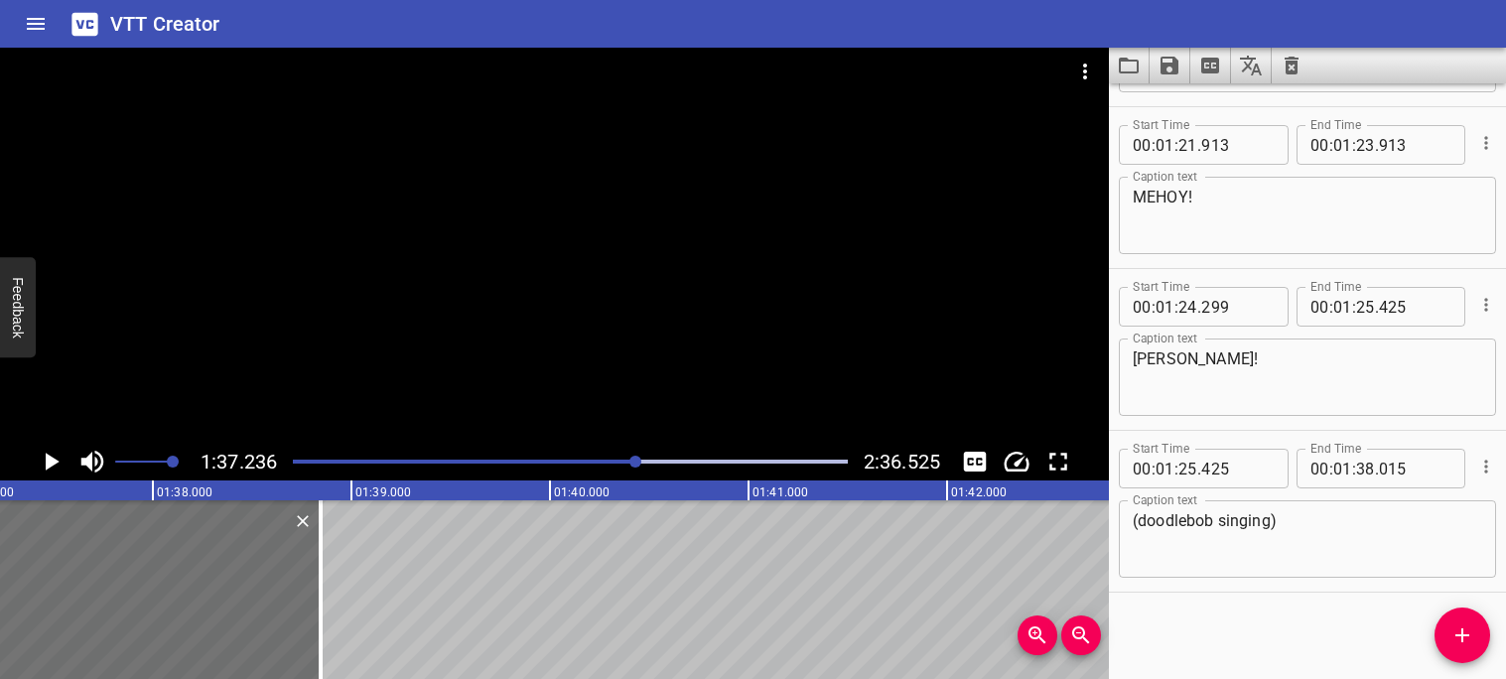
drag, startPoint x: 154, startPoint y: 589, endPoint x: 350, endPoint y: 583, distance: 196.7
click at [323, 583] on div at bounding box center [321, 589] width 4 height 179
type input "39"
type input "005"
click at [46, 466] on icon "Play/Pause" at bounding box center [53, 462] width 14 height 18
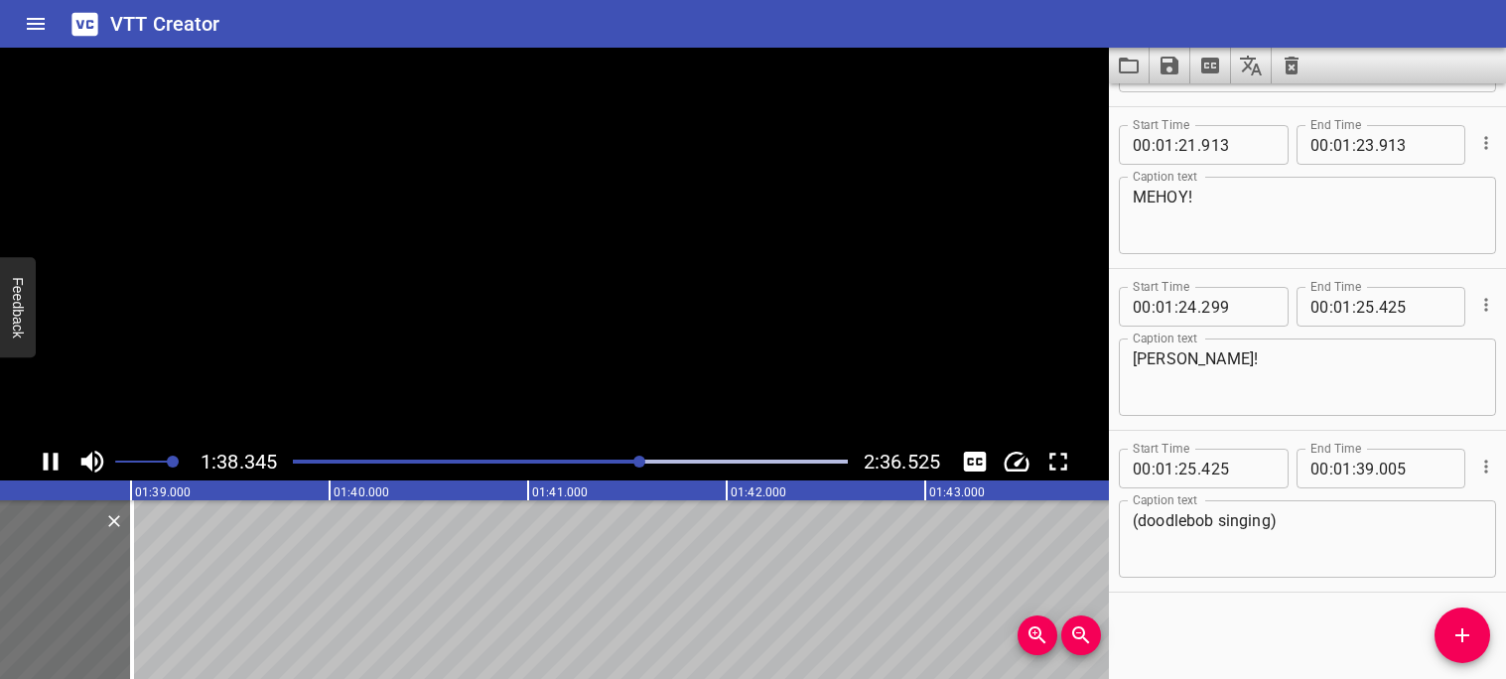
click at [46, 468] on icon "Play/Pause" at bounding box center [51, 462] width 15 height 18
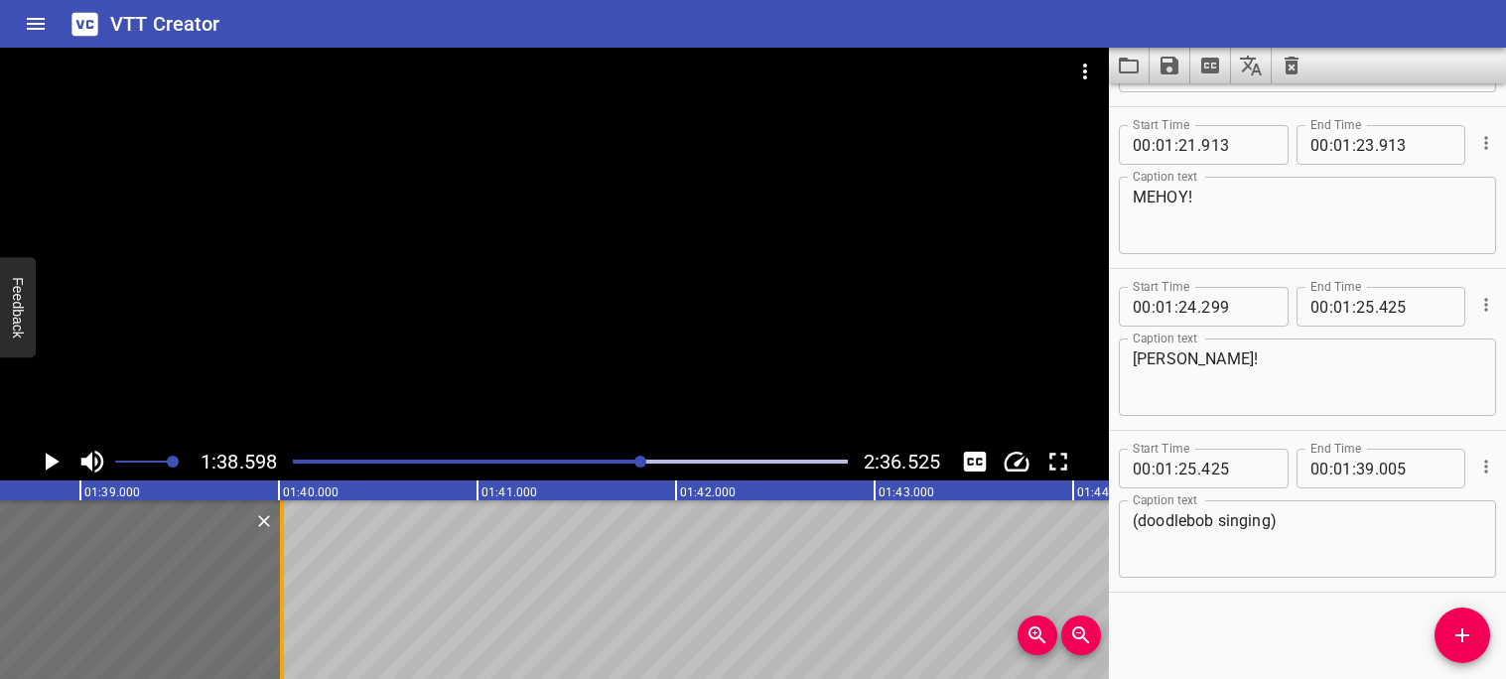
drag, startPoint x: 81, startPoint y: 584, endPoint x: 348, endPoint y: 583, distance: 267.1
click at [284, 583] on div at bounding box center [282, 589] width 4 height 179
type input "40"
type input "350"
click at [41, 467] on icon "Play/Pause" at bounding box center [51, 462] width 30 height 30
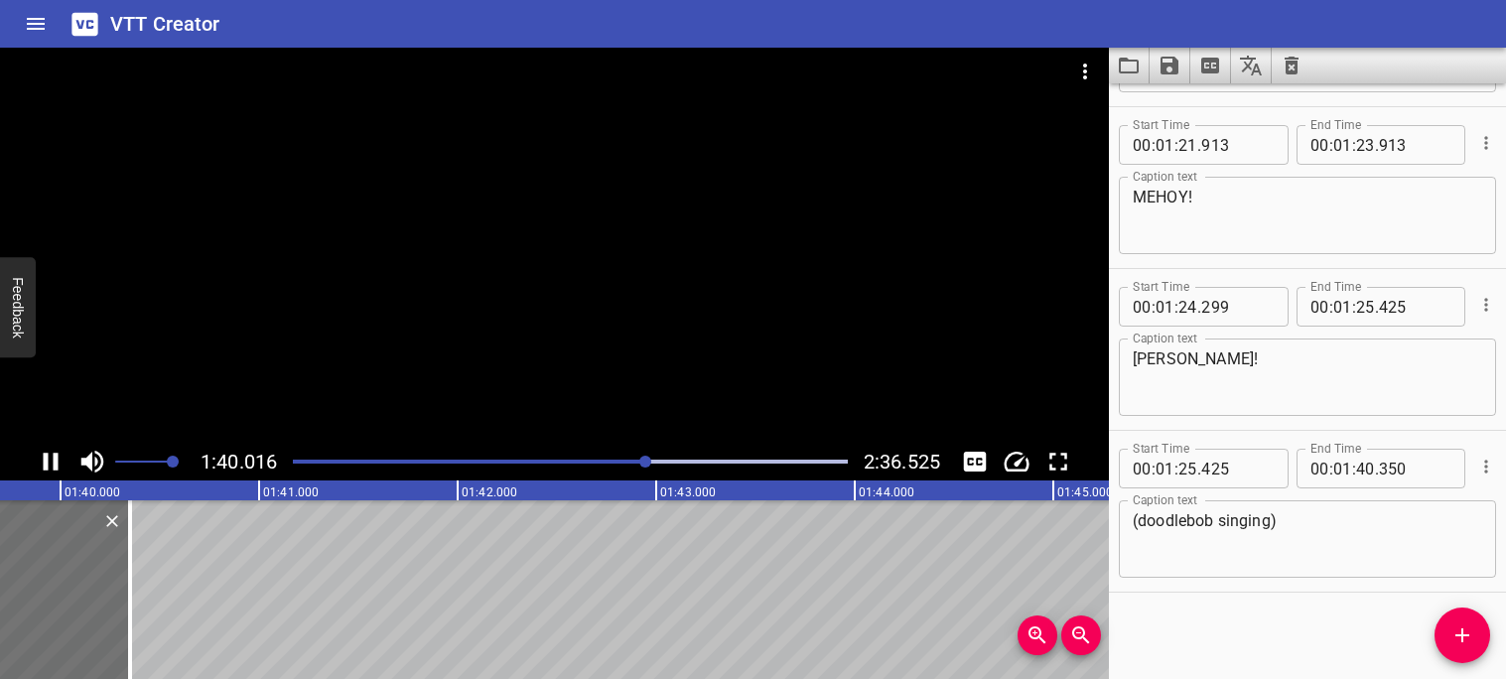
click at [41, 468] on icon "Play/Pause" at bounding box center [51, 462] width 30 height 30
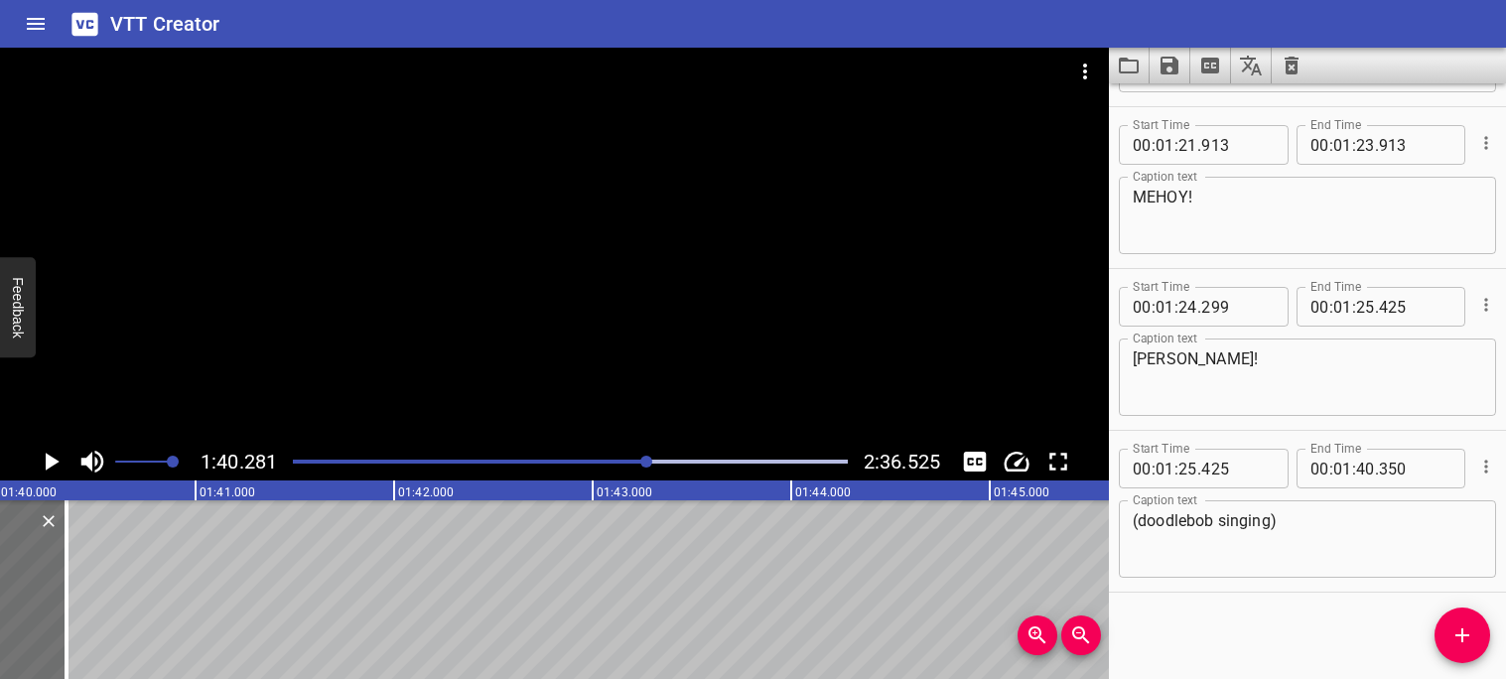
scroll to position [0, 19912]
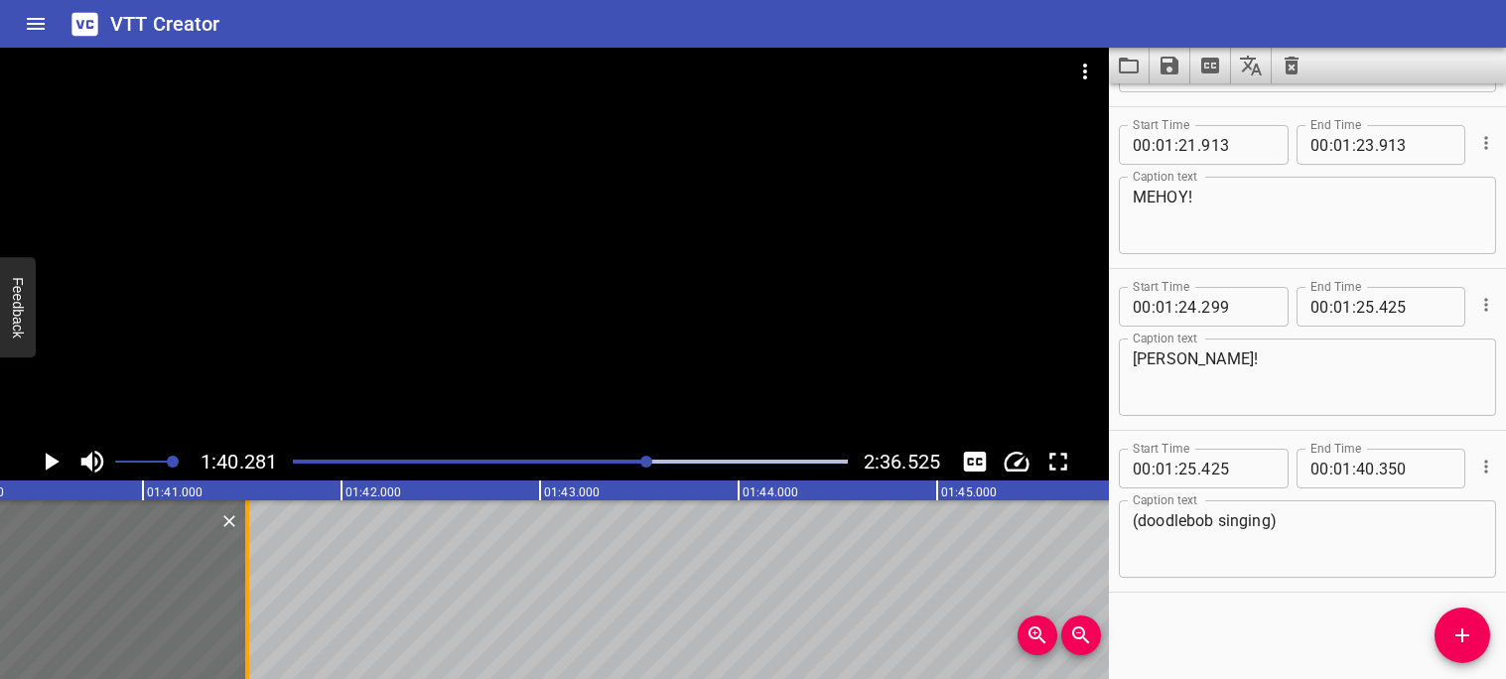
drag, startPoint x: 12, startPoint y: 562, endPoint x: 271, endPoint y: 553, distance: 259.3
click at [249, 553] on div at bounding box center [247, 589] width 4 height 179
type input "41"
type input "655"
click at [52, 466] on icon "Play/Pause" at bounding box center [53, 462] width 14 height 18
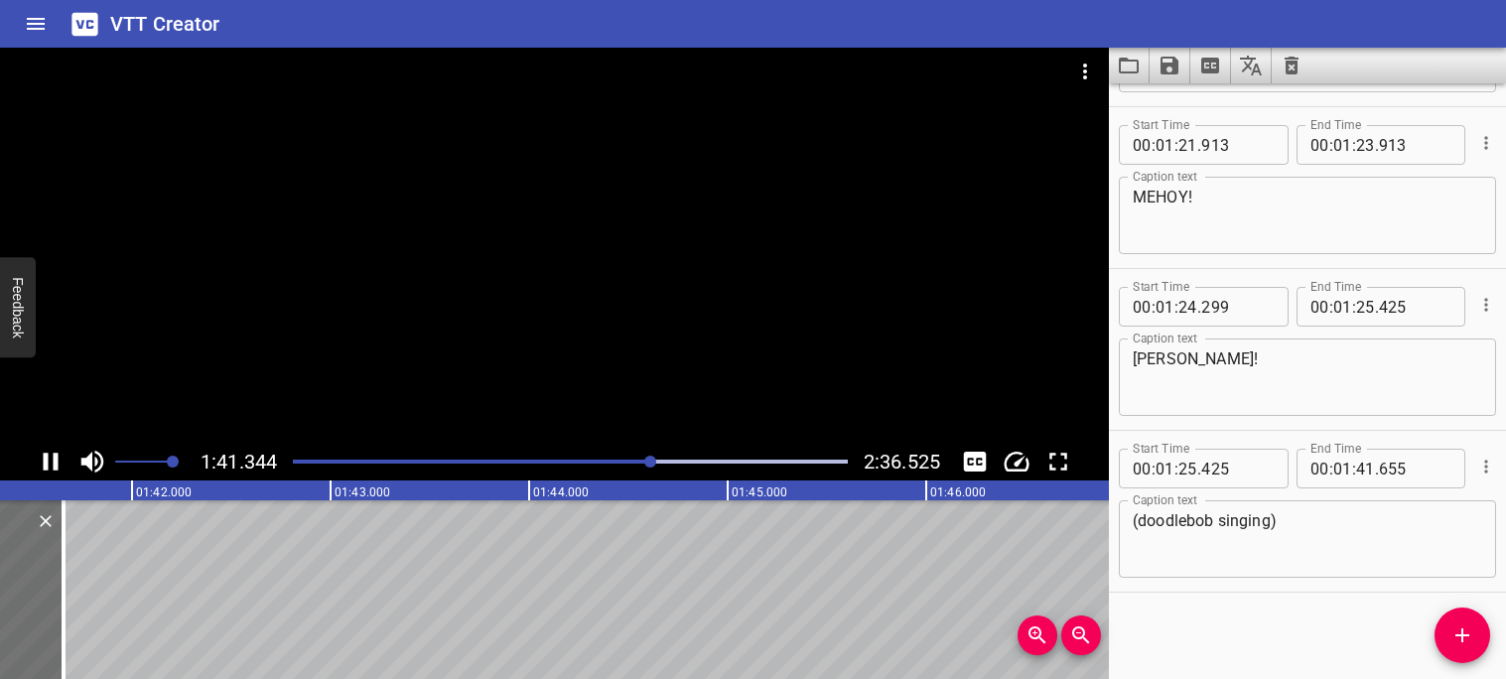
click at [44, 461] on icon "Play/Pause" at bounding box center [51, 462] width 15 height 18
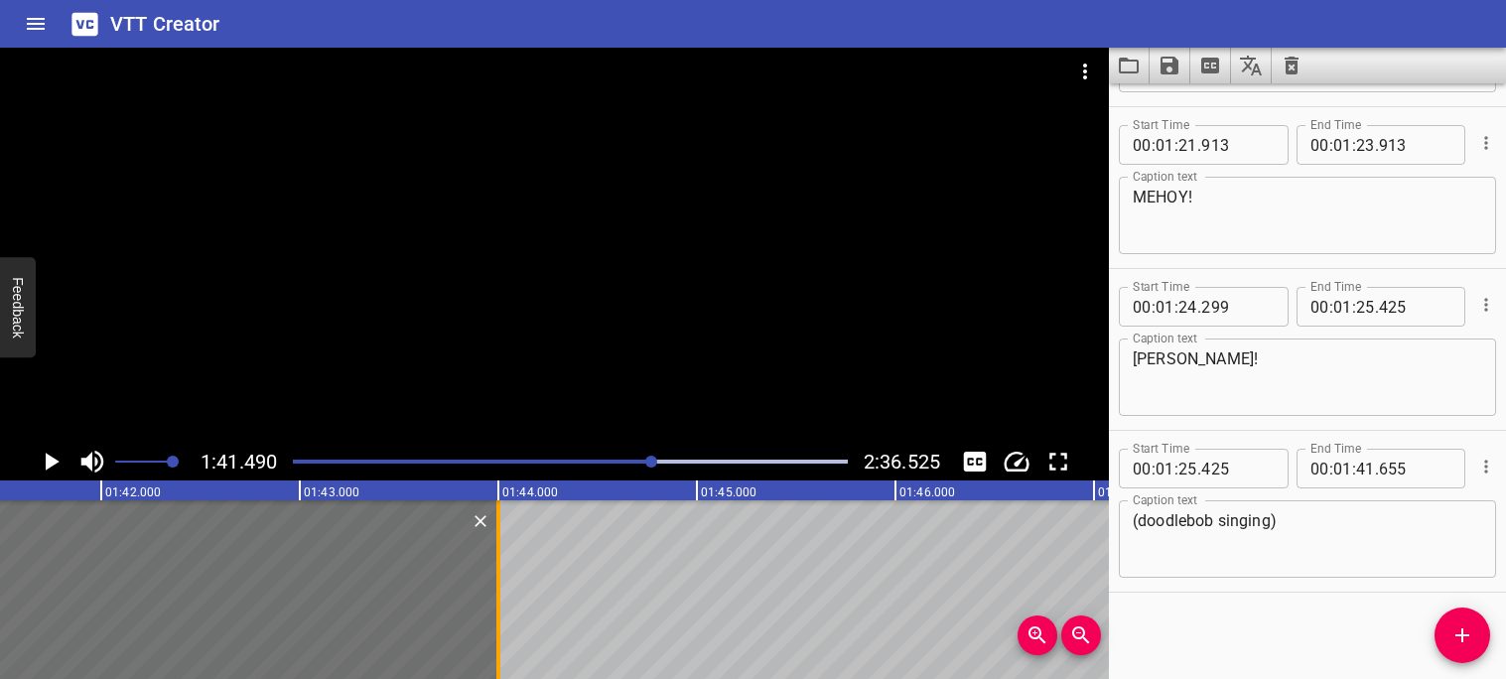
drag, startPoint x: 30, startPoint y: 567, endPoint x: 515, endPoint y: 582, distance: 485.7
click at [500, 582] on div at bounding box center [498, 589] width 4 height 179
type input "44"
type input "100"
click at [56, 463] on icon "Play/Pause" at bounding box center [53, 462] width 14 height 18
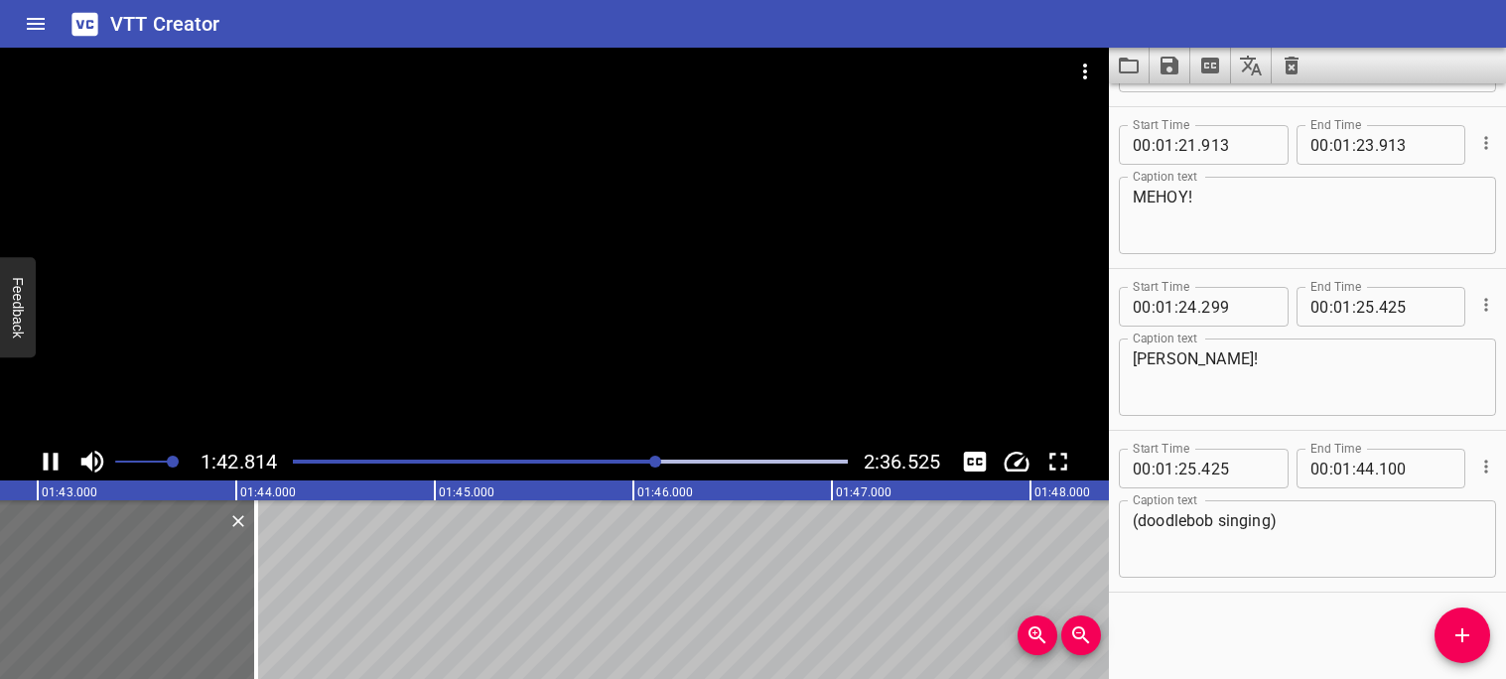
click at [42, 465] on icon "Play/Pause" at bounding box center [51, 462] width 30 height 30
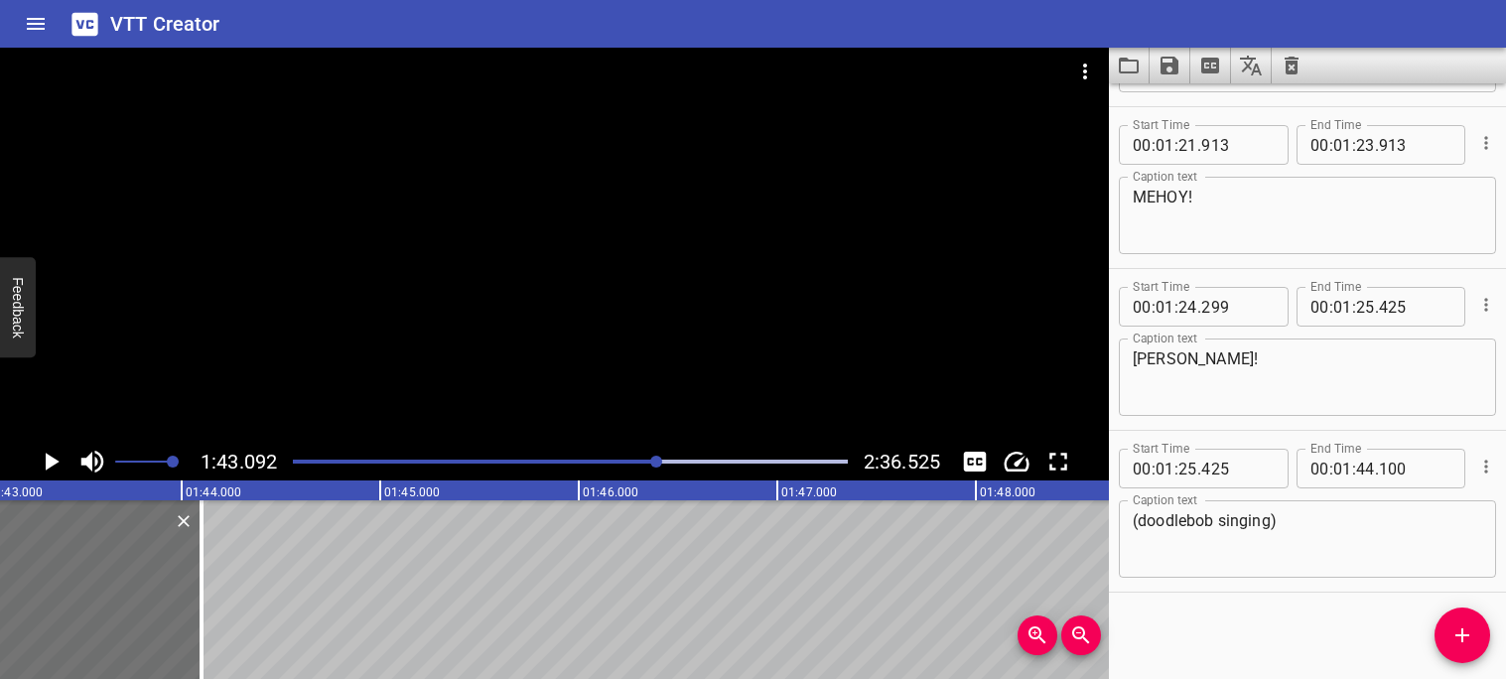
scroll to position [0, 20470]
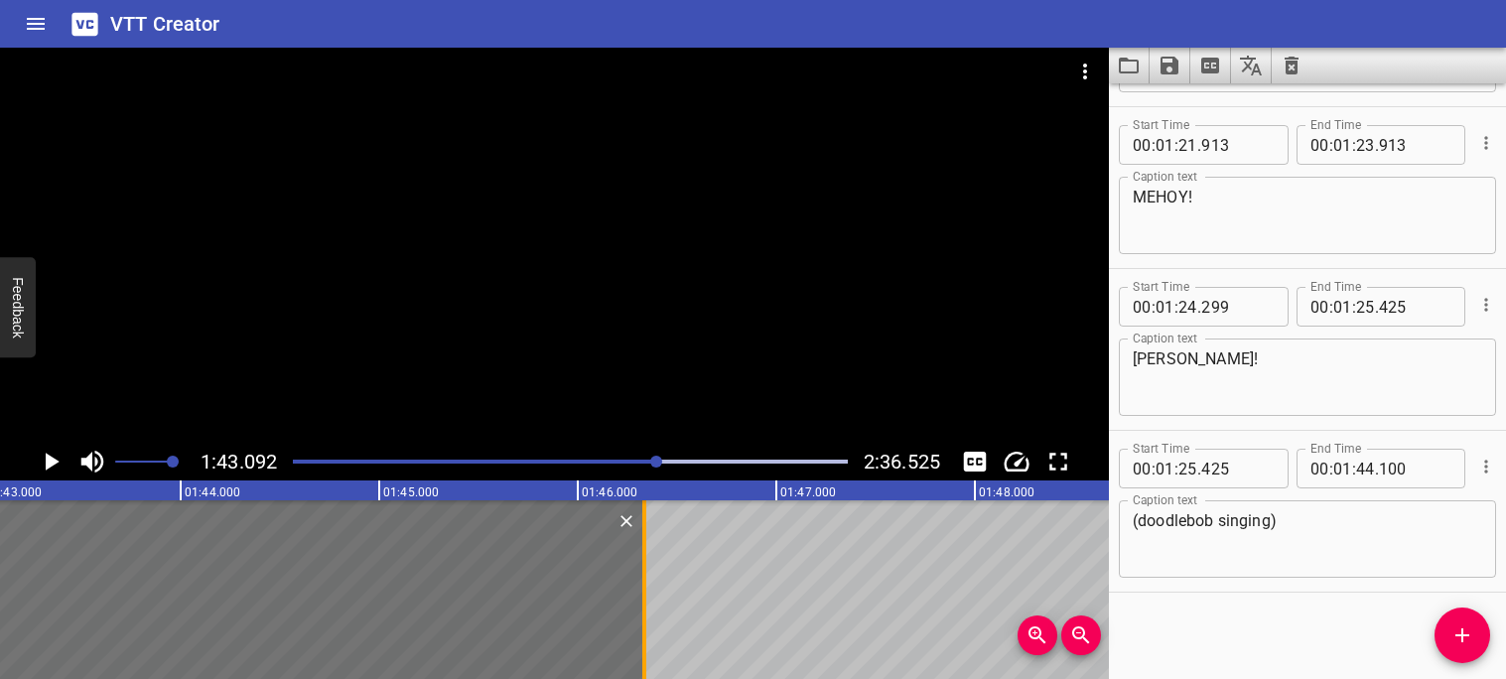
drag, startPoint x: 201, startPoint y: 608, endPoint x: 648, endPoint y: 576, distance: 448.9
click at [646, 576] on div at bounding box center [644, 589] width 4 height 179
type input "46"
type input "355"
click at [48, 464] on icon "Play/Pause" at bounding box center [53, 462] width 14 height 18
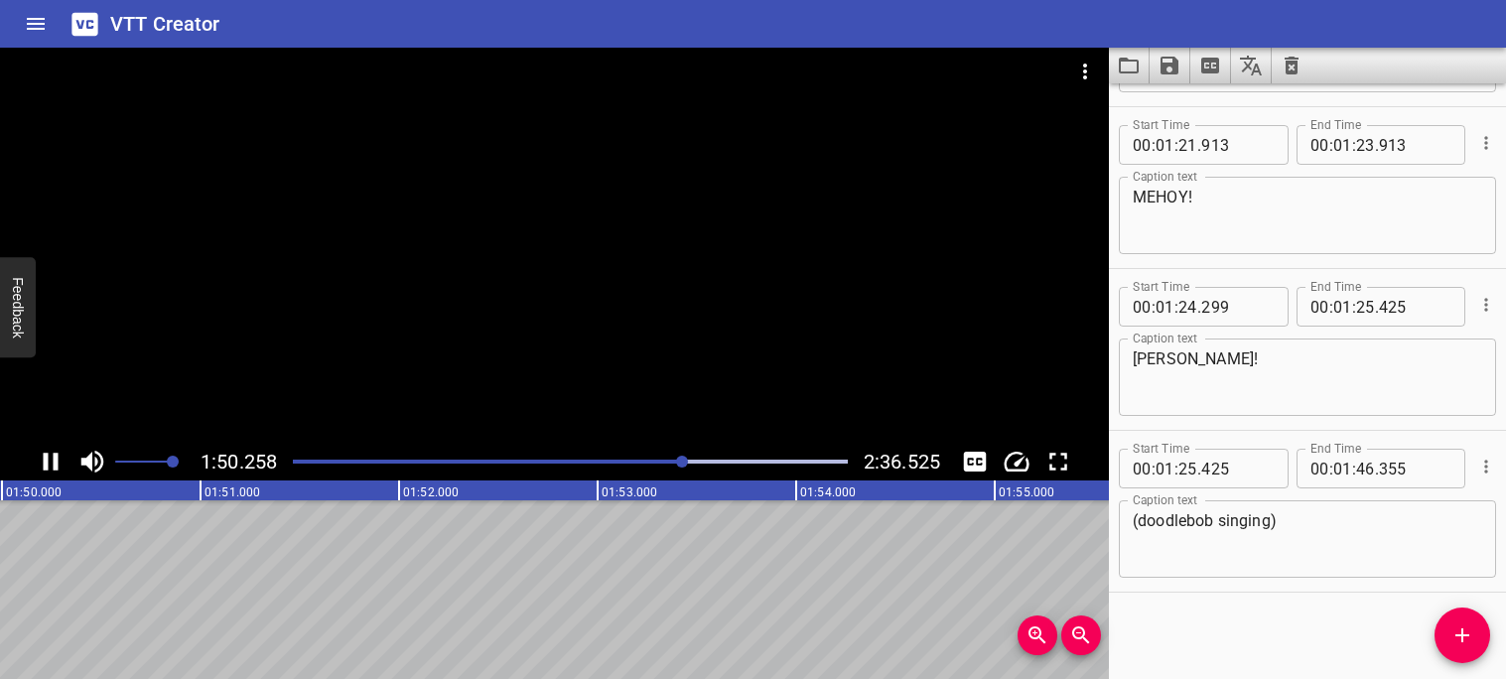
click at [46, 466] on icon "Play/Pause" at bounding box center [51, 462] width 15 height 18
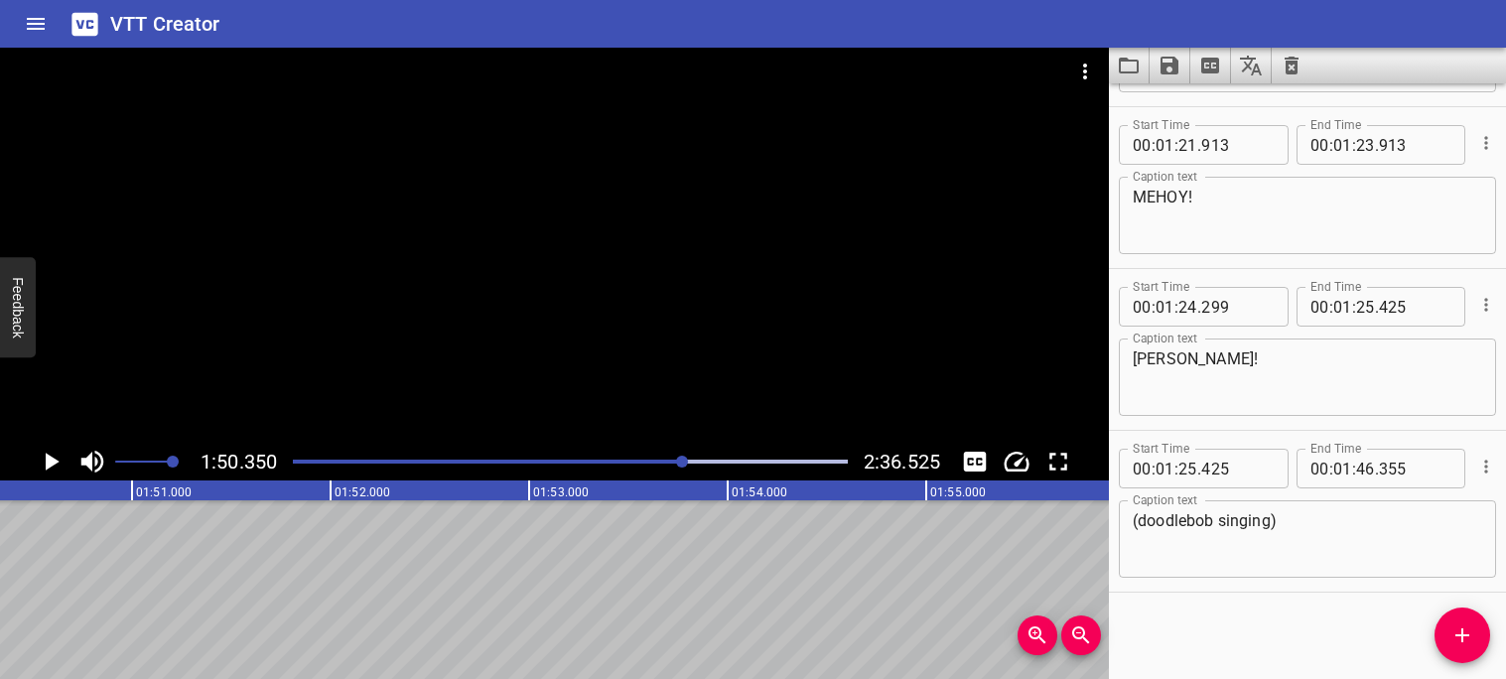
scroll to position [0, 21911]
click at [1464, 626] on icon "Add Cue" at bounding box center [1463, 635] width 24 height 24
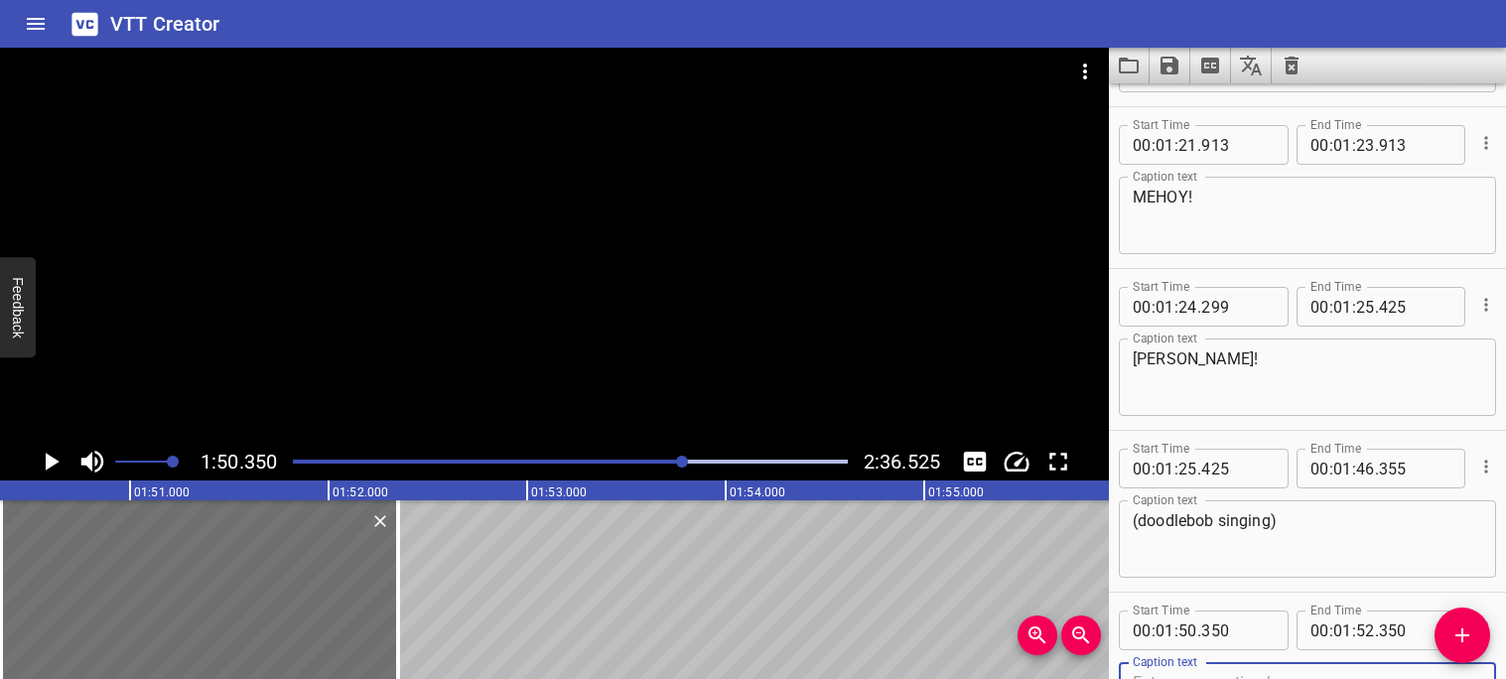
scroll to position [5654, 0]
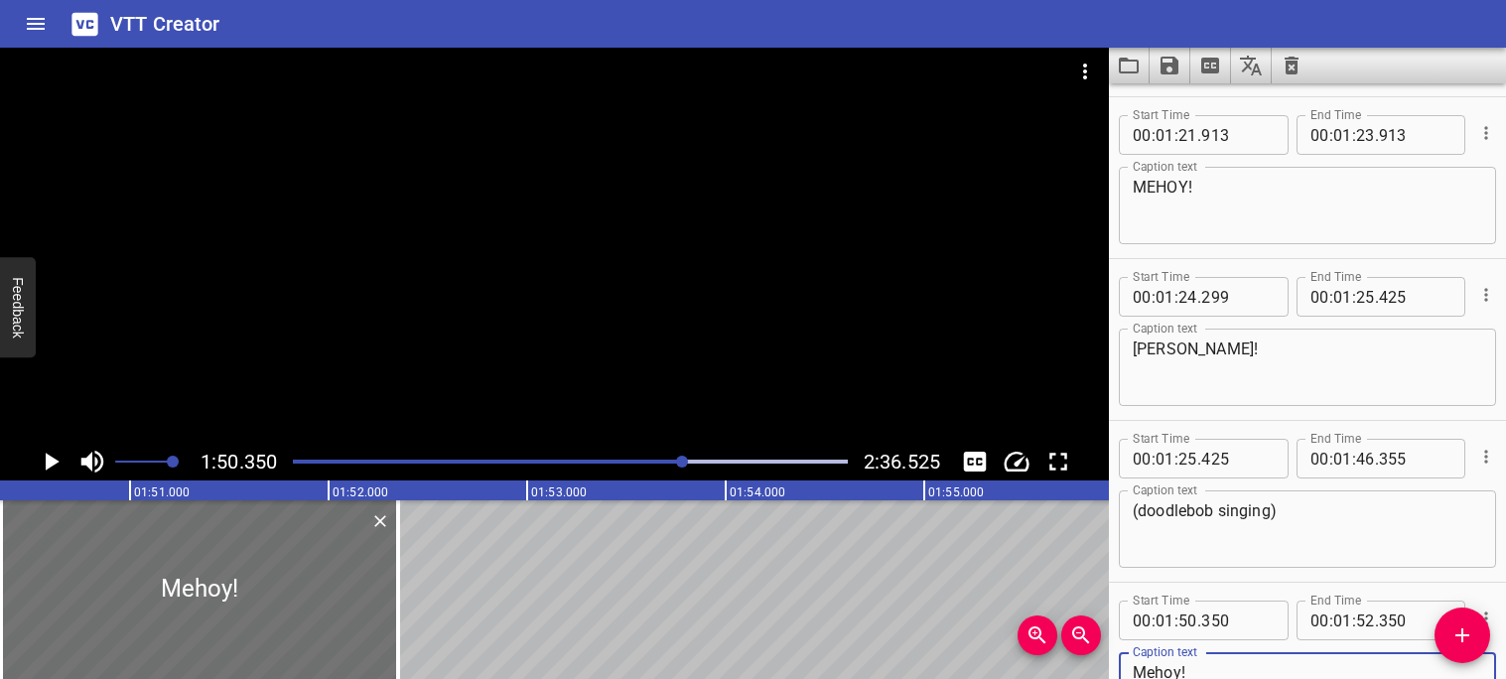
type textarea "Mehoy!"
click at [58, 463] on icon "Play/Pause" at bounding box center [51, 462] width 30 height 30
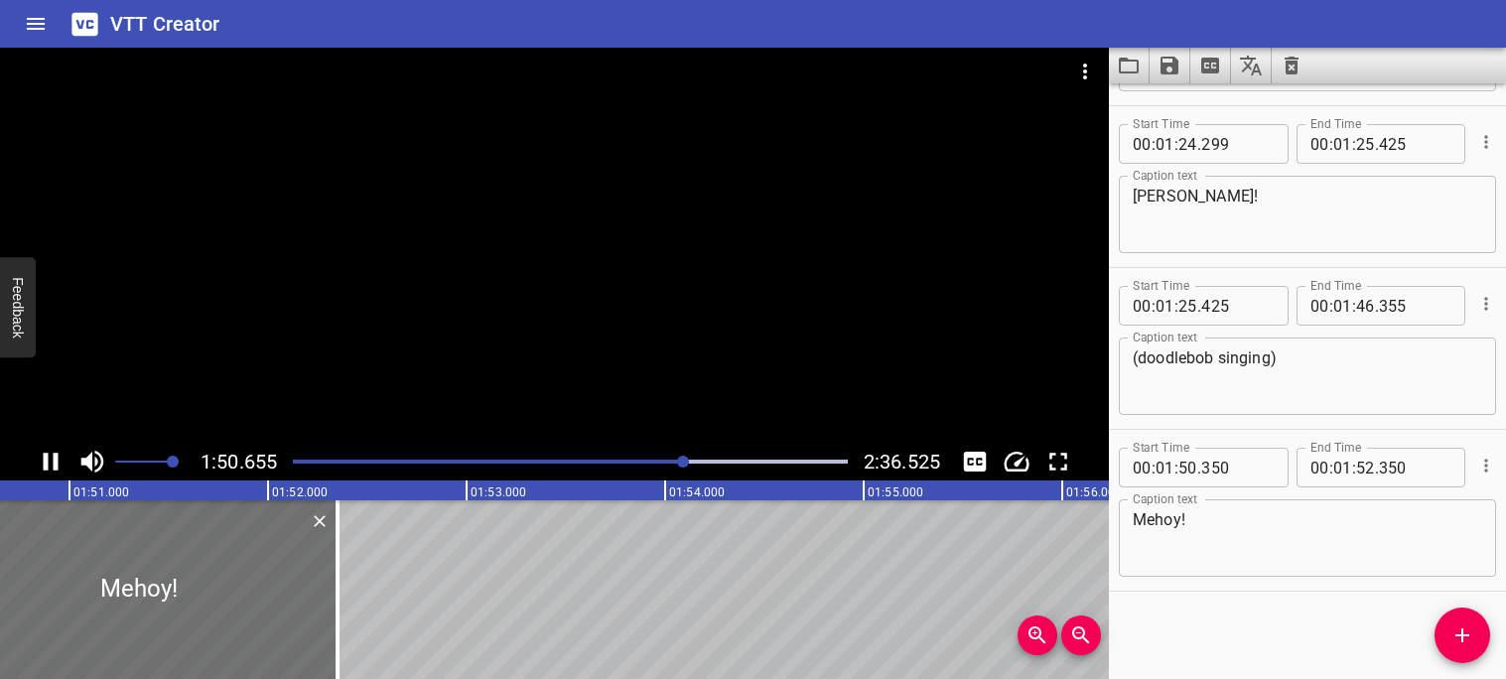
click at [58, 463] on icon "Play/Pause" at bounding box center [51, 462] width 30 height 30
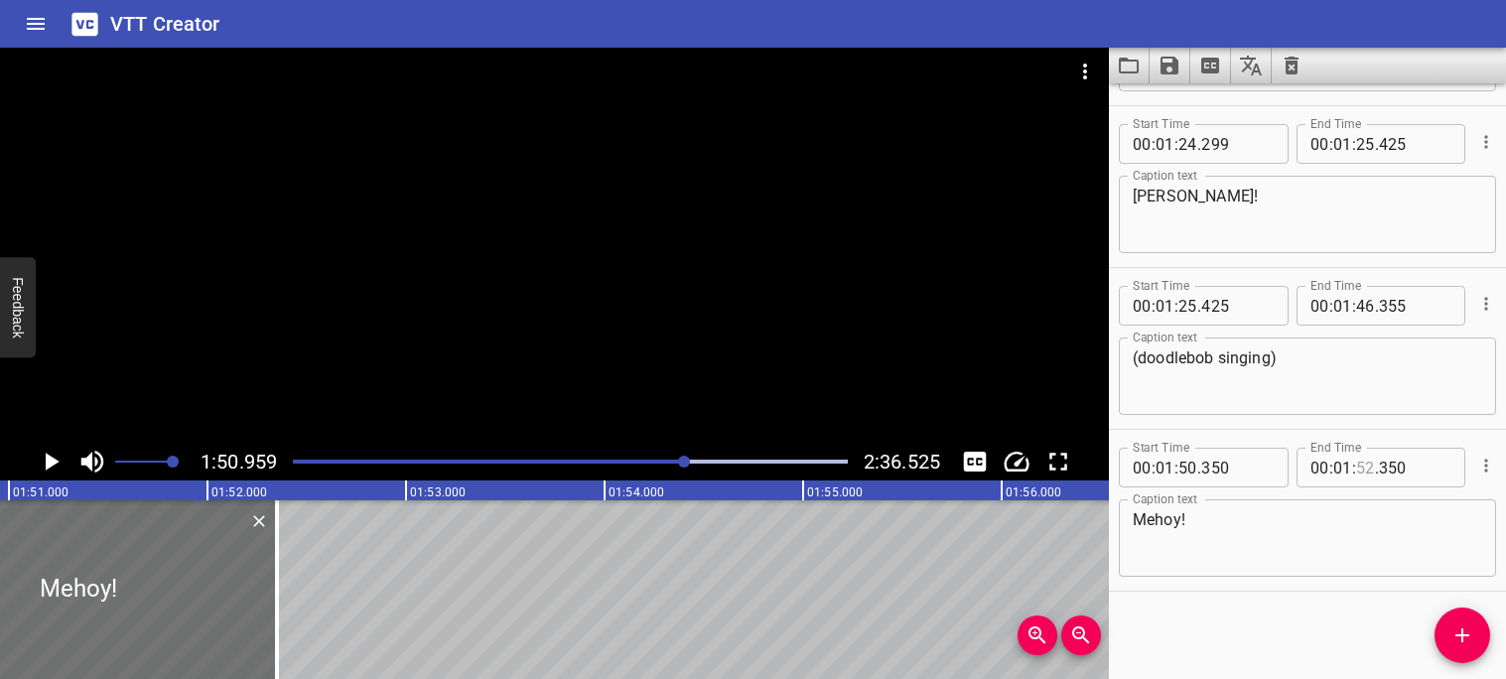
click at [1368, 470] on input "number" at bounding box center [1365, 468] width 19 height 40
type input "50"
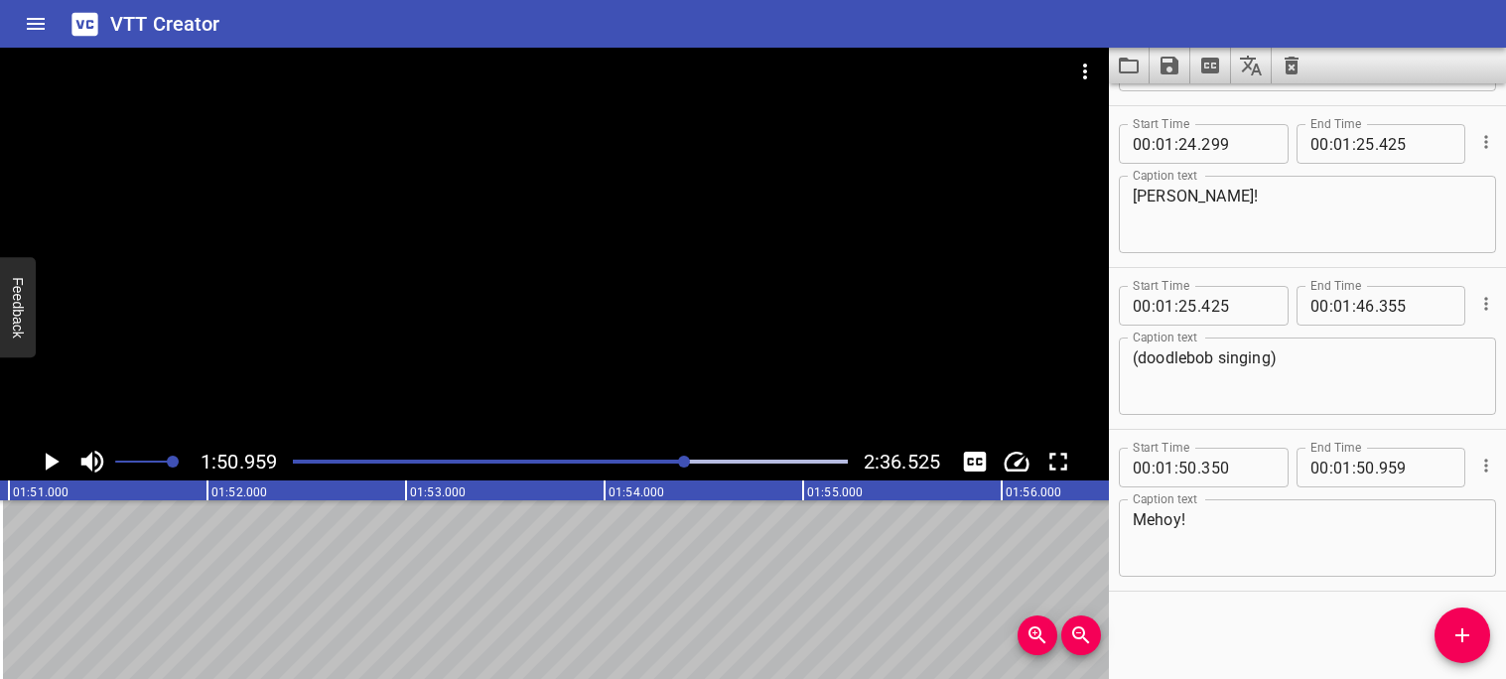
click at [51, 458] on icon "Play/Pause" at bounding box center [53, 462] width 14 height 18
click at [53, 460] on icon "Play/Pause" at bounding box center [51, 462] width 30 height 30
click at [53, 461] on icon "Play/Pause" at bounding box center [53, 462] width 14 height 18
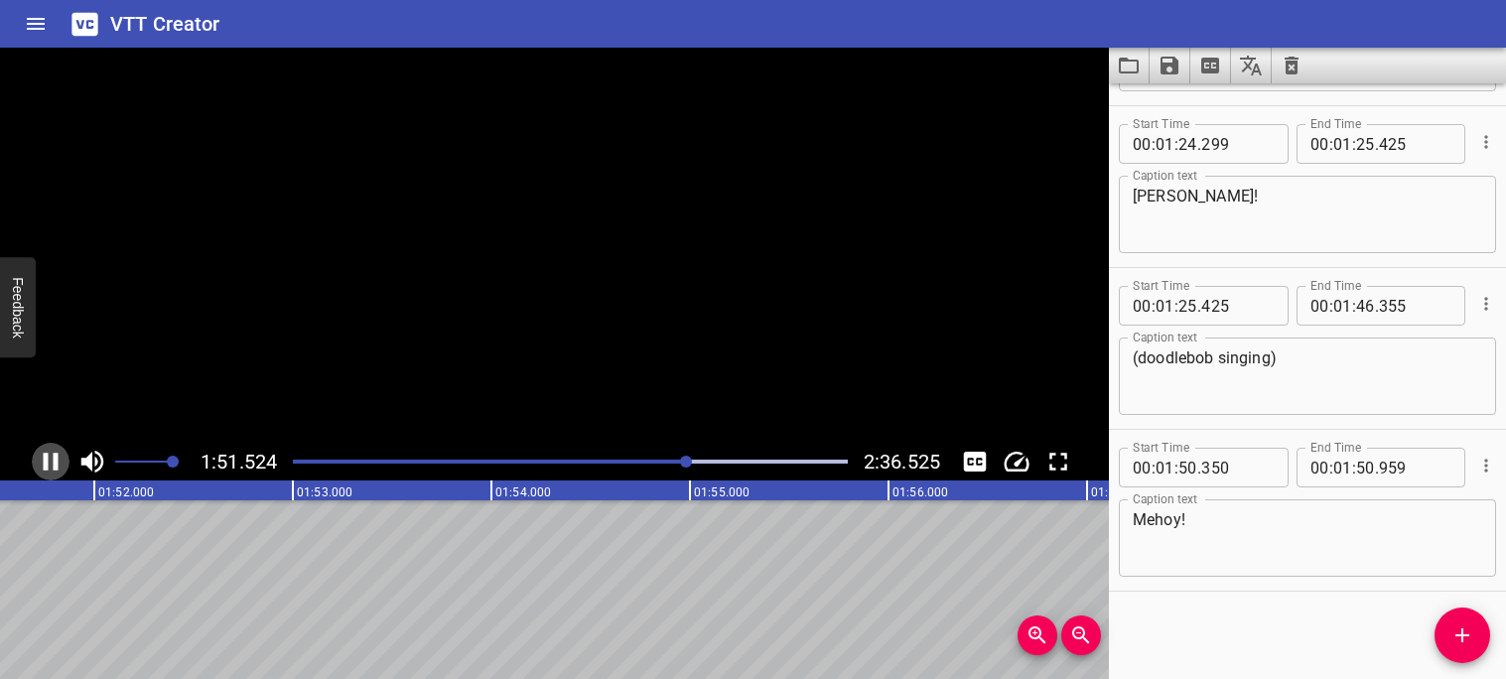
click at [53, 461] on icon "Play/Pause" at bounding box center [51, 462] width 30 height 30
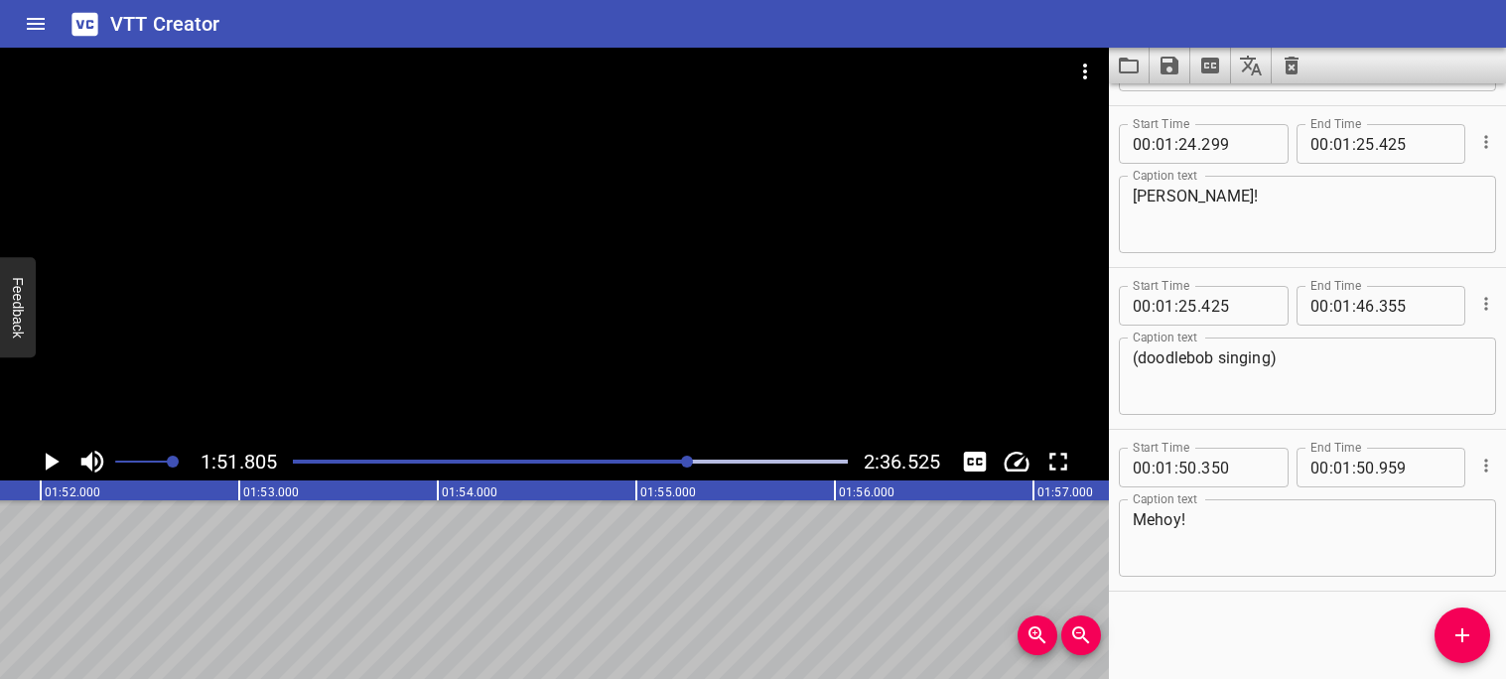
scroll to position [0, 22199]
click at [1458, 640] on icon "Add Cue" at bounding box center [1463, 635] width 24 height 24
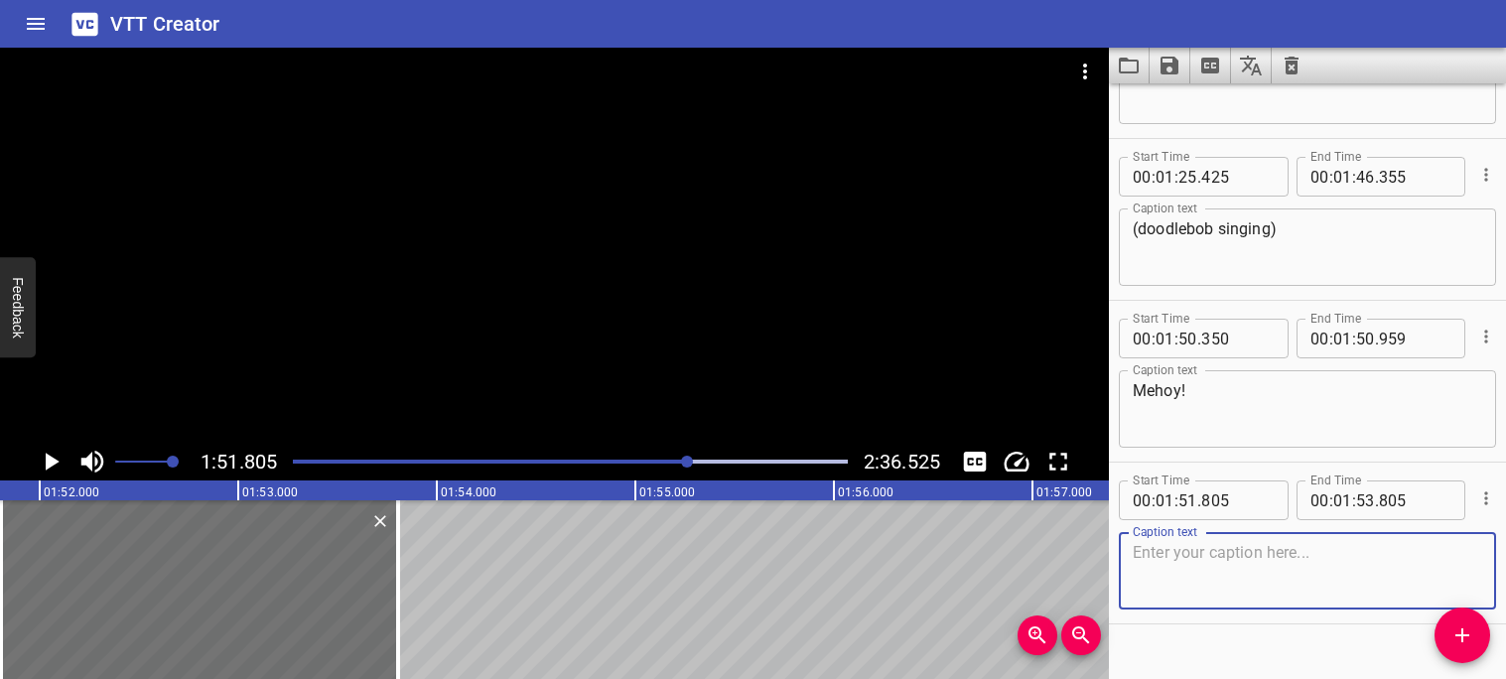
scroll to position [5948, 0]
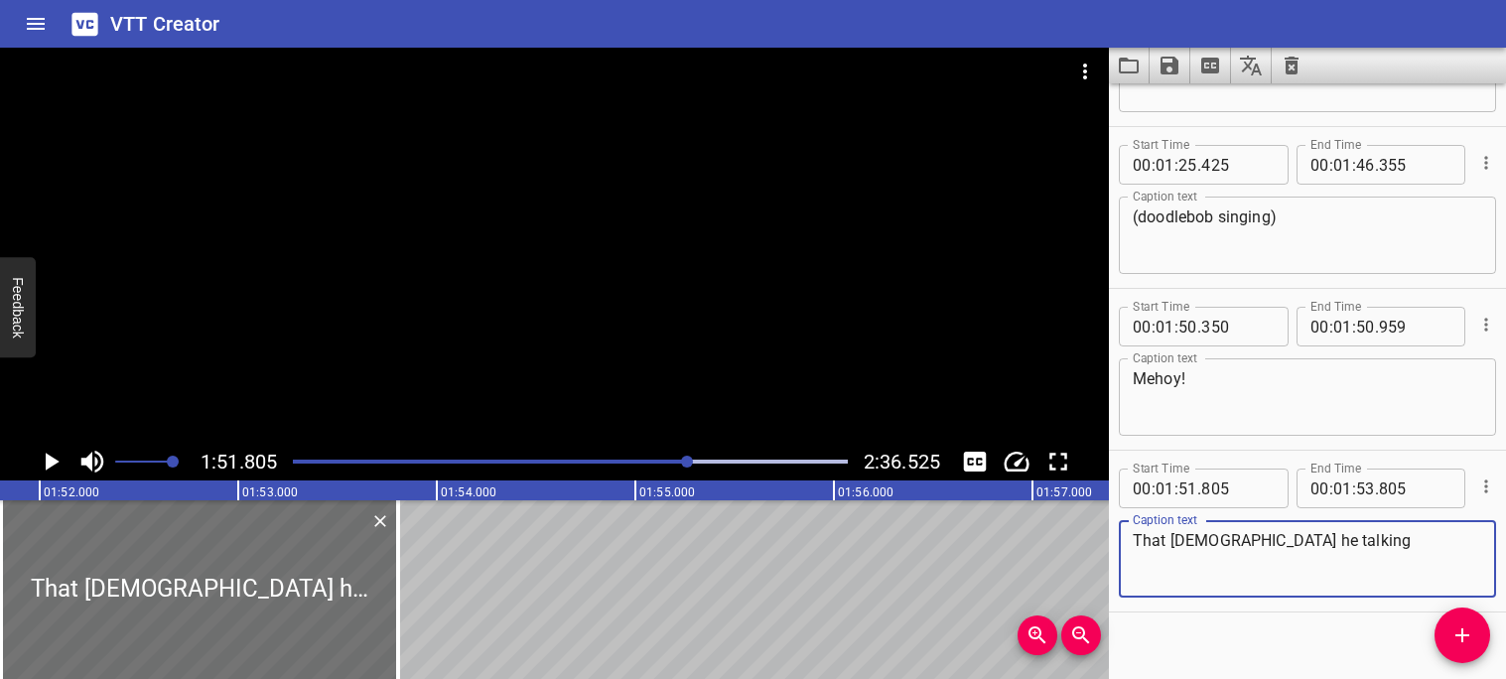
click at [45, 471] on icon "Play/Pause" at bounding box center [51, 462] width 30 height 30
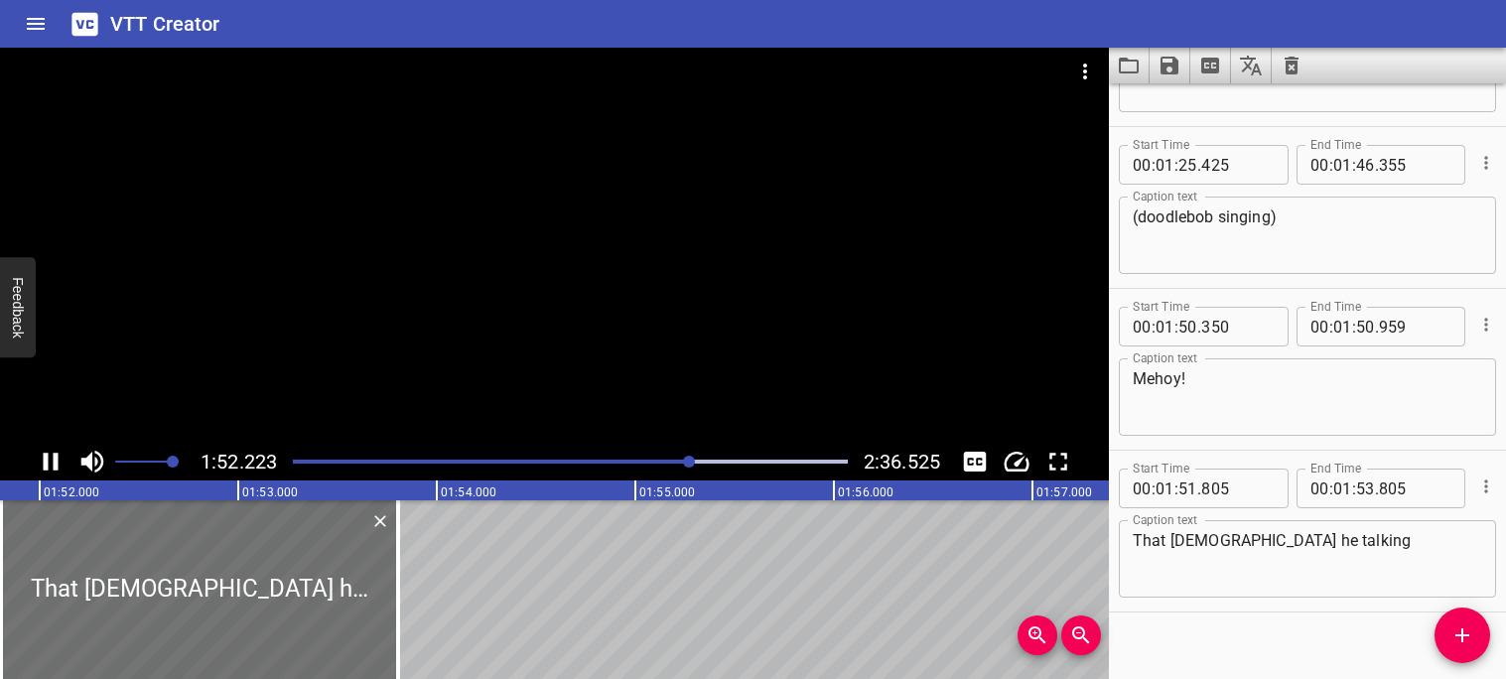
scroll to position [5969, 0]
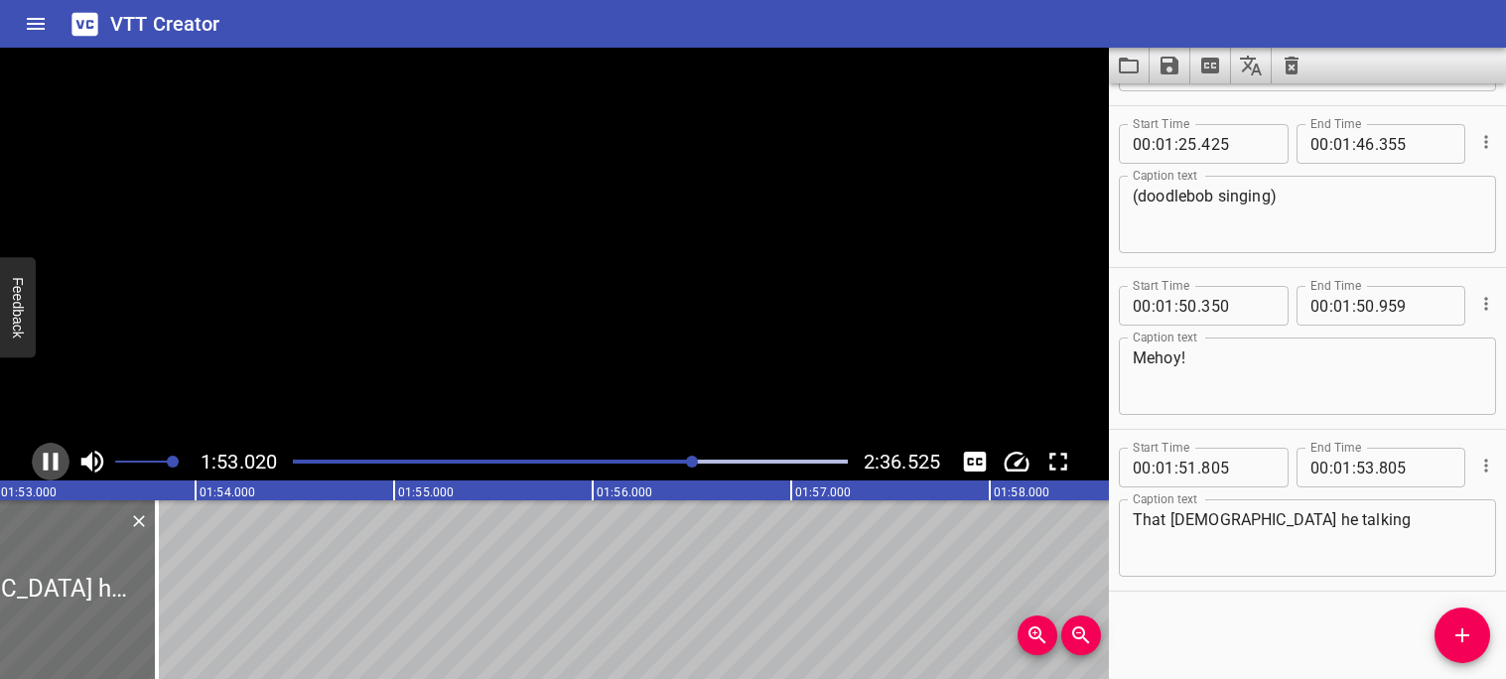
click at [45, 471] on icon "Play/Pause" at bounding box center [51, 462] width 30 height 30
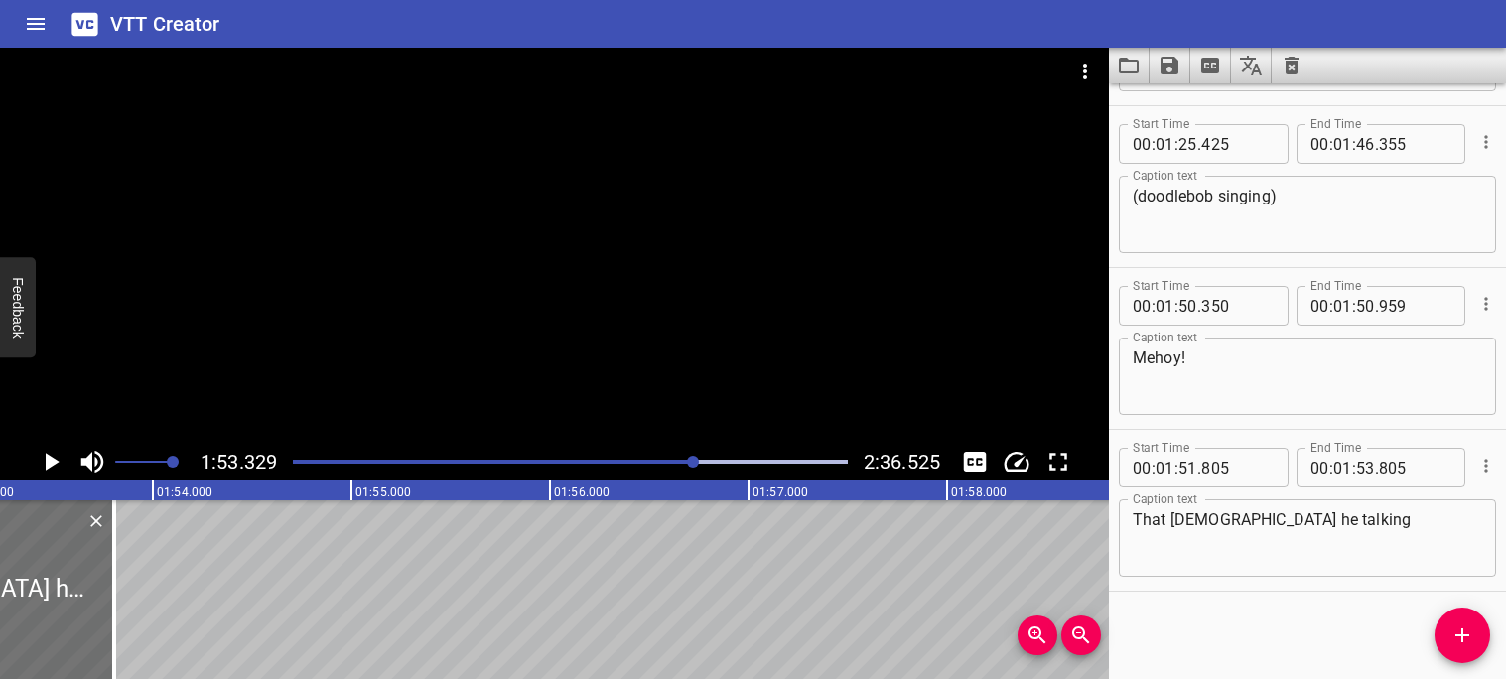
scroll to position [0, 22503]
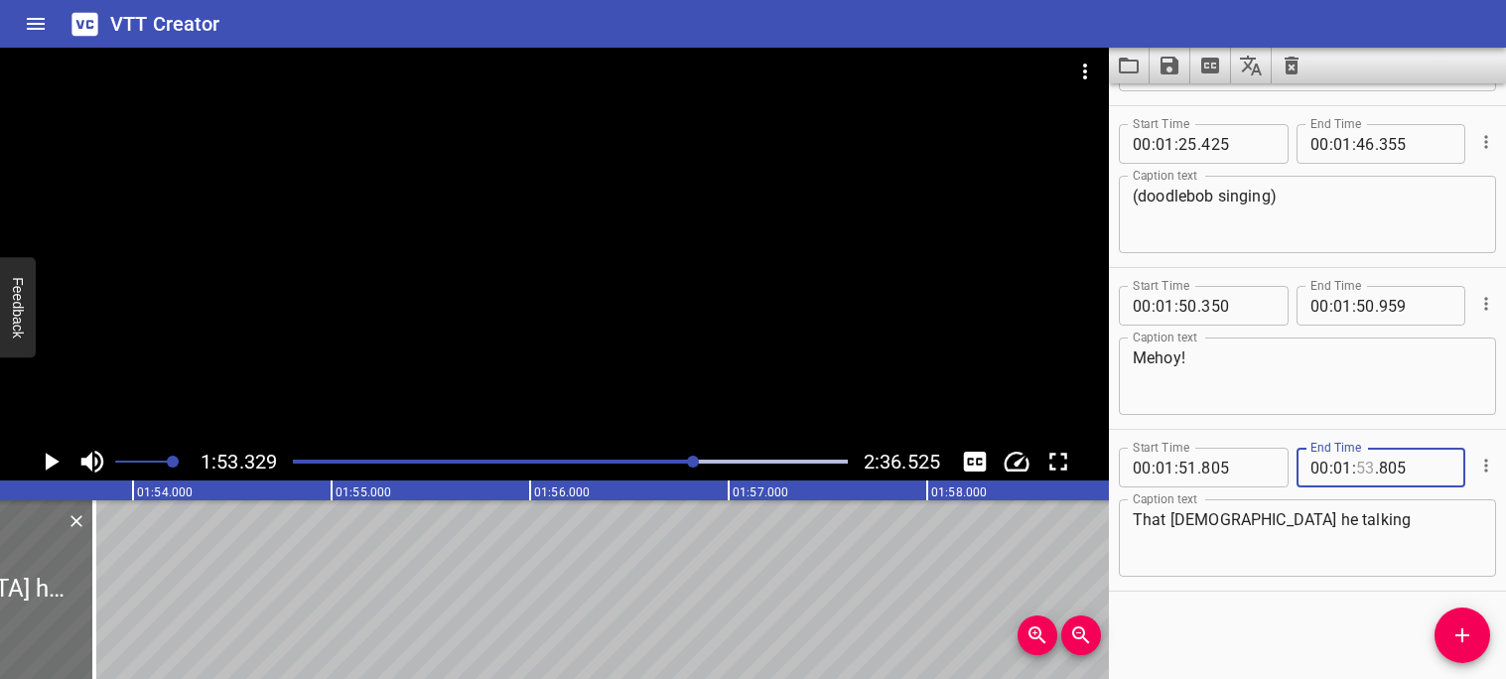
click at [1368, 464] on input "number" at bounding box center [1365, 468] width 19 height 40
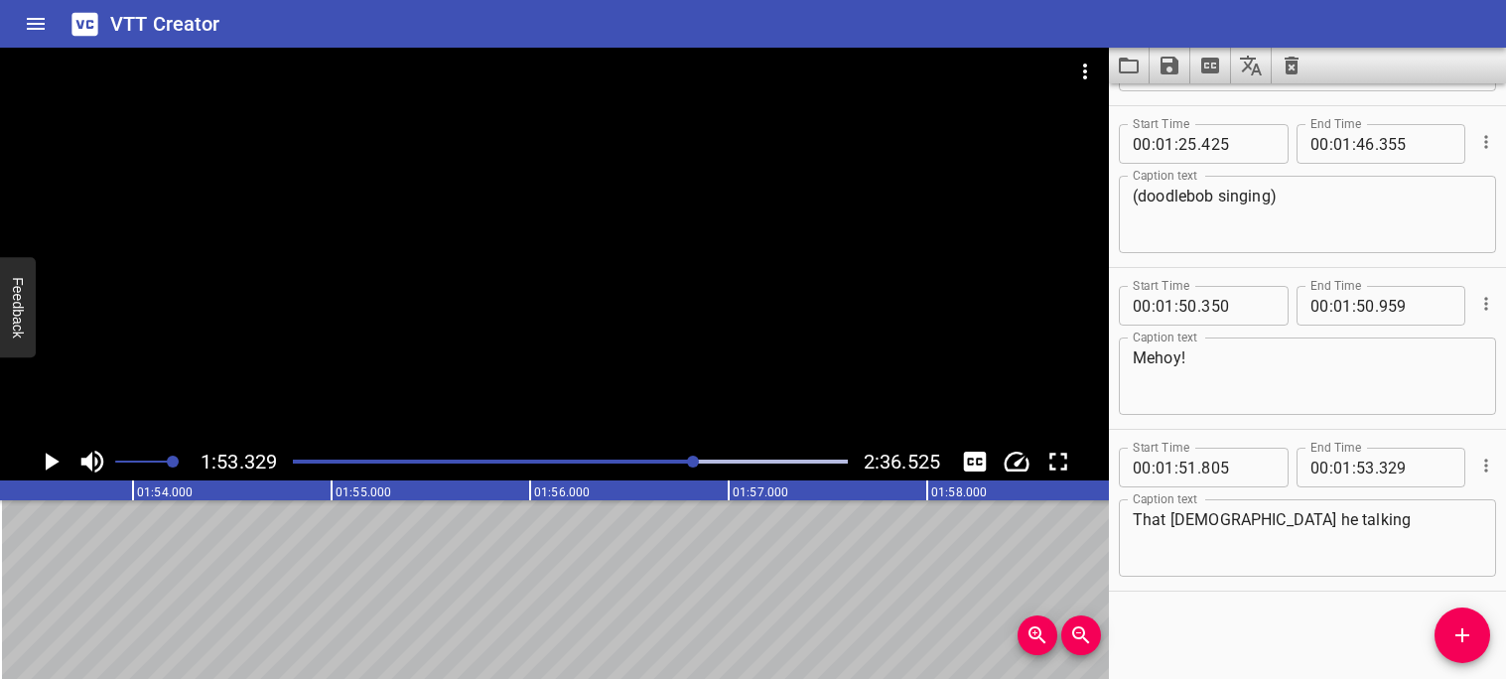
click at [46, 460] on icon "Play/Pause" at bounding box center [53, 462] width 14 height 18
click at [46, 460] on icon "Play/Pause" at bounding box center [51, 462] width 15 height 18
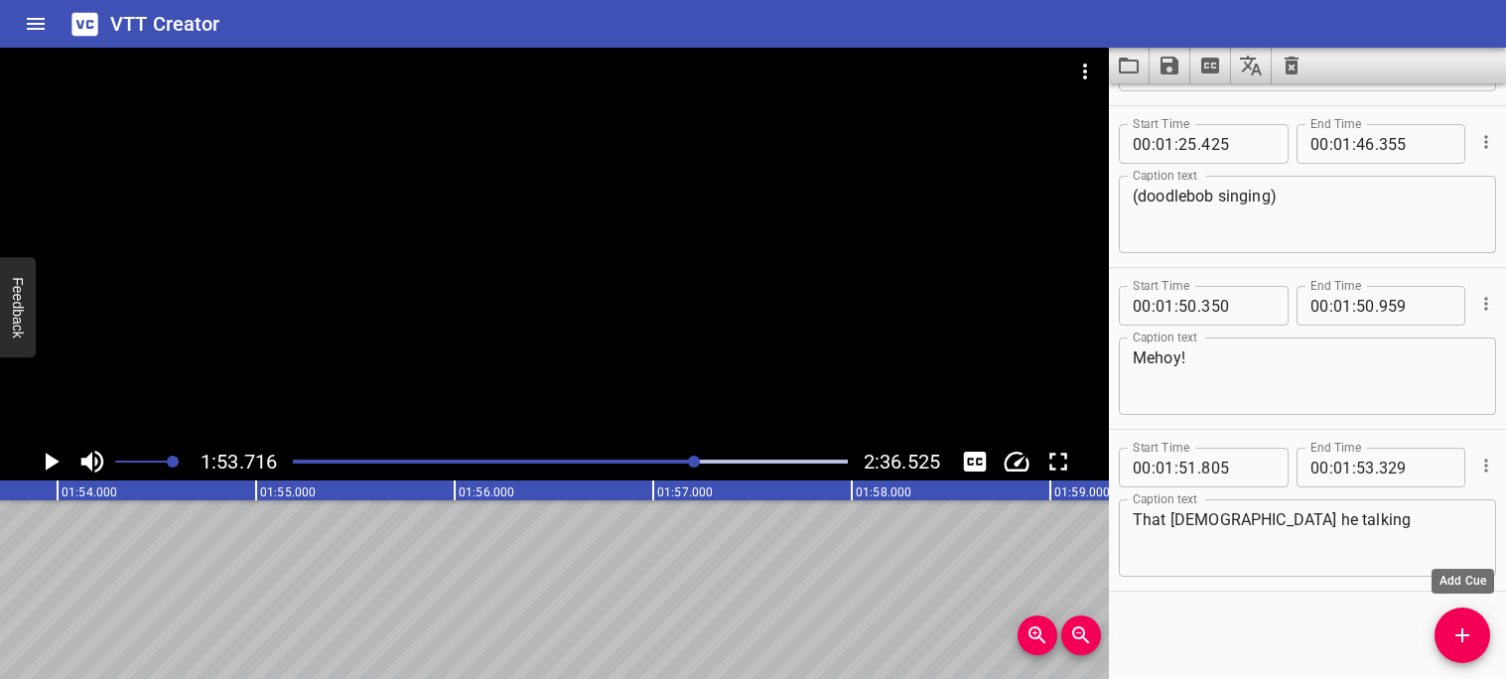
click at [1473, 633] on icon "Add Cue" at bounding box center [1463, 635] width 24 height 24
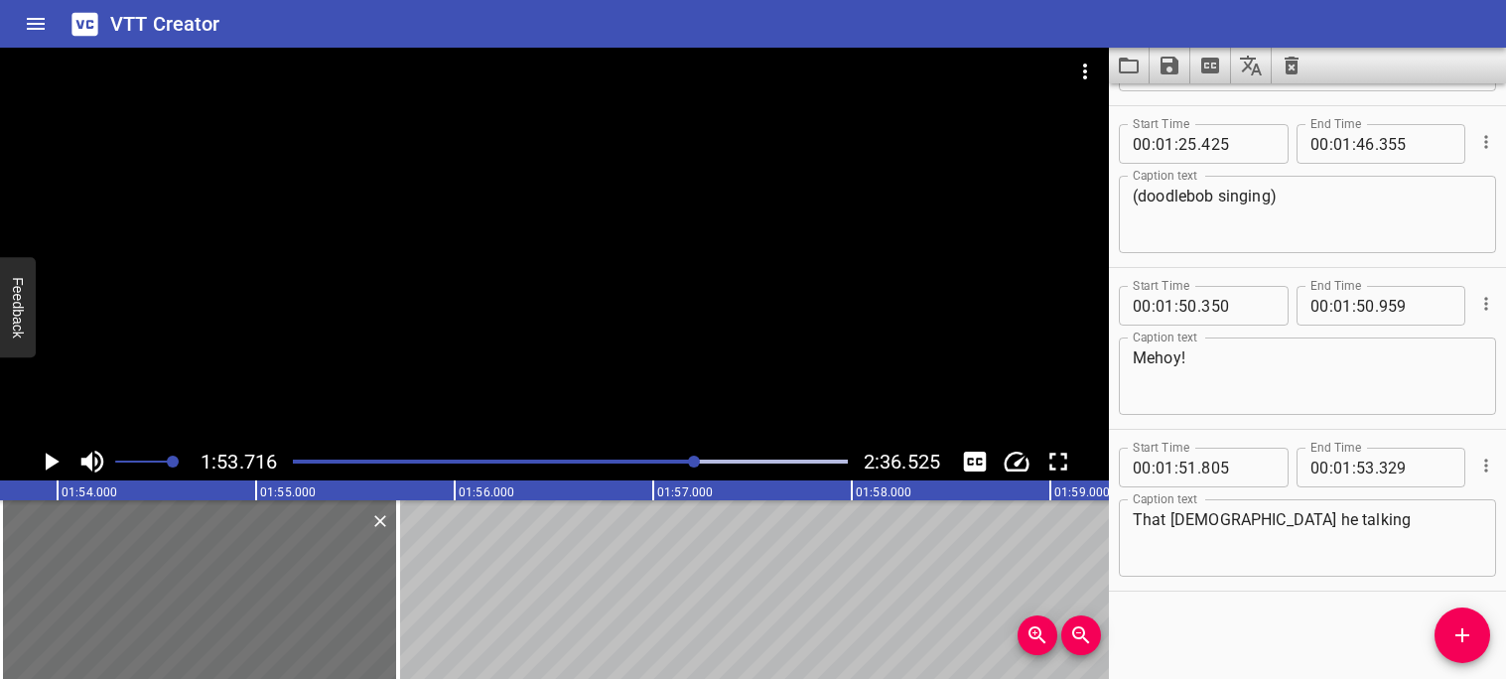
scroll to position [5979, 0]
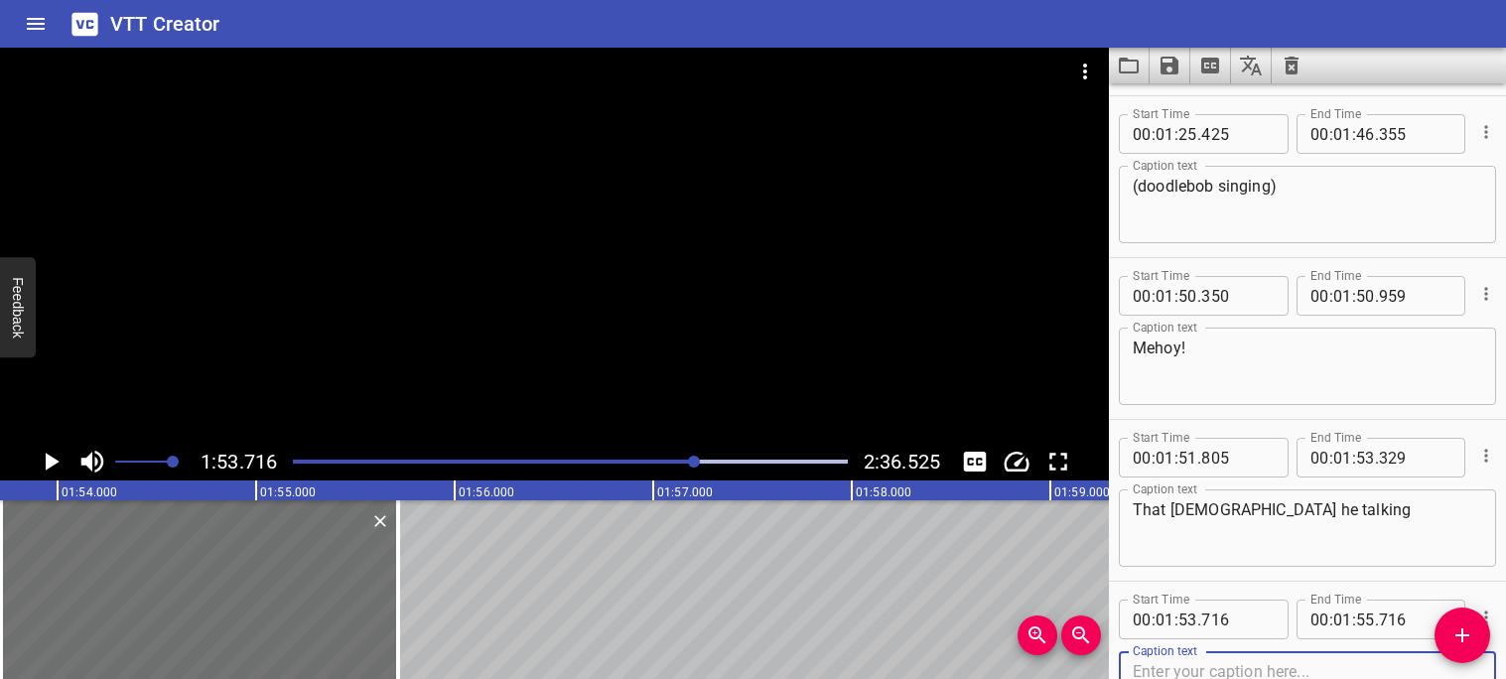
click at [60, 462] on icon "Play/Pause" at bounding box center [51, 462] width 30 height 30
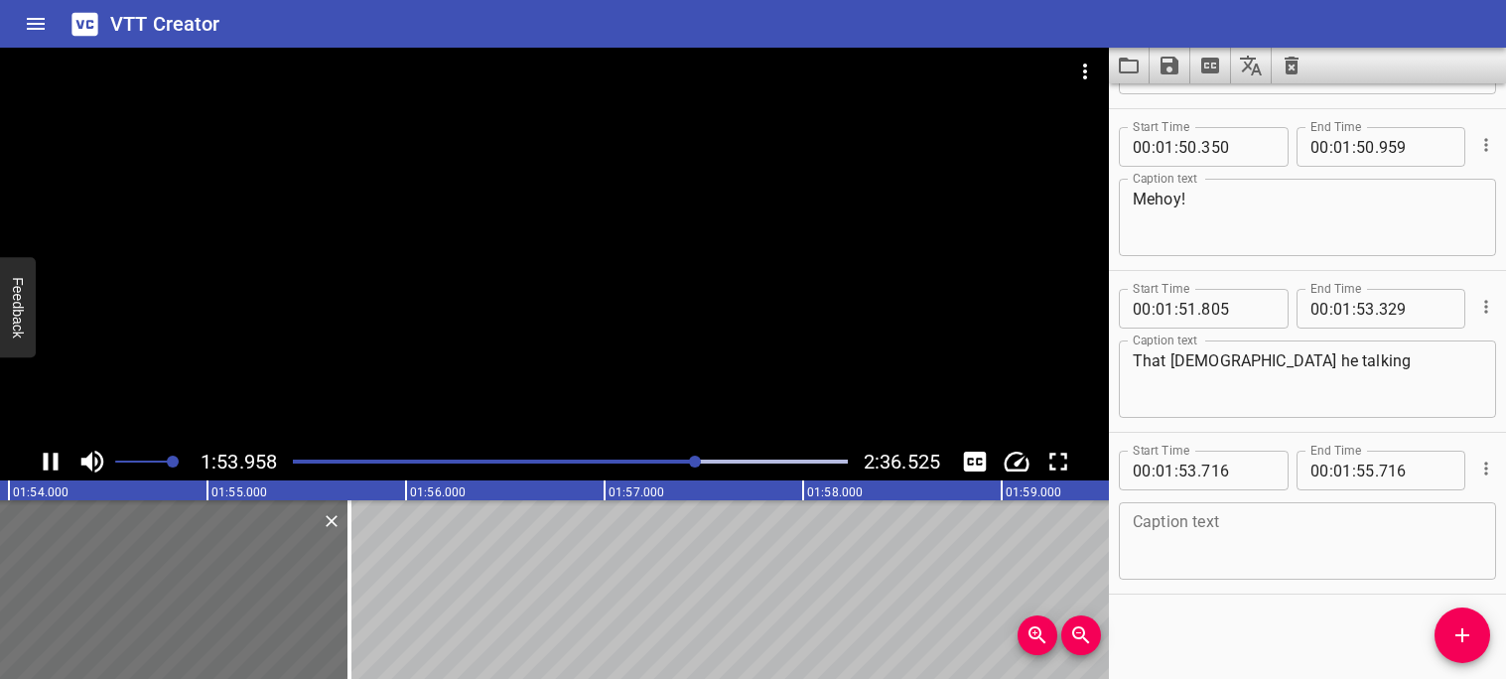
click at [60, 463] on icon "Play/Pause" at bounding box center [51, 462] width 30 height 30
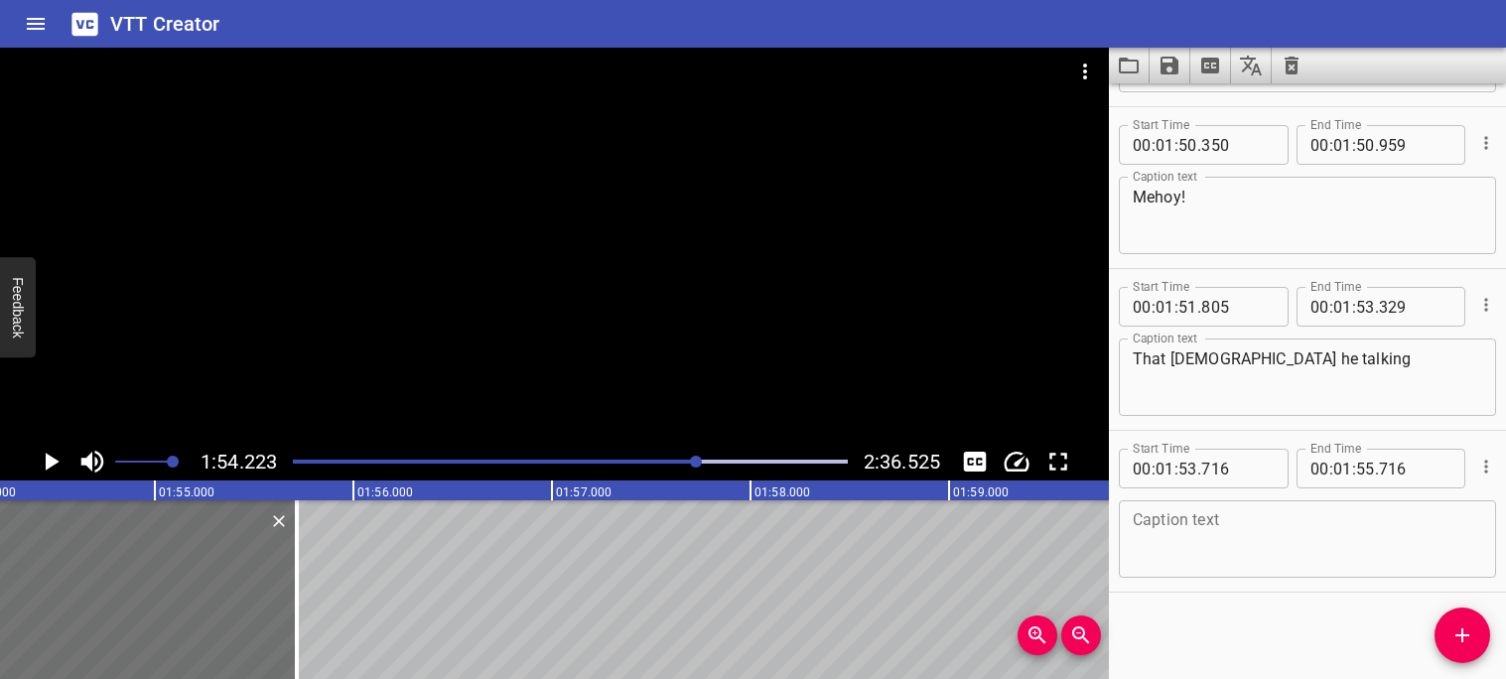
click at [1184, 529] on textarea at bounding box center [1307, 539] width 349 height 57
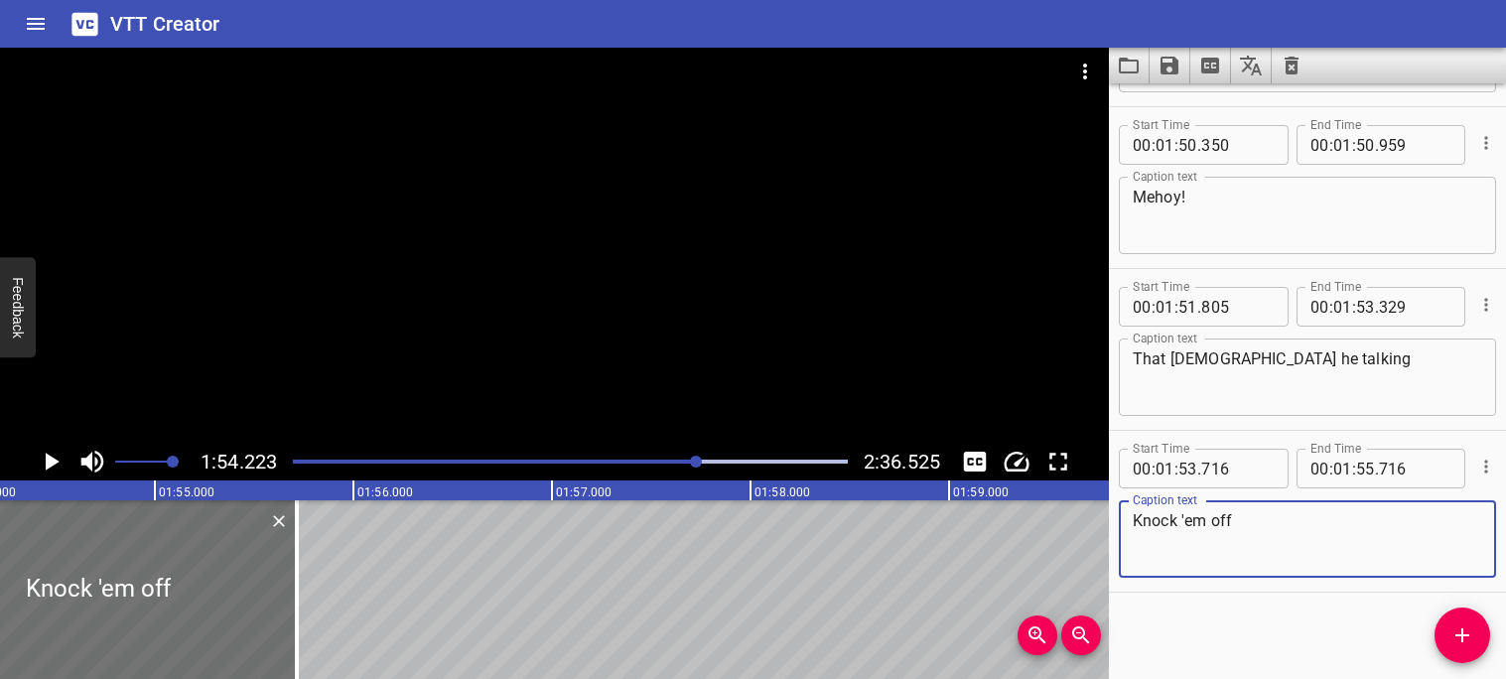
click at [45, 464] on icon "Play/Pause" at bounding box center [51, 462] width 30 height 30
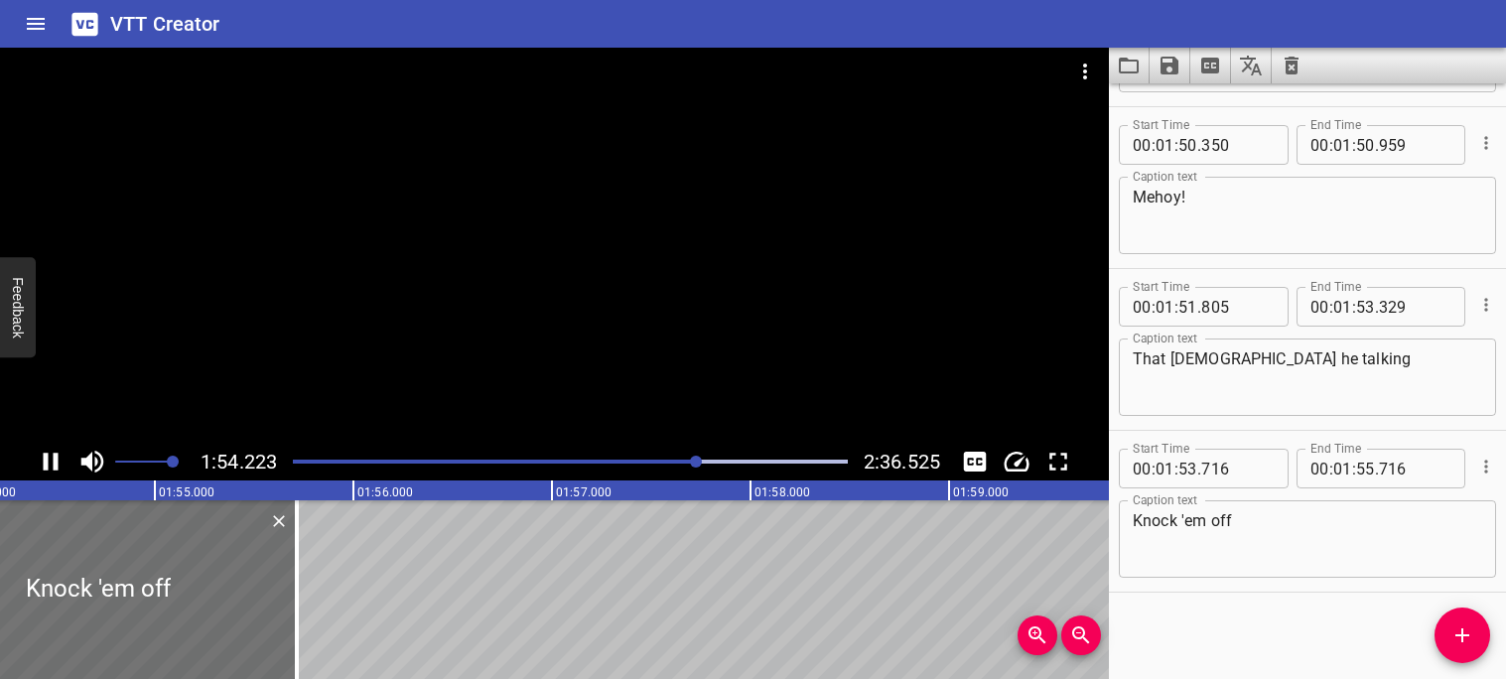
click at [45, 464] on icon "Play/Pause" at bounding box center [51, 462] width 15 height 18
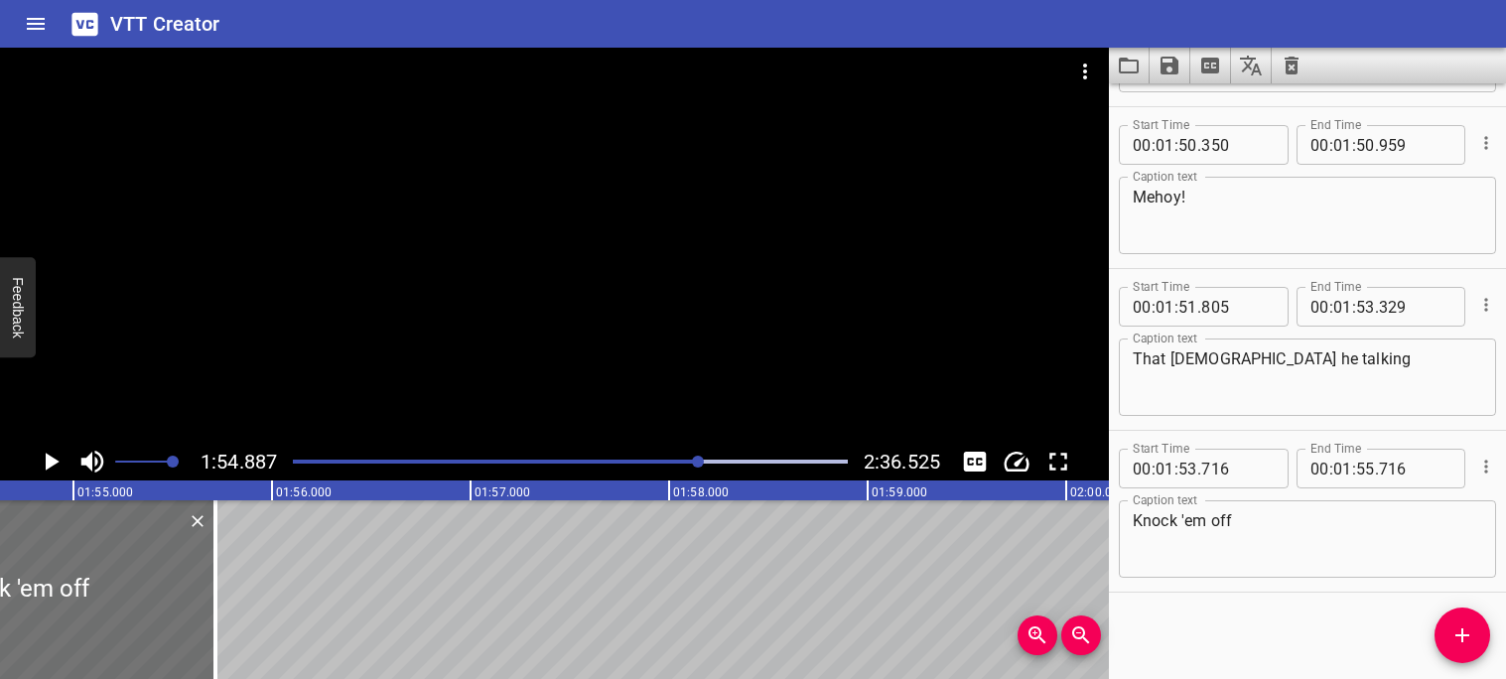
scroll to position [0, 22812]
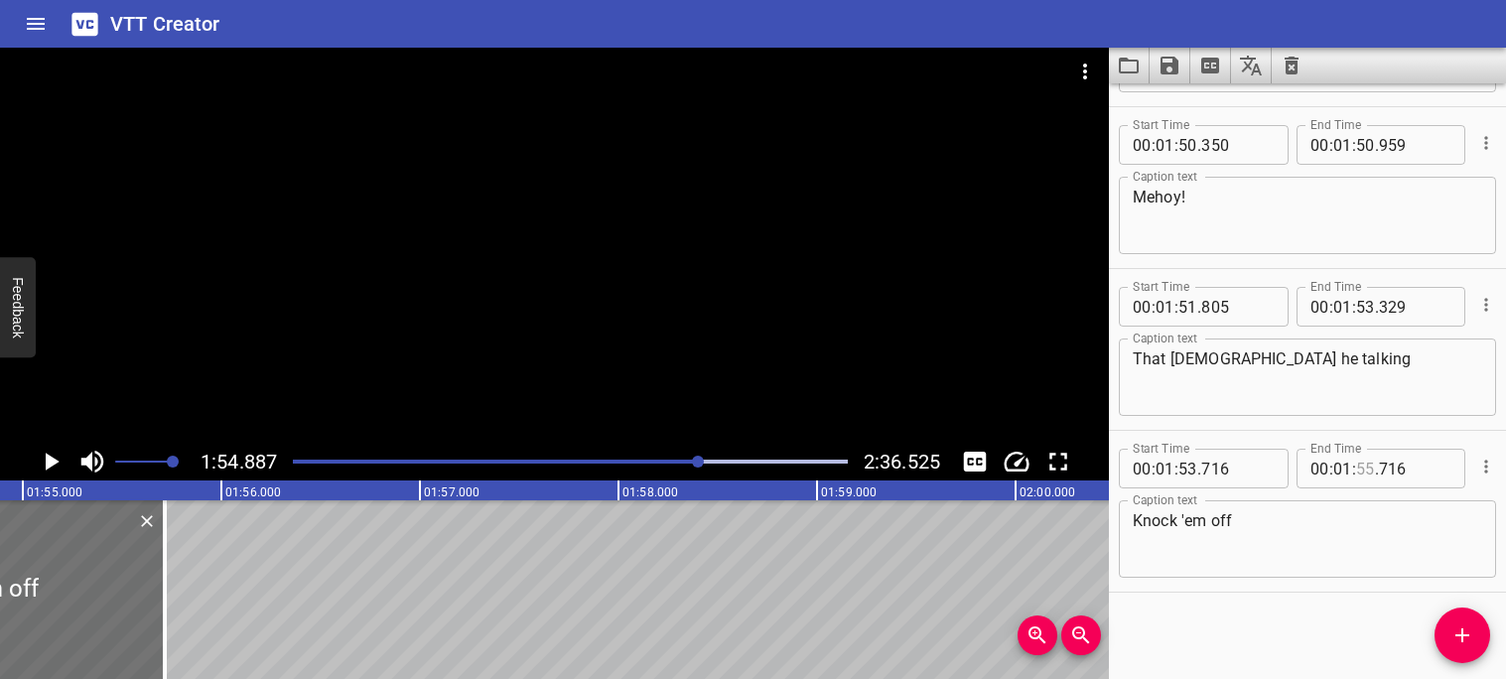
click at [1366, 468] on input "number" at bounding box center [1365, 469] width 19 height 40
click at [1340, 592] on div "Start Time 00 : 00 : 00 . 000 Start Time End Time 00 : 00 : 03 . 640 End Time C…" at bounding box center [1307, 381] width 397 height 596
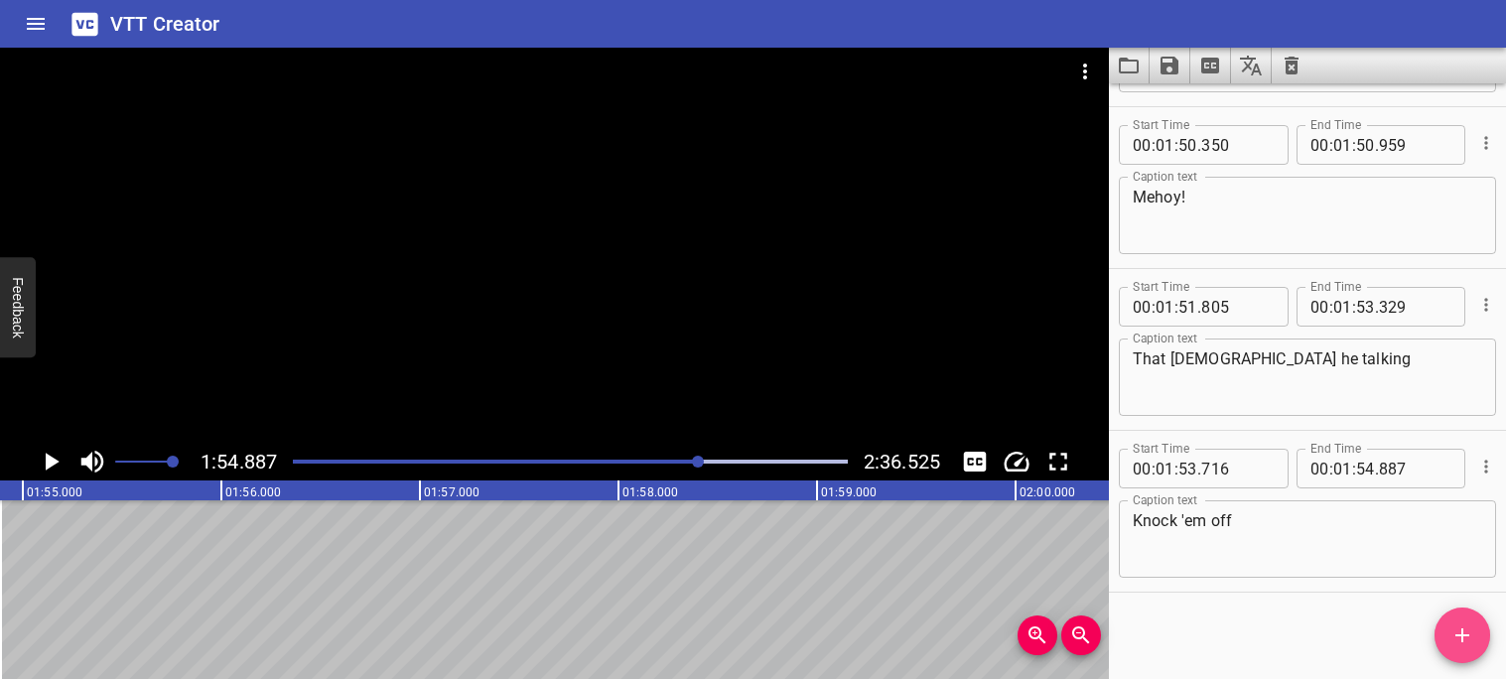
click at [1447, 647] on button "Add Cue" at bounding box center [1463, 636] width 56 height 56
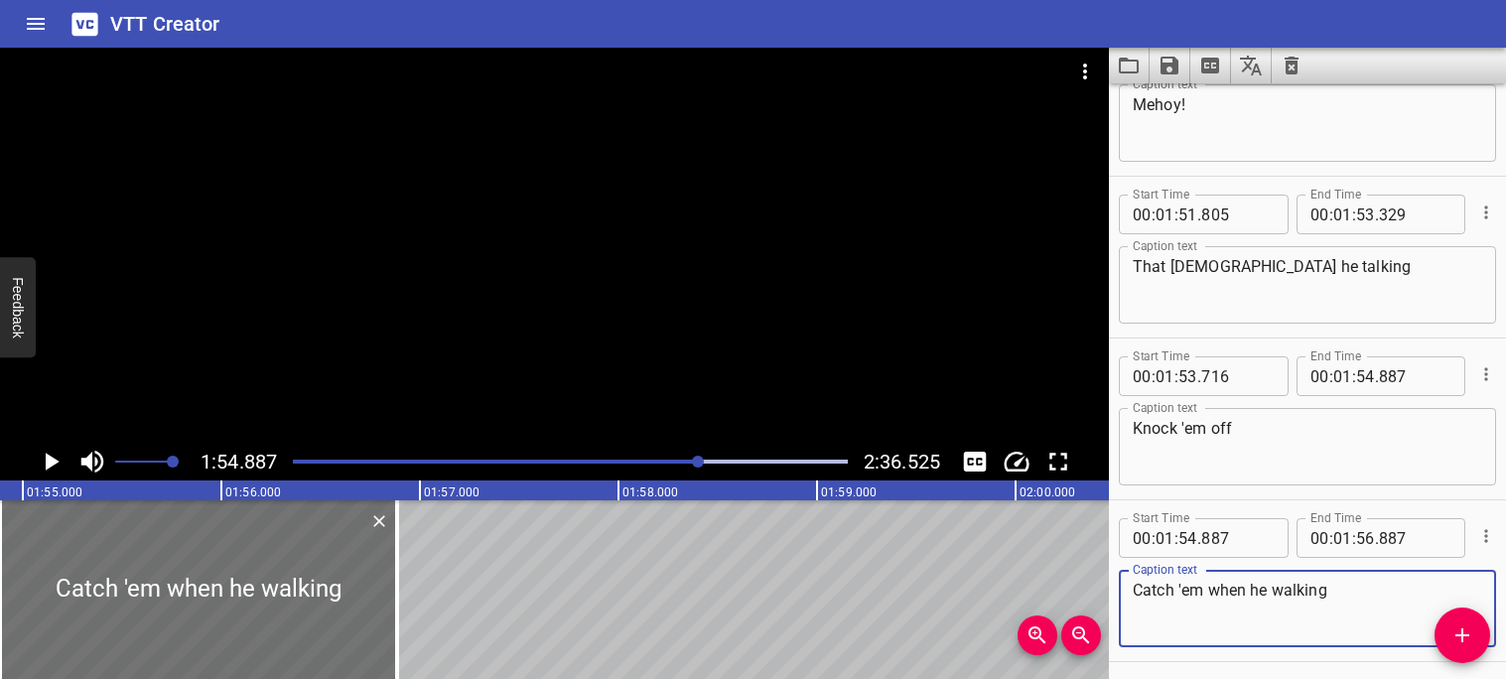
scroll to position [6291, 0]
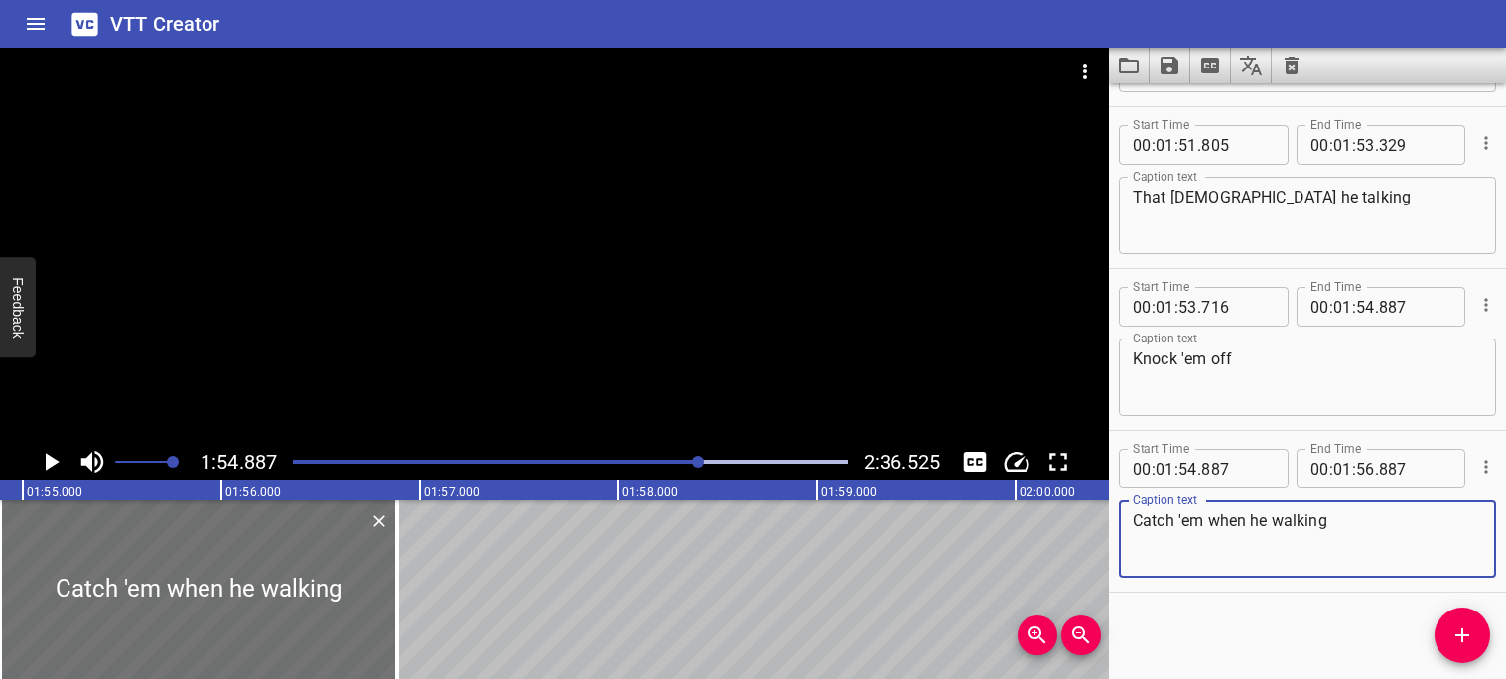
click at [52, 459] on icon "Play/Pause" at bounding box center [53, 462] width 14 height 18
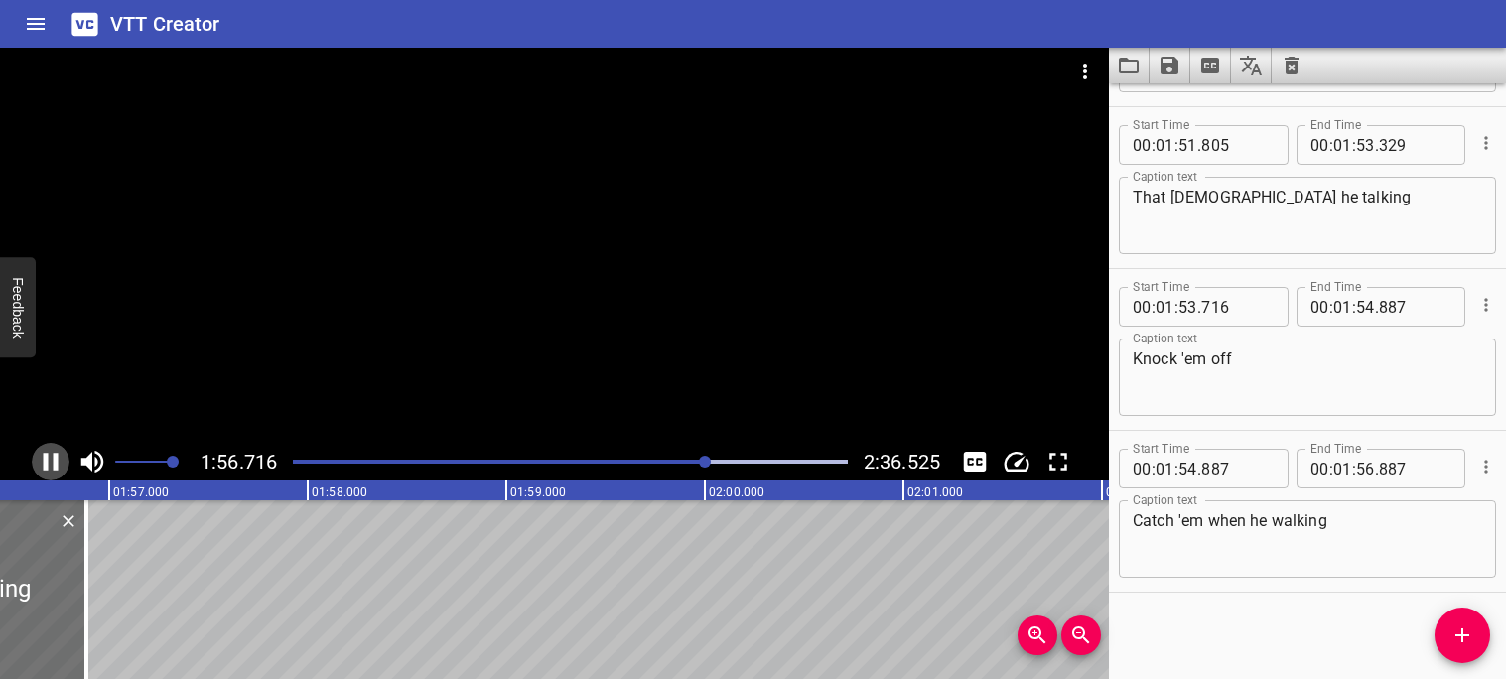
click at [52, 462] on icon "Play/Pause" at bounding box center [51, 462] width 30 height 30
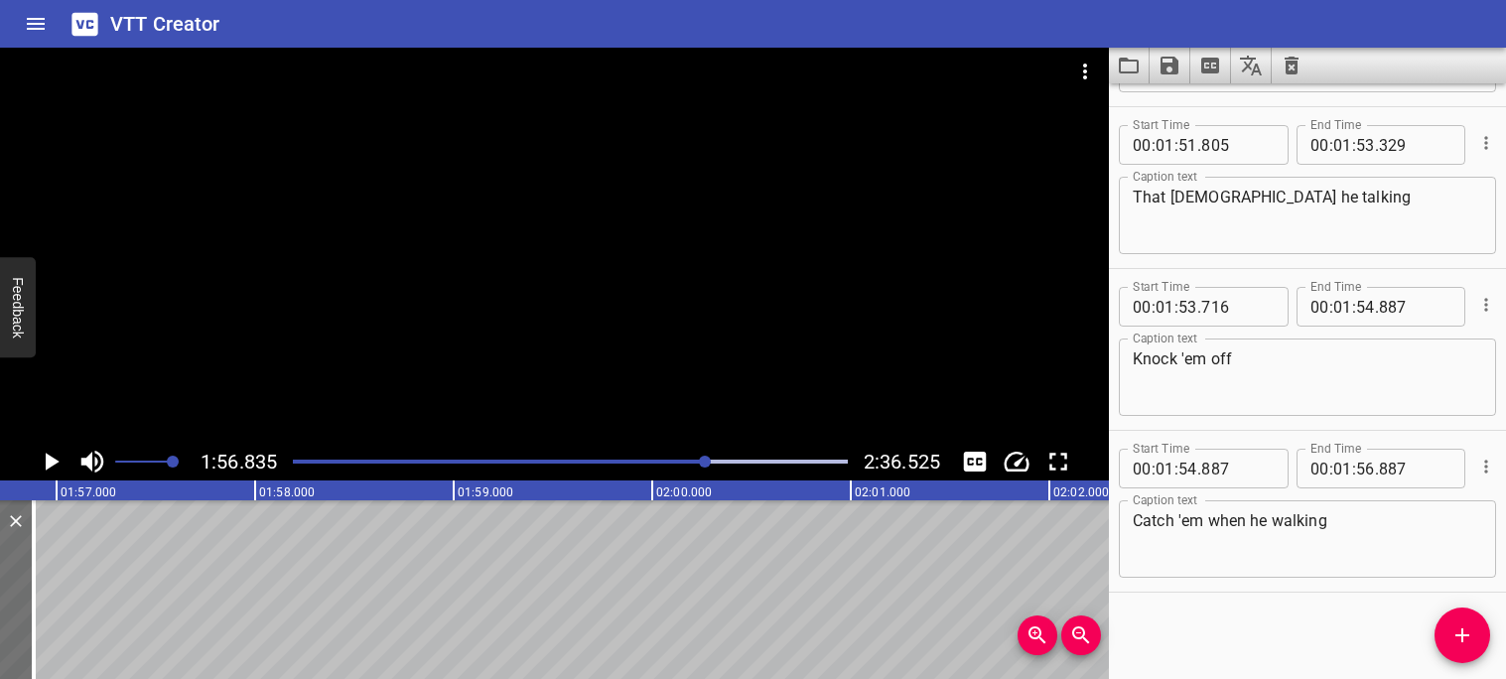
scroll to position [0, 23198]
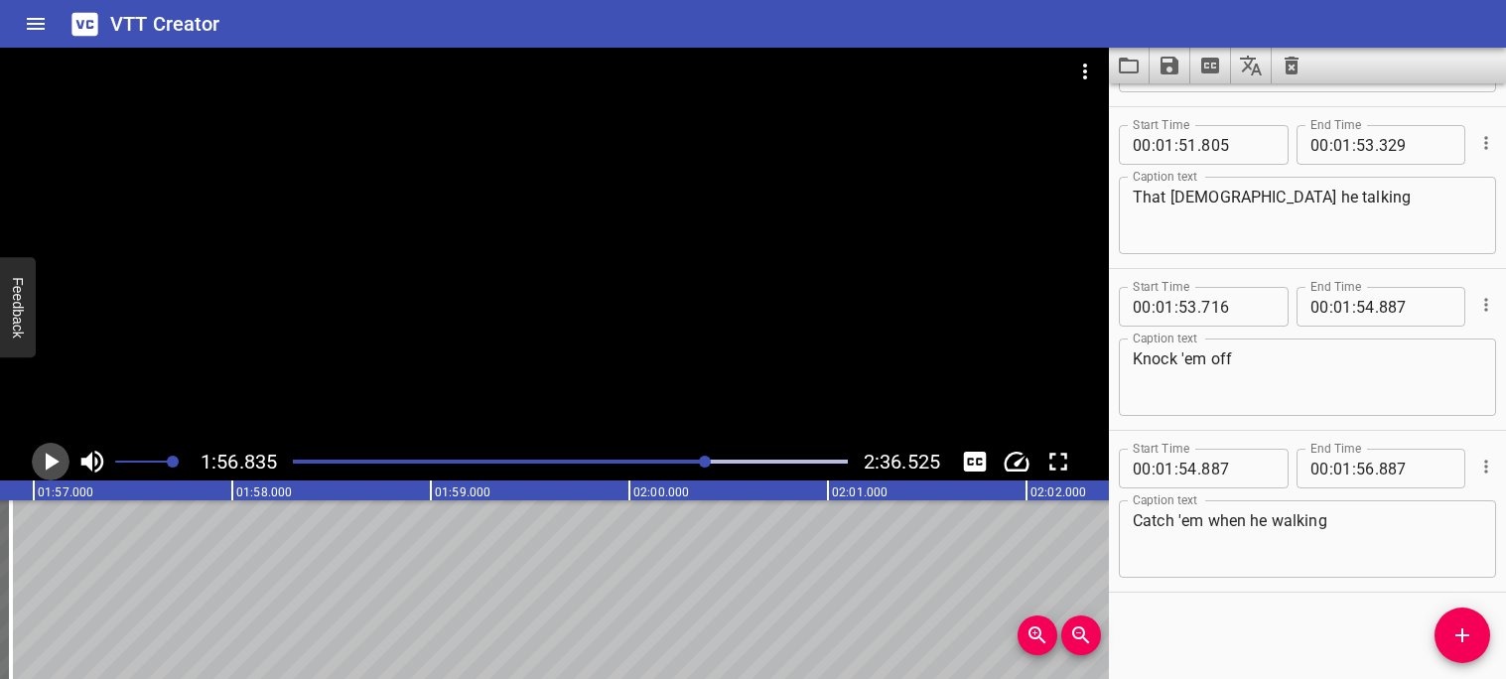
click at [51, 470] on icon "Play/Pause" at bounding box center [51, 462] width 30 height 30
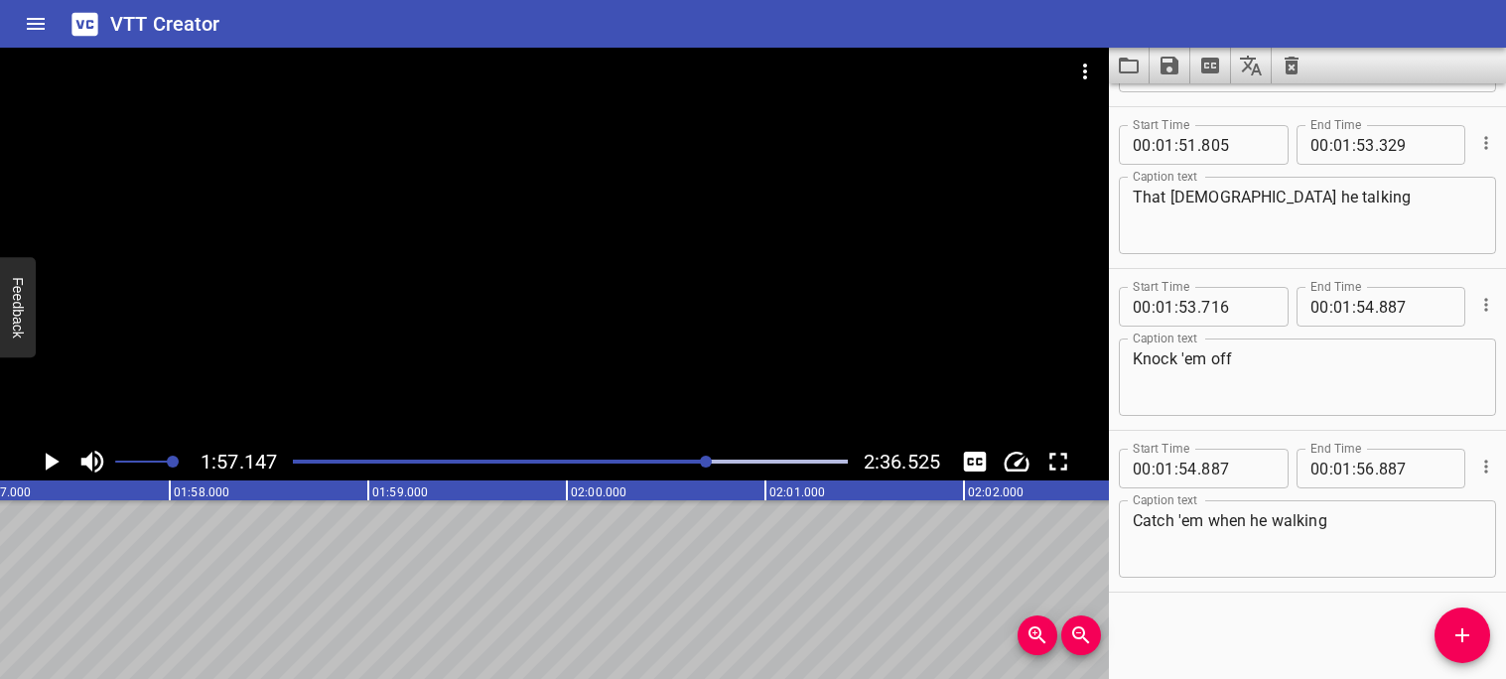
click at [1447, 641] on span "Add Cue" at bounding box center [1463, 635] width 56 height 24
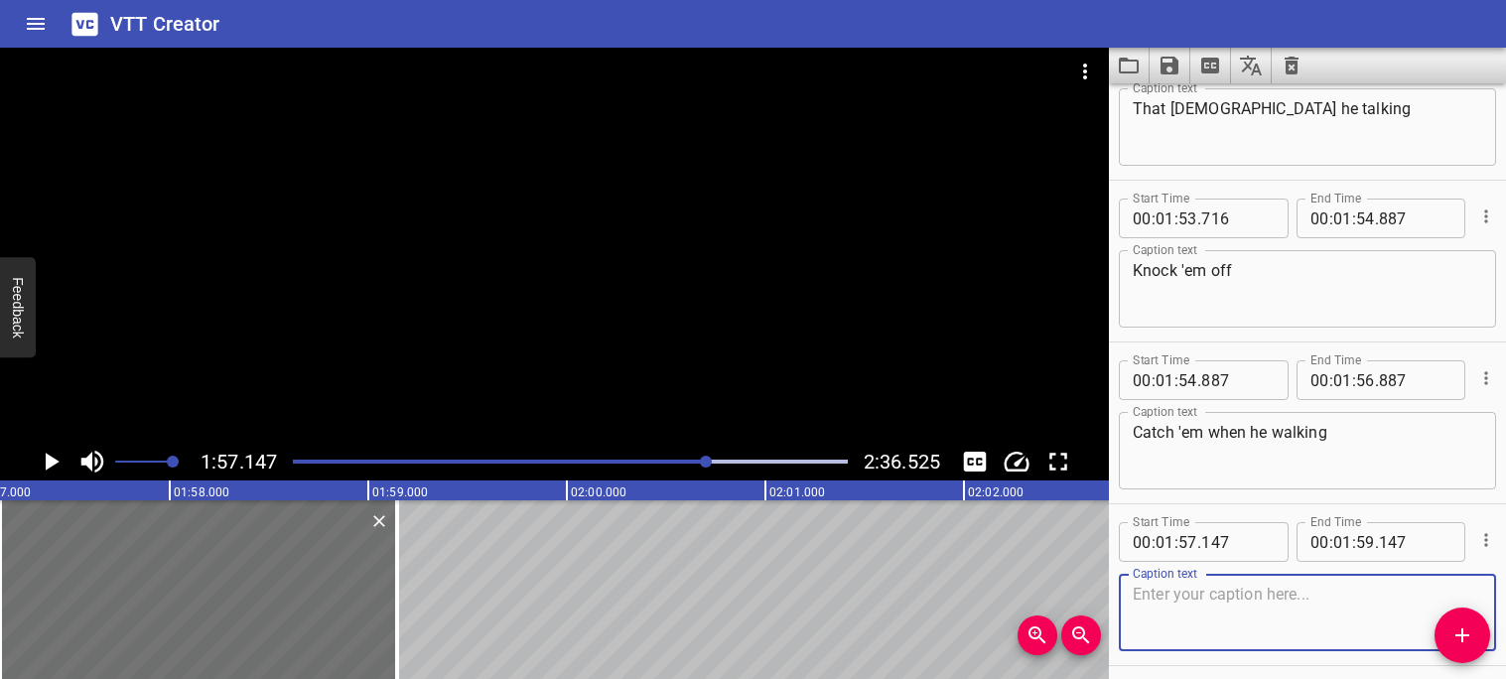
scroll to position [6384, 0]
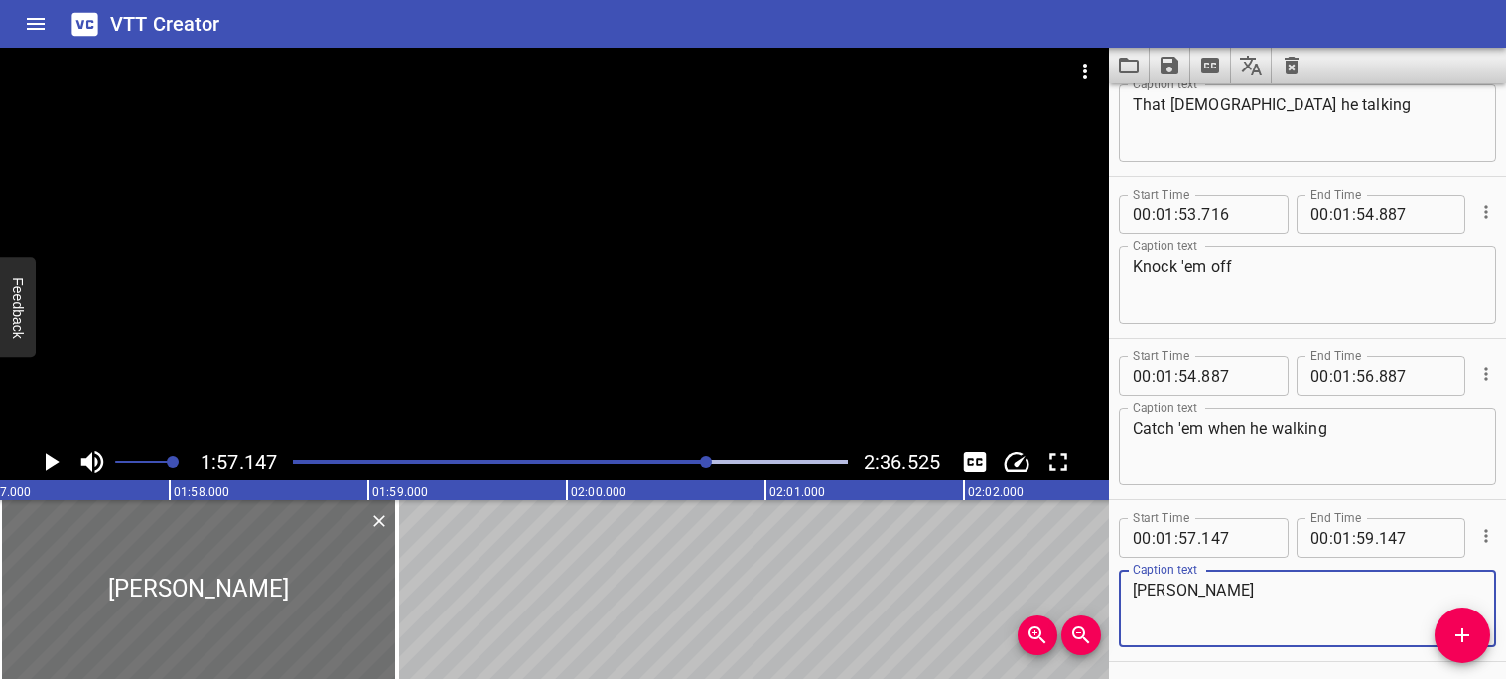
click at [54, 467] on icon "Play/Pause" at bounding box center [51, 462] width 30 height 30
click at [54, 467] on icon "Play/Pause" at bounding box center [51, 462] width 15 height 18
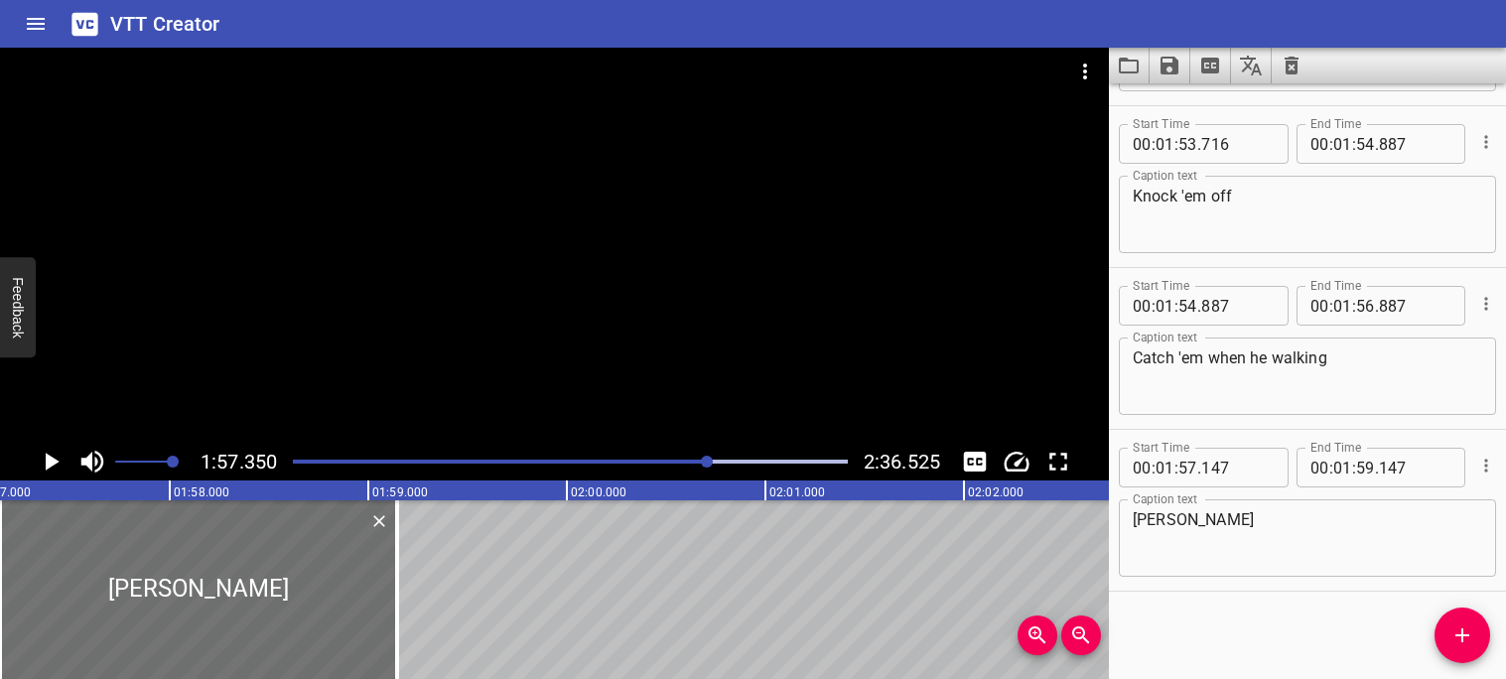
scroll to position [0, 23301]
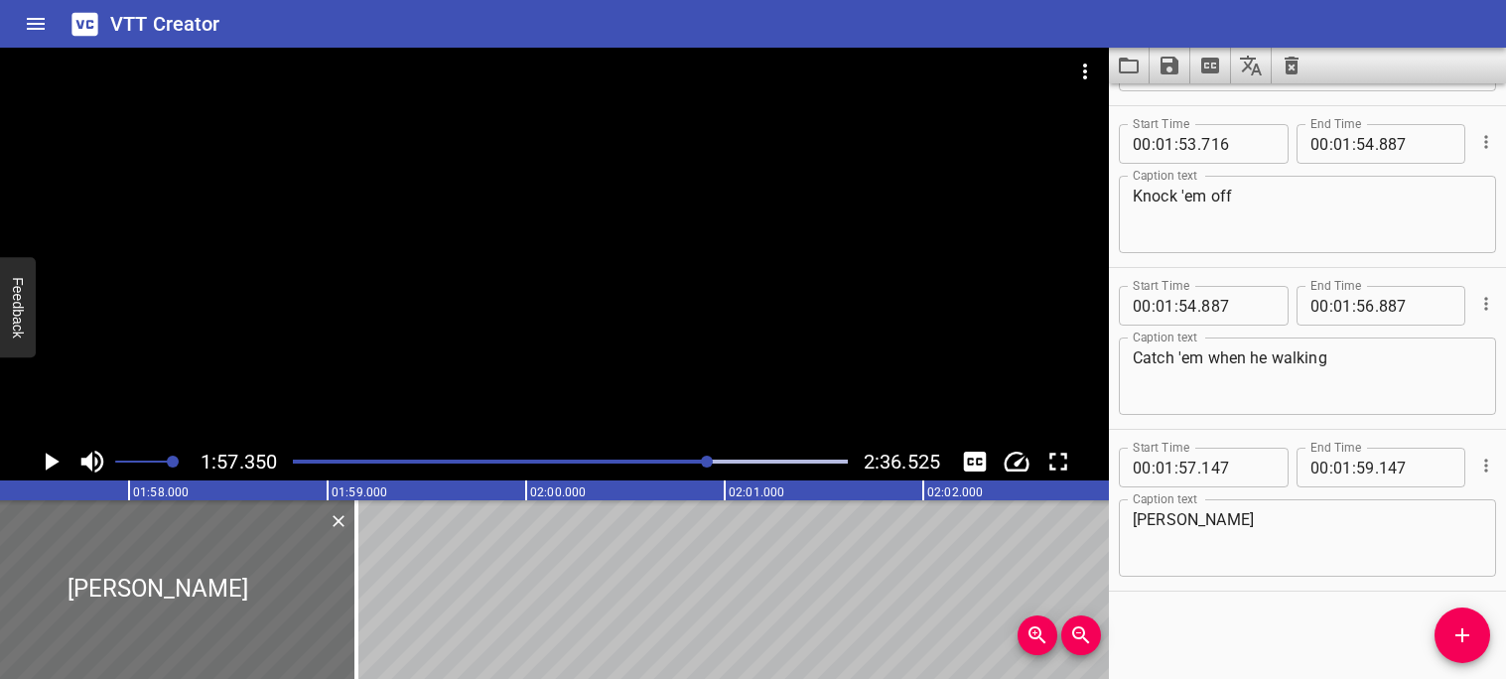
click at [32, 443] on button "Play/Pause" at bounding box center [51, 462] width 38 height 38
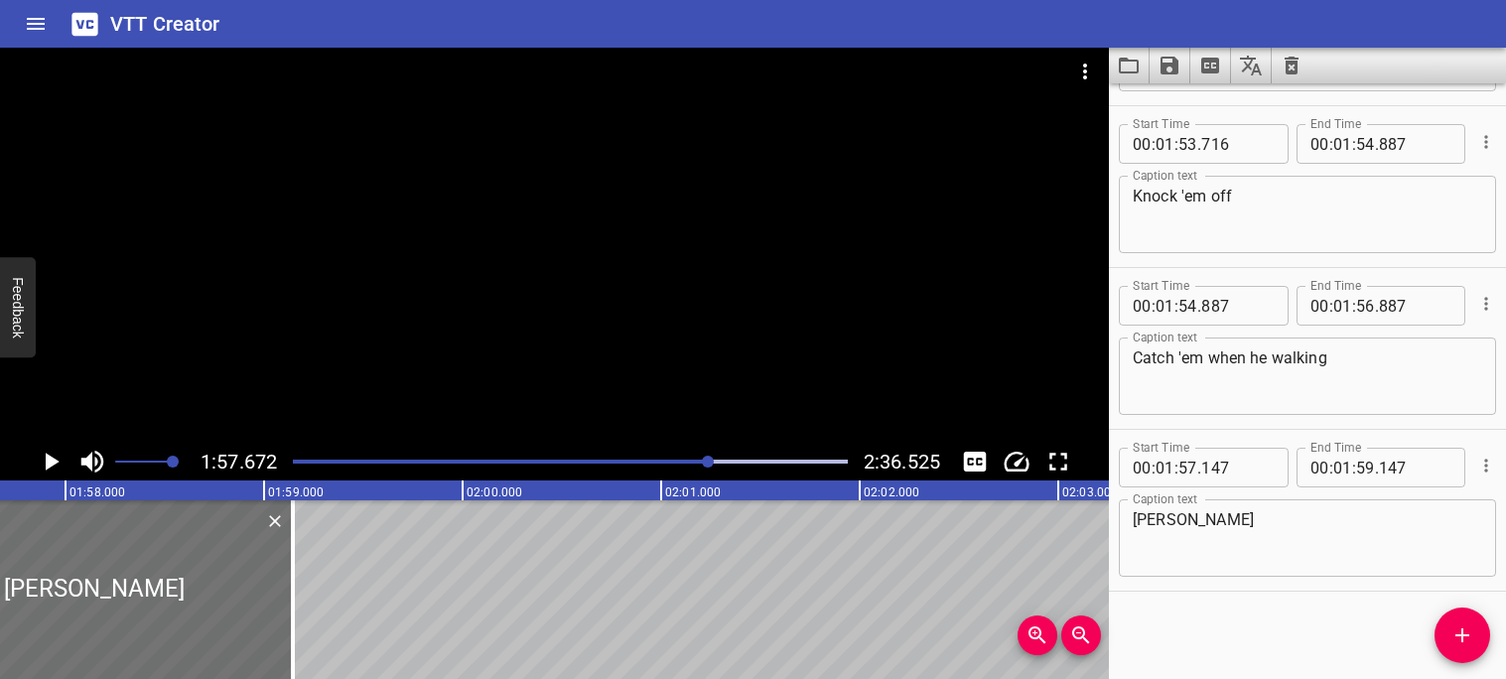
click at [1267, 533] on textarea "[PERSON_NAME]" at bounding box center [1307, 538] width 349 height 57
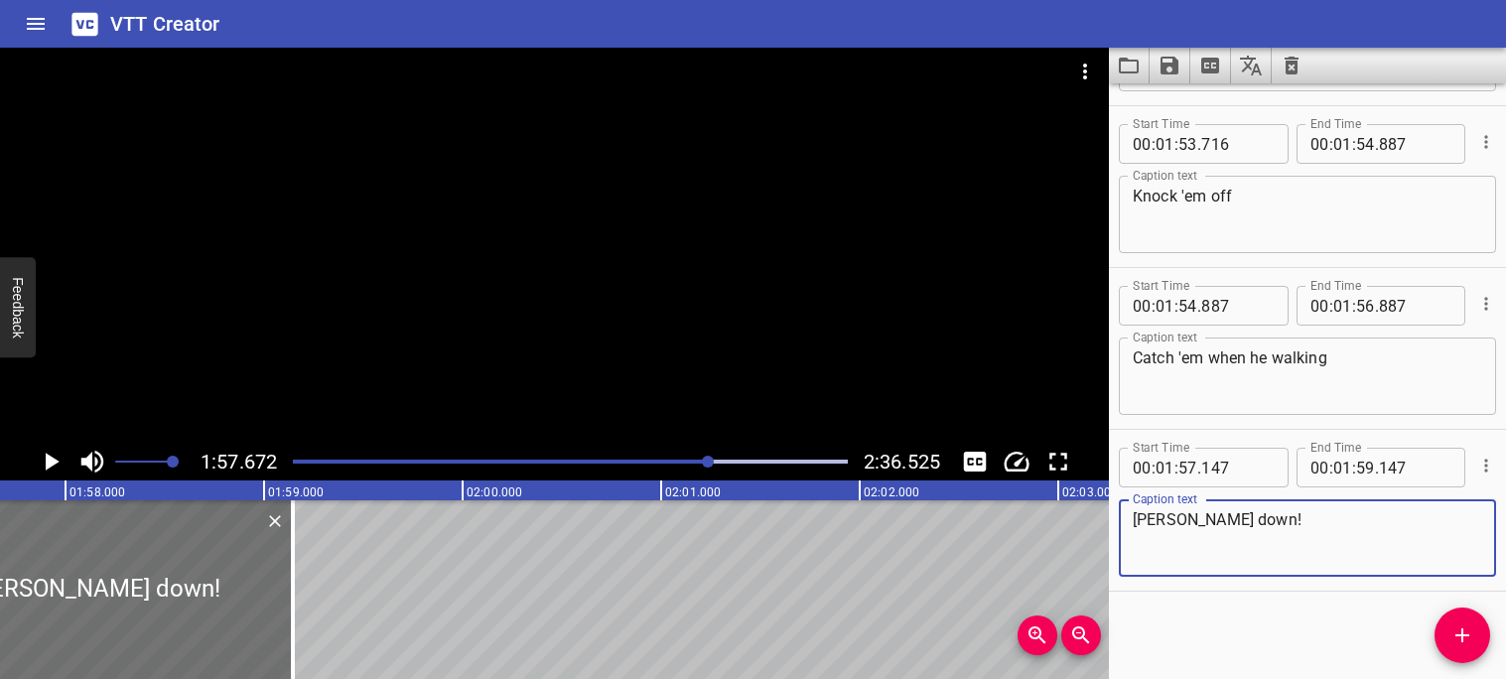
click at [52, 460] on icon "Play/Pause" at bounding box center [53, 462] width 14 height 18
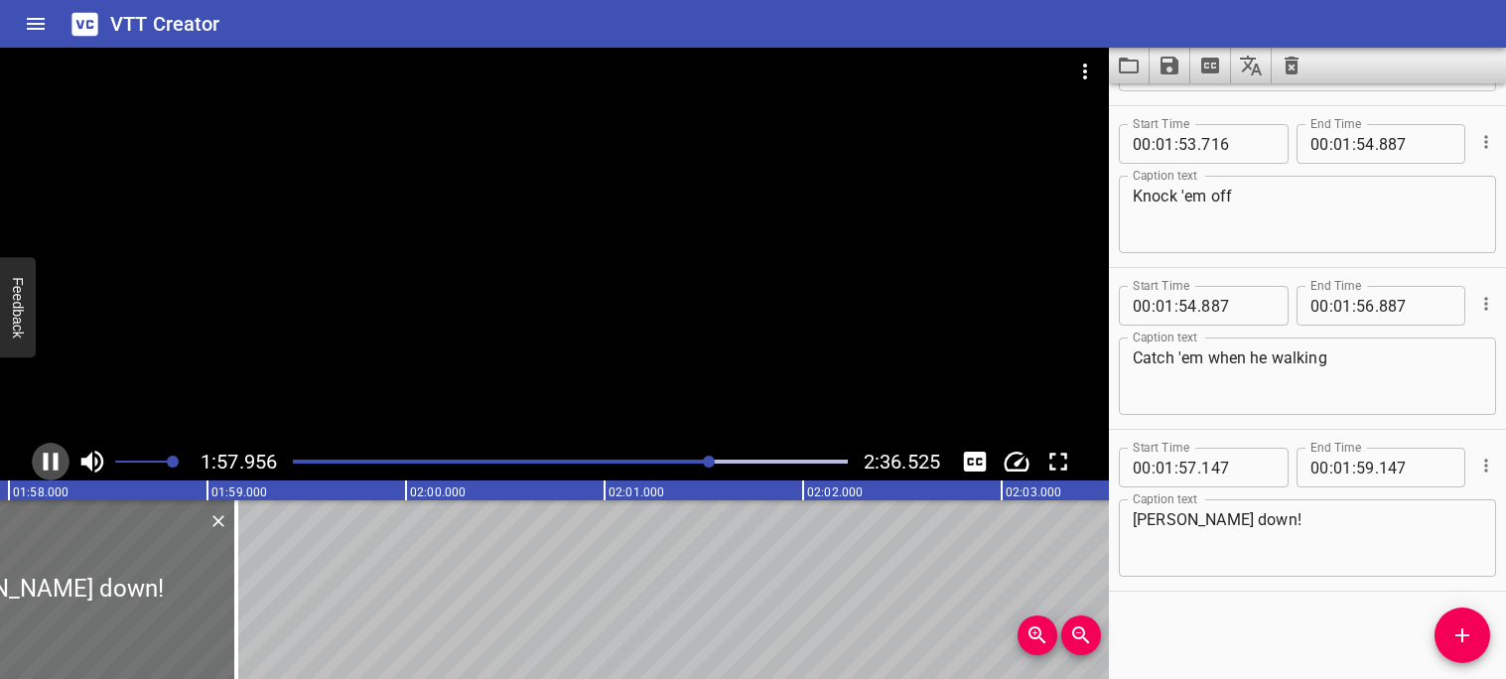
click at [47, 465] on icon "Play/Pause" at bounding box center [51, 462] width 15 height 18
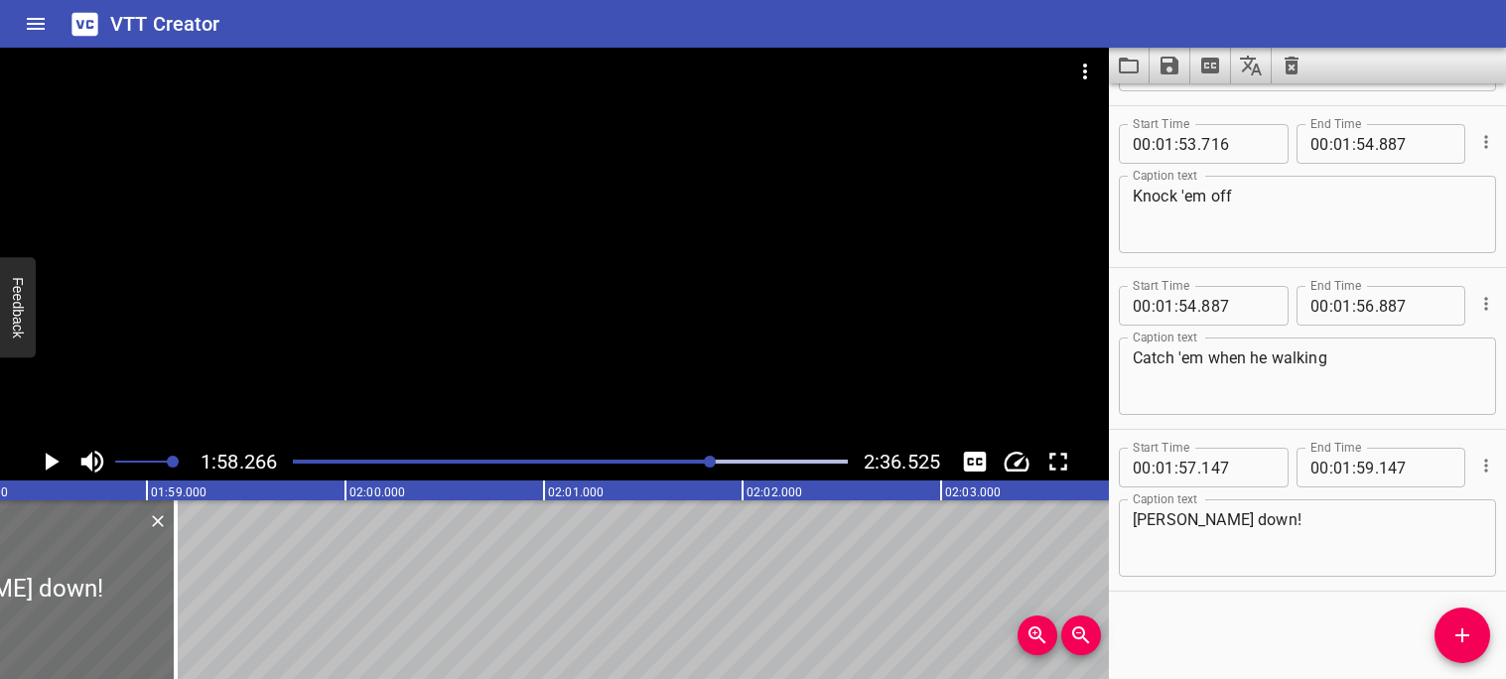
scroll to position [0, 23483]
click at [1371, 469] on input "number" at bounding box center [1365, 468] width 19 height 40
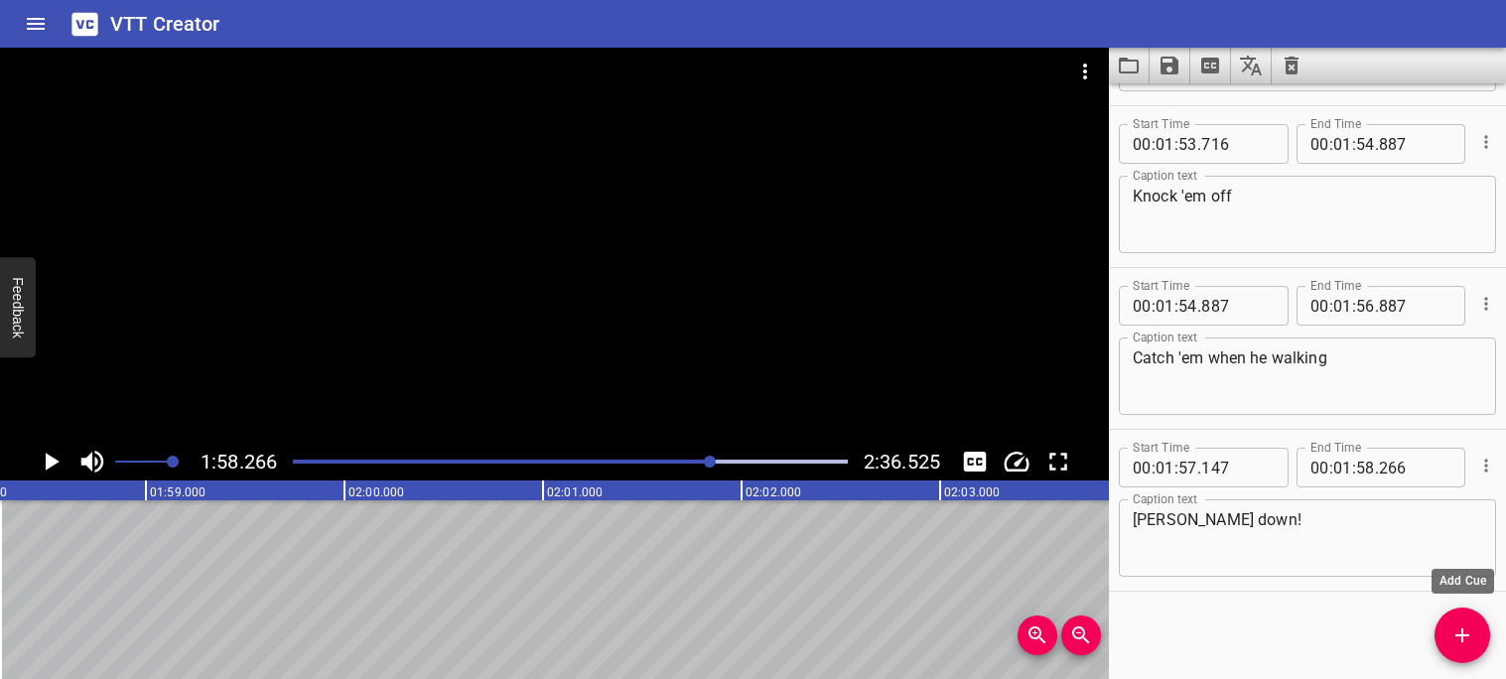
click at [1466, 630] on icon "Add Cue" at bounding box center [1463, 635] width 24 height 24
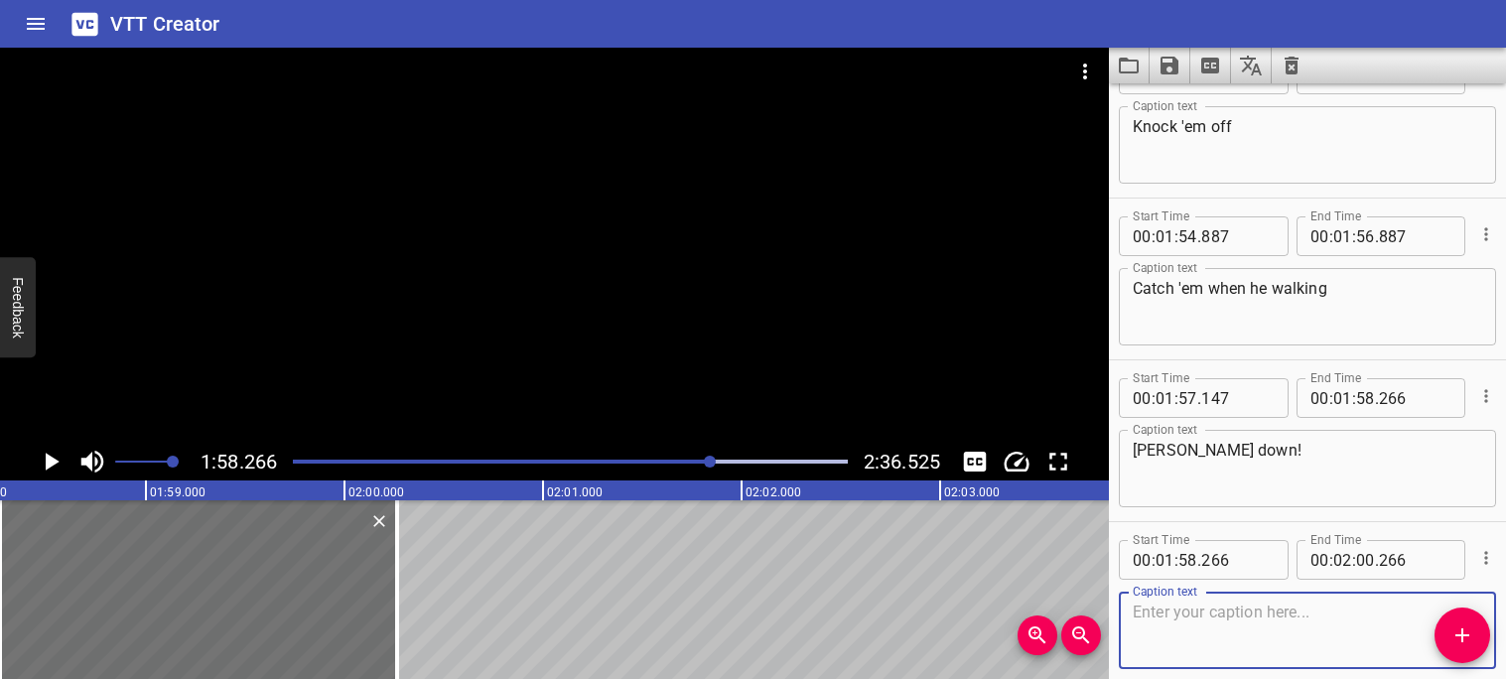
scroll to position [6534, 0]
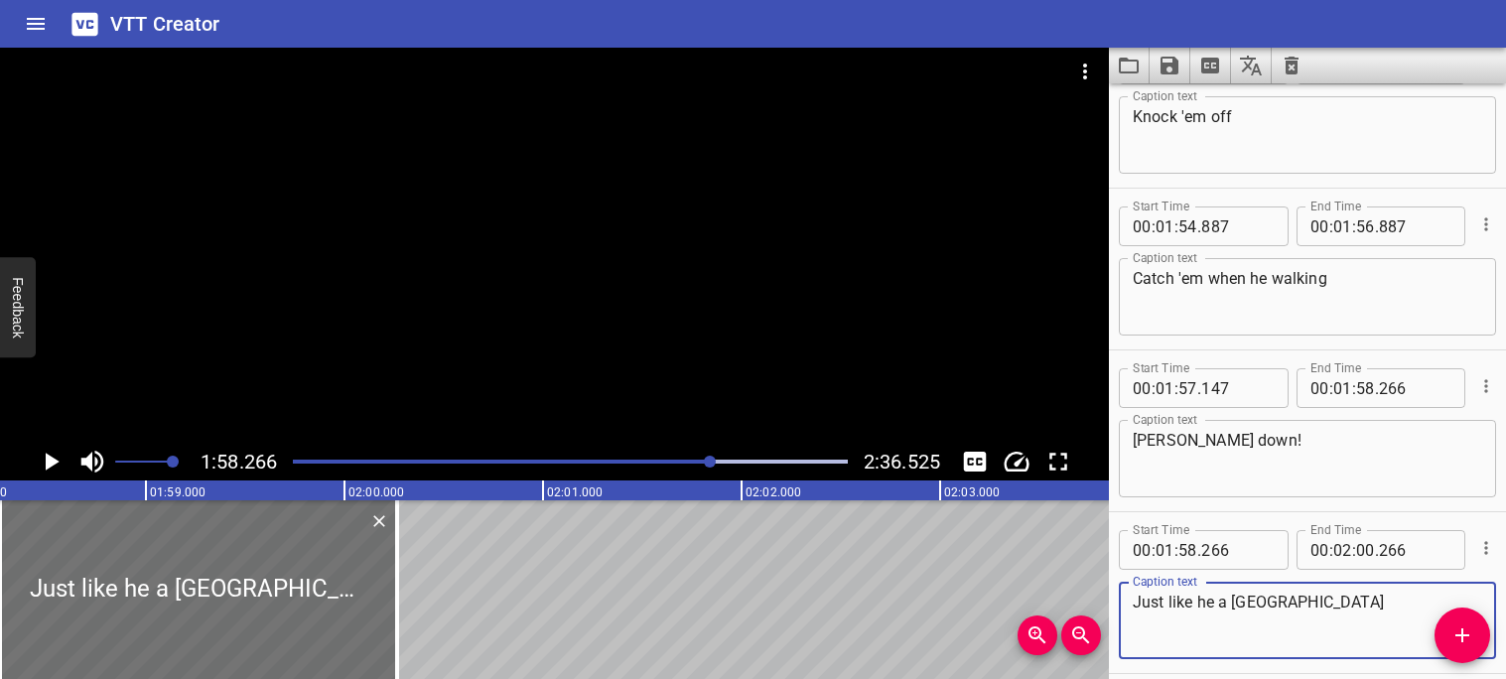
click at [1161, 601] on textarea "Just like he a [GEOGRAPHIC_DATA]" at bounding box center [1307, 621] width 349 height 57
click at [1166, 603] on textarea "Just like he a [GEOGRAPHIC_DATA]" at bounding box center [1307, 621] width 349 height 57
click at [1291, 609] on textarea "Justlike he a [GEOGRAPHIC_DATA]" at bounding box center [1307, 621] width 349 height 57
click at [1162, 602] on textarea "Justlike he a [GEOGRAPHIC_DATA]!" at bounding box center [1307, 621] width 349 height 57
click at [53, 464] on icon "Play/Pause" at bounding box center [53, 462] width 14 height 18
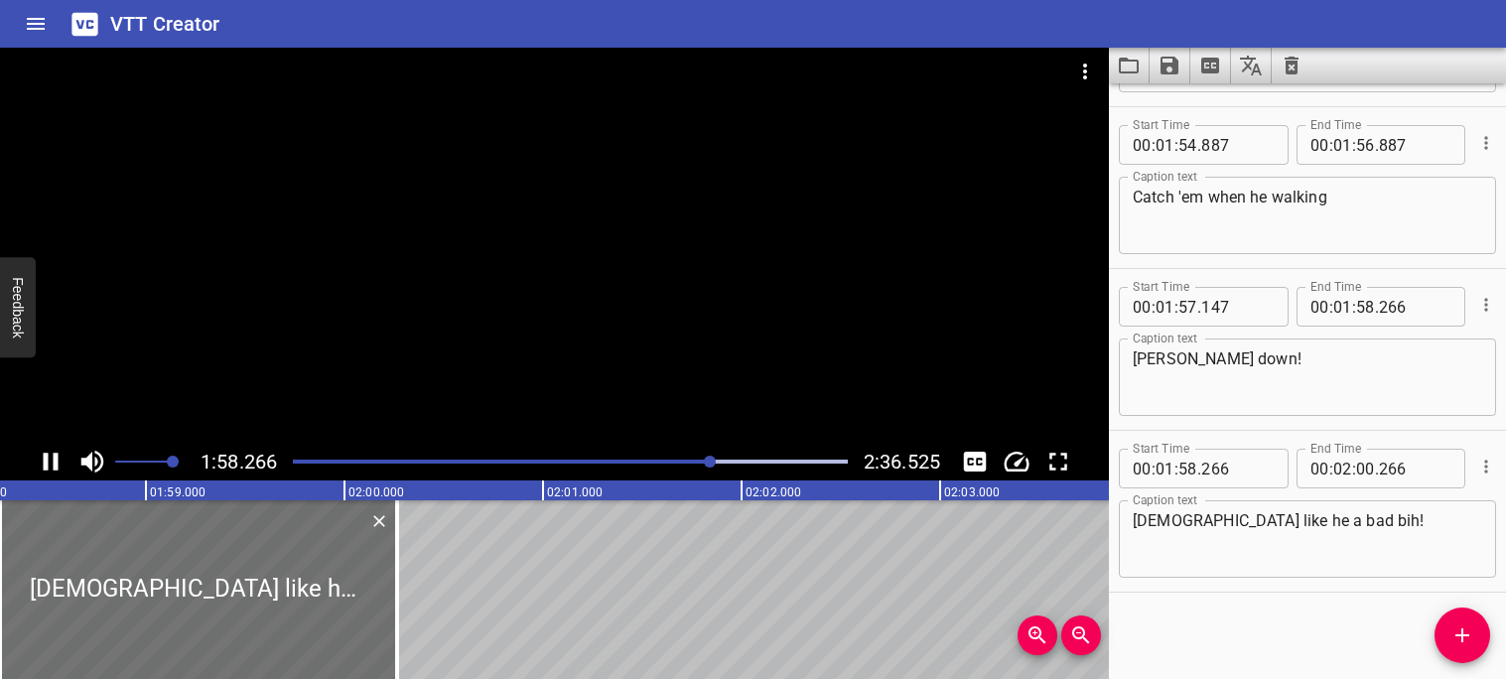
scroll to position [6616, 0]
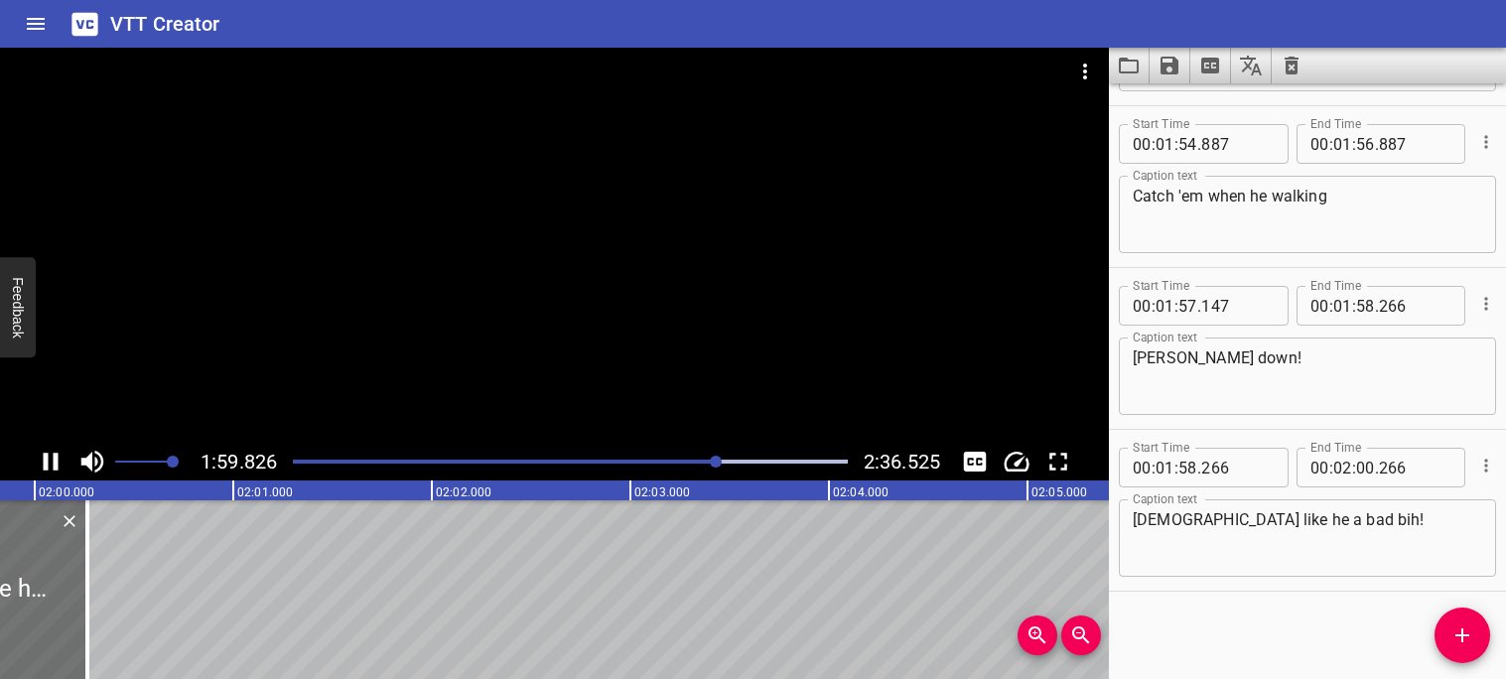
click at [56, 465] on icon "Play/Pause" at bounding box center [51, 462] width 15 height 18
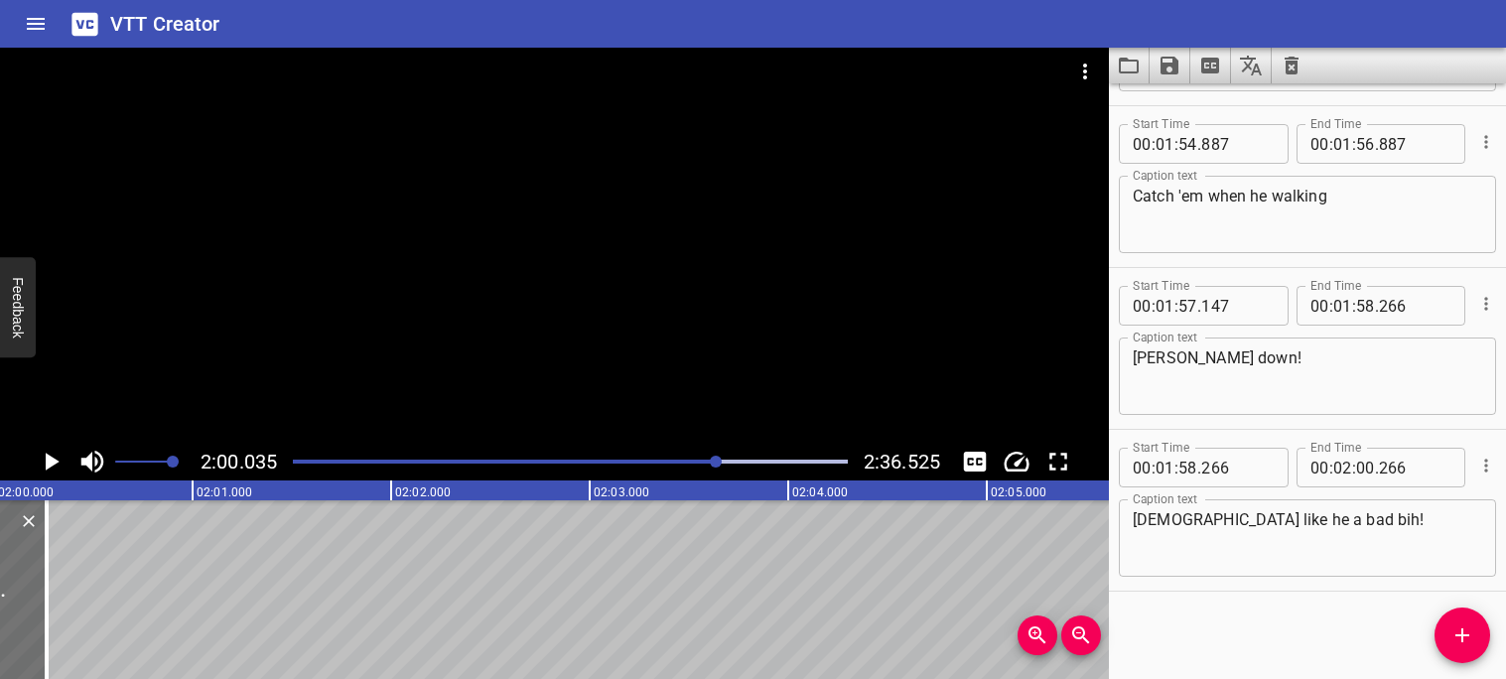
click at [53, 465] on icon "Play/Pause" at bounding box center [53, 462] width 14 height 18
click at [53, 465] on icon "Play/Pause" at bounding box center [51, 462] width 30 height 30
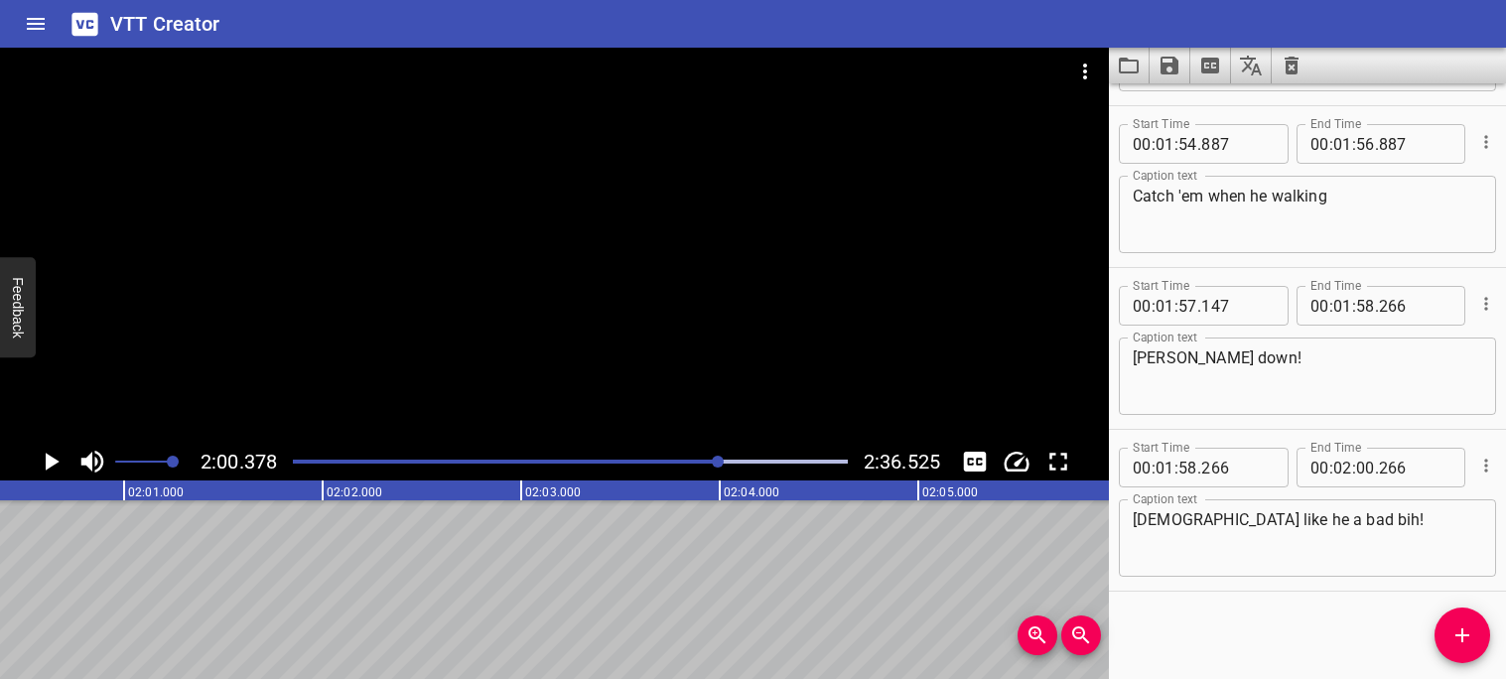
click at [1460, 630] on icon "Add Cue" at bounding box center [1463, 635] width 24 height 24
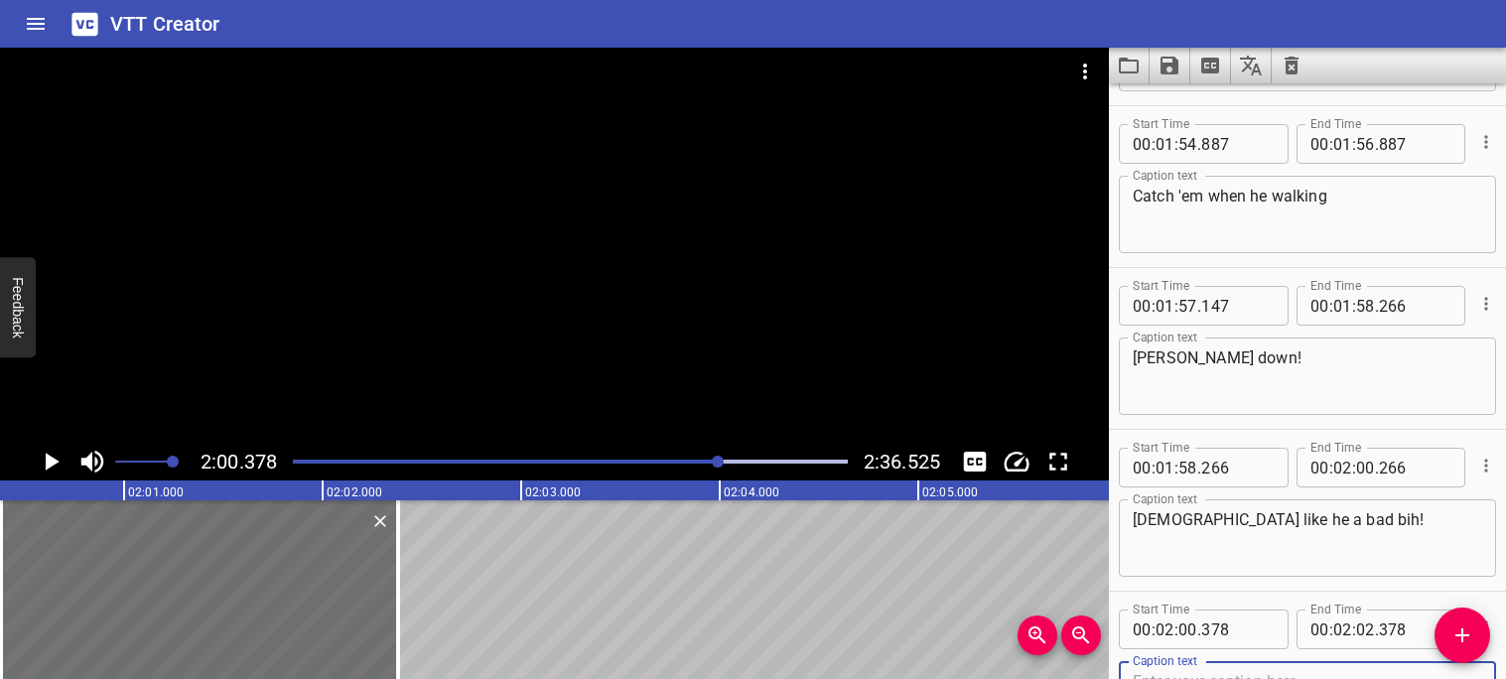
scroll to position [6626, 0]
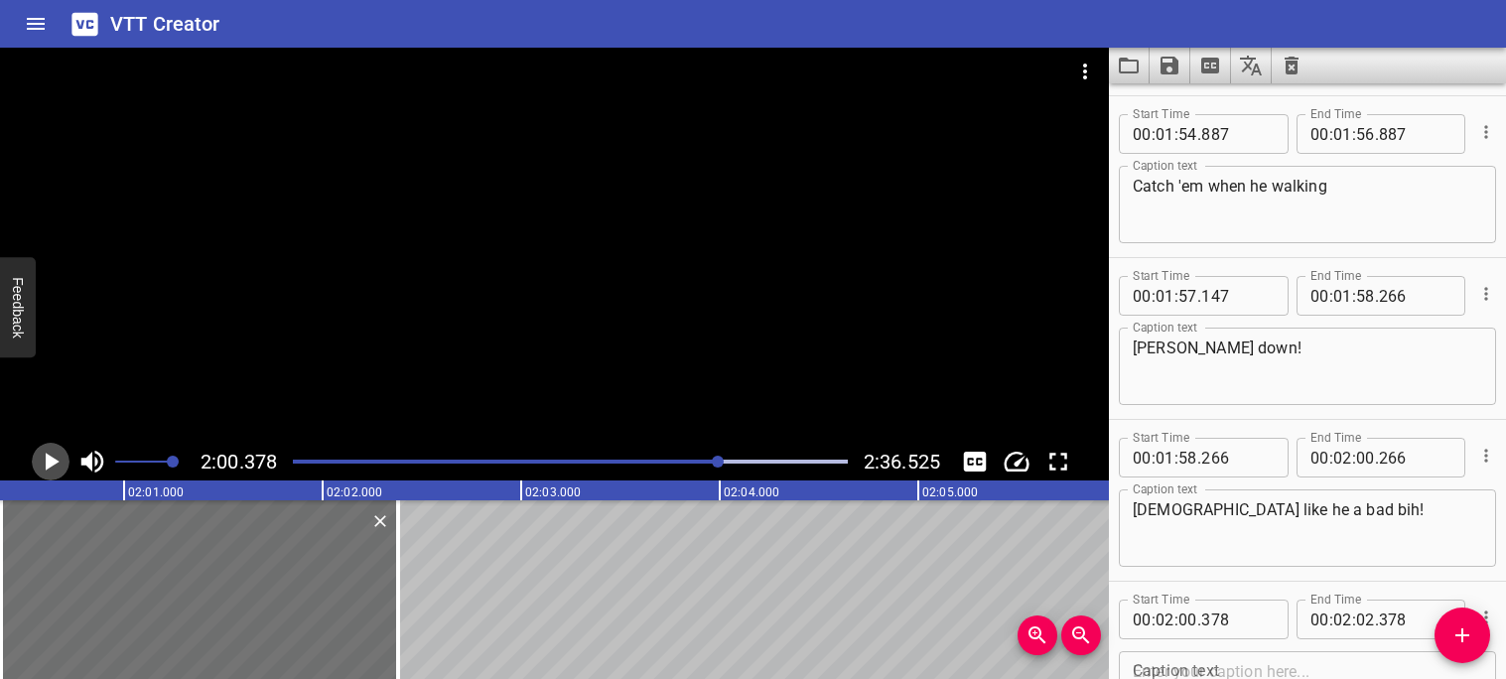
click at [43, 463] on icon "Play/Pause" at bounding box center [51, 462] width 30 height 30
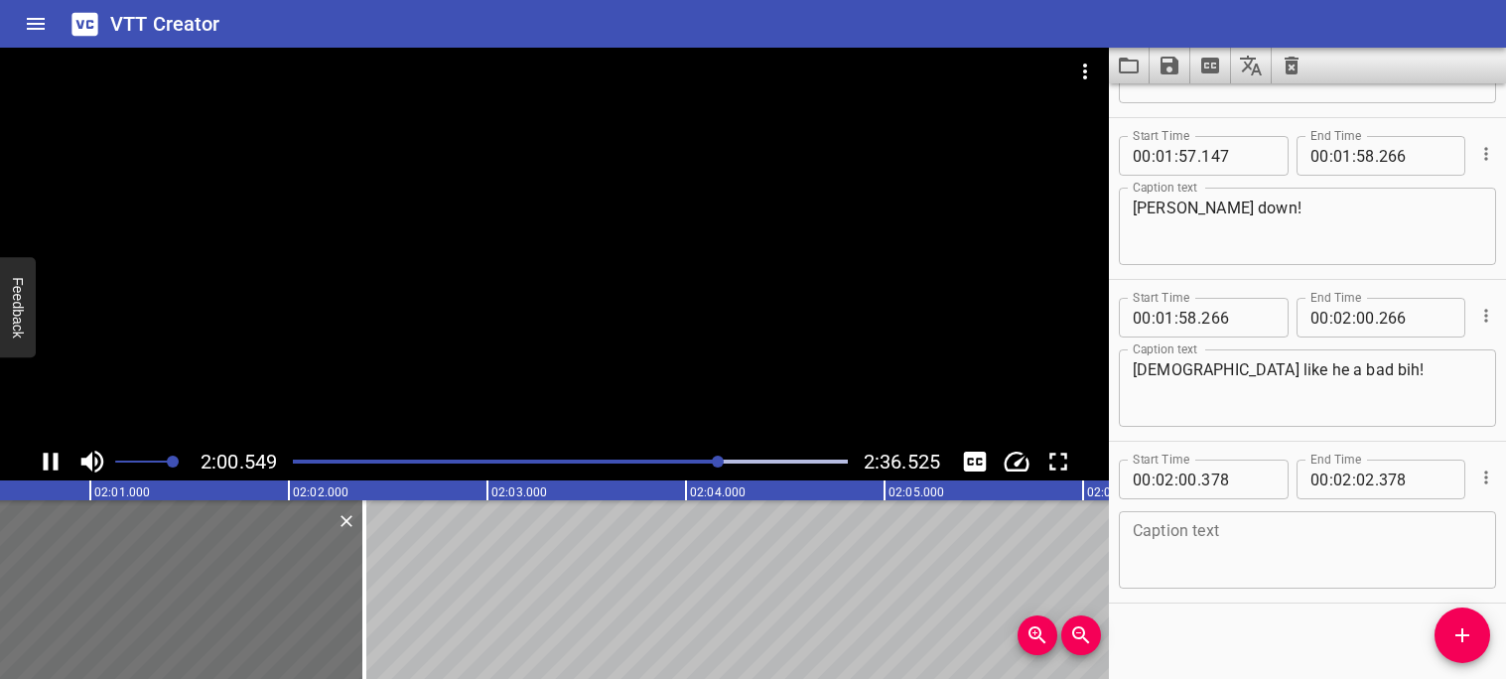
scroll to position [6777, 0]
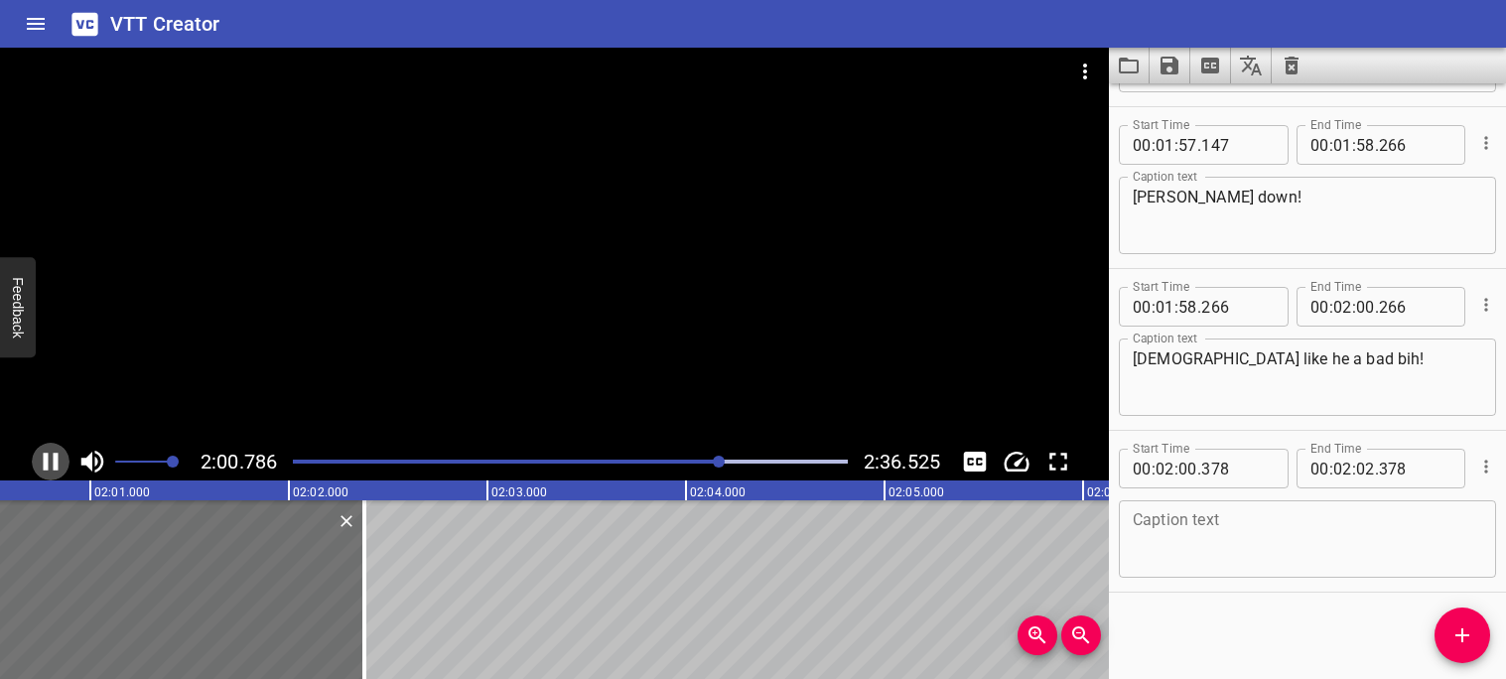
click at [44, 463] on icon "Play/Pause" at bounding box center [51, 462] width 15 height 18
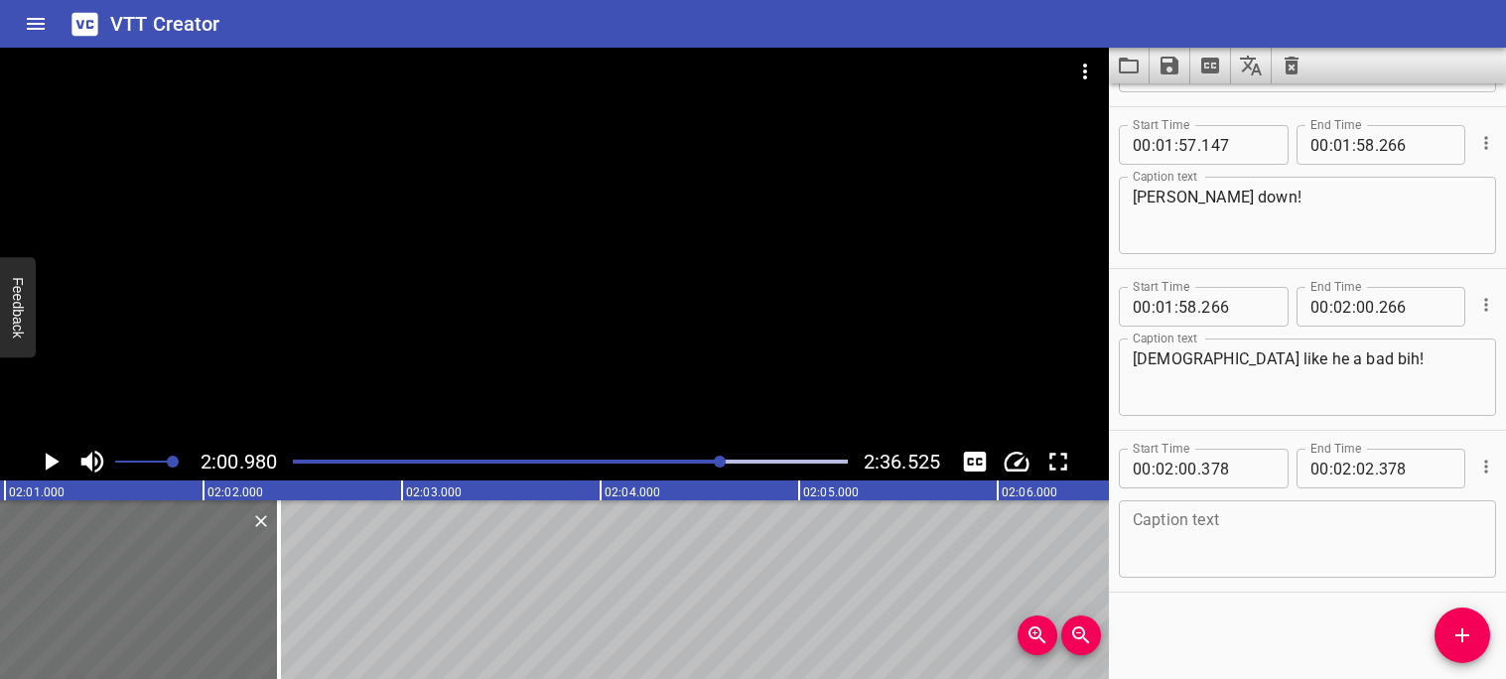
scroll to position [0, 24031]
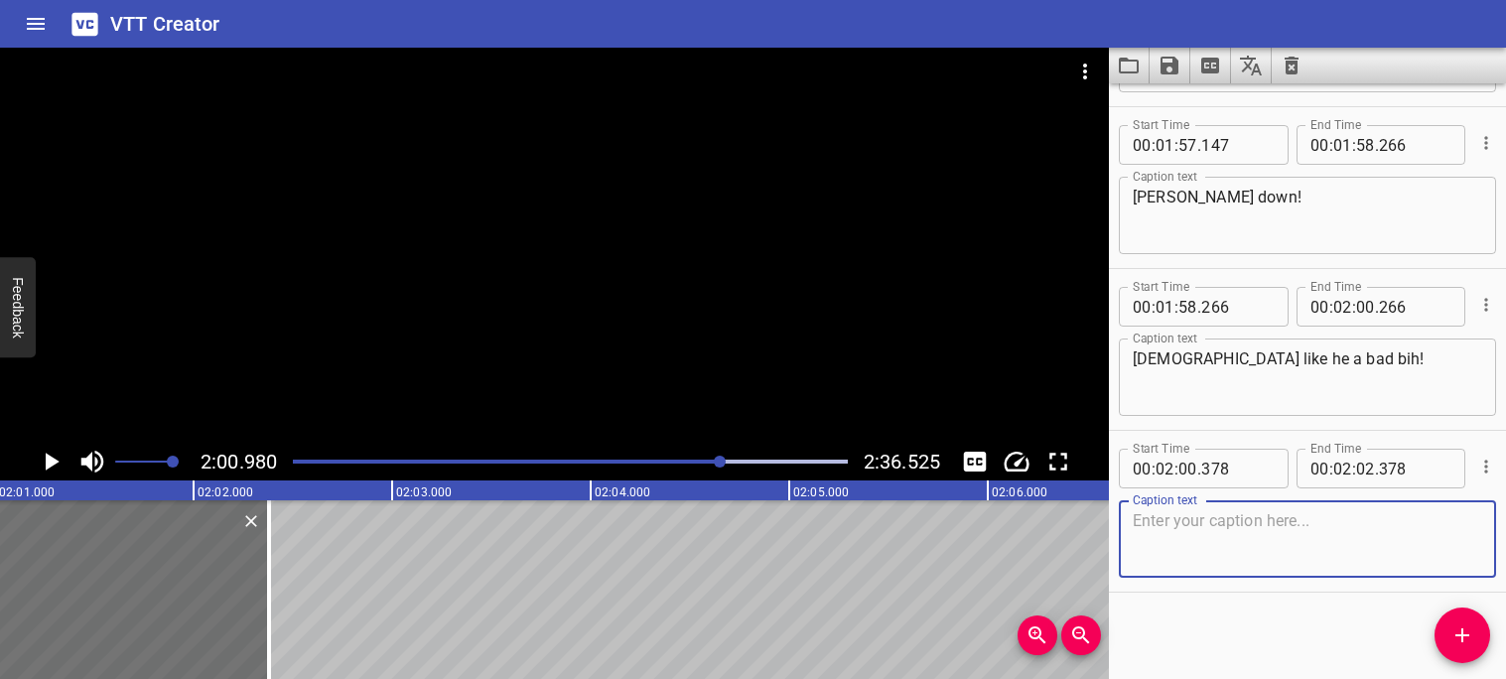
click at [1185, 523] on textarea at bounding box center [1307, 539] width 349 height 57
click at [52, 465] on icon "Play/Pause" at bounding box center [53, 462] width 14 height 18
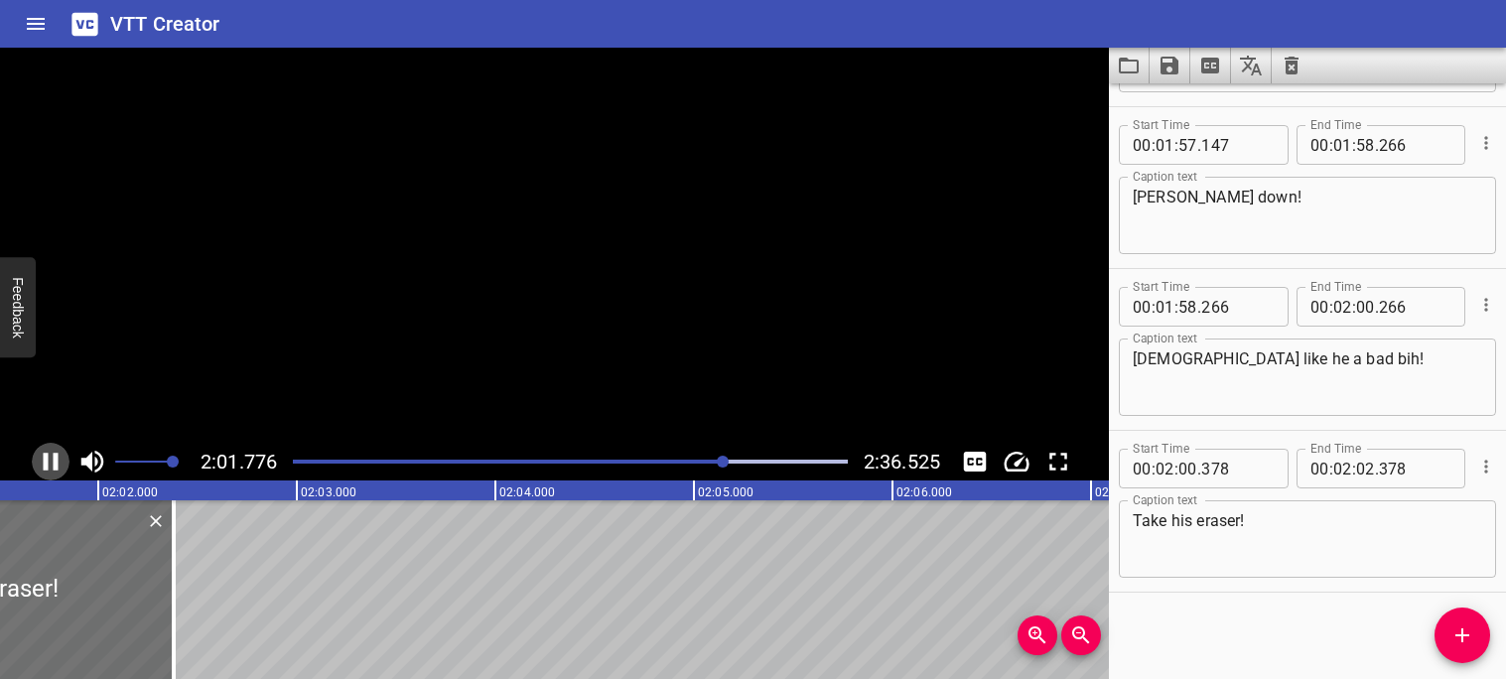
click at [52, 465] on icon "Play/Pause" at bounding box center [51, 462] width 30 height 30
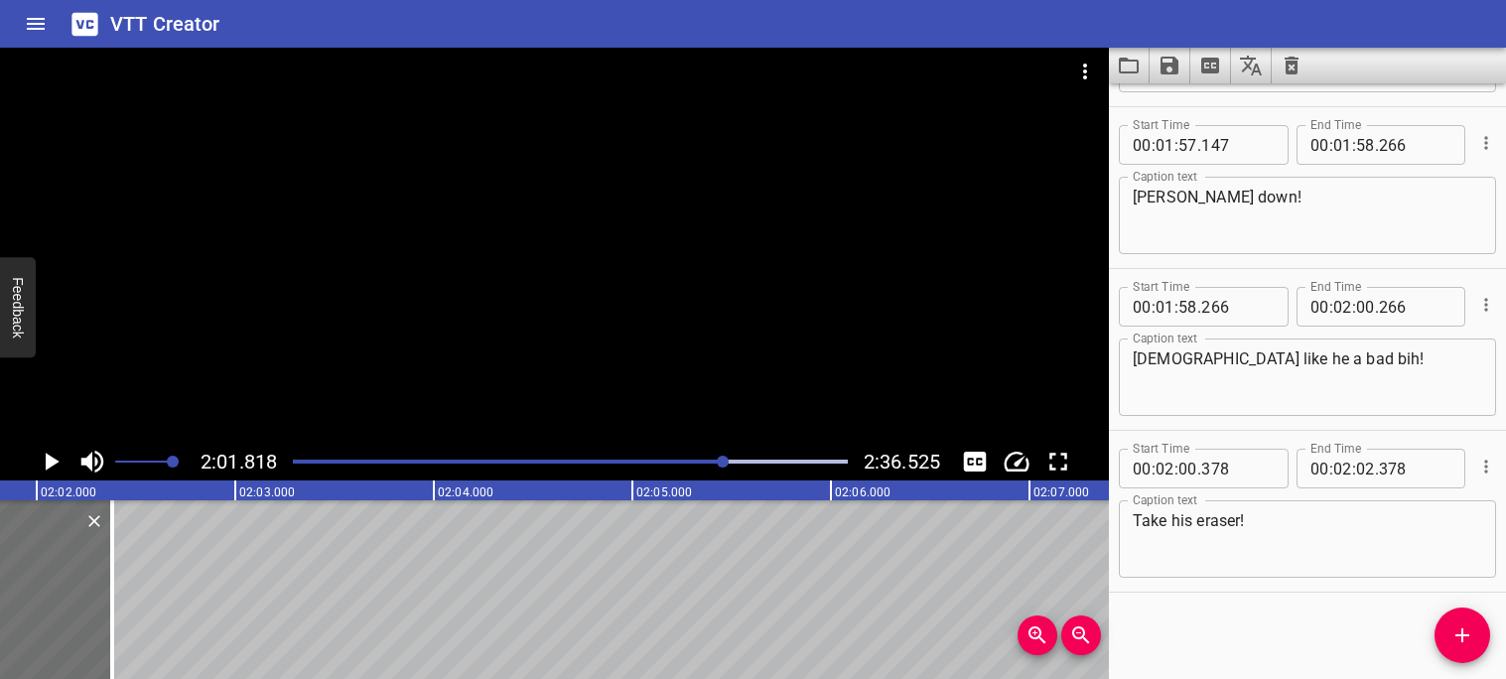
click at [1366, 470] on input "02" at bounding box center [1365, 469] width 19 height 40
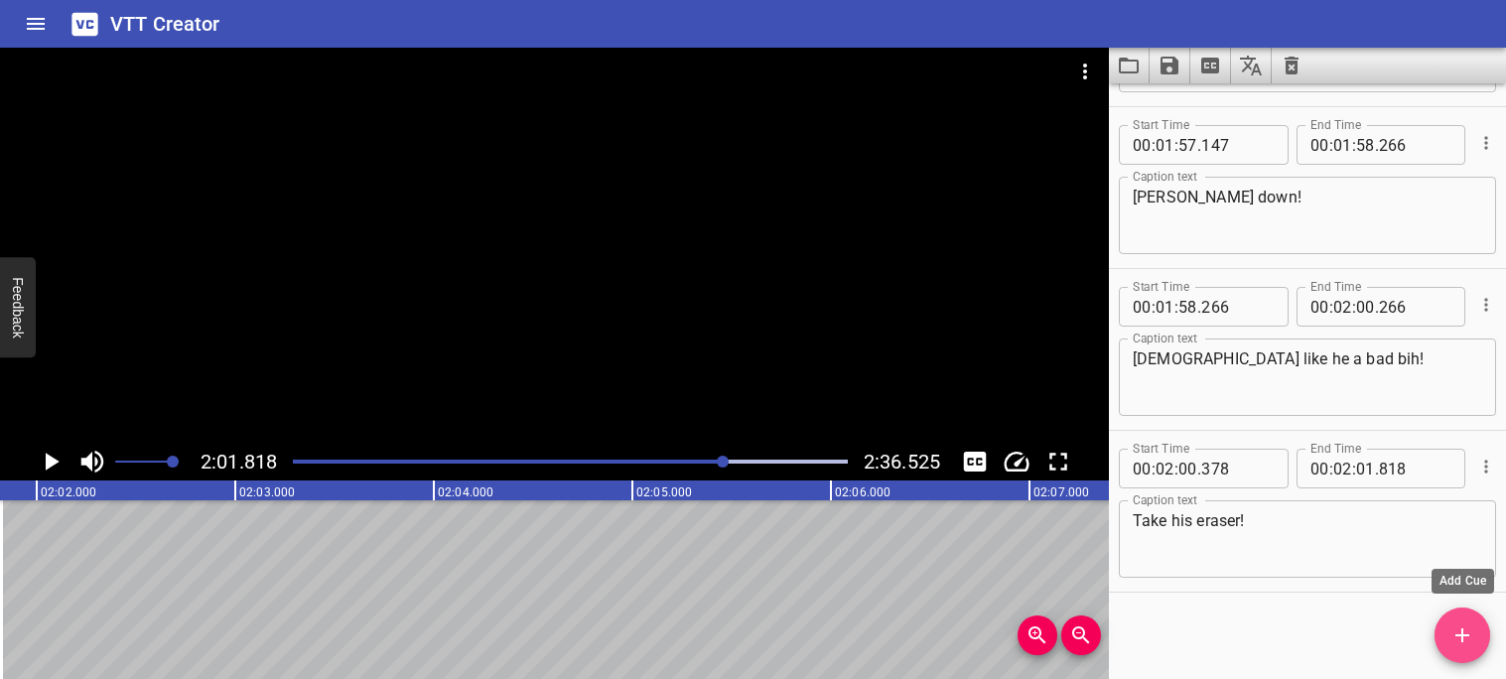
click at [1462, 641] on icon "Add Cue" at bounding box center [1462, 635] width 14 height 14
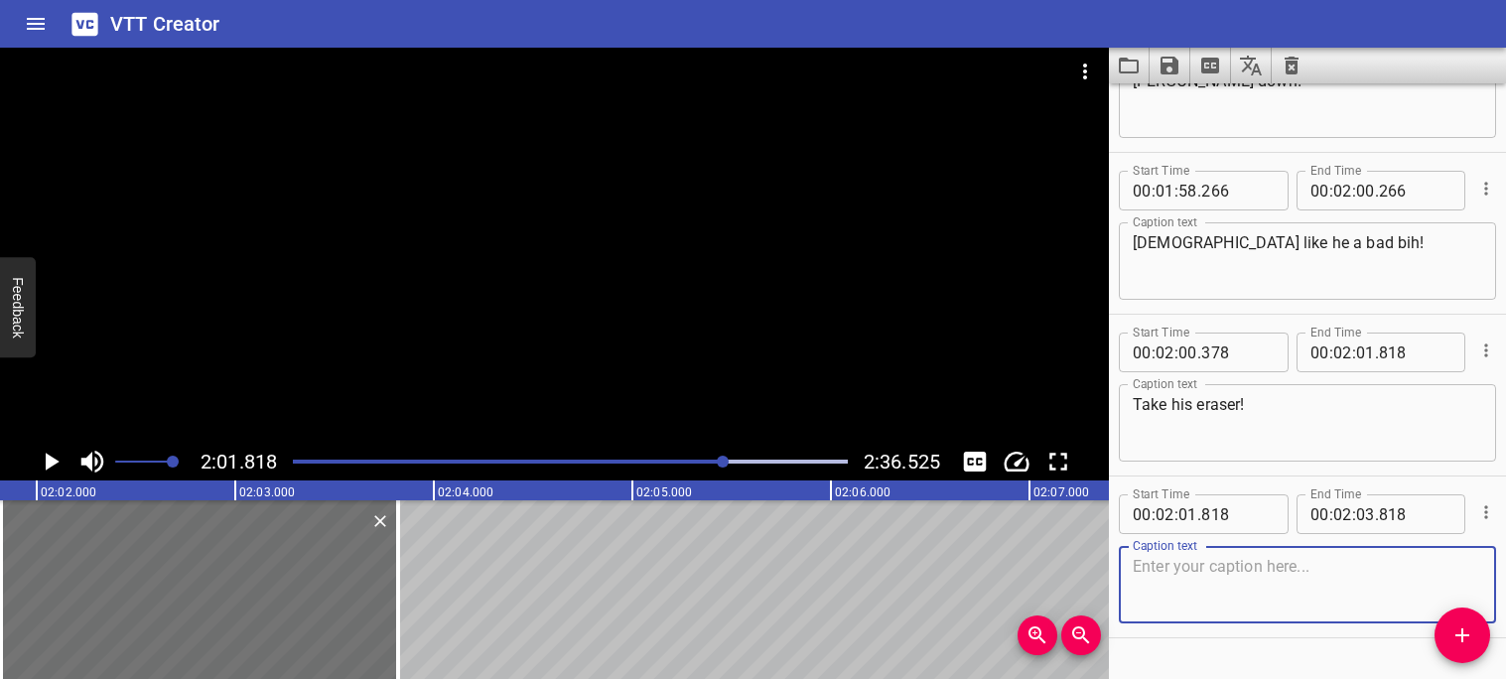
scroll to position [6900, 0]
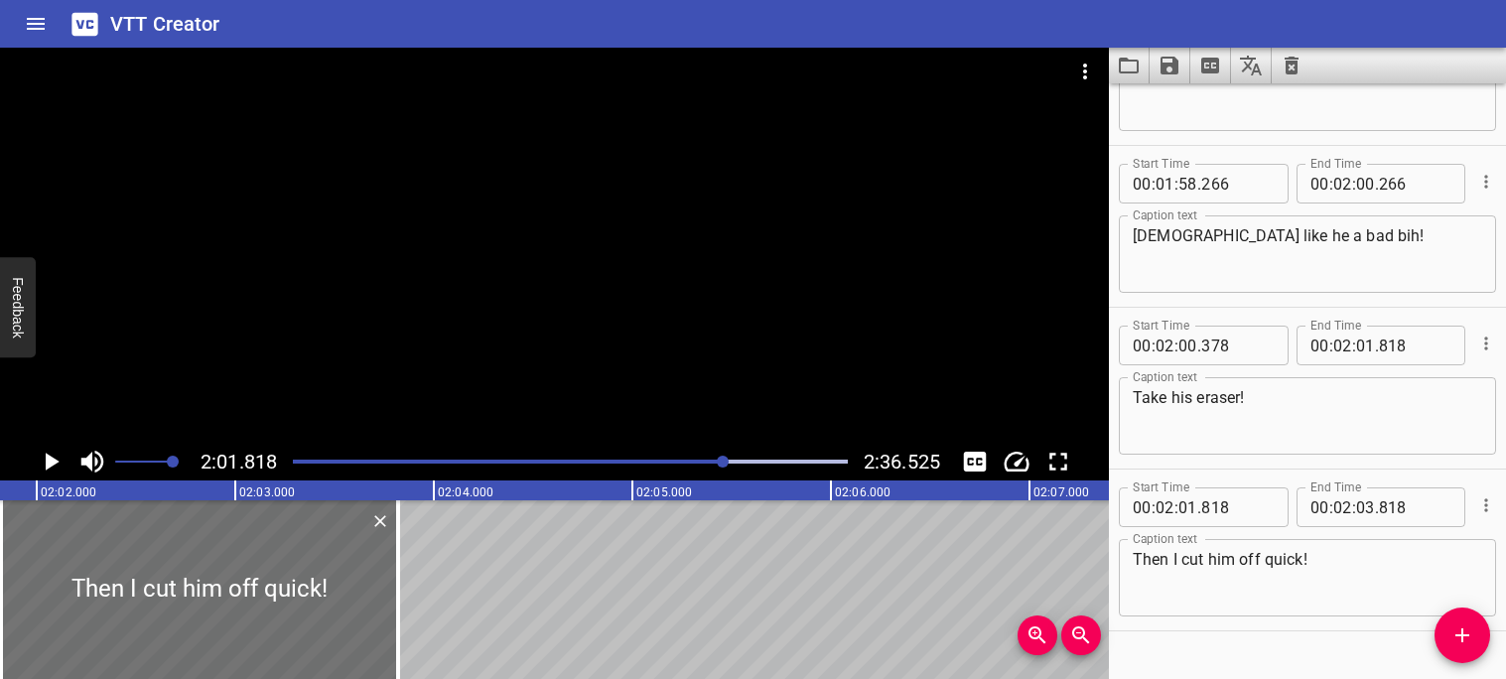
click at [1330, 630] on div "Start Time 00 : 00 : 00 . 000 Start Time End Time 00 : 00 : 03 . 640 End Time C…" at bounding box center [1307, 381] width 397 height 596
click at [46, 468] on icon "Play/Pause" at bounding box center [53, 462] width 14 height 18
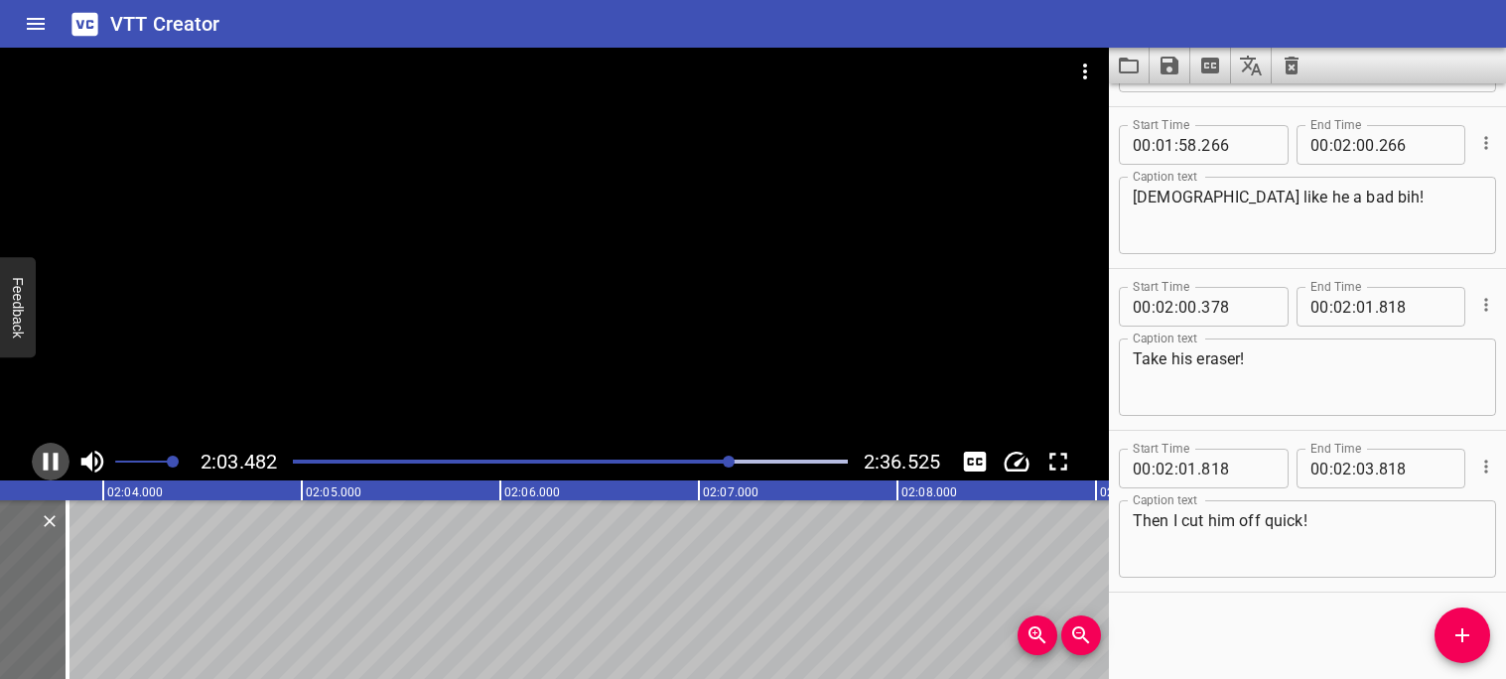
click at [48, 467] on icon "Play/Pause" at bounding box center [51, 462] width 15 height 18
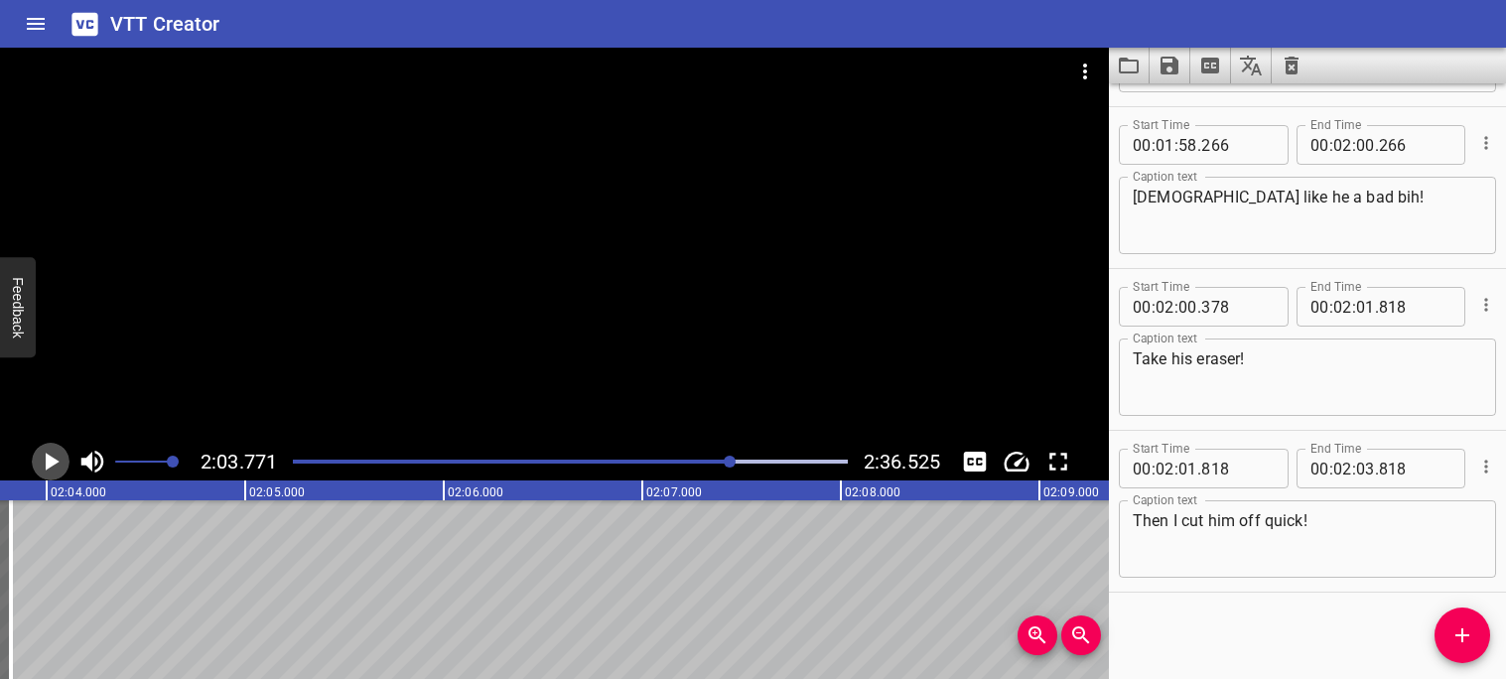
click at [48, 467] on icon "Play/Pause" at bounding box center [53, 462] width 14 height 18
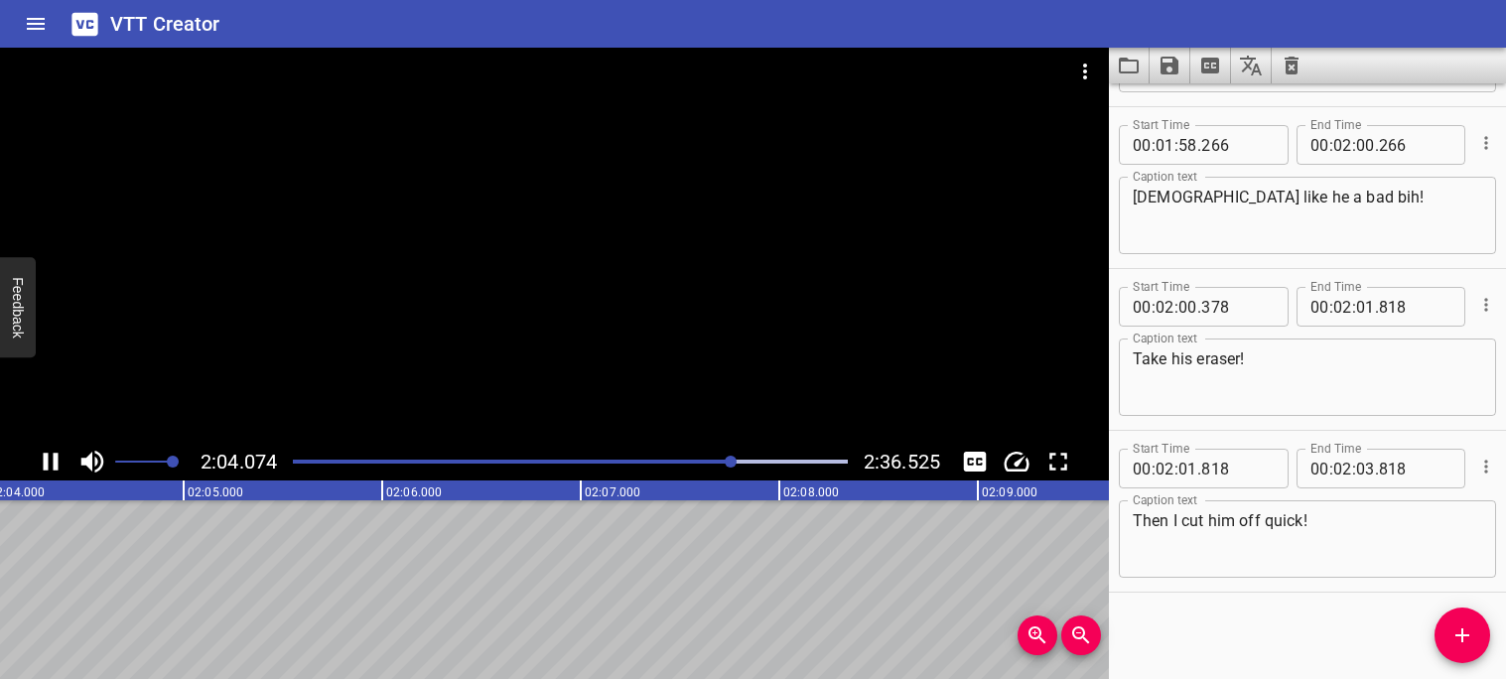
click at [48, 467] on icon "Play/Pause" at bounding box center [51, 462] width 15 height 18
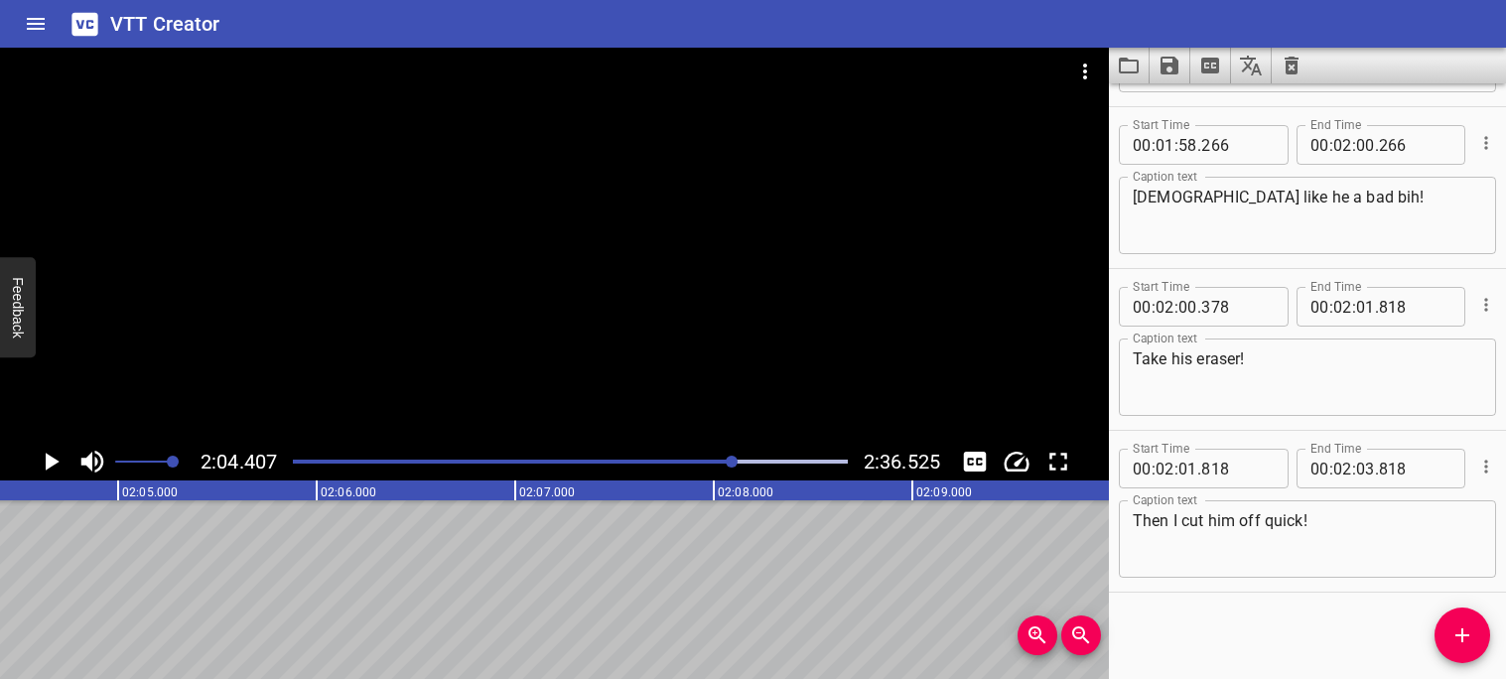
click at [48, 467] on icon "Play/Pause" at bounding box center [53, 462] width 14 height 18
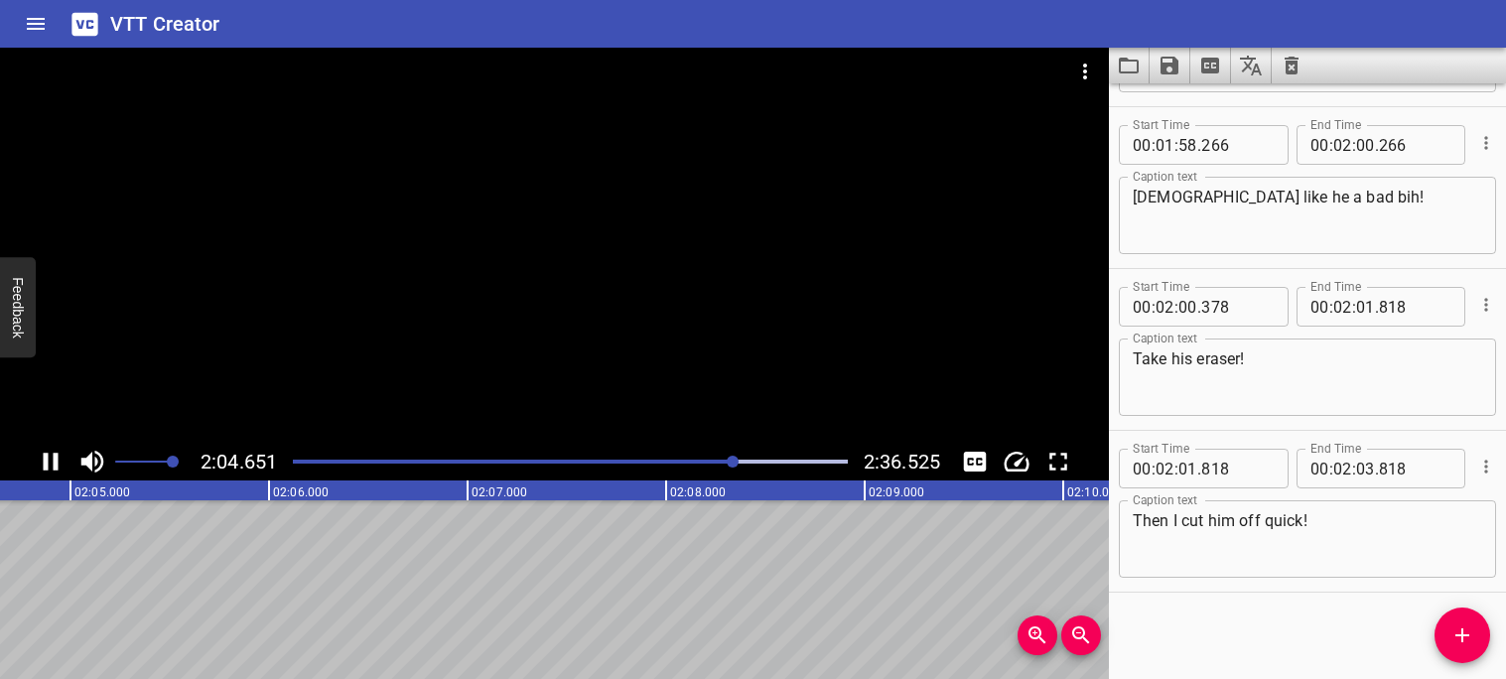
click at [48, 467] on icon "Play/Pause" at bounding box center [51, 462] width 15 height 18
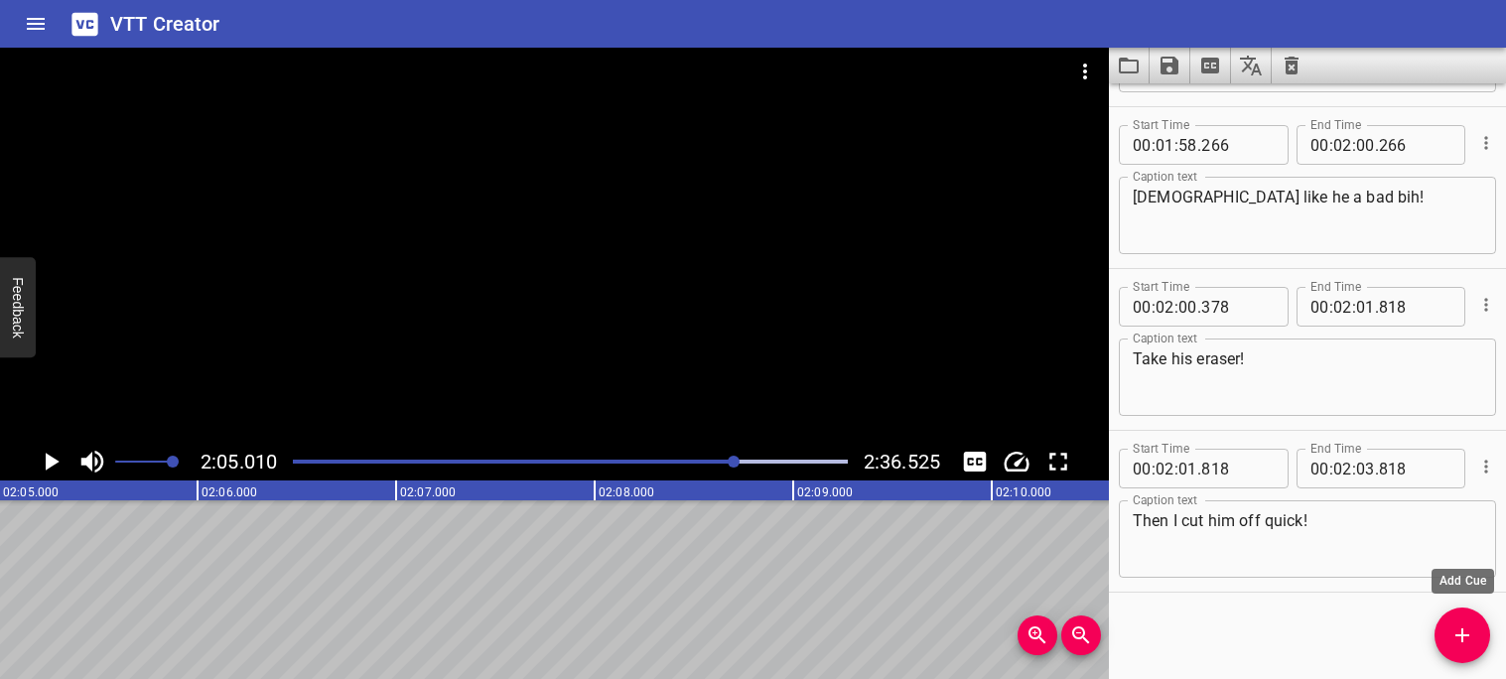
click at [1457, 629] on icon "Add Cue" at bounding box center [1463, 635] width 24 height 24
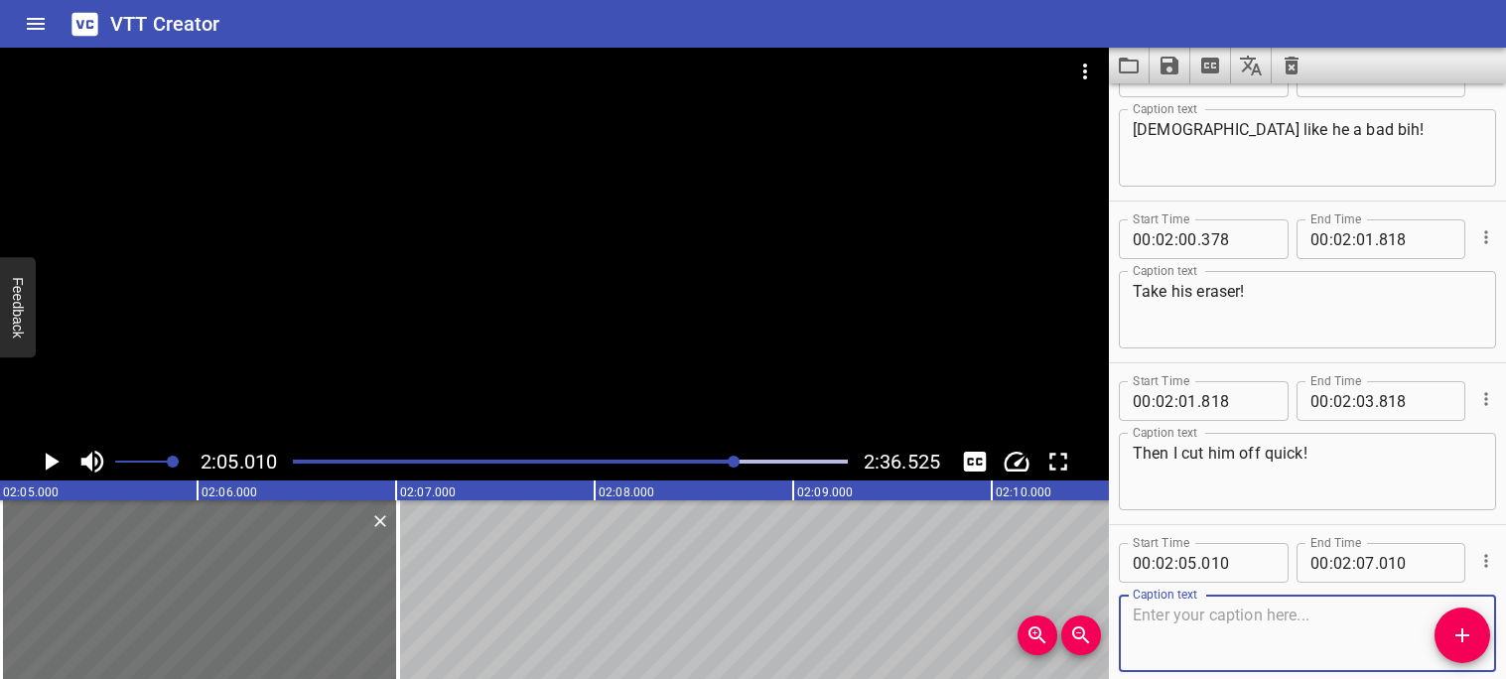
scroll to position [7012, 0]
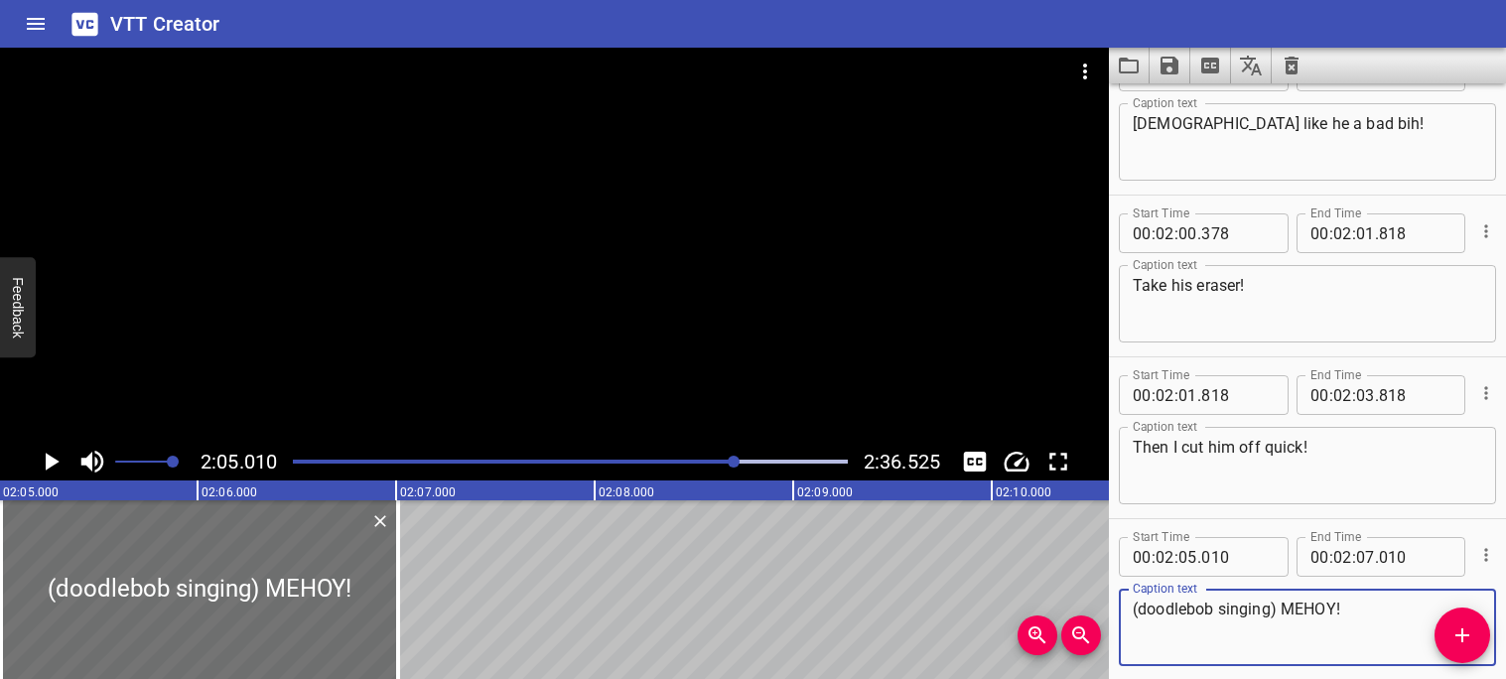
click at [1159, 519] on div "Start Time 00 : 02 : 05 . 010 Start Time End Time 00 : 02 : 07 . 010 End Time C…" at bounding box center [1307, 599] width 397 height 161
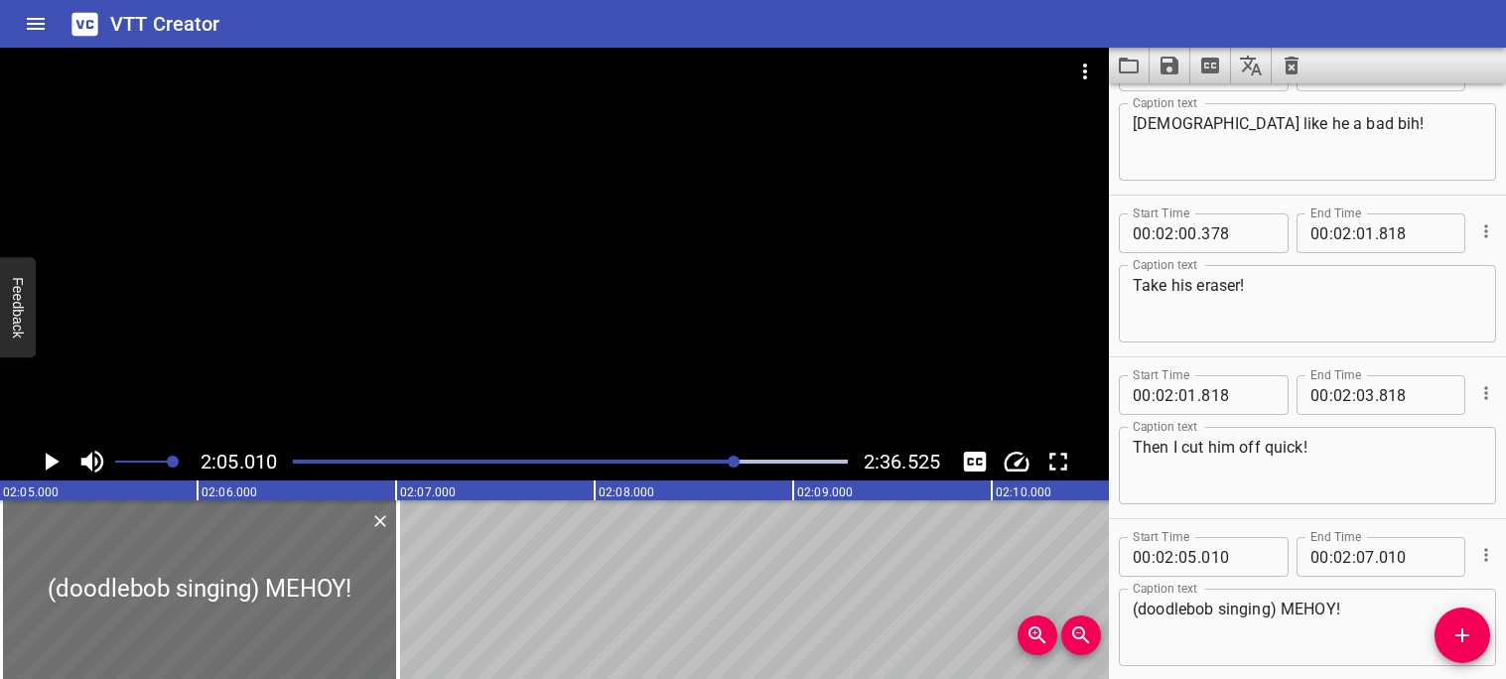
click at [51, 457] on icon "Play/Pause" at bounding box center [53, 462] width 14 height 18
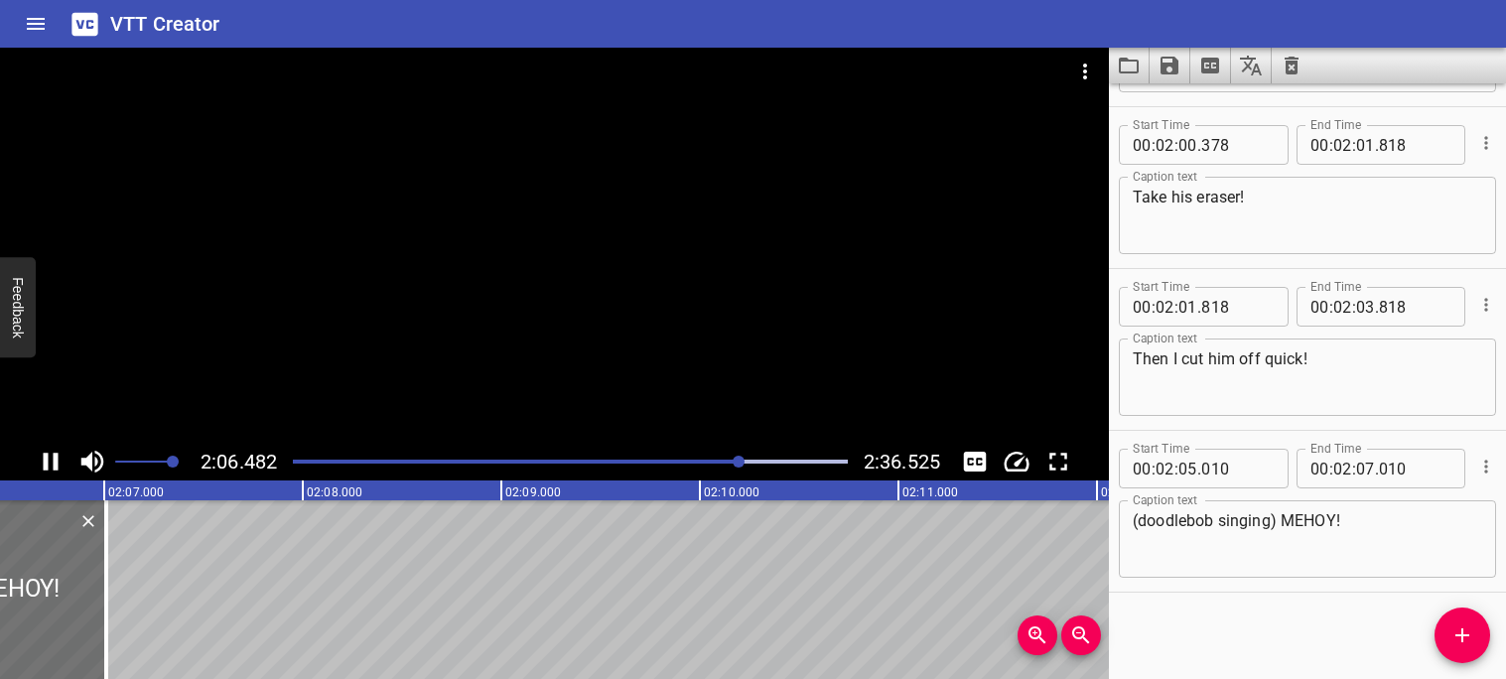
click at [50, 459] on icon "Play/Pause" at bounding box center [51, 462] width 30 height 30
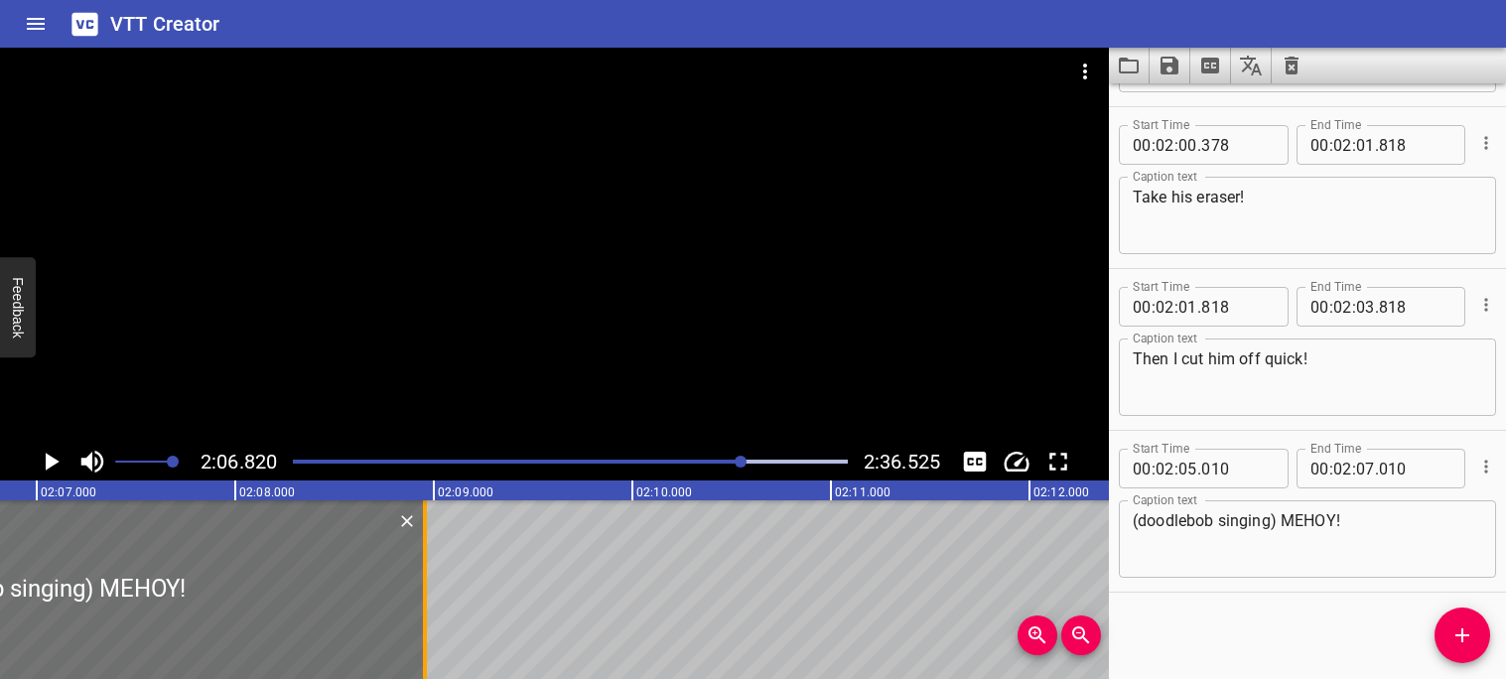
drag, startPoint x: 39, startPoint y: 569, endPoint x: 439, endPoint y: 580, distance: 400.3
click at [427, 580] on div at bounding box center [425, 589] width 4 height 179
click at [52, 465] on icon "Play/Pause" at bounding box center [53, 462] width 14 height 18
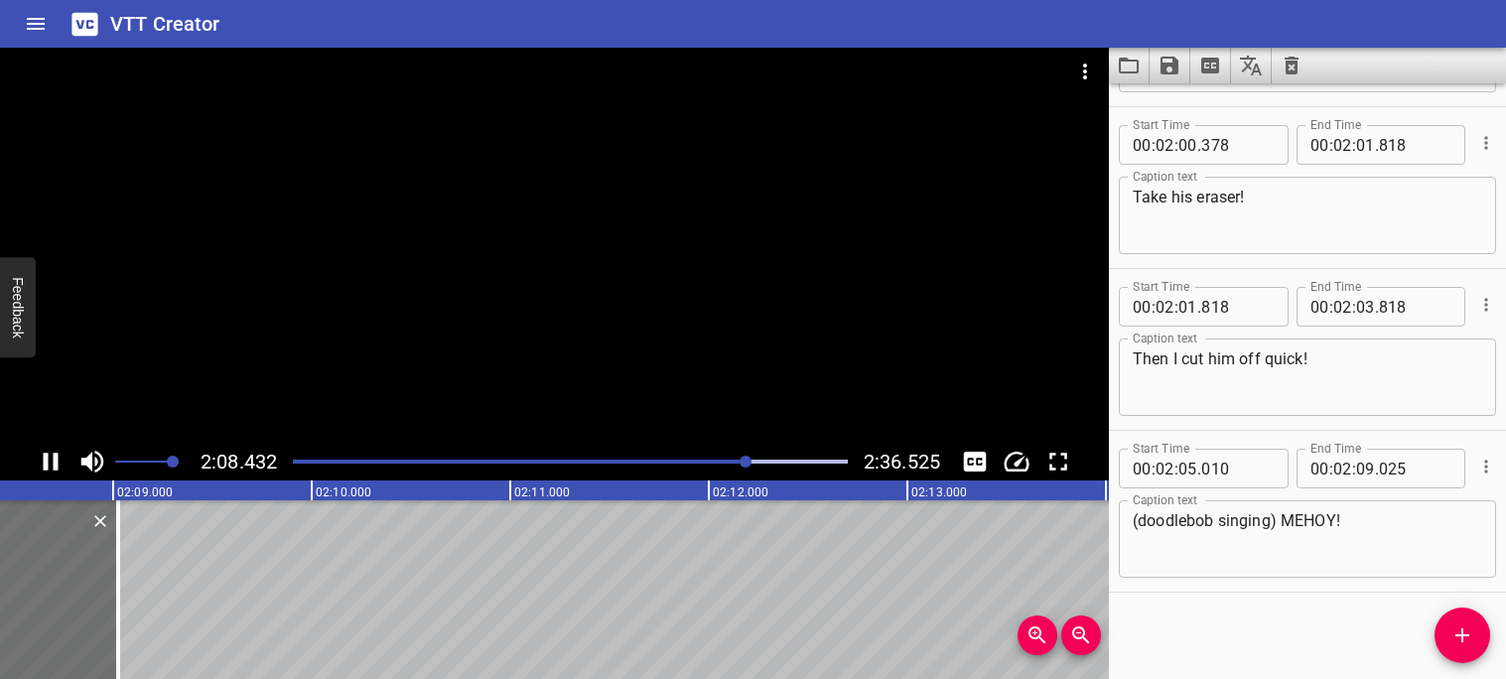
click at [42, 465] on icon "Play/Pause" at bounding box center [51, 462] width 30 height 30
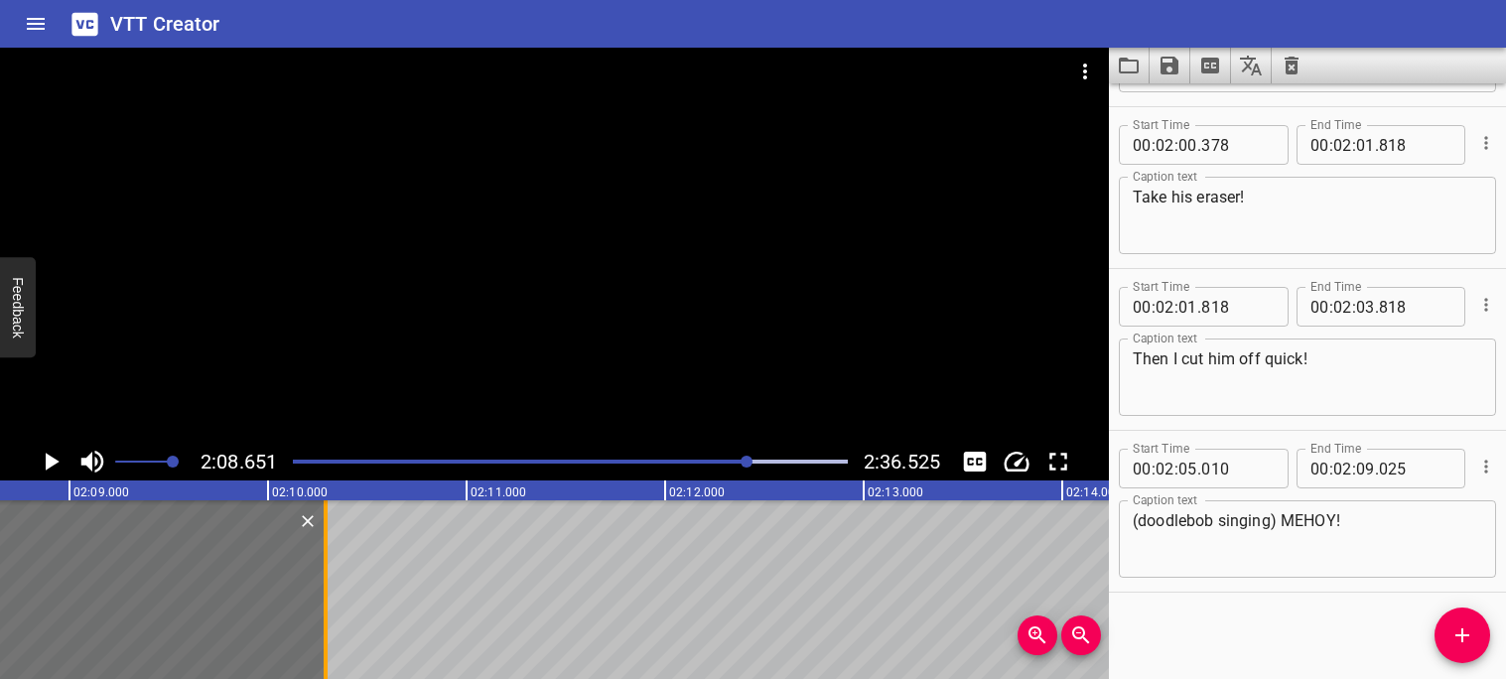
drag, startPoint x: 76, startPoint y: 559, endPoint x: 329, endPoint y: 583, distance: 253.3
click at [329, 583] on div at bounding box center [326, 589] width 20 height 179
click at [55, 468] on icon "Play/Pause" at bounding box center [51, 462] width 30 height 30
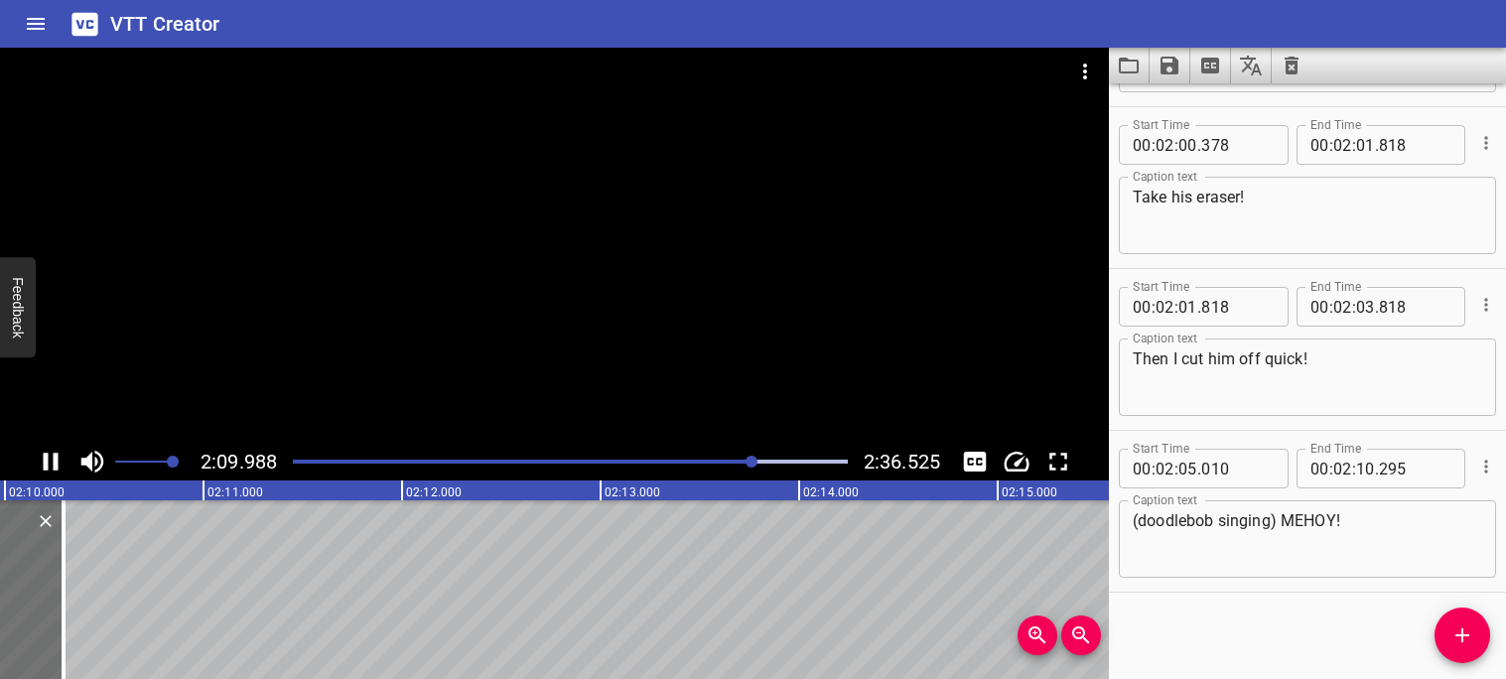
click at [48, 468] on icon "Play/Pause" at bounding box center [51, 462] width 15 height 18
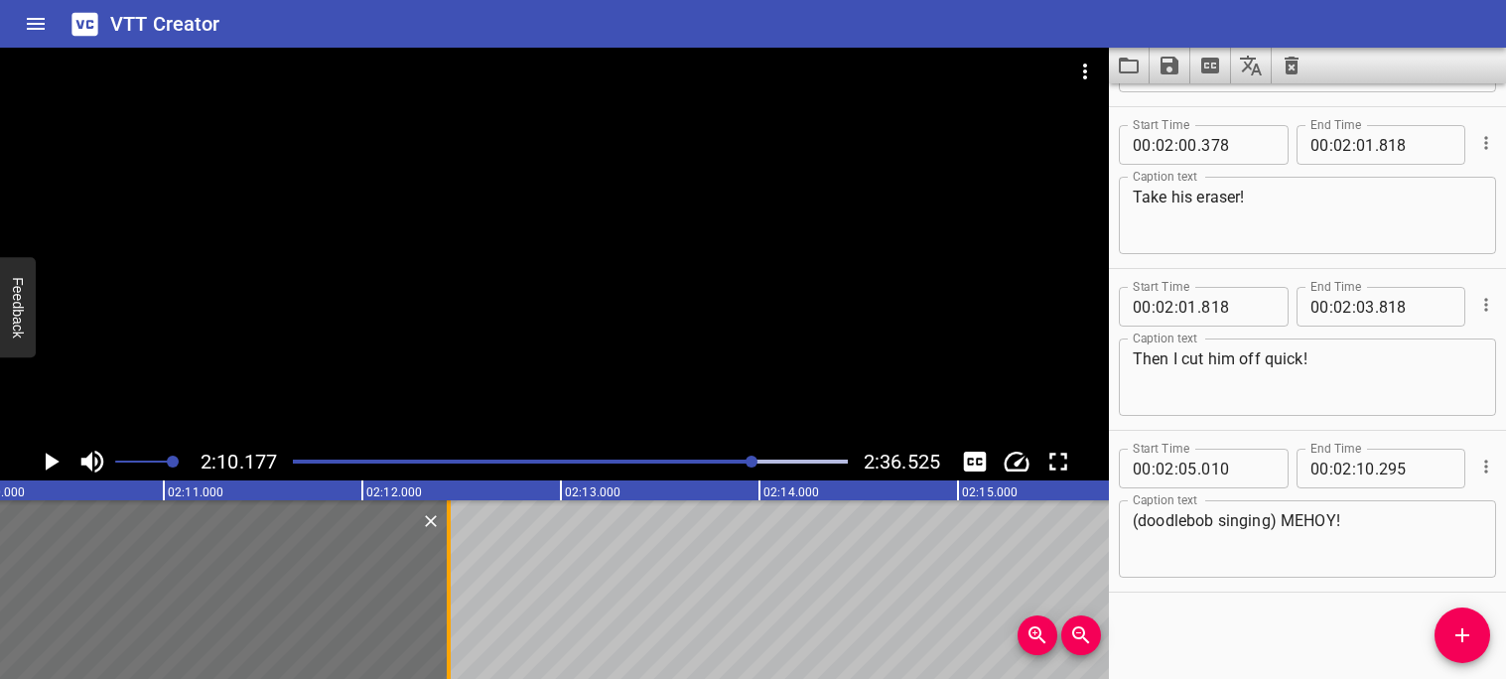
drag, startPoint x: 25, startPoint y: 552, endPoint x: 450, endPoint y: 625, distance: 431.2
click at [450, 625] on div at bounding box center [449, 589] width 20 height 179
click at [51, 466] on icon "Play/Pause" at bounding box center [53, 462] width 14 height 18
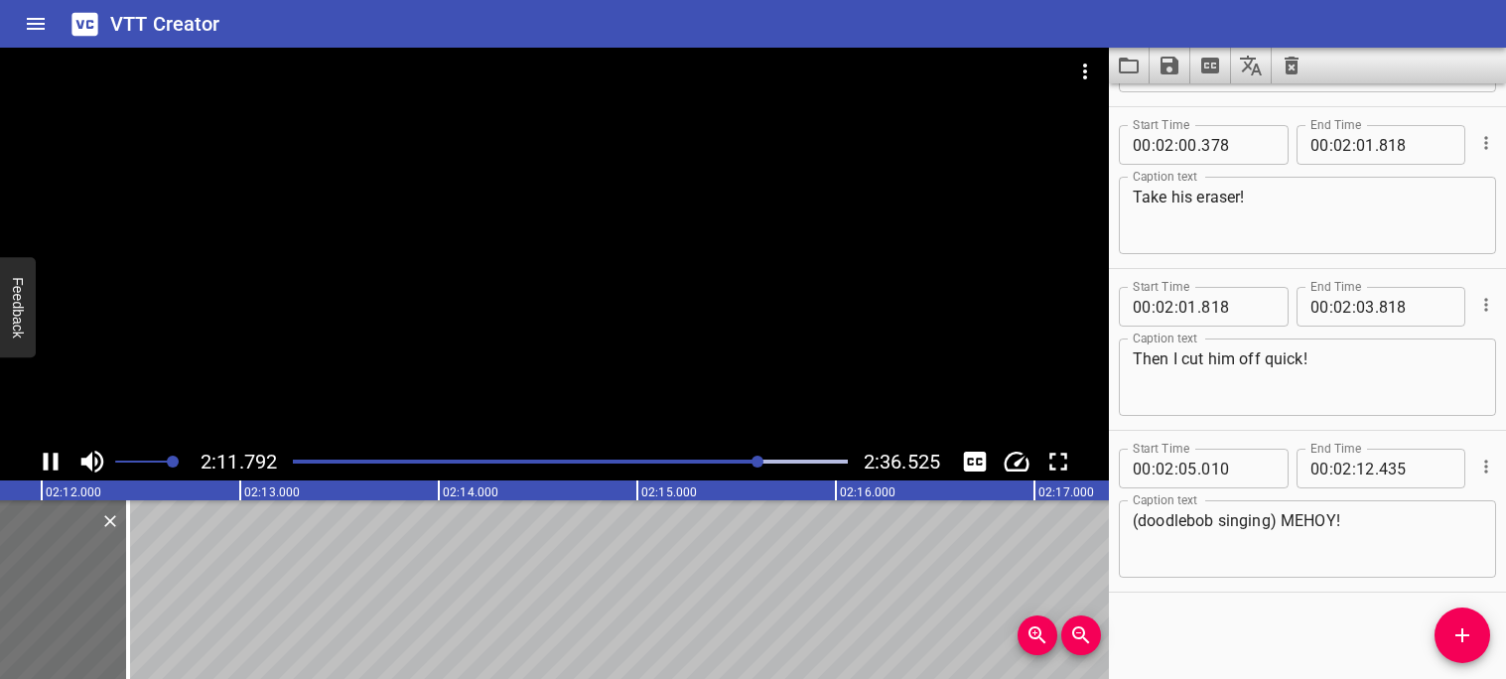
click at [43, 465] on icon "Play/Pause" at bounding box center [51, 462] width 30 height 30
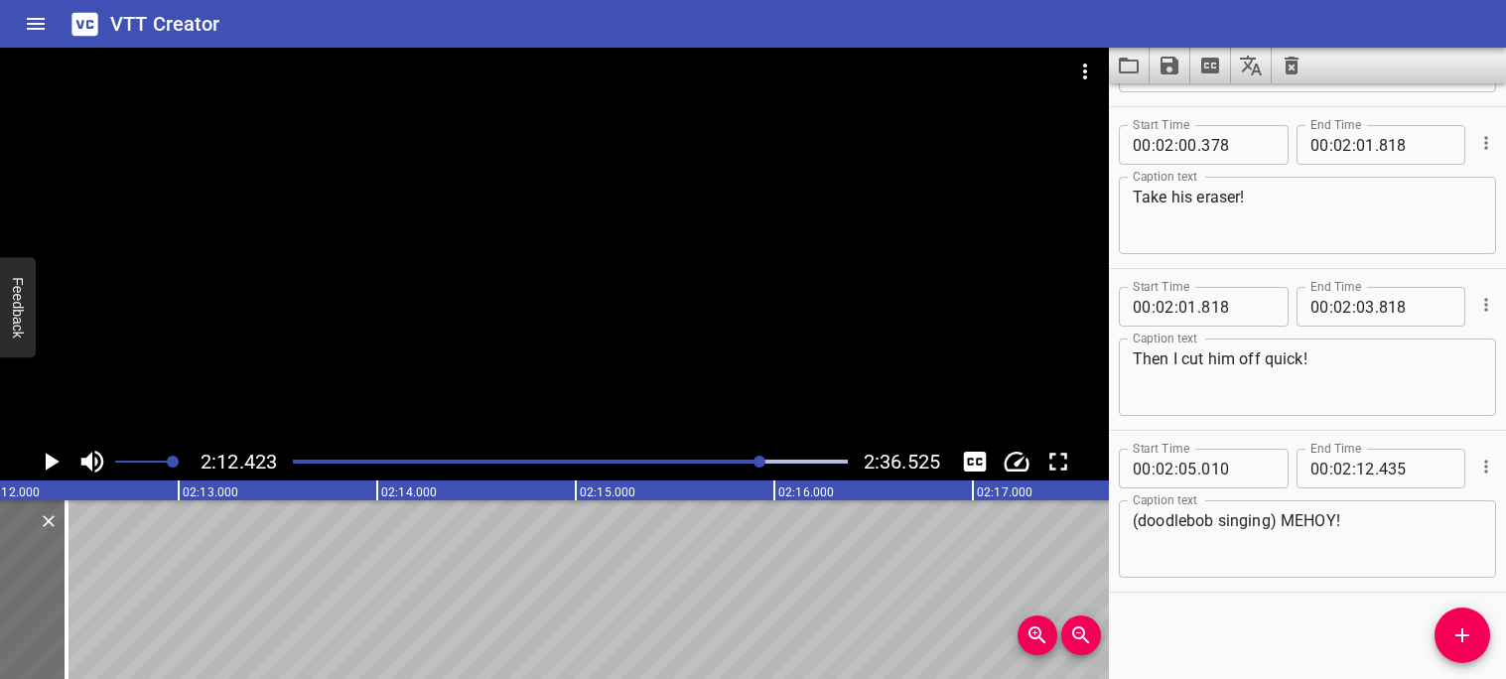
scroll to position [0, 26294]
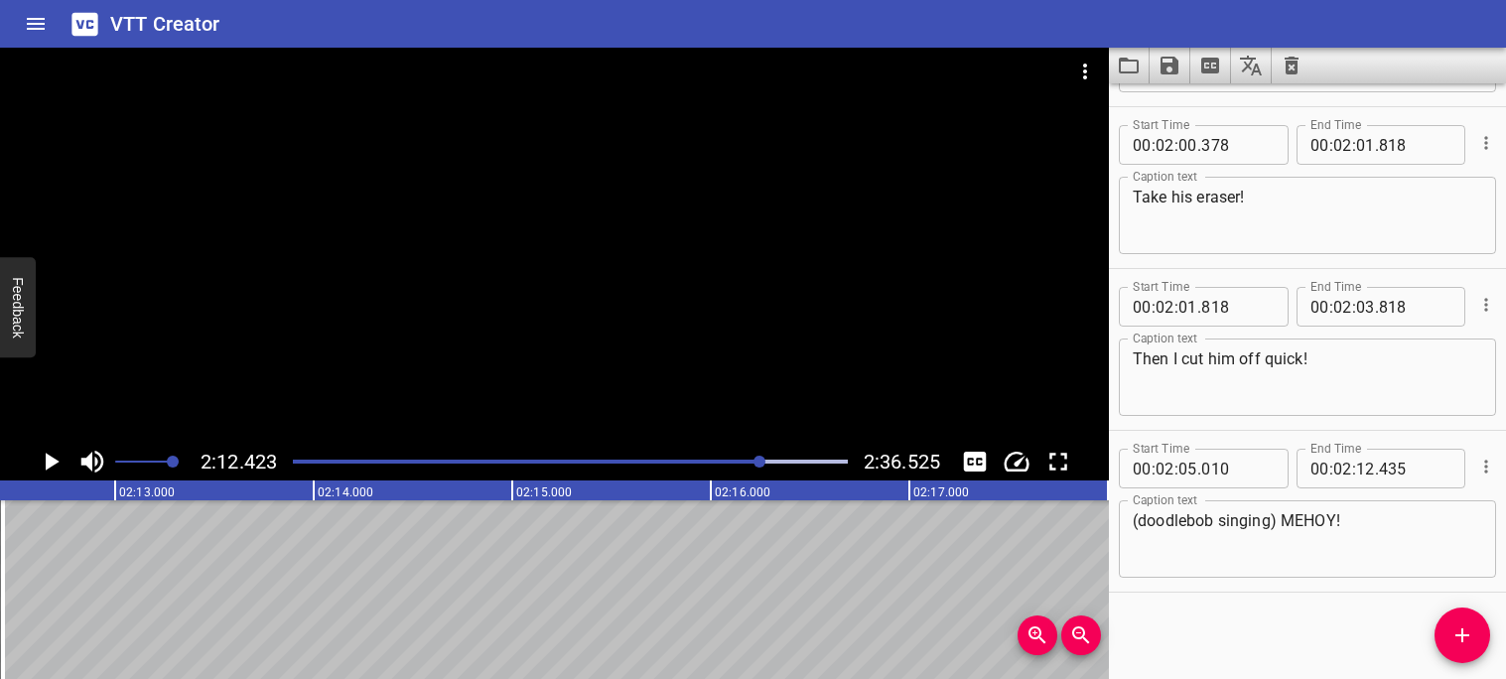
click at [43, 460] on icon "Play/Pause" at bounding box center [51, 462] width 30 height 30
click at [45, 461] on icon "Play/Pause" at bounding box center [51, 462] width 30 height 30
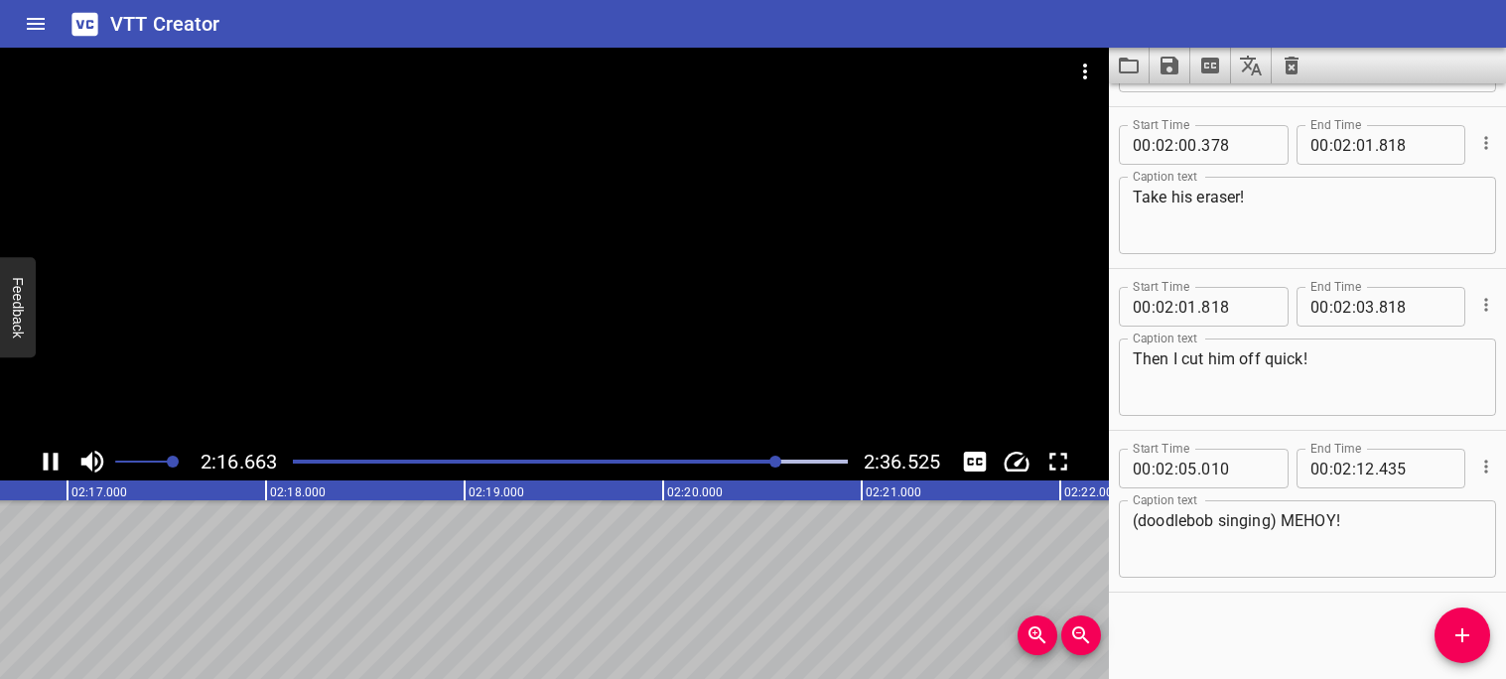
click at [50, 464] on icon "Play/Pause" at bounding box center [51, 462] width 30 height 30
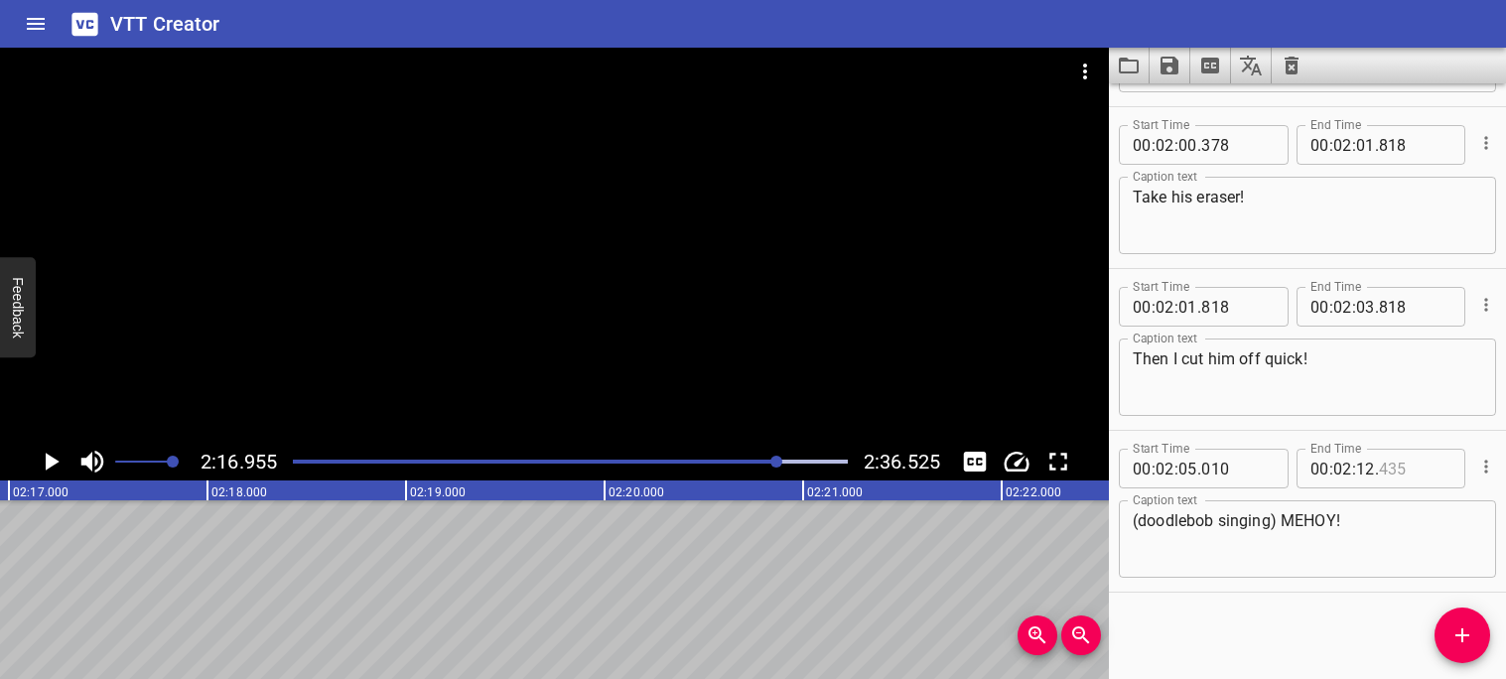
click at [1422, 471] on input "number" at bounding box center [1415, 469] width 72 height 40
click at [1364, 469] on input "number" at bounding box center [1365, 469] width 19 height 40
click at [1308, 599] on div "Start Time 00 : 00 : 00 . 000 Start Time End Time 00 : 00 : 03 . 640 End Time C…" at bounding box center [1307, 381] width 397 height 596
click at [53, 463] on icon "Play/Pause" at bounding box center [53, 462] width 14 height 18
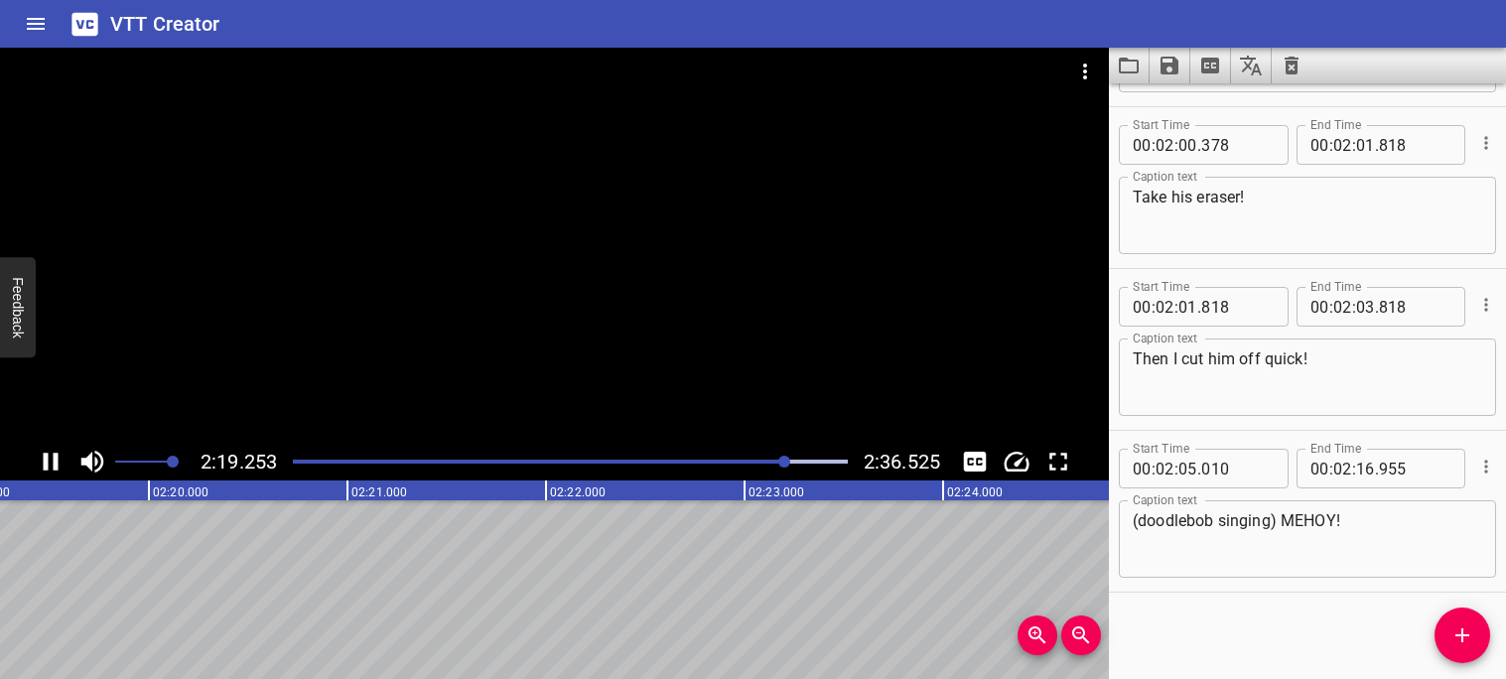
click at [53, 466] on icon "Play/Pause" at bounding box center [51, 462] width 30 height 30
click at [773, 465] on div at bounding box center [570, 462] width 579 height 28
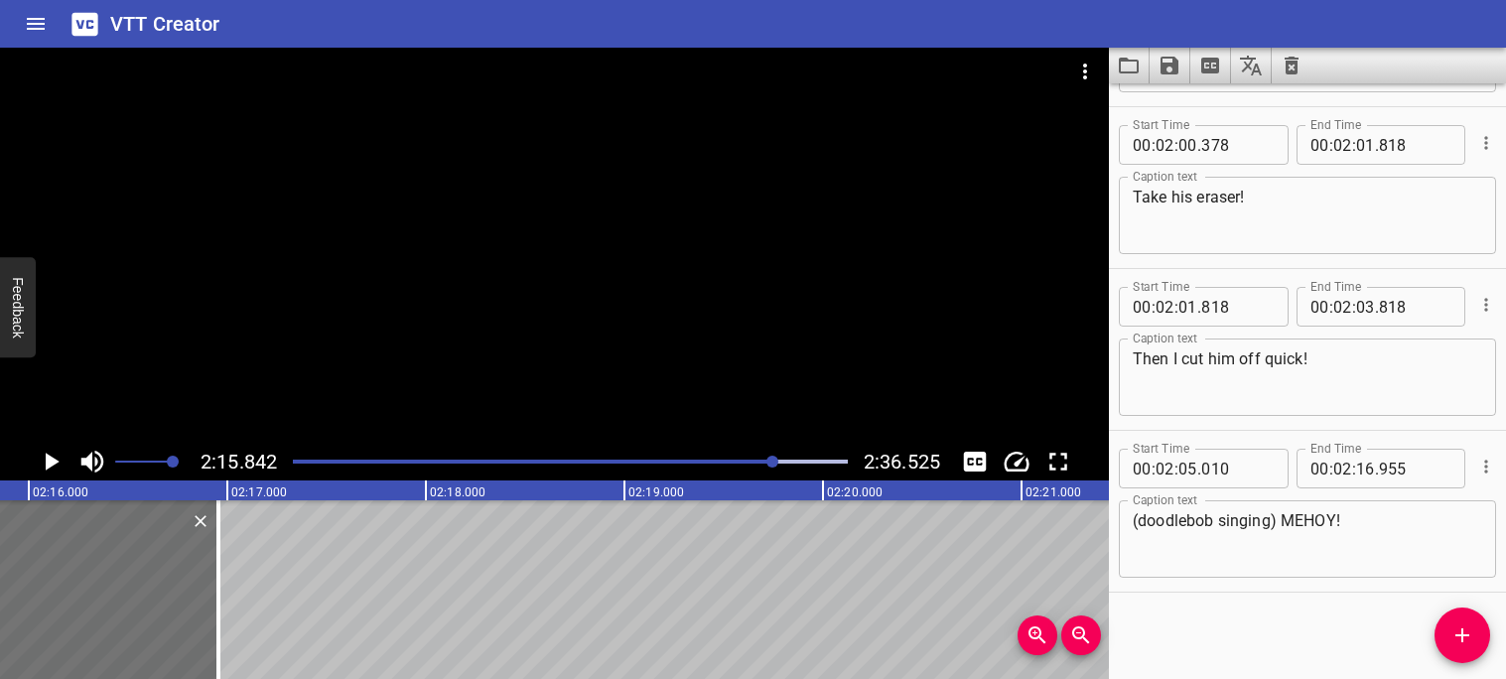
scroll to position [0, 26973]
click at [51, 461] on icon "Play/Pause" at bounding box center [53, 462] width 14 height 18
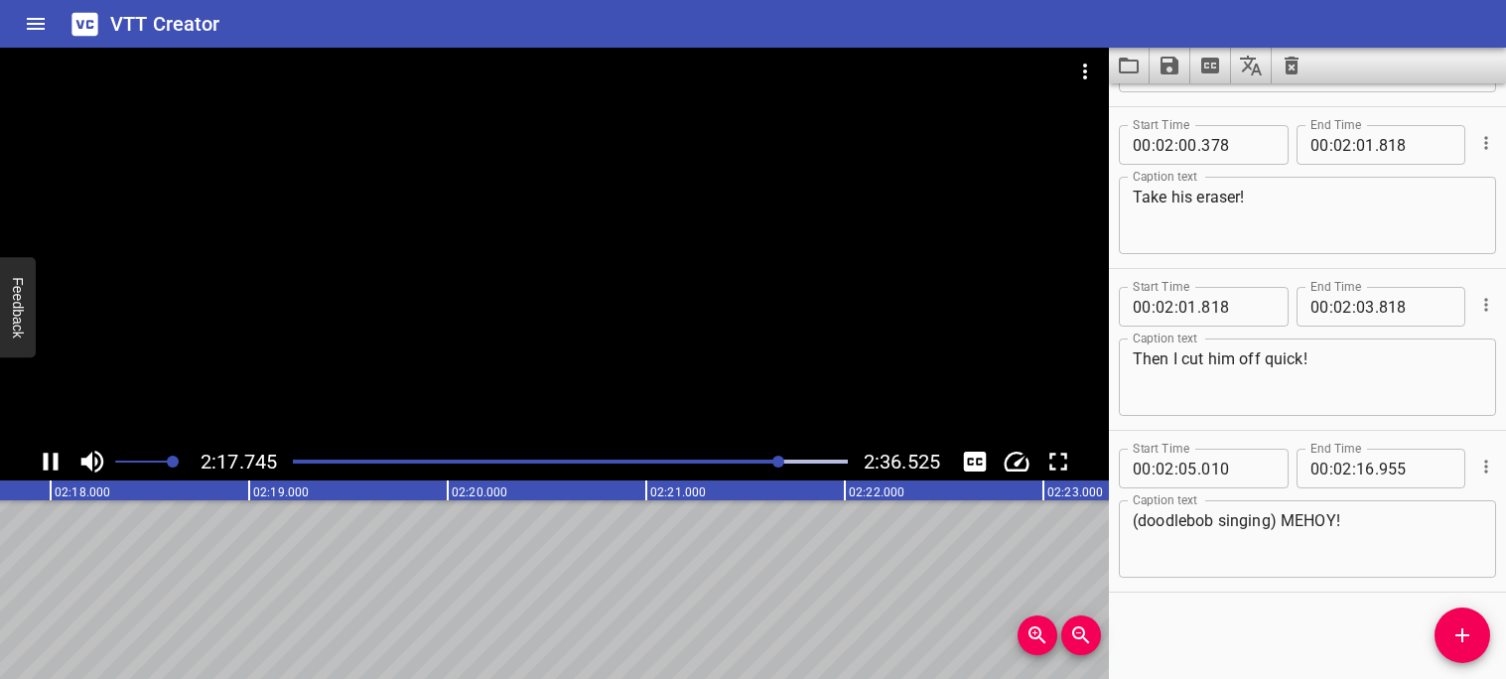
click at [49, 457] on icon "Play/Pause" at bounding box center [51, 462] width 30 height 30
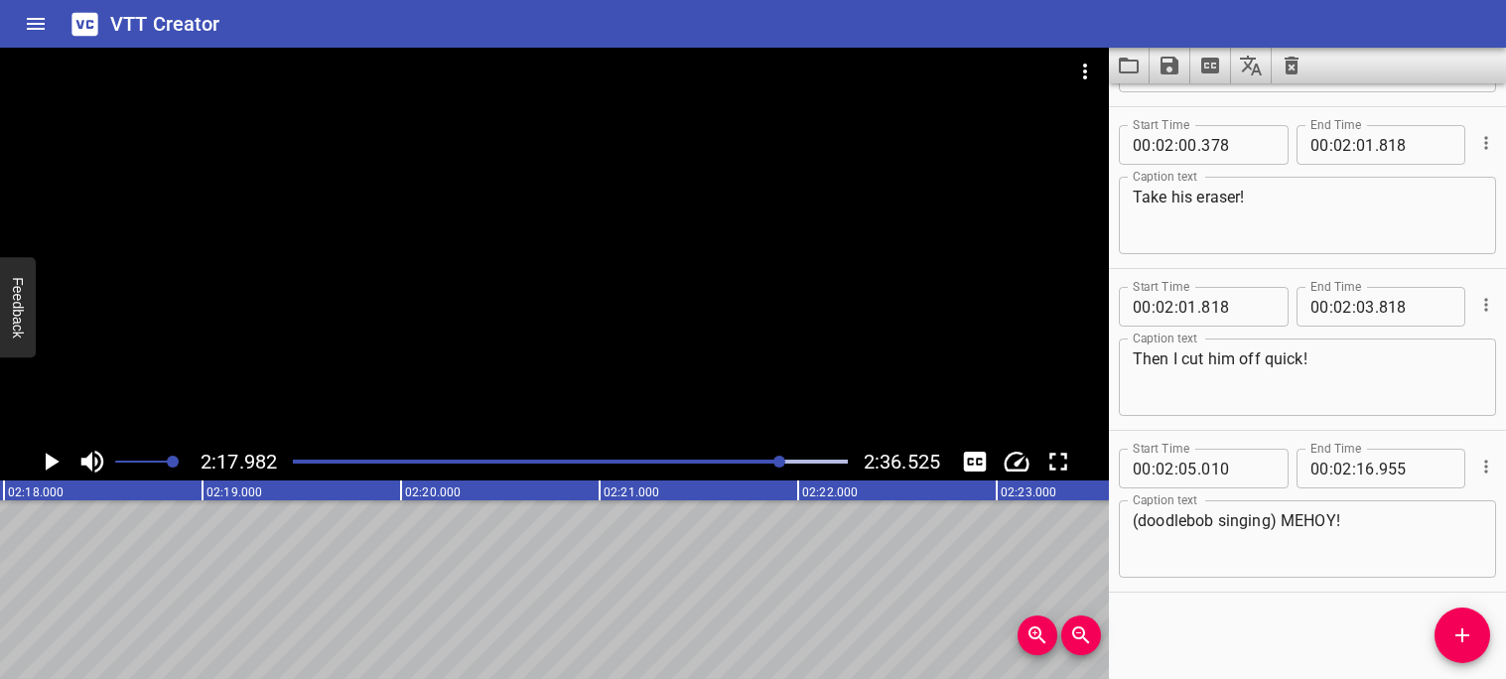
click at [49, 460] on icon "Play/Pause" at bounding box center [53, 462] width 14 height 18
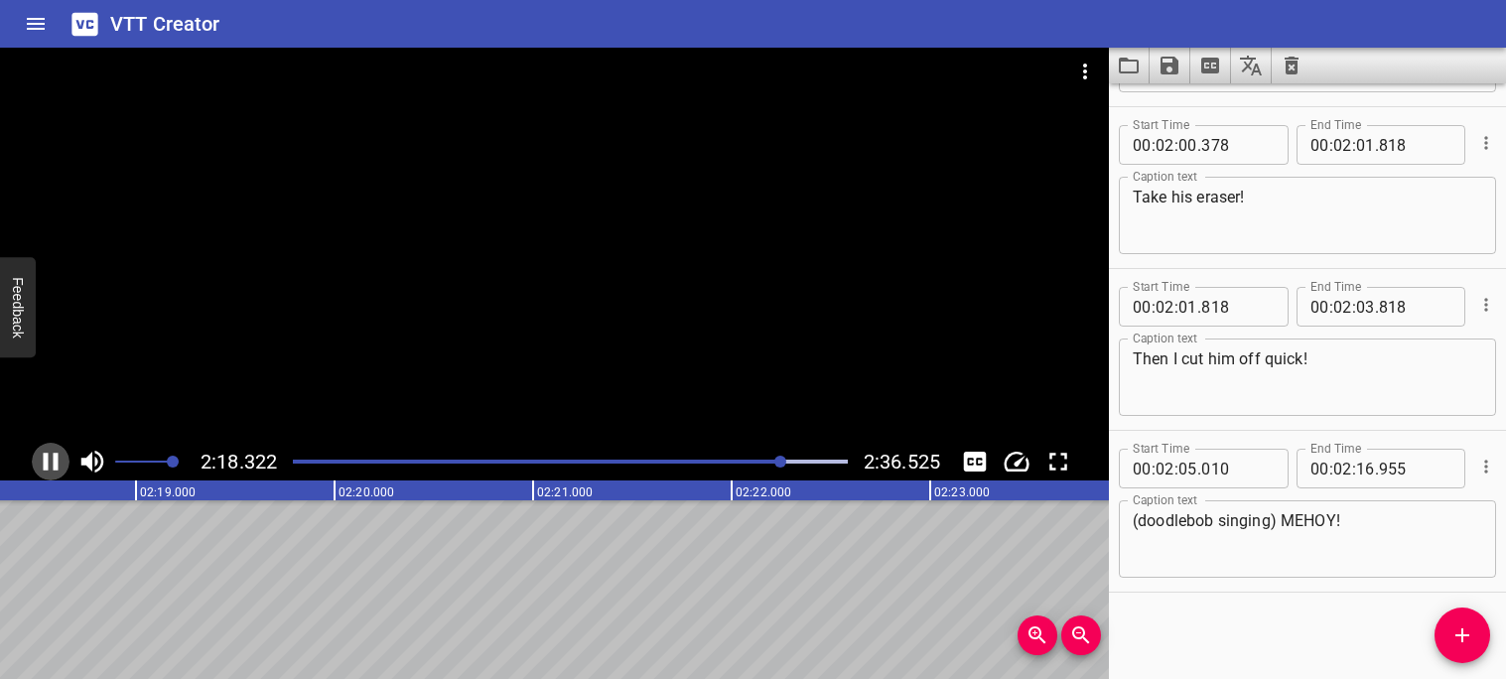
click at [49, 461] on icon "Play/Pause" at bounding box center [51, 462] width 30 height 30
click at [1466, 630] on icon "Add Cue" at bounding box center [1463, 635] width 24 height 24
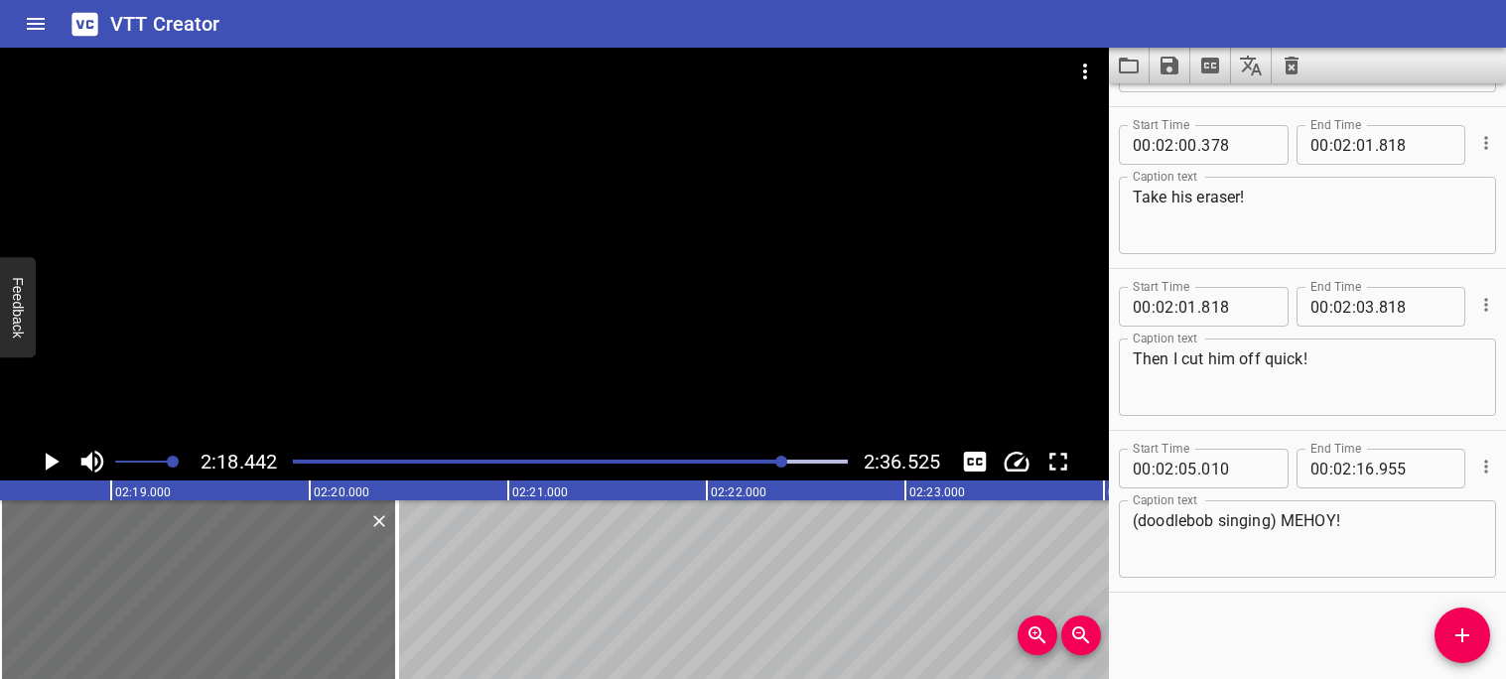
scroll to position [7111, 0]
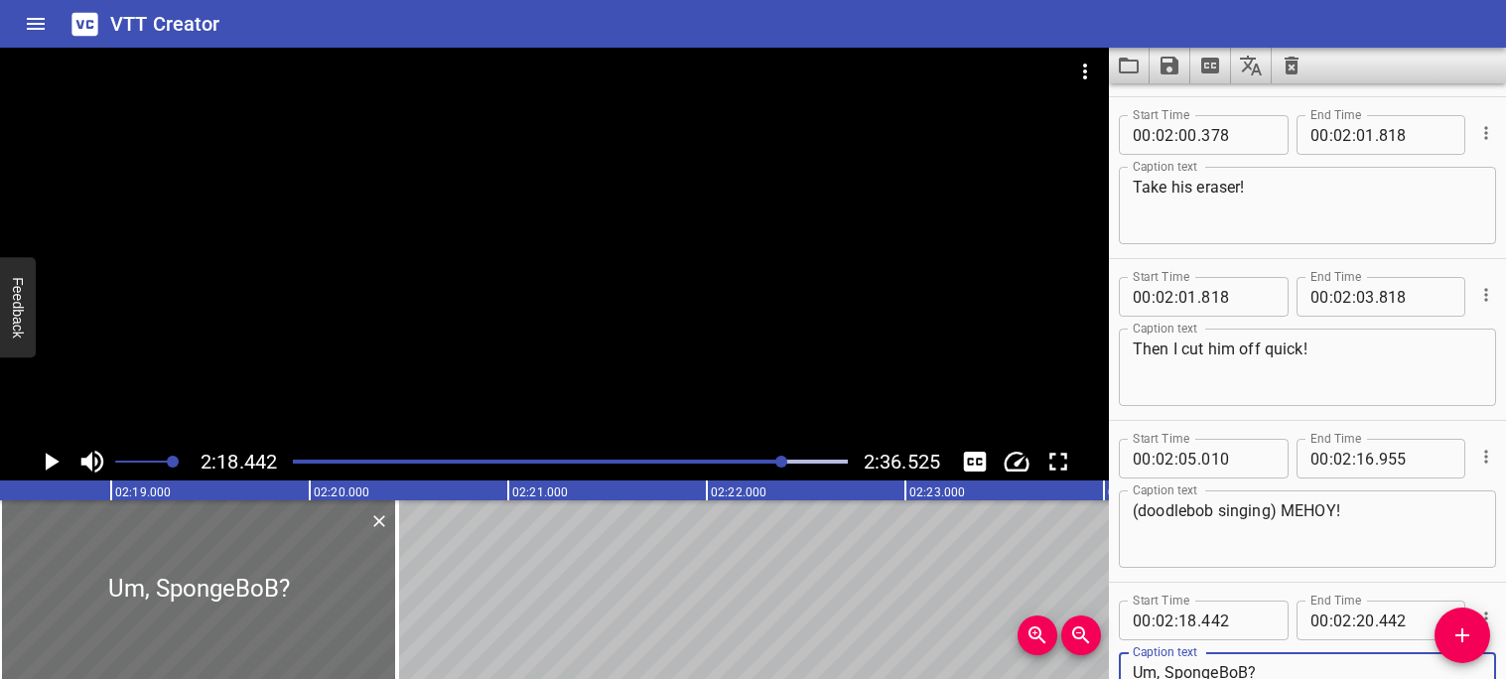
click at [53, 461] on icon "Play/Pause" at bounding box center [53, 462] width 14 height 18
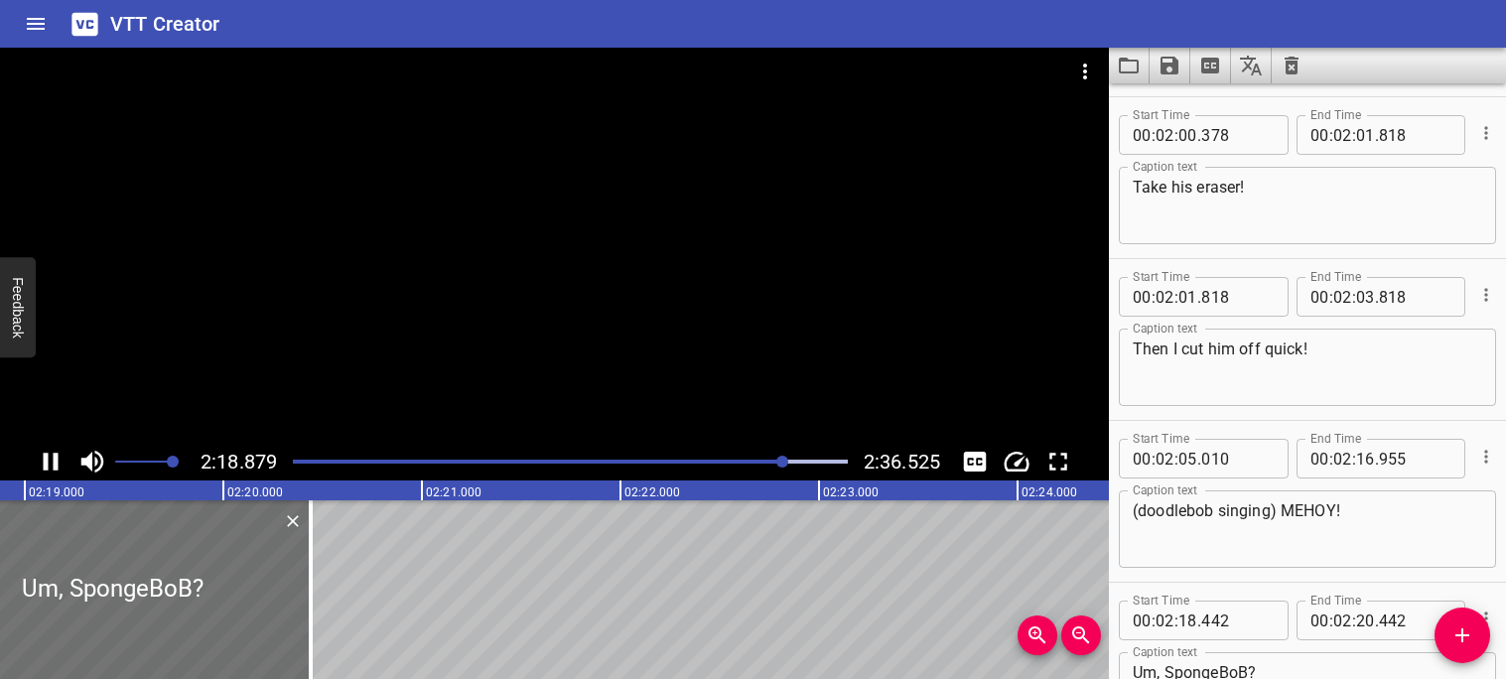
scroll to position [7262, 0]
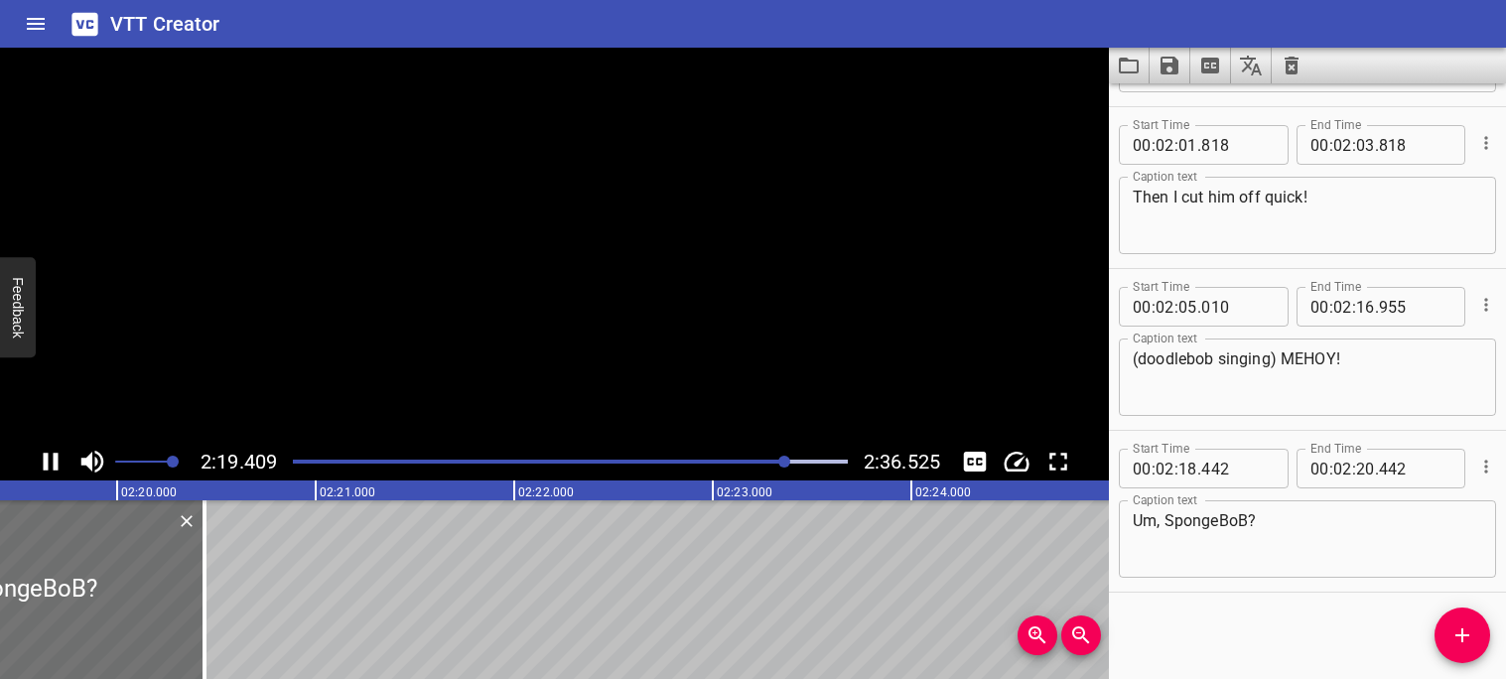
click at [51, 463] on icon "Play/Pause" at bounding box center [51, 462] width 30 height 30
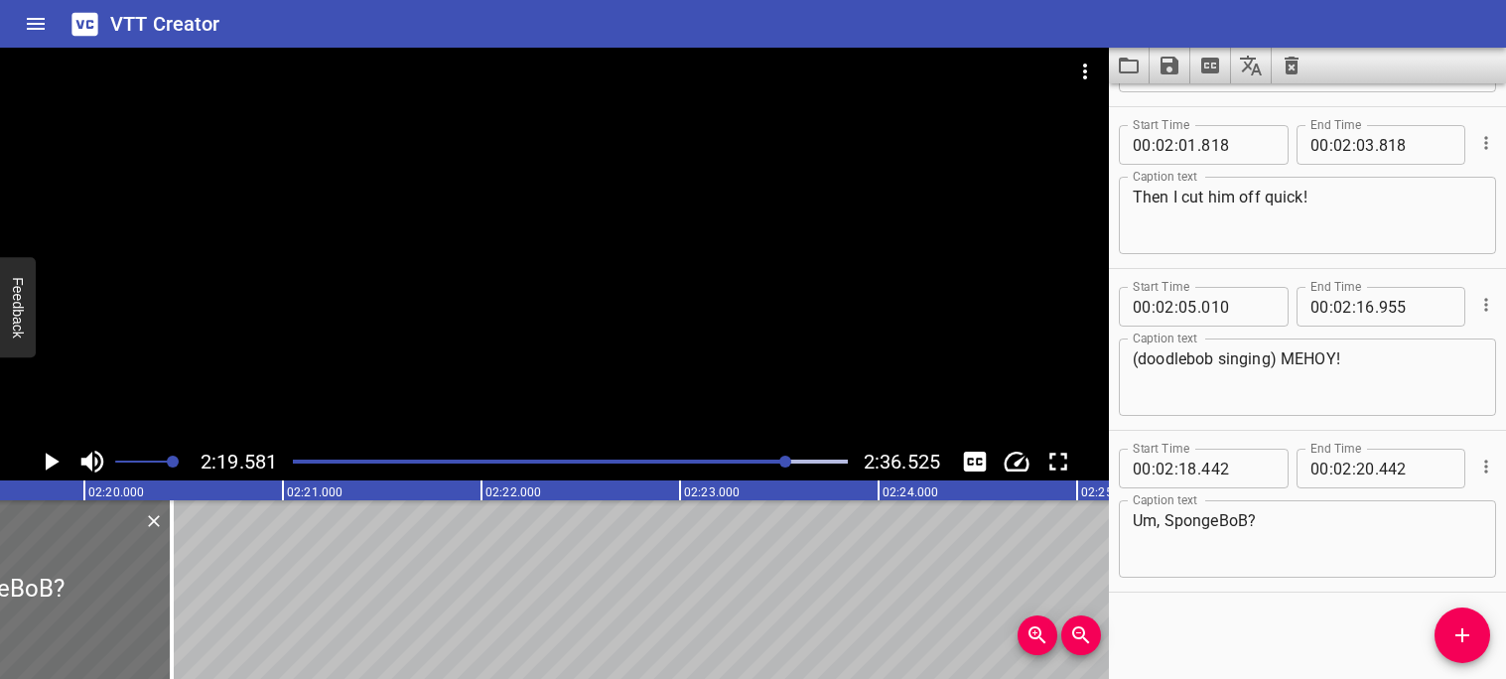
click at [1245, 515] on textarea "Um, SpongeBoB?" at bounding box center [1307, 539] width 349 height 57
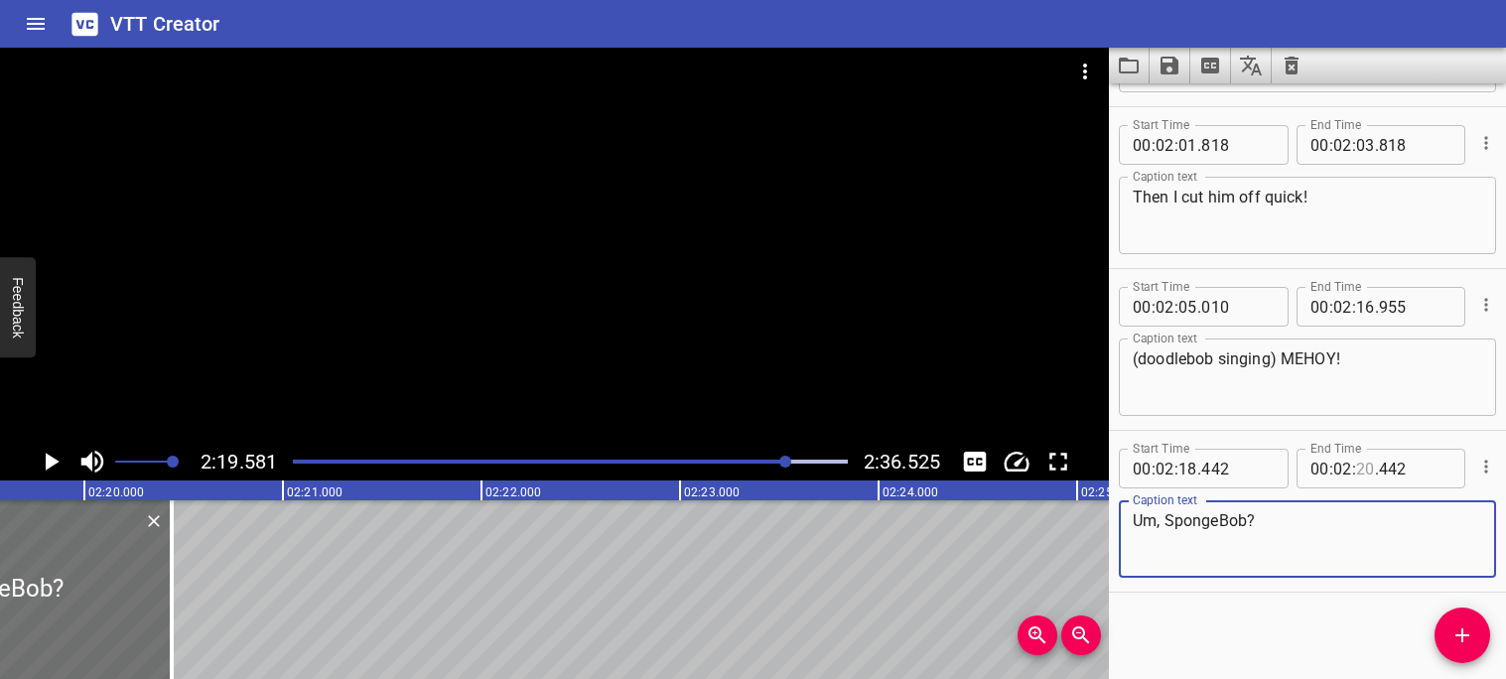
click at [1364, 469] on input "number" at bounding box center [1365, 469] width 19 height 40
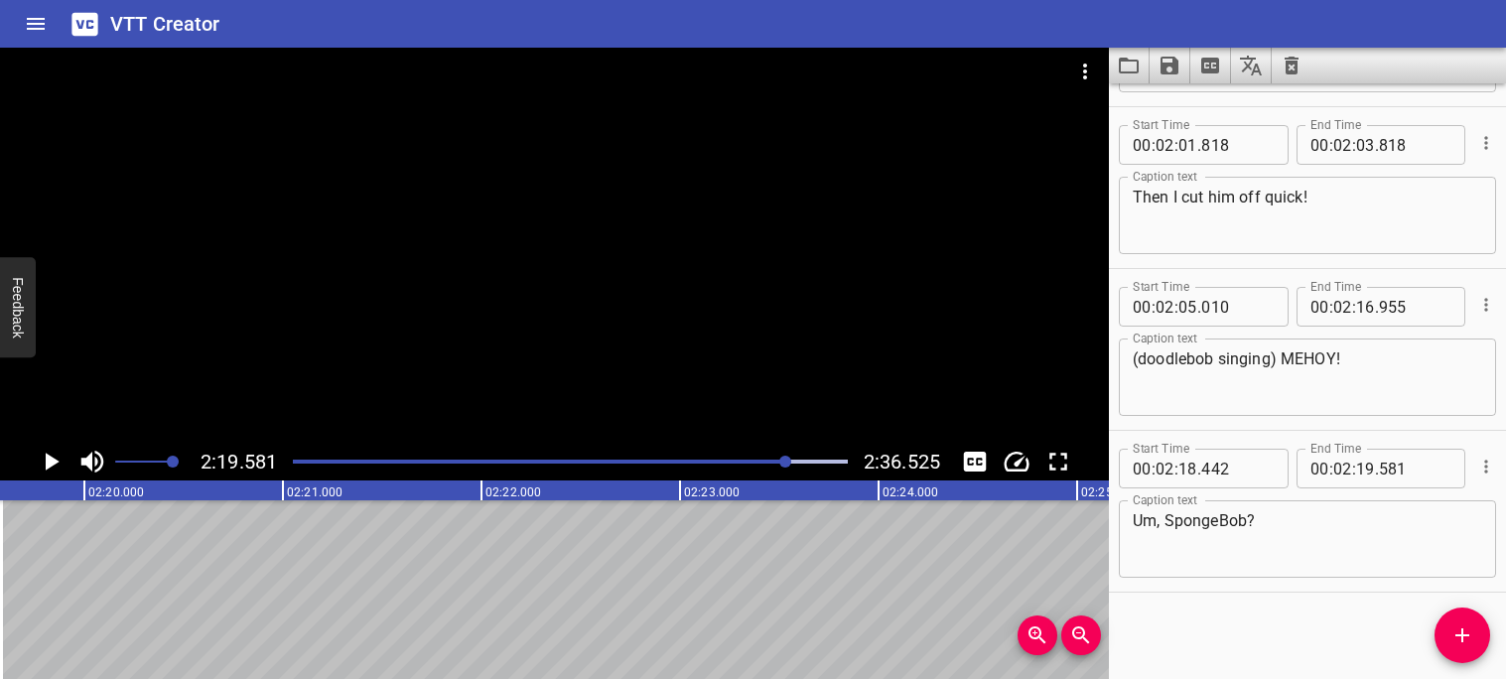
click at [48, 465] on icon "Play/Pause" at bounding box center [53, 462] width 14 height 18
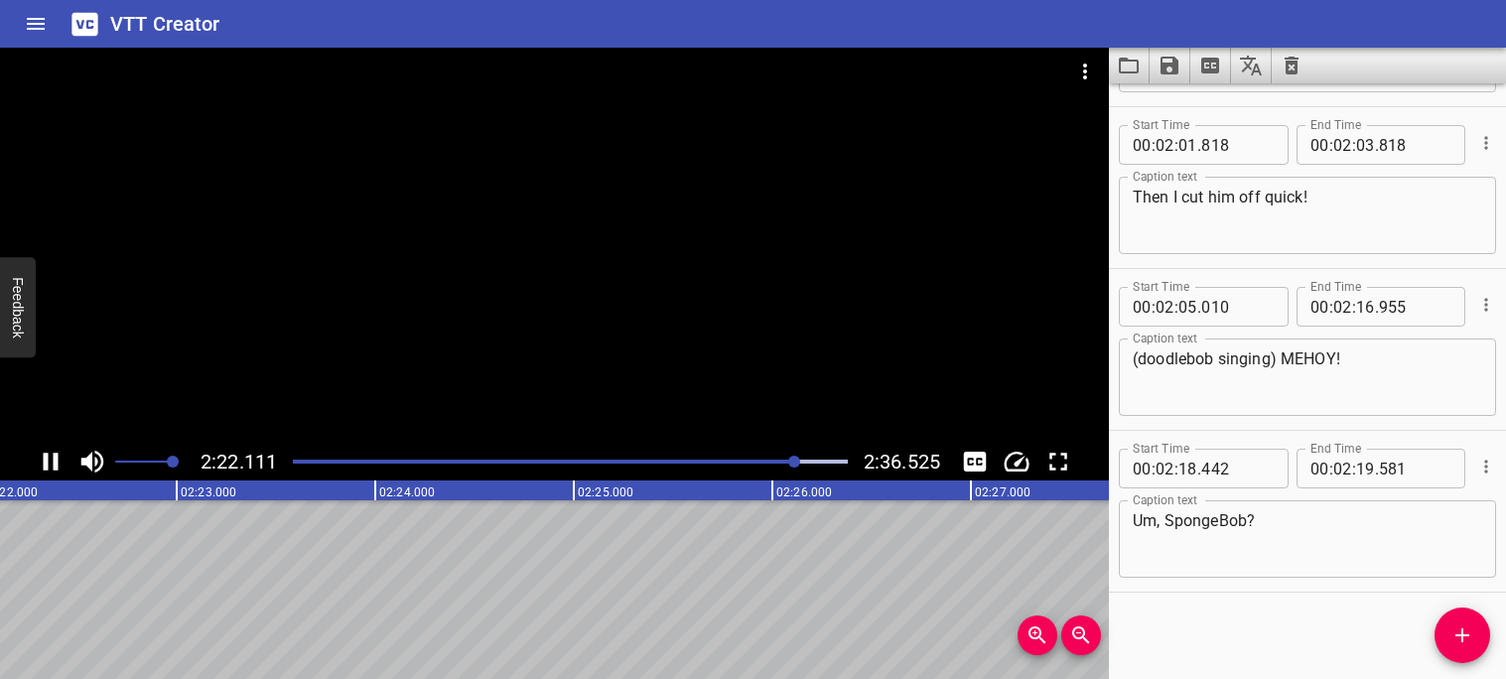
click at [786, 460] on div "Play progress" at bounding box center [519, 462] width 555 height 4
click at [786, 456] on div at bounding box center [570, 462] width 579 height 28
click at [36, 458] on icon "Play/Pause" at bounding box center [51, 462] width 30 height 30
click at [782, 462] on div at bounding box center [787, 462] width 12 height 12
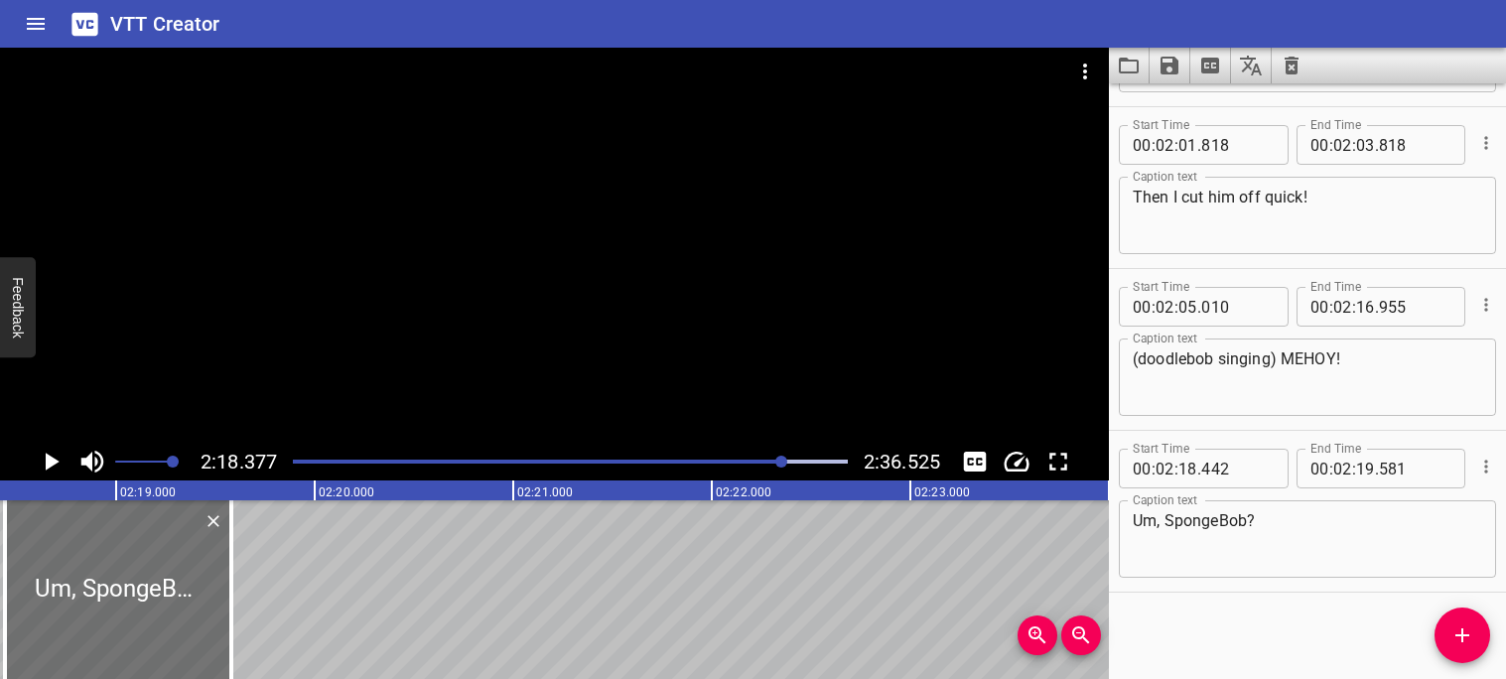
scroll to position [0, 27476]
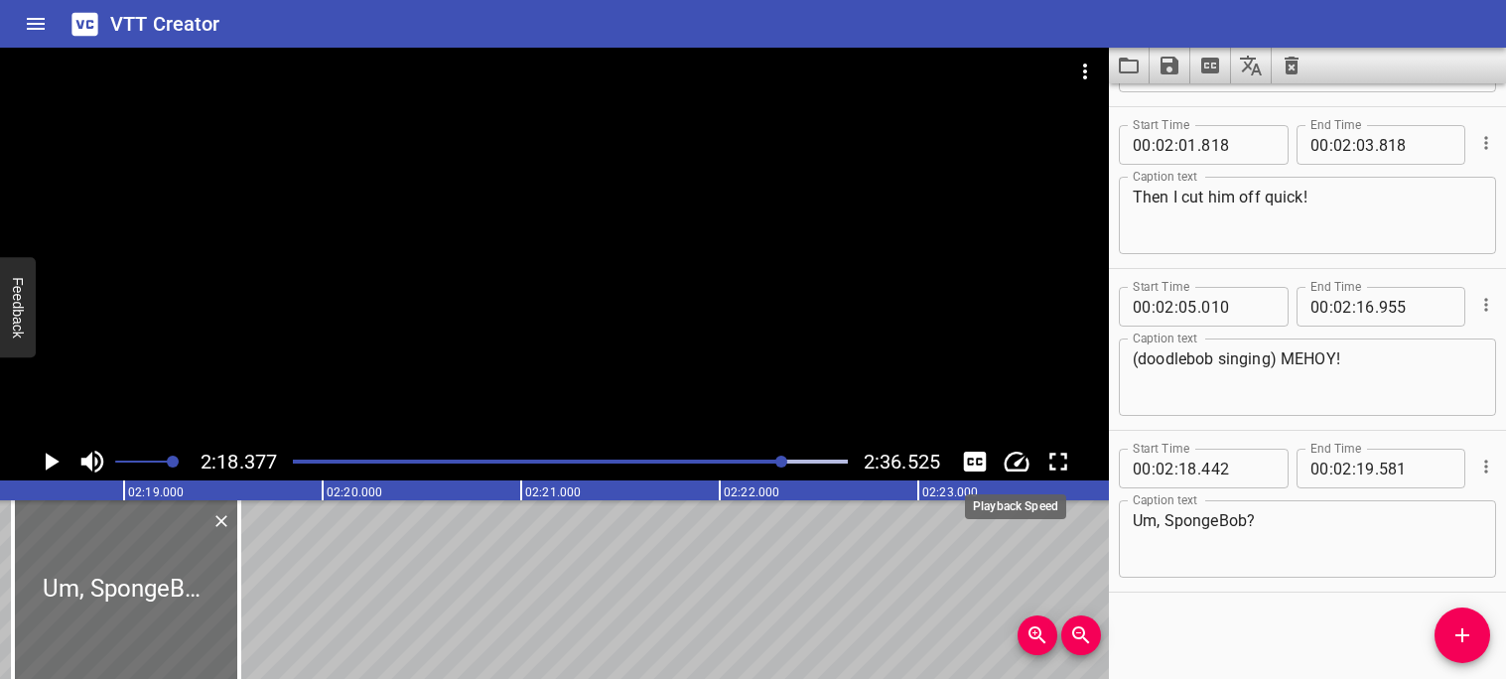
click at [1020, 466] on icon "Change Playback Speed" at bounding box center [1017, 462] width 30 height 30
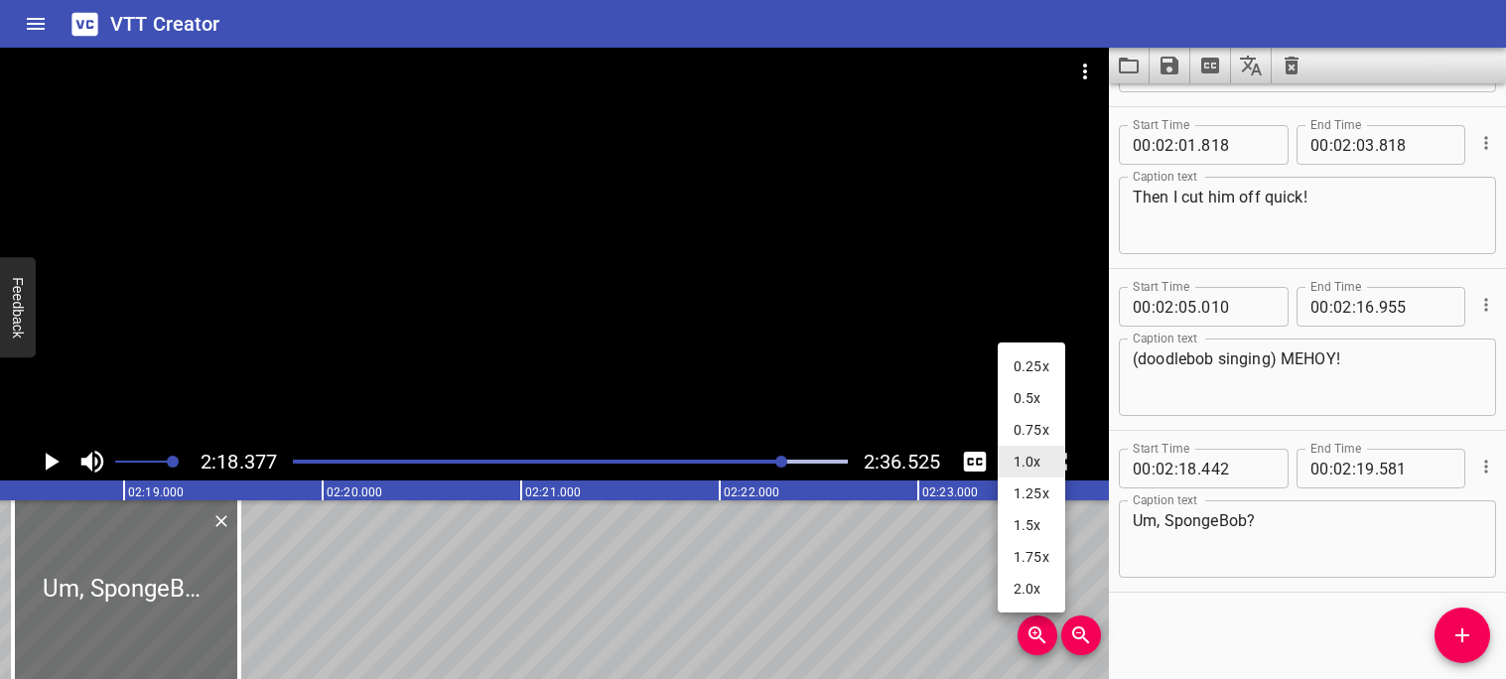
click at [1020, 426] on li "0.75x" at bounding box center [1032, 430] width 68 height 32
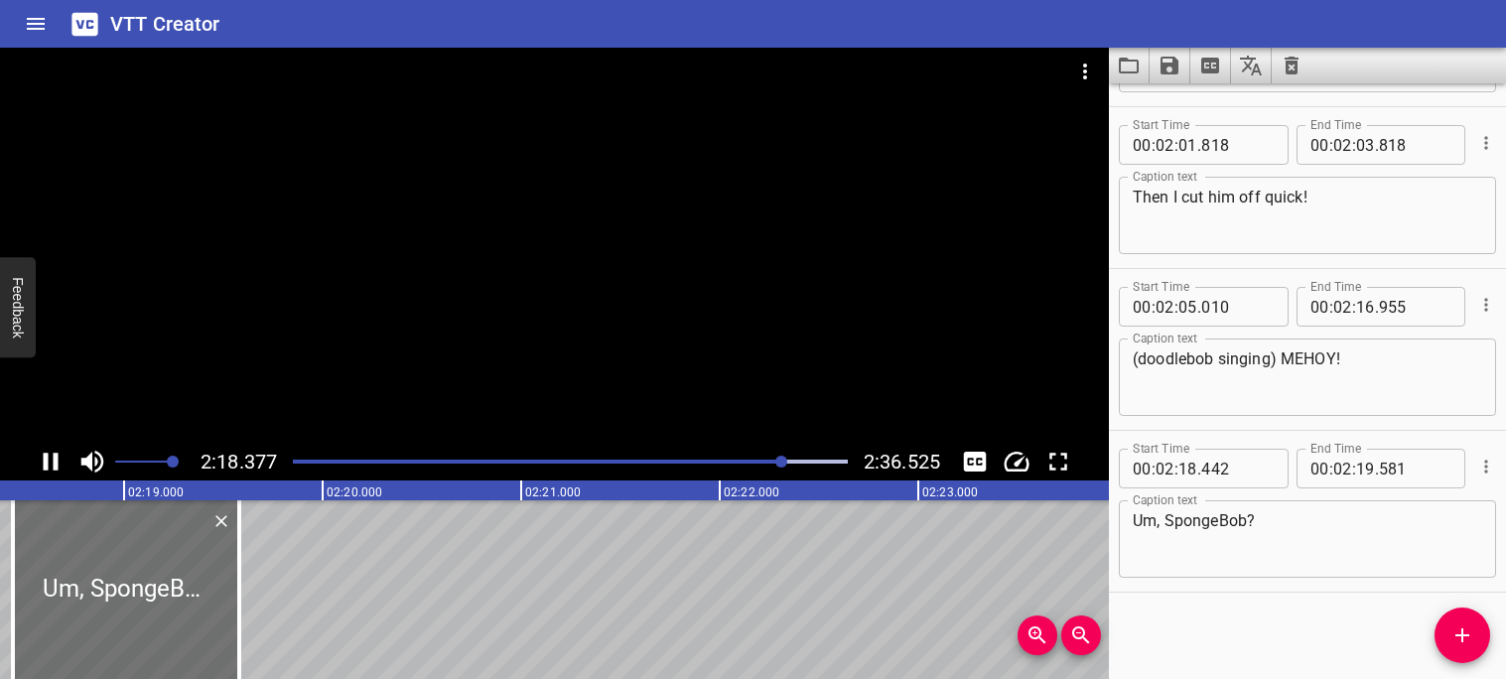
click at [998, 443] on button "Change Playback Speed" at bounding box center [1017, 462] width 38 height 38
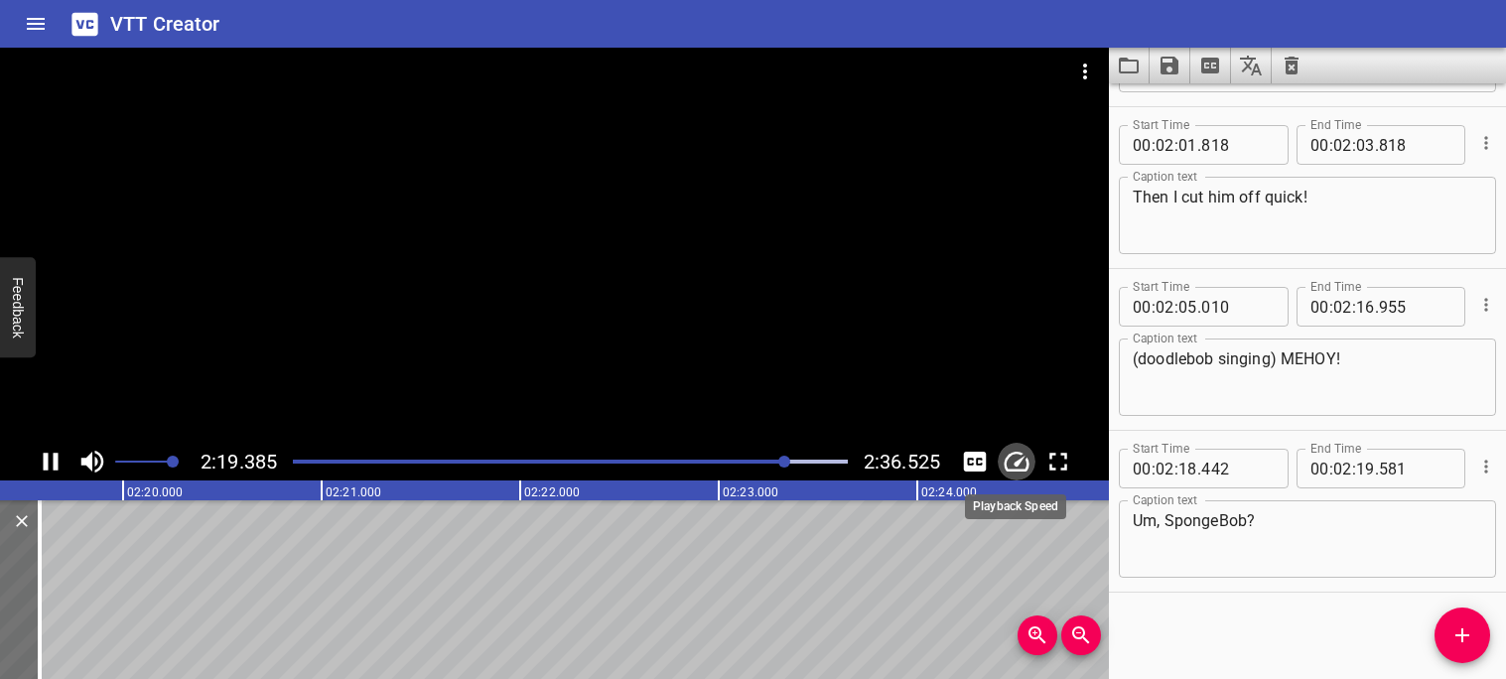
click at [998, 443] on button "Change Playback Speed" at bounding box center [1017, 462] width 38 height 38
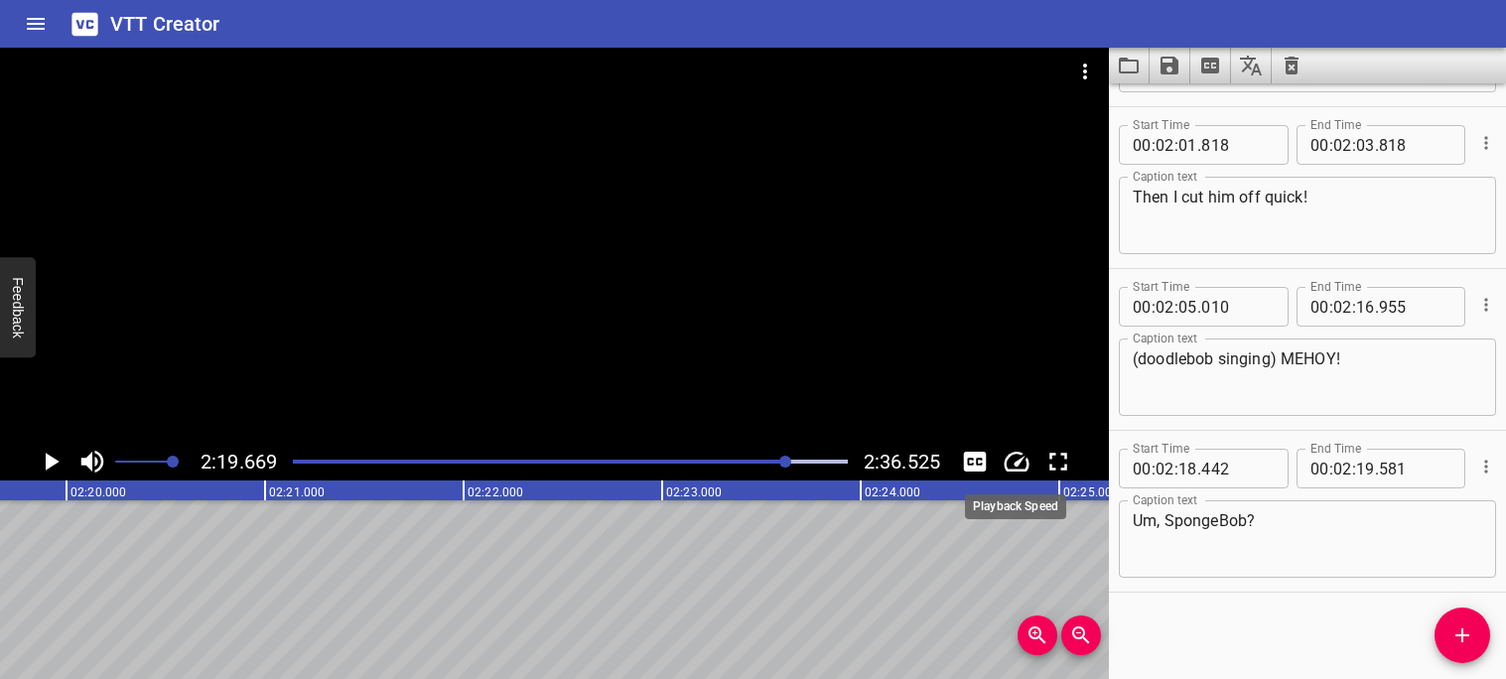
click at [998, 443] on button "Change Playback Speed" at bounding box center [1017, 462] width 38 height 38
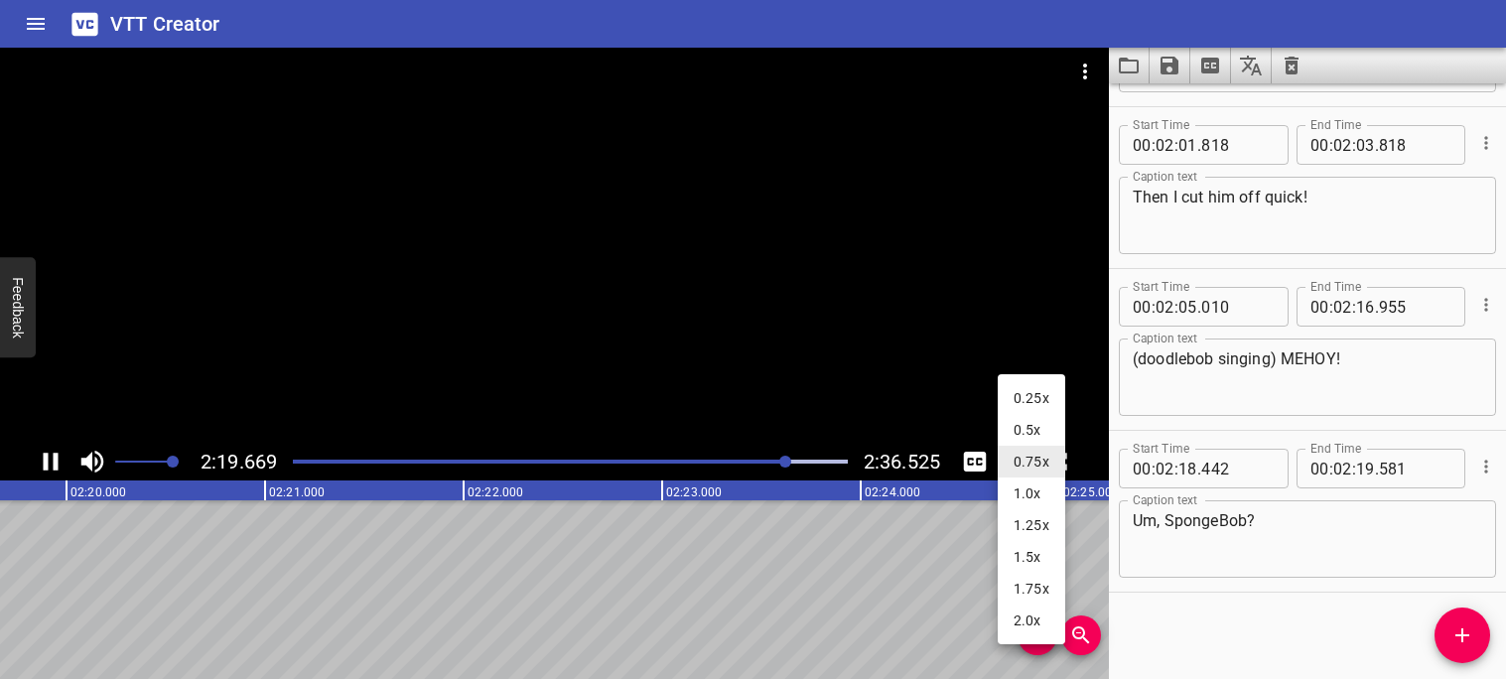
scroll to position [0, 27772]
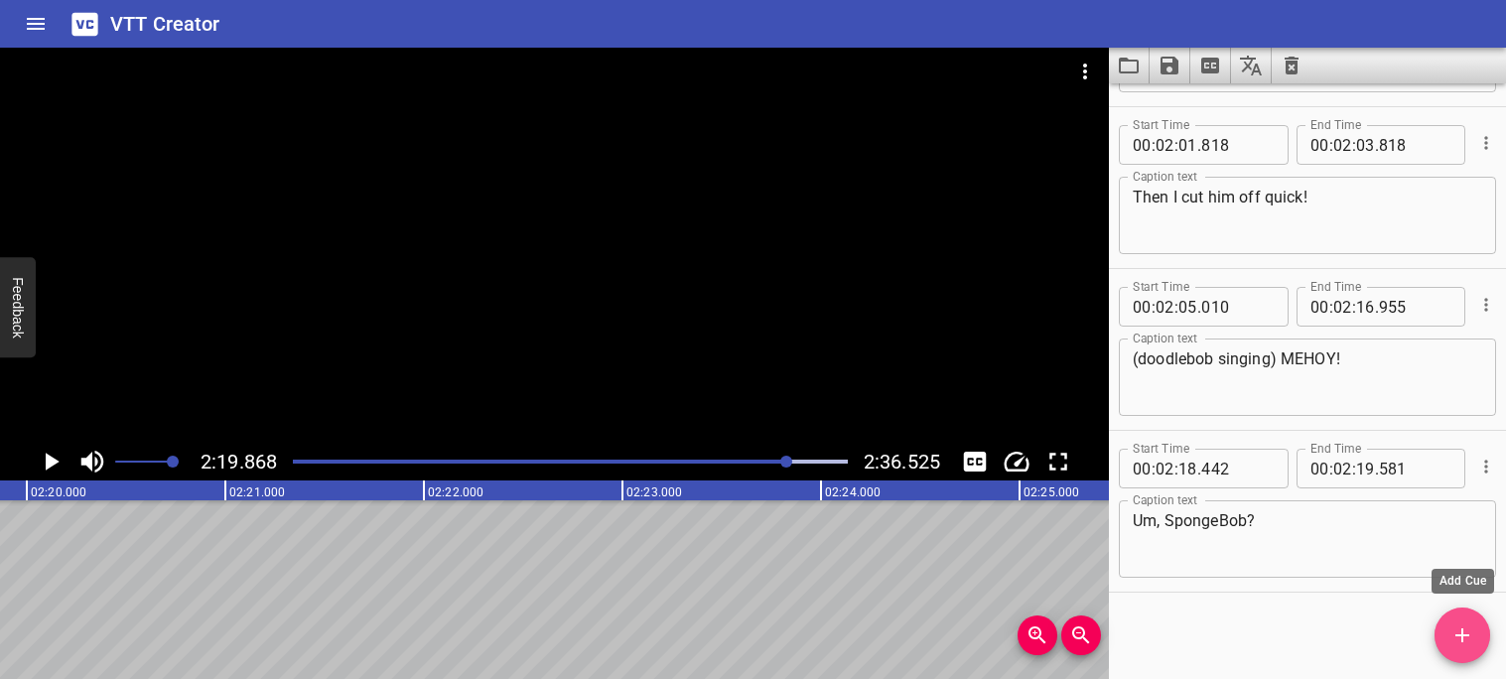
click at [1469, 629] on icon "Add Cue" at bounding box center [1463, 635] width 24 height 24
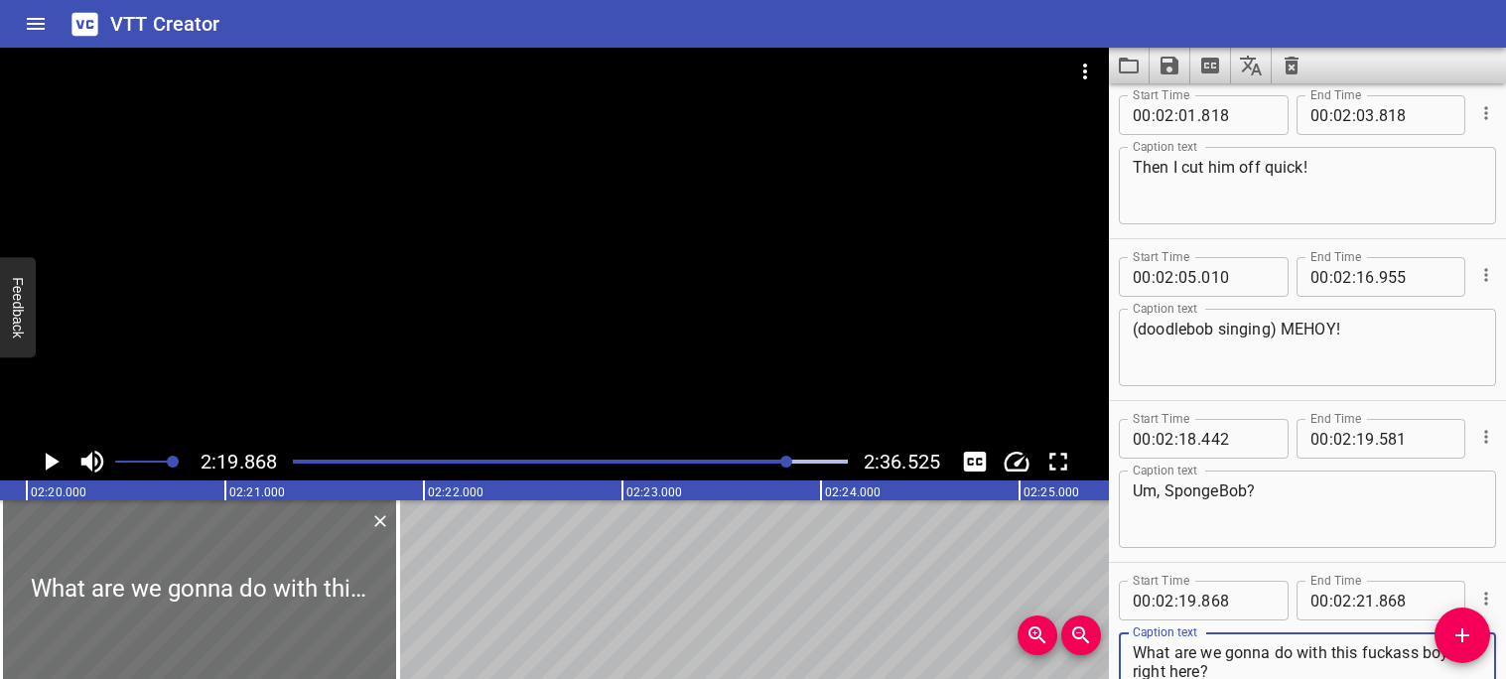
scroll to position [7424, 0]
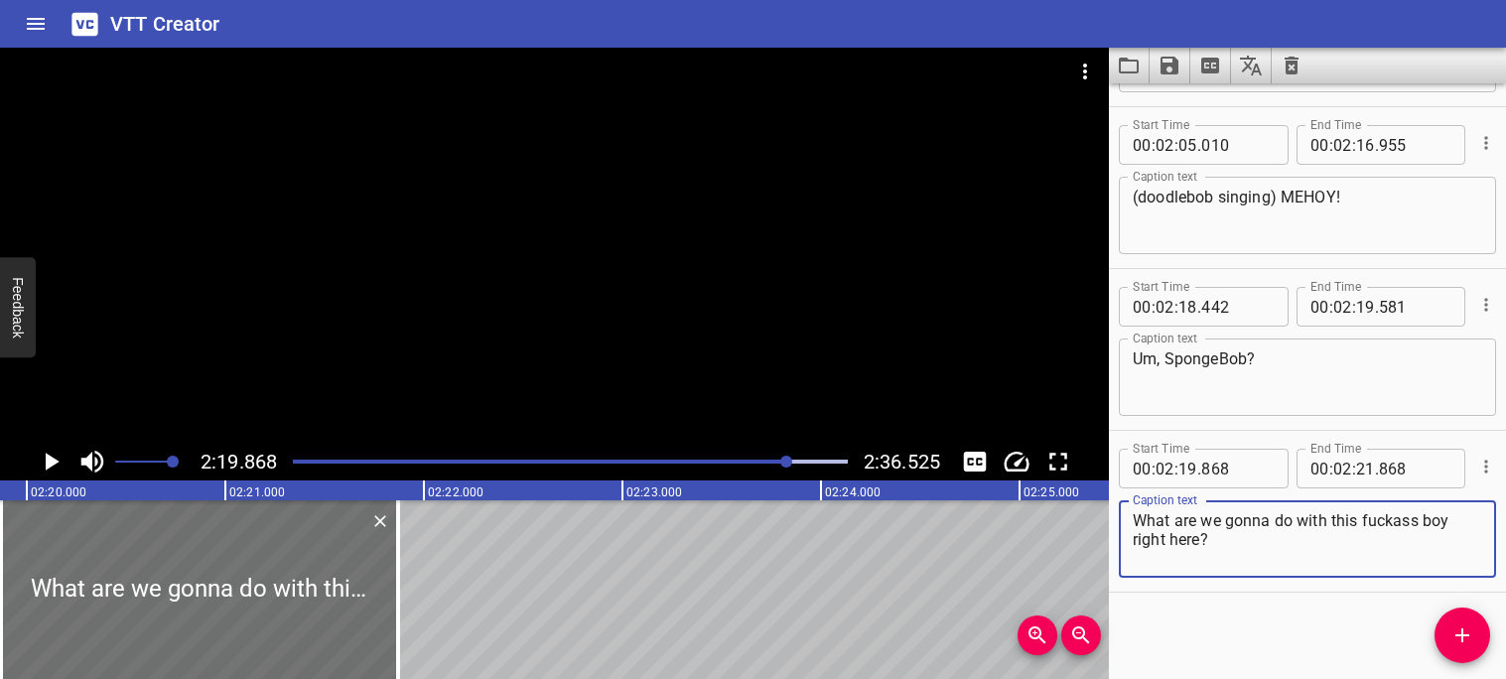
click at [43, 469] on icon "Play/Pause" at bounding box center [51, 462] width 30 height 30
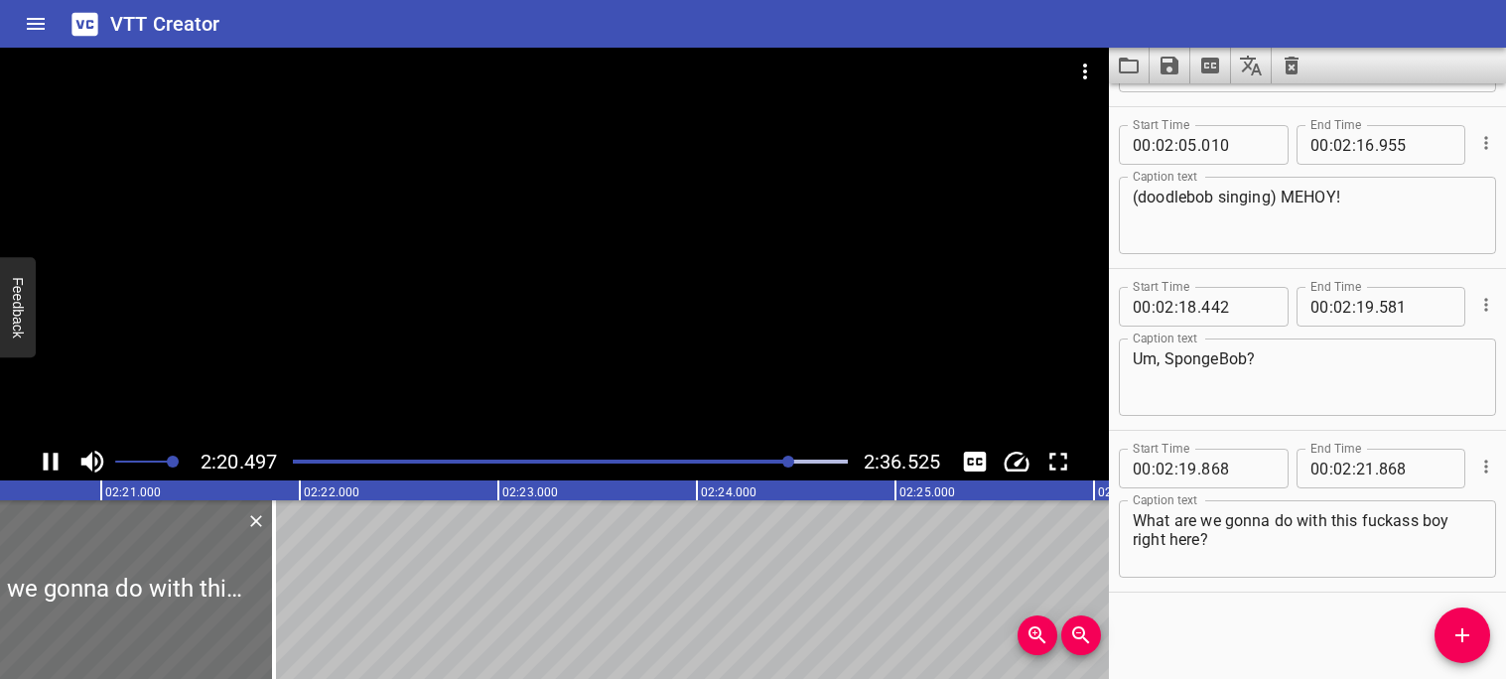
click at [55, 467] on icon "Play/Pause" at bounding box center [51, 462] width 15 height 18
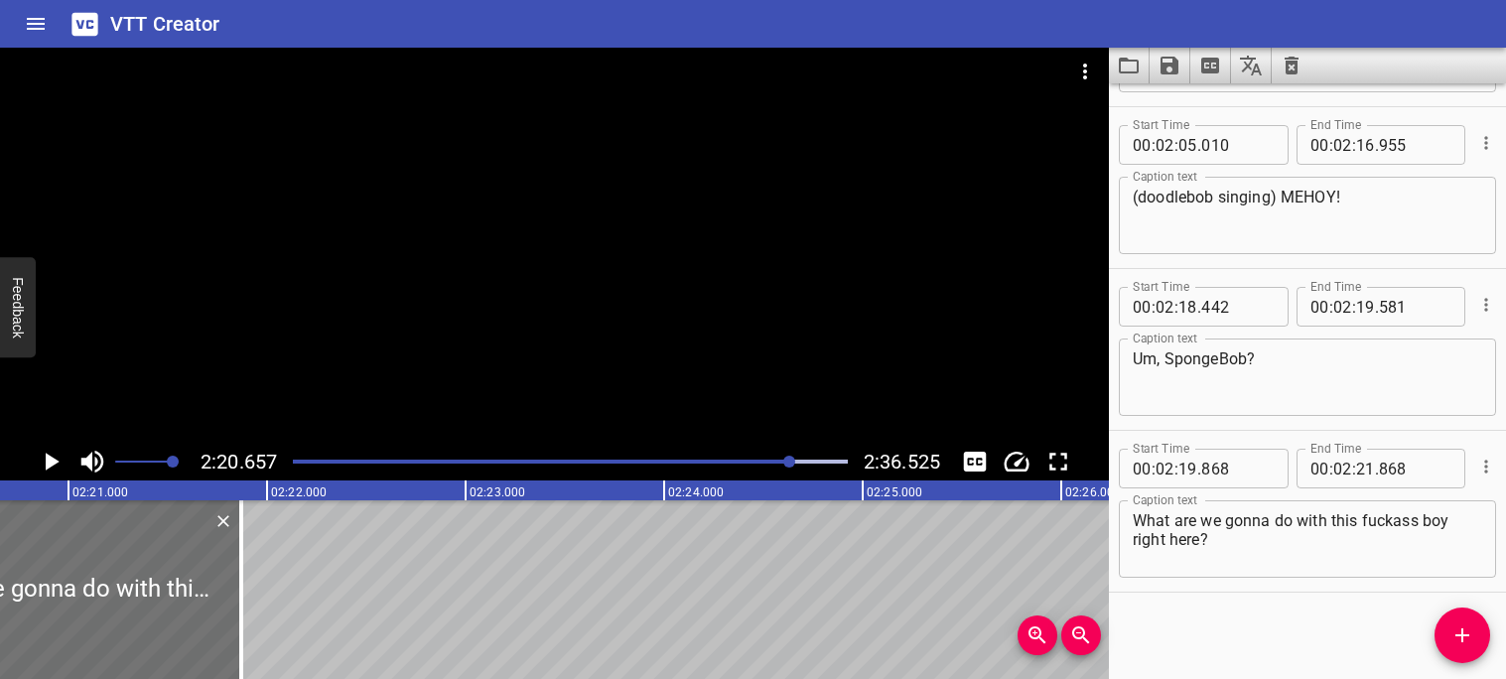
click at [55, 467] on icon "Play/Pause" at bounding box center [51, 462] width 30 height 30
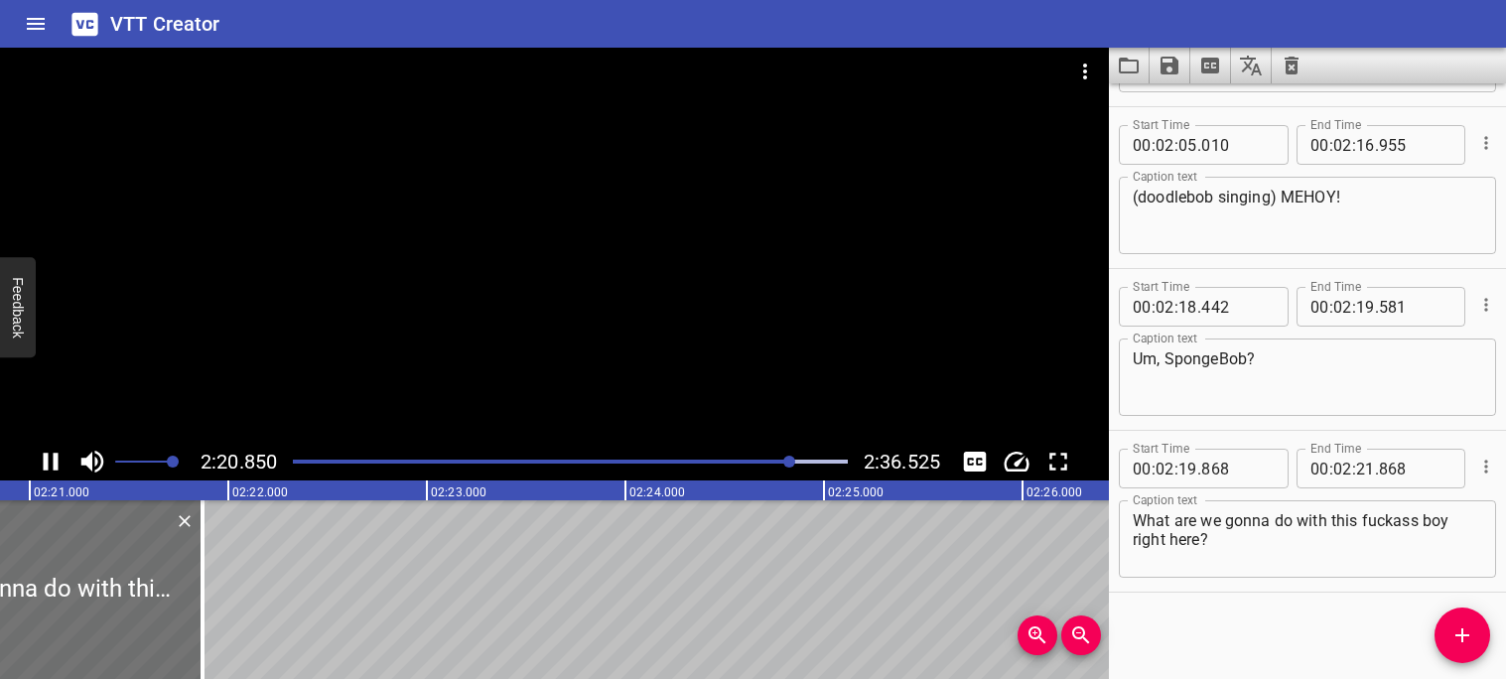
click at [55, 466] on icon "Play/Pause" at bounding box center [51, 462] width 15 height 18
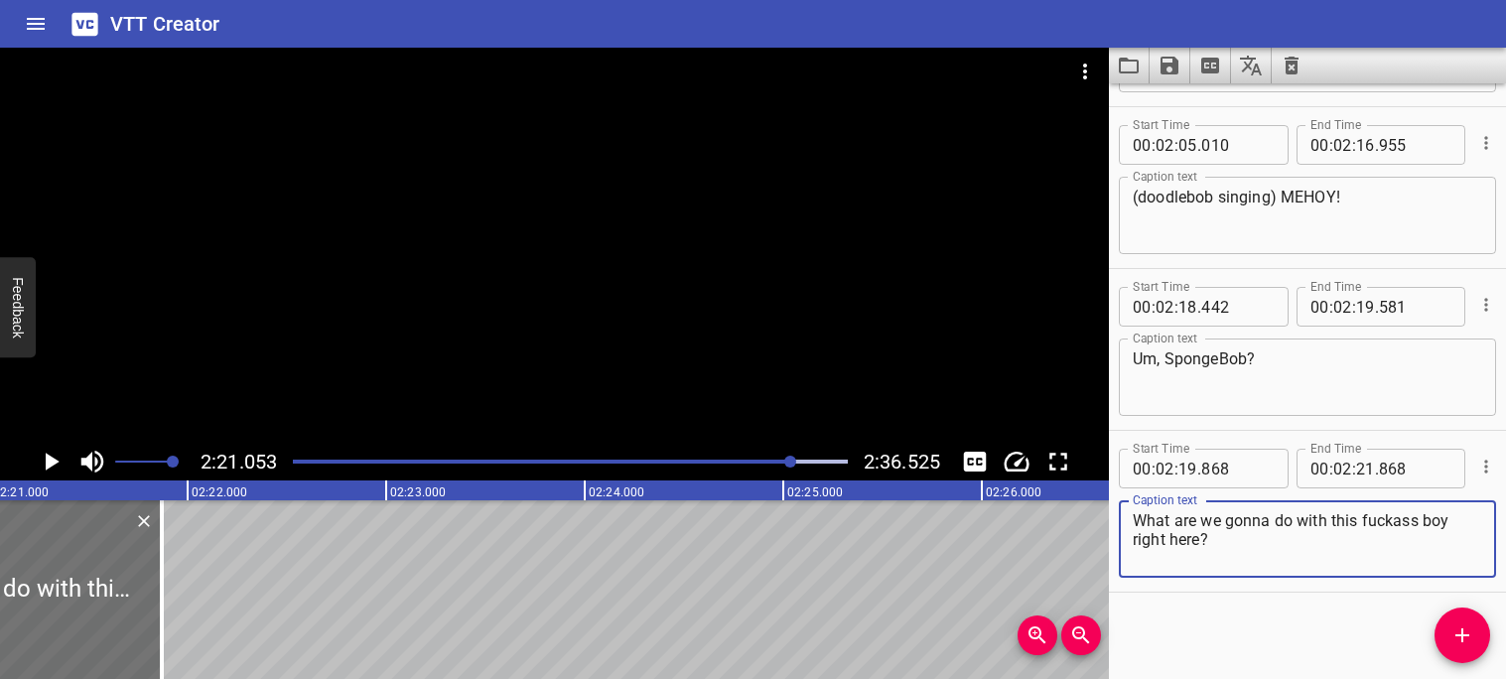
click at [1327, 522] on textarea "What are we gonna do with this fuckass boy right here?" at bounding box center [1307, 539] width 349 height 57
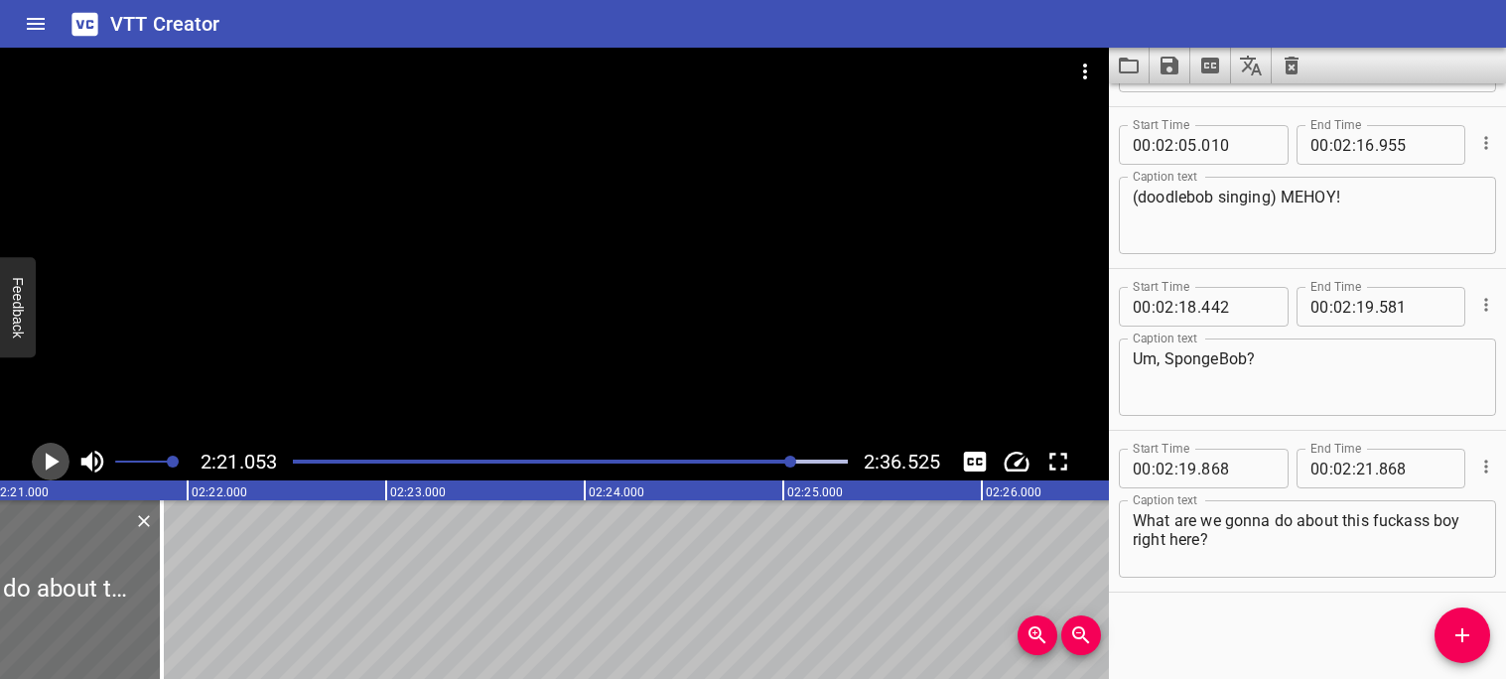
click at [53, 463] on icon "Play/Pause" at bounding box center [53, 462] width 14 height 18
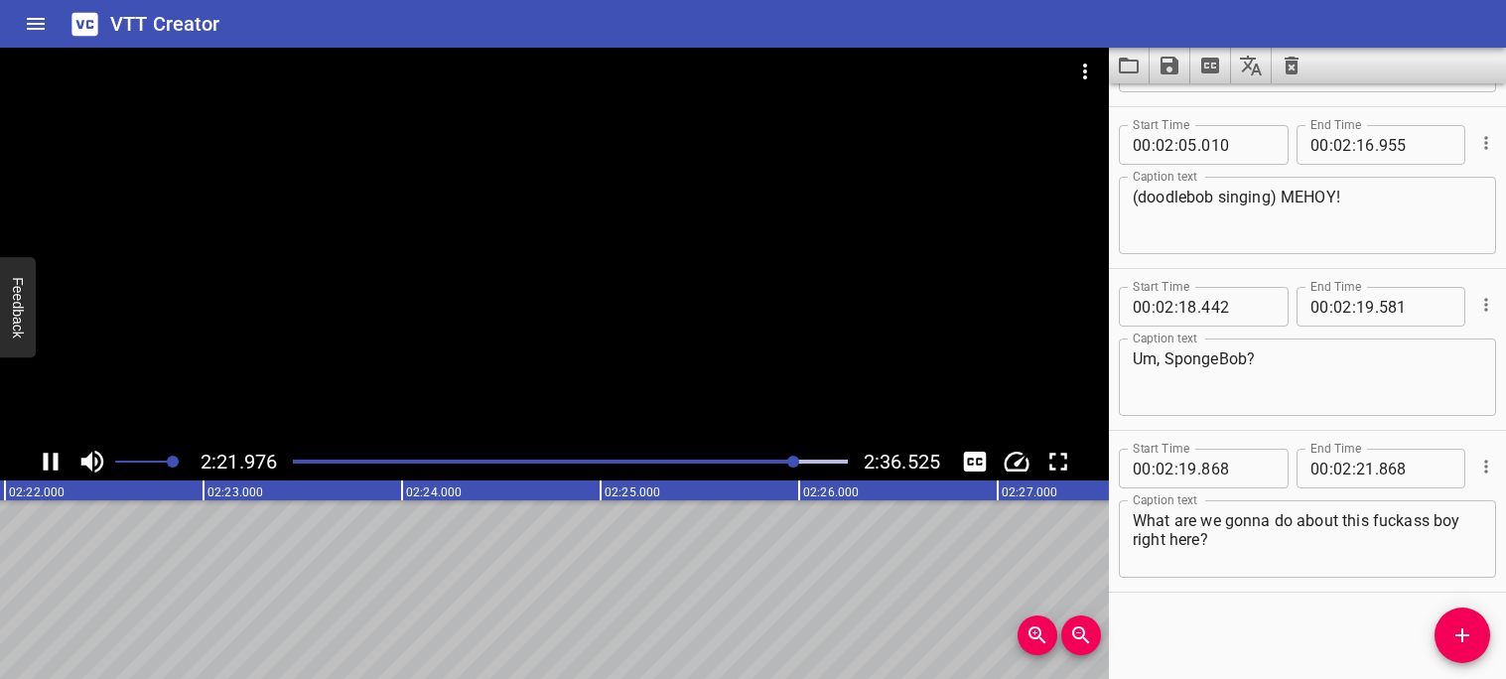
click at [60, 464] on icon "Play/Pause" at bounding box center [51, 462] width 30 height 30
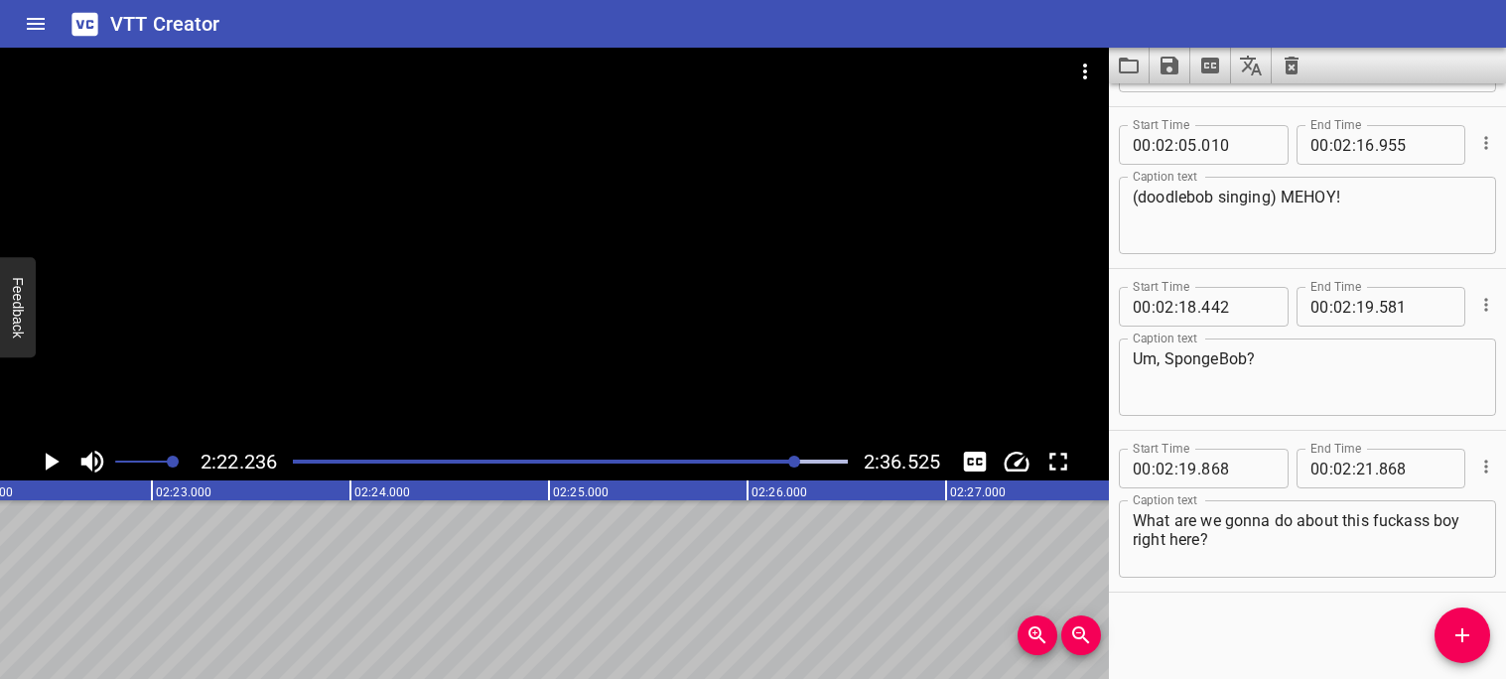
click at [57, 464] on icon "Play/Pause" at bounding box center [51, 462] width 30 height 30
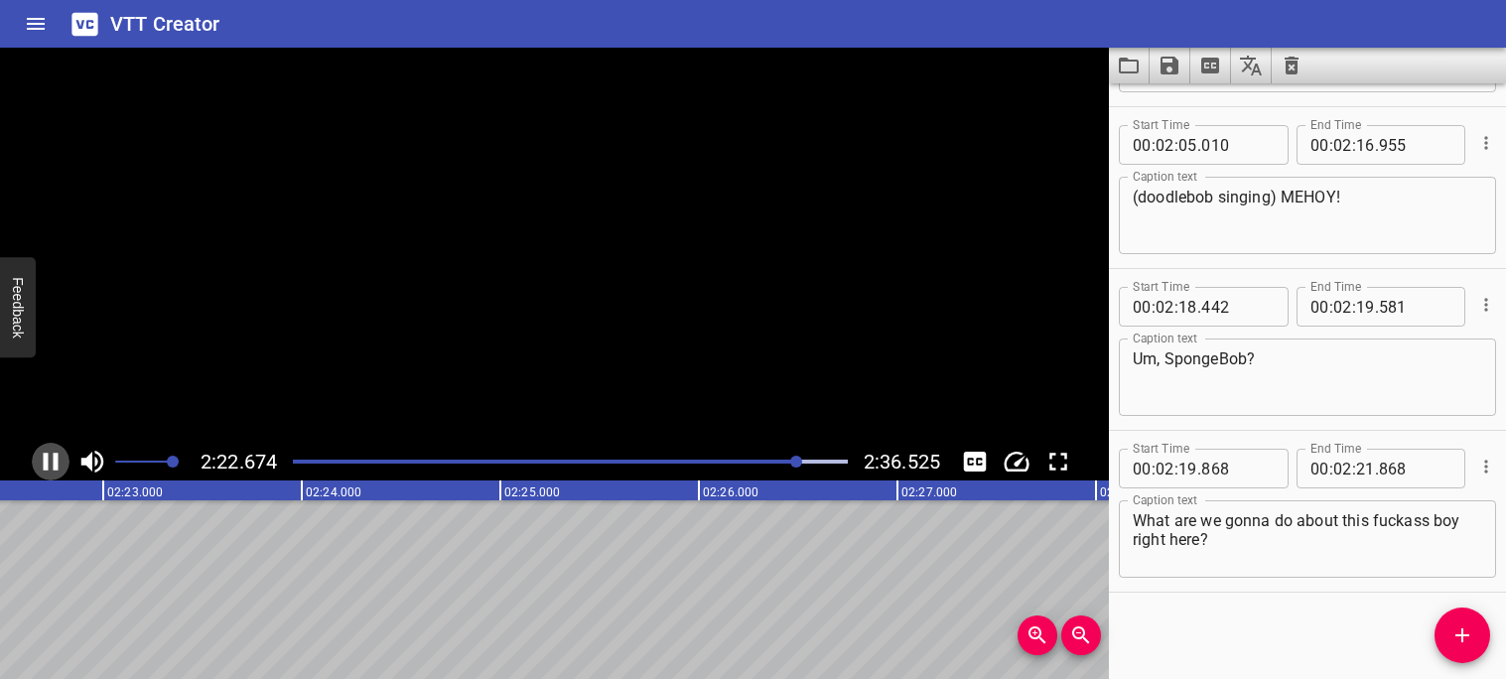
click at [53, 464] on icon "Play/Pause" at bounding box center [51, 462] width 15 height 18
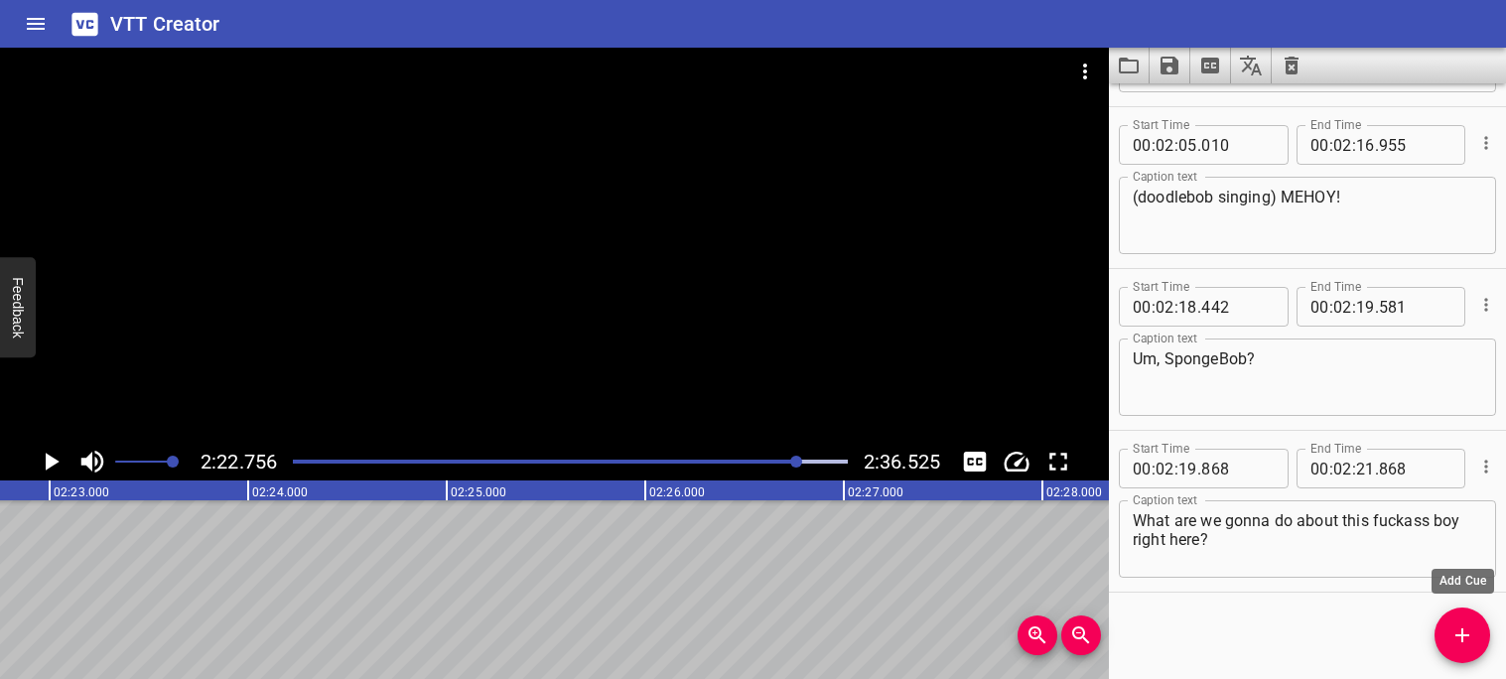
click at [1451, 638] on icon "Add Cue" at bounding box center [1463, 635] width 24 height 24
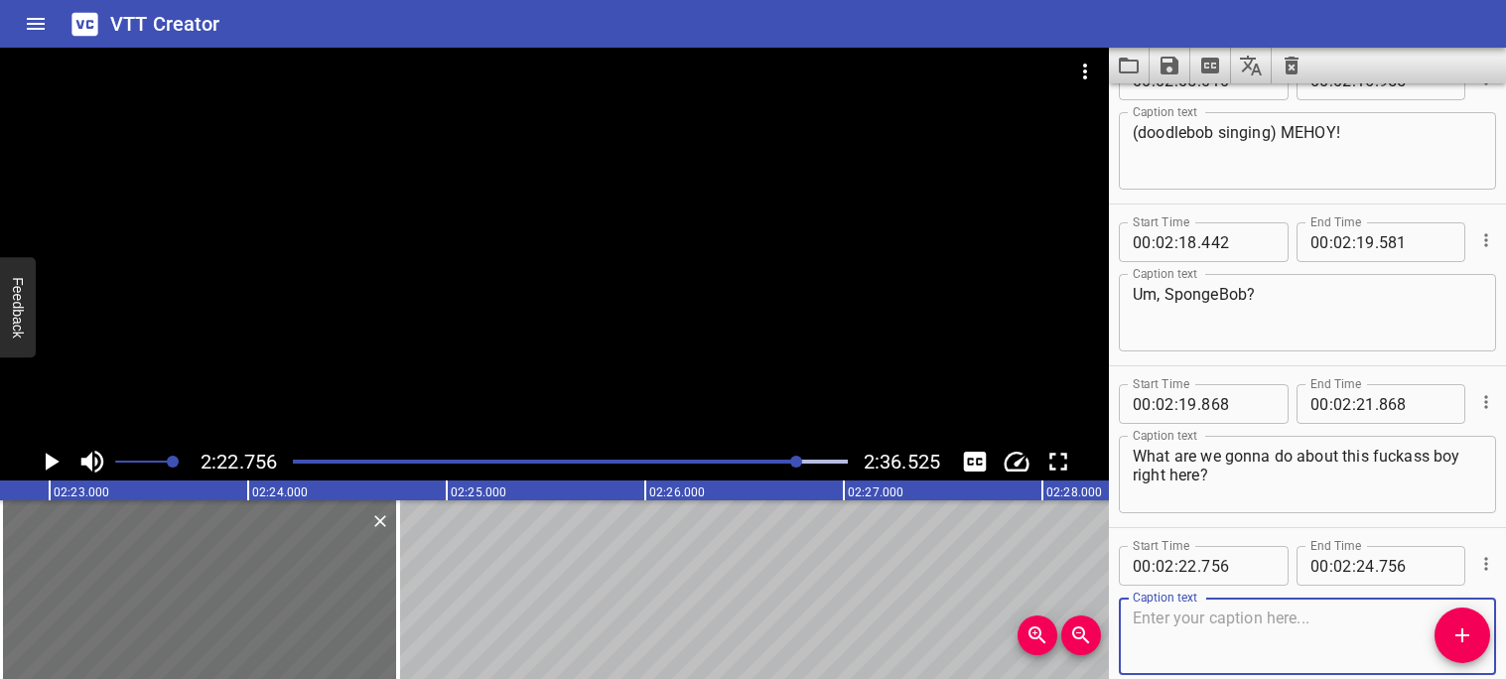
scroll to position [7493, 0]
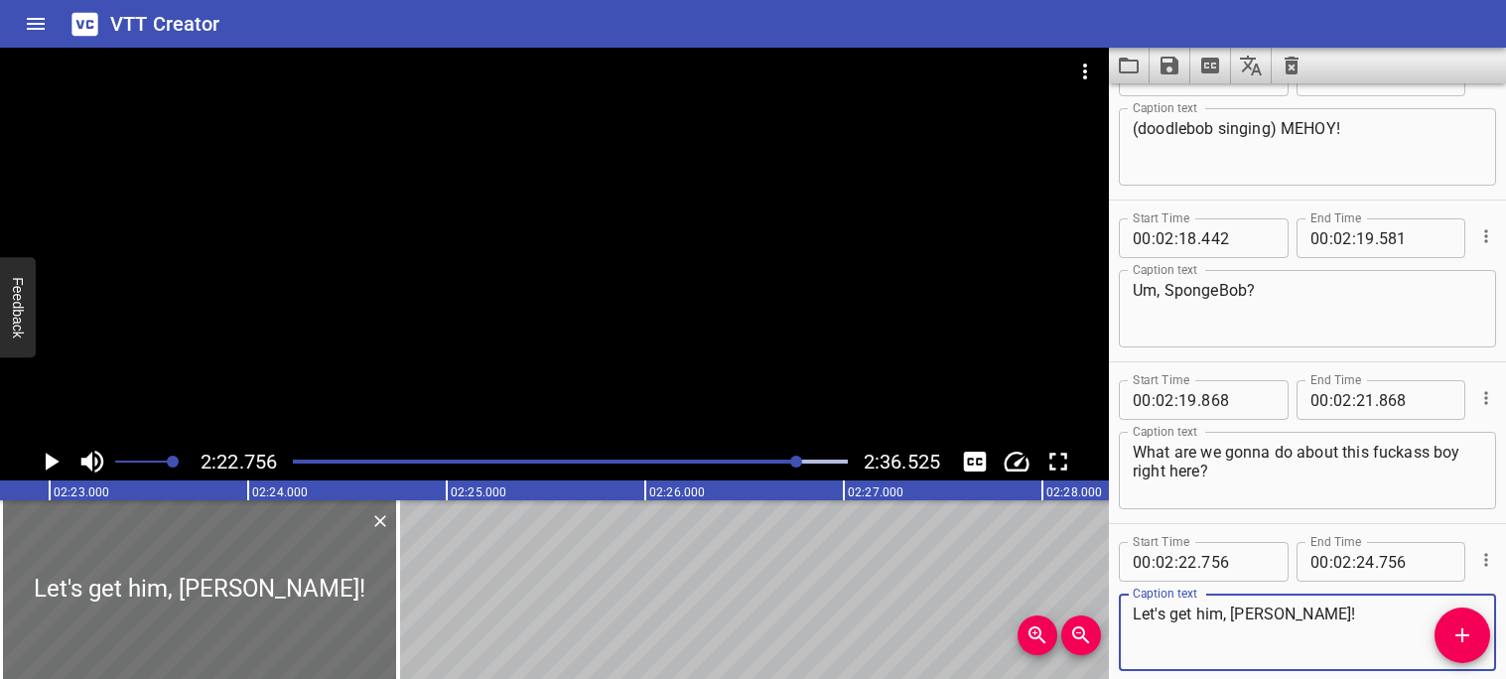
click at [55, 471] on icon "Play/Pause" at bounding box center [51, 462] width 30 height 30
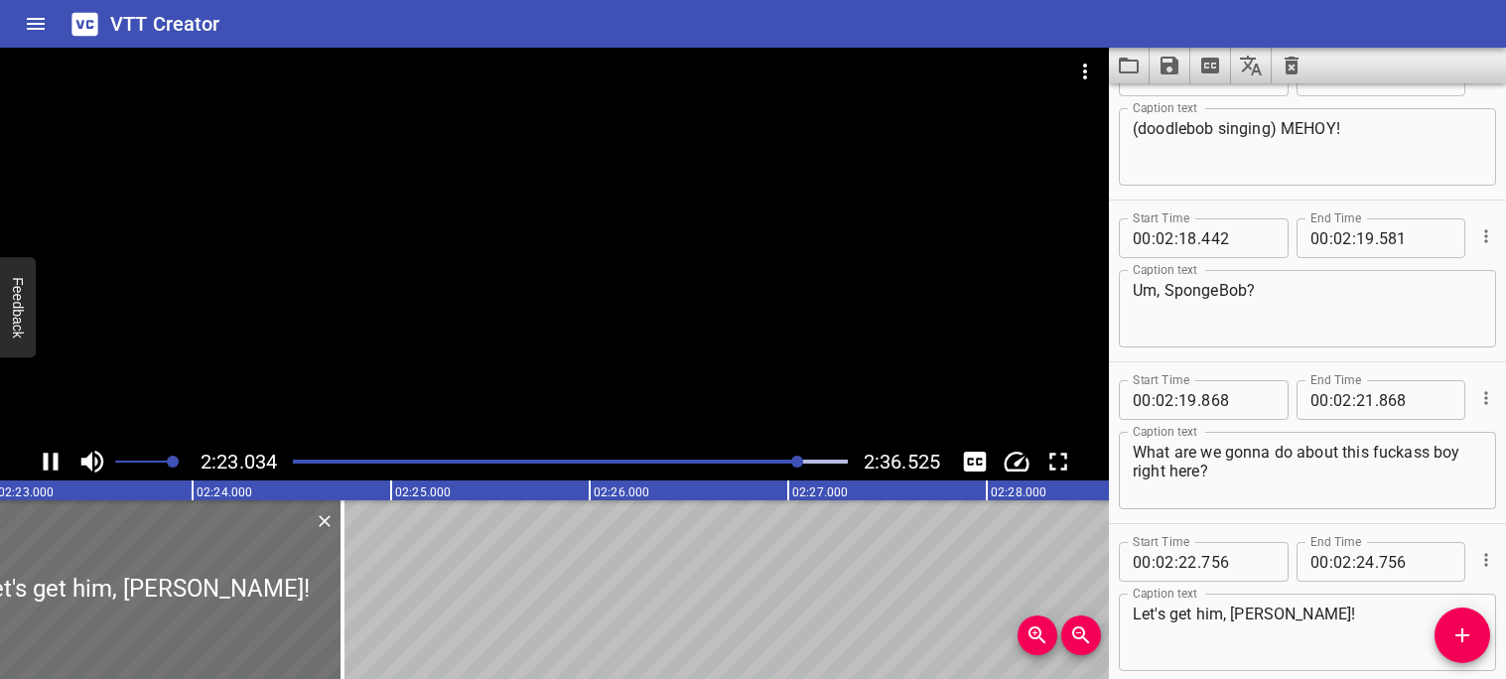
scroll to position [7586, 0]
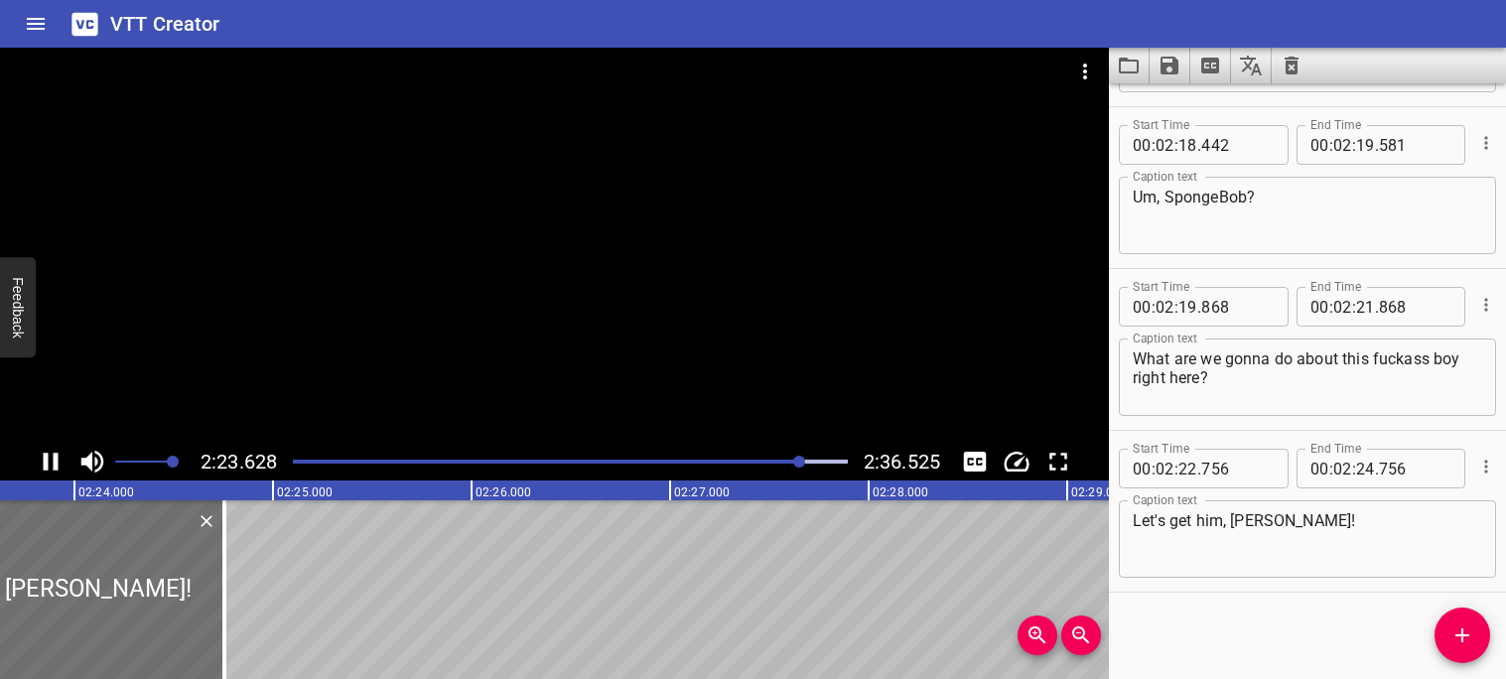
click at [53, 466] on icon "Play/Pause" at bounding box center [51, 462] width 30 height 30
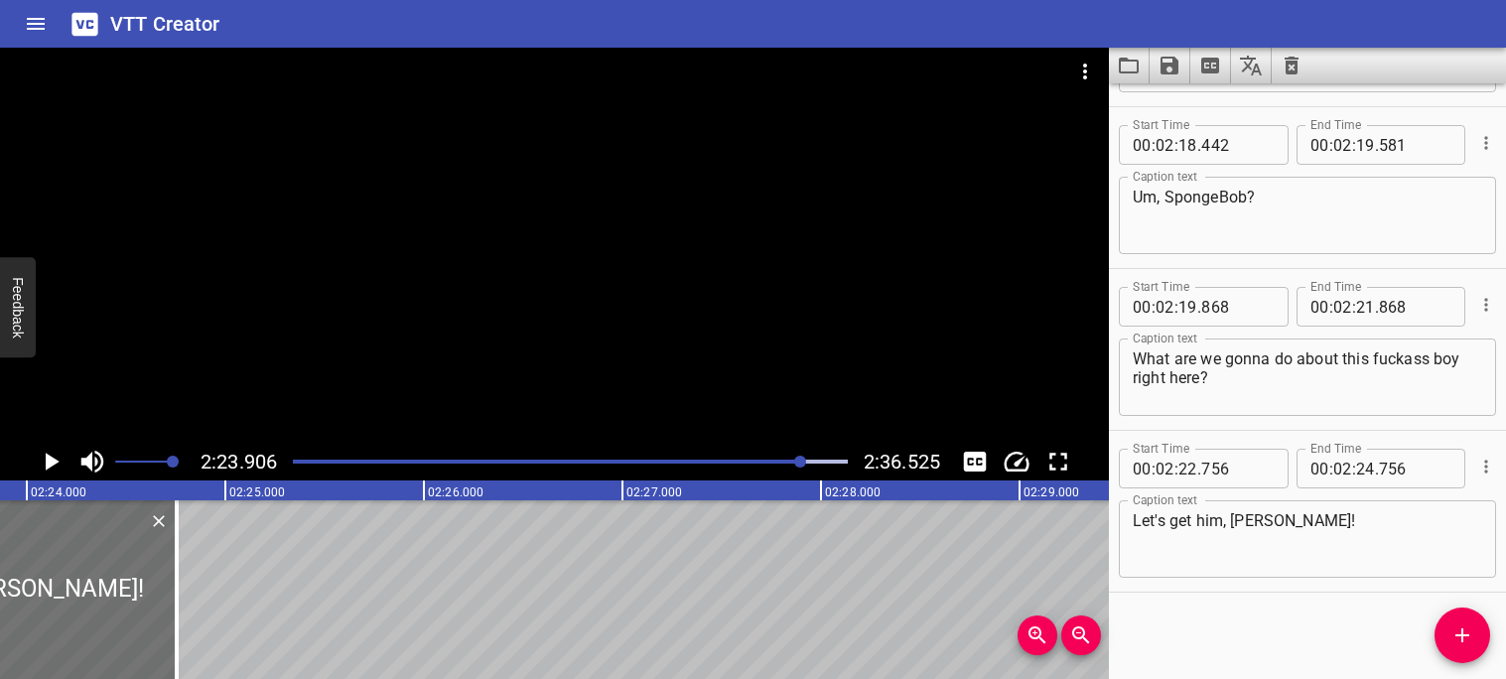
scroll to position [0, 28573]
click at [51, 469] on icon "Play/Pause" at bounding box center [51, 462] width 30 height 30
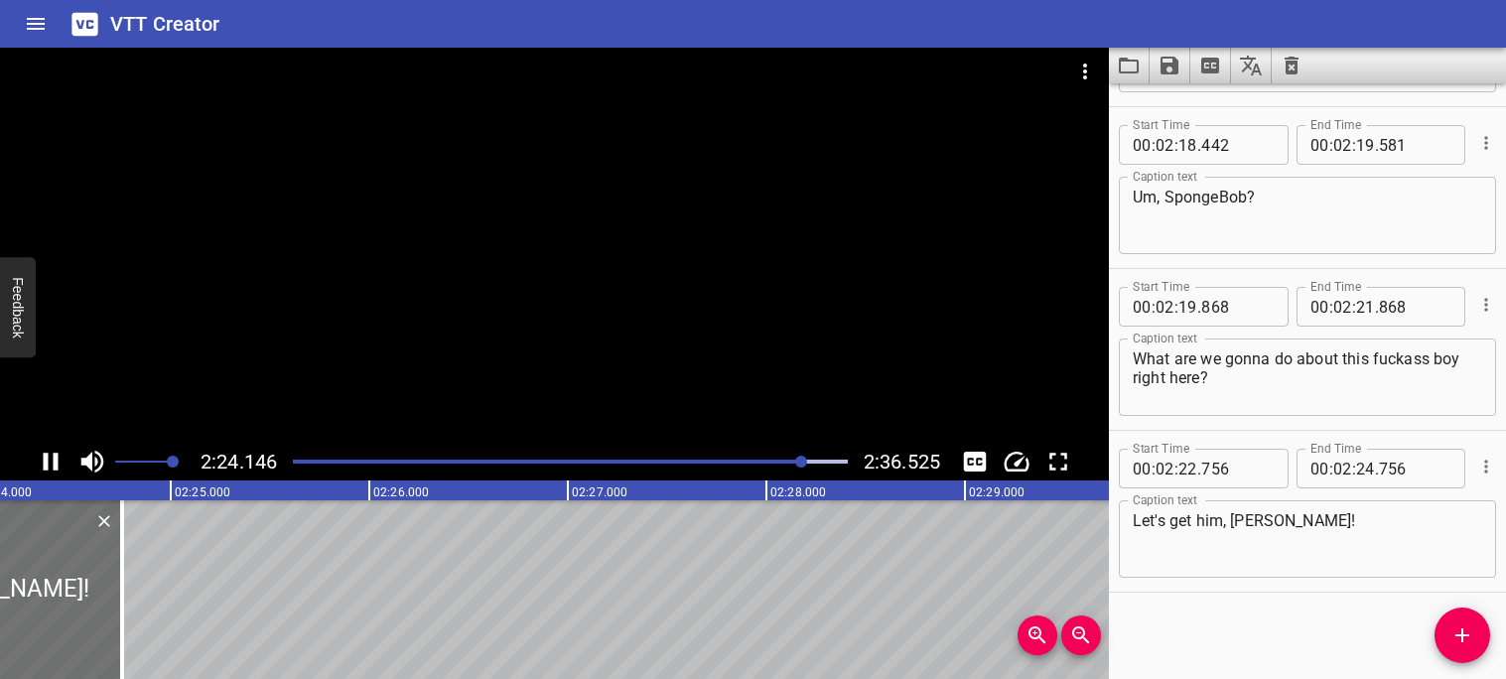
click at [51, 469] on icon "Play/Pause" at bounding box center [51, 462] width 30 height 30
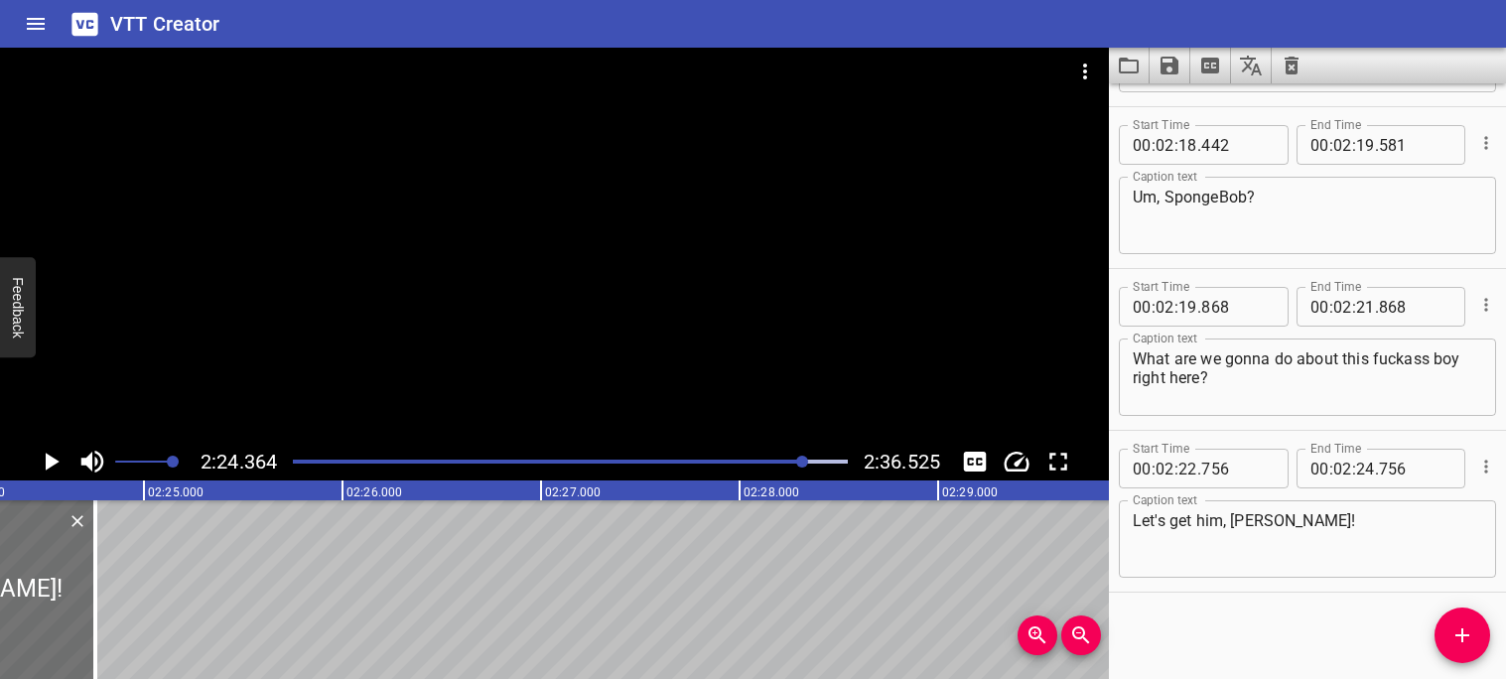
scroll to position [0, 28665]
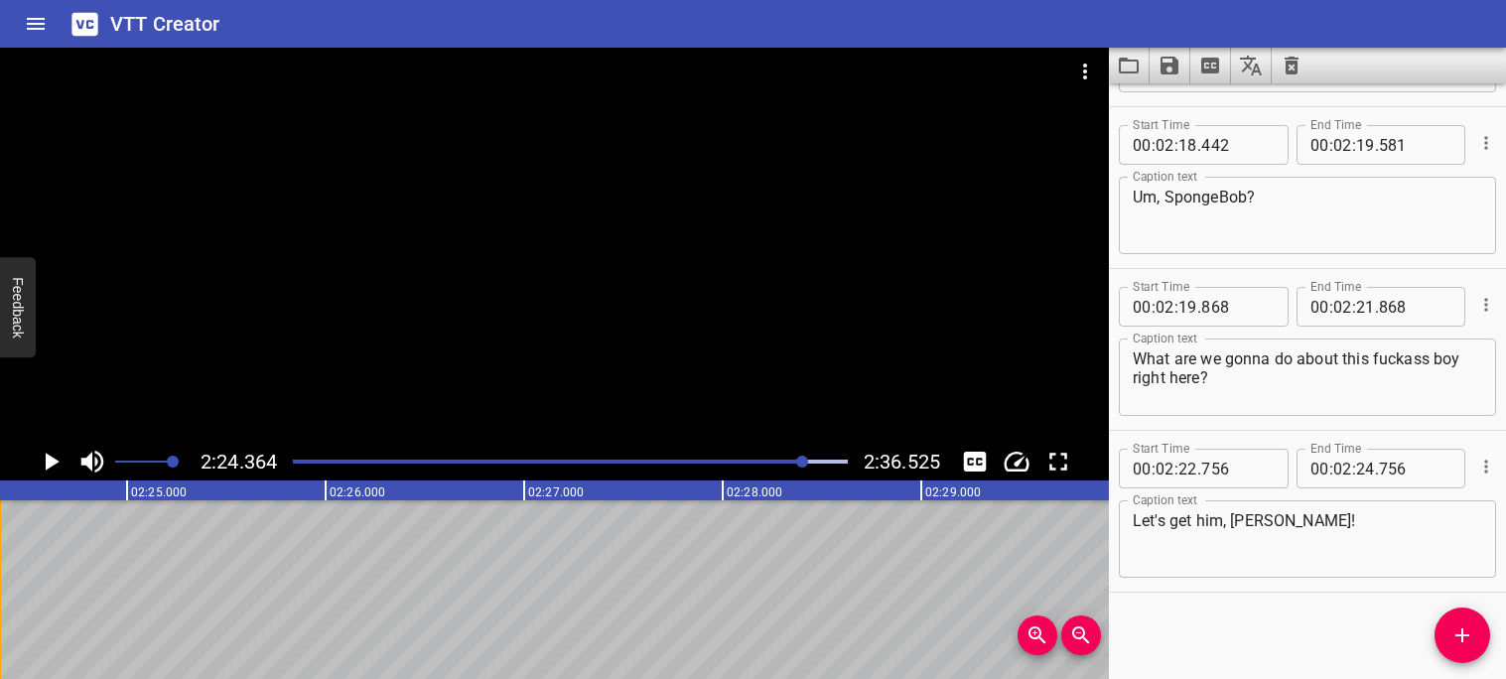
drag, startPoint x: 79, startPoint y: 573, endPoint x: 0, endPoint y: 581, distance: 79.8
click at [50, 470] on icon "Play/Pause" at bounding box center [51, 462] width 30 height 30
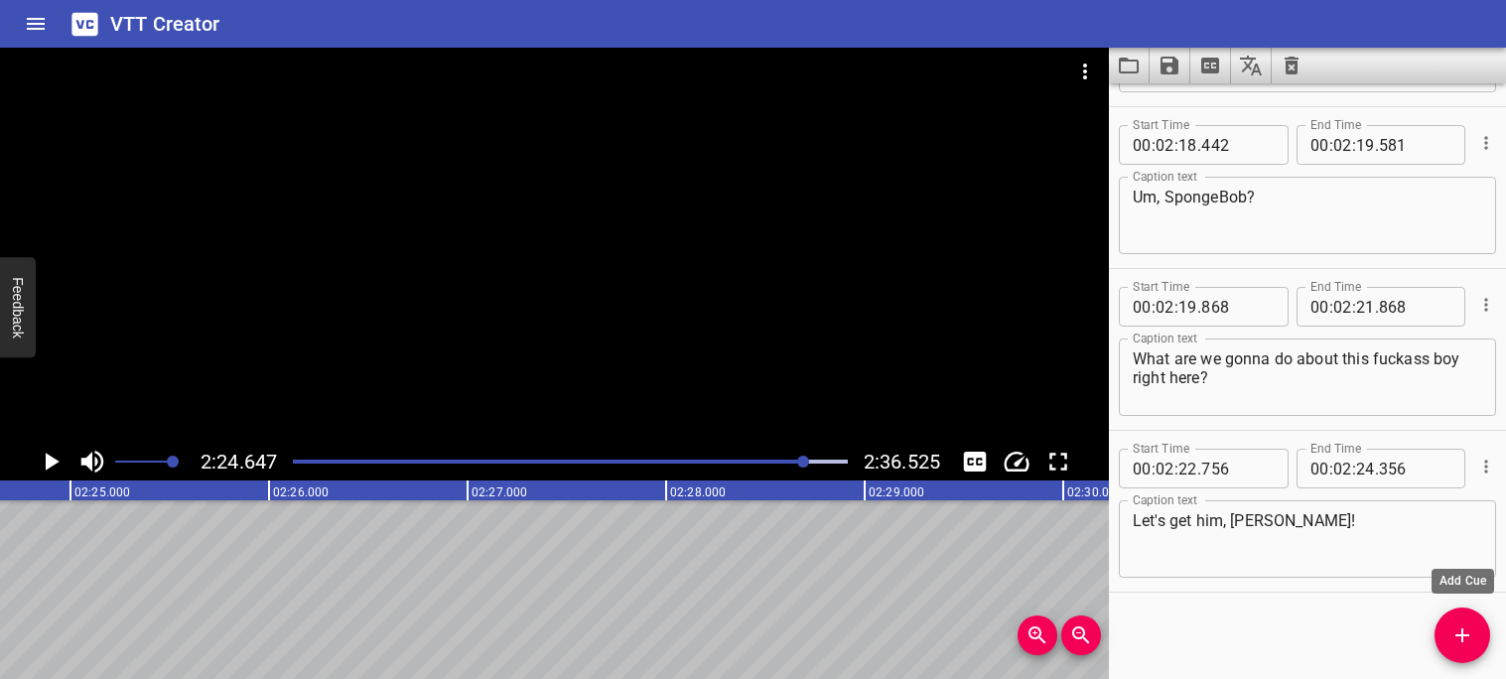
click at [1453, 644] on icon "Add Cue" at bounding box center [1463, 635] width 24 height 24
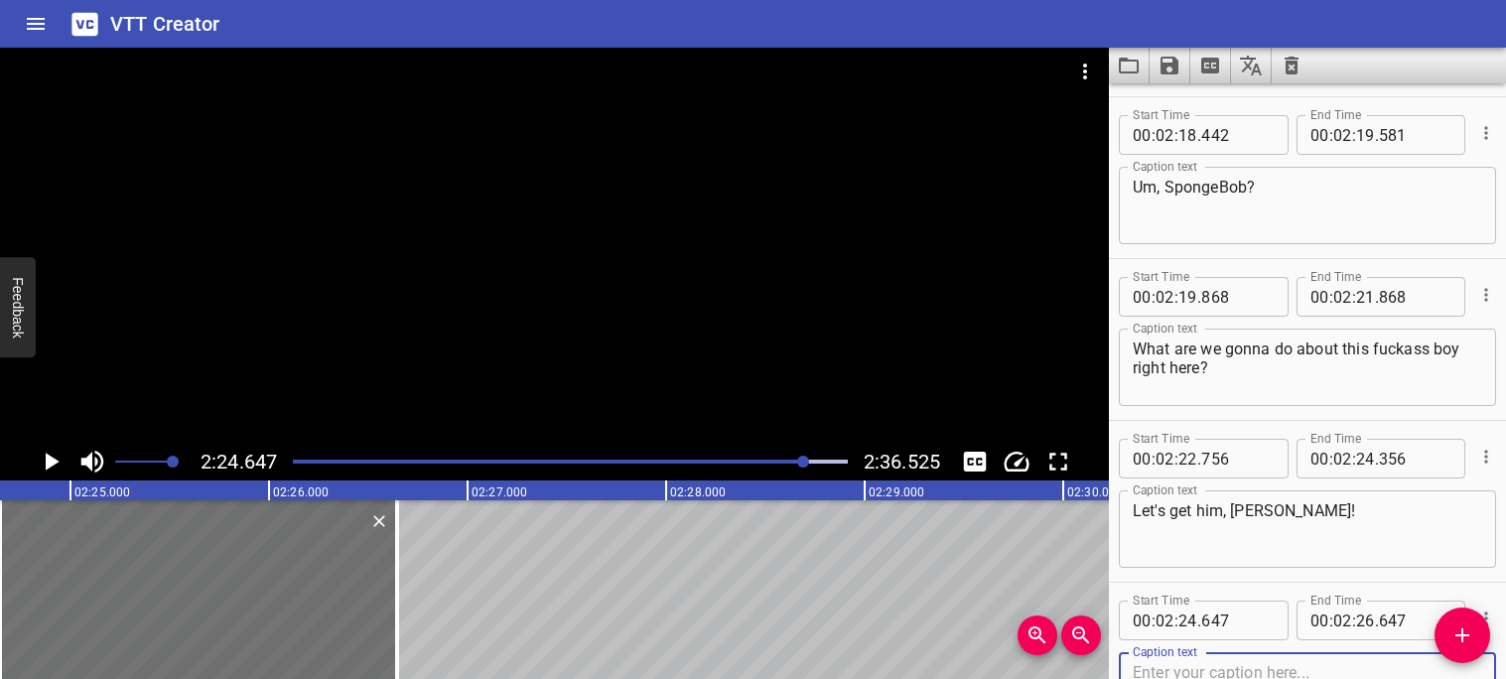
scroll to position [7649, 0]
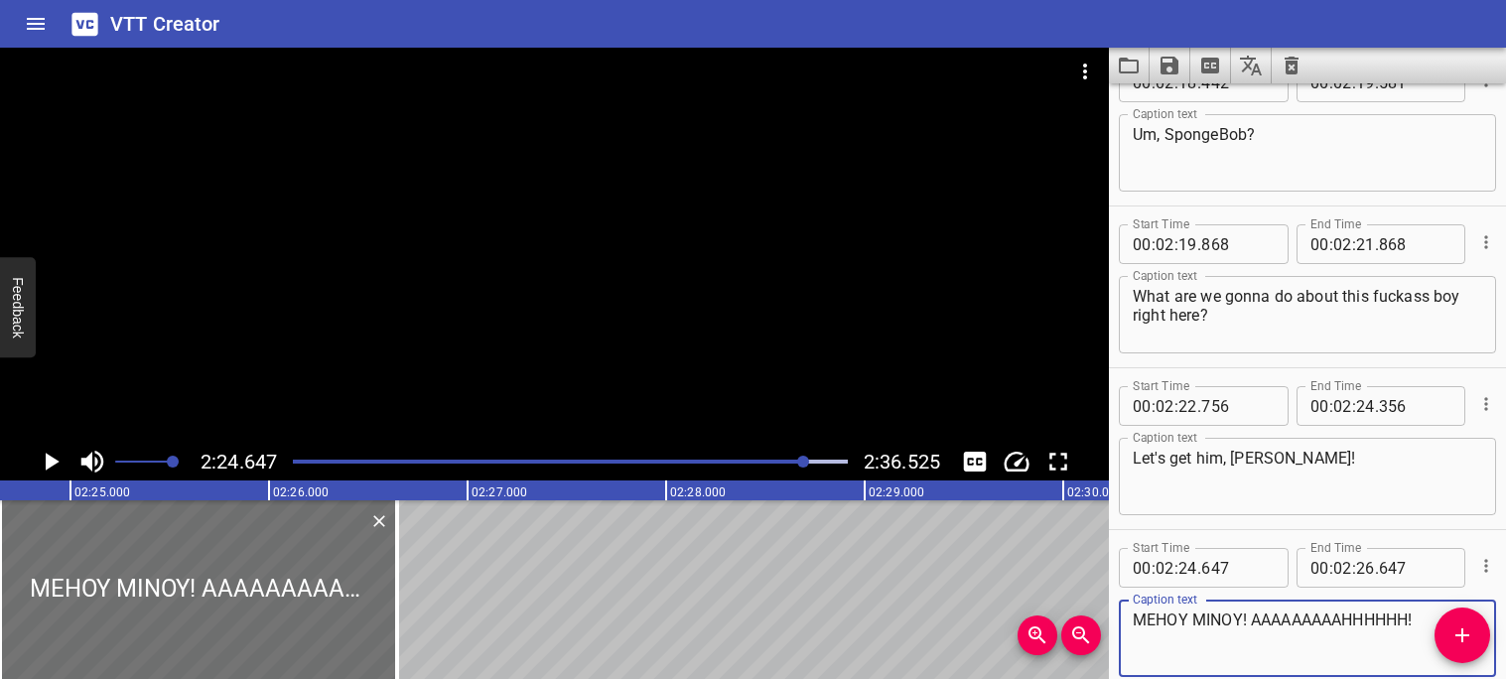
click at [37, 465] on icon "Play/Pause" at bounding box center [51, 462] width 30 height 30
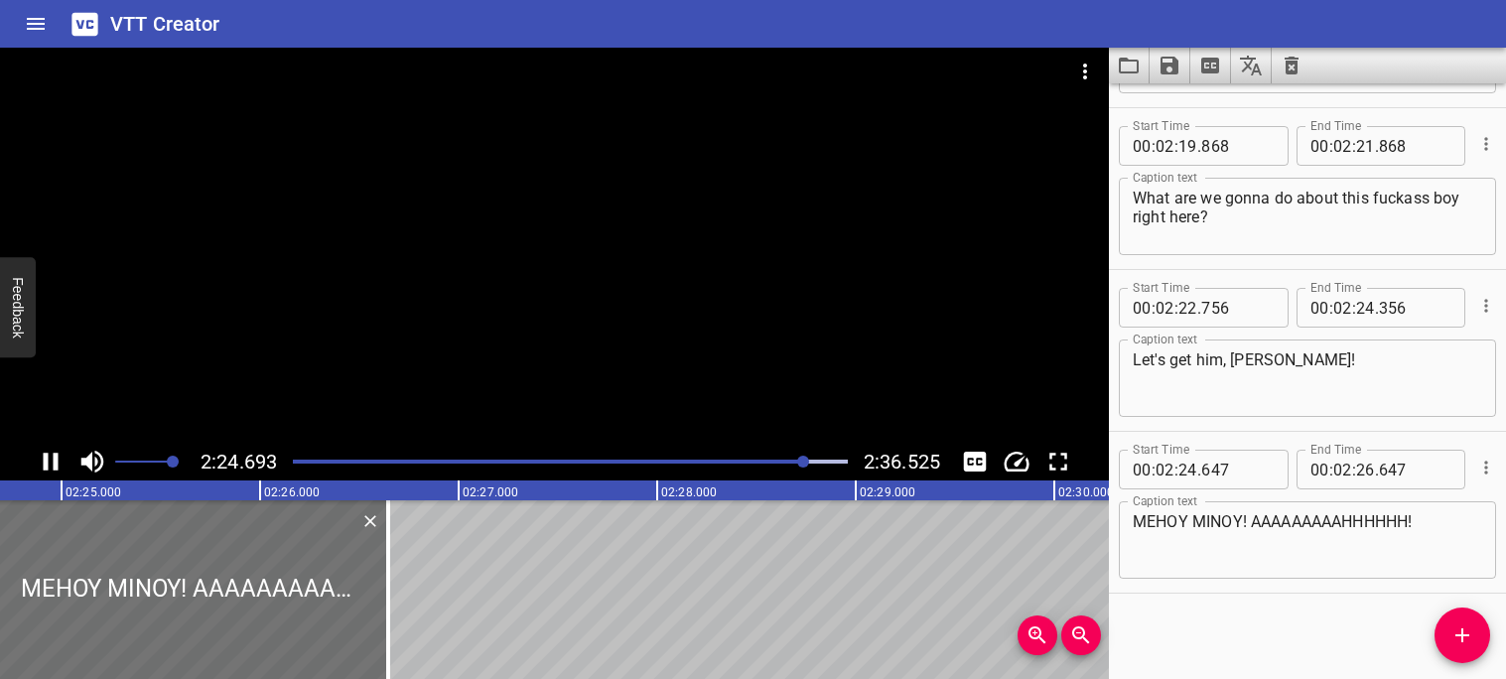
scroll to position [7748, 0]
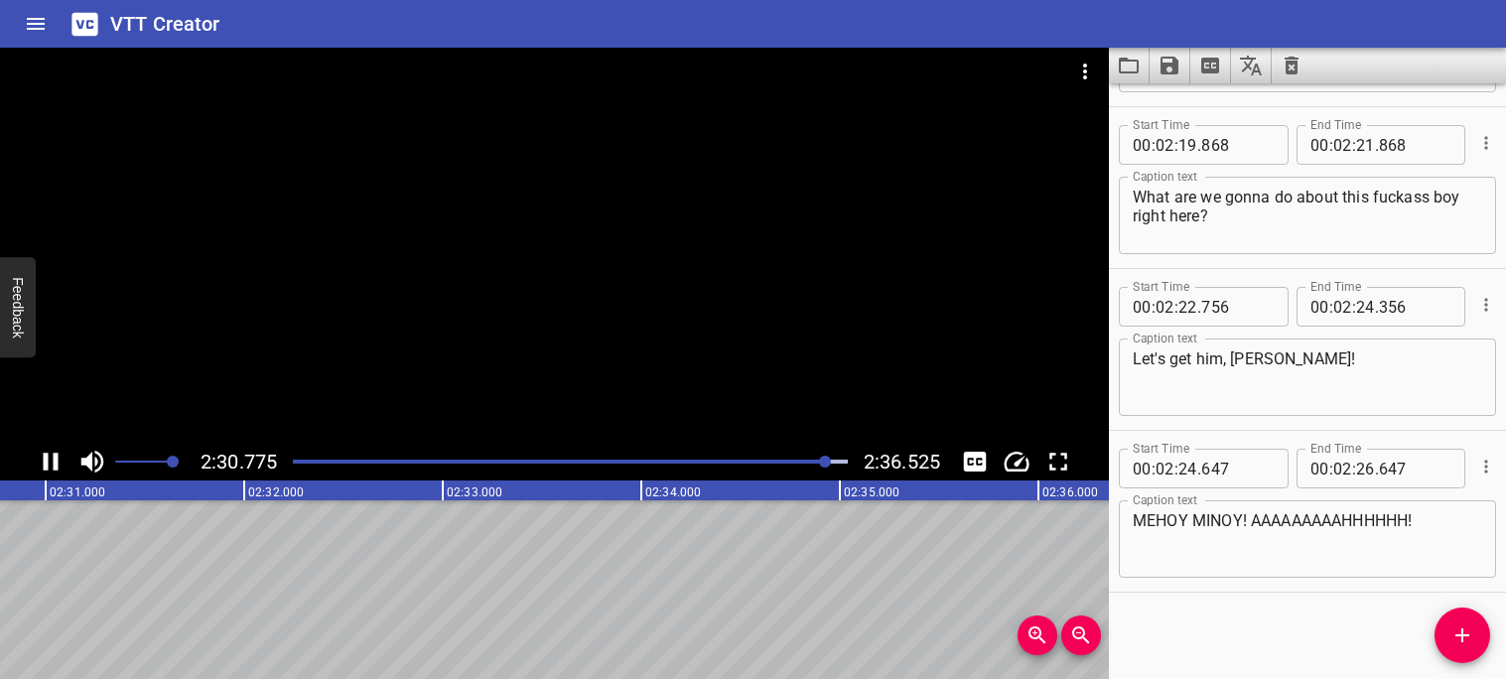
click at [57, 464] on icon "Play/Pause" at bounding box center [51, 462] width 15 height 18
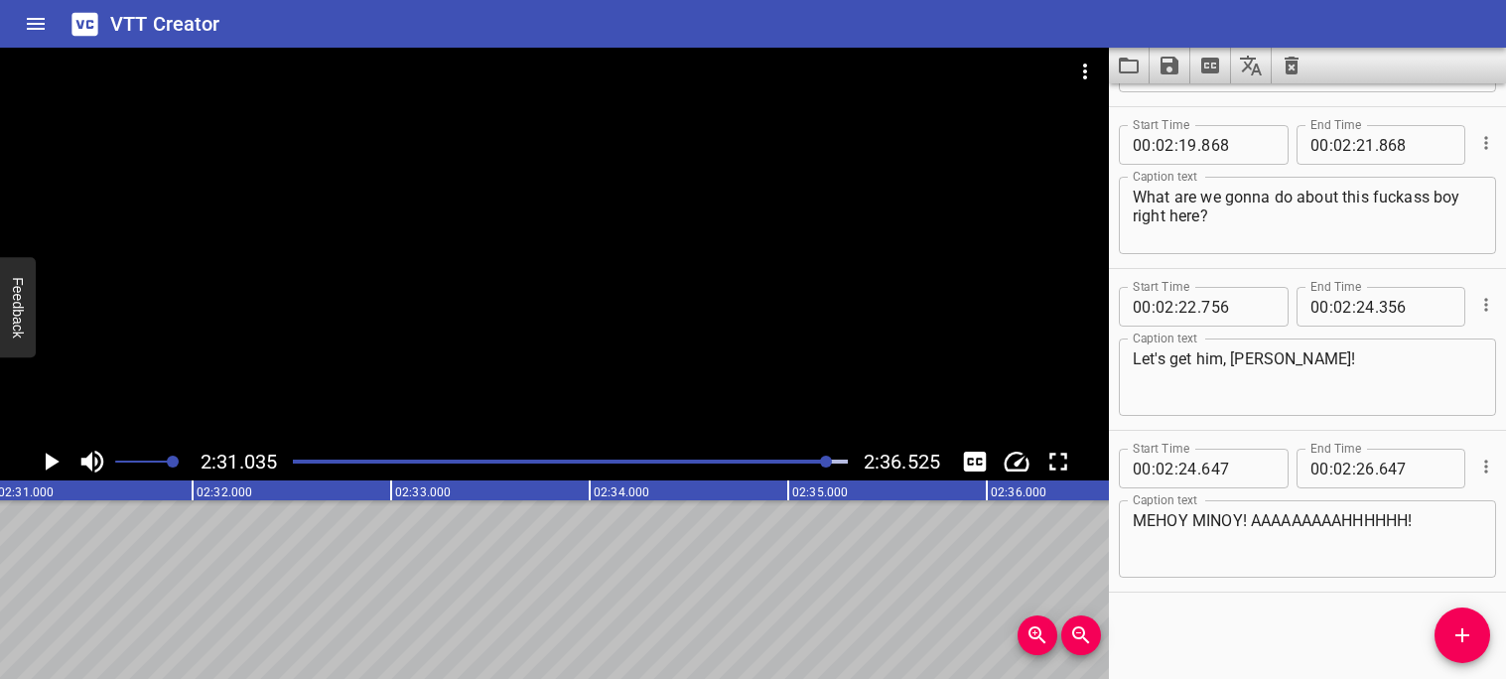
click at [1470, 615] on button "Add Cue" at bounding box center [1463, 636] width 56 height 56
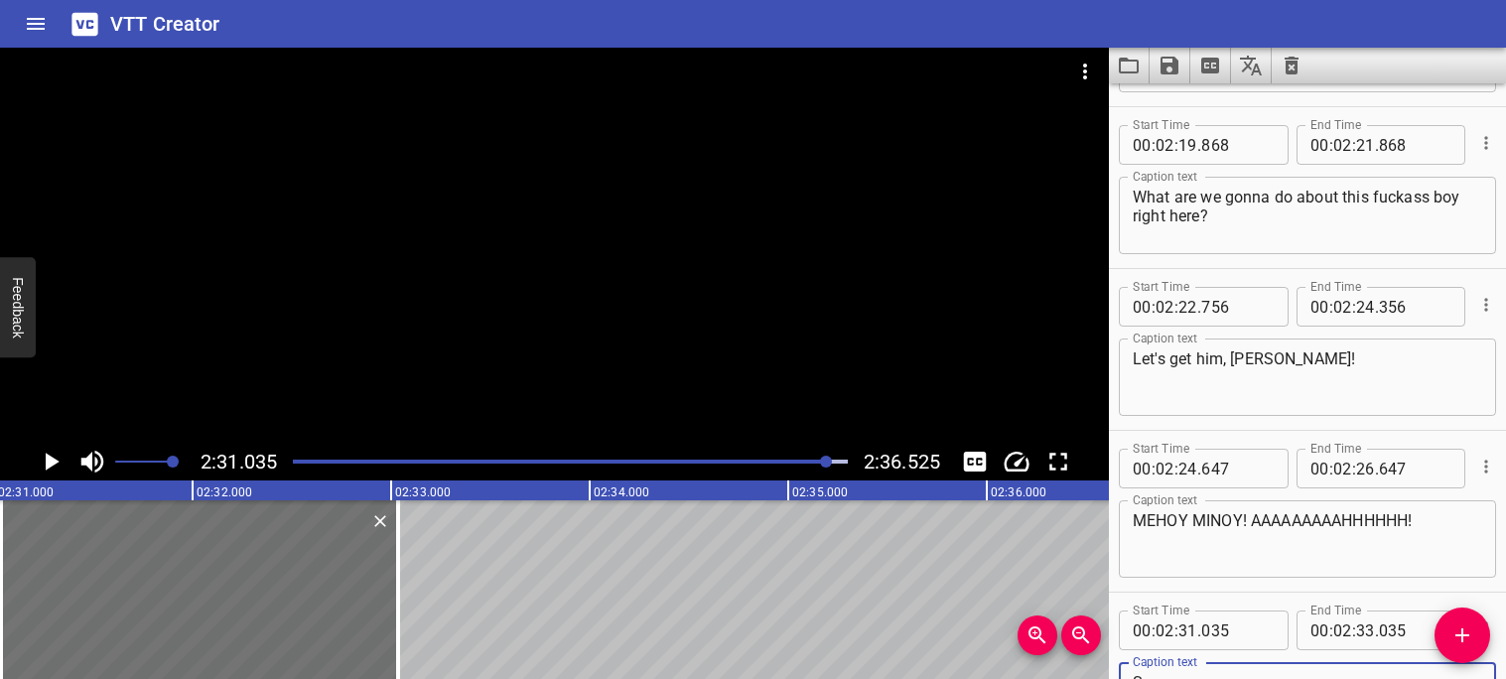
click at [1326, 626] on input "00" at bounding box center [1320, 631] width 19 height 40
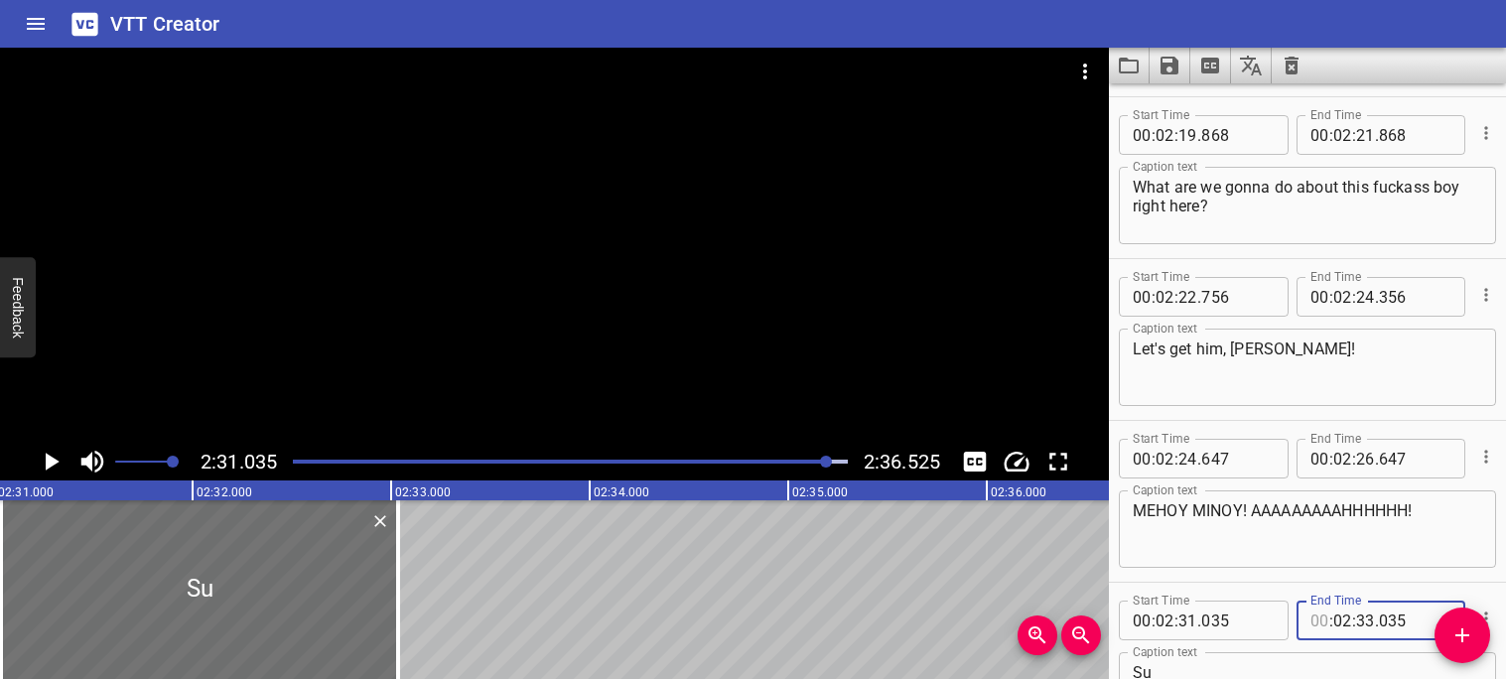
scroll to position [7811, 0]
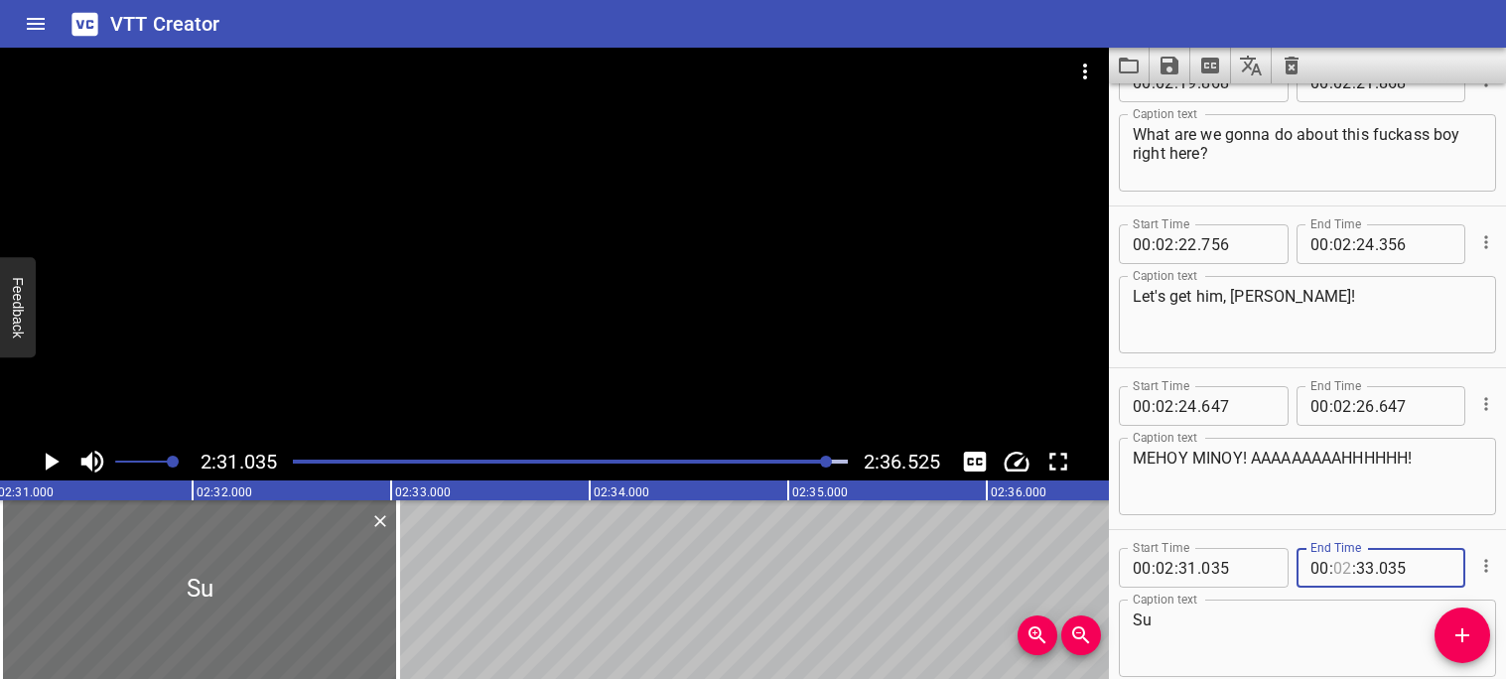
click at [1307, 628] on textarea "Su" at bounding box center [1307, 639] width 349 height 57
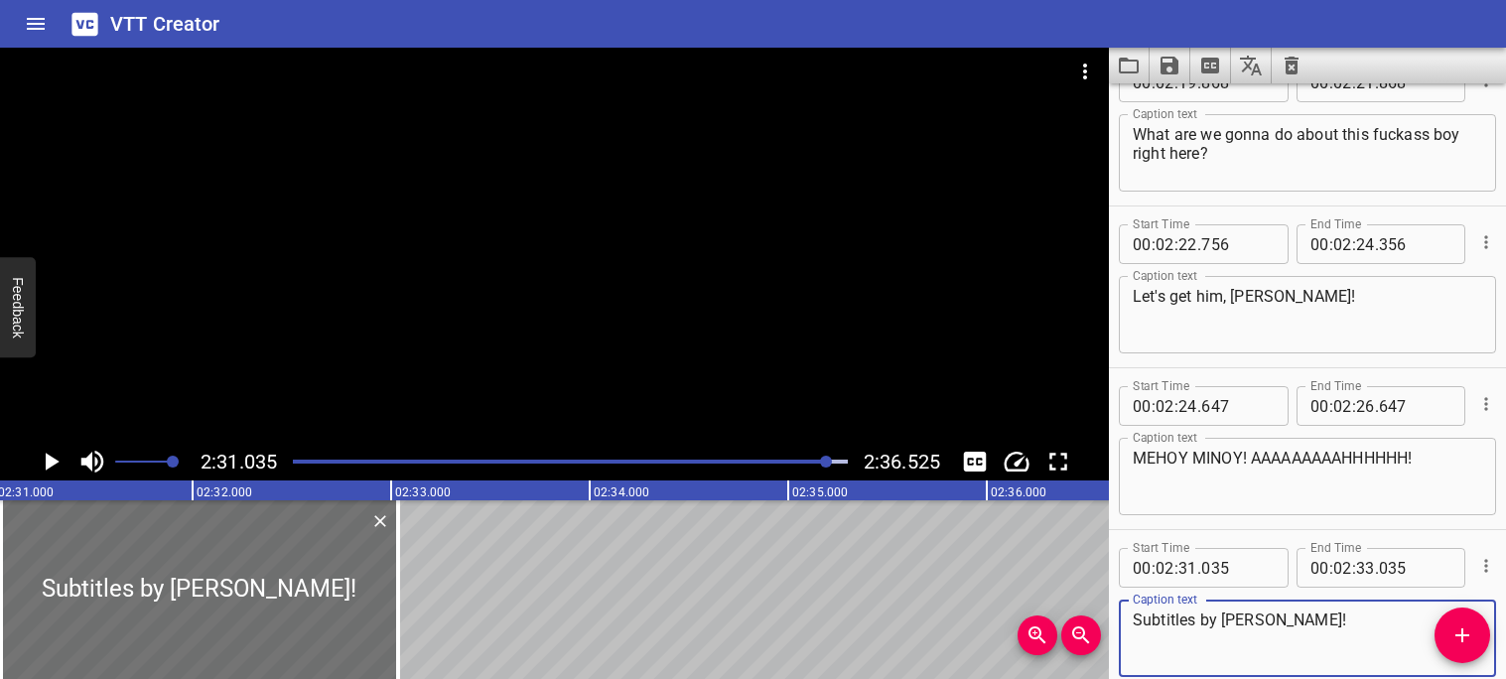
click at [1251, 535] on div "Start Time 00 : 02 : 31 . 035 Start Time End Time 00 : 02 : 33 . 035 End Time C…" at bounding box center [1307, 610] width 397 height 161
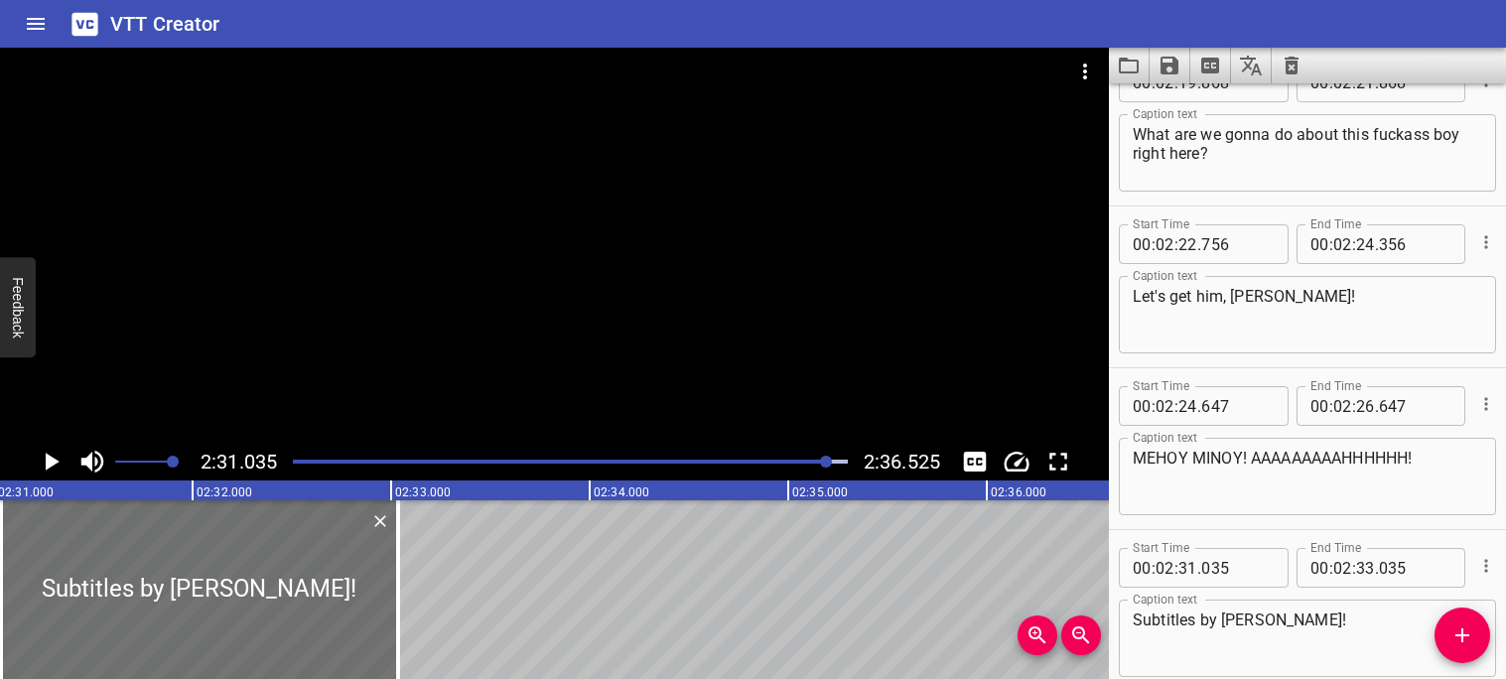
click at [318, 460] on div "Play progress" at bounding box center [551, 462] width 555 height 4
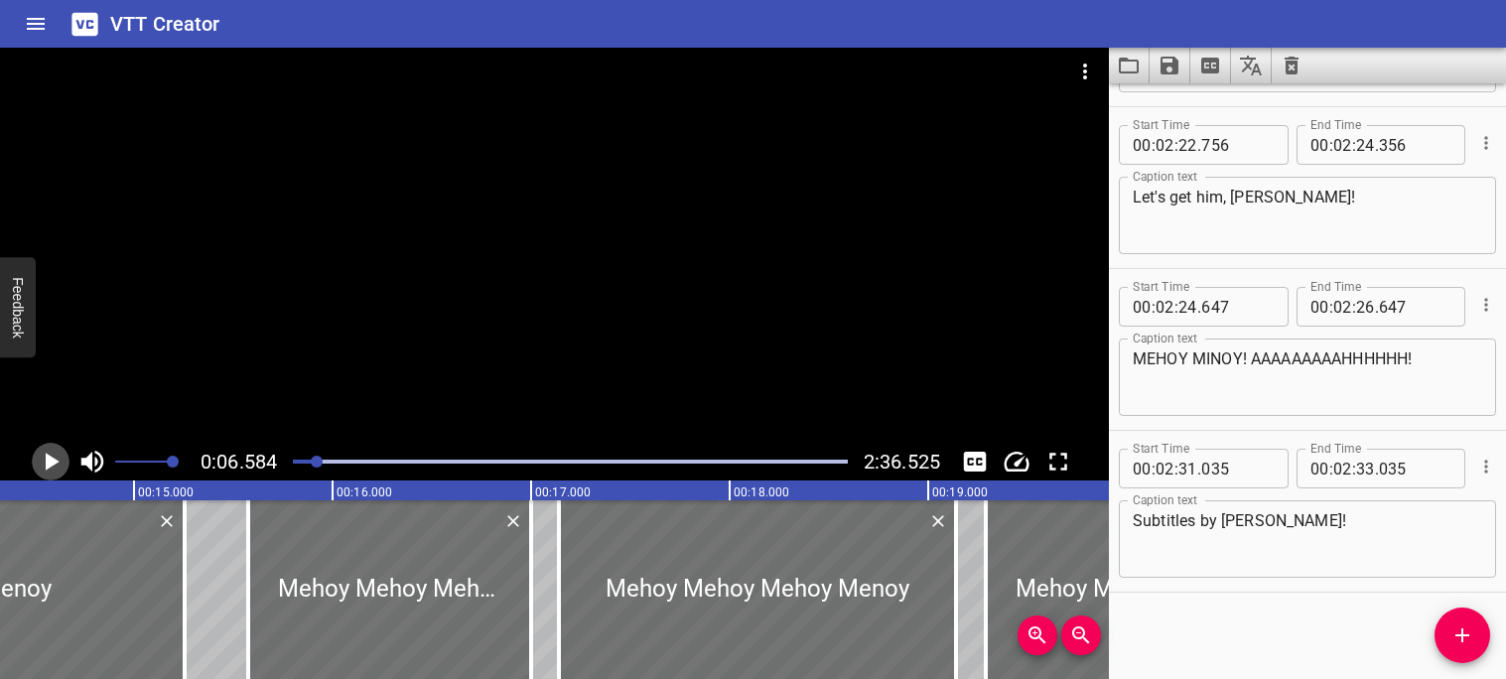
click at [56, 461] on icon "Play/Pause" at bounding box center [53, 462] width 14 height 18
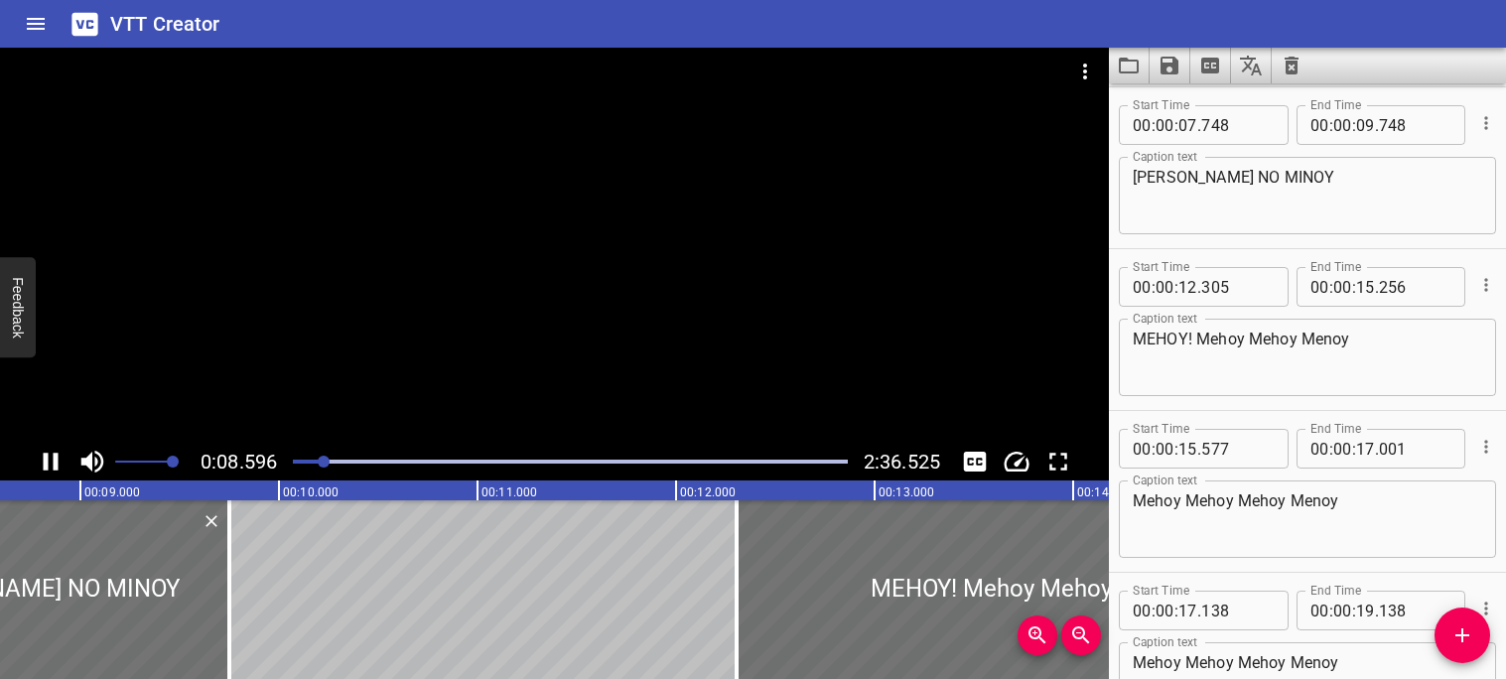
scroll to position [484, 0]
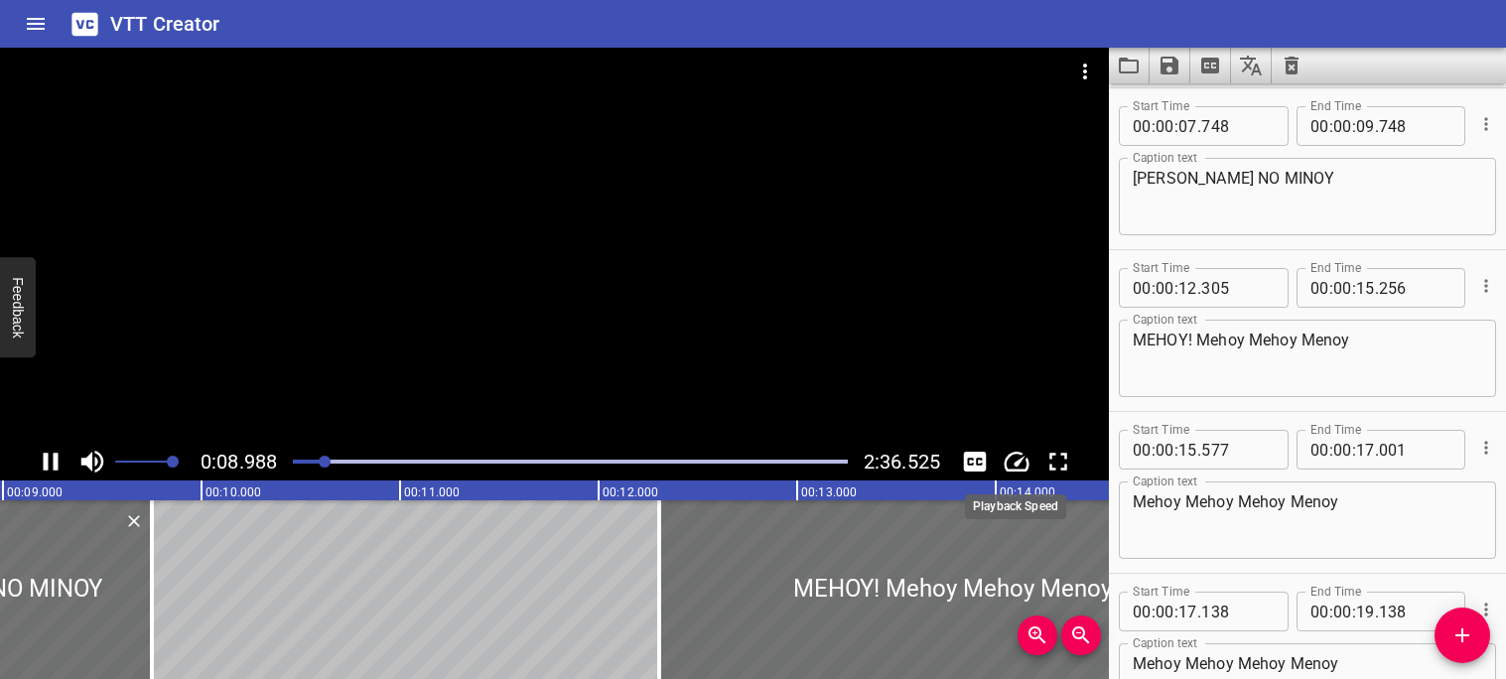
click at [1013, 467] on icon "Change Playback Speed" at bounding box center [1017, 462] width 30 height 30
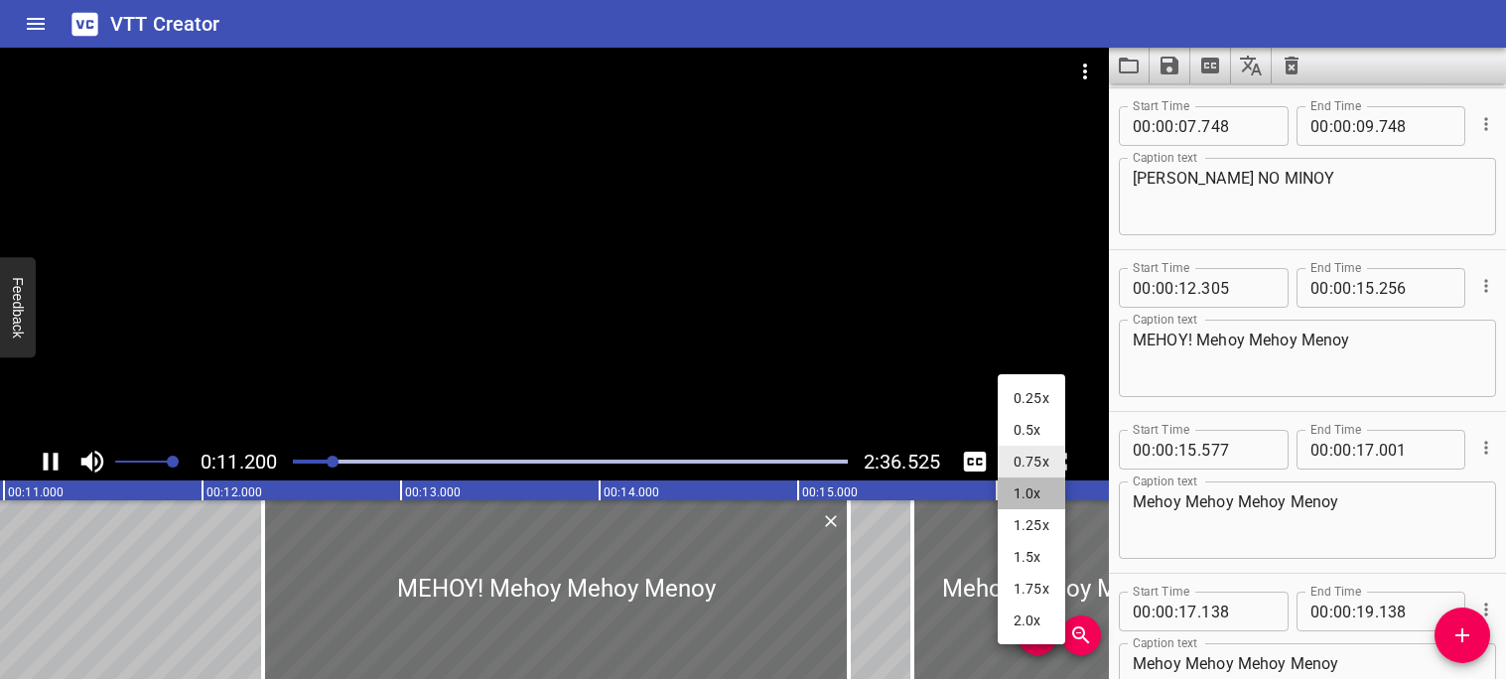
click at [1022, 501] on li "1.0x" at bounding box center [1032, 494] width 68 height 32
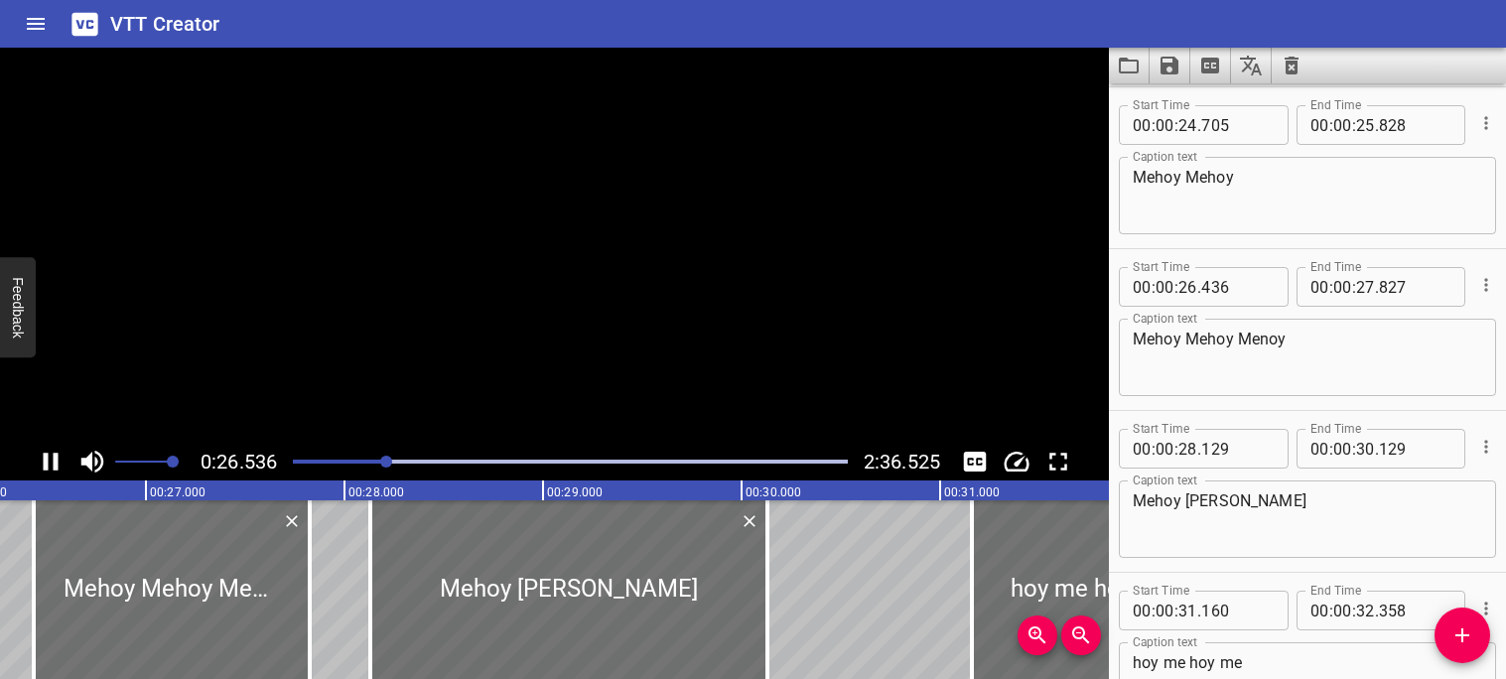
scroll to position [0, 0]
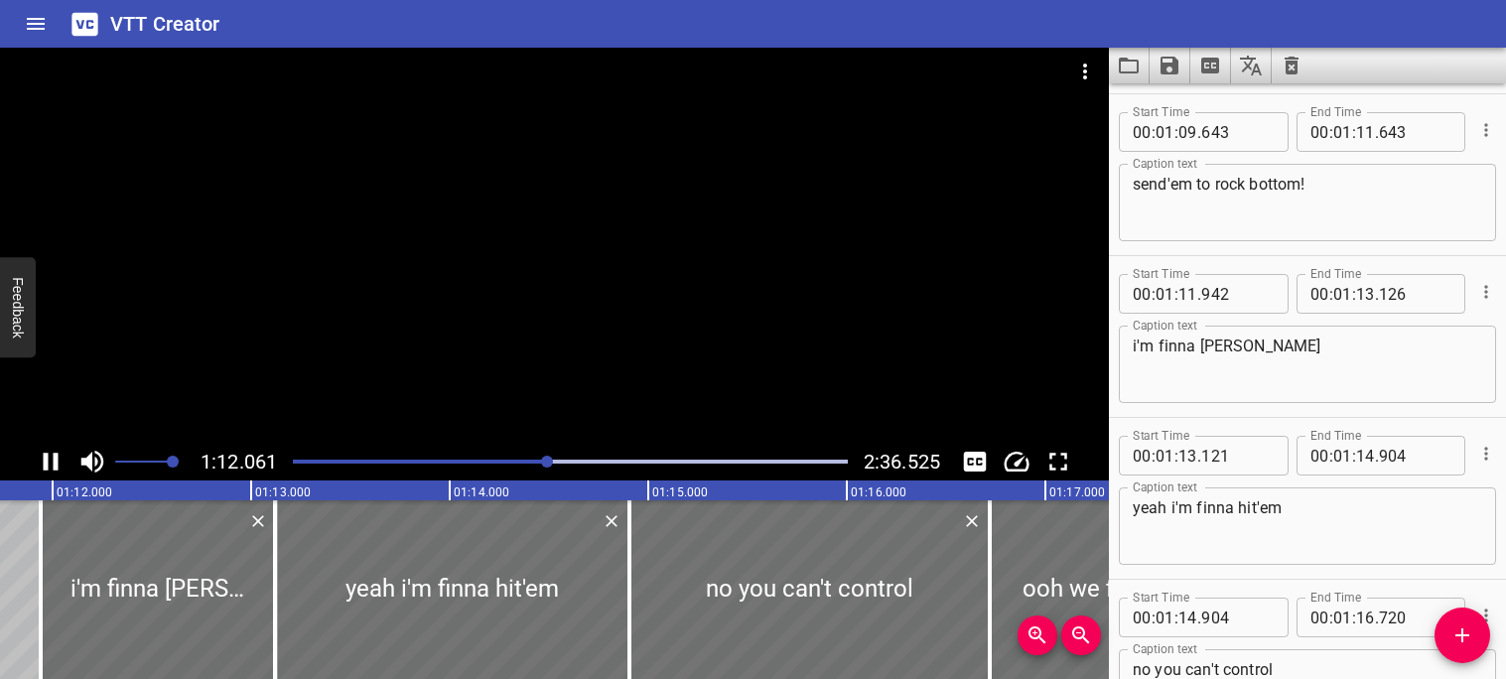
click at [49, 463] on icon "Play/Pause" at bounding box center [51, 462] width 30 height 30
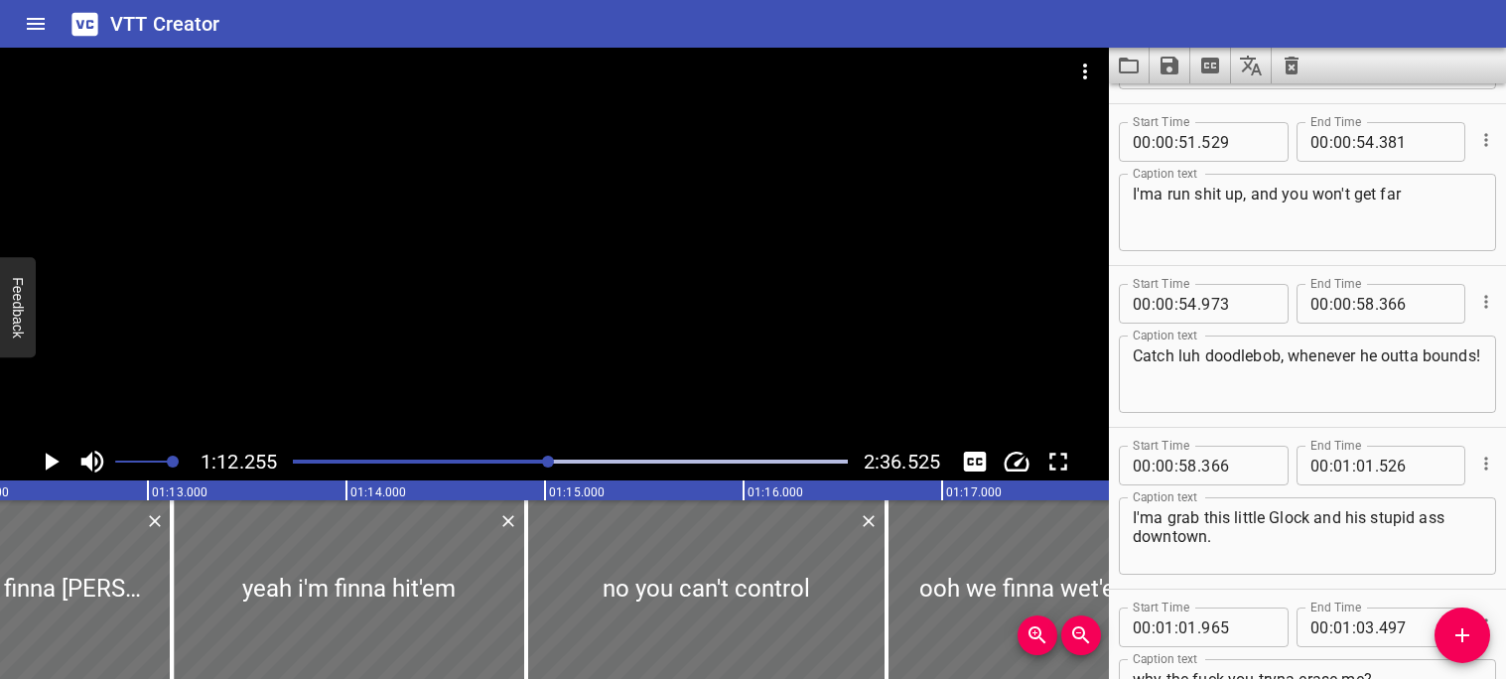
click at [1344, 519] on textarea "I'ma grab this little Glock and his stupid ass downtown." at bounding box center [1307, 536] width 349 height 57
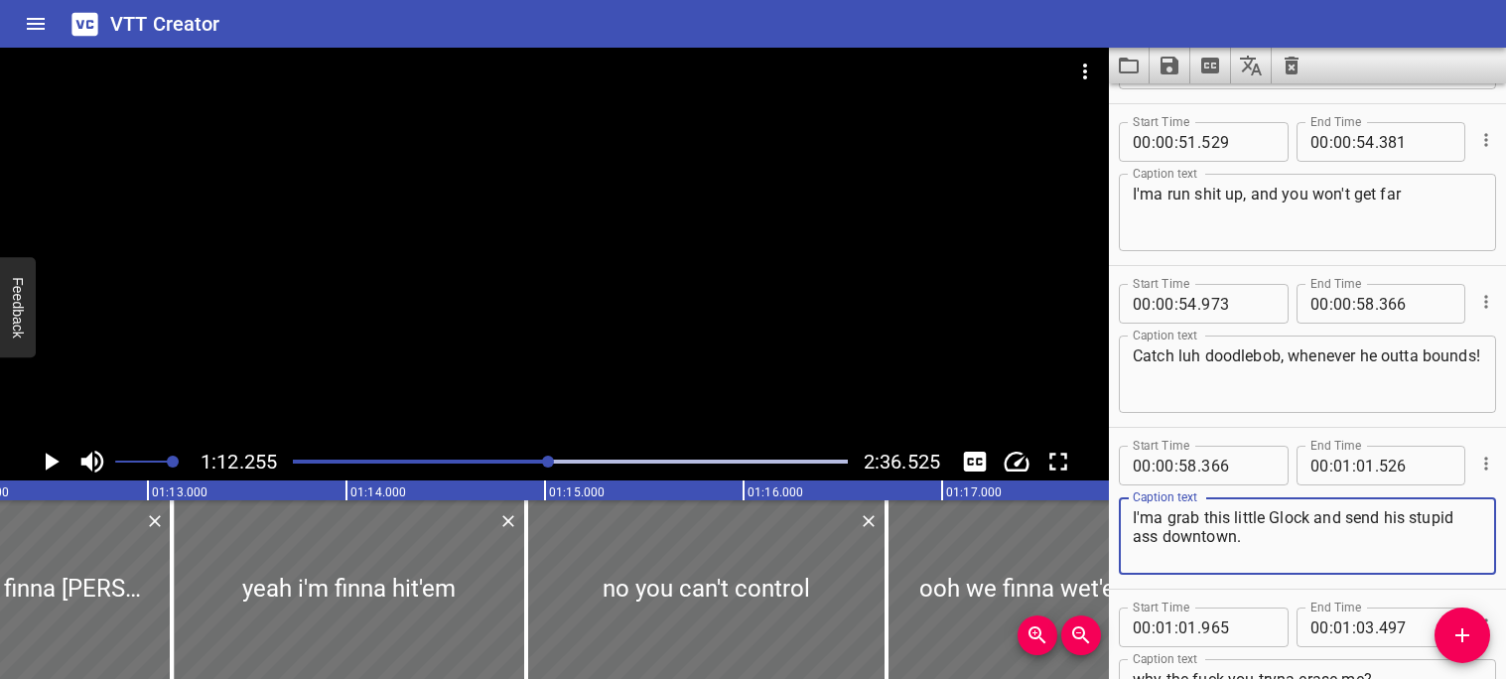
click at [53, 459] on icon "Play/Pause" at bounding box center [53, 462] width 14 height 18
click at [494, 458] on div at bounding box center [570, 462] width 579 height 28
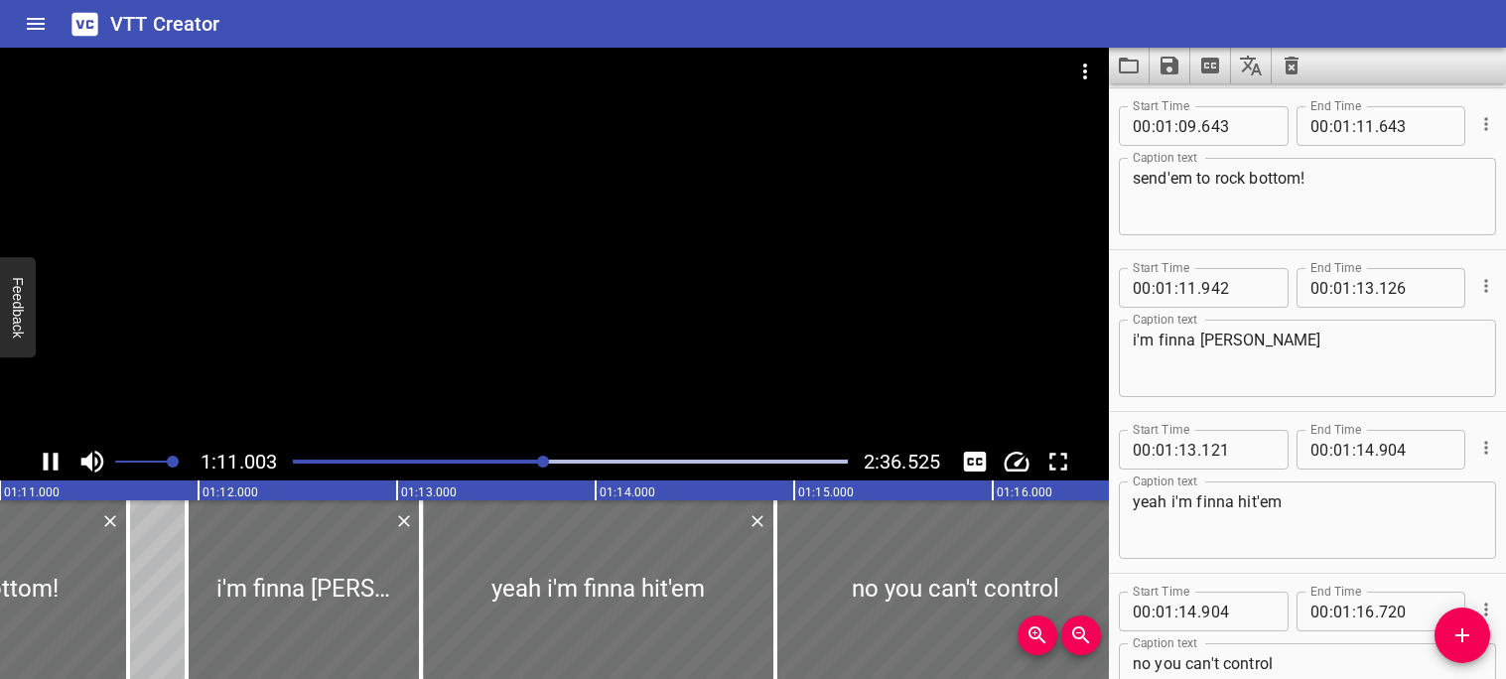
click at [525, 460] on div "Play progress" at bounding box center [267, 462] width 555 height 4
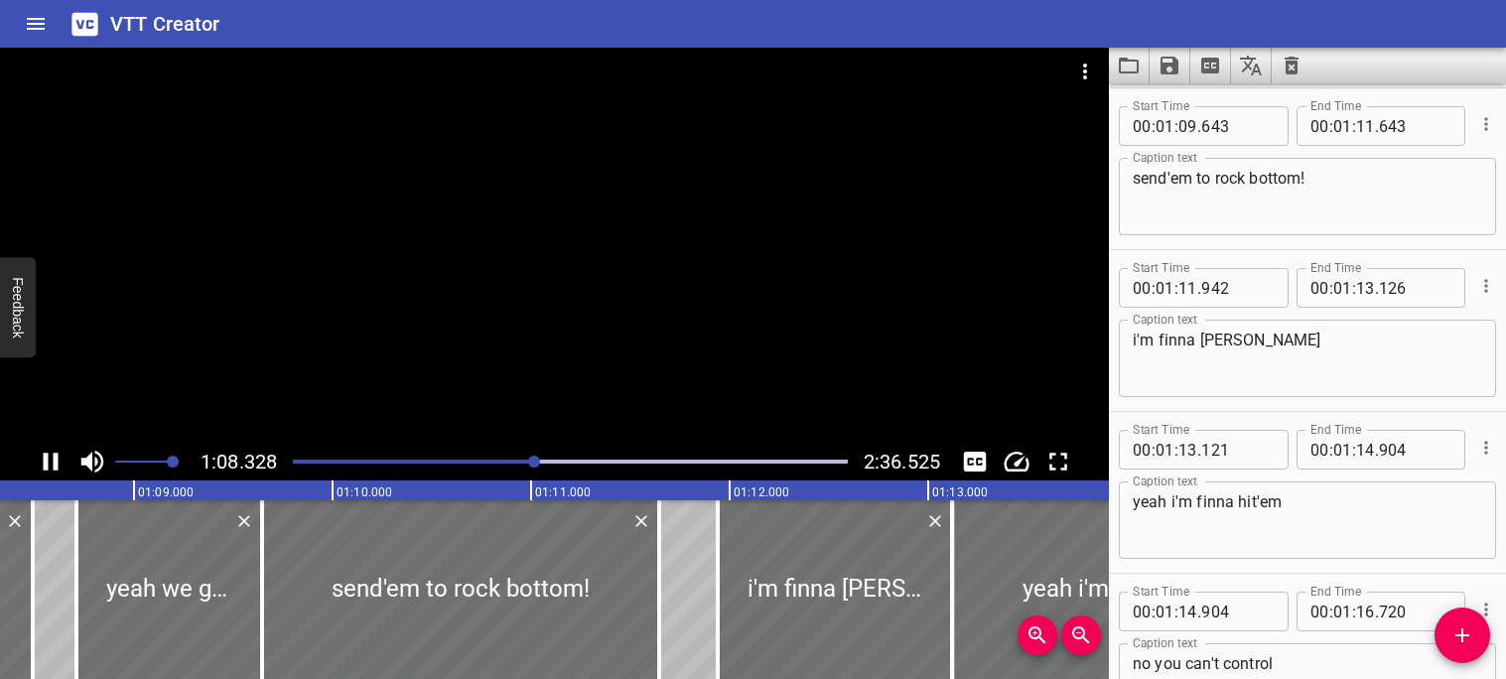
click at [55, 462] on icon "Play/Pause" at bounding box center [51, 462] width 15 height 18
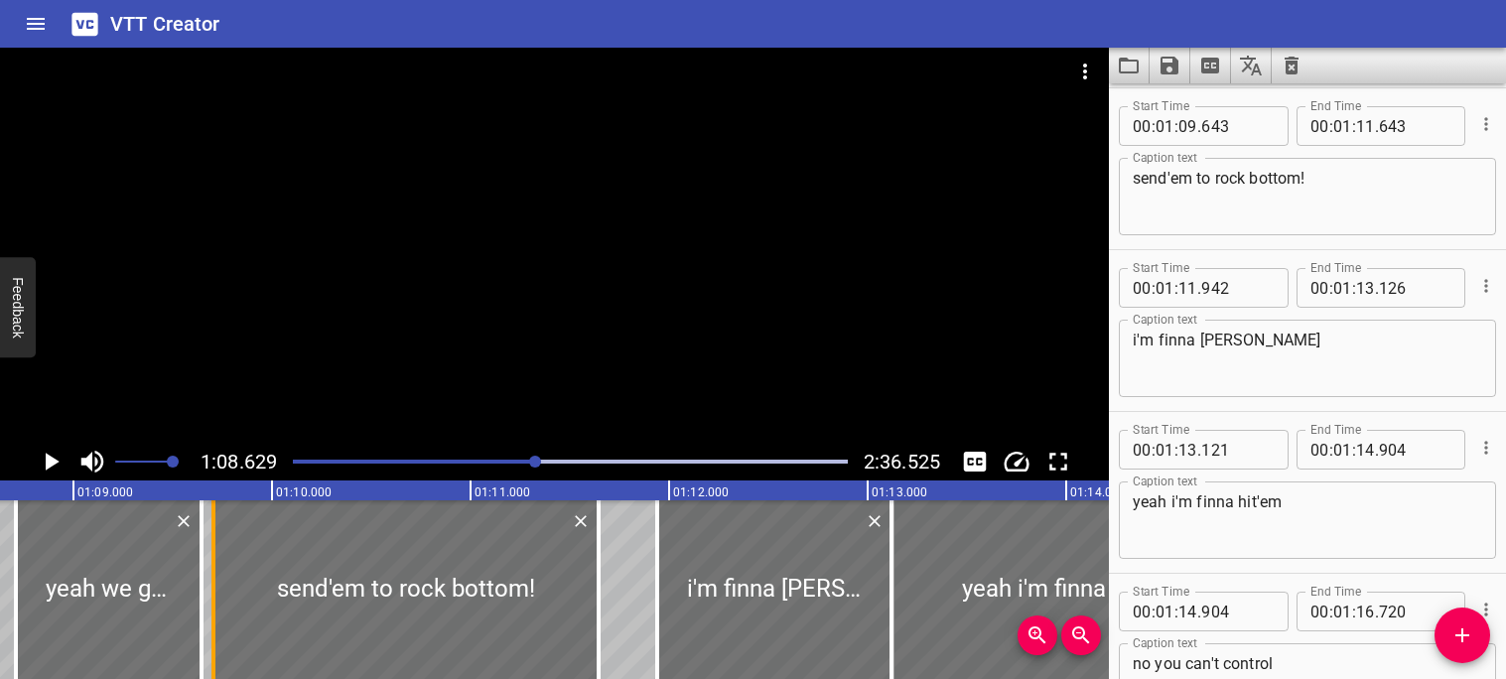
drag, startPoint x: 199, startPoint y: 560, endPoint x: 211, endPoint y: 559, distance: 12.9
click at [211, 559] on div at bounding box center [213, 589] width 4 height 179
drag, startPoint x: 199, startPoint y: 561, endPoint x: 208, endPoint y: 563, distance: 10.1
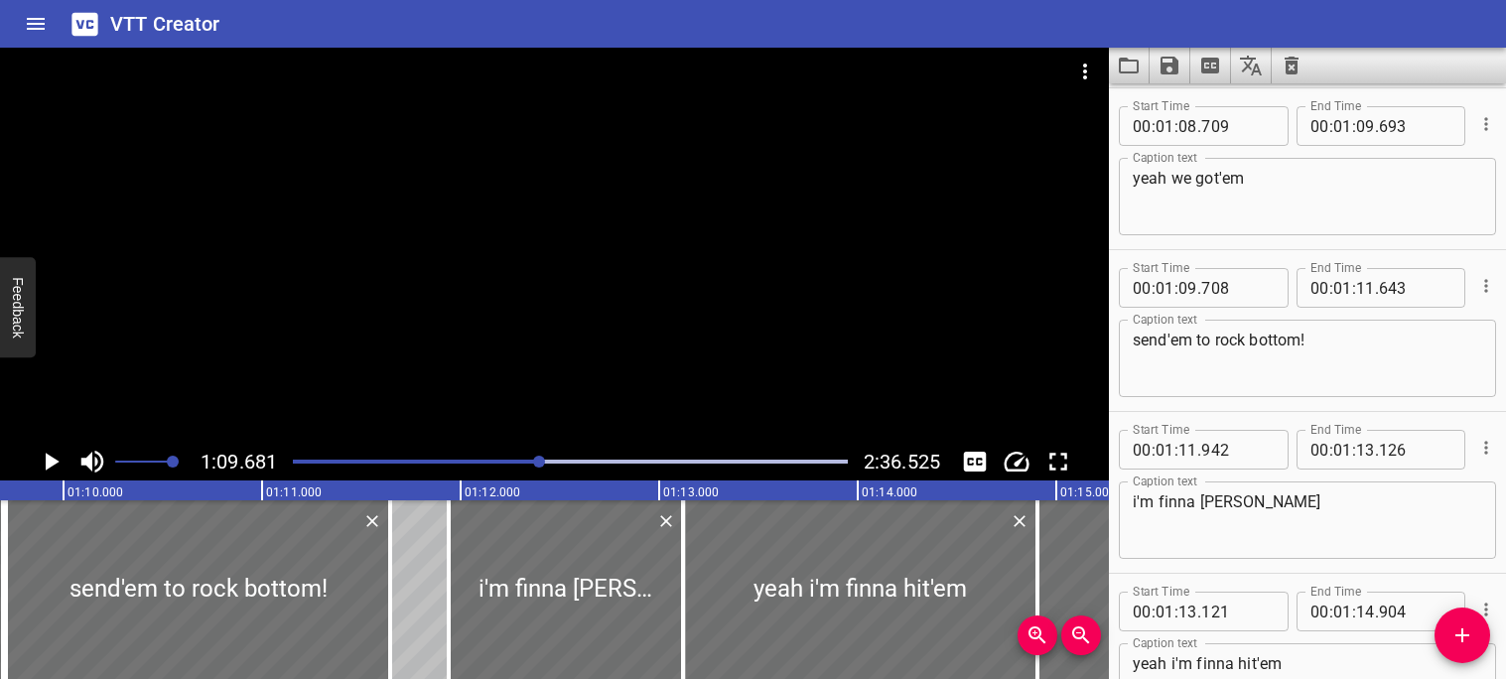
click at [58, 463] on icon "Play/Pause" at bounding box center [51, 462] width 30 height 30
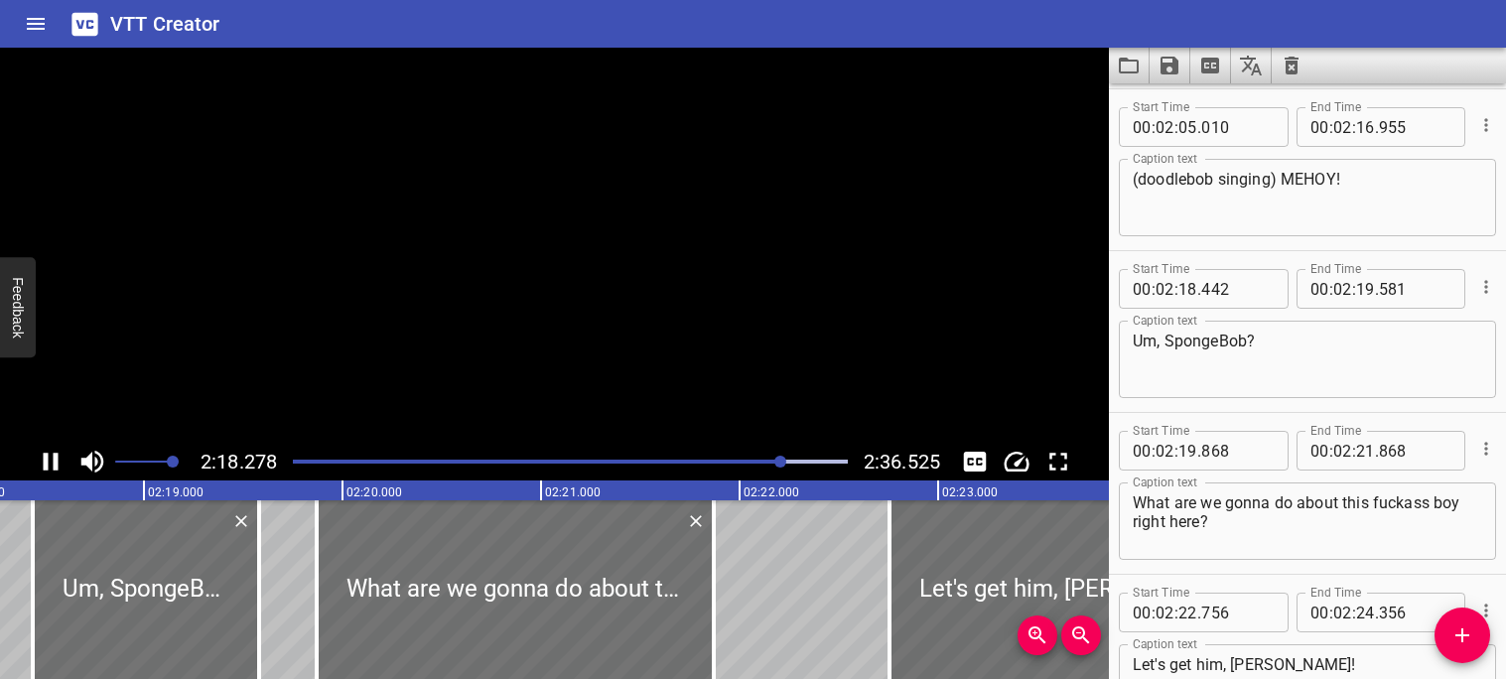
scroll to position [0, 27511]
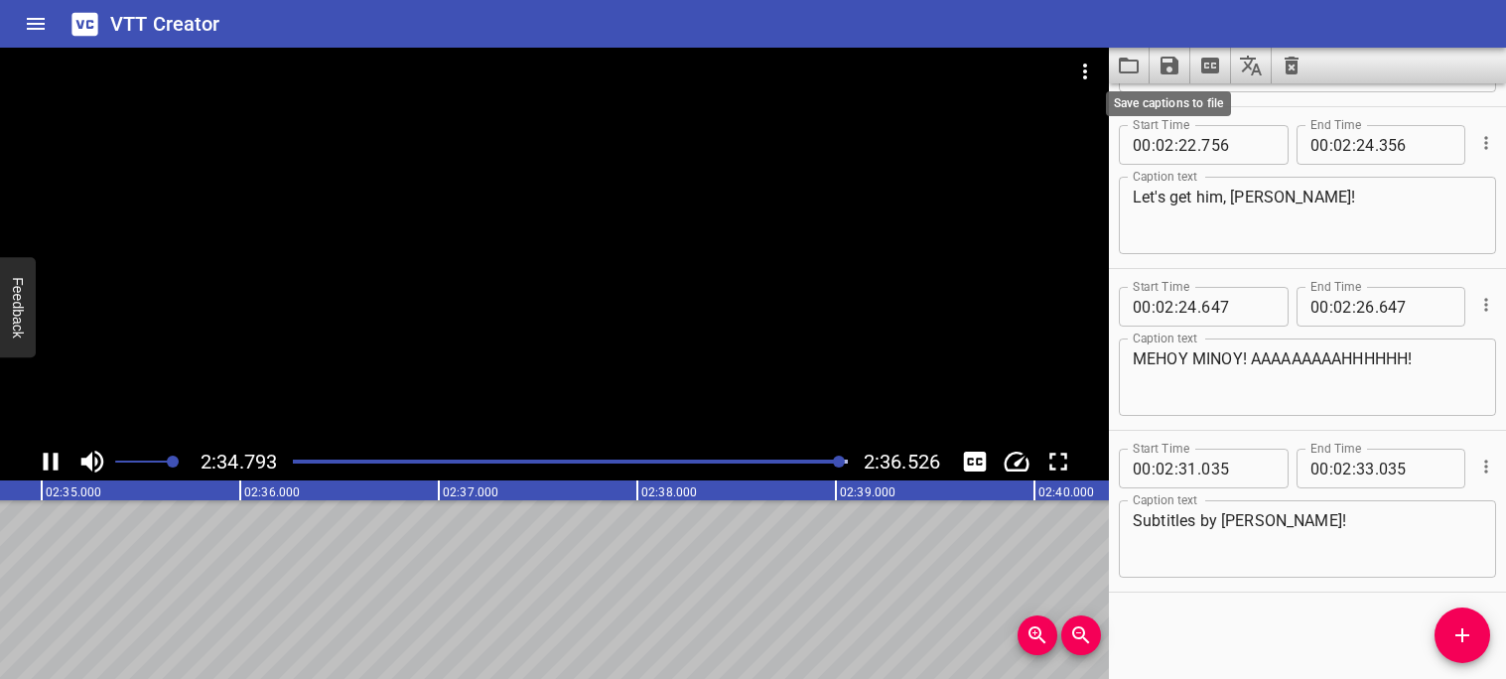
click at [1173, 72] on icon "Save captions to file" at bounding box center [1170, 66] width 18 height 18
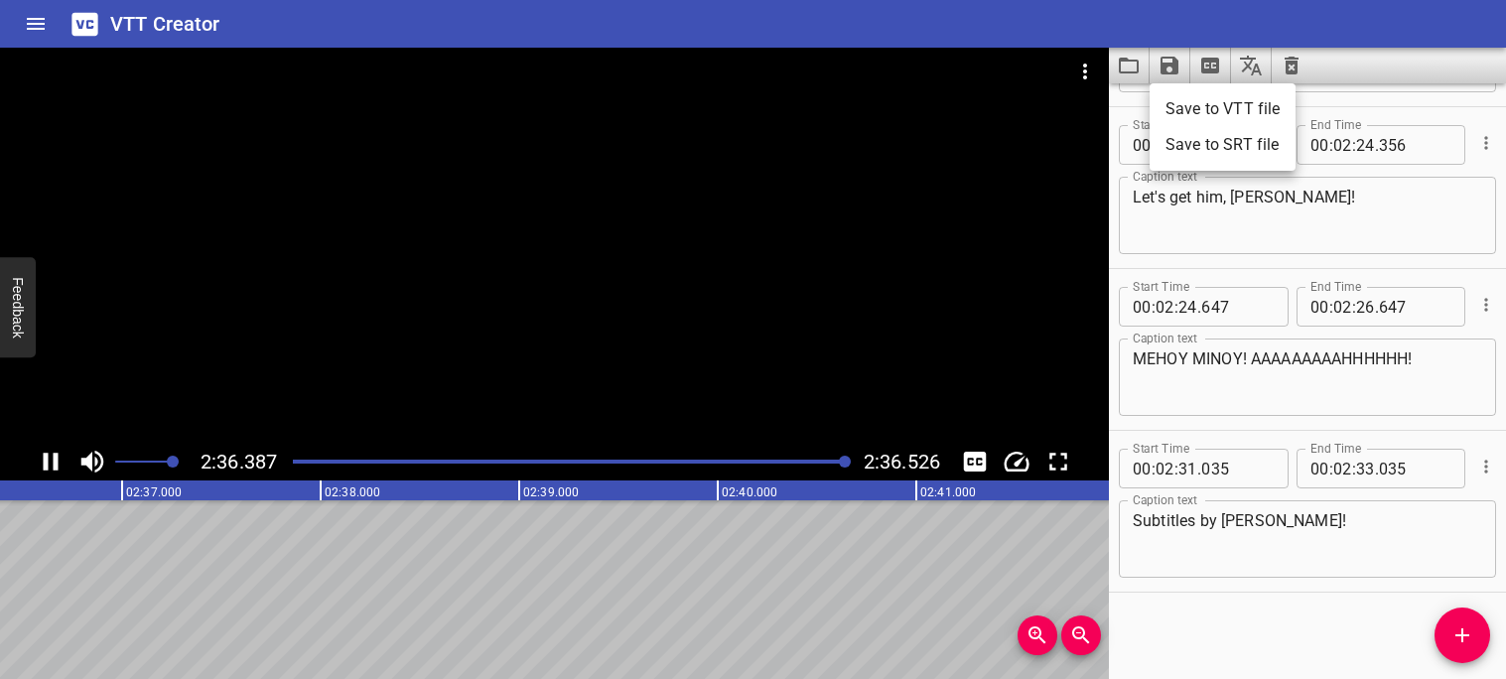
scroll to position [0, 31080]
click at [1182, 104] on li "Save to VTT file" at bounding box center [1223, 109] width 146 height 36
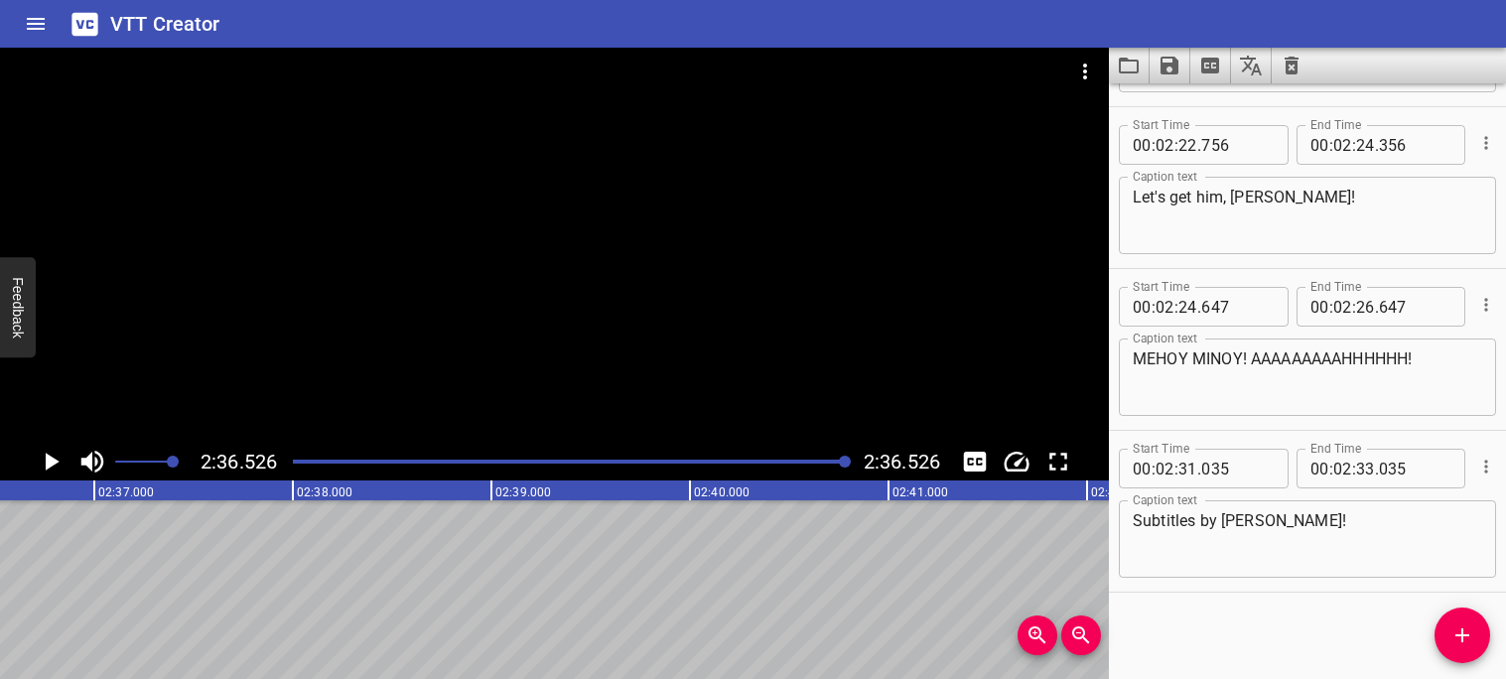
click at [1262, 64] on icon "Translate captions" at bounding box center [1251, 66] width 24 height 24
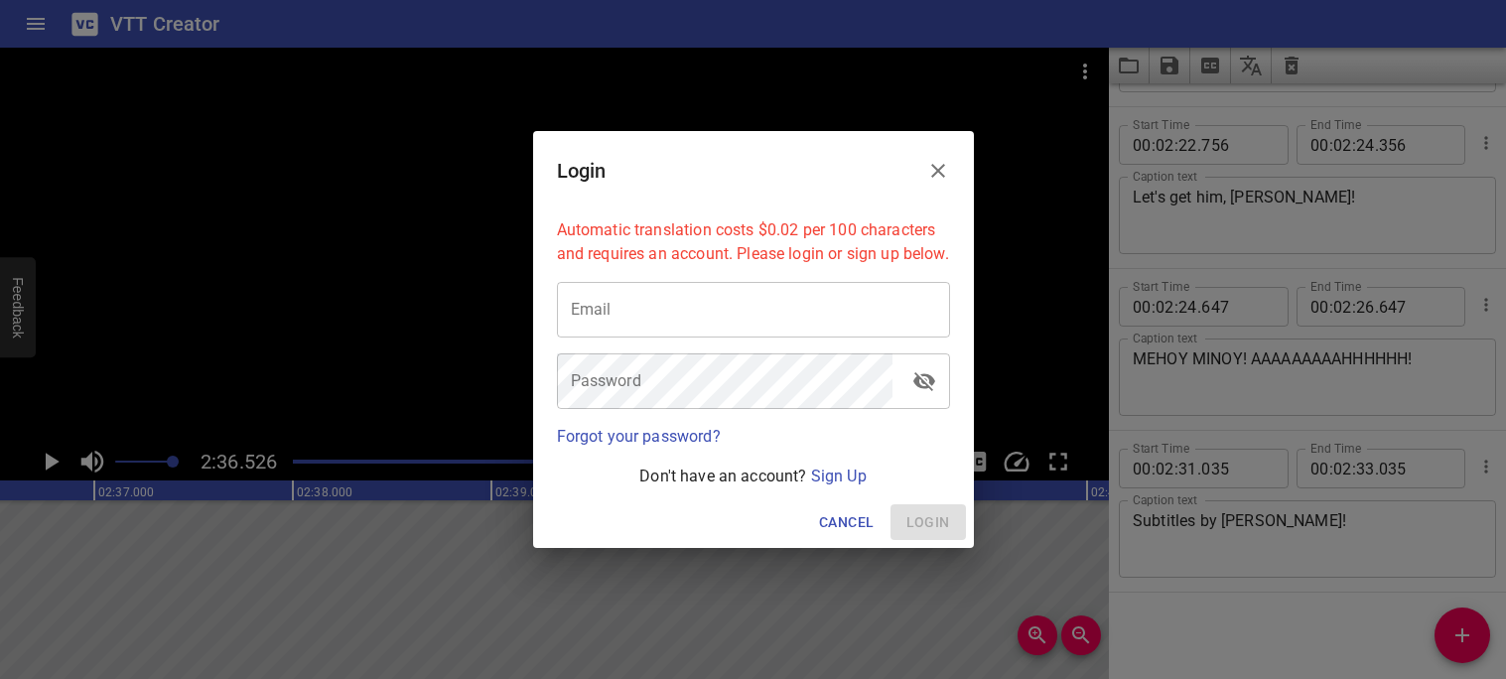
click at [950, 147] on button "Close" at bounding box center [938, 171] width 48 height 48
click at [936, 155] on div "Login Automatic translation costs $0.02 per 100 characters and requires an acco…" at bounding box center [753, 339] width 1506 height 679
click at [936, 161] on div "Login Automatic translation costs $0.02 per 100 characters and requires an acco…" at bounding box center [753, 339] width 1506 height 679
